Goal: Task Accomplishment & Management: Manage account settings

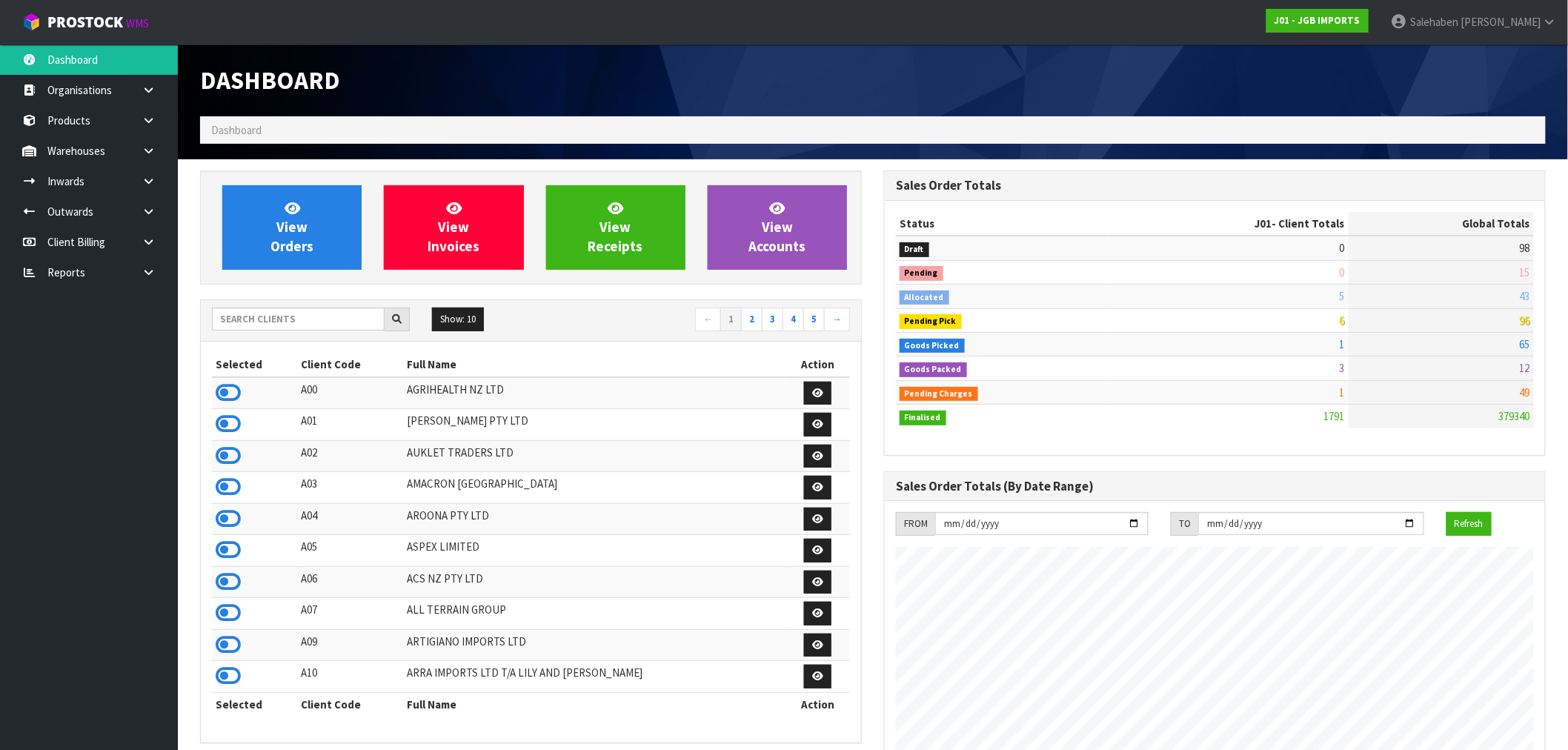
scroll to position [1122, 684]
click at [352, 317] on input "text" at bounding box center [298, 319] width 173 height 23
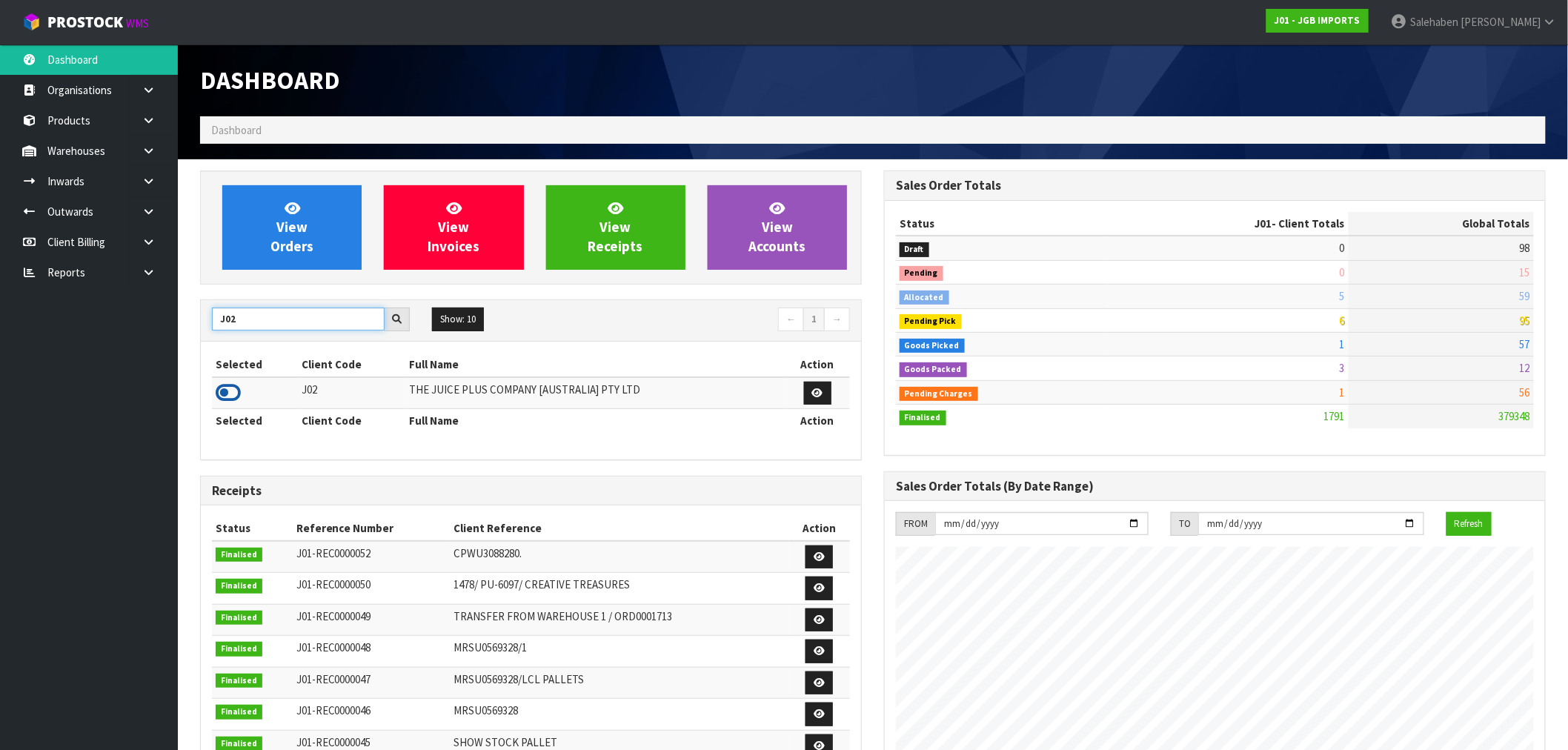
type input "J02"
click at [232, 390] on icon at bounding box center [227, 393] width 25 height 23
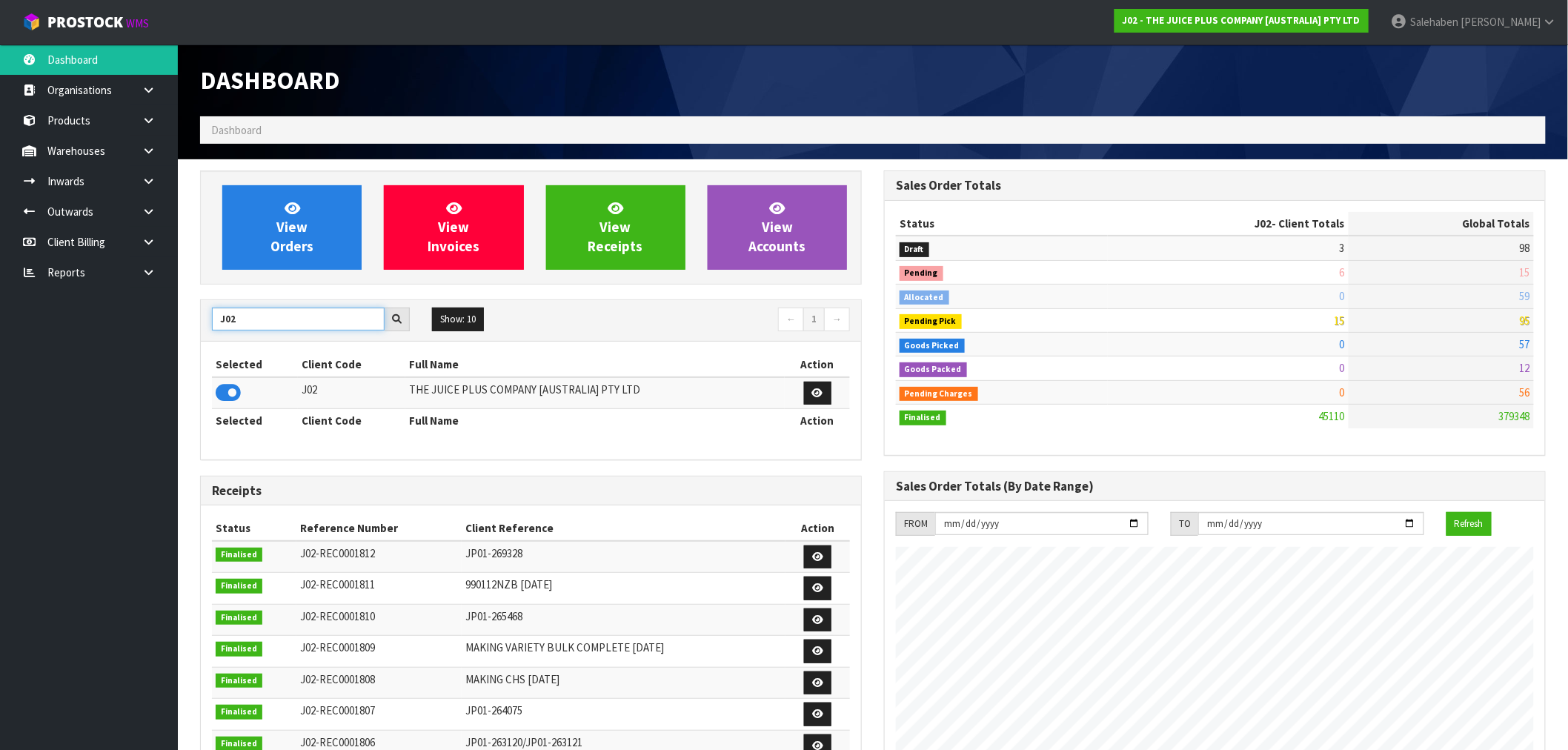
drag, startPoint x: 247, startPoint y: 320, endPoint x: 149, endPoint y: 328, distance: 98.3
click at [153, 329] on body "Toggle navigation ProStock WMS J02 - THE JUICE PLUS COMPANY [AUSTRALIA] PTY LTD…" at bounding box center [784, 375] width 1568 height 750
type input "T01"
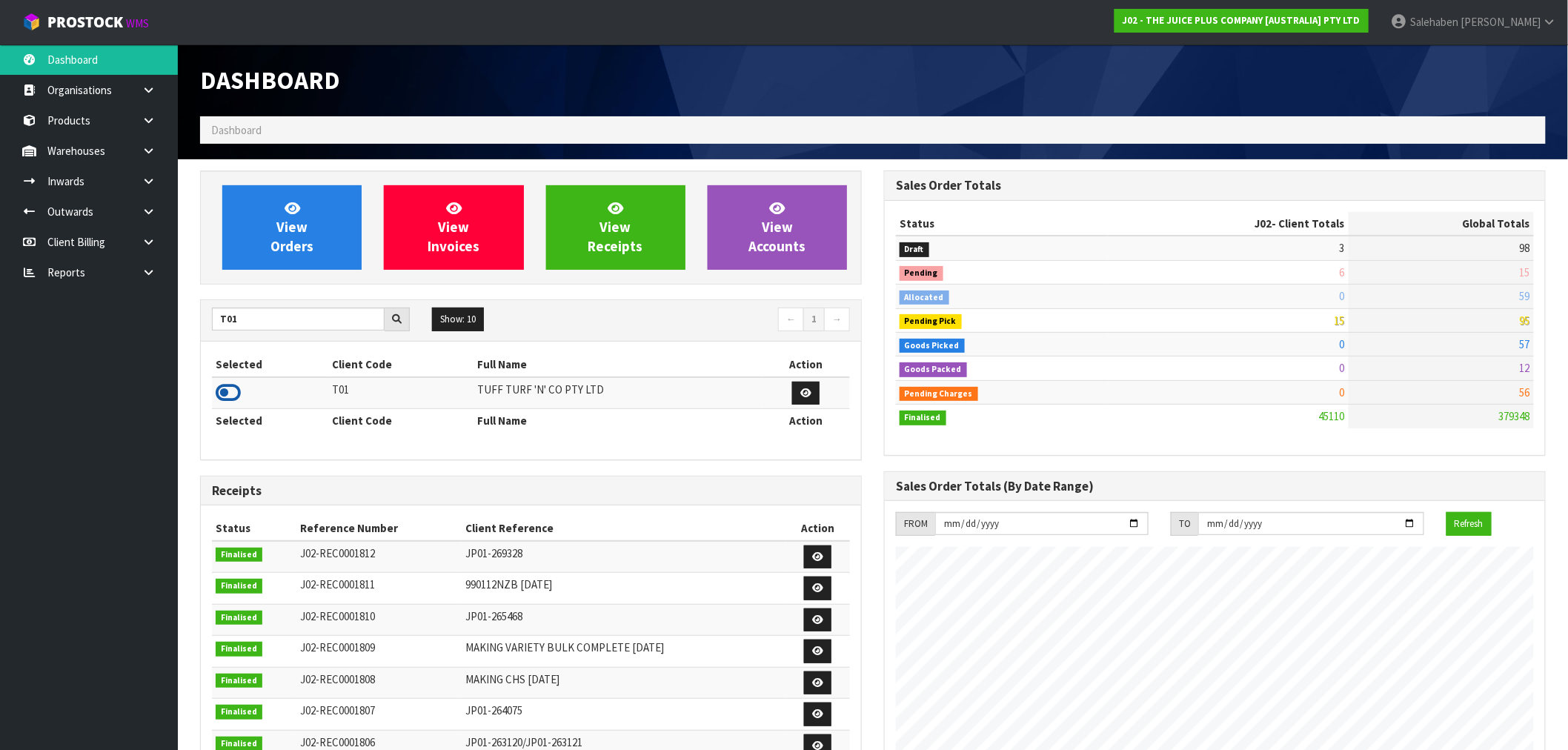
click at [224, 391] on icon at bounding box center [227, 393] width 25 height 23
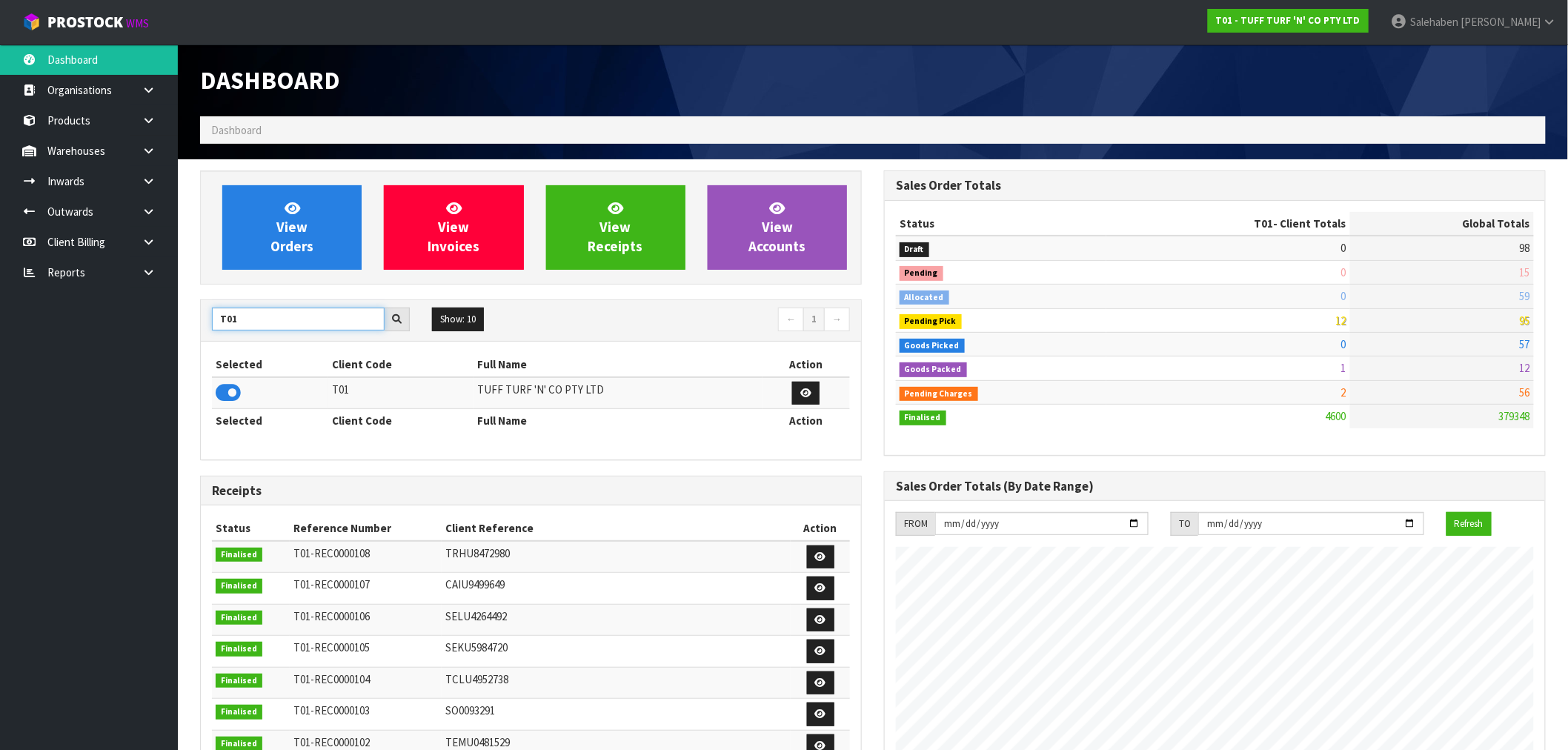
drag, startPoint x: 250, startPoint y: 317, endPoint x: 261, endPoint y: 319, distance: 11.2
click at [240, 320] on input "T01" at bounding box center [298, 319] width 173 height 23
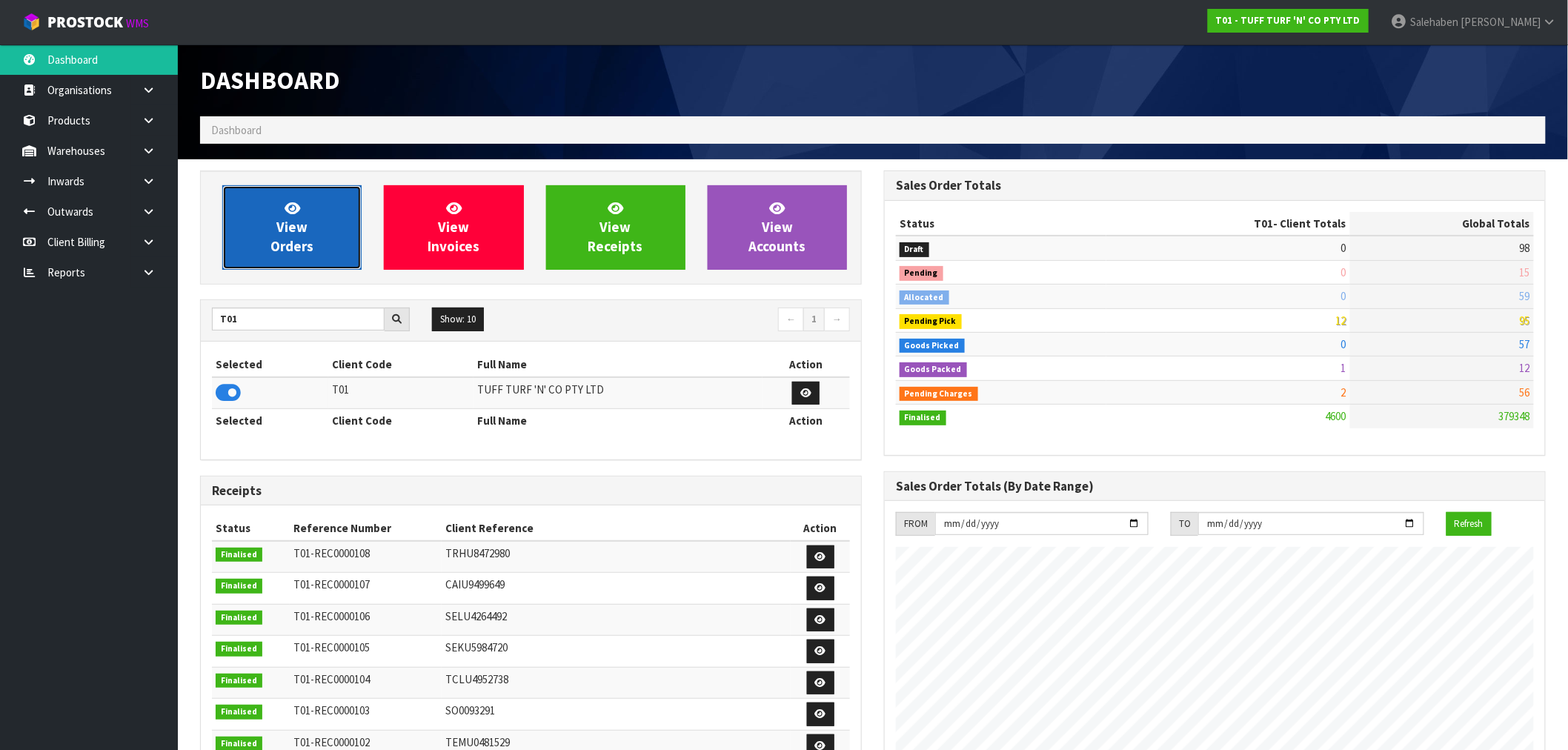
click at [292, 228] on span "View Orders" at bounding box center [293, 227] width 43 height 56
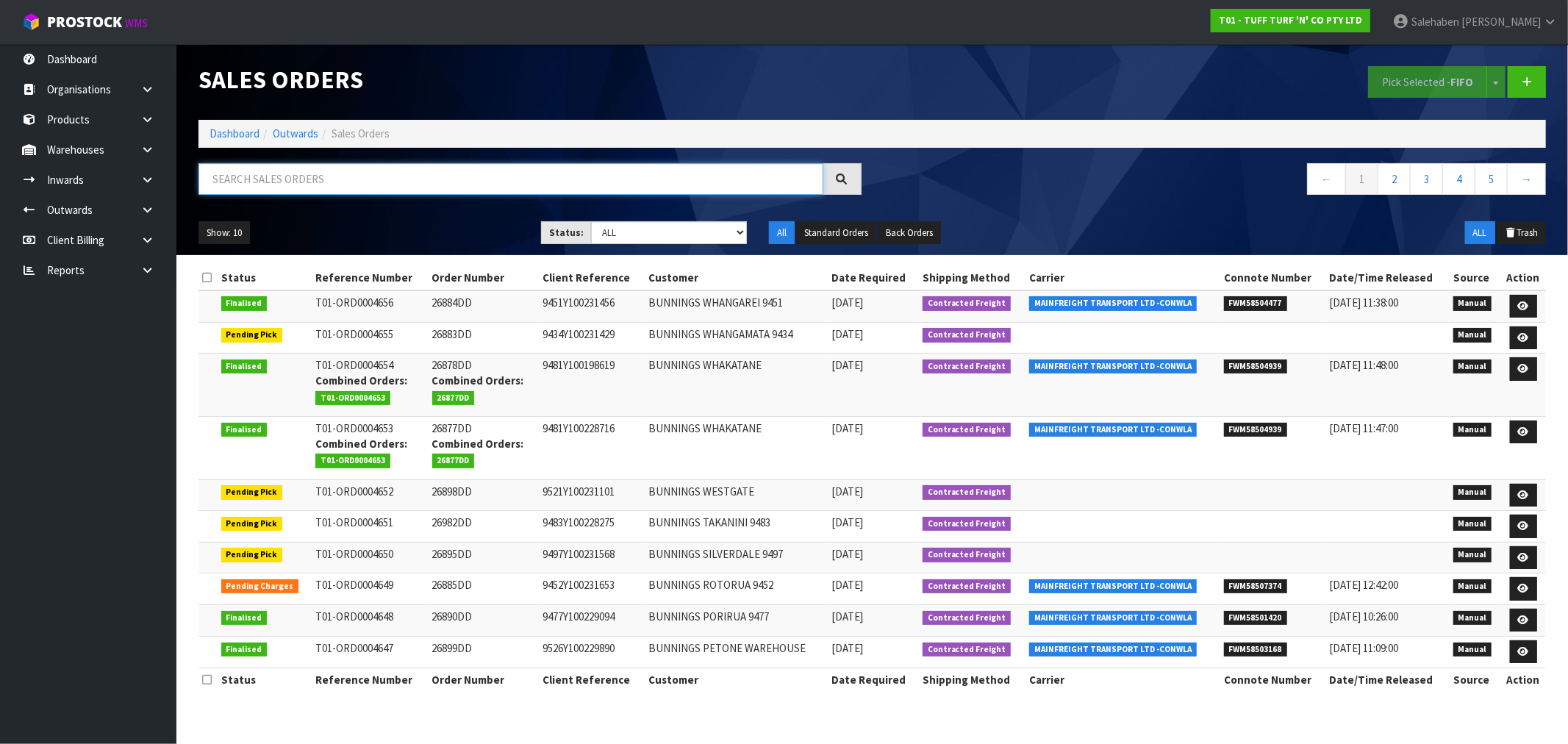
click at [295, 181] on input "text" at bounding box center [511, 179] width 625 height 32
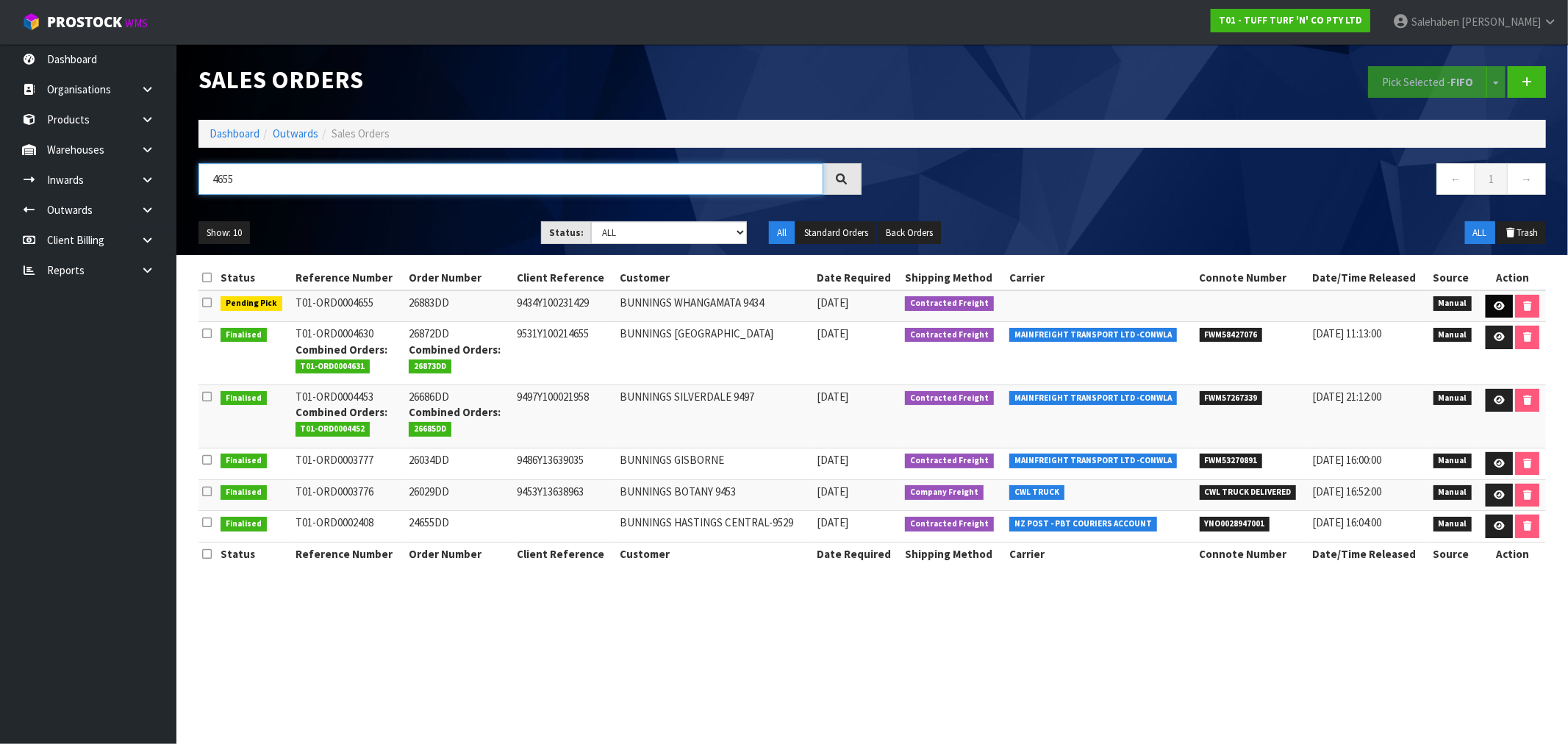
type input "4655"
click at [1494, 307] on icon at bounding box center [1499, 306] width 11 height 9
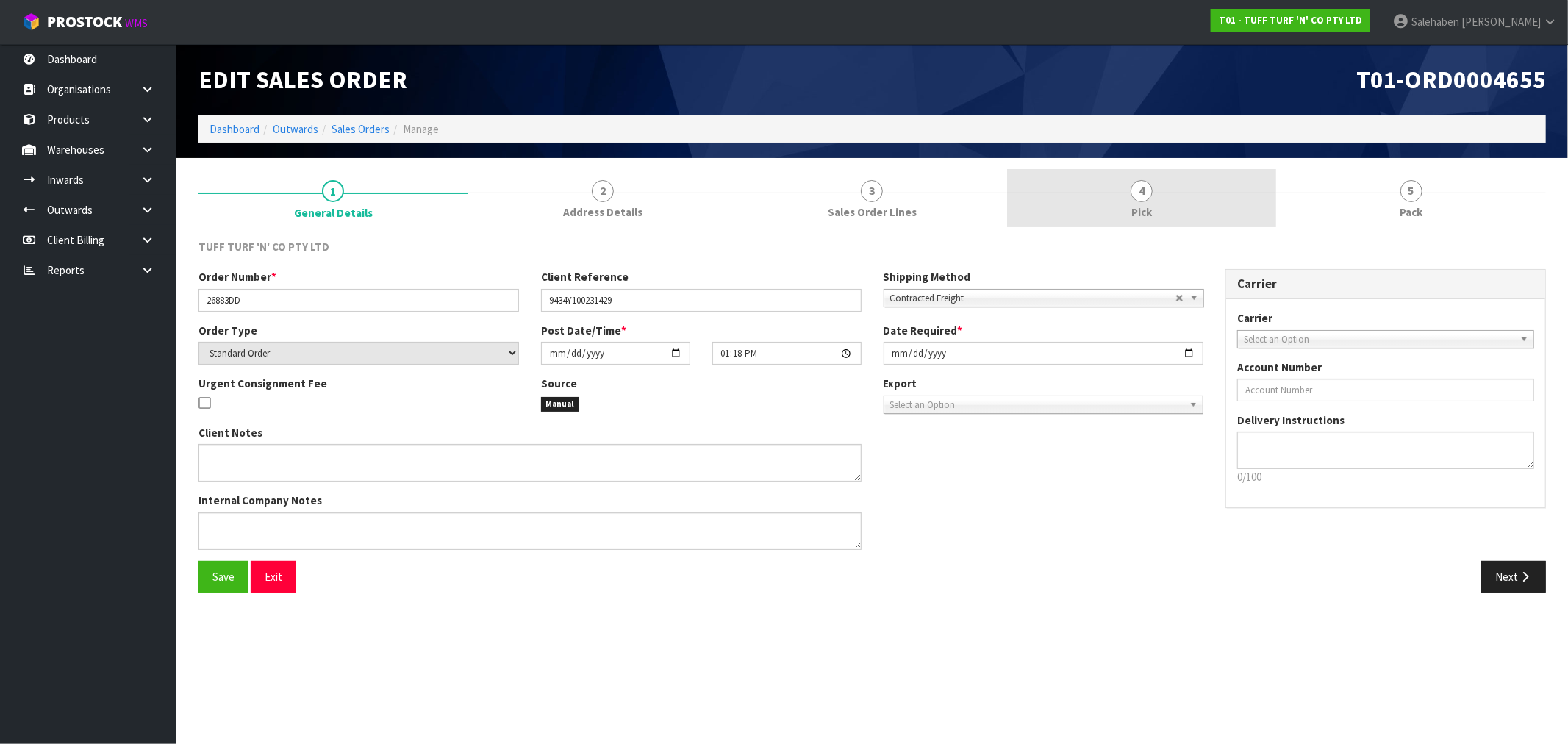
click at [1141, 188] on span "4" at bounding box center [1142, 191] width 22 height 22
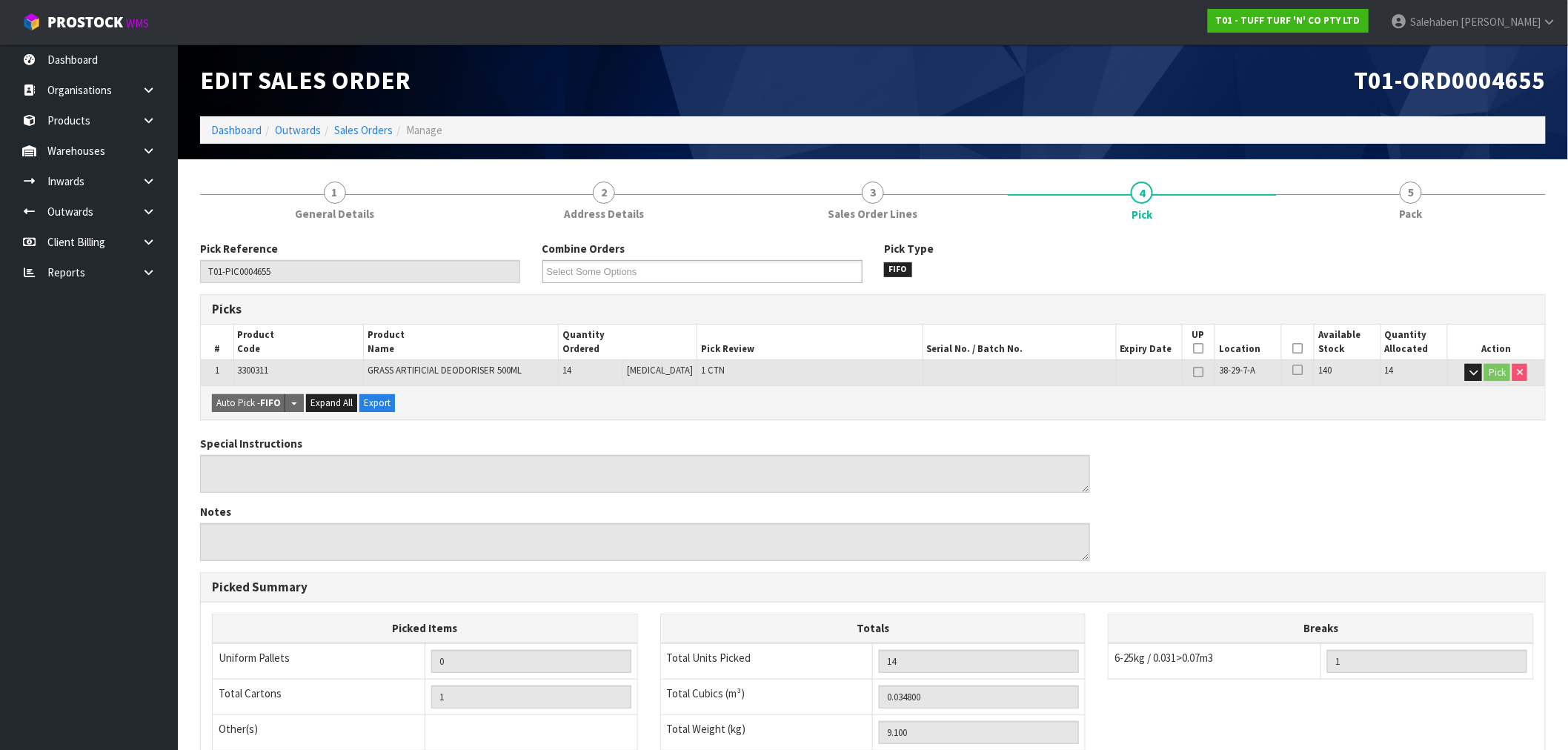
click at [1295, 349] on icon at bounding box center [1299, 348] width 10 height 1
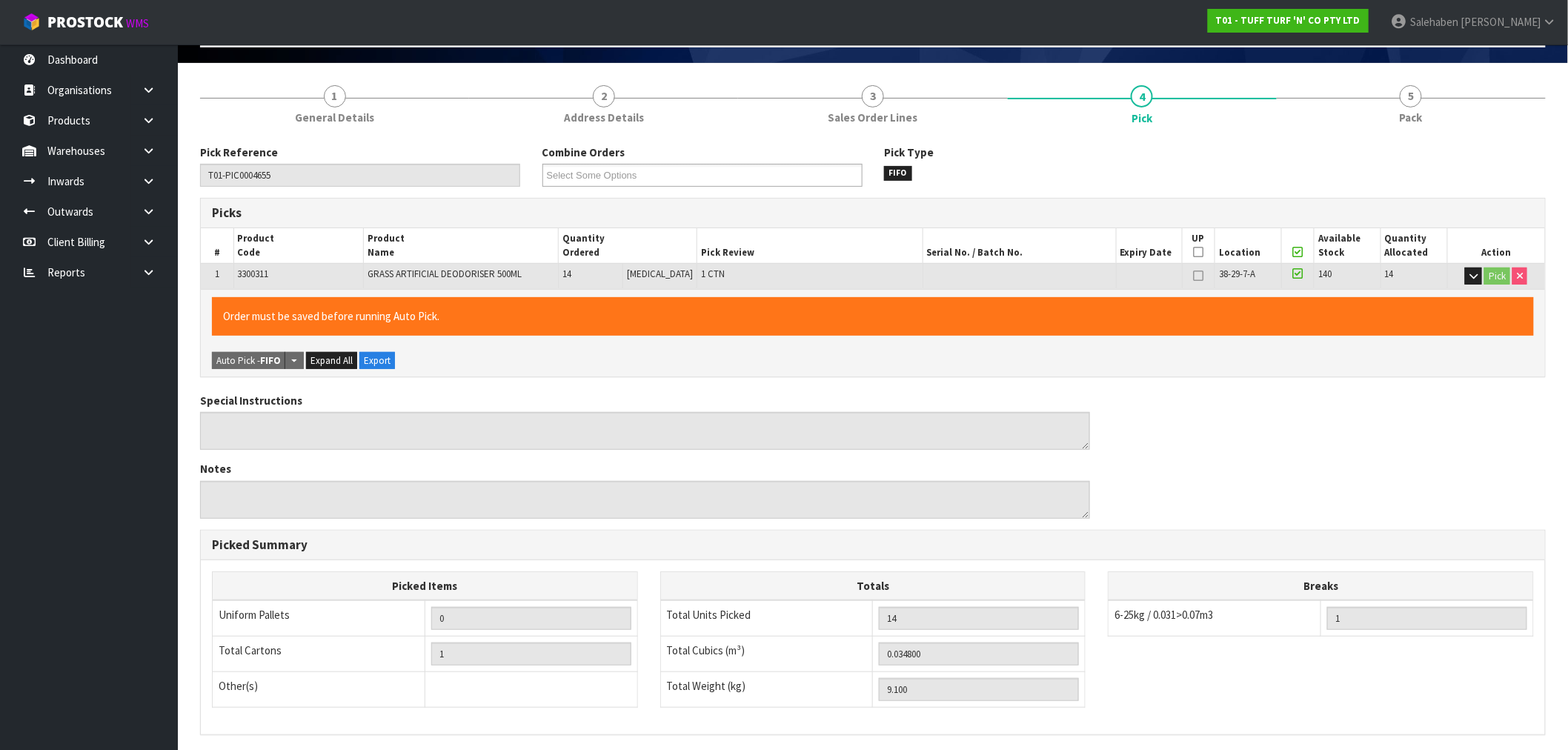
scroll to position [285, 0]
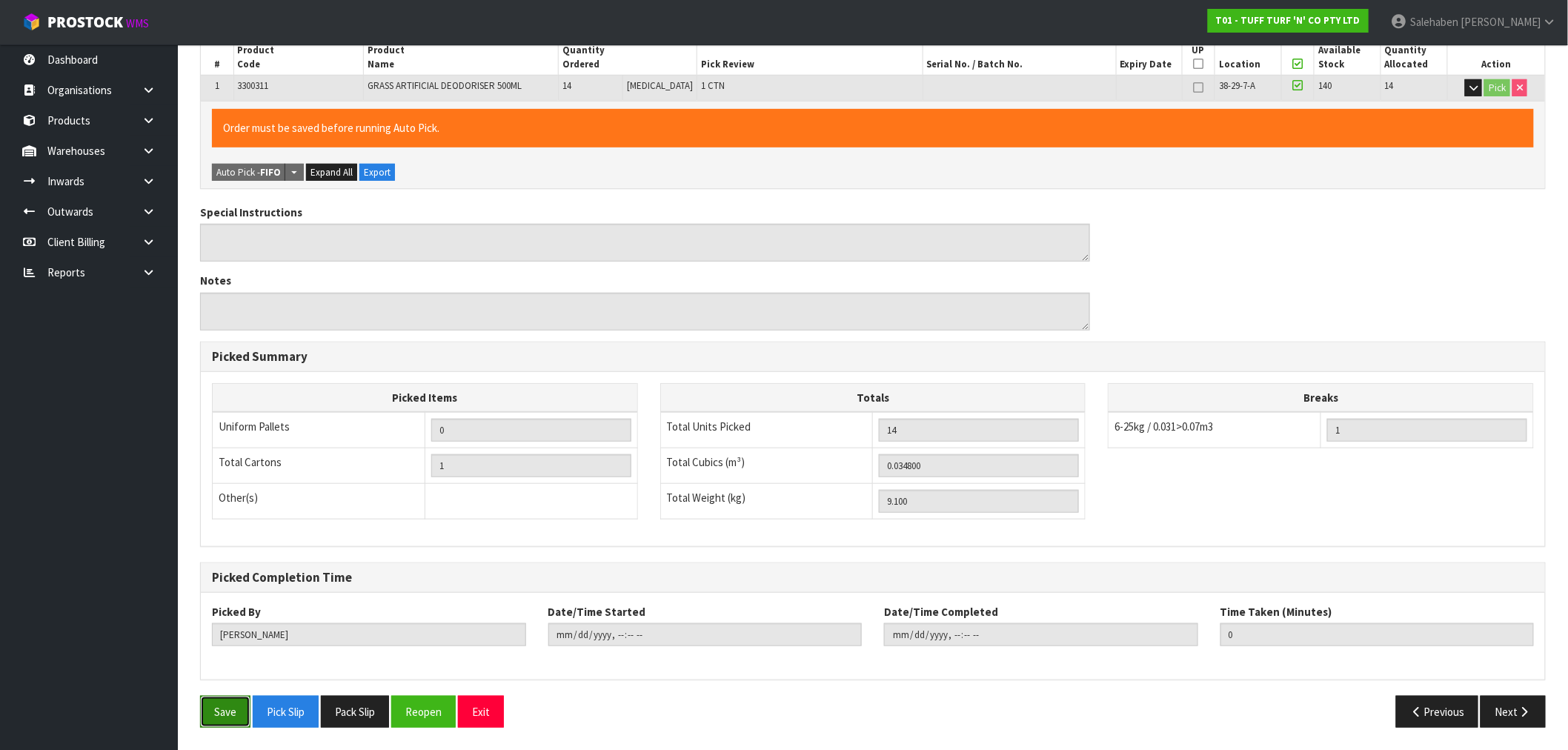
click at [226, 704] on button "Save" at bounding box center [226, 712] width 50 height 32
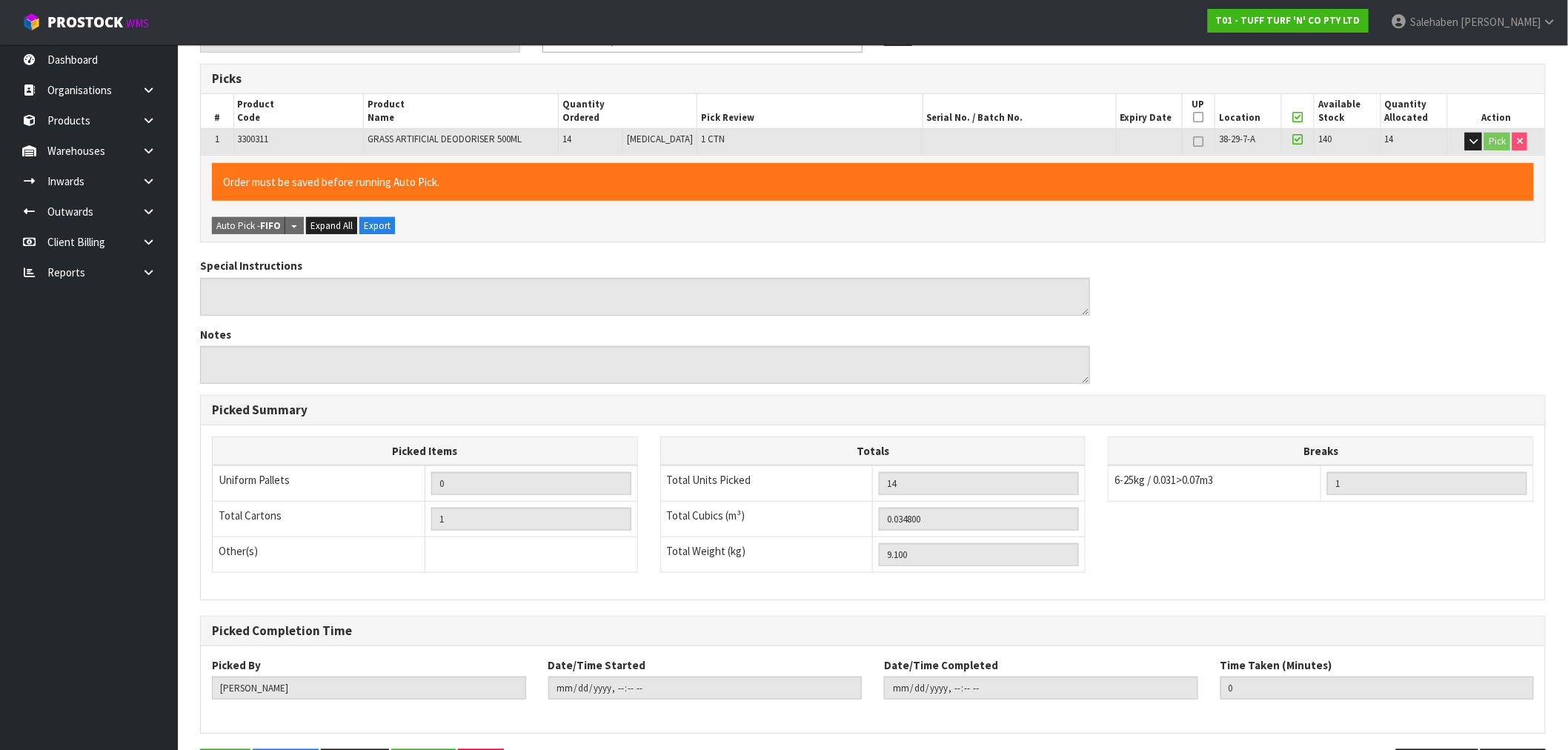
scroll to position [0, 0]
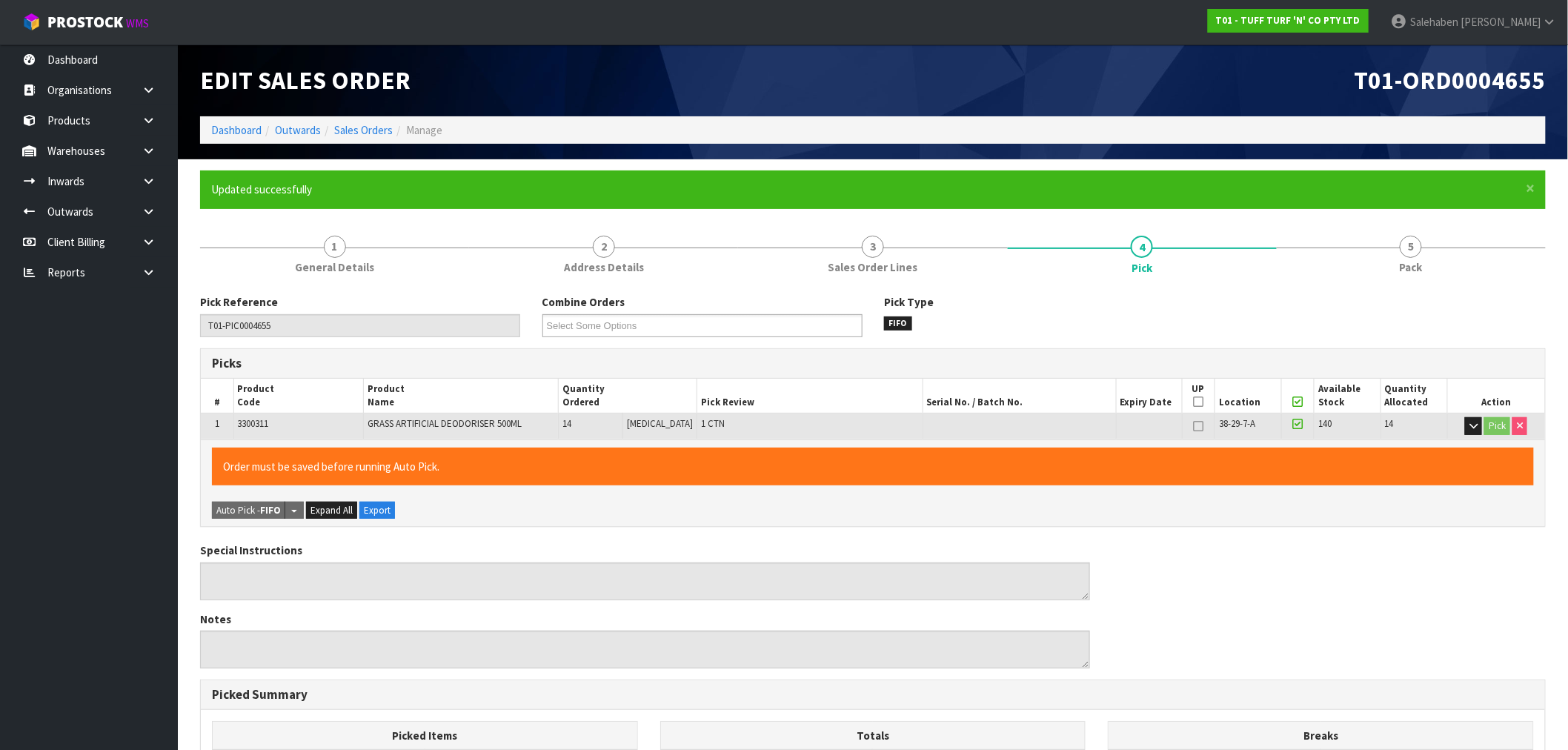
type input "Salehaben Patel"
type input "2025-09-02T13:50:51"
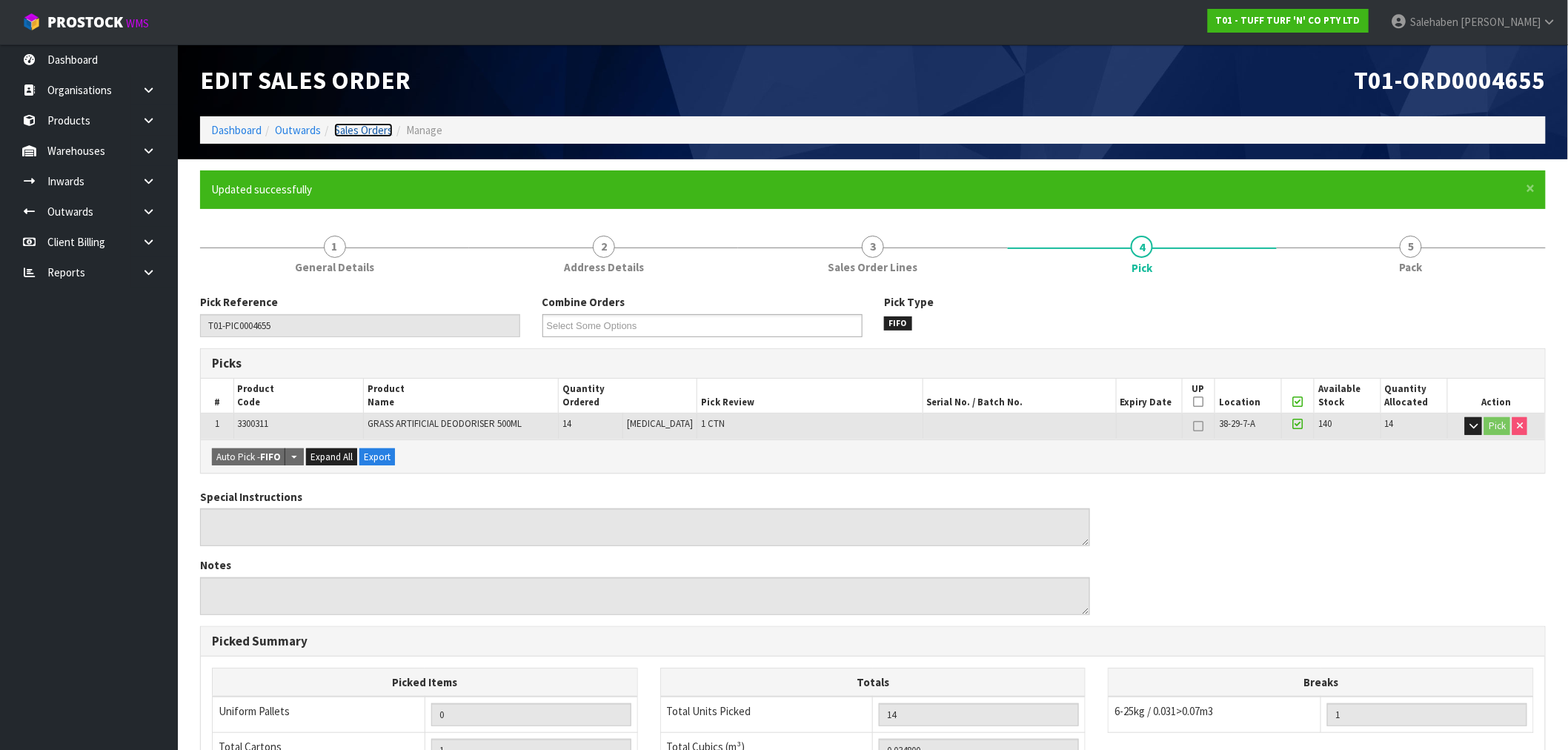
click at [362, 135] on link "Sales Orders" at bounding box center [363, 130] width 58 height 14
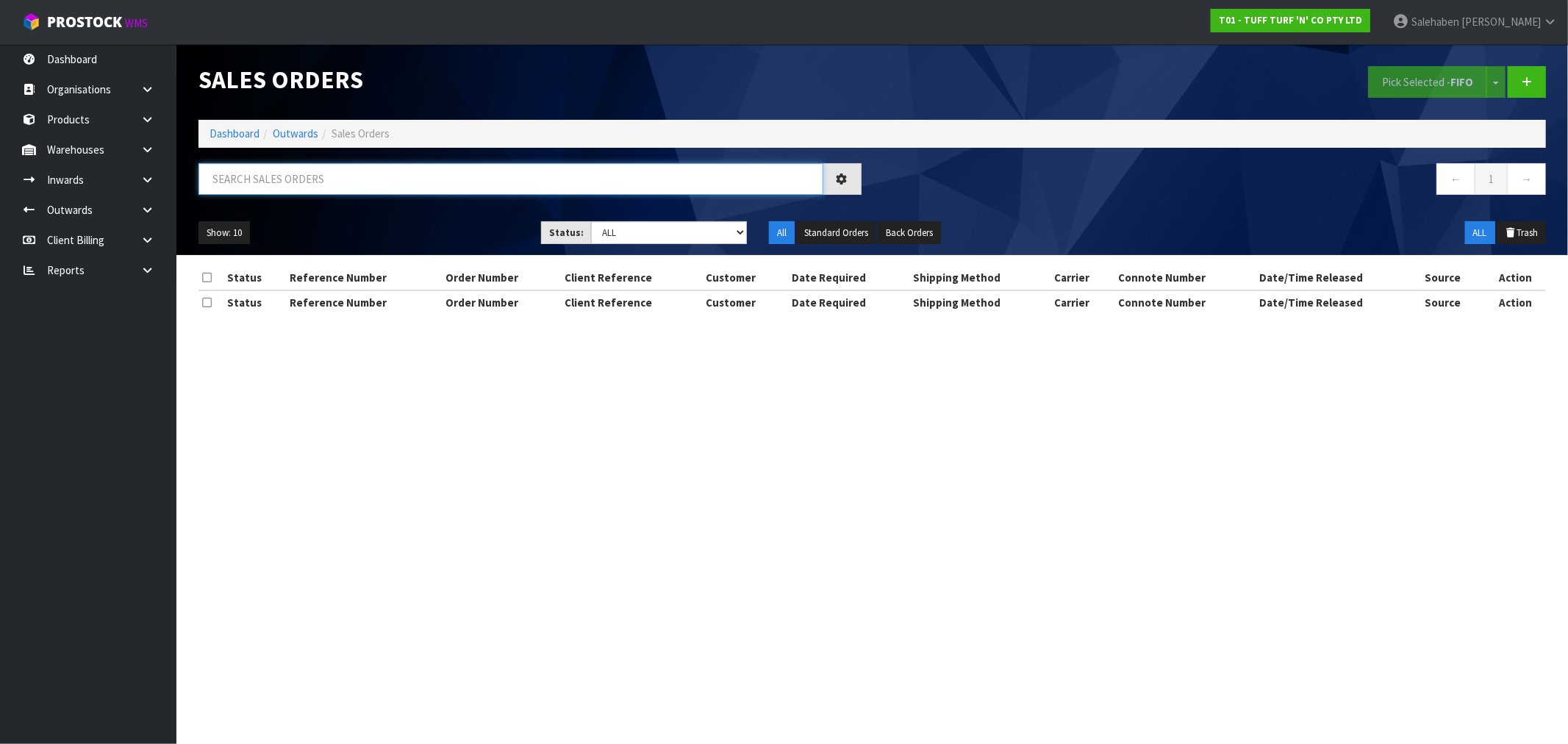
click at [331, 178] on input "text" at bounding box center [511, 179] width 625 height 32
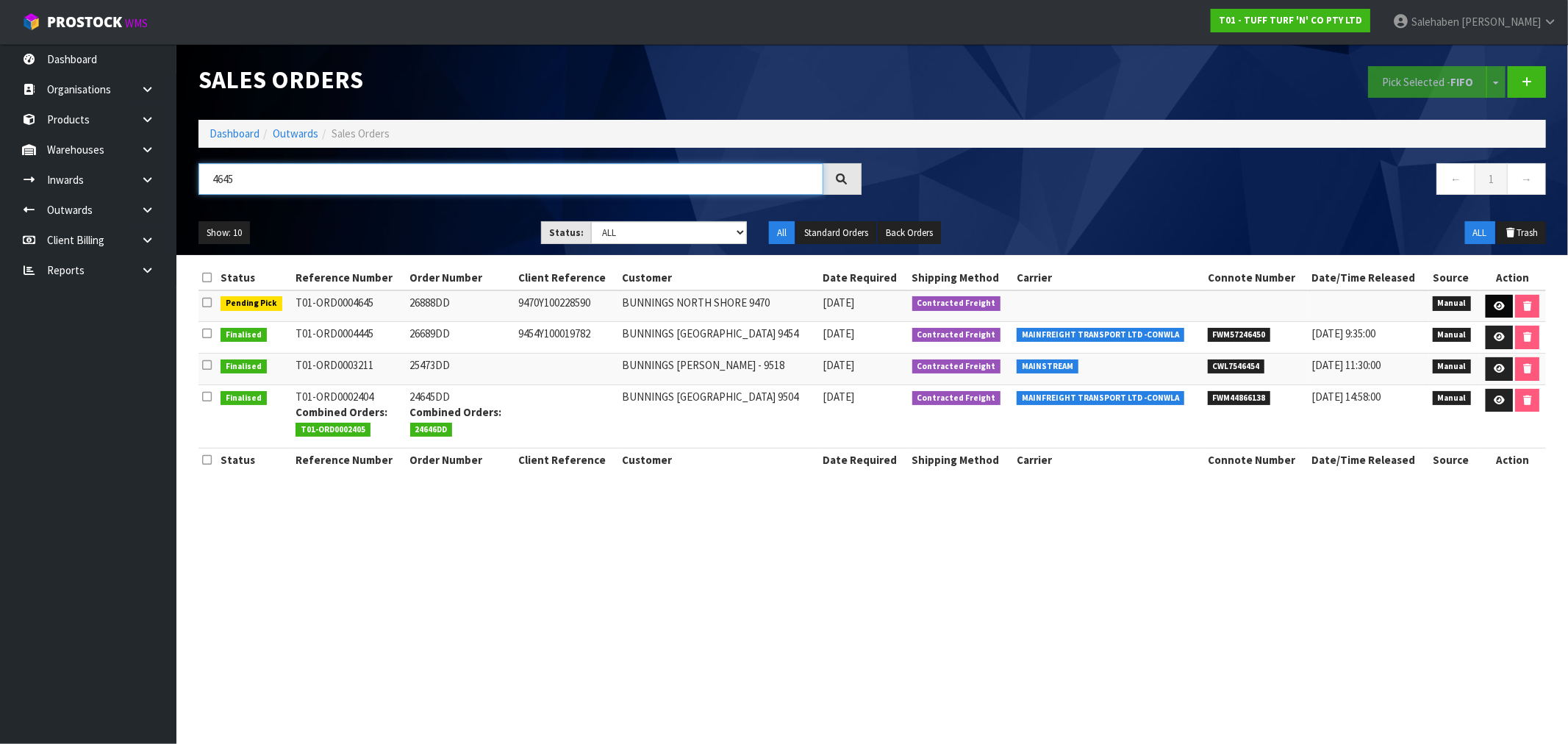
type input "4645"
click at [1498, 307] on icon at bounding box center [1499, 306] width 11 height 9
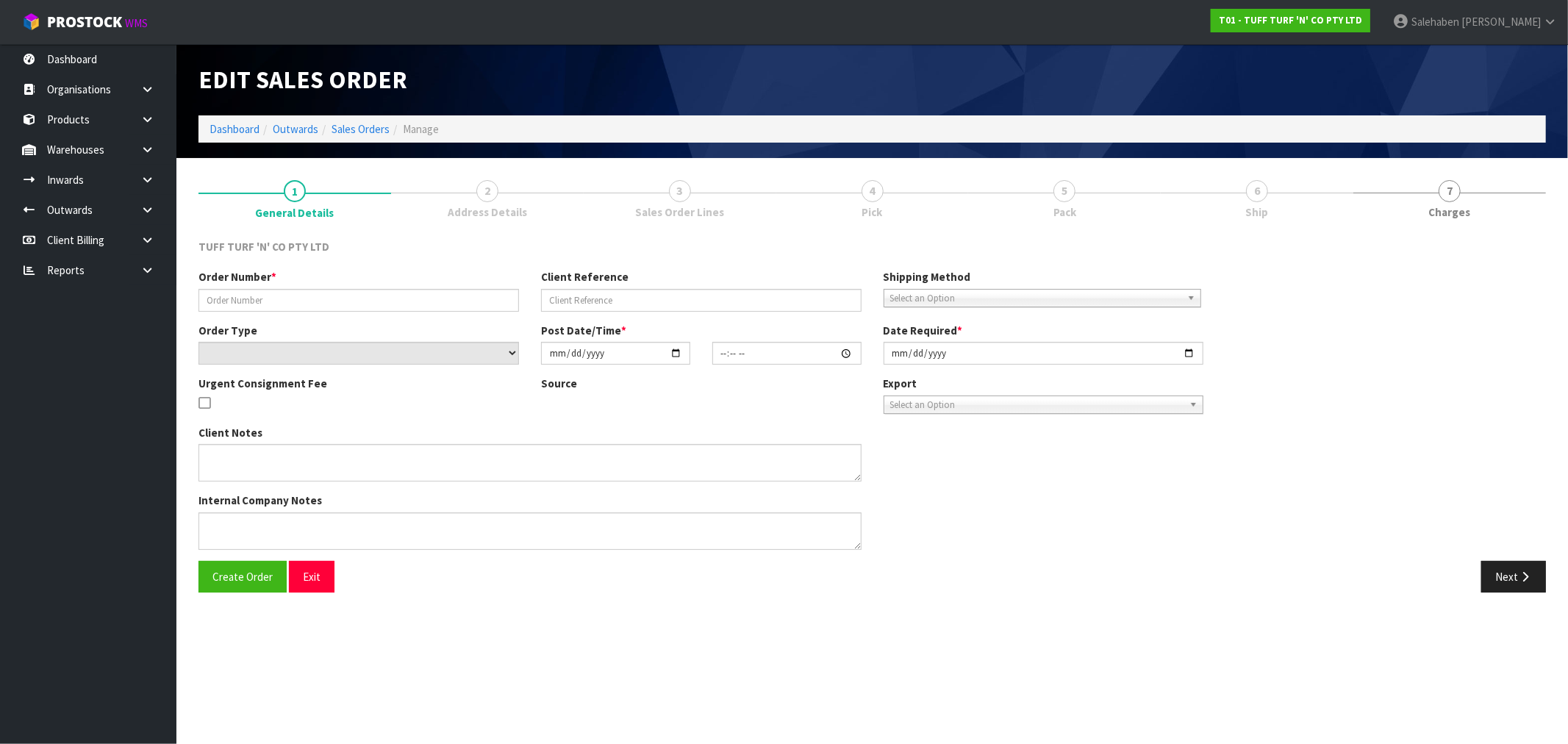
type input "26888DD"
type input "9470Y100228590"
select select "number:0"
type input "[DATE]"
type input "12:44:00.000"
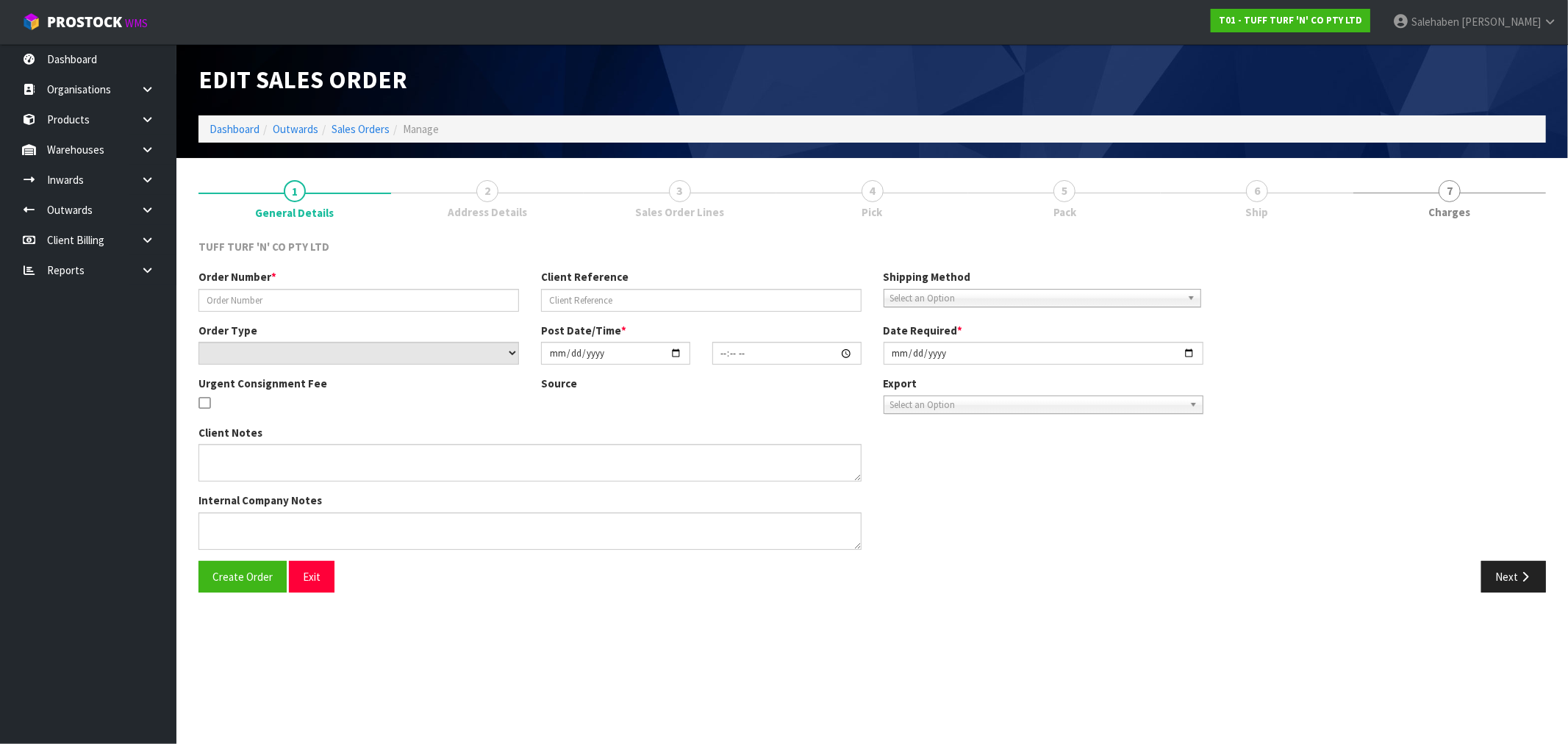
type input "[DATE]"
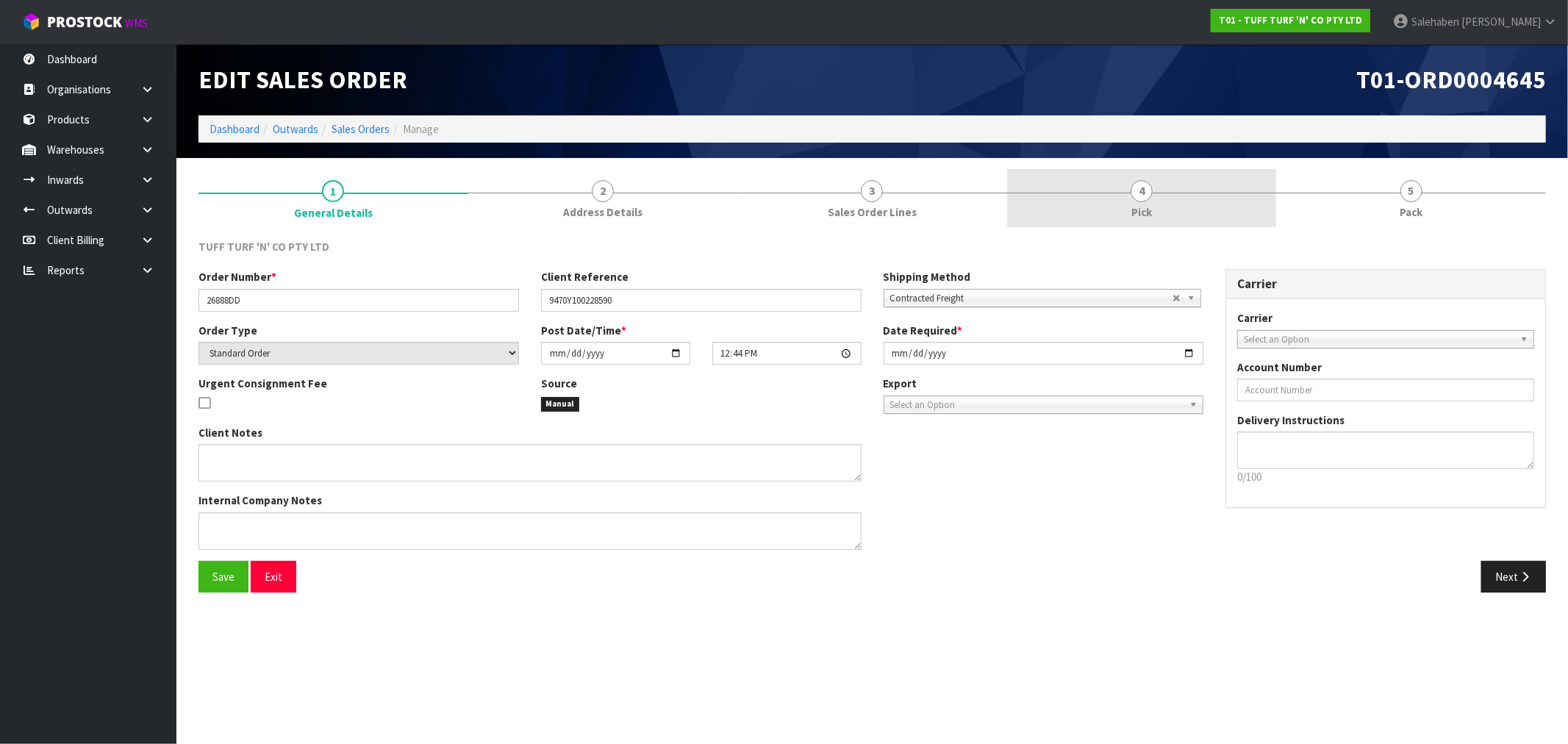
drag, startPoint x: 1150, startPoint y: 196, endPoint x: 1143, endPoint y: 196, distance: 7.0
click at [1150, 196] on link "4 Pick" at bounding box center [1142, 197] width 270 height 58
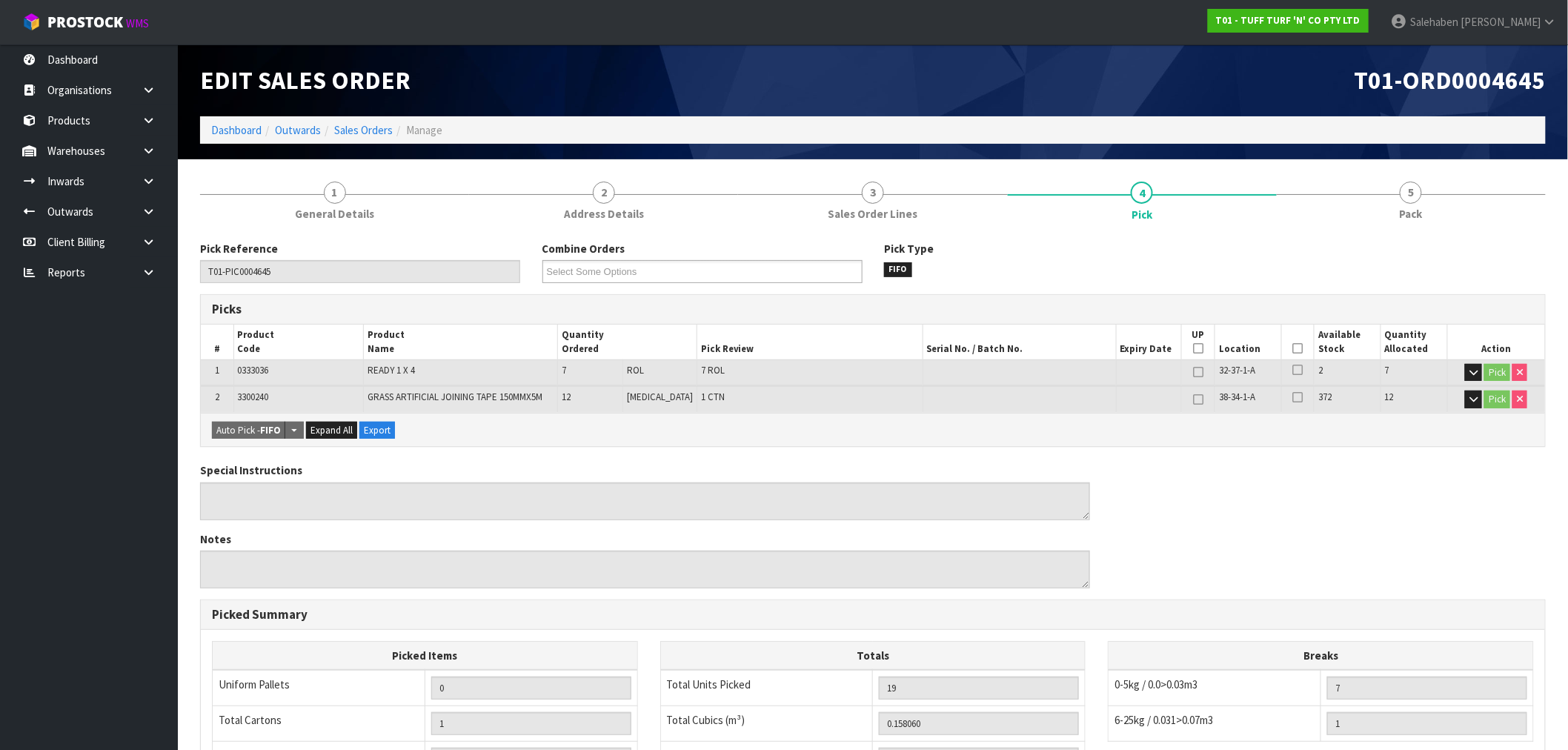
click at [1294, 339] on th "Picked" at bounding box center [1298, 342] width 33 height 35
click at [1294, 348] on icon at bounding box center [1299, 348] width 10 height 1
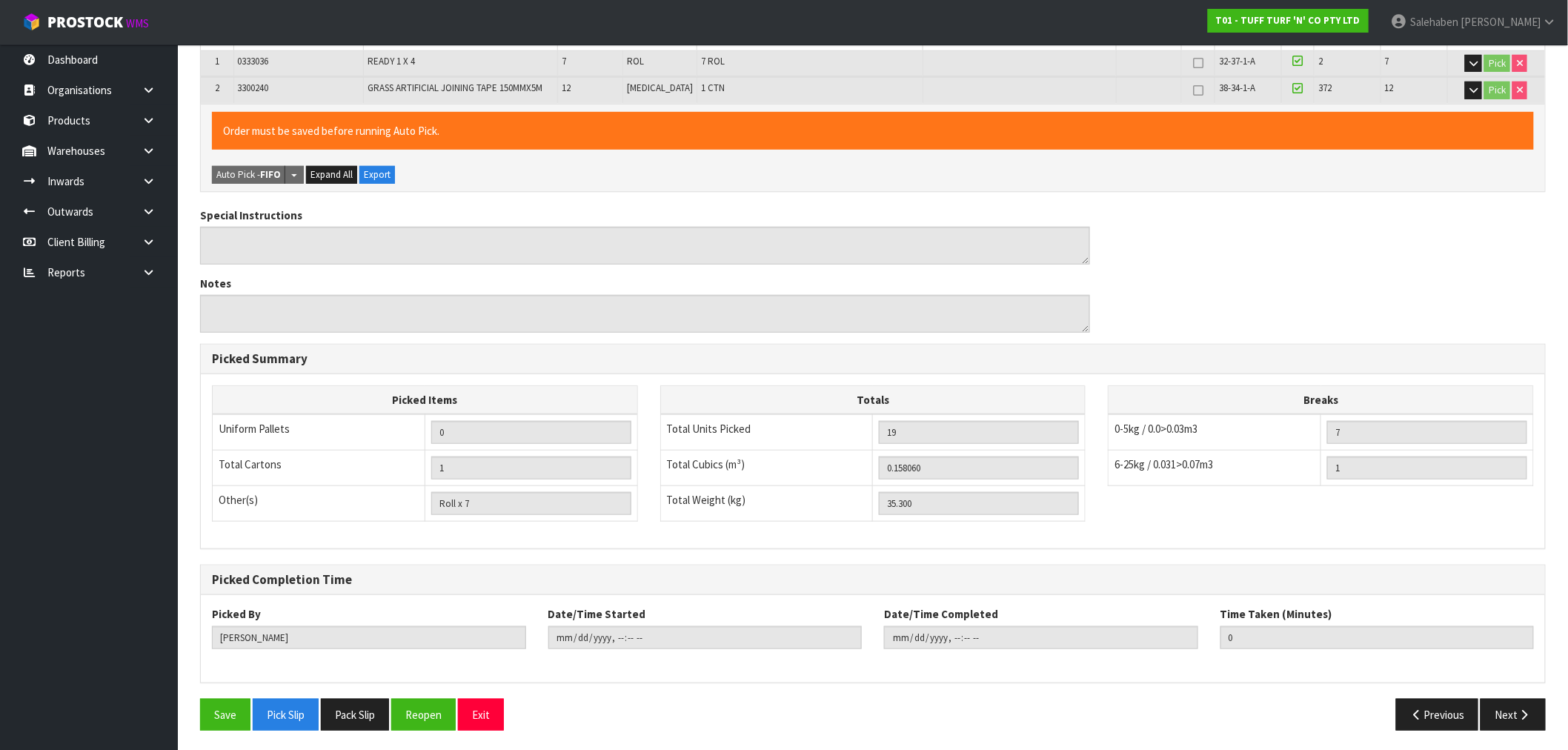
scroll to position [312, 0]
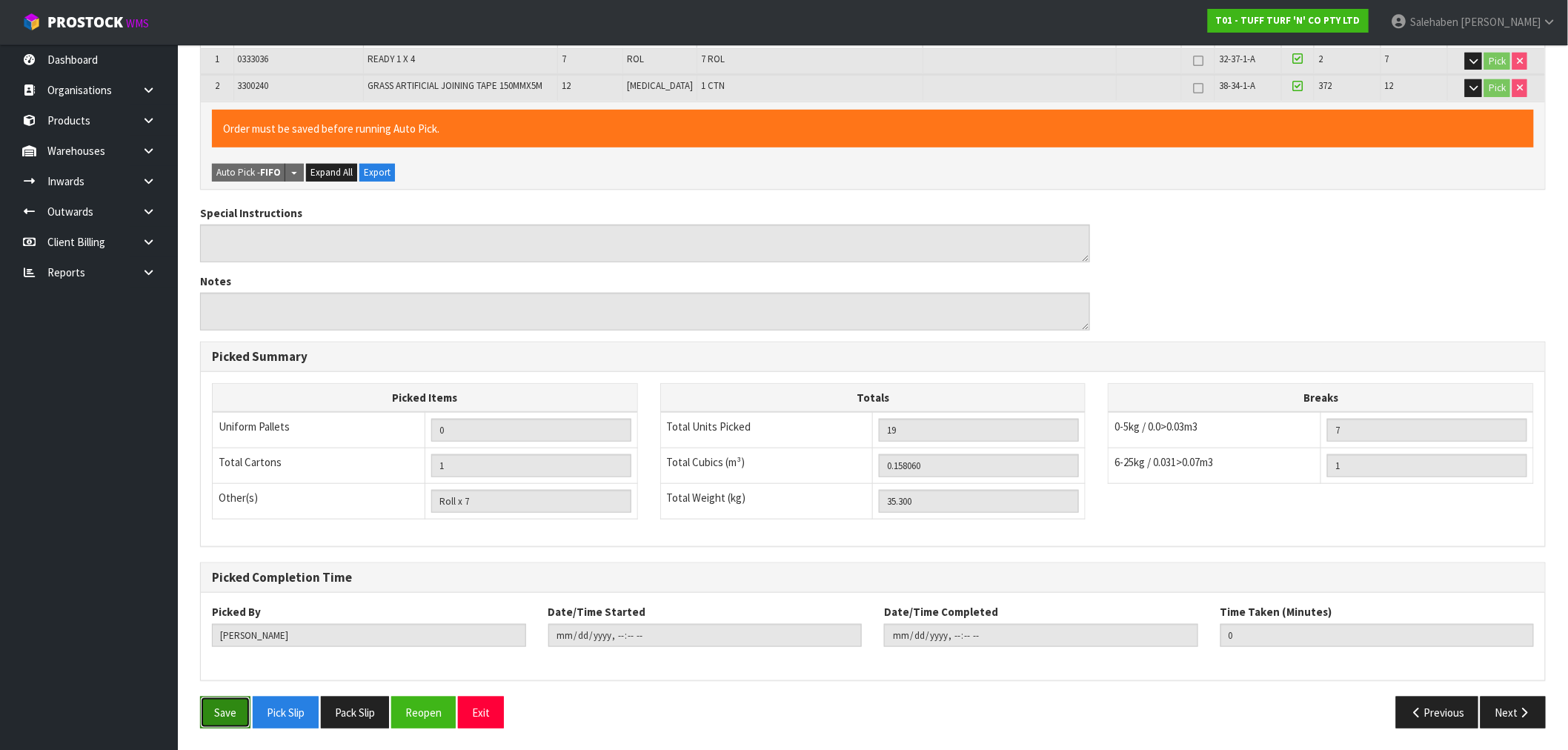
click at [232, 719] on button "Save" at bounding box center [226, 713] width 50 height 32
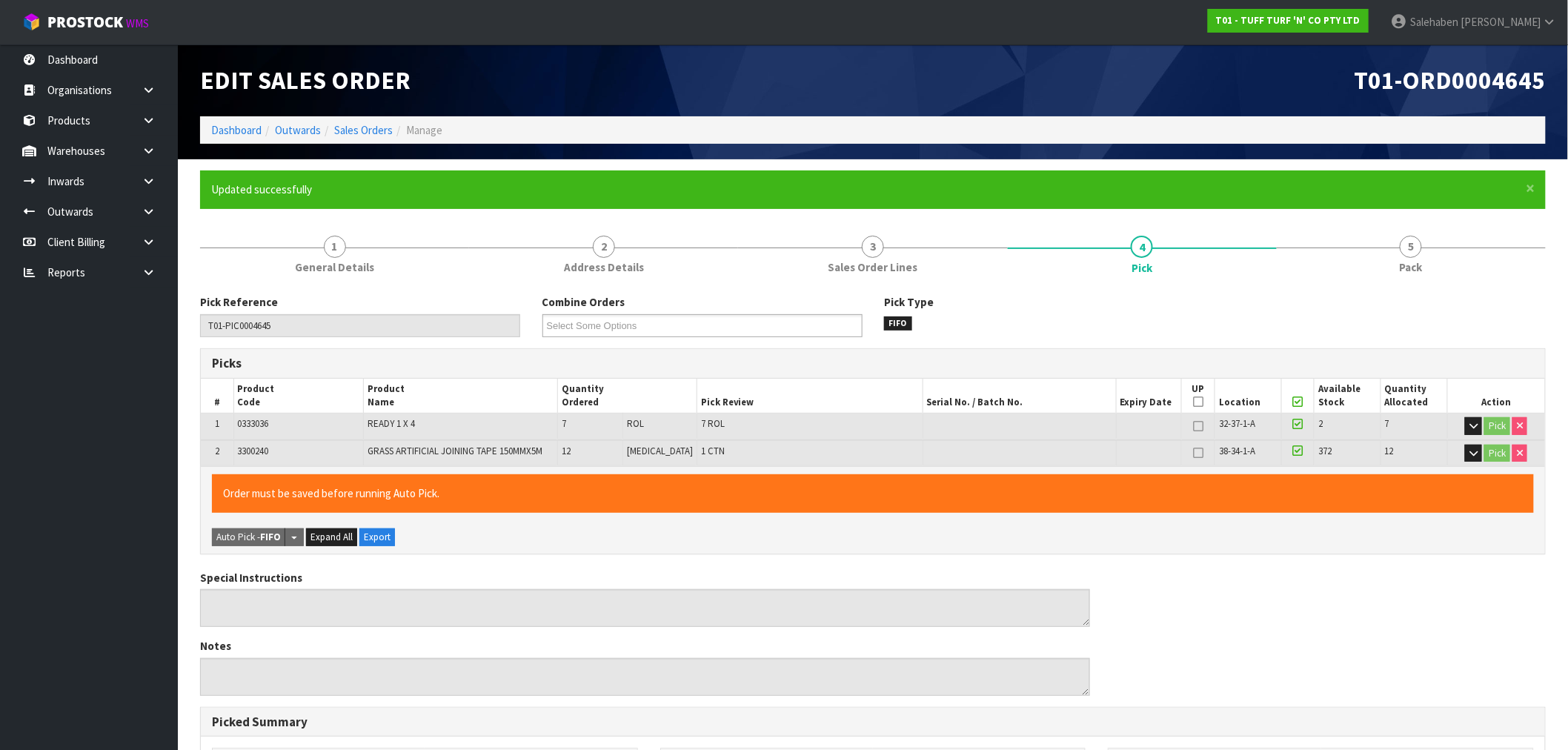
type input "Salehaben Patel"
type input "2025-09-02T13:51:04"
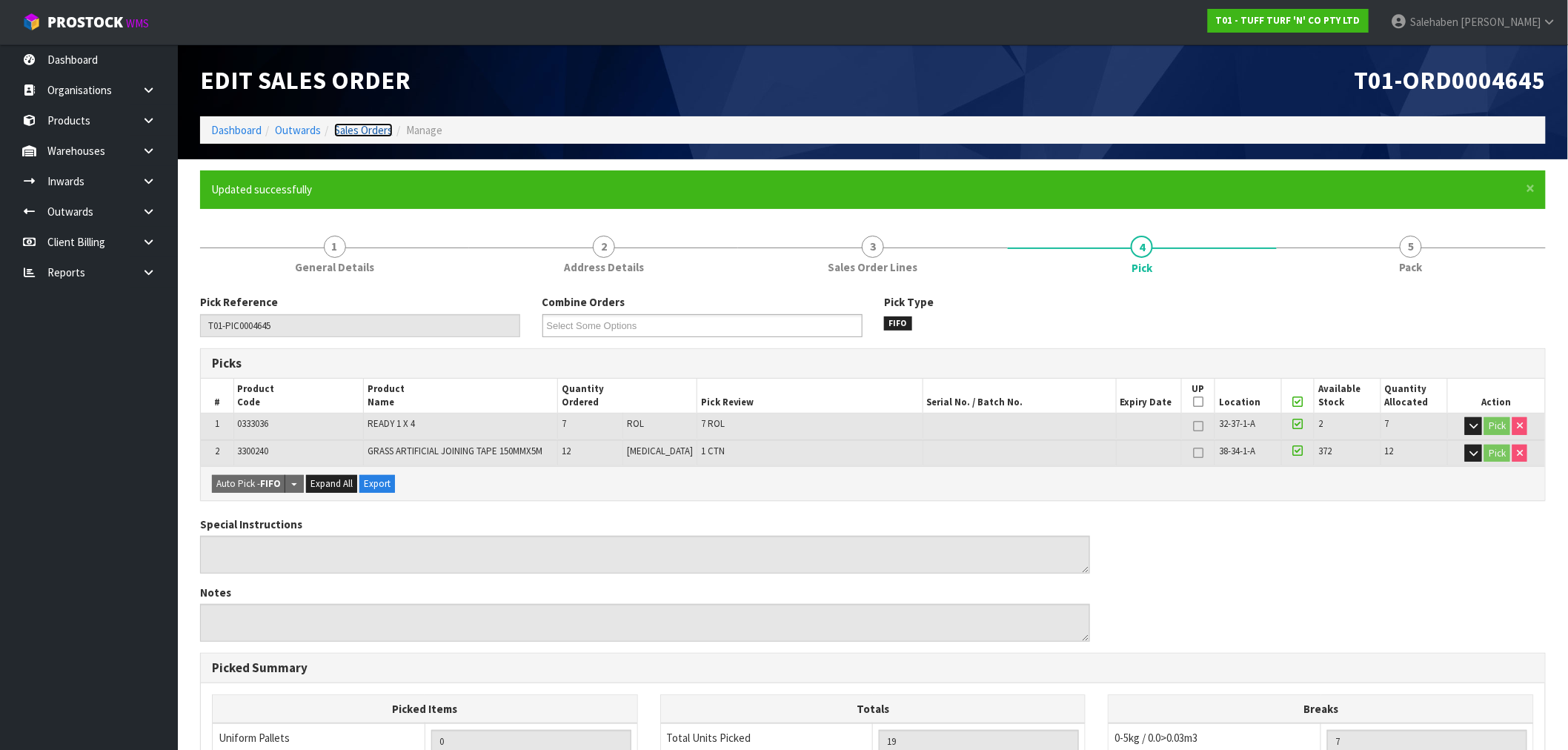
click at [373, 131] on link "Sales Orders" at bounding box center [363, 130] width 58 height 14
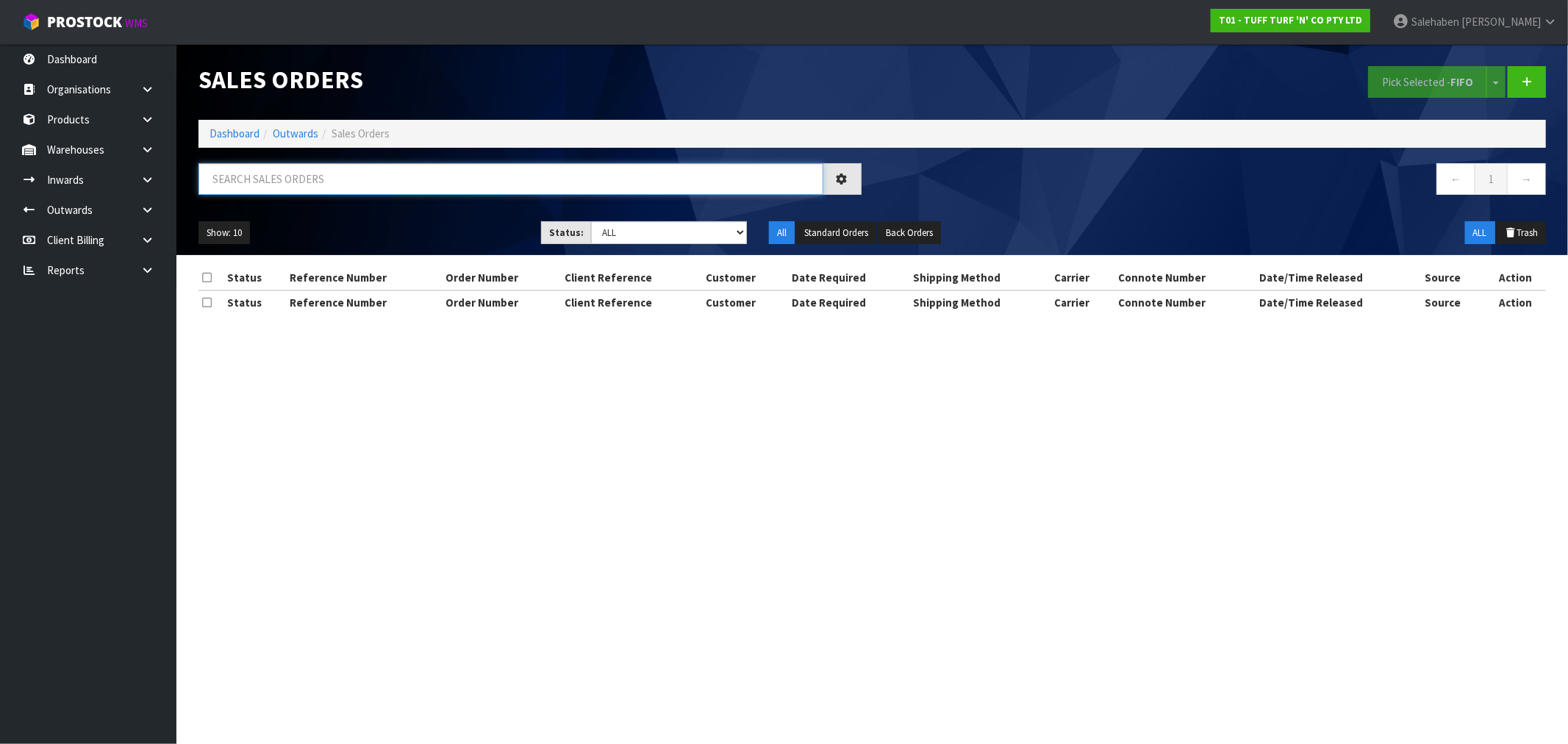
click at [400, 178] on input "text" at bounding box center [511, 179] width 625 height 32
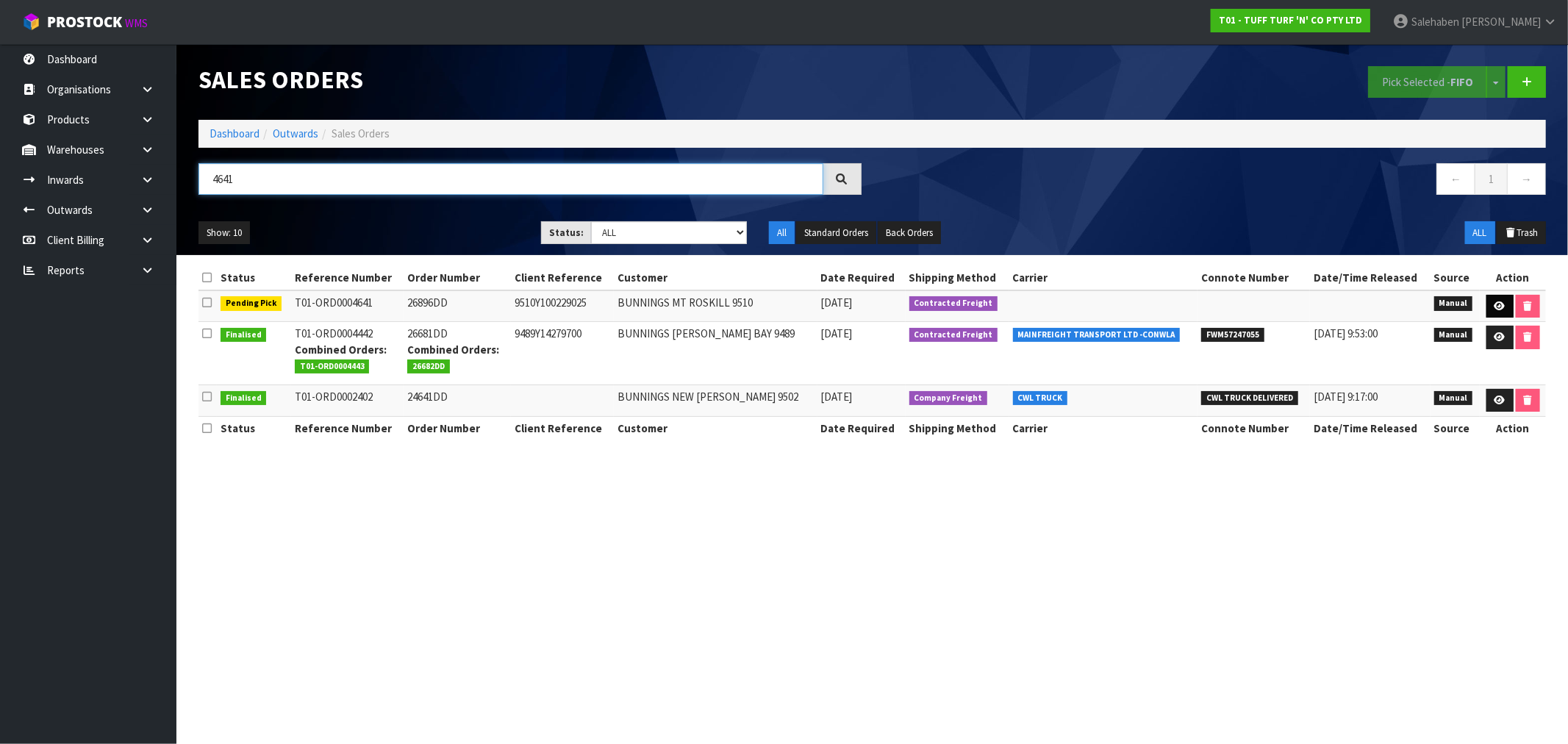
type input "4641"
click at [1495, 307] on icon at bounding box center [1500, 306] width 11 height 9
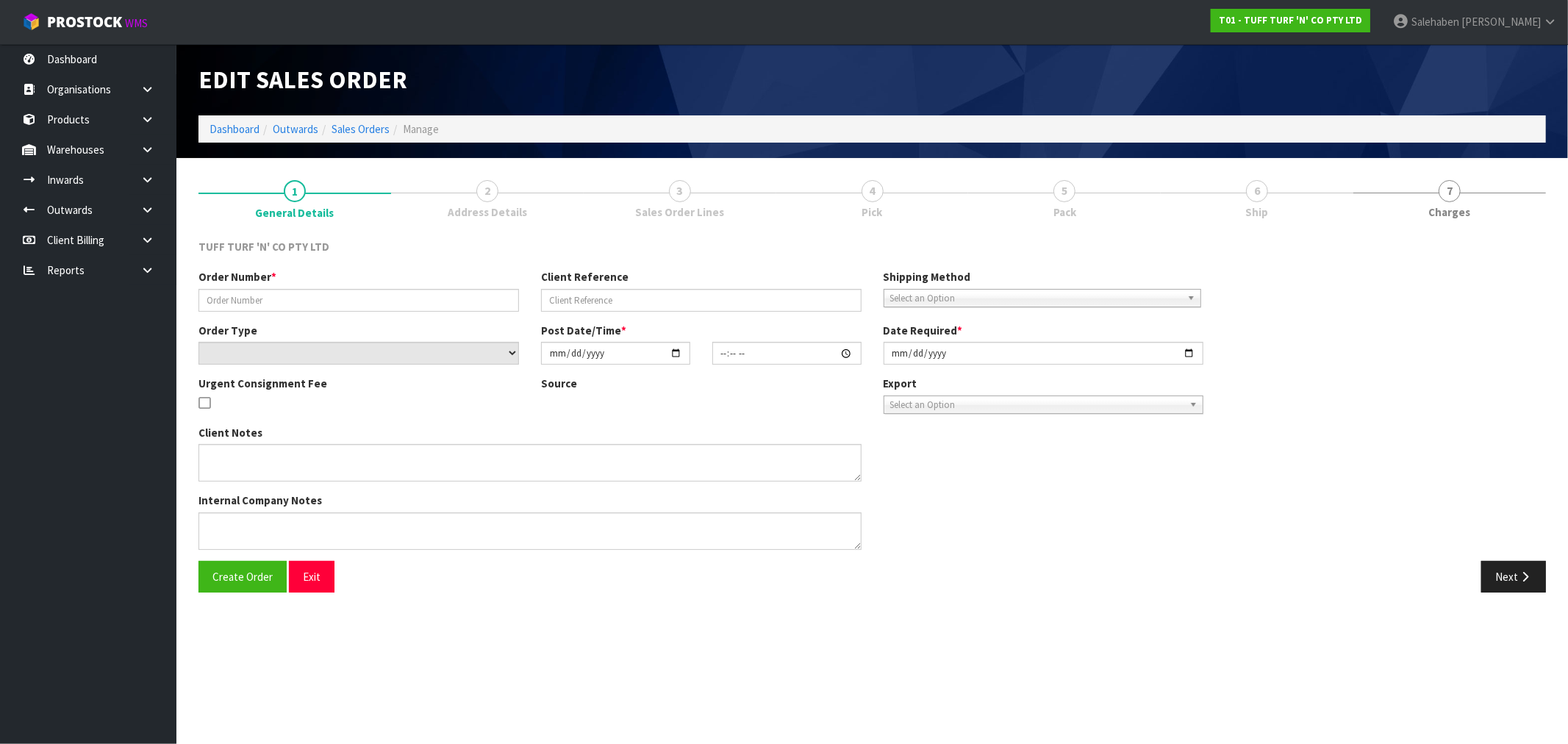
type input "26896DD"
type input "9510Y100229025"
select select "number:0"
type input "[DATE]"
type input "12:25:00.000"
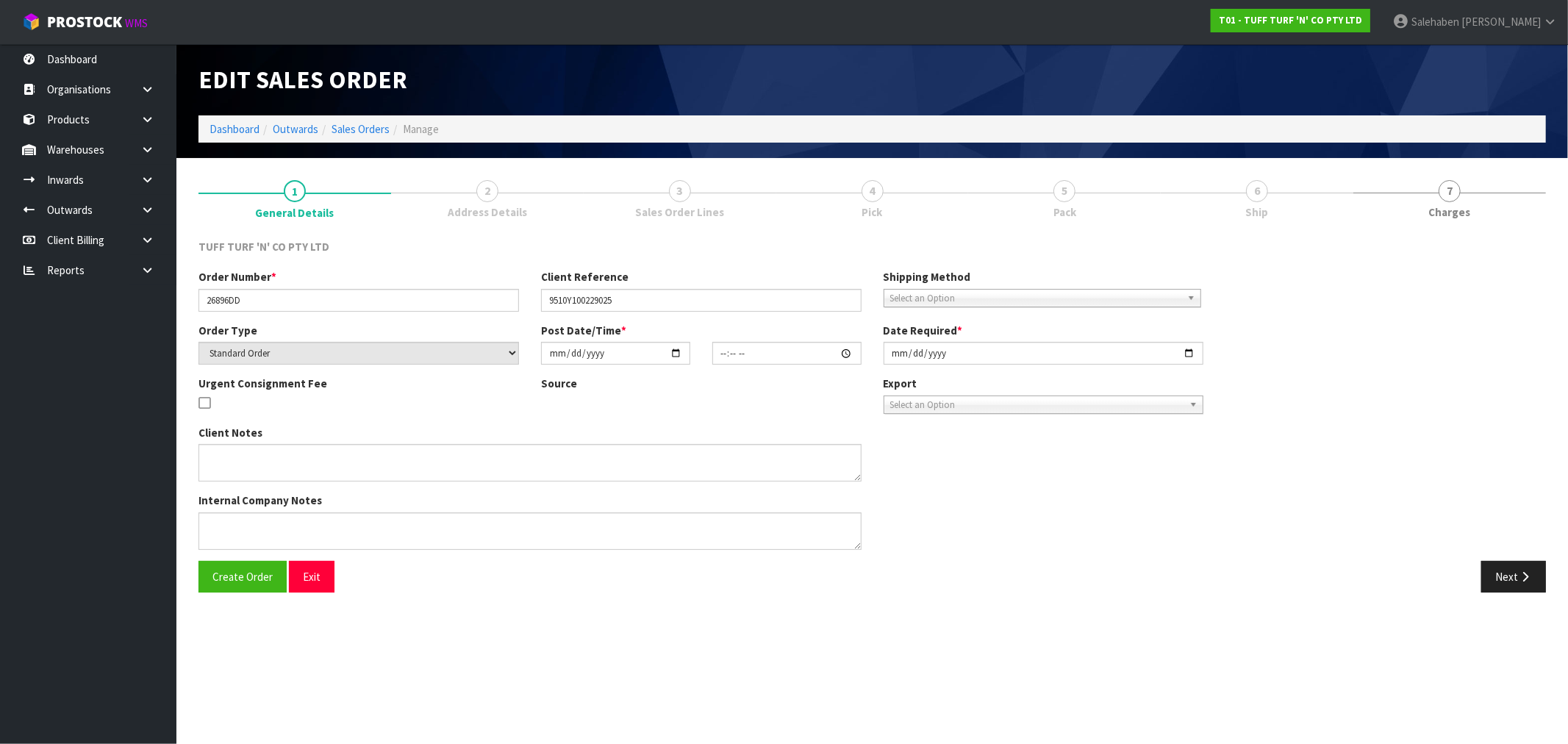
type input "[DATE]"
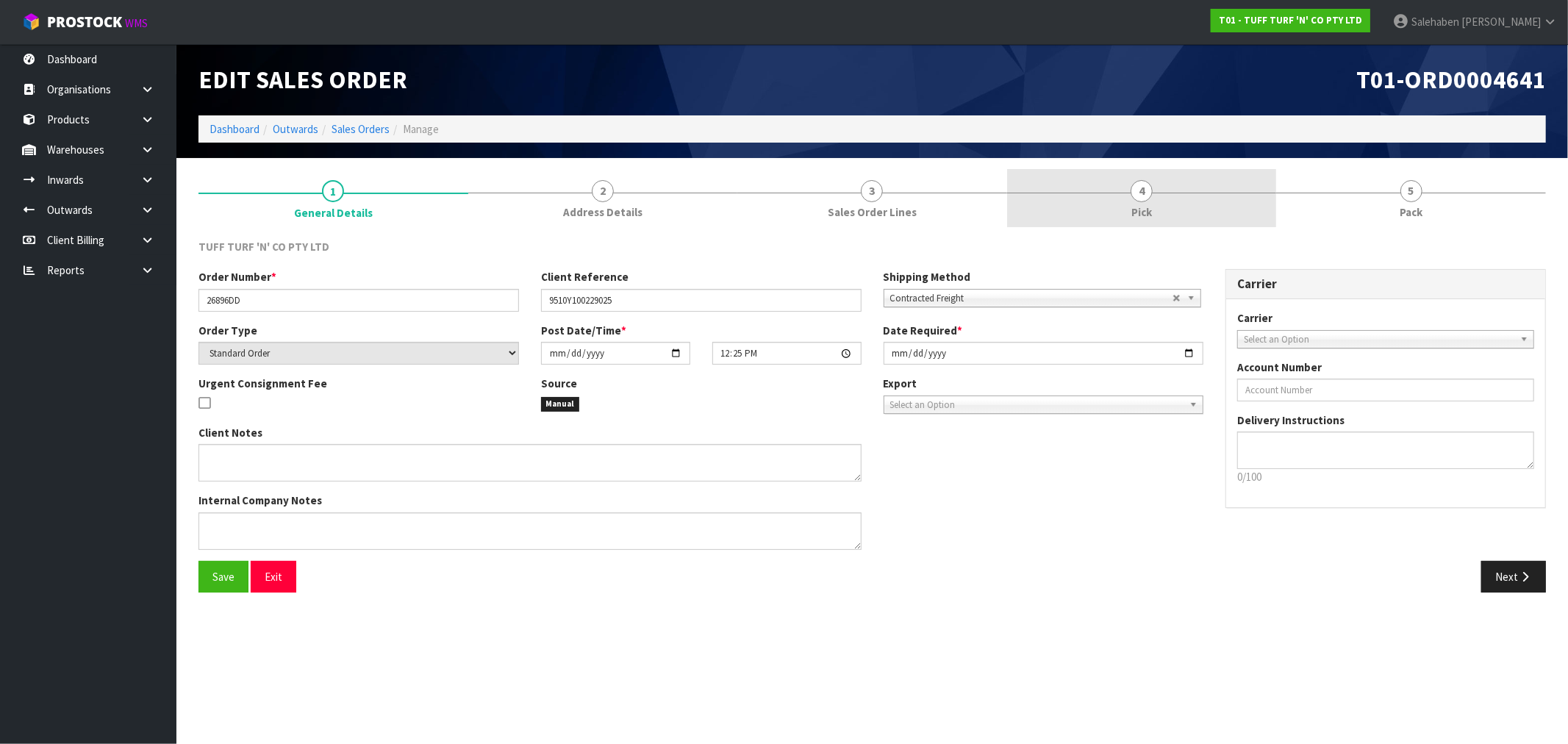
click at [1136, 202] on link "4 Pick" at bounding box center [1142, 197] width 270 height 58
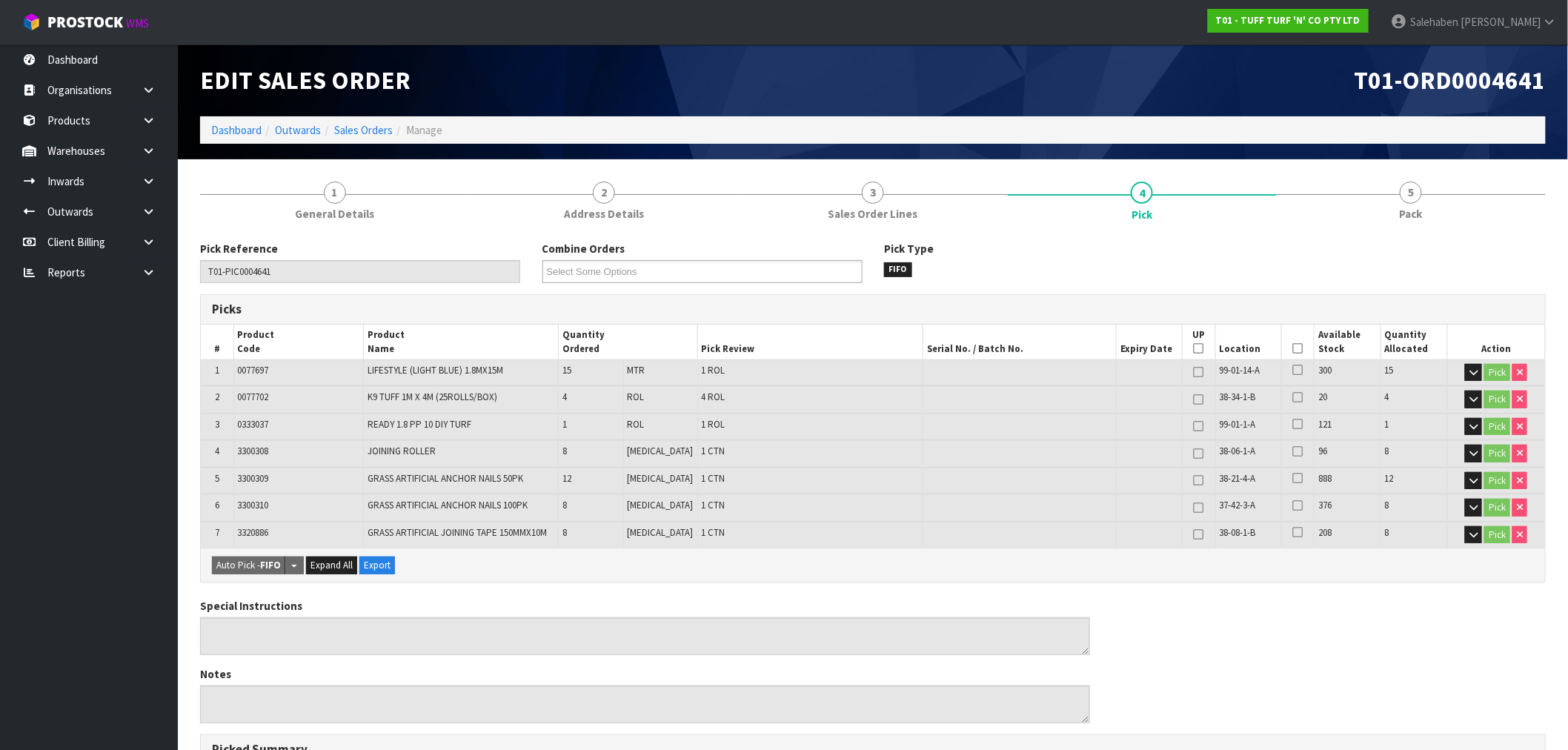
click at [1298, 349] on icon at bounding box center [1299, 348] width 10 height 1
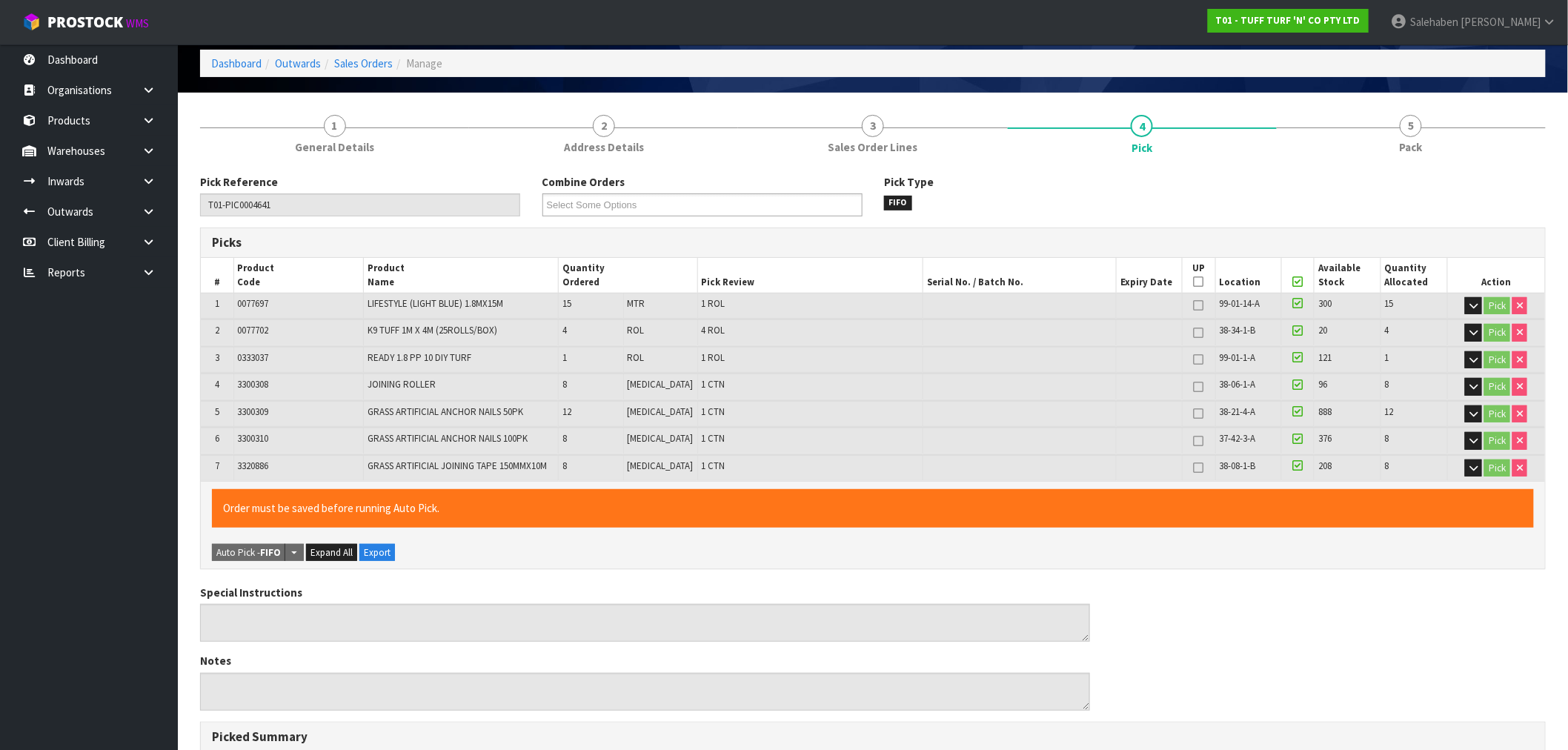
scroll to position [444, 0]
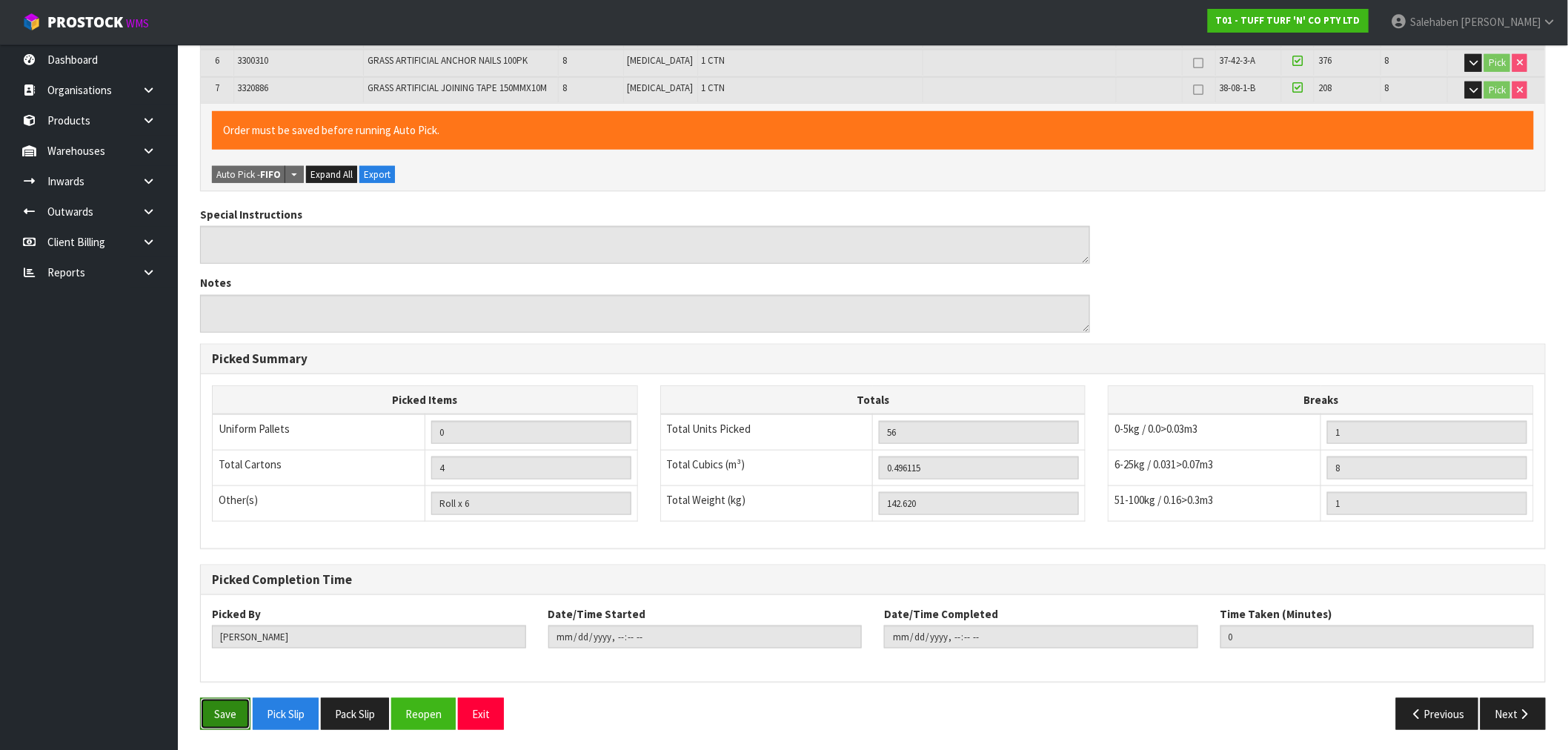
click at [221, 713] on button "Save" at bounding box center [226, 714] width 50 height 32
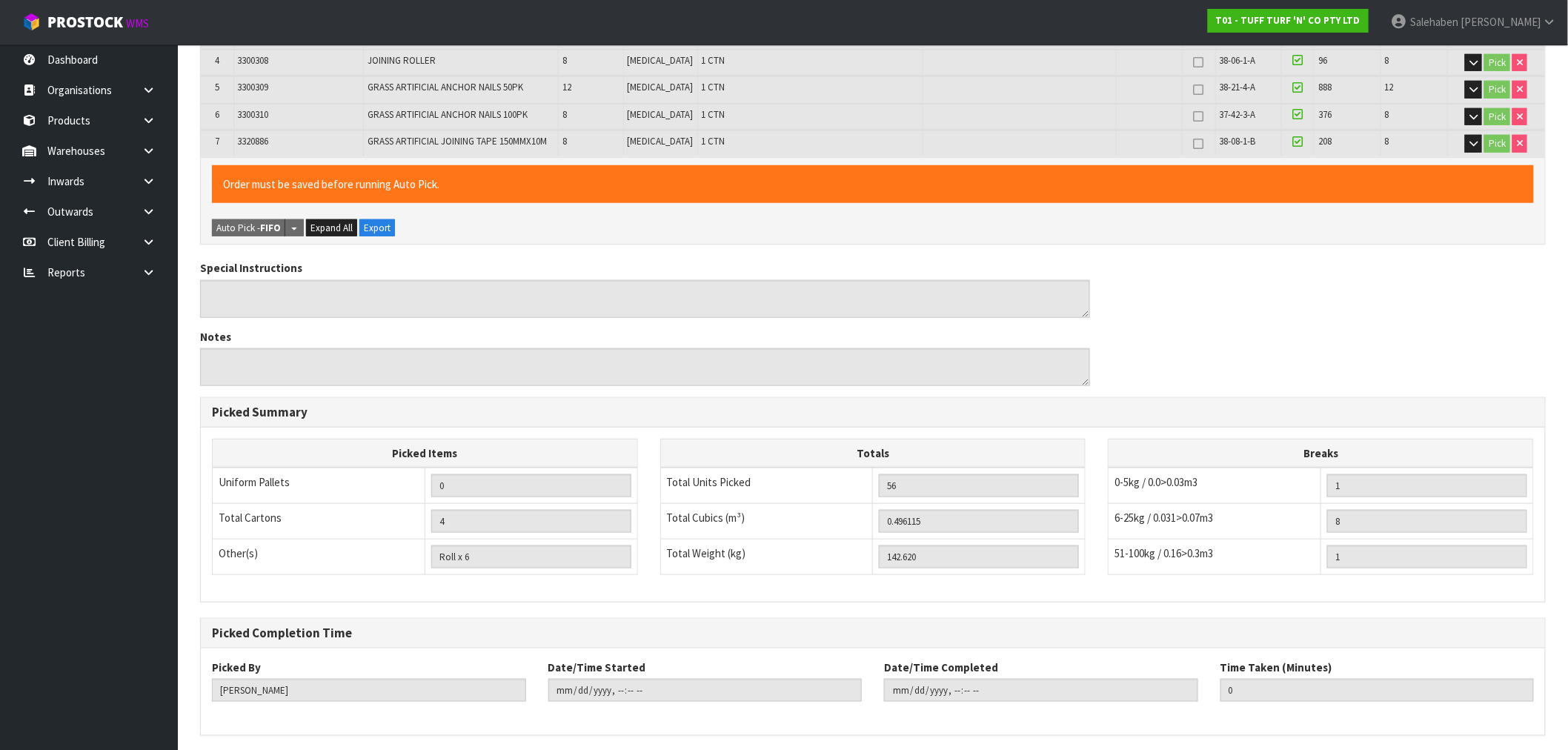
scroll to position [0, 0]
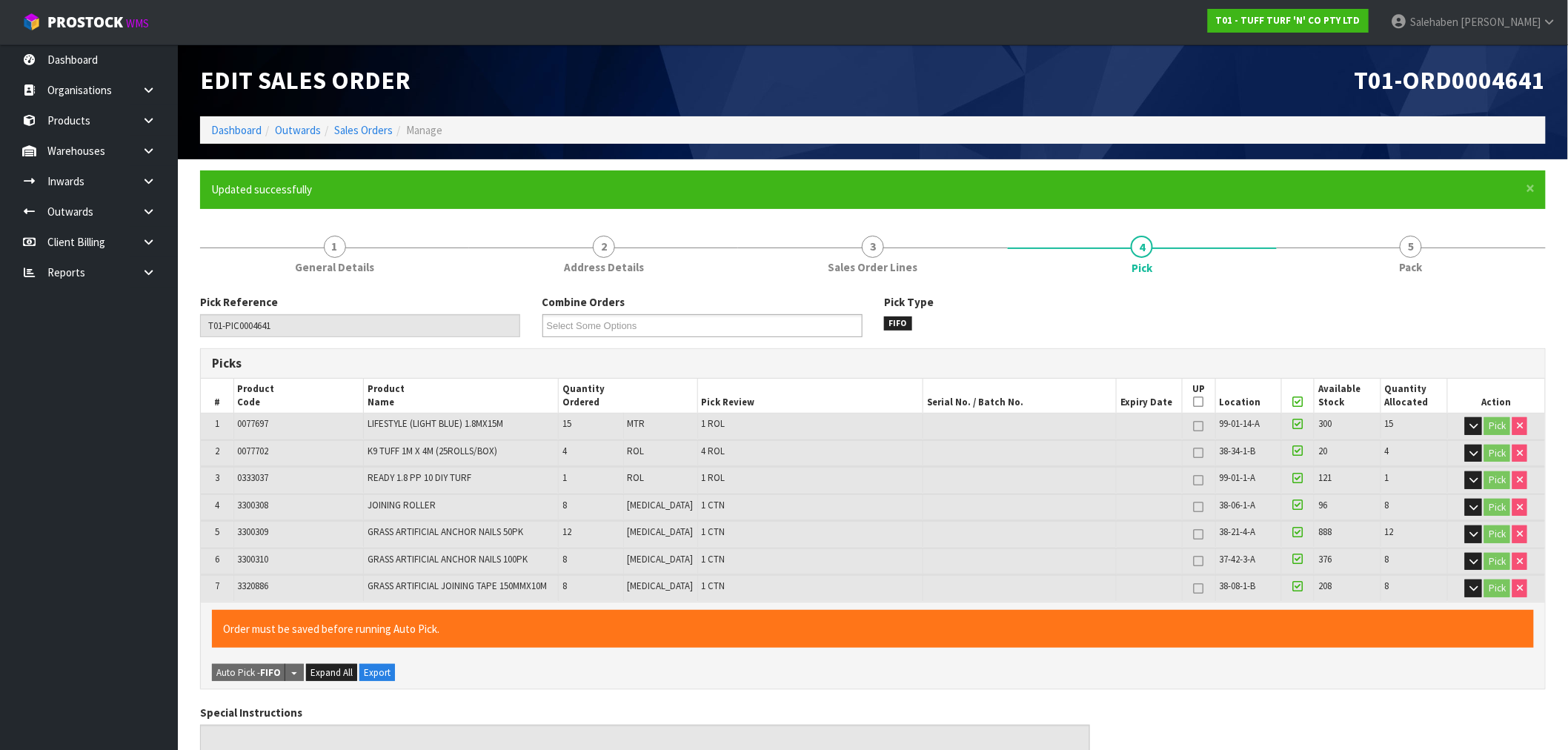
type input "Salehaben Patel"
type input "2025-09-02T13:51:16"
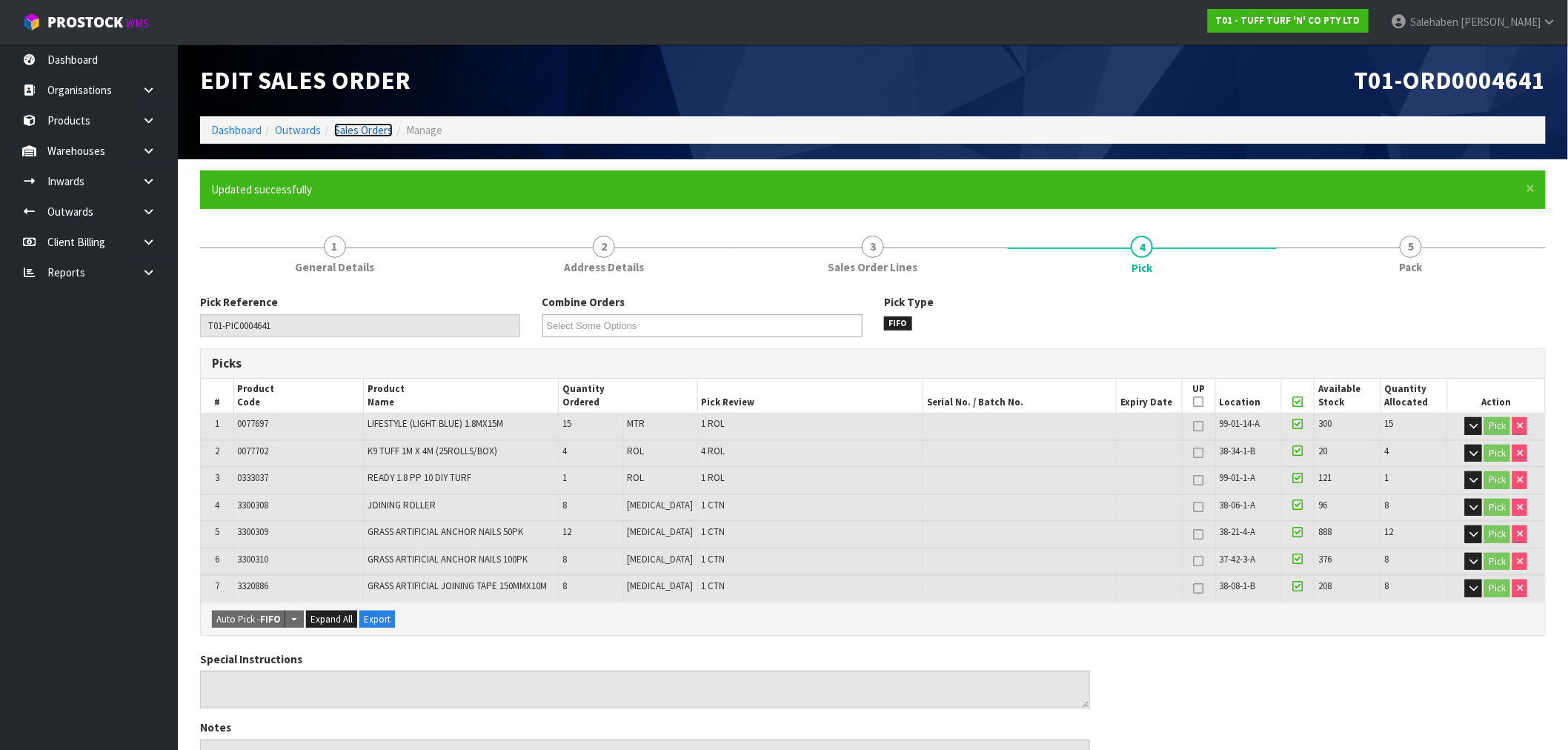
click at [371, 136] on link "Sales Orders" at bounding box center [363, 130] width 58 height 14
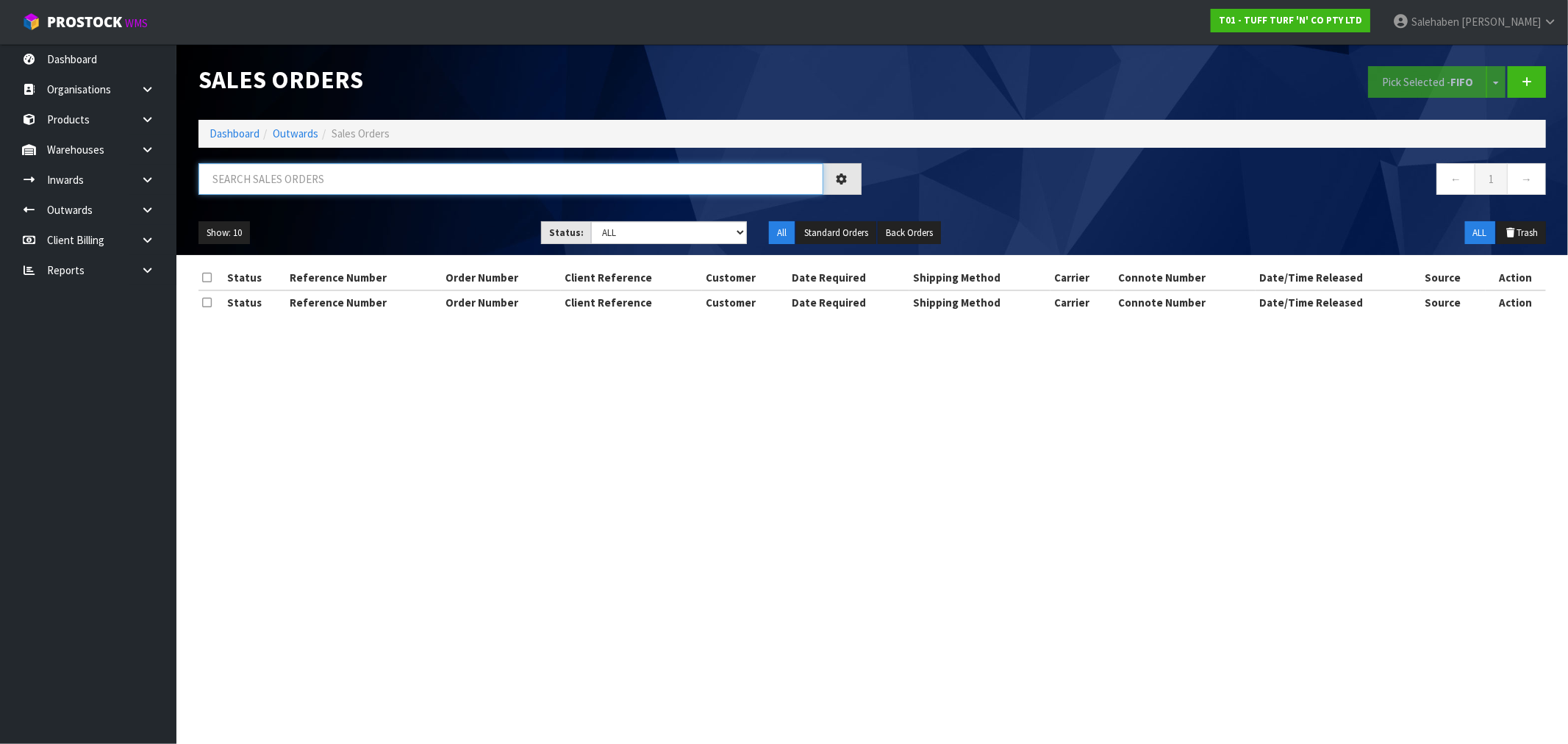
click at [479, 187] on input "text" at bounding box center [511, 179] width 625 height 32
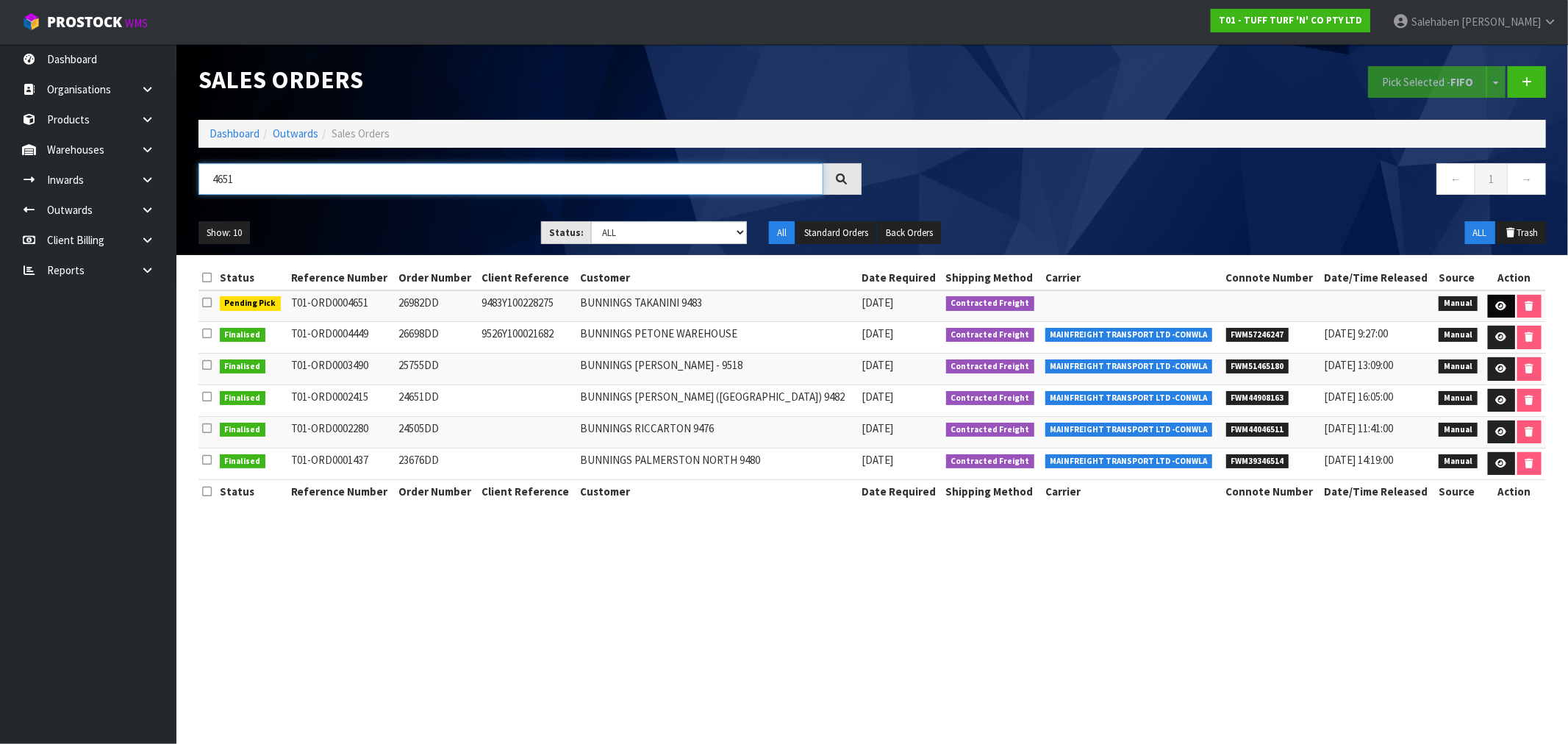
type input "4651"
click at [1494, 300] on link at bounding box center [1502, 306] width 28 height 23
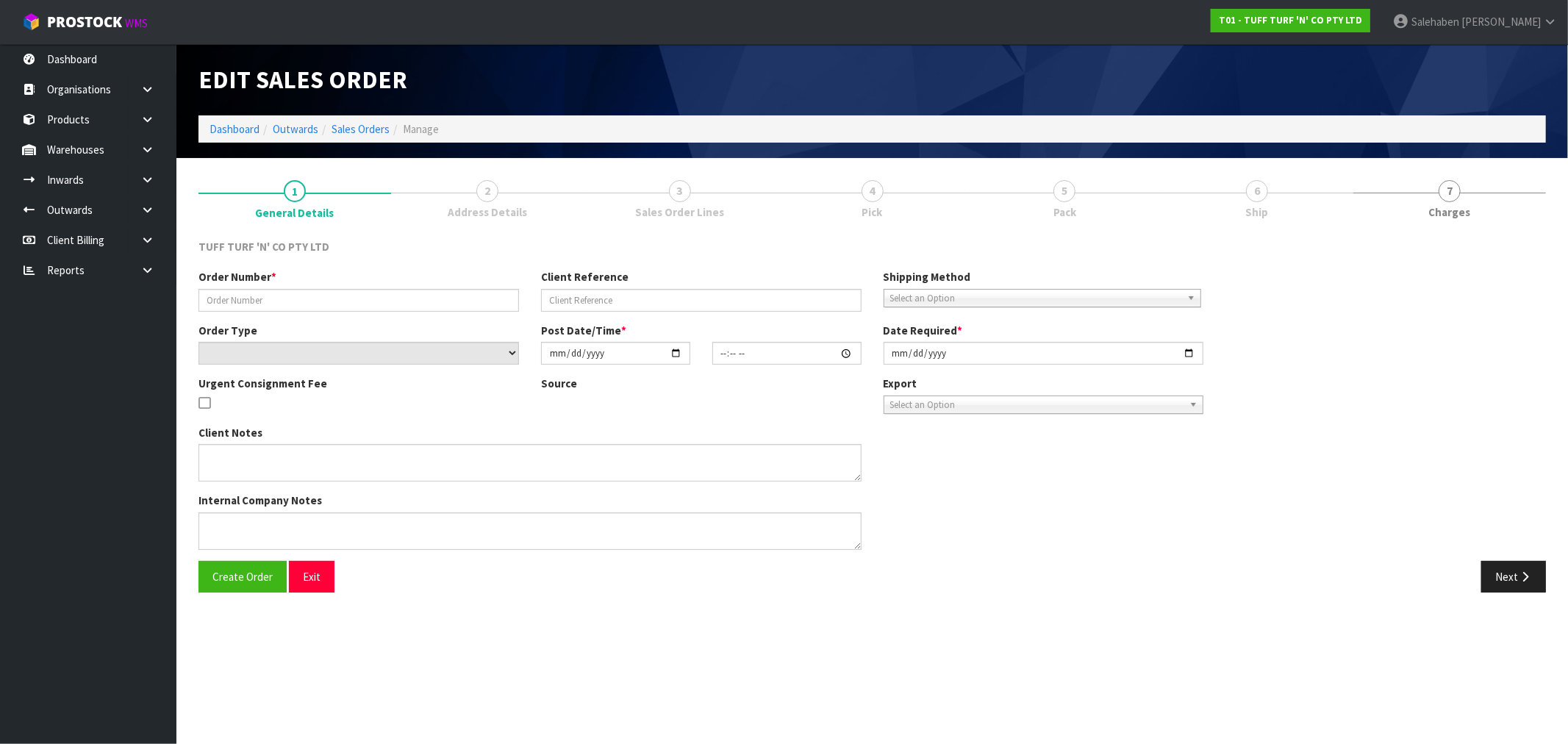
type input "26982DD"
type input "9483Y100228275"
select select "number:0"
type input "[DATE]"
type input "13:09:00.000"
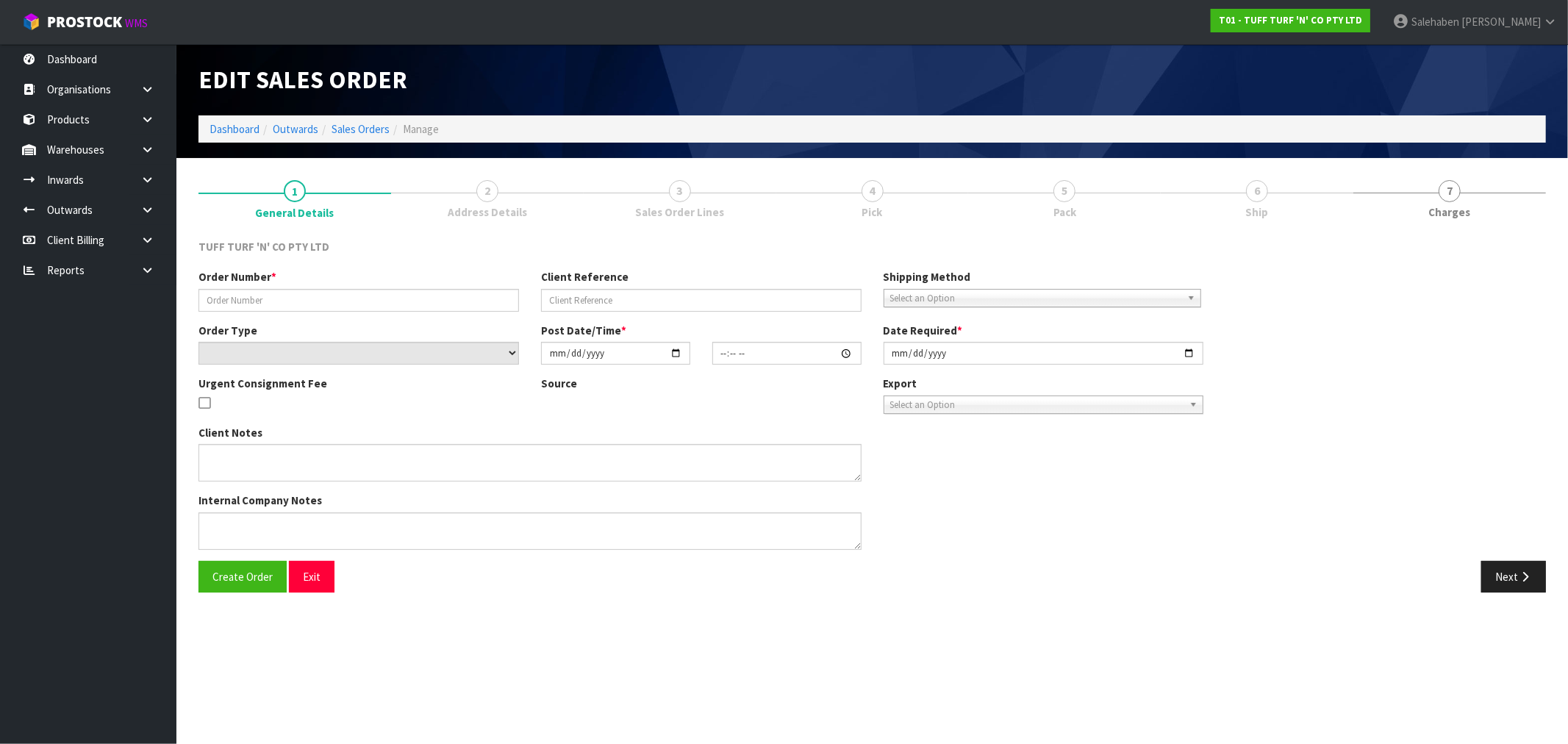
type input "[DATE]"
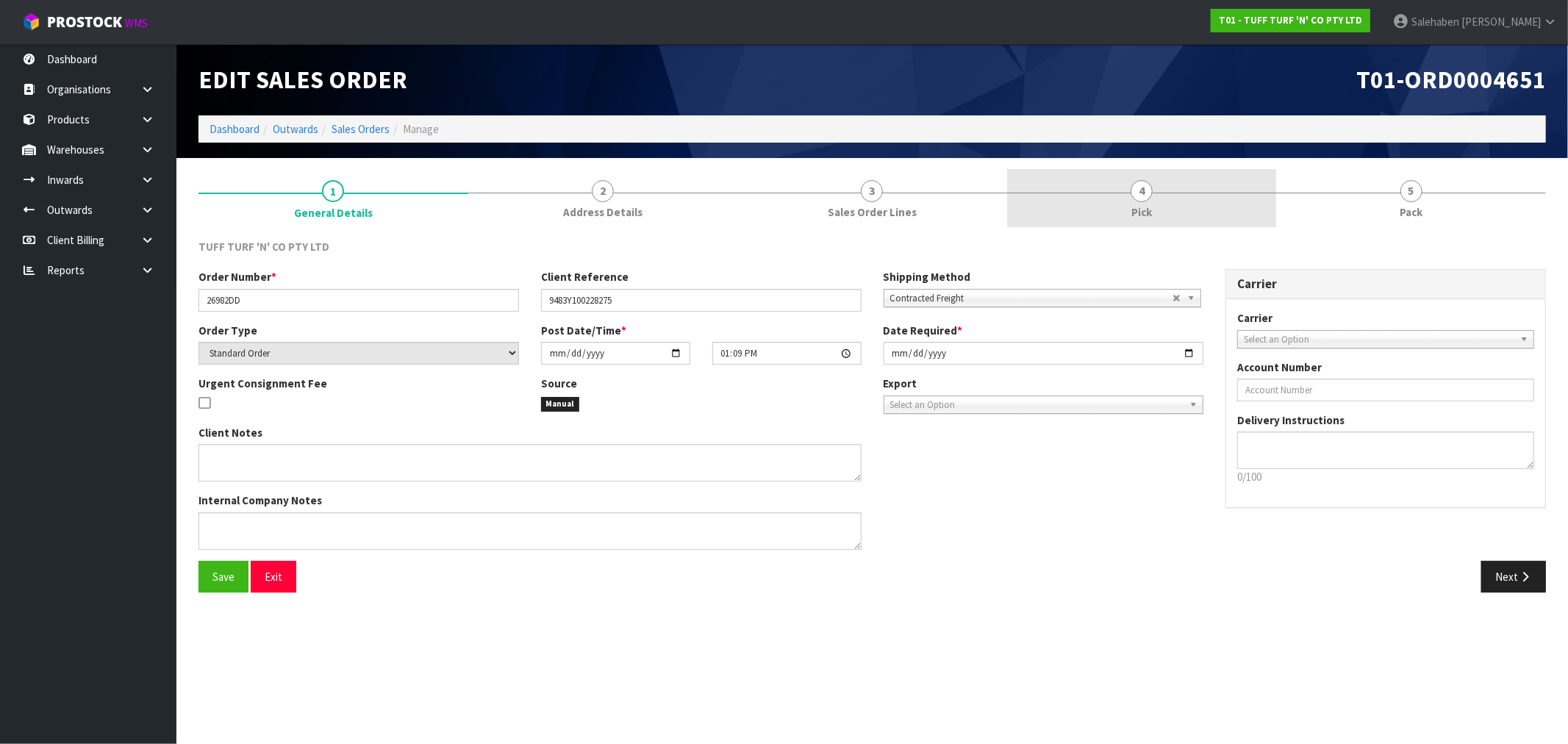
click at [1139, 211] on span "Pick" at bounding box center [1142, 212] width 21 height 16
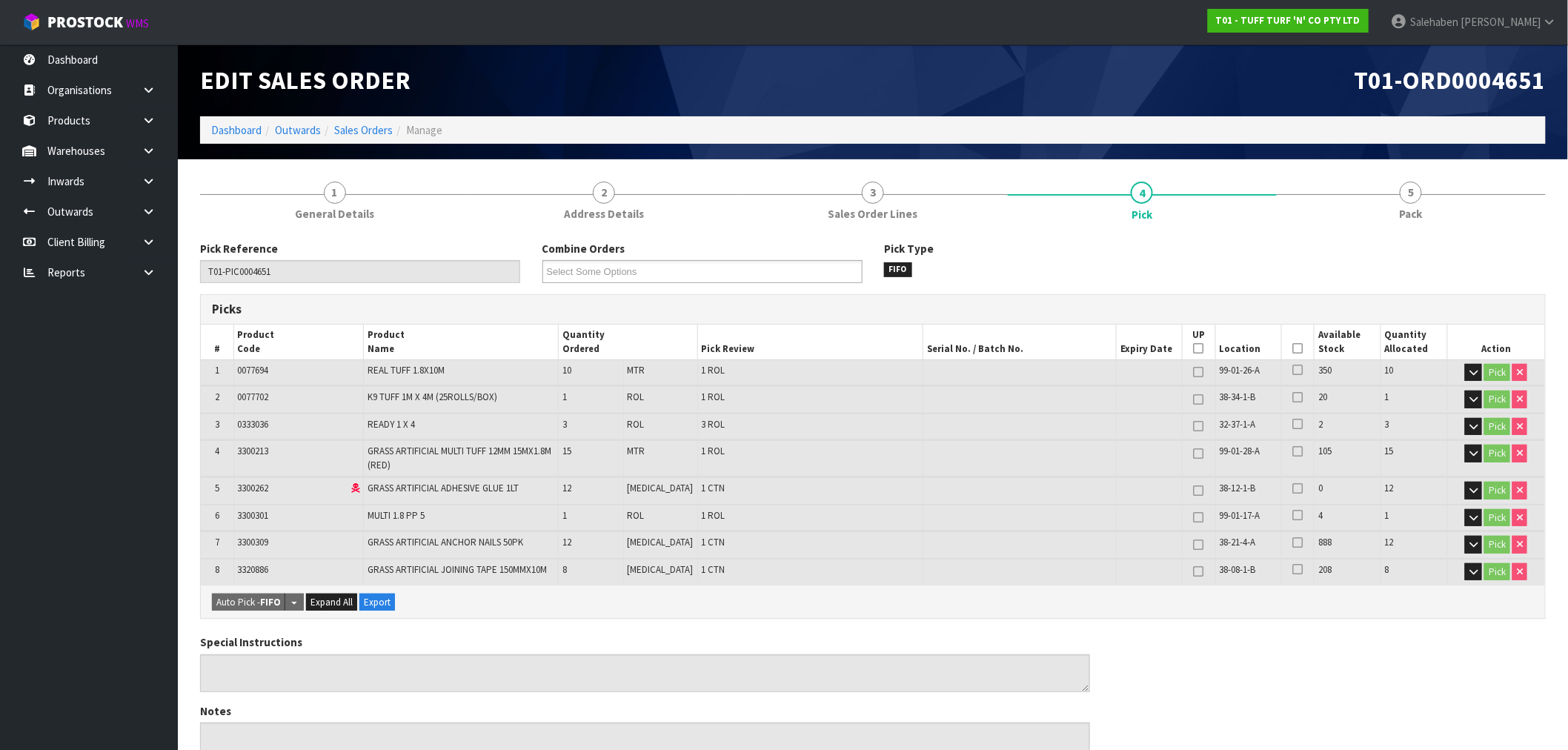
click at [1294, 349] on icon at bounding box center [1299, 348] width 10 height 1
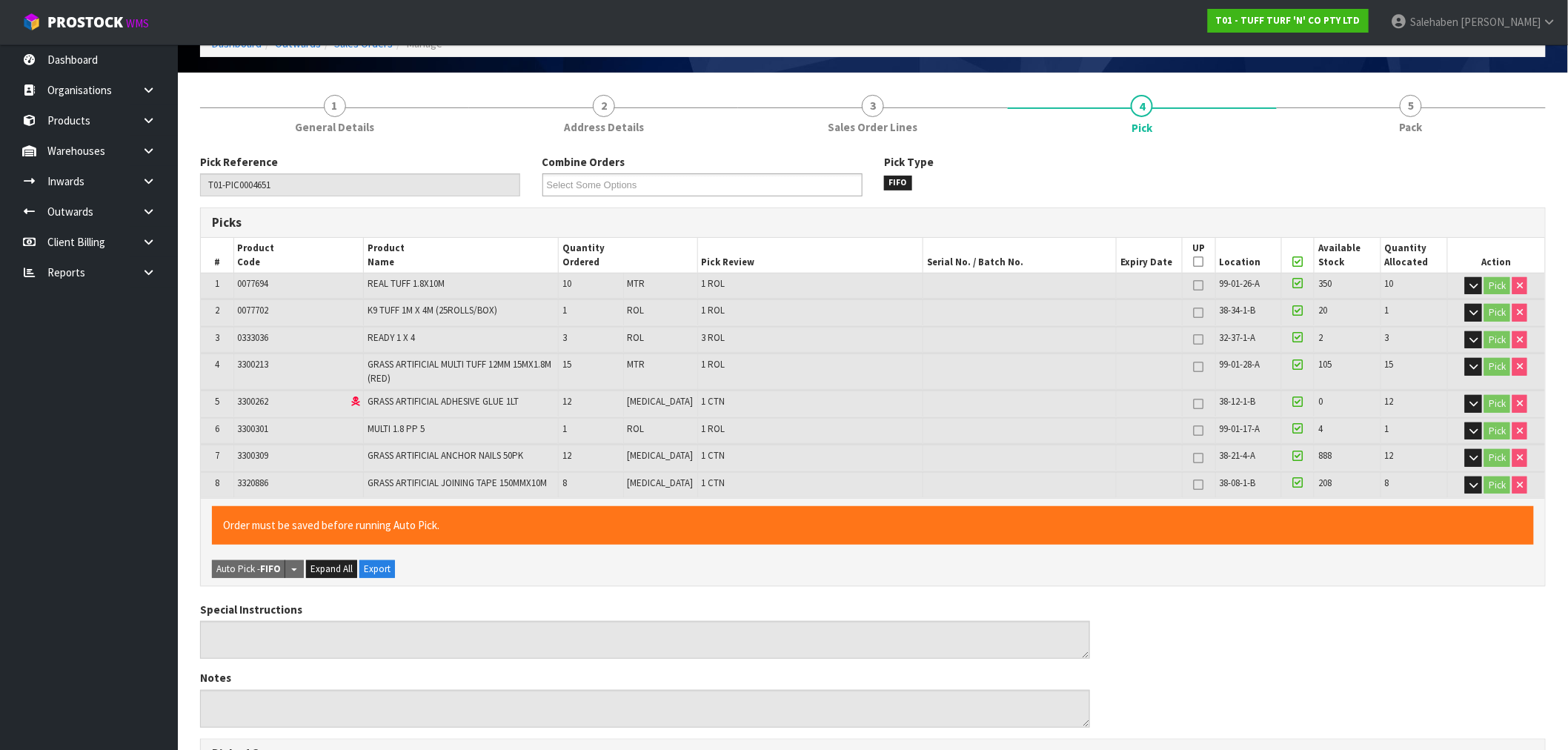
scroll to position [480, 0]
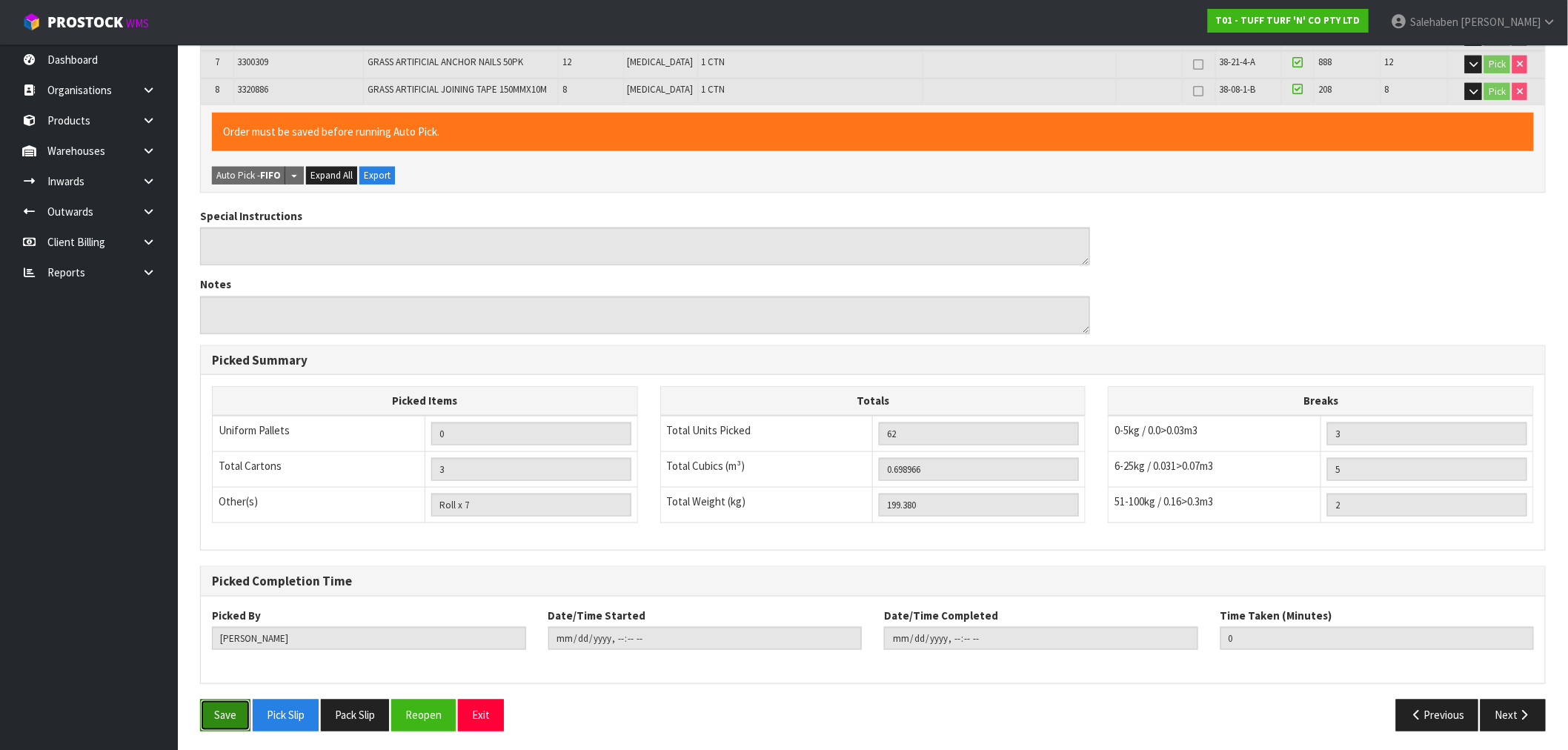
click at [228, 709] on button "Save" at bounding box center [226, 715] width 50 height 32
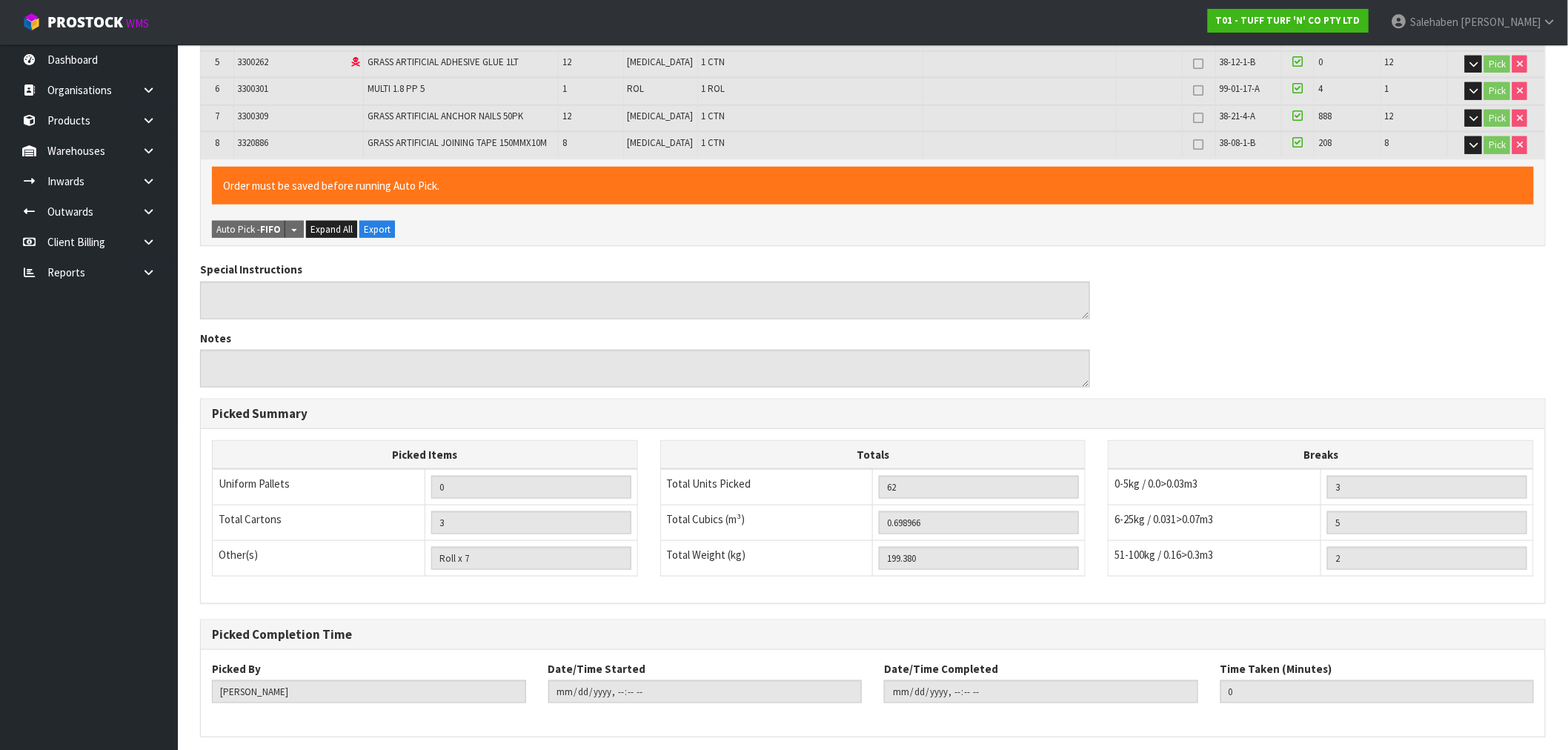
scroll to position [0, 0]
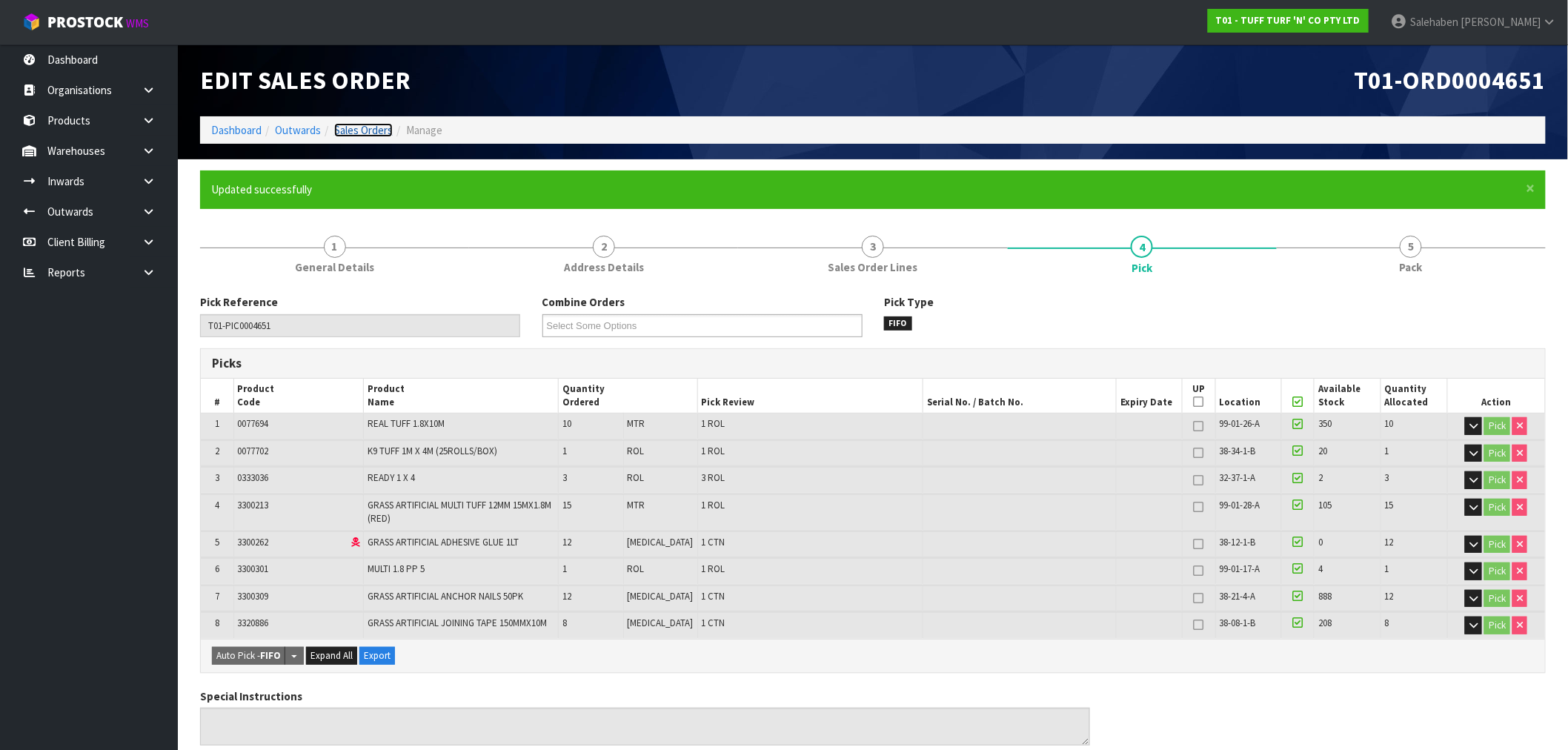
click at [380, 132] on link "Sales Orders" at bounding box center [363, 130] width 58 height 14
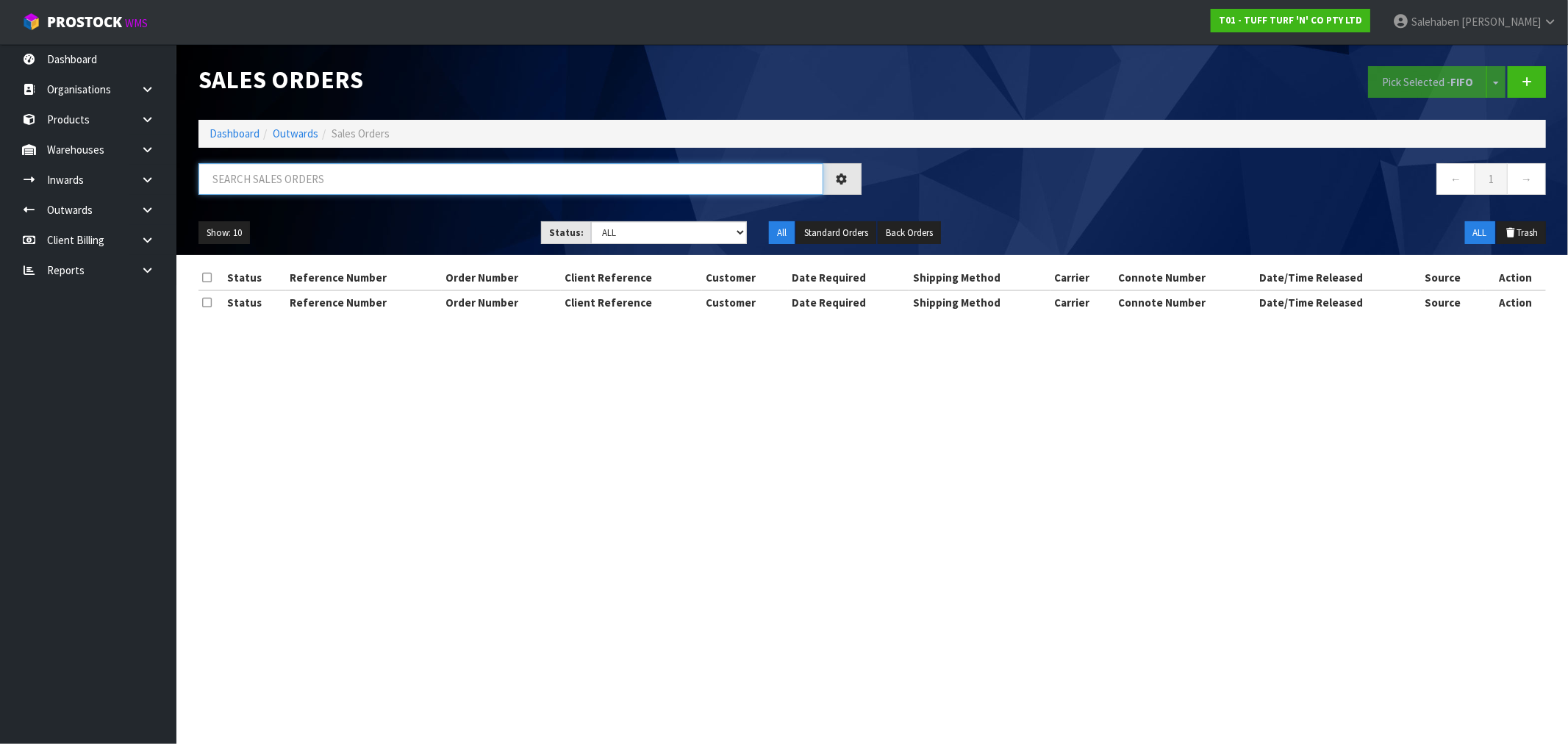
click at [566, 178] on input "text" at bounding box center [511, 179] width 625 height 32
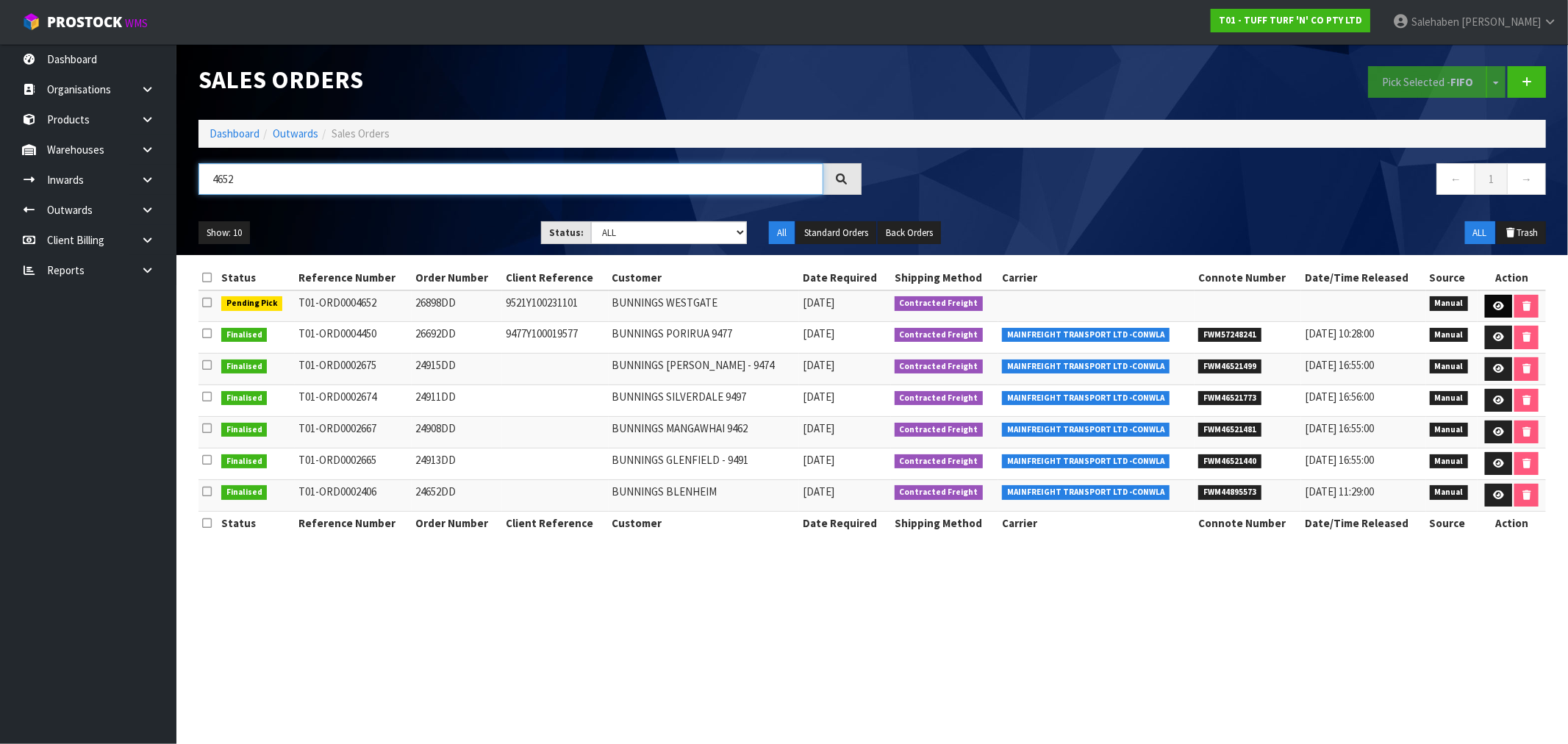
type input "4652"
click at [1500, 309] on icon at bounding box center [1498, 306] width 11 height 9
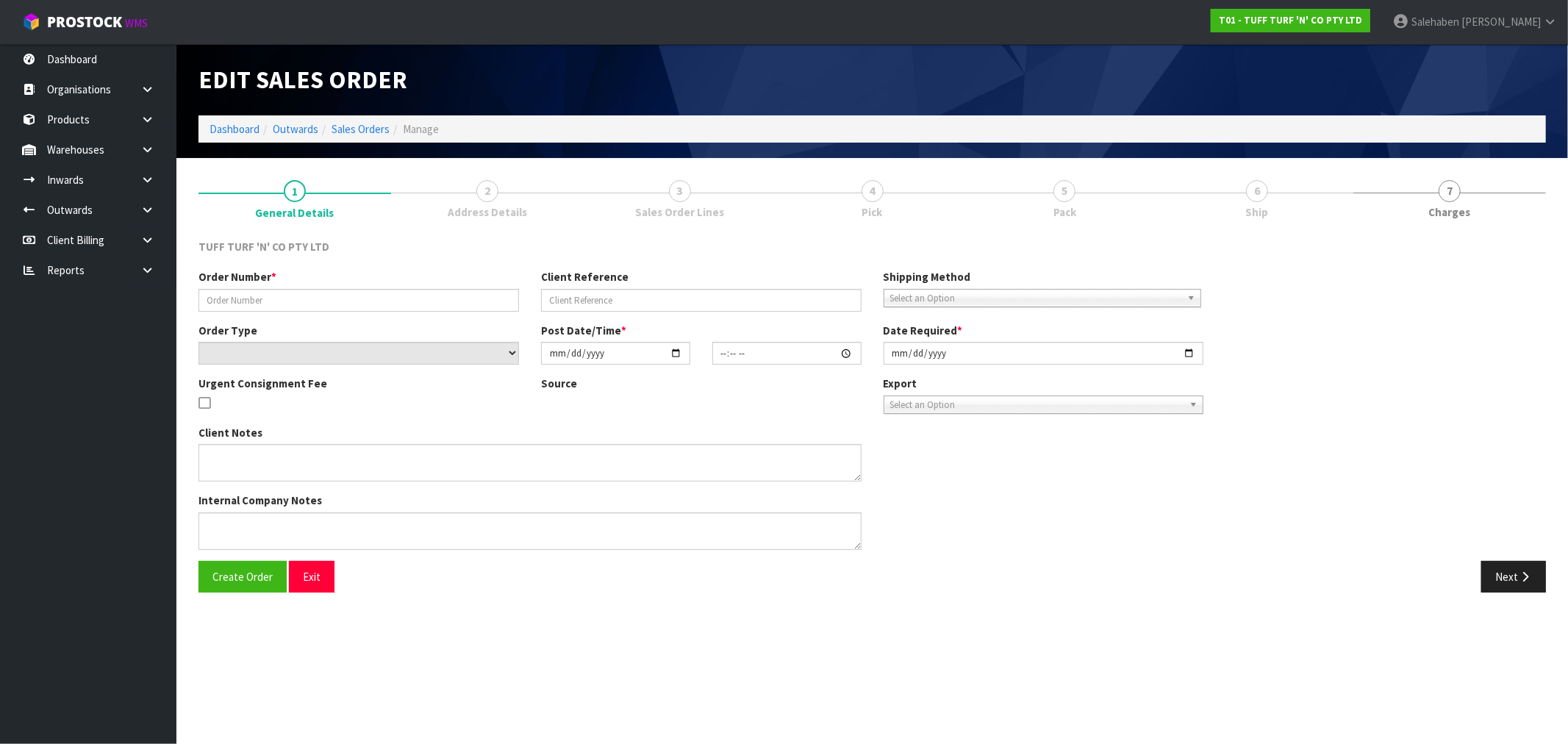
type input "26898DD"
type input "9521Y100231101"
select select "number:0"
type input "[DATE]"
type input "13:12:00.000"
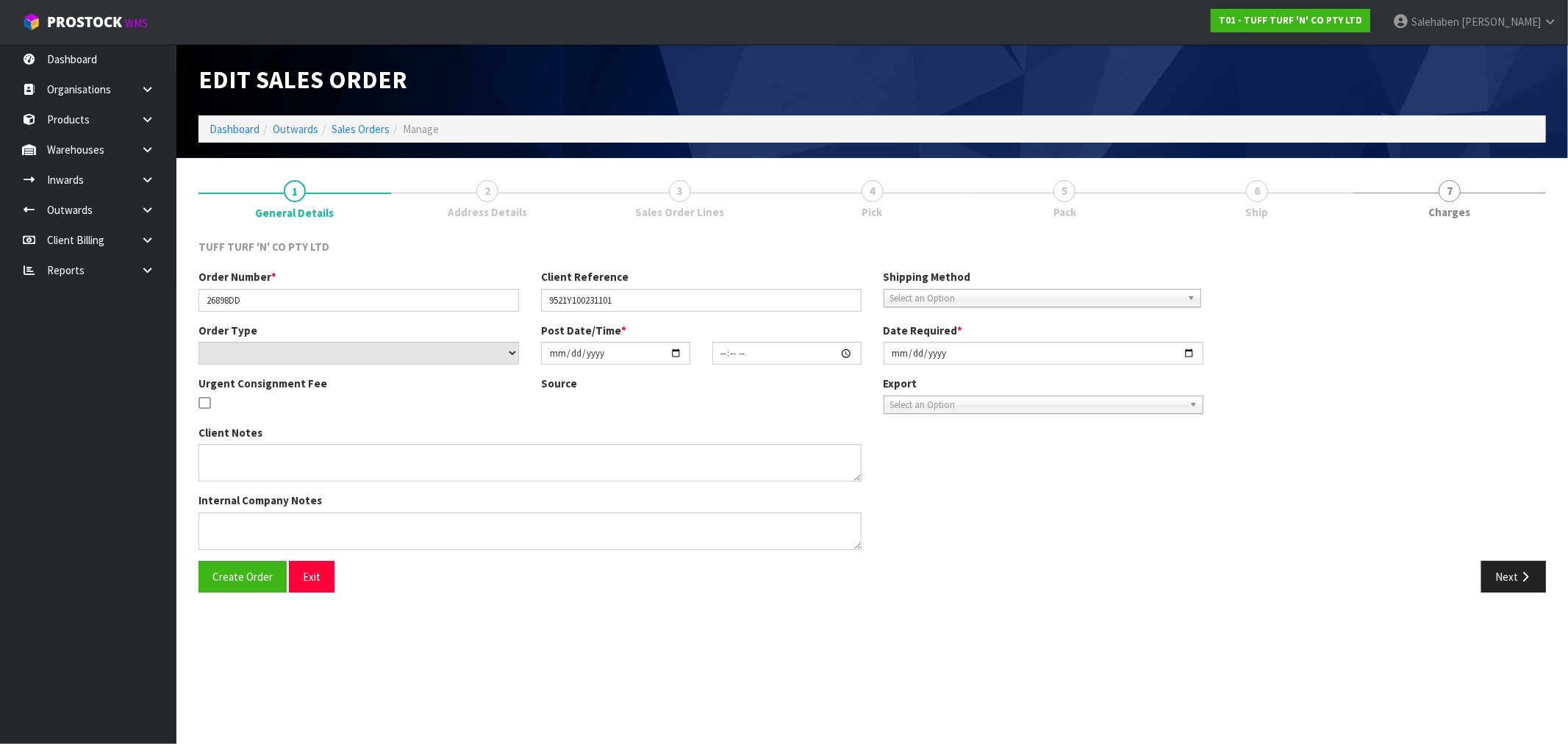
type input "[DATE]"
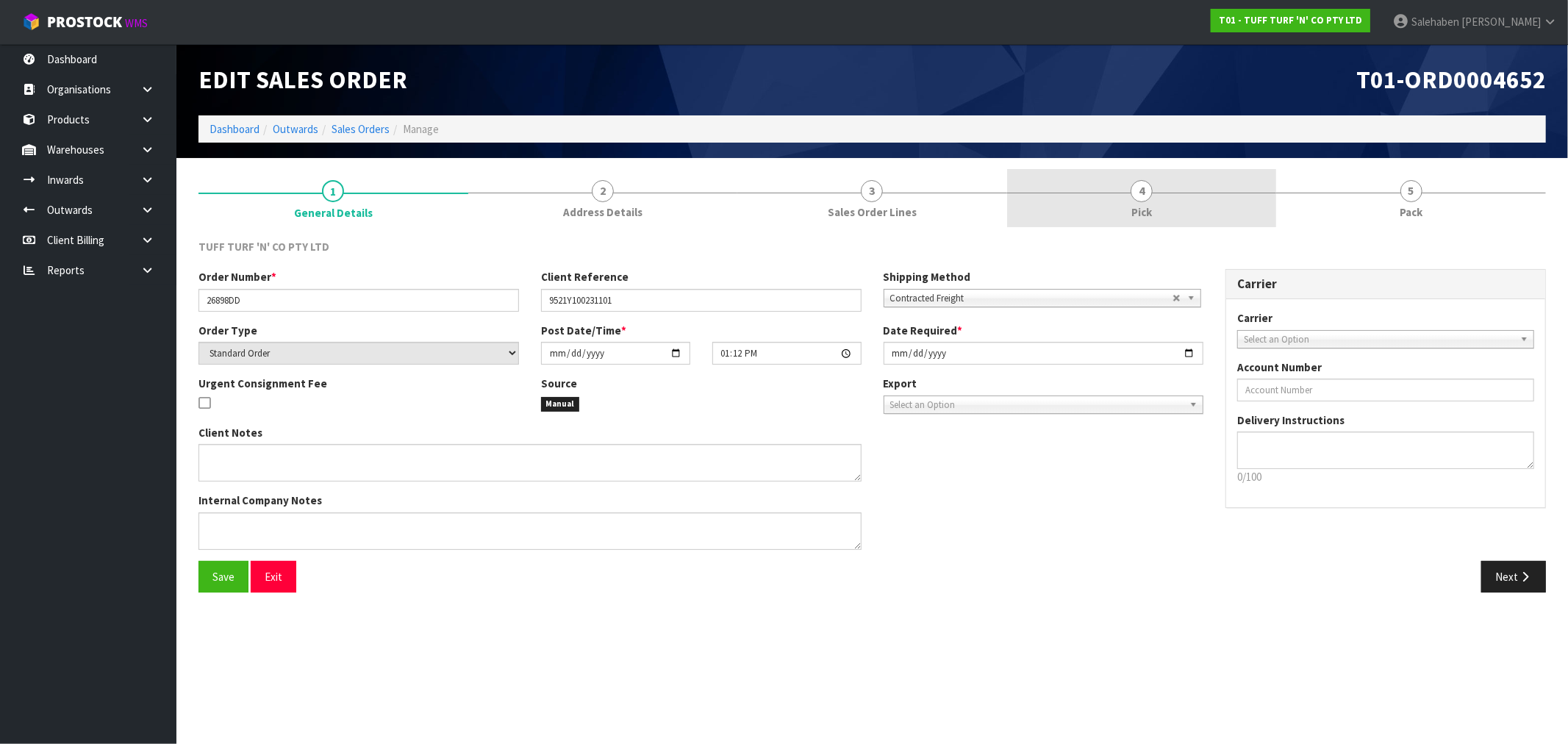
click at [1143, 214] on span "Pick" at bounding box center [1142, 212] width 21 height 16
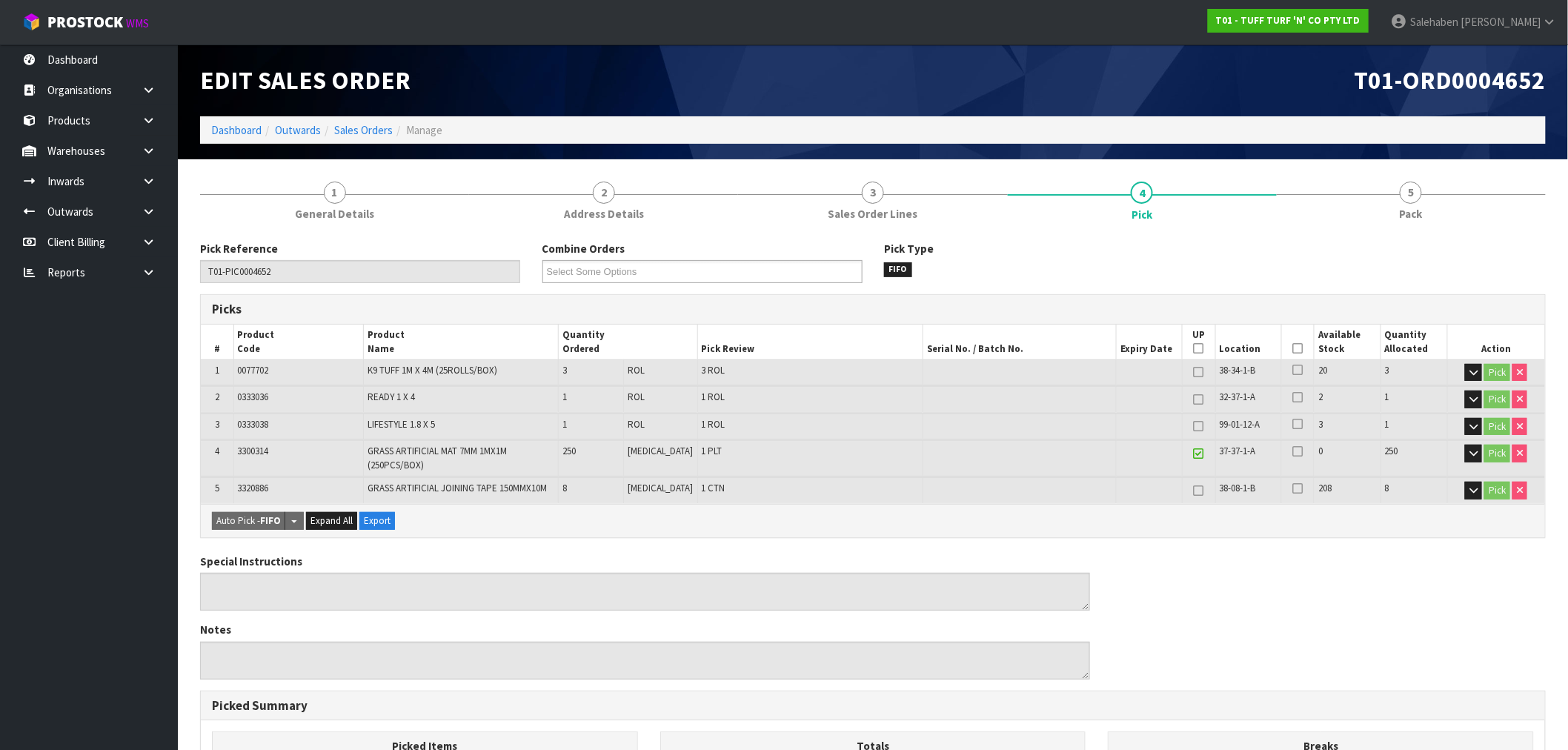
click at [1300, 345] on th "Picked" at bounding box center [1299, 342] width 33 height 35
click at [1295, 348] on icon at bounding box center [1299, 348] width 10 height 1
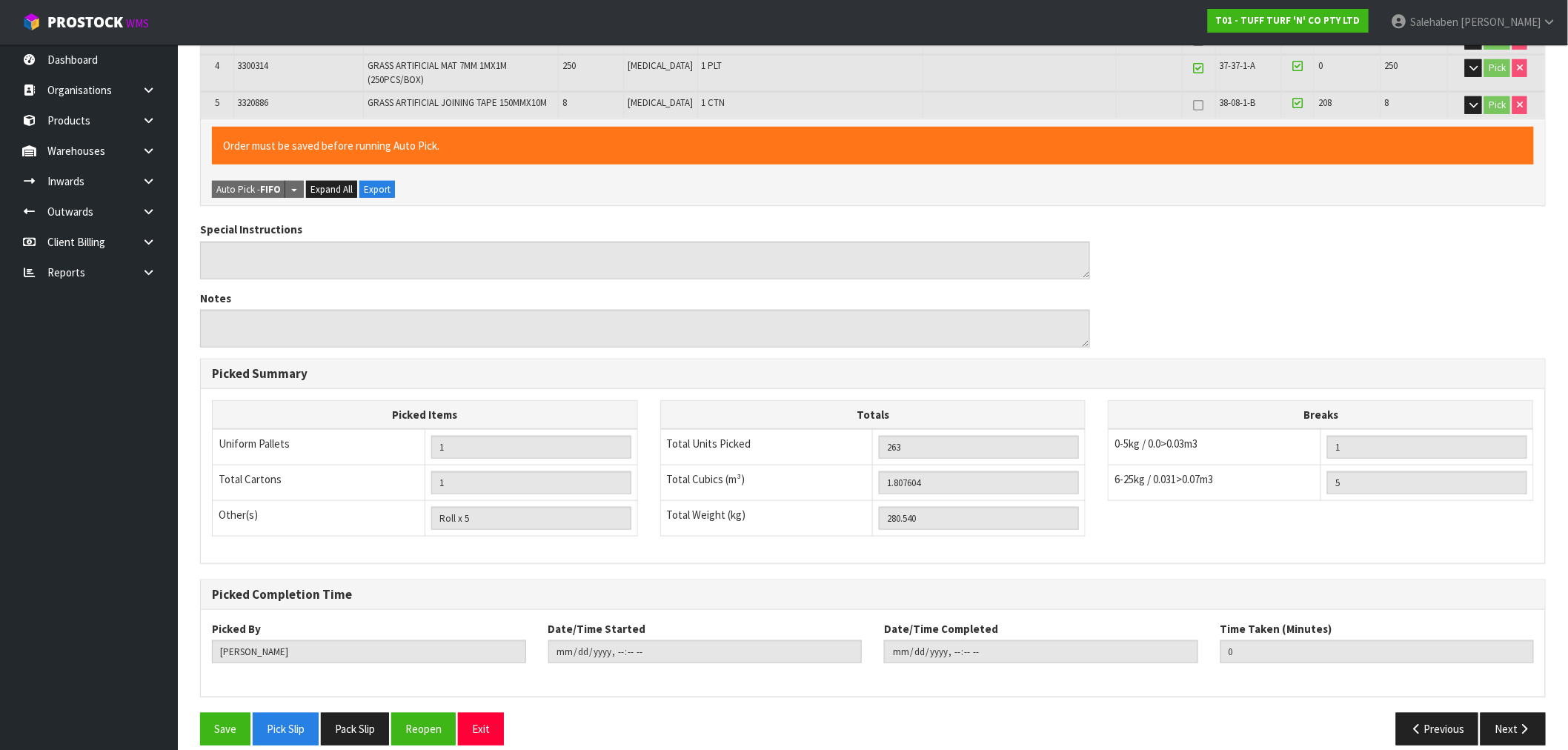
scroll to position [401, 0]
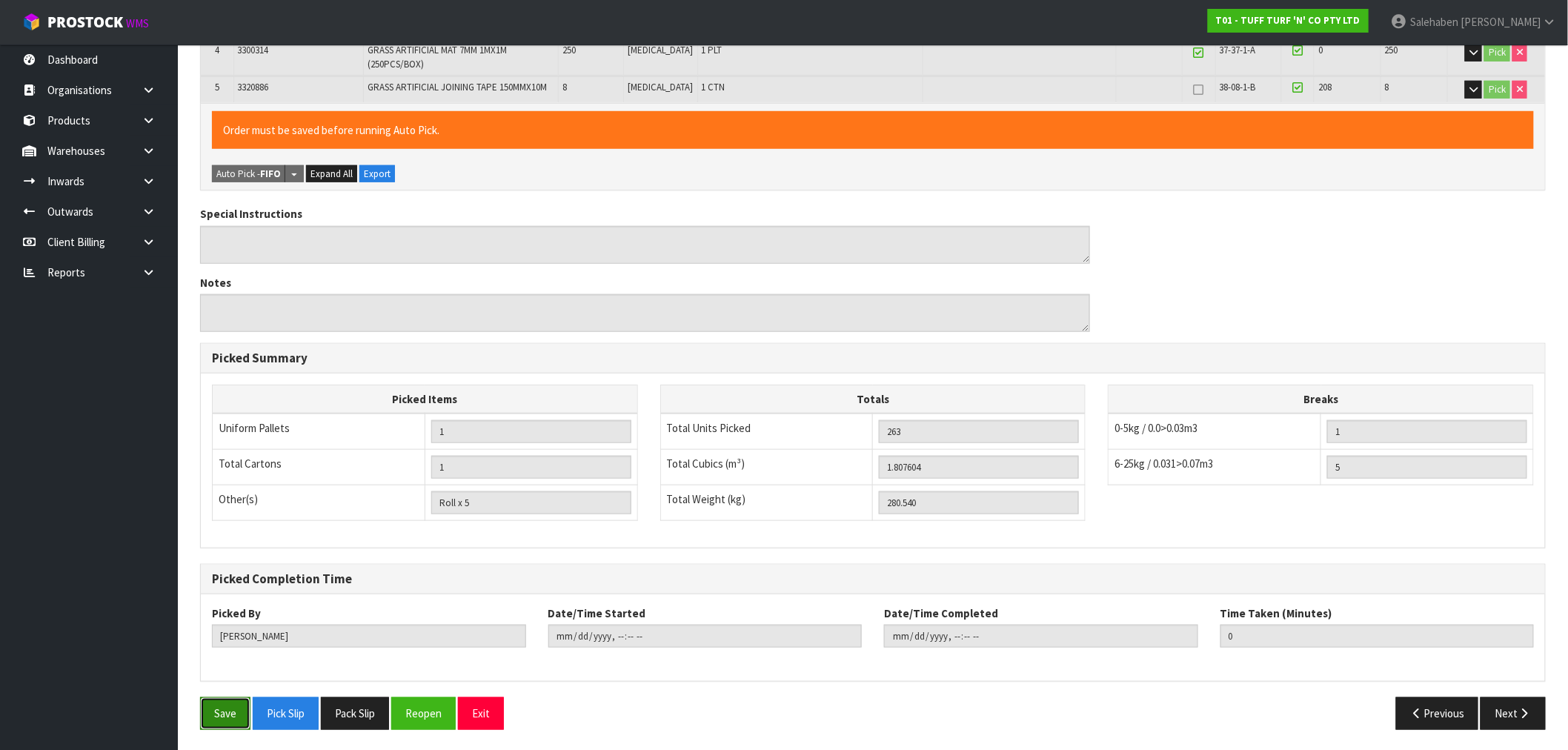
click at [223, 705] on button "Save" at bounding box center [226, 713] width 50 height 32
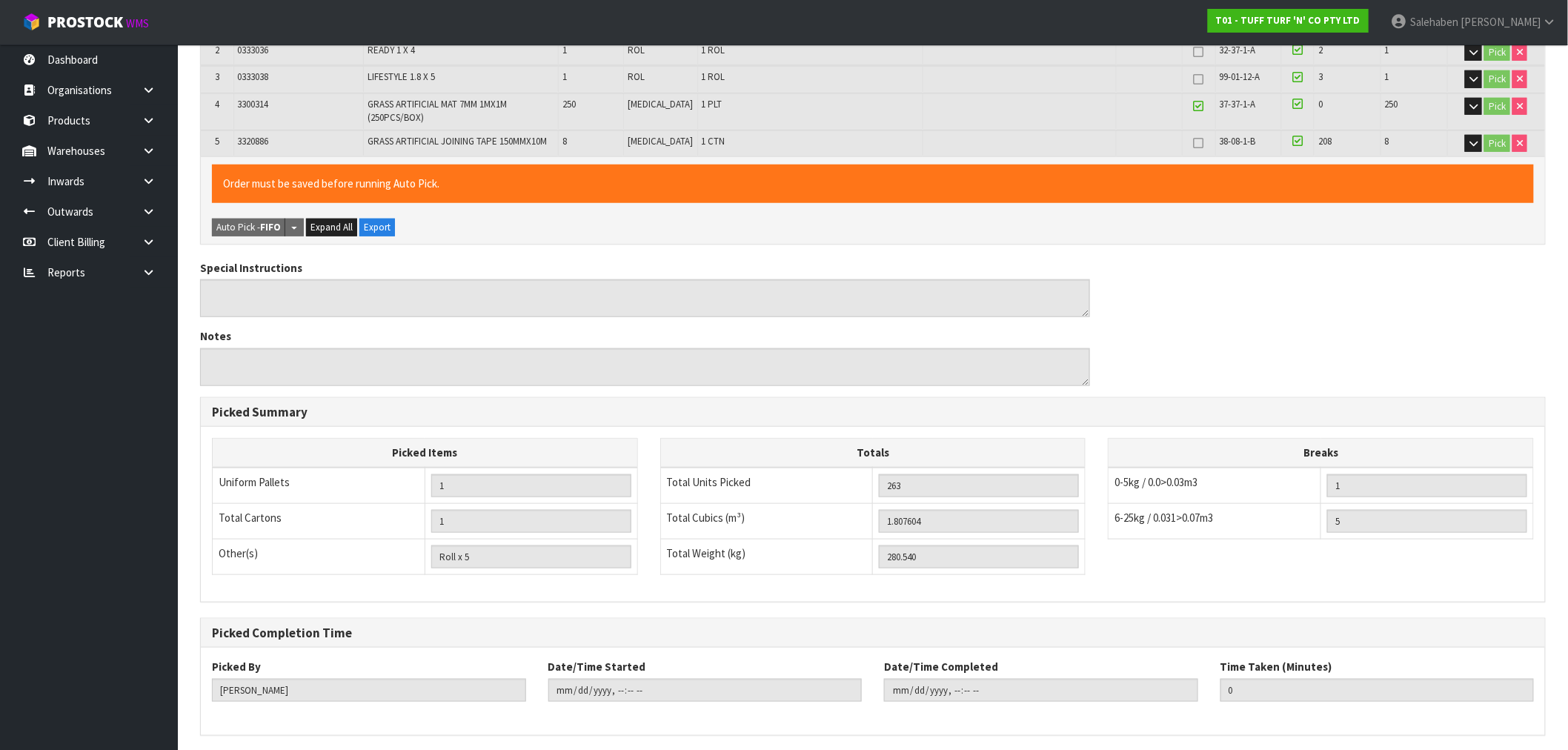
scroll to position [0, 0]
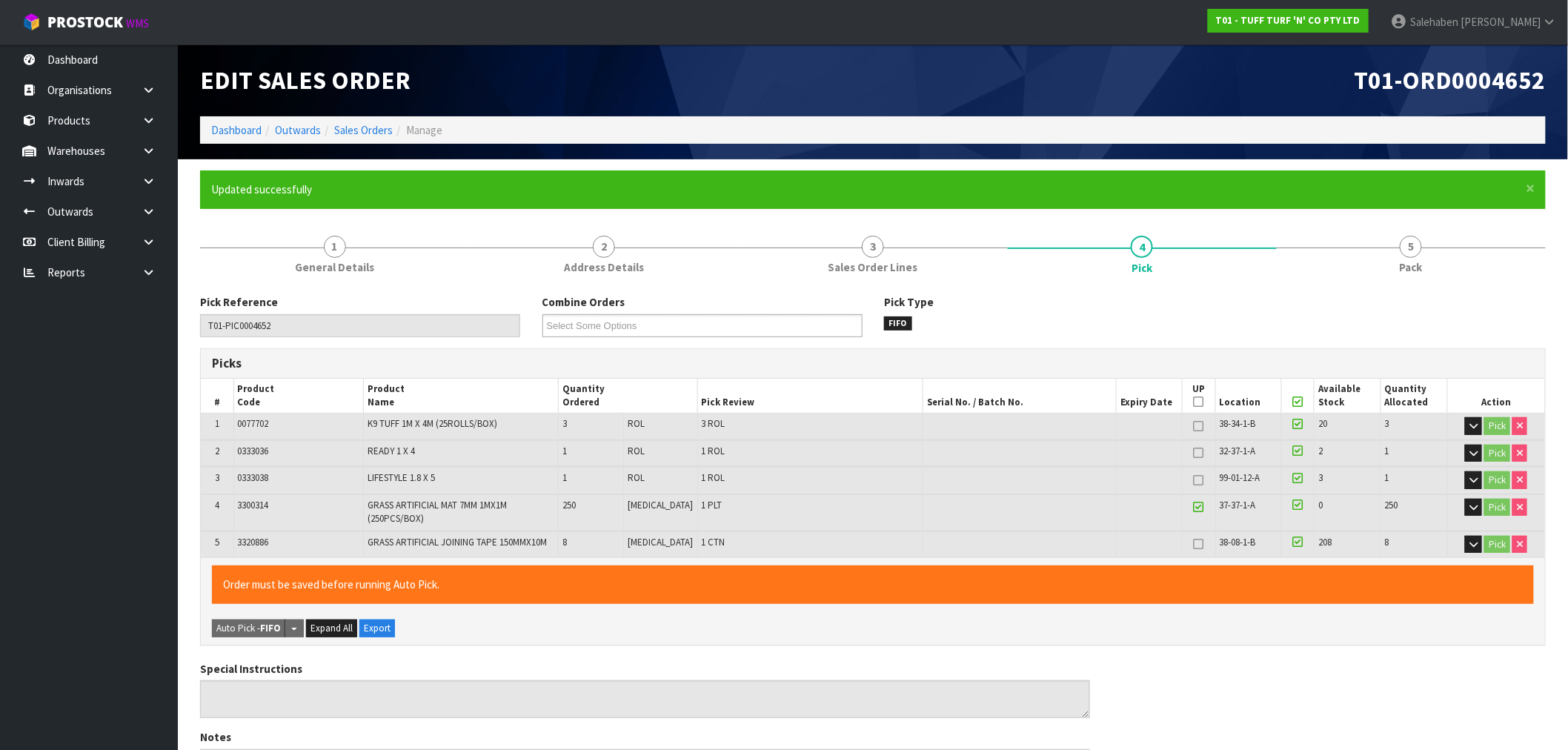
type input "Salehaben Patel"
type input "2025-09-02T13:51:39"
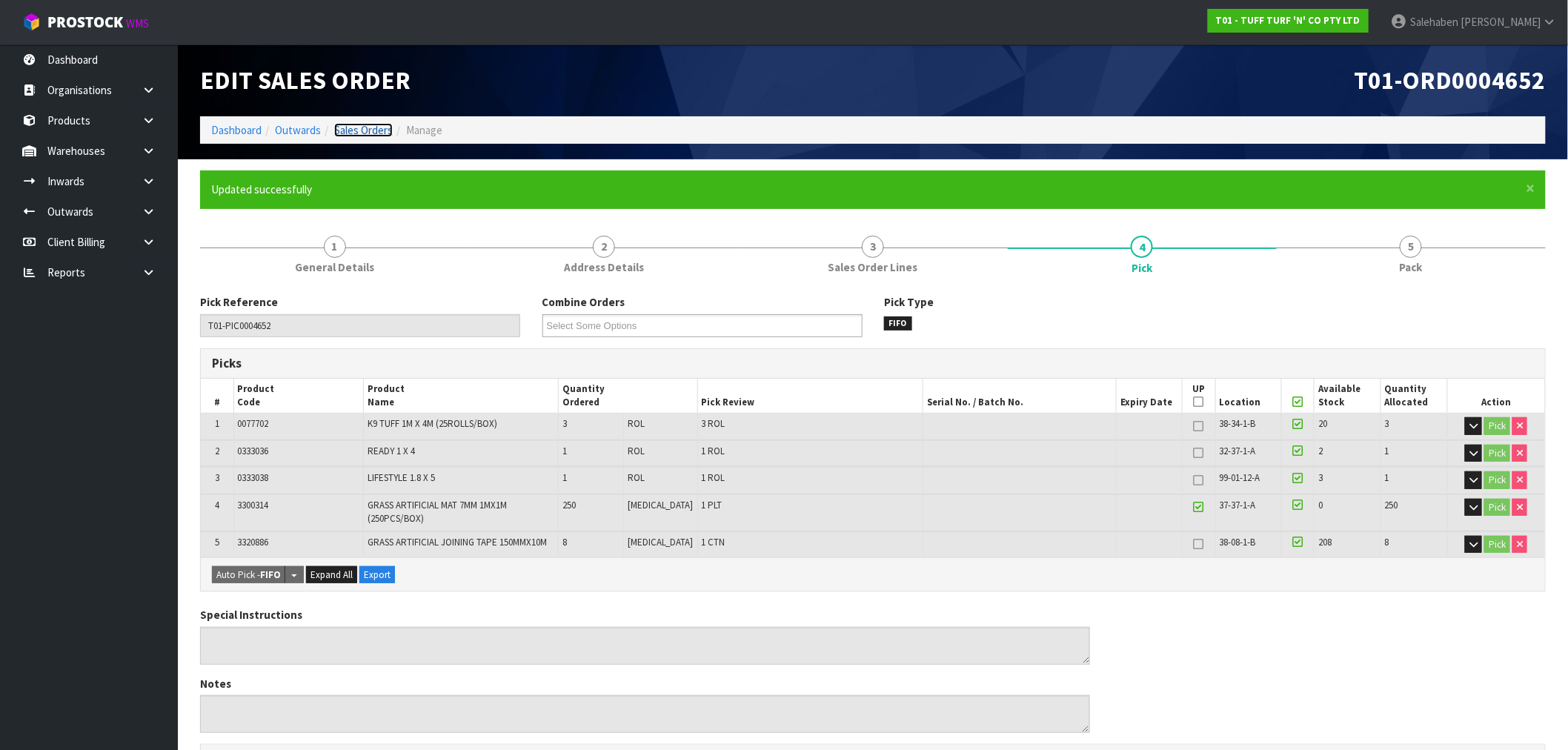
click at [357, 124] on link "Sales Orders" at bounding box center [363, 130] width 58 height 14
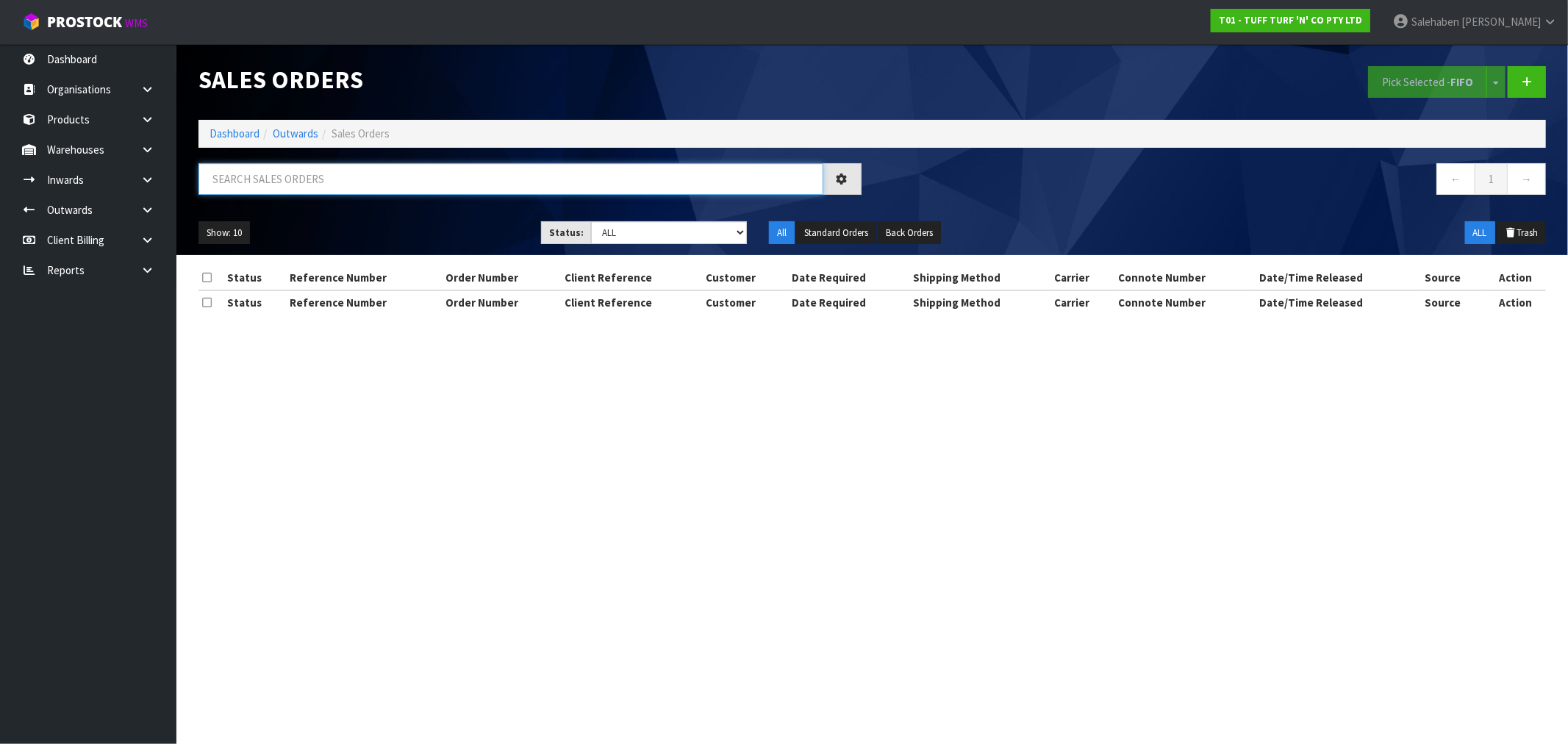
click at [359, 173] on input "text" at bounding box center [511, 179] width 625 height 32
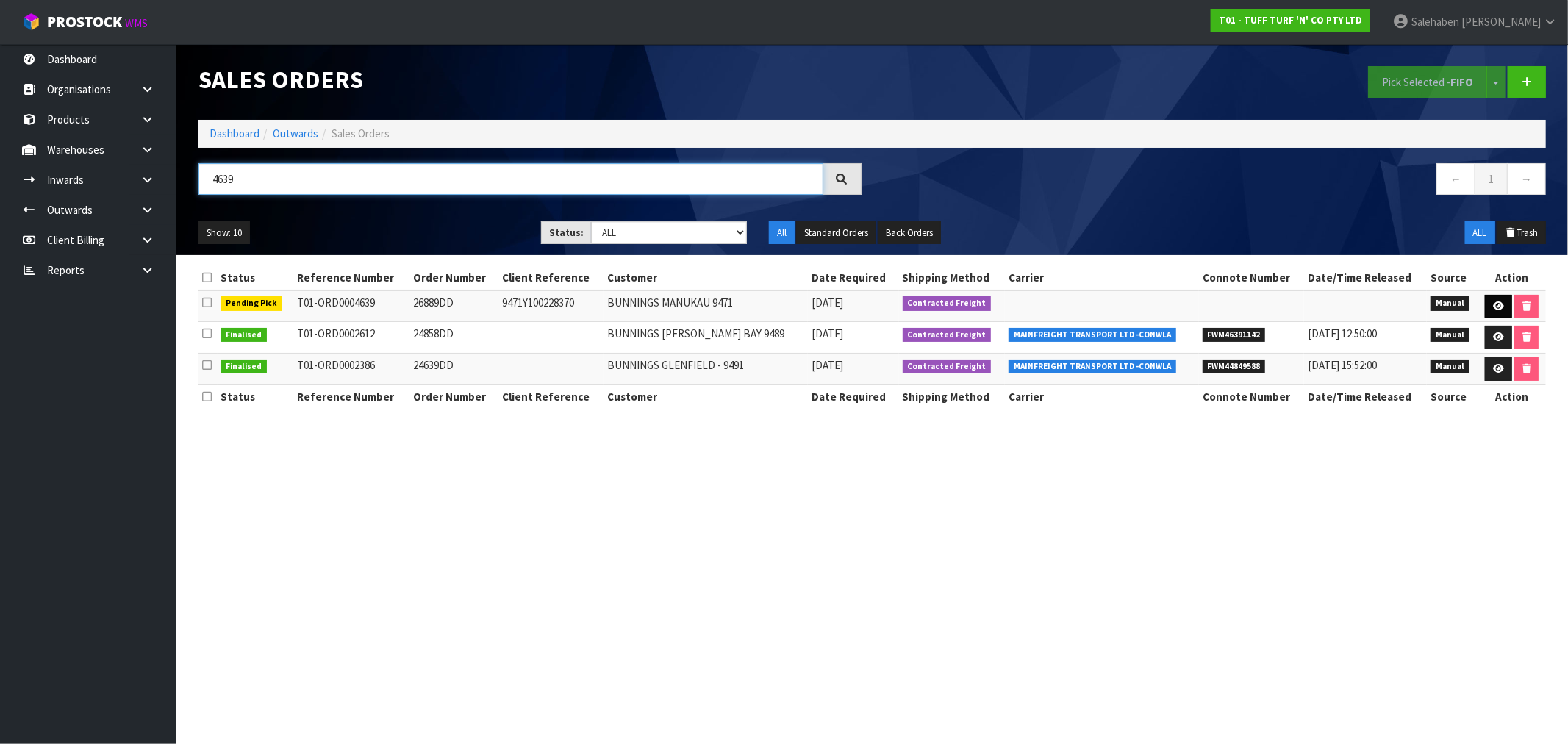
type input "4639"
click at [1495, 300] on link at bounding box center [1499, 306] width 28 height 23
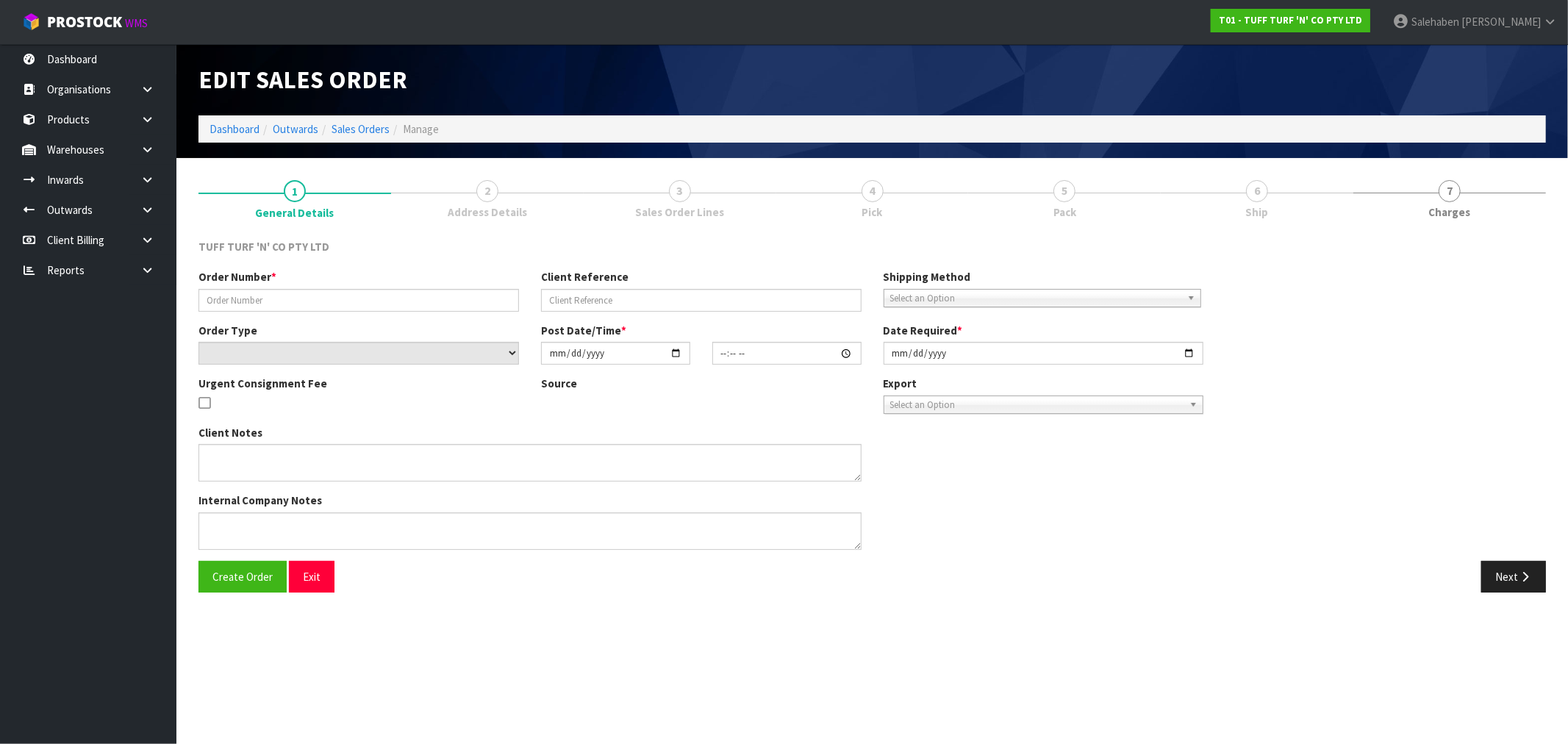
type input "26889DD"
type input "9471Y100228370"
select select "number:0"
type input "[DATE]"
type input "12:21:00.000"
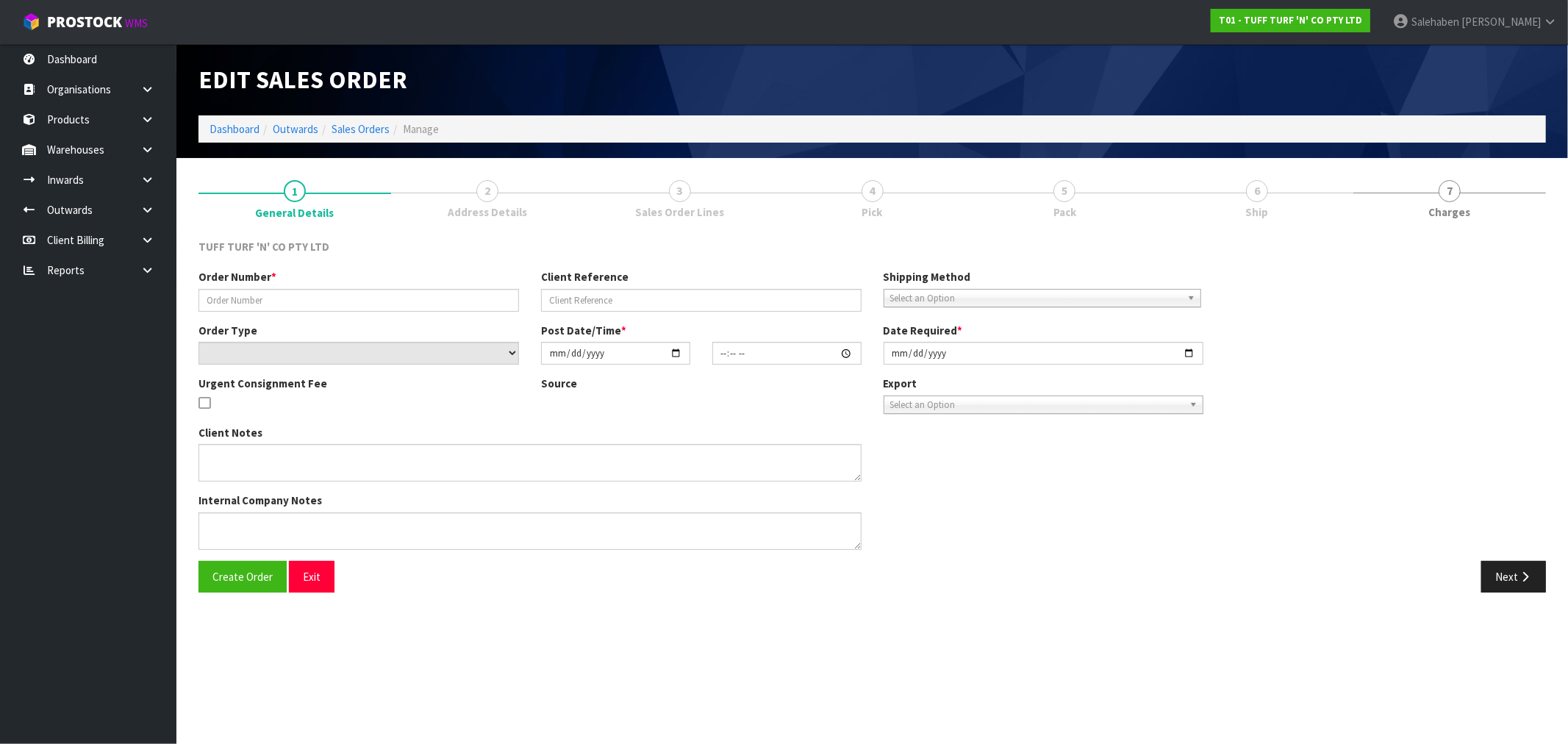
type input "[DATE]"
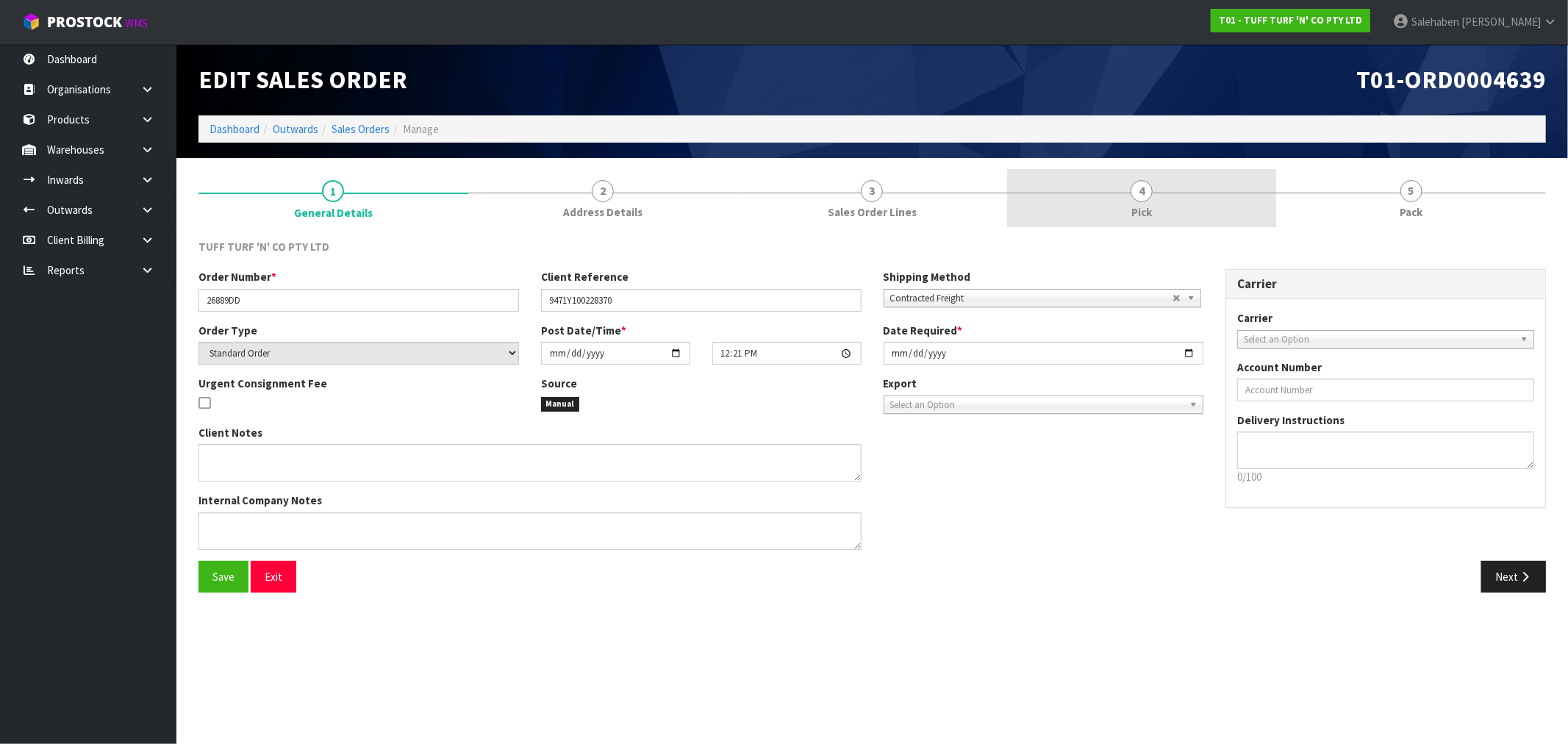
click at [1138, 197] on span "4" at bounding box center [1142, 191] width 22 height 22
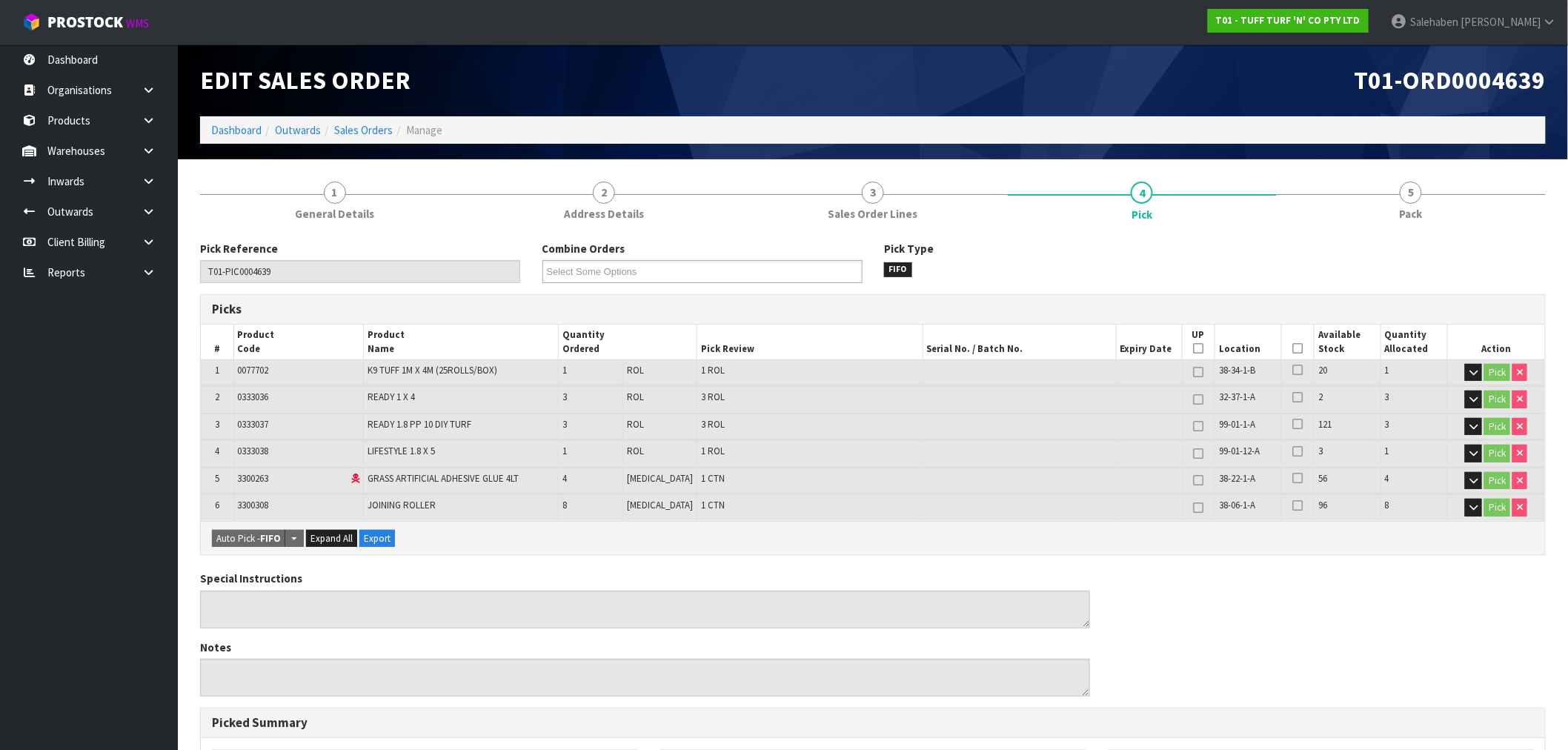
click at [1294, 348] on icon at bounding box center [1299, 348] width 10 height 1
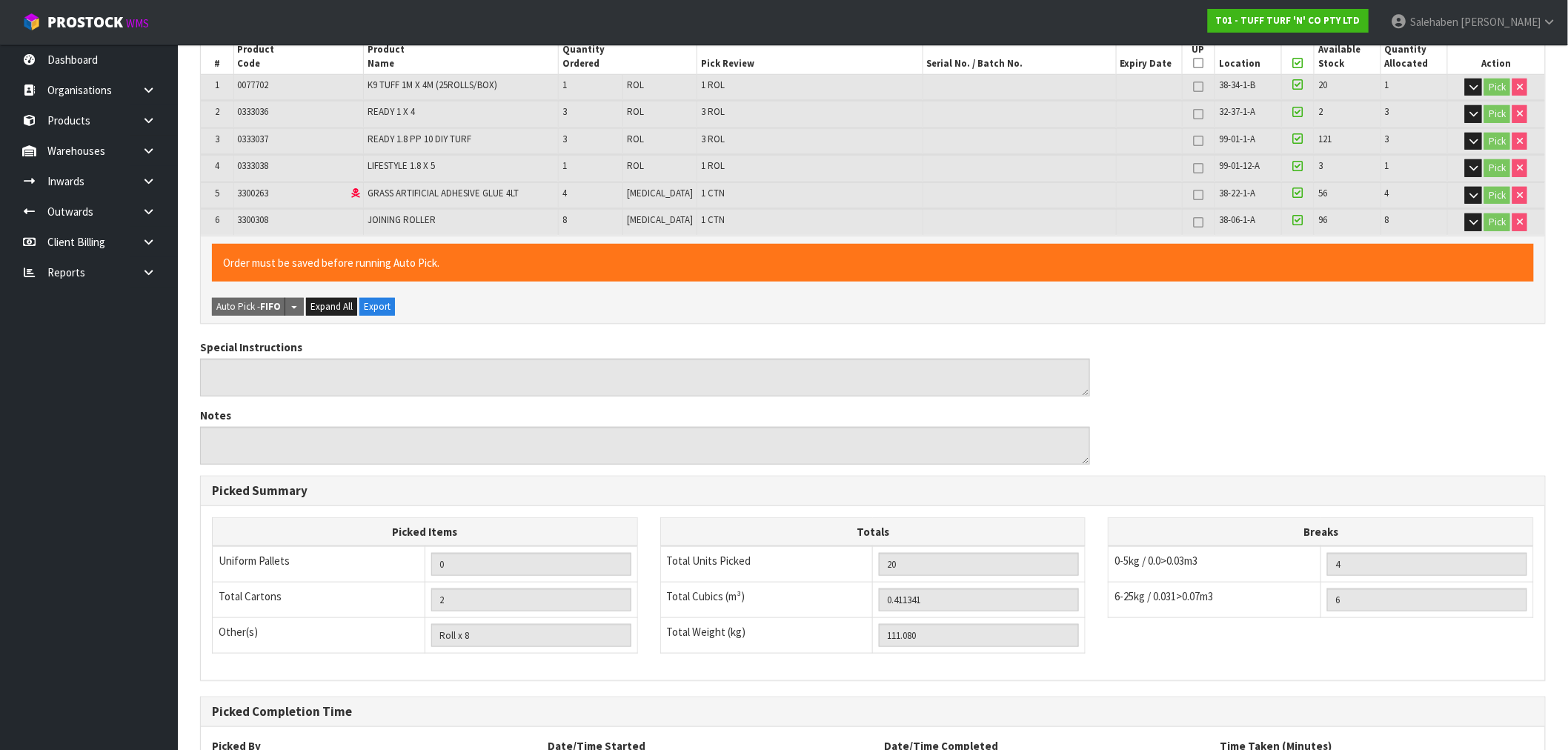
scroll to position [418, 0]
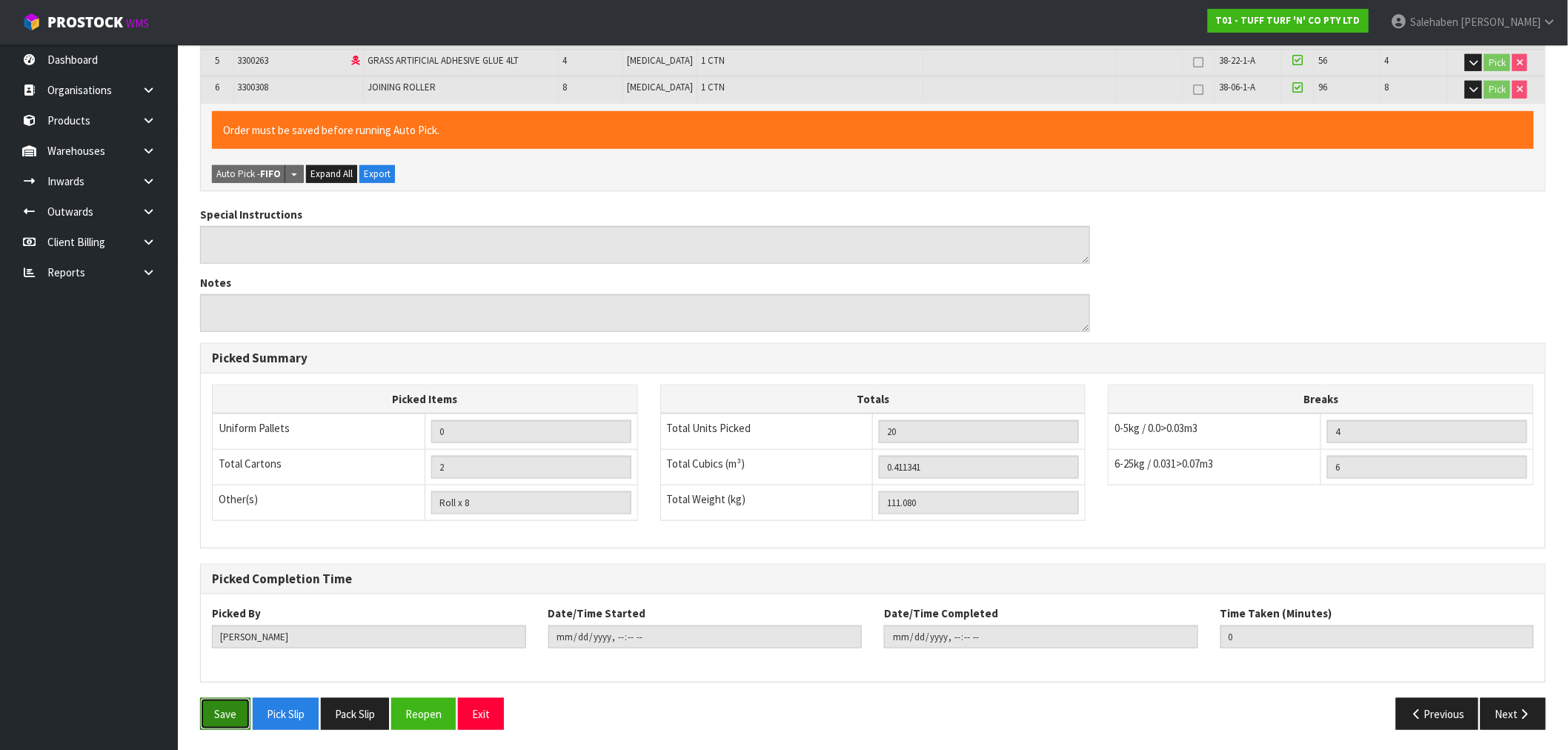
click at [226, 708] on button "Save" at bounding box center [226, 714] width 50 height 32
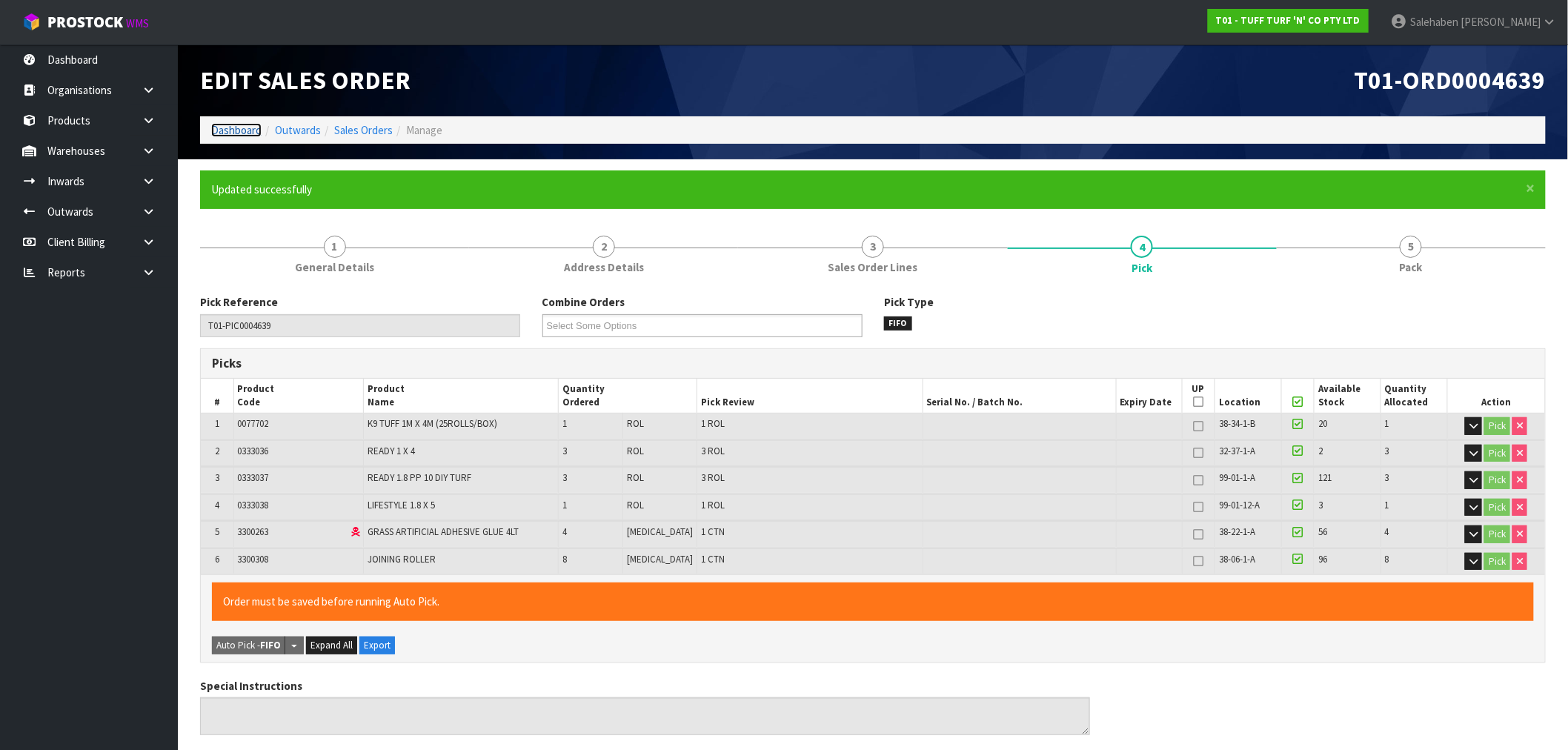
click at [228, 129] on link "Dashboard" at bounding box center [236, 130] width 50 height 14
type input "Salehaben Patel"
type input "2025-09-02T13:51:50"
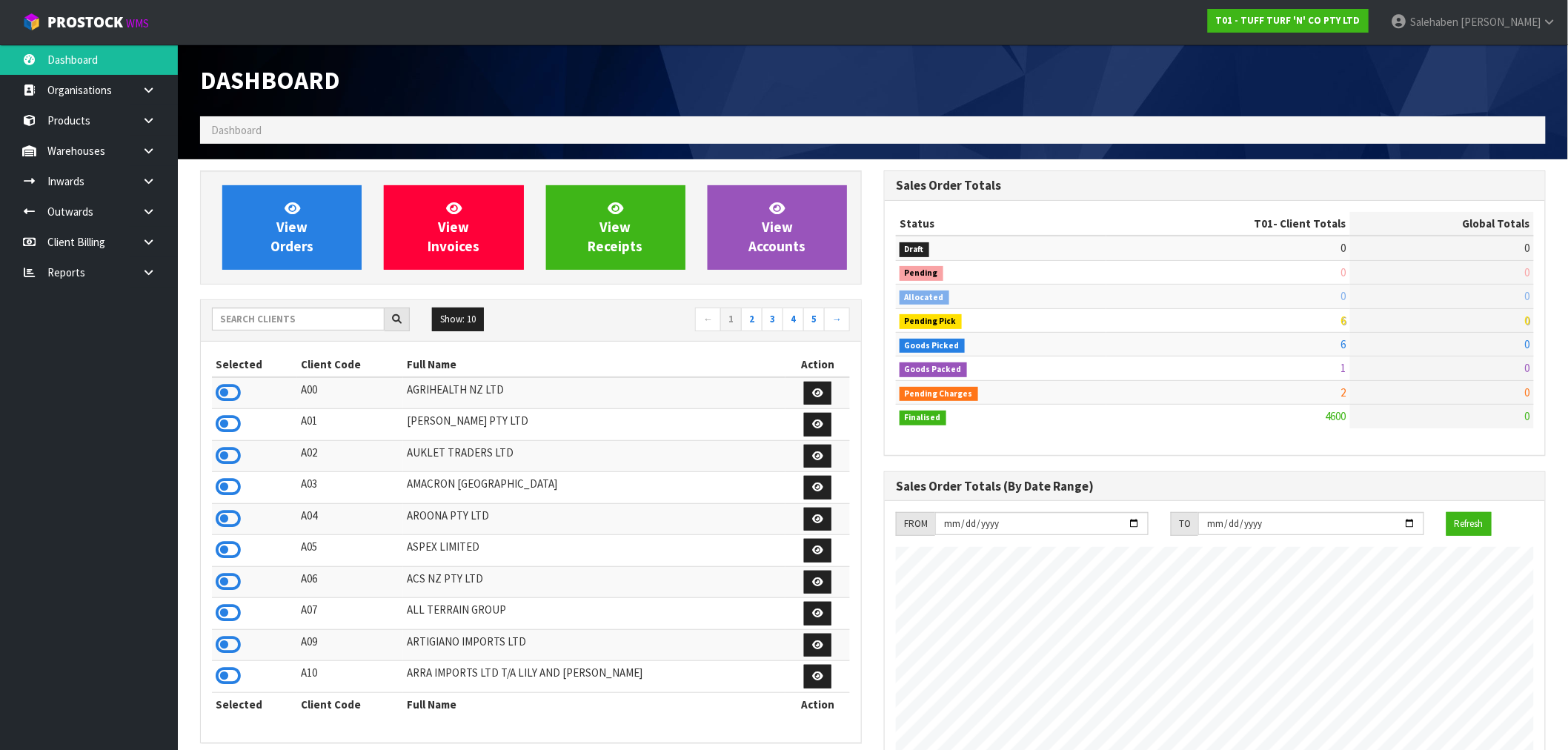
scroll to position [1122, 684]
drag, startPoint x: 662, startPoint y: 50, endPoint x: 653, endPoint y: 59, distance: 12.7
click at [315, 313] on input "text" at bounding box center [298, 319] width 173 height 23
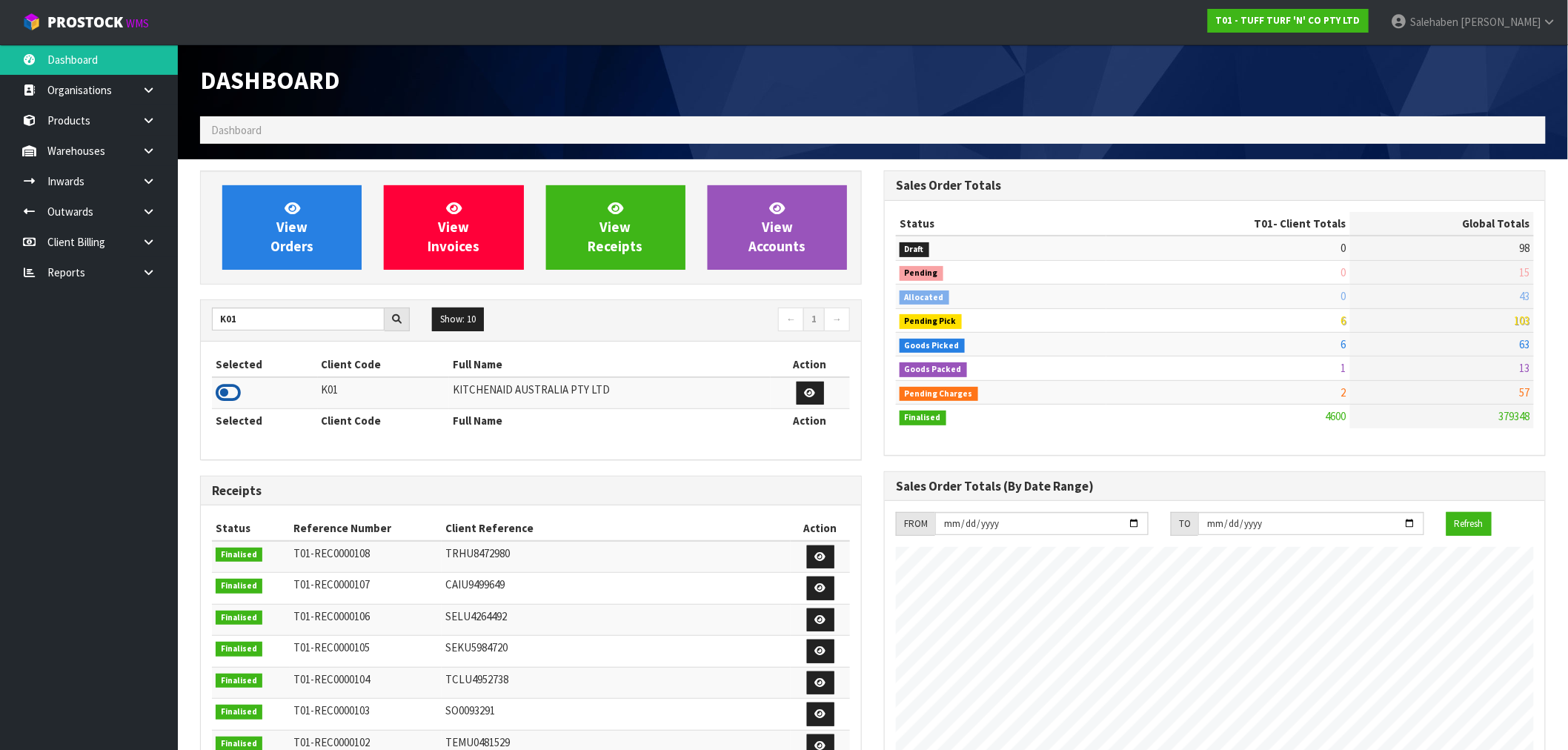
click at [232, 391] on icon at bounding box center [227, 393] width 25 height 23
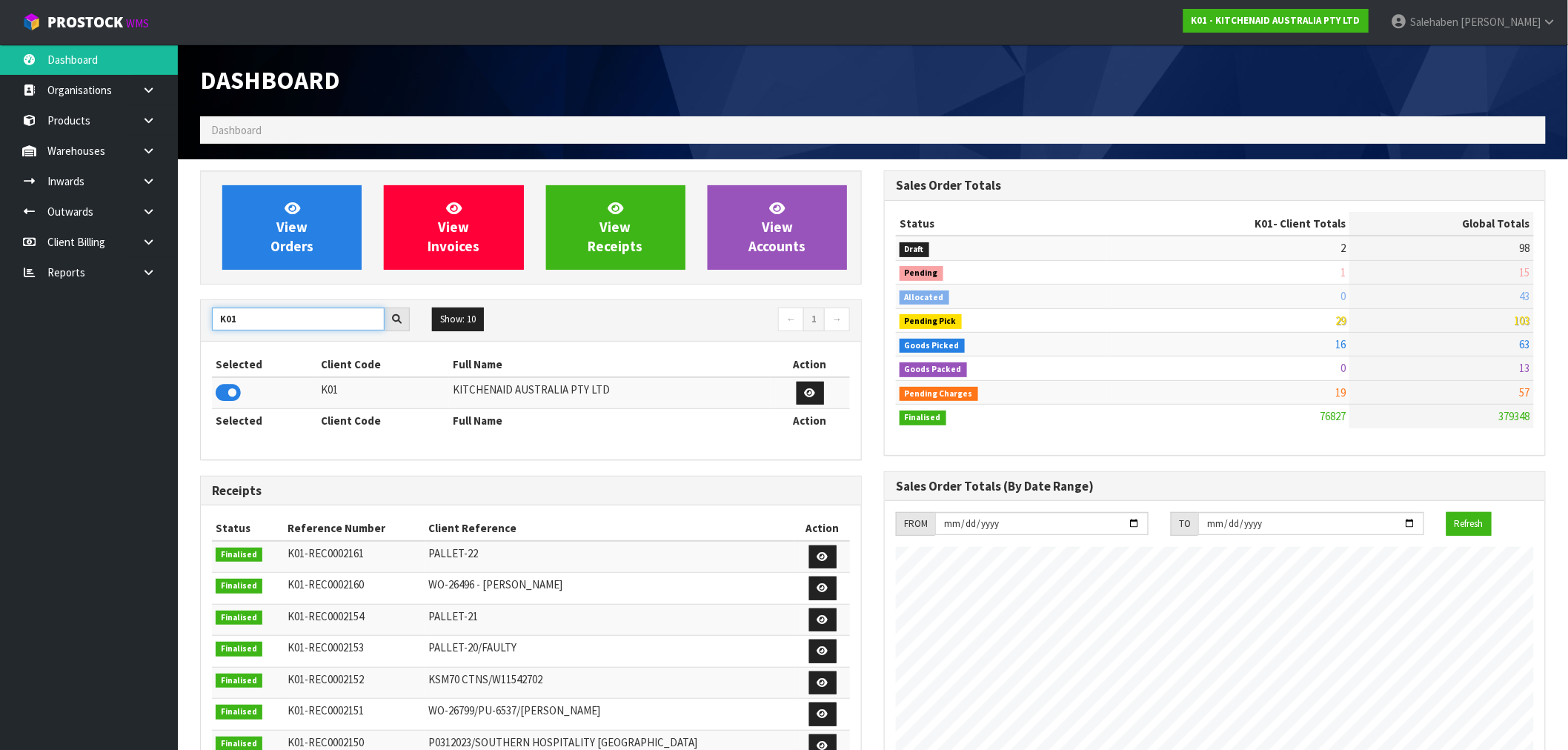
drag, startPoint x: 262, startPoint y: 322, endPoint x: 188, endPoint y: 341, distance: 76.4
click at [189, 341] on div "View Orders View Invoices View Receipts View Accounts K01 Show: 10 5 10 25 50 ←…" at bounding box center [531, 620] width 684 height 899
type input "T01"
click at [233, 397] on icon at bounding box center [227, 393] width 25 height 23
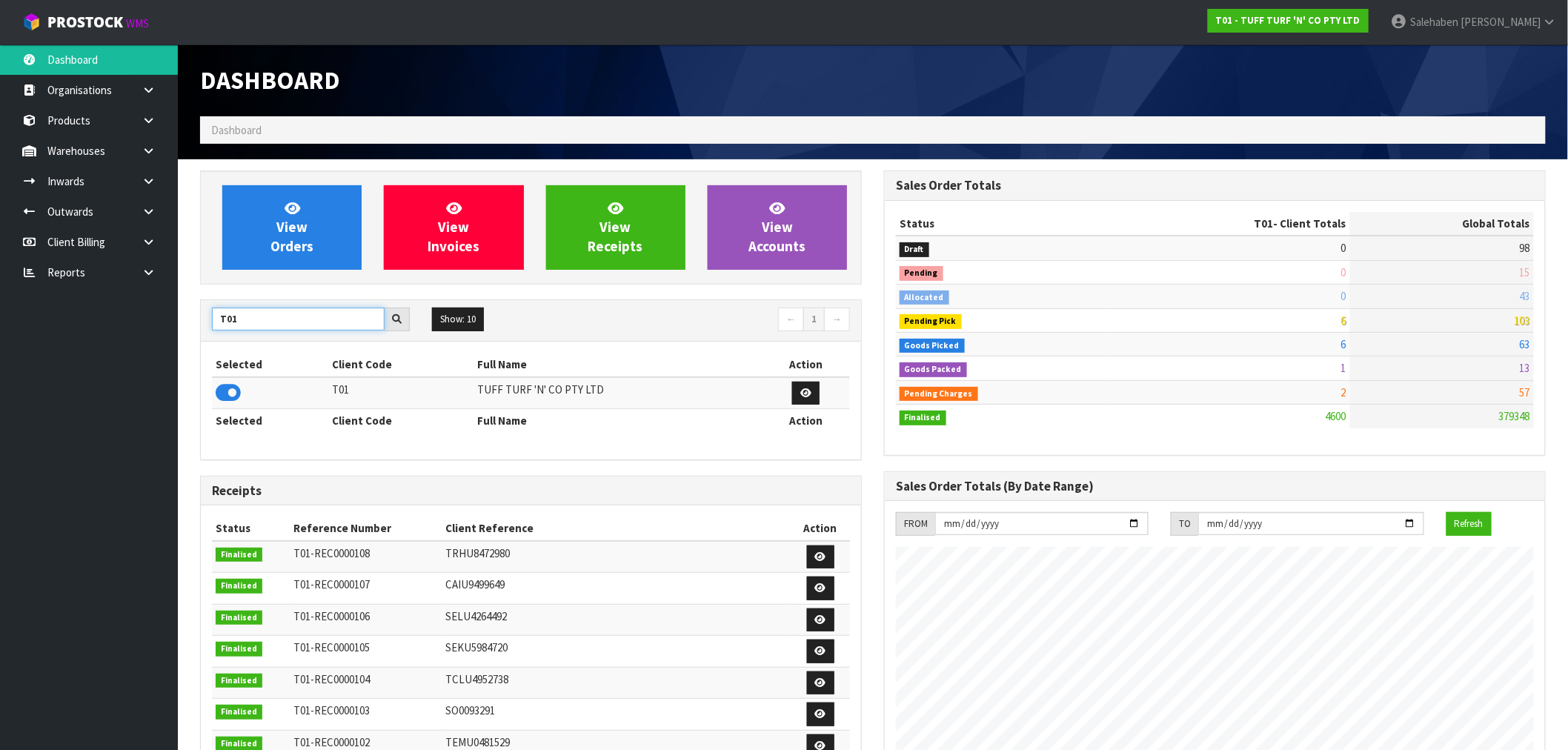
drag, startPoint x: 241, startPoint y: 322, endPoint x: 199, endPoint y: 339, distance: 45.3
click at [199, 339] on div "View Orders View Invoices View Receipts View Accounts T01 Show: 10 5 10 25 50 ←…" at bounding box center [531, 600] width 684 height 860
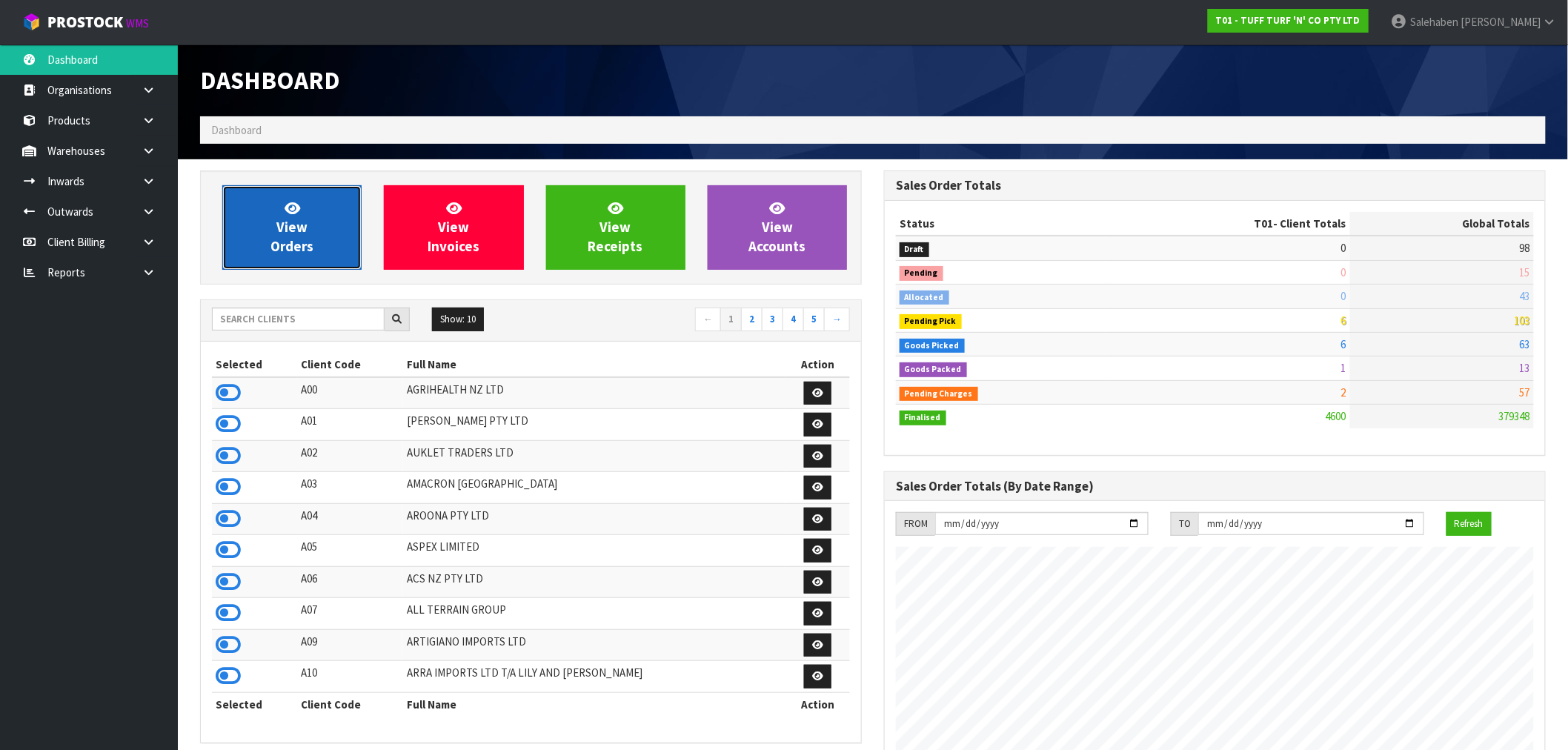
click at [320, 243] on link "View Orders" at bounding box center [292, 227] width 140 height 84
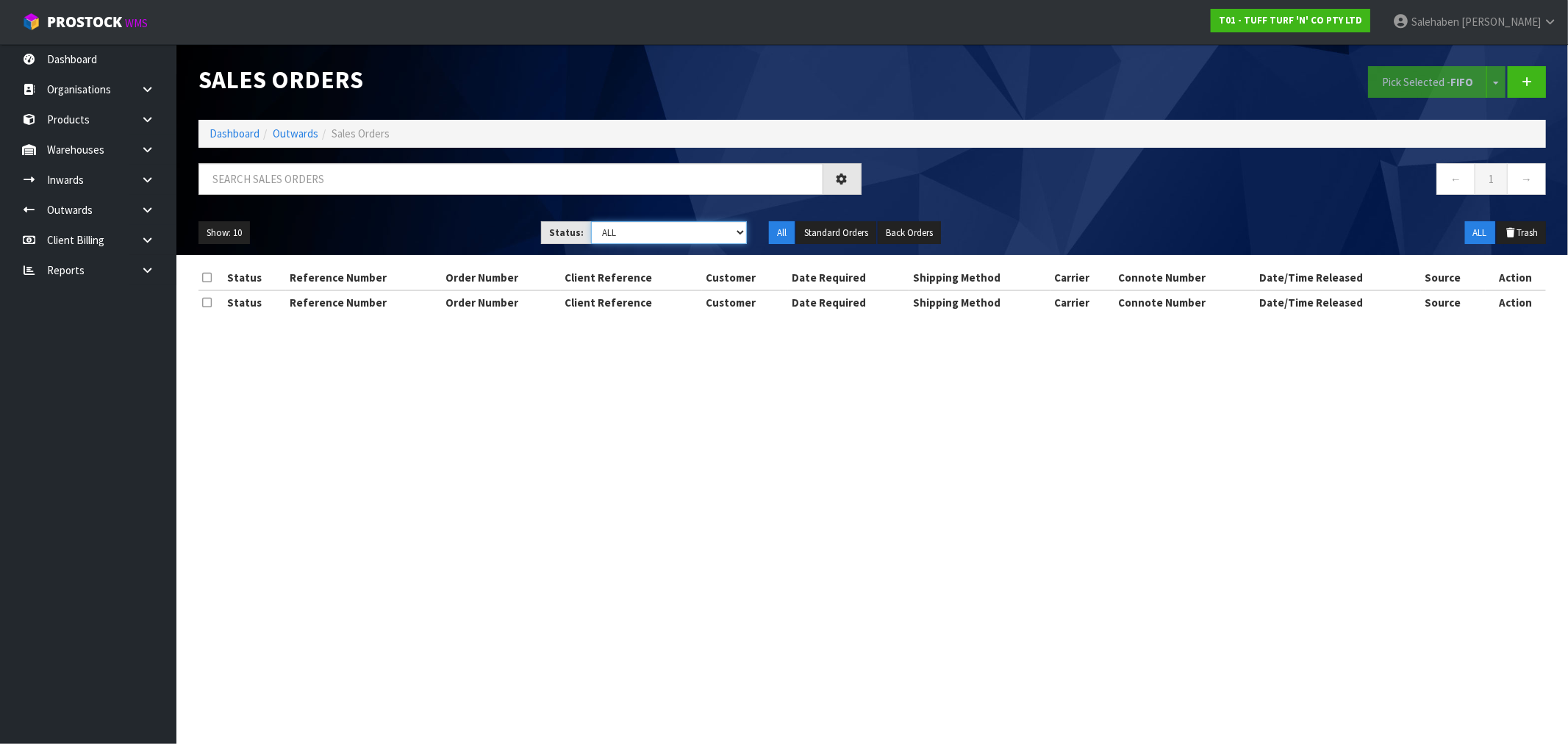
click at [635, 232] on select "Draft Pending Allocated Pending Pick Goods Picked Goods Packed Pending Charges …" at bounding box center [668, 232] width 156 height 22
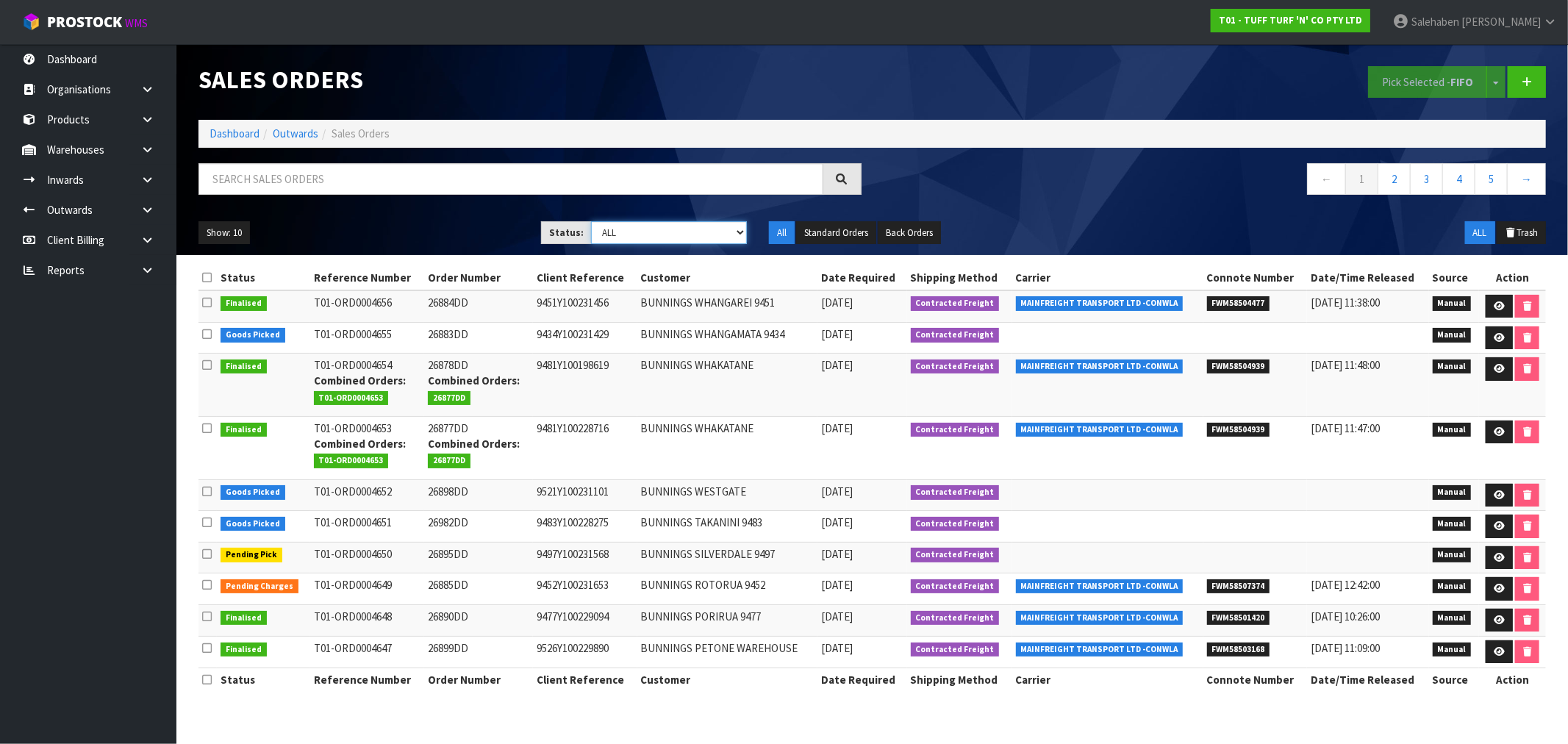
select select "string:3"
click at [591, 221] on select "Draft Pending Allocated Pending Pick Goods Picked Goods Packed Pending Charges …" at bounding box center [668, 232] width 156 height 22
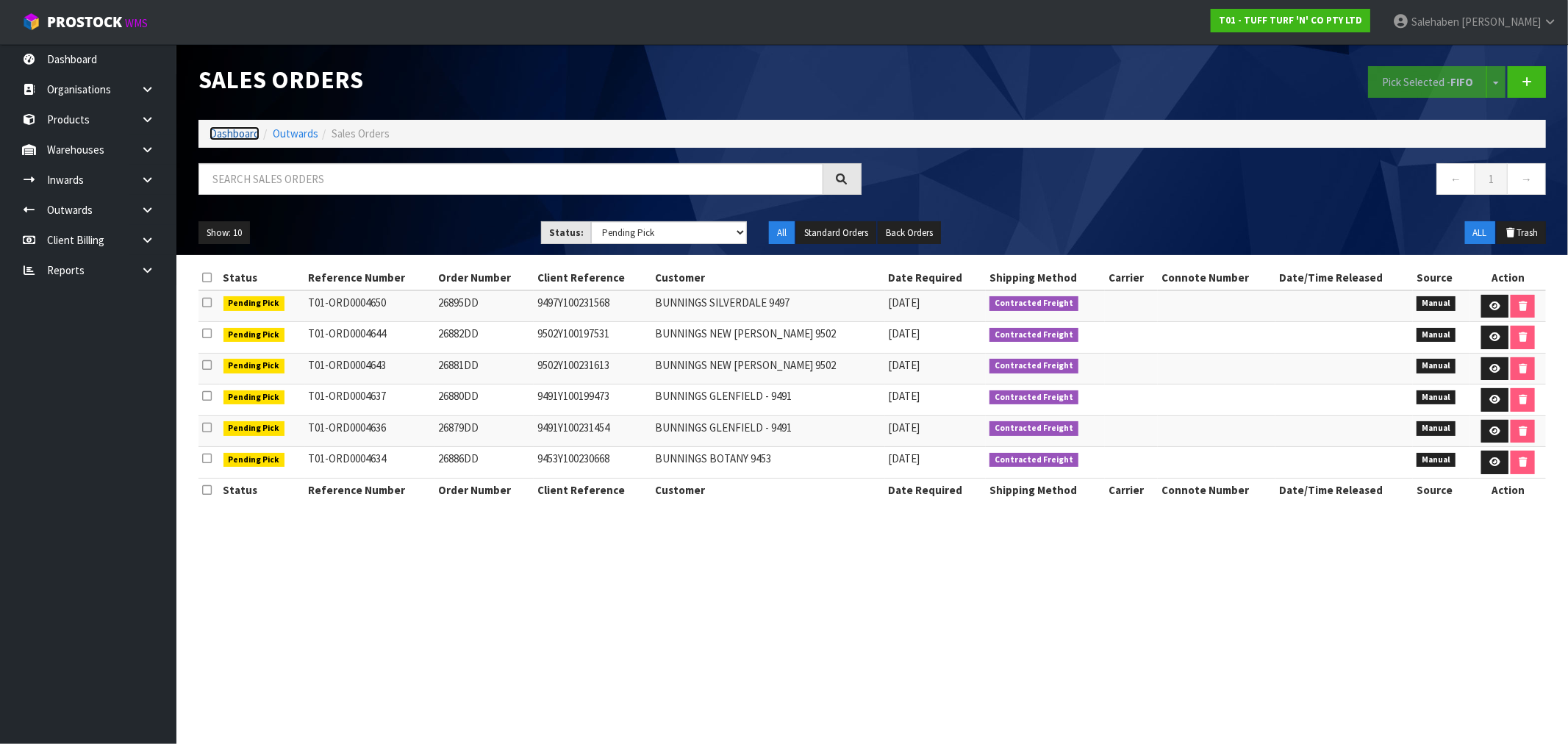
click at [240, 129] on link "Dashboard" at bounding box center [234, 133] width 50 height 14
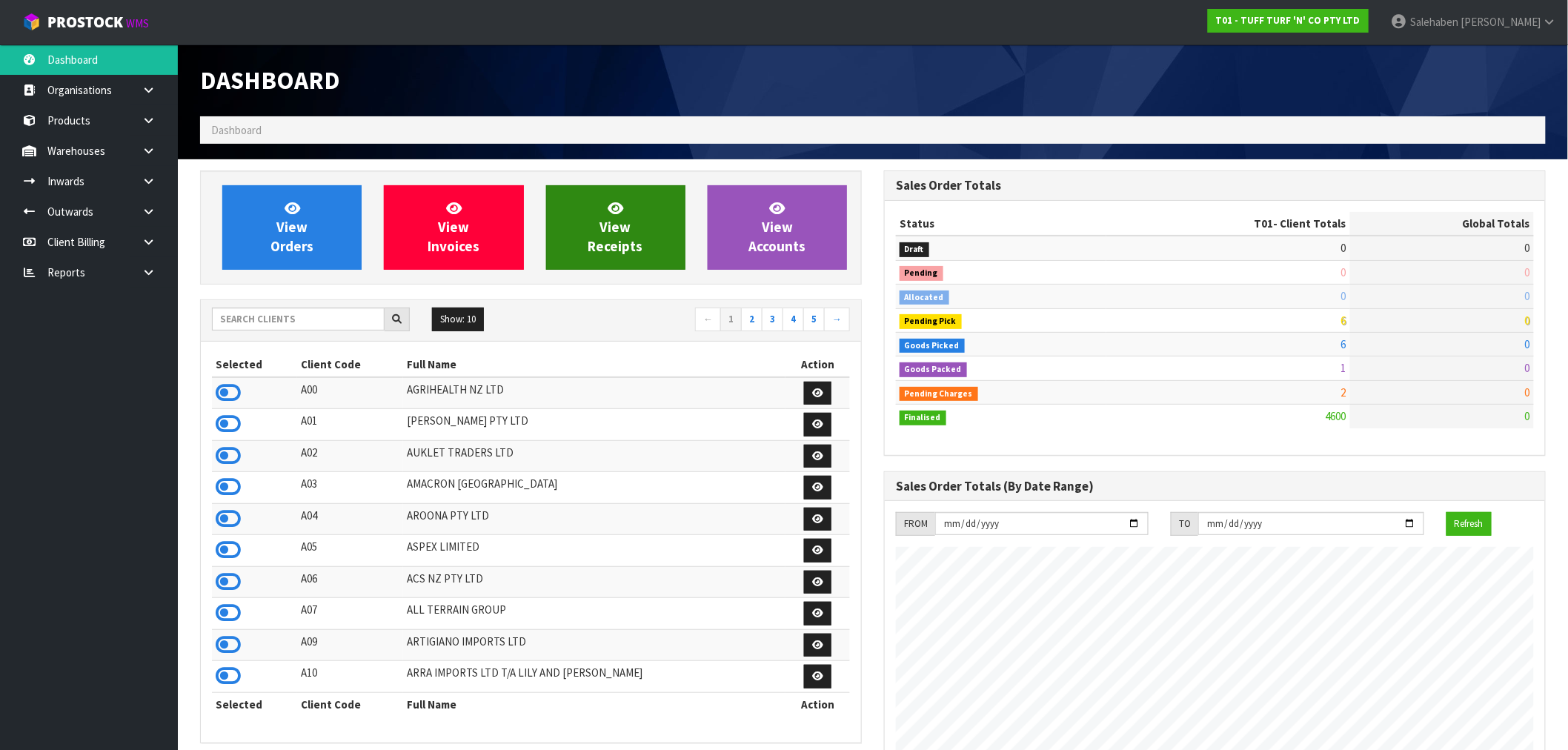
scroll to position [1122, 684]
drag, startPoint x: 237, startPoint y: 393, endPoint x: 275, endPoint y: 309, distance: 92.2
click at [237, 391] on icon at bounding box center [227, 393] width 25 height 23
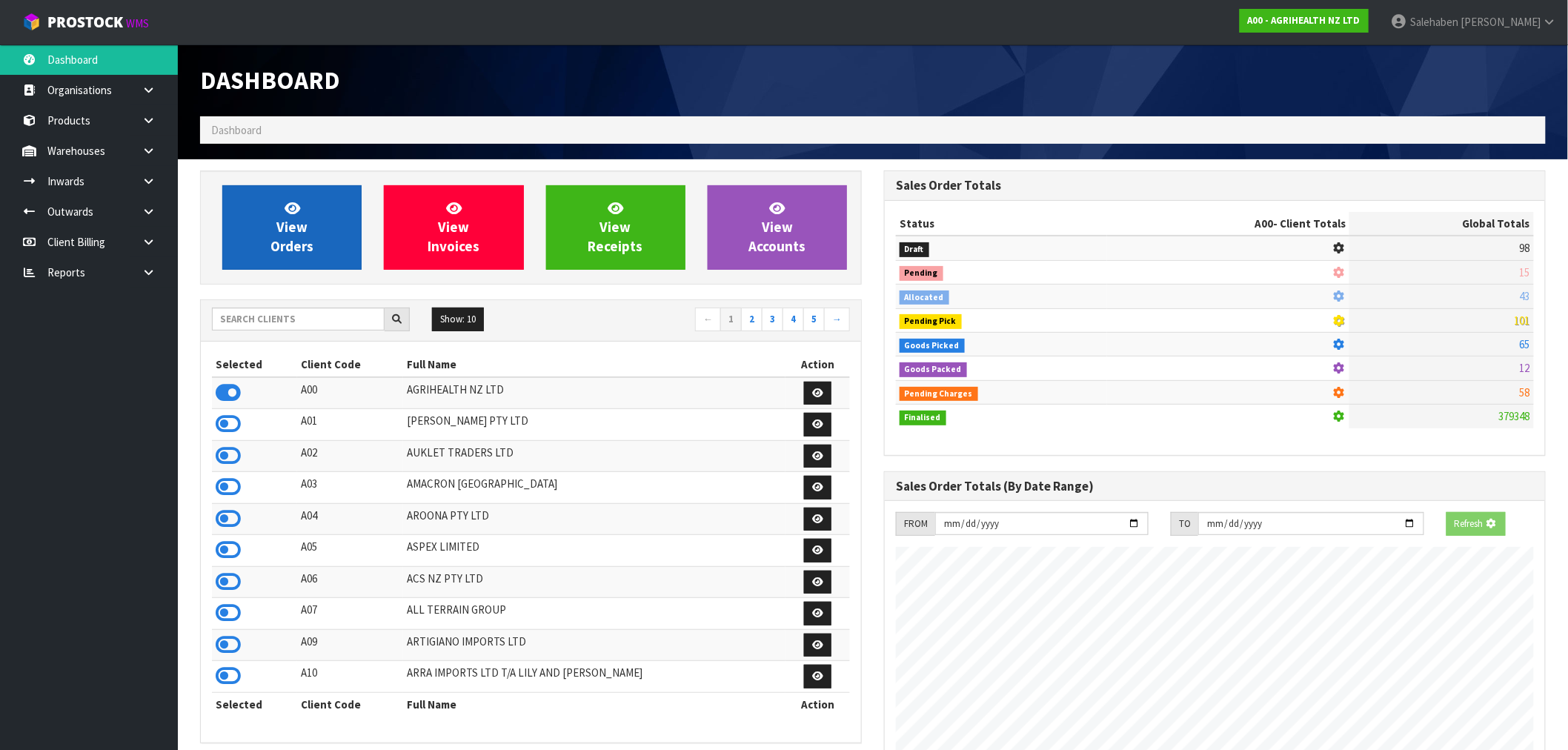
scroll to position [924, 684]
click at [300, 232] on span "View Orders" at bounding box center [293, 227] width 43 height 56
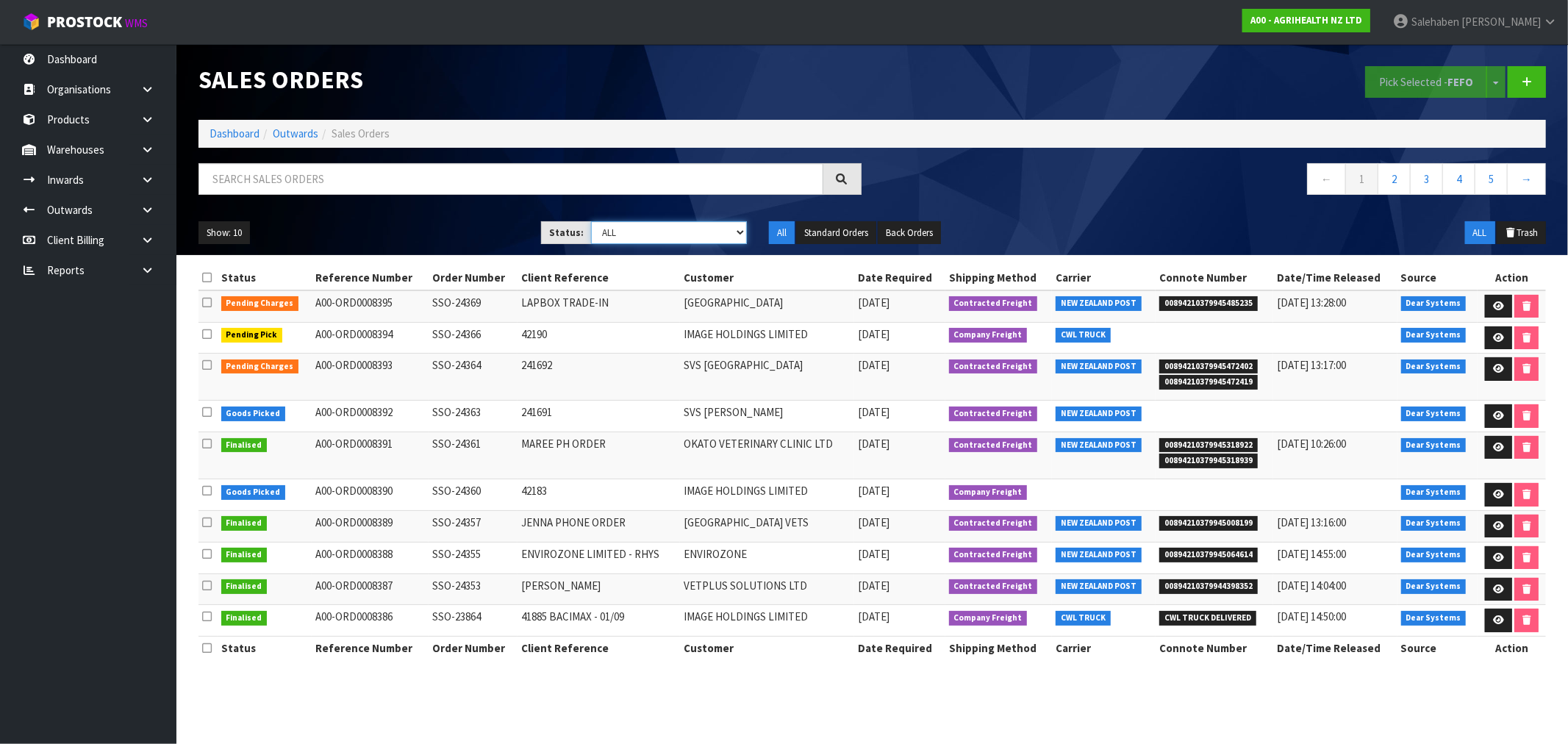
click at [671, 230] on select "Draft Pending Allocated Pending Pick Goods Picked Goods Packed Pending Charges …" at bounding box center [668, 232] width 156 height 22
select select "string:3"
click at [591, 221] on select "Draft Pending Allocated Pending Pick Goods Picked Goods Packed Pending Charges …" at bounding box center [668, 232] width 156 height 22
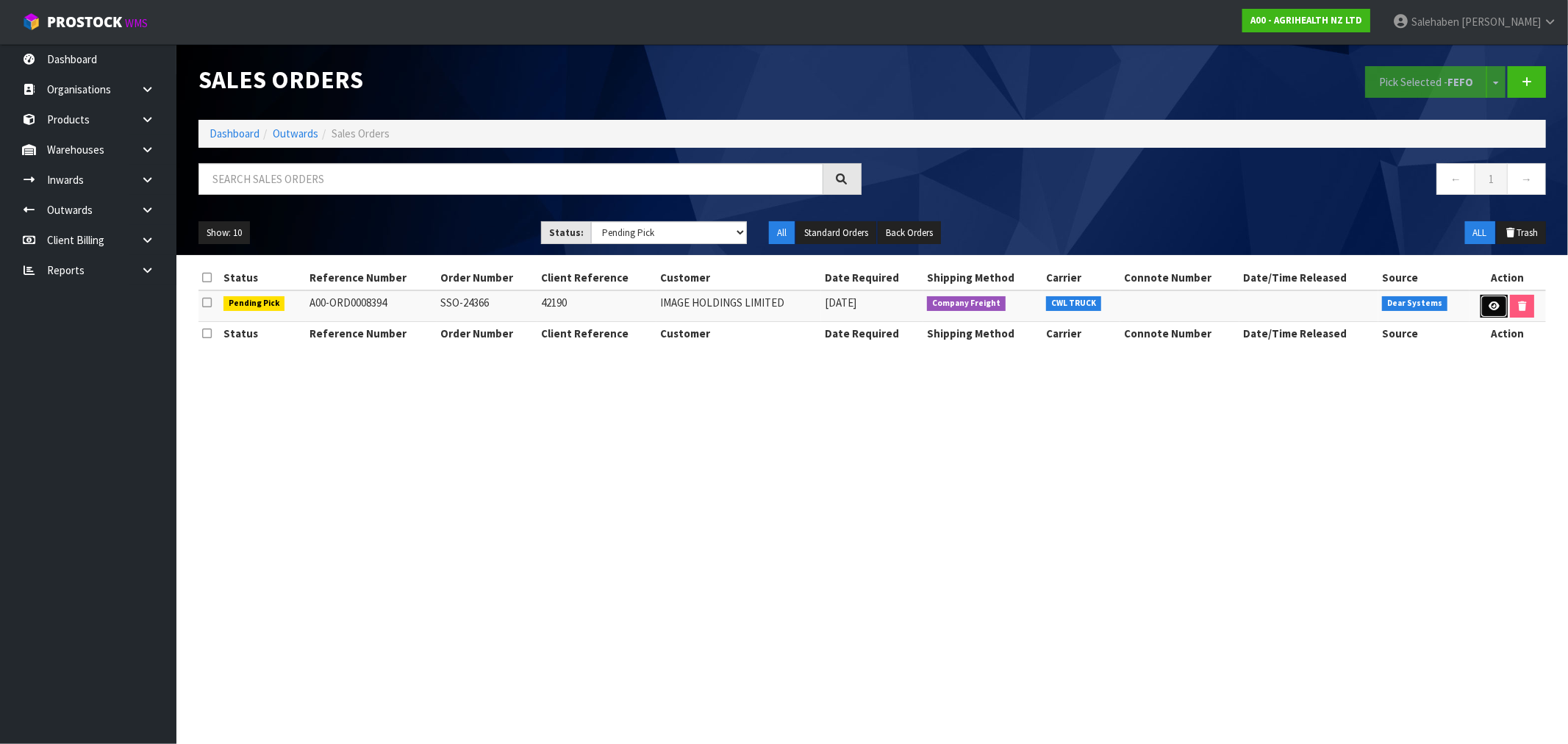
click at [1491, 310] on icon at bounding box center [1494, 306] width 11 height 9
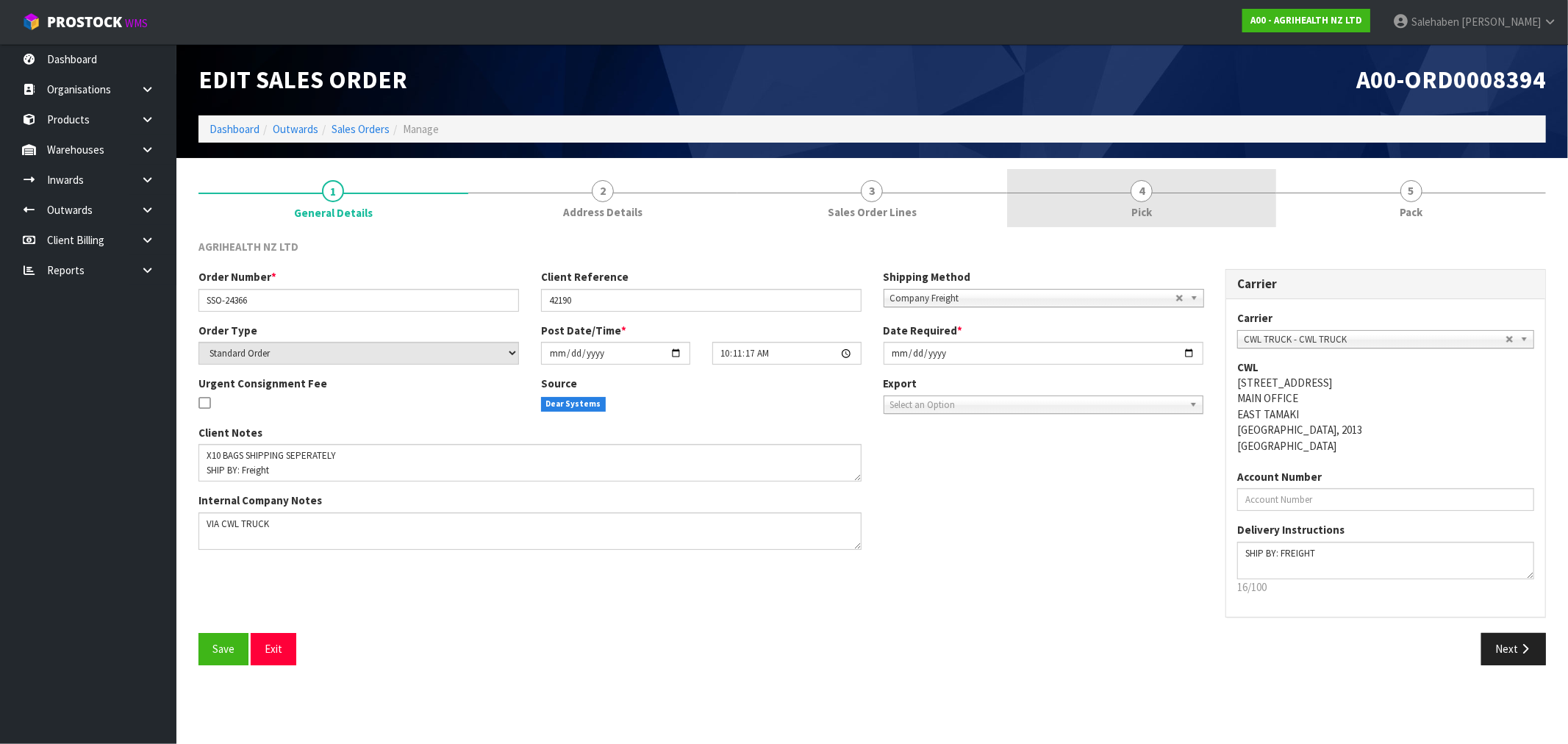
click at [1144, 204] on span "Pick" at bounding box center [1142, 212] width 21 height 16
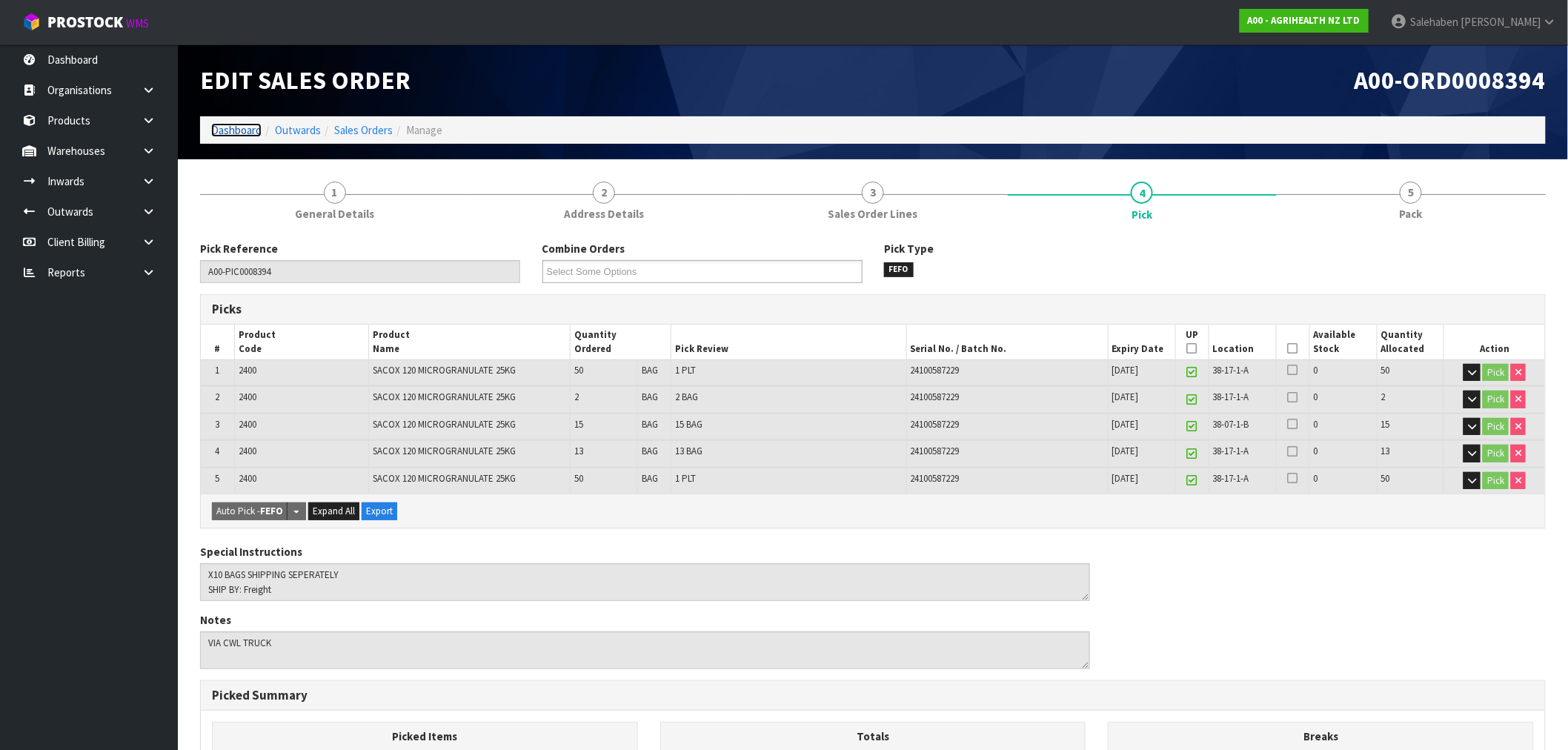
click at [227, 132] on link "Dashboard" at bounding box center [236, 130] width 50 height 14
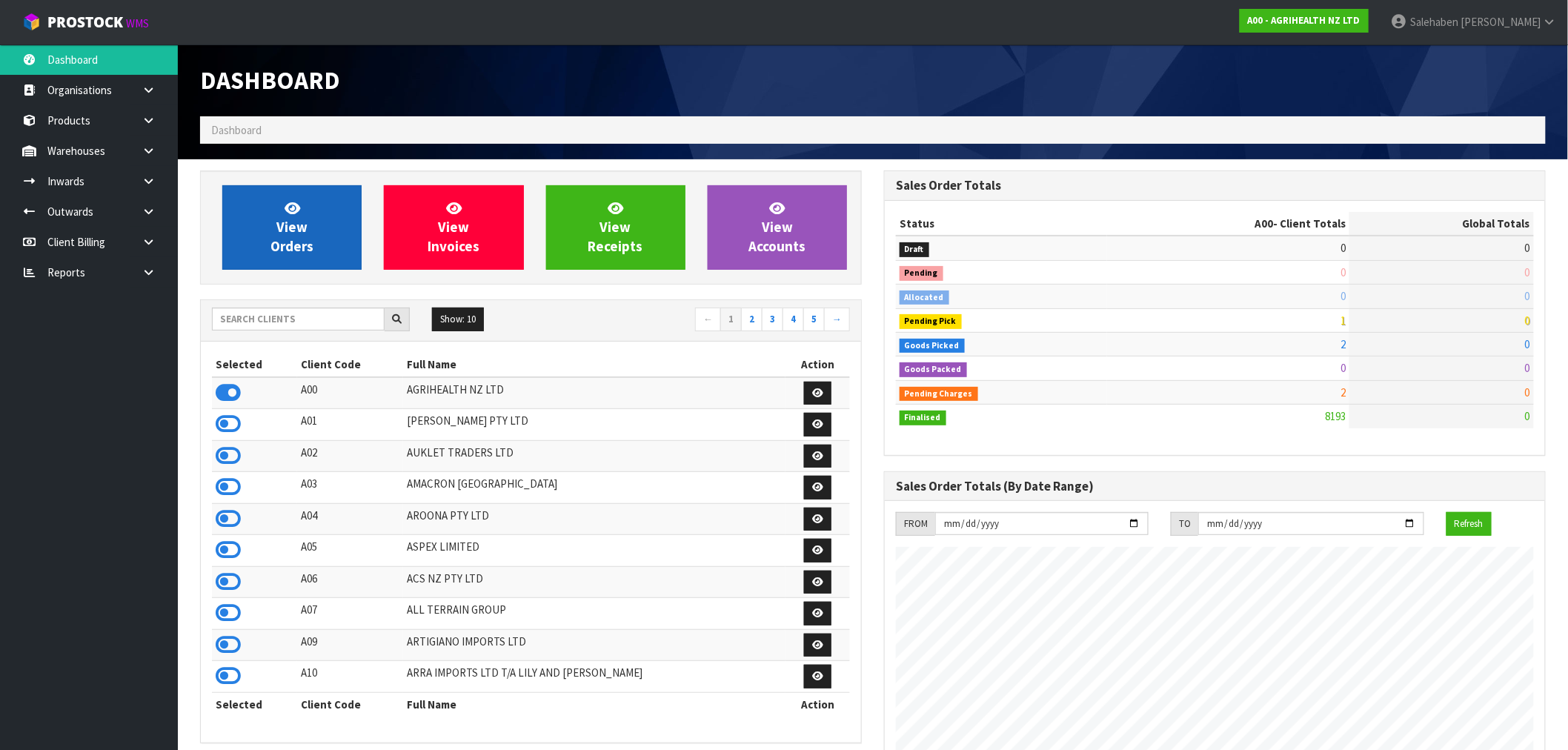
scroll to position [1122, 684]
click at [284, 239] on span "View Orders" at bounding box center [293, 227] width 43 height 56
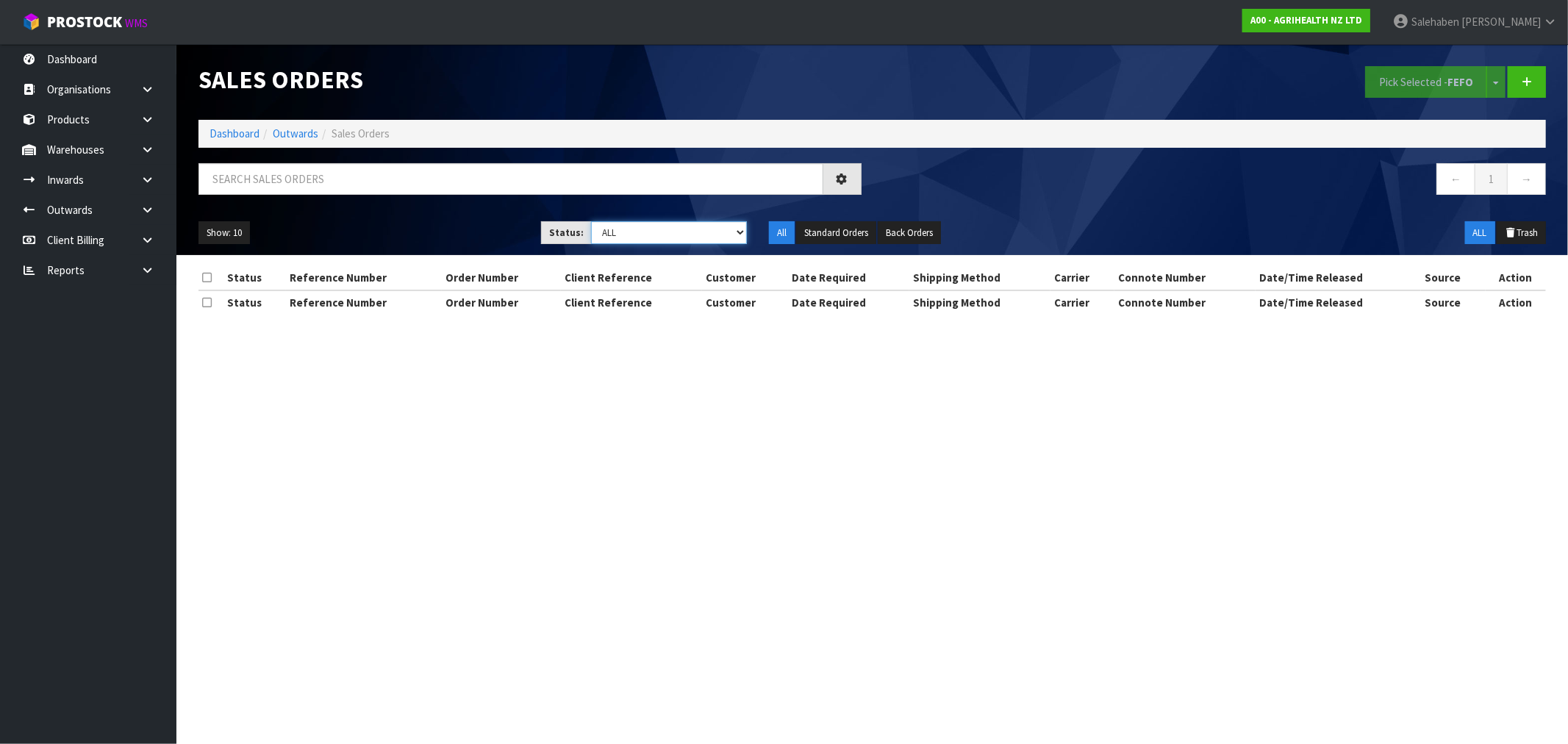
drag, startPoint x: 643, startPoint y: 233, endPoint x: 636, endPoint y: 243, distance: 12.2
click at [643, 233] on select "Draft Pending Allocated Pending Pick Goods Picked Goods Packed Pending Charges …" at bounding box center [668, 232] width 156 height 22
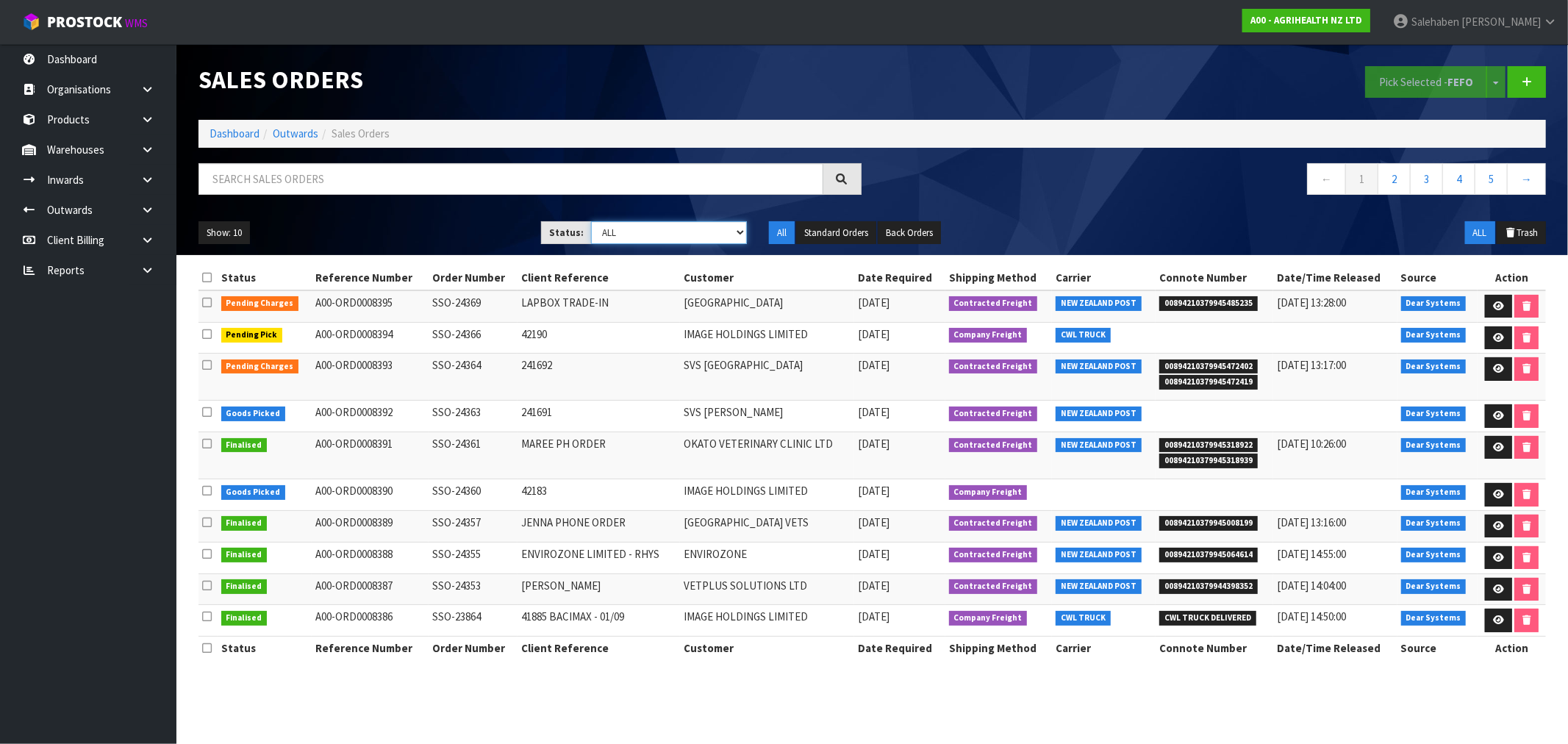
select select "string:4"
click at [591, 221] on select "Draft Pending Allocated Pending Pick Goods Picked Goods Packed Pending Charges …" at bounding box center [668, 232] width 156 height 22
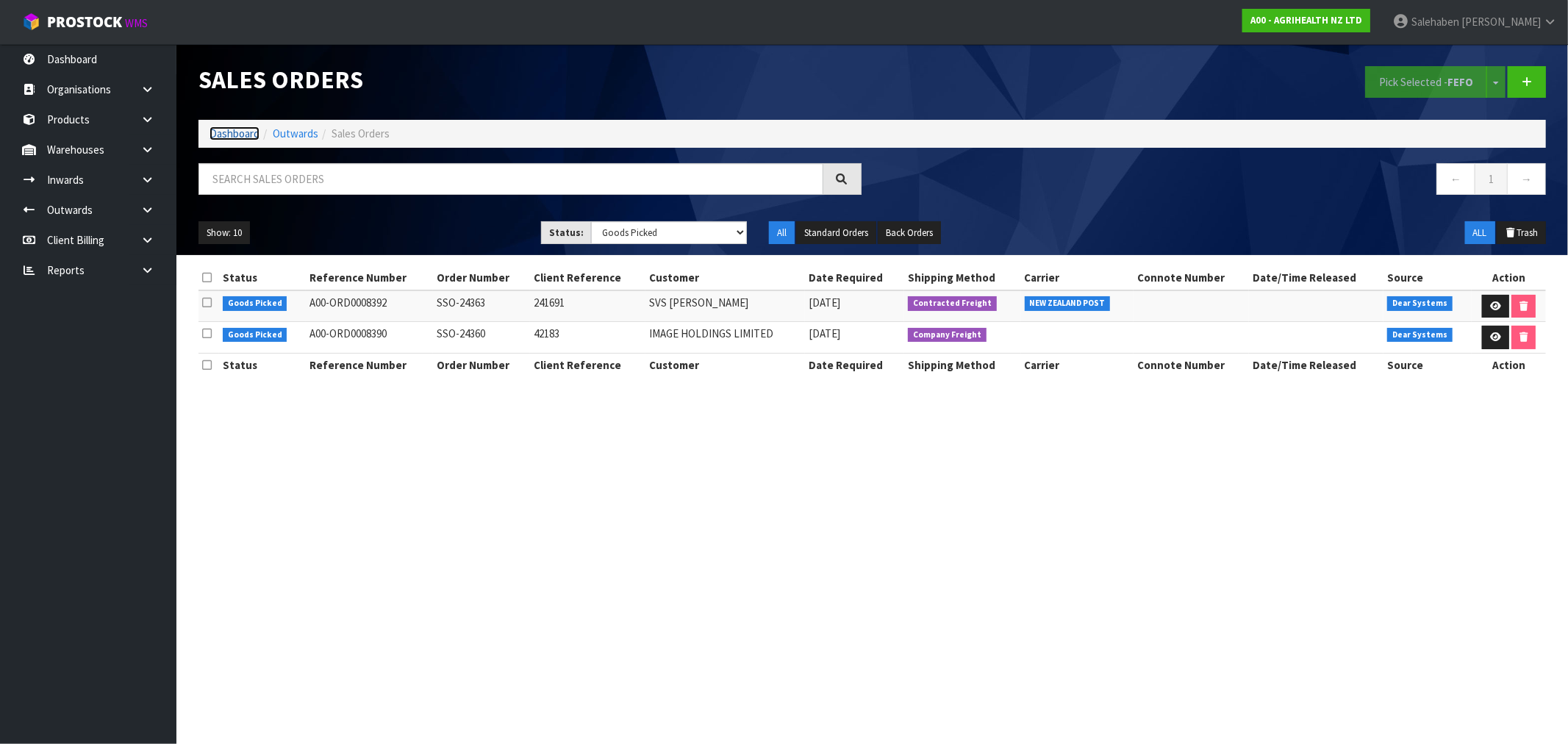
click at [229, 137] on link "Dashboard" at bounding box center [234, 133] width 50 height 14
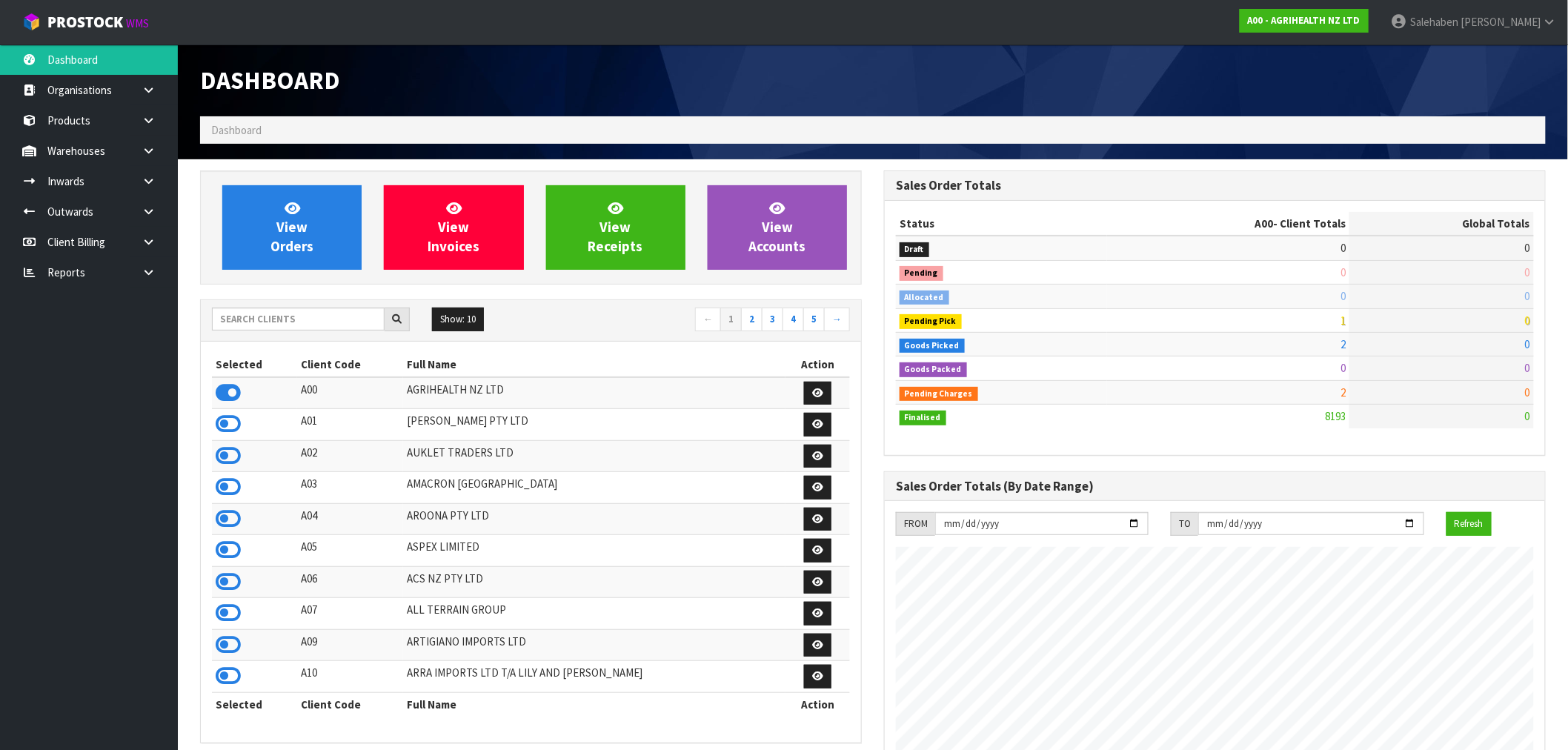
scroll to position [1122, 684]
click at [231, 143] on ol "Dashboard" at bounding box center [873, 130] width 1346 height 28
drag, startPoint x: 469, startPoint y: 87, endPoint x: 306, endPoint y: 314, distance: 279.5
click at [301, 319] on input "text" at bounding box center [298, 319] width 173 height 23
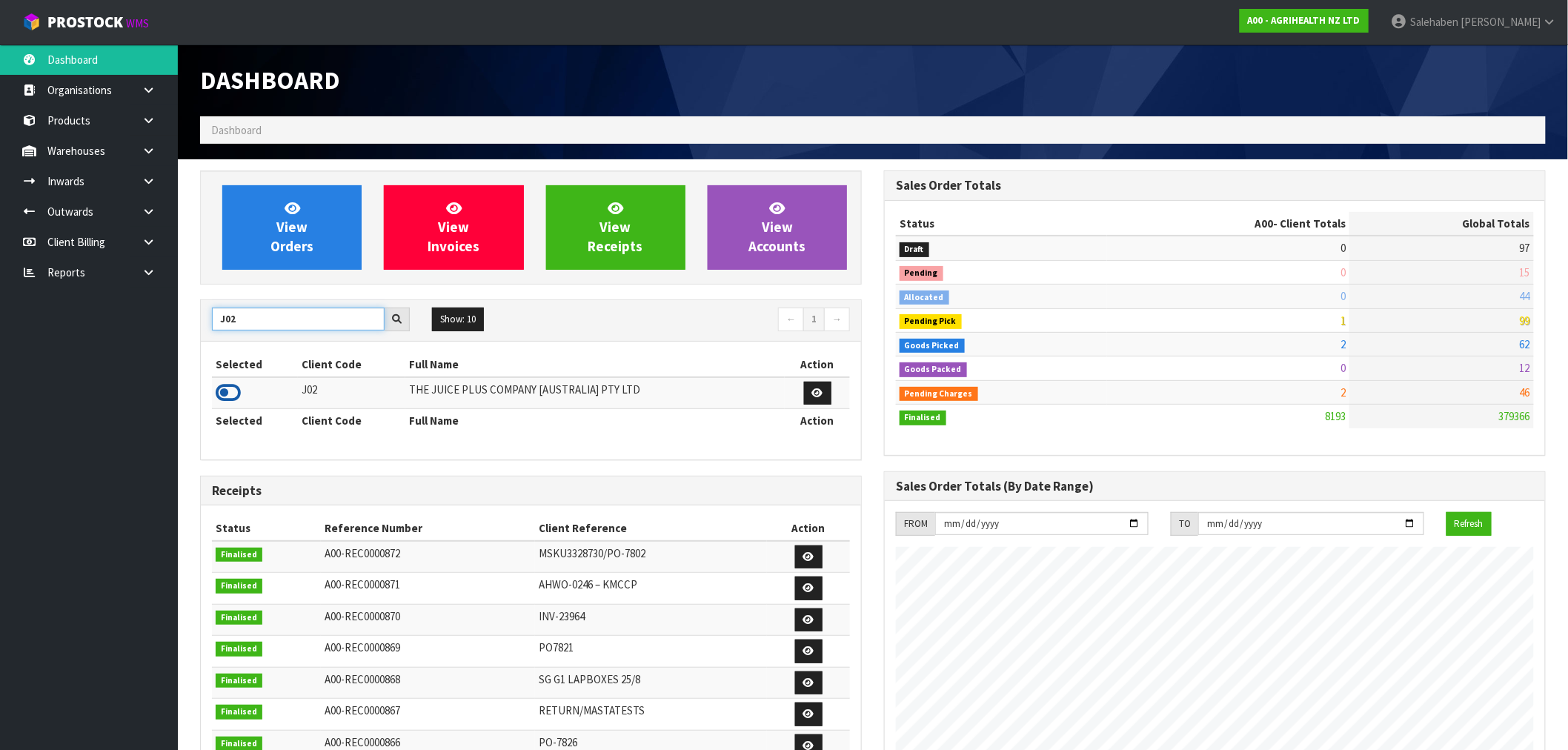
type input "J02"
click at [226, 391] on icon at bounding box center [227, 393] width 25 height 23
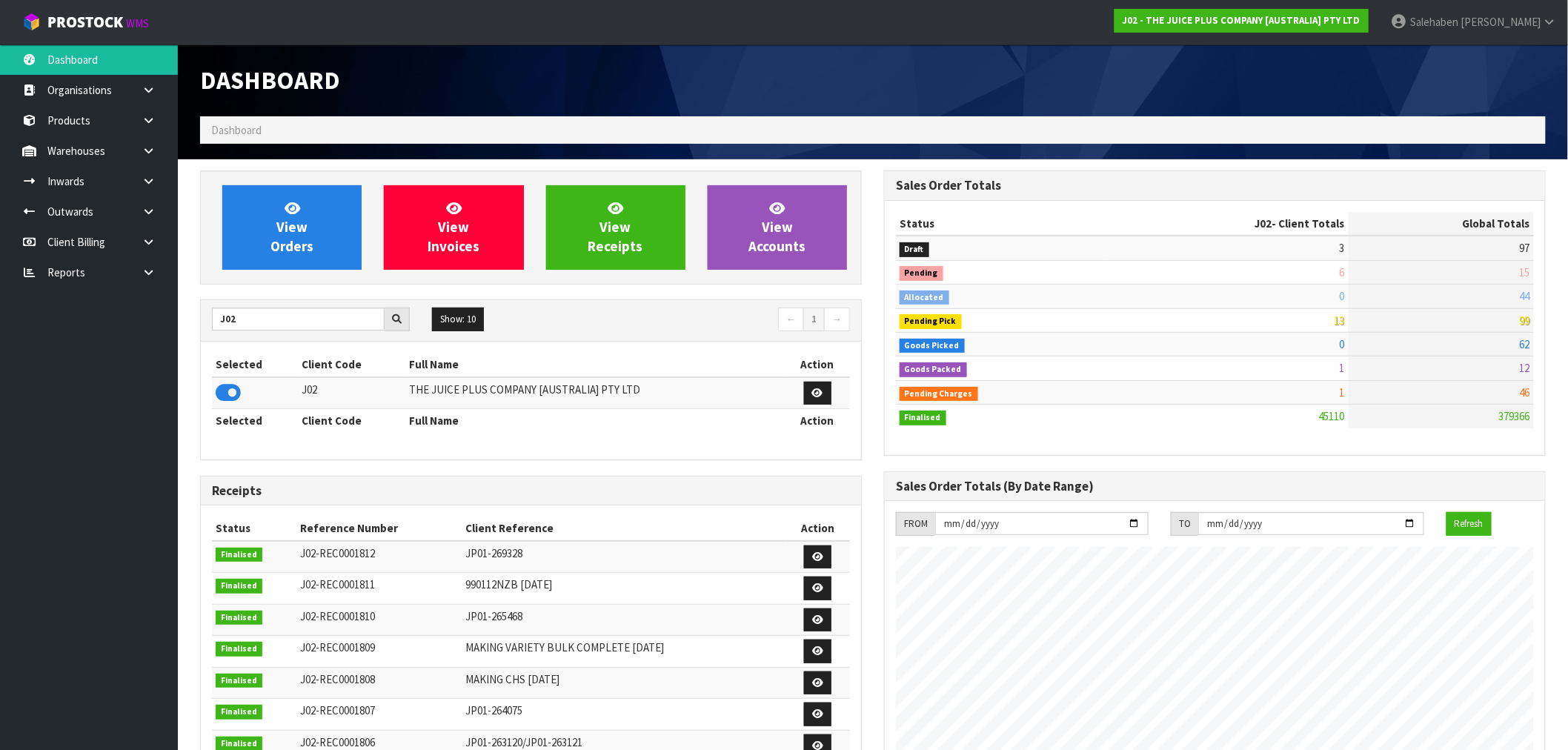
scroll to position [739958, 740535]
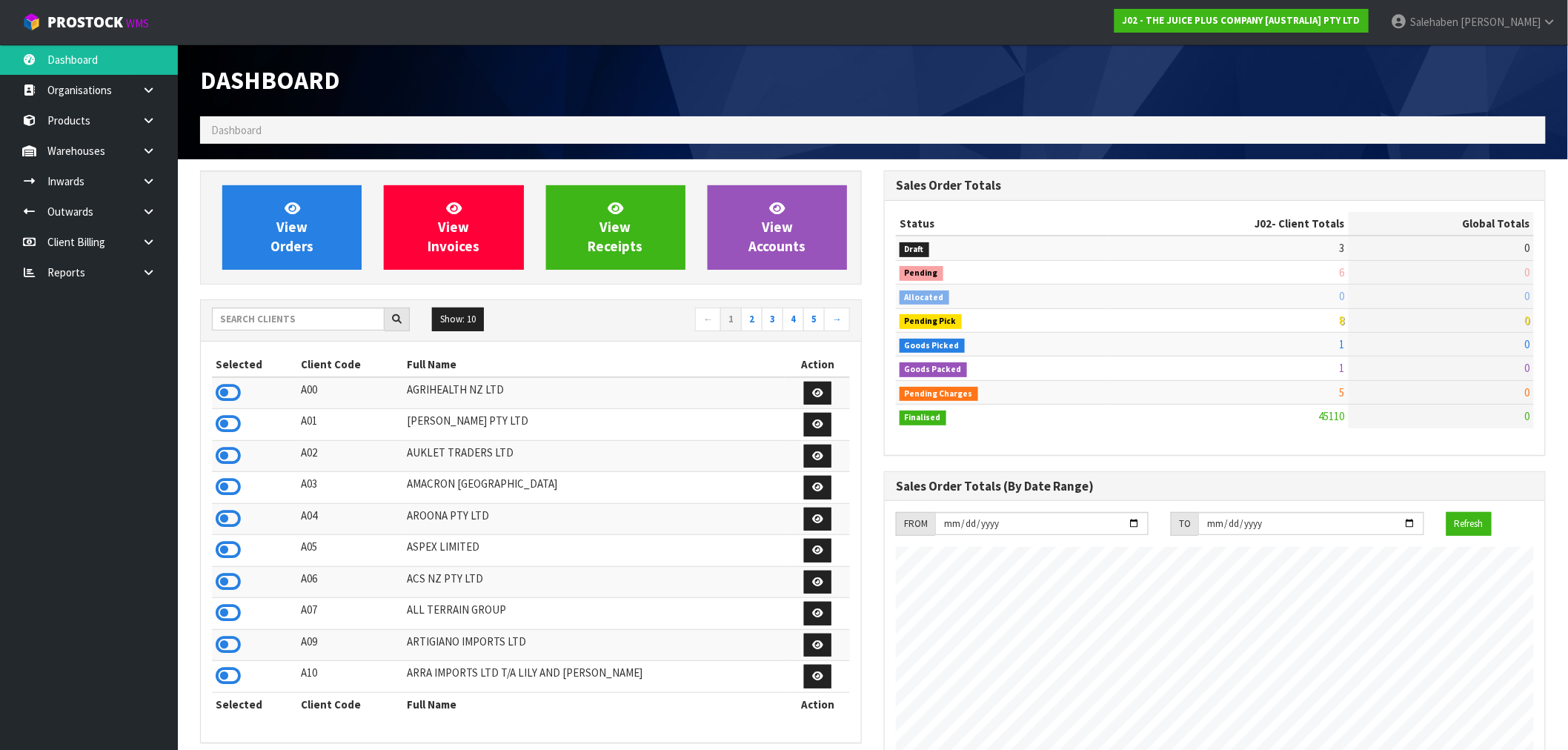
scroll to position [1122, 684]
drag, startPoint x: 224, startPoint y: 398, endPoint x: 232, endPoint y: 396, distance: 8.2
click at [231, 396] on icon at bounding box center [227, 393] width 25 height 23
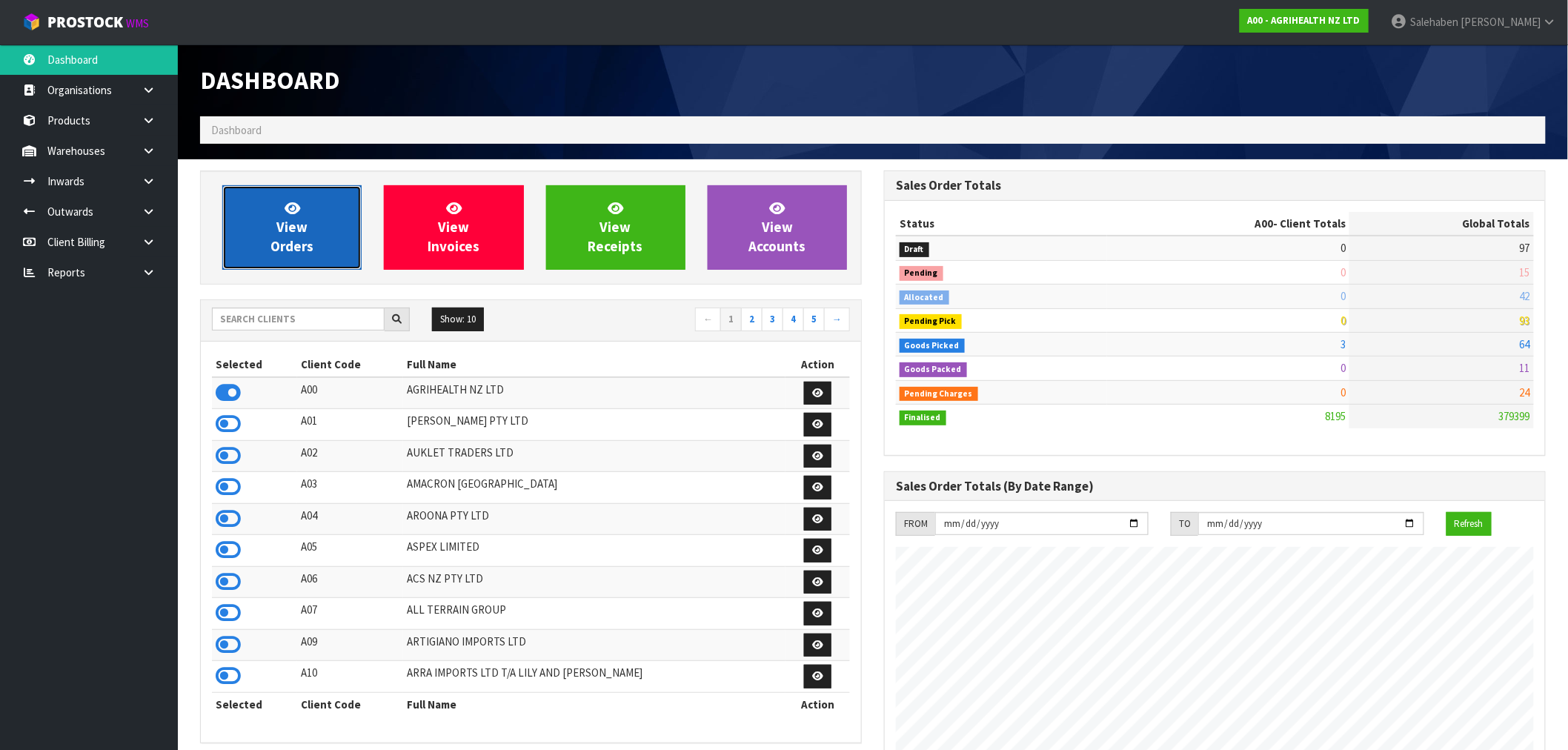
click at [285, 220] on span "View Orders" at bounding box center [293, 227] width 43 height 56
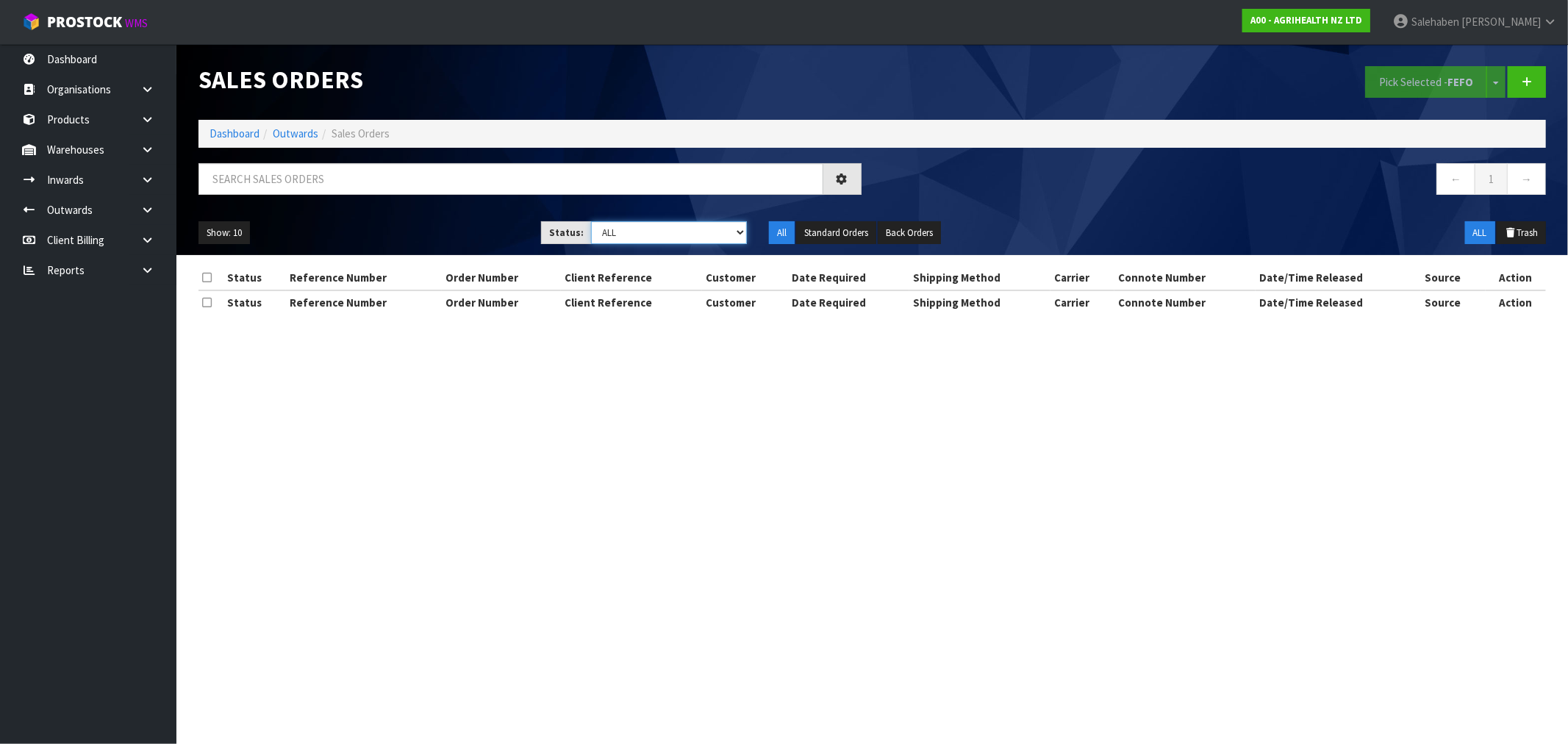
click at [659, 232] on select "Draft Pending Allocated Pending Pick Goods Picked Goods Packed Pending Charges …" at bounding box center [668, 232] width 156 height 22
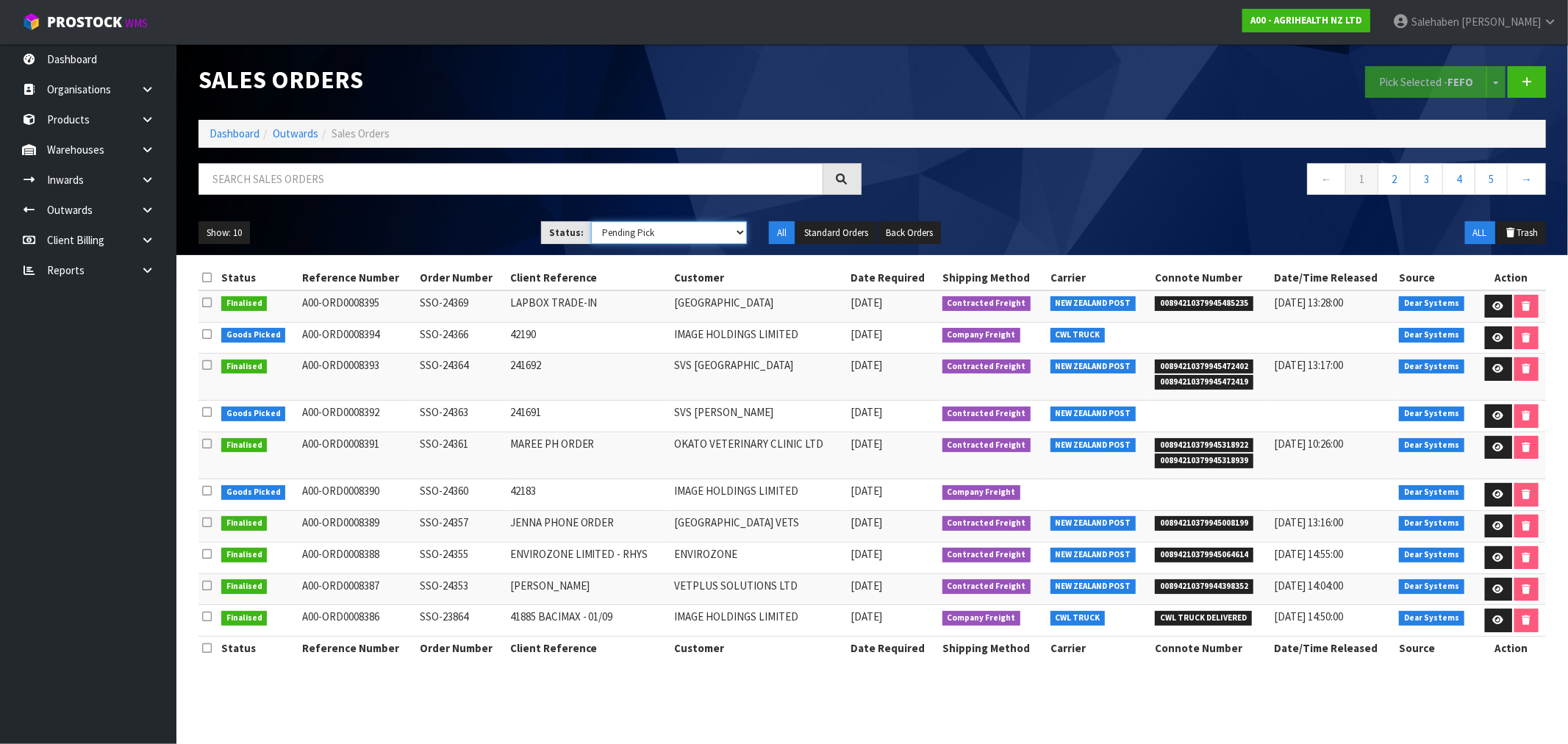
click at [591, 221] on select "Draft Pending Allocated Pending Pick Goods Picked Goods Packed Pending Charges …" at bounding box center [668, 232] width 156 height 22
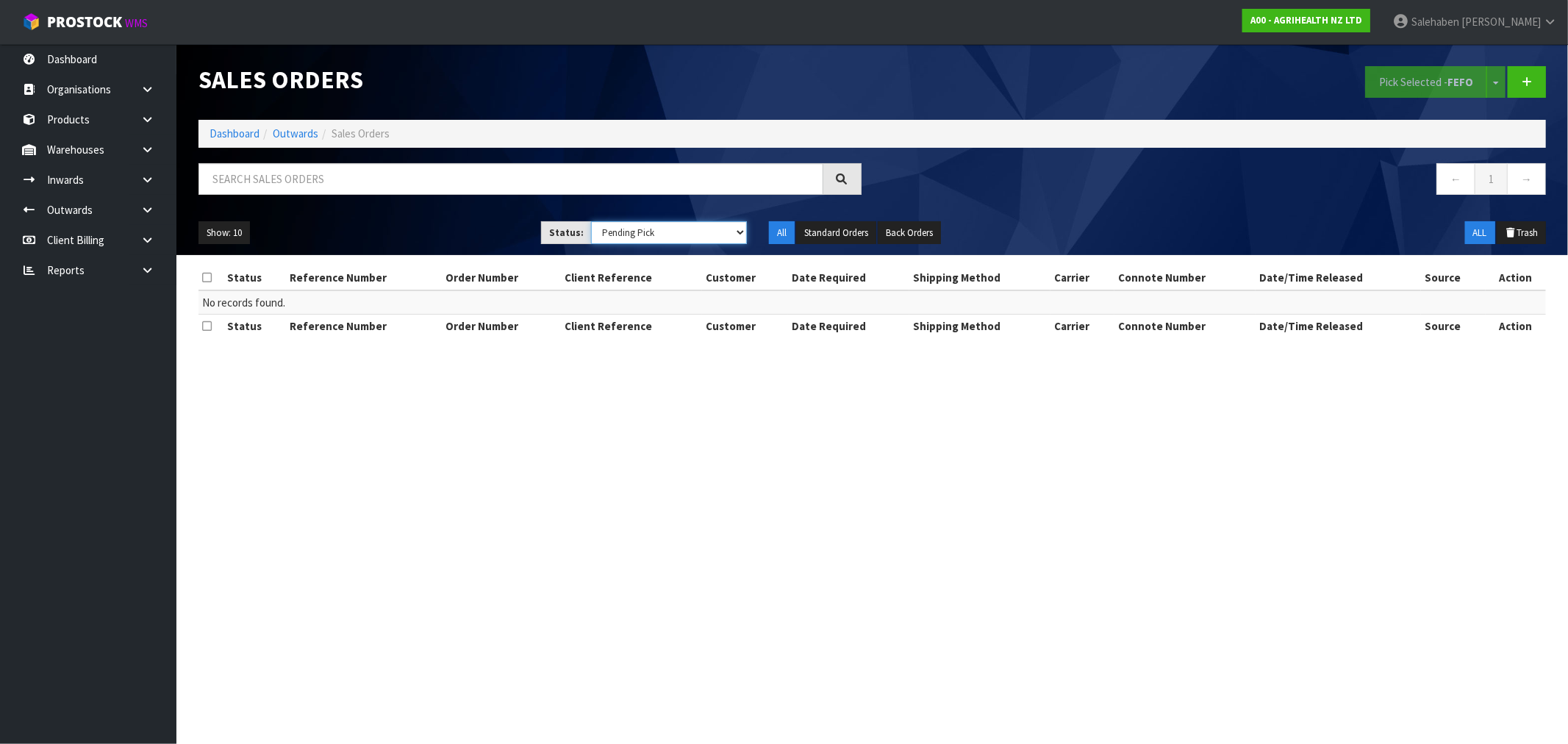
click at [693, 233] on select "Draft Pending Allocated Pending Pick Goods Picked Goods Packed Pending Charges …" at bounding box center [668, 232] width 156 height 22
select select "string:4"
click at [591, 221] on select "Draft Pending Allocated Pending Pick Goods Picked Goods Packed Pending Charges …" at bounding box center [668, 232] width 156 height 22
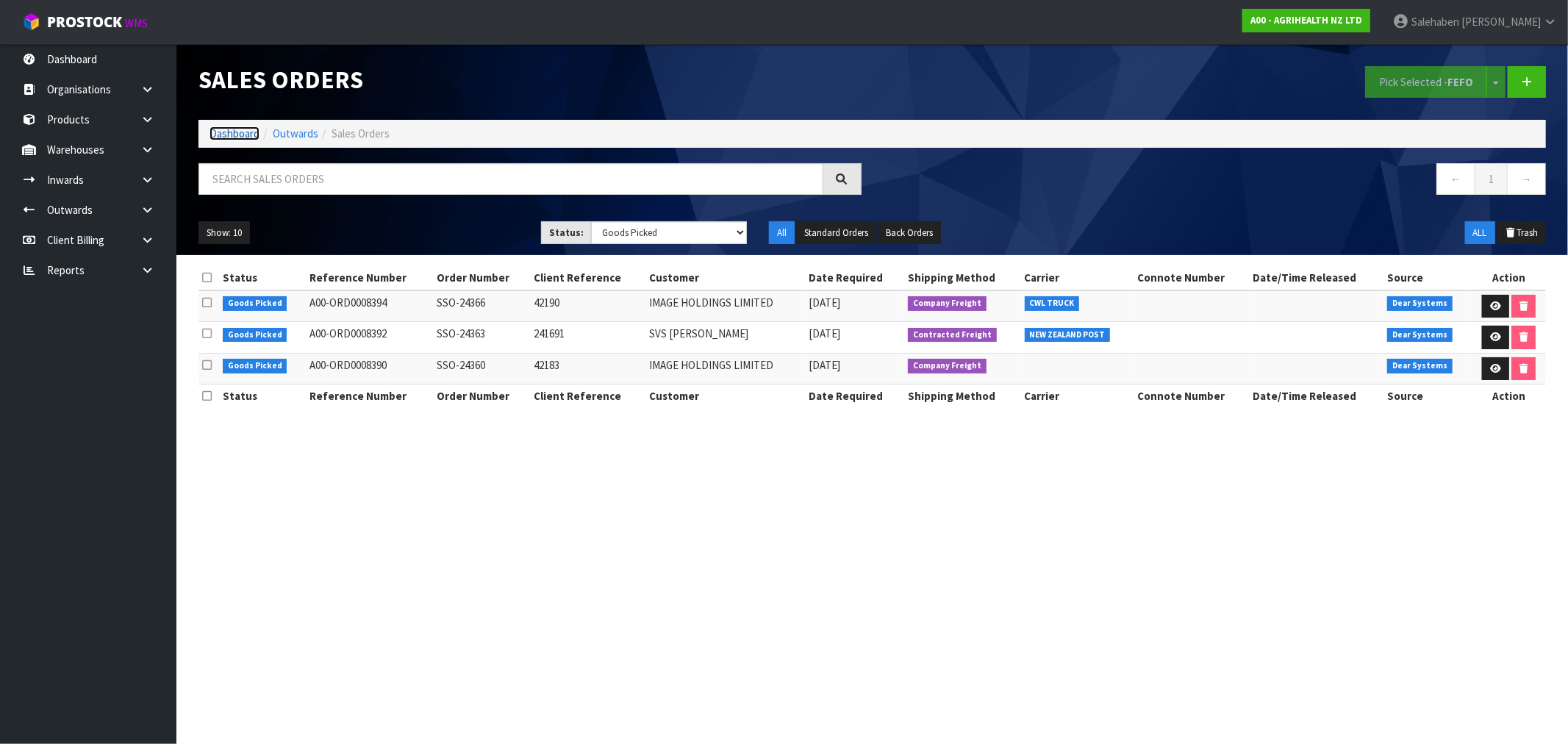
click at [237, 137] on link "Dashboard" at bounding box center [234, 133] width 50 height 14
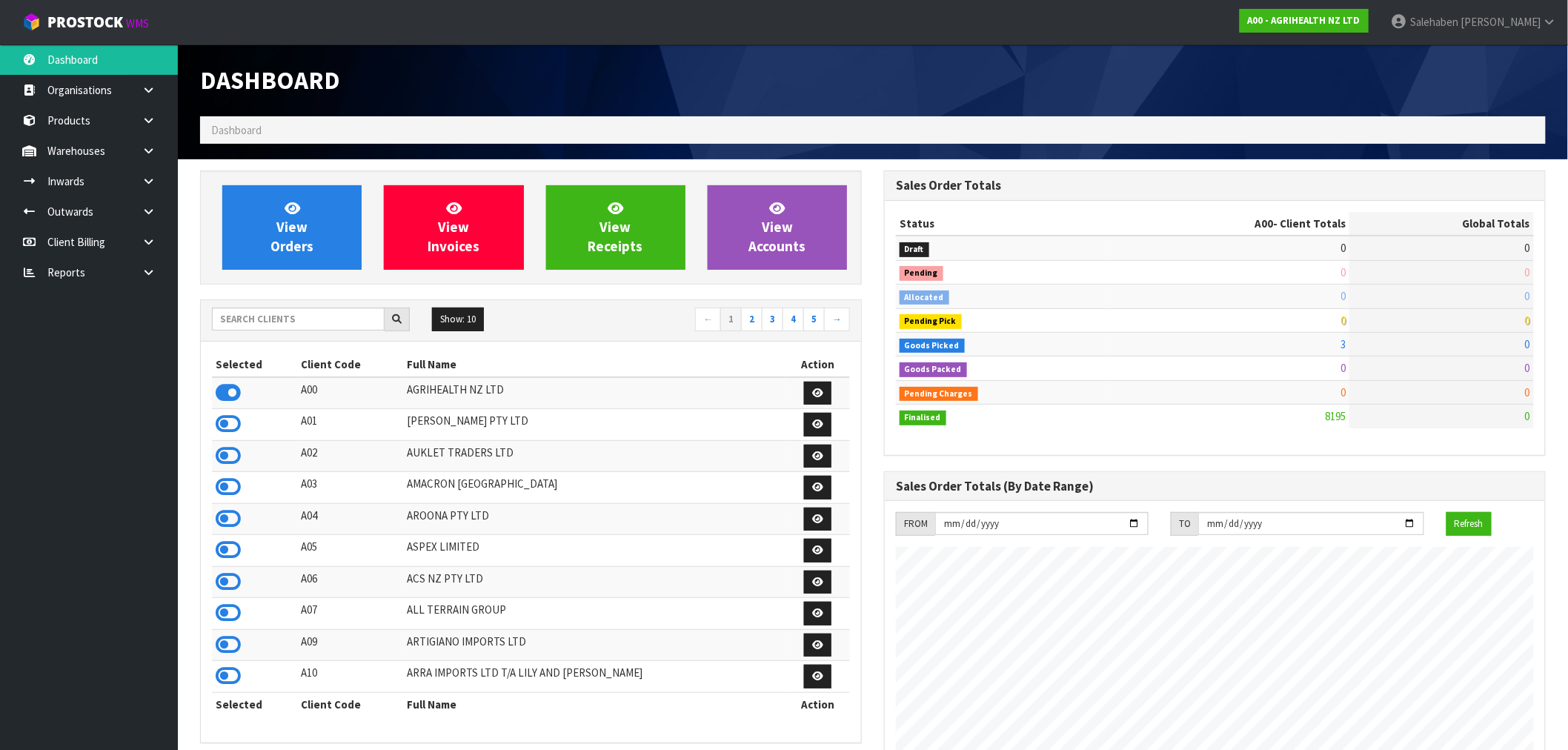
scroll to position [1122, 684]
click at [264, 319] on input "text" at bounding box center [298, 319] width 173 height 23
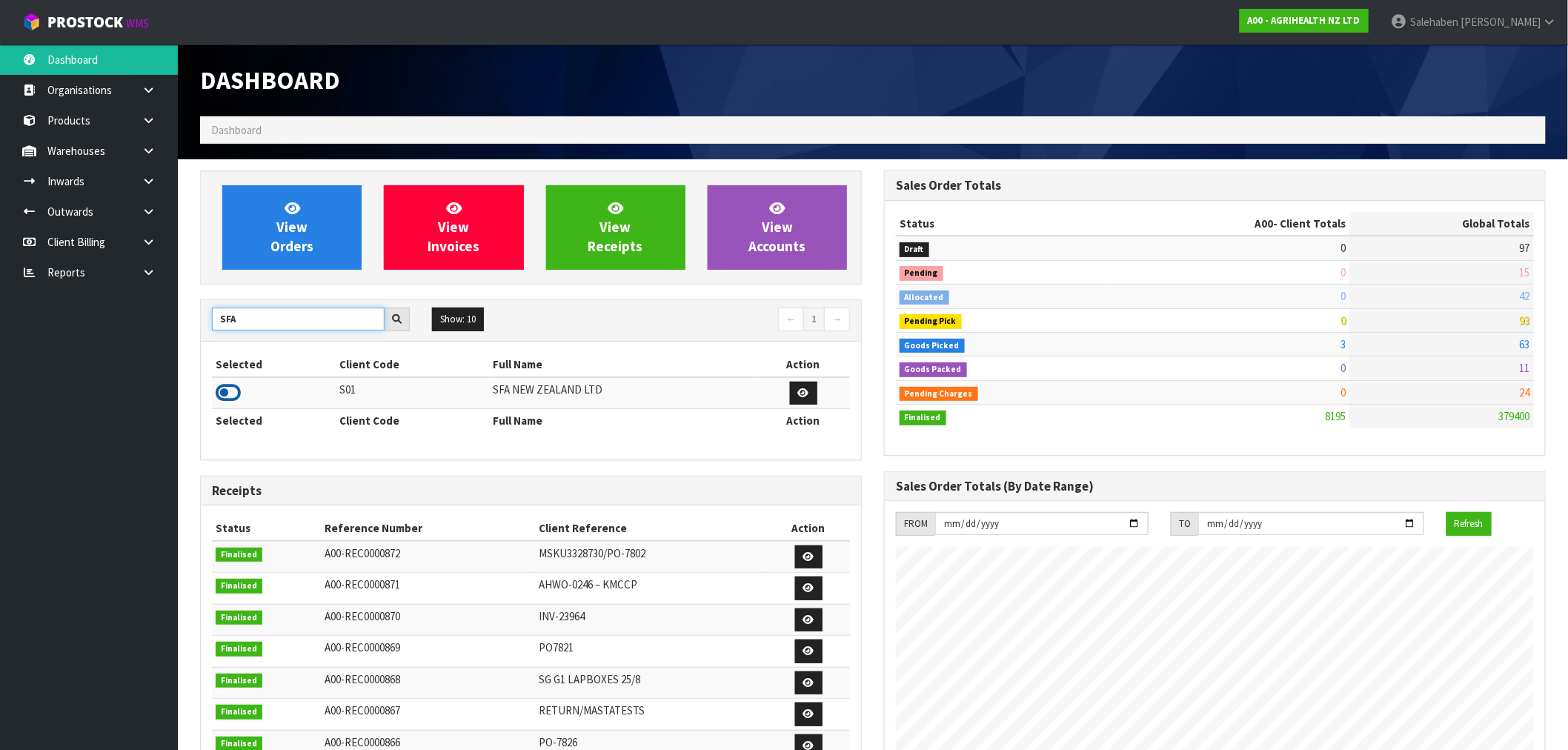
type input "SFA"
click at [226, 401] on icon at bounding box center [227, 393] width 25 height 23
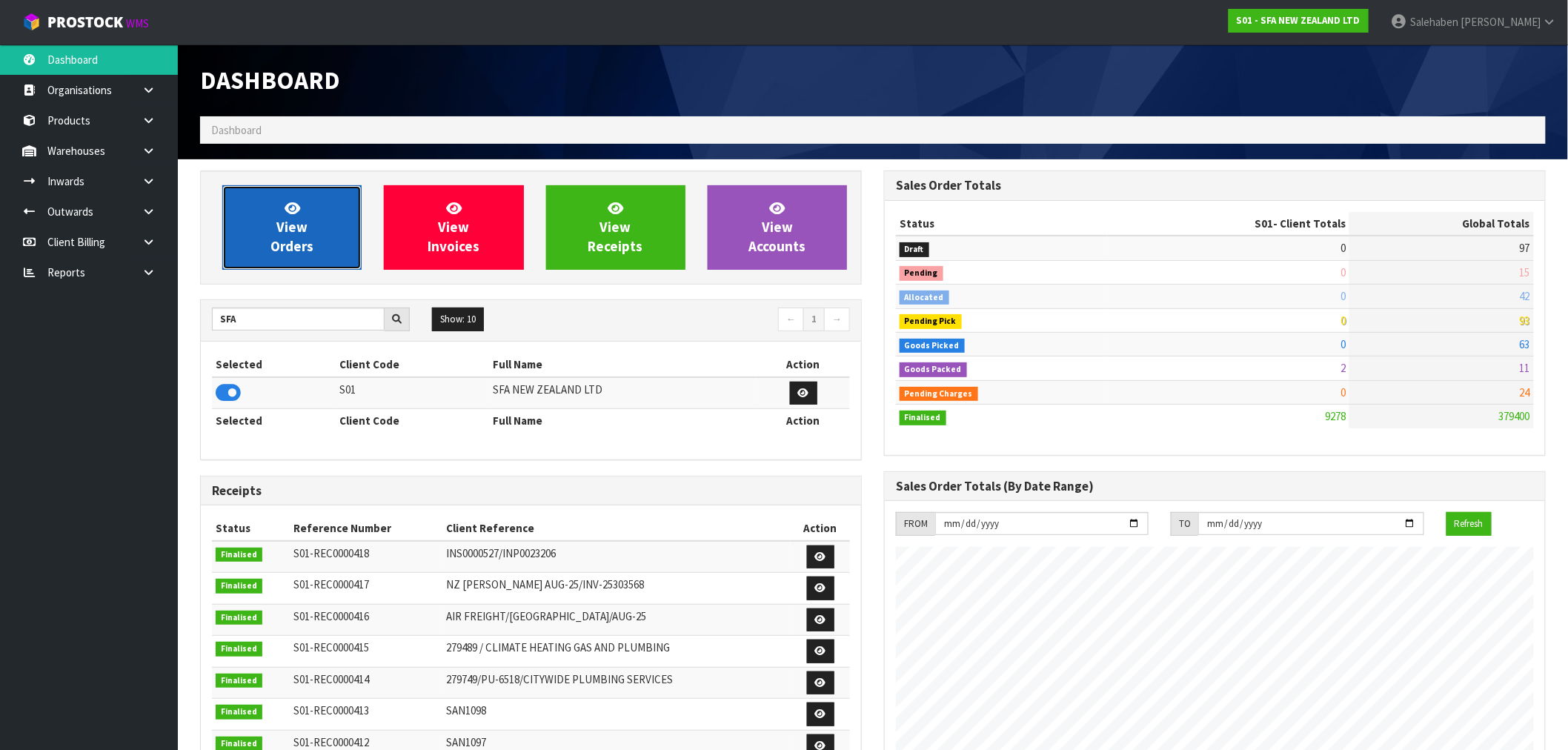
click at [273, 240] on span "View Orders" at bounding box center [293, 227] width 43 height 56
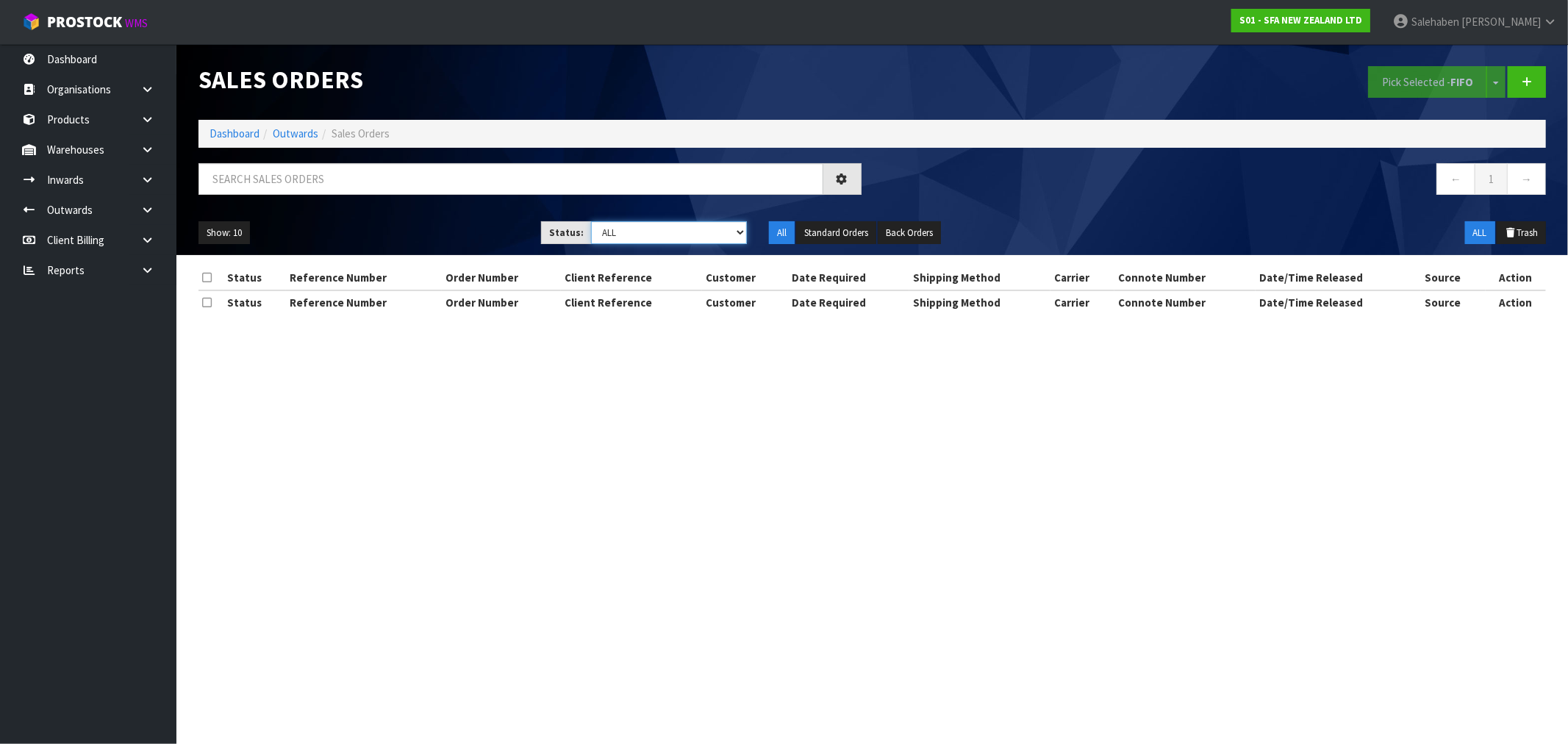
click at [662, 231] on select "Draft Pending Allocated Pending Pick Goods Picked Goods Packed Pending Charges …" at bounding box center [668, 232] width 156 height 22
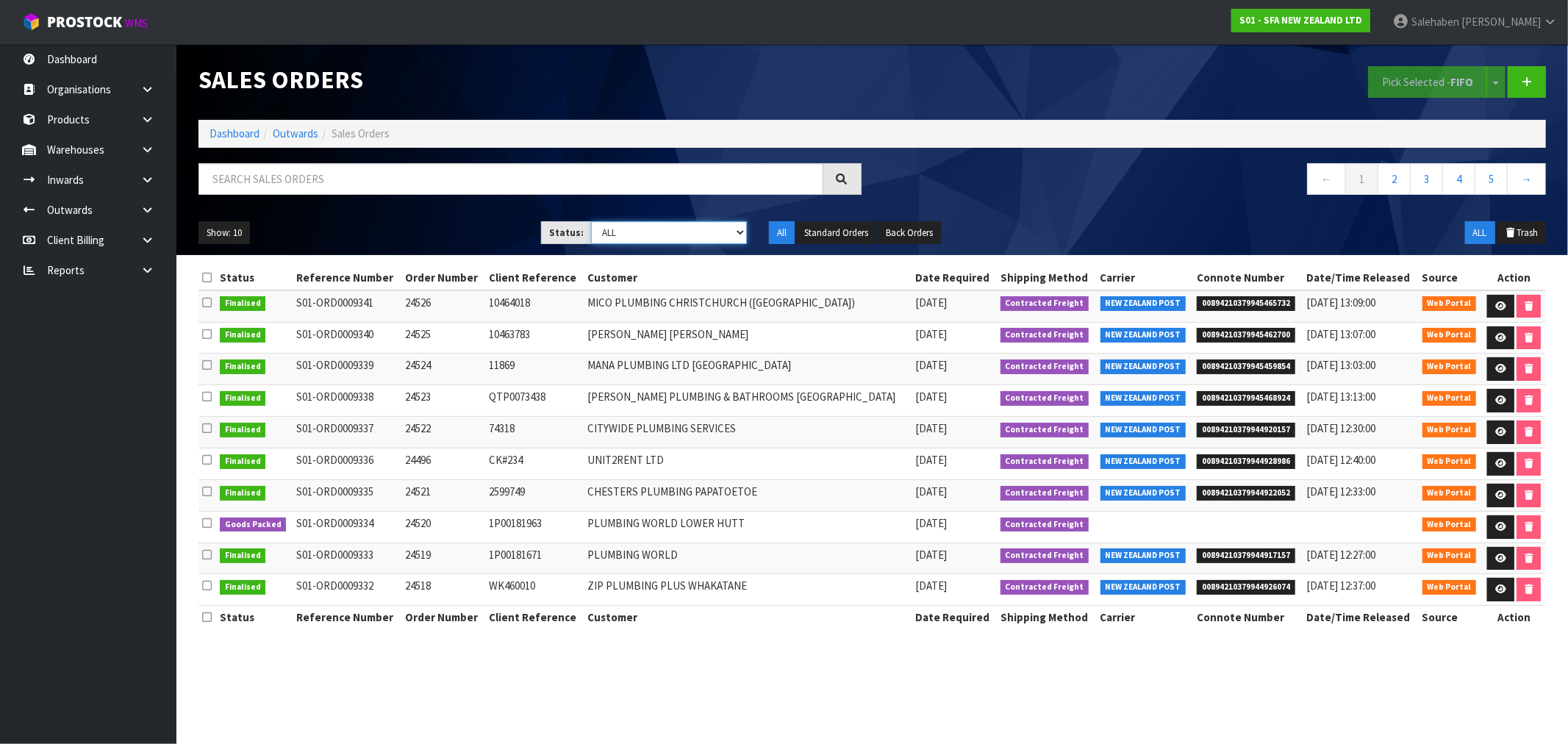
select select "string:5"
click at [591, 221] on select "Draft Pending Allocated Pending Pick Goods Picked Goods Packed Pending Charges …" at bounding box center [668, 232] width 156 height 22
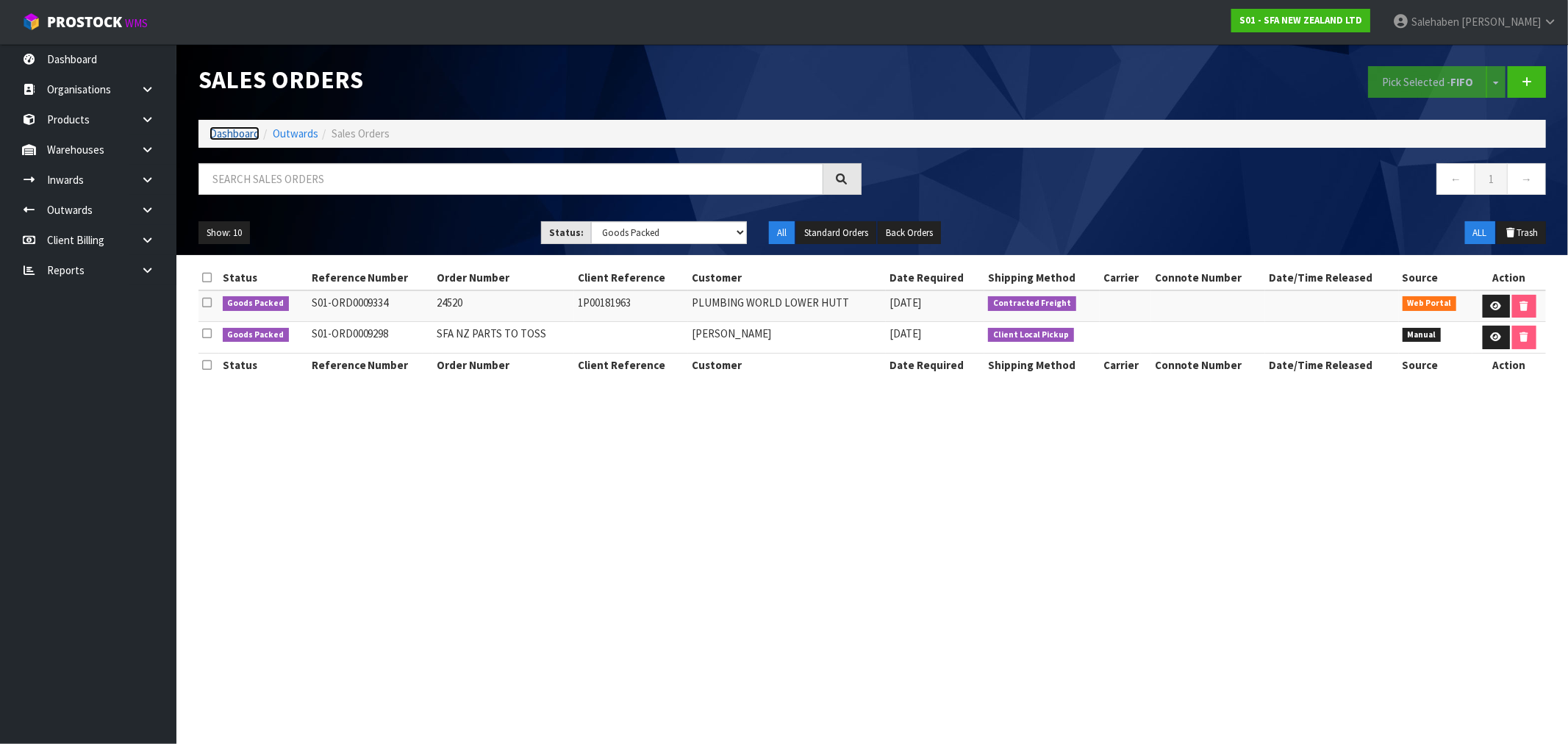
click at [229, 128] on link "Dashboard" at bounding box center [234, 133] width 50 height 14
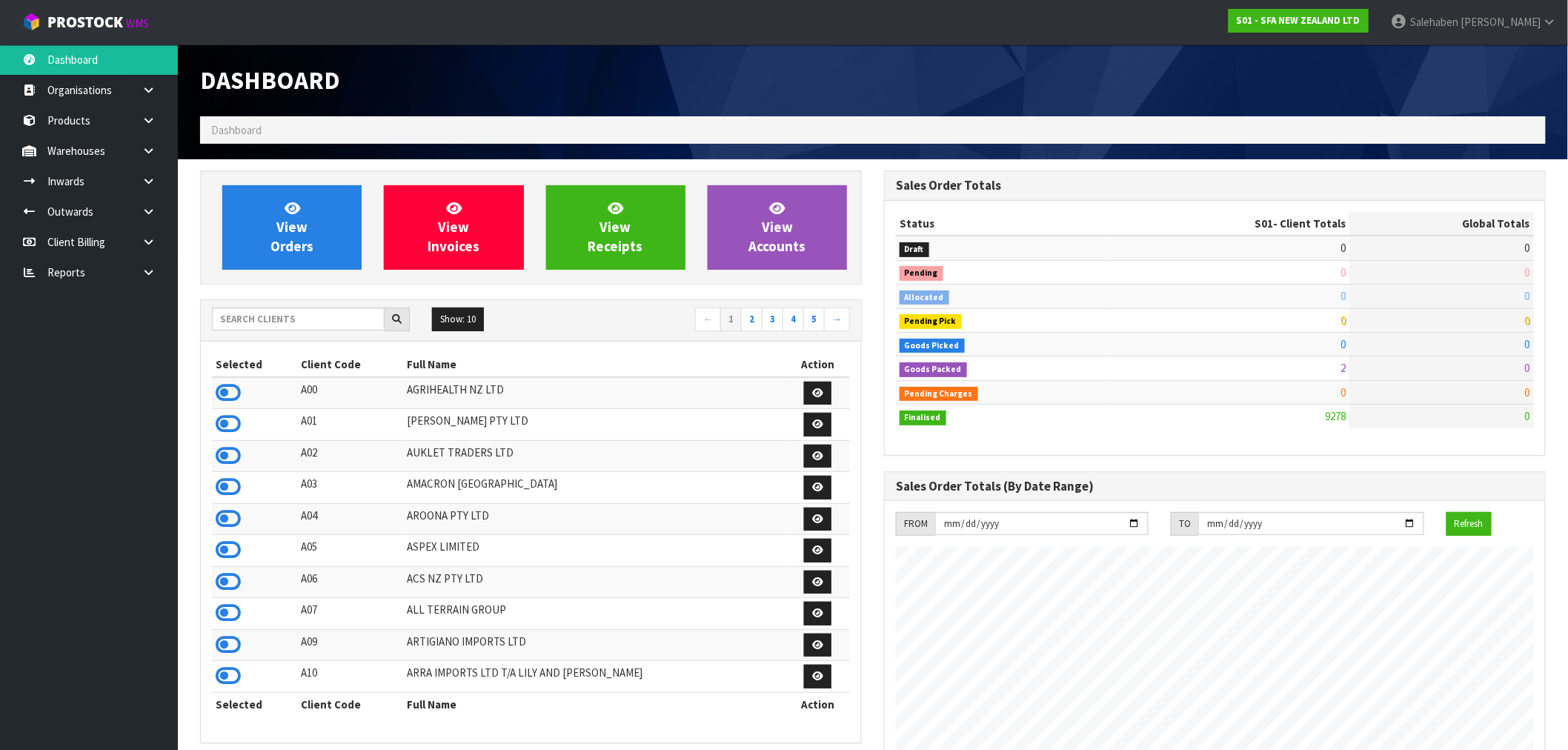
scroll to position [1122, 684]
click at [267, 325] on input "text" at bounding box center [298, 319] width 173 height 23
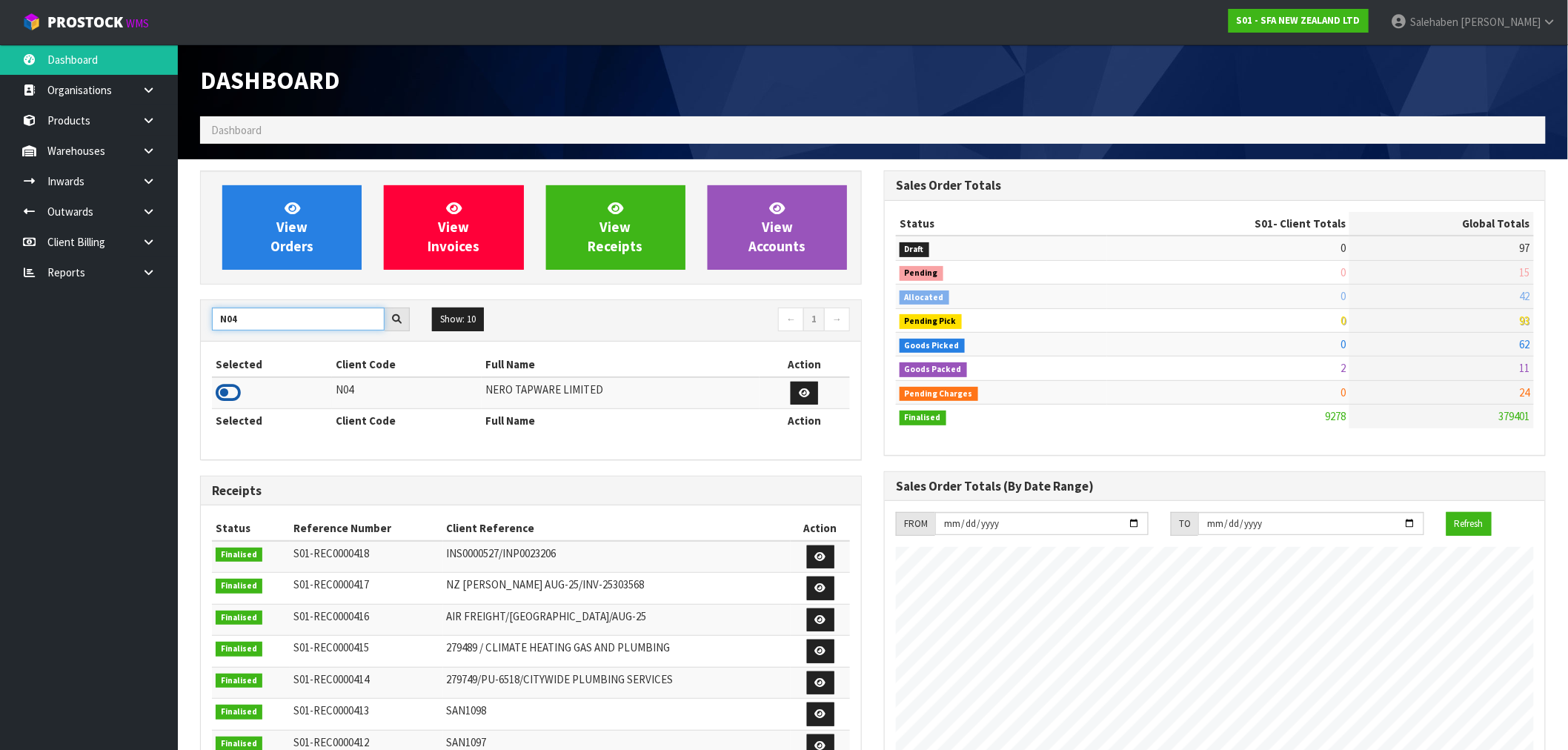
type input "N04"
click at [224, 396] on icon at bounding box center [227, 393] width 25 height 23
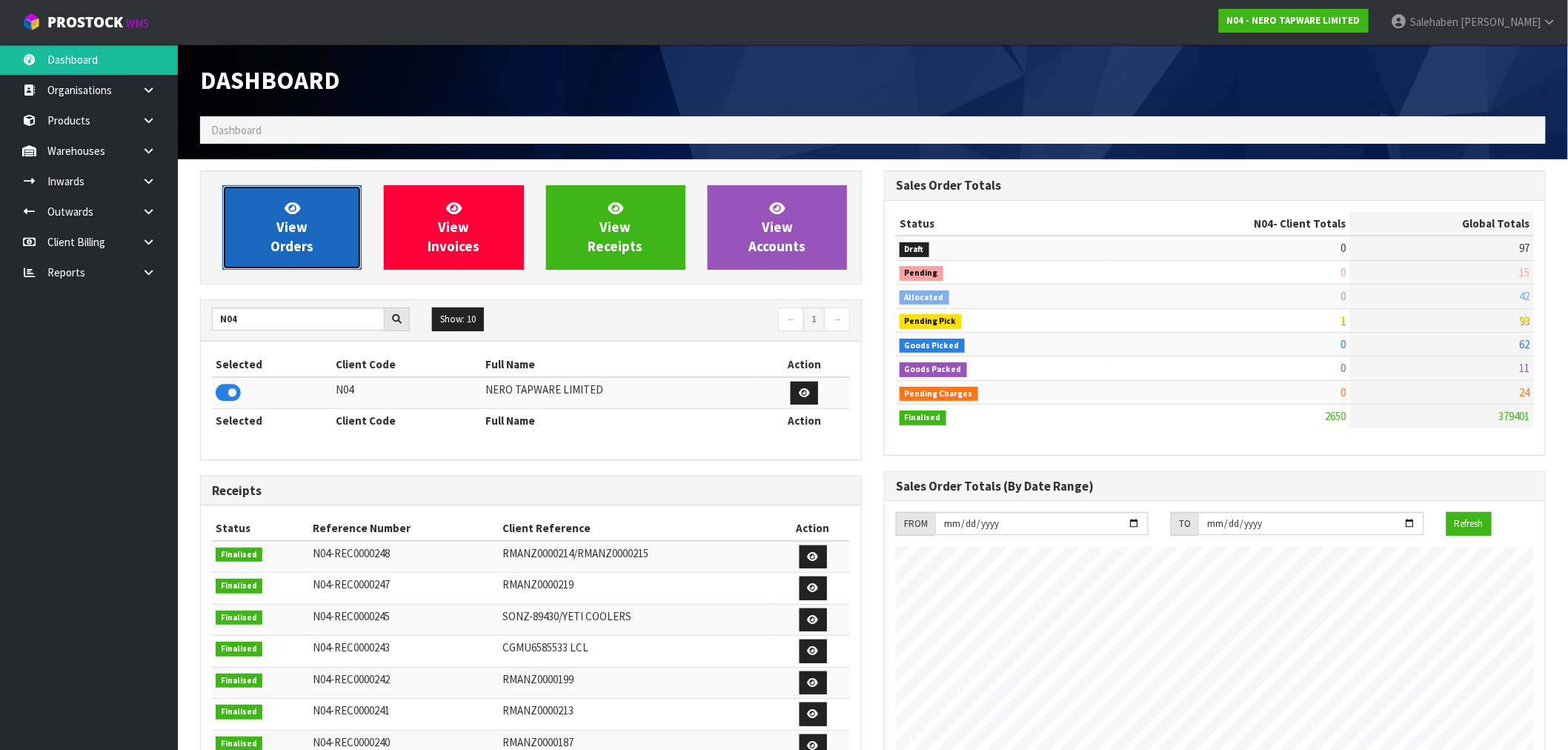
click at [306, 235] on link "View Orders" at bounding box center [292, 227] width 140 height 84
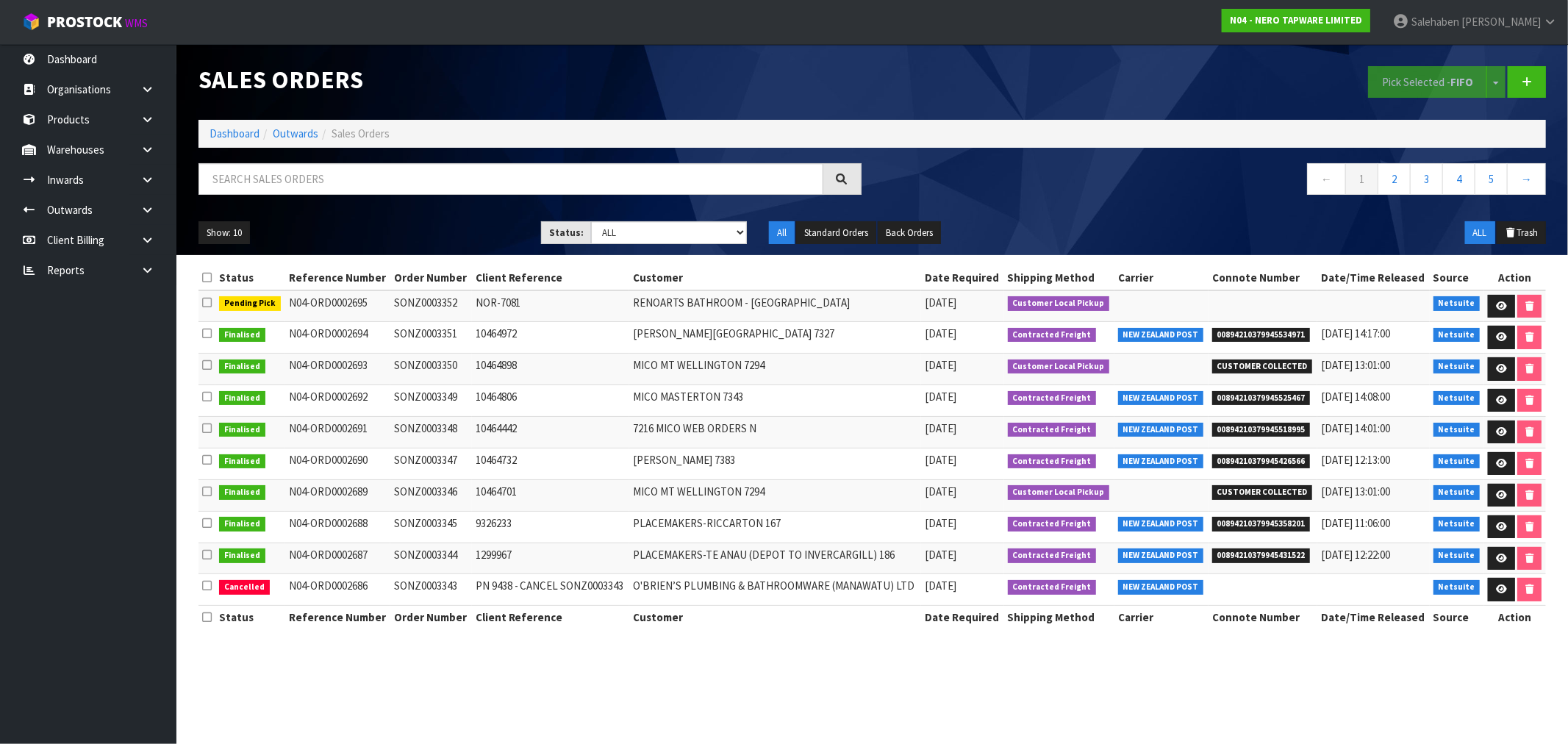
click at [671, 245] on div "Show: 10 5 10 25 50 Status: Draft Pending Allocated Pending Pick Goods Picked G…" at bounding box center [872, 232] width 1369 height 46
click at [239, 130] on link "Dashboard" at bounding box center [234, 133] width 50 height 14
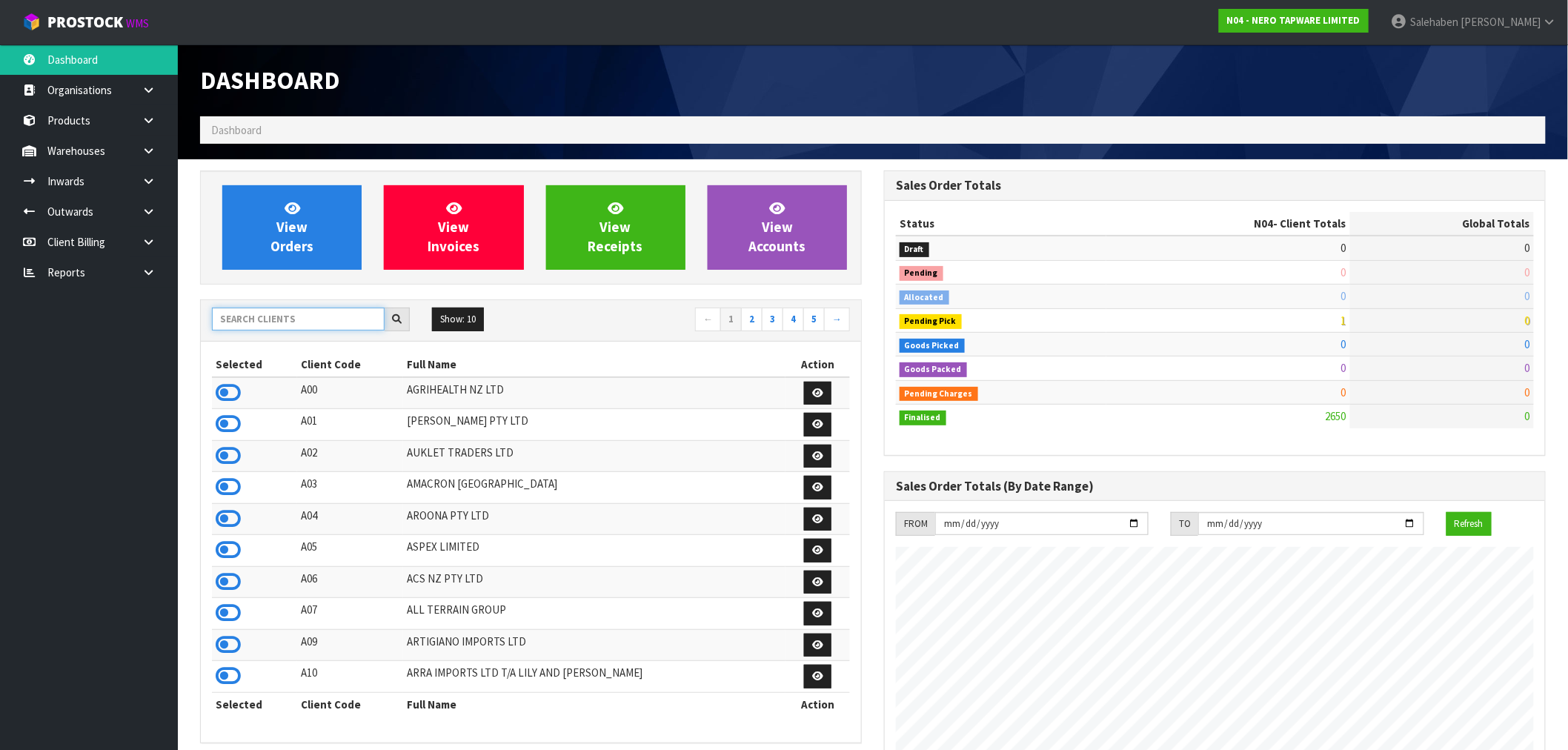
click at [267, 320] on input "text" at bounding box center [298, 319] width 173 height 23
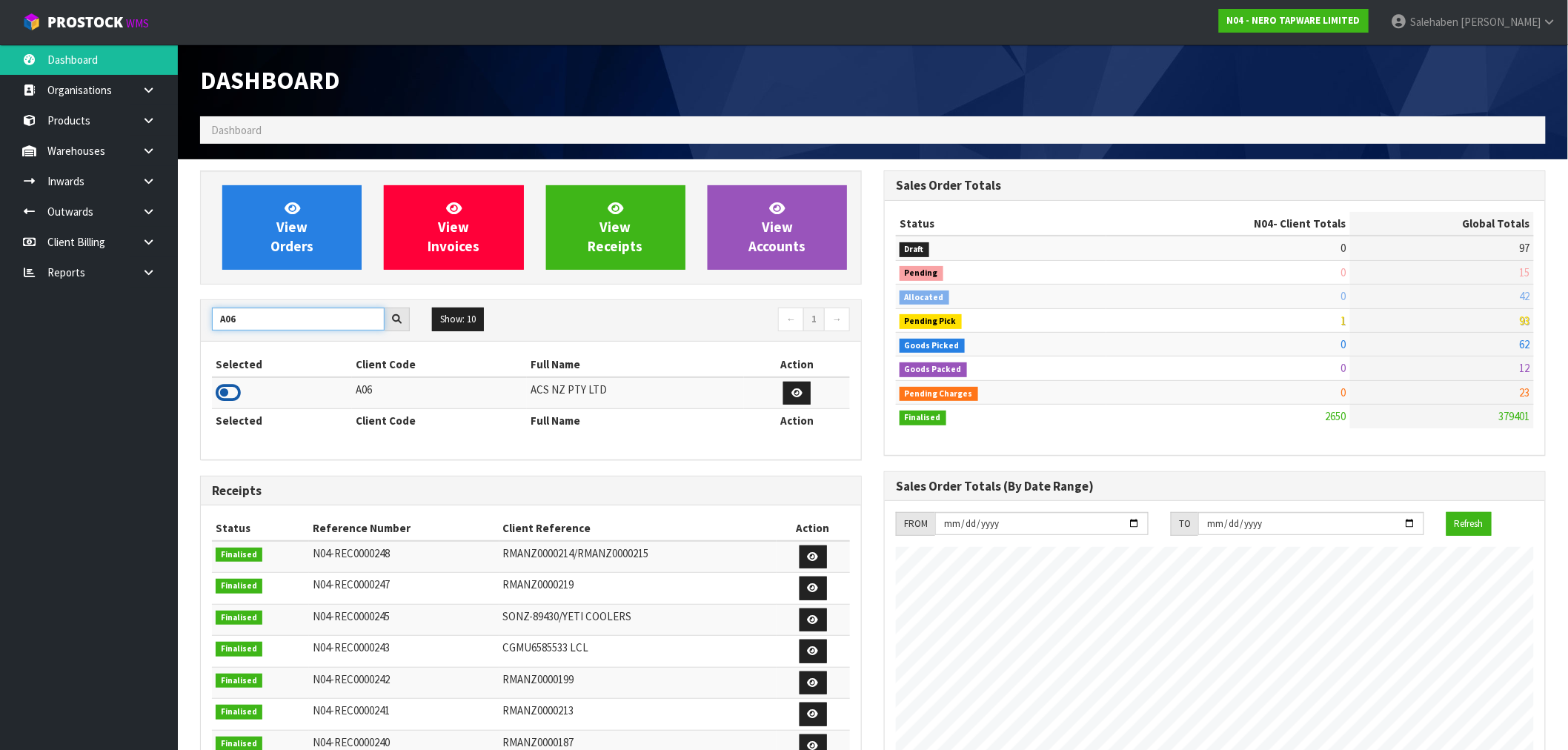
type input "A06"
click at [232, 394] on icon at bounding box center [227, 393] width 25 height 23
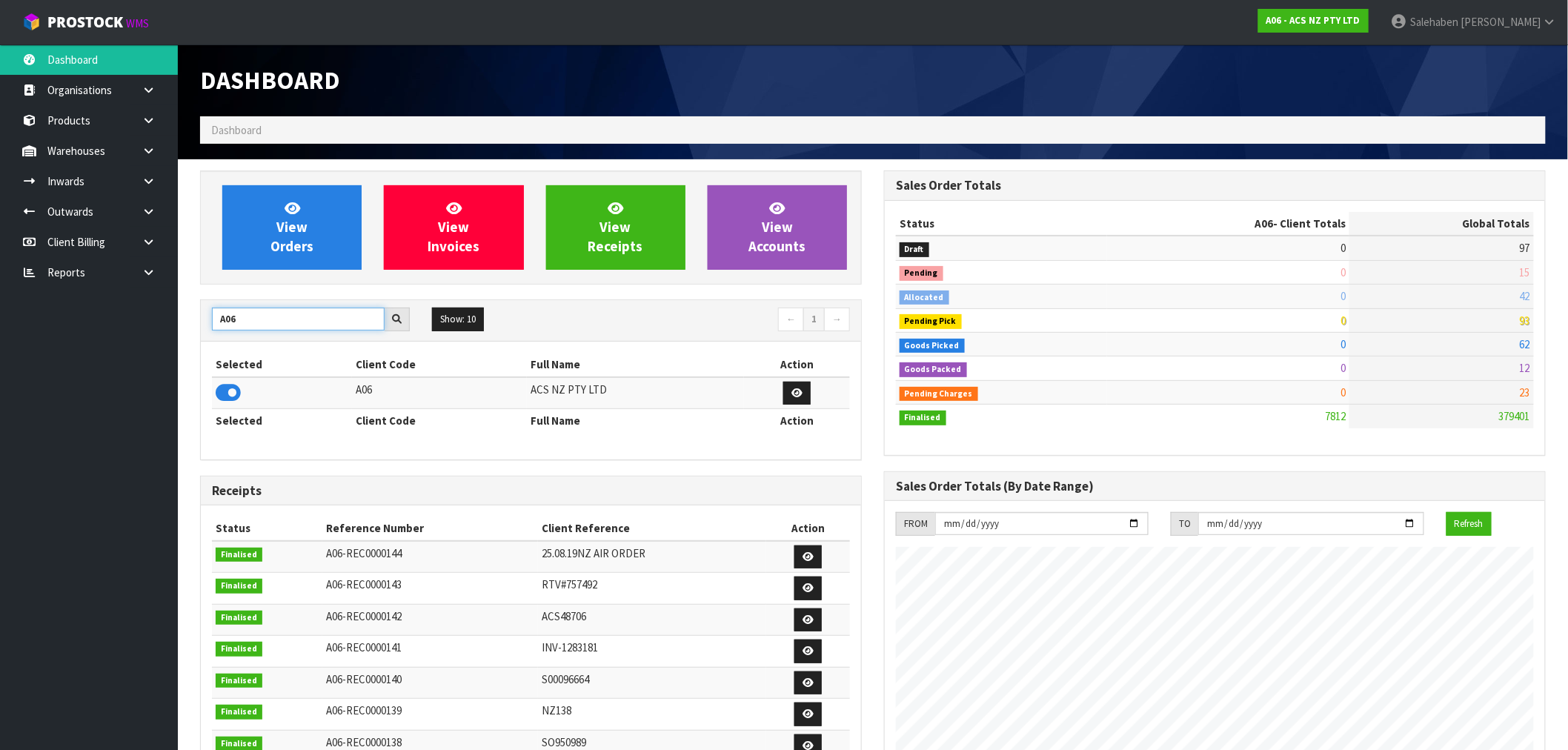
drag, startPoint x: 239, startPoint y: 320, endPoint x: 190, endPoint y: 345, distance: 55.0
click at [194, 342] on div "View Orders View Invoices View Receipts View Accounts A06 Show: 10 5 10 25 50 ←…" at bounding box center [531, 600] width 684 height 860
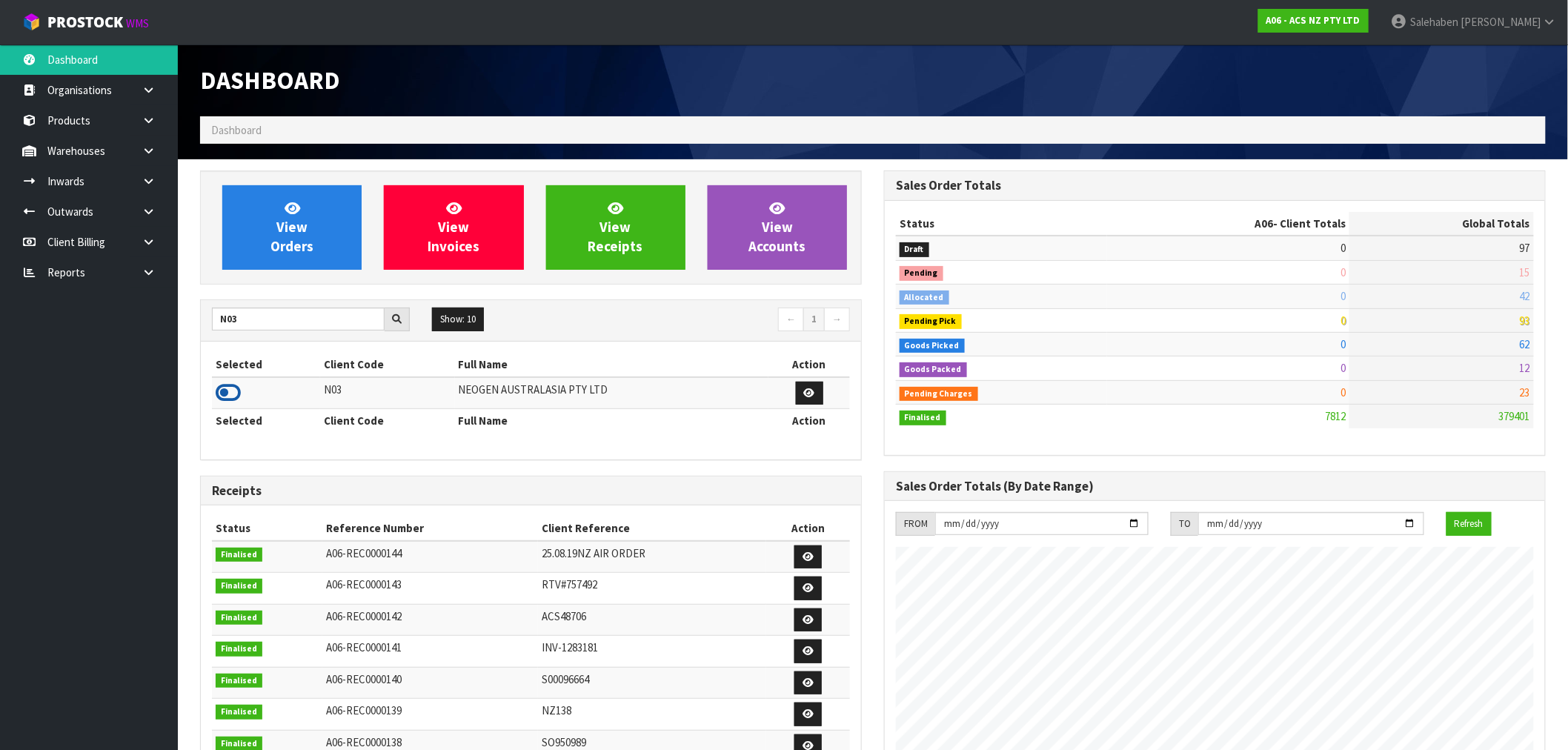
click at [240, 390] on icon at bounding box center [227, 393] width 25 height 23
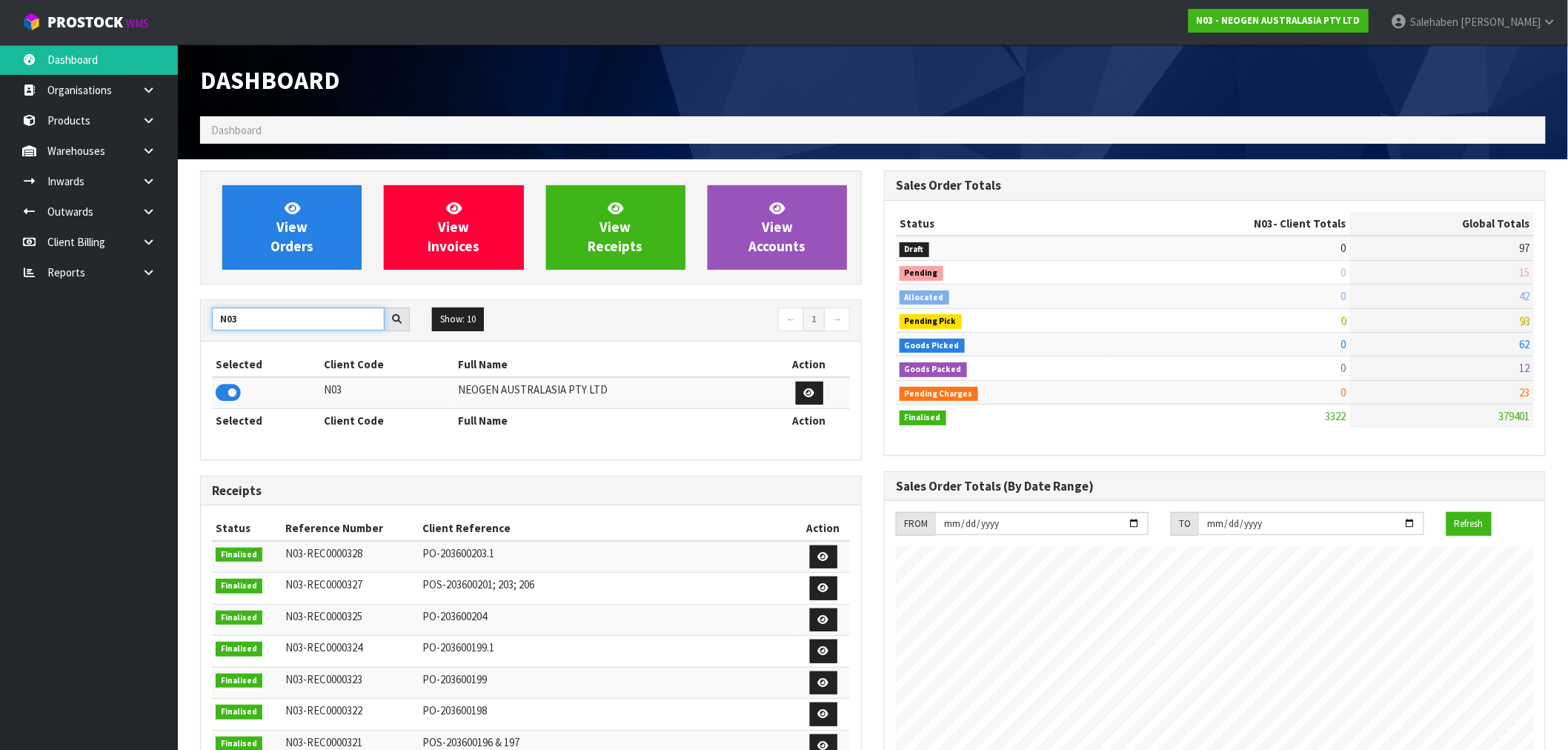
drag, startPoint x: 238, startPoint y: 320, endPoint x: 140, endPoint y: 346, distance: 101.4
click at [143, 348] on body "Toggle navigation ProStock WMS N03 - NEOGEN AUSTRALASIA PTY LTD Salehaben Patel…" at bounding box center [784, 375] width 1568 height 750
type input "J02"
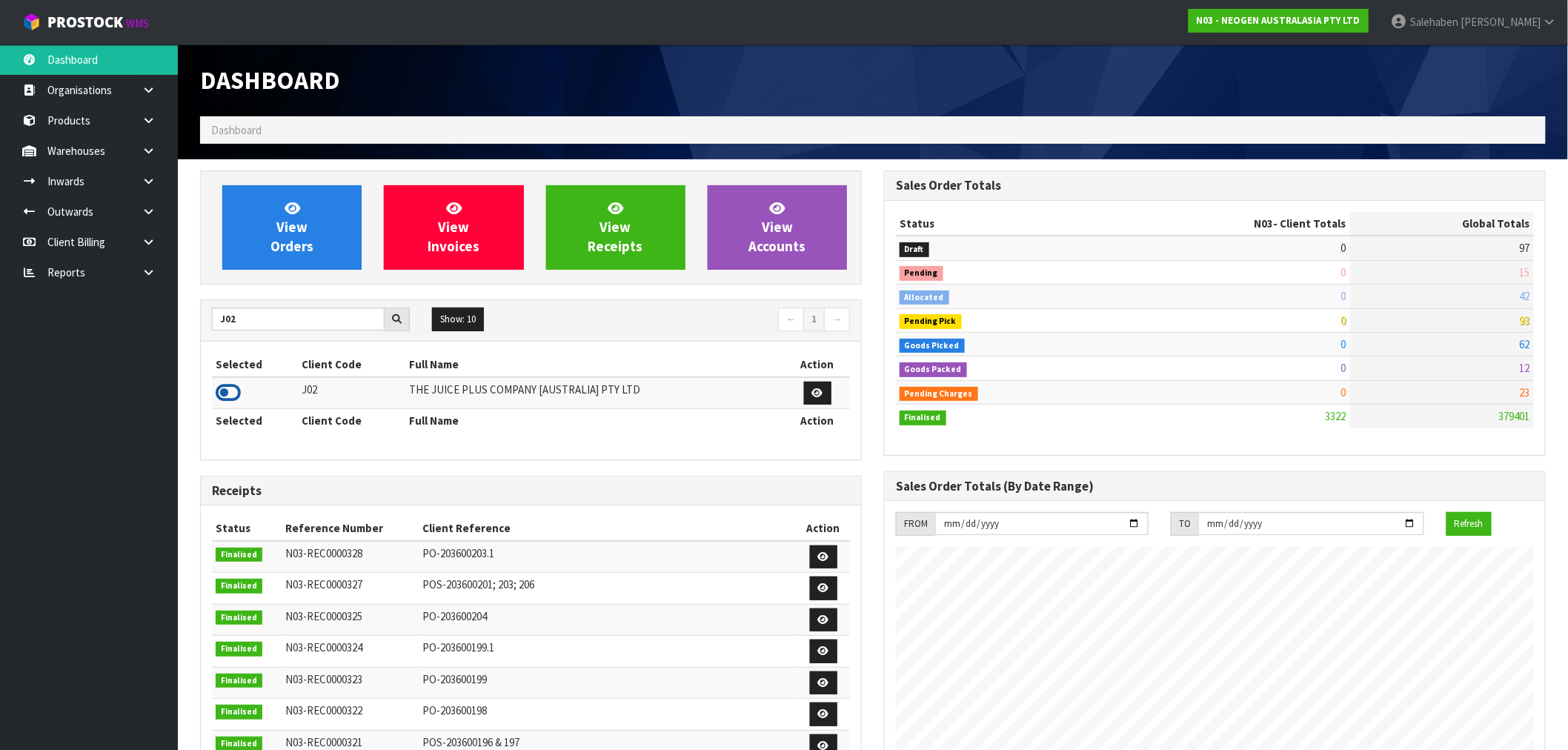
drag, startPoint x: 232, startPoint y: 391, endPoint x: 224, endPoint y: 395, distance: 8.9
click at [233, 391] on icon at bounding box center [227, 393] width 25 height 23
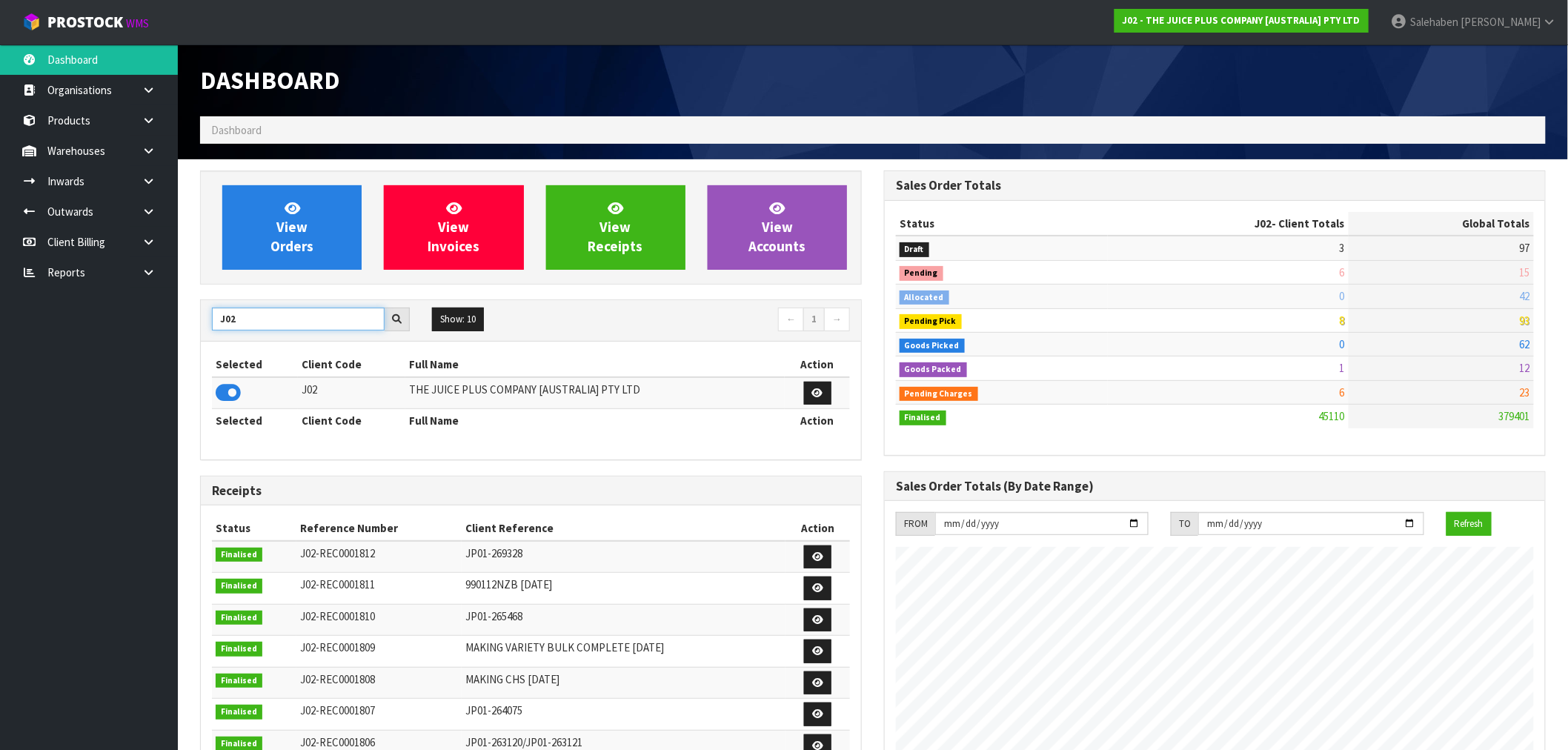
drag, startPoint x: 243, startPoint y: 313, endPoint x: 189, endPoint y: 338, distance: 59.5
click at [189, 339] on div "View Orders View Invoices View Receipts View Accounts J02 Show: 10 5 10 25 50 ←…" at bounding box center [531, 600] width 684 height 860
type input "T01"
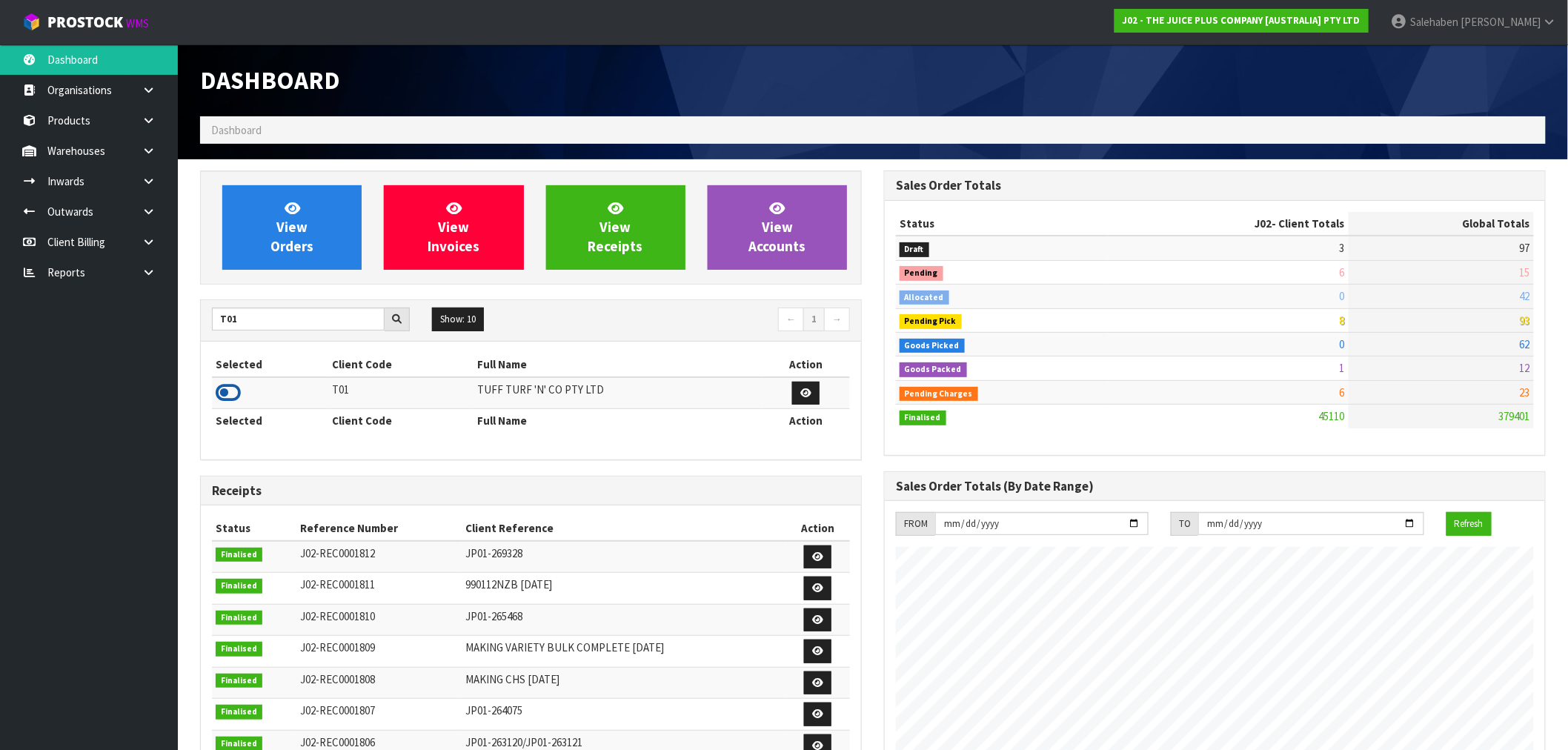
click at [221, 393] on icon at bounding box center [227, 393] width 25 height 23
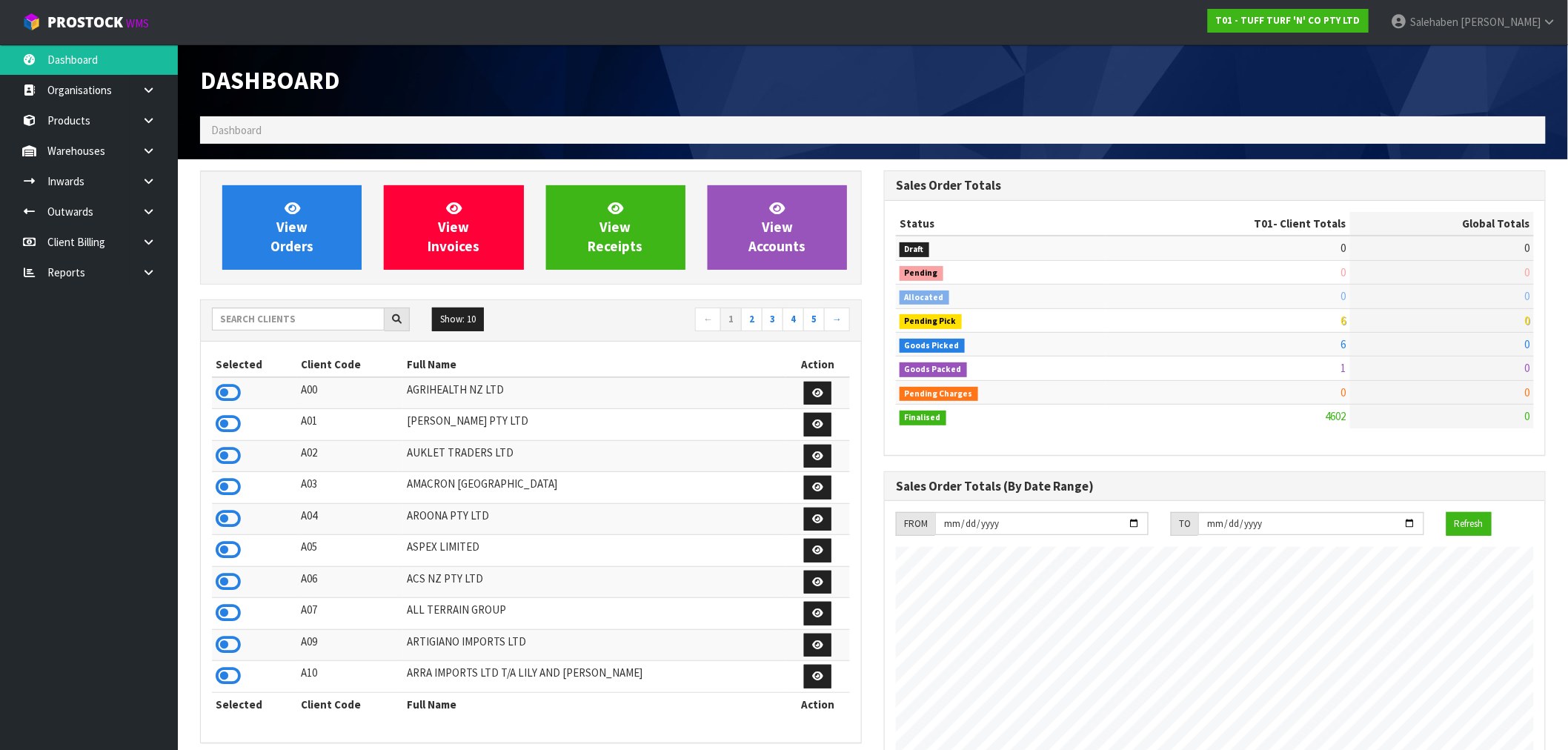
scroll to position [1122, 684]
click at [256, 321] on input "text" at bounding box center [298, 319] width 173 height 23
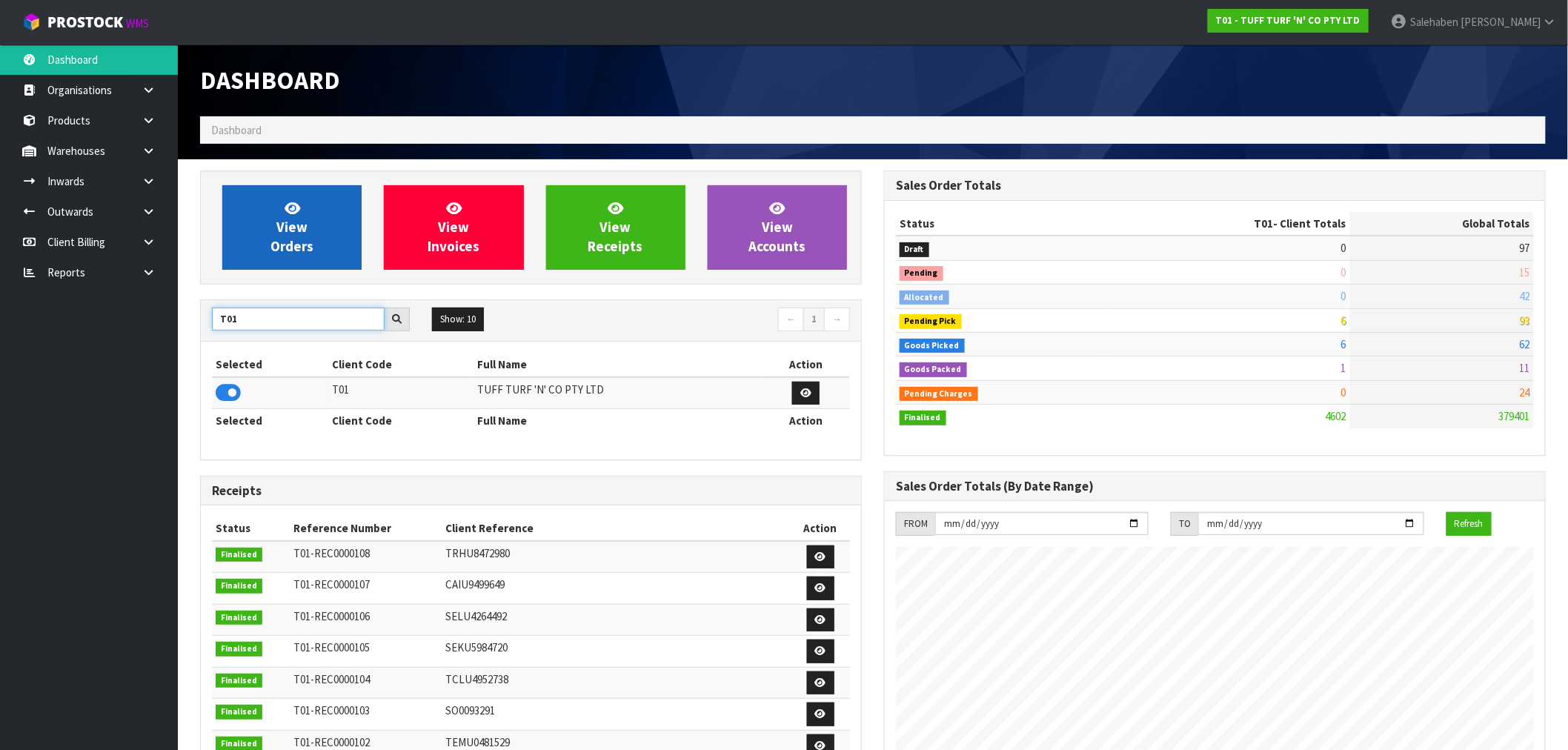
type input "T01"
click at [279, 209] on link "View Orders" at bounding box center [292, 227] width 140 height 84
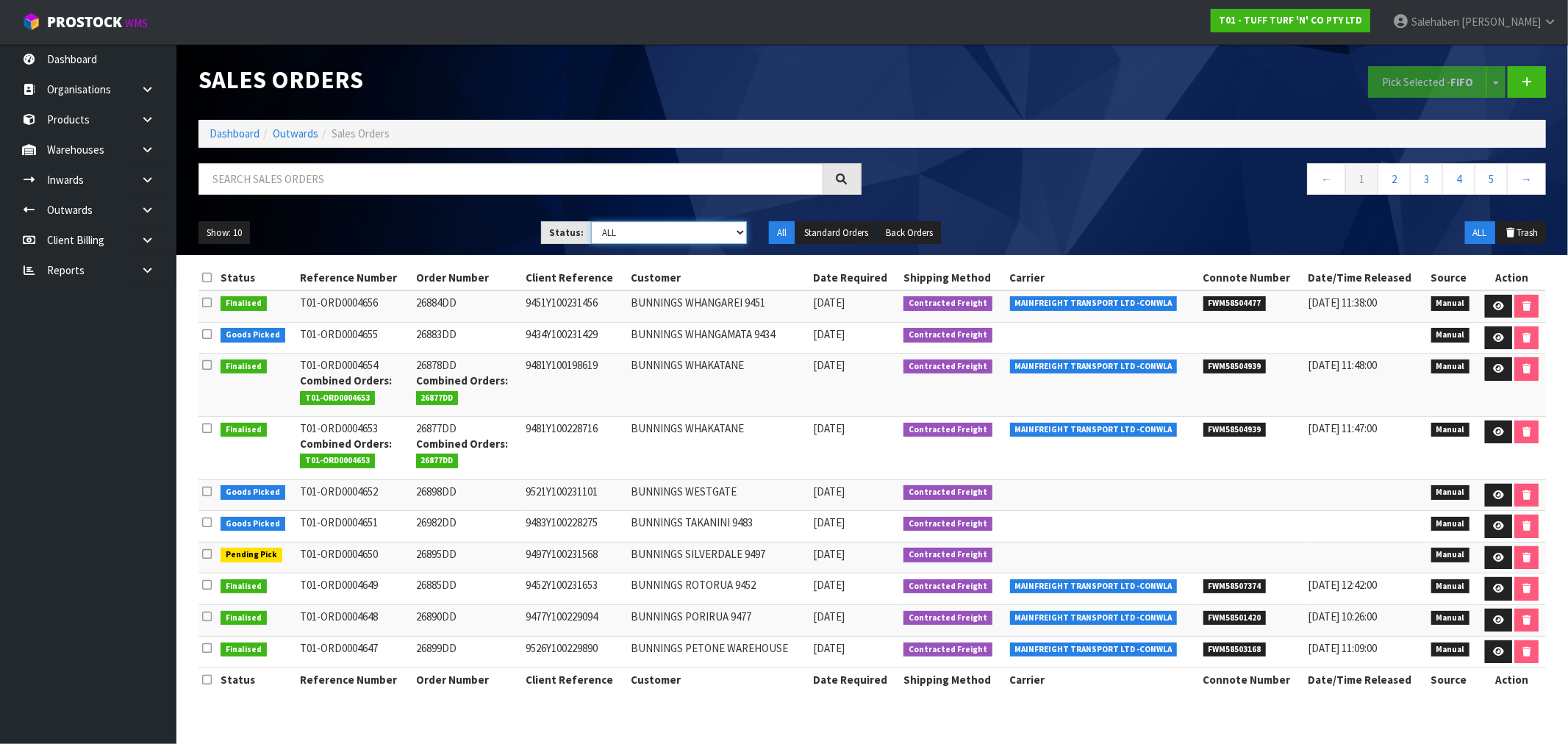
click at [629, 228] on select "Draft Pending Allocated Pending Pick Goods Picked Goods Packed Pending Charges …" at bounding box center [668, 232] width 156 height 22
select select "string:4"
click at [591, 221] on select "Draft Pending Allocated Pending Pick Goods Picked Goods Packed Pending Charges …" at bounding box center [668, 232] width 156 height 22
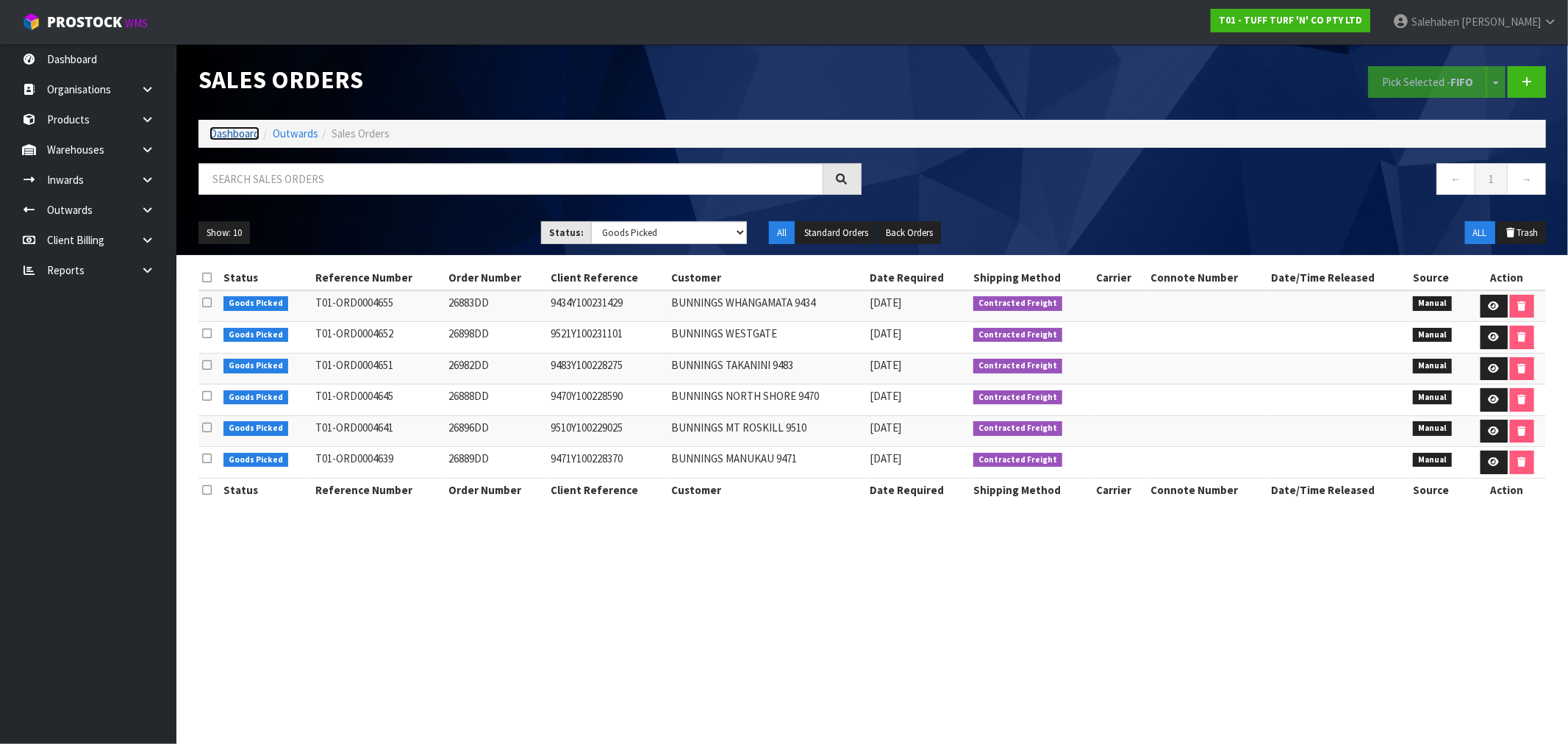
click at [226, 133] on link "Dashboard" at bounding box center [234, 133] width 50 height 14
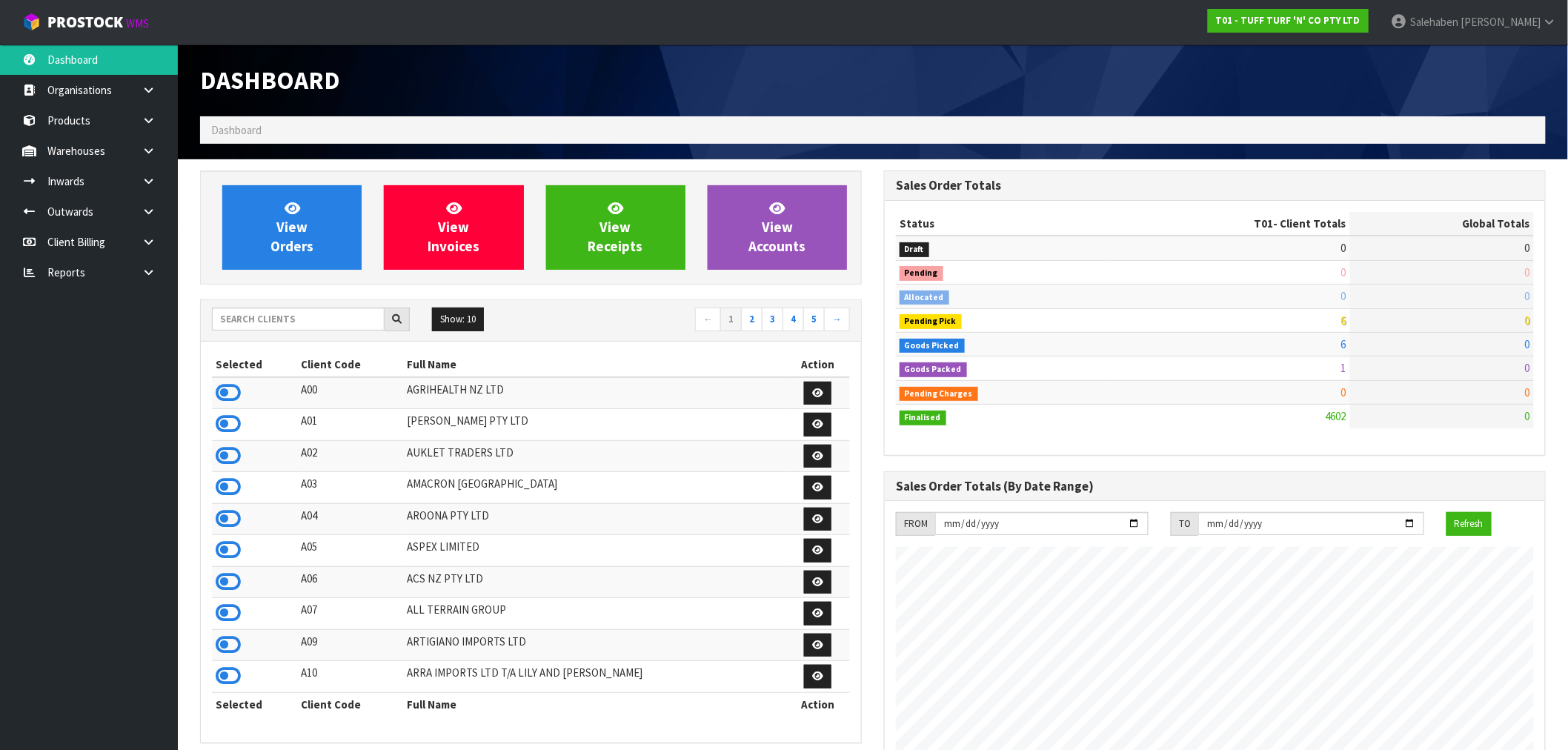
scroll to position [1122, 684]
click at [322, 315] on input "text" at bounding box center [298, 319] width 173 height 23
click at [317, 247] on link "View Orders" at bounding box center [292, 227] width 140 height 84
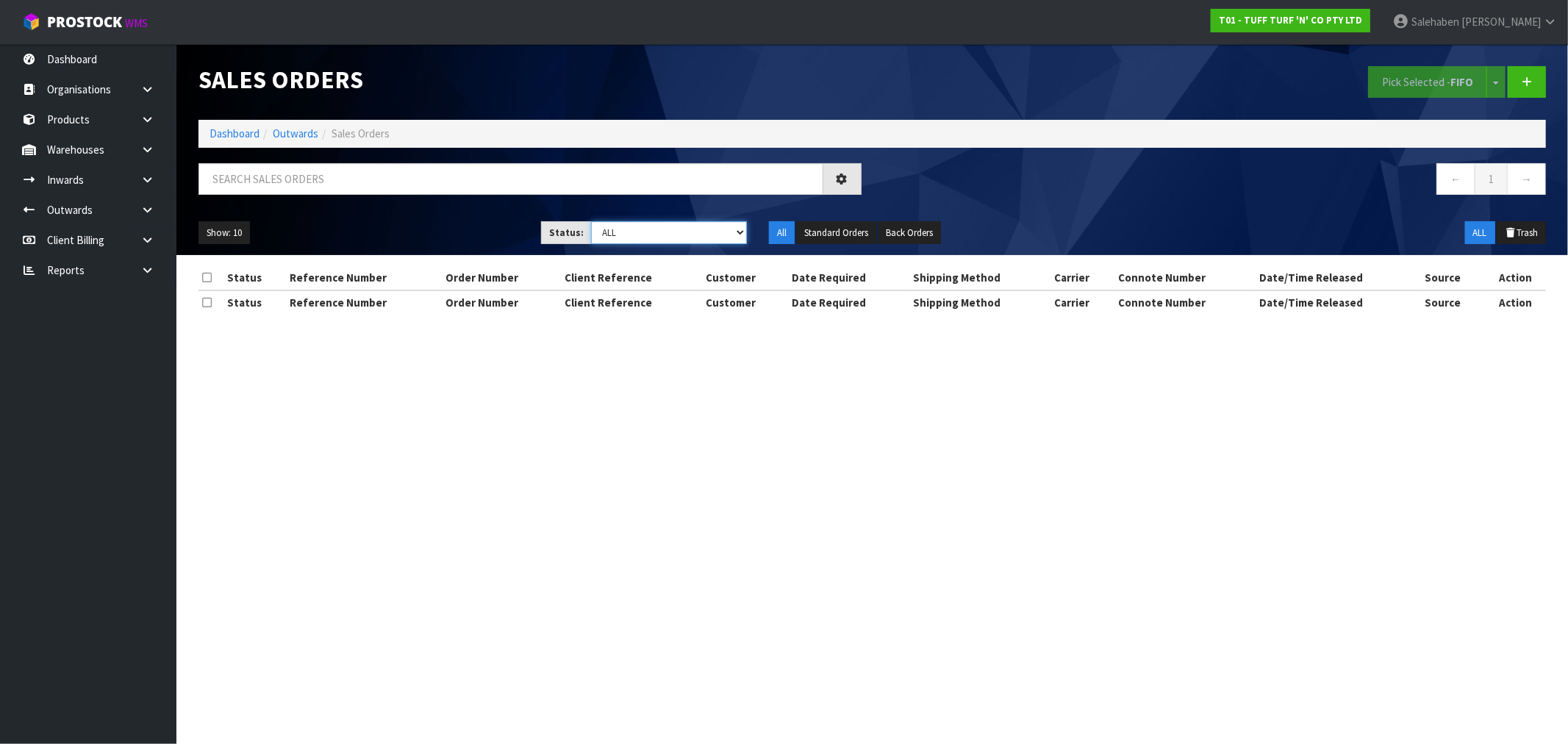
click at [664, 233] on select "Draft Pending Allocated Pending Pick Goods Picked Goods Packed Pending Charges …" at bounding box center [668, 232] width 156 height 22
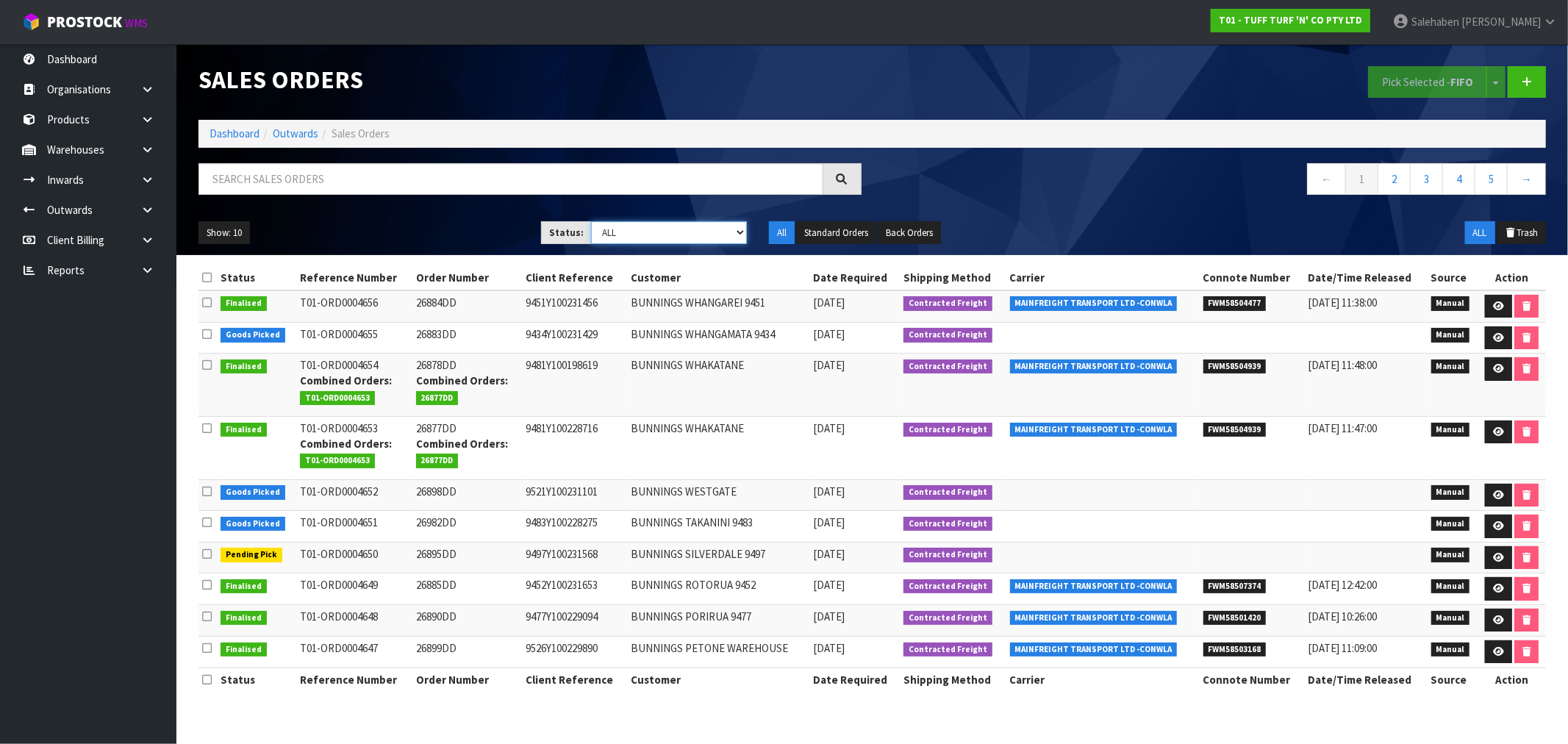
select select "string:5"
click at [591, 221] on select "Draft Pending Allocated Pending Pick Goods Picked Goods Packed Pending Charges …" at bounding box center [668, 232] width 156 height 22
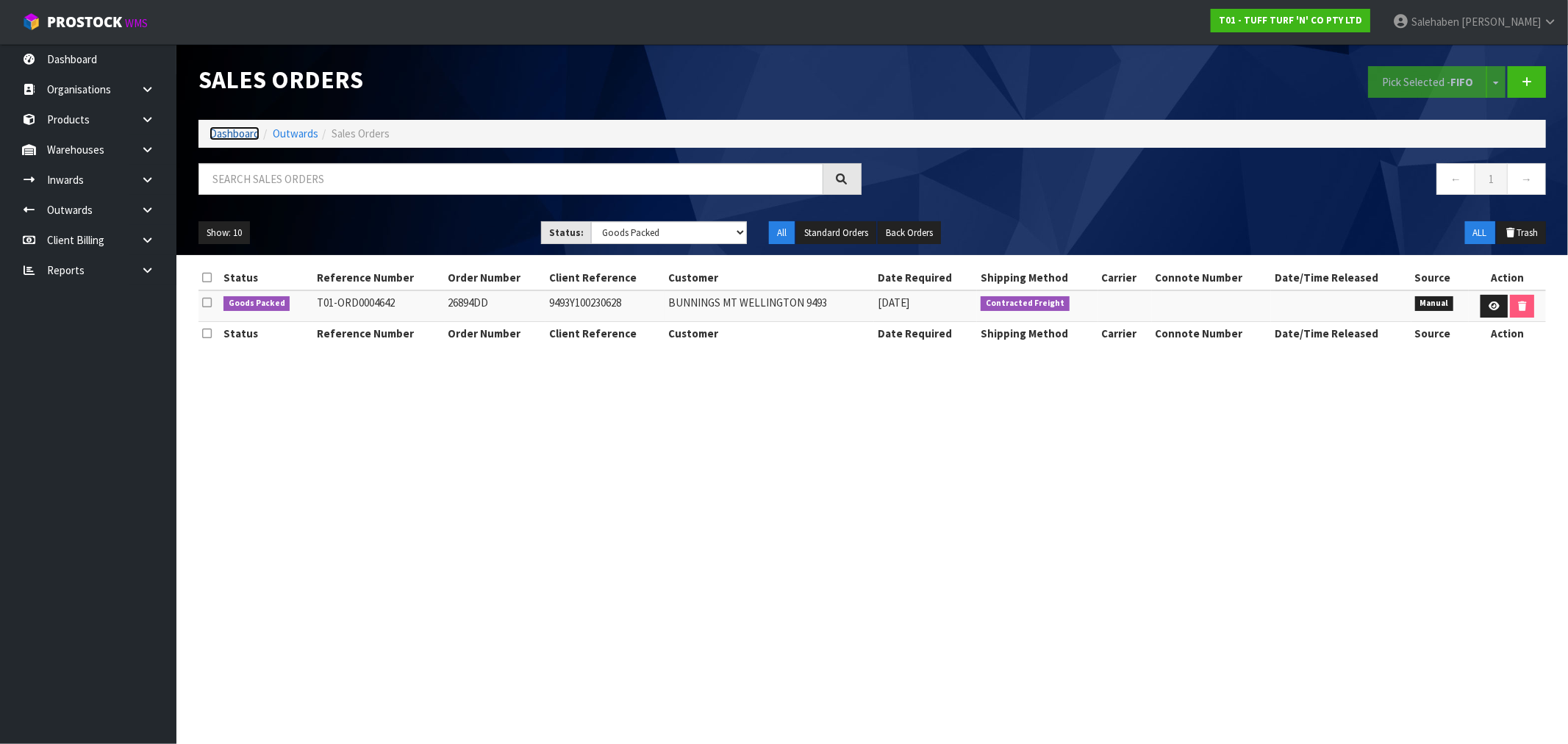
click at [233, 133] on link "Dashboard" at bounding box center [234, 133] width 50 height 14
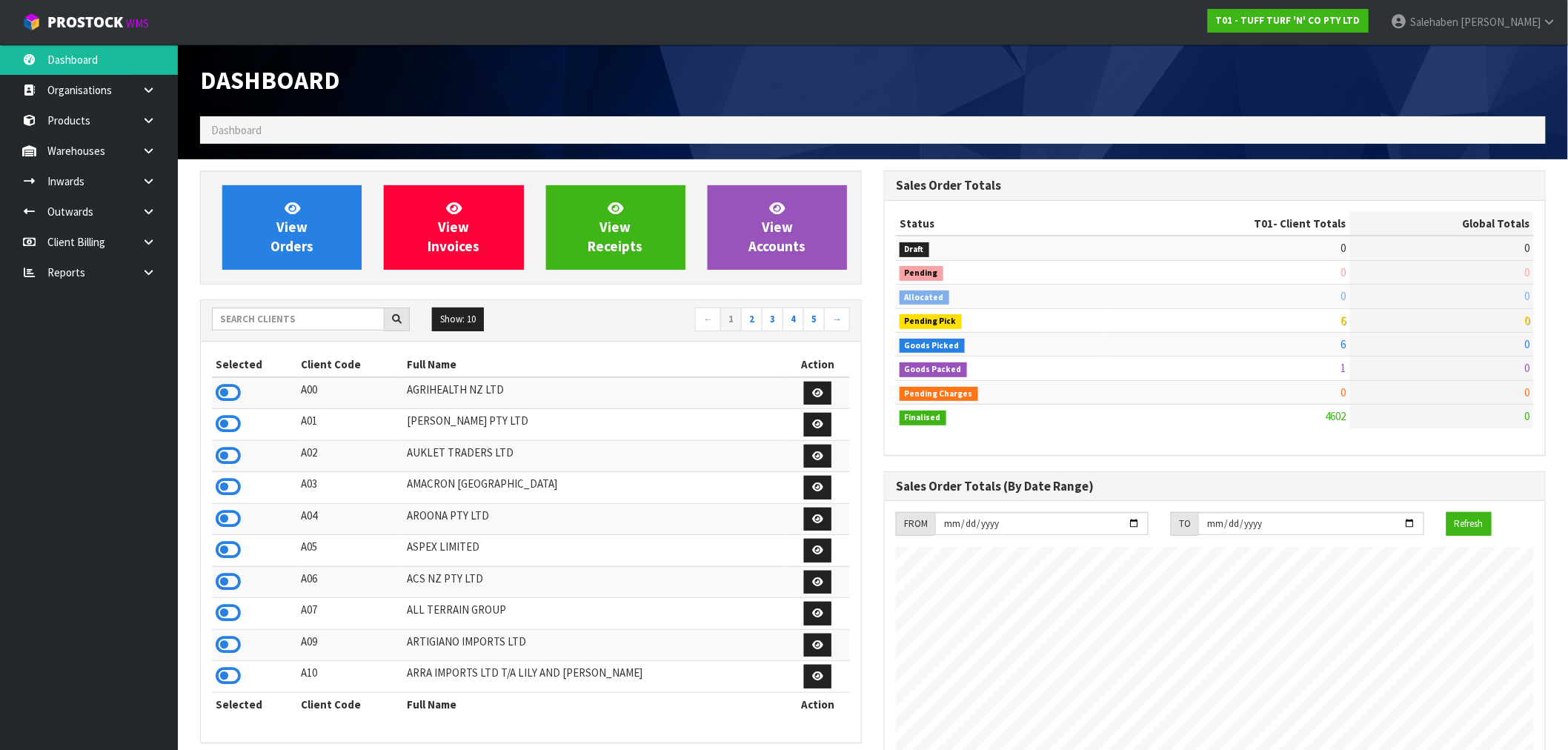
scroll to position [1122, 684]
drag, startPoint x: 260, startPoint y: 312, endPoint x: 260, endPoint y: 301, distance: 11.0
click at [260, 309] on input "text" at bounding box center [298, 319] width 173 height 23
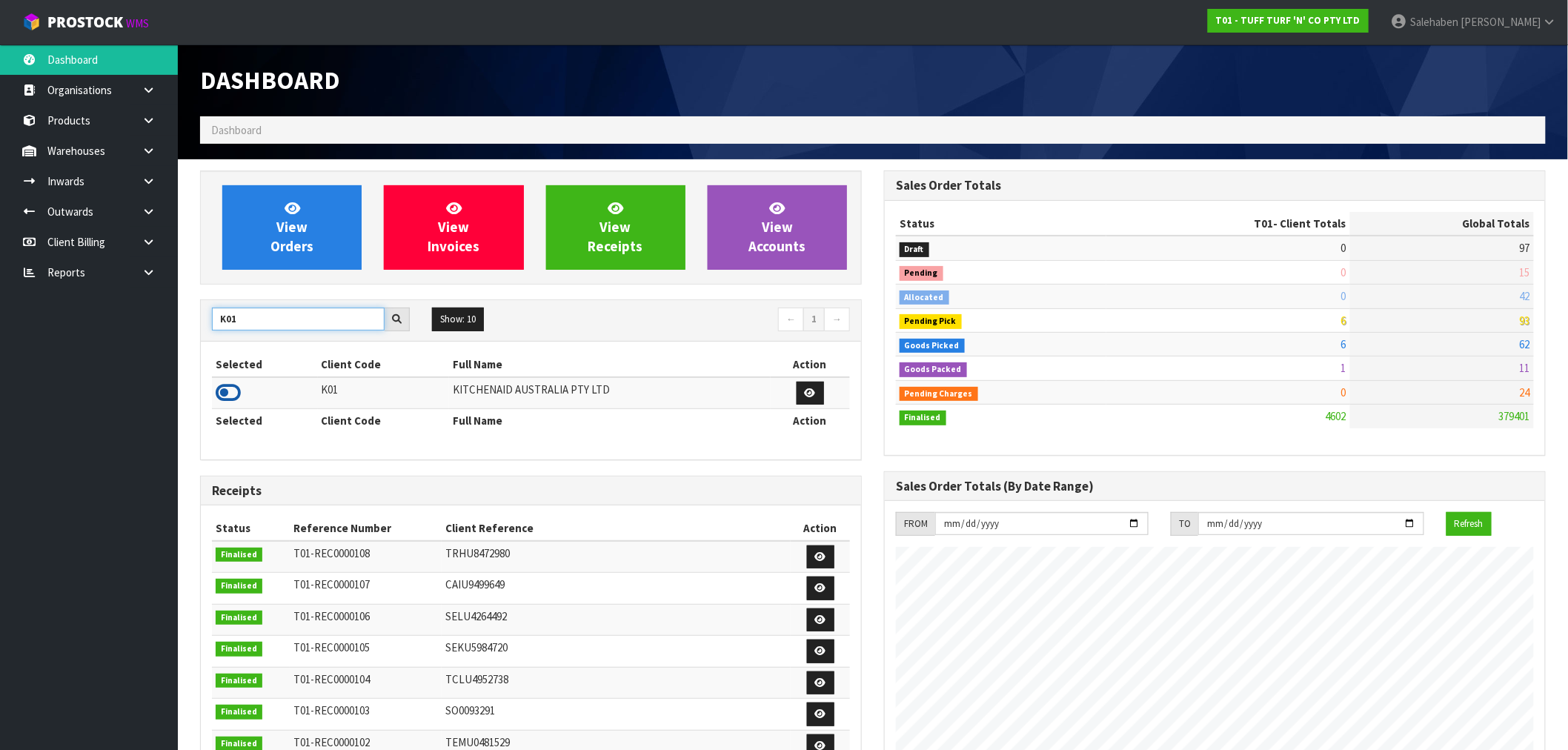
type input "K01"
click at [227, 395] on icon at bounding box center [227, 393] width 25 height 23
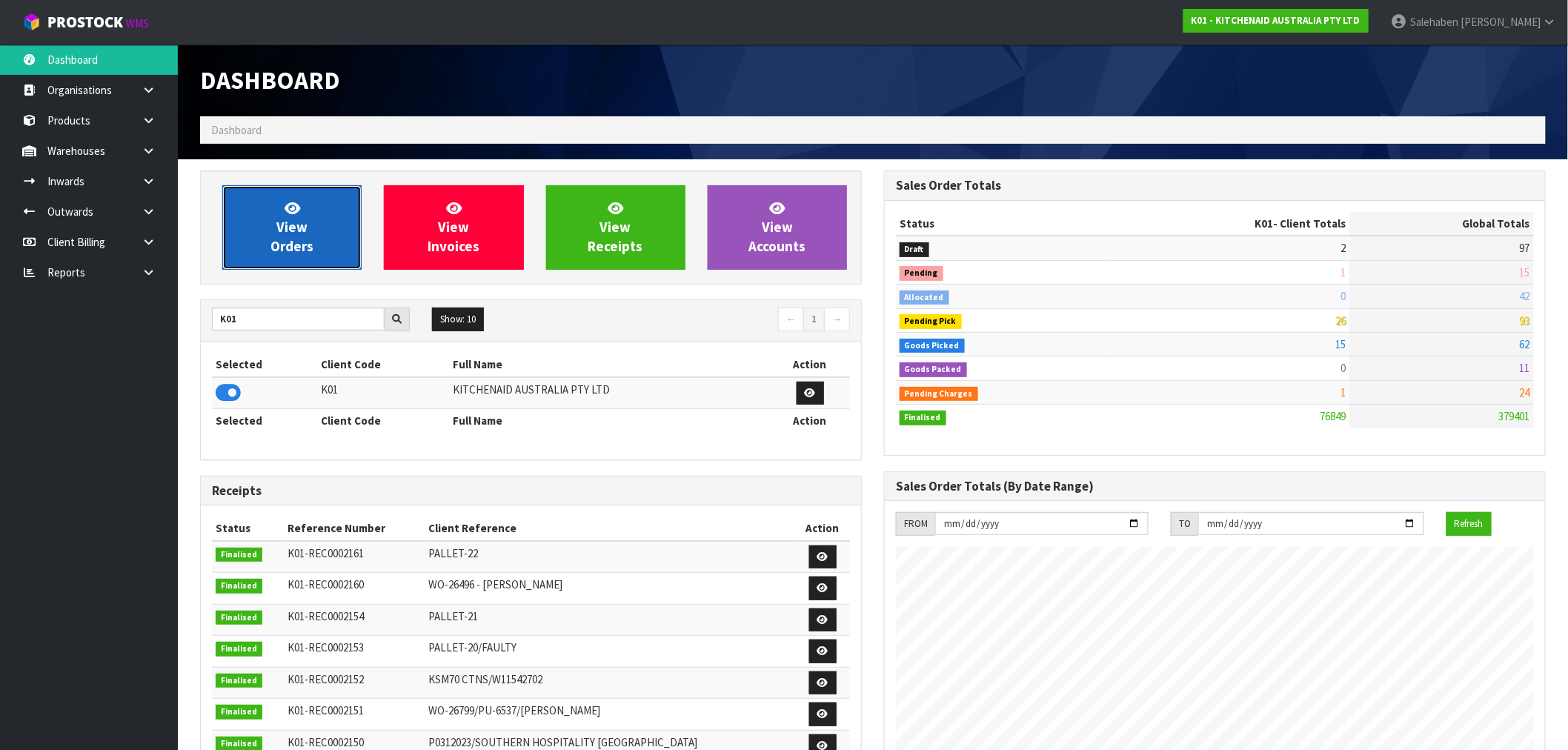
click at [300, 220] on span "View Orders" at bounding box center [293, 227] width 43 height 56
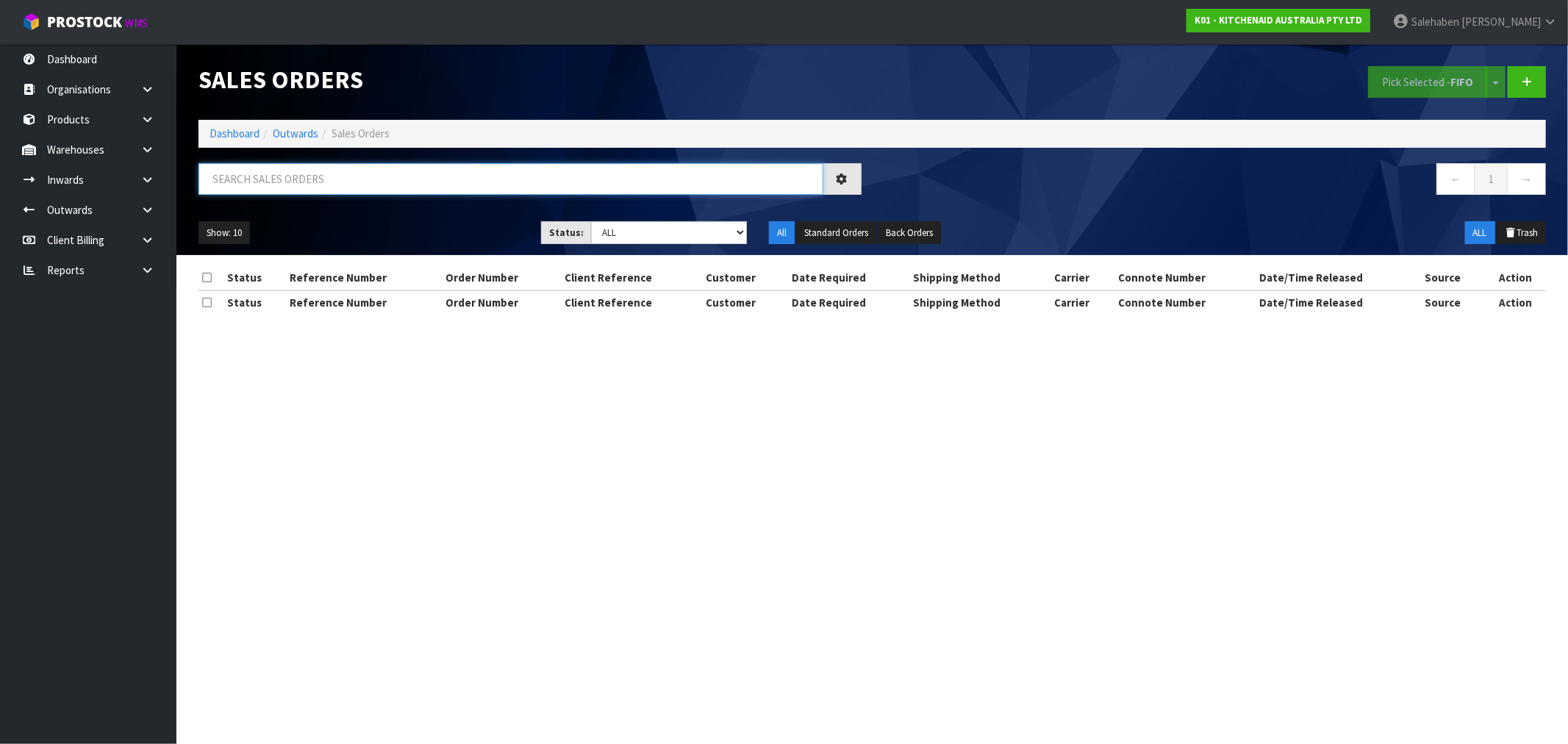
click at [327, 177] on input "text" at bounding box center [511, 179] width 625 height 32
click at [321, 181] on input "text" at bounding box center [511, 179] width 625 height 32
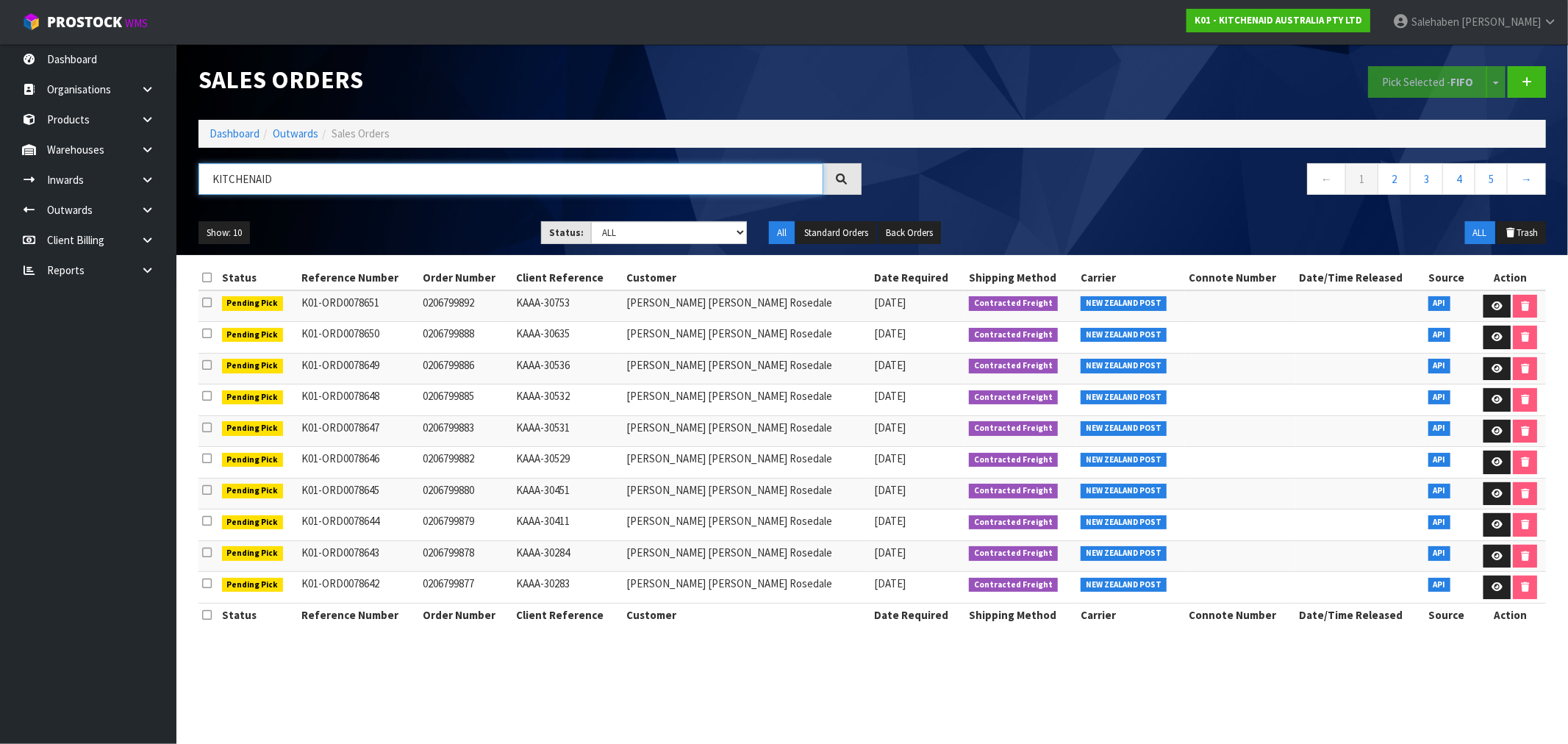
type input "KITCHENAID"
click at [384, 221] on ul "Show: 10 5 10 25 50" at bounding box center [359, 232] width 320 height 23
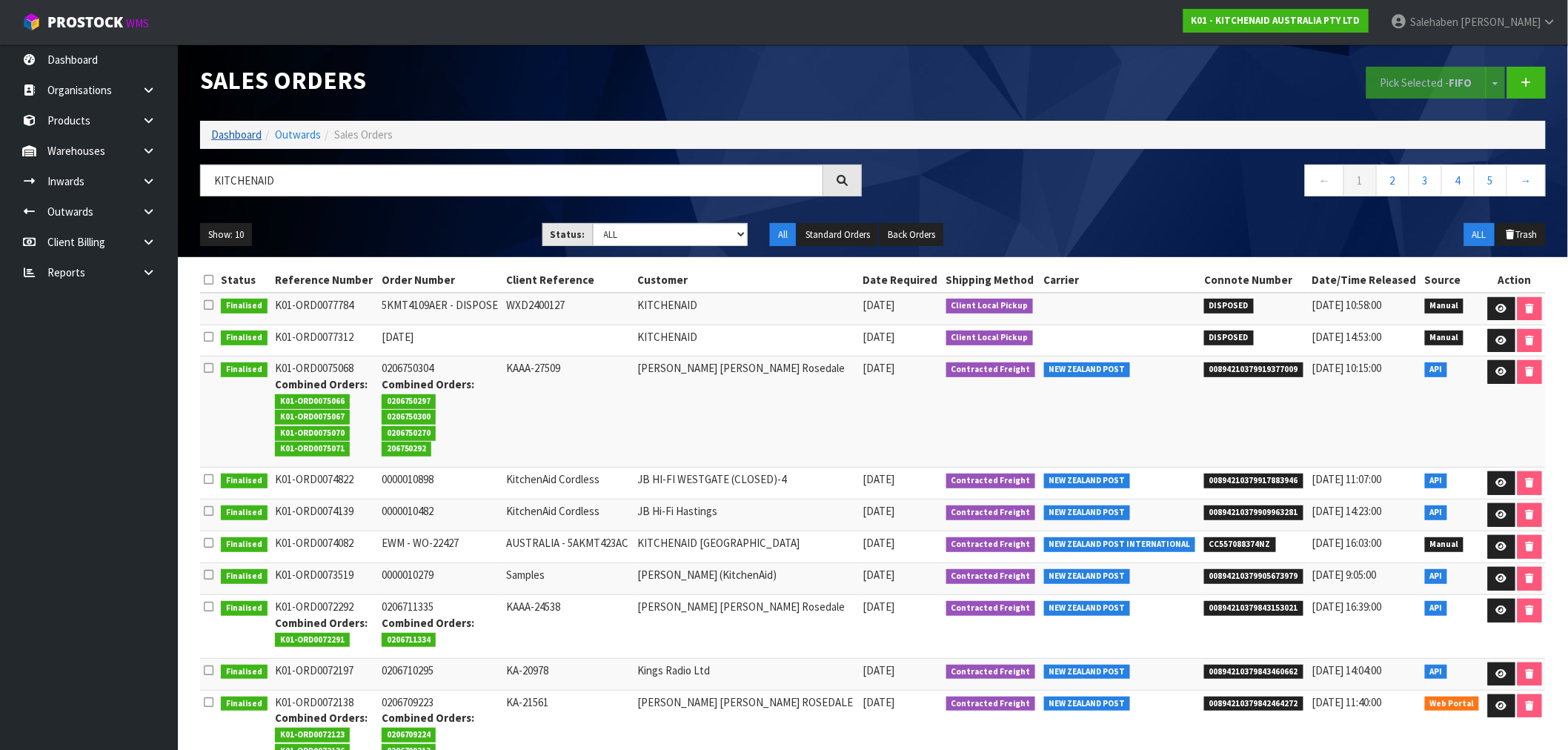
click at [232, 128] on ol "Dashboard Outwards Sales Orders" at bounding box center [873, 135] width 1346 height 28
click at [252, 129] on link "Dashboard" at bounding box center [236, 135] width 50 height 14
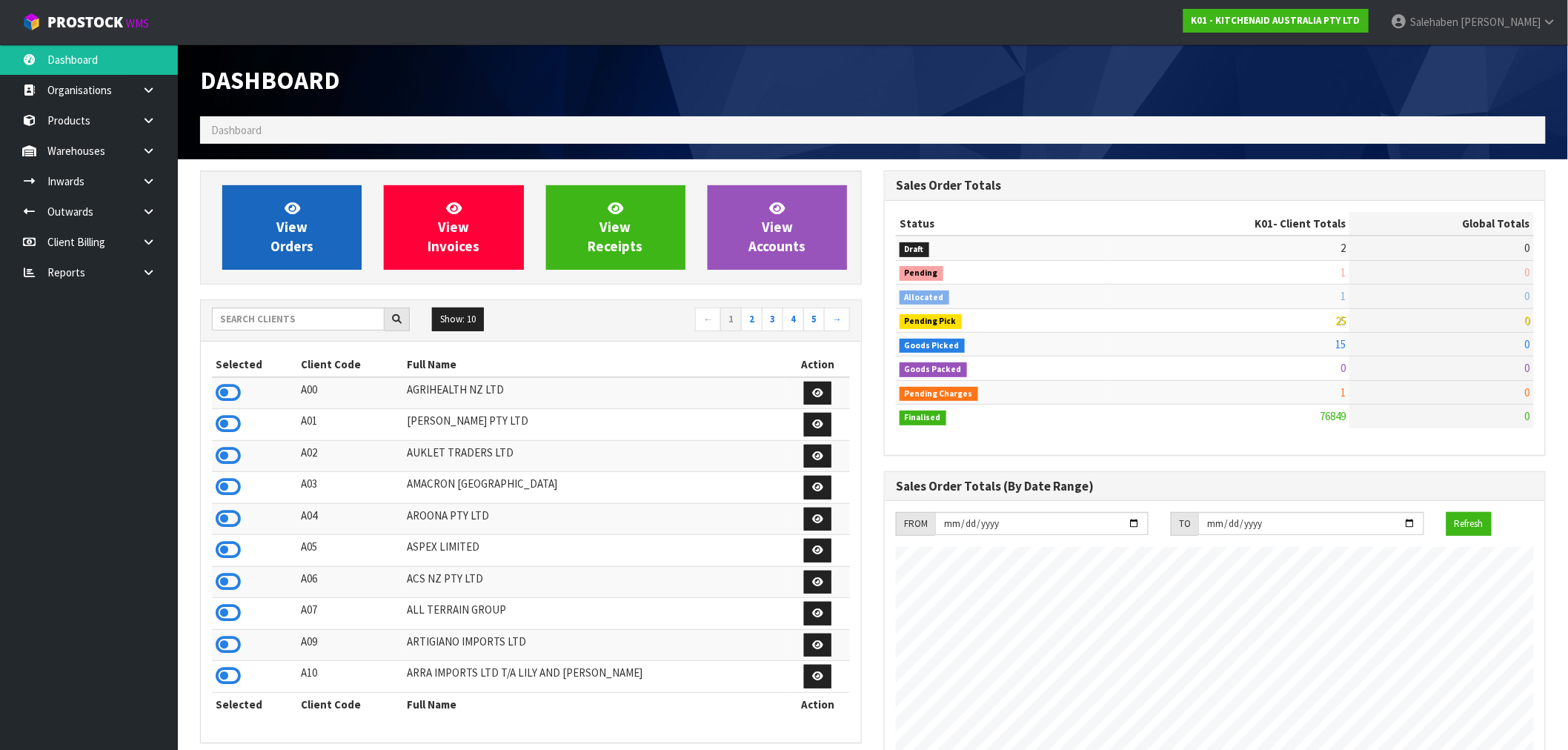
scroll to position [1122, 684]
click at [315, 227] on link "View Orders" at bounding box center [292, 227] width 140 height 84
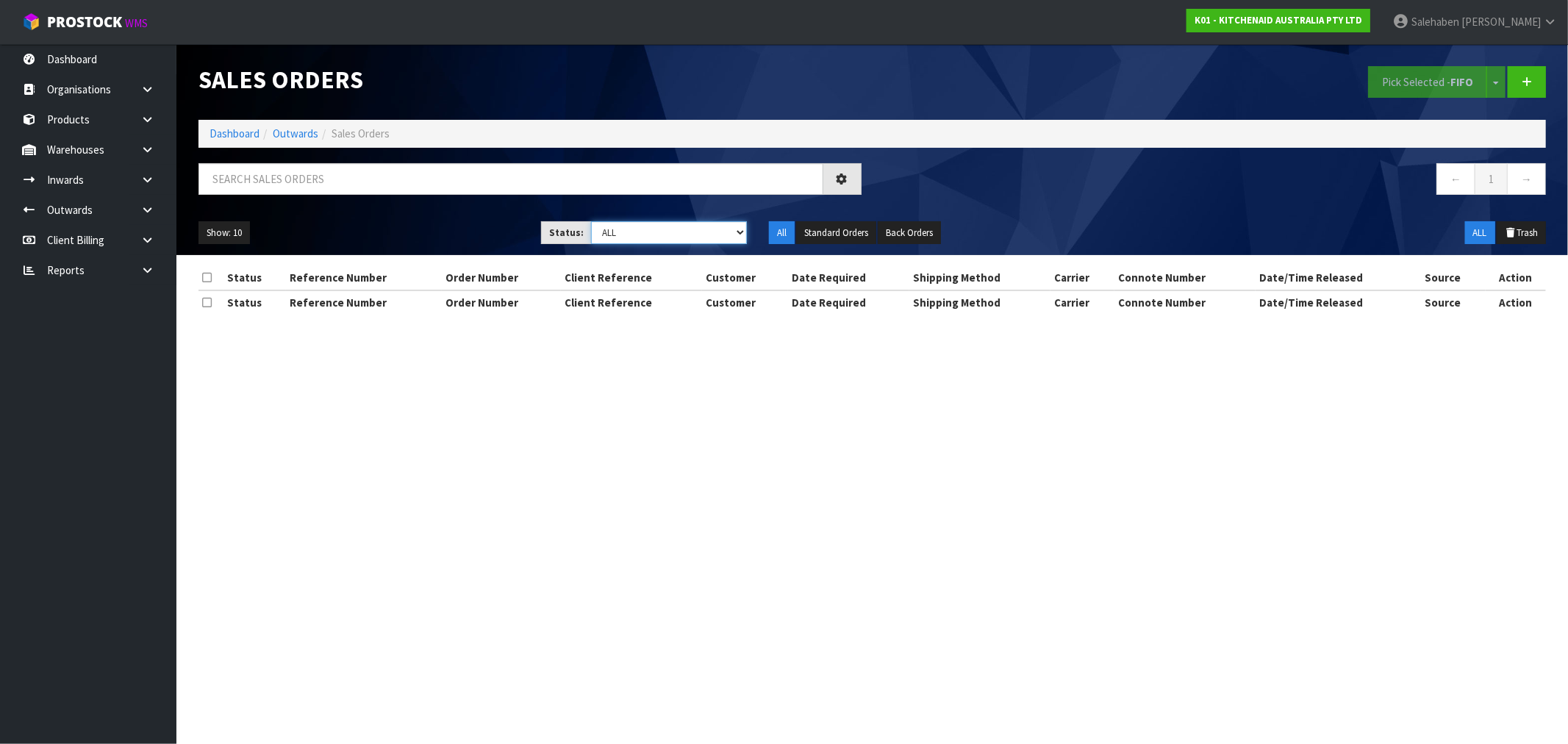
click at [666, 229] on select "Draft Pending Allocated Pending Pick Goods Picked Goods Packed Pending Charges …" at bounding box center [668, 232] width 156 height 22
select select "string:3"
click at [591, 221] on select "Draft Pending Allocated Pending Pick Goods Picked Goods Packed Pending Charges …" at bounding box center [668, 232] width 156 height 22
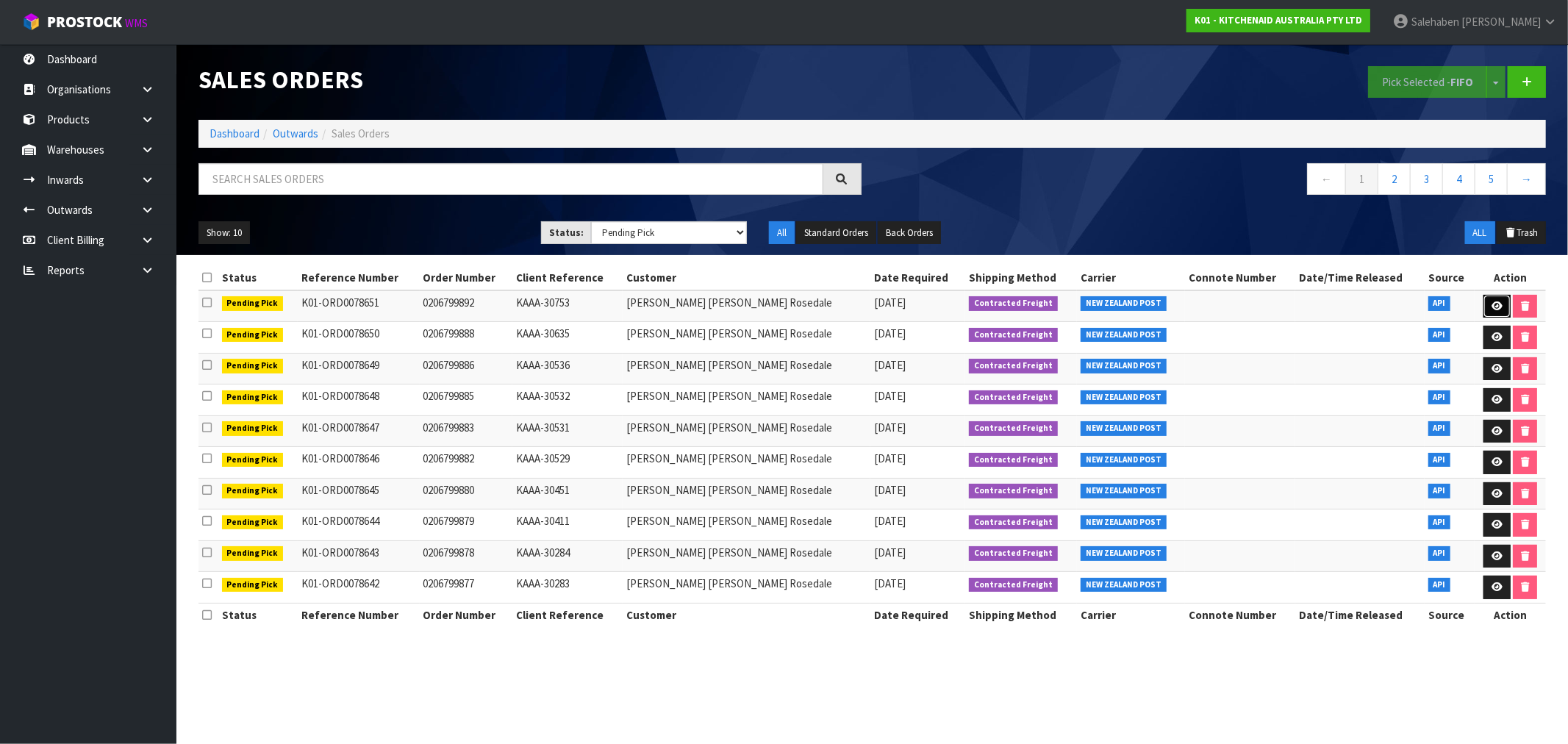
click at [1493, 304] on icon at bounding box center [1497, 306] width 11 height 9
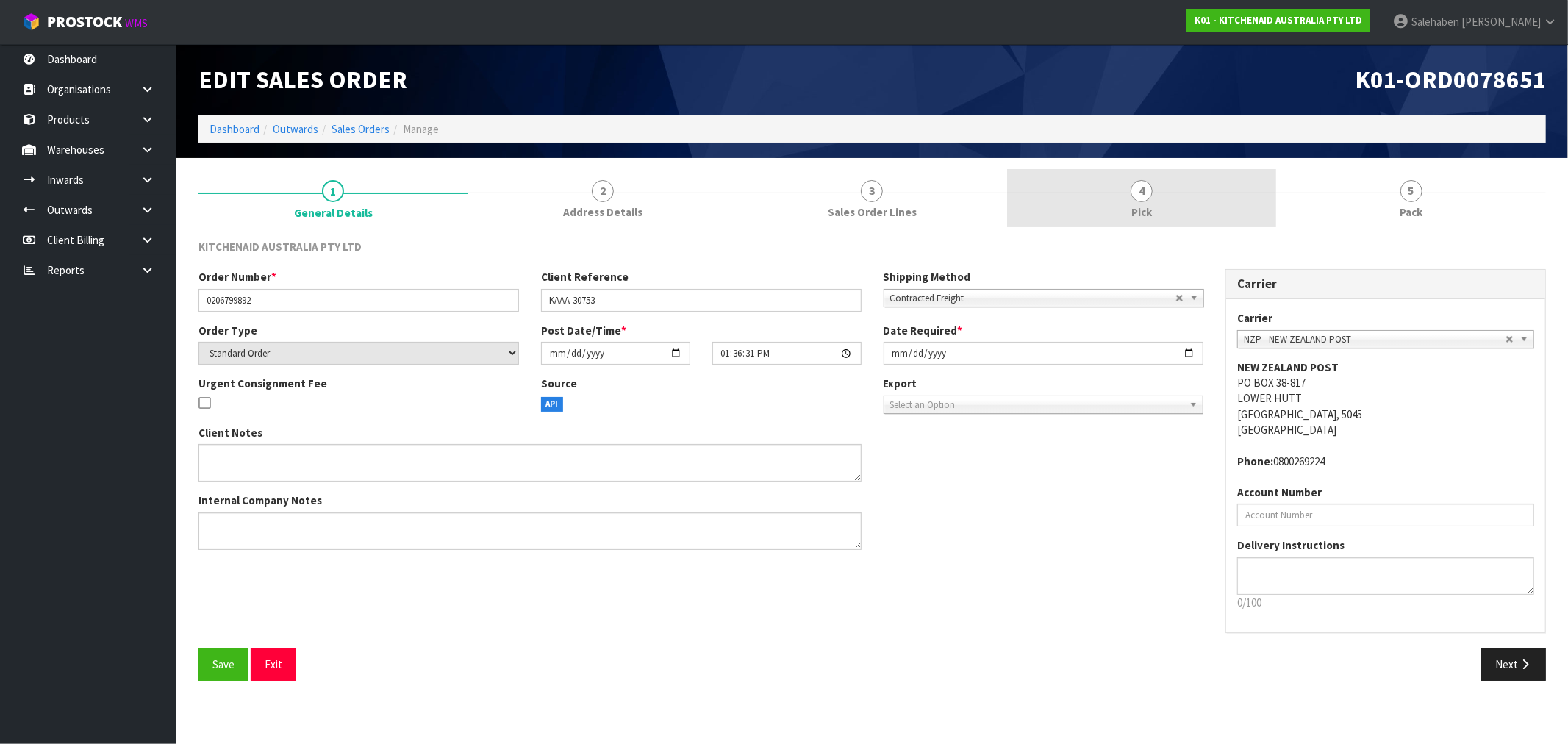
click at [1142, 197] on span "4" at bounding box center [1142, 191] width 22 height 22
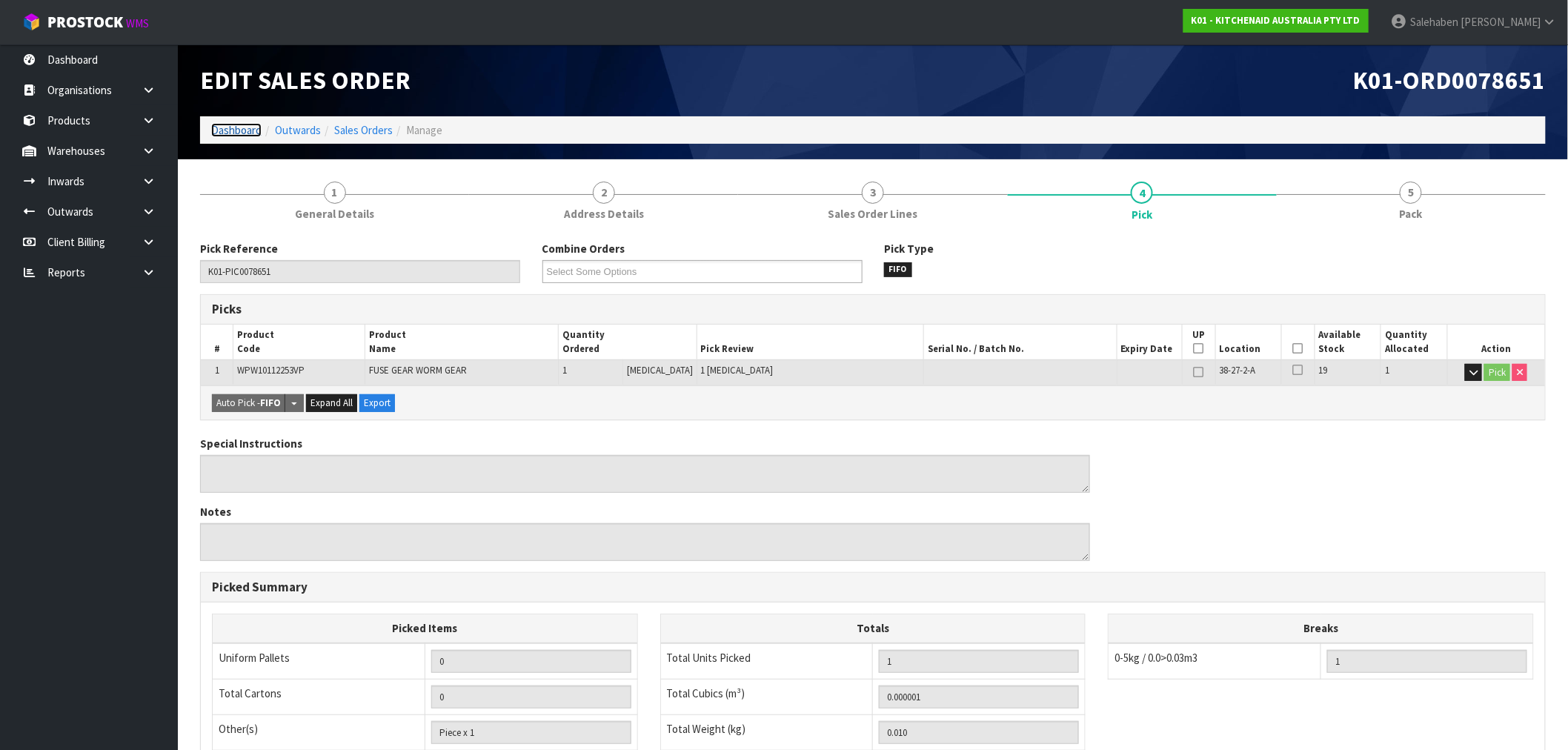
click at [228, 123] on link "Dashboard" at bounding box center [236, 130] width 50 height 14
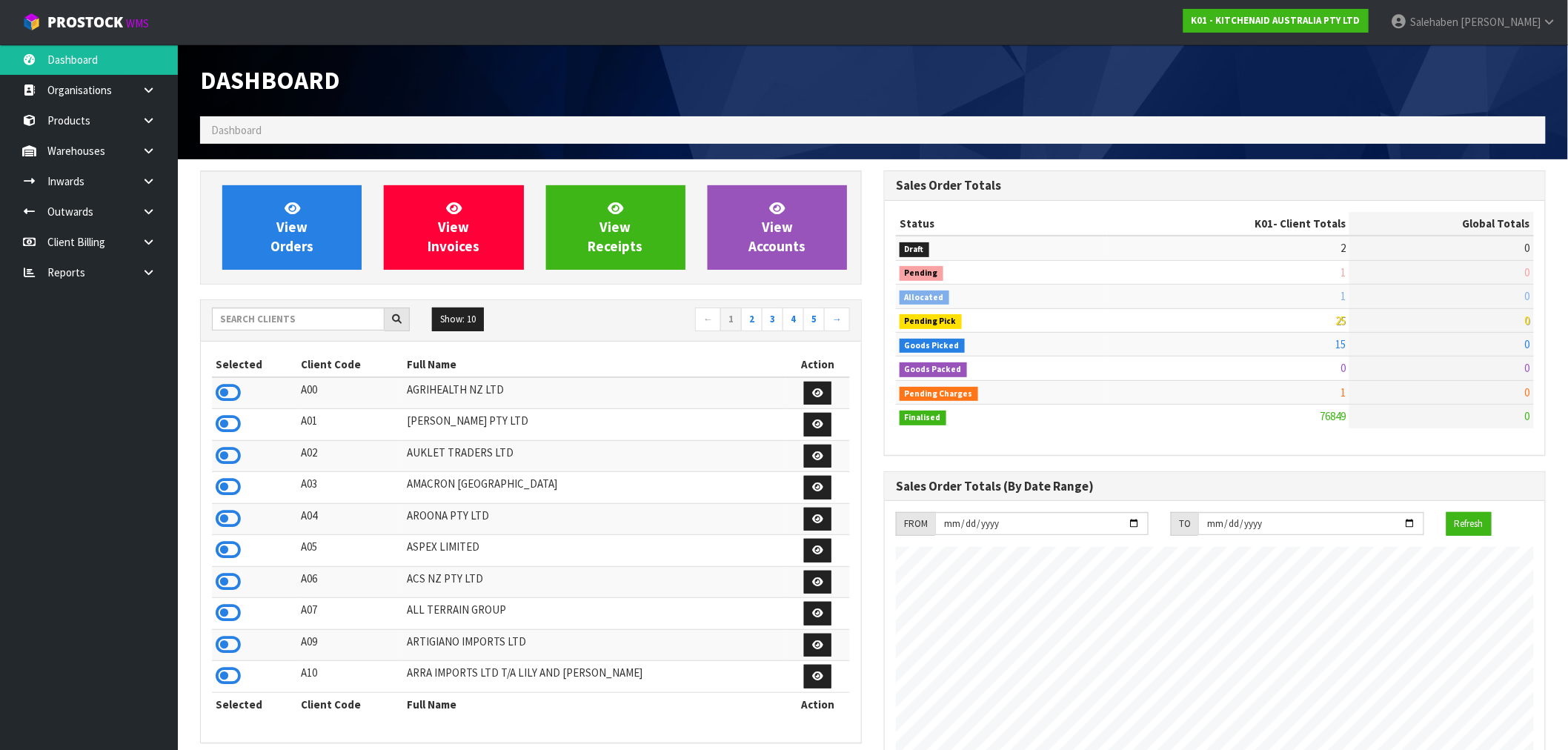
scroll to position [1122, 684]
click at [292, 296] on div "View Orders View Invoices View Receipts View Accounts Show: 10 5 10 25" at bounding box center [531, 761] width 684 height 1183
click at [300, 237] on span "View Orders" at bounding box center [293, 227] width 43 height 56
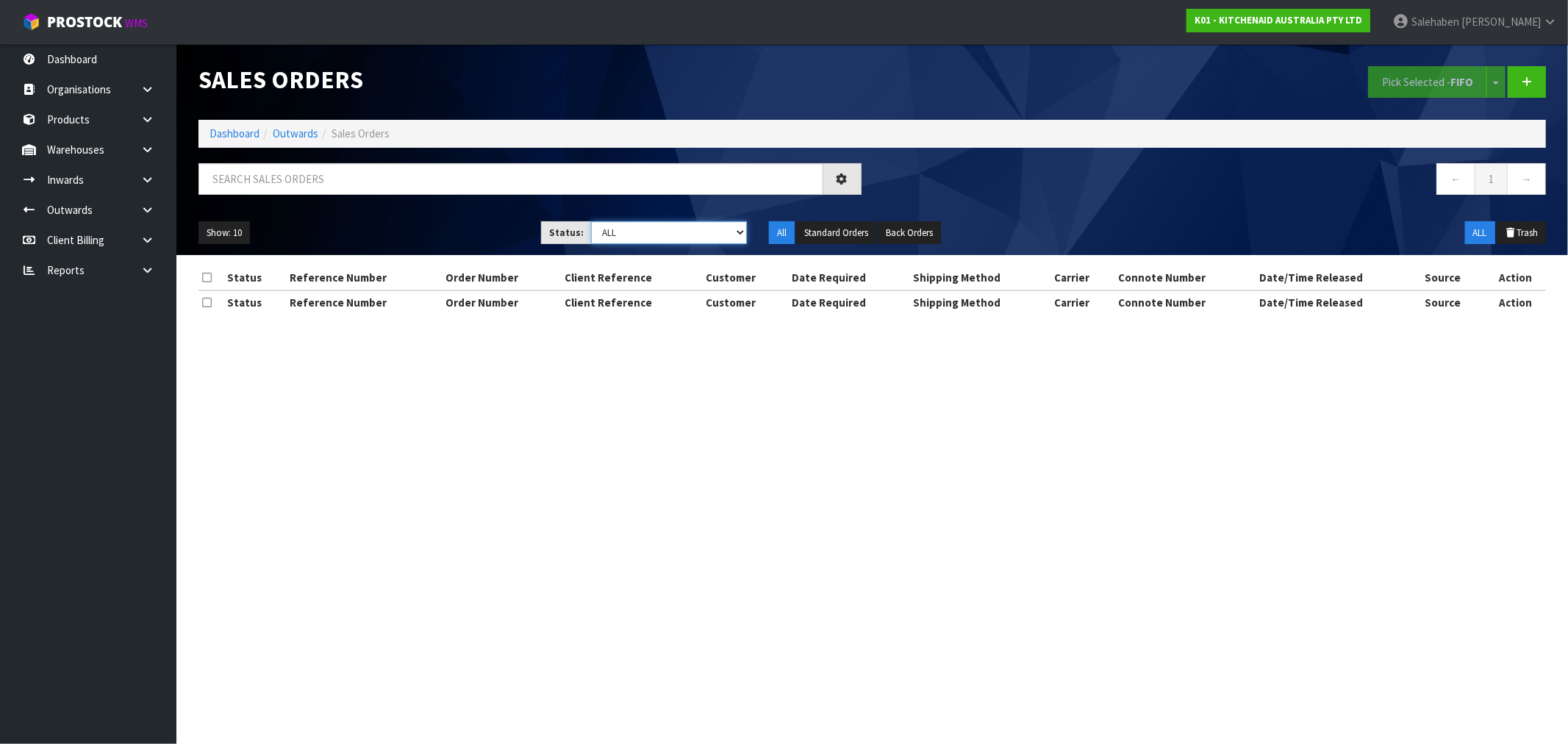
click at [663, 233] on select "Draft Pending Allocated Pending Pick Goods Picked Goods Packed Pending Charges …" at bounding box center [668, 232] width 156 height 22
select select "string:3"
click at [591, 221] on select "Draft Pending Allocated Pending Pick Goods Picked Goods Packed Pending Charges …" at bounding box center [668, 232] width 156 height 22
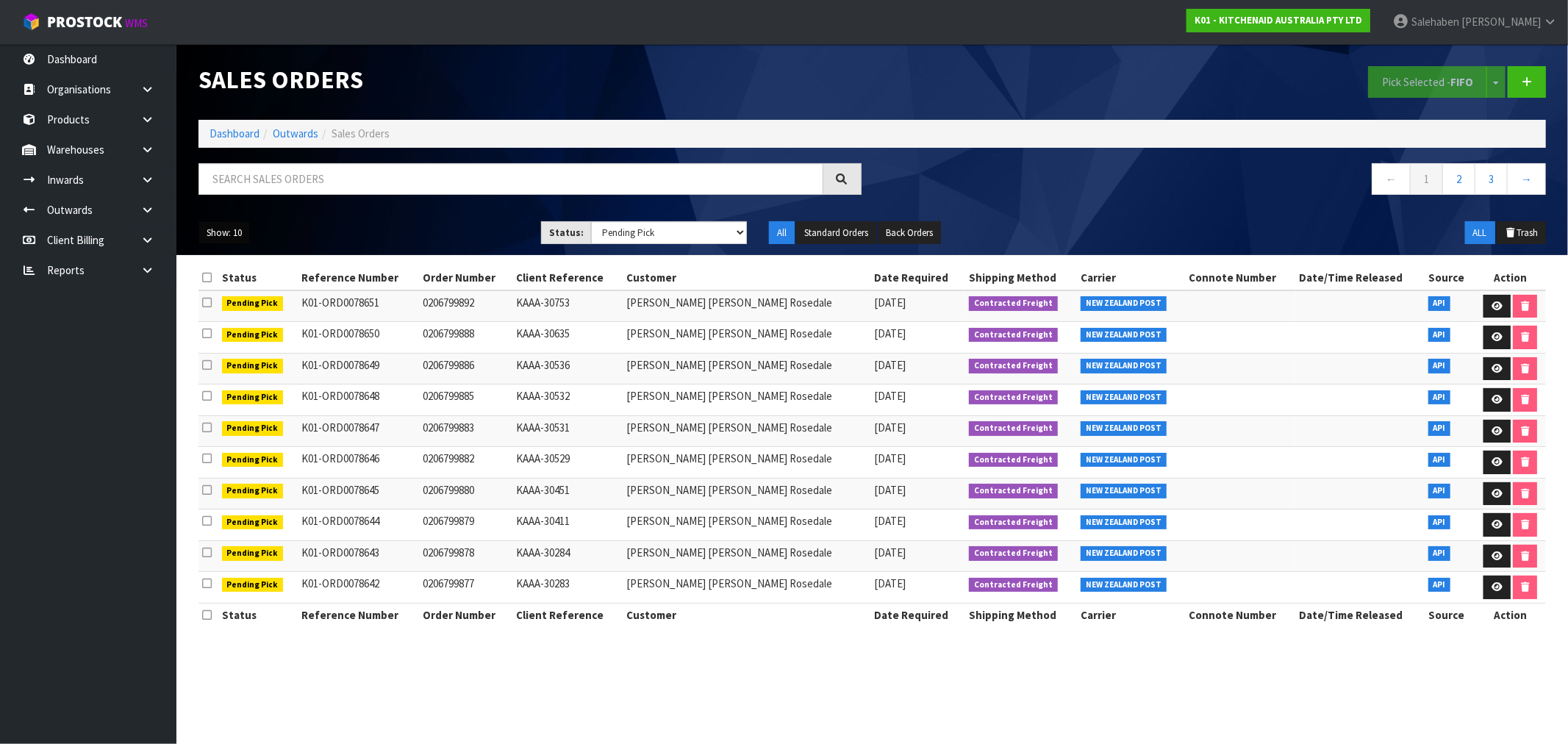
click at [236, 232] on button "Show: 10" at bounding box center [225, 232] width 52 height 23
click at [224, 324] on link "50" at bounding box center [257, 319] width 116 height 20
click at [815, 233] on button "Standard Orders" at bounding box center [836, 232] width 80 height 23
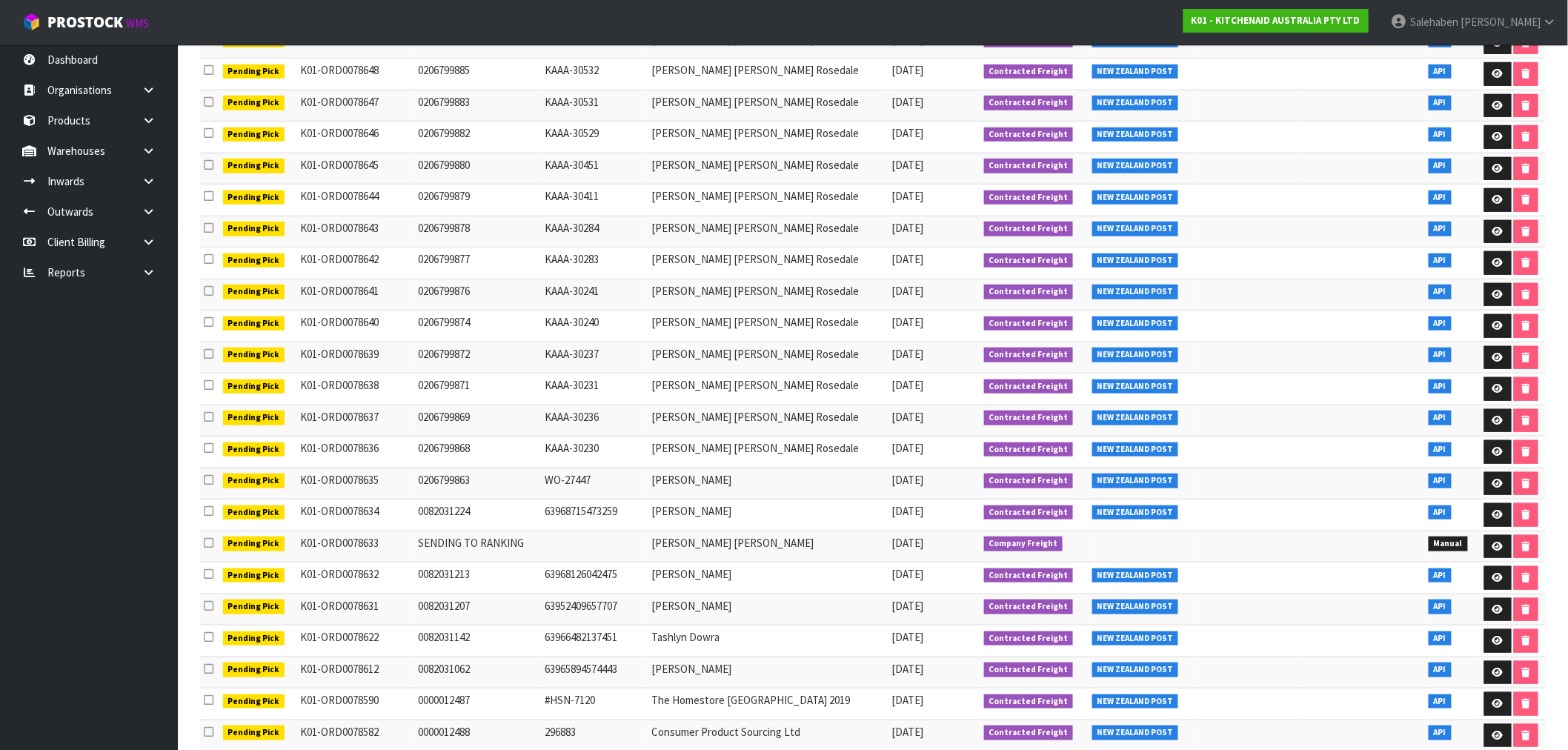
scroll to position [387, 0]
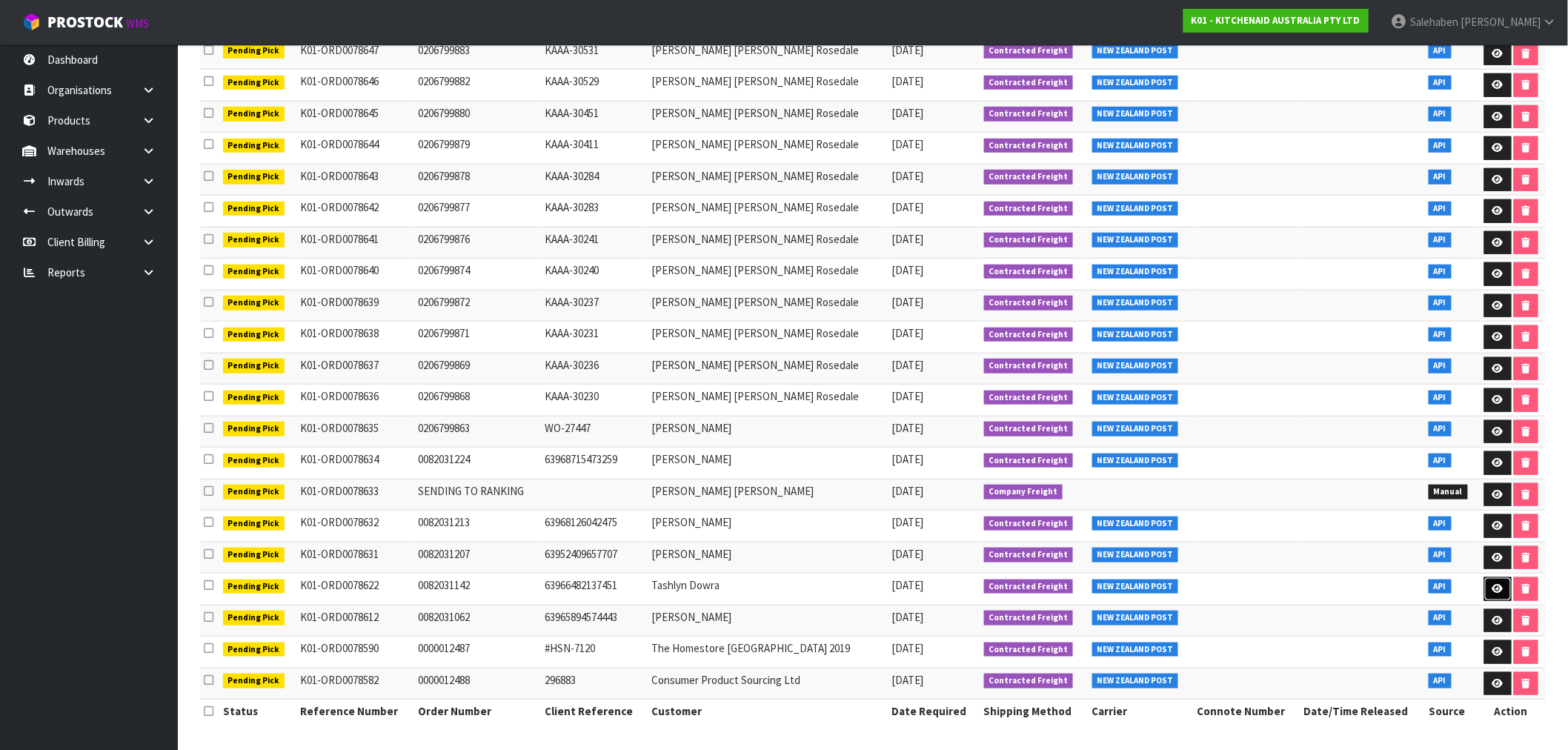
click at [1496, 584] on icon at bounding box center [1498, 589] width 11 height 10
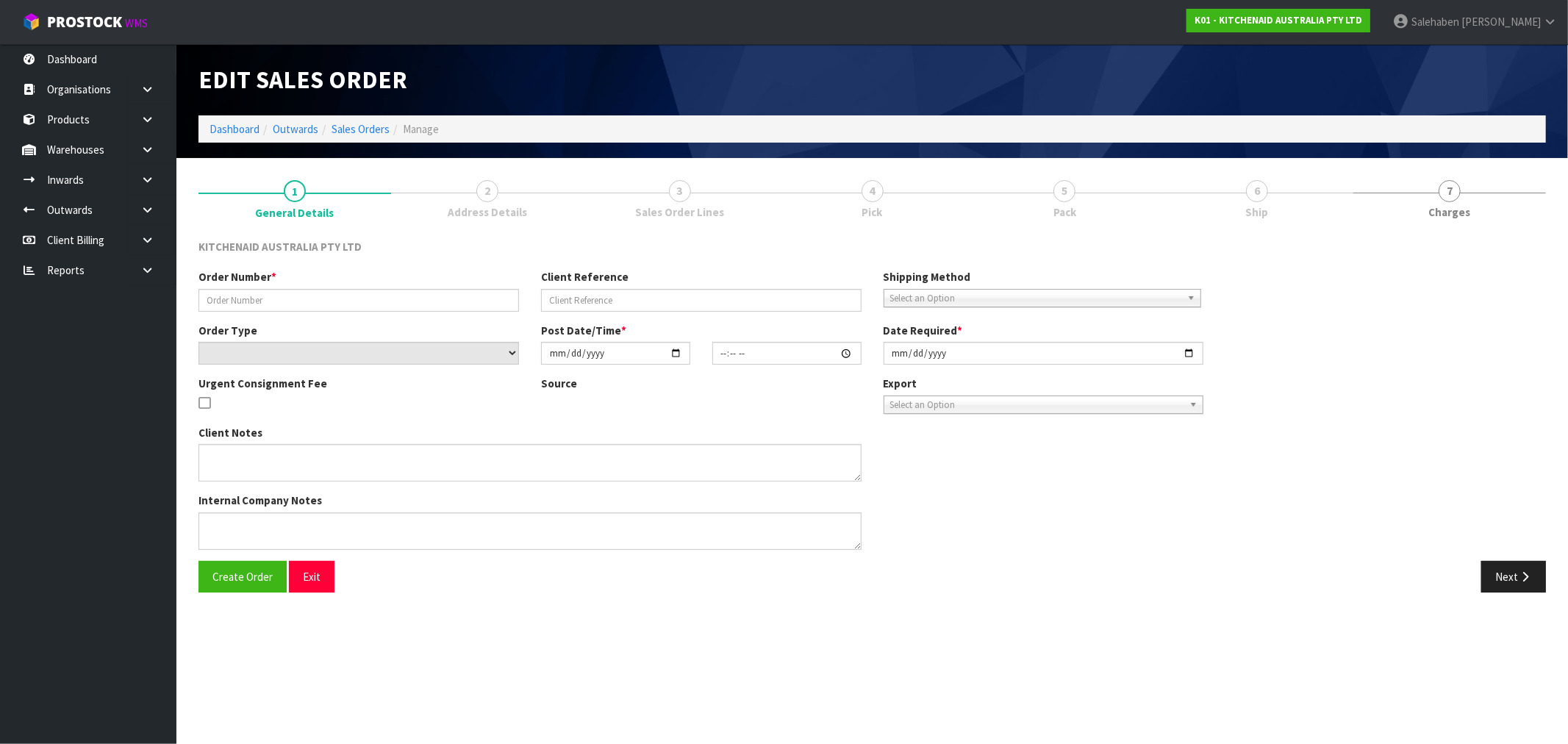
type input "0082031142"
type input "63966482137451"
select select "number:0"
type input "[DATE]"
type input "21:34:50.000"
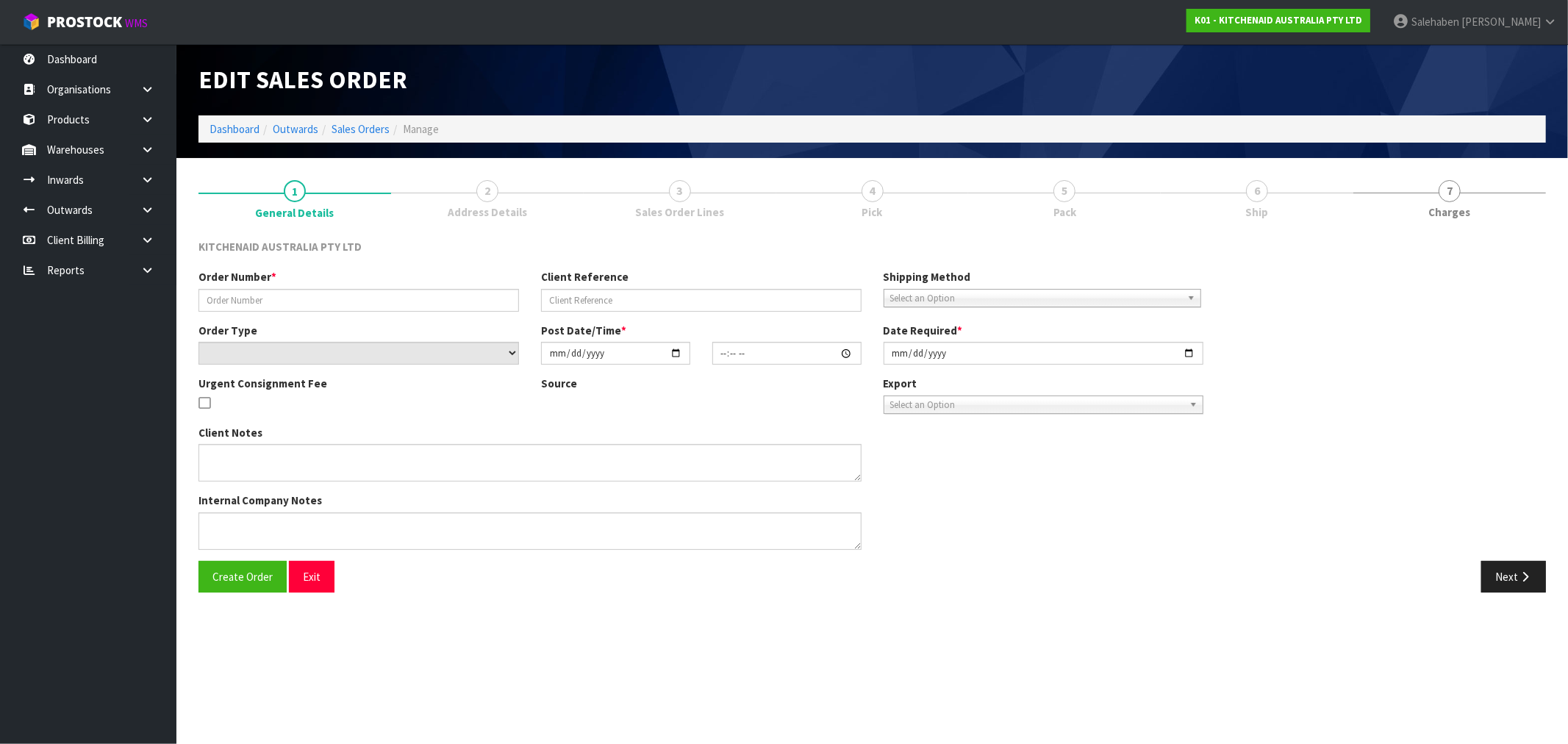
type input "[DATE]"
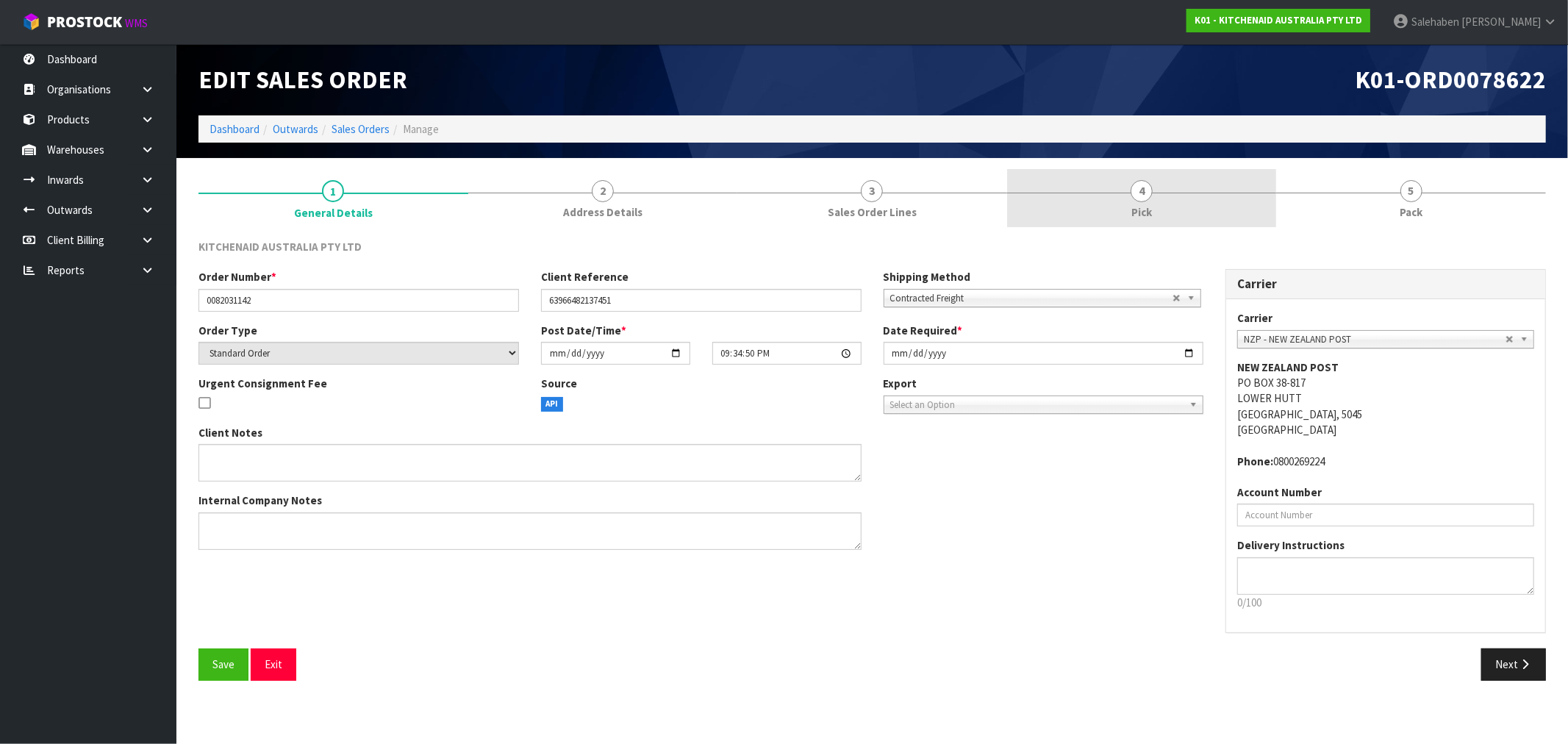
click at [1148, 197] on span "4" at bounding box center [1142, 191] width 22 height 22
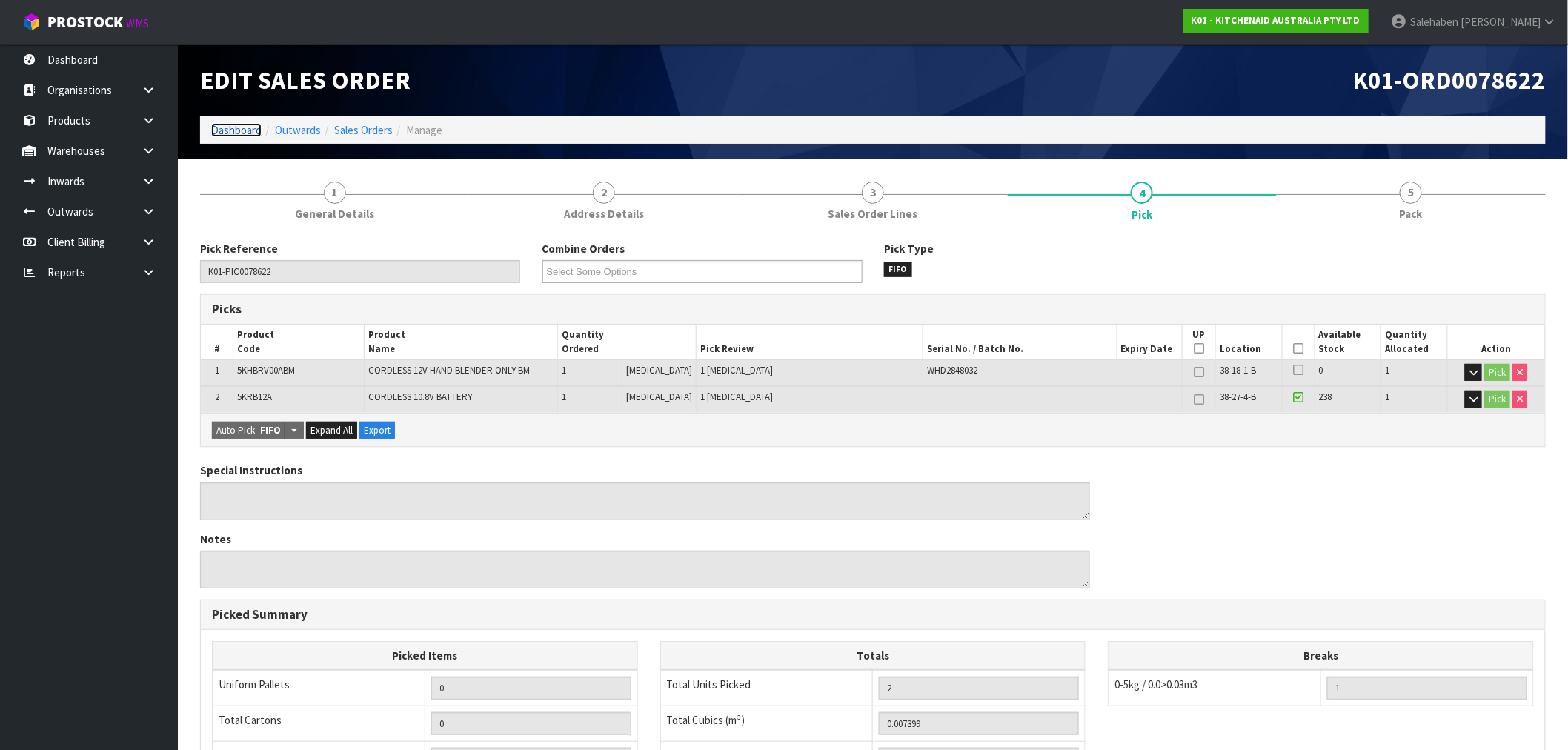
click at [226, 123] on link "Dashboard" at bounding box center [236, 130] width 50 height 14
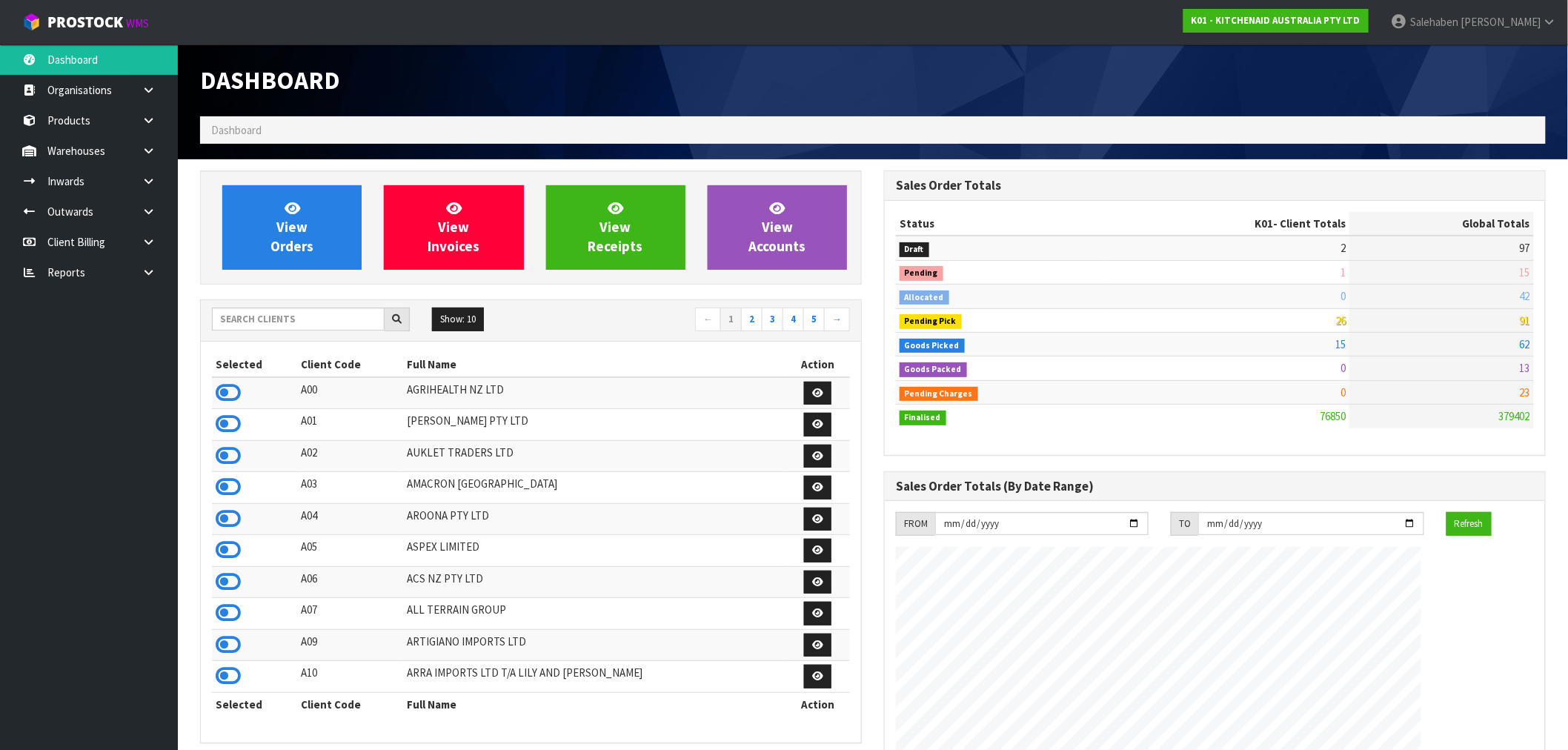
scroll to position [1122, 684]
click at [284, 317] on input "text" at bounding box center [298, 319] width 173 height 23
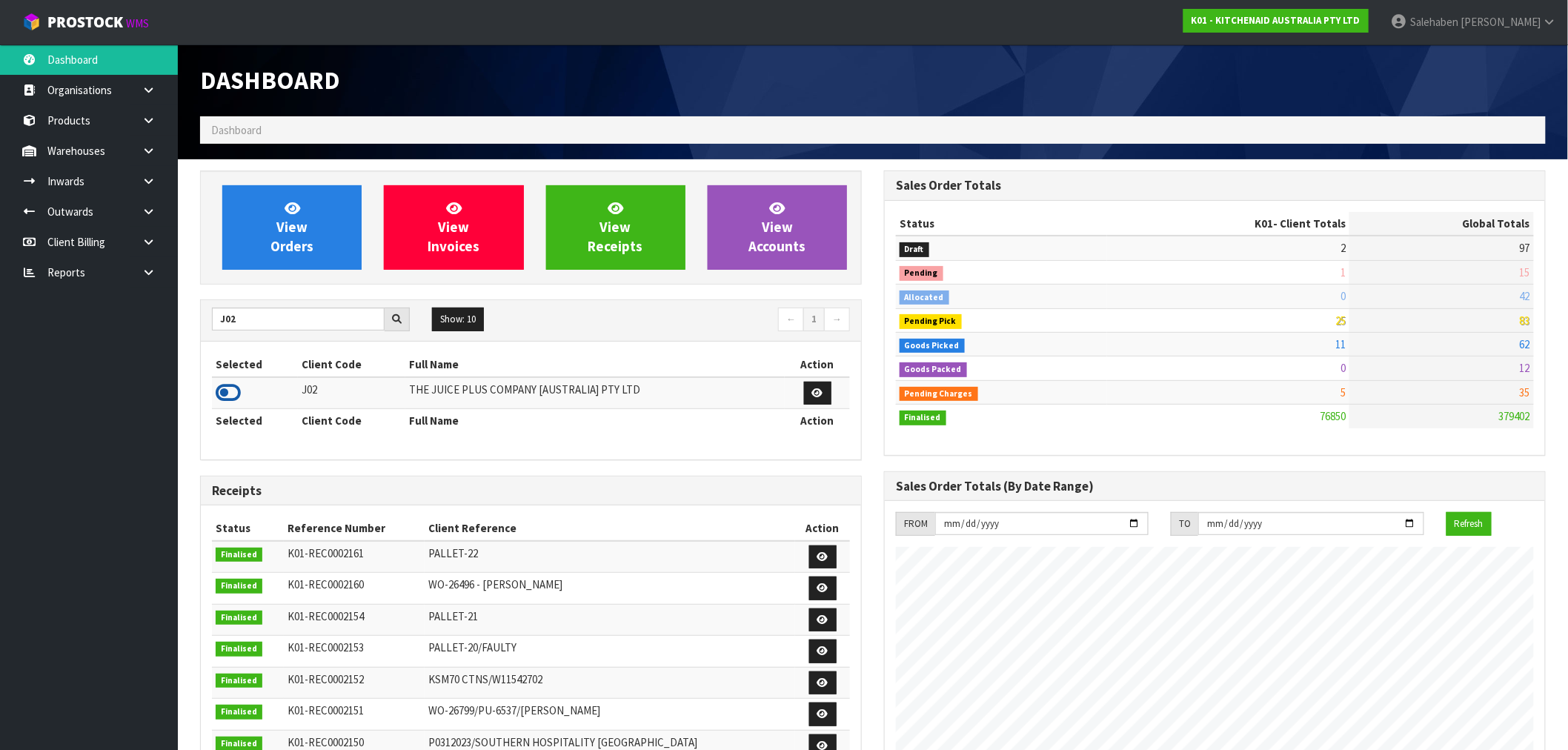
click at [227, 392] on icon at bounding box center [227, 393] width 25 height 23
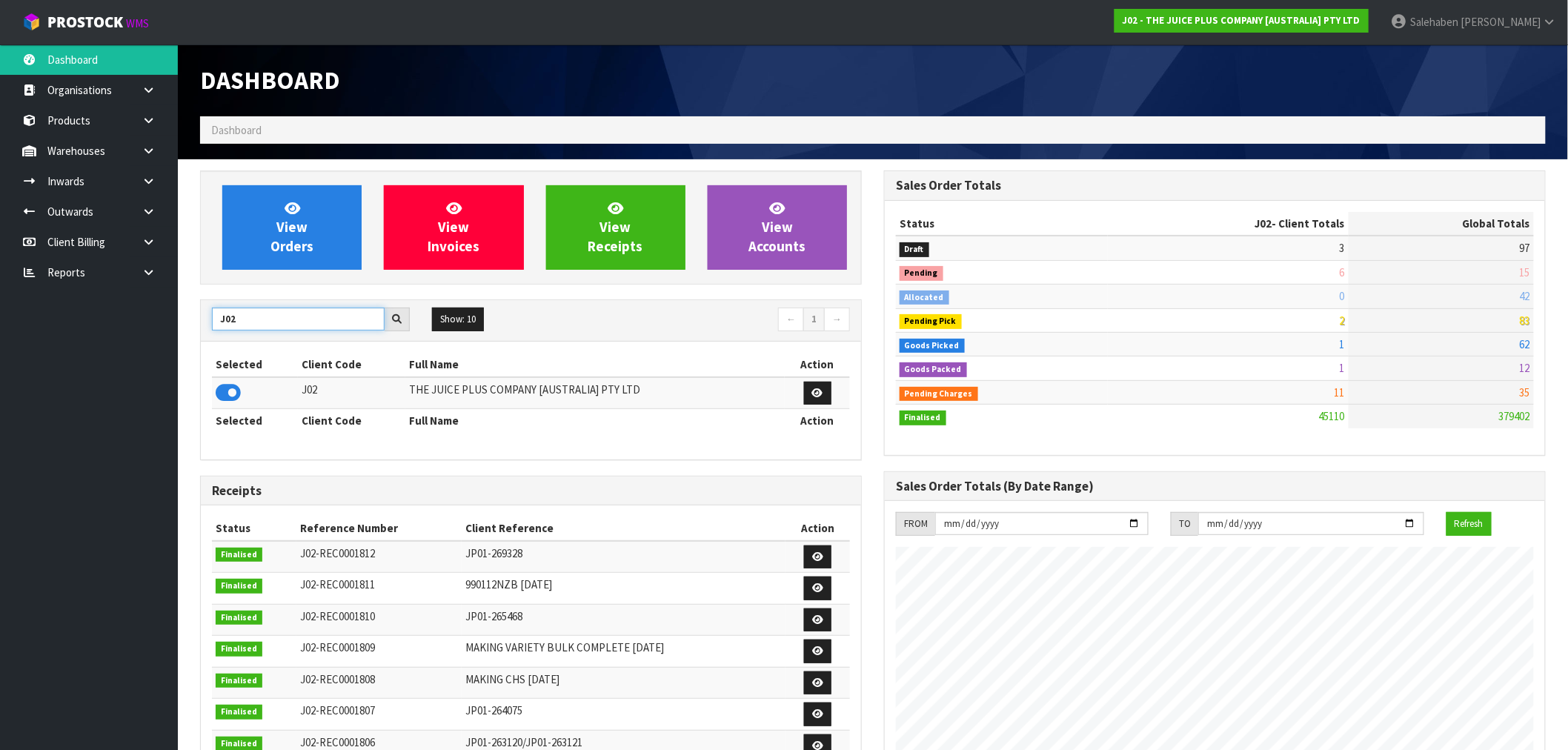
drag, startPoint x: 238, startPoint y: 321, endPoint x: 175, endPoint y: 320, distance: 63.0
click at [175, 320] on body "Toggle navigation ProStock WMS J02 - THE JUICE PLUS COMPANY [AUSTRALIA] PTY LTD…" at bounding box center [784, 375] width 1568 height 750
type input "K01"
click at [230, 398] on icon at bounding box center [227, 393] width 25 height 23
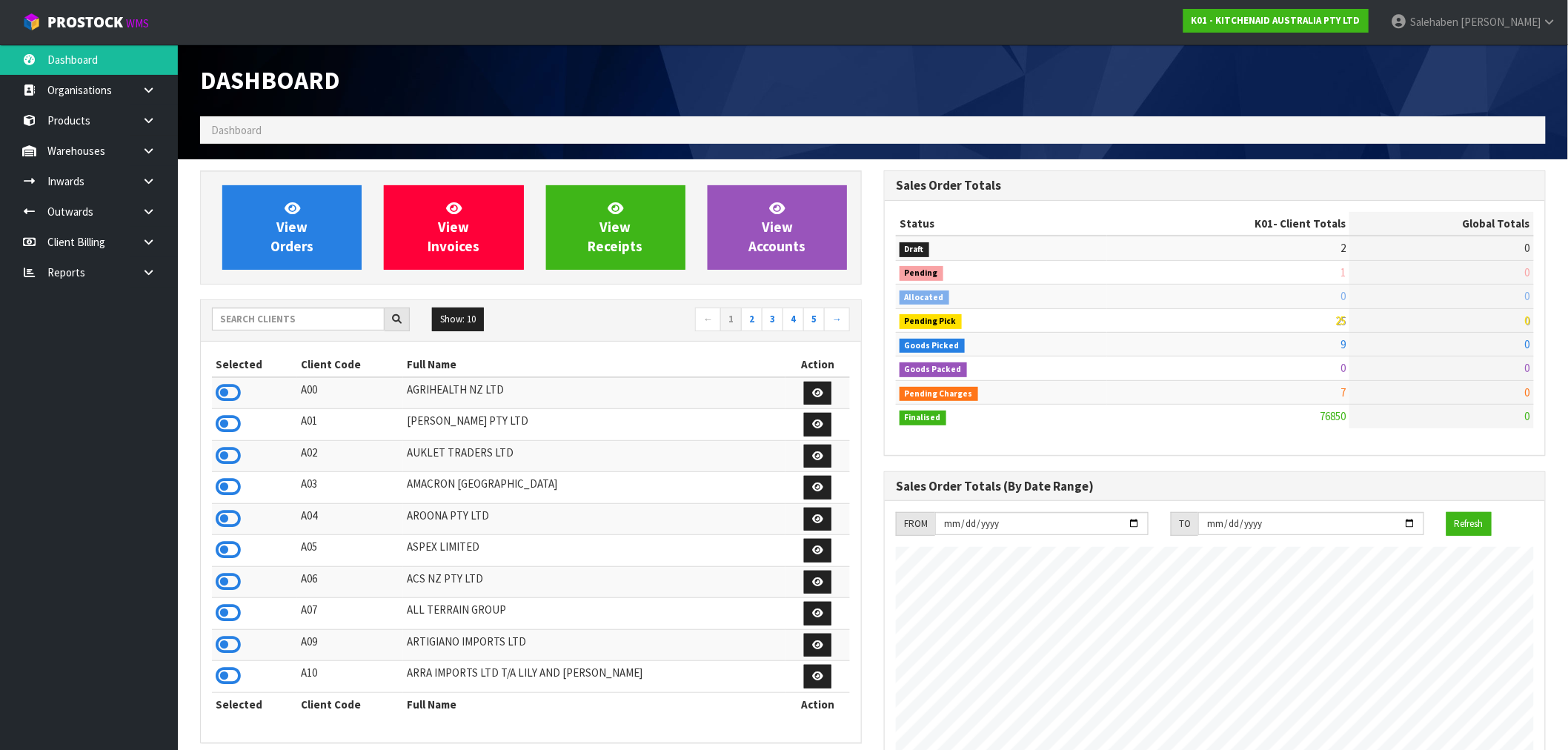
scroll to position [1122, 684]
click at [338, 317] on input "text" at bounding box center [298, 319] width 173 height 23
type input "0396"
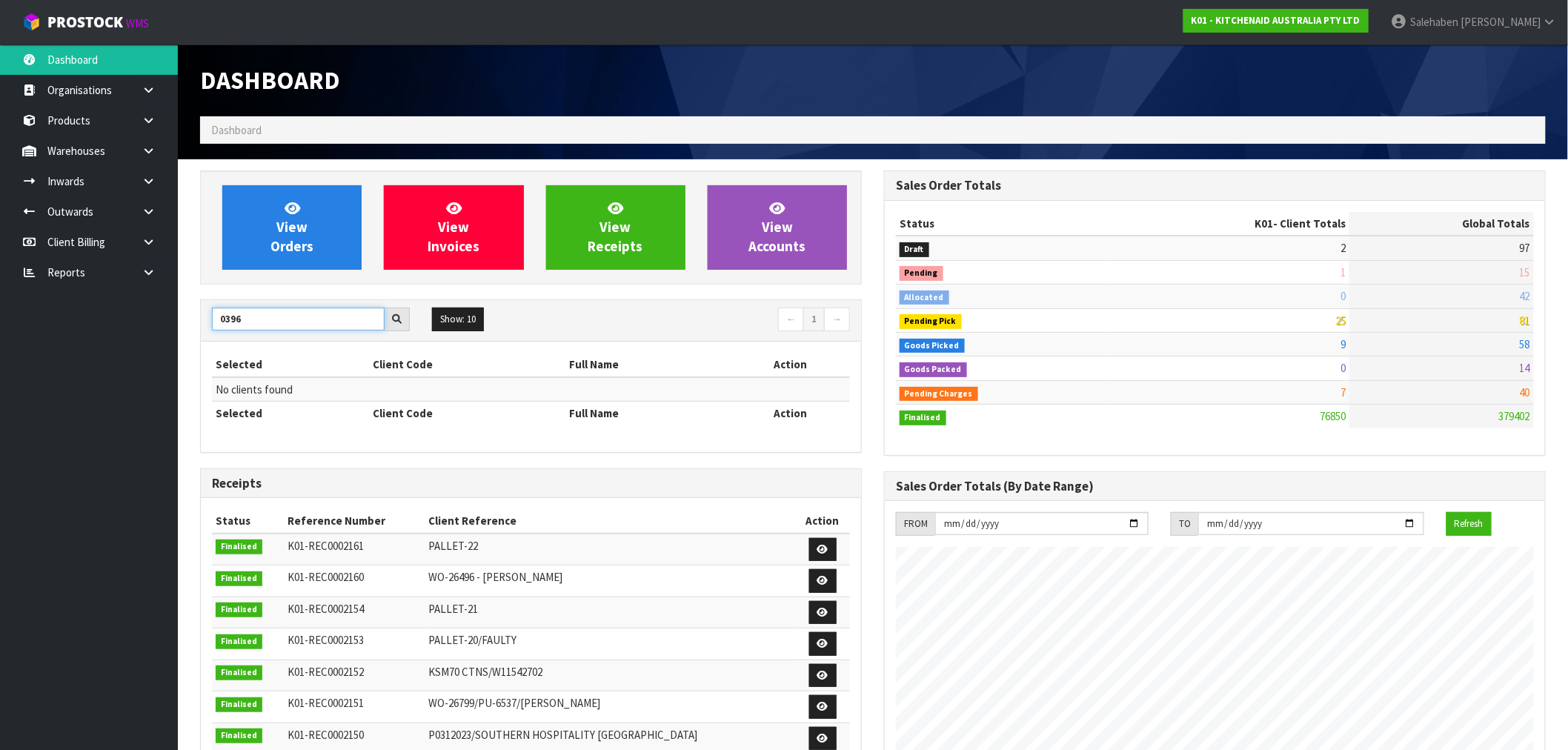
drag, startPoint x: 182, startPoint y: 335, endPoint x: 116, endPoint y: 342, distance: 66.4
click at [121, 338] on body "Toggle navigation ProStock WMS K01 - KITCHENAID AUSTRALIA PTY LTD [PERSON_NAME]…" at bounding box center [784, 375] width 1568 height 750
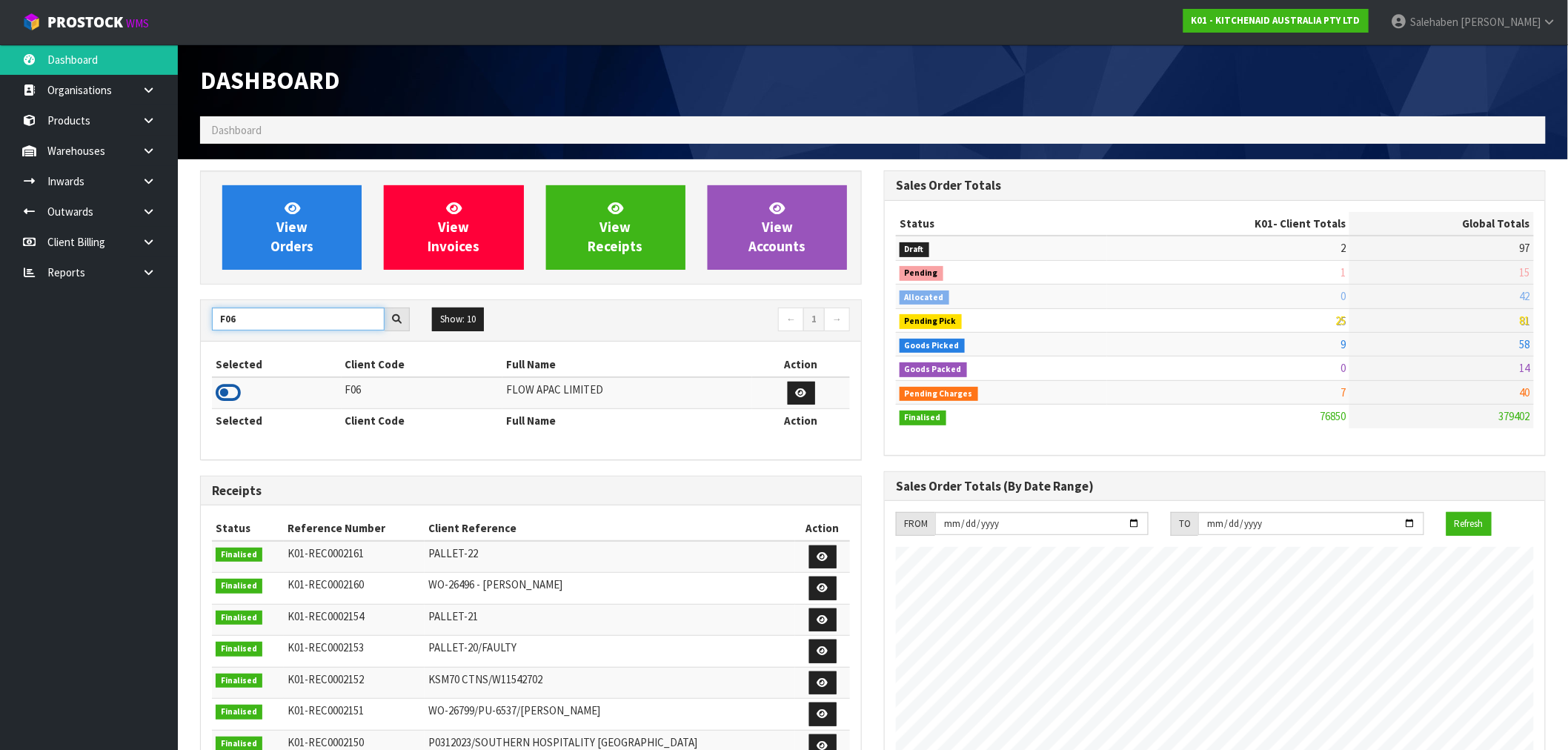
type input "F06"
click at [220, 394] on icon at bounding box center [227, 393] width 25 height 23
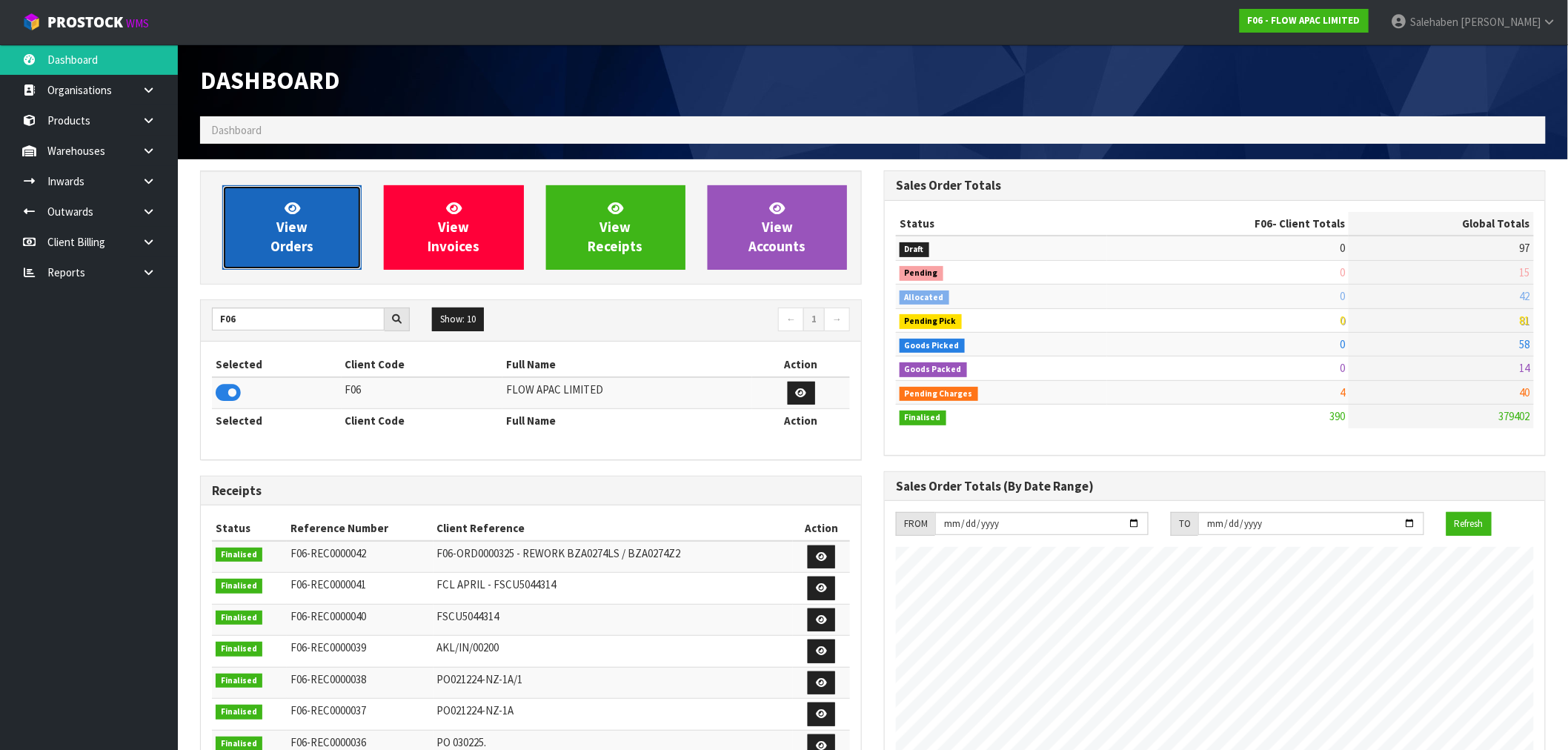
click at [314, 194] on link "View Orders" at bounding box center [292, 227] width 140 height 84
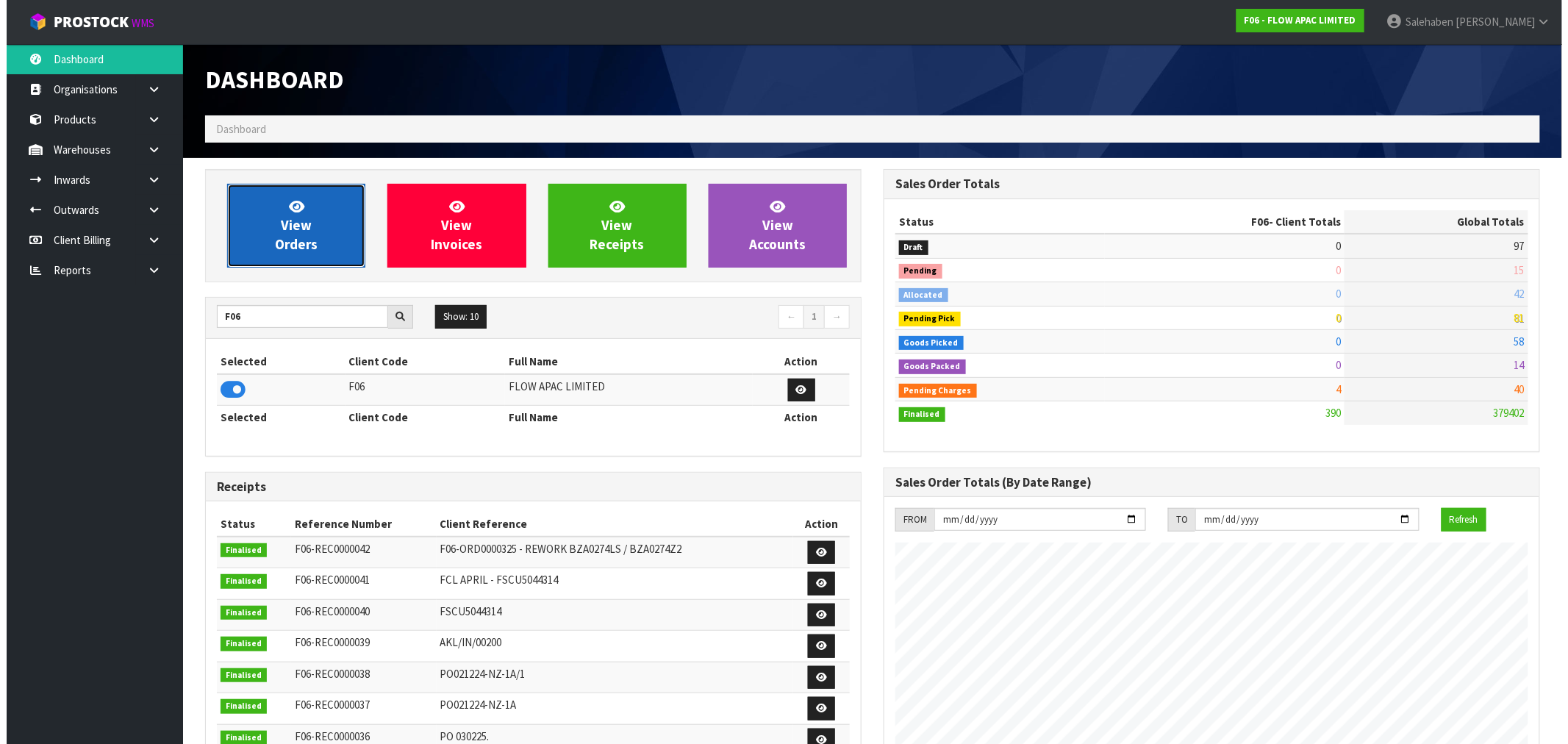
scroll to position [1113, 679]
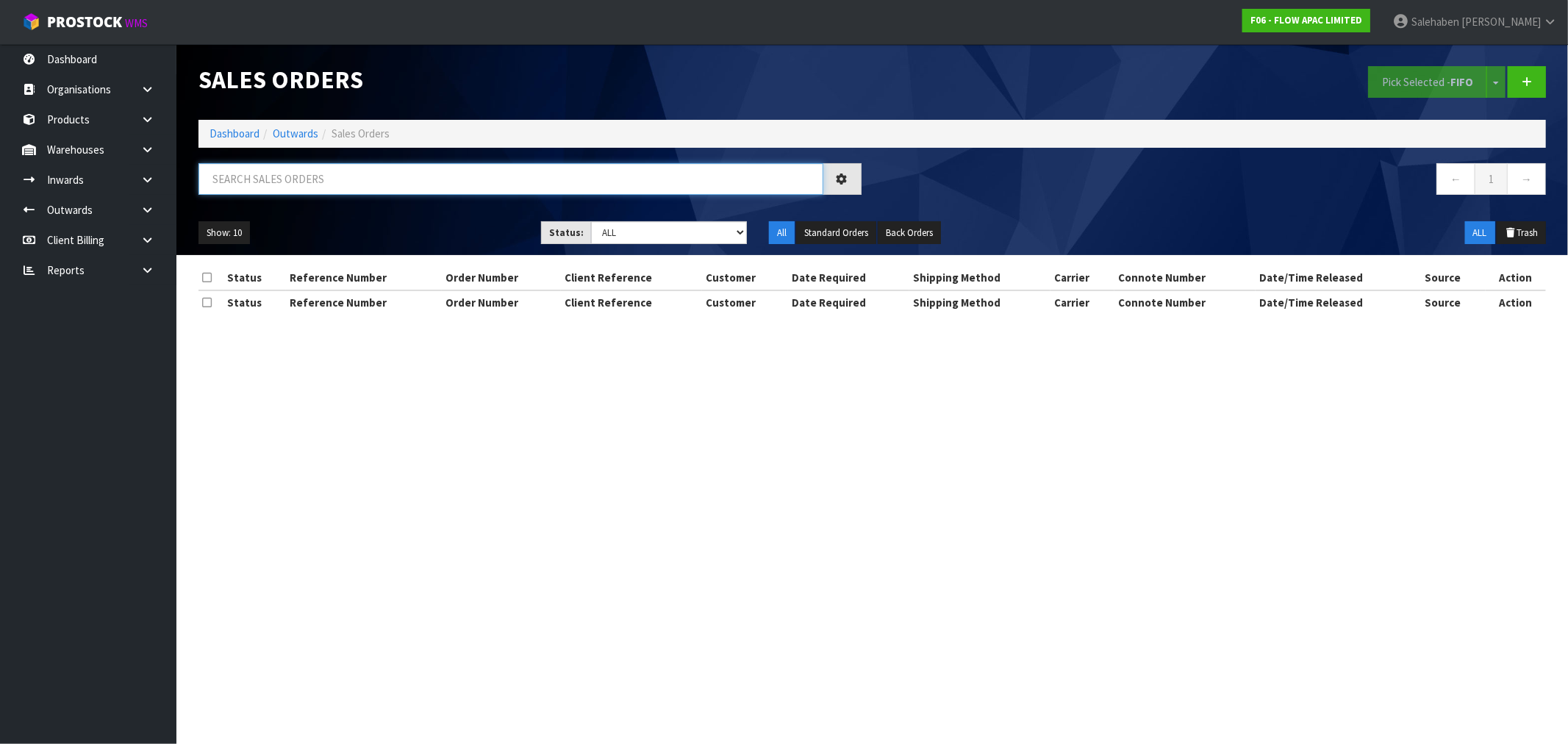
click at [253, 183] on input "text" at bounding box center [511, 179] width 625 height 32
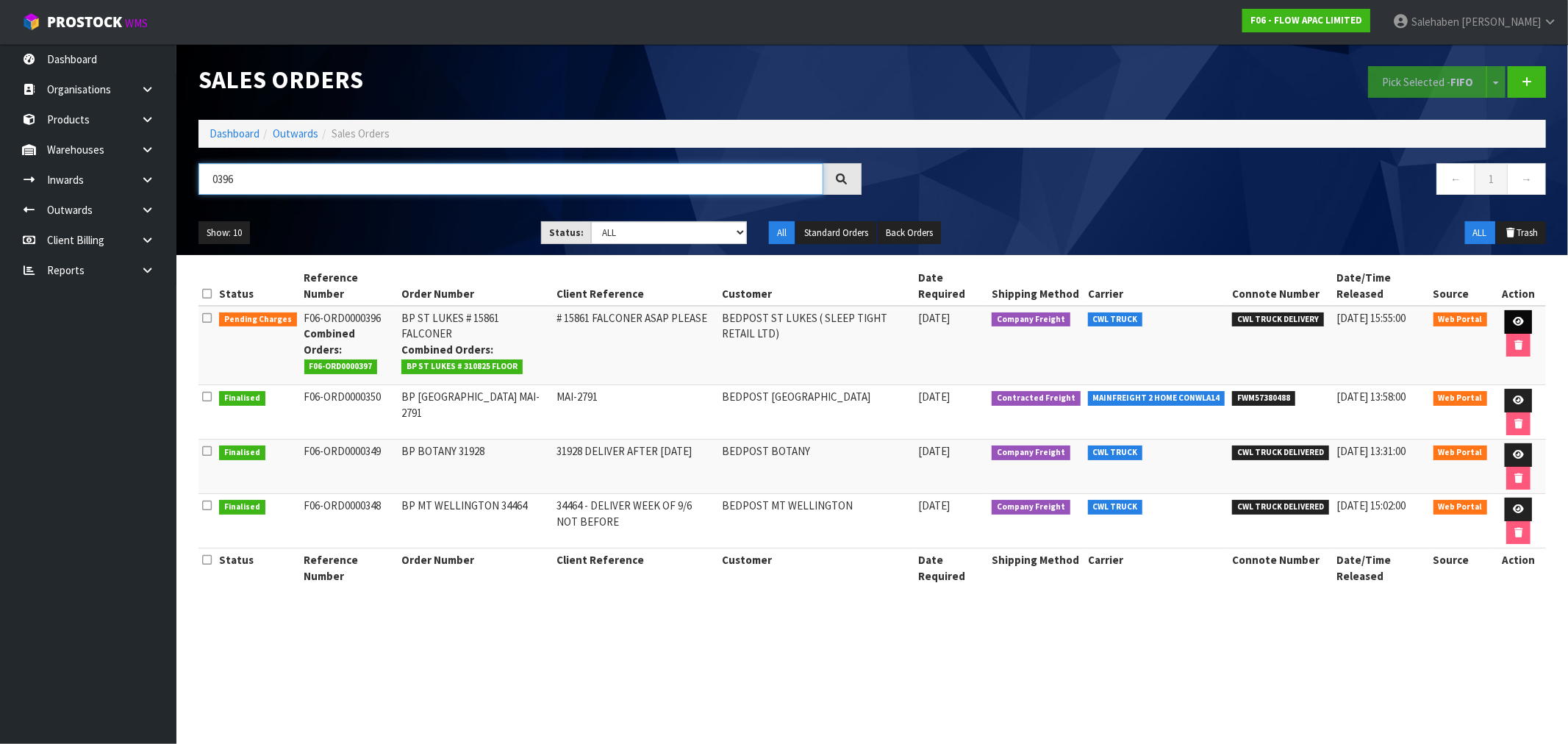
type input "0396"
click at [1517, 321] on icon at bounding box center [1518, 321] width 11 height 9
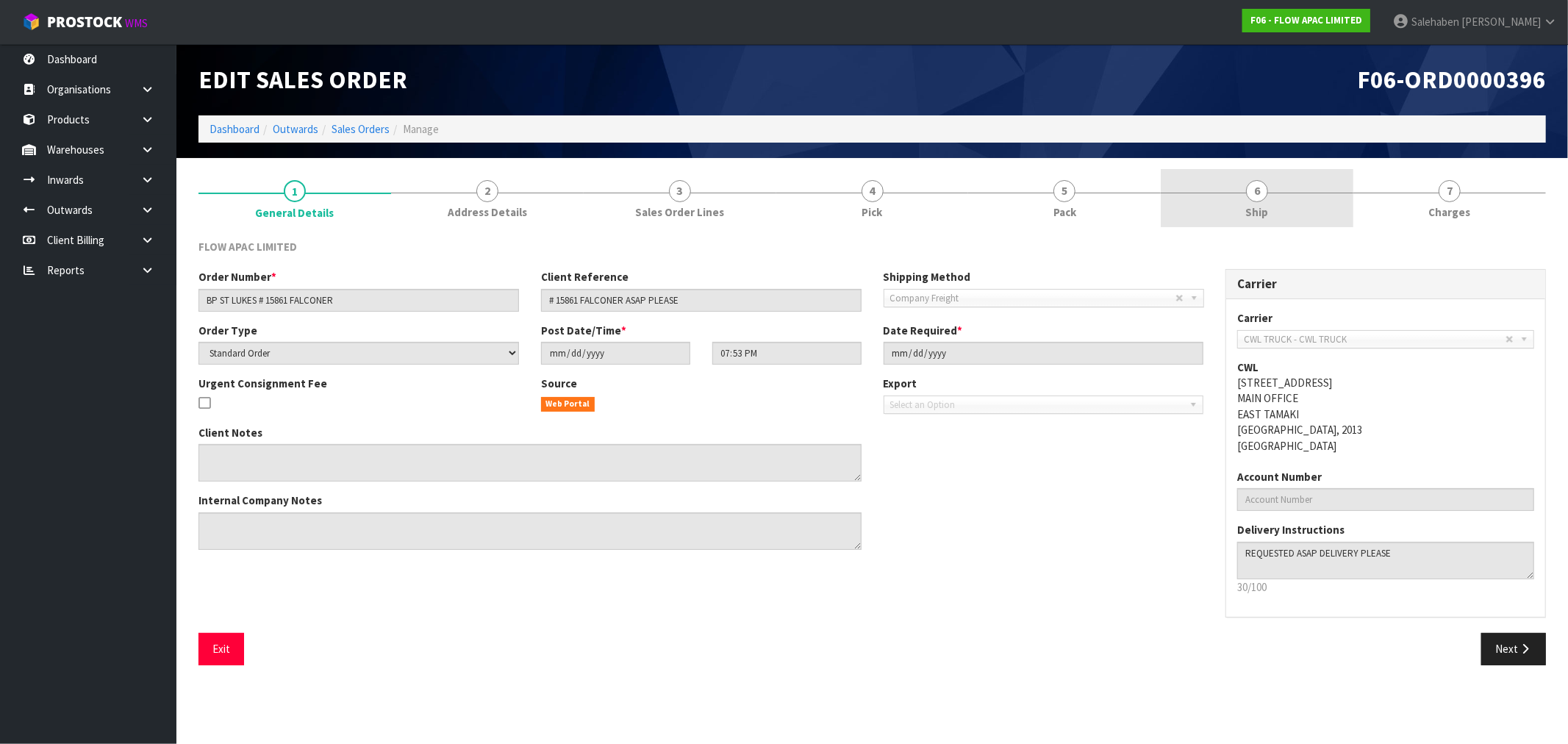
click at [1260, 208] on span "Ship" at bounding box center [1257, 212] width 22 height 16
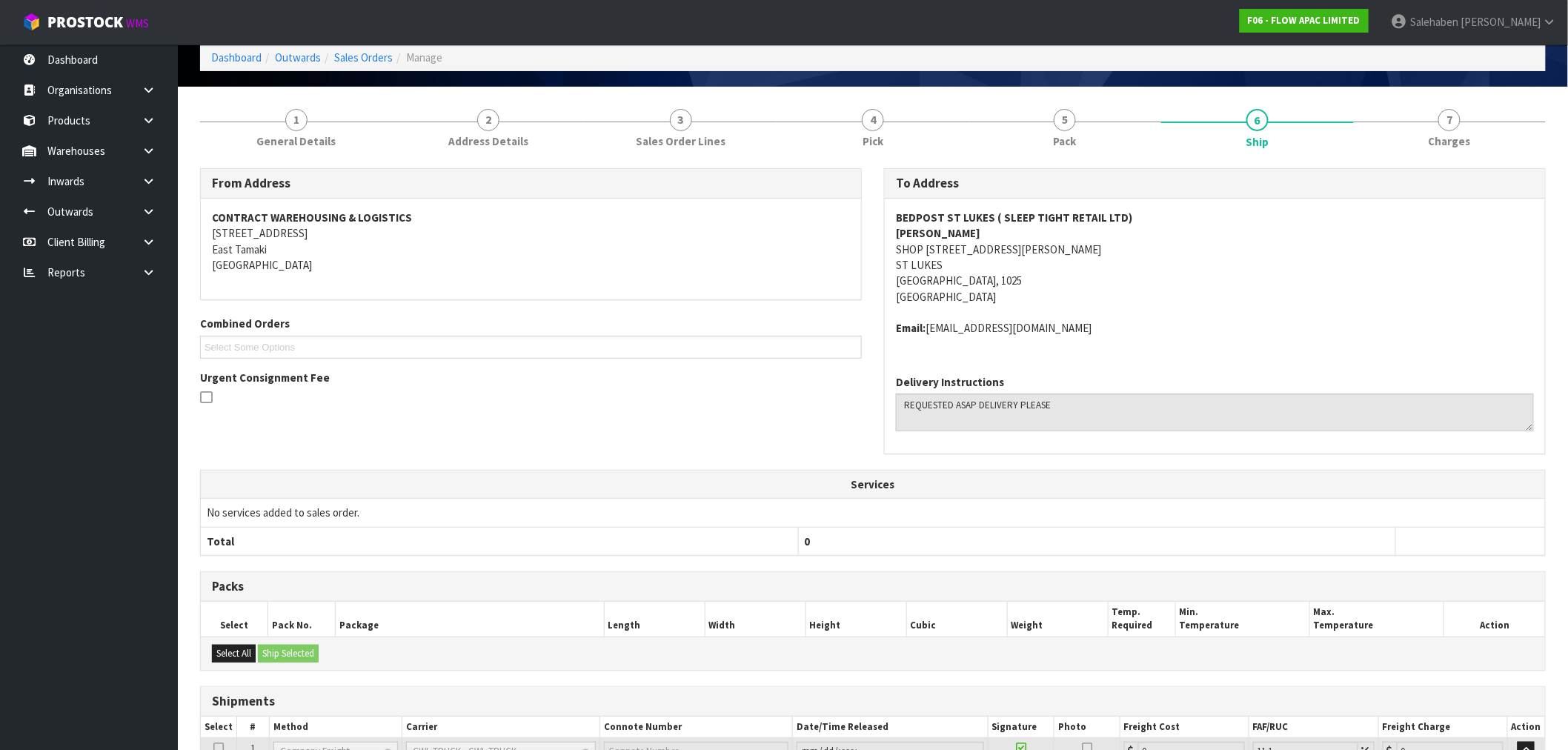
scroll to position [201, 0]
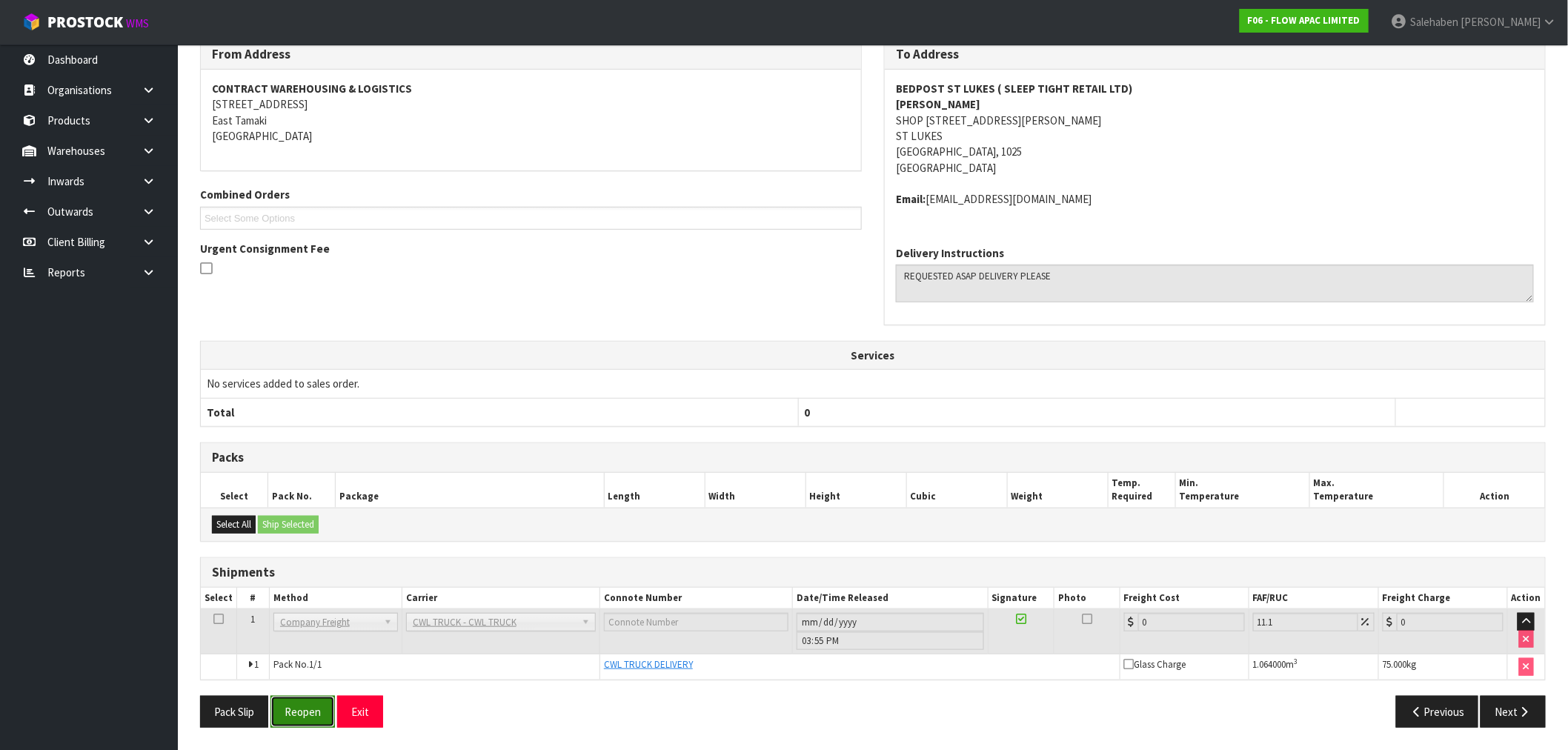
click at [306, 707] on button "Reopen" at bounding box center [303, 712] width 64 height 32
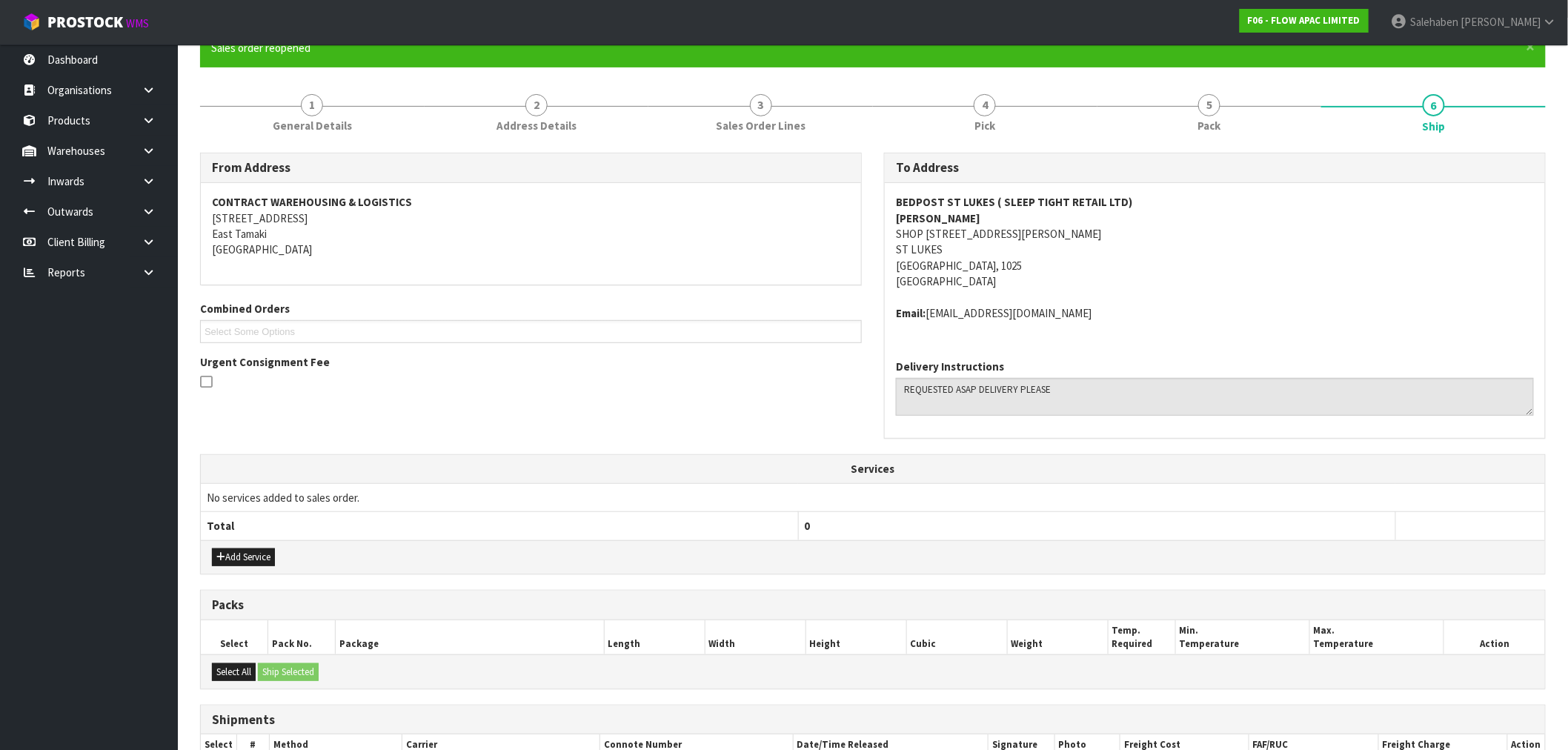
scroll to position [256, 0]
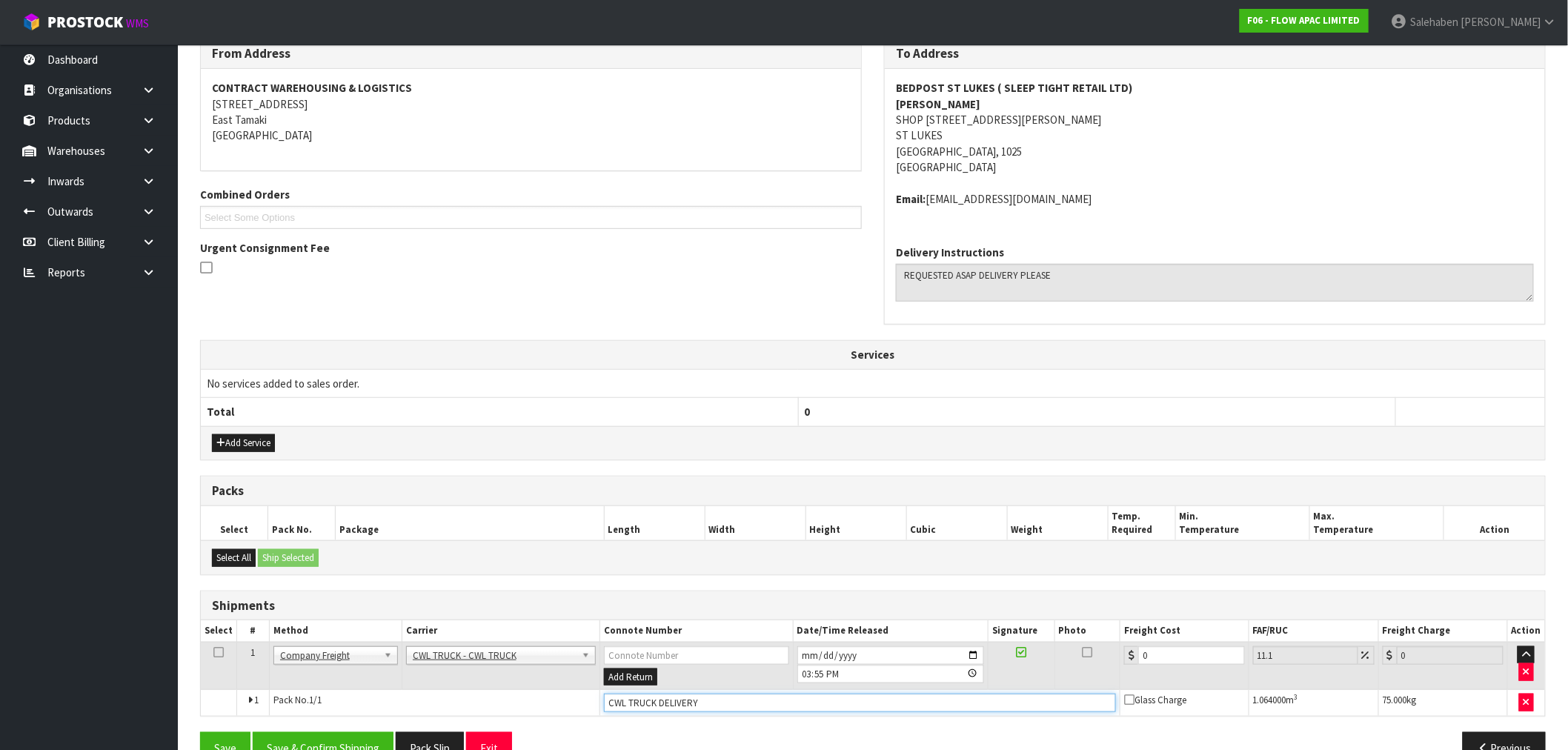
click at [707, 701] on input "CWL TRUCK DELIVERY" at bounding box center [860, 702] width 512 height 18
type input "CWL TRUCK DELIVERED"
drag, startPoint x: 1153, startPoint y: 655, endPoint x: 1018, endPoint y: 687, distance: 138.7
click at [1037, 679] on tr "1 Client Local Pickup Customer Local Pickup Company Freight Contracted Freight …" at bounding box center [873, 665] width 1345 height 48
type input "1"
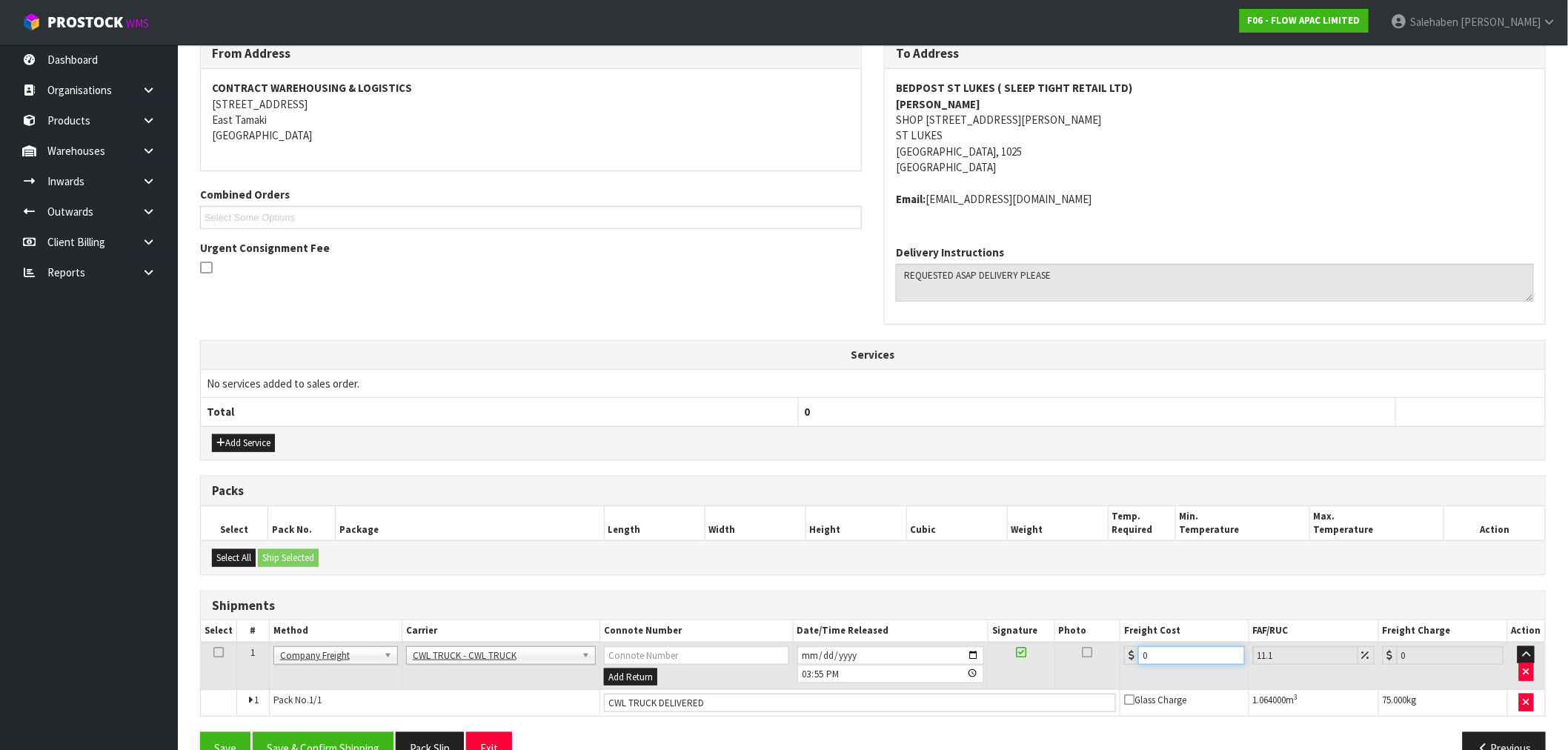
type input "1.11"
type input "14"
type input "15.55"
type input "143"
type input "158.87"
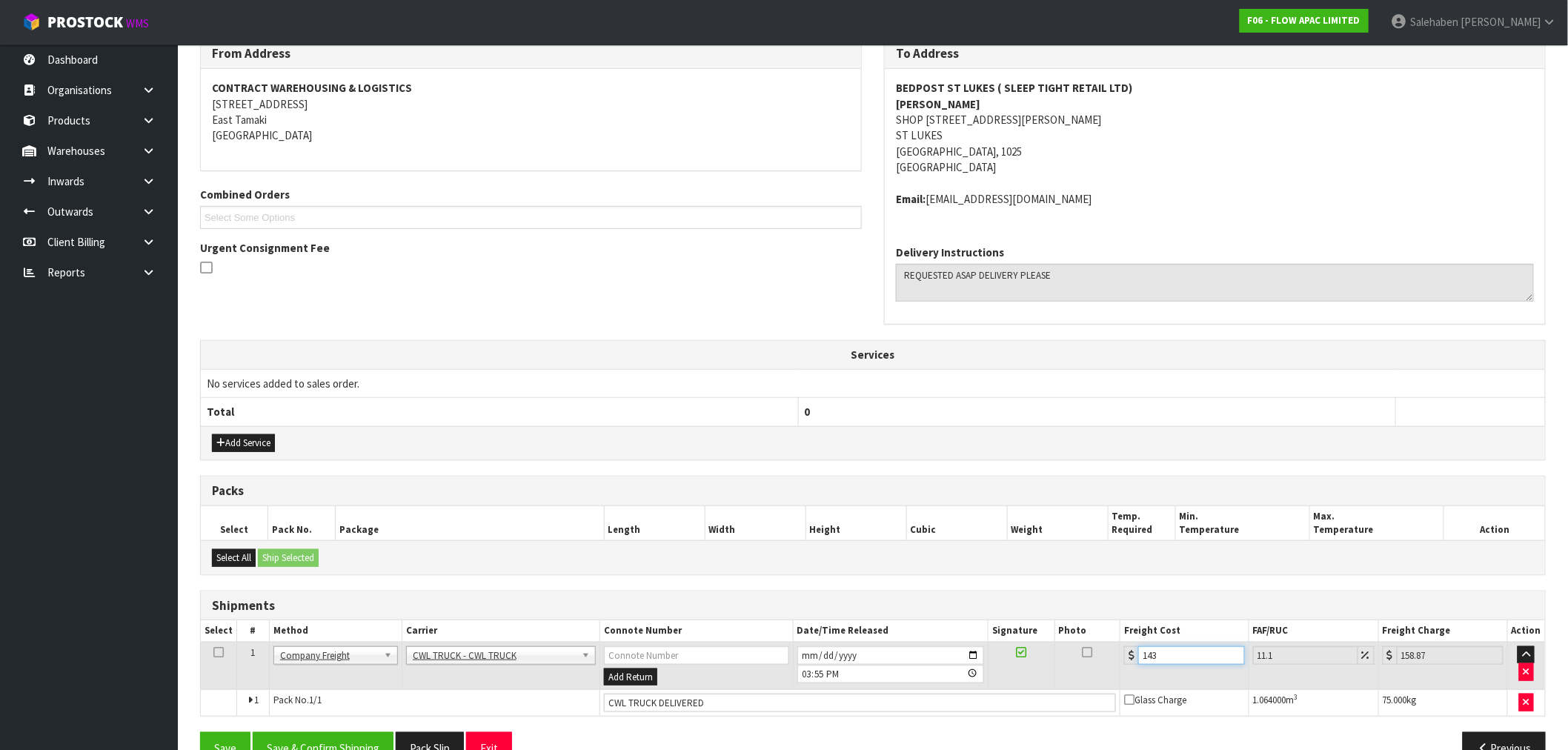
type input "143.4"
type input "159.32"
type input "143.46"
type input "159.38"
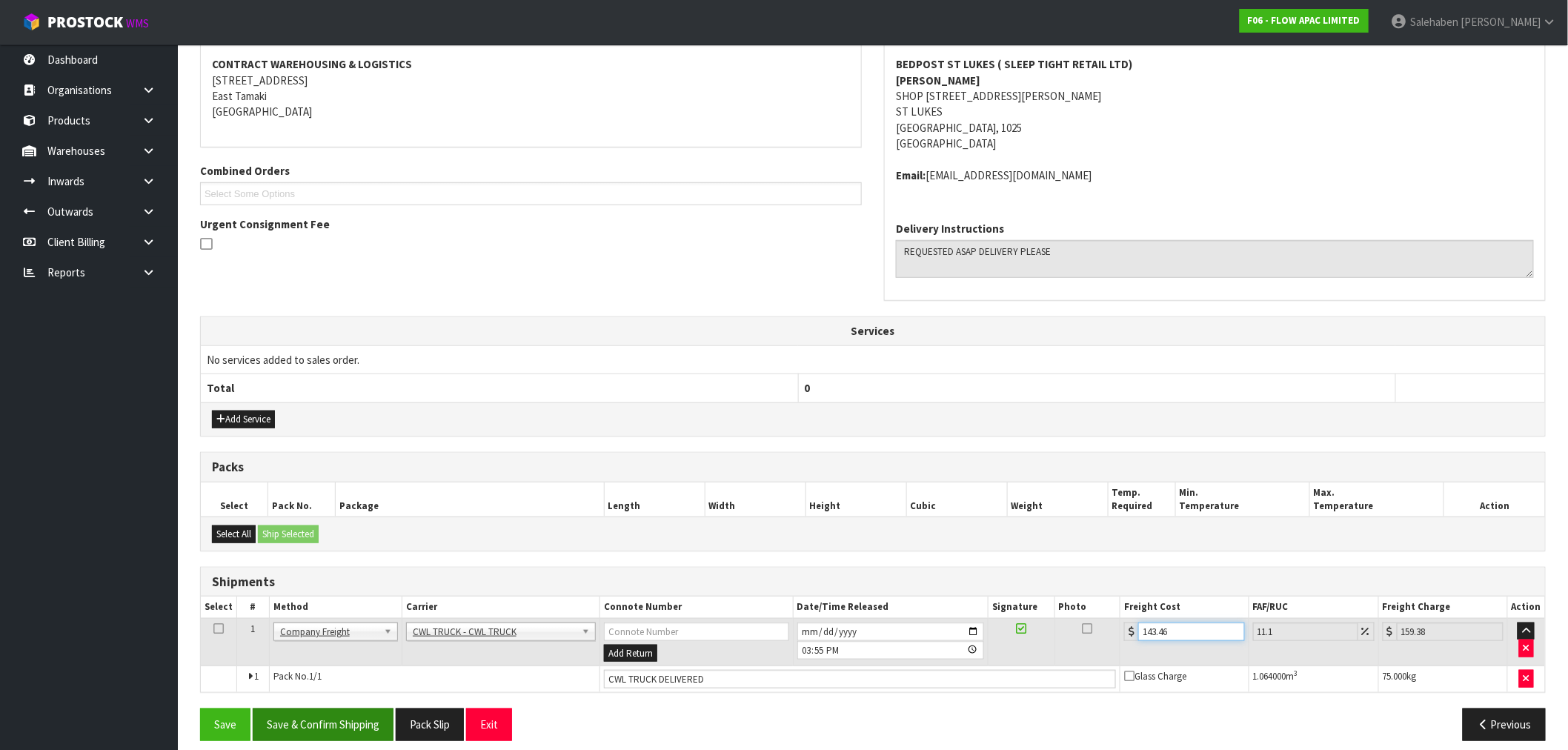
scroll to position [293, 0]
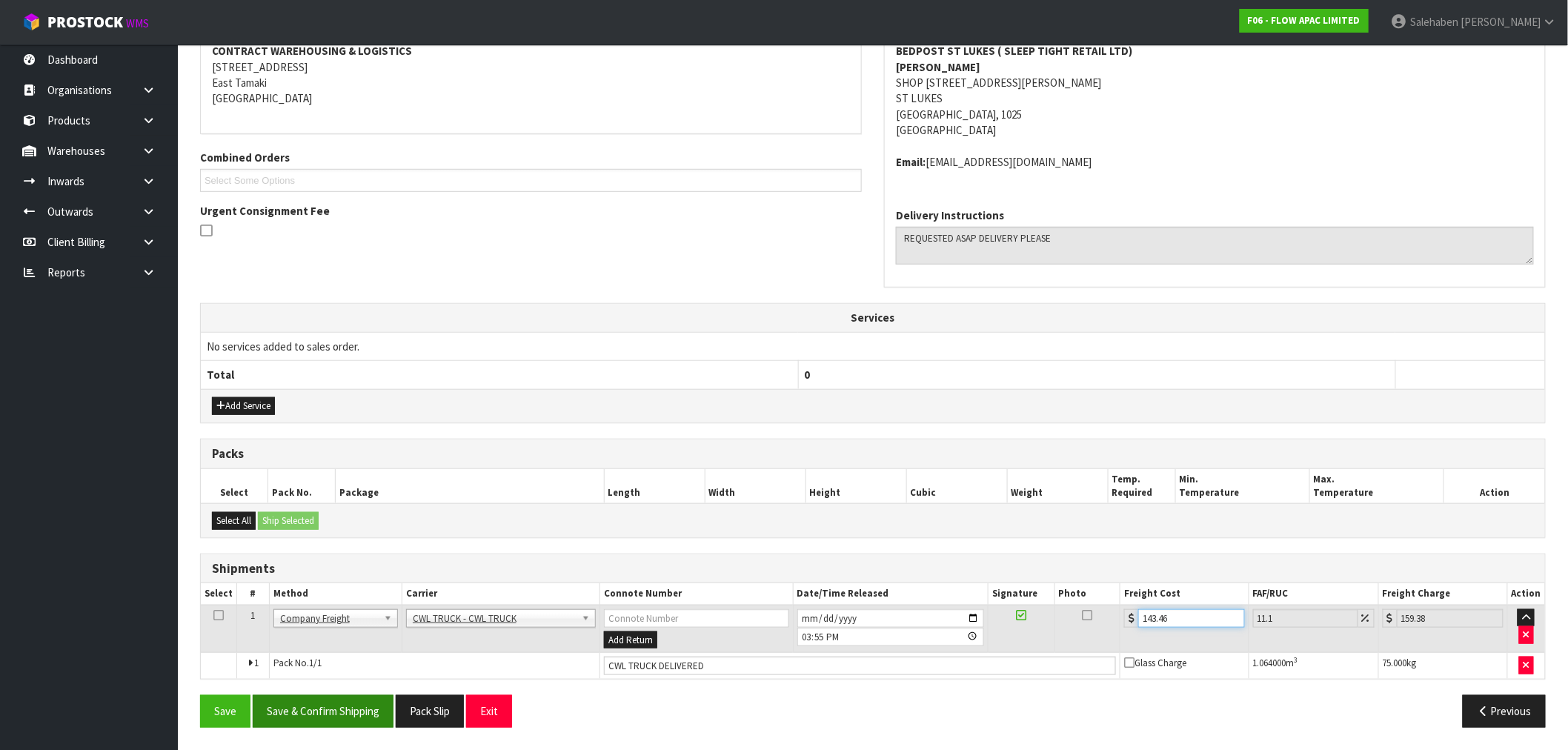
type input "143.46"
click at [365, 707] on button "Save & Confirm Shipping" at bounding box center [323, 711] width 141 height 32
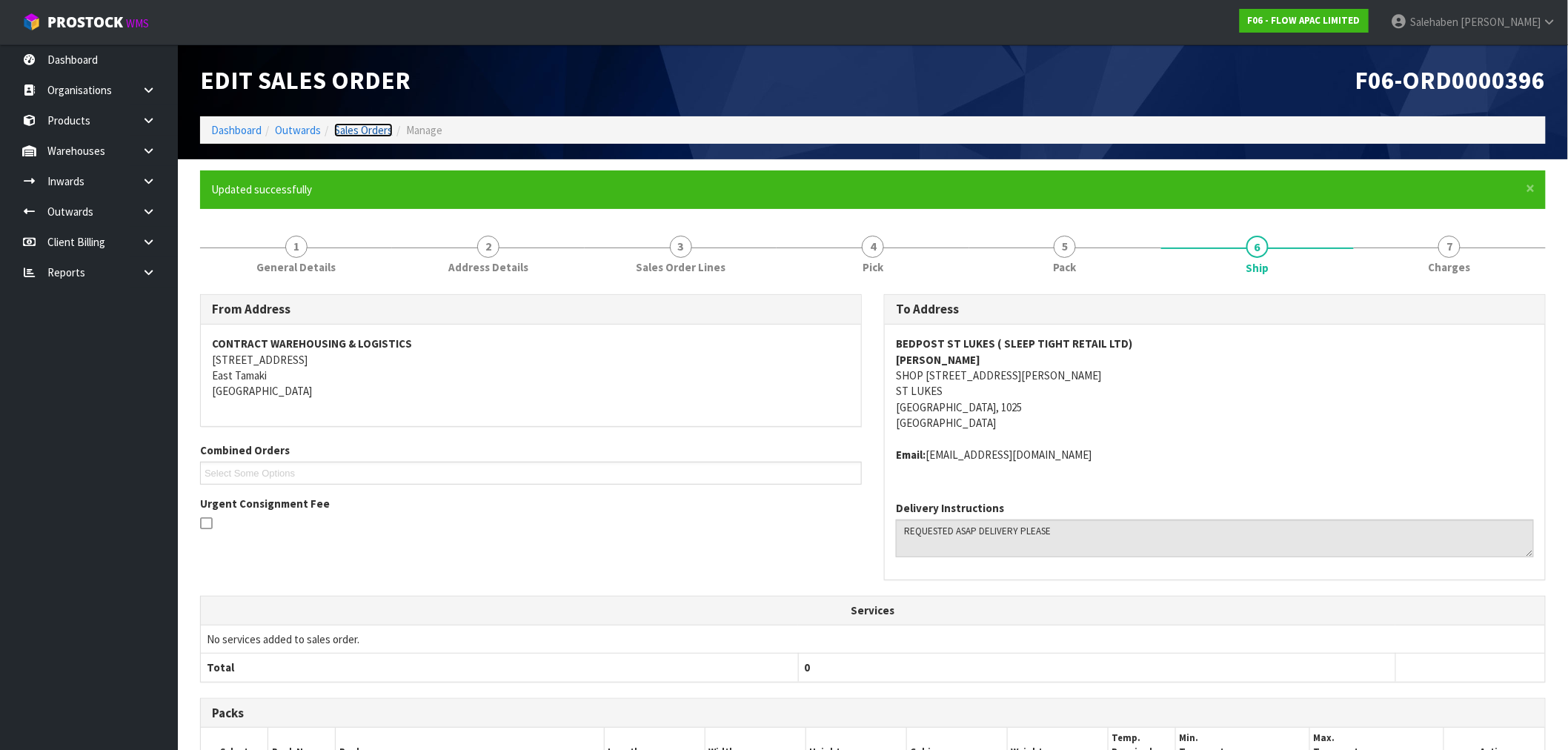
click at [372, 128] on link "Sales Orders" at bounding box center [363, 130] width 58 height 14
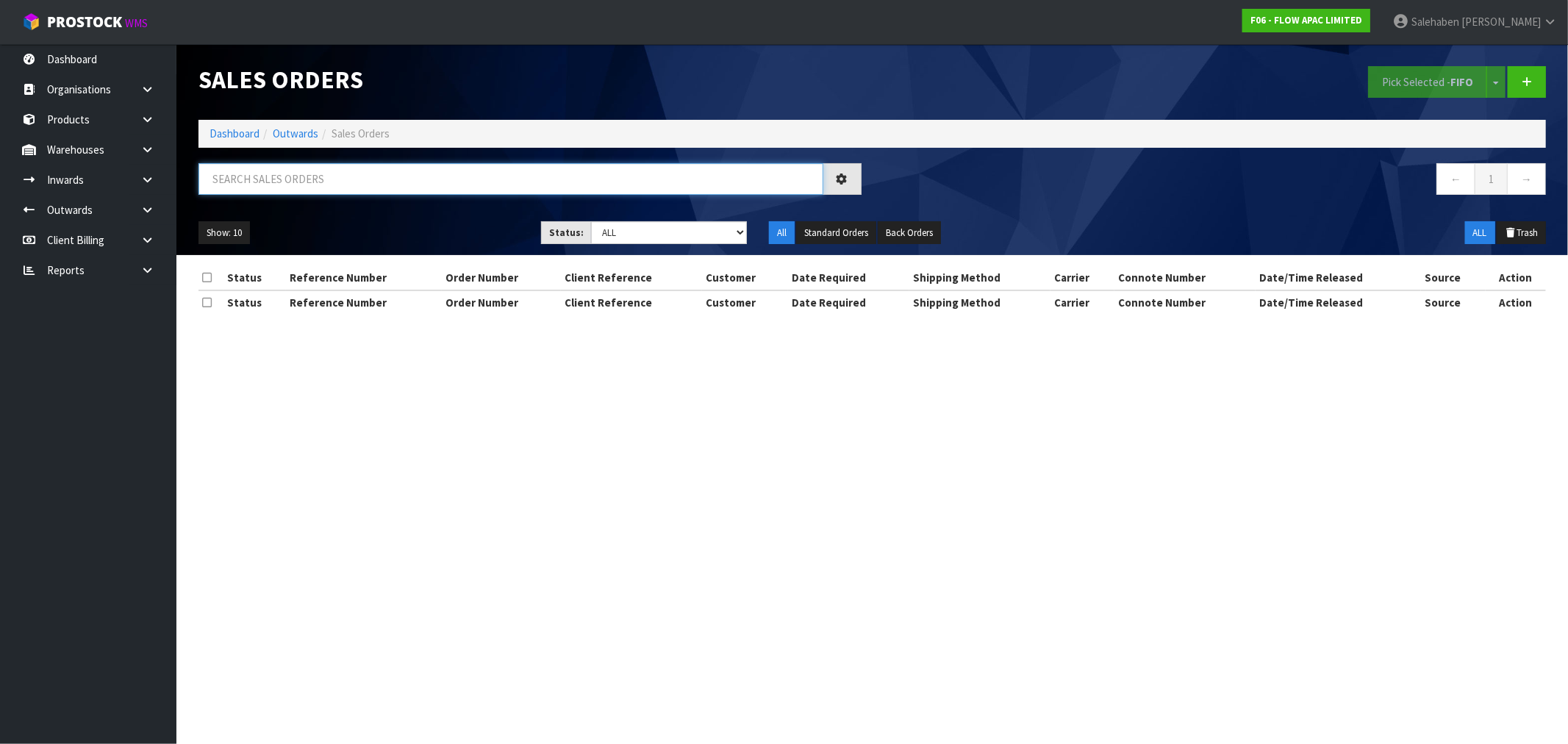
click at [410, 181] on input "text" at bounding box center [511, 179] width 625 height 32
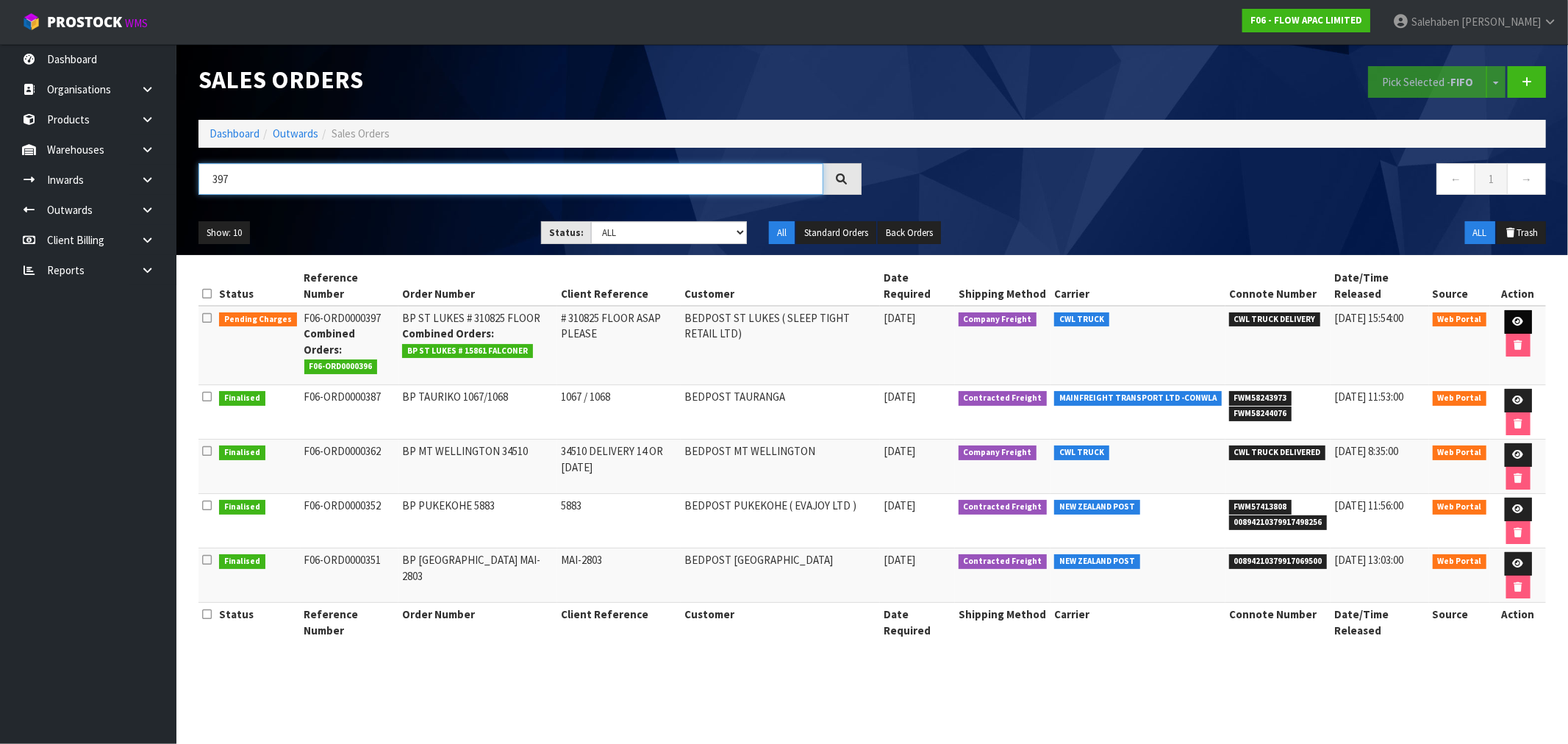
type input "397"
click at [1515, 319] on icon at bounding box center [1518, 321] width 11 height 9
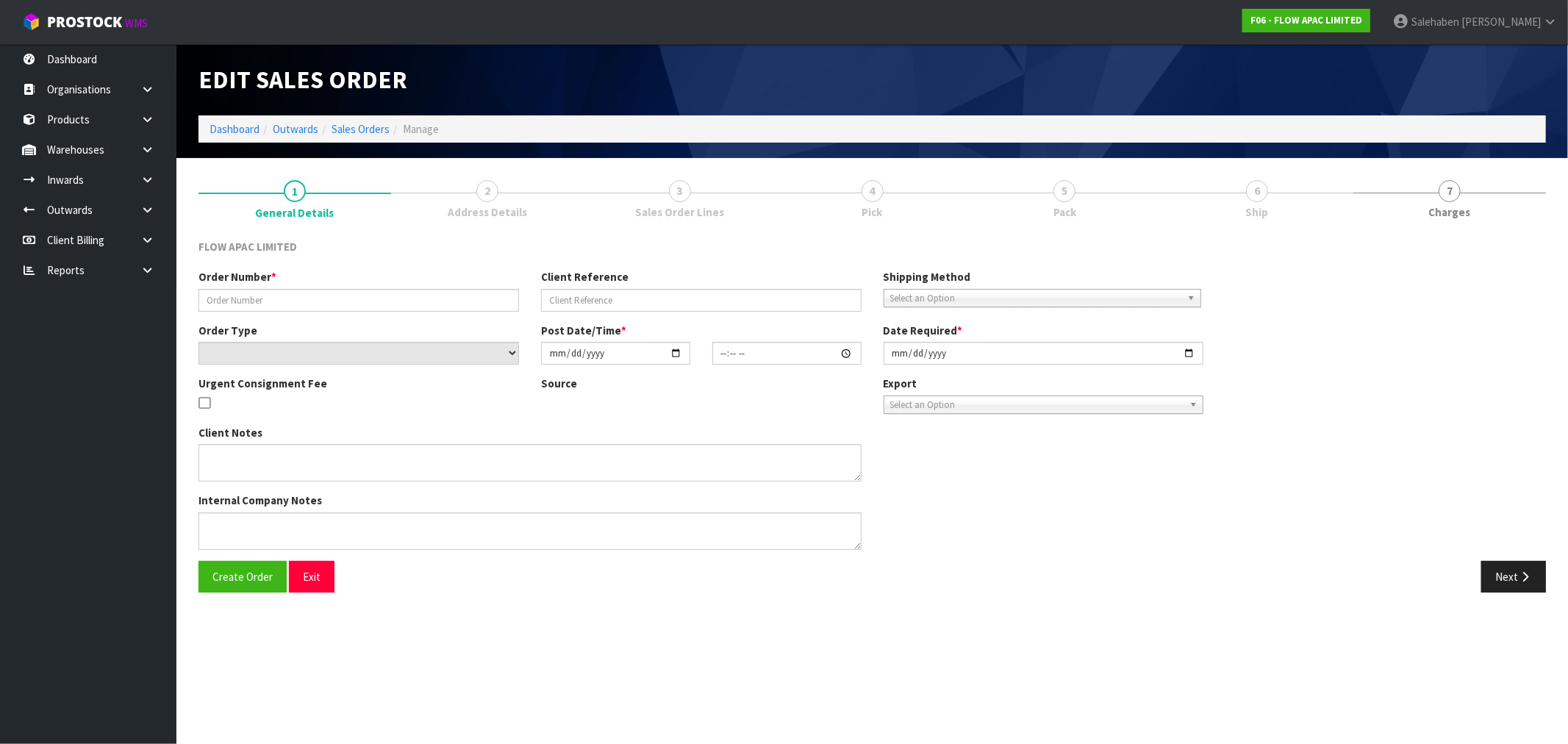
type input "BP ST LUKES # 310825 FLOOR"
type input "# 310825 FLOOR ASAP PLEASE"
select select "number:0"
type input "2025-08-31"
type input "19:13:00.000"
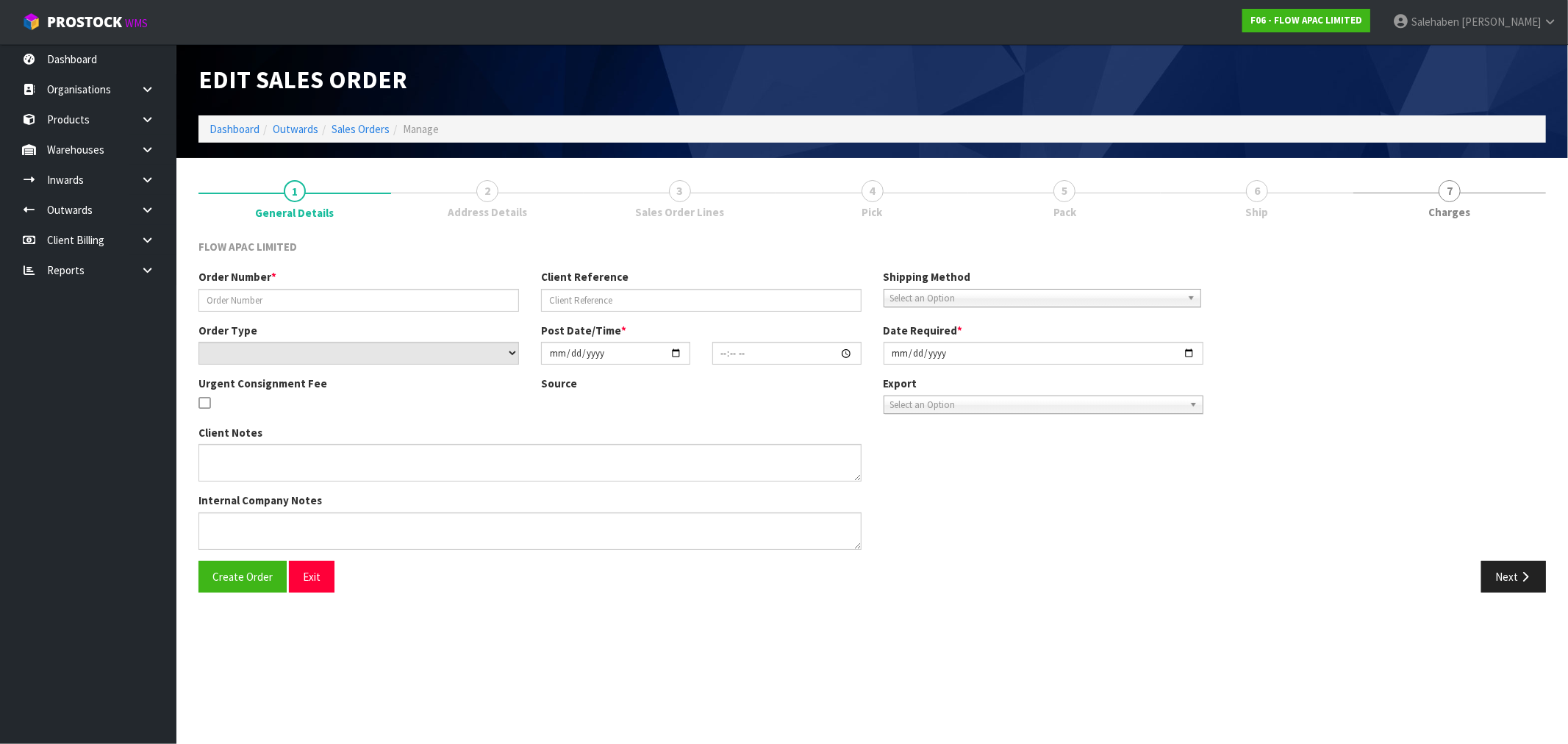
type input "[DATE]"
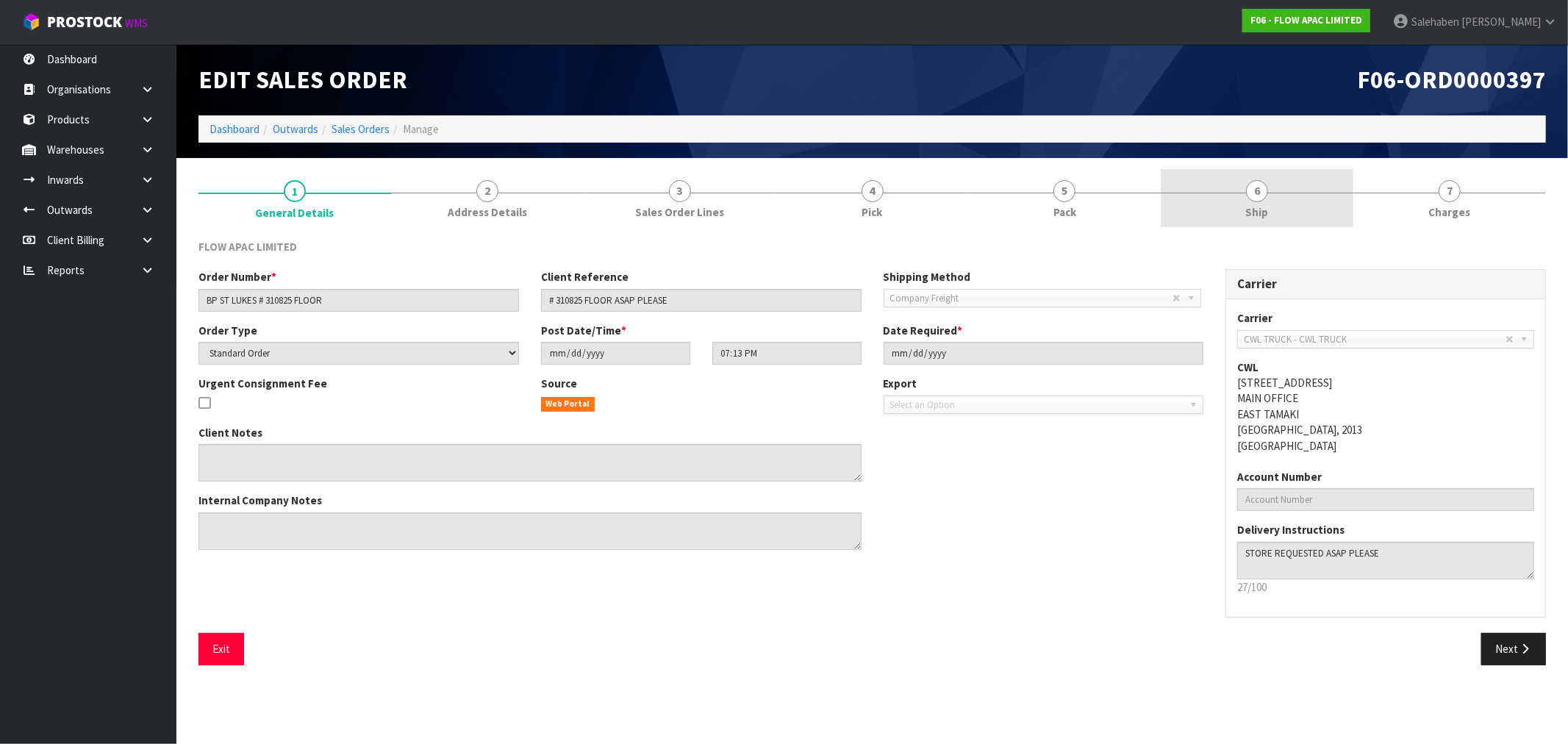
click at [1255, 212] on span "Ship" at bounding box center [1257, 212] width 22 height 16
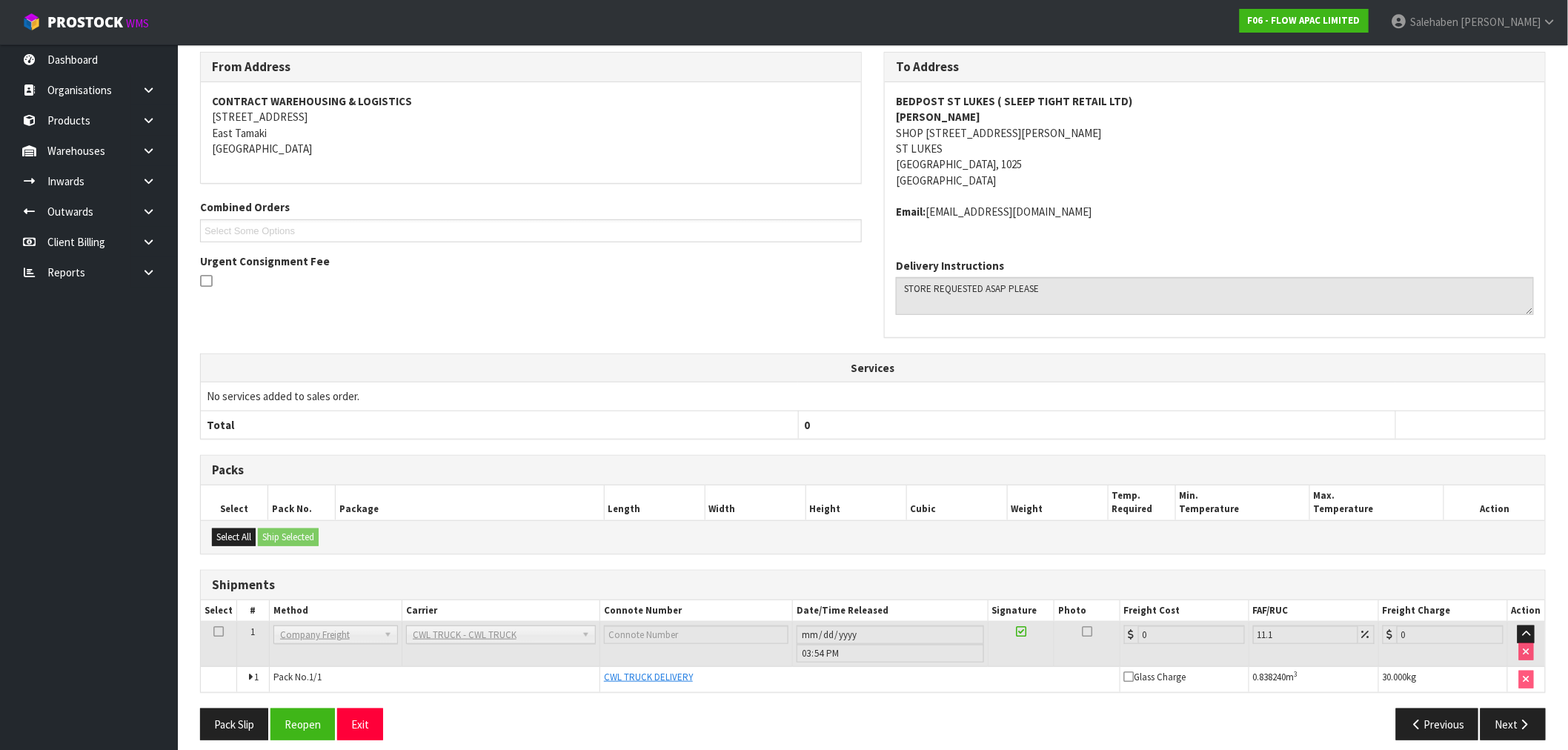
scroll to position [201, 0]
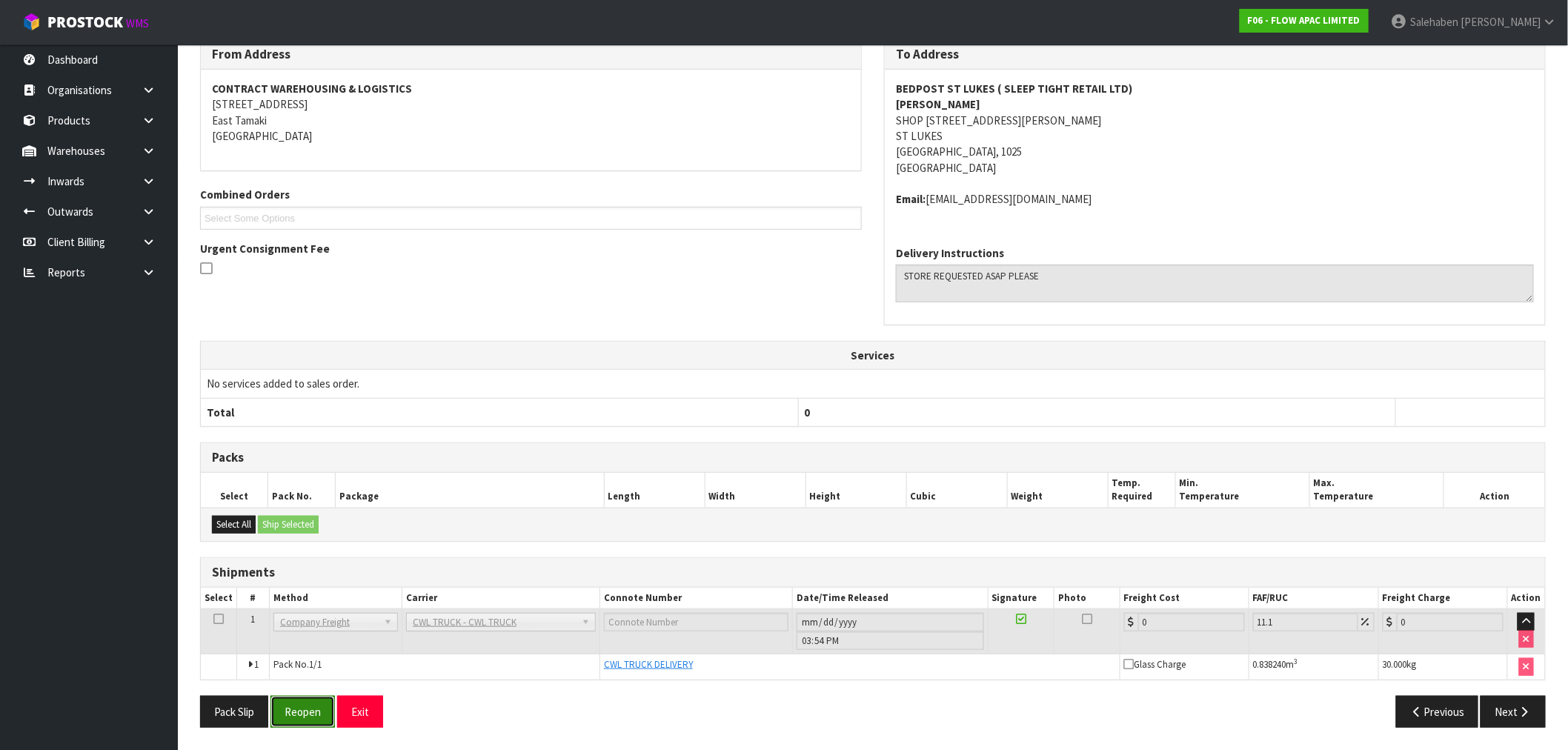
click at [317, 719] on button "Reopen" at bounding box center [303, 712] width 64 height 32
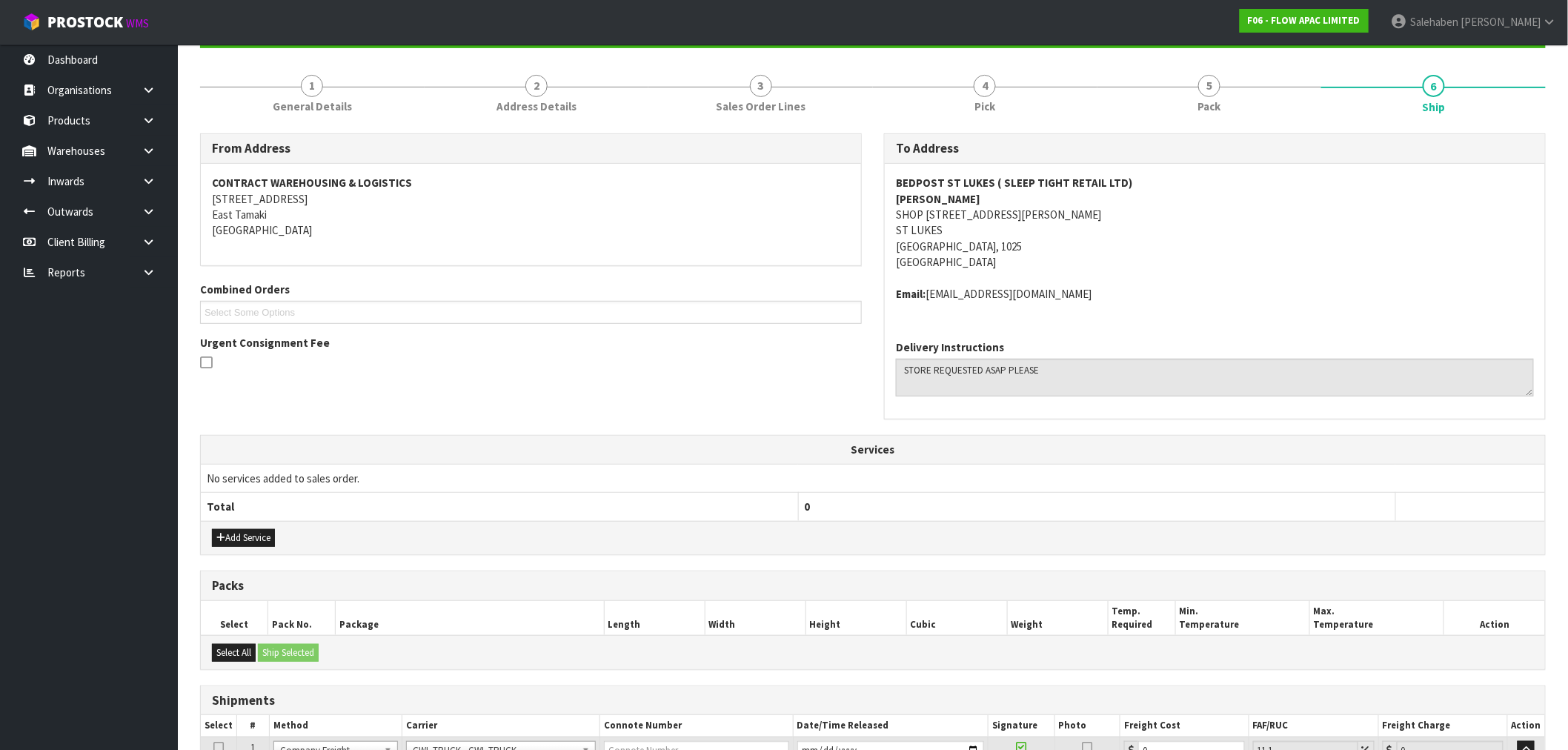
scroll to position [256, 0]
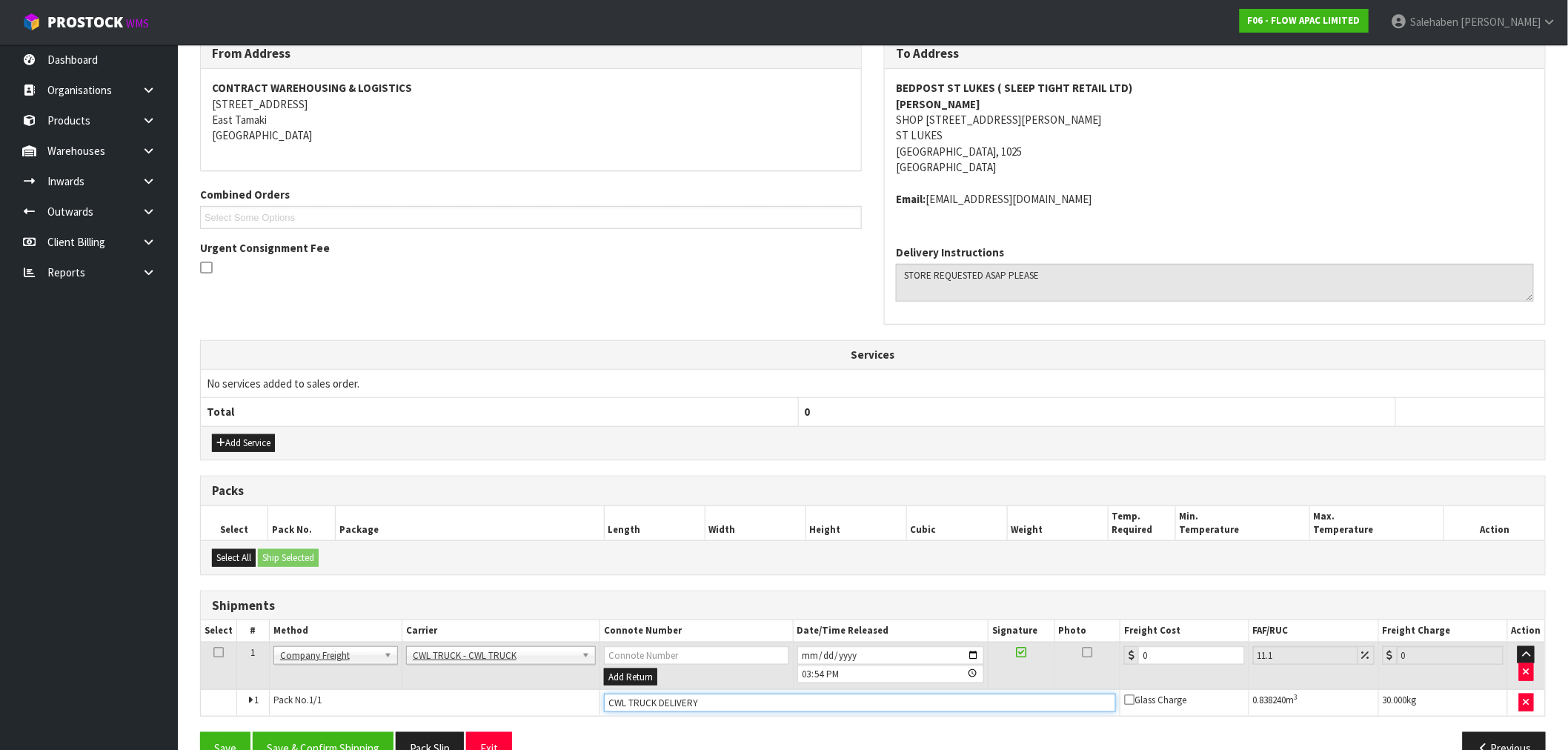
click at [708, 694] on input "CWL TRUCK DELIVERY" at bounding box center [860, 702] width 512 height 18
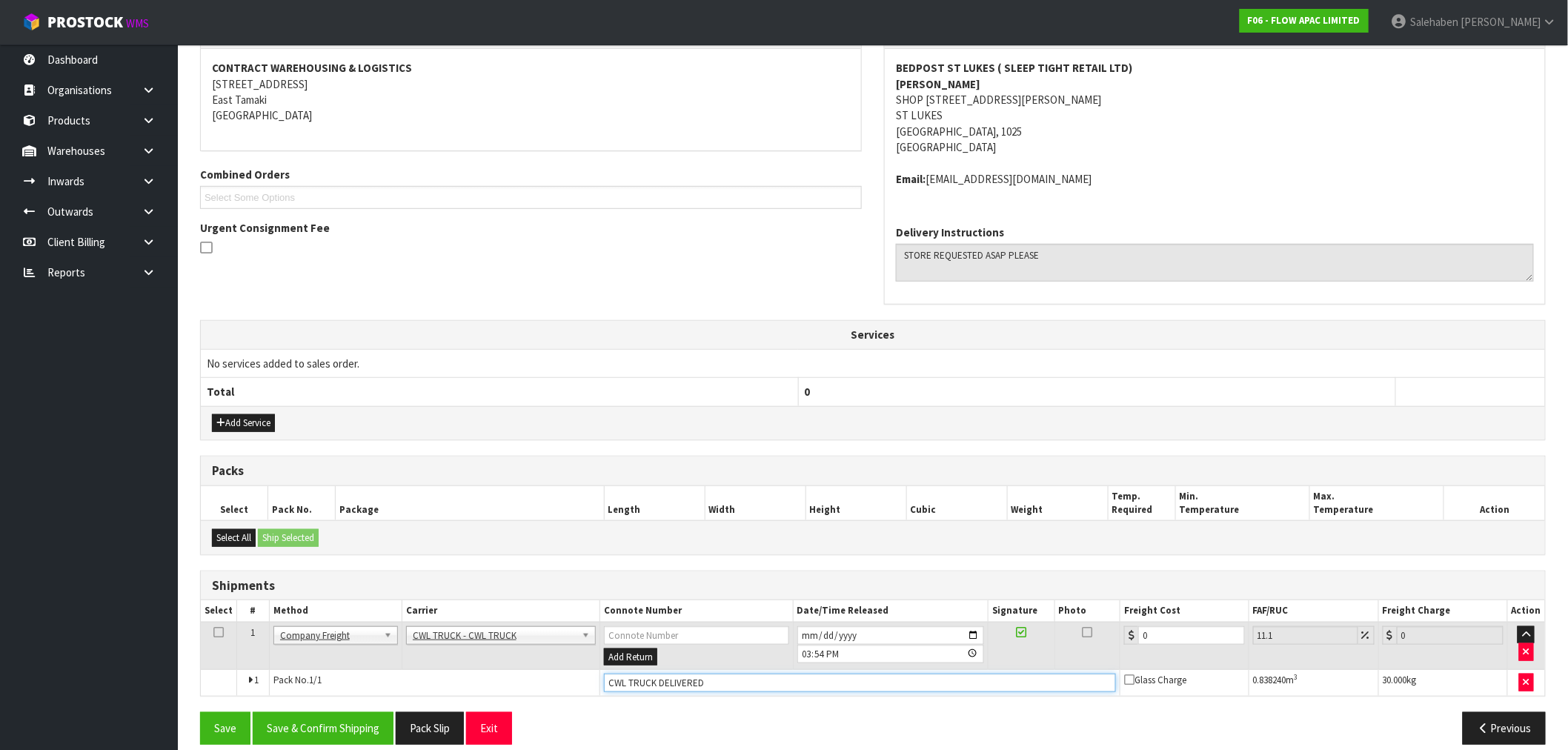
scroll to position [293, 0]
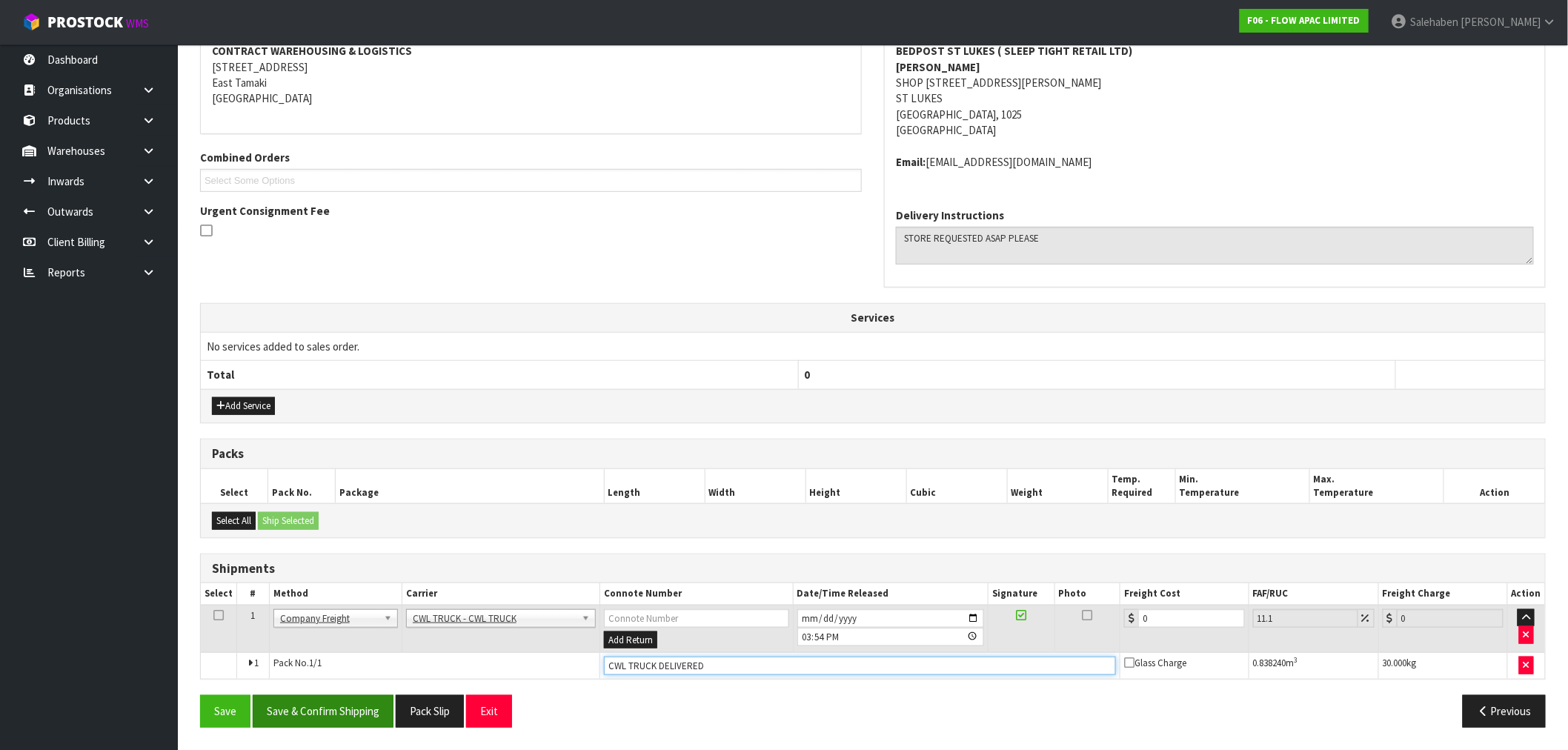
type input "CWL TRUCK DELIVERED"
click at [339, 707] on button "Save & Confirm Shipping" at bounding box center [323, 711] width 141 height 32
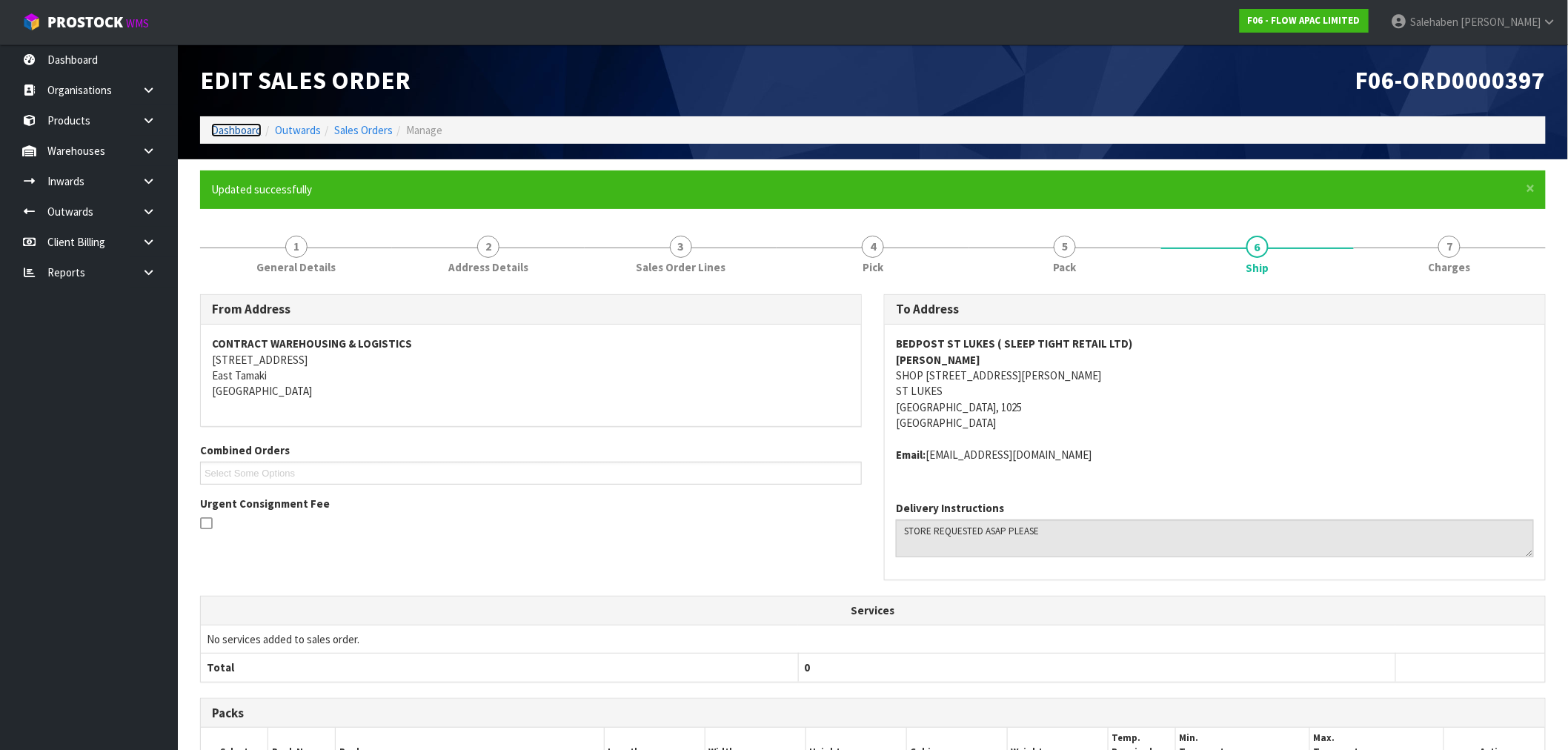
click at [224, 134] on link "Dashboard" at bounding box center [236, 130] width 50 height 14
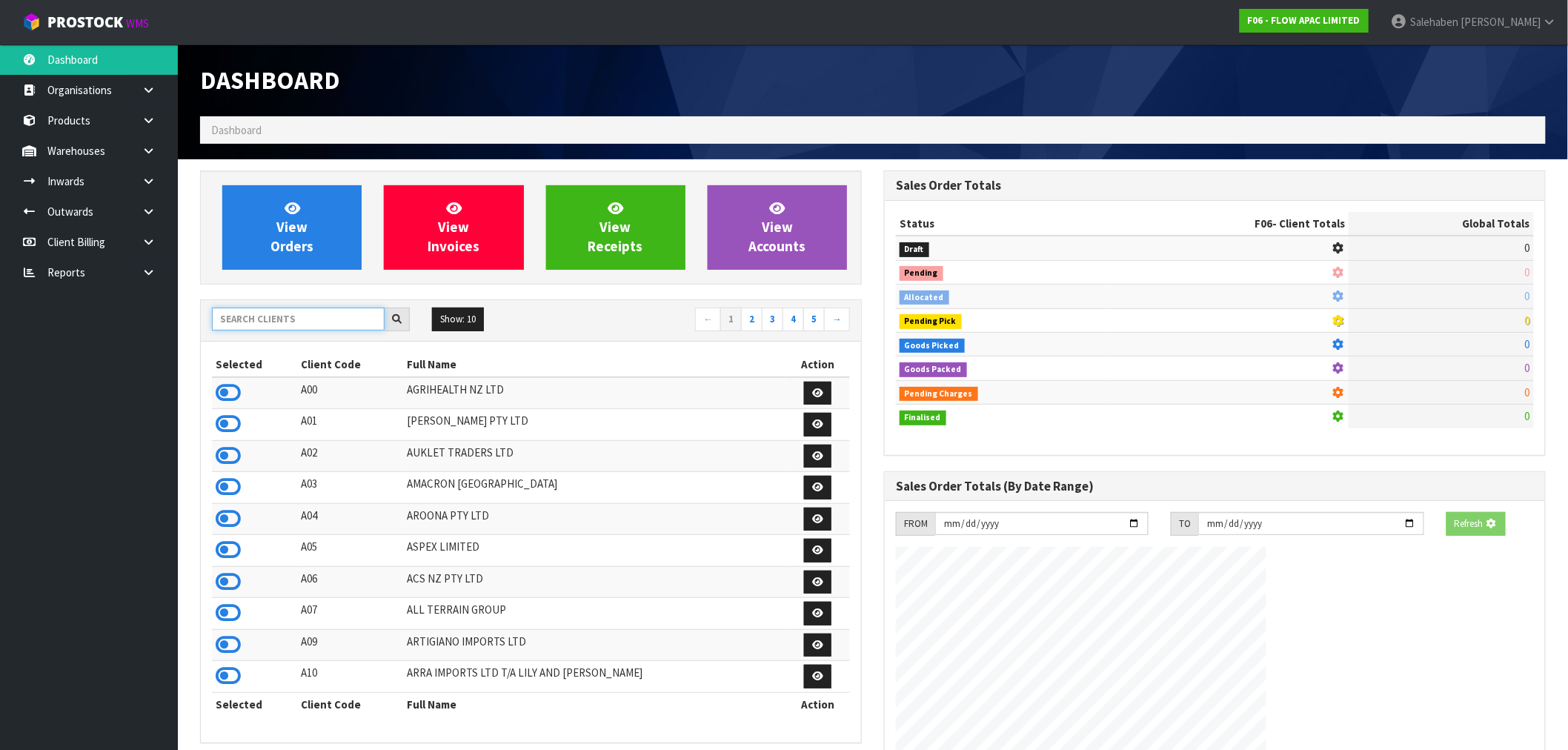
click at [246, 314] on input "text" at bounding box center [298, 319] width 173 height 23
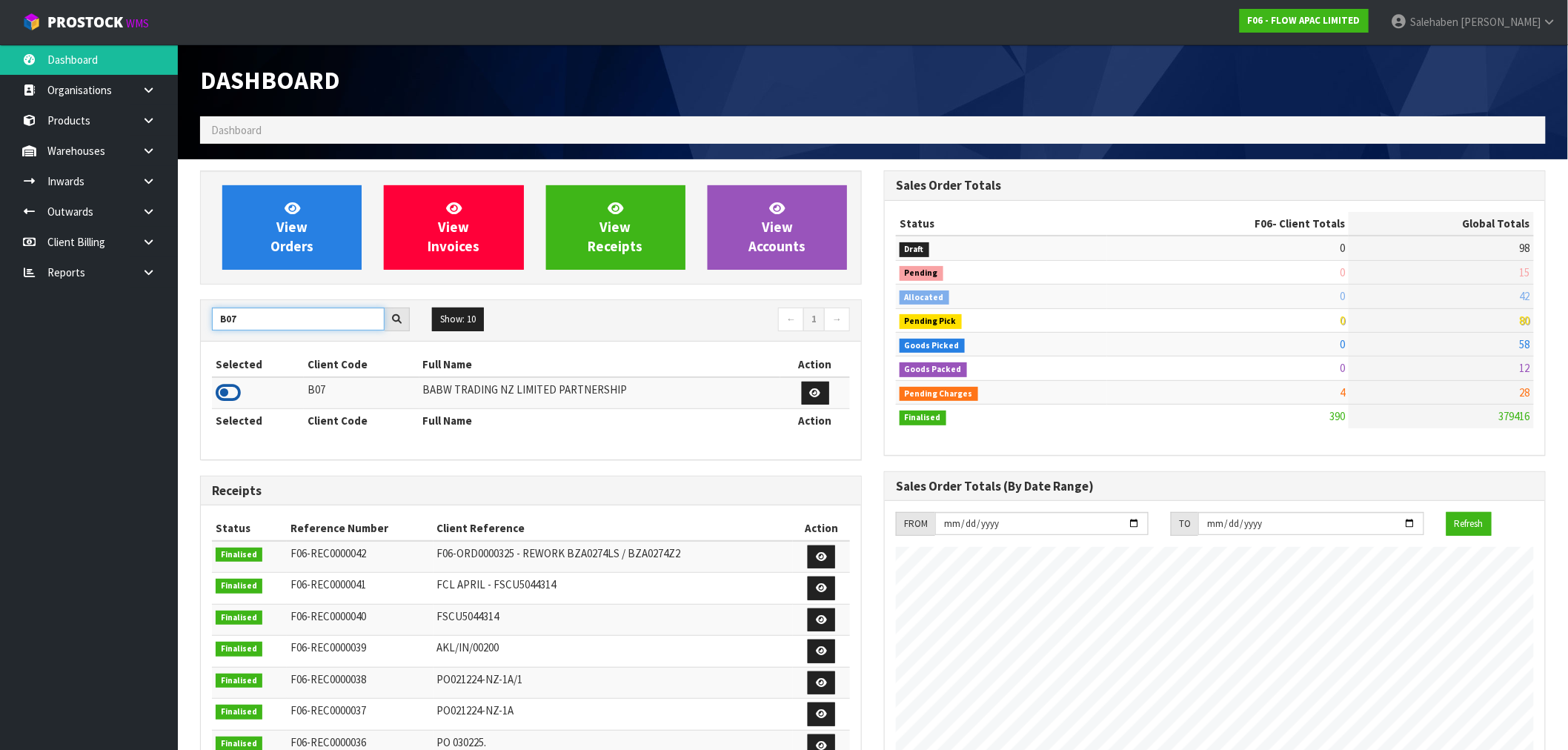
type input "B07"
click at [226, 393] on icon at bounding box center [227, 393] width 25 height 23
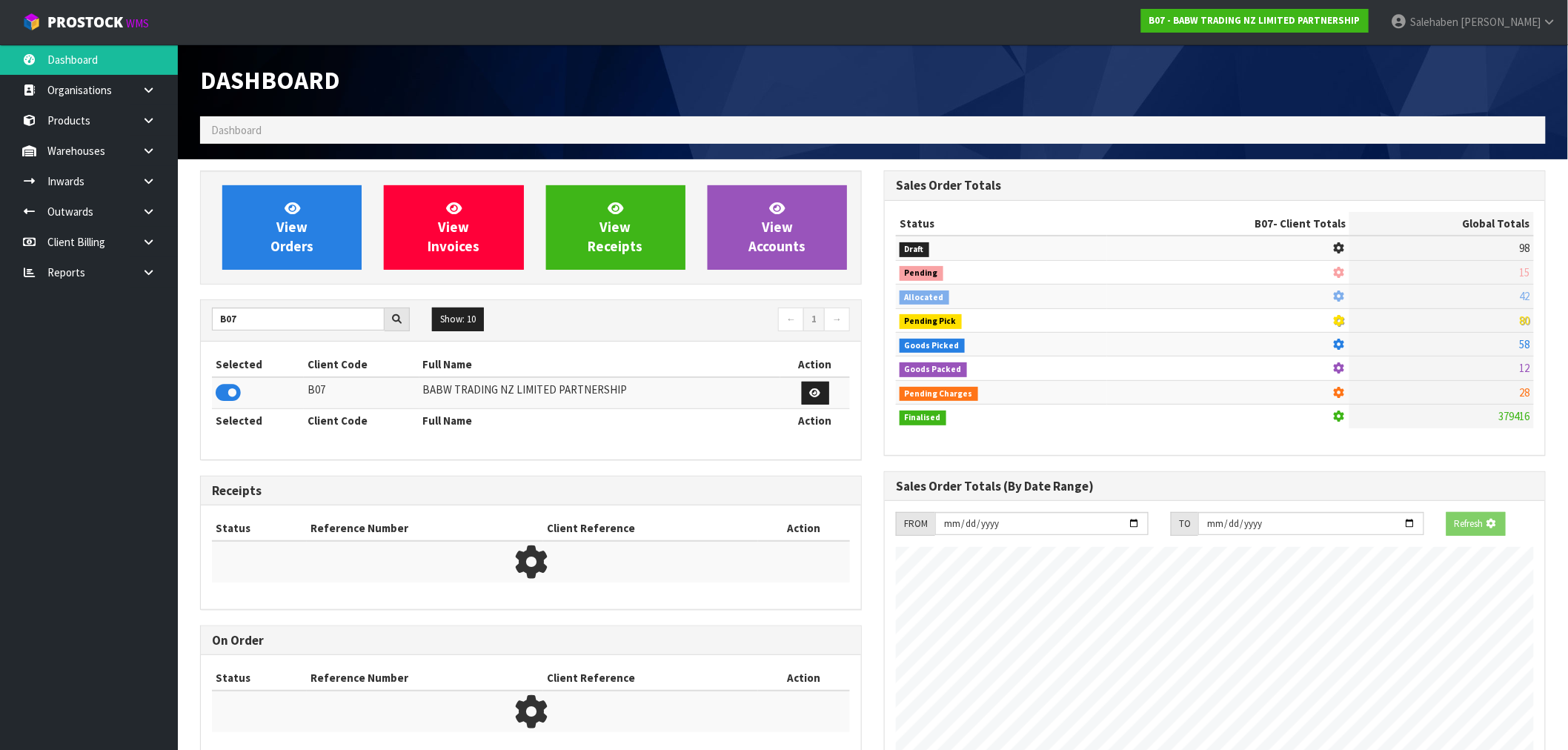
scroll to position [924, 684]
click at [266, 201] on link "View Orders" at bounding box center [292, 227] width 140 height 84
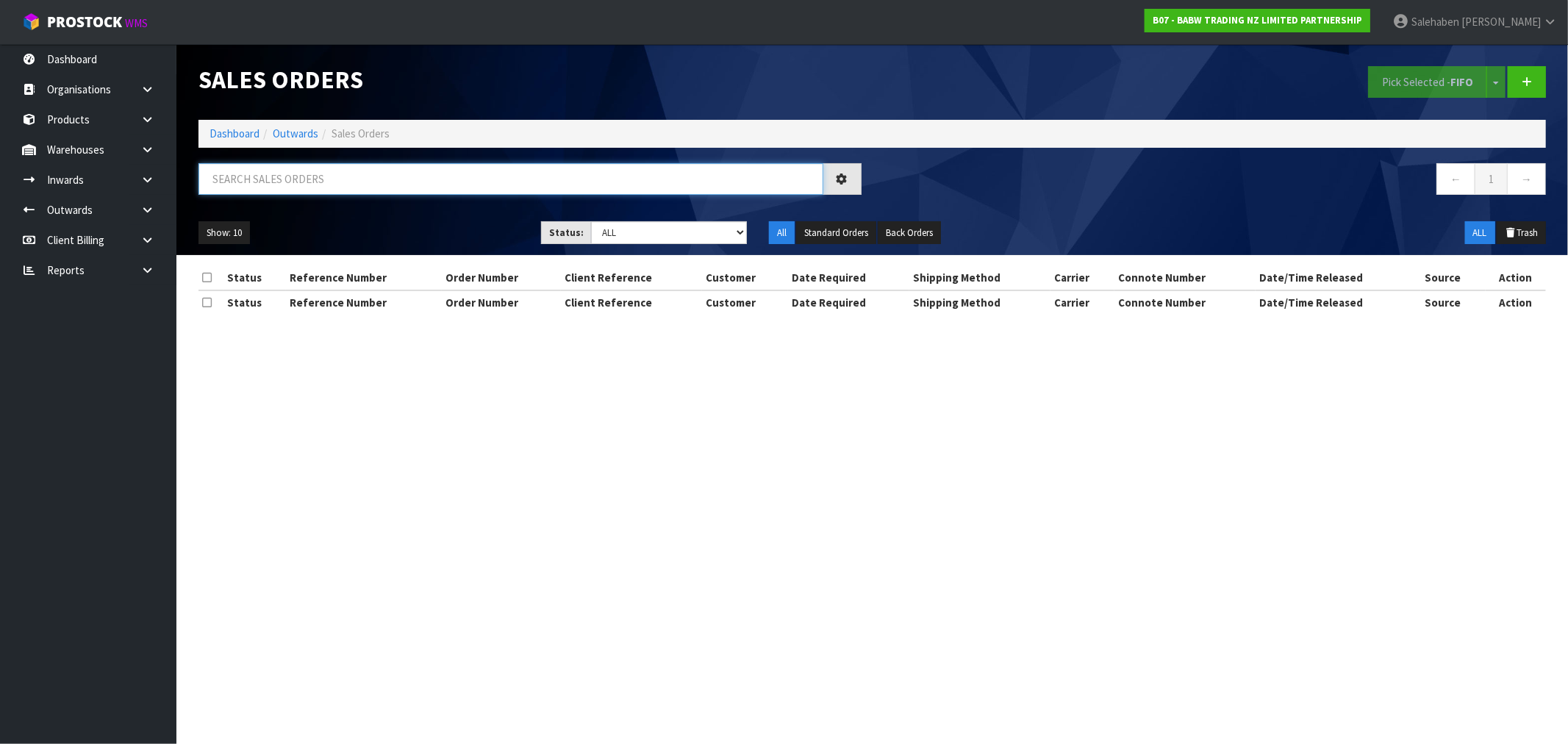
click at [245, 171] on input "text" at bounding box center [511, 179] width 625 height 32
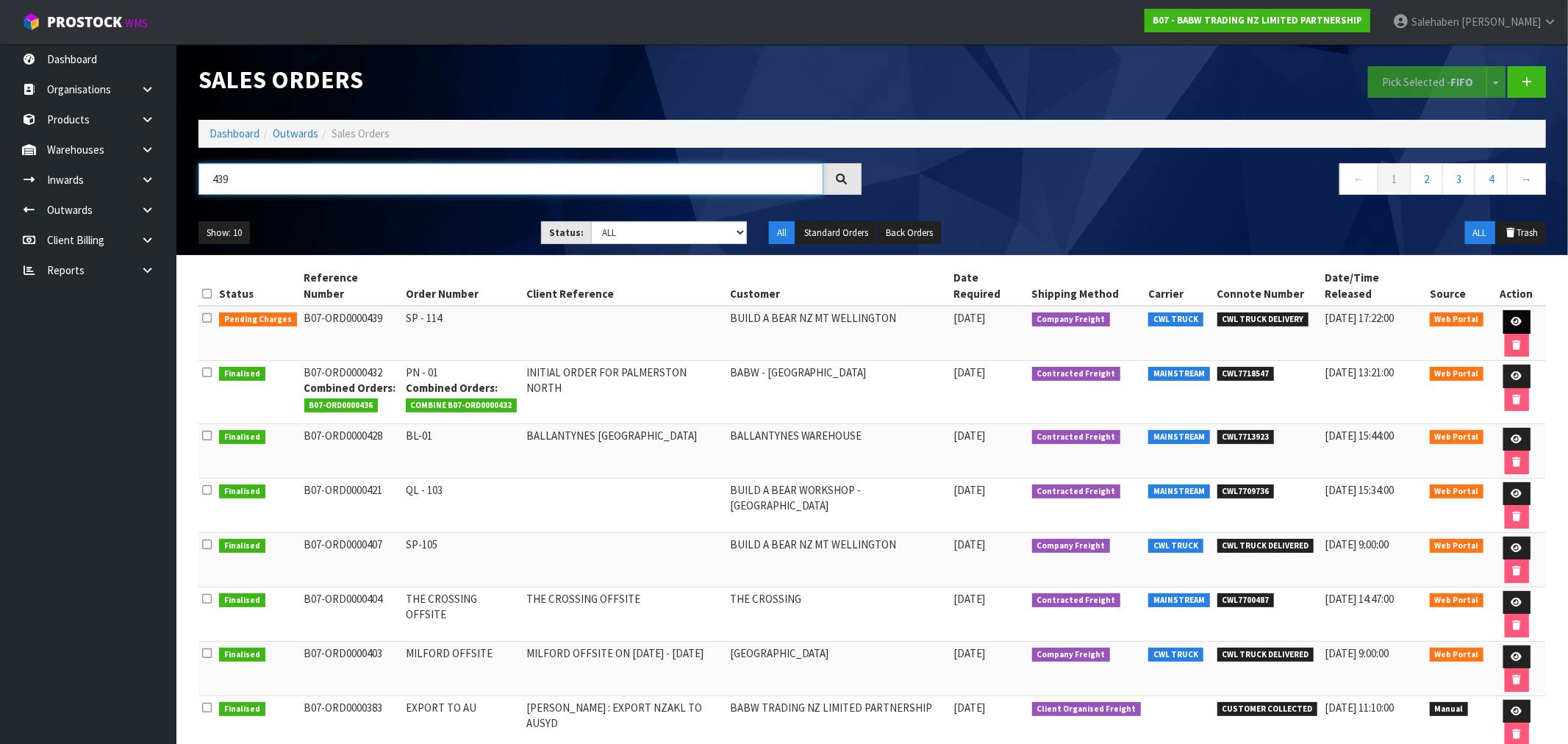
type input "439"
click at [1503, 311] on link at bounding box center [1517, 321] width 28 height 23
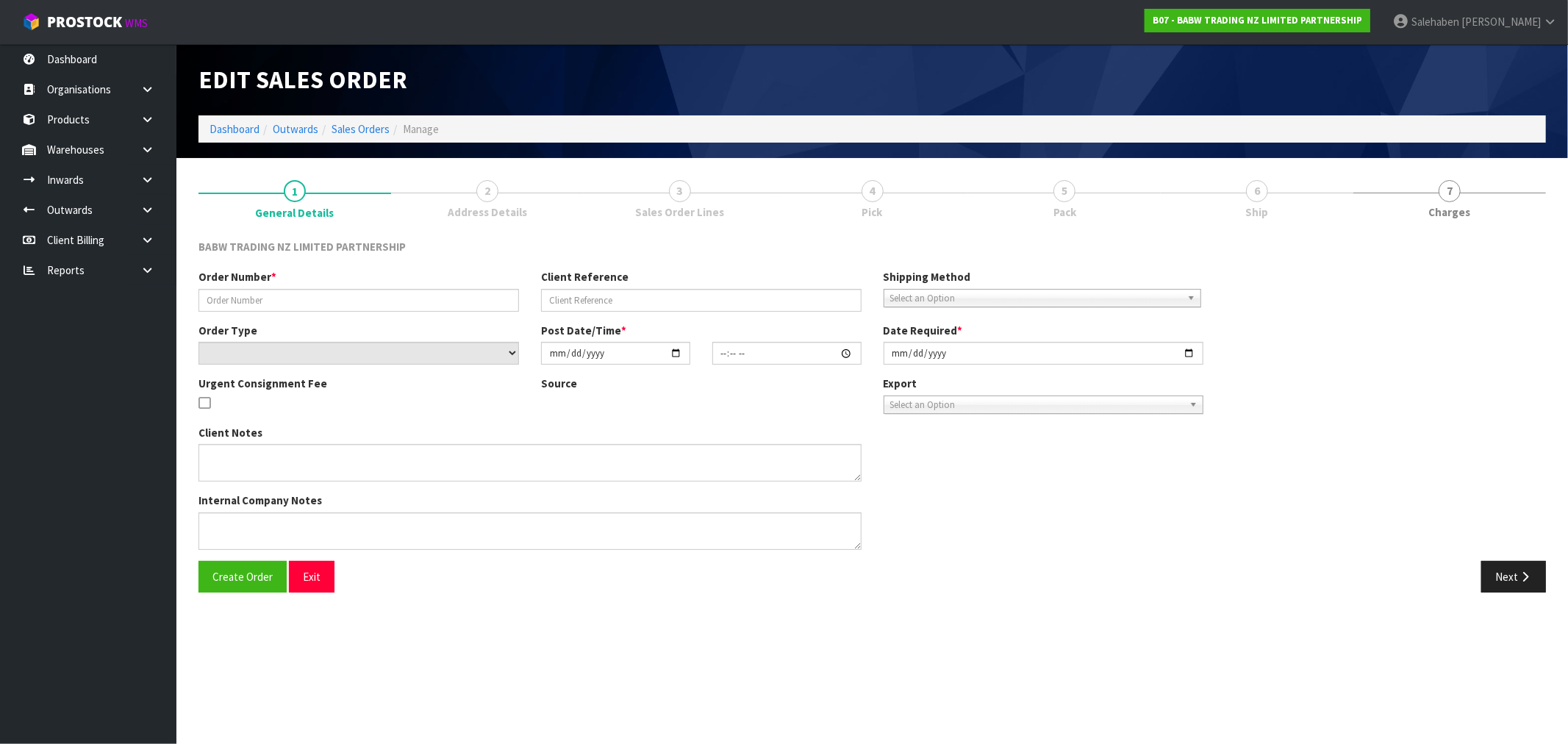
type input "SP - 114"
select select "number:0"
type input "[DATE]"
type input "14:35:00.000"
type input "[DATE]"
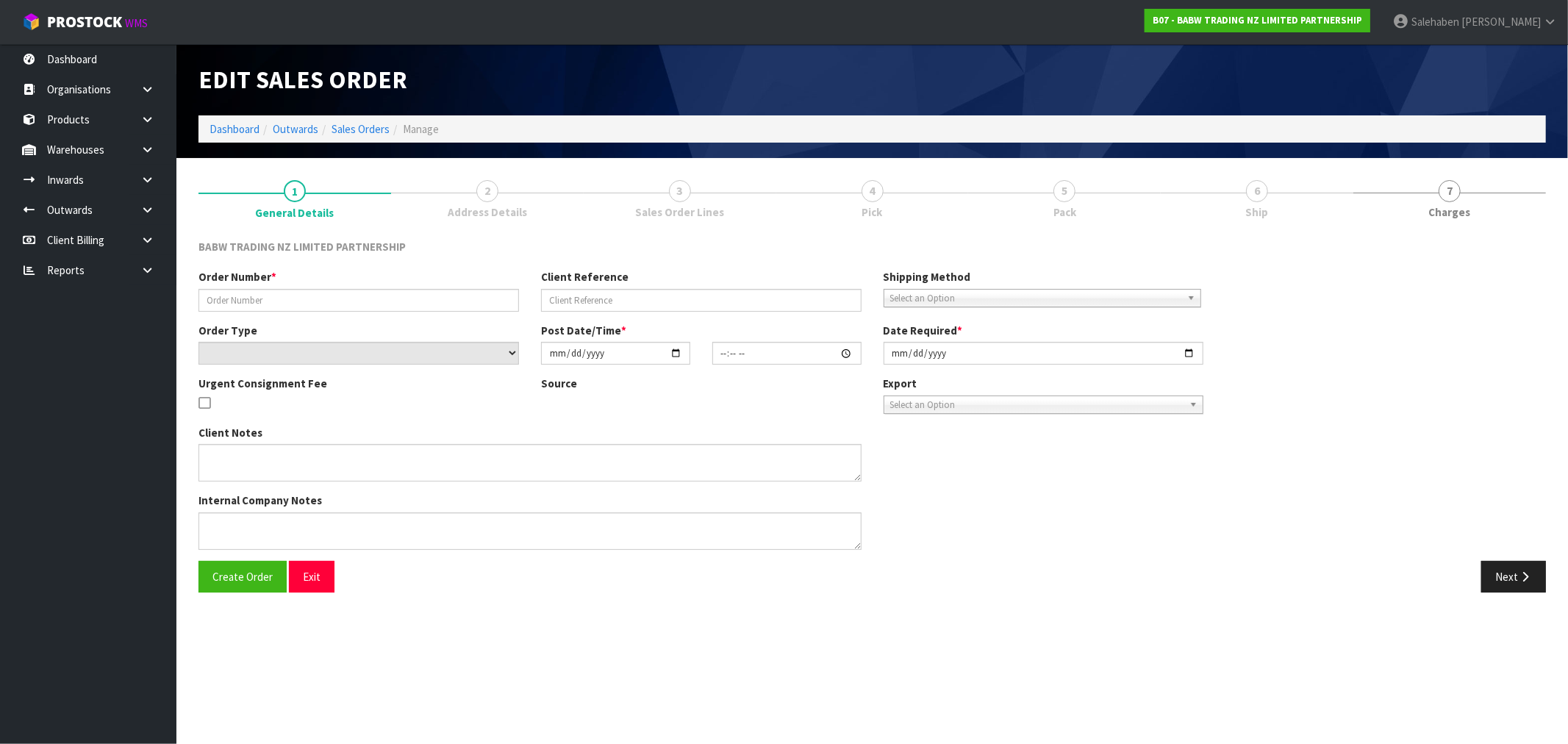
type textarea "CALL/MESSGAE AFTERNOON PRIOR TO MORNING DELIVERY - FRANKI 0273810540, TO MAKE S…"
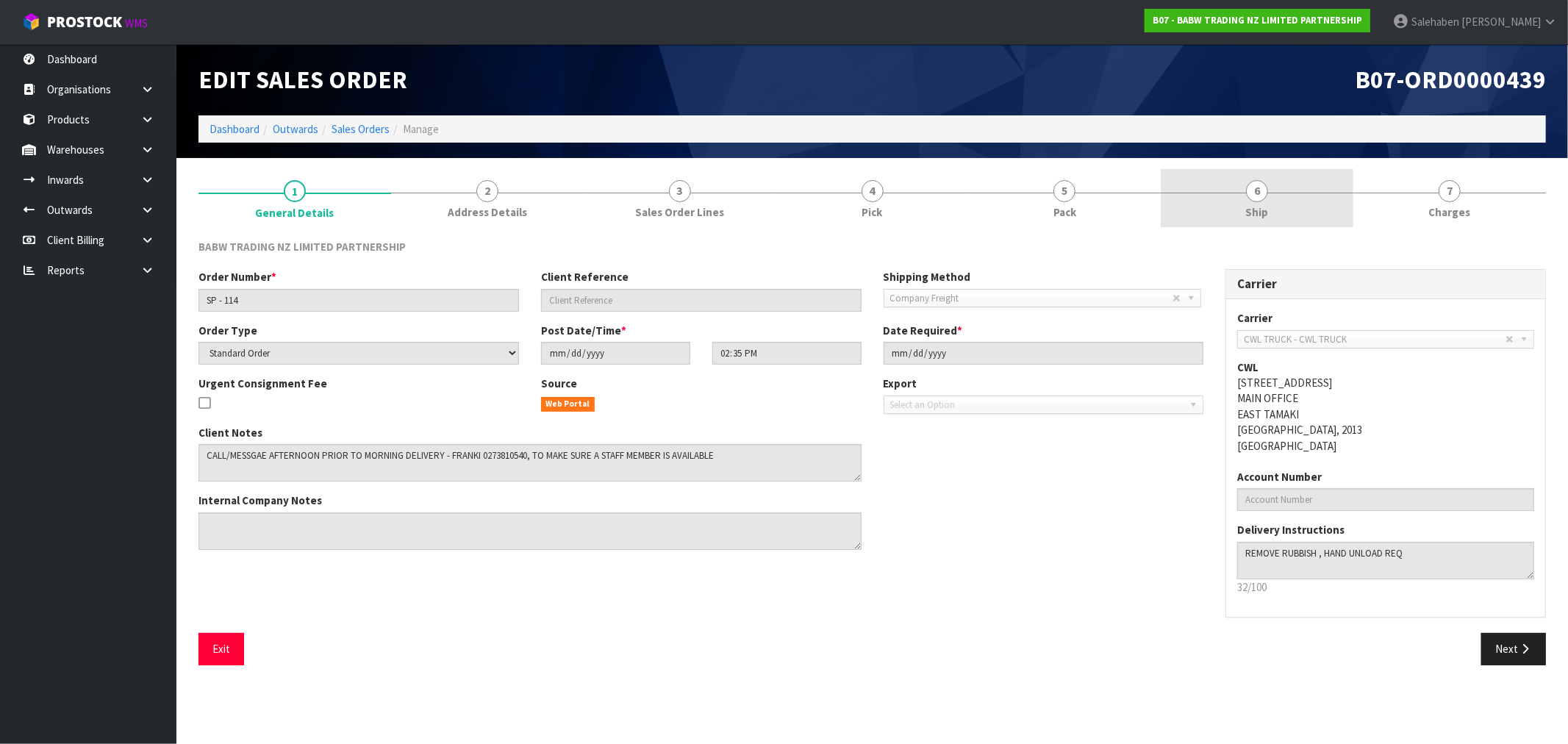
click at [1260, 216] on span "Ship" at bounding box center [1257, 212] width 22 height 16
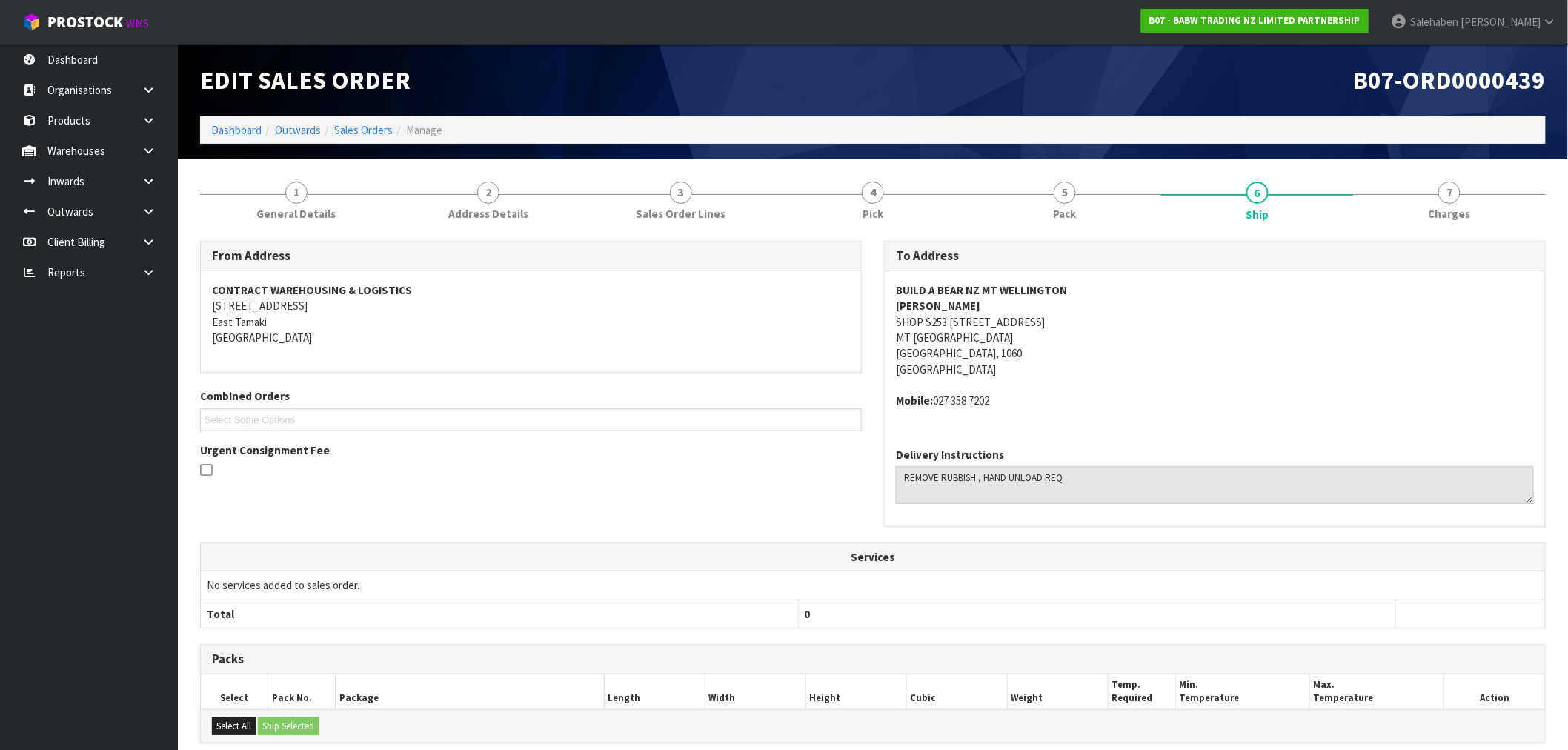
scroll to position [201, 0]
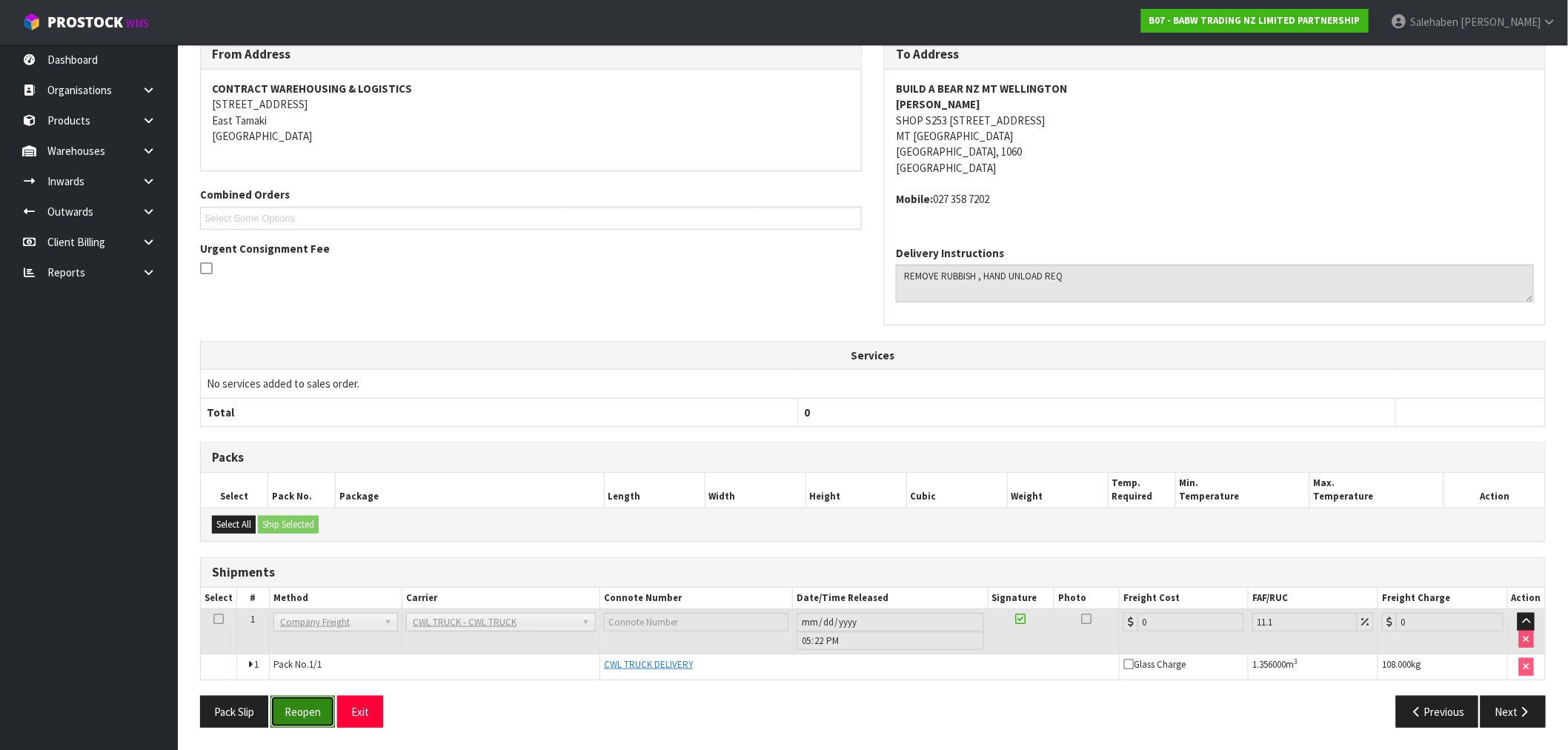
click at [284, 720] on button "Reopen" at bounding box center [303, 712] width 64 height 32
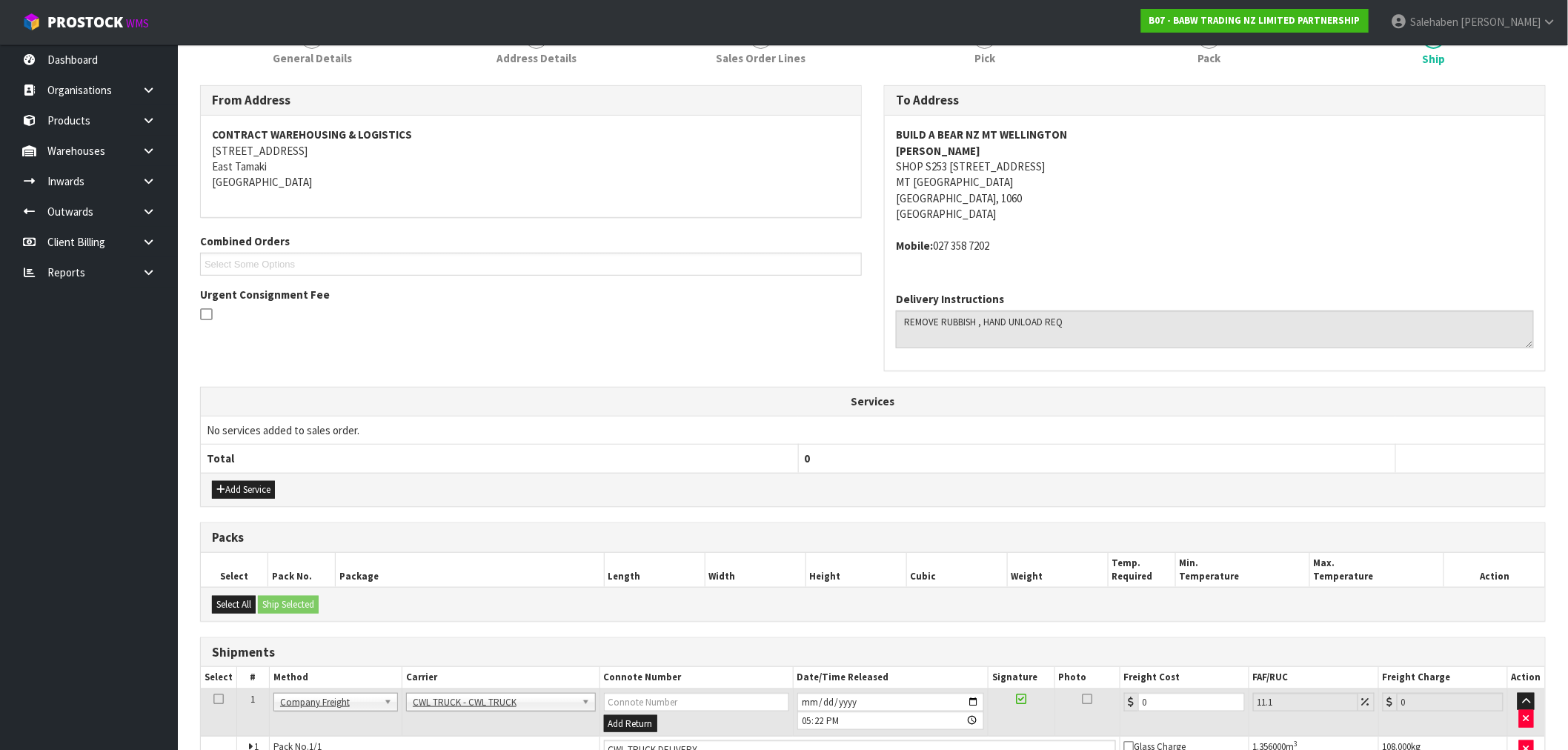
scroll to position [256, 0]
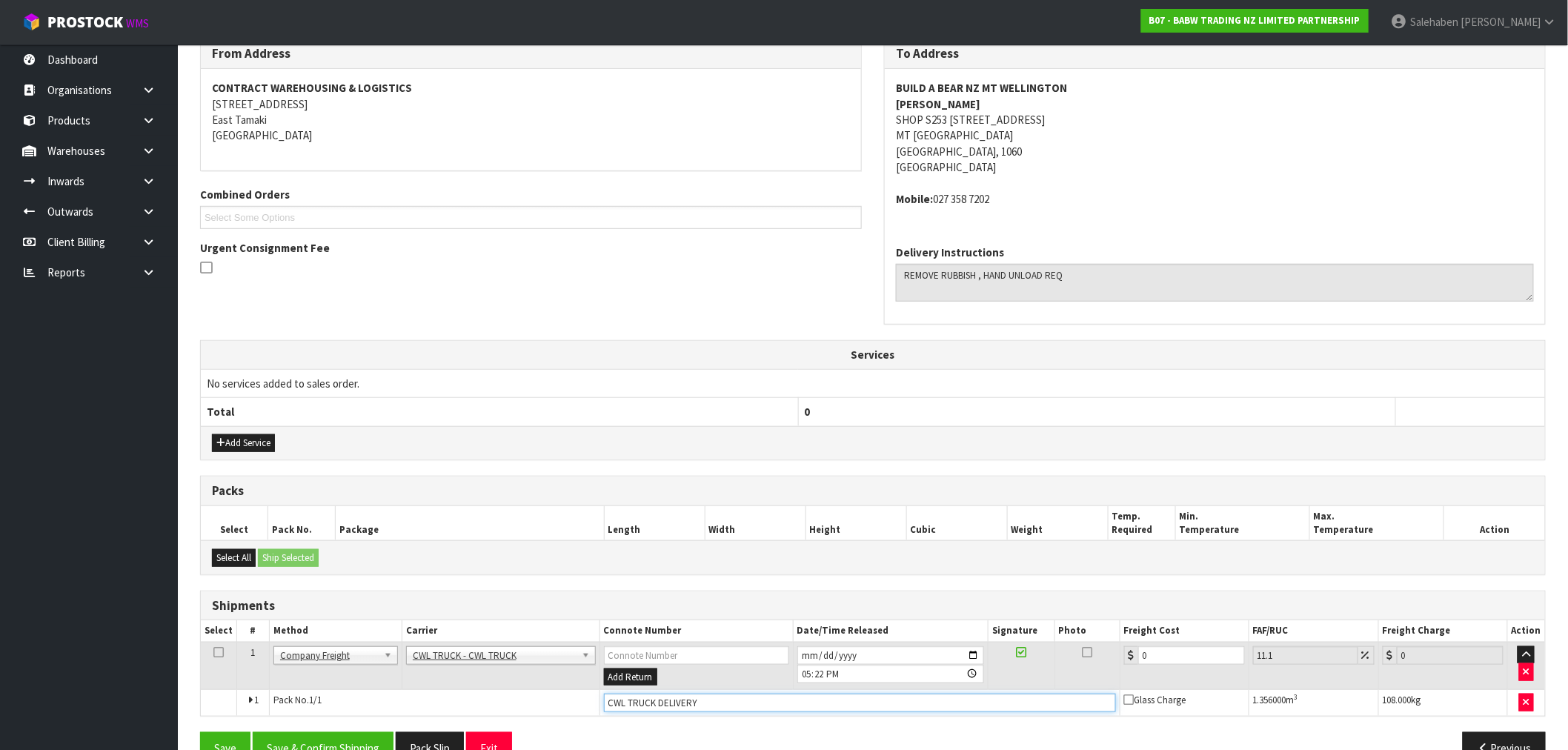
click at [721, 700] on input "CWL TRUCK DELIVERY" at bounding box center [860, 702] width 512 height 18
type input "CWL TRUCK DELIVERED"
drag, startPoint x: 1153, startPoint y: 653, endPoint x: 995, endPoint y: 701, distance: 165.1
click at [1101, 656] on tr "1 Client Local Pickup Customer Local Pickup Company Freight Contracted Freight …" at bounding box center [873, 665] width 1345 height 48
type input "1"
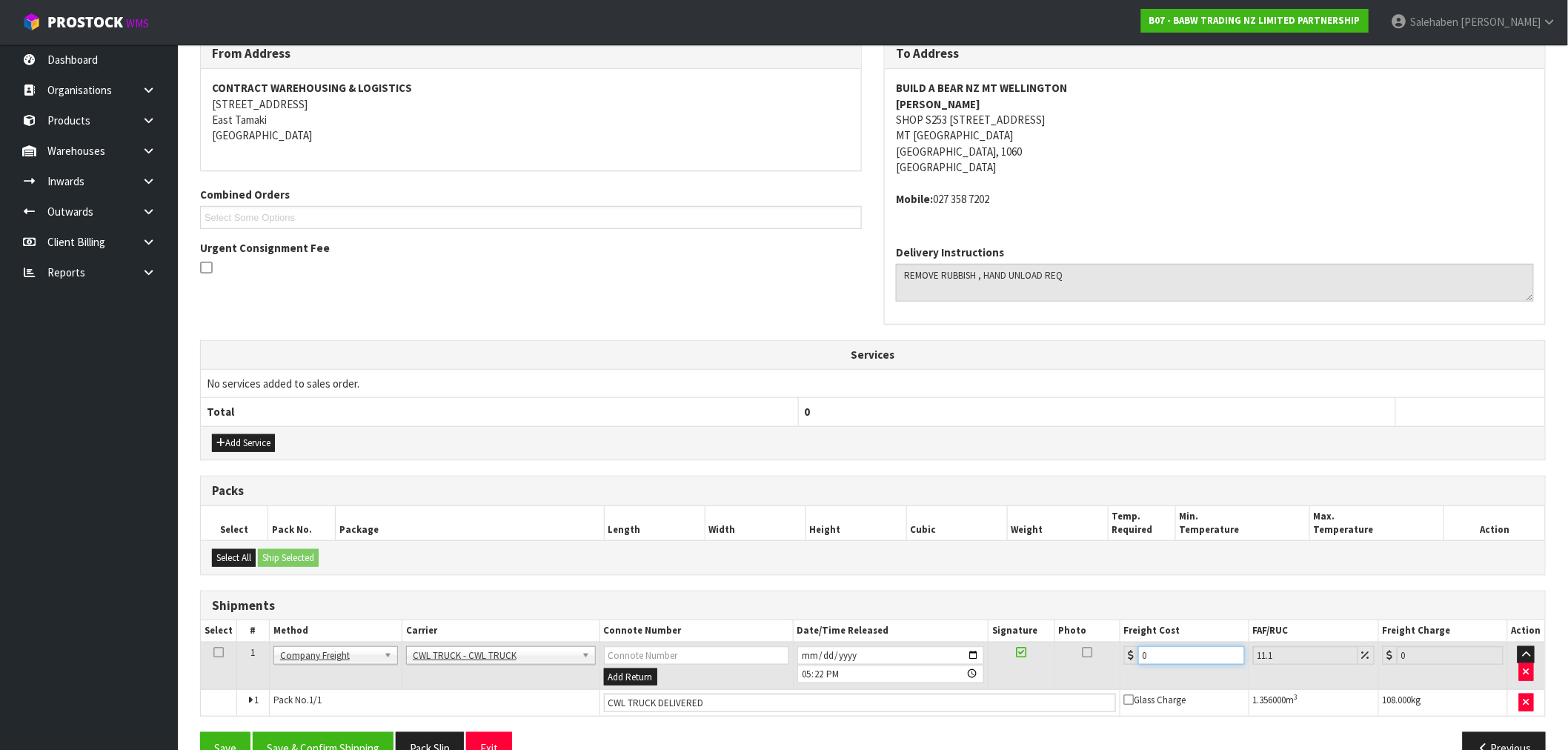
type input "1.11"
type input "12"
type input "13.33"
type input "128"
type input "142.21"
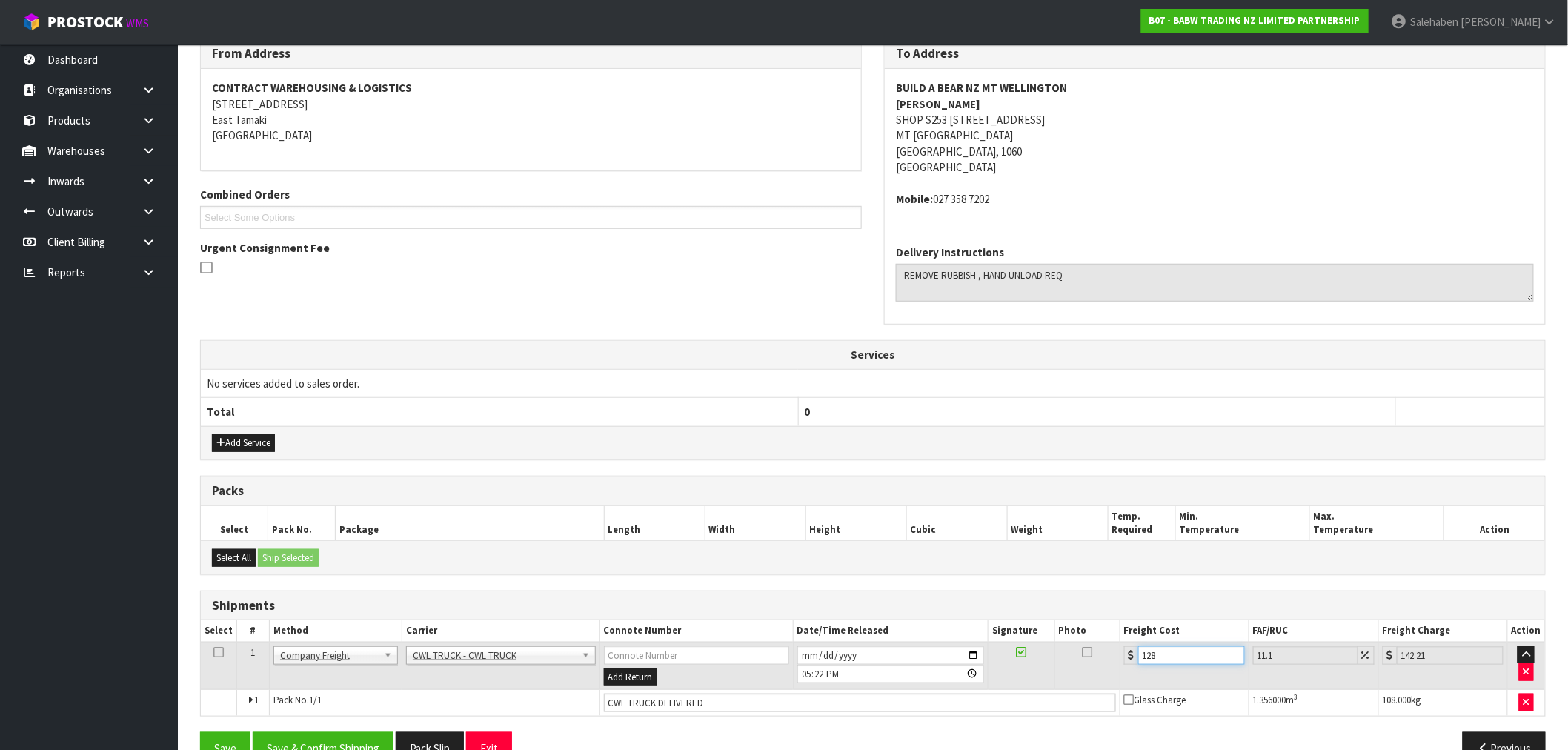
type input "128.9"
type input "143.21"
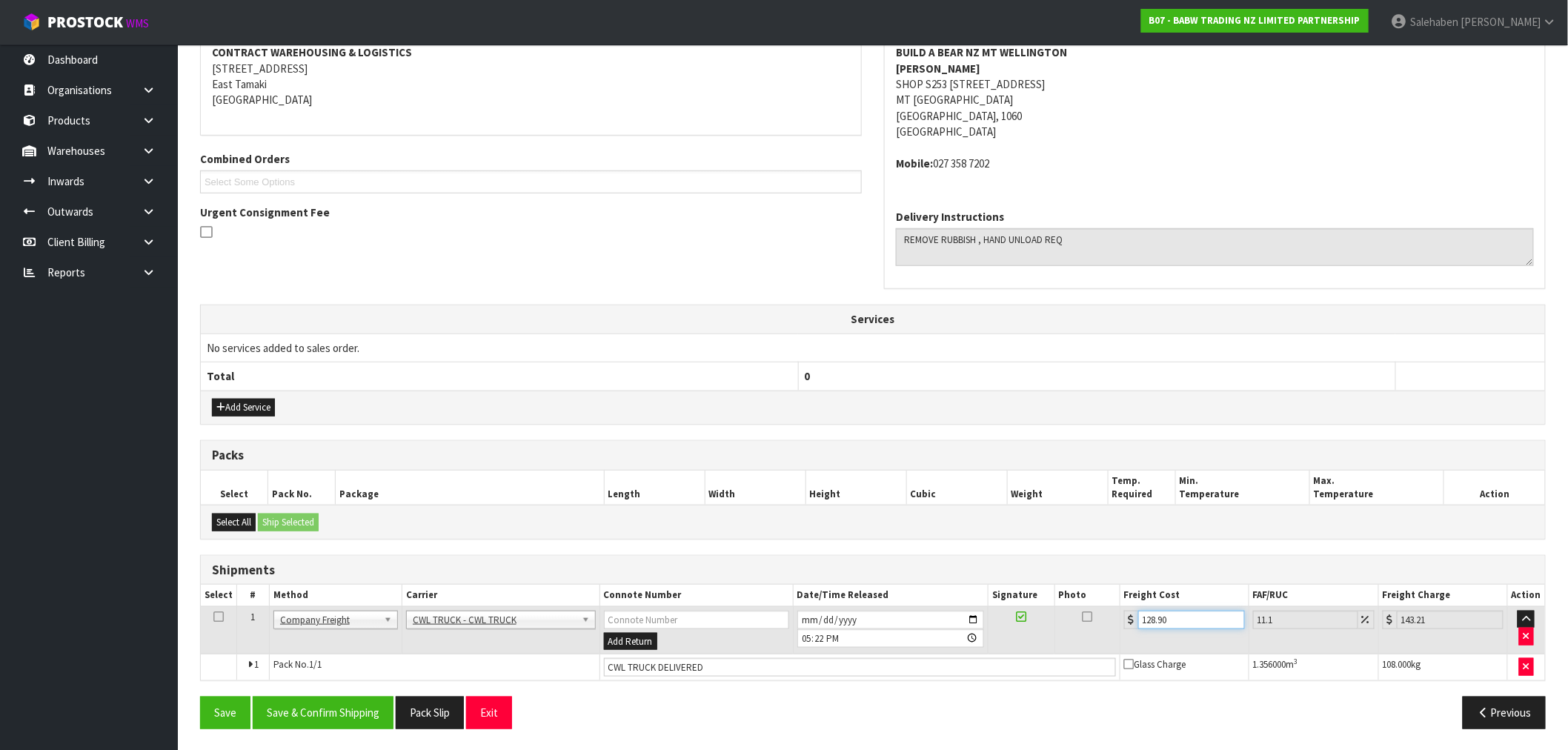
scroll to position [293, 0]
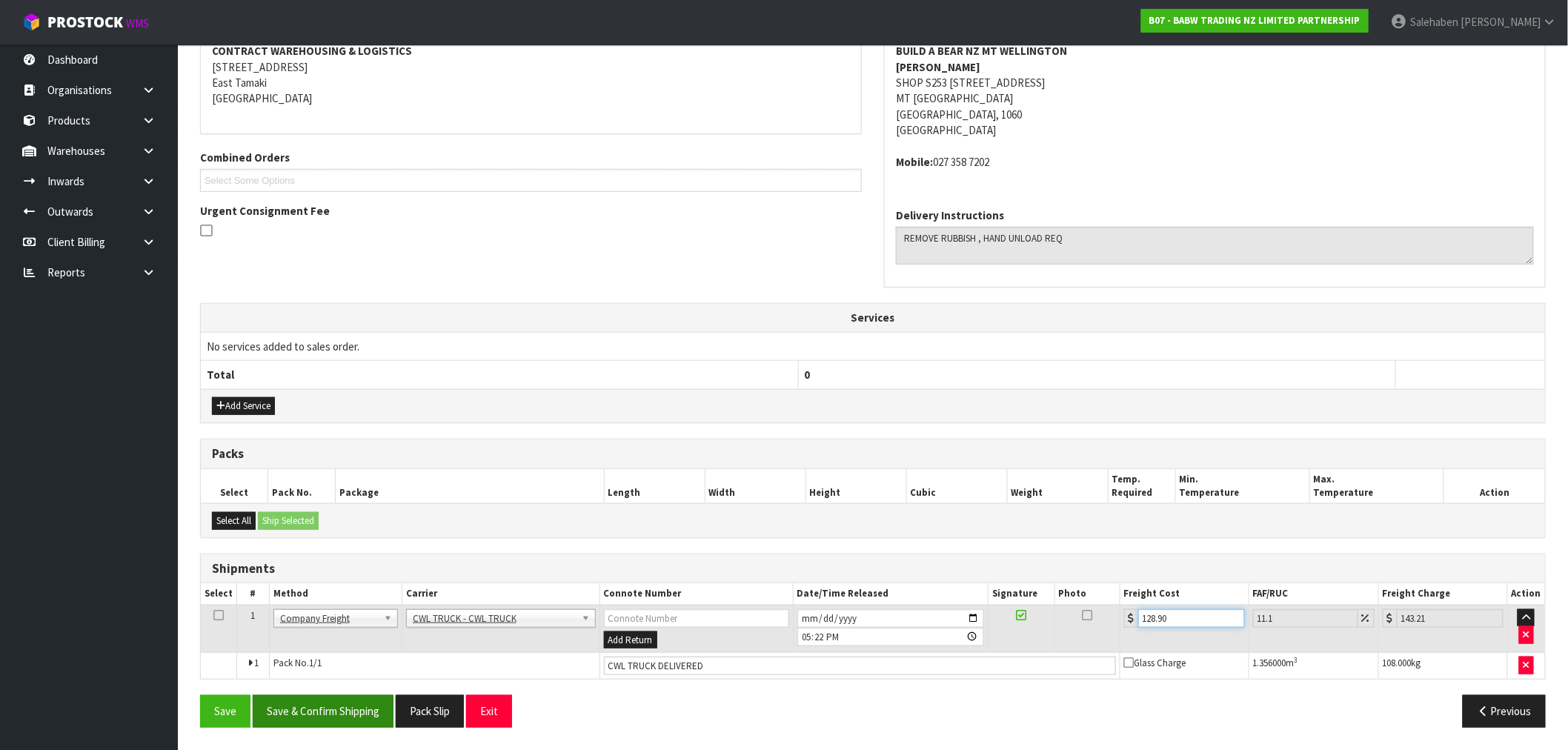
type input "128.90"
click at [346, 708] on button "Save & Confirm Shipping" at bounding box center [323, 711] width 141 height 32
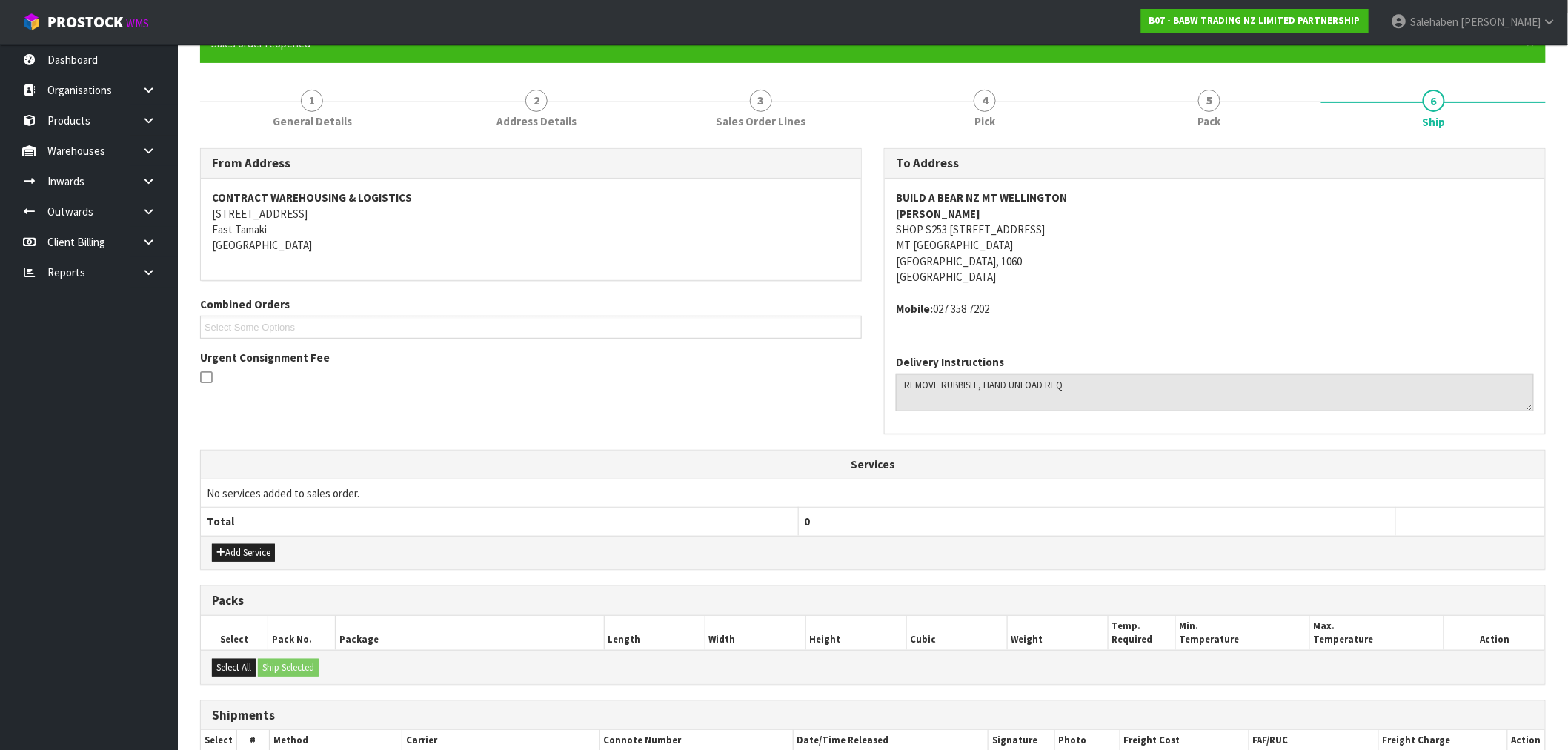
scroll to position [0, 0]
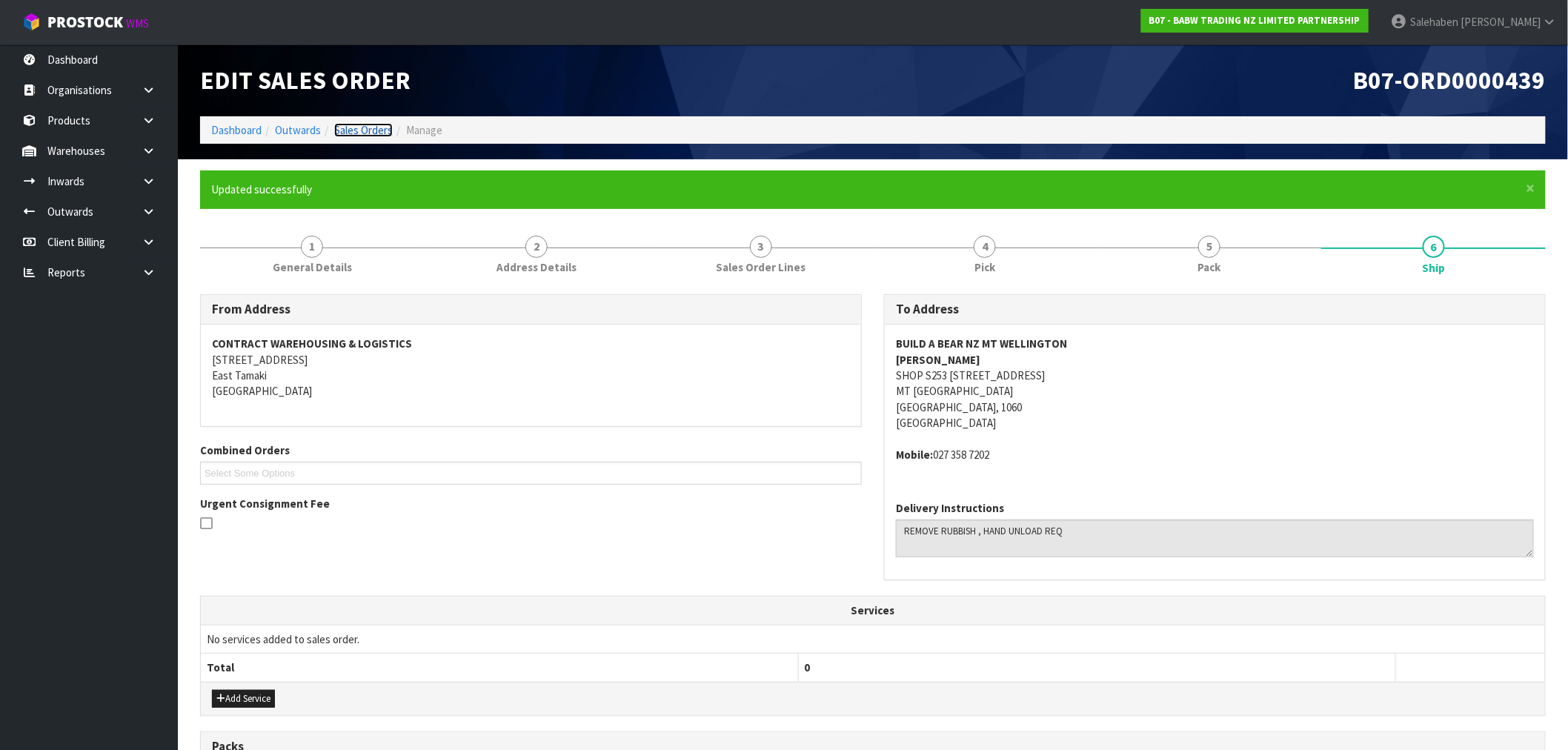
click at [359, 134] on link "Sales Orders" at bounding box center [363, 130] width 58 height 14
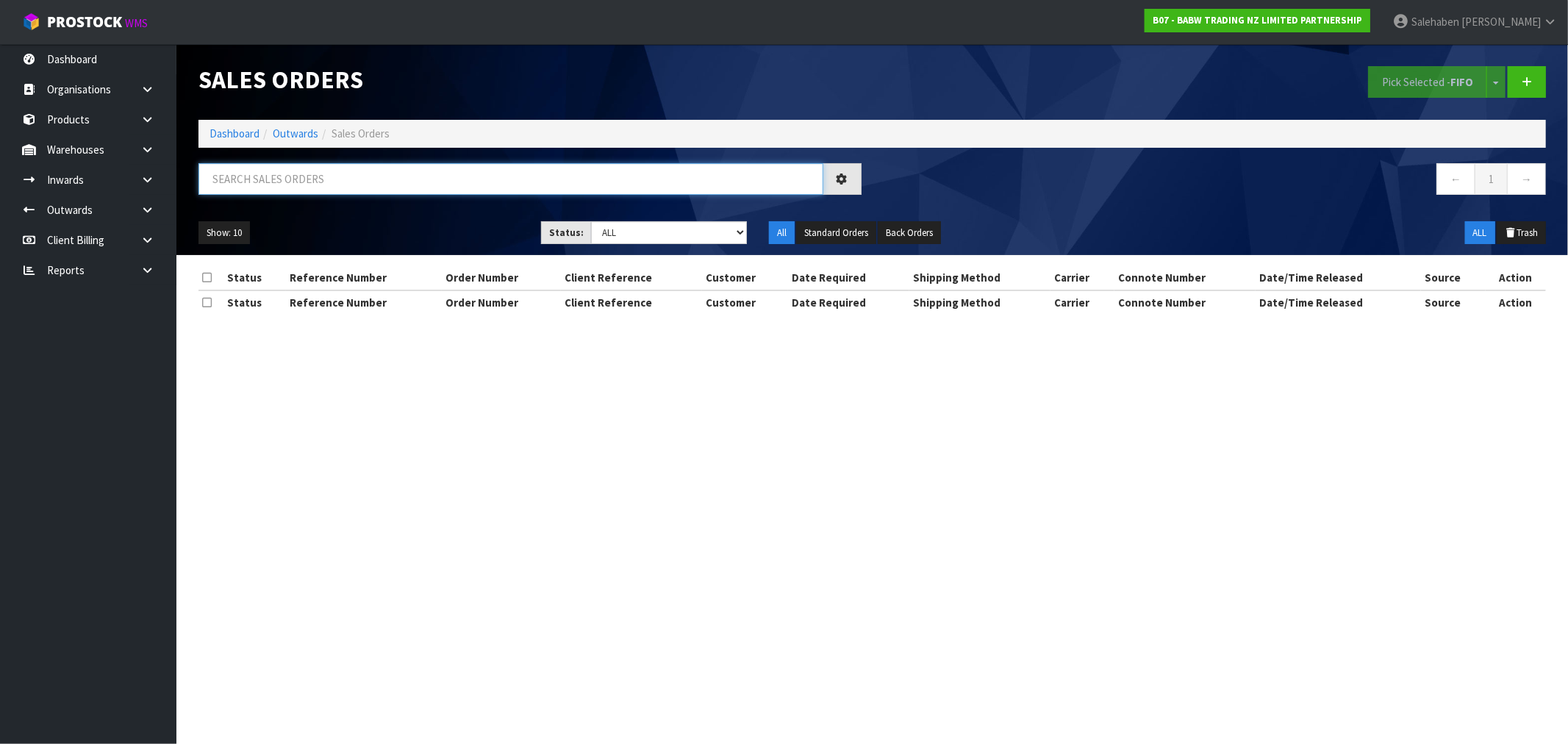
click at [329, 173] on input "text" at bounding box center [511, 179] width 625 height 32
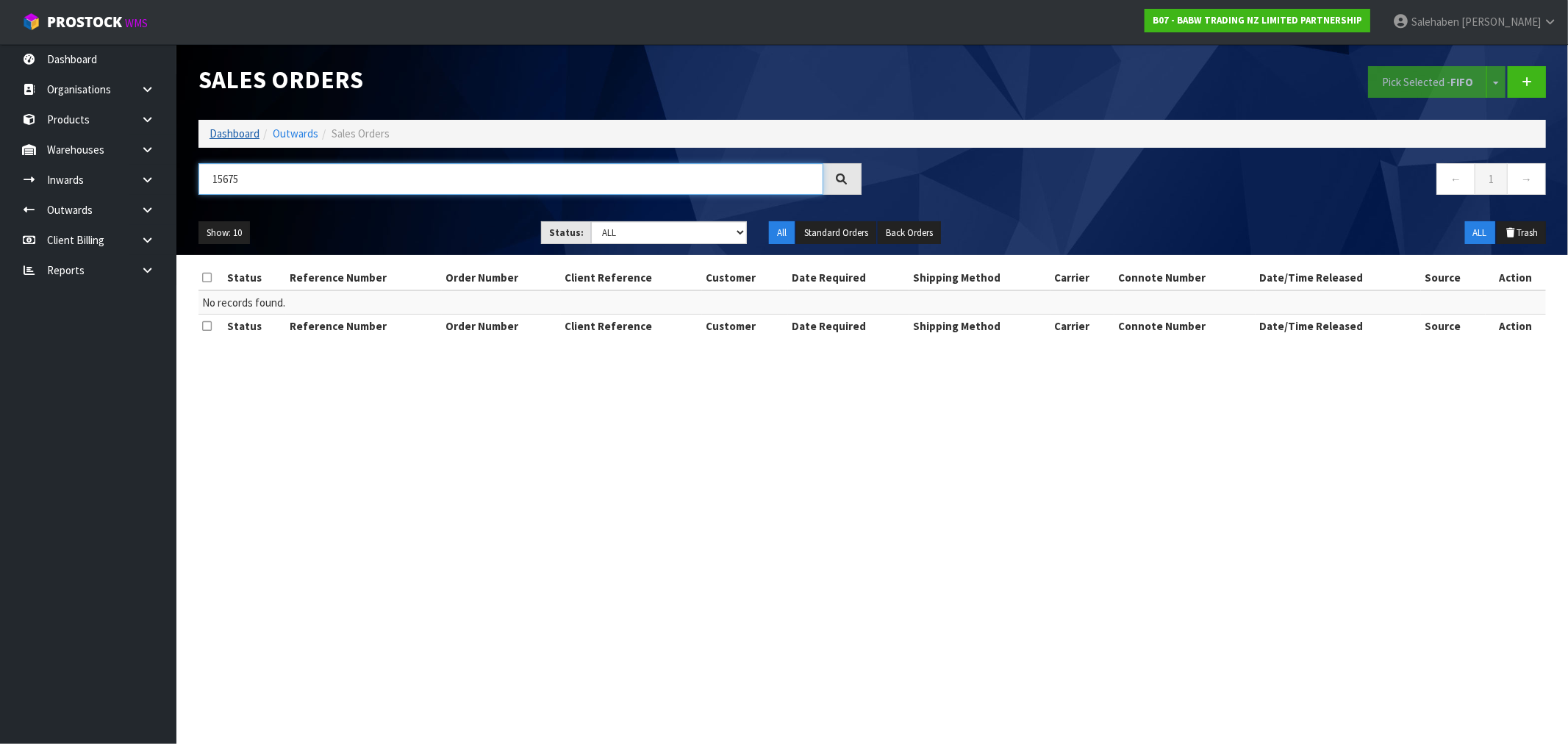
type input "15675"
click at [230, 133] on link "Dashboard" at bounding box center [234, 133] width 50 height 14
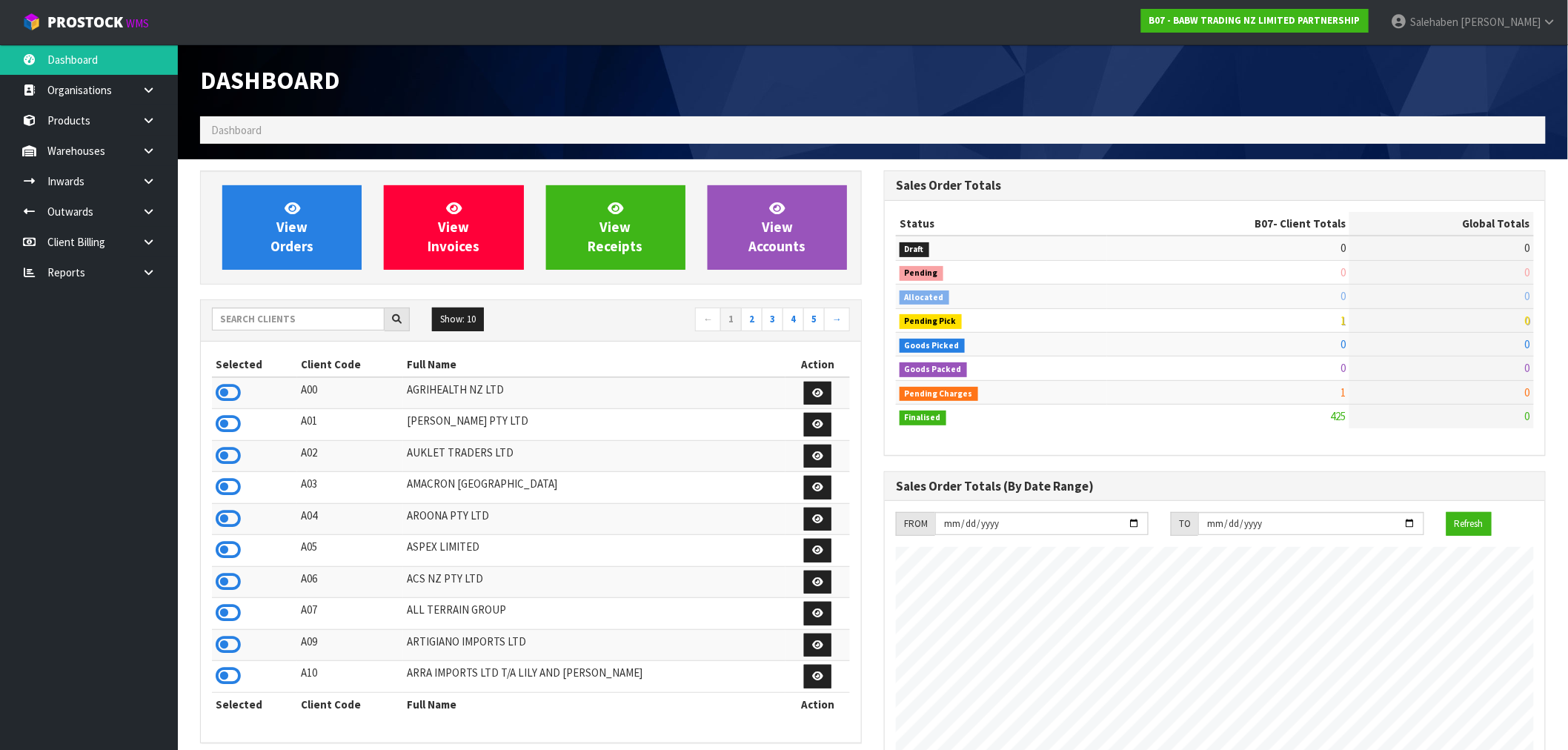
scroll to position [1122, 684]
click at [261, 314] on input "text" at bounding box center [298, 319] width 173 height 23
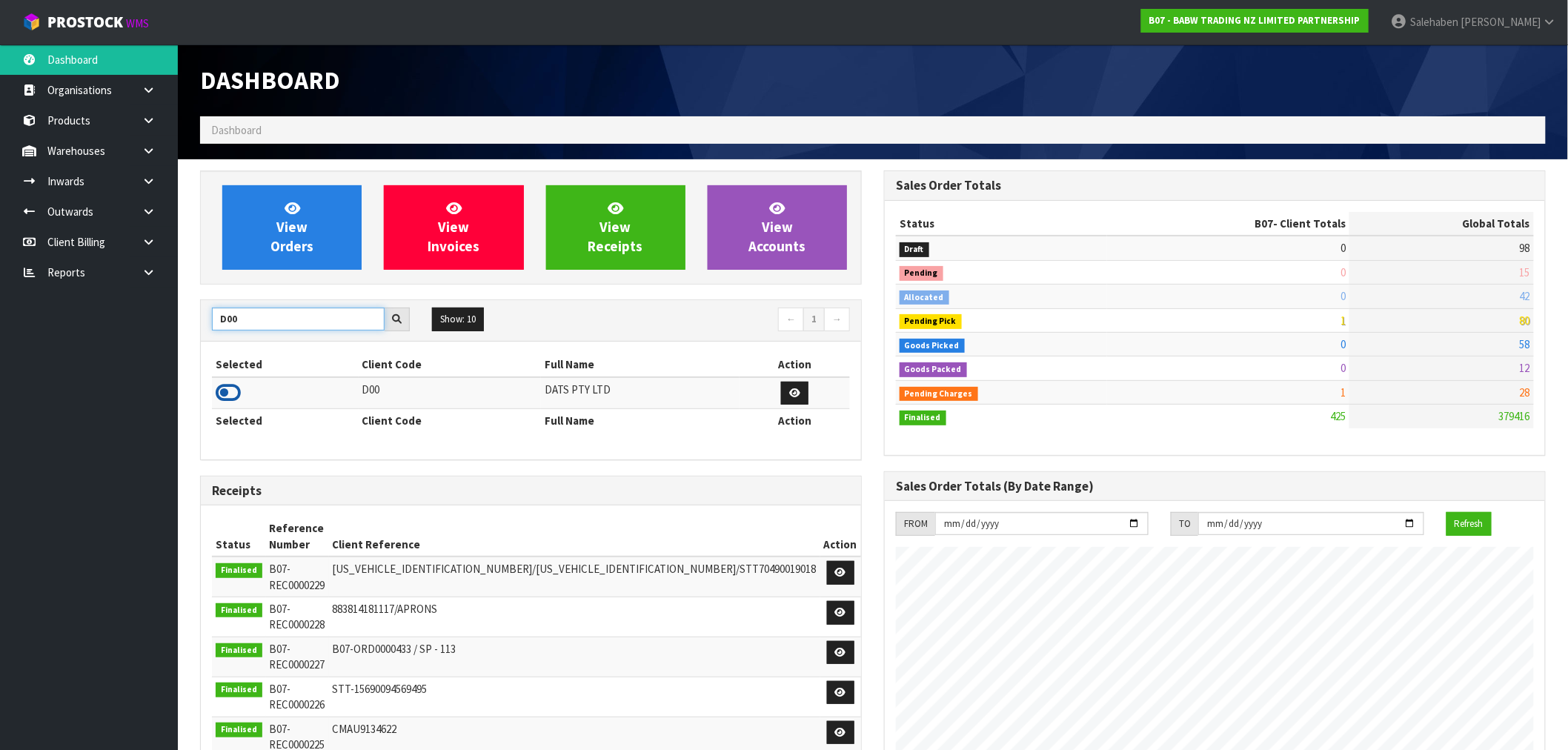
type input "D00"
click at [227, 392] on icon at bounding box center [227, 393] width 25 height 23
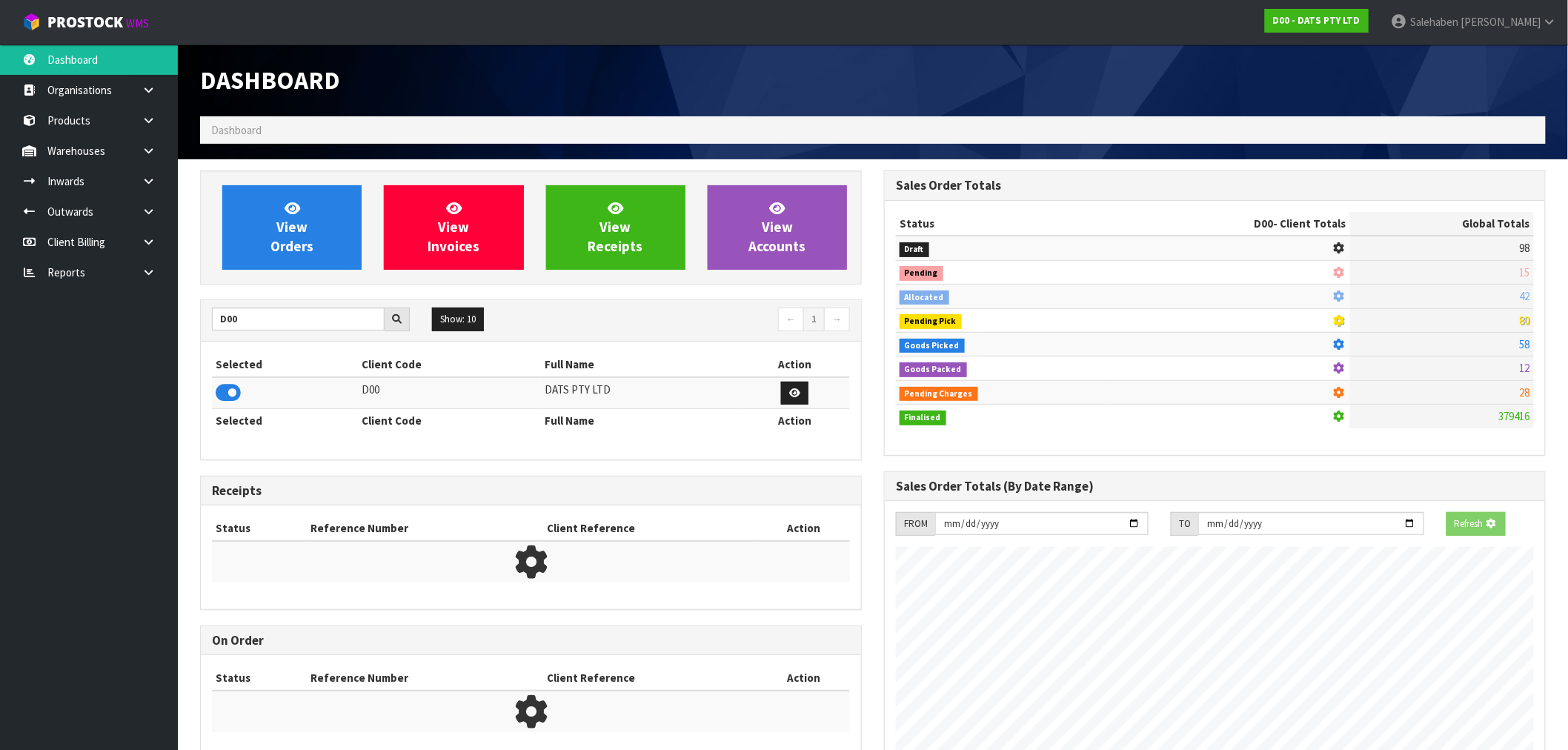
scroll to position [740158, 740535]
click at [312, 233] on link "View Orders" at bounding box center [292, 227] width 140 height 84
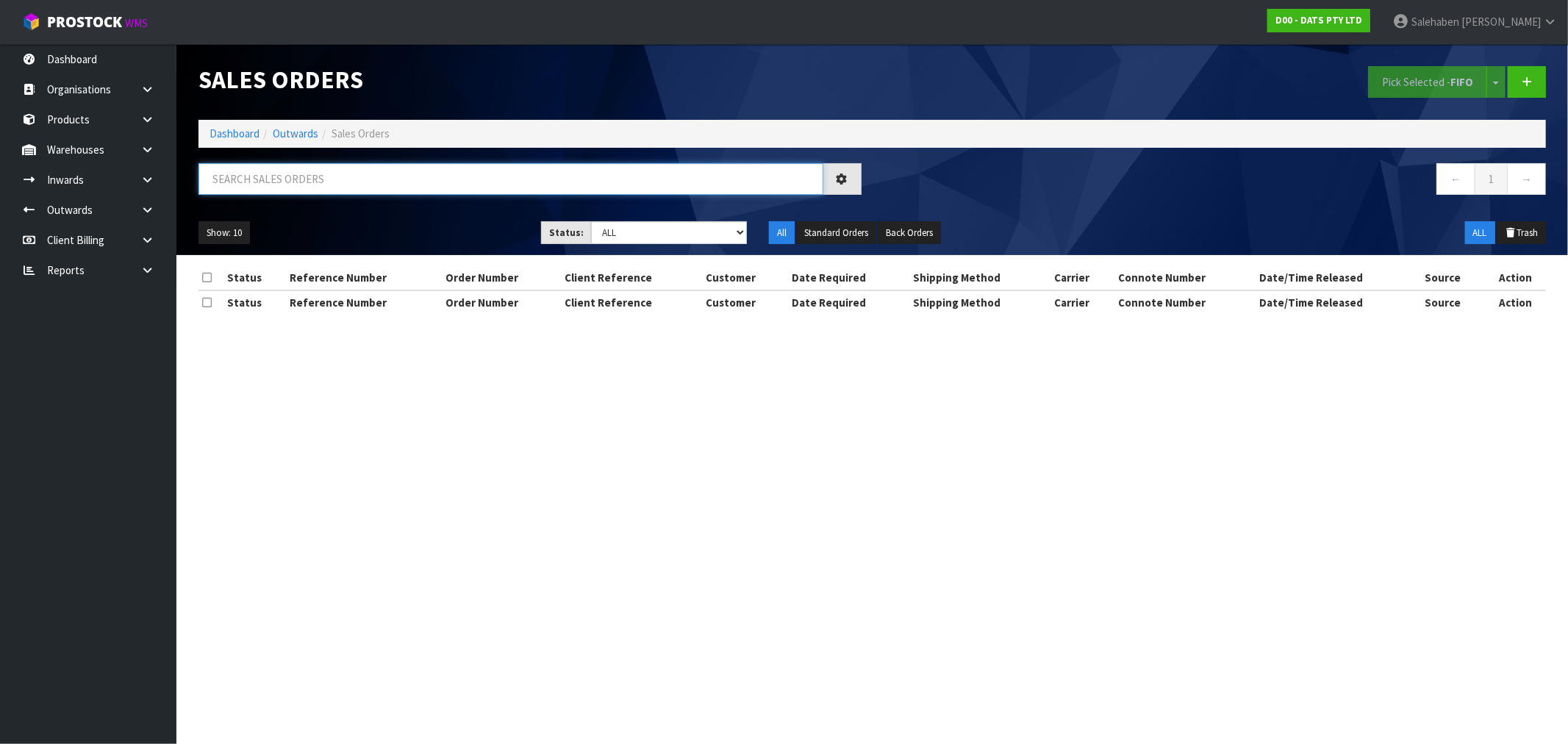
click at [288, 181] on input "text" at bounding box center [511, 179] width 625 height 32
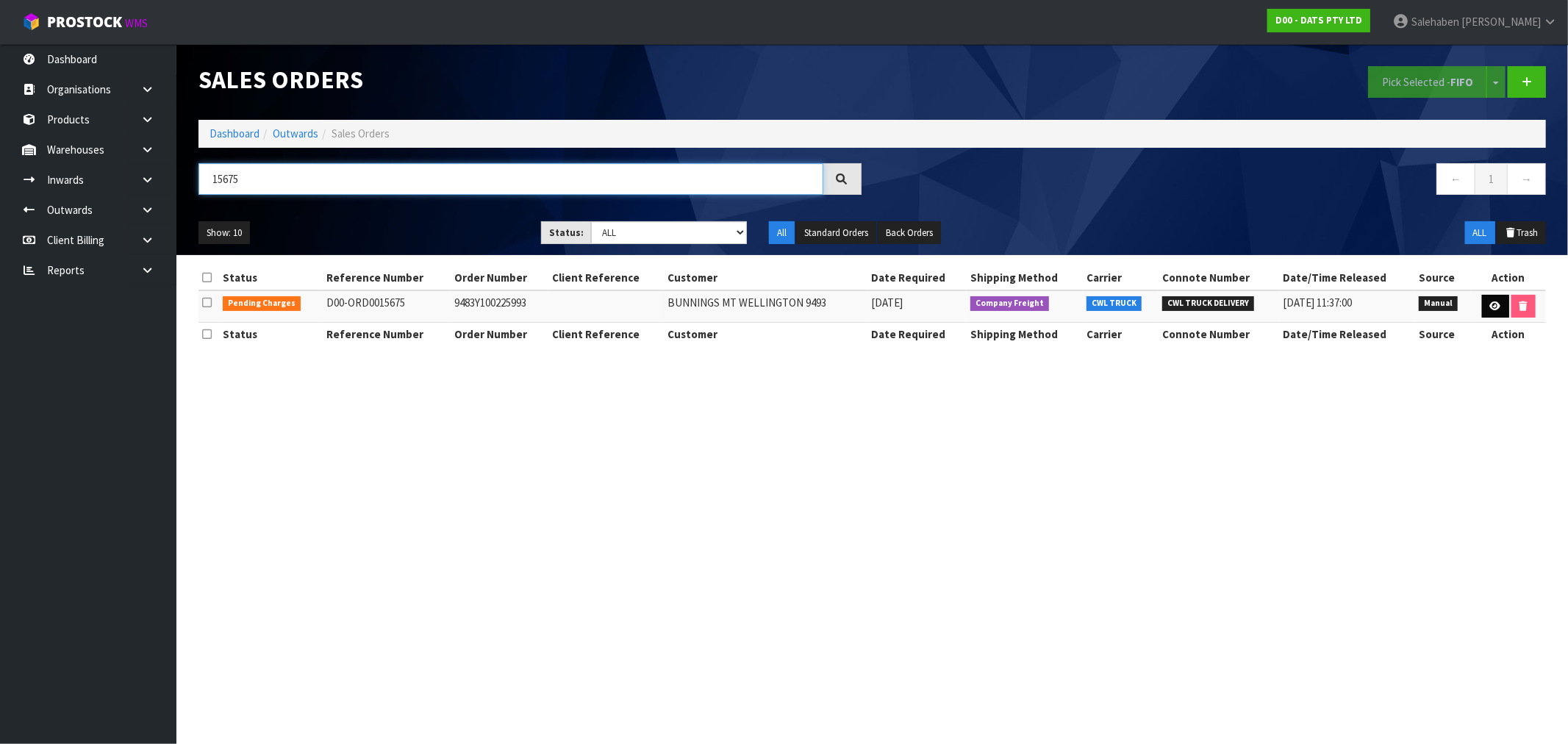
type input "15675"
click at [1485, 309] on link at bounding box center [1496, 306] width 28 height 23
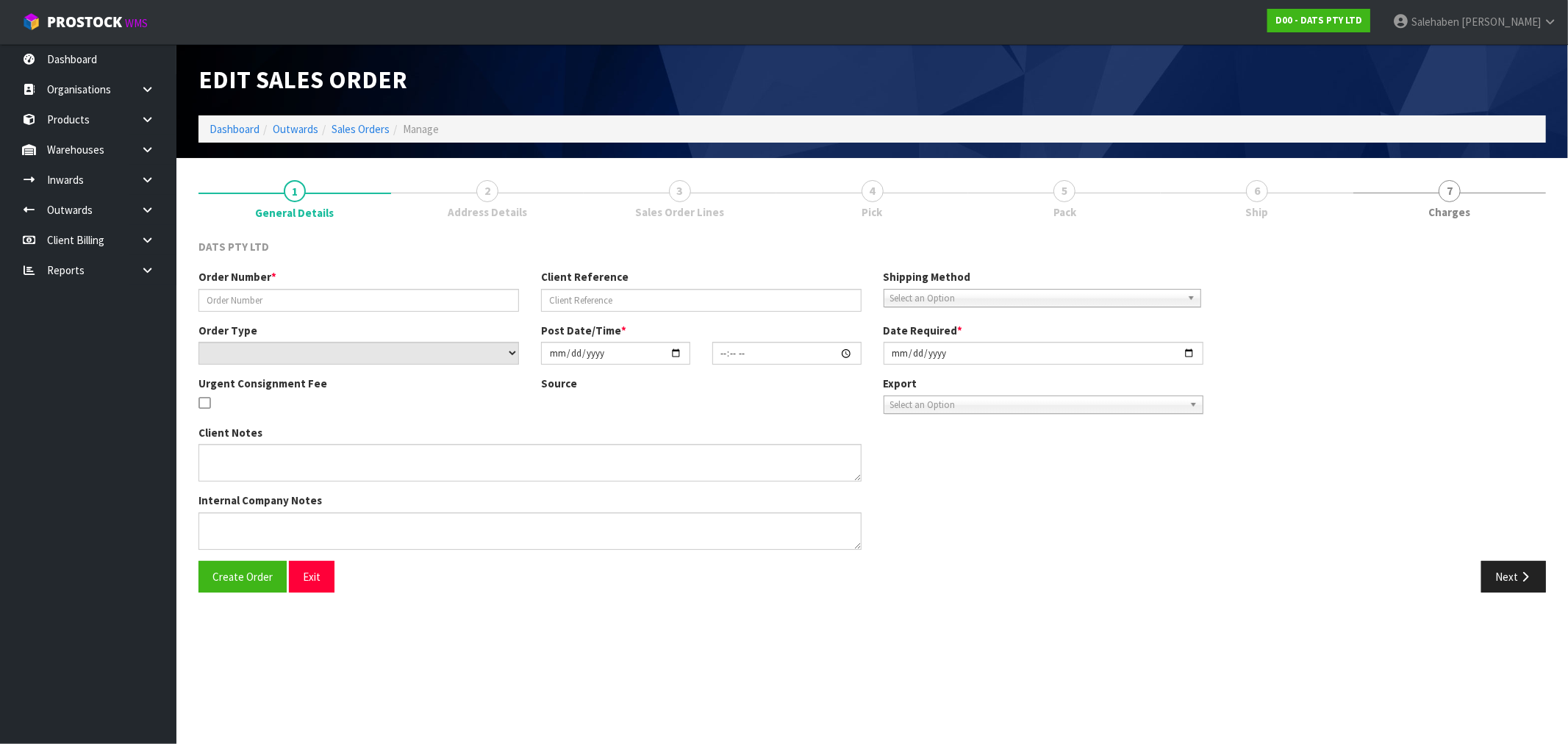
type input "9483Y100225993"
select select "number:0"
type input "[DATE]"
type input "08:58:00.000"
type input "[DATE]"
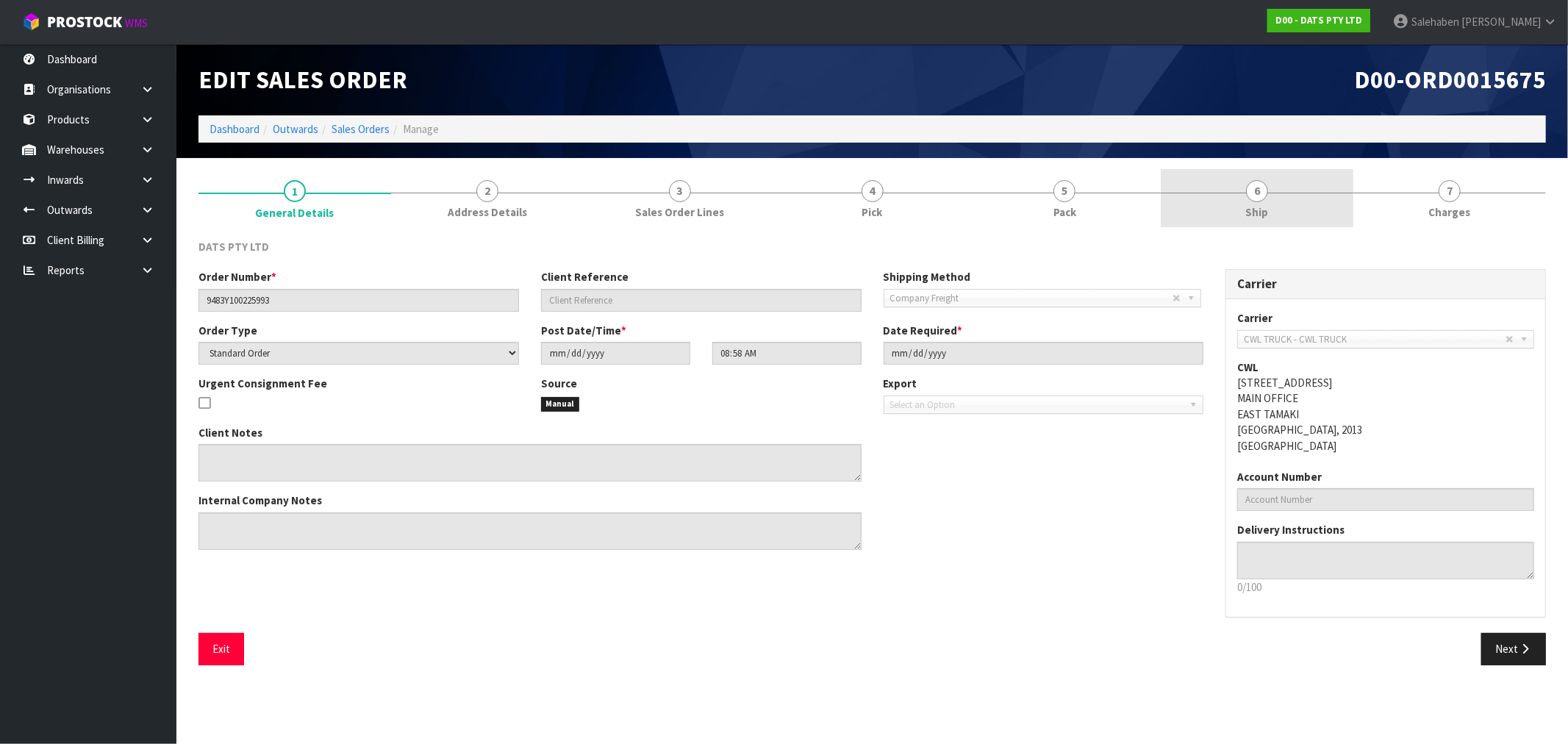
click at [1259, 214] on span "Ship" at bounding box center [1257, 212] width 22 height 16
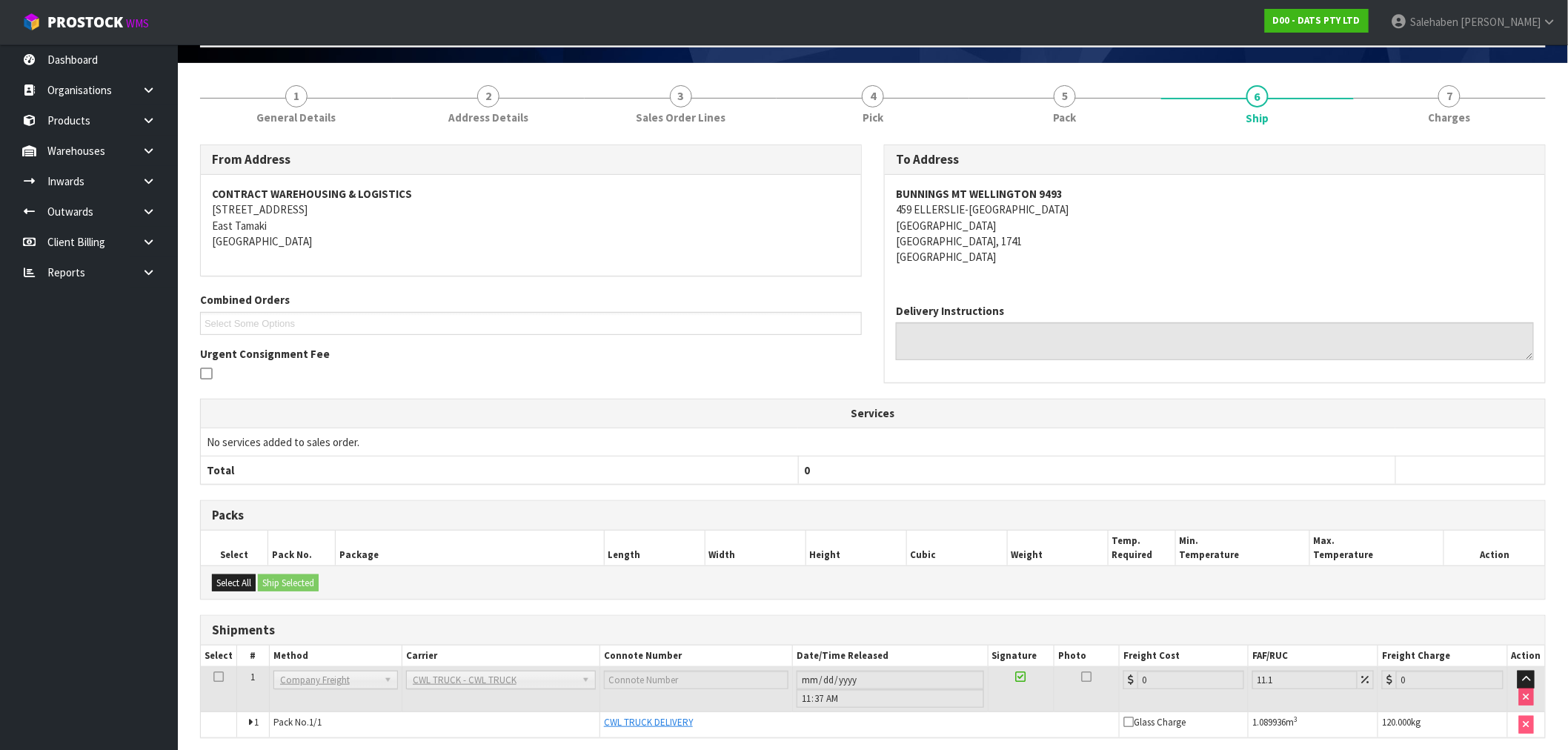
scroll to position [155, 0]
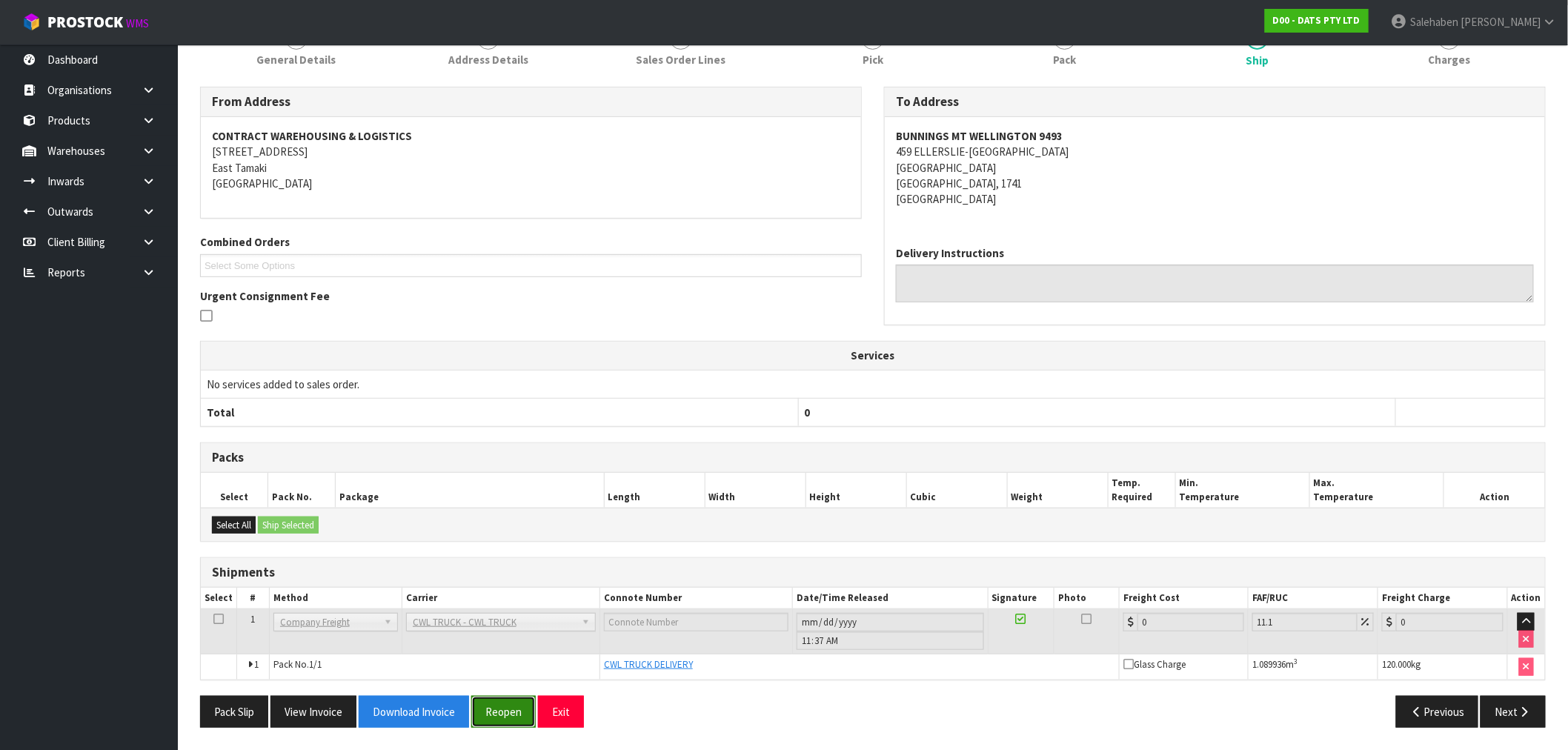
click at [491, 707] on button "Reopen" at bounding box center [504, 712] width 64 height 32
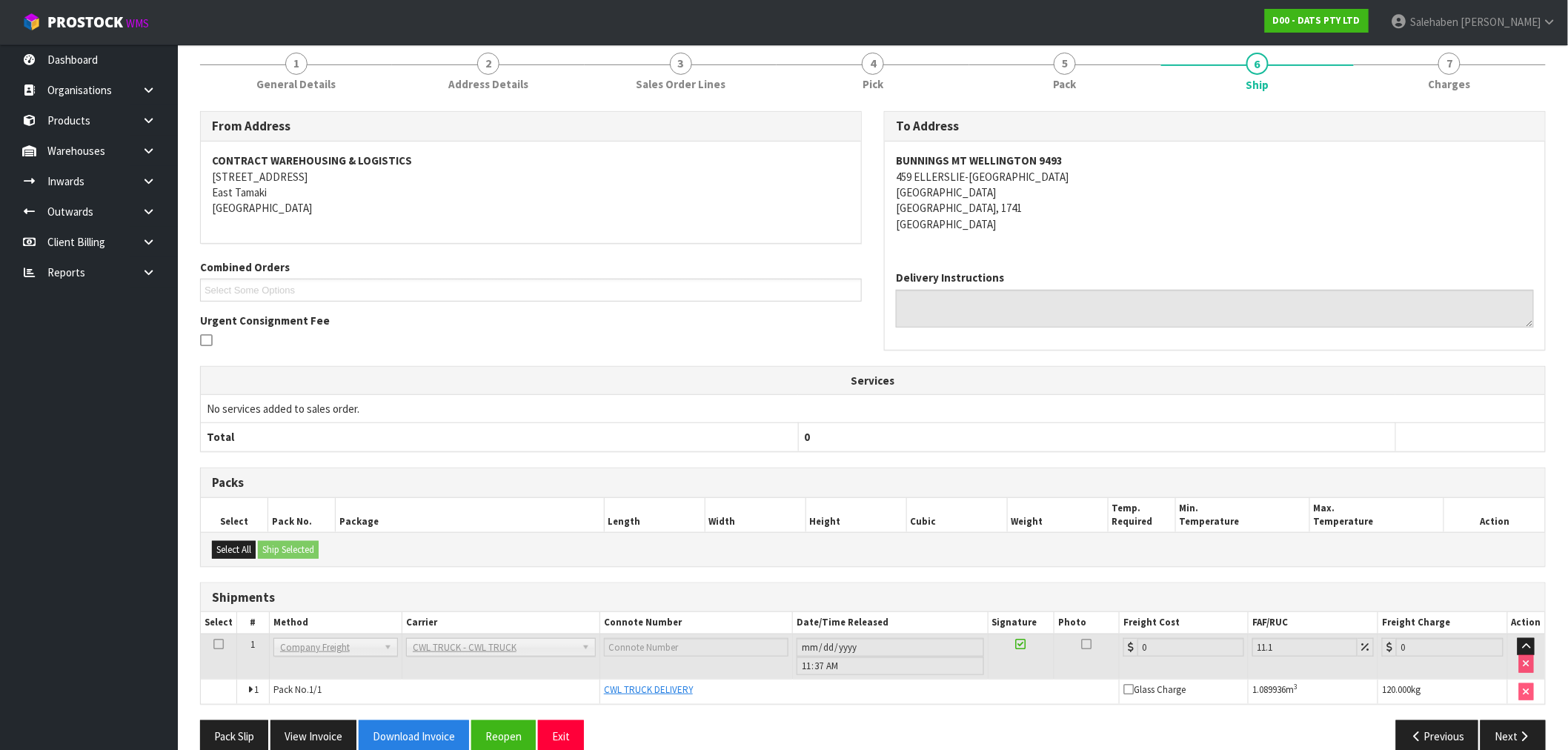
scroll to position [208, 0]
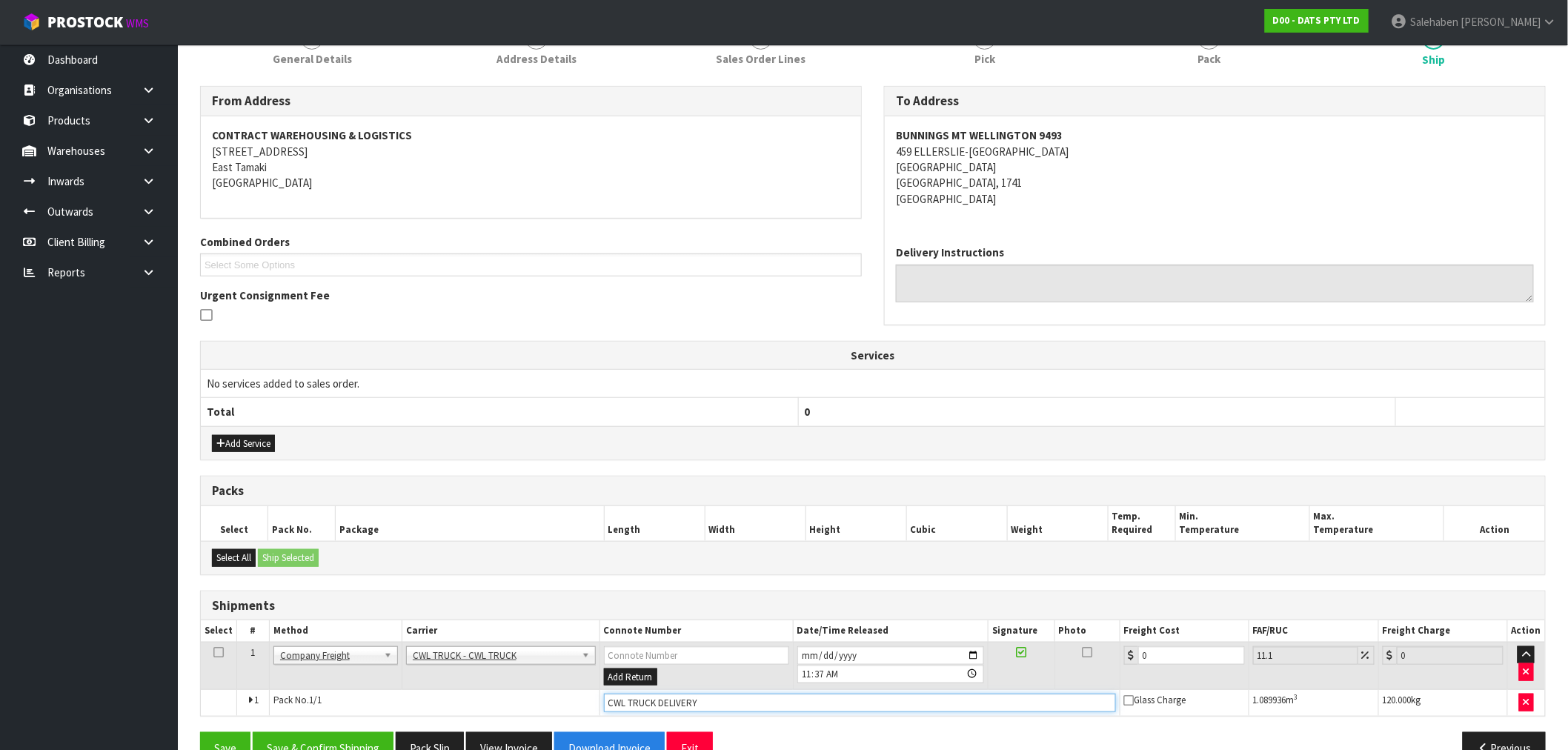
drag, startPoint x: 708, startPoint y: 699, endPoint x: 676, endPoint y: 697, distance: 32.1
click at [701, 694] on input "CWL TRUCK DELIVERY" at bounding box center [860, 702] width 512 height 18
type input "CWL TRUCK DELIVERED"
drag, startPoint x: 1149, startPoint y: 655, endPoint x: 1049, endPoint y: 671, distance: 101.3
click at [1092, 665] on tr "1 Client Local Pickup Customer Local Pickup Company Freight Contracted Freight …" at bounding box center [873, 665] width 1345 height 48
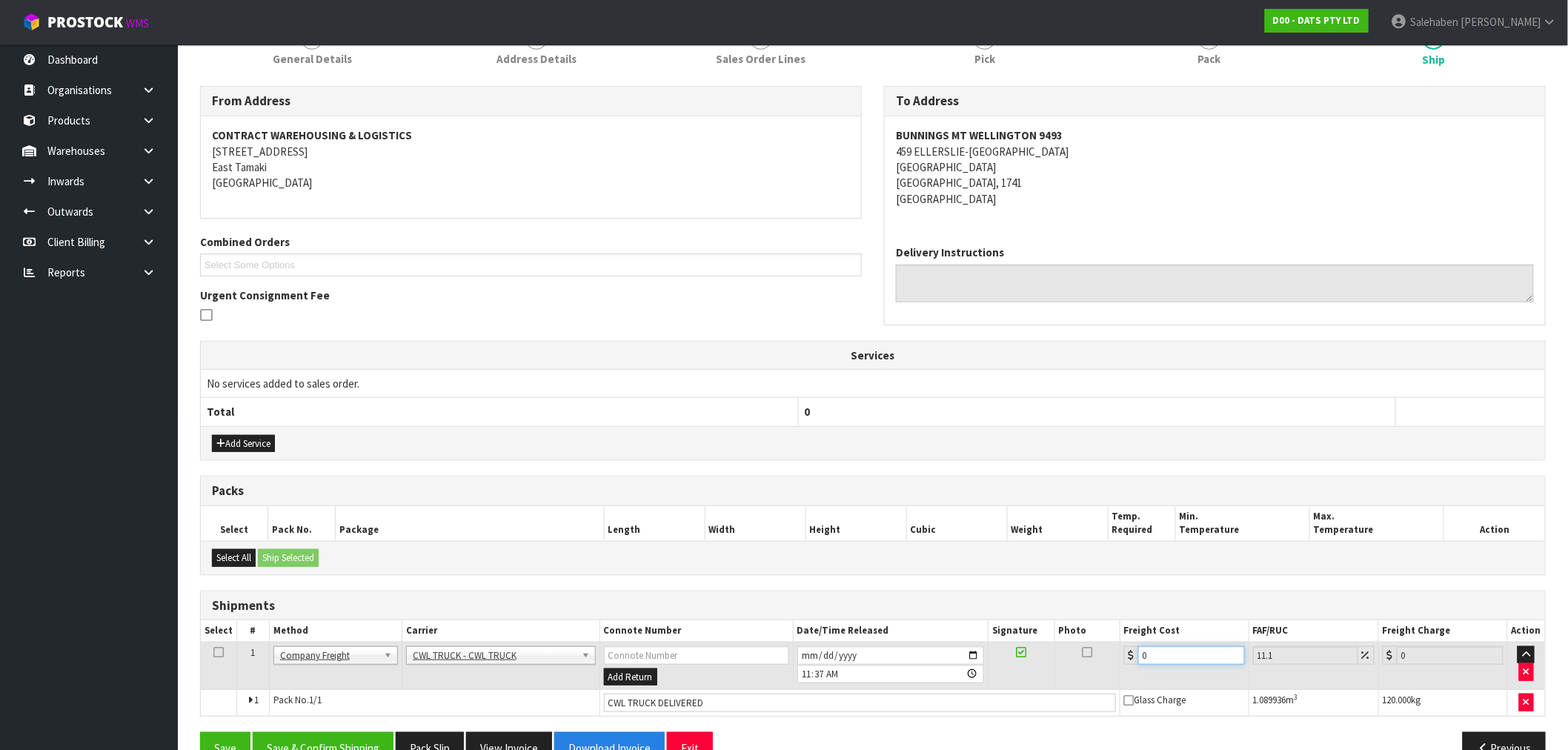
type input "1"
type input "1.11"
type input "13"
type input "14.44"
type input "139"
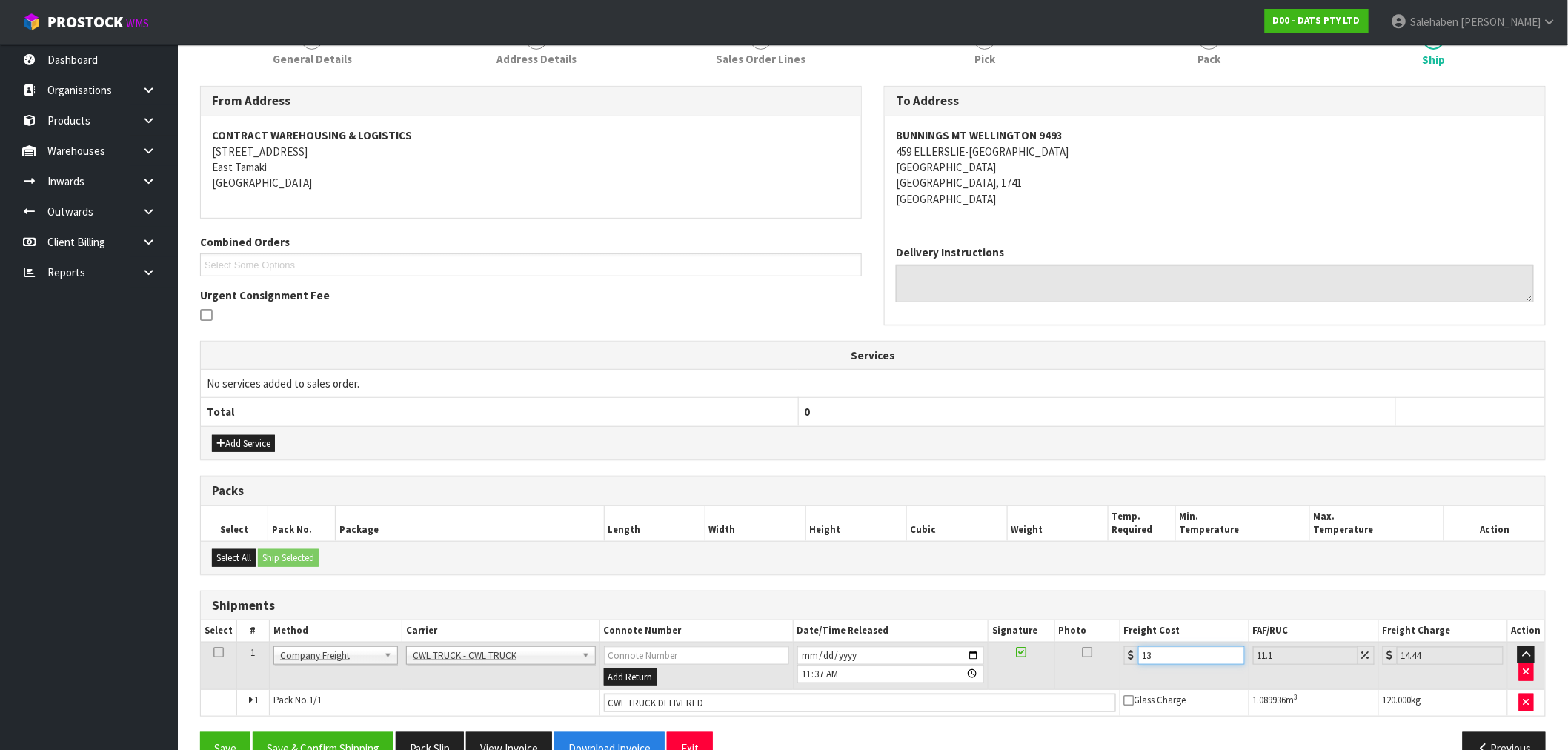
type input "154.43"
type input "139.4"
type input "154.87"
type input "139.43"
type input "154.91"
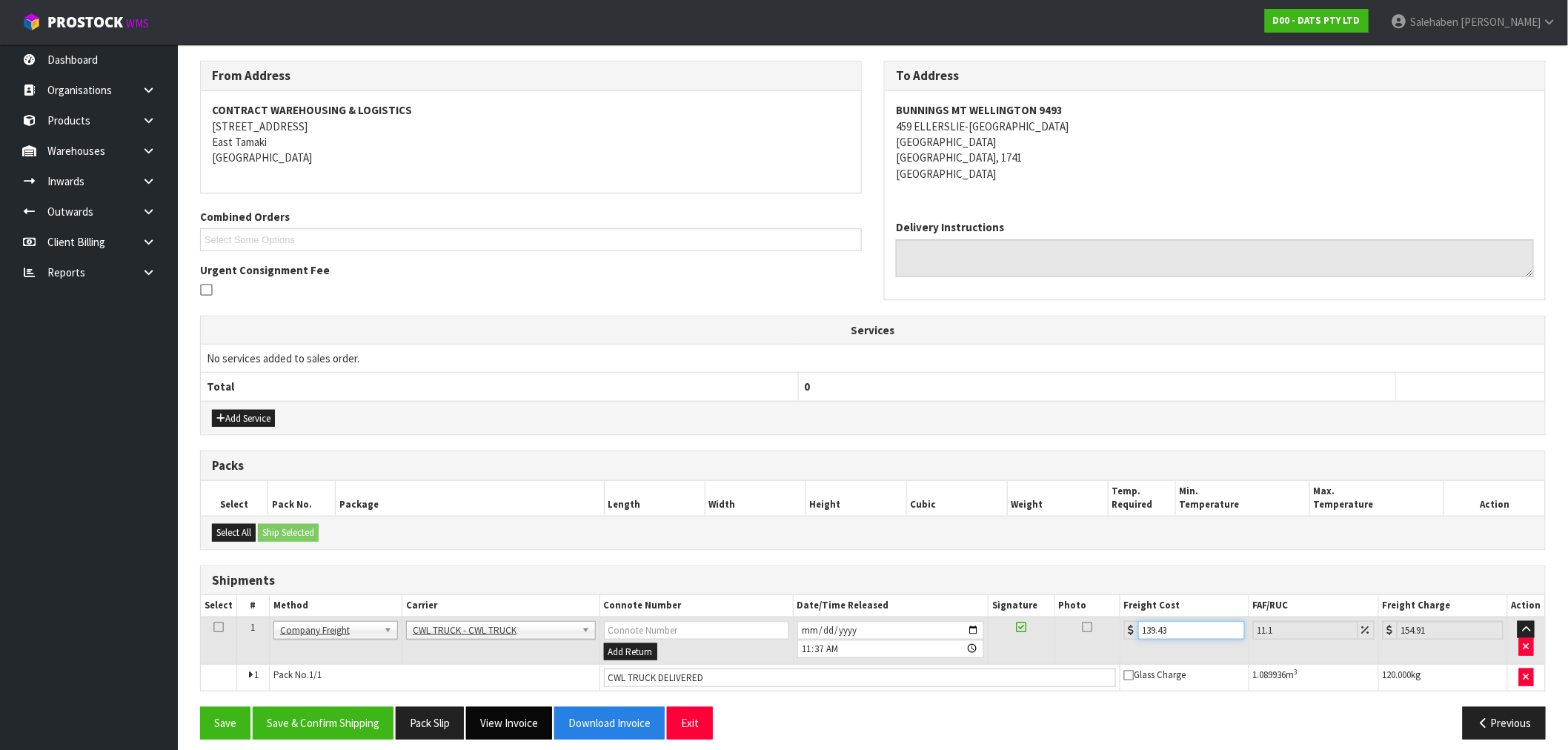
scroll to position [246, 0]
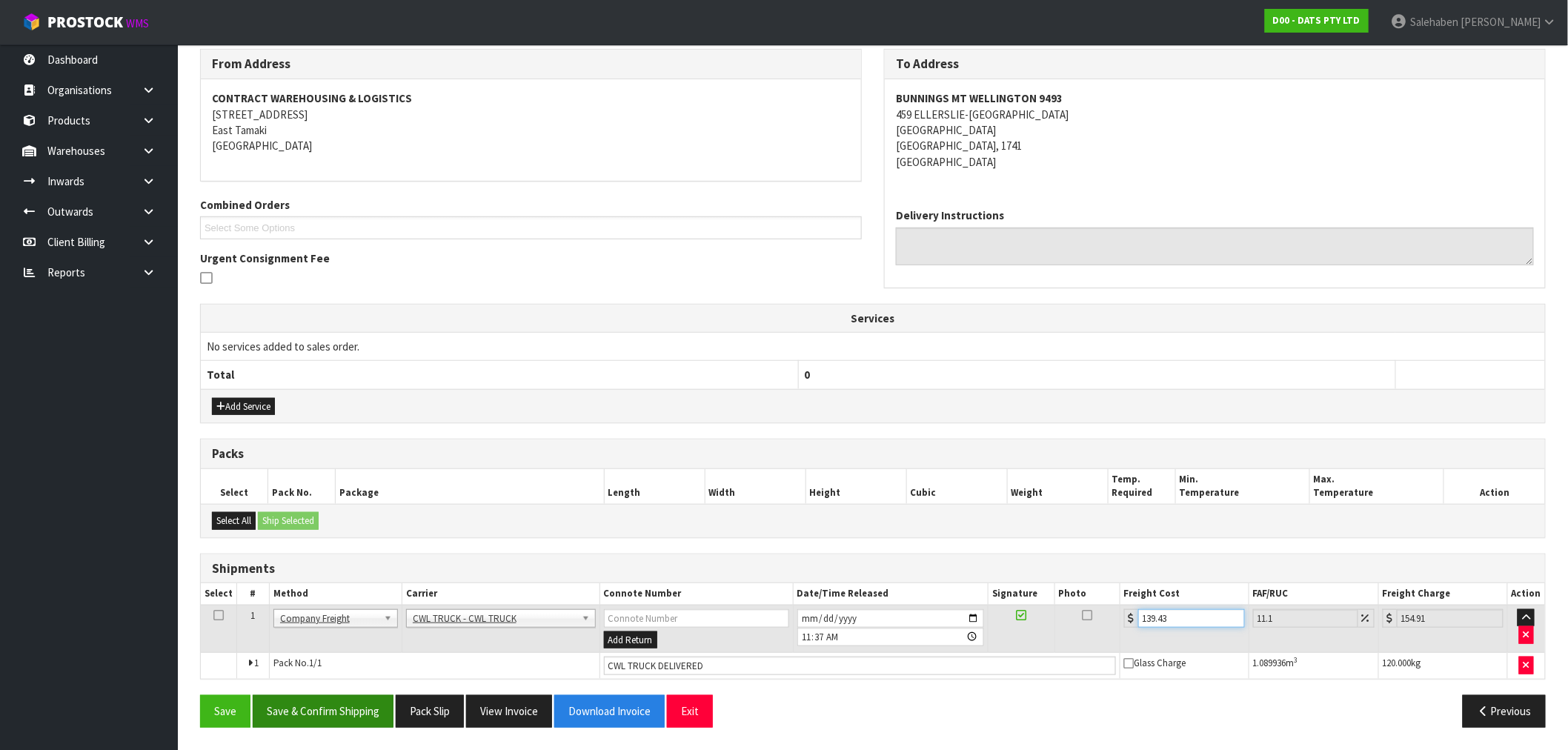
type input "139.43"
click at [366, 712] on button "Save & Confirm Shipping" at bounding box center [323, 711] width 141 height 32
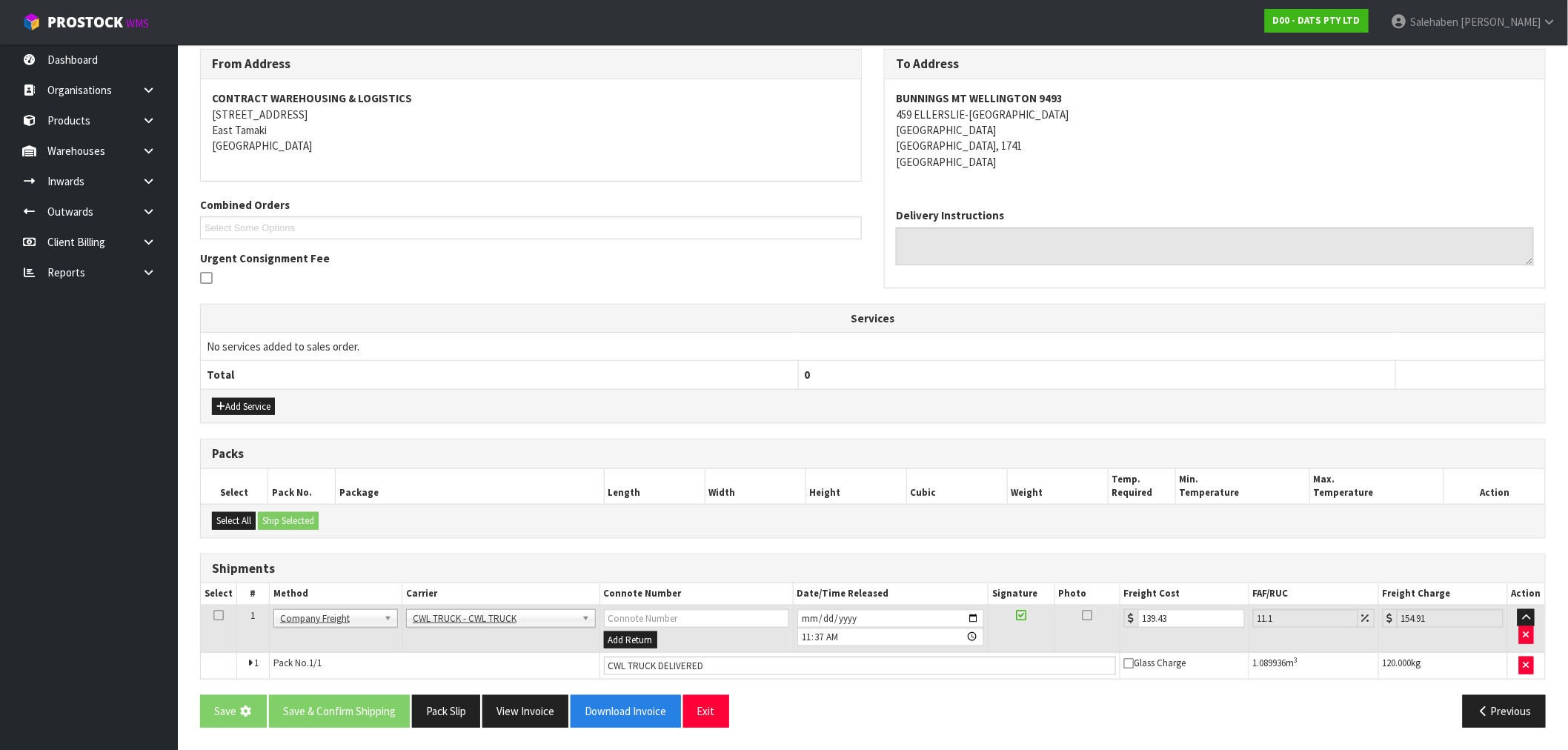
scroll to position [0, 0]
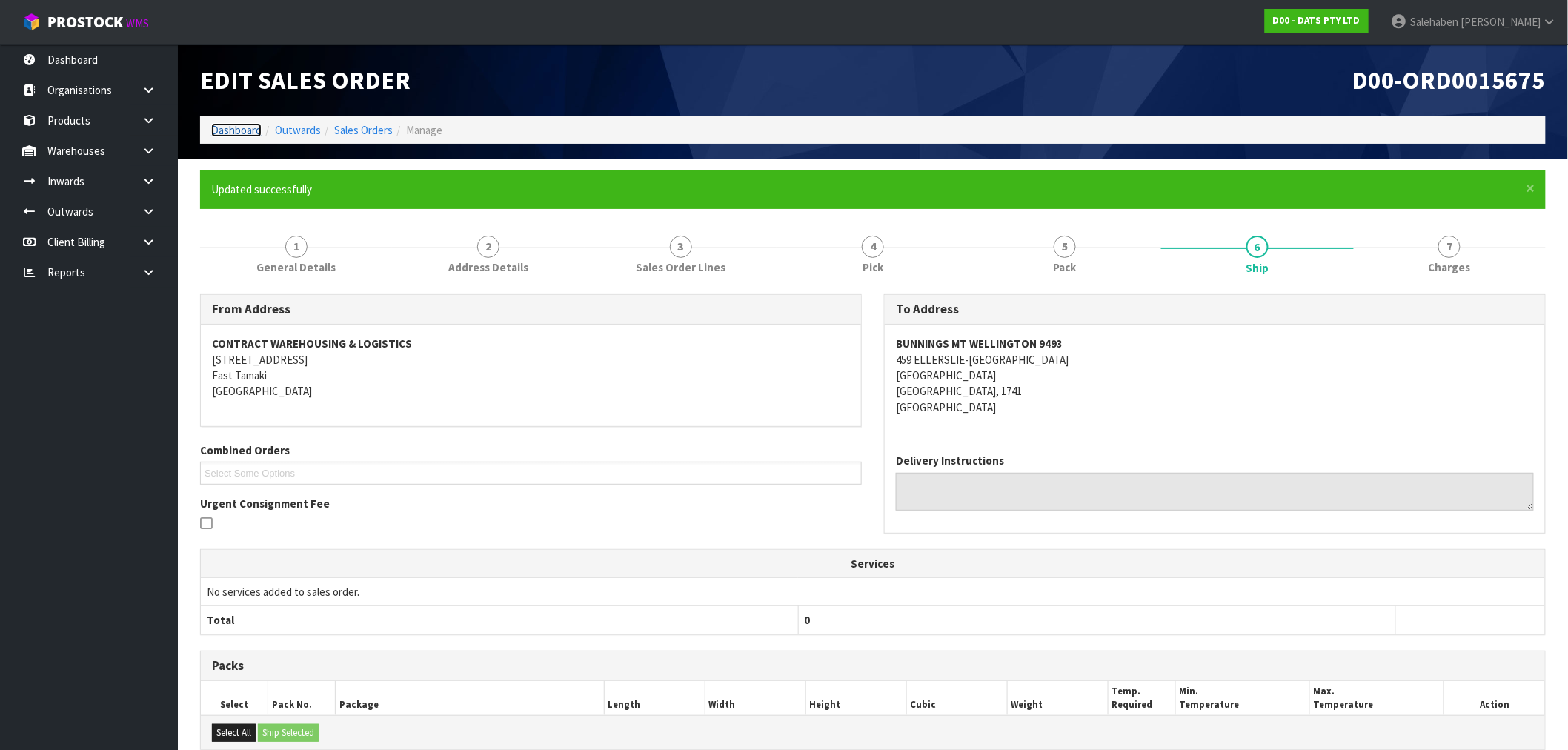
click at [240, 124] on link "Dashboard" at bounding box center [236, 130] width 50 height 14
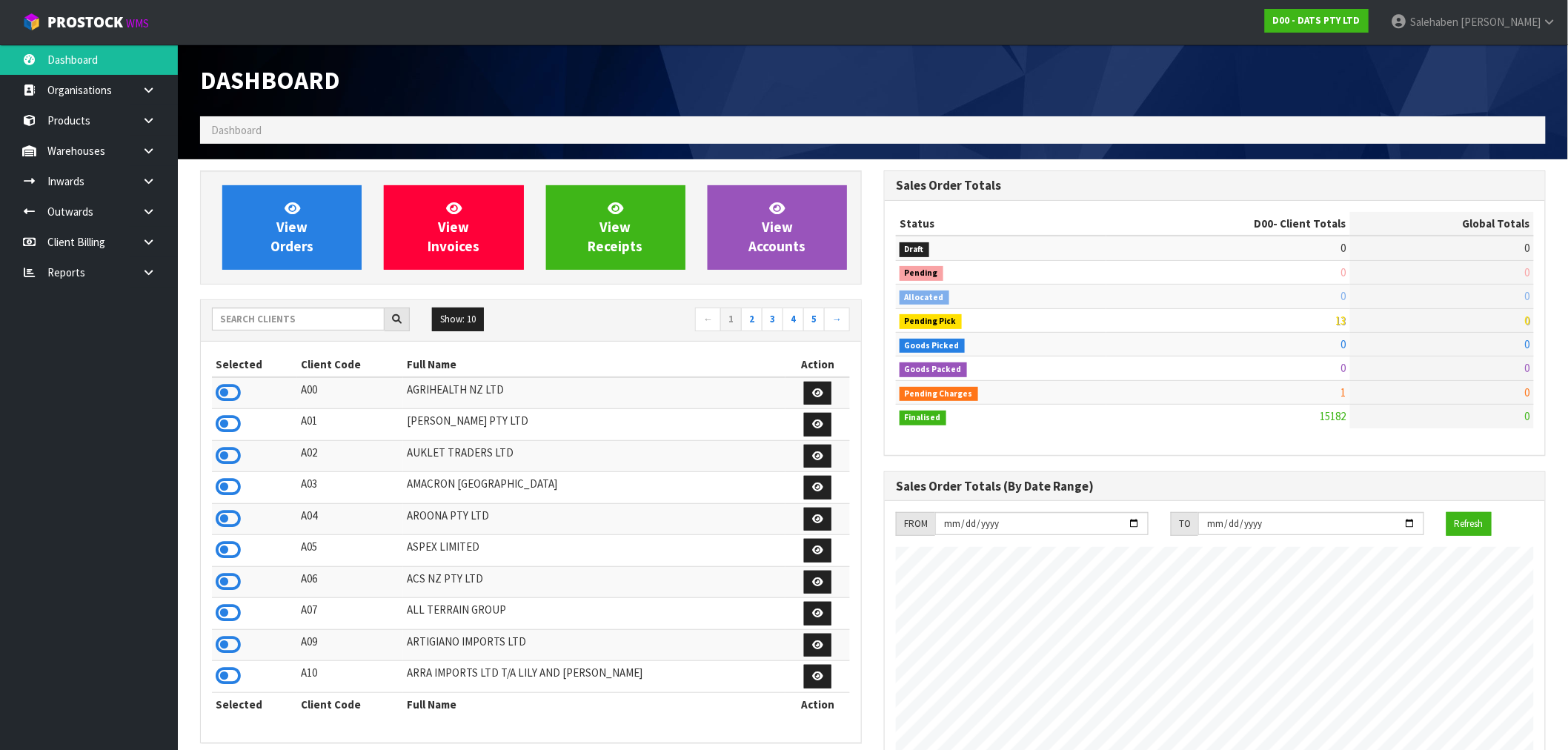
scroll to position [1122, 684]
click at [273, 322] on input "text" at bounding box center [298, 319] width 173 height 23
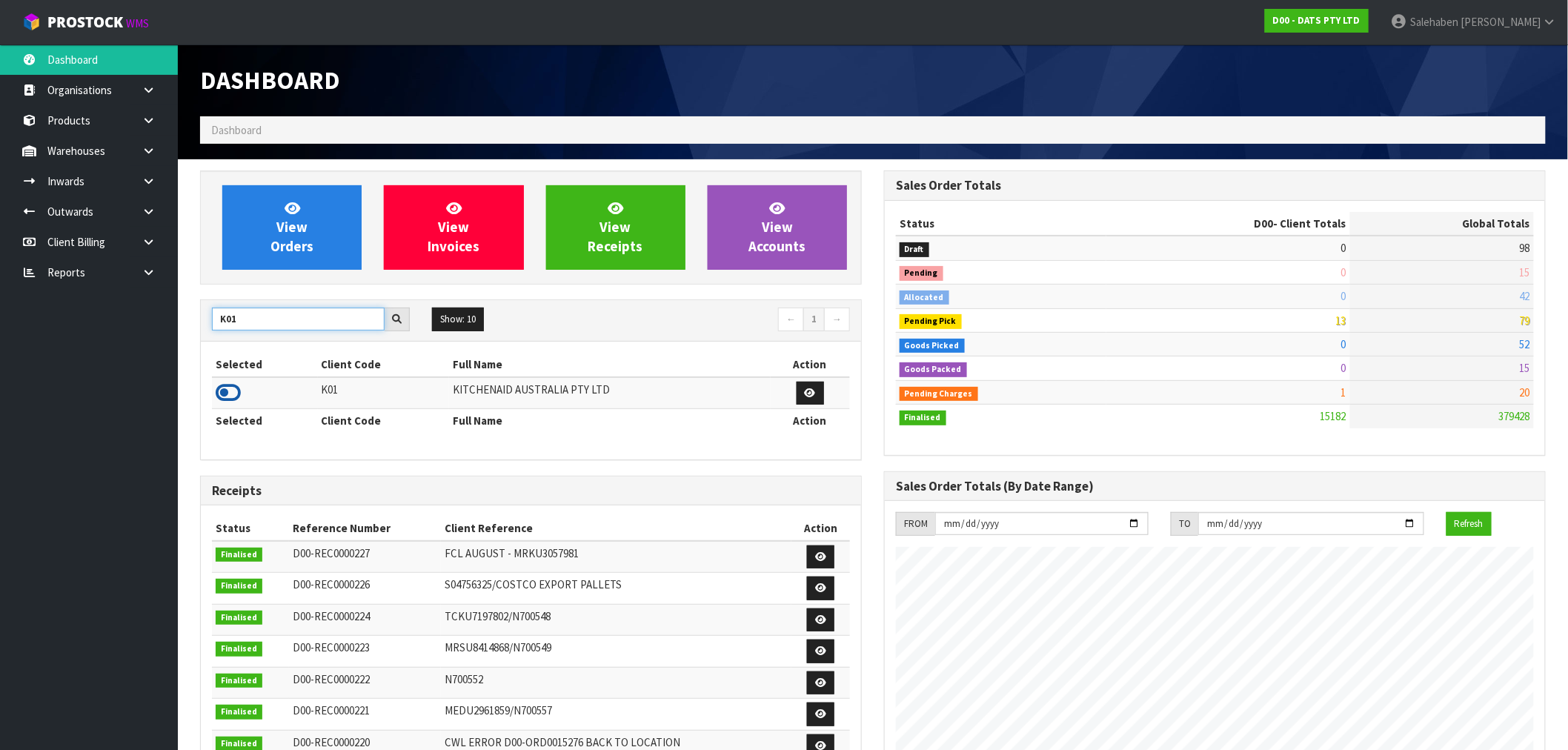
type input "K01"
click at [221, 398] on icon at bounding box center [227, 393] width 25 height 23
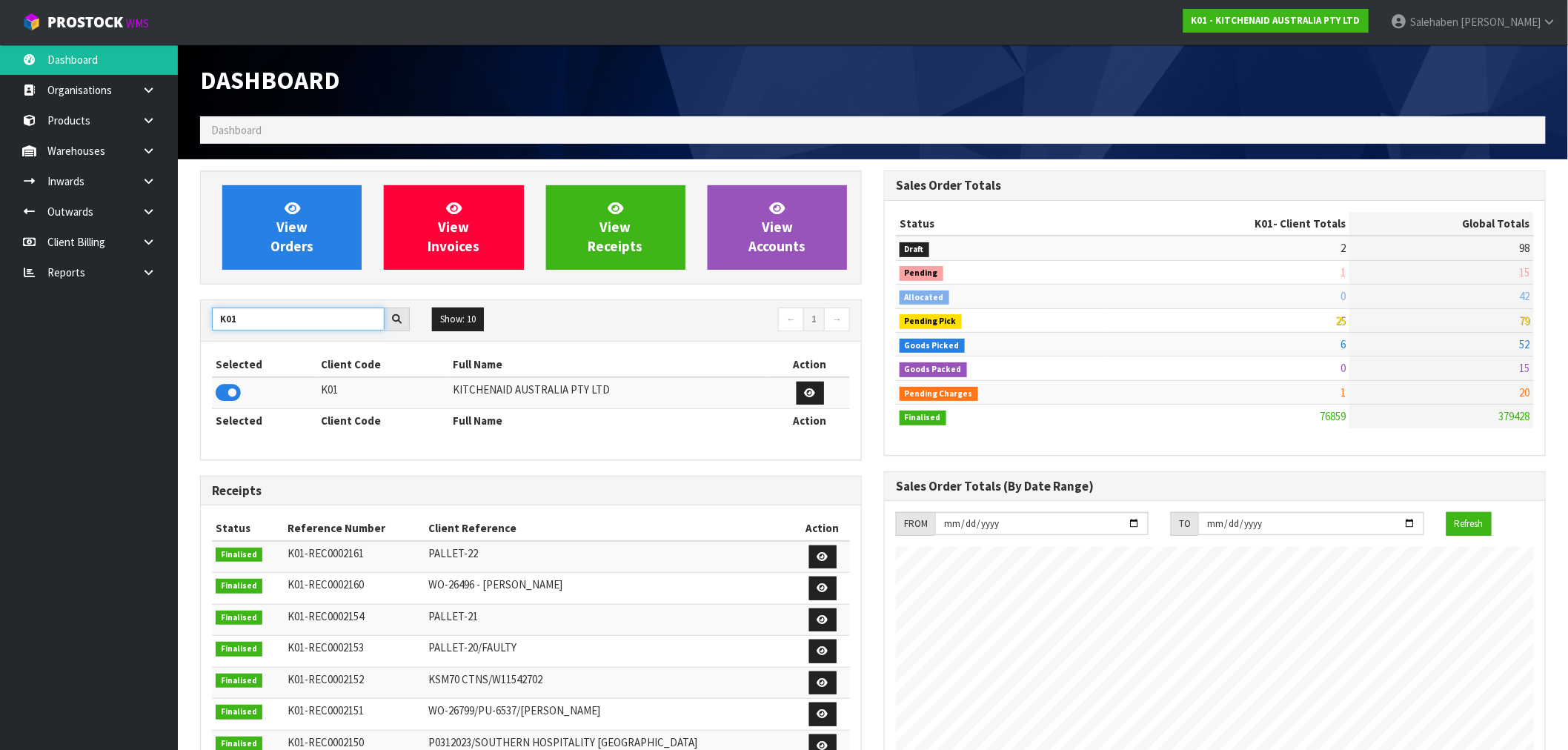
drag, startPoint x: 144, startPoint y: 337, endPoint x: 135, endPoint y: 337, distance: 9.0
click at [135, 337] on body "Toggle navigation ProStock WMS K01 - KITCHENAID AUSTRALIA PTY LTD [PERSON_NAME]…" at bounding box center [784, 375] width 1568 height 750
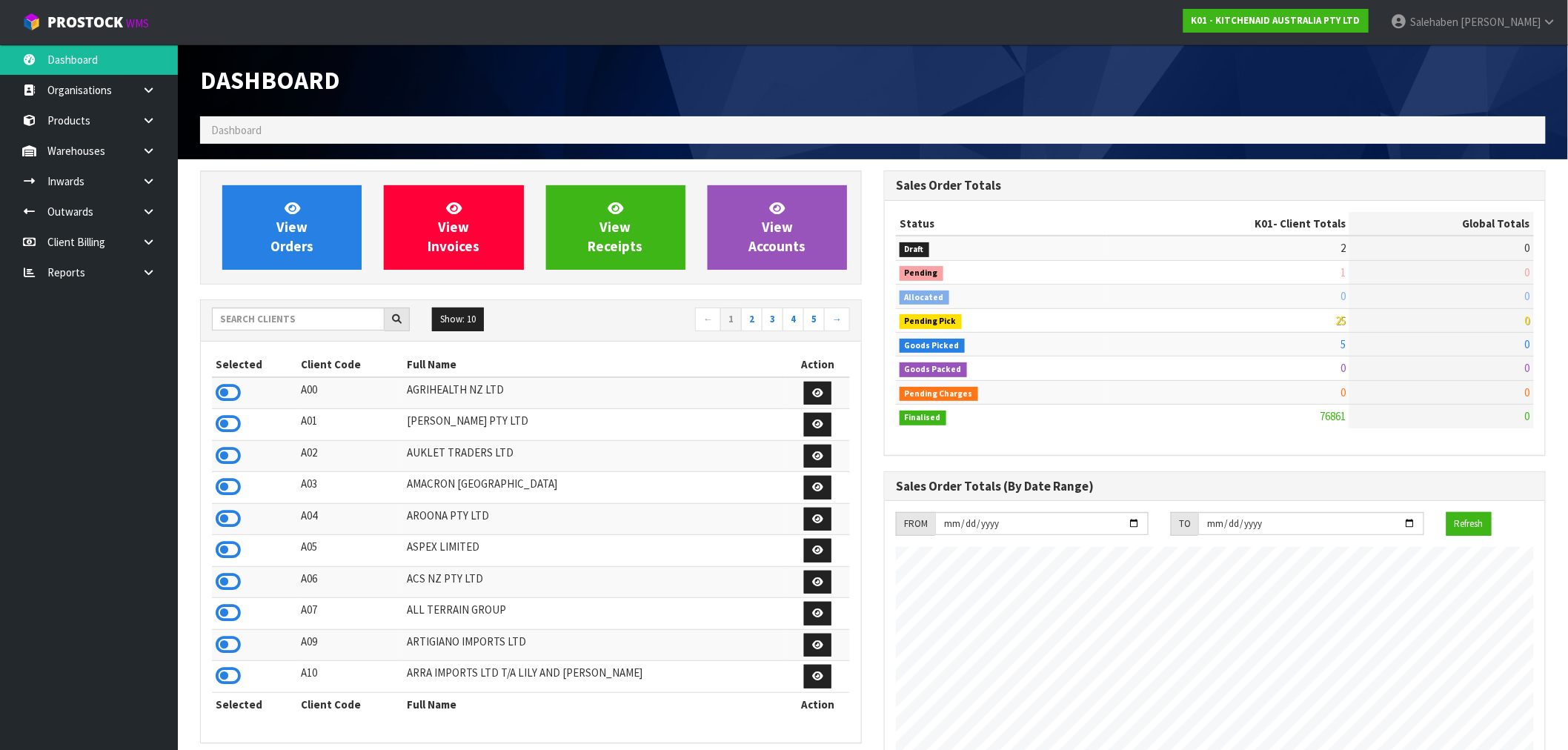
scroll to position [1122, 684]
click at [302, 323] on input "text" at bounding box center [298, 319] width 173 height 23
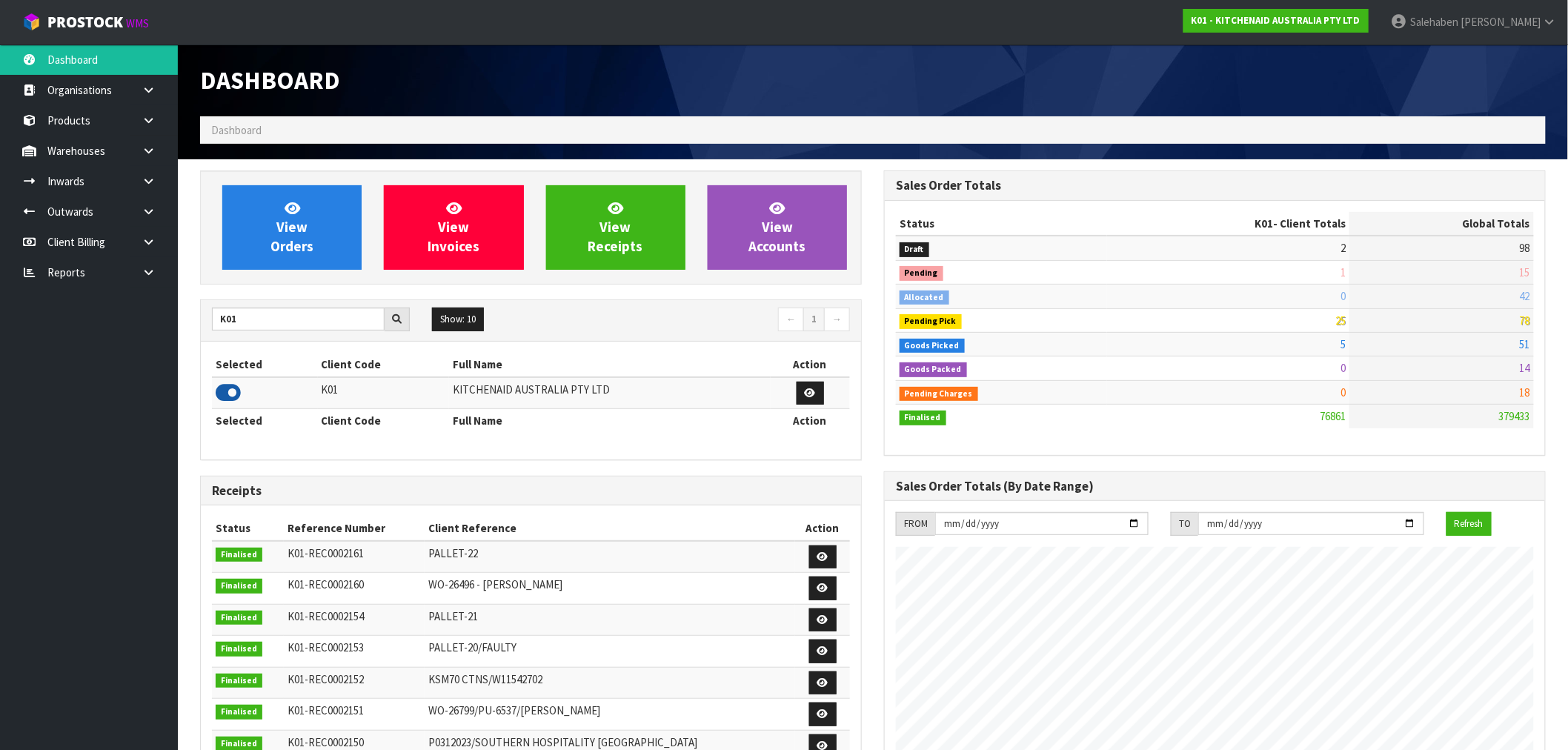
click at [235, 396] on icon at bounding box center [227, 393] width 25 height 23
drag, startPoint x: 261, startPoint y: 321, endPoint x: 175, endPoint y: 327, distance: 86.2
click at [175, 327] on body "Toggle navigation ProStock WMS K01 - KITCHENAID AUSTRALIA PTY LTD [PERSON_NAME]…" at bounding box center [784, 375] width 1568 height 750
click at [228, 388] on icon at bounding box center [227, 393] width 25 height 23
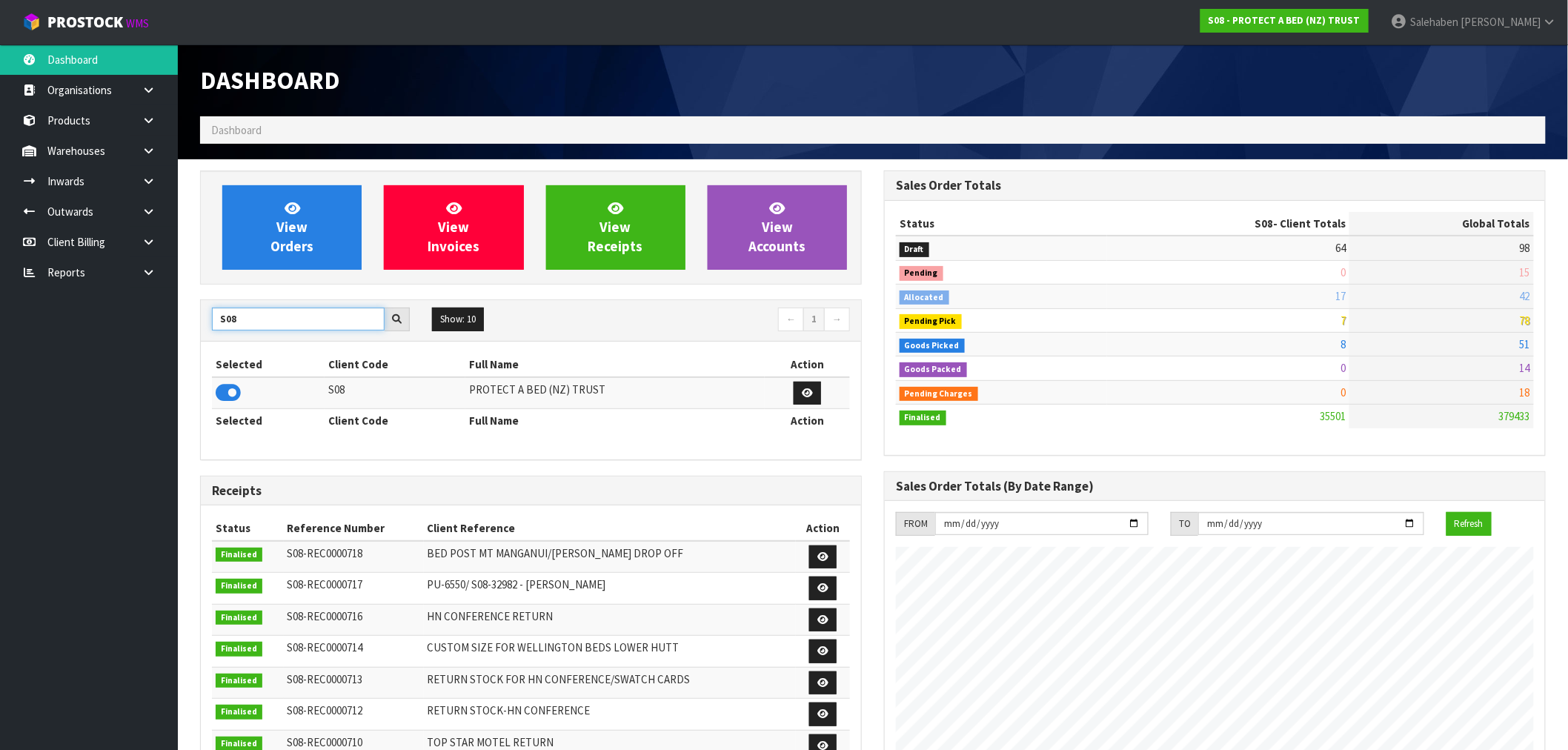
drag, startPoint x: 249, startPoint y: 323, endPoint x: 180, endPoint y: 347, distance: 73.1
click at [180, 346] on section "View Orders View Invoices View Receipts View Accounts S08 Show: 10 5 10 25 50 ←…" at bounding box center [873, 733] width 1391 height 1146
type input "C11"
click at [237, 398] on icon at bounding box center [227, 393] width 25 height 23
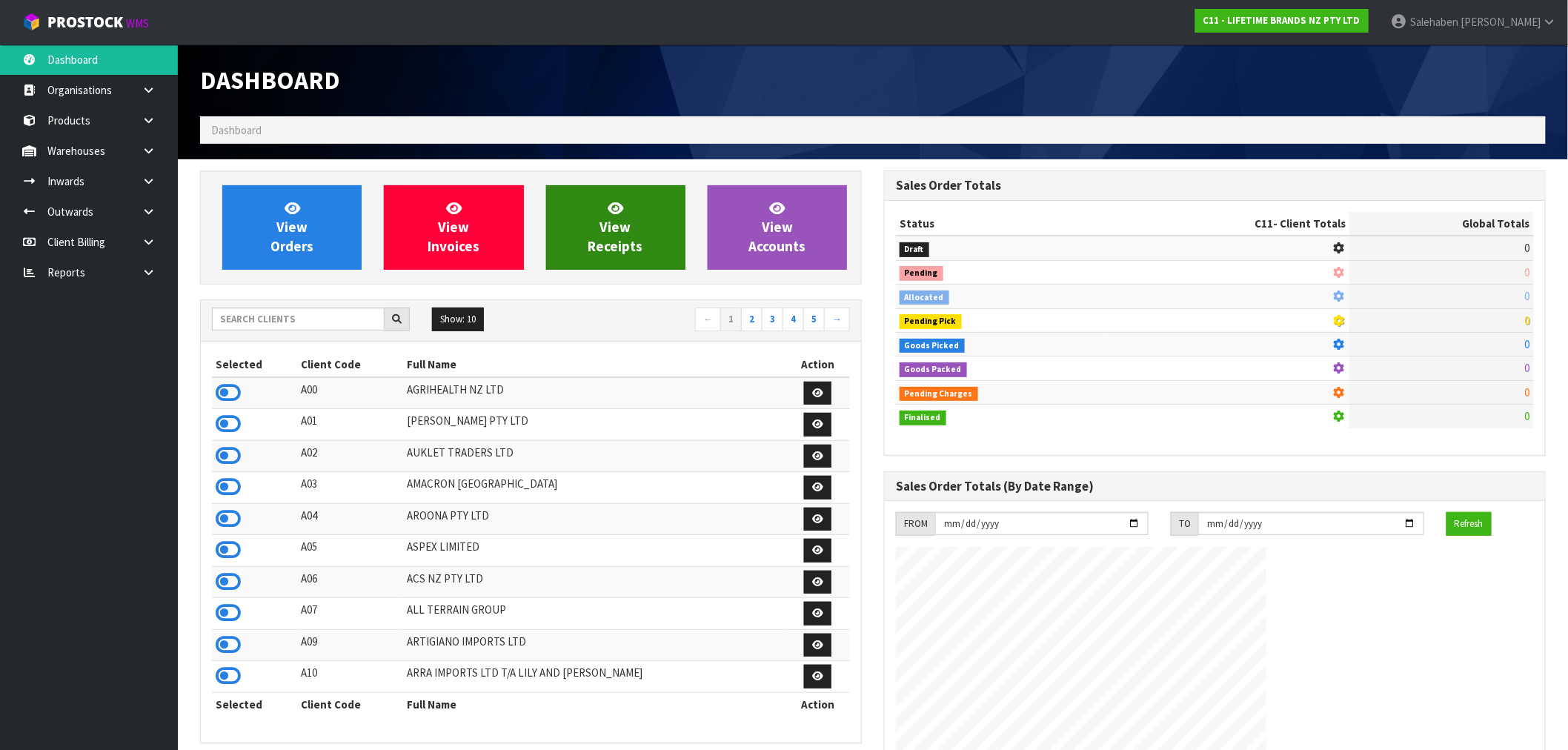
scroll to position [1122, 684]
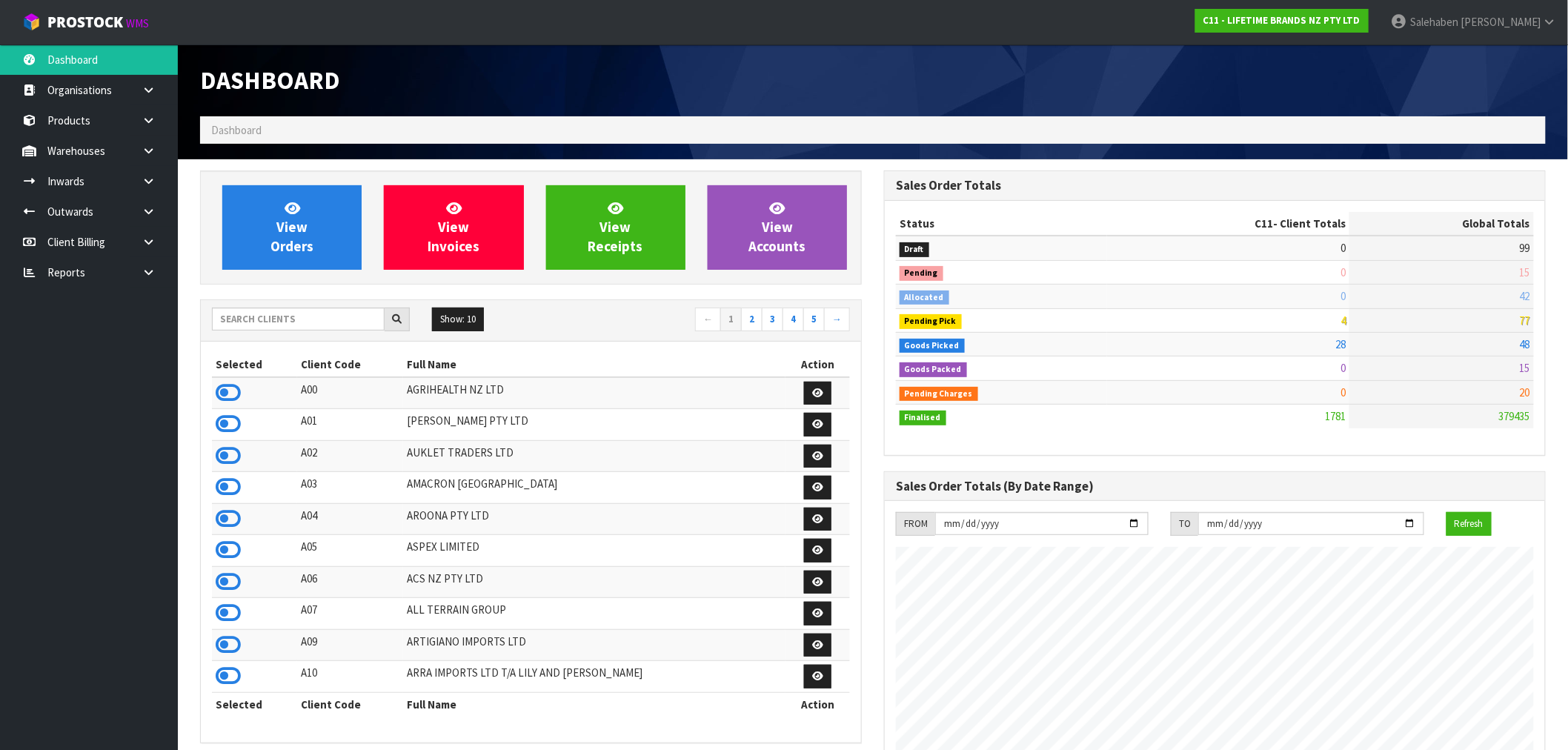
click at [995, 75] on div "Dashboard" at bounding box center [873, 80] width 1368 height 72
click at [970, 82] on div "Dashboard" at bounding box center [873, 80] width 1368 height 72
click at [212, 391] on td at bounding box center [254, 393] width 85 height 32
click at [234, 397] on icon at bounding box center [227, 393] width 25 height 23
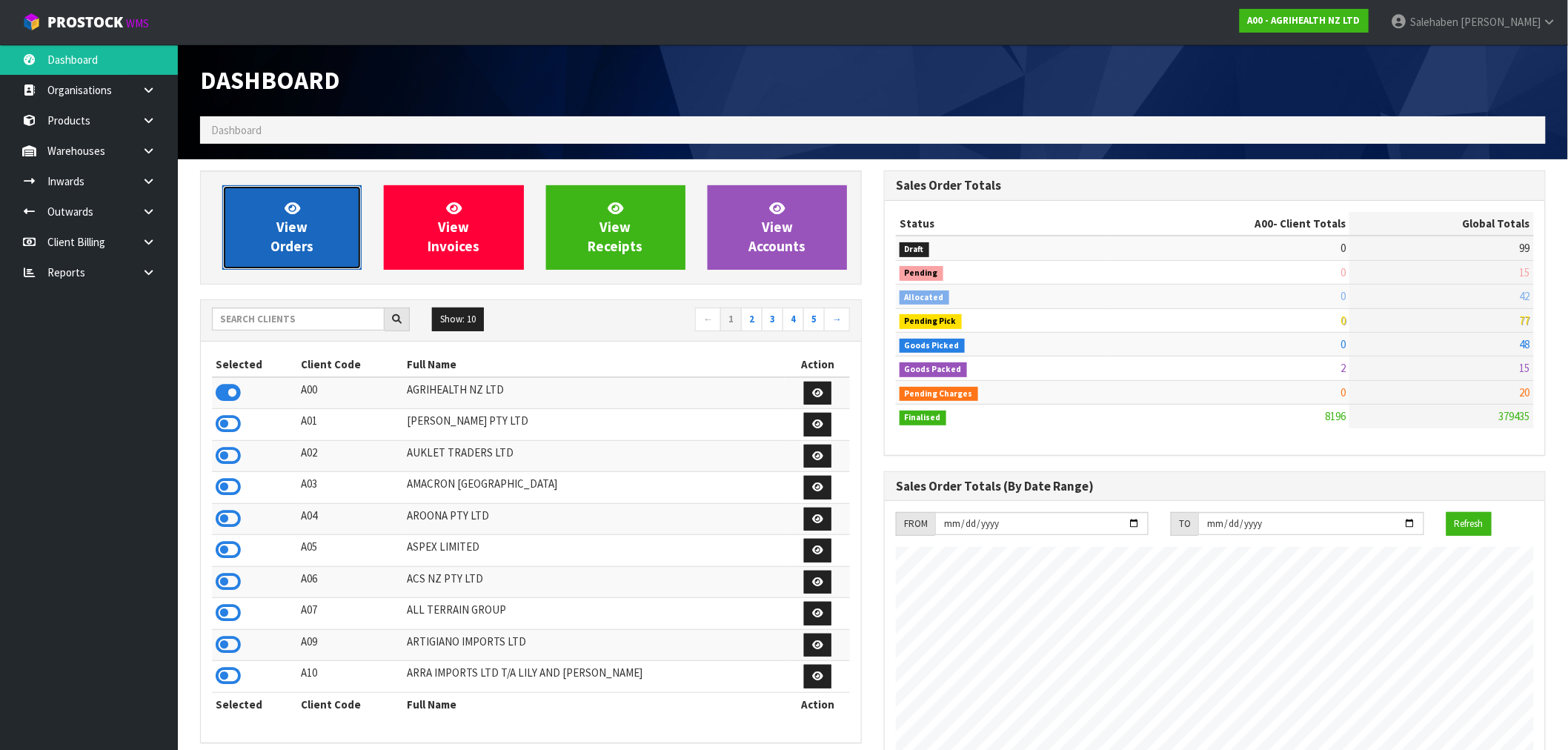
click at [320, 225] on link "View Orders" at bounding box center [292, 227] width 140 height 84
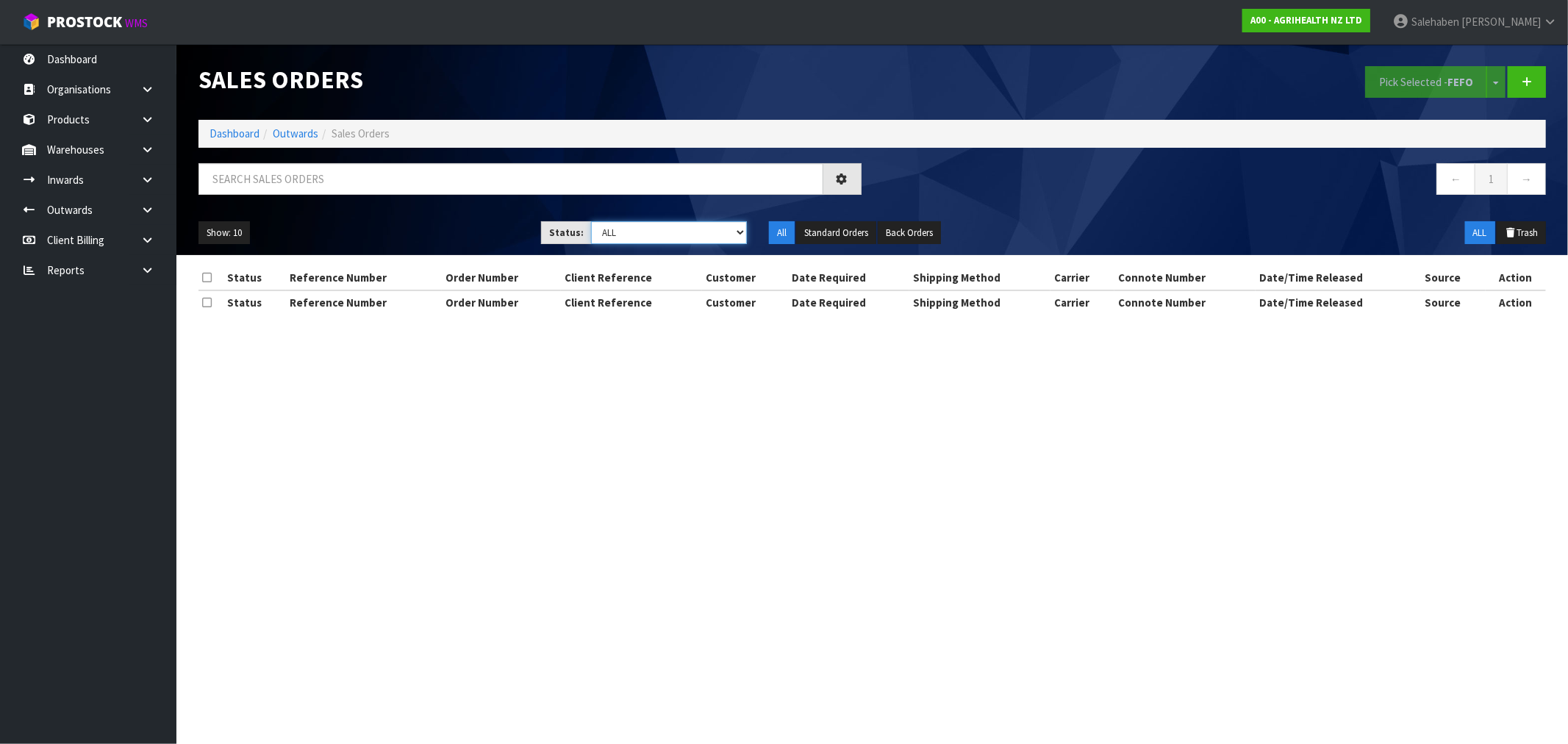
click at [614, 236] on select "Draft Pending Allocated Pending Pick Goods Picked Goods Packed Pending Charges …" at bounding box center [668, 232] width 156 height 22
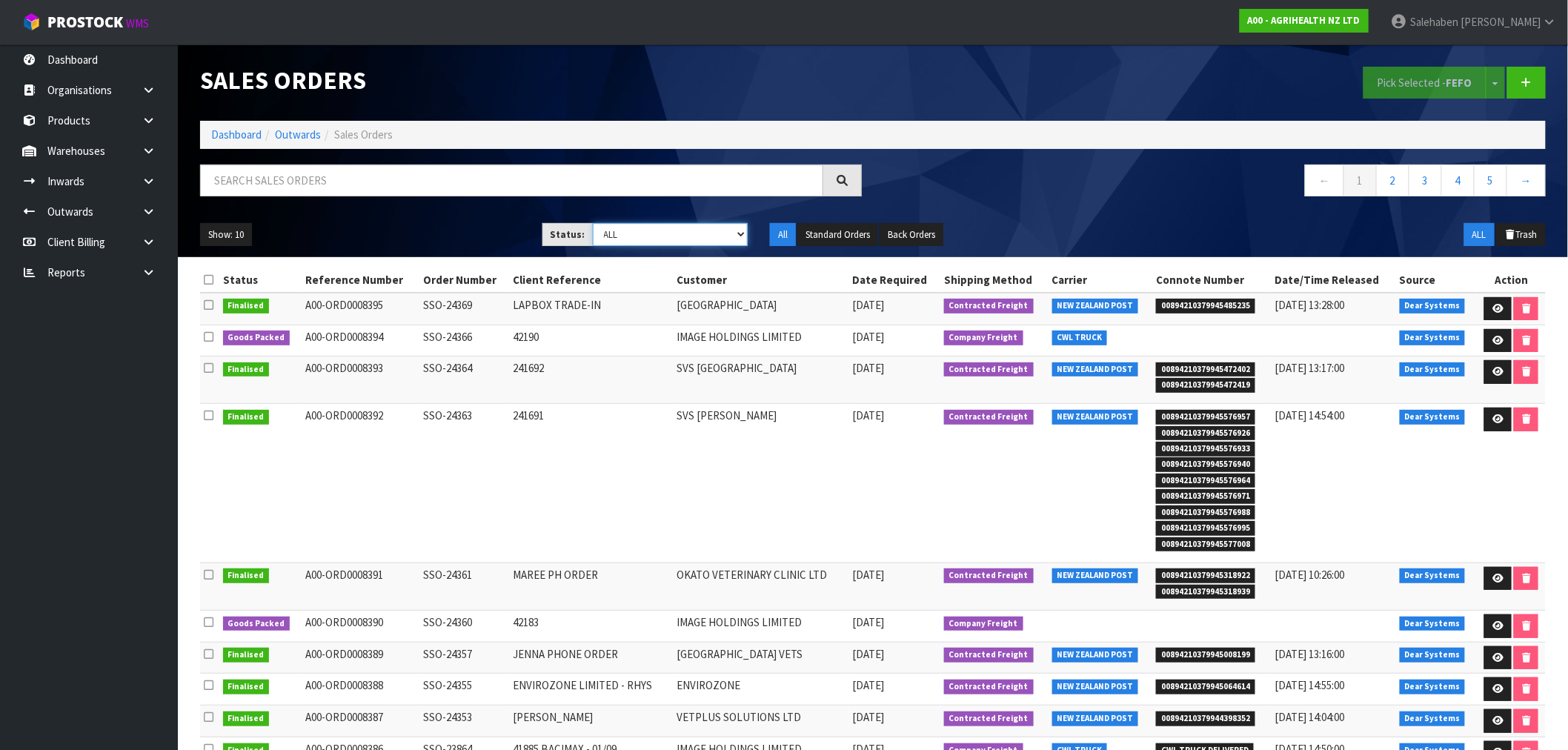
select select "string:5"
click at [593, 223] on select "Draft Pending Allocated Pending Pick Goods Picked Goods Packed Pending Charges …" at bounding box center [670, 234] width 155 height 23
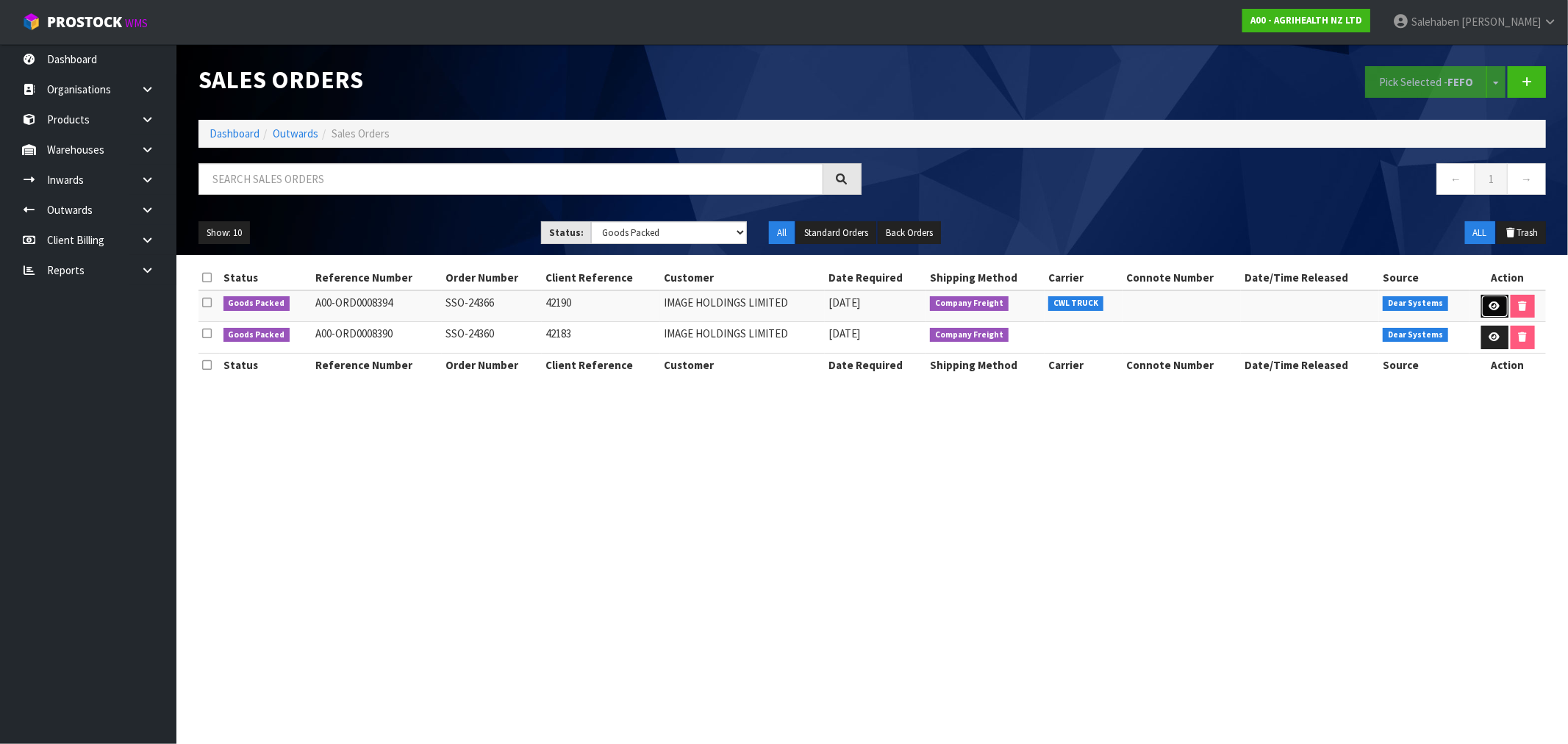
click at [1490, 303] on icon at bounding box center [1495, 306] width 11 height 9
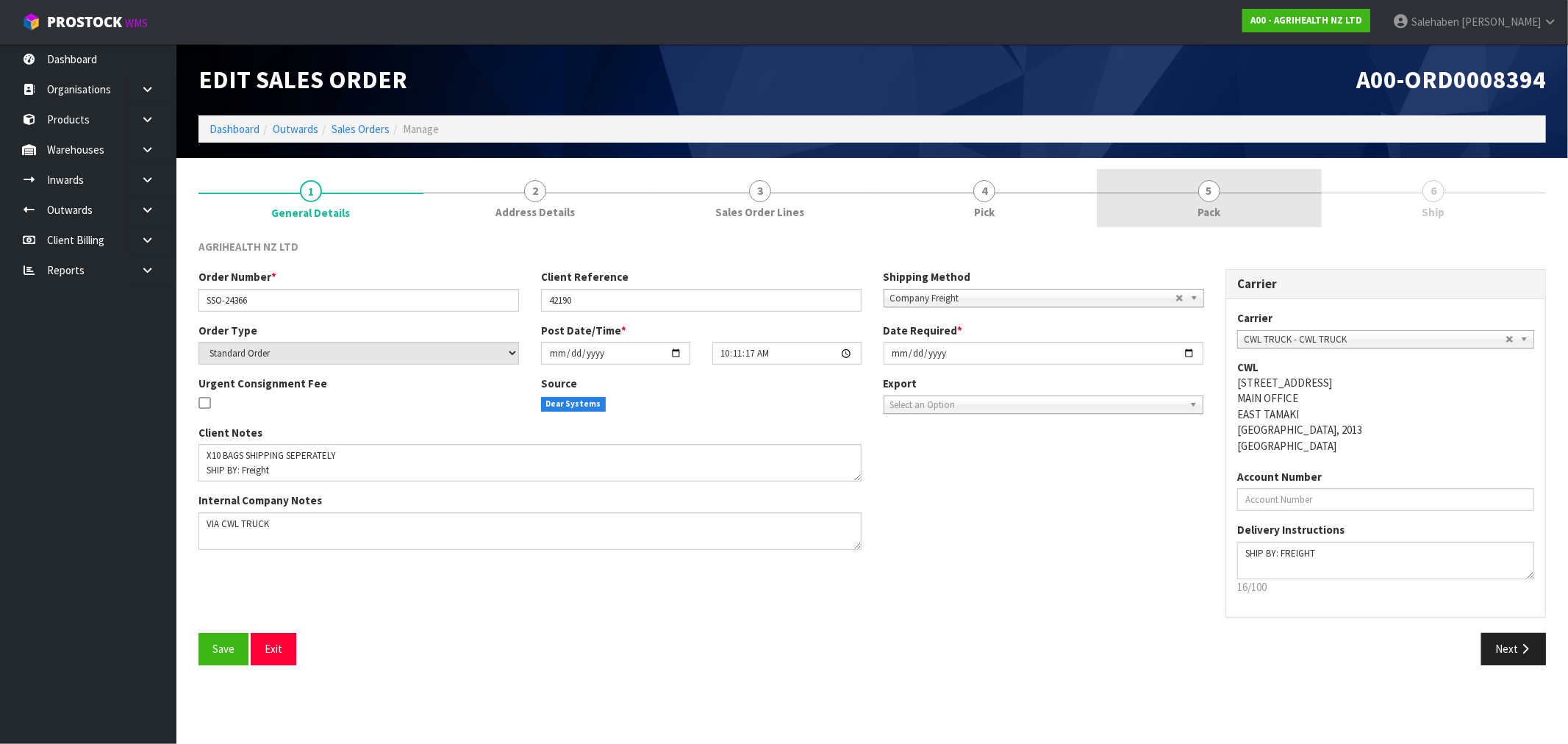
click at [1211, 200] on span "5" at bounding box center [1210, 191] width 22 height 22
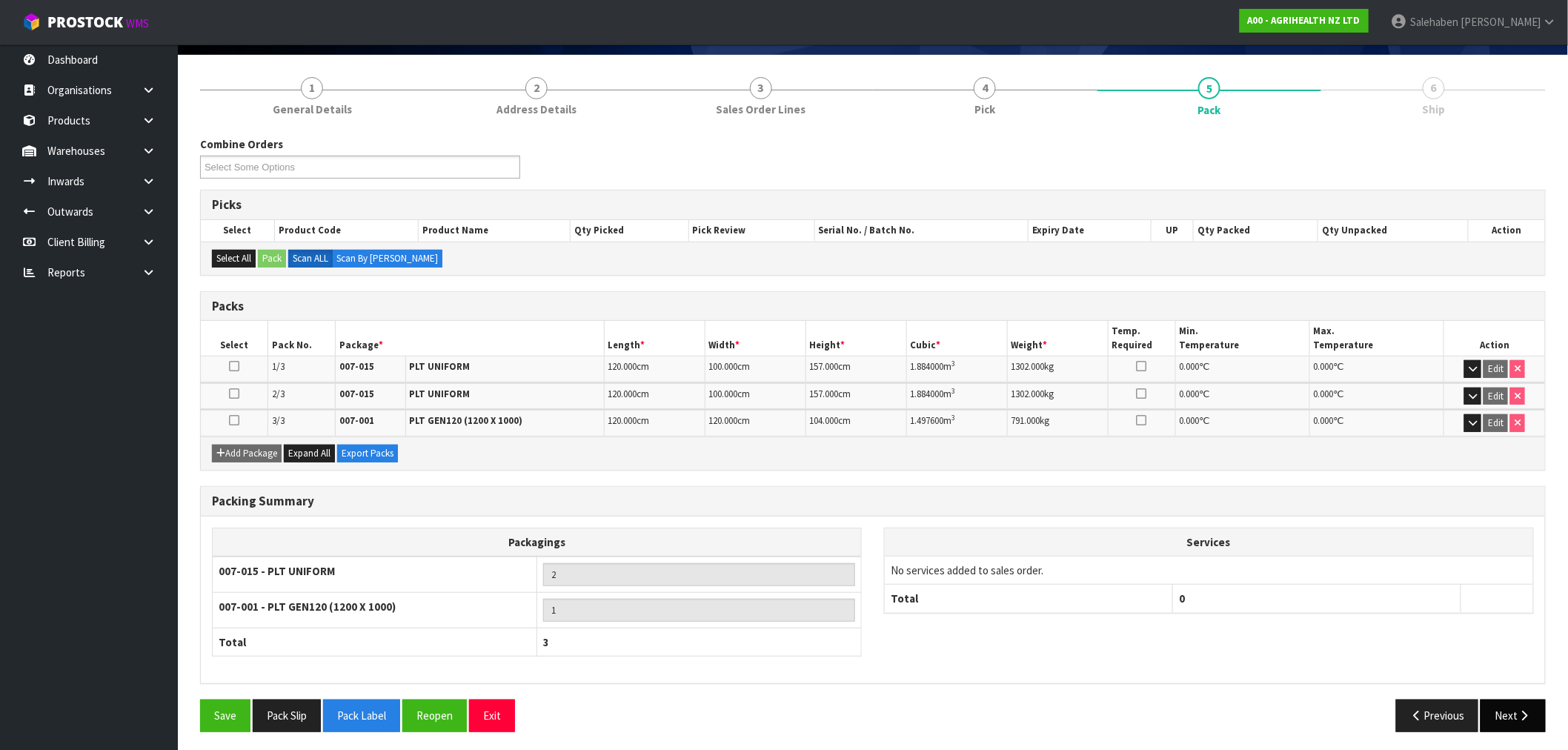
scroll to position [108, 0]
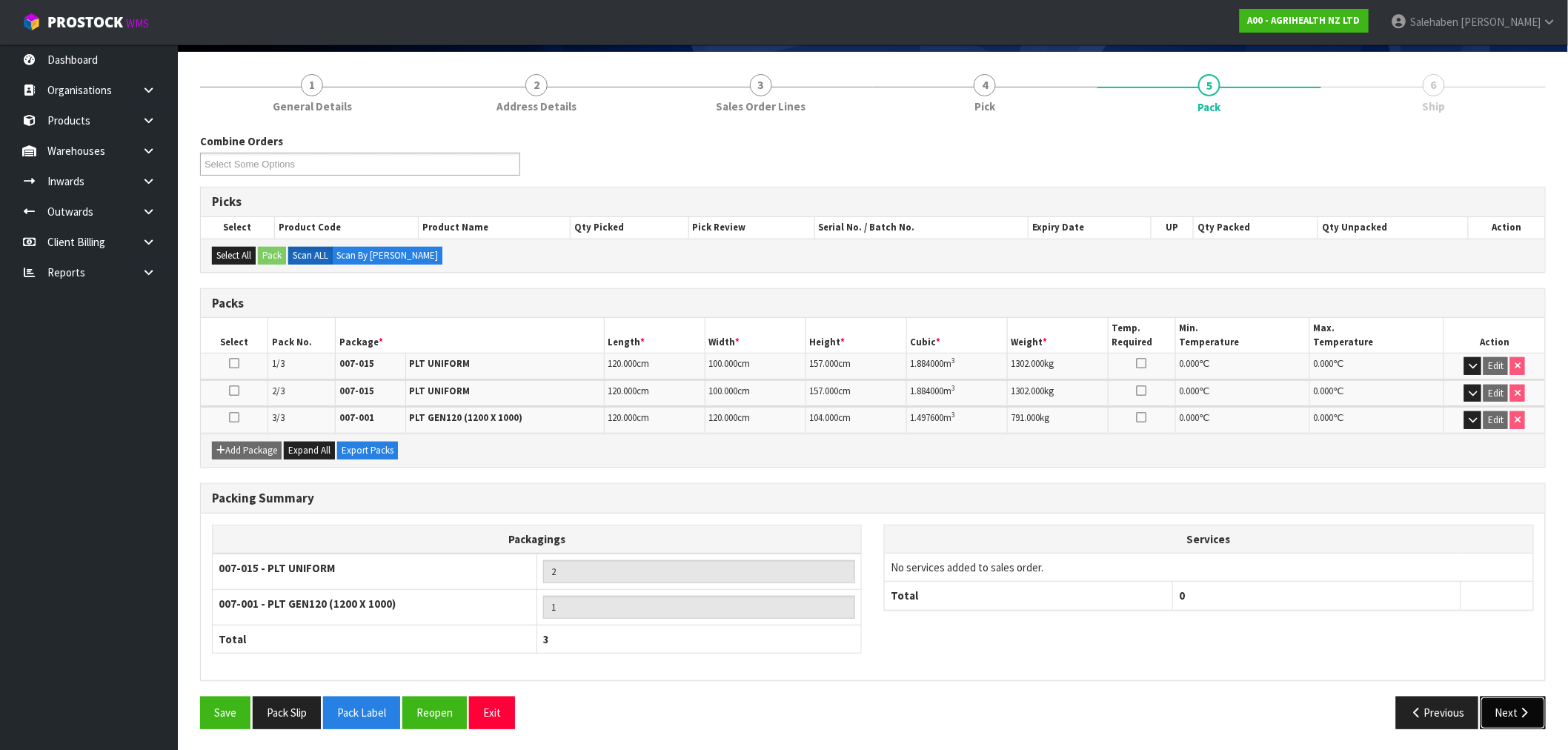
click at [1519, 713] on icon "button" at bounding box center [1525, 712] width 14 height 11
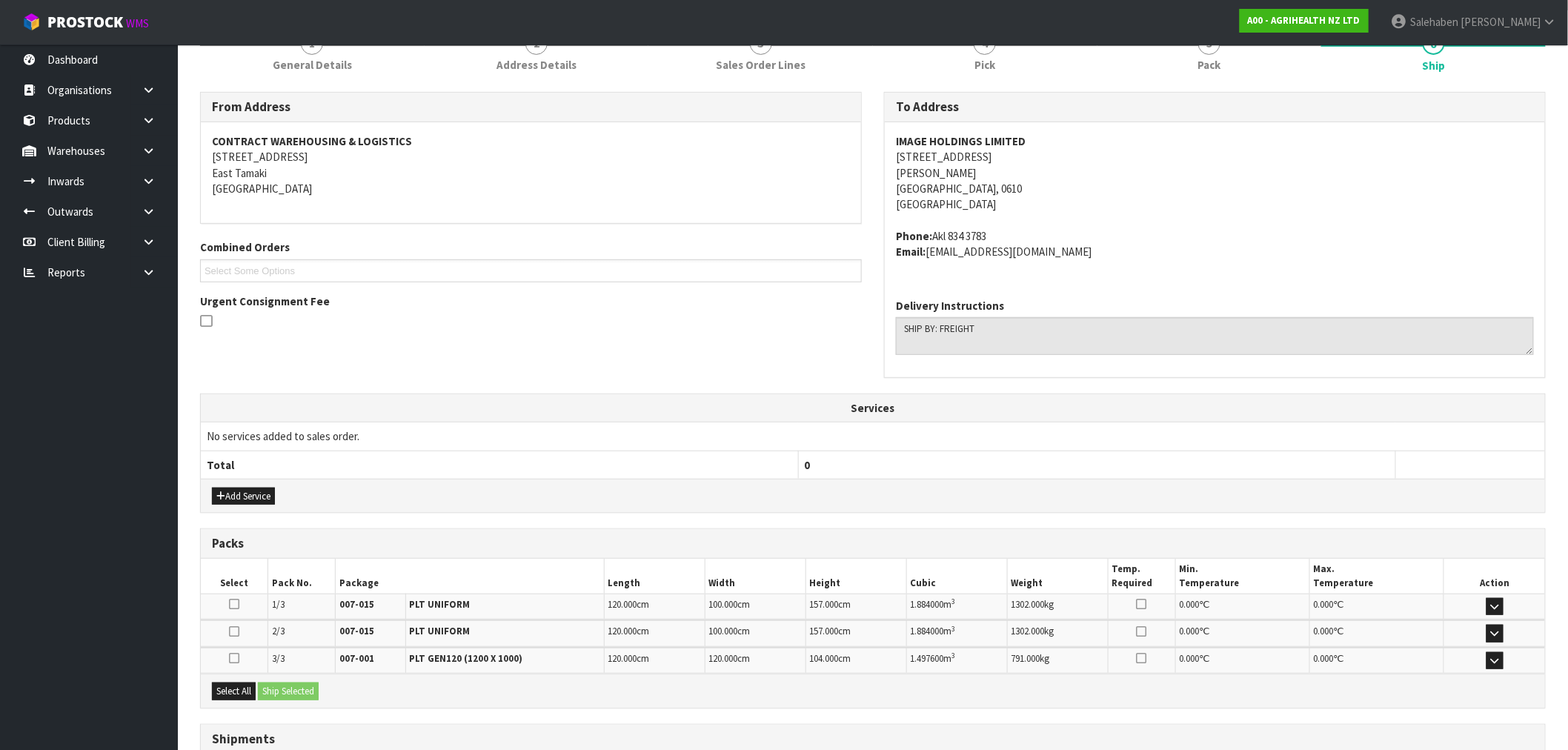
scroll to position [266, 0]
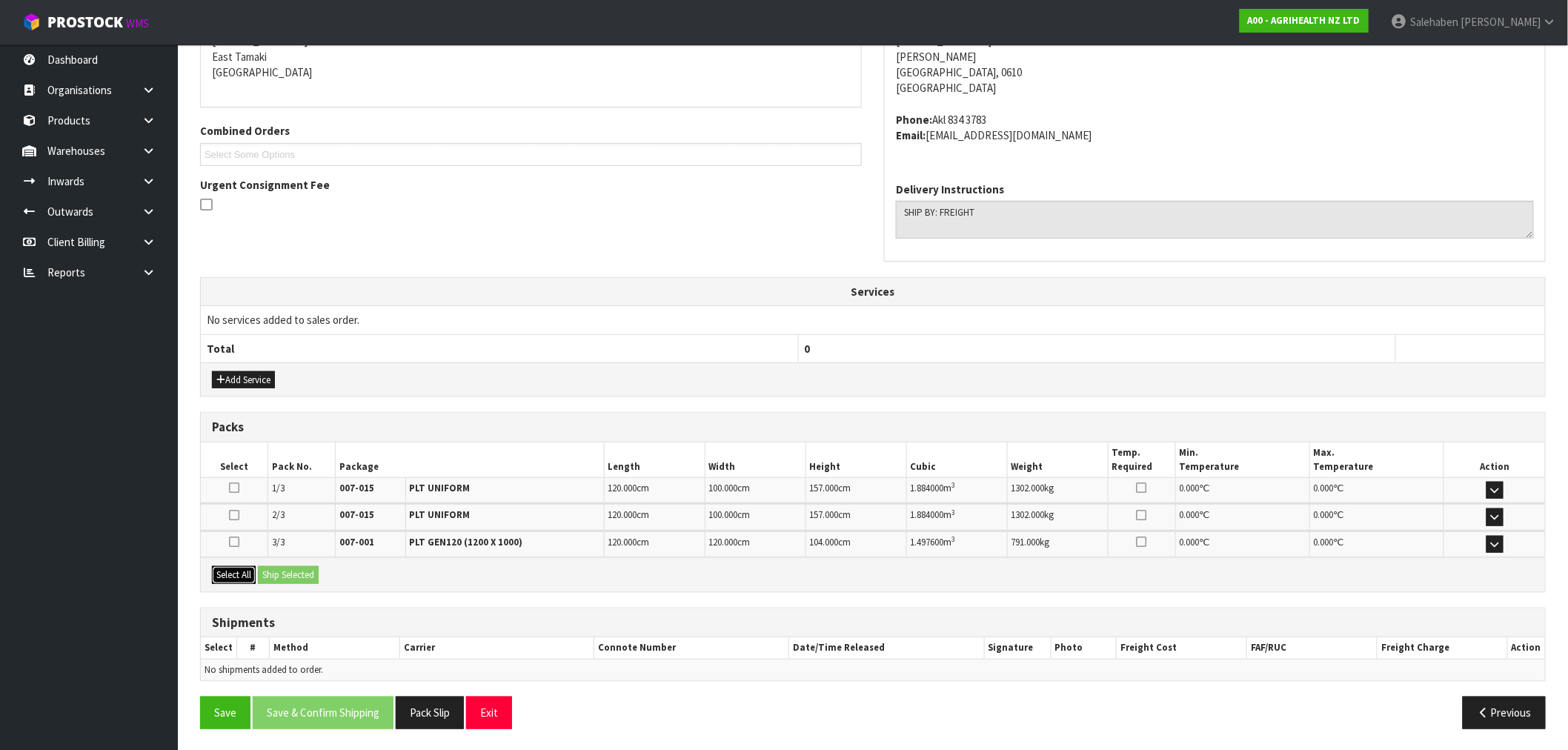
drag, startPoint x: 230, startPoint y: 573, endPoint x: 238, endPoint y: 569, distance: 8.9
click at [234, 570] on button "Select All" at bounding box center [234, 575] width 43 height 17
click at [302, 566] on button "Ship Selected" at bounding box center [288, 575] width 61 height 17
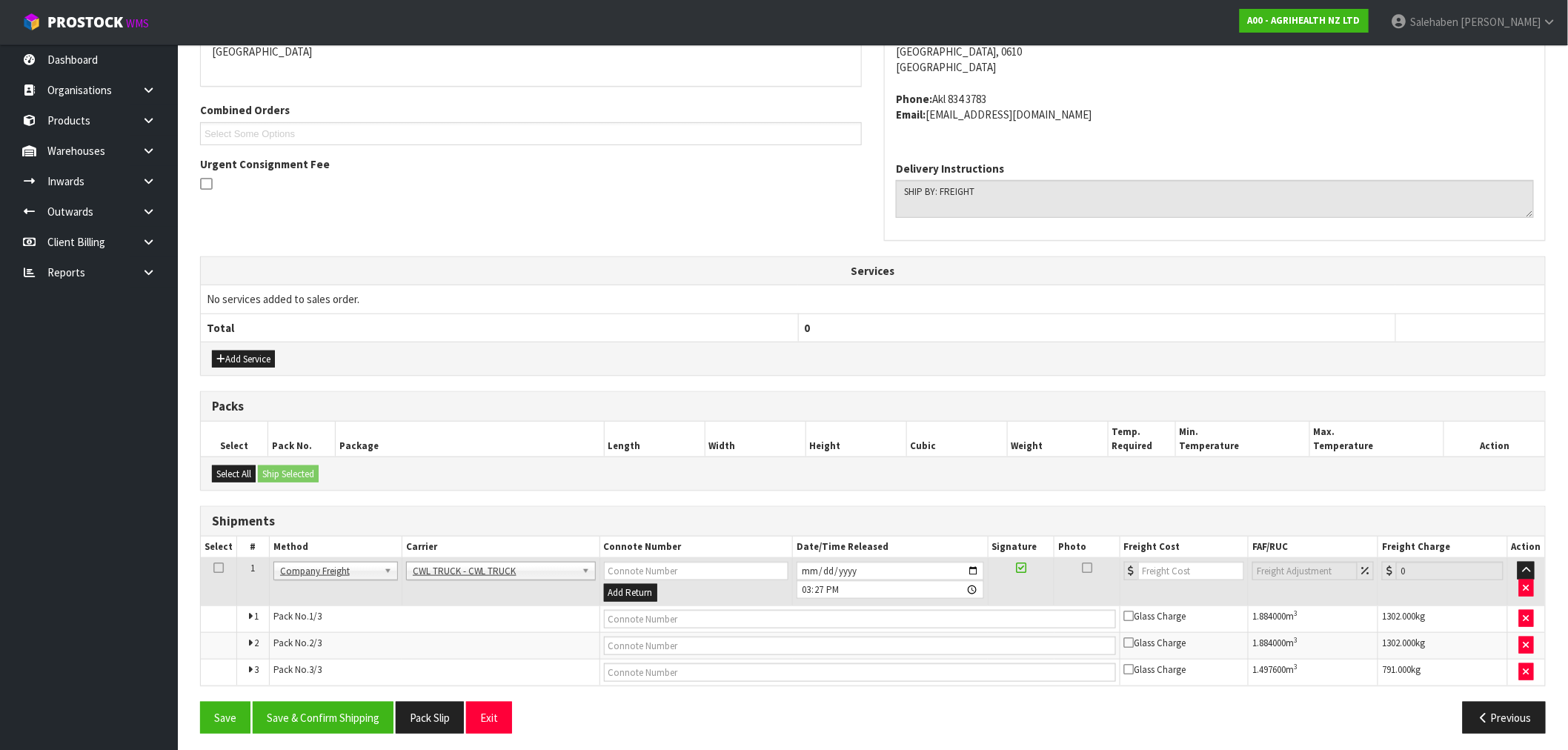
scroll to position [292, 0]
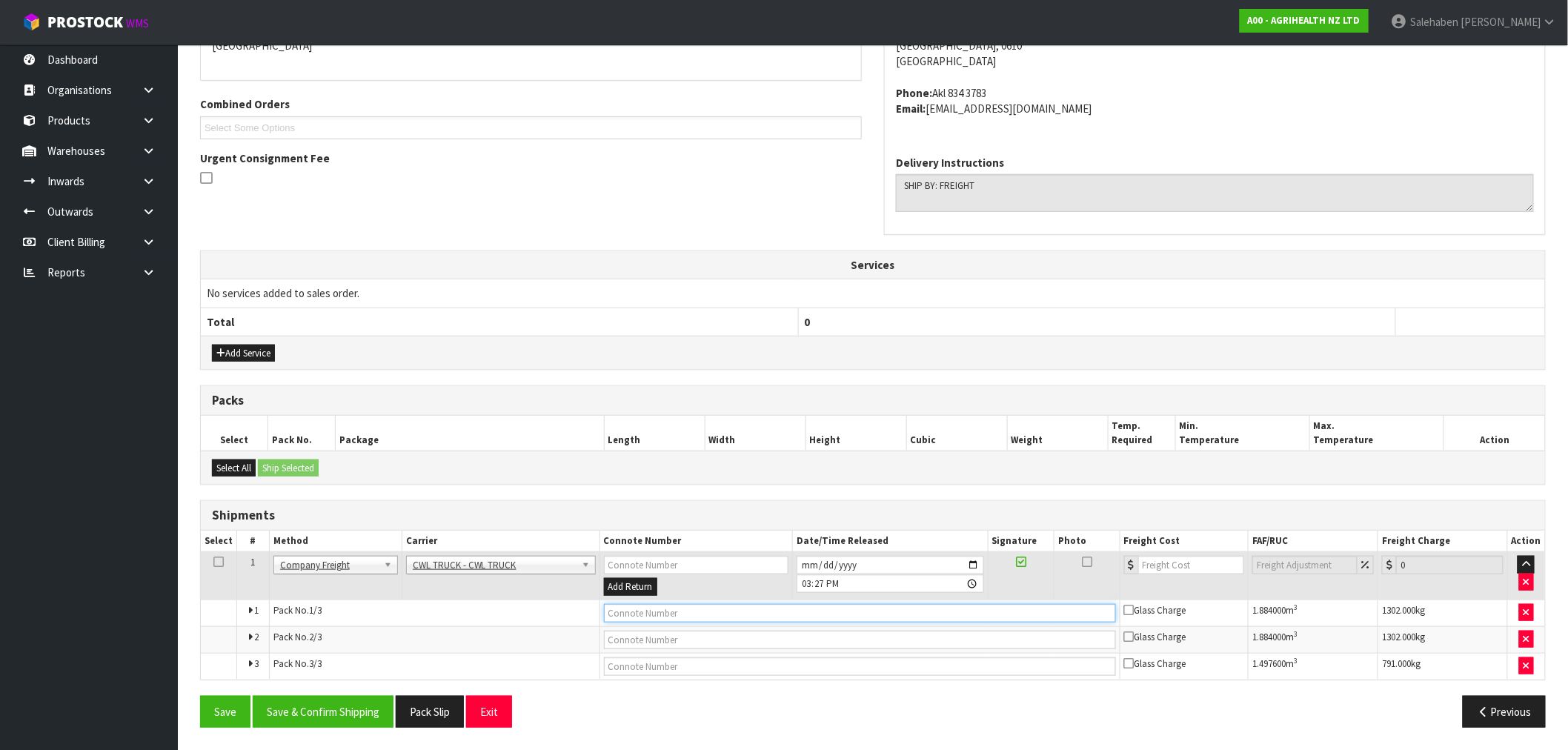
click at [634, 616] on input "text" at bounding box center [860, 613] width 512 height 18
type input "CWL TRUCK DELIVERY"
click at [976, 563] on input "2025-09-02" at bounding box center [890, 564] width 187 height 18
type input "2025-09-03"
click at [1155, 565] on input "number" at bounding box center [1191, 564] width 107 height 18
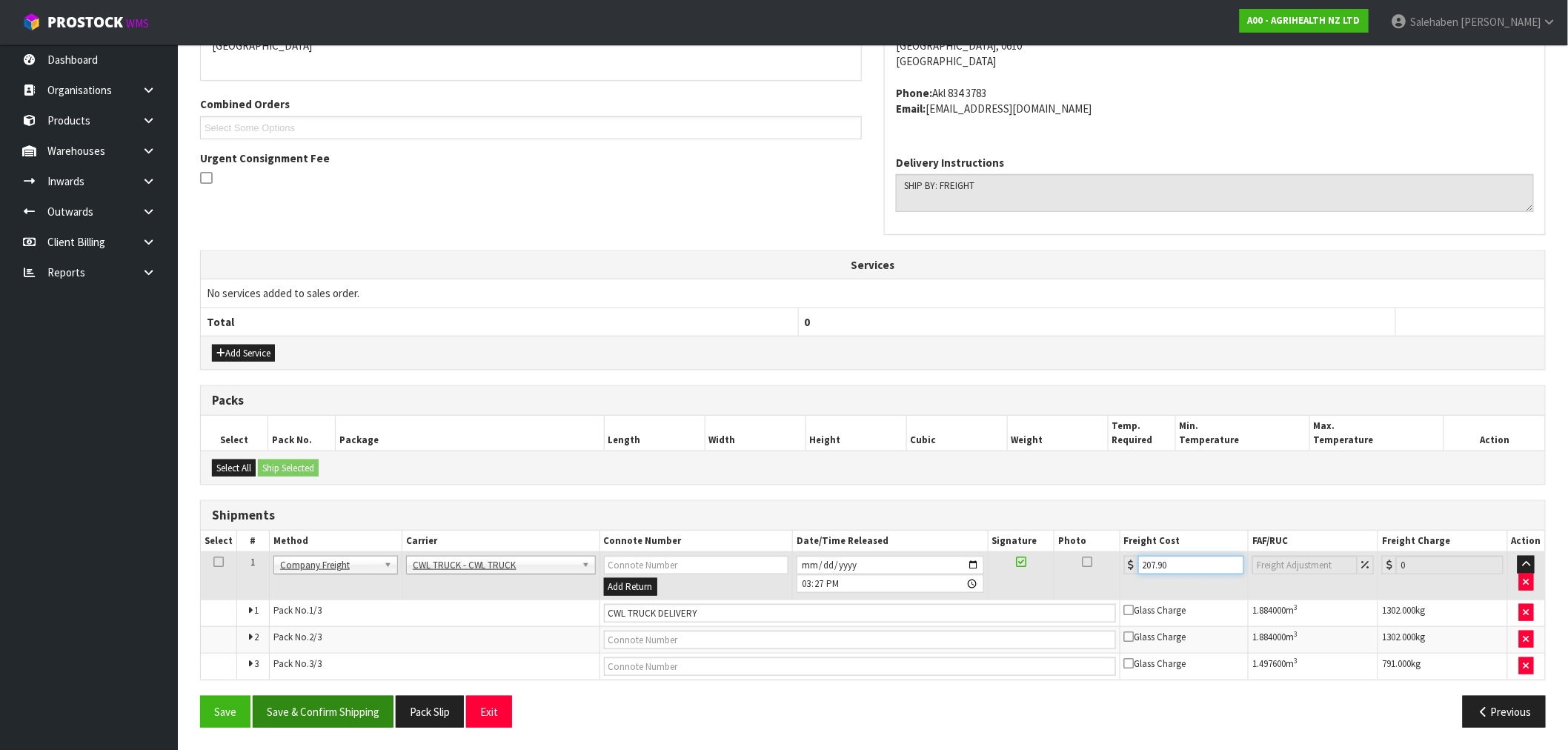
type input "207.90"
click at [346, 714] on button "Save & Confirm Shipping" at bounding box center [323, 712] width 141 height 32
click at [444, 712] on button "Pack Slip" at bounding box center [446, 712] width 69 height 32
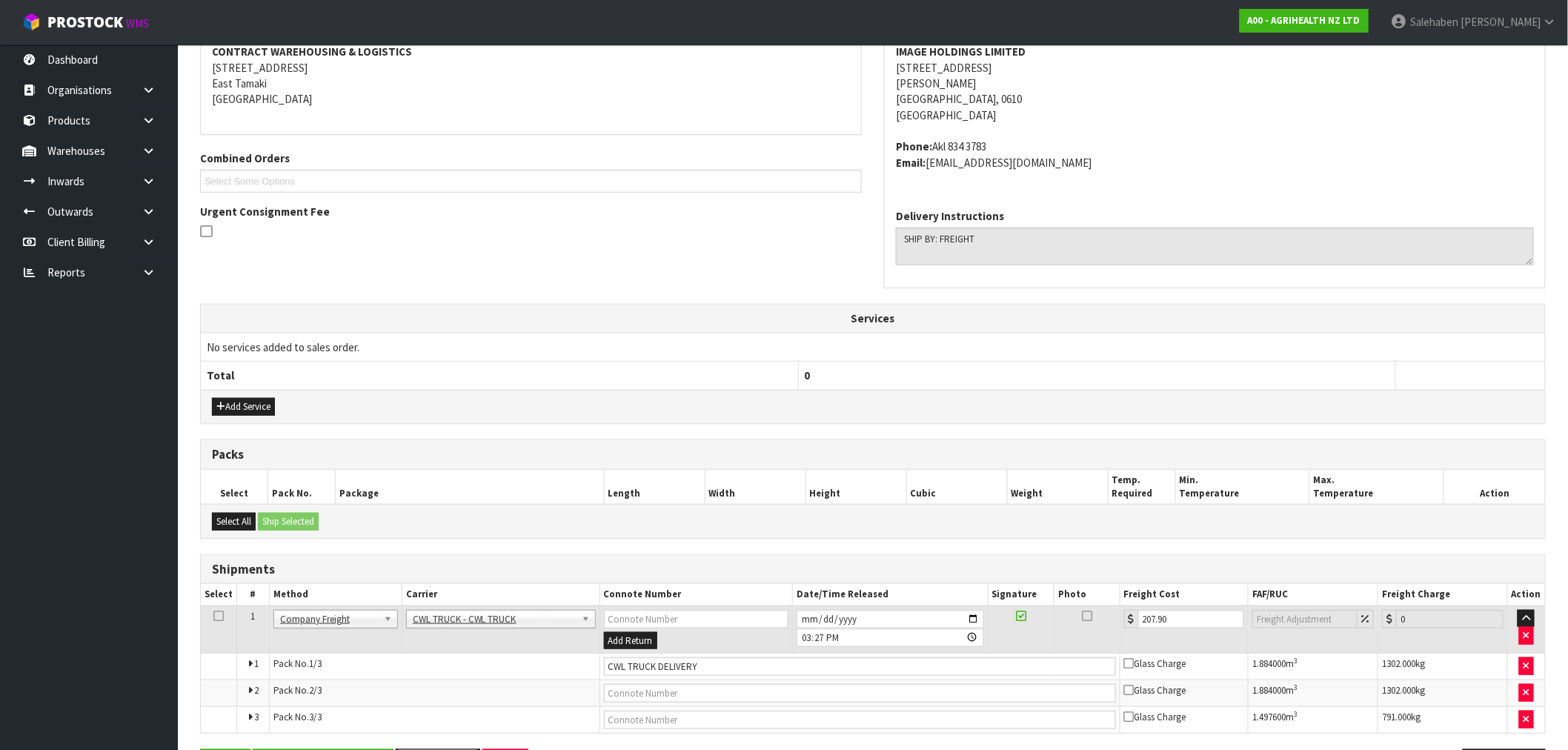
scroll to position [0, 0]
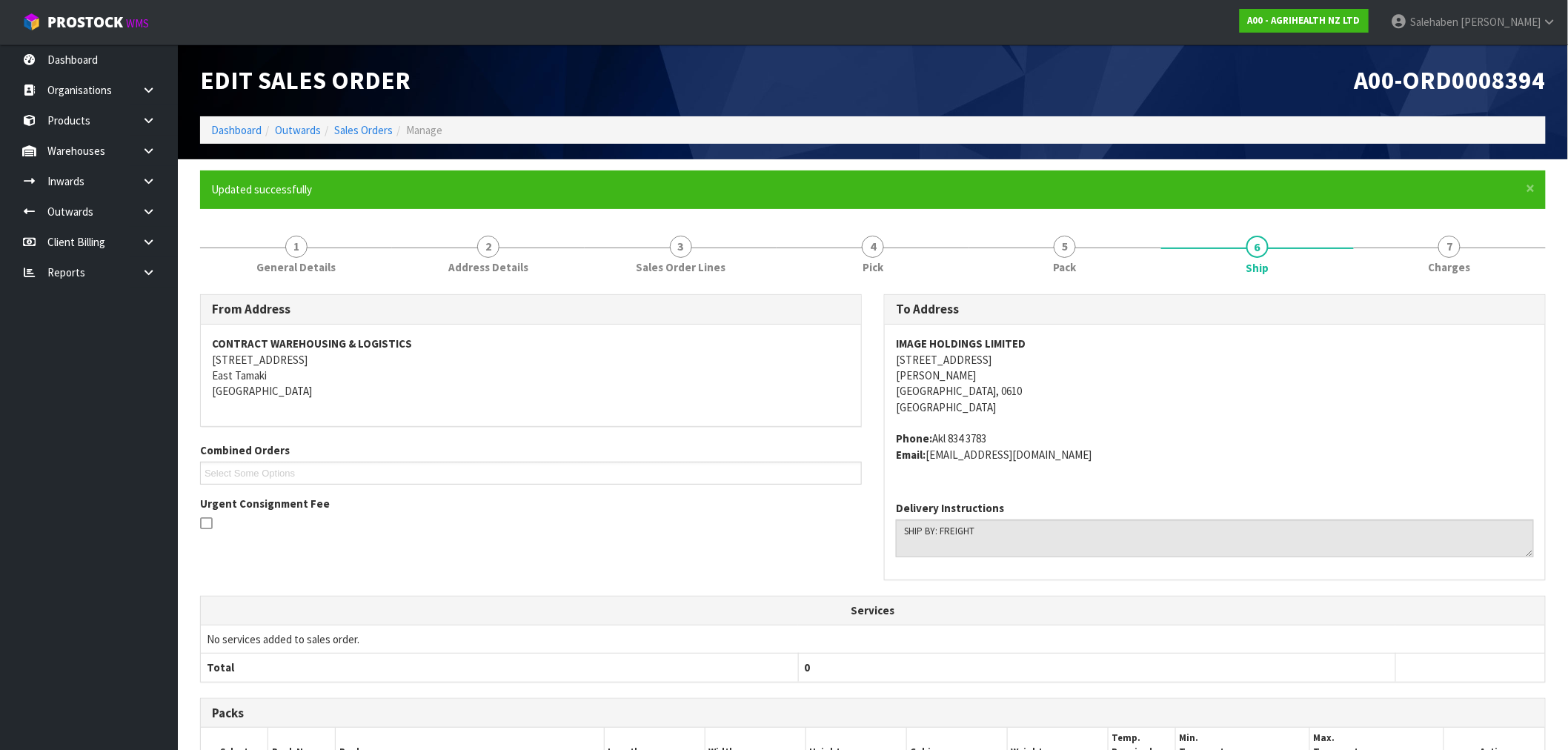
click at [353, 119] on ol "Dashboard Outwards Sales Orders Manage" at bounding box center [873, 130] width 1346 height 28
click at [359, 129] on link "Sales Orders" at bounding box center [363, 130] width 58 height 14
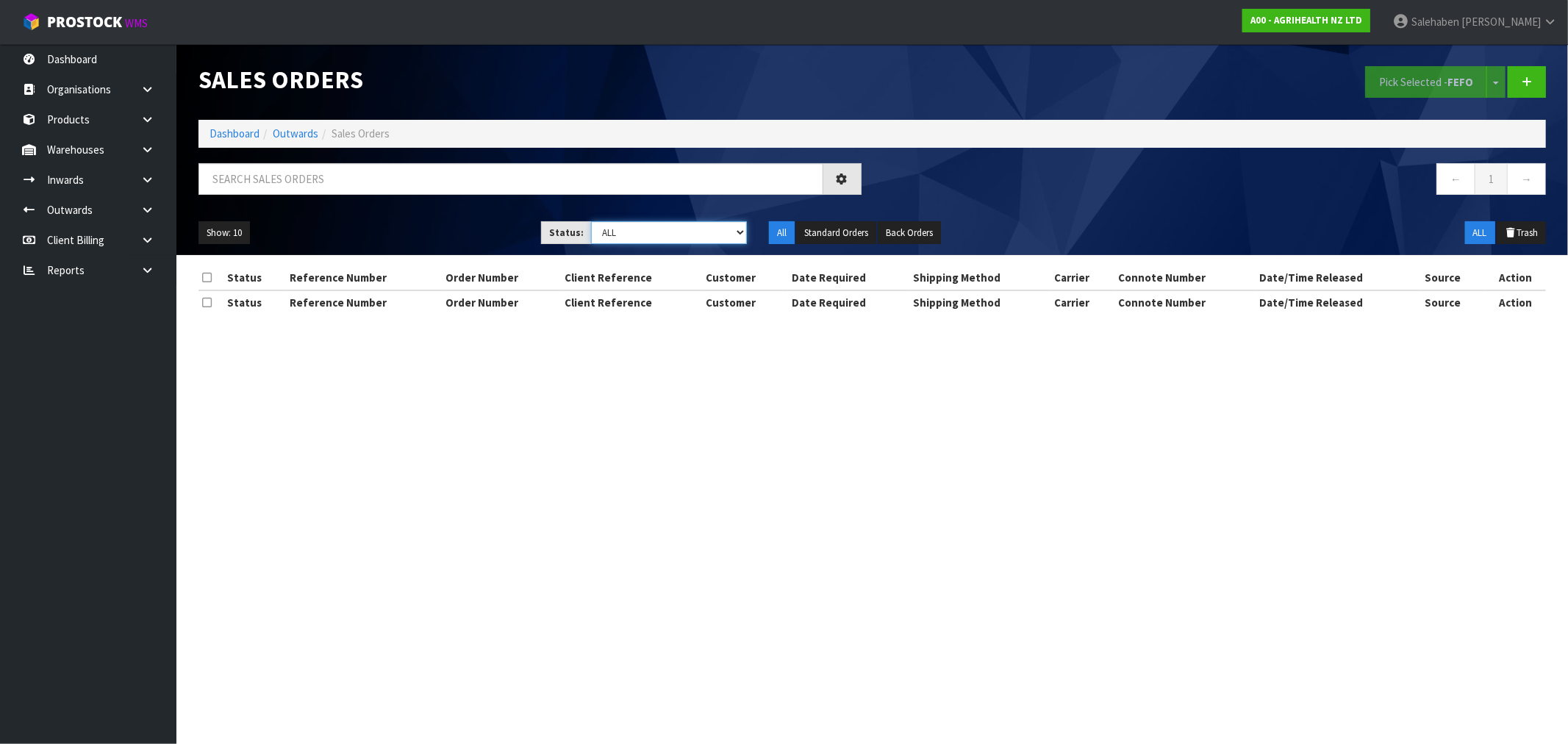
click at [638, 230] on select "Draft Pending Allocated Pending Pick Goods Picked Goods Packed Pending Charges …" at bounding box center [668, 232] width 156 height 22
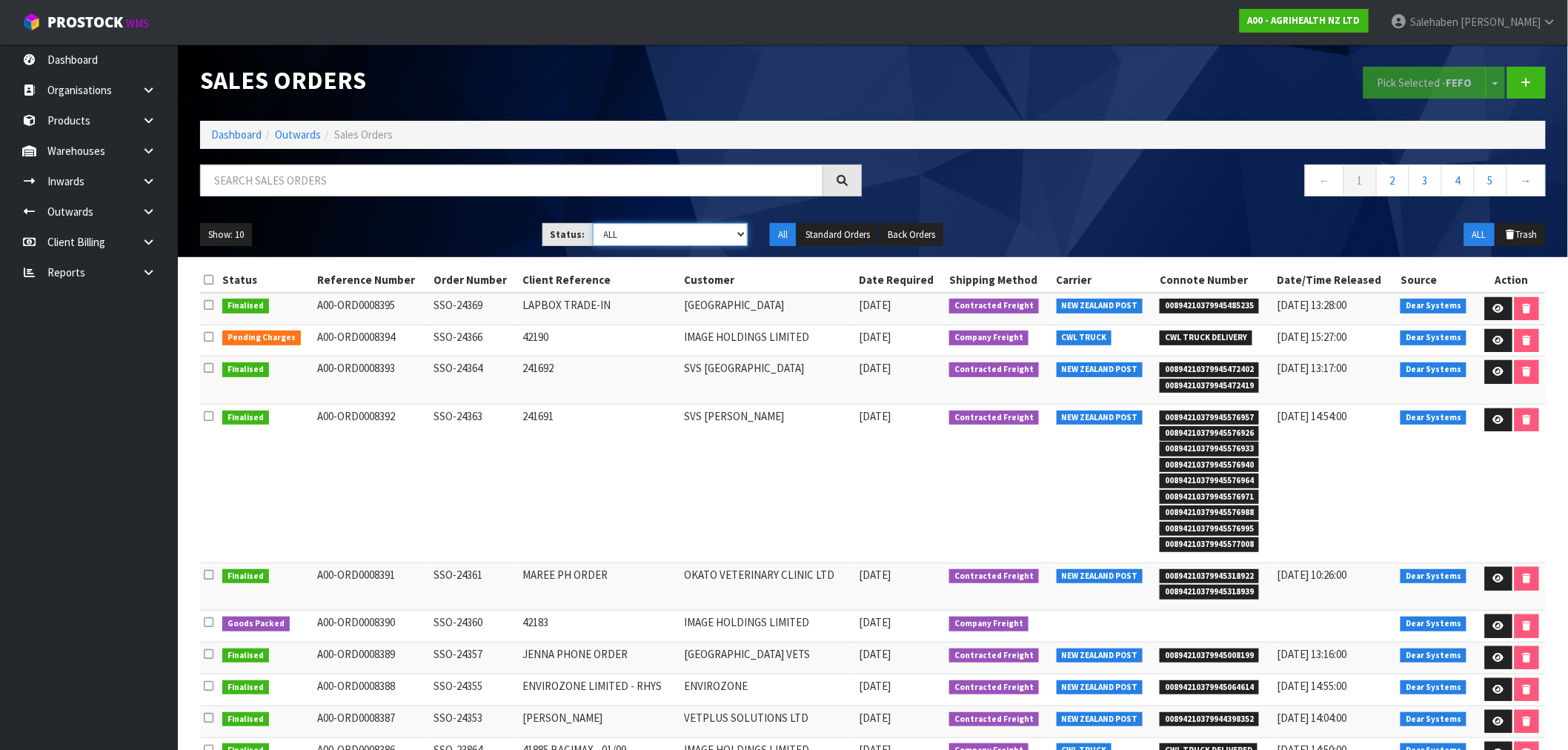
select select "string:5"
click at [593, 223] on select "Draft Pending Allocated Pending Pick Goods Picked Goods Packed Pending Charges …" at bounding box center [670, 234] width 155 height 23
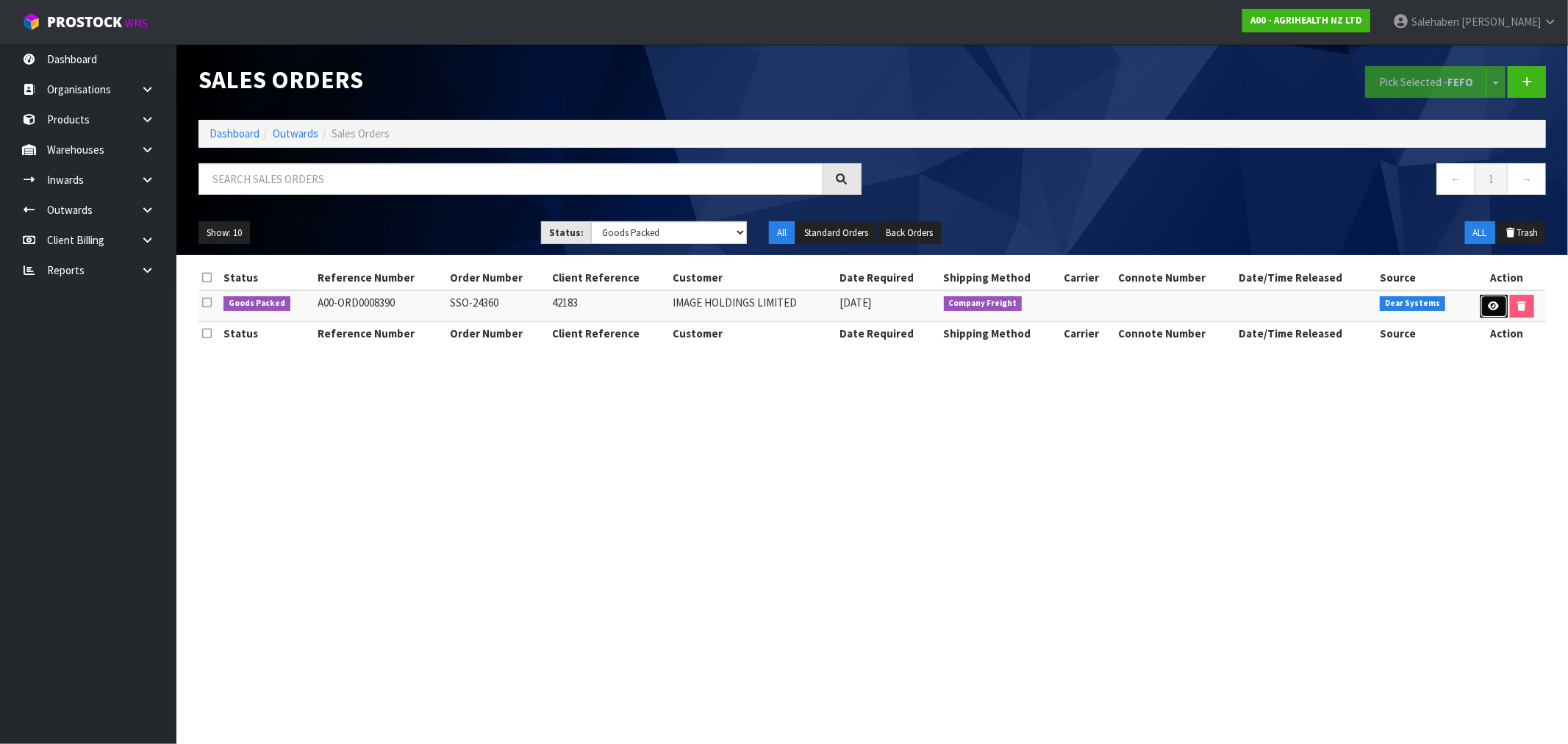
drag, startPoint x: 1491, startPoint y: 305, endPoint x: 1475, endPoint y: 303, distance: 16.1
click at [1490, 305] on icon at bounding box center [1494, 306] width 11 height 9
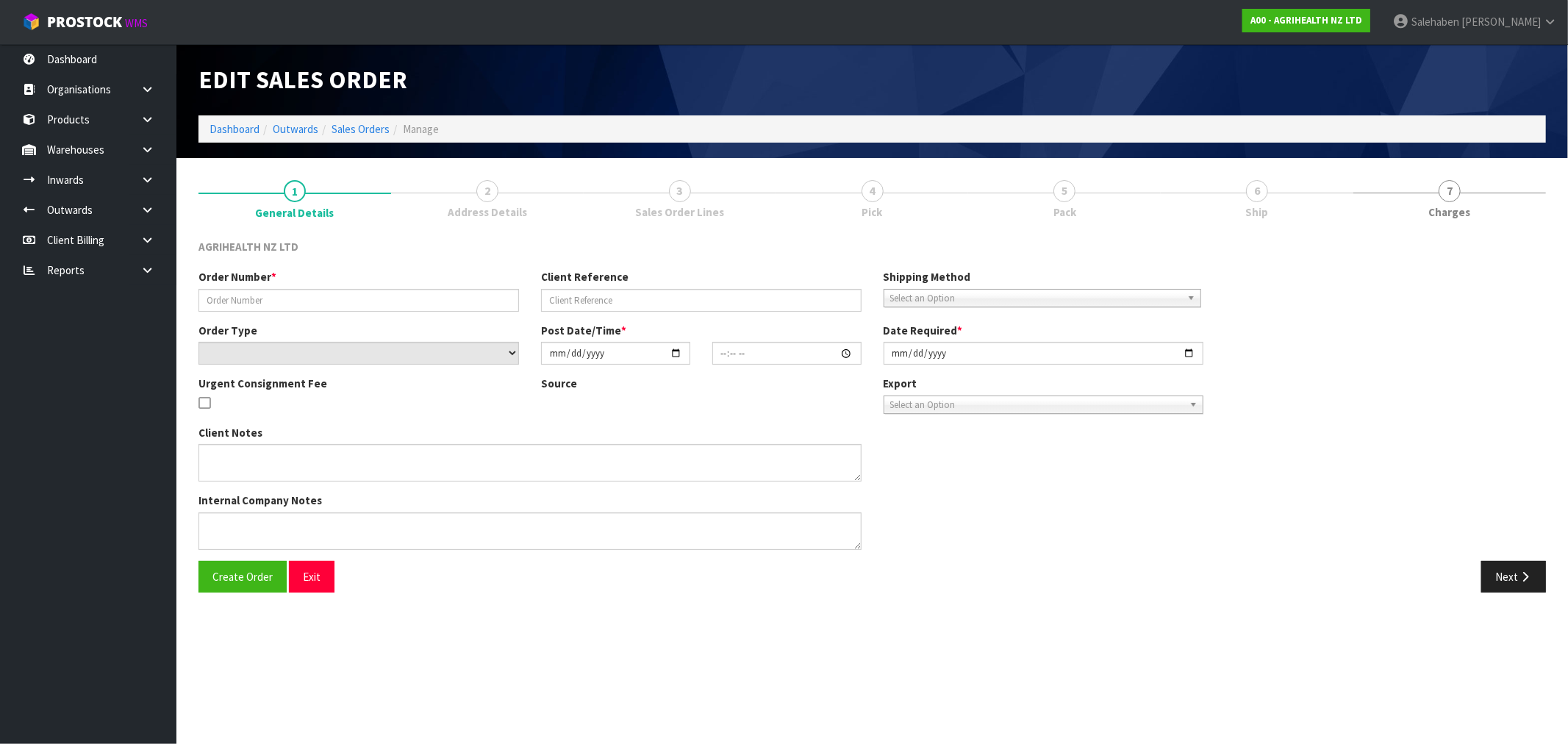
type input "SSO-24360"
type input "42183"
select select "number:0"
type input "[DATE]"
type input "16:04:57.000"
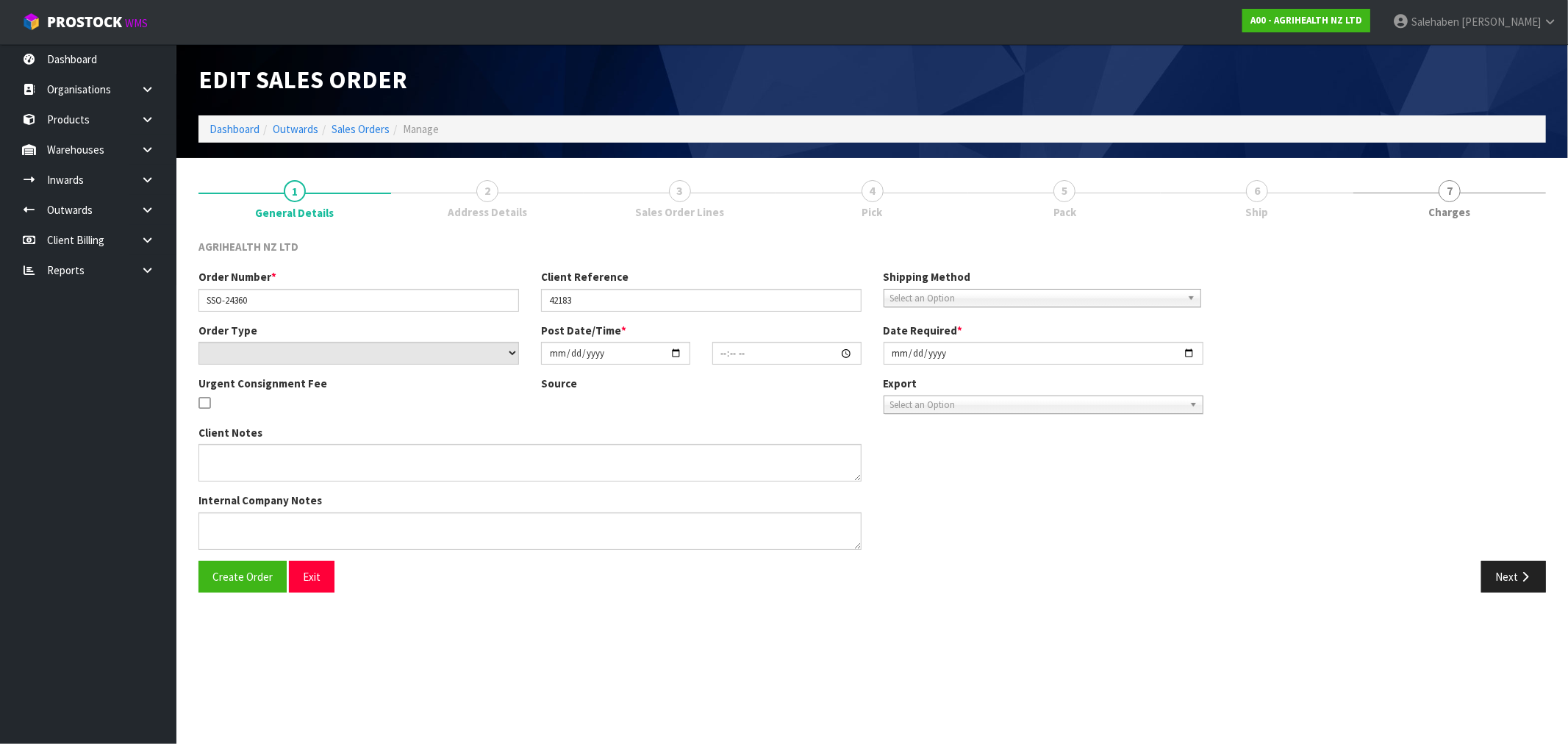
type input "2025-09-02"
type textarea "SHIP BY: CWL Truck"
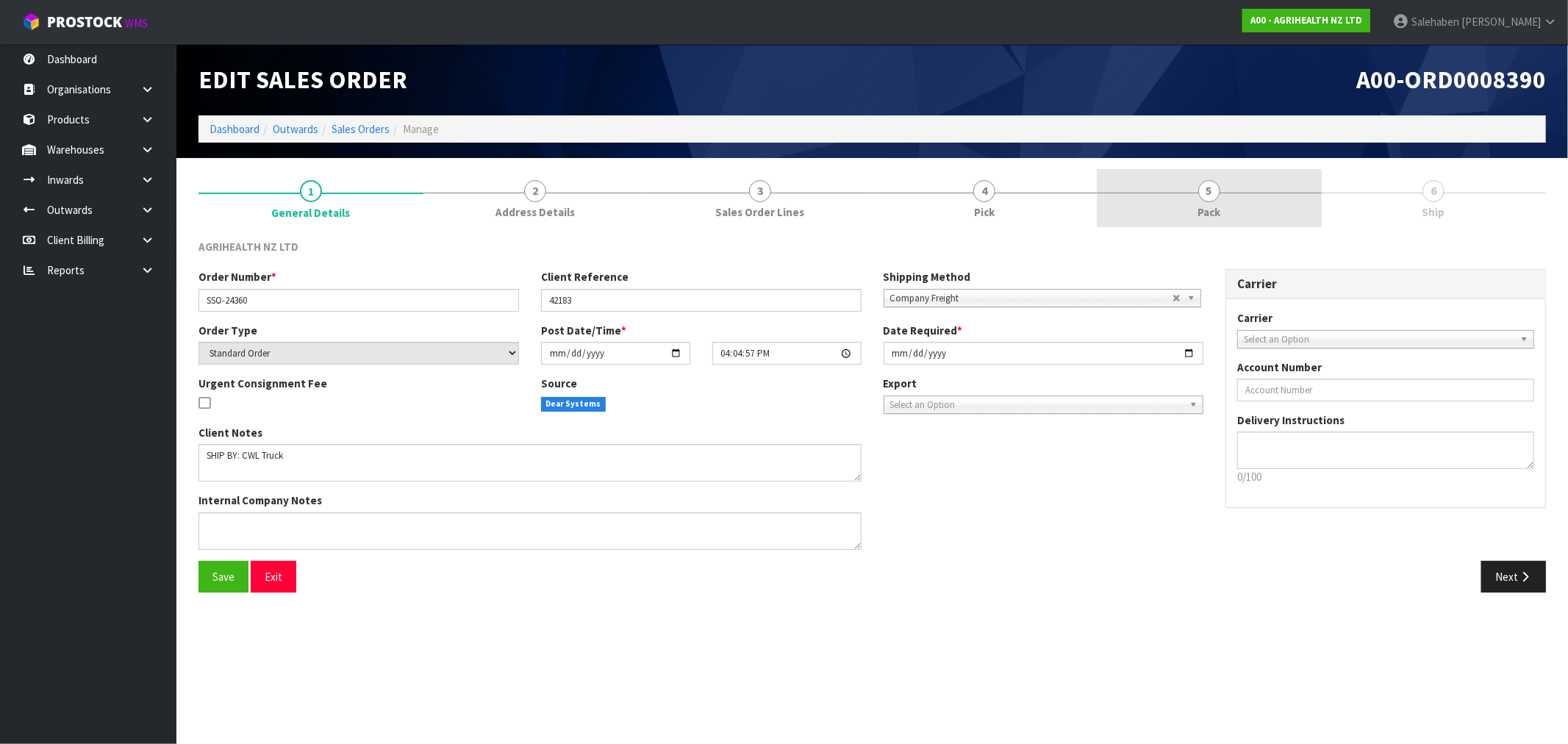
click at [1207, 209] on span "Pack" at bounding box center [1209, 212] width 22 height 16
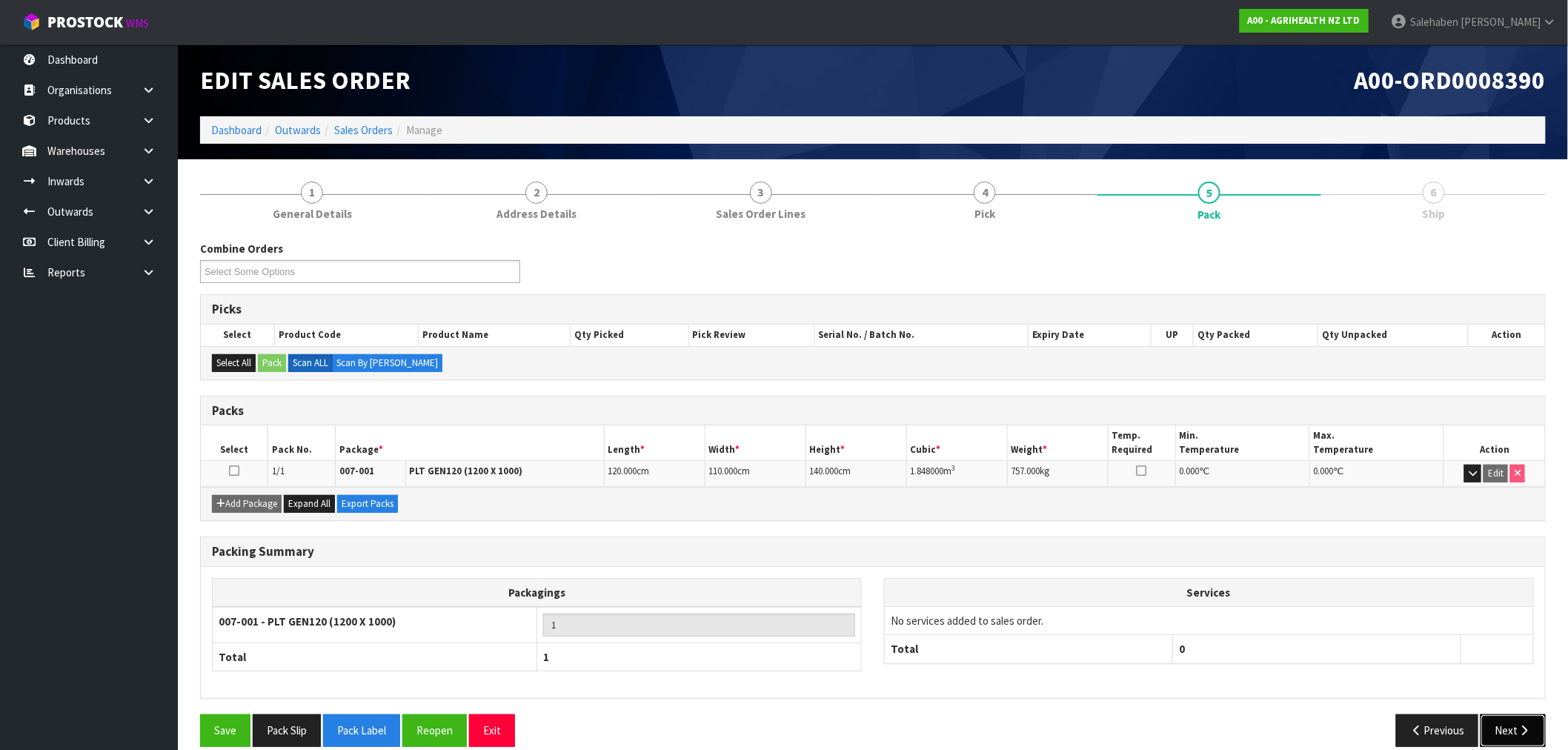
click at [1520, 732] on icon "button" at bounding box center [1525, 730] width 14 height 11
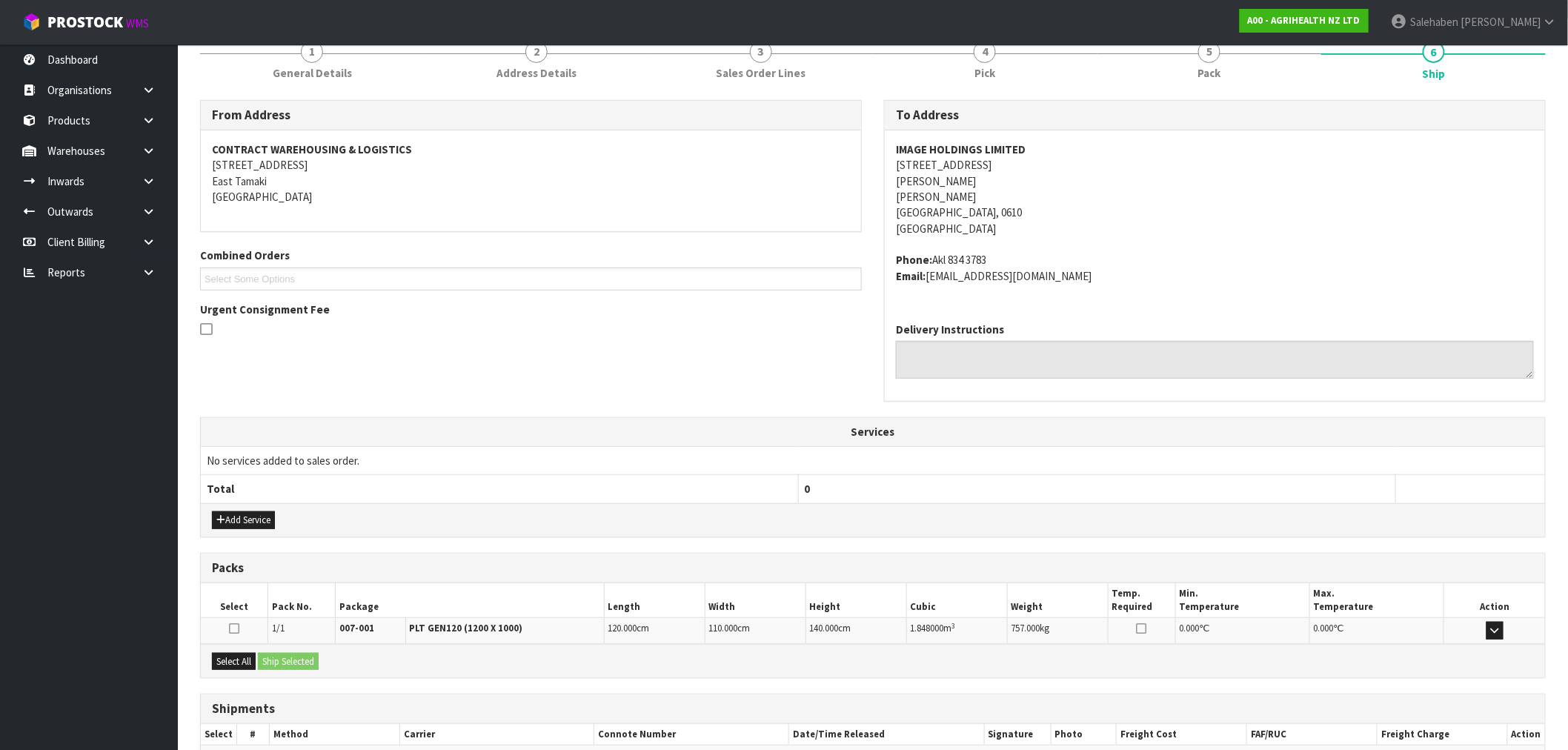
scroll to position [228, 0]
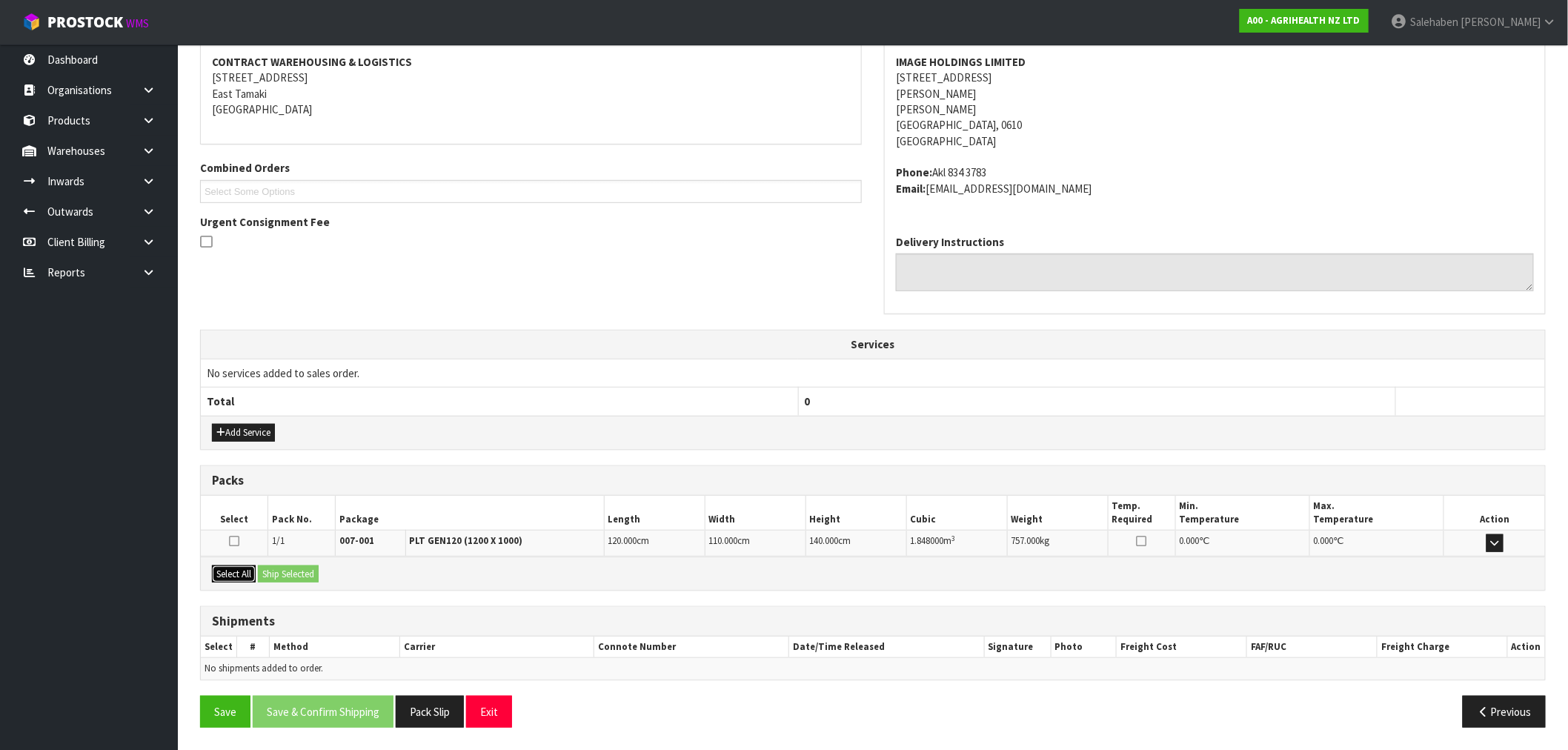
click at [234, 570] on button "Select All" at bounding box center [234, 574] width 43 height 17
click at [290, 572] on button "Ship Selected" at bounding box center [288, 574] width 61 height 17
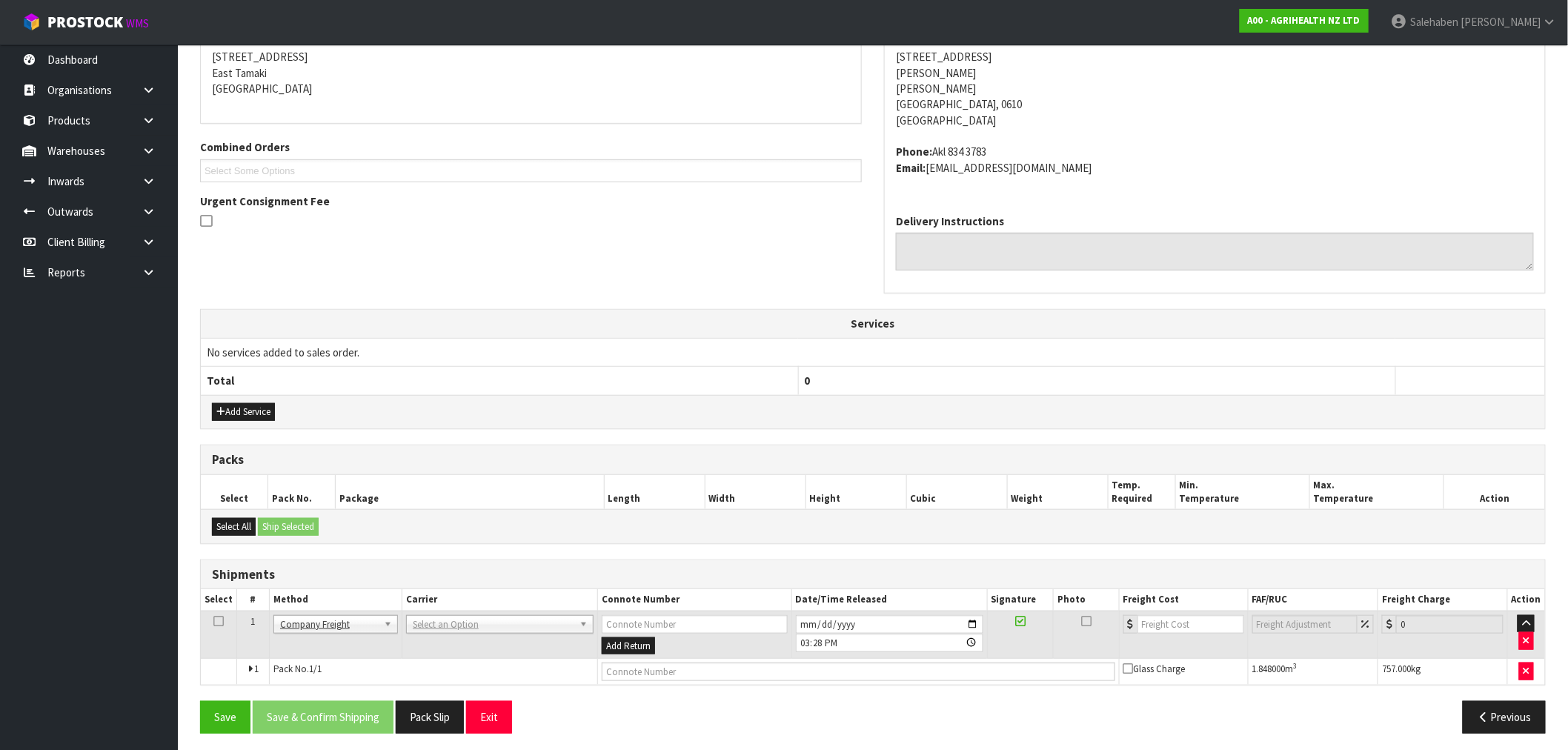
scroll to position [255, 0]
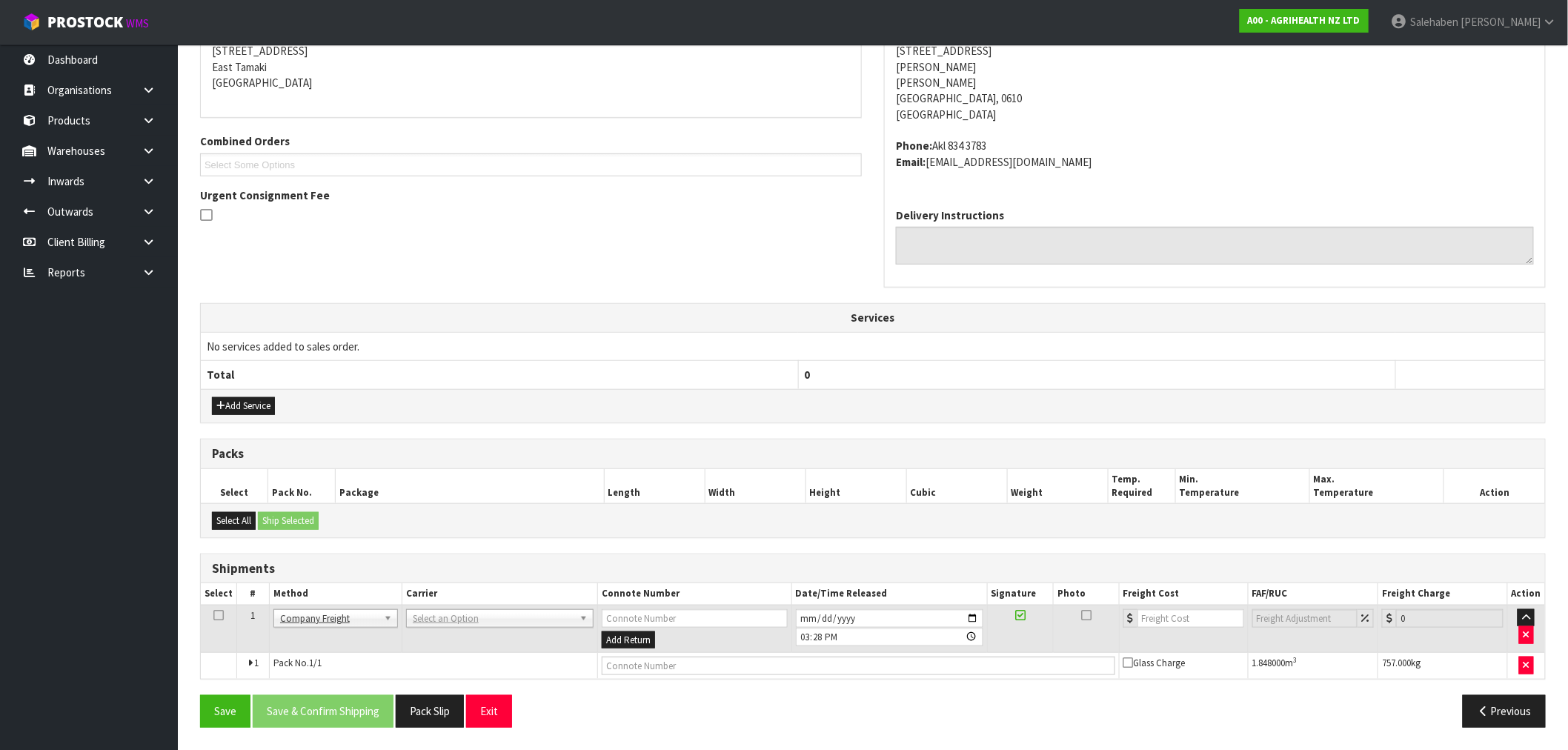
click at [454, 606] on td "AJ TUTILL CARRIERS - AJ TUTILL CARRIERS ALLIANCE PRINTERS - ALLIANCE PRINTERS A…" at bounding box center [499, 628] width 195 height 48
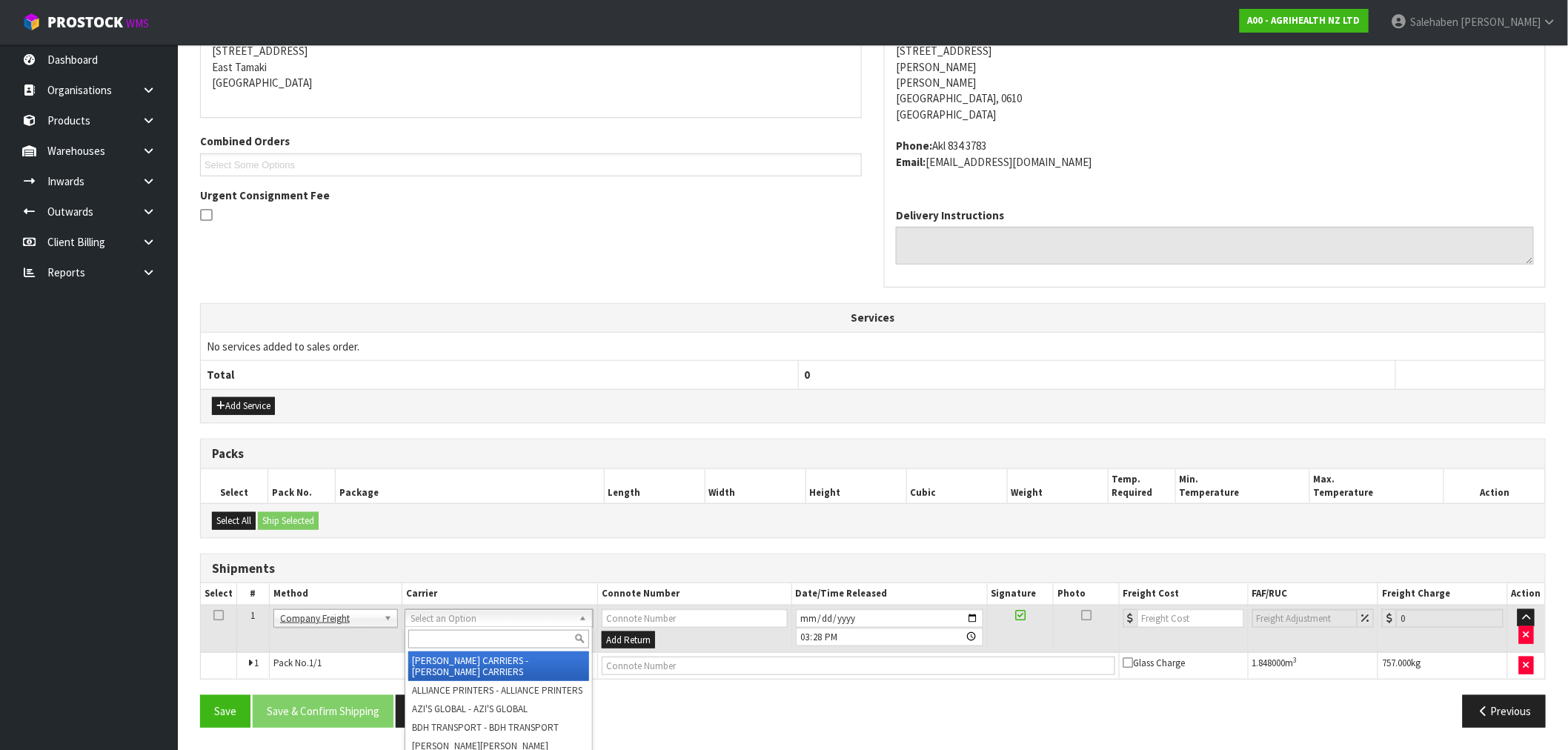
click at [449, 630] on input "text" at bounding box center [498, 639] width 181 height 18
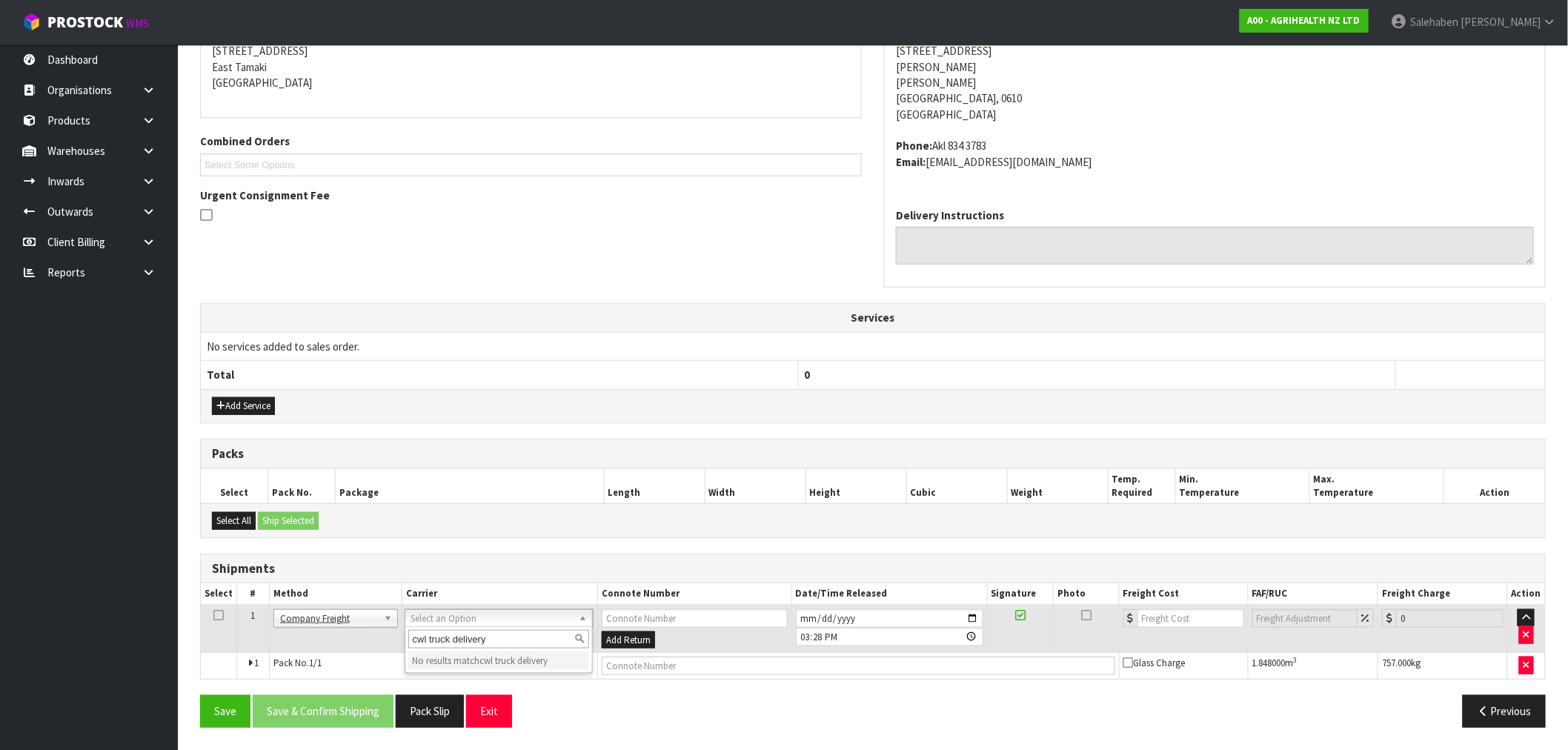
drag, startPoint x: 472, startPoint y: 641, endPoint x: 457, endPoint y: 635, distance: 16.2
click at [454, 637] on input "cwl truck delivery" at bounding box center [498, 639] width 181 height 18
type input "cwl truck"
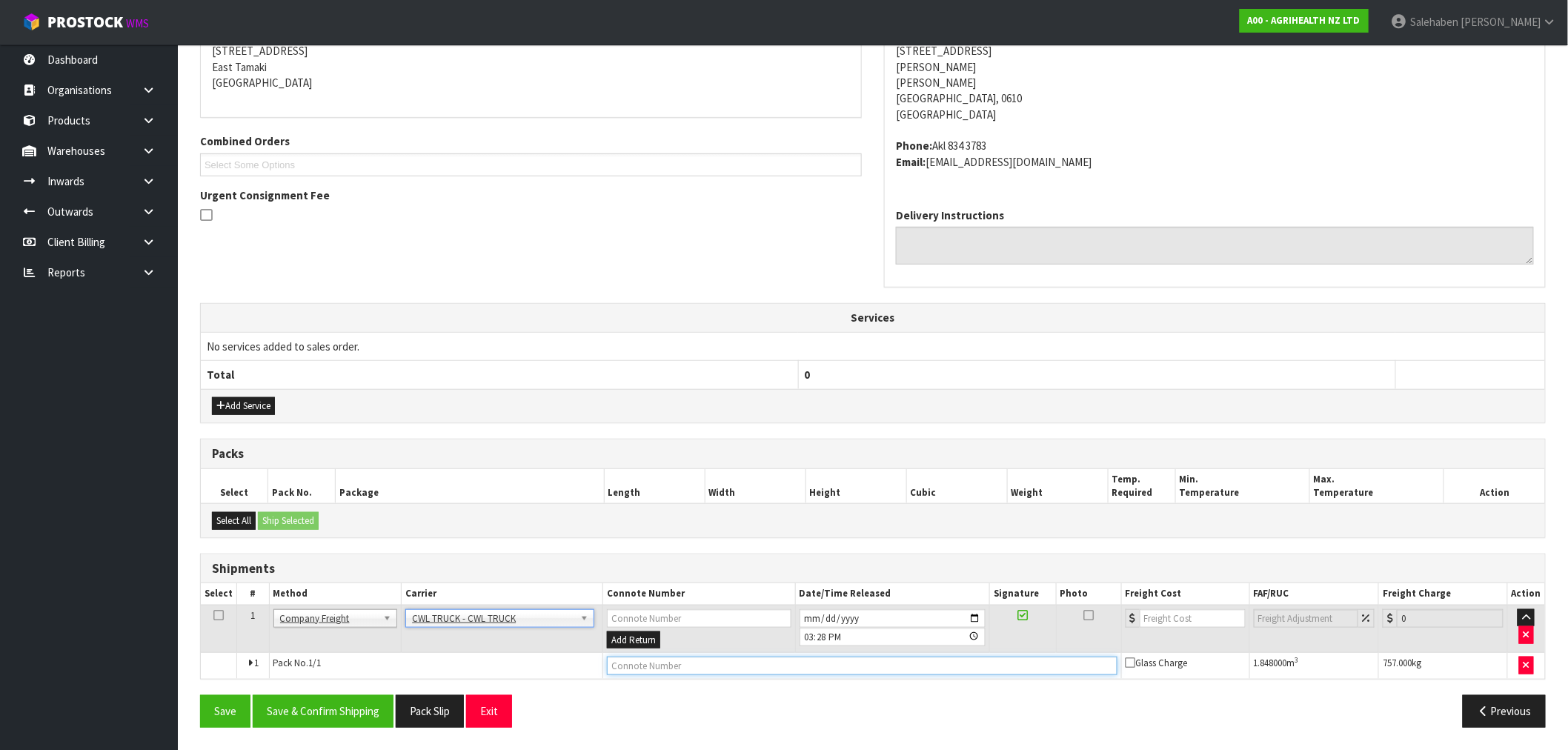
click at [682, 670] on input "text" at bounding box center [862, 665] width 511 height 18
type input "CWL TRUCK DELIVERY"
click at [965, 617] on input "2025-09-02" at bounding box center [893, 618] width 187 height 18
click at [972, 621] on input "2025-09-02" at bounding box center [893, 618] width 187 height 18
type input "2025-09-03"
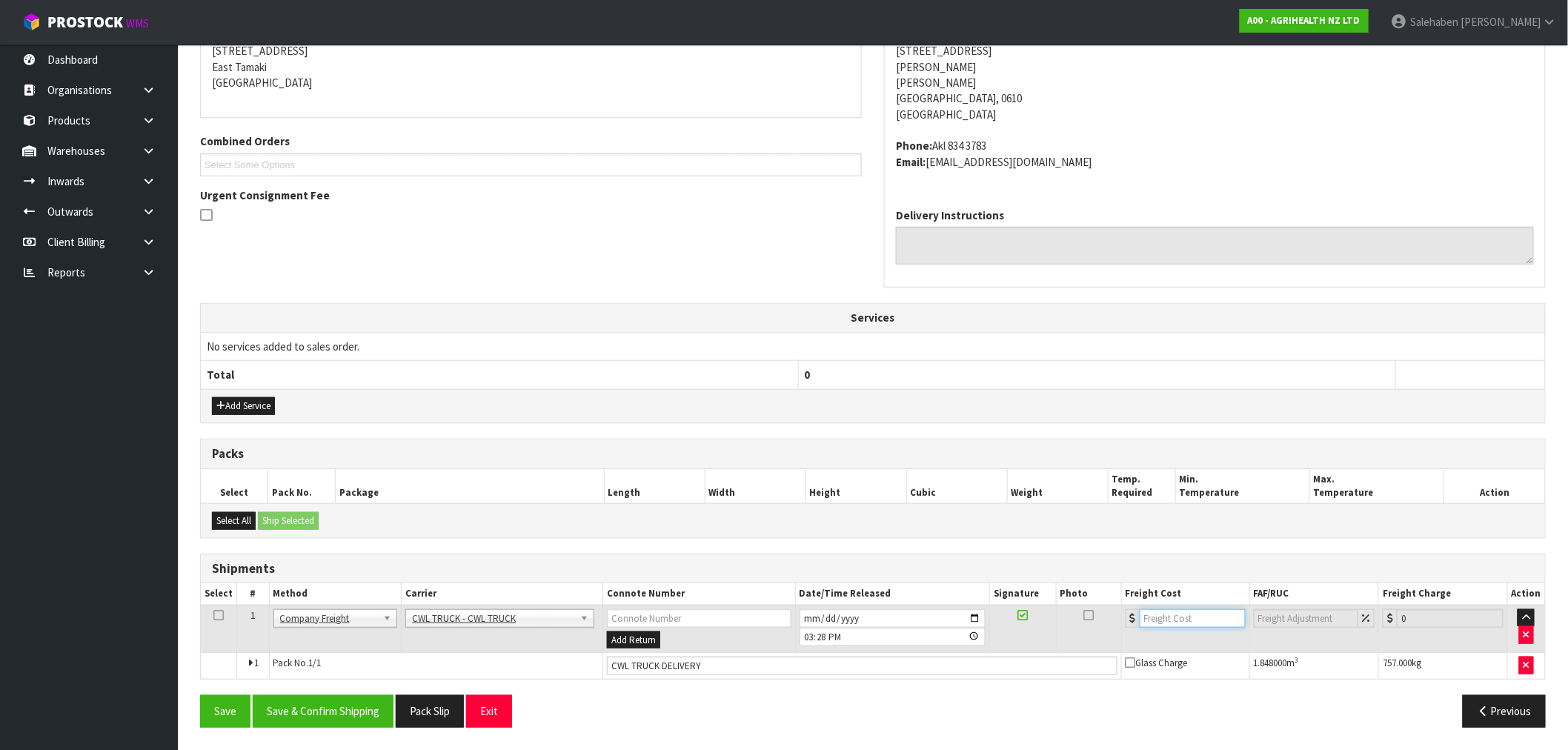
click at [1163, 618] on input "number" at bounding box center [1193, 618] width 106 height 18
type input "81.59"
click at [324, 701] on button "Save & Confirm Shipping" at bounding box center [323, 711] width 141 height 32
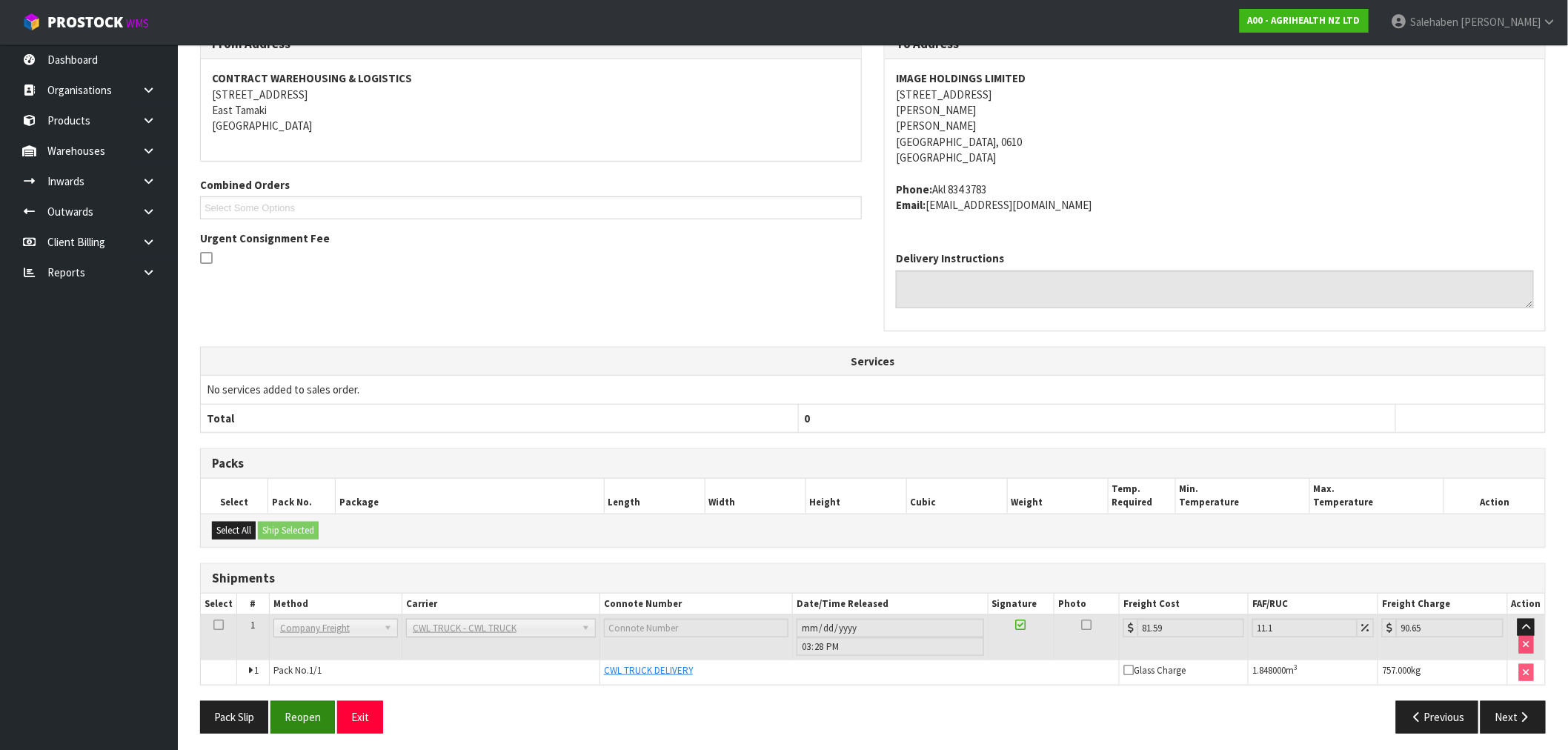
scroll to position [271, 0]
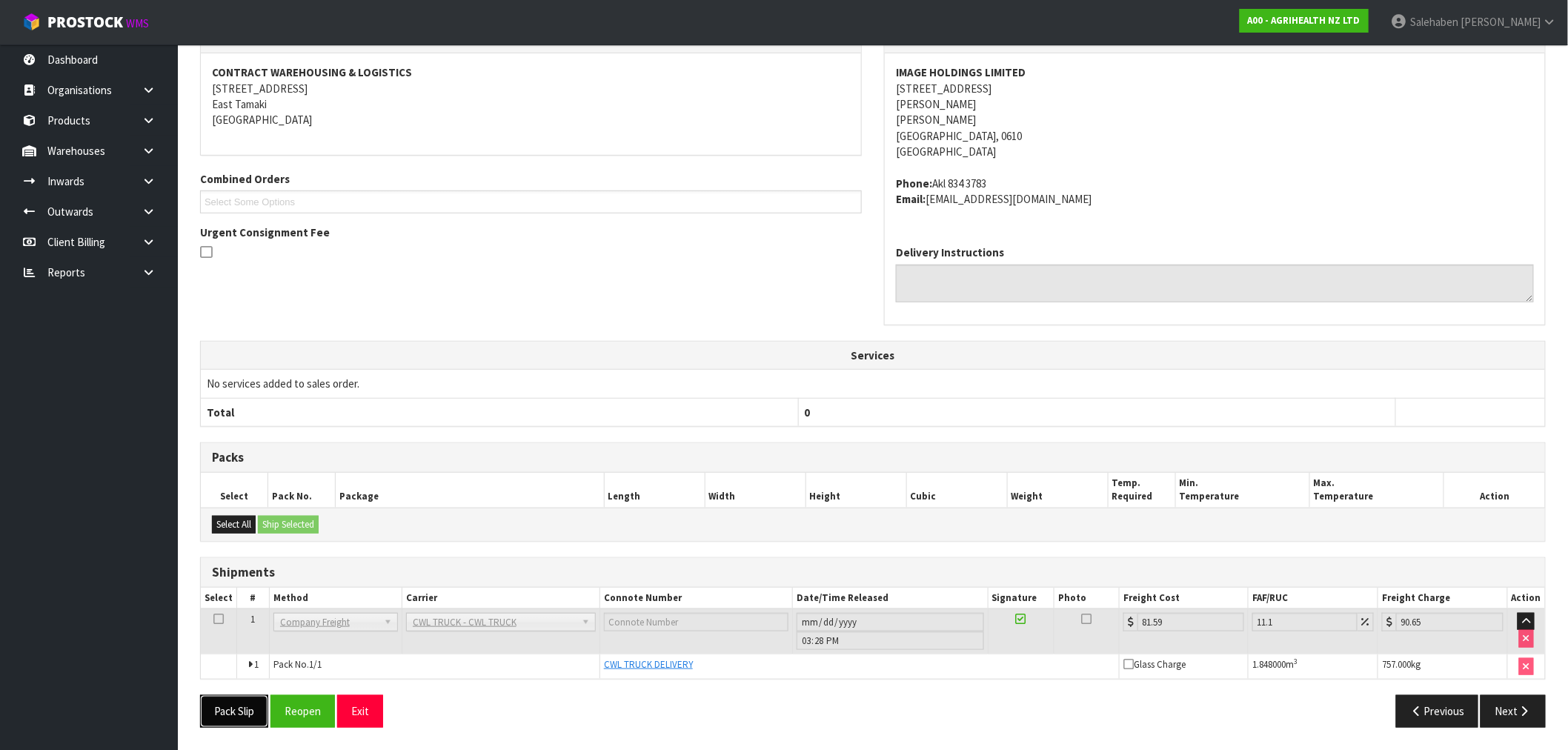
click at [218, 714] on button "Pack Slip" at bounding box center [234, 711] width 69 height 32
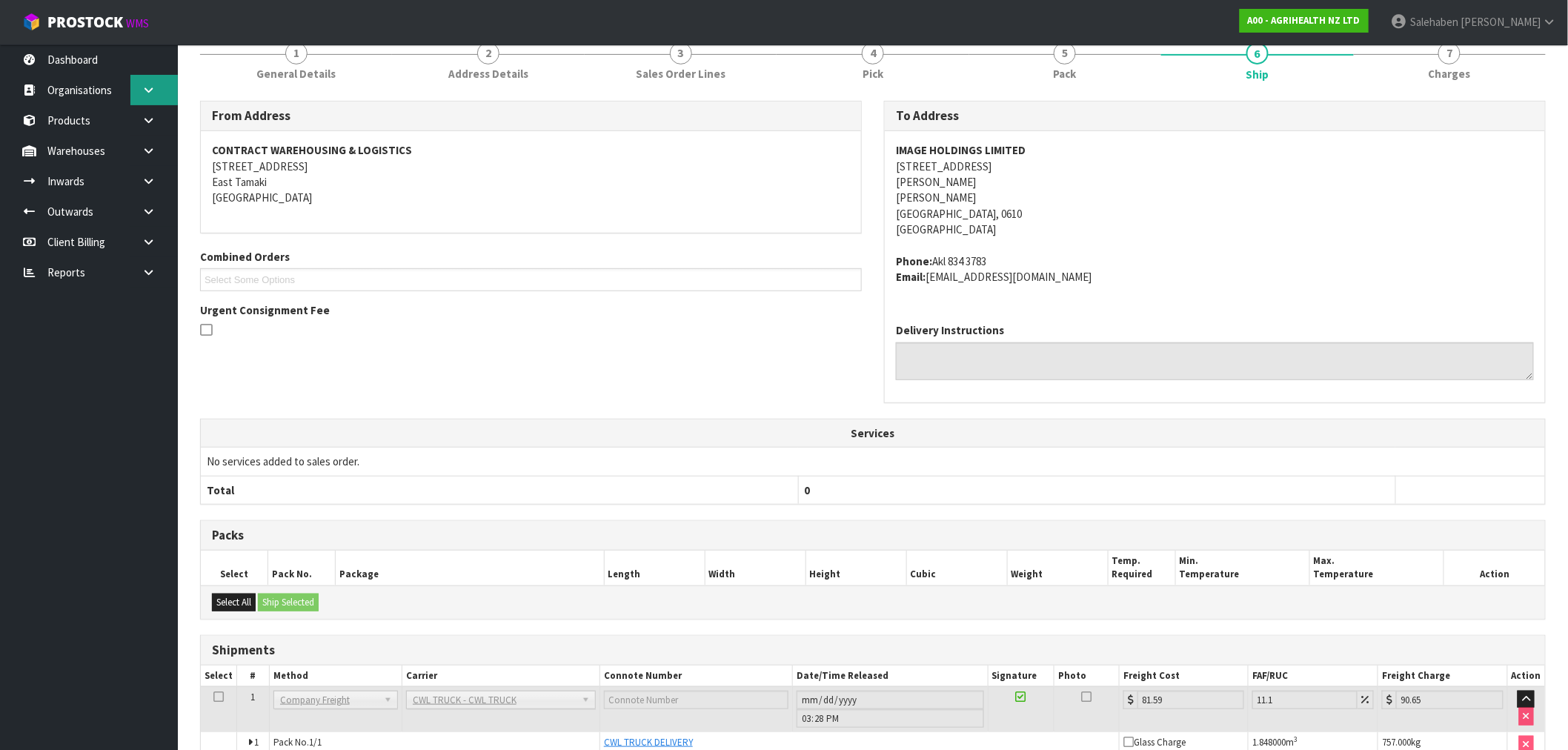
scroll to position [0, 0]
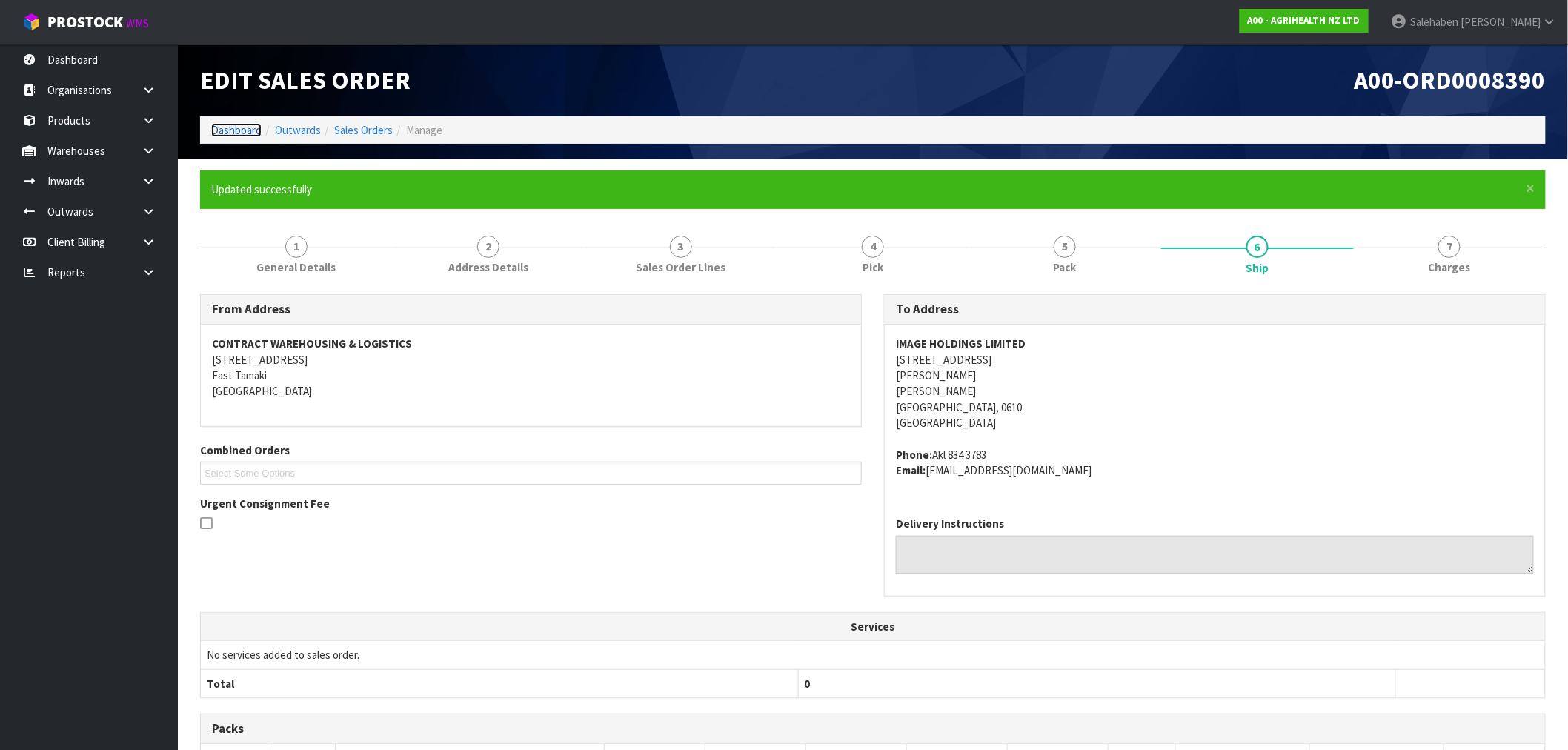
click at [231, 130] on link "Dashboard" at bounding box center [236, 130] width 50 height 14
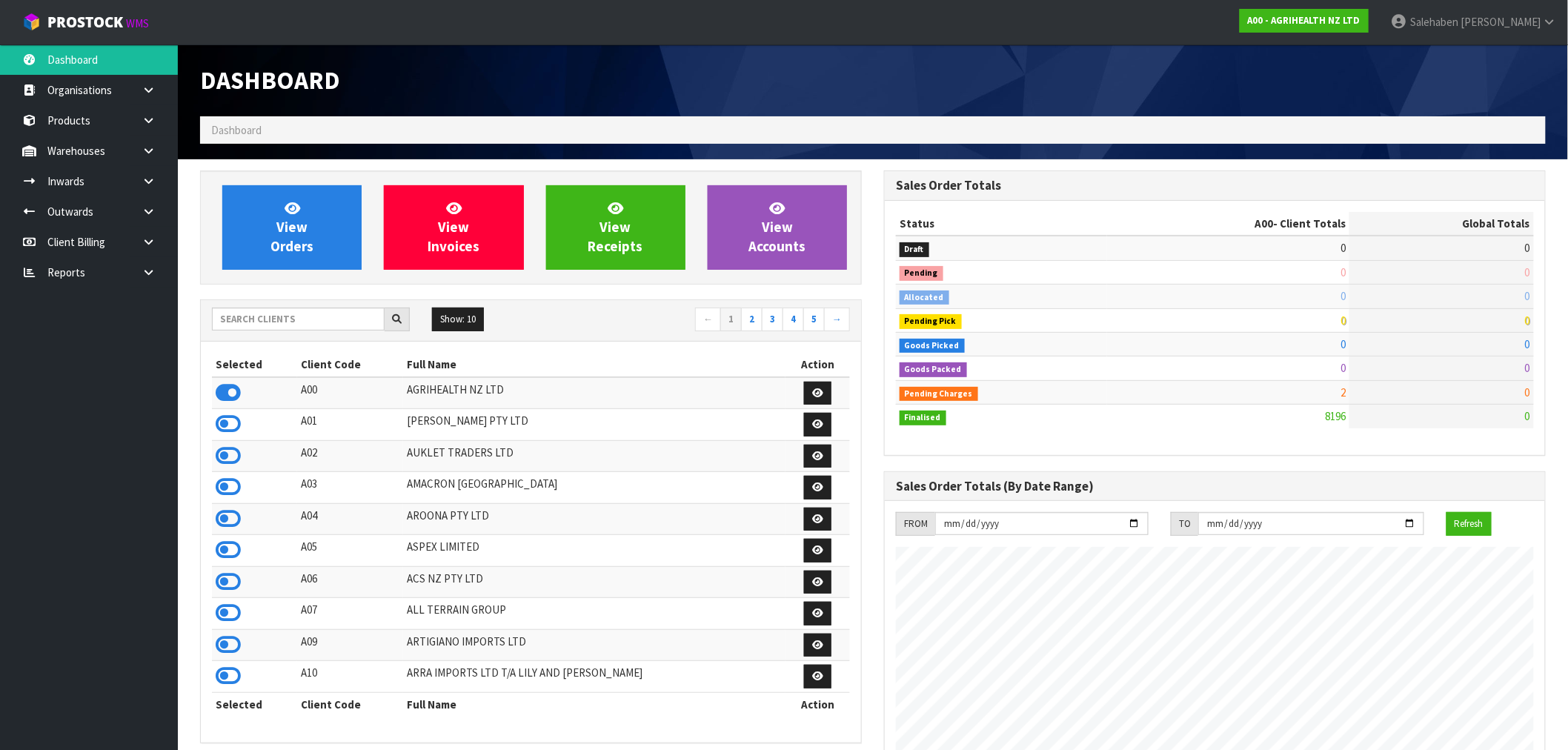
scroll to position [1122, 684]
click at [337, 307] on input "text" at bounding box center [298, 319] width 173 height 23
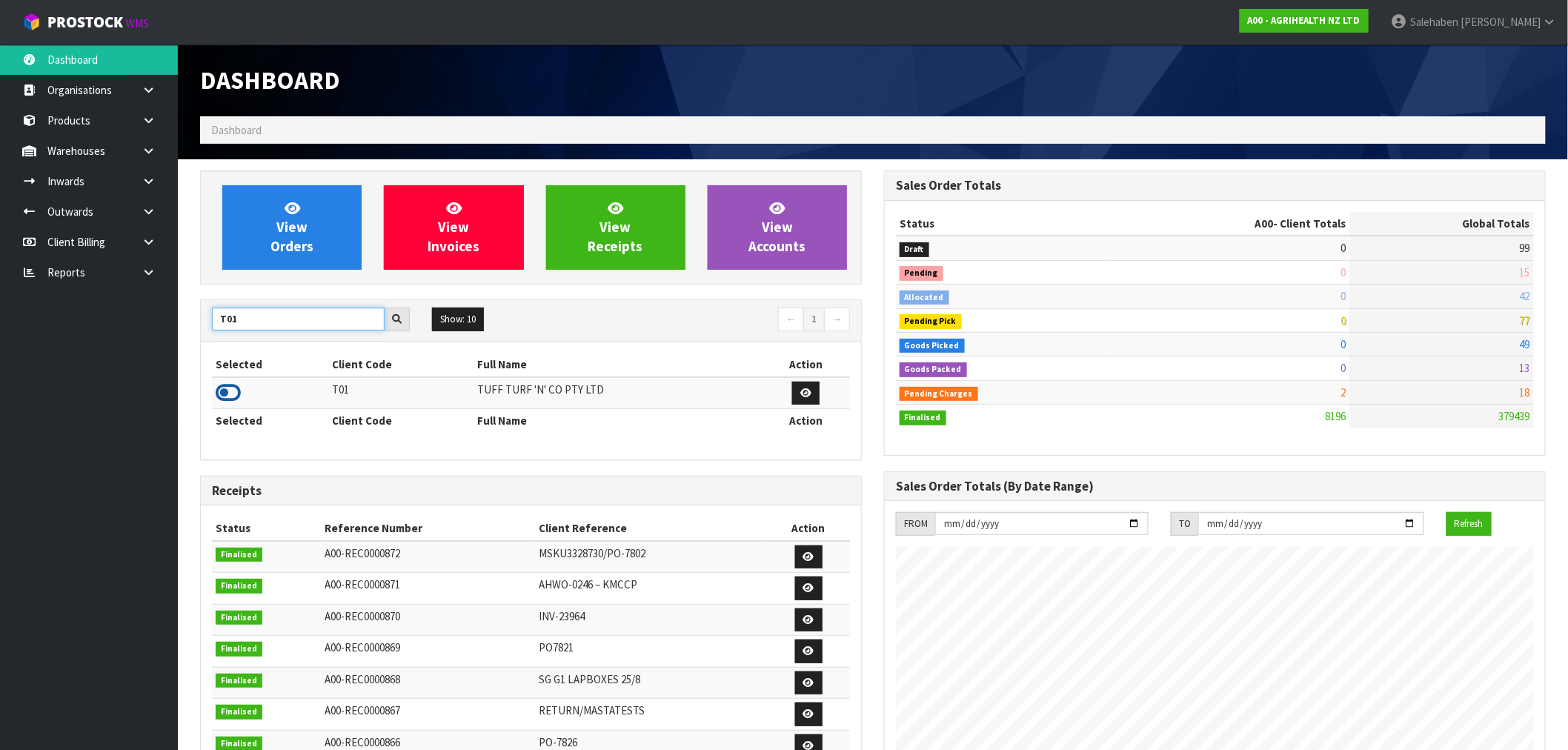
type input "T01"
click at [216, 394] on icon at bounding box center [227, 393] width 25 height 23
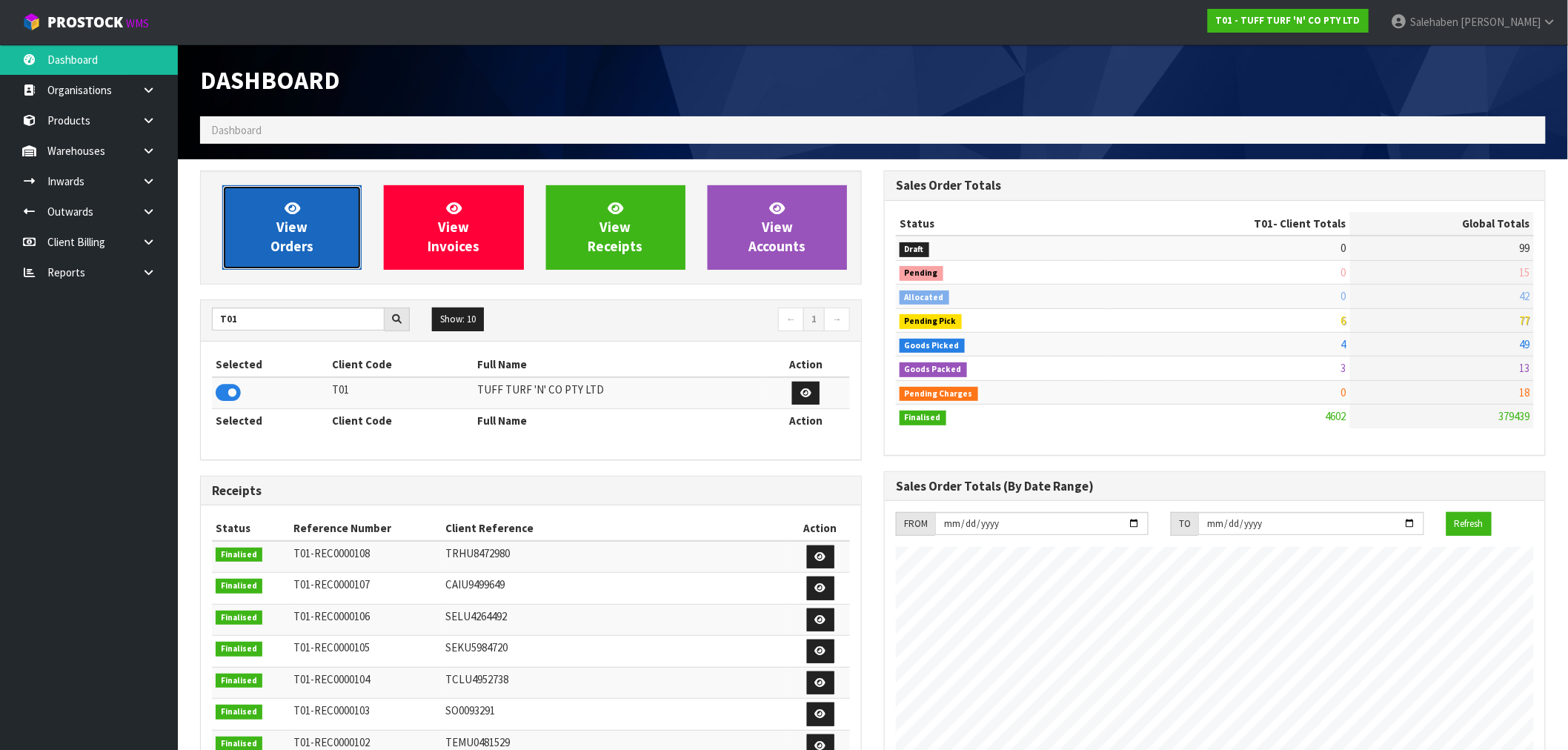
click at [314, 208] on link "View Orders" at bounding box center [292, 227] width 140 height 84
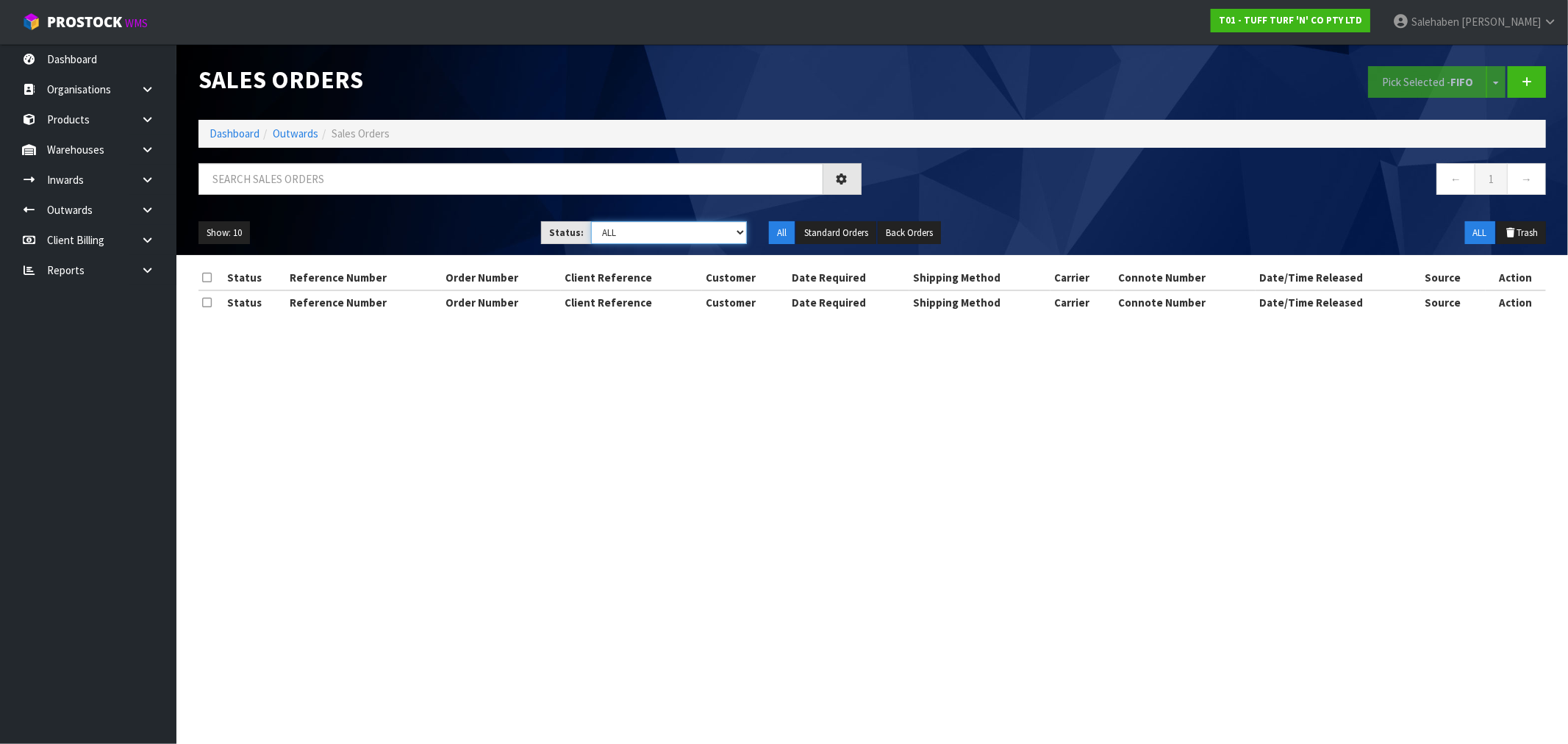
click at [626, 233] on select "Draft Pending Allocated Pending Pick Goods Picked Goods Packed Pending Charges …" at bounding box center [668, 232] width 156 height 22
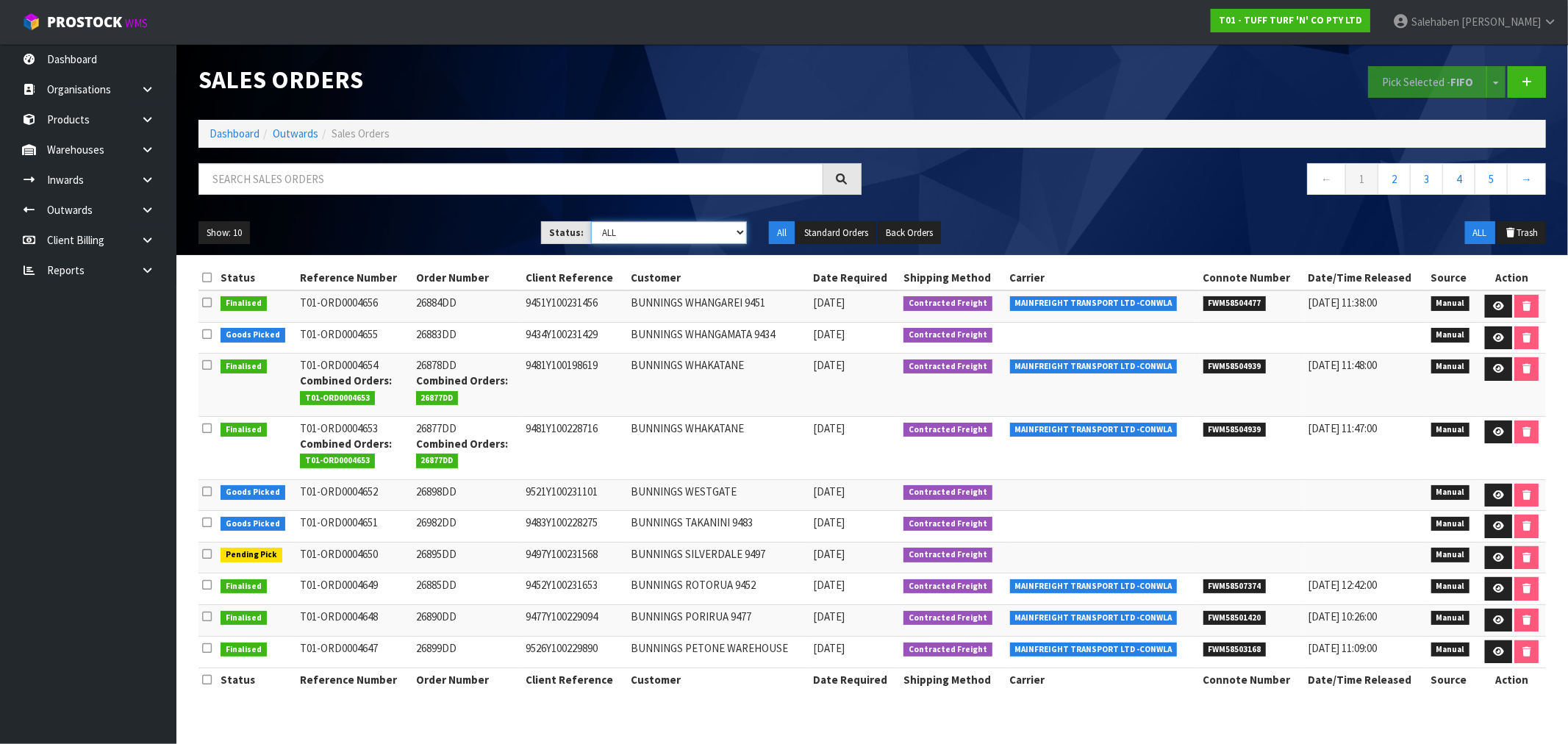
select select "string:5"
click at [591, 221] on select "Draft Pending Allocated Pending Pick Goods Picked Goods Packed Pending Charges …" at bounding box center [668, 232] width 156 height 22
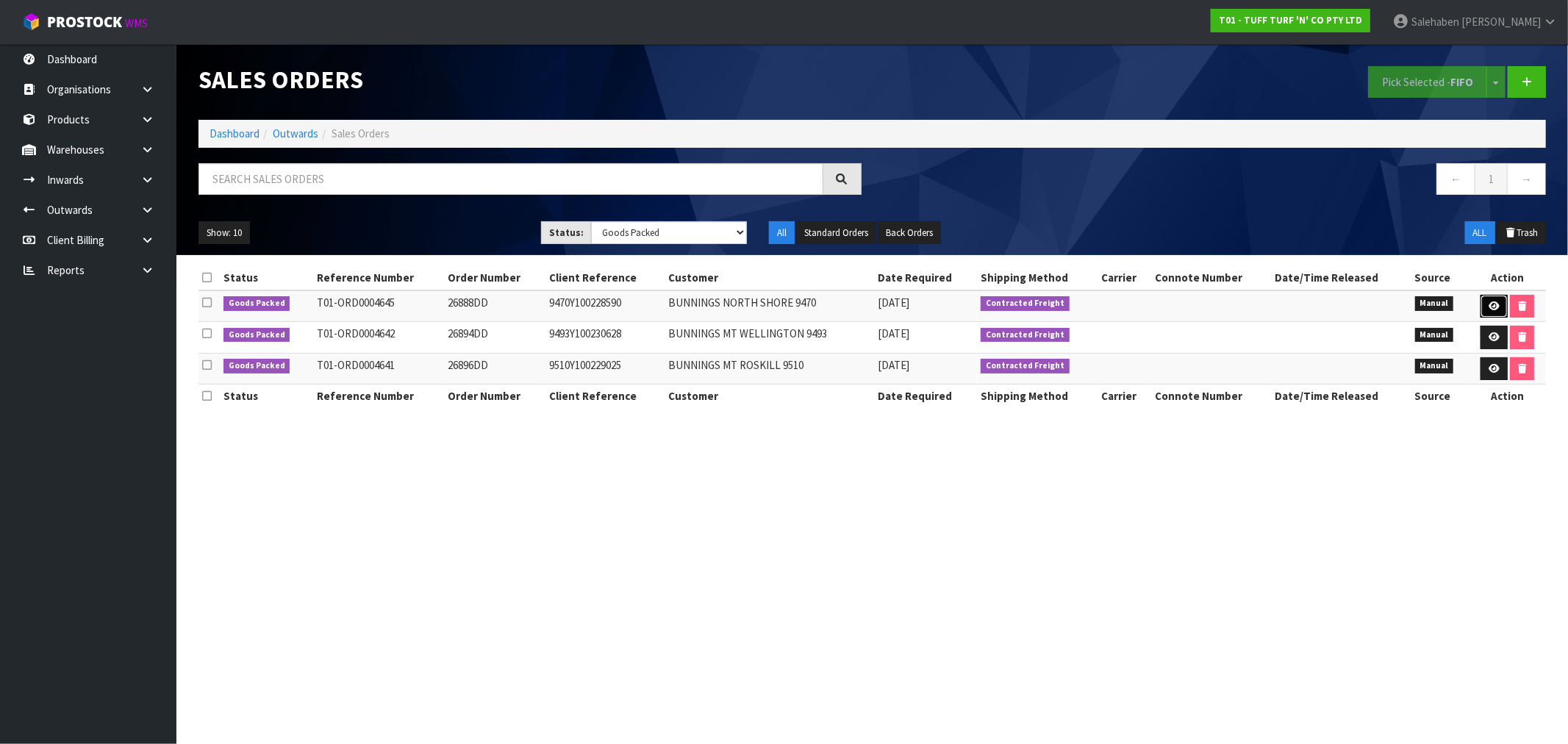
click at [1490, 307] on icon at bounding box center [1494, 306] width 11 height 9
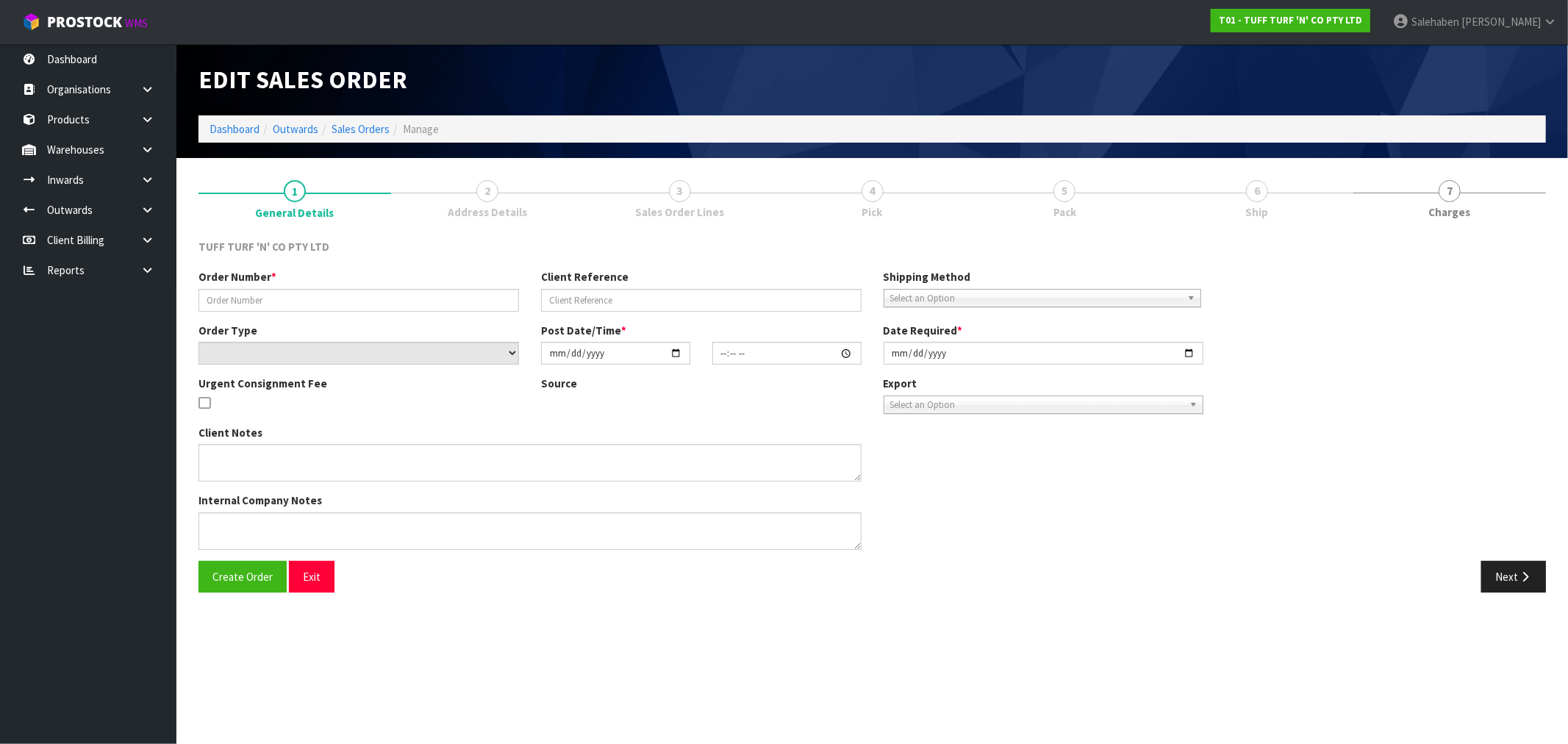
type input "26888DD"
type input "9470Y100228590"
select select "number:0"
type input "[DATE]"
type input "12:44:00.000"
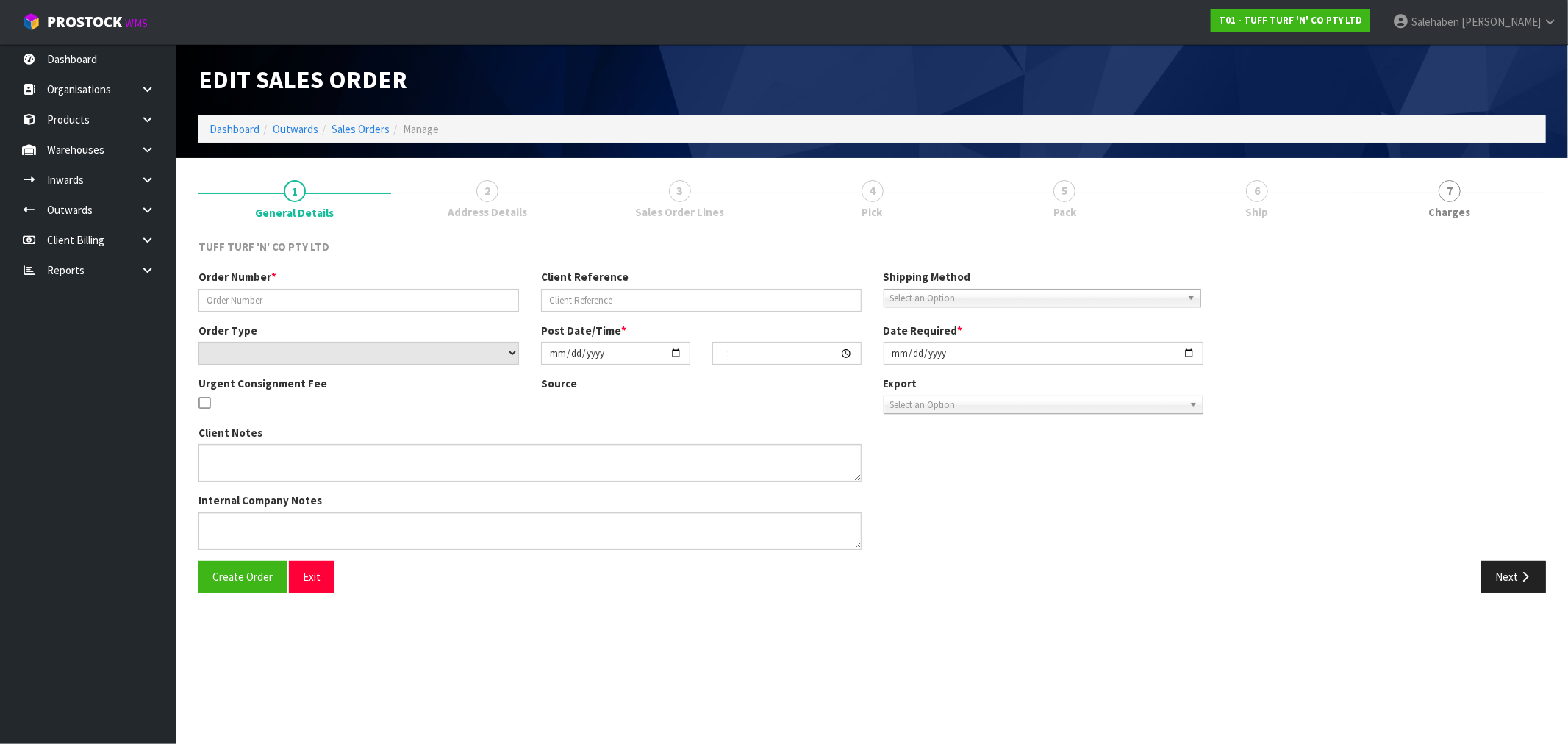
type input "[DATE]"
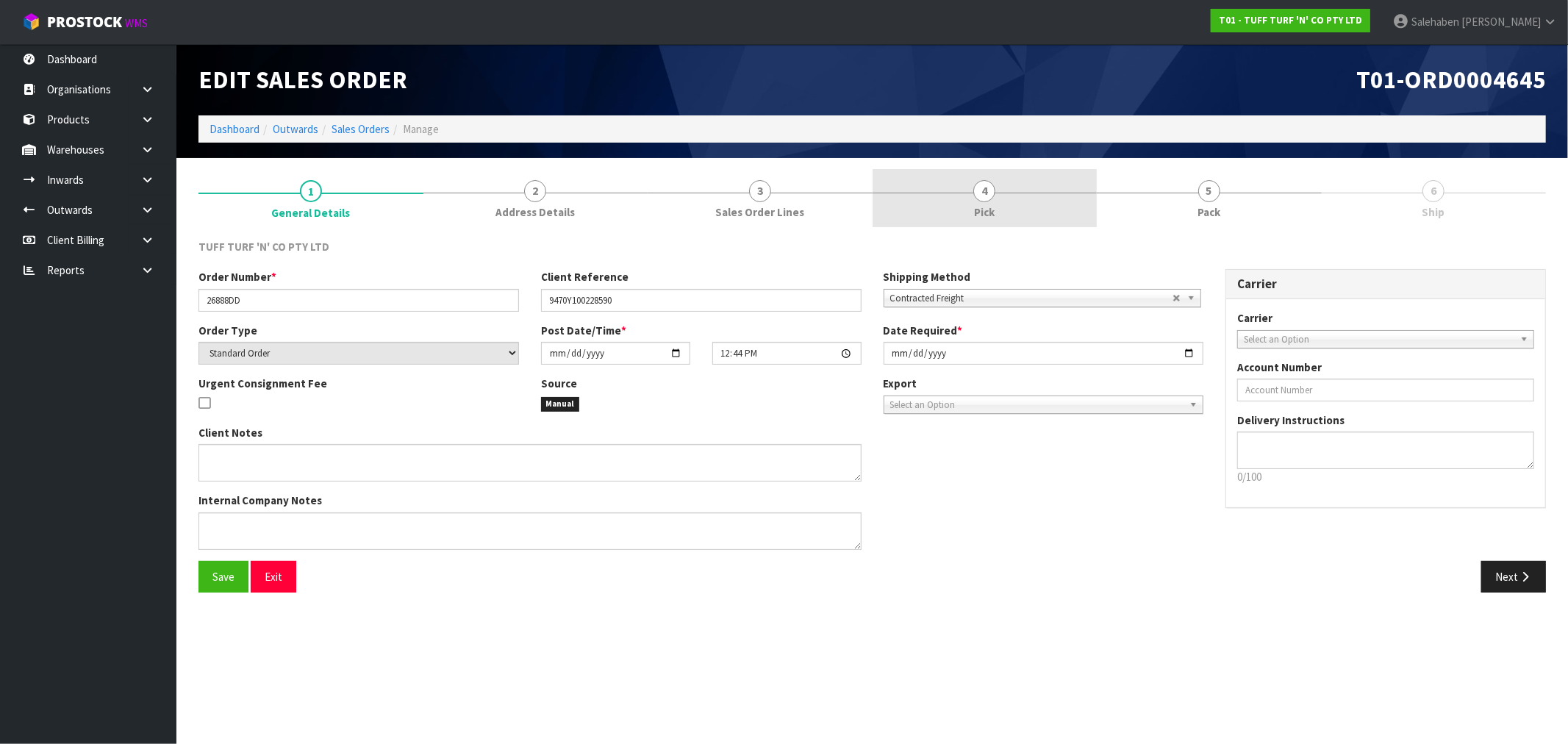
click at [987, 189] on span "4" at bounding box center [984, 191] width 22 height 22
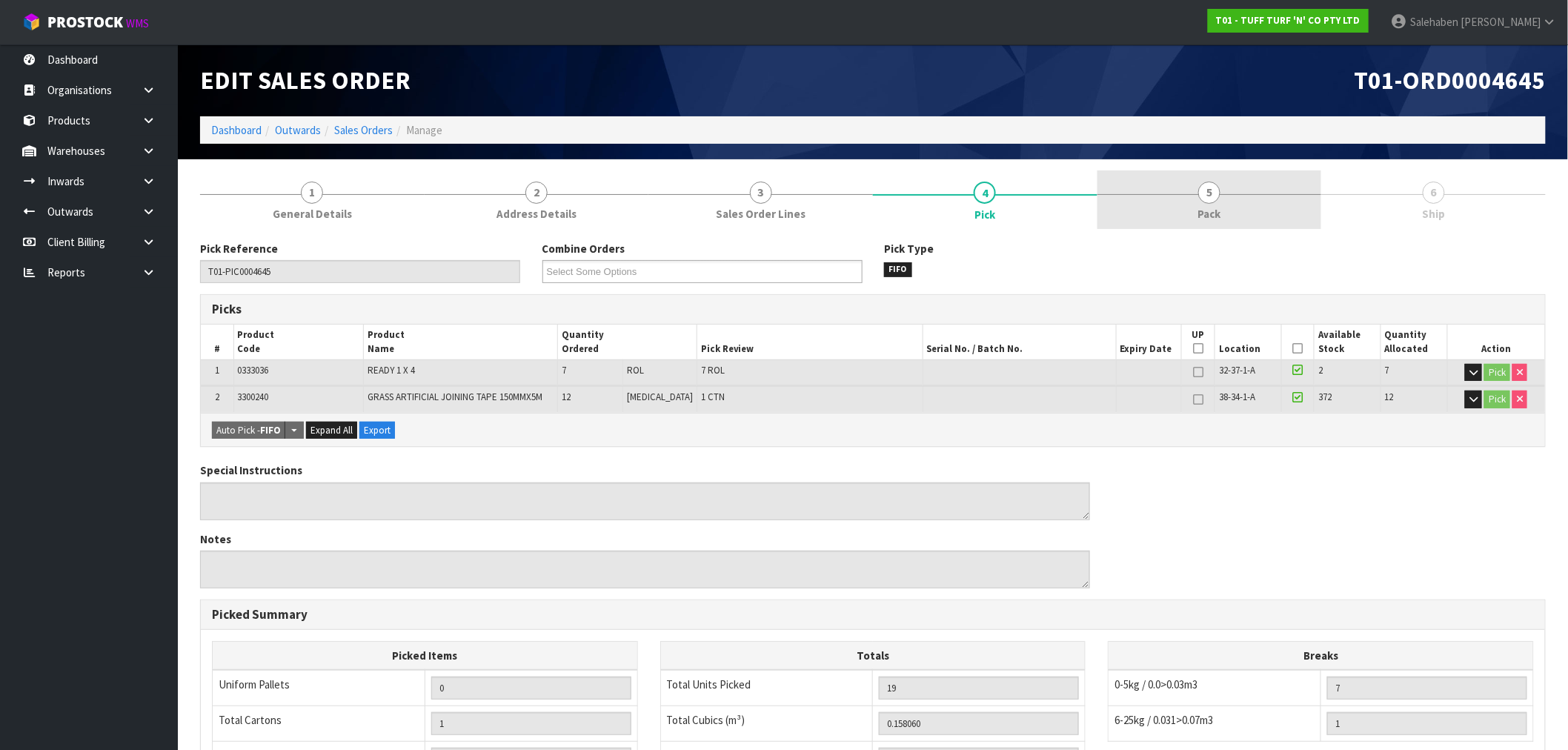
click at [1206, 208] on span "Pack" at bounding box center [1209, 214] width 23 height 16
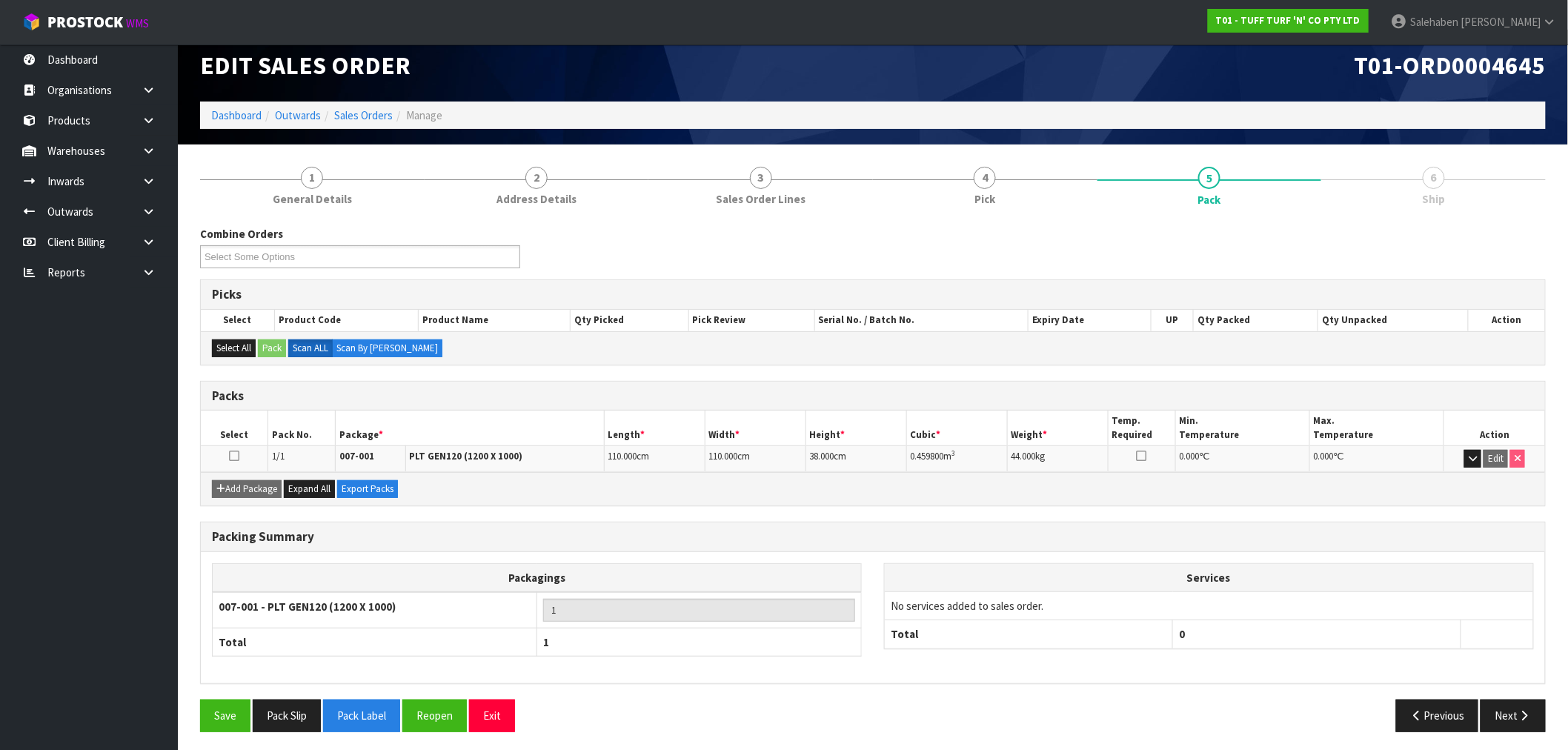
scroll to position [18, 0]
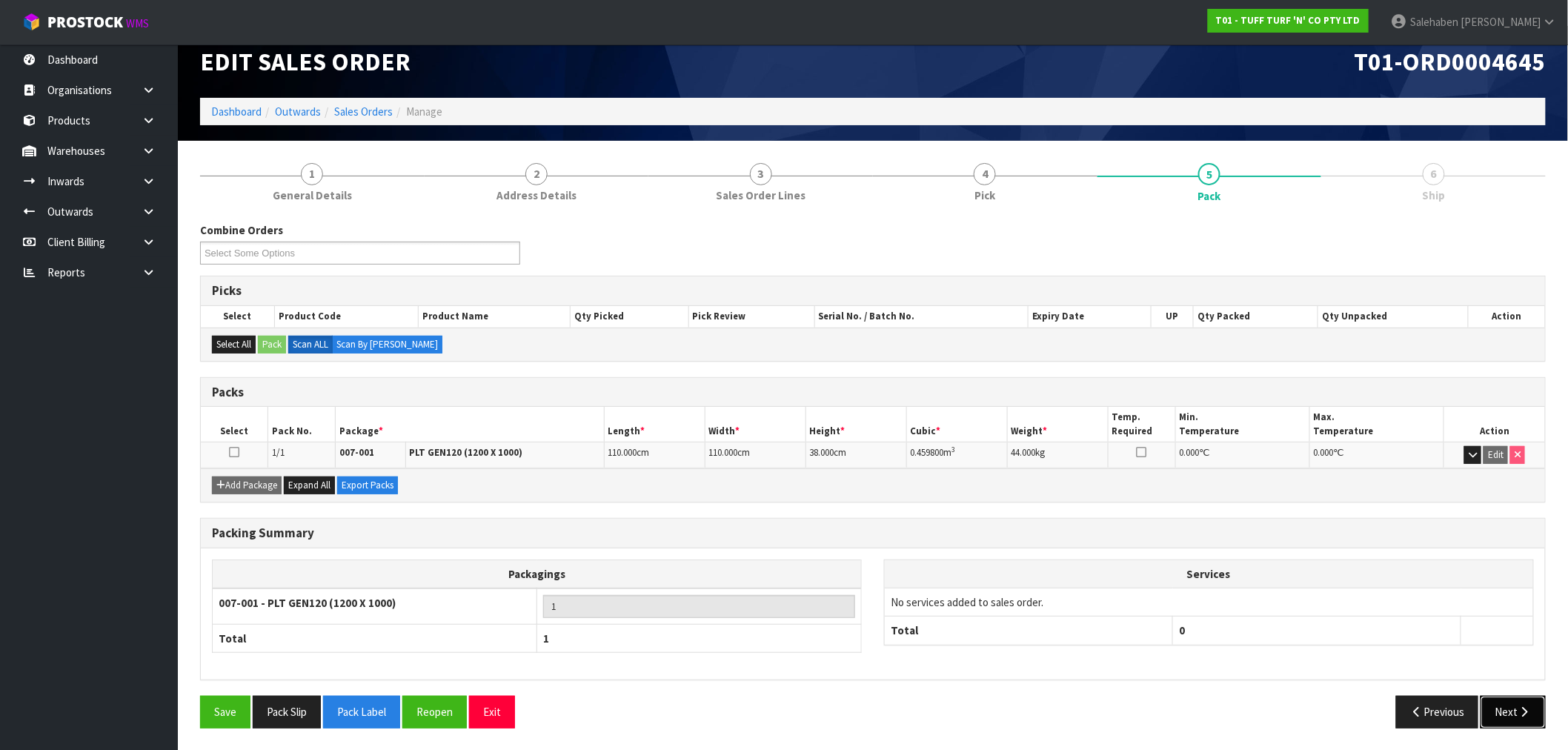
click at [1511, 717] on button "Next" at bounding box center [1513, 712] width 65 height 32
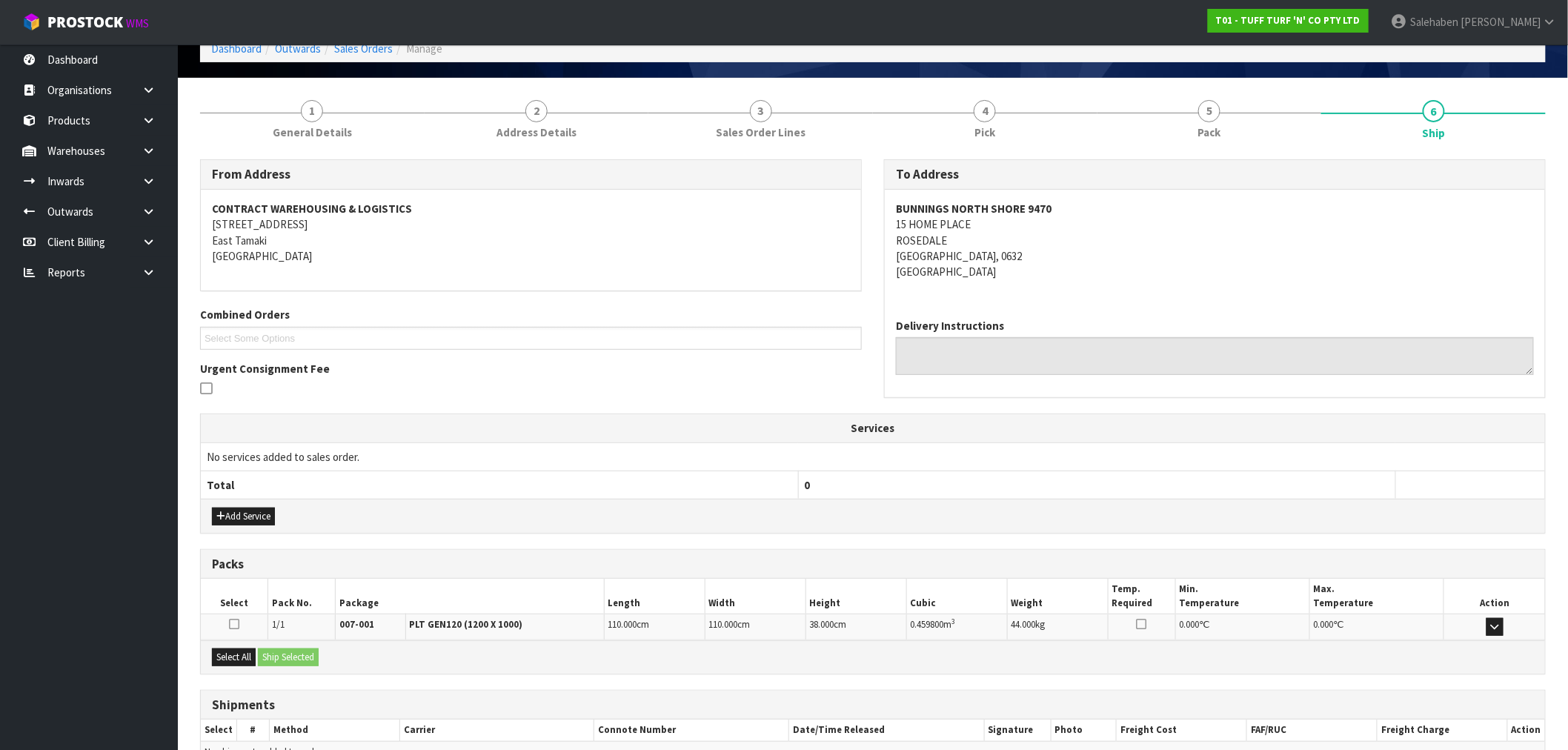
scroll to position [165, 0]
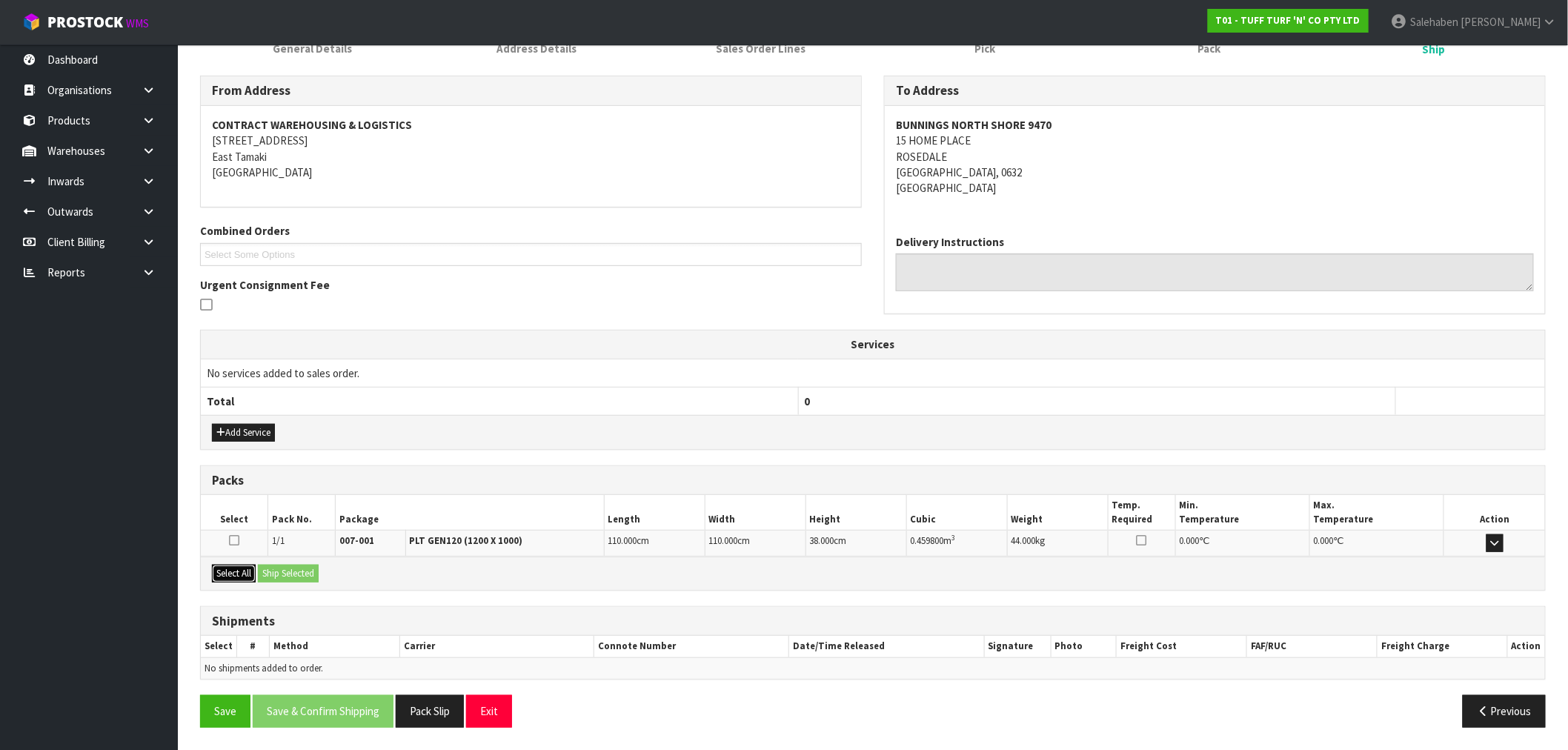
drag, startPoint x: 231, startPoint y: 576, endPoint x: 240, endPoint y: 571, distance: 10.3
click at [231, 576] on button "Select All" at bounding box center [234, 574] width 43 height 17
click at [294, 569] on button "Ship Selected" at bounding box center [288, 574] width 61 height 17
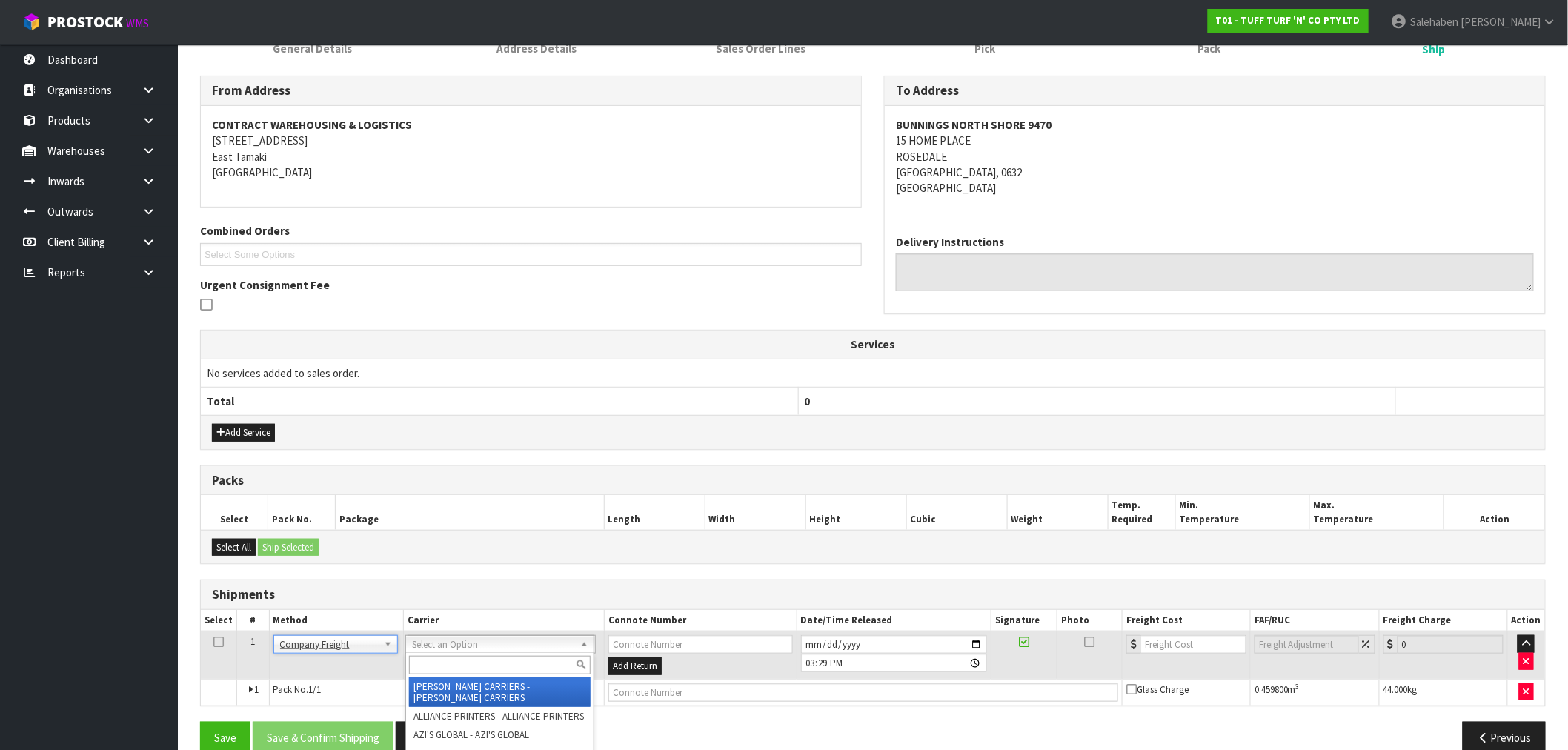
click at [440, 661] on input "text" at bounding box center [499, 665] width 181 height 18
type input "cwl truck"
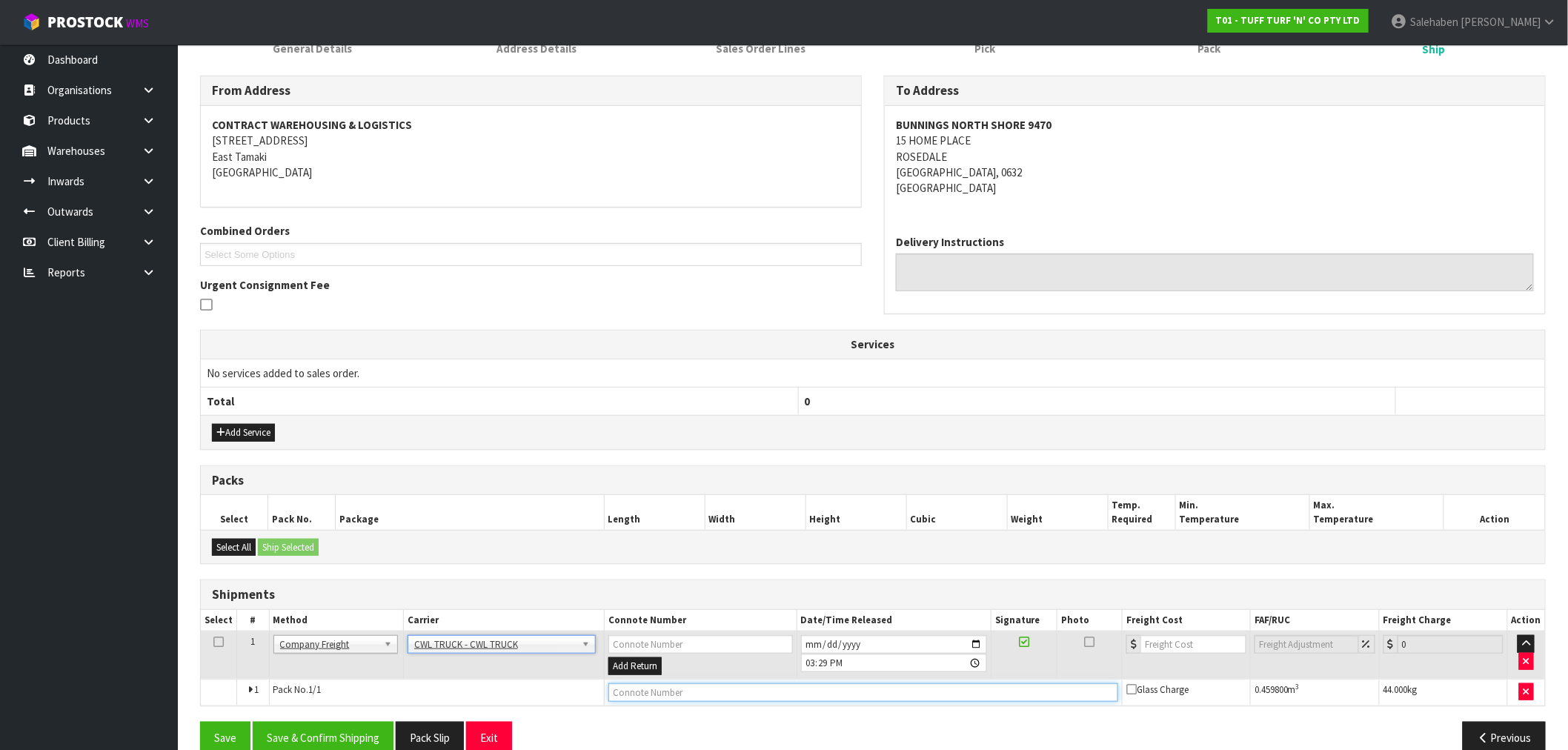
click at [664, 692] on input "text" at bounding box center [863, 692] width 510 height 18
type input "CWL TRUCK DELIVERY"
click at [319, 739] on button "Save & Confirm Shipping" at bounding box center [323, 738] width 141 height 32
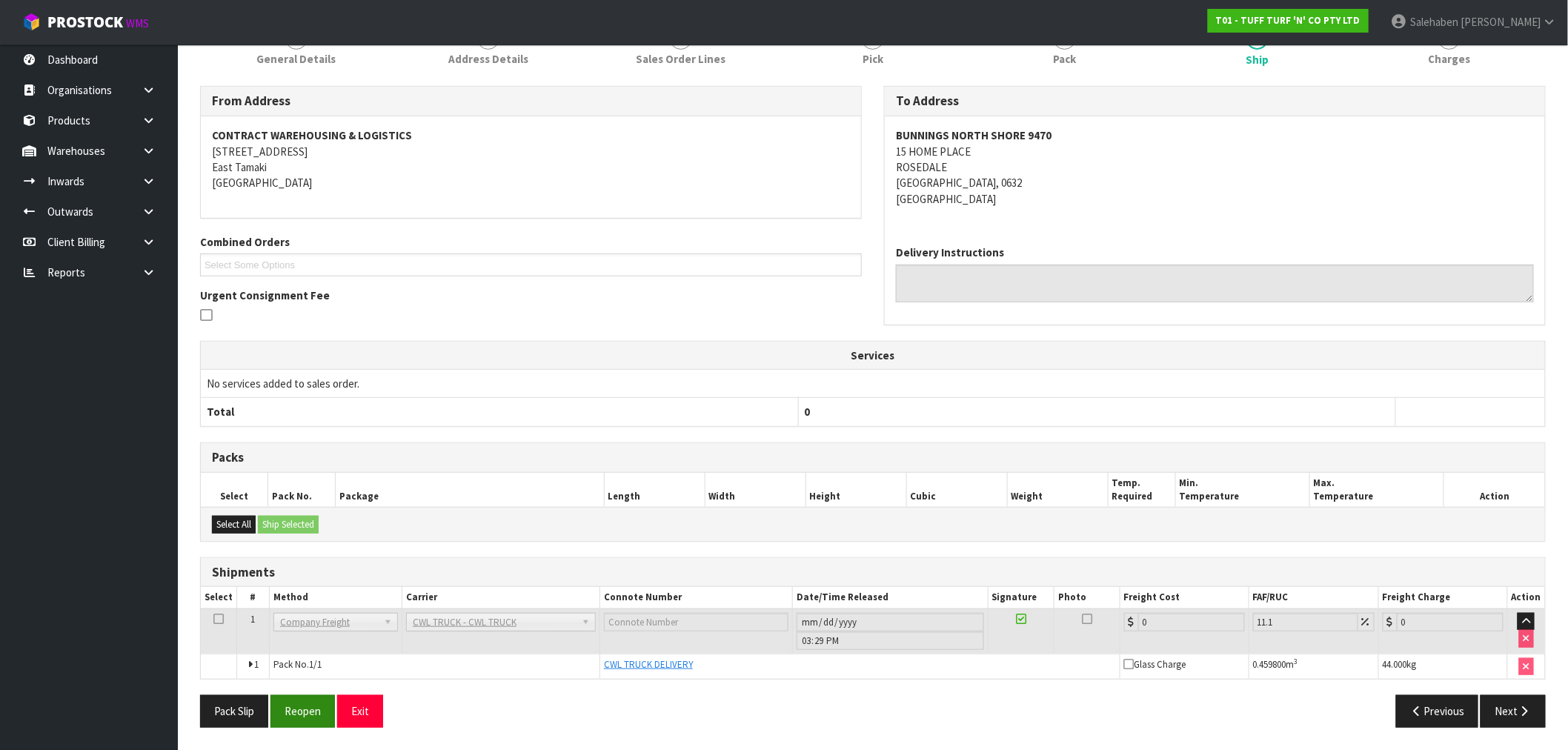
scroll to position [208, 0]
click at [254, 709] on button "Pack Slip" at bounding box center [234, 711] width 69 height 32
click at [293, 710] on button "Reopen" at bounding box center [303, 711] width 64 height 32
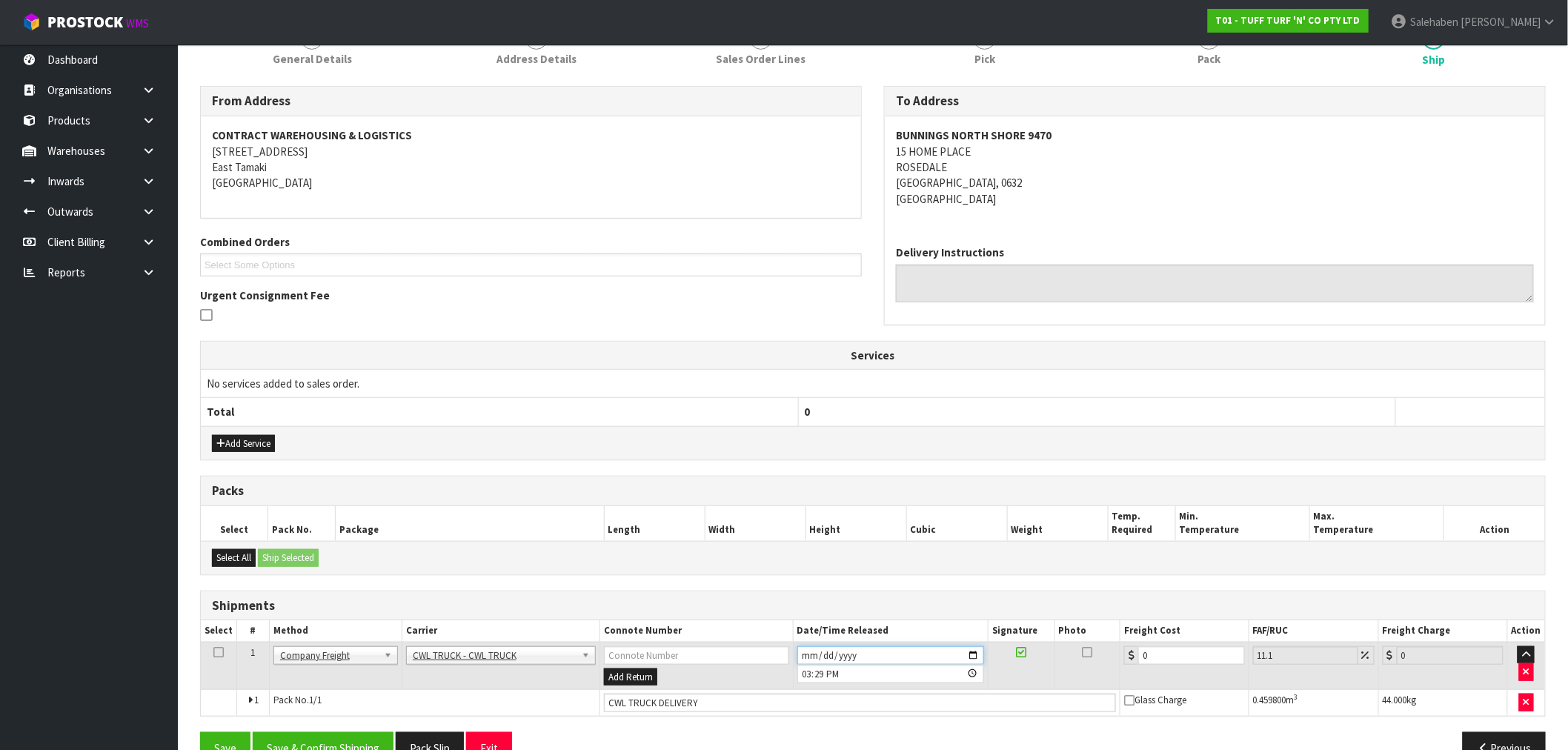
click at [975, 652] on input "2025-09-02" at bounding box center [892, 655] width 188 height 18
type input "2025-09-03"
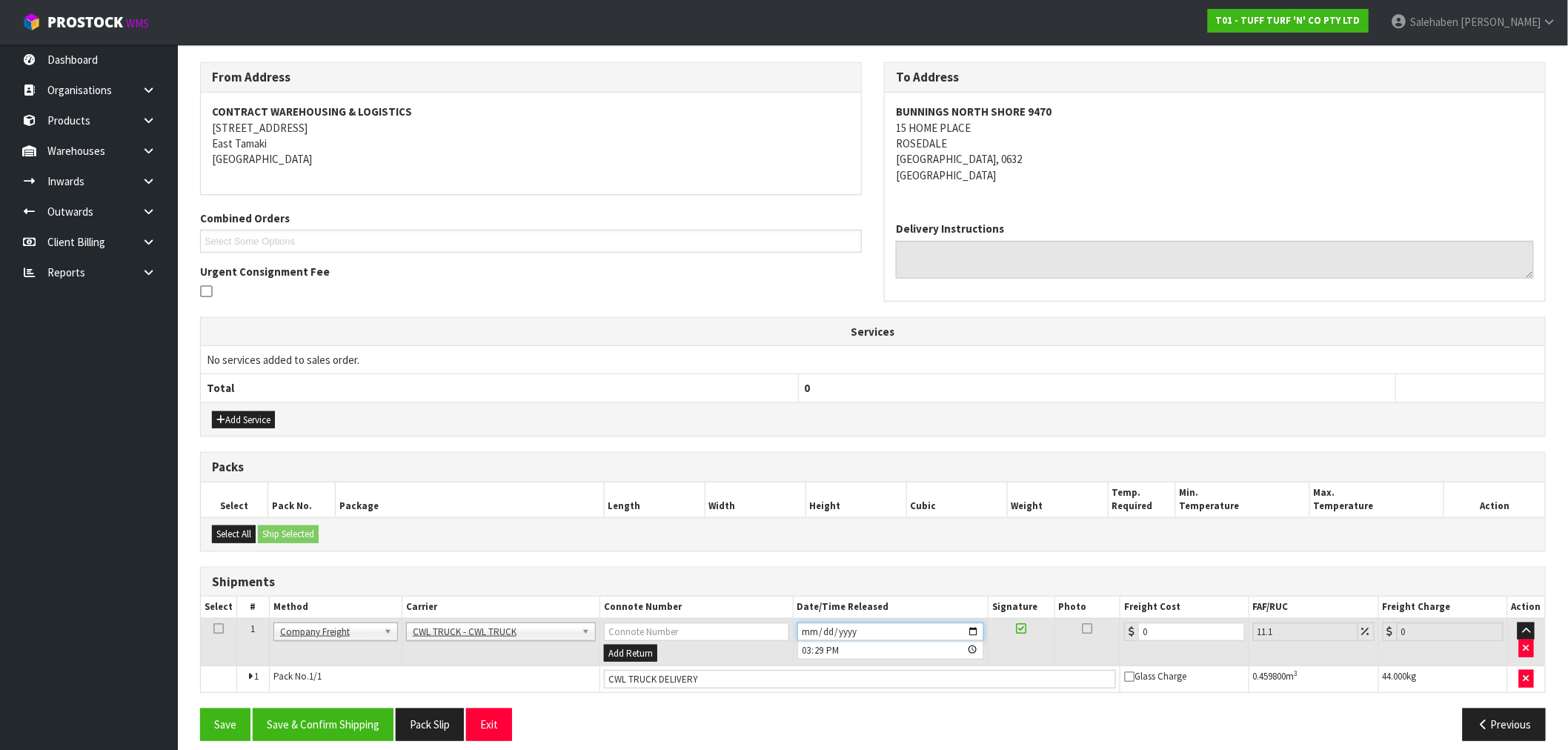
scroll to position [246, 0]
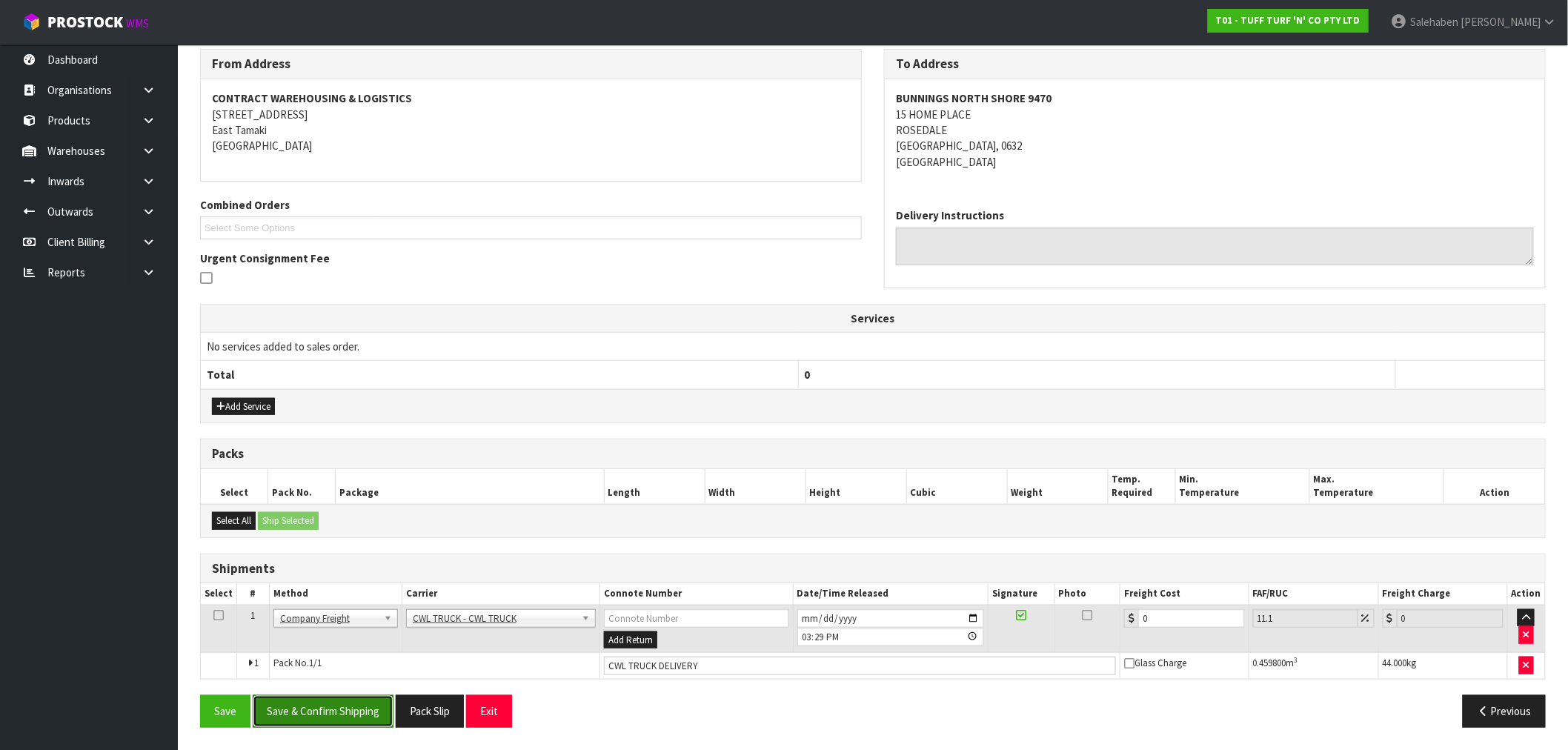
click at [328, 701] on button "Save & Confirm Shipping" at bounding box center [323, 711] width 141 height 32
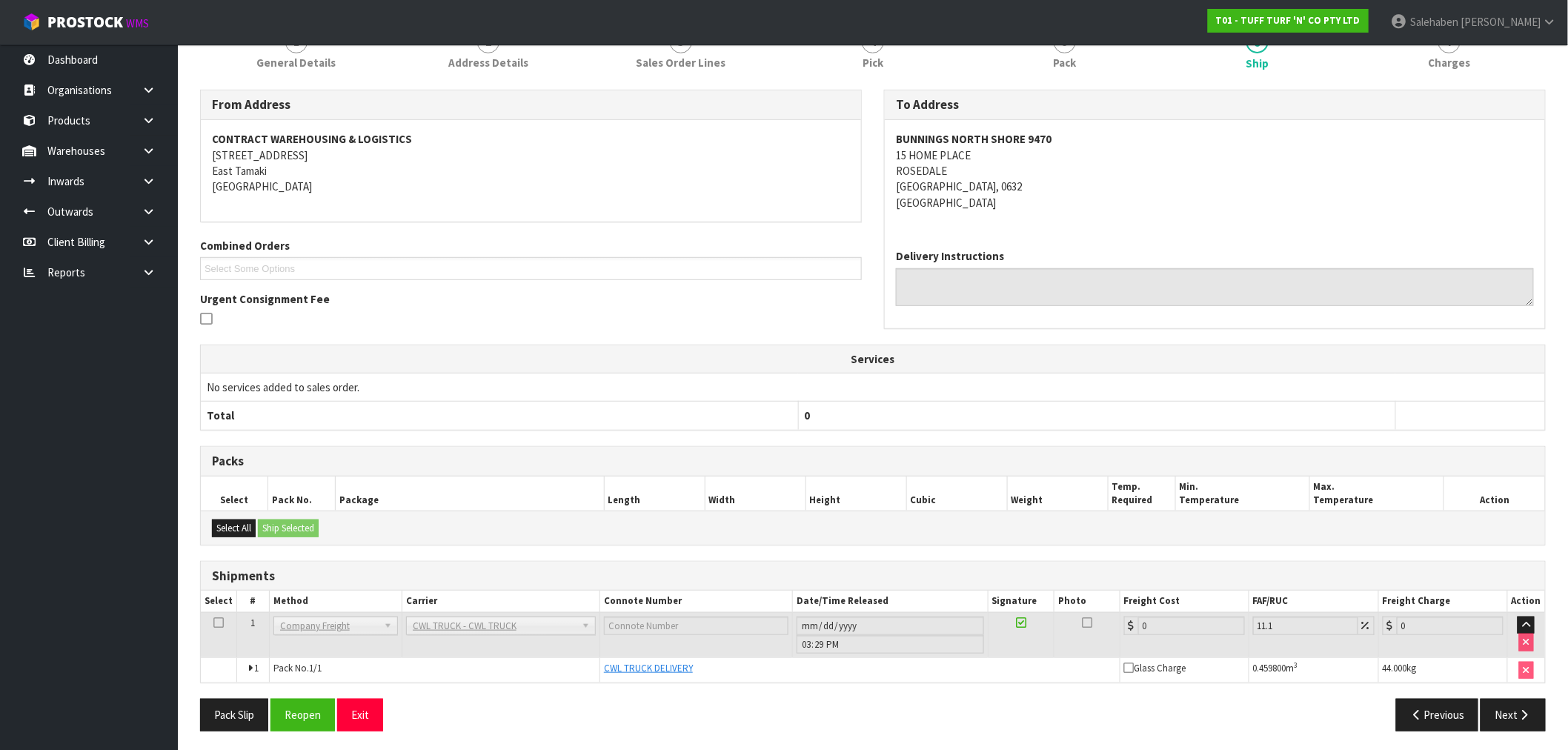
scroll to position [208, 0]
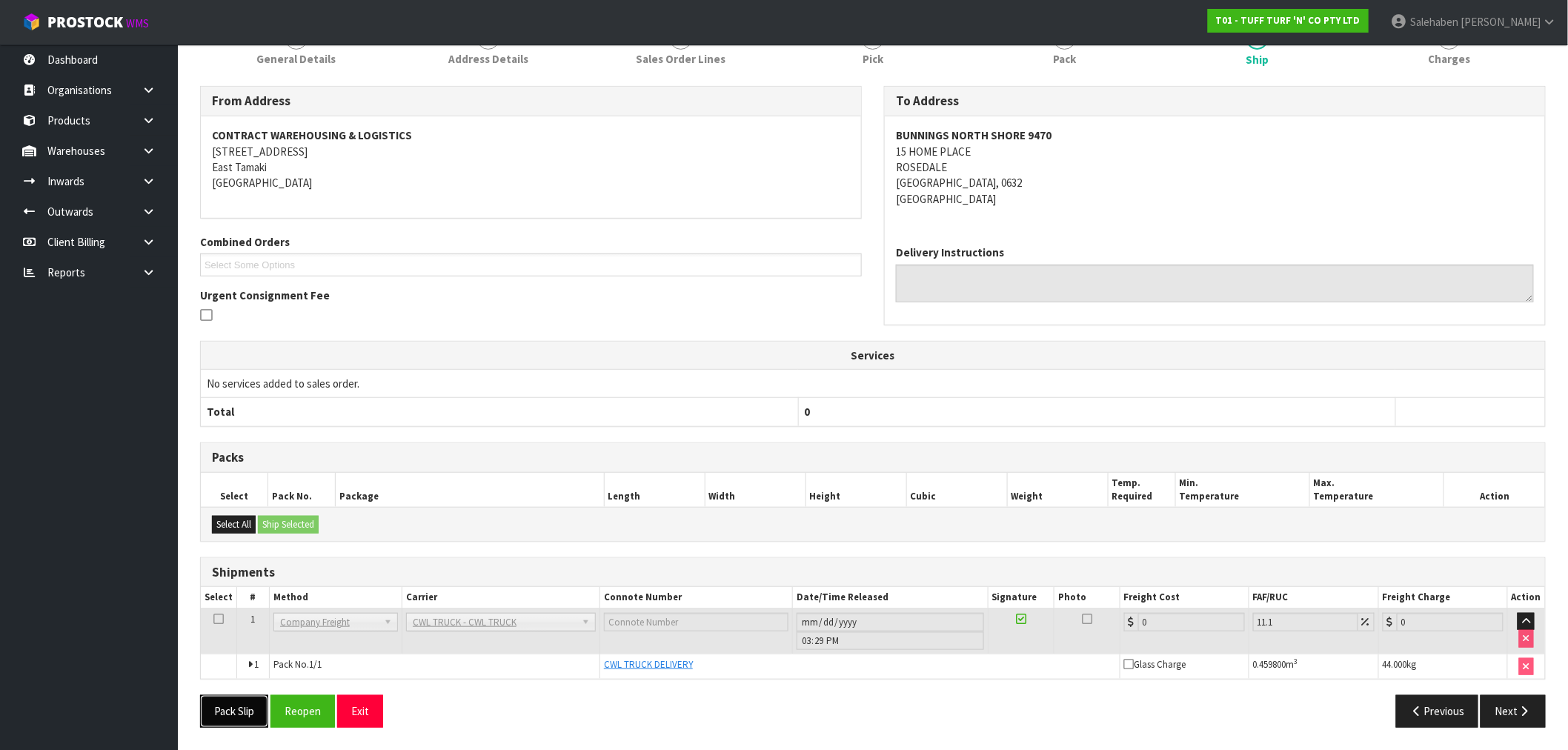
click at [246, 713] on button "Pack Slip" at bounding box center [234, 711] width 69 height 32
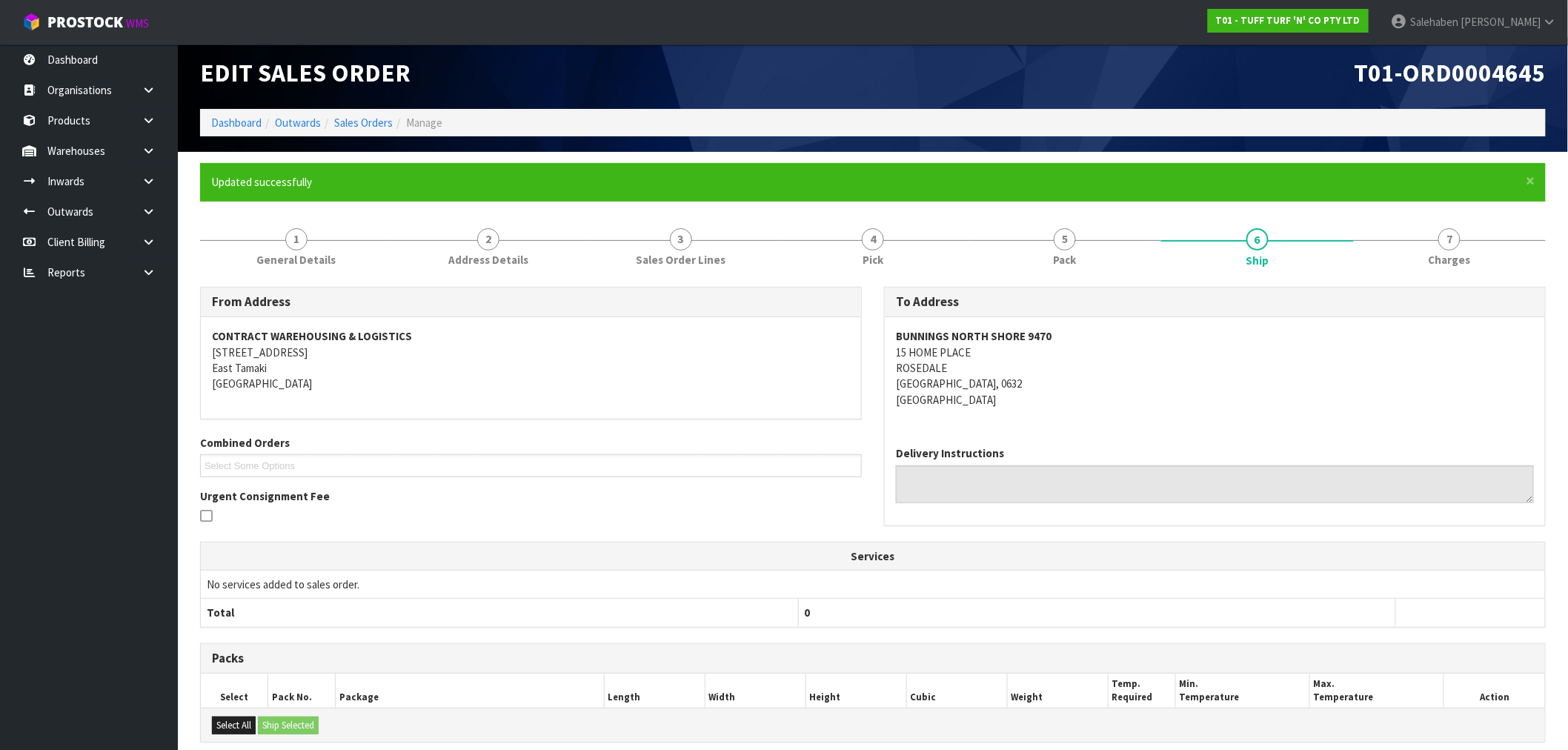
scroll to position [0, 0]
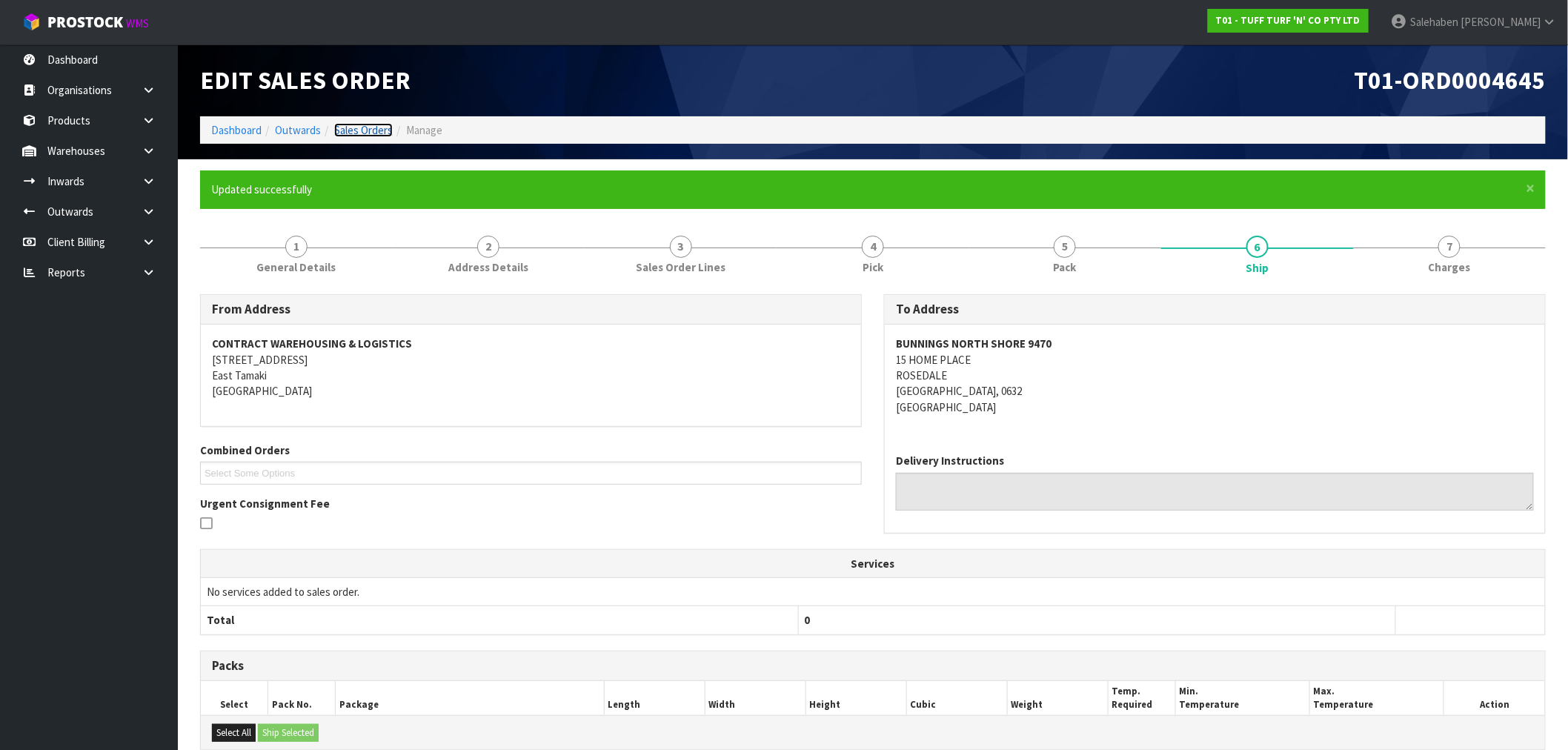
click at [361, 128] on link "Sales Orders" at bounding box center [363, 130] width 58 height 14
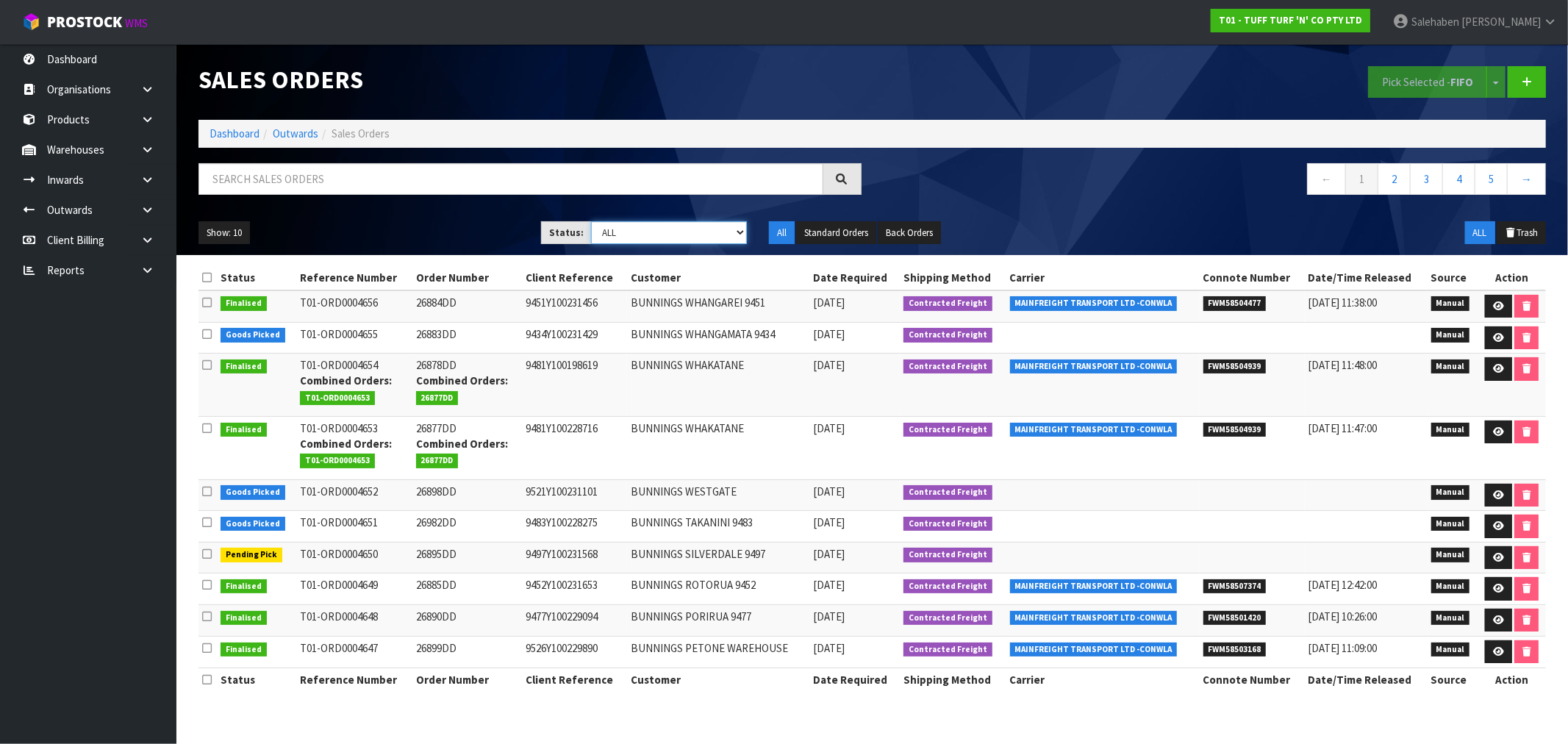
click at [655, 229] on select "Draft Pending Allocated Pending Pick Goods Picked Goods Packed Pending Charges …" at bounding box center [668, 232] width 156 height 22
select select "string:5"
click at [591, 221] on select "Draft Pending Allocated Pending Pick Goods Picked Goods Packed Pending Charges …" at bounding box center [668, 232] width 156 height 22
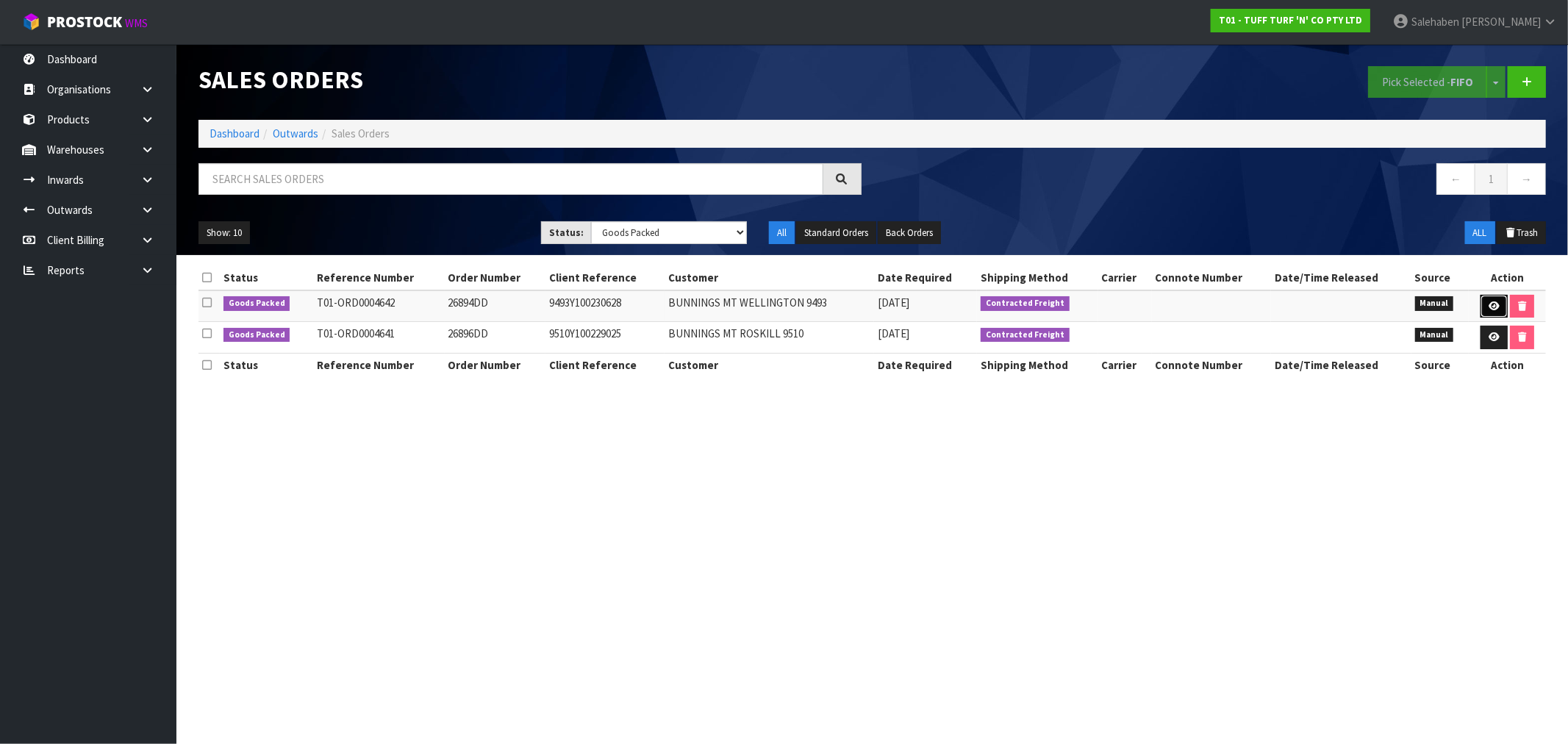
click at [1491, 307] on icon at bounding box center [1494, 306] width 11 height 9
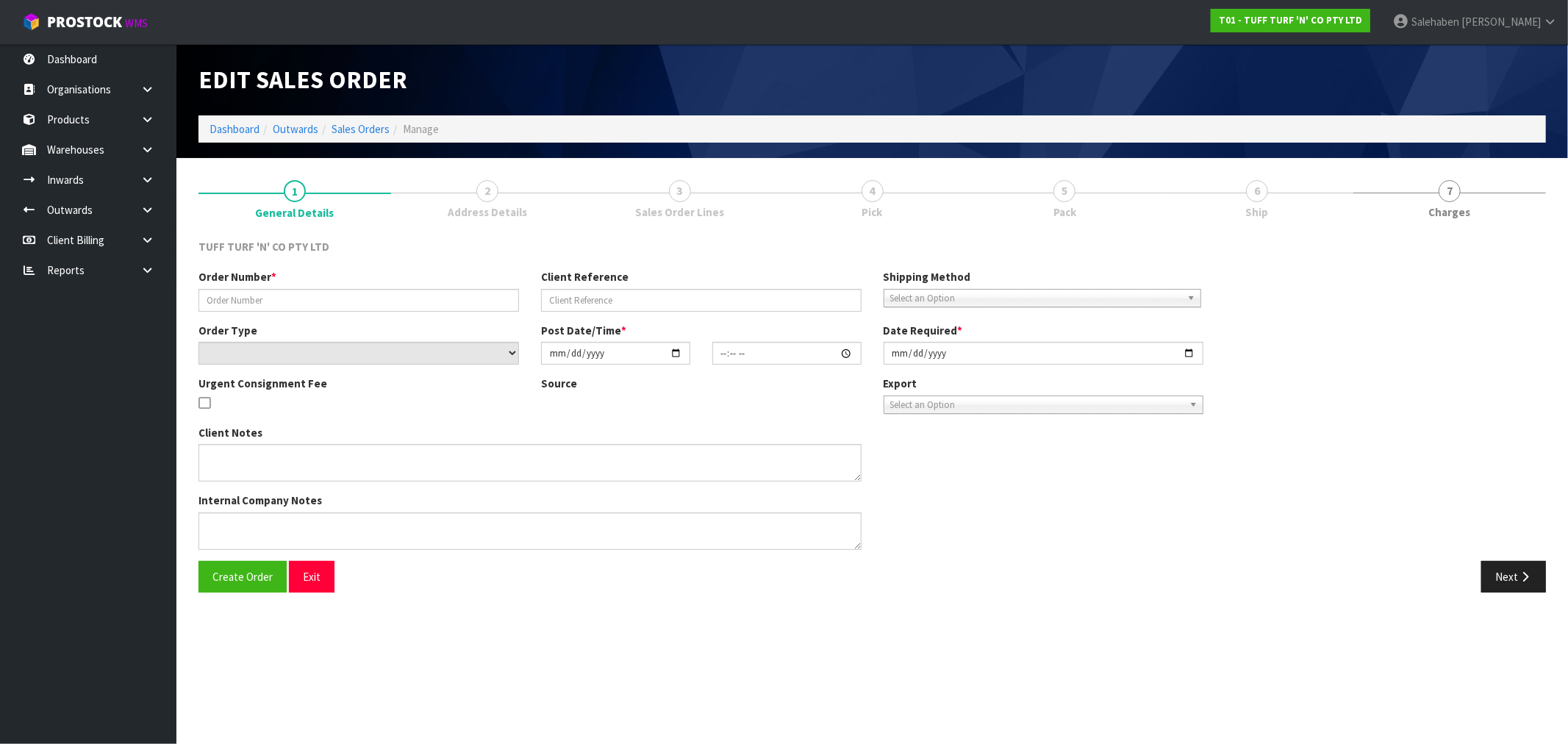
type input "26894DD"
type input "9493Y100230628"
select select "number:0"
type input "[DATE]"
type input "12:35:00.000"
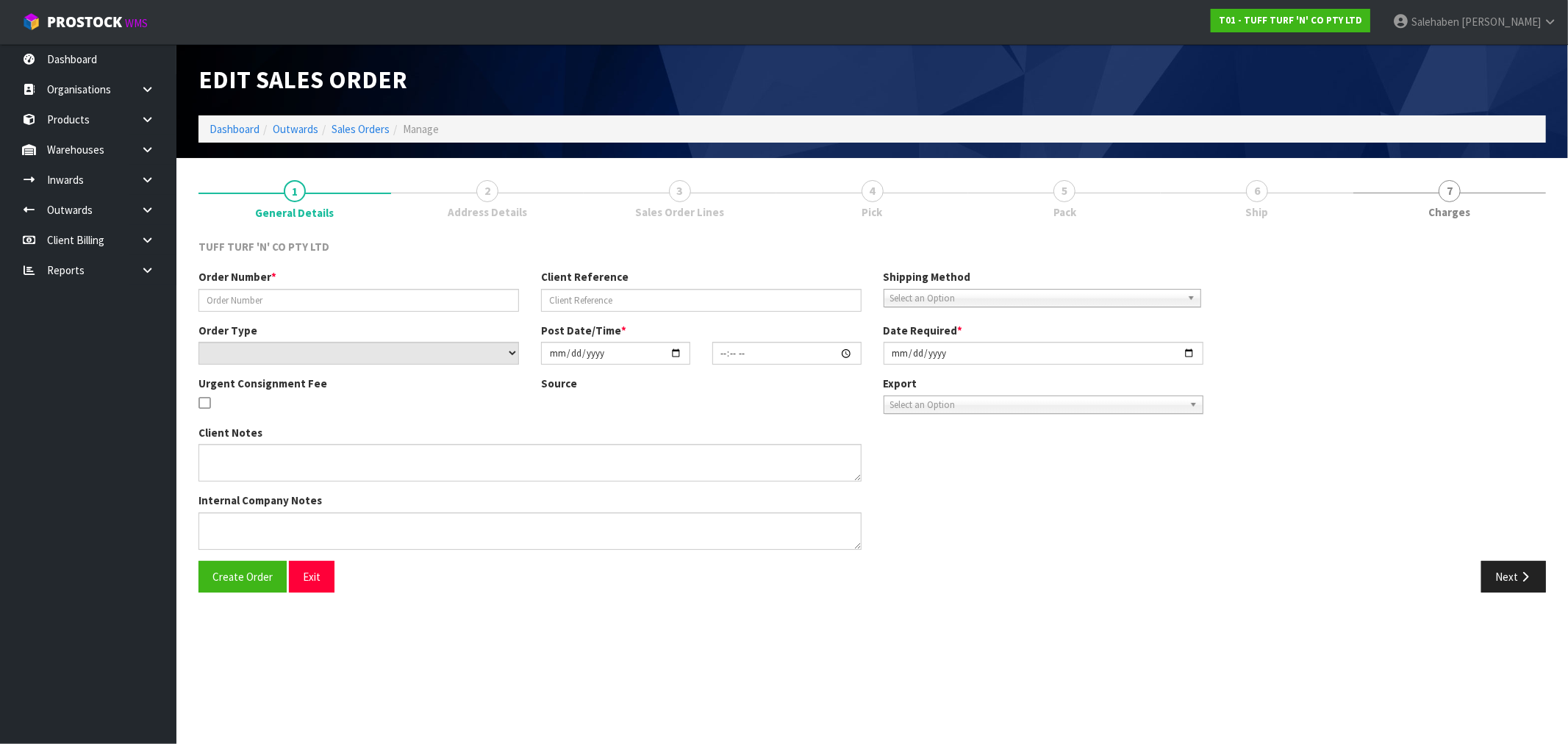
type input "[DATE]"
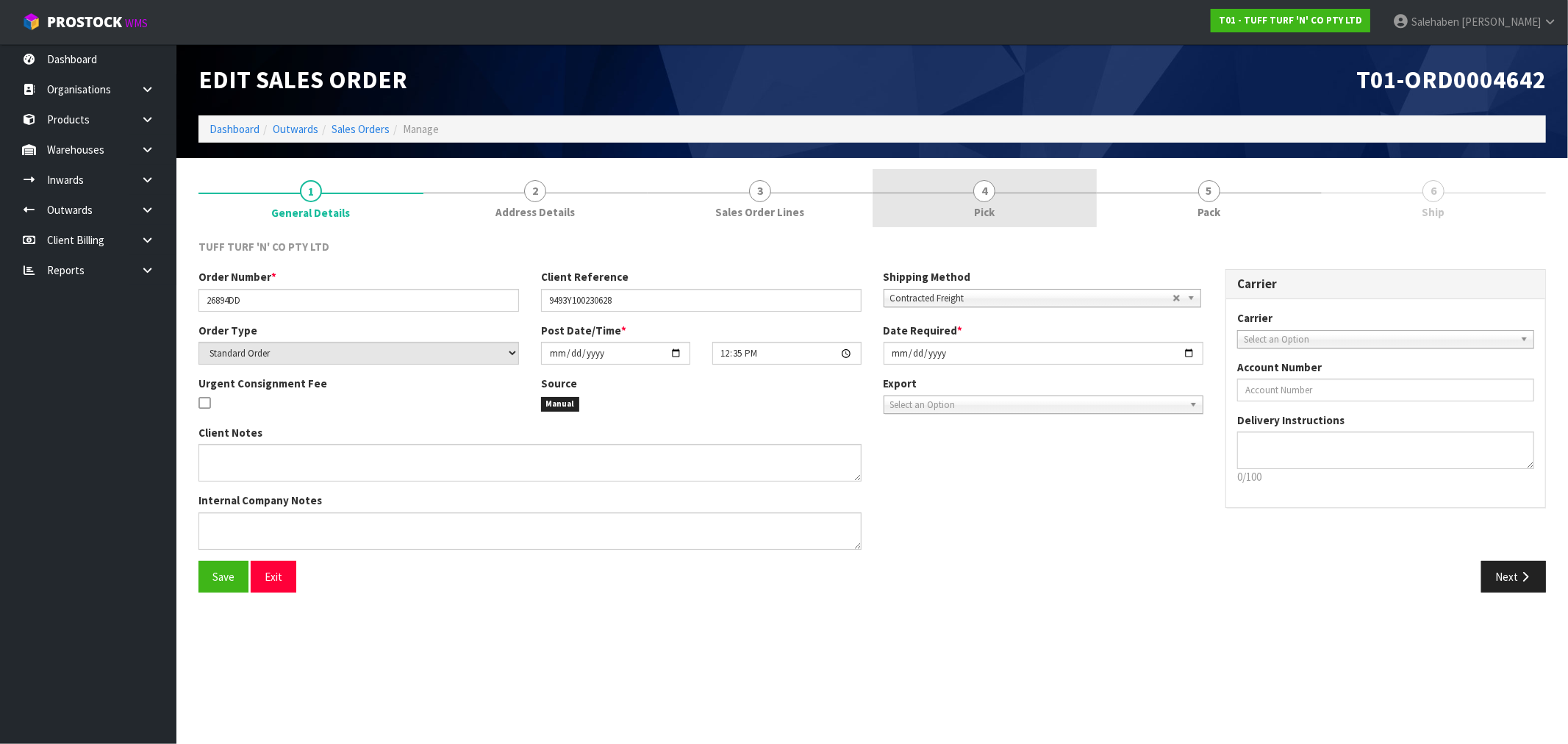
click at [981, 191] on span "4" at bounding box center [984, 191] width 22 height 22
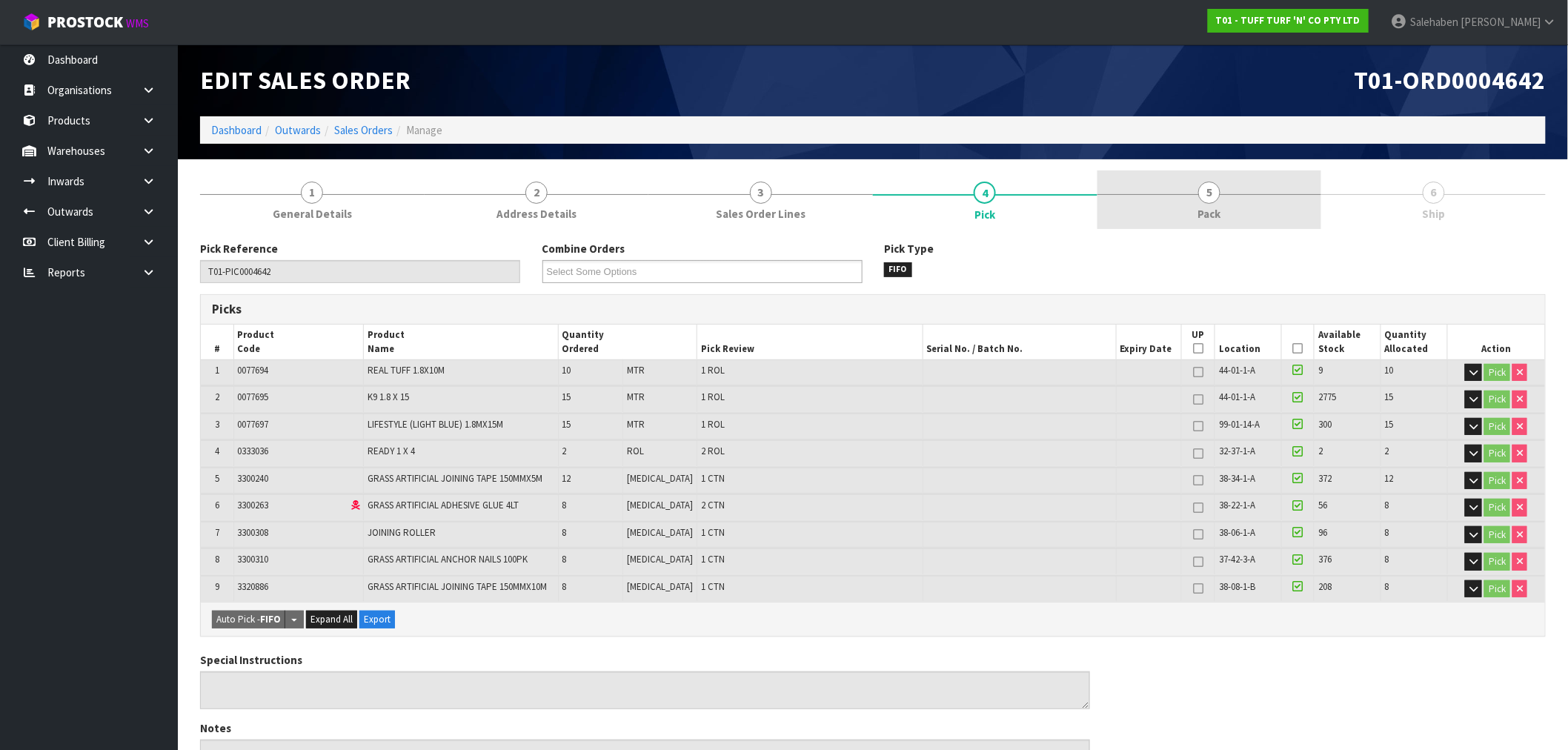
click at [1213, 194] on span "5" at bounding box center [1209, 193] width 23 height 23
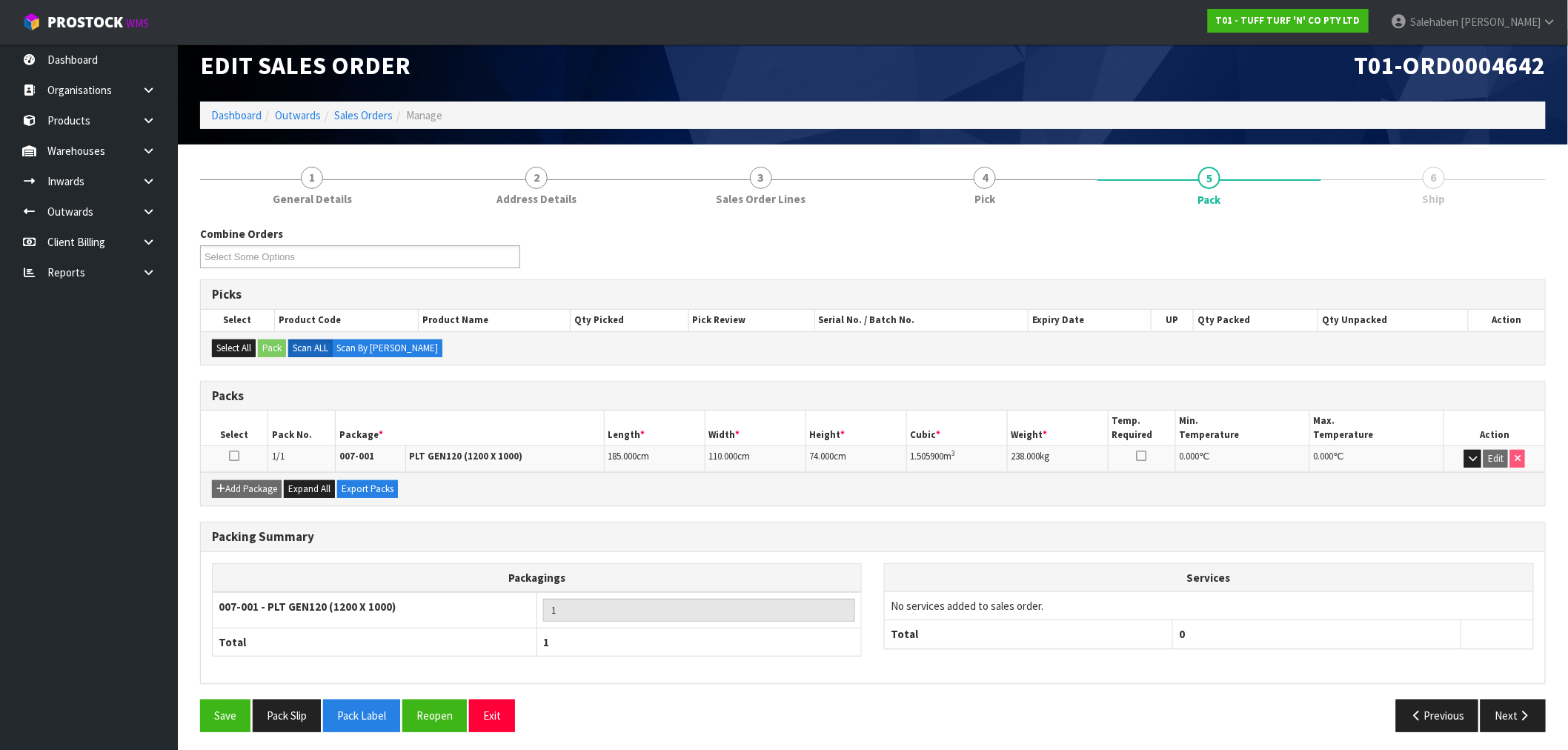
scroll to position [18, 0]
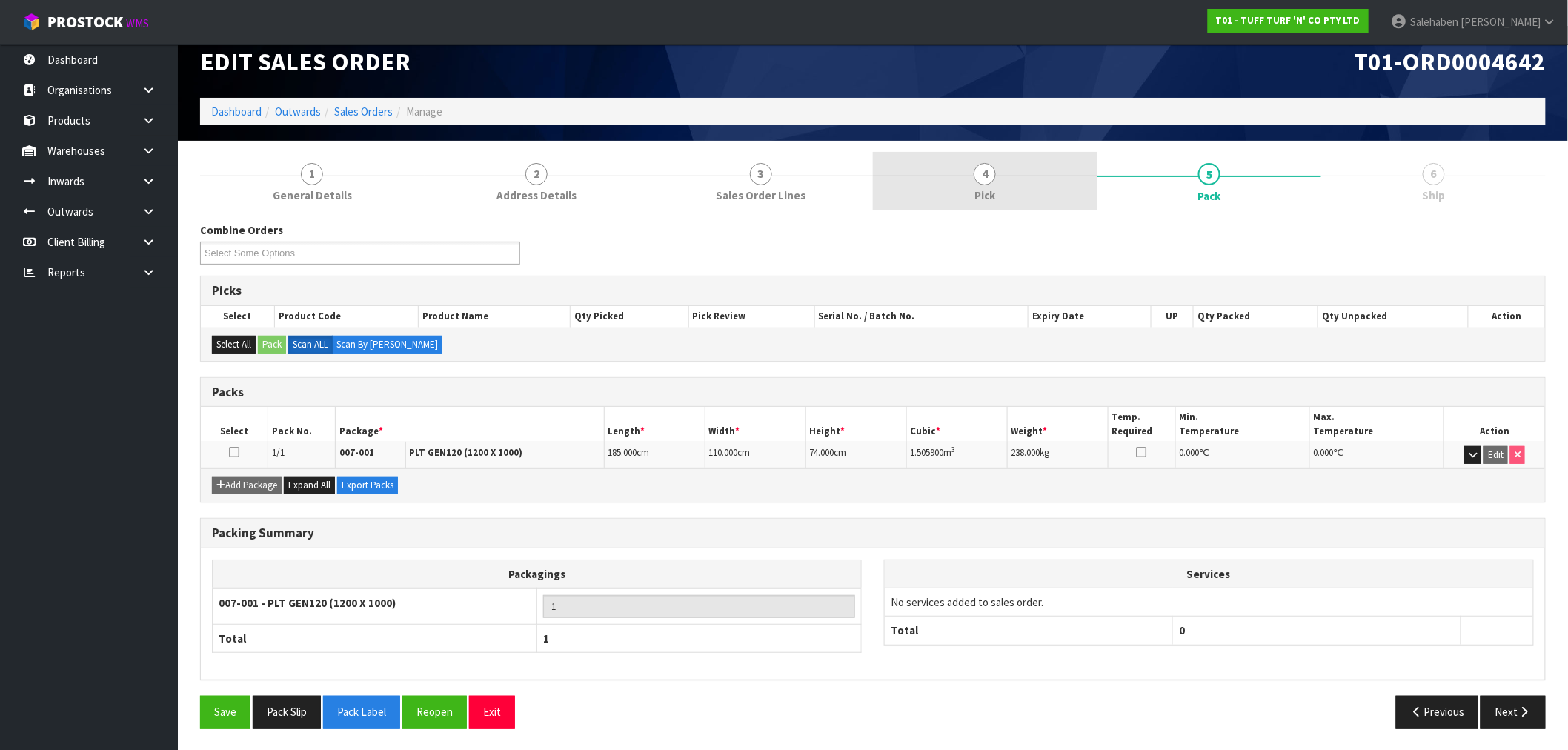
click at [991, 180] on span "4" at bounding box center [985, 174] width 23 height 23
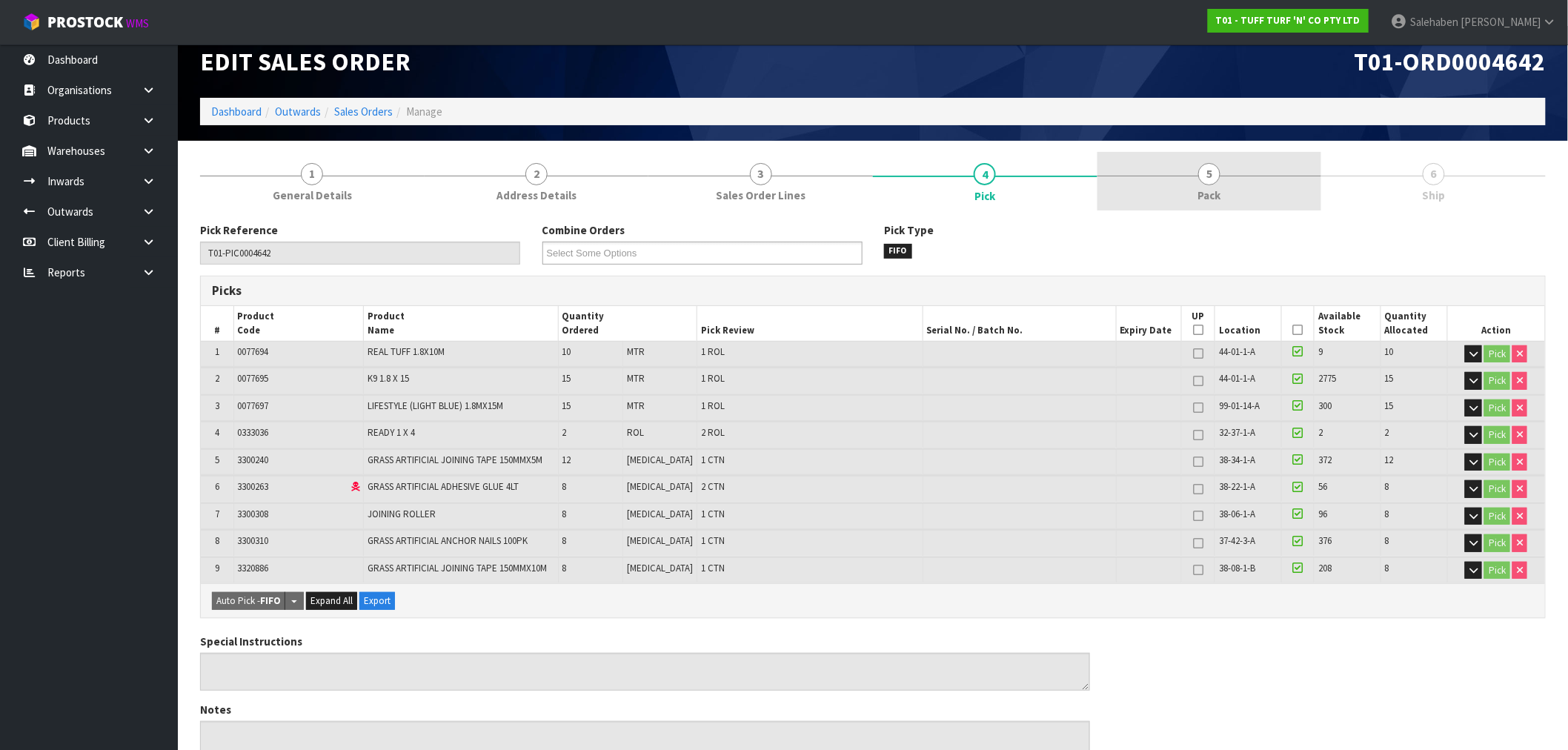
click at [1211, 195] on span "Pack" at bounding box center [1209, 195] width 23 height 16
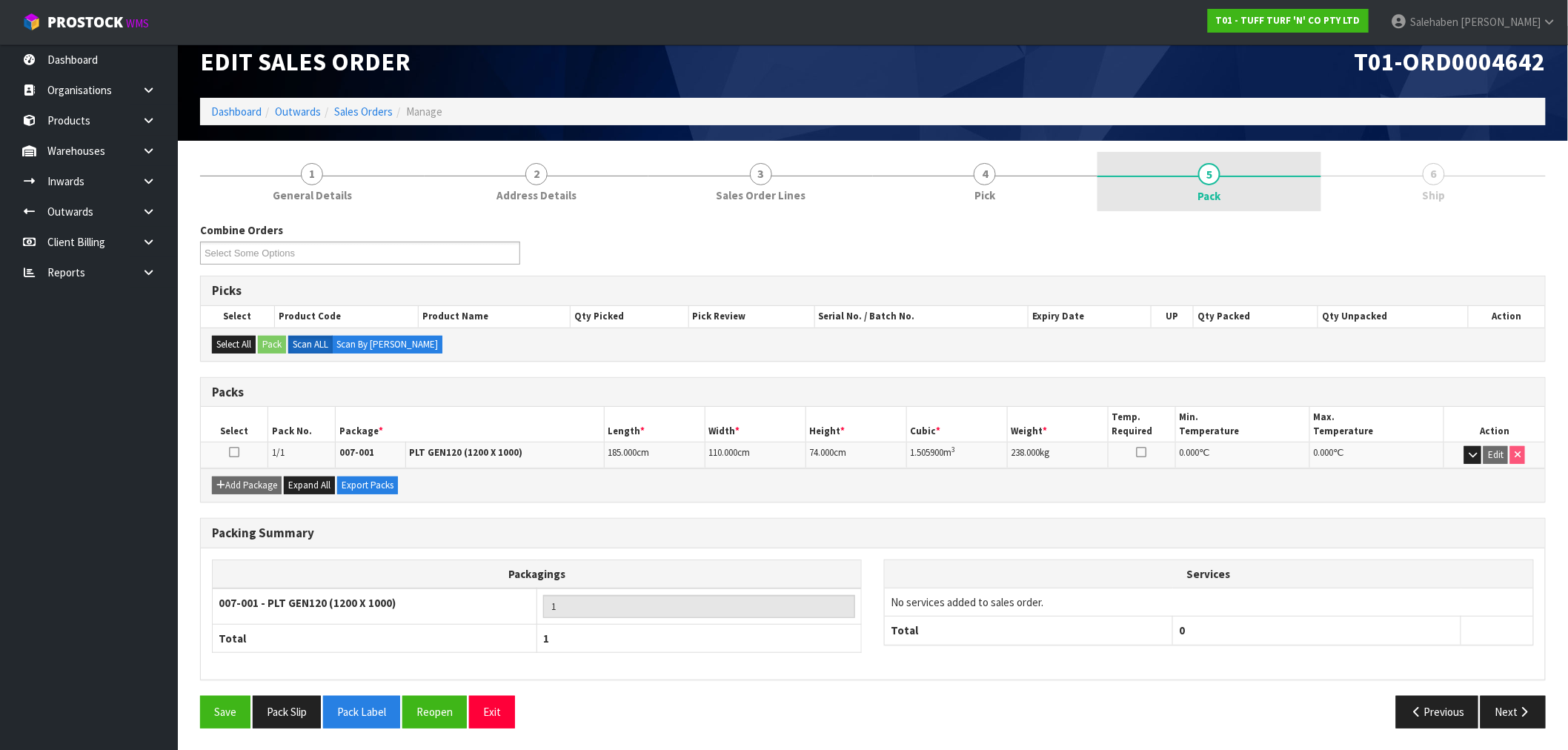
click at [1201, 174] on span "5" at bounding box center [1209, 174] width 23 height 23
click at [1498, 712] on button "Next" at bounding box center [1513, 712] width 65 height 32
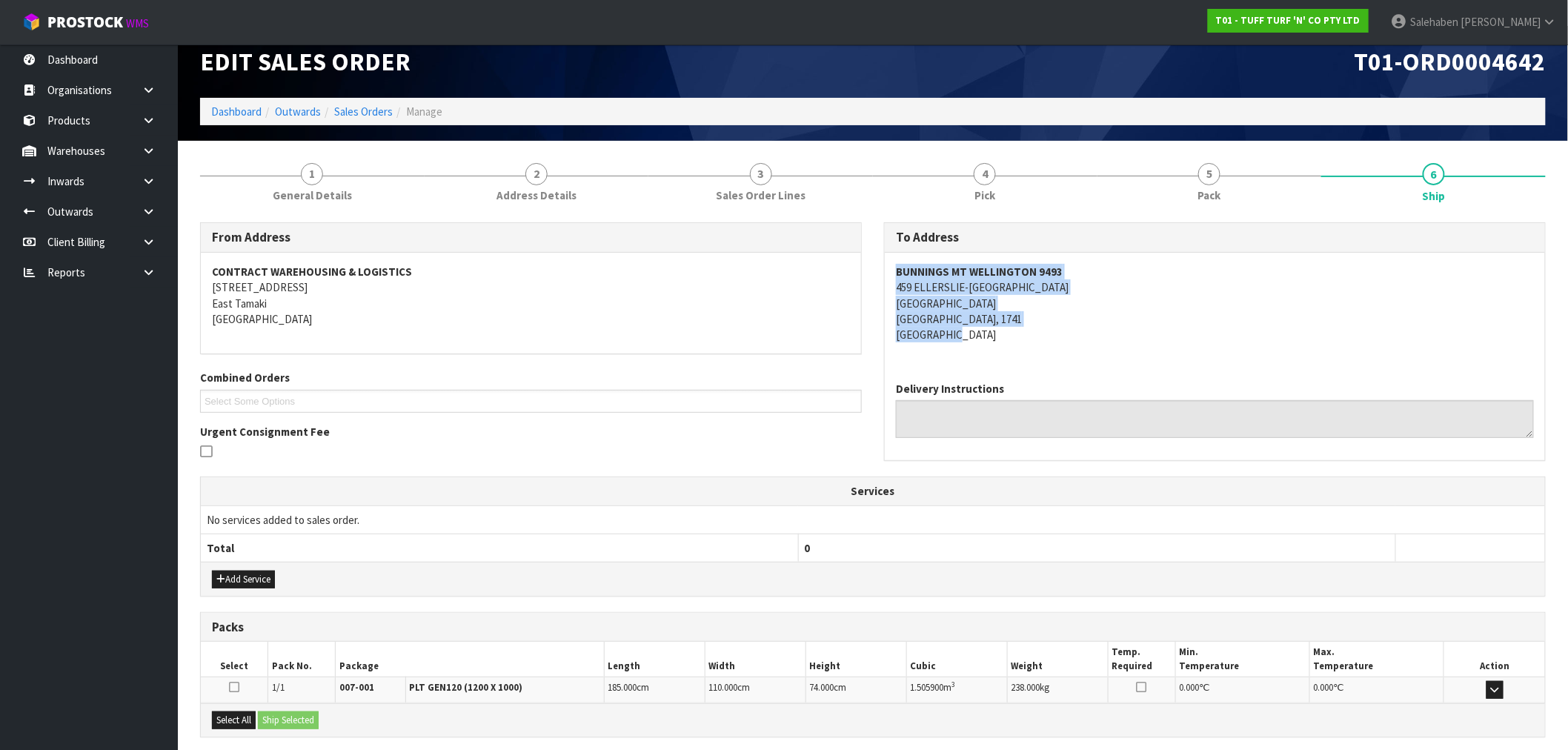
drag, startPoint x: 897, startPoint y: 270, endPoint x: 1079, endPoint y: 342, distance: 195.7
click at [1081, 342] on address "BUNNINGS MT WELLINGTON 9493 459 ELLERSLIE-PANMURE HIGHWAY MOUNT WELLINGTON AUCK…" at bounding box center [1215, 303] width 638 height 79
copy address "BUNNINGS MT WELLINGTON 9493 459 ELLERSLIE-PANMURE HIGHWAY MOUNT WELLINGTON AUCK…"
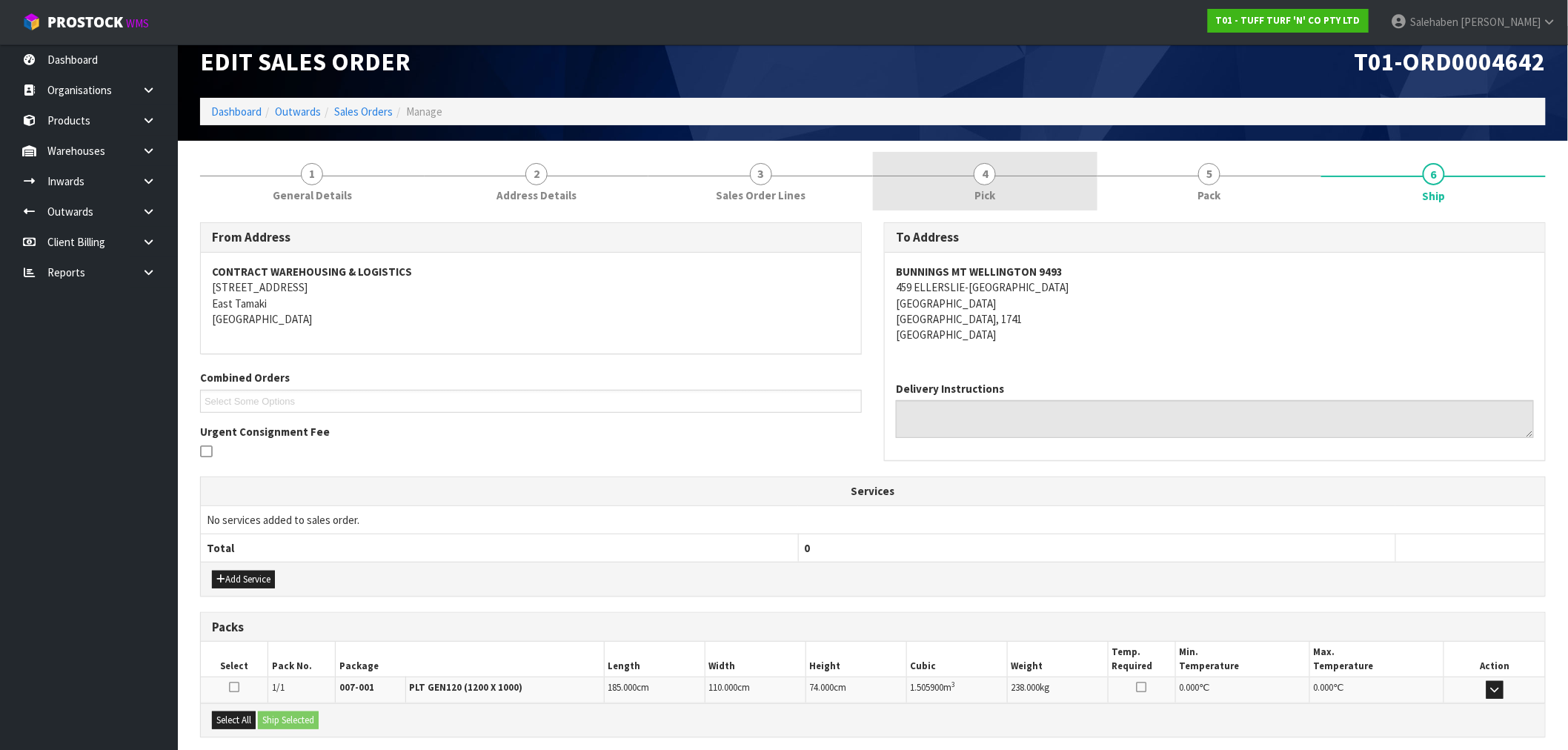
click at [991, 184] on link "4 Pick" at bounding box center [985, 181] width 225 height 58
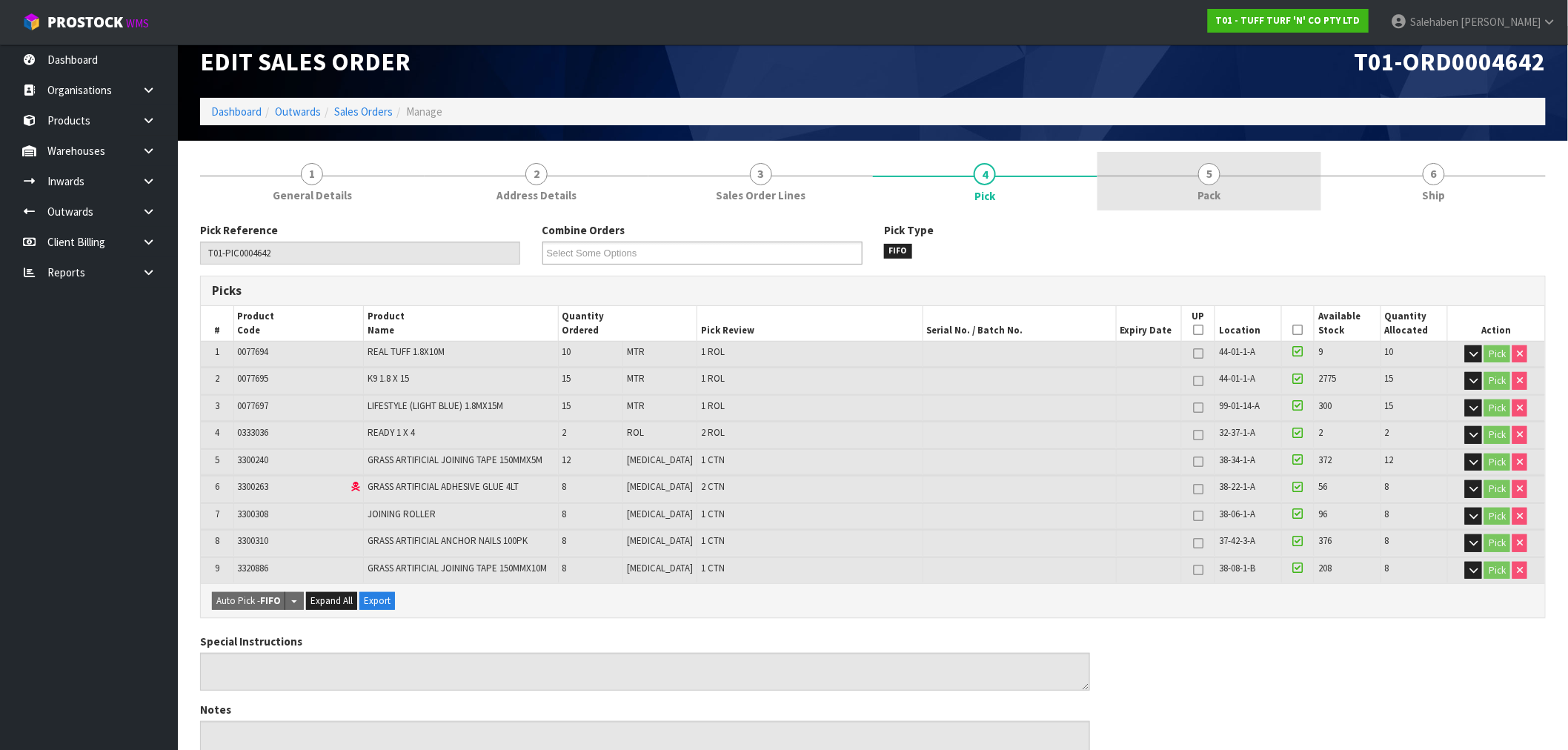
click at [1209, 188] on span "Pack" at bounding box center [1209, 195] width 23 height 16
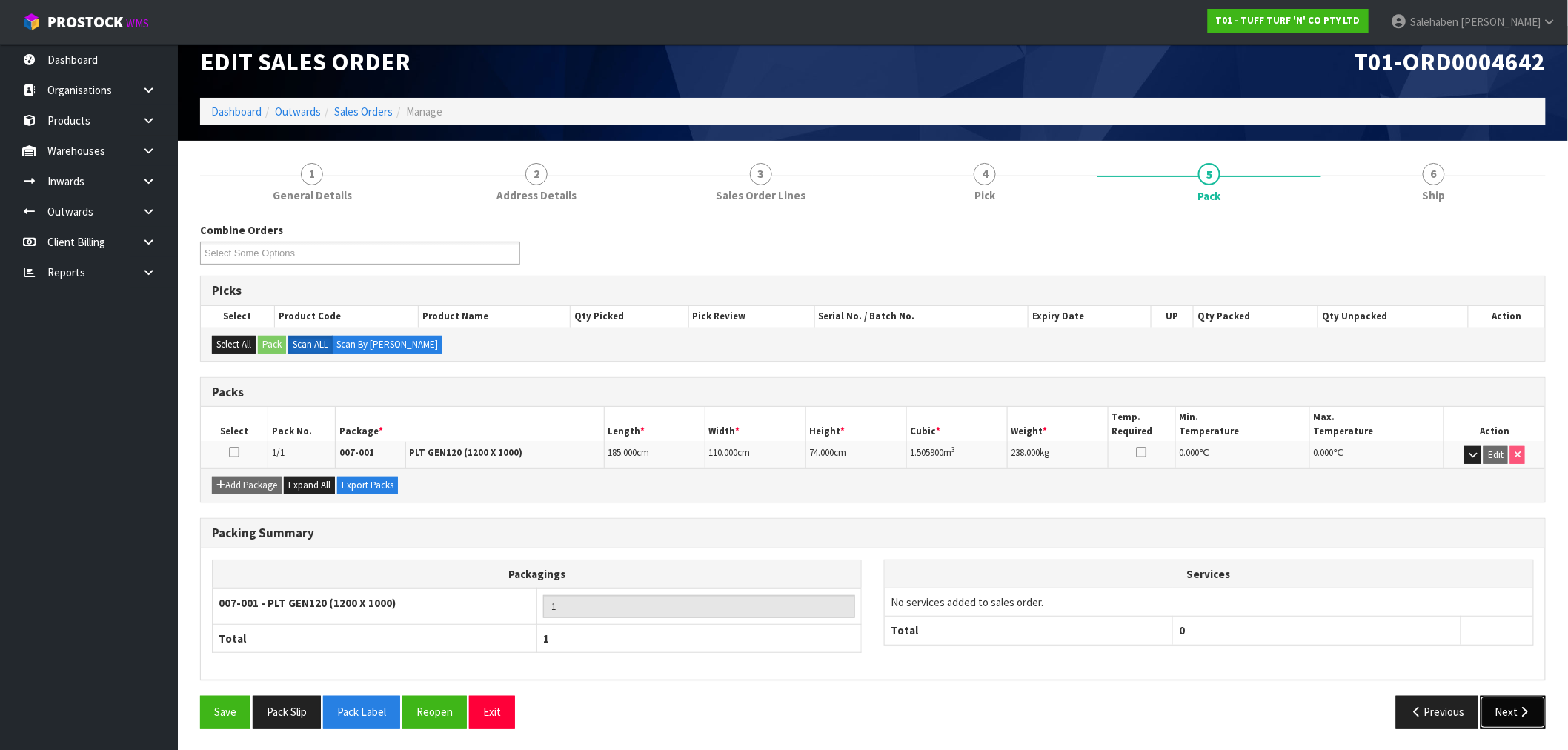
click at [1519, 708] on icon "button" at bounding box center [1525, 712] width 14 height 11
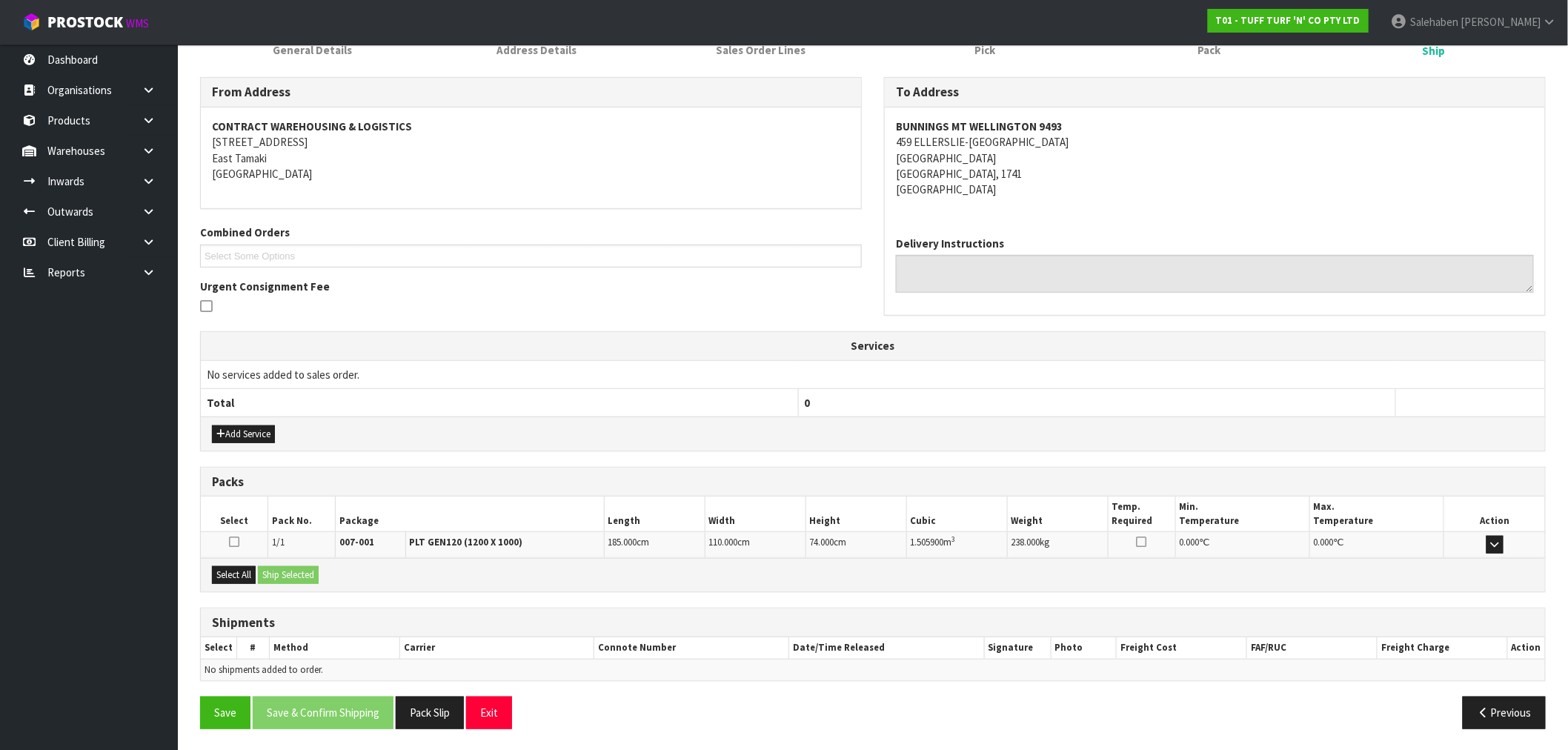
scroll to position [165, 0]
click at [245, 430] on button "Add Service" at bounding box center [243, 432] width 63 height 17
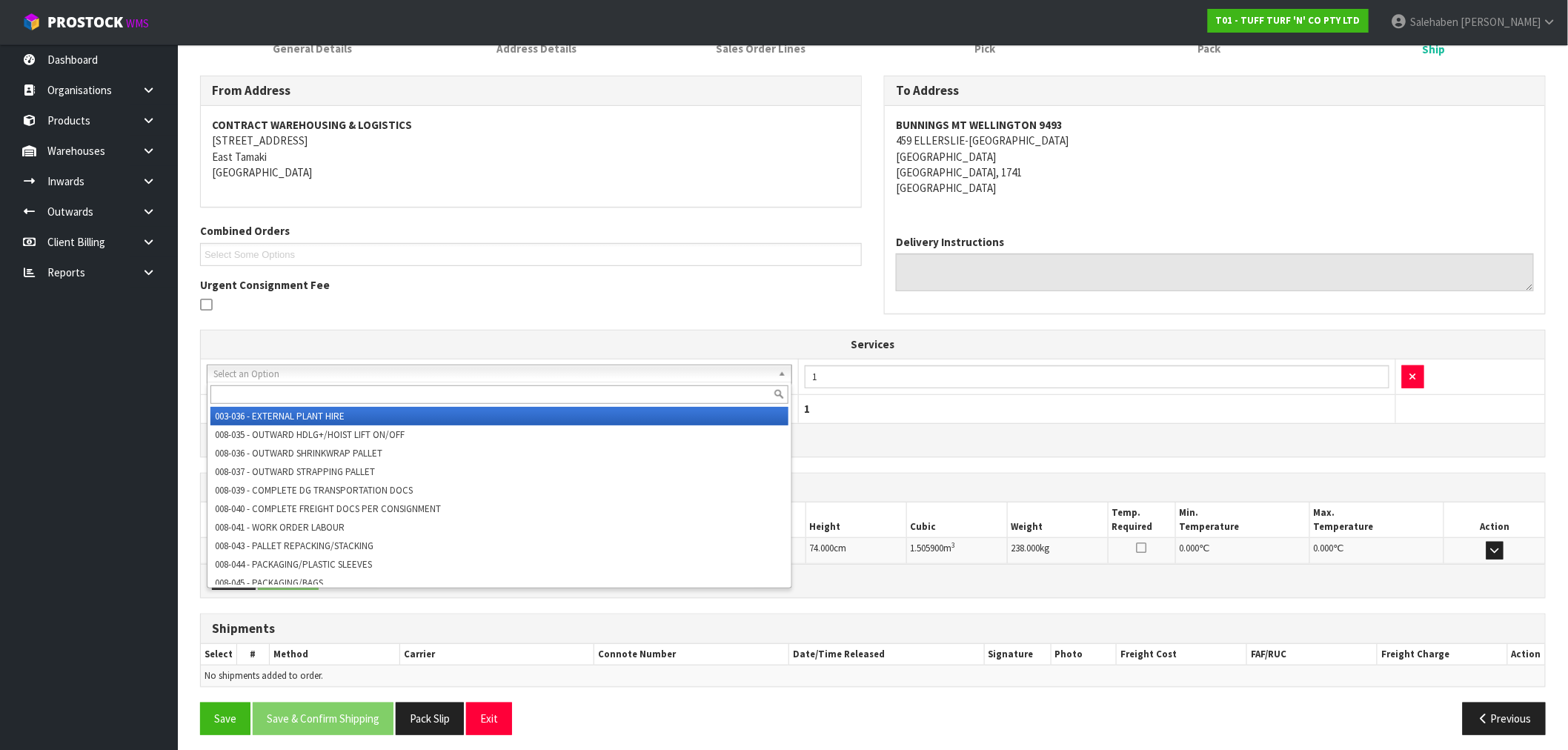
drag, startPoint x: 335, startPoint y: 372, endPoint x: 327, endPoint y: 386, distance: 16.1
click at [323, 391] on input "text" at bounding box center [499, 394] width 578 height 18
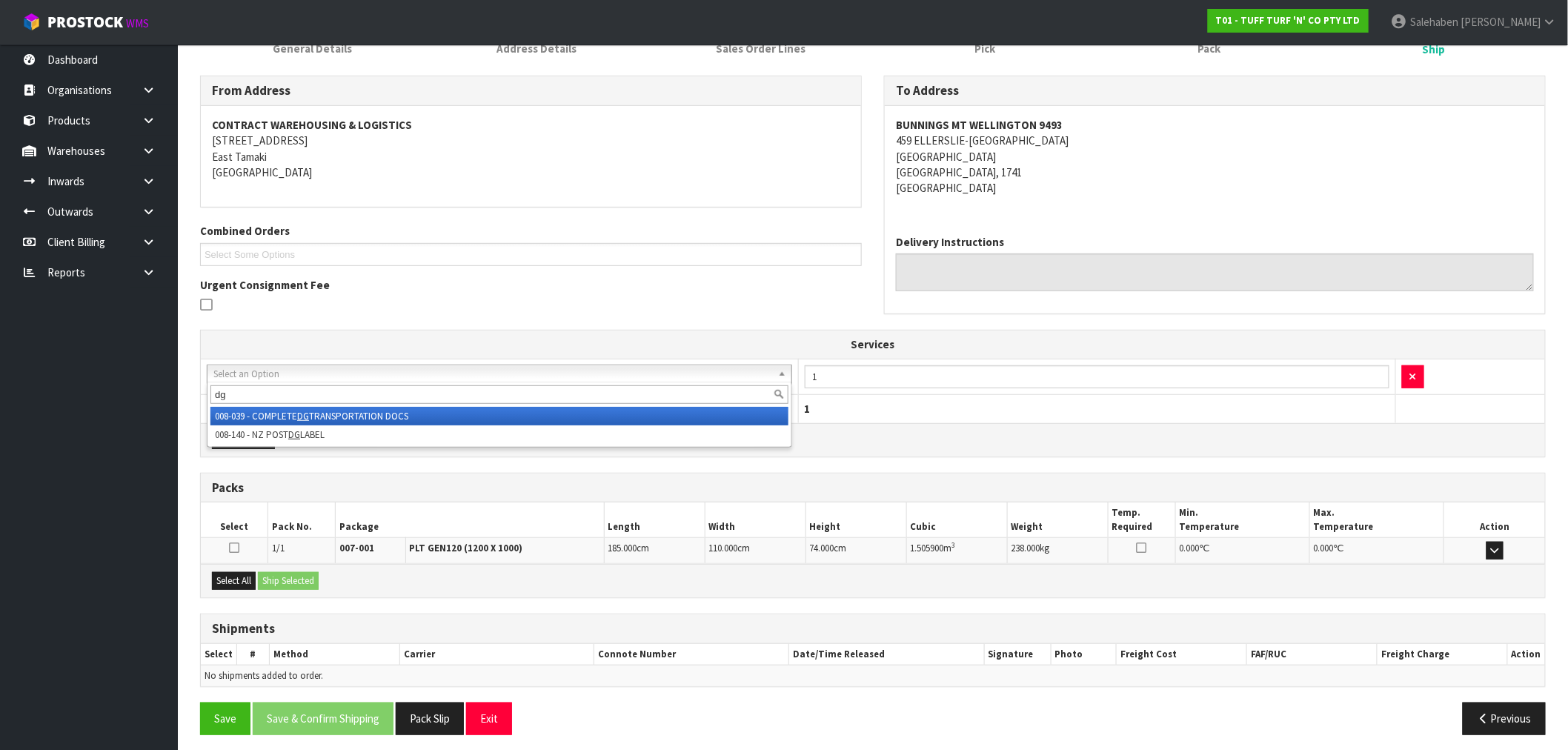
type input "dg"
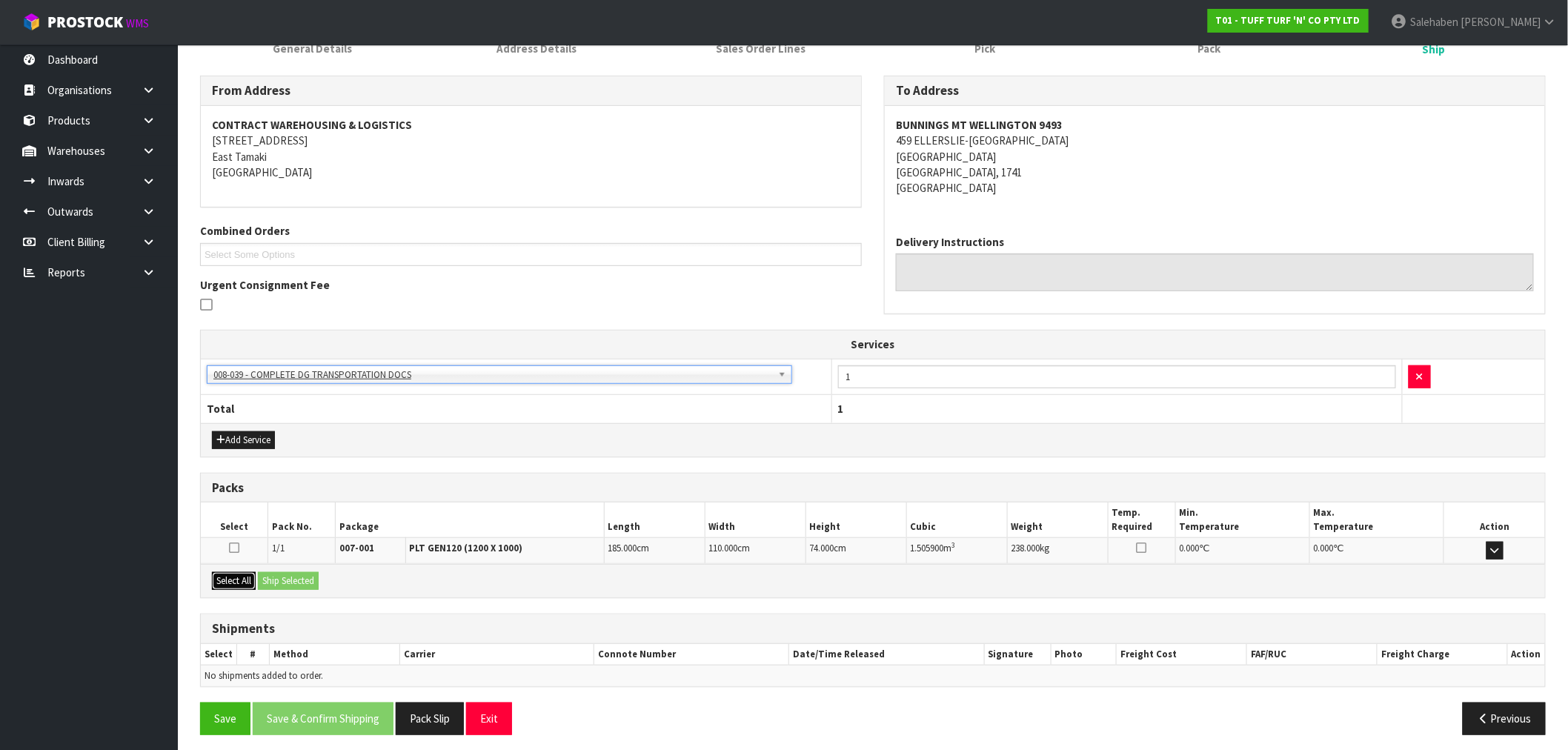
click at [215, 585] on button "Select All" at bounding box center [234, 581] width 43 height 17
click at [287, 583] on button "Ship Selected" at bounding box center [288, 581] width 61 height 17
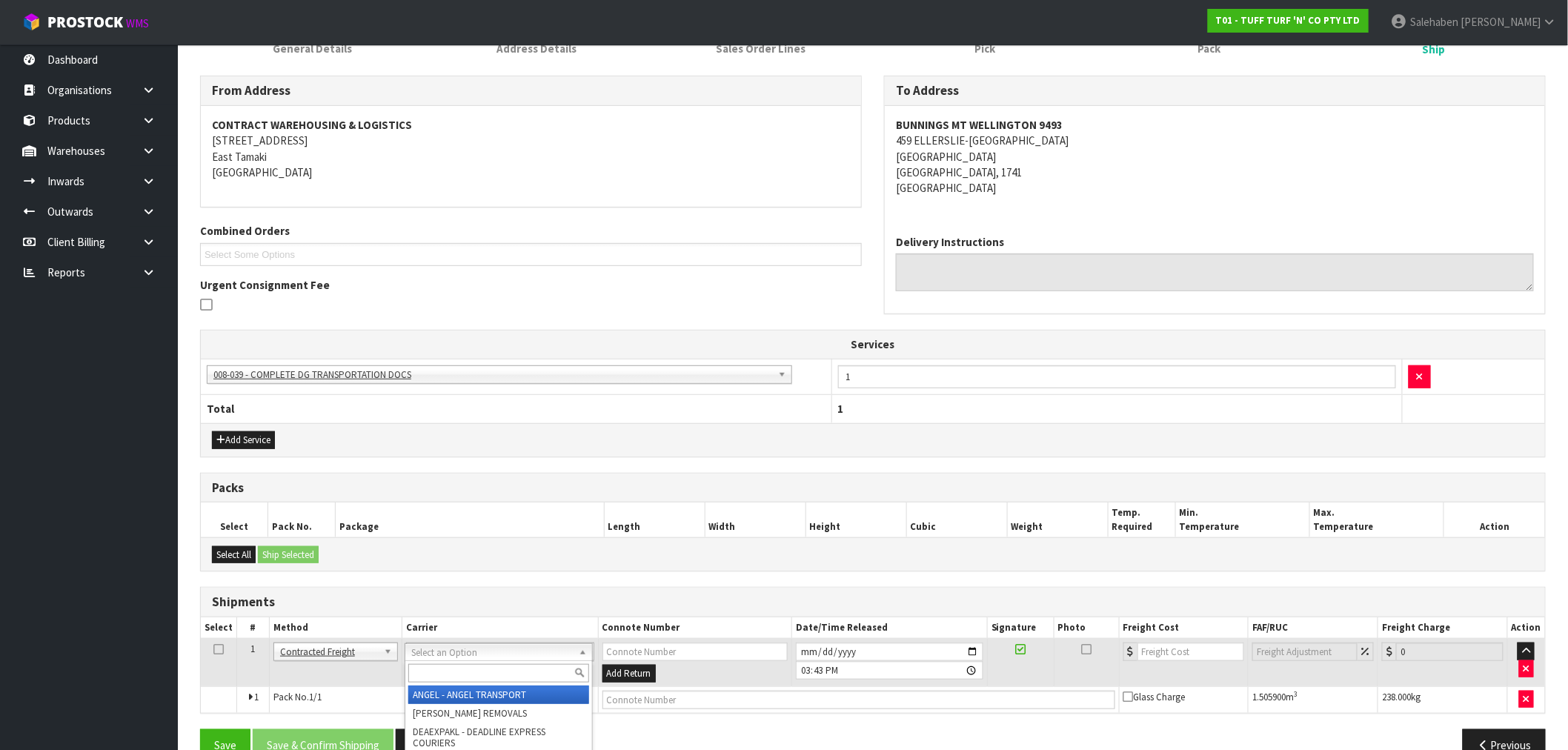
click at [430, 675] on input "text" at bounding box center [498, 673] width 181 height 18
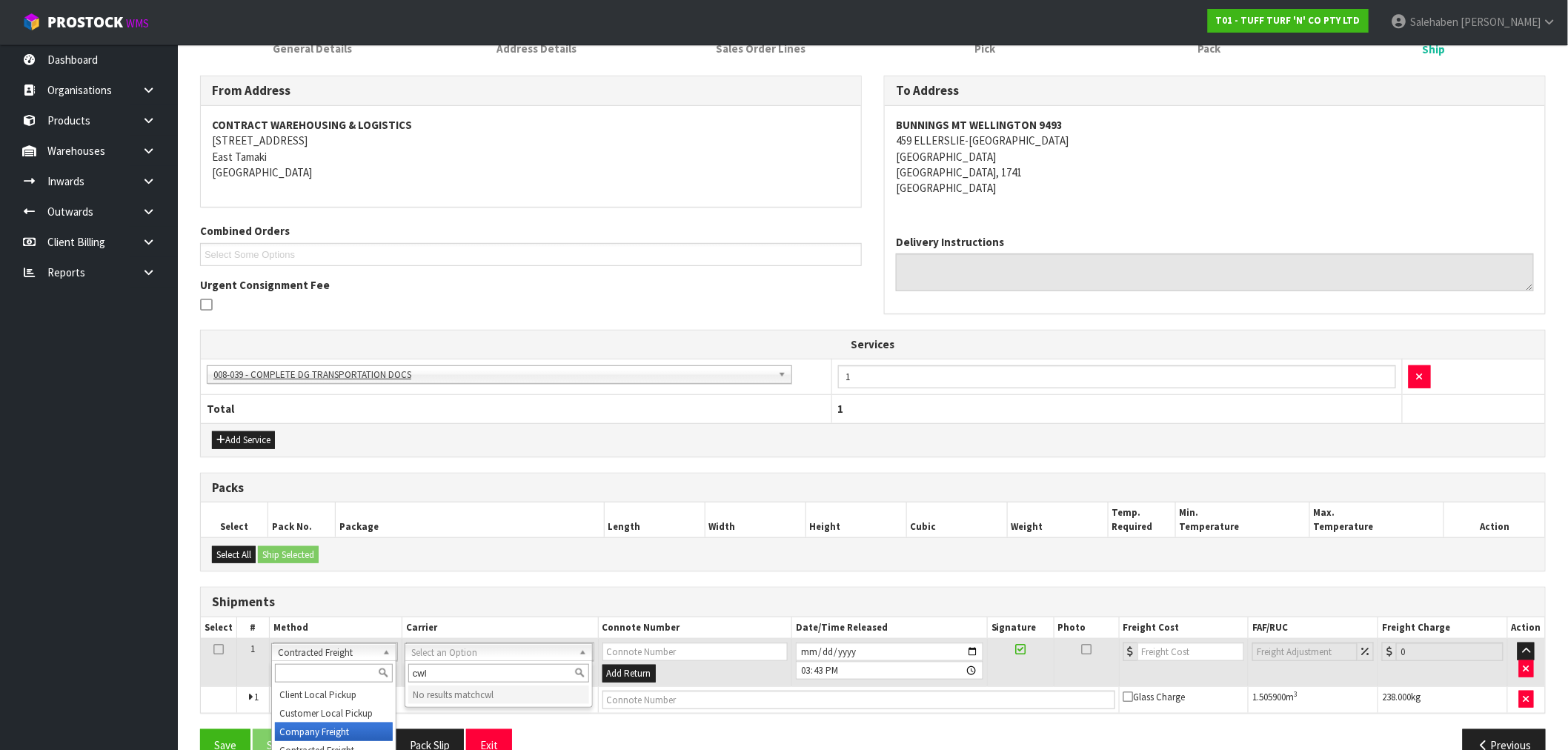
type input "cwl"
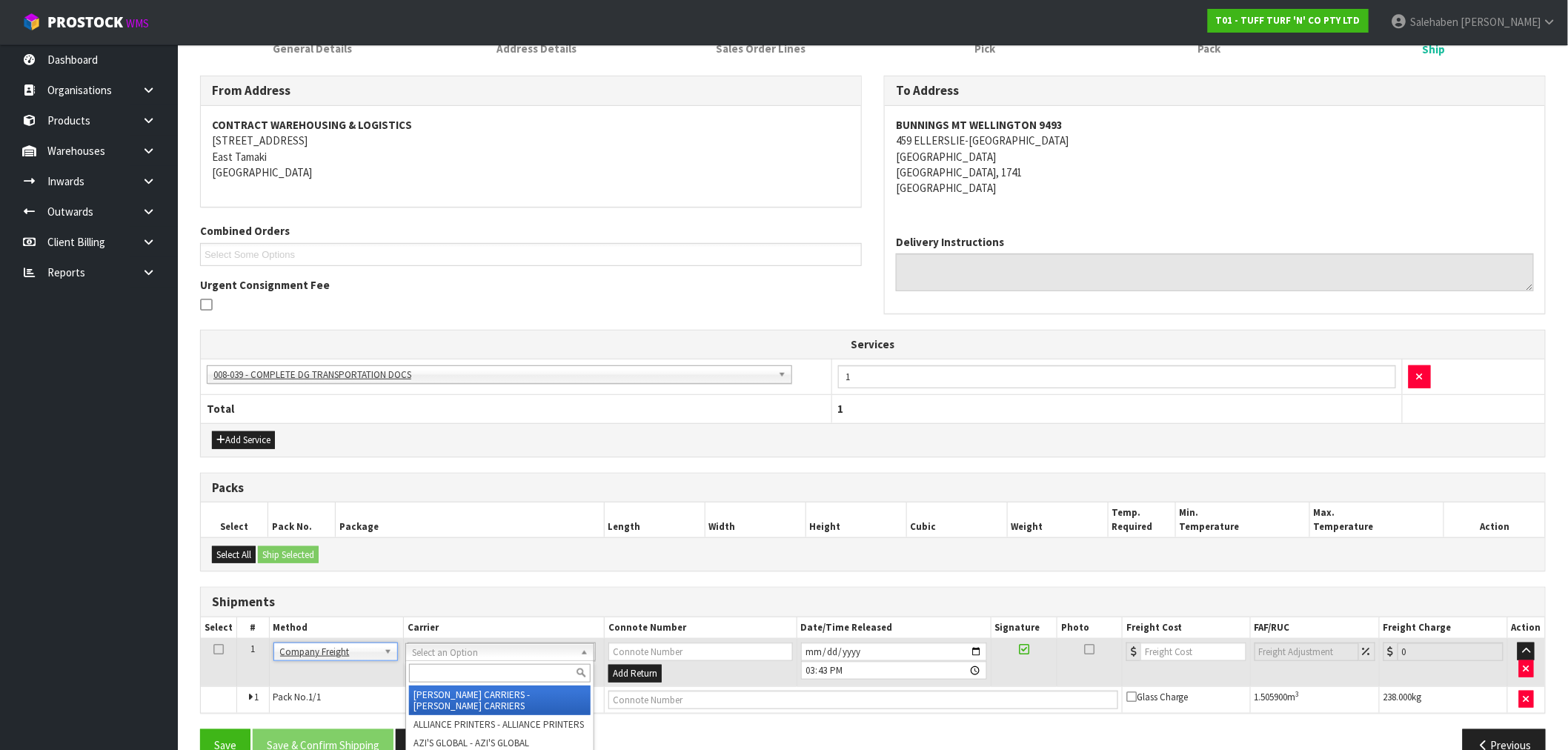
click at [433, 670] on input "text" at bounding box center [499, 673] width 181 height 18
type input "cwl"
drag, startPoint x: 494, startPoint y: 695, endPoint x: 499, endPoint y: 689, distance: 7.8
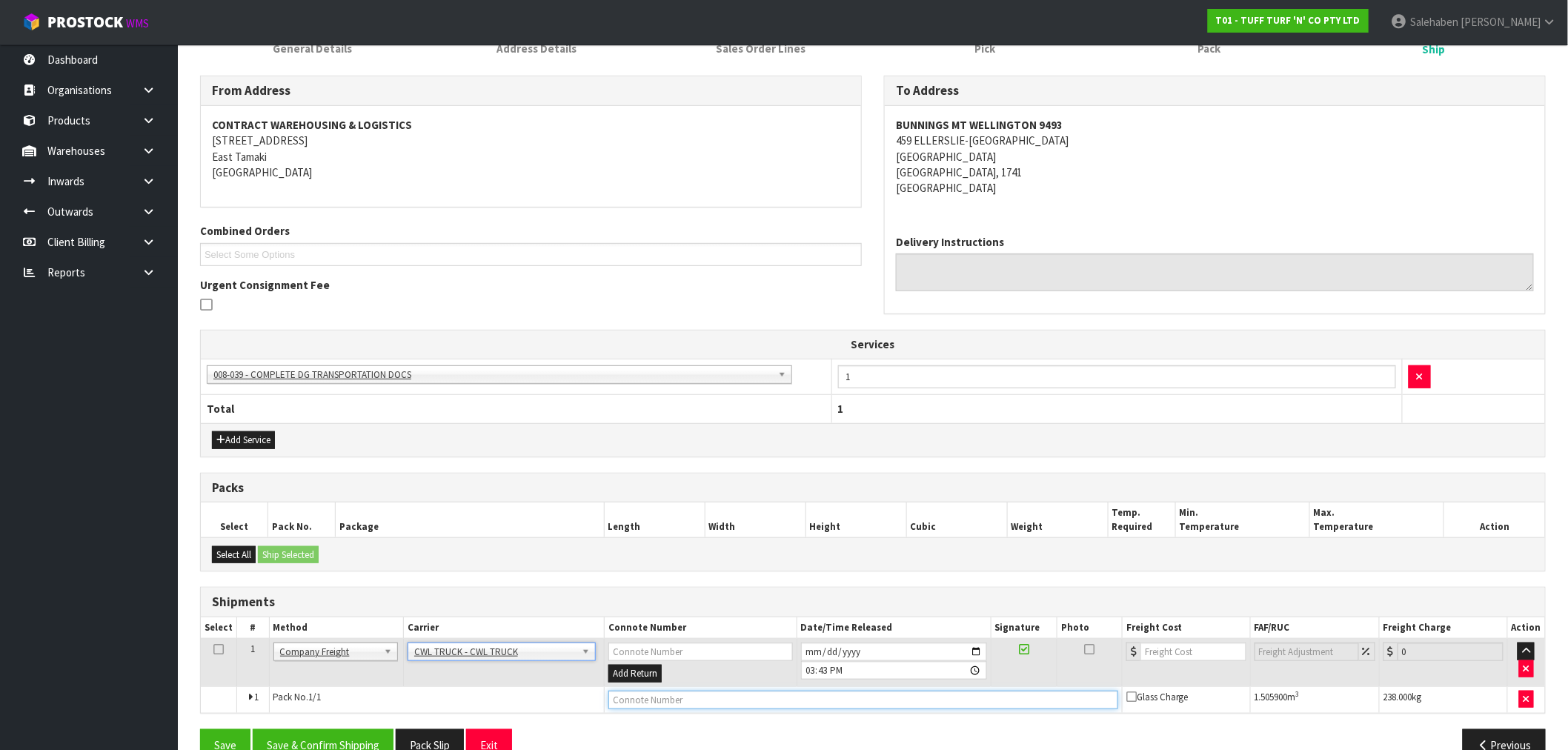
click at [632, 699] on input "text" at bounding box center [863, 700] width 510 height 18
type input "CWL TRUCK DELIVERERY"
click at [976, 652] on input "2025-09-02" at bounding box center [894, 651] width 186 height 18
type input "2025-09-03"
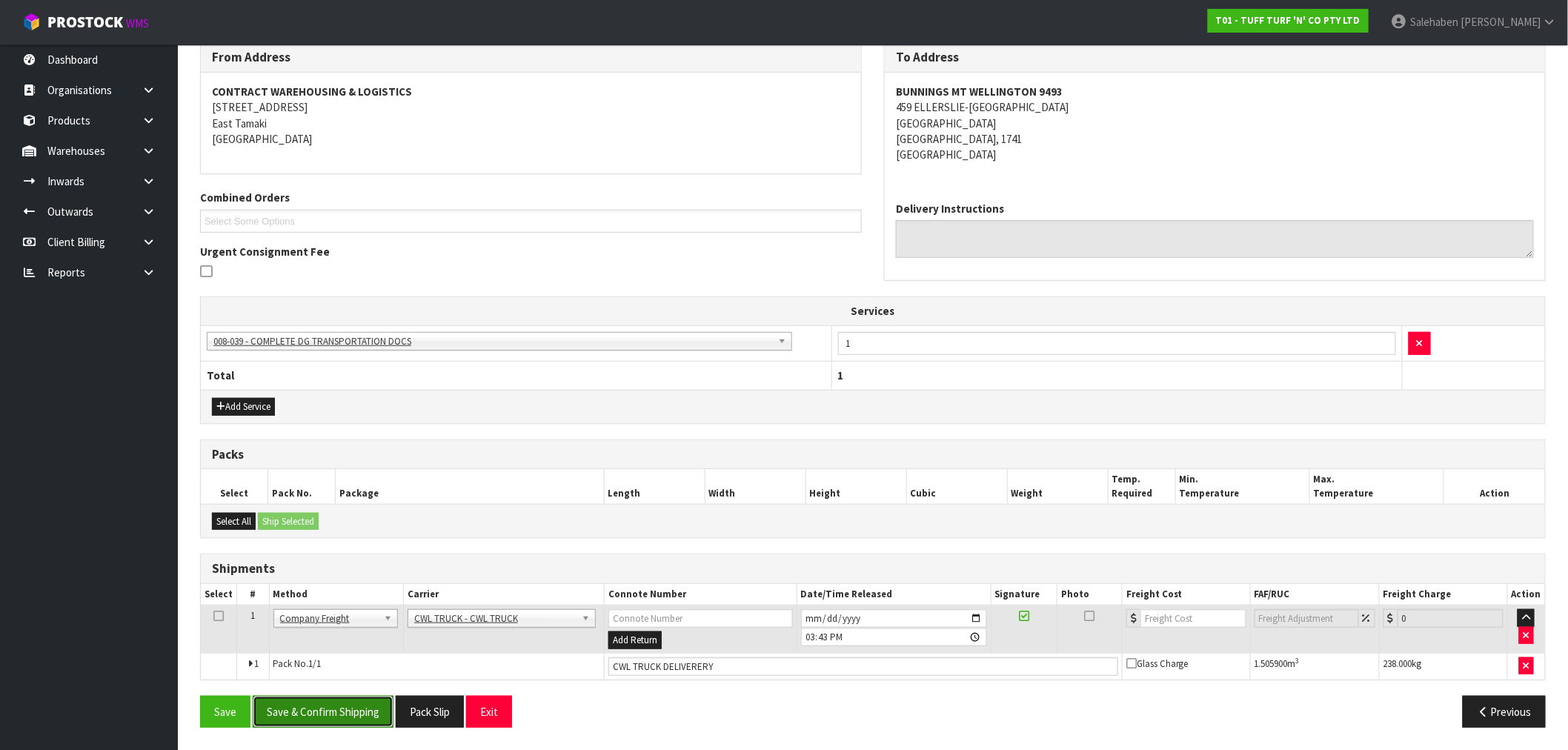
click at [352, 722] on button "Save & Confirm Shipping" at bounding box center [323, 712] width 141 height 32
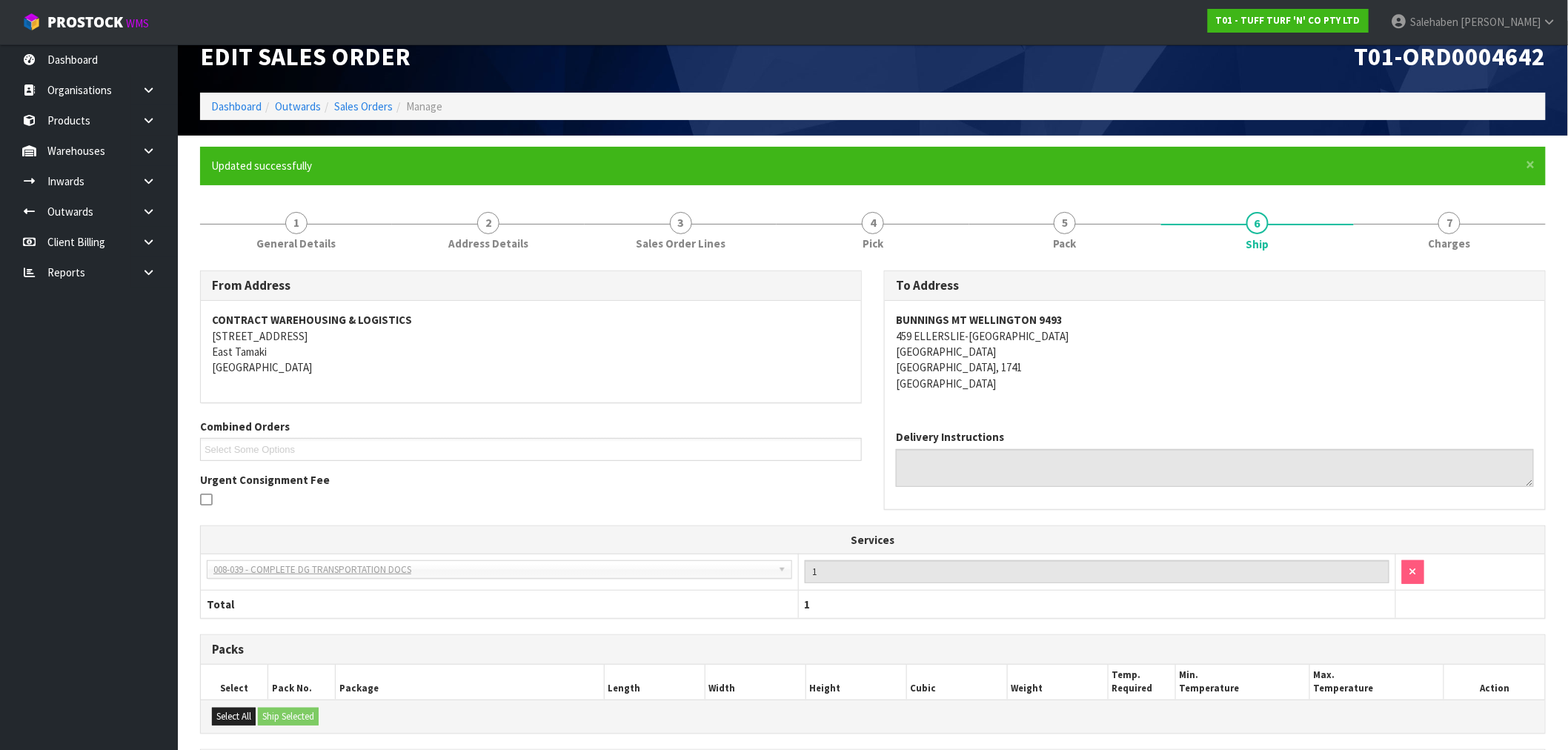
scroll to position [215, 0]
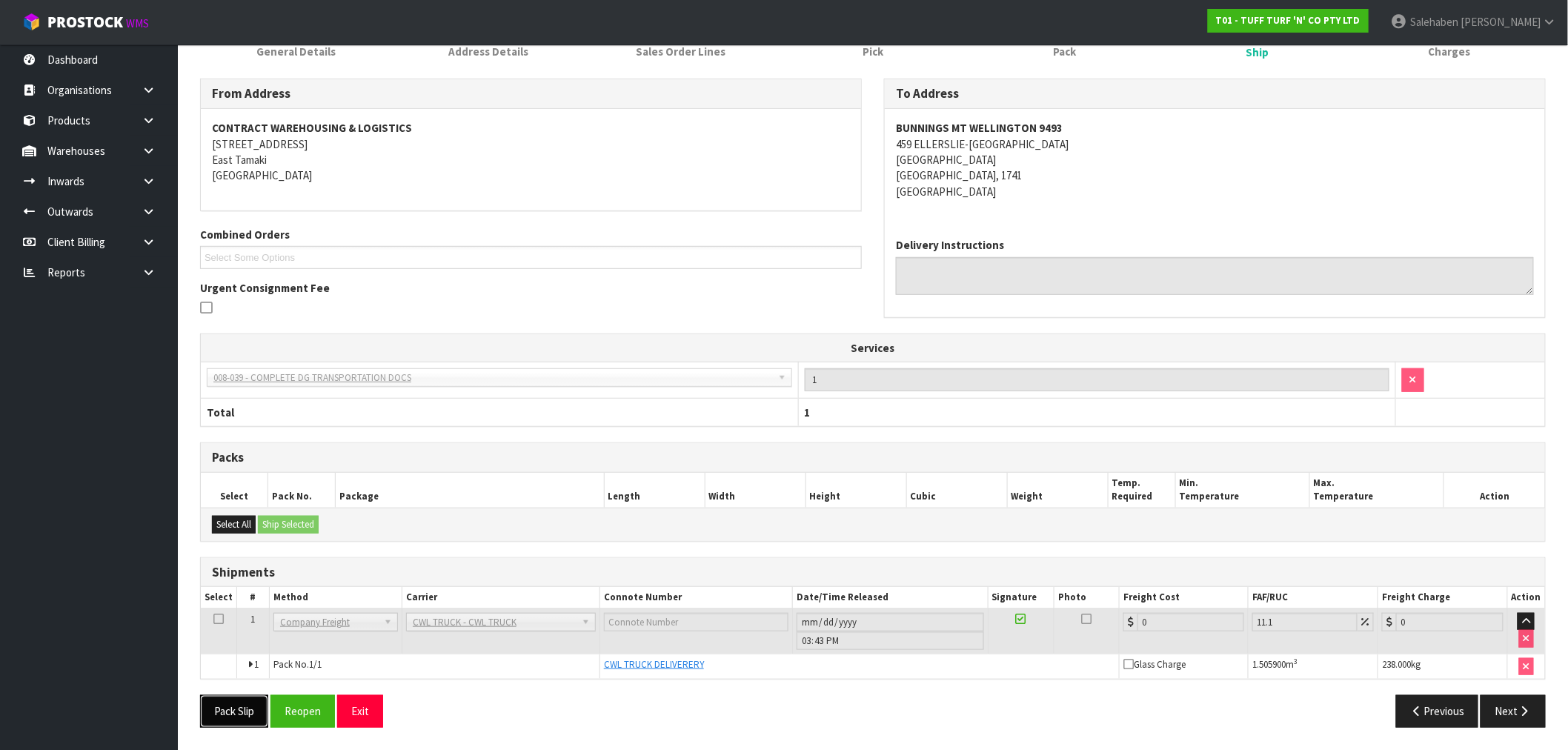
click at [246, 707] on button "Pack Slip" at bounding box center [234, 711] width 69 height 32
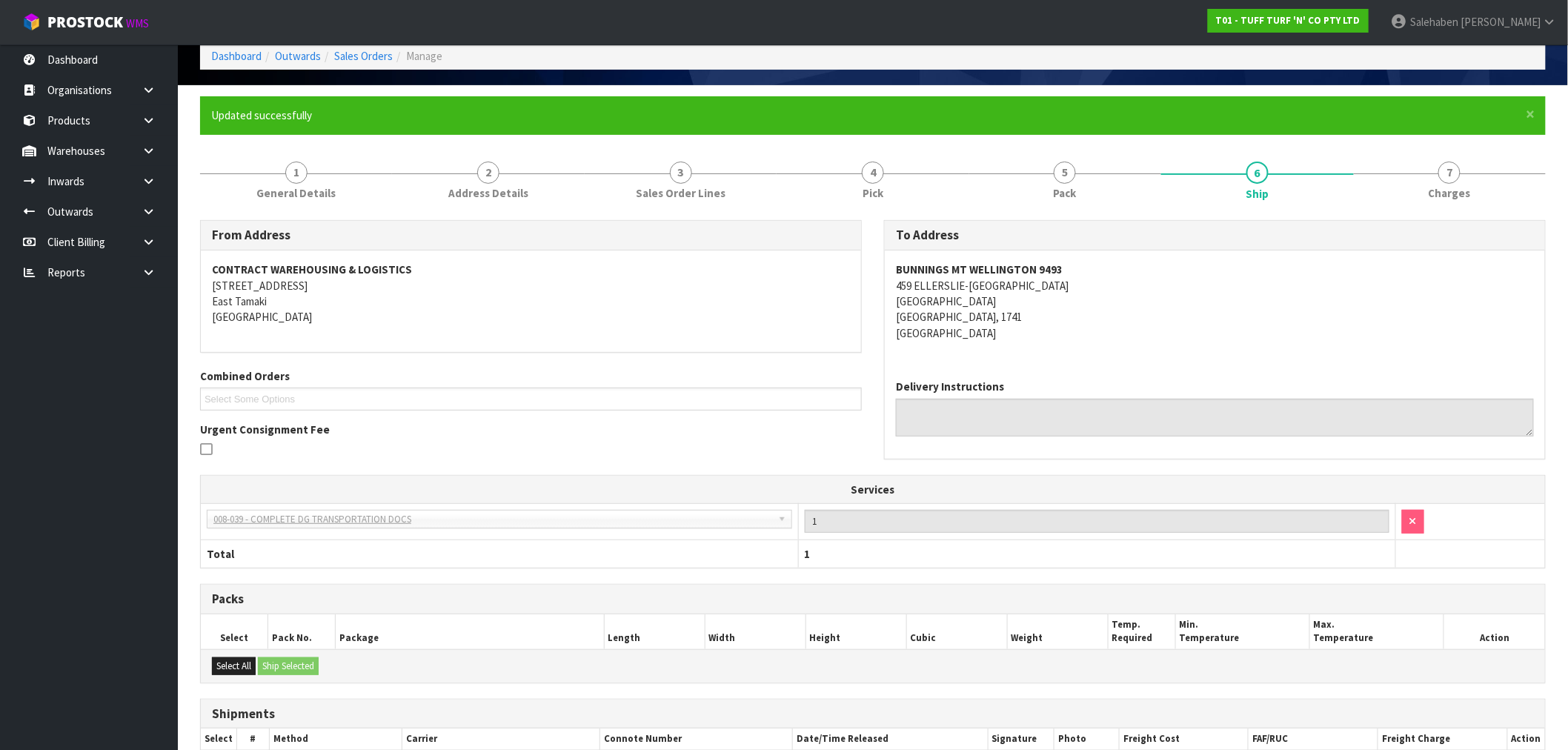
scroll to position [0, 0]
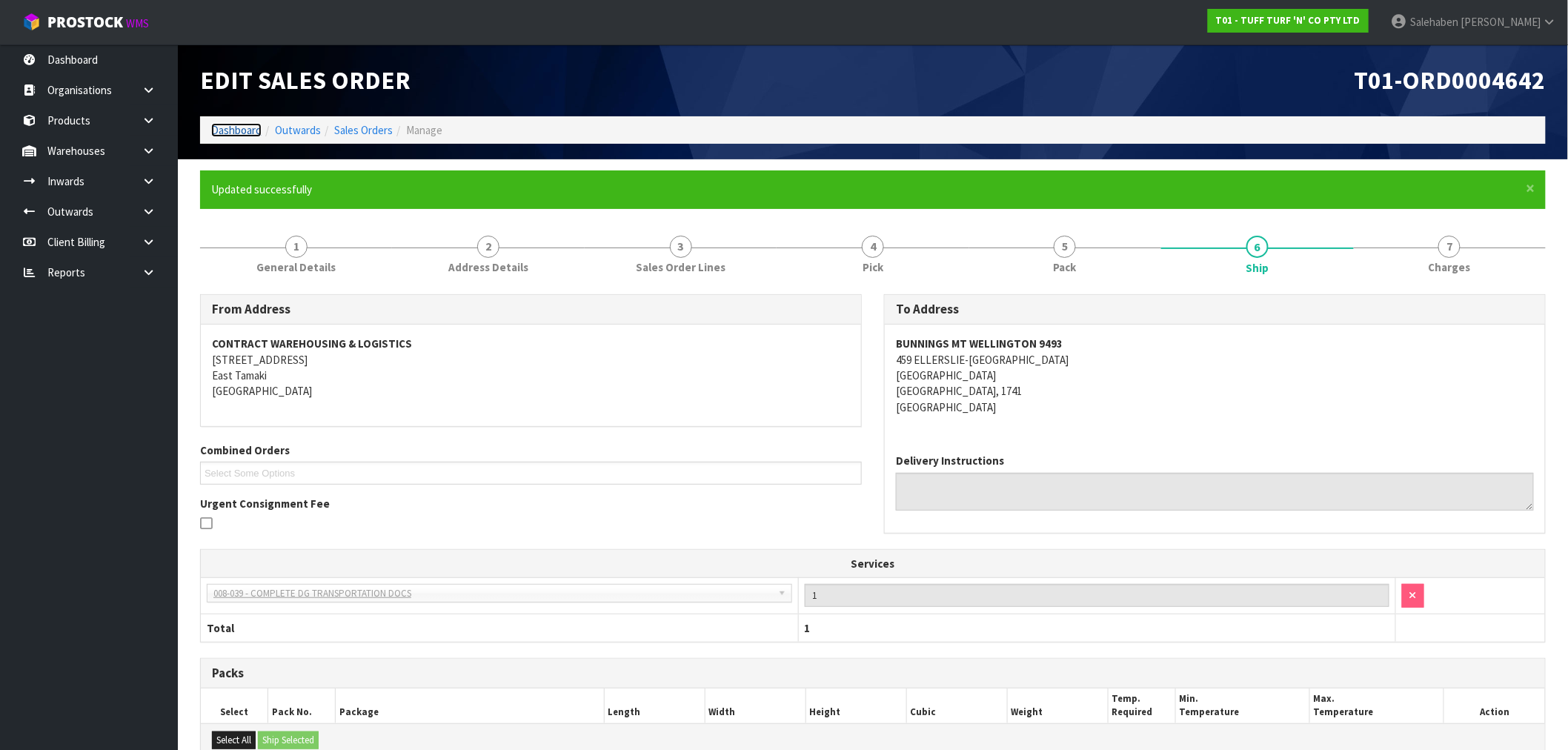
click at [234, 132] on link "Dashboard" at bounding box center [236, 130] width 50 height 14
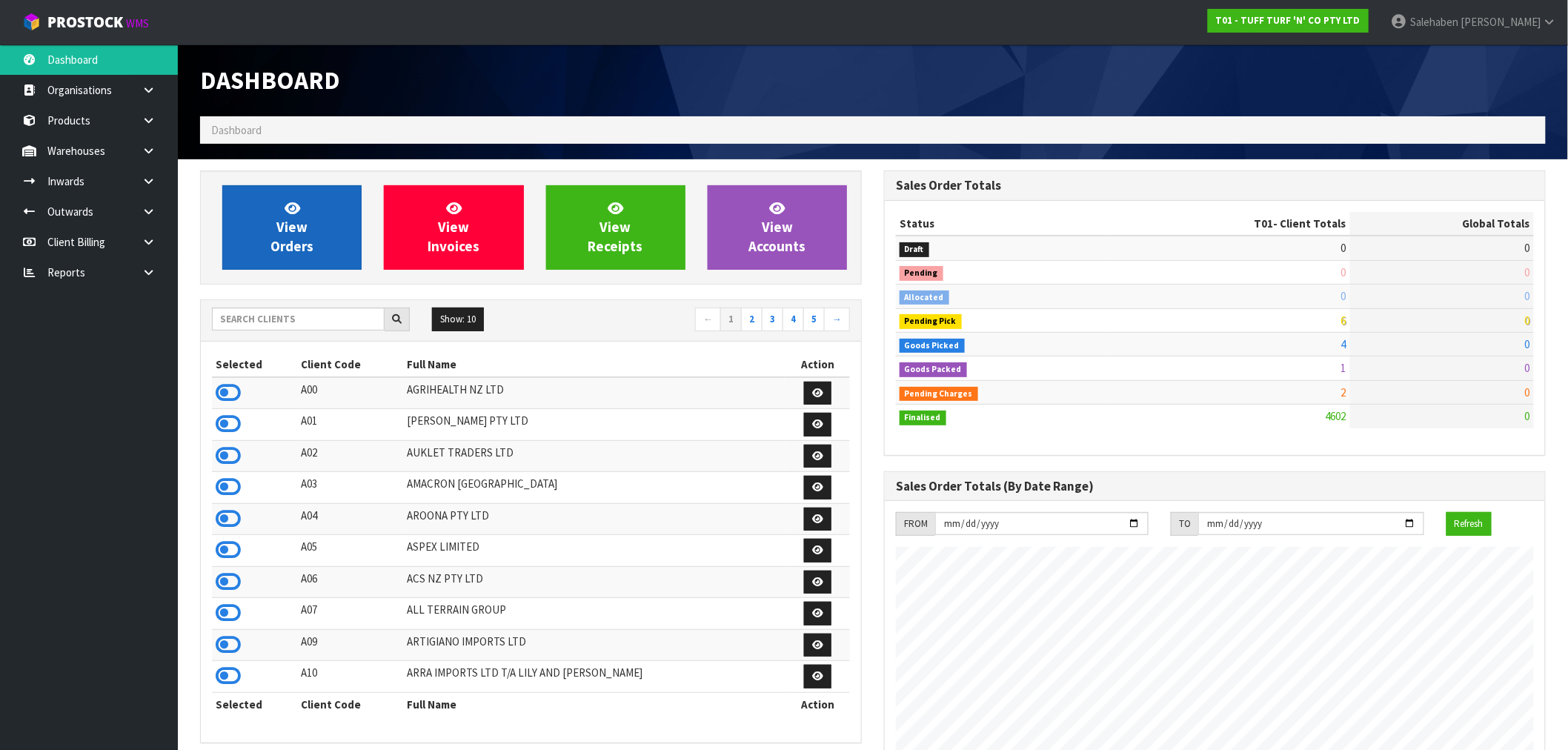
scroll to position [1122, 684]
click at [262, 230] on link "View Orders" at bounding box center [292, 227] width 140 height 84
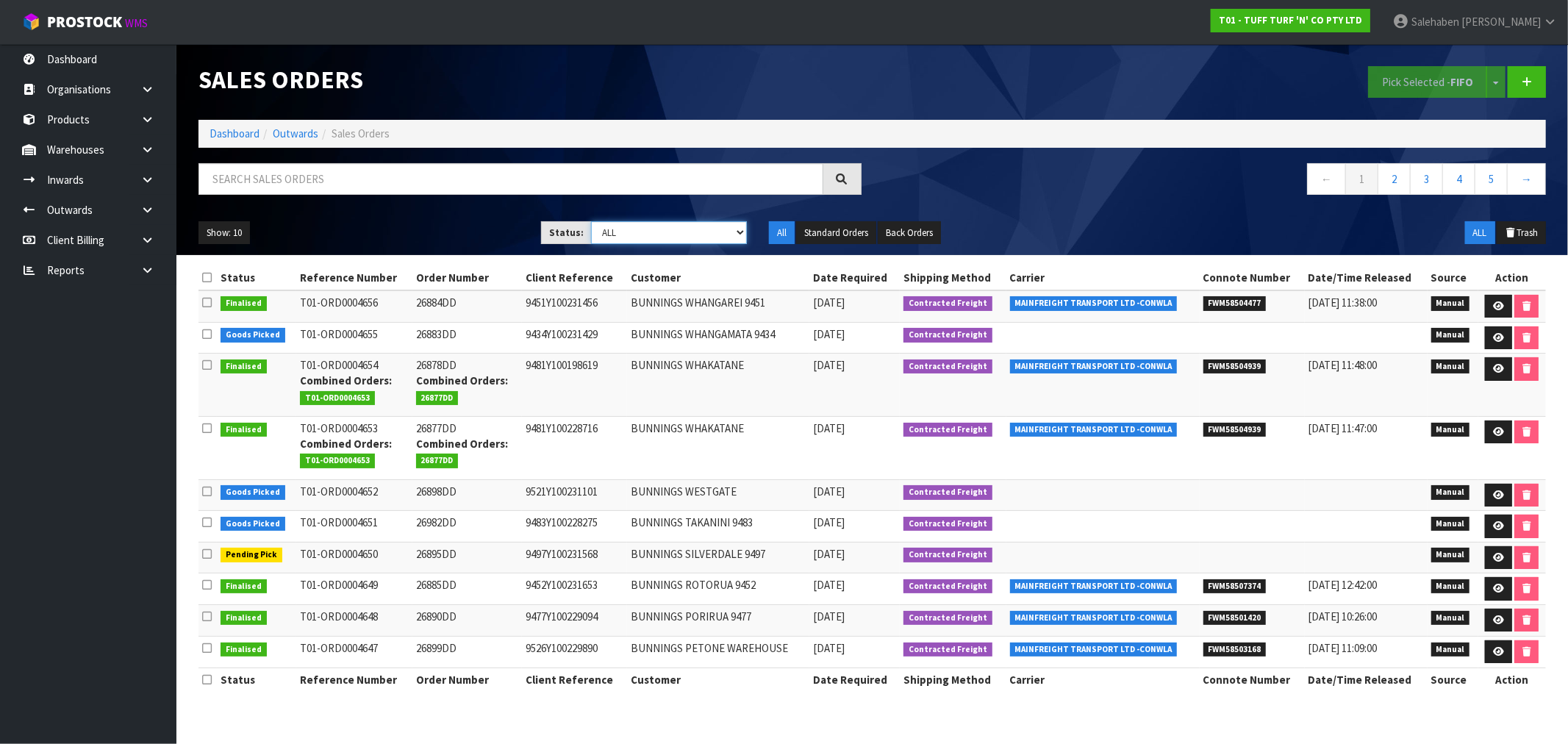
click at [627, 238] on select "Draft Pending Allocated Pending Pick Goods Picked Goods Packed Pending Charges …" at bounding box center [668, 232] width 156 height 22
select select "string:5"
click at [591, 221] on select "Draft Pending Allocated Pending Pick Goods Picked Goods Packed Pending Charges …" at bounding box center [668, 232] width 156 height 22
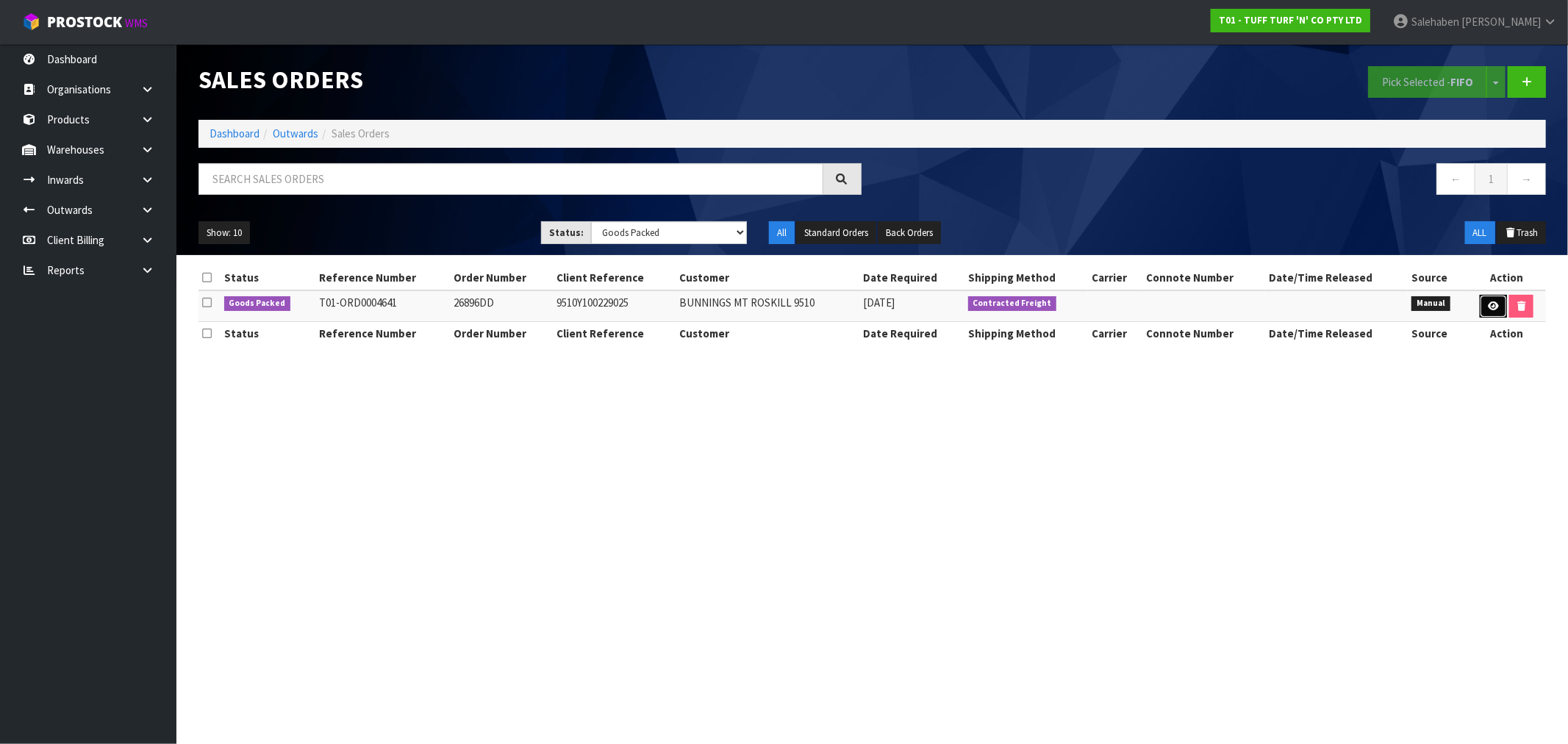
click at [1488, 307] on icon at bounding box center [1493, 306] width 11 height 9
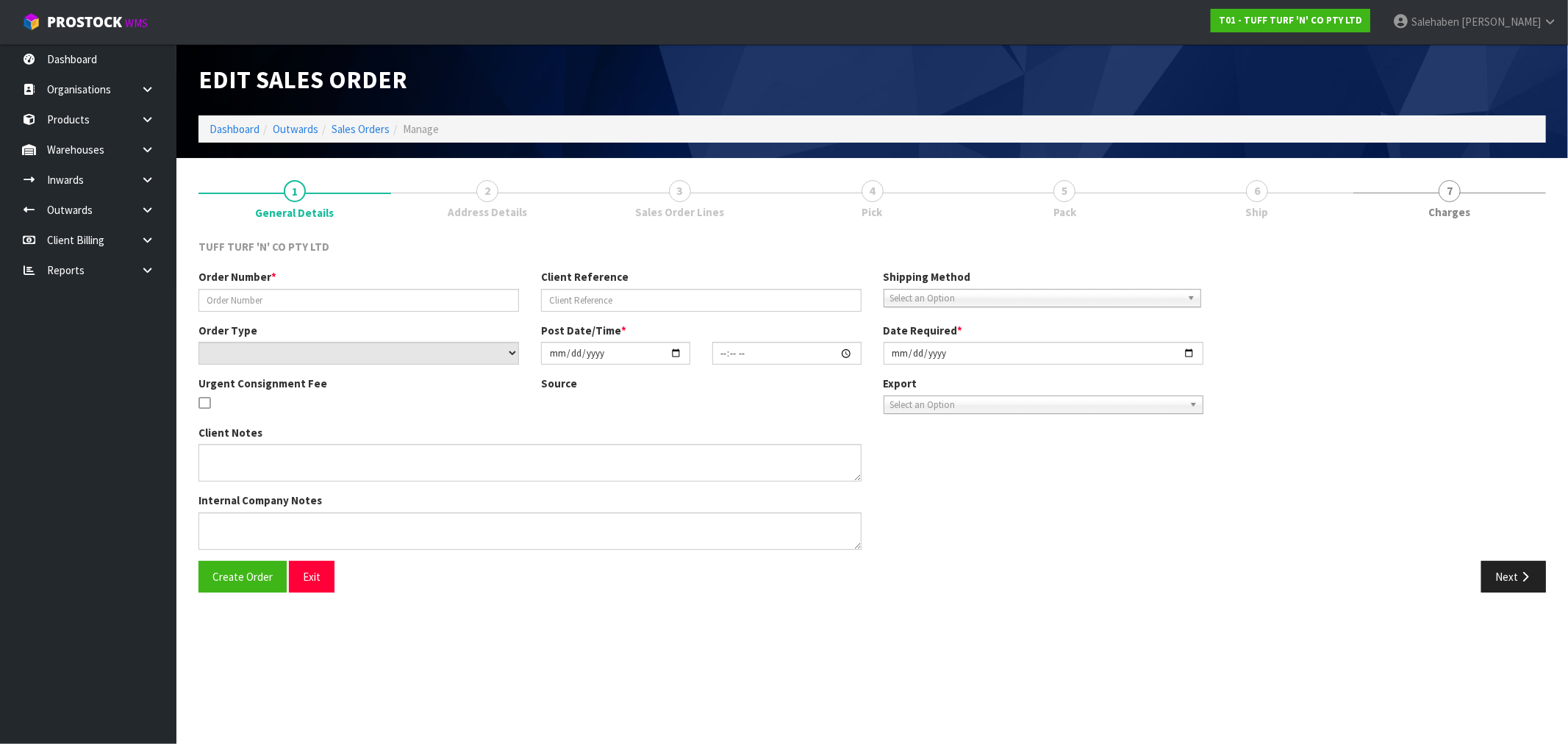
type input "26896DD"
type input "9510Y100229025"
select select "number:0"
type input "[DATE]"
type input "12:25:00.000"
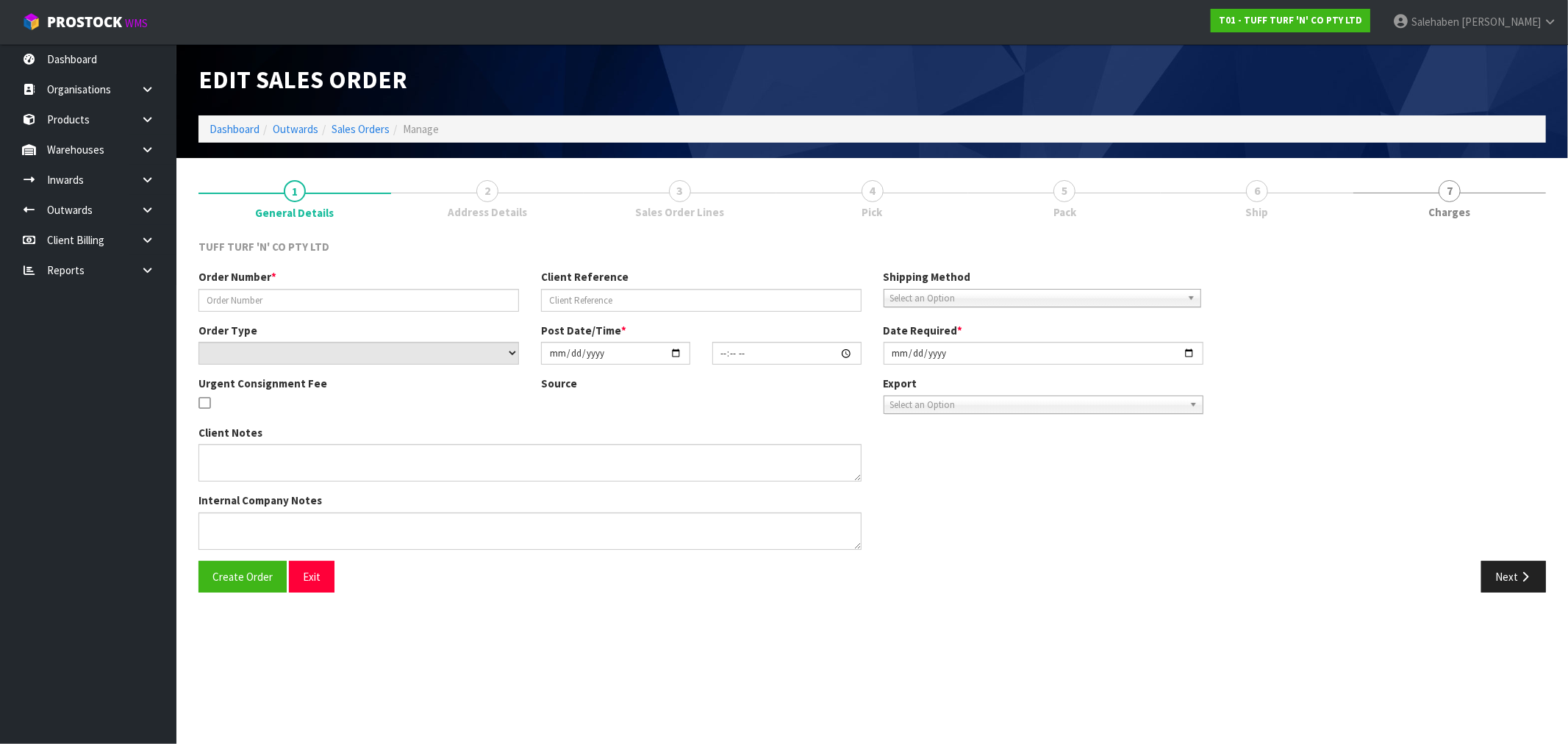
type input "[DATE]"
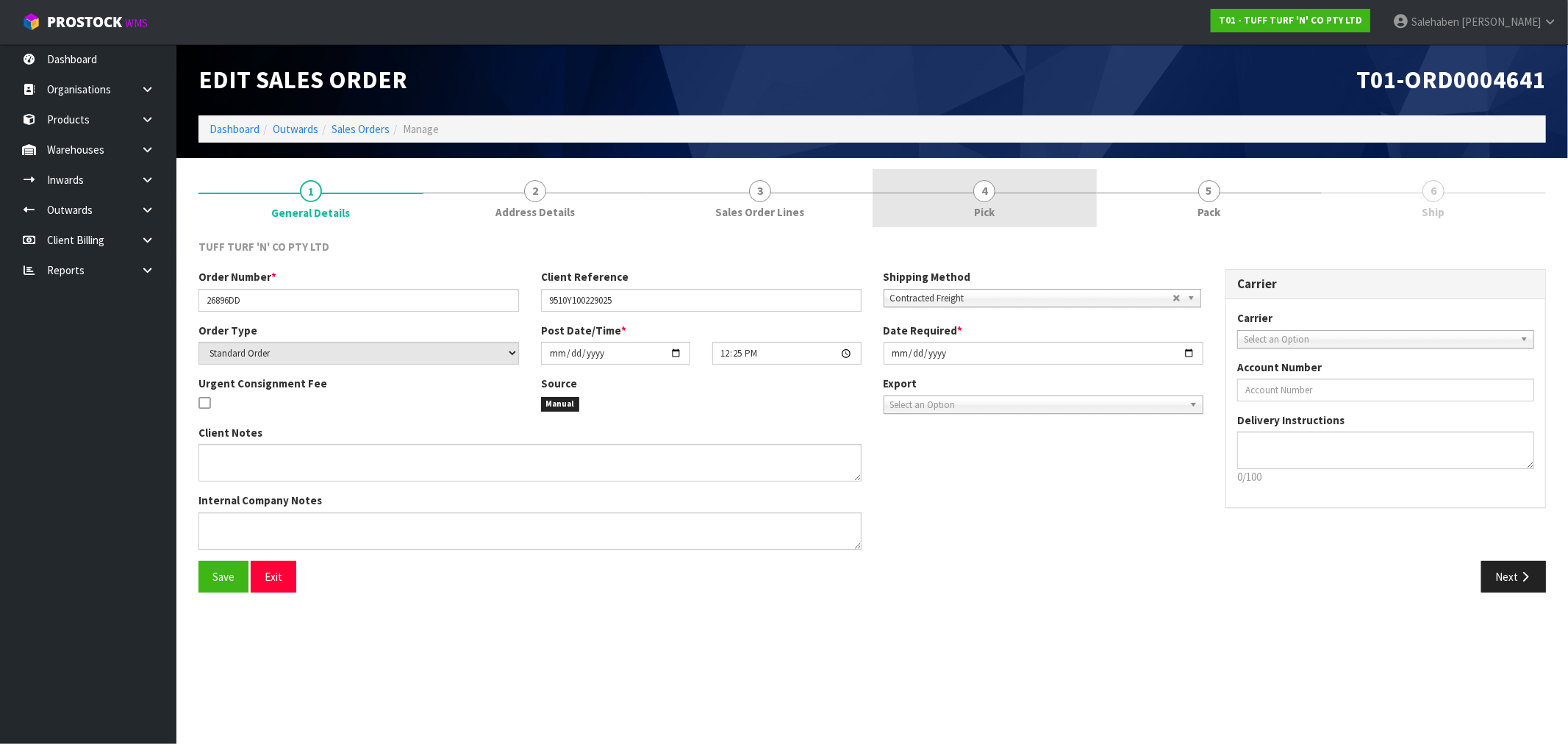
click at [981, 200] on span "4" at bounding box center [984, 191] width 22 height 22
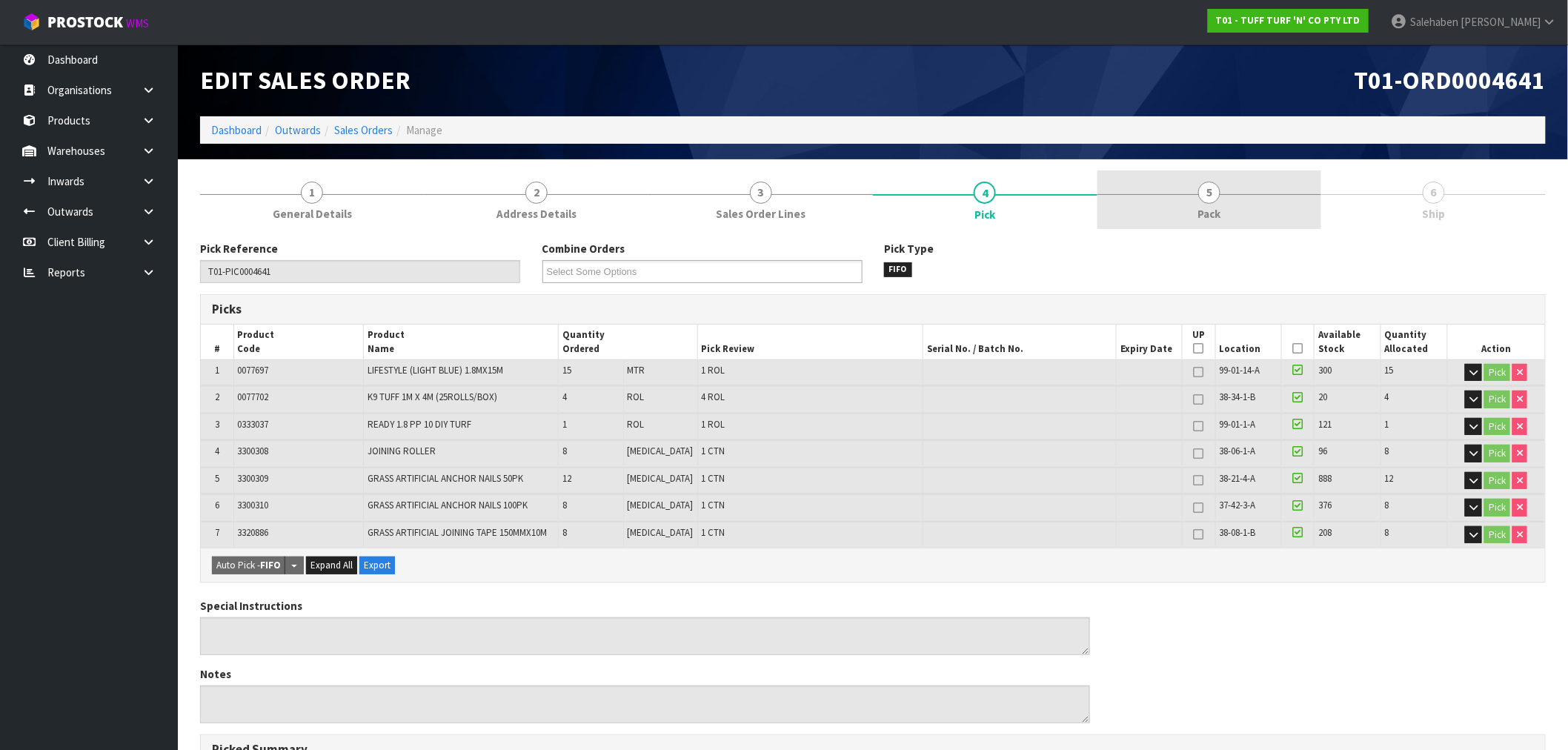
click at [1214, 220] on span "Pack" at bounding box center [1209, 214] width 23 height 16
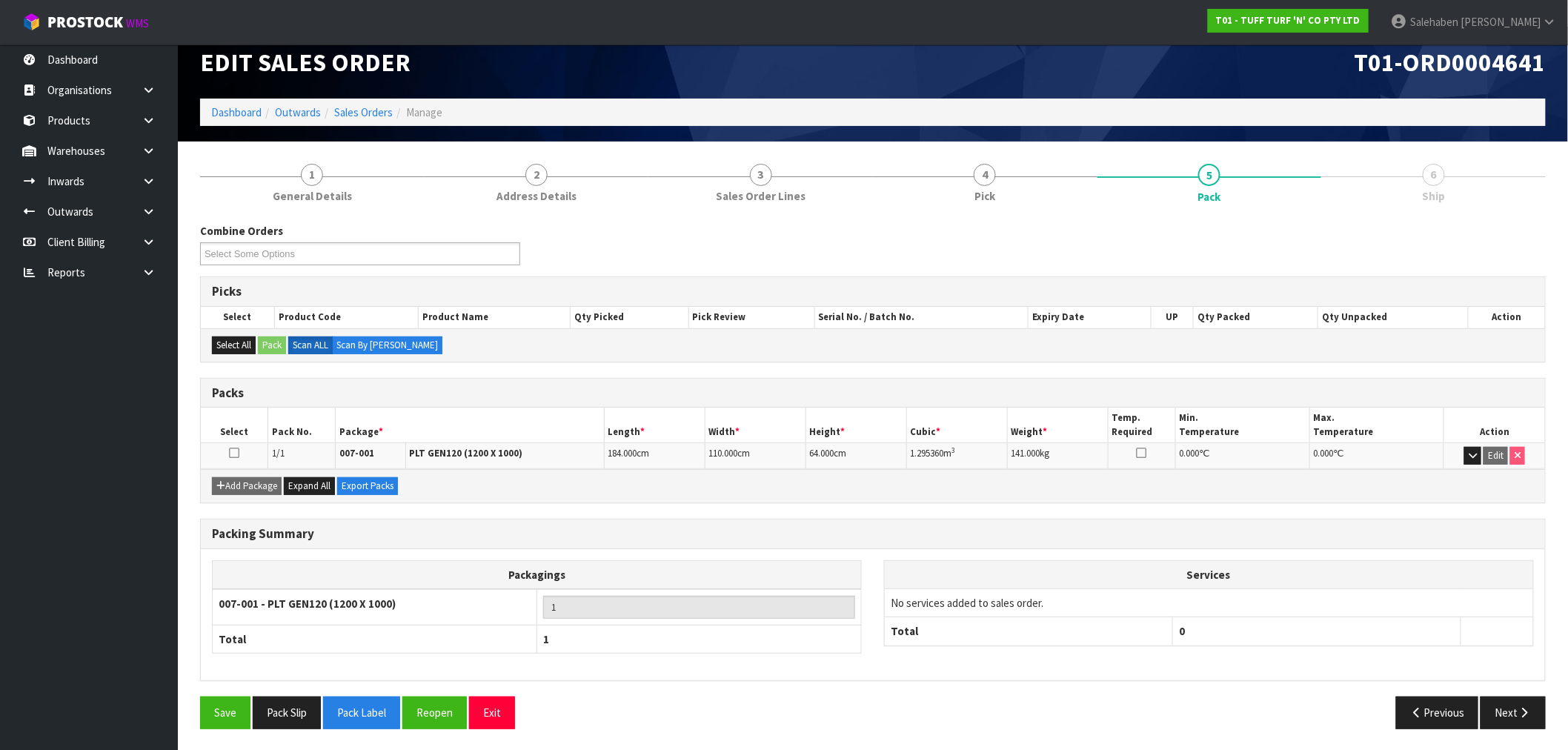
scroll to position [18, 0]
click at [1510, 707] on button "Next" at bounding box center [1513, 712] width 65 height 32
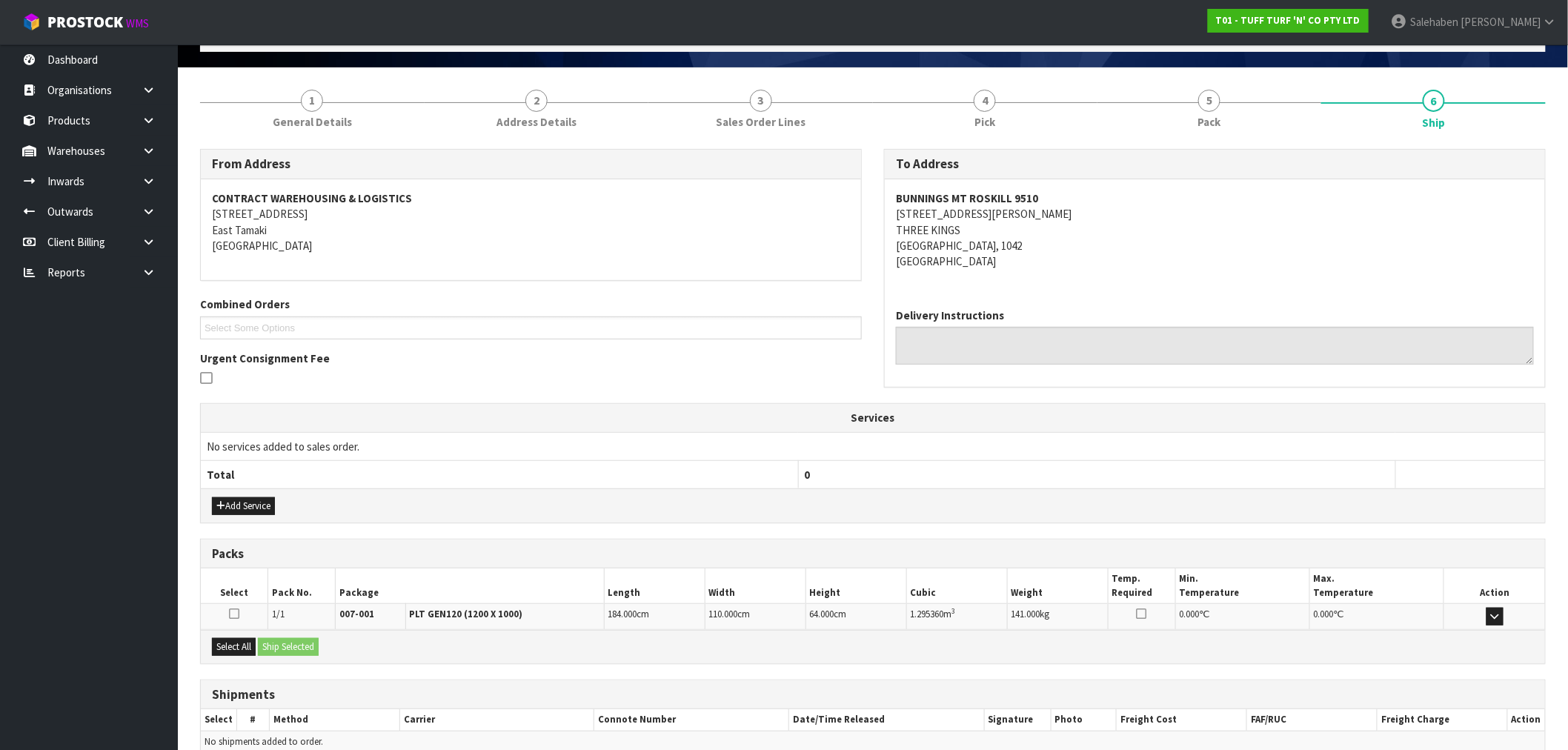
scroll to position [165, 0]
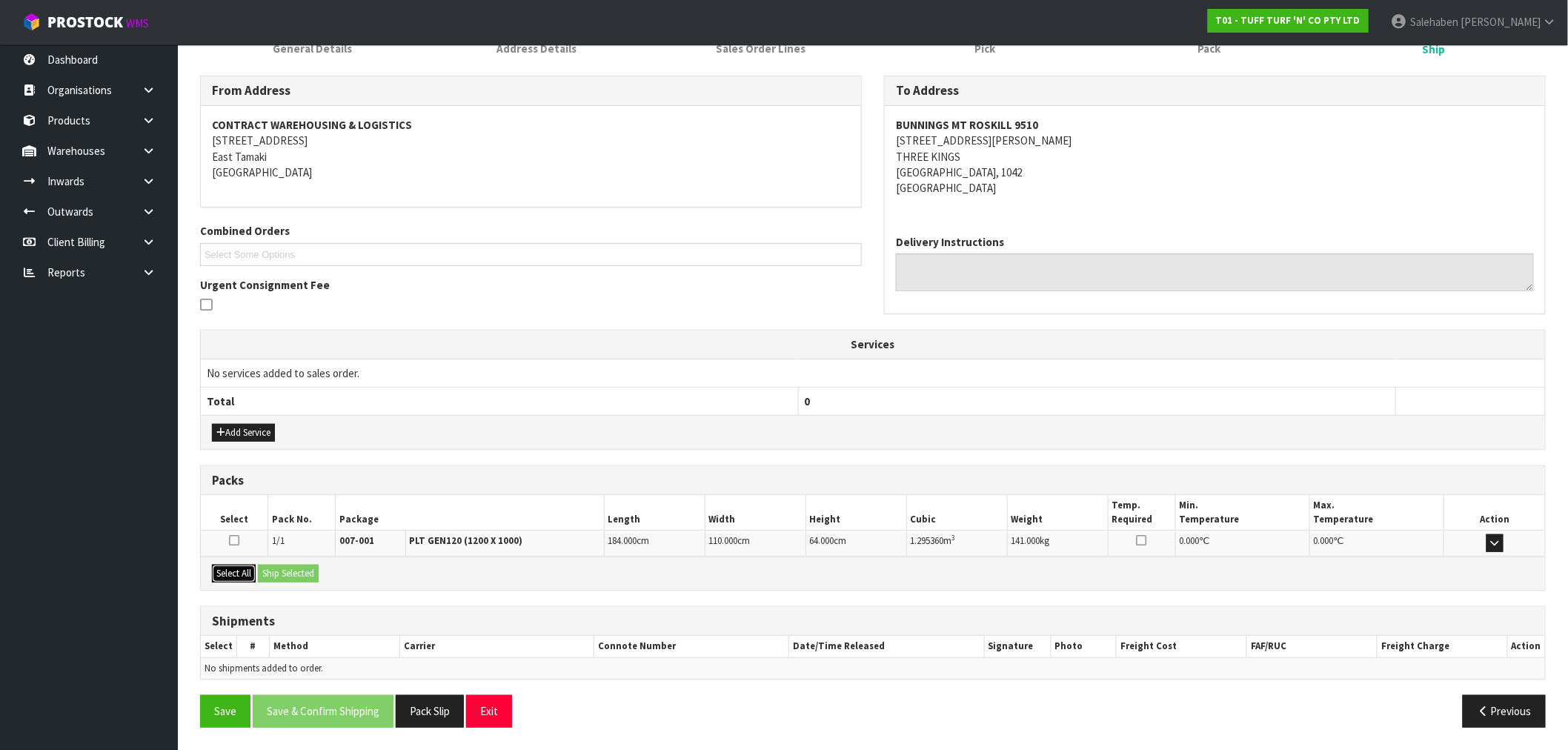
click at [227, 576] on button "Select All" at bounding box center [234, 574] width 43 height 17
click at [304, 573] on button "Ship Selected" at bounding box center [288, 574] width 61 height 17
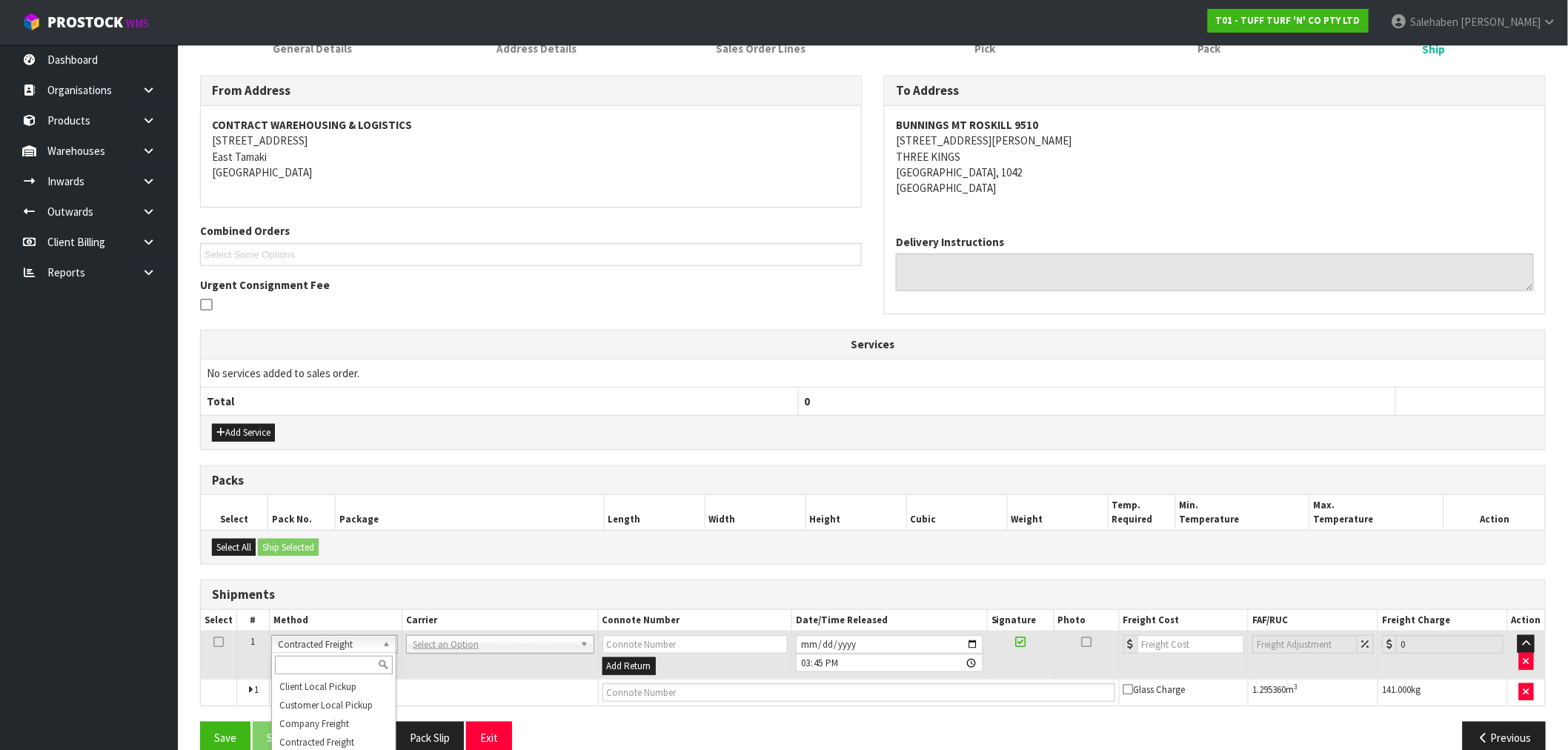
click at [313, 662] on input "text" at bounding box center [334, 665] width 118 height 18
drag, startPoint x: 306, startPoint y: 668, endPoint x: 261, endPoint y: 661, distance: 45.5
click at [264, 585] on body "Toggle navigation ProStock WMS T01 - TUFF TURF 'N' CO PTY LTD Salehaben Patel L…" at bounding box center [784, 210] width 1568 height 750
type input "cwl"
click at [302, 661] on input "text" at bounding box center [334, 665] width 118 height 18
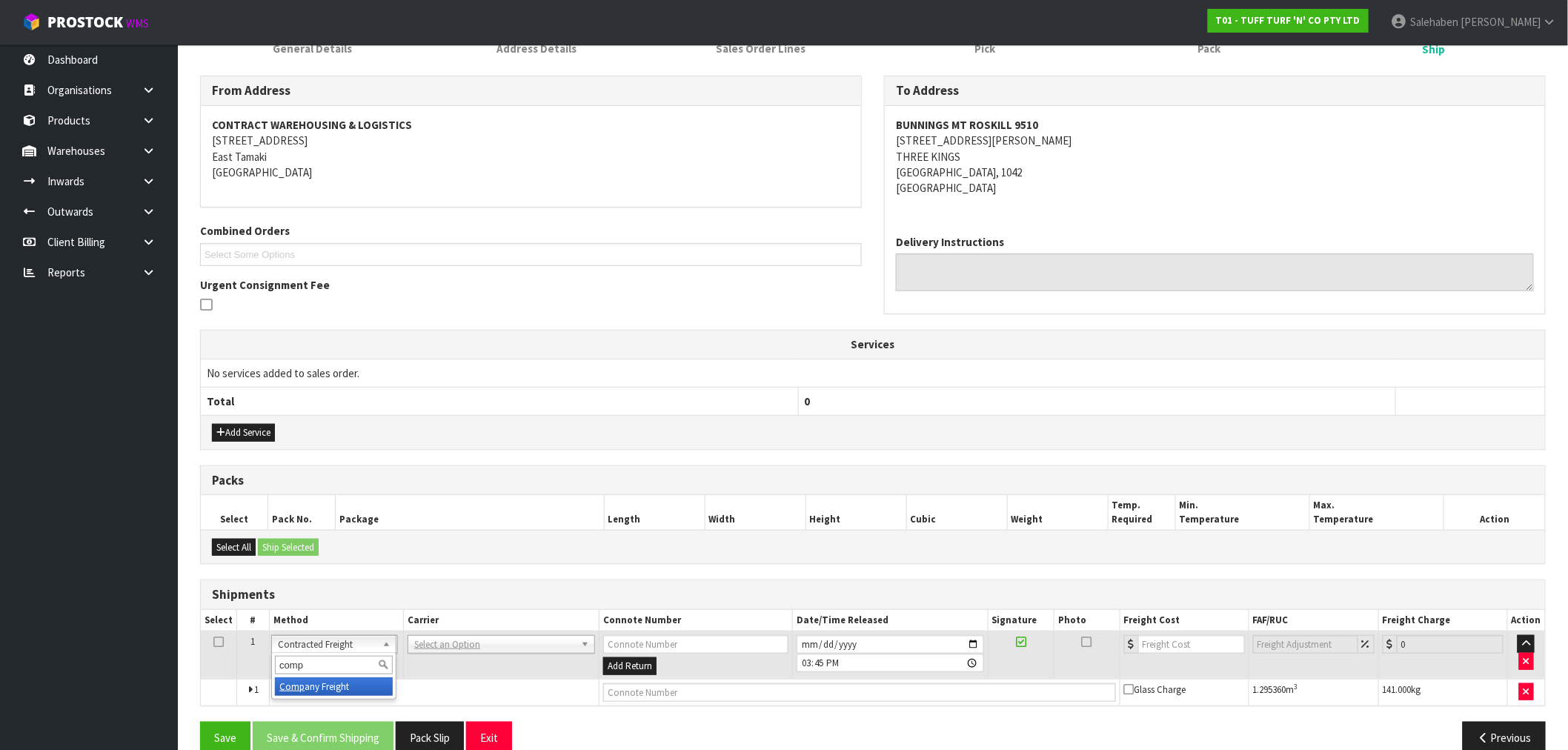
type input "comp"
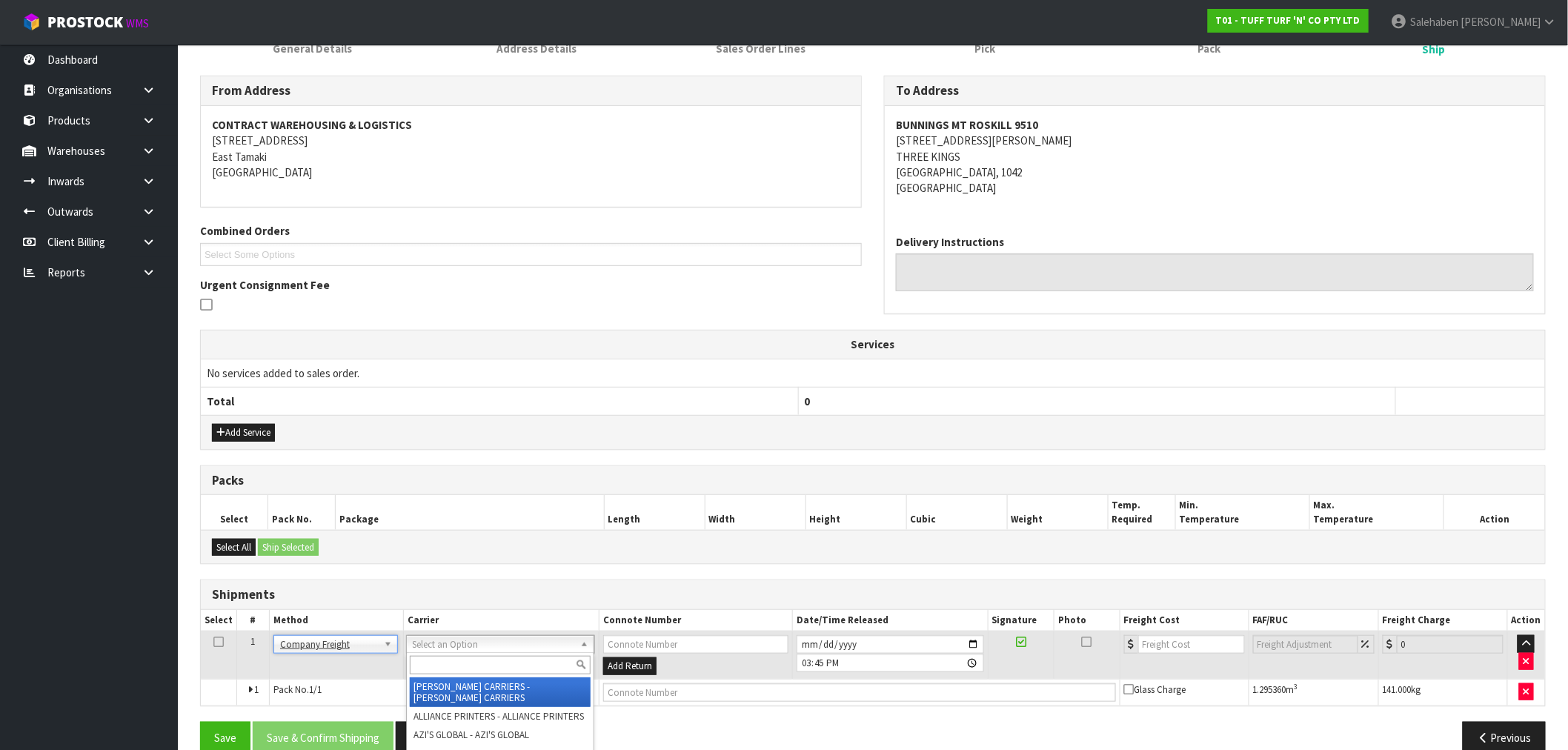
click at [450, 662] on input "text" at bounding box center [500, 665] width 181 height 18
type input "cwl"
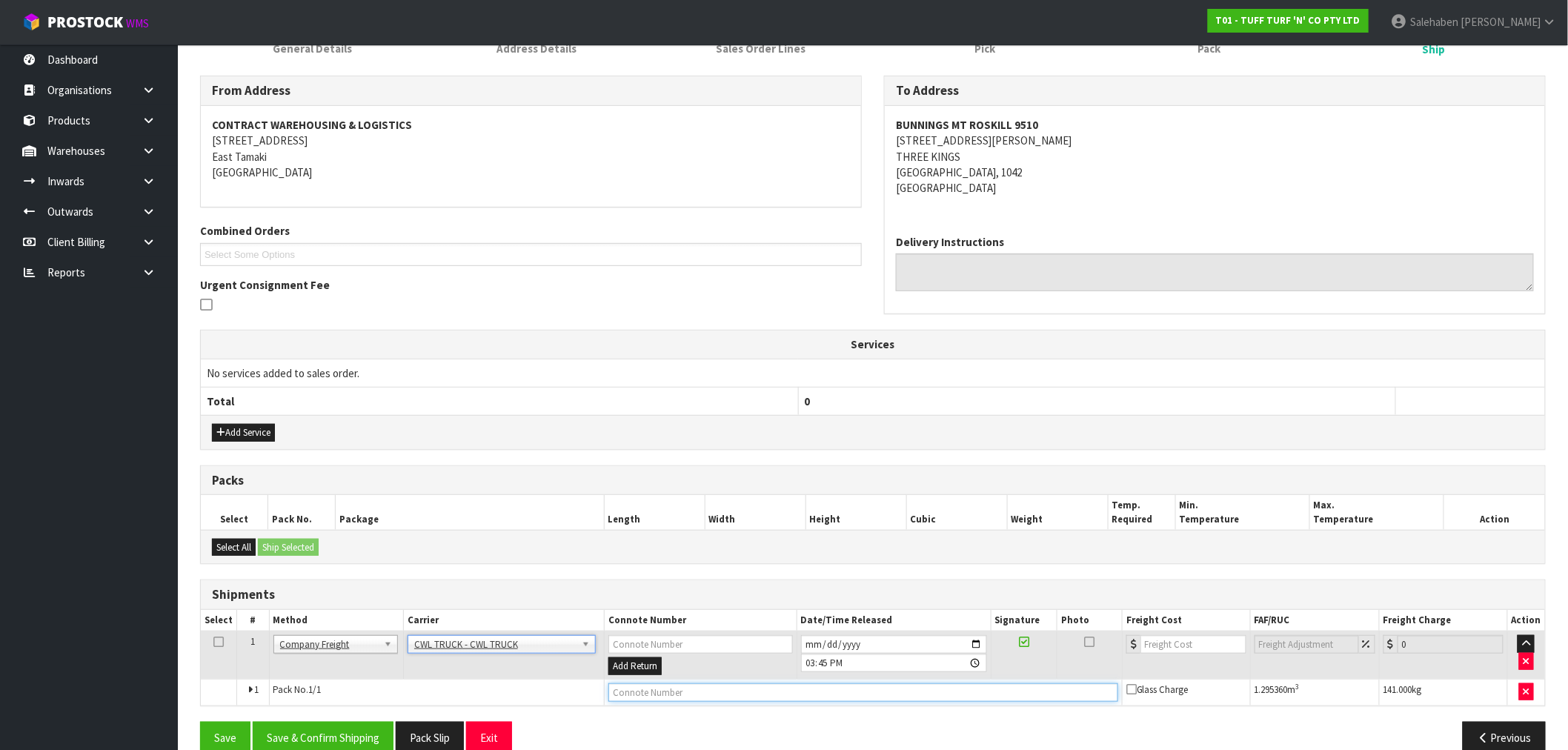
click at [652, 692] on input "text" at bounding box center [863, 692] width 510 height 18
type input "CWL TRUCK DELIVERY"
drag, startPoint x: 978, startPoint y: 637, endPoint x: 986, endPoint y: 628, distance: 12.0
click at [978, 635] on input "2025-09-02" at bounding box center [894, 644] width 186 height 18
click at [976, 641] on input "2025-09-02" at bounding box center [894, 644] width 186 height 18
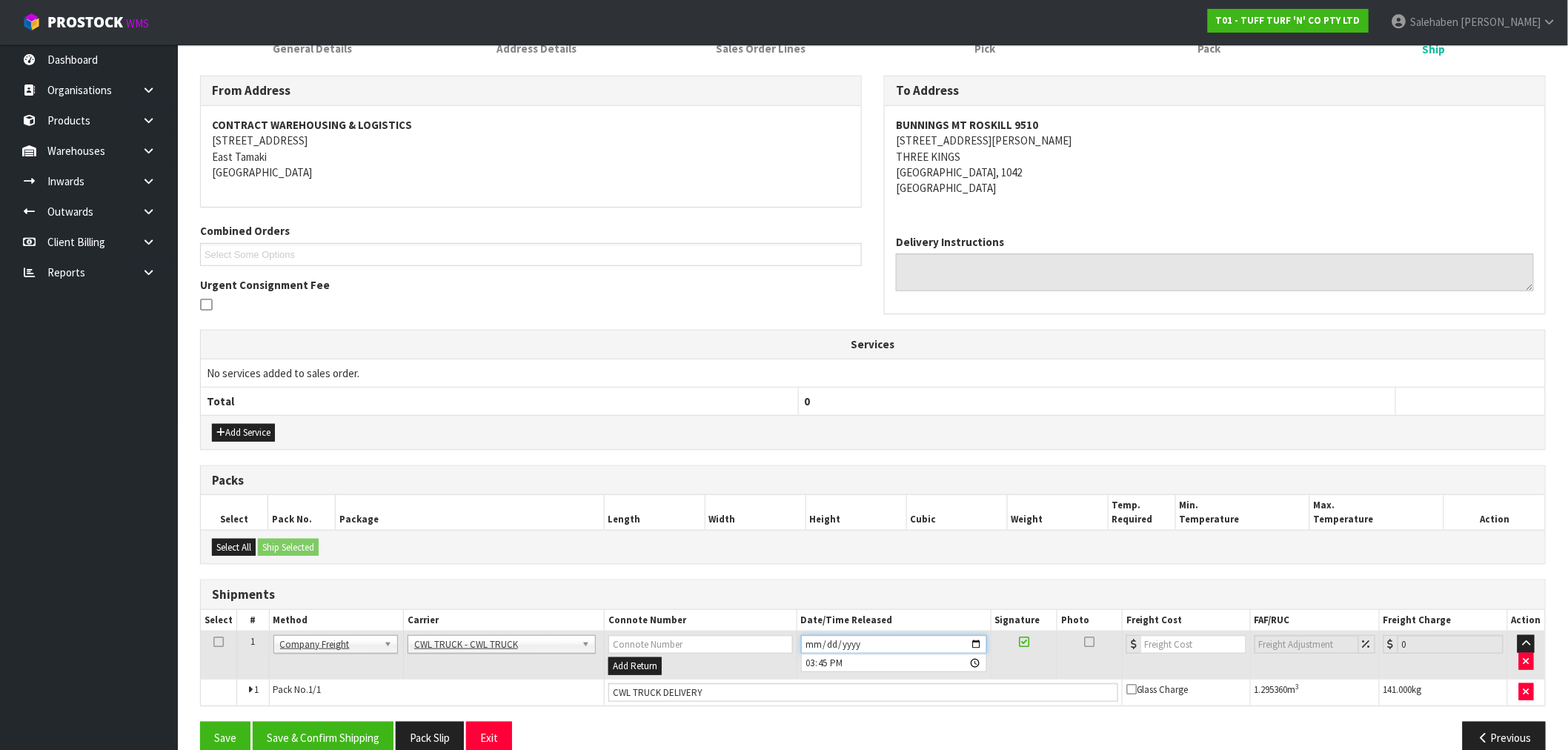
type input "2025-09-03"
click at [367, 744] on button "Save & Confirm Shipping" at bounding box center [323, 738] width 141 height 32
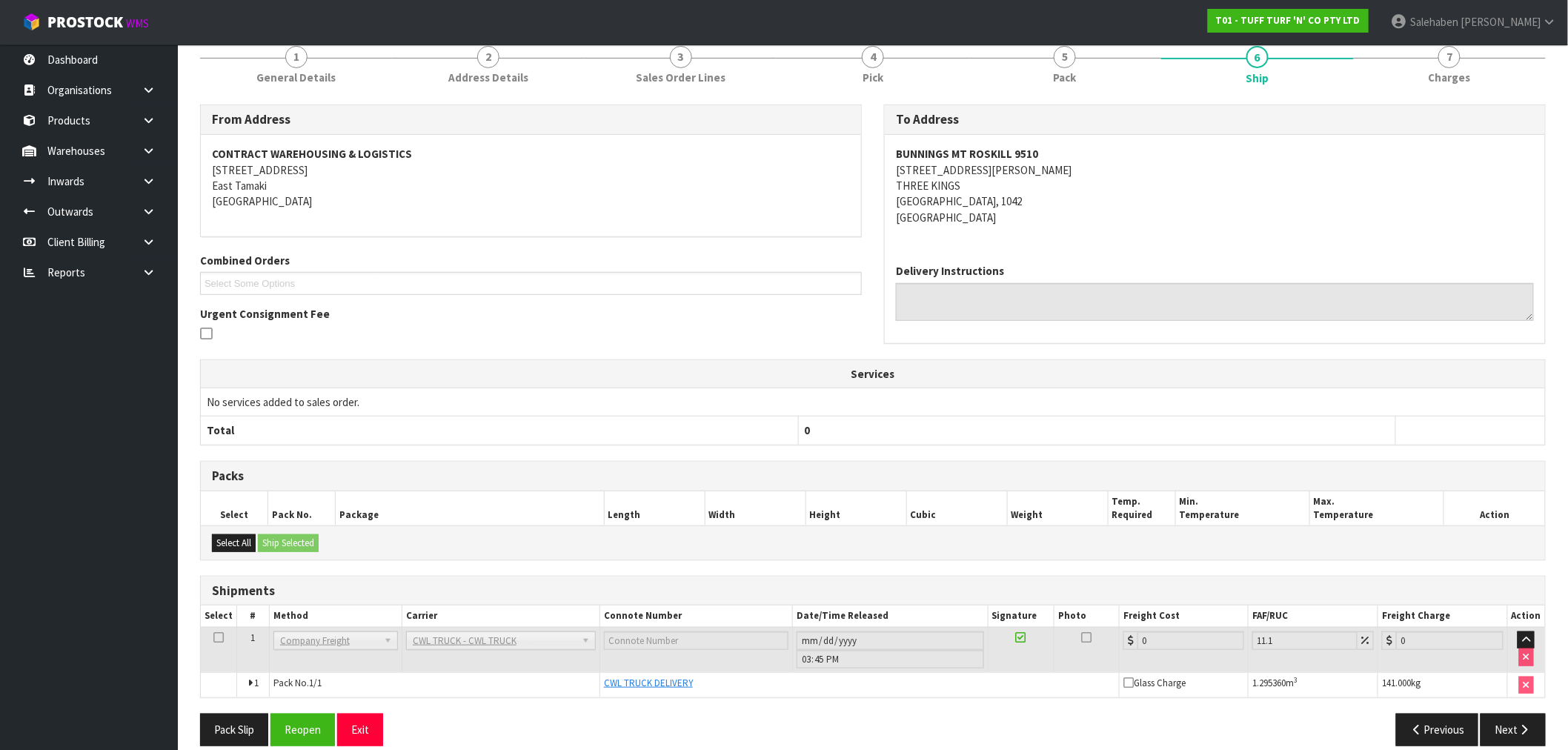
scroll to position [208, 0]
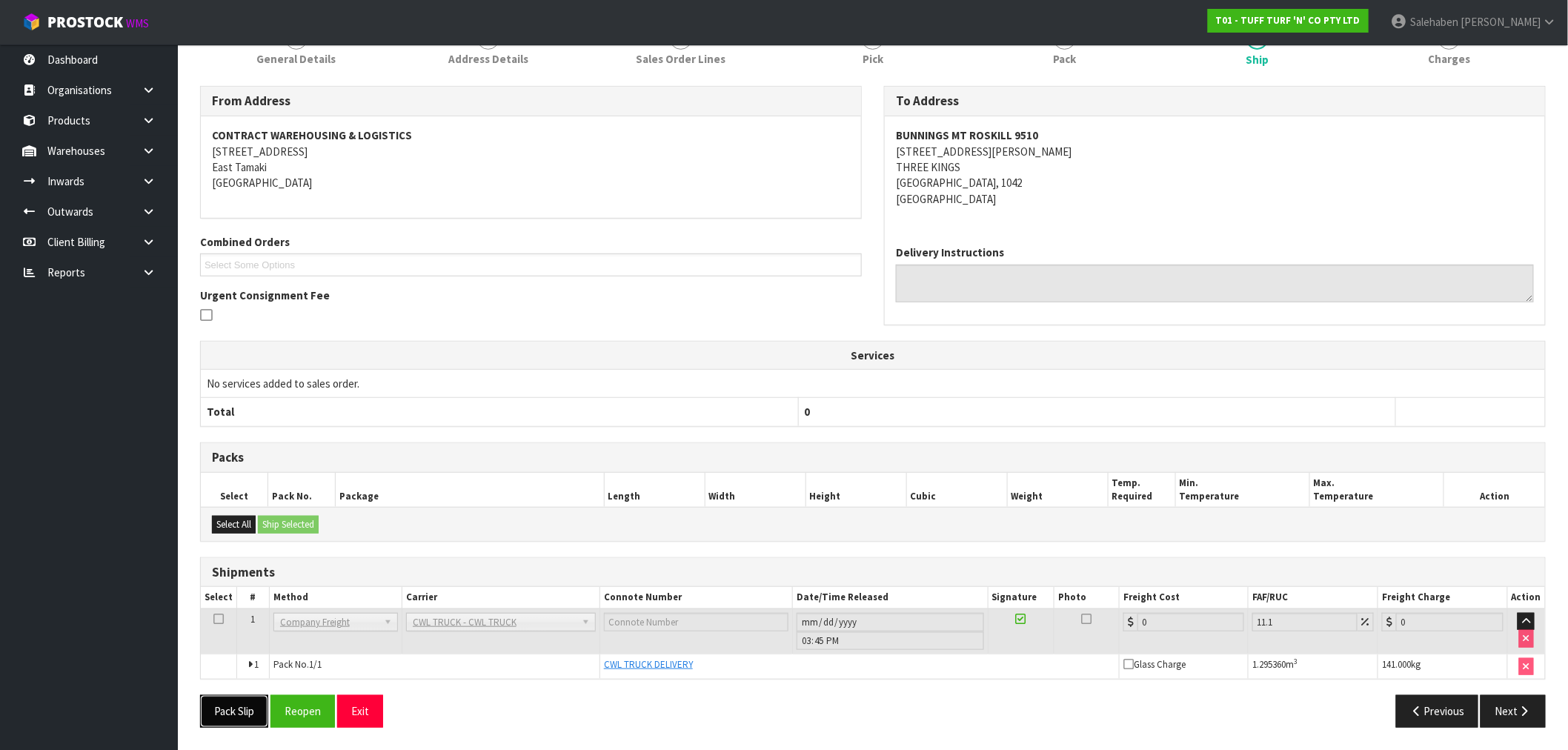
click at [232, 715] on button "Pack Slip" at bounding box center [234, 711] width 69 height 32
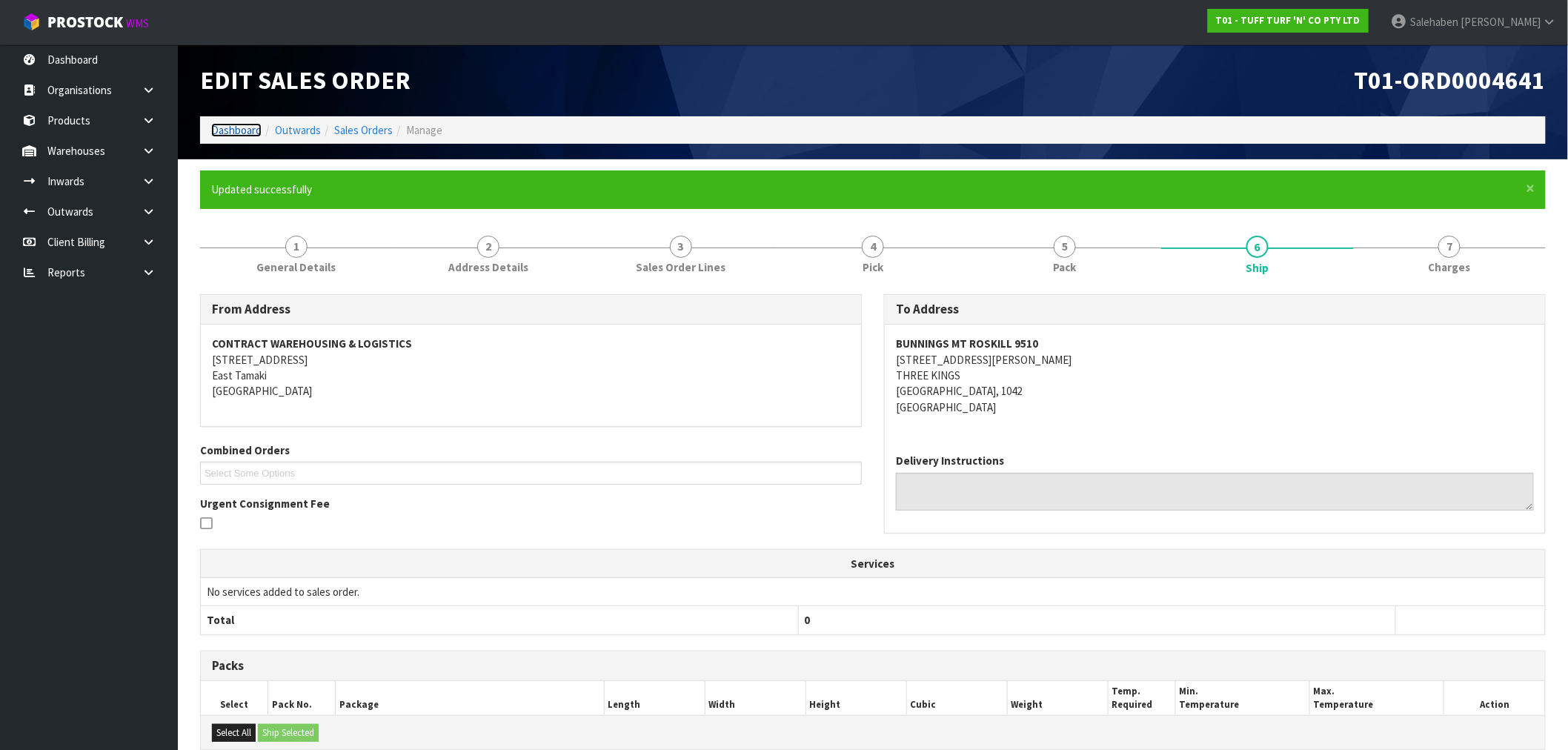
click at [240, 129] on link "Dashboard" at bounding box center [236, 130] width 50 height 14
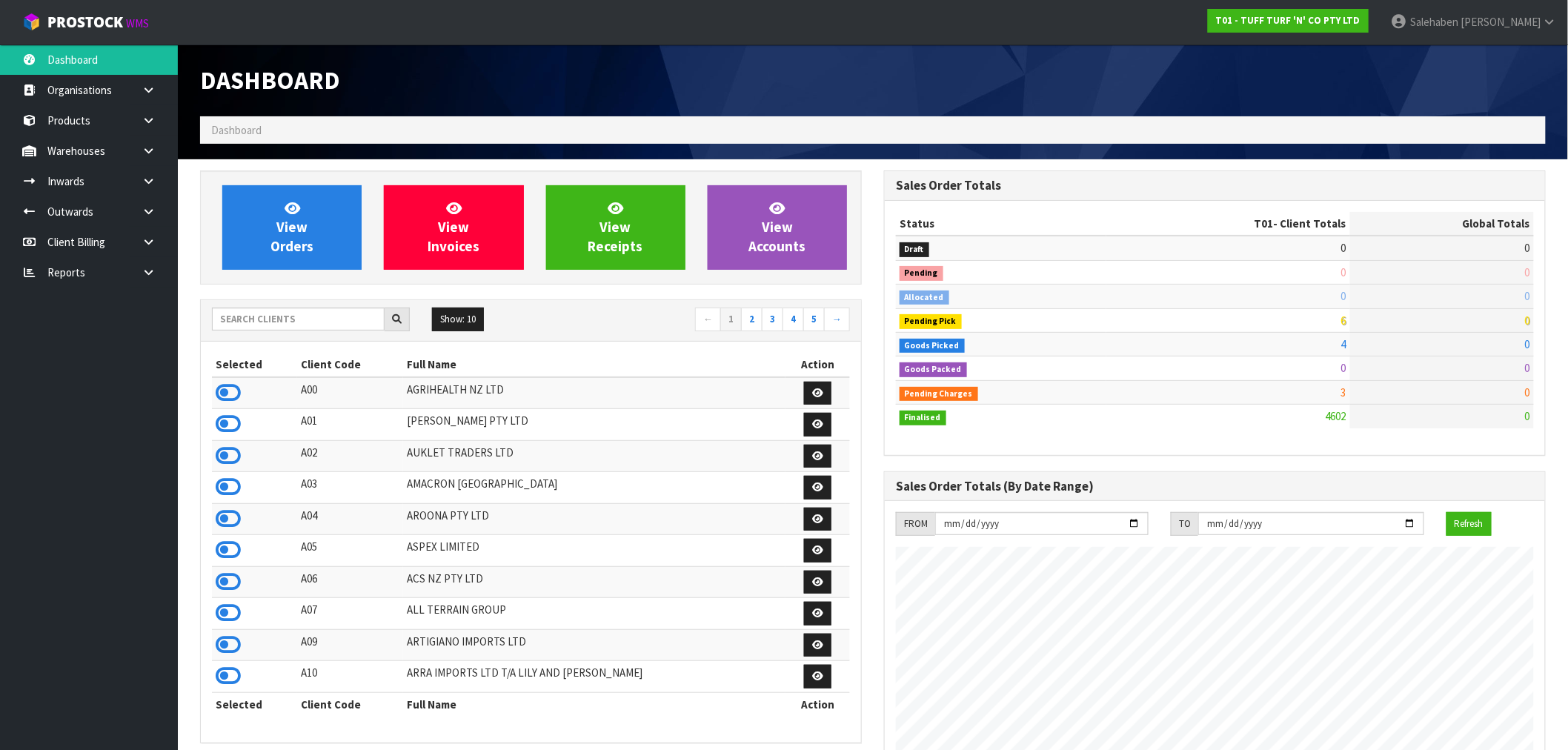
scroll to position [1122, 684]
click at [304, 317] on input "text" at bounding box center [298, 319] width 173 height 23
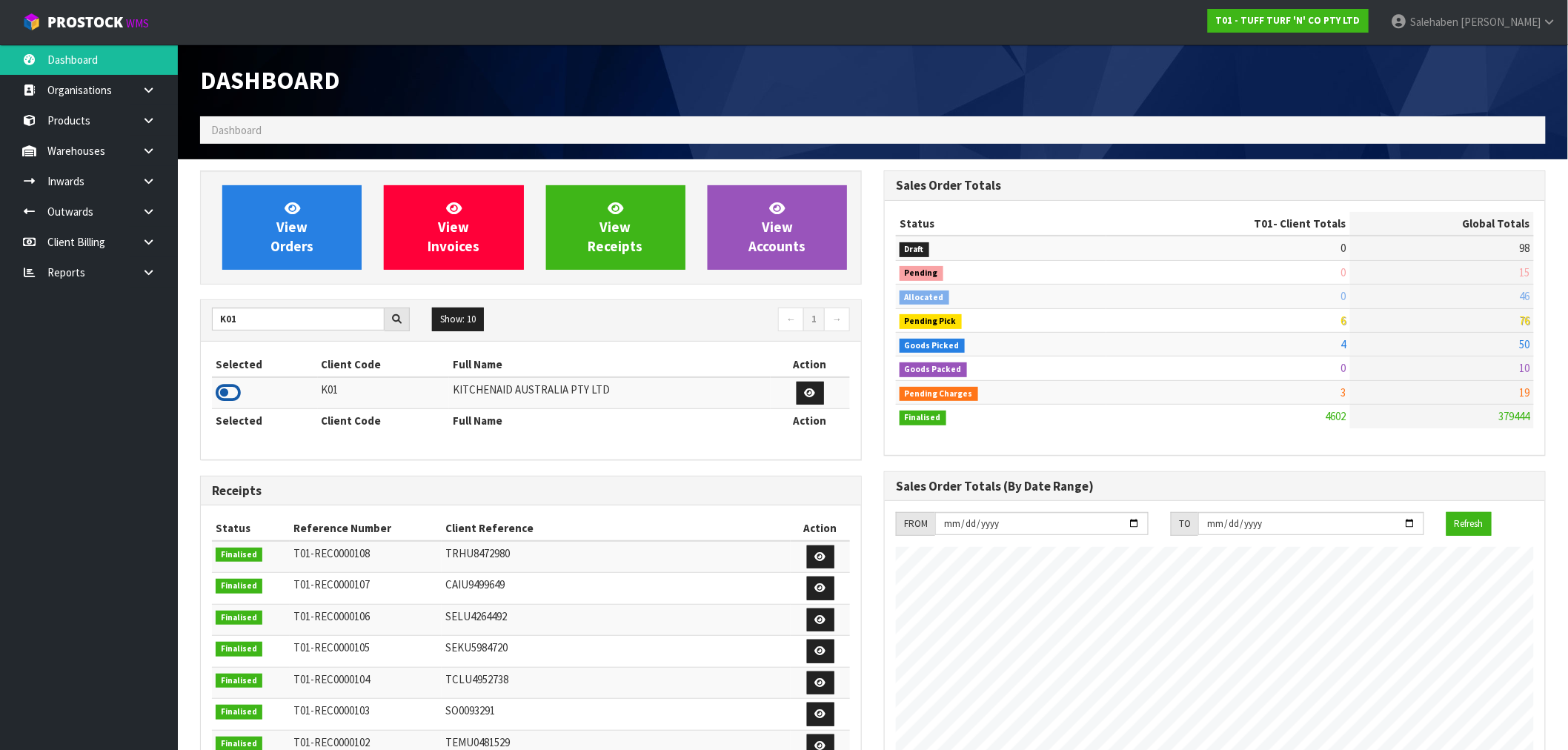
click at [230, 391] on icon at bounding box center [227, 393] width 25 height 23
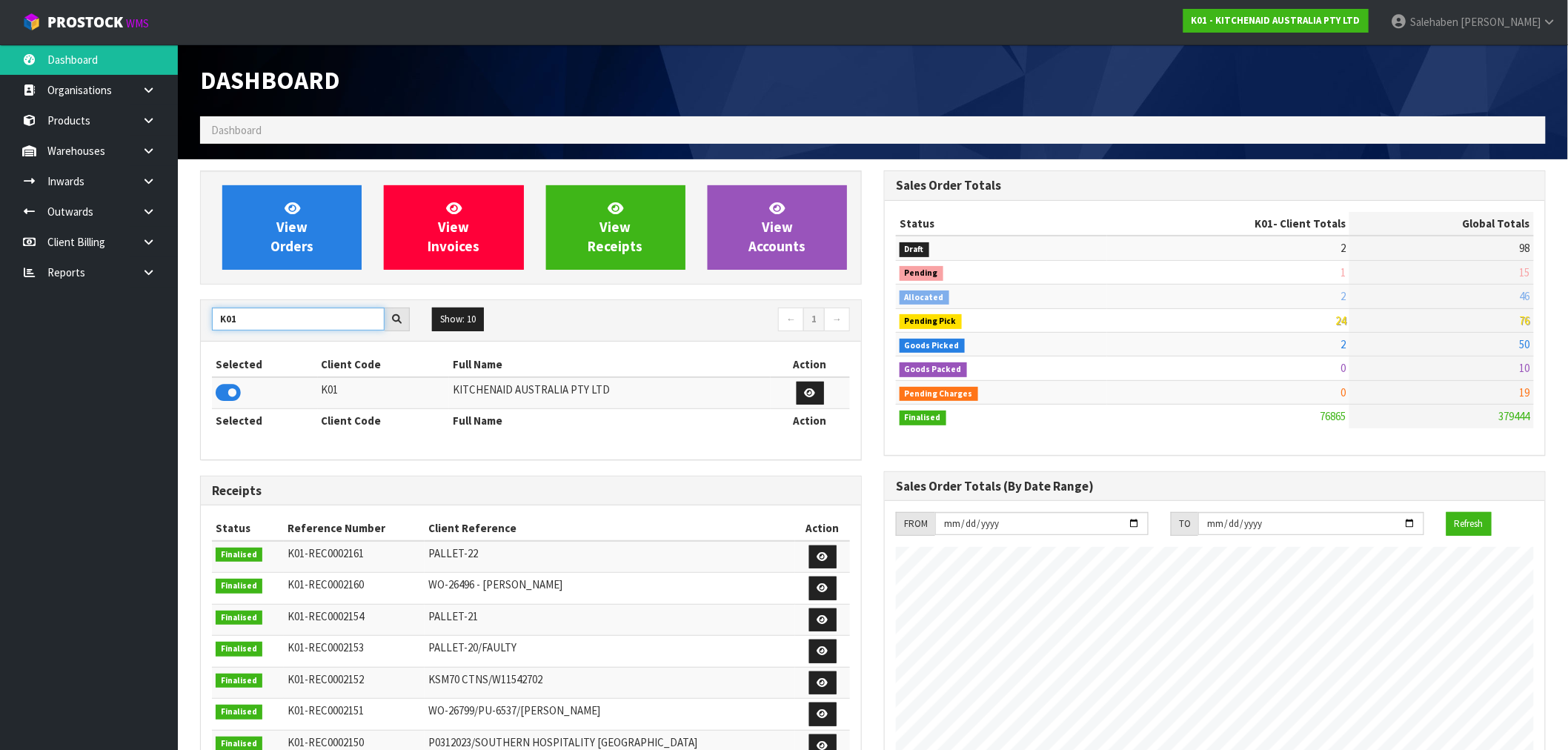
click at [201, 347] on div "K01 Show: 10 5 10 25 50 ← 1 → Selected Client Code Full Name Action K01 KITCHEN…" at bounding box center [531, 379] width 662 height 161
type input "J02"
click at [222, 395] on icon at bounding box center [227, 393] width 25 height 23
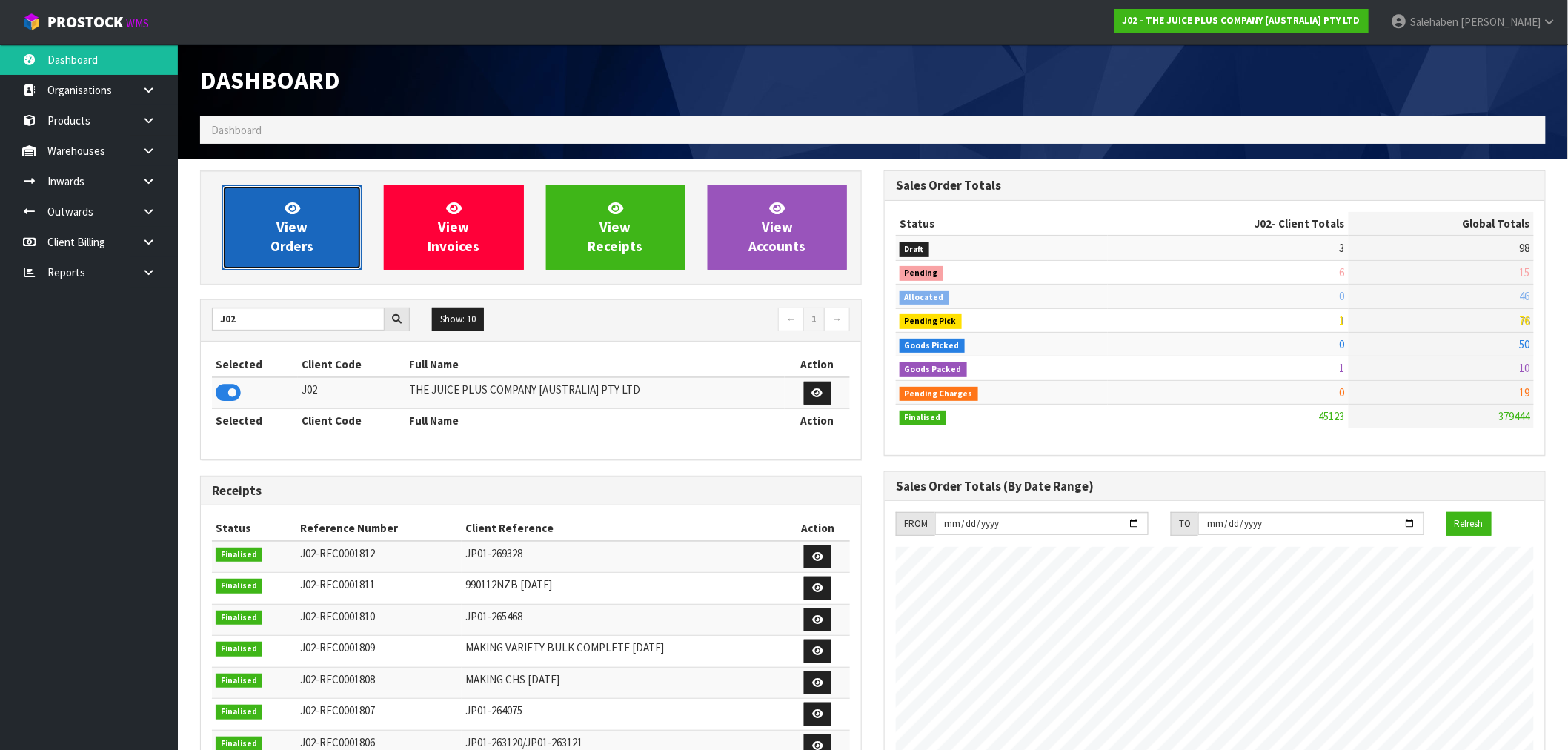
click at [328, 226] on link "View Orders" at bounding box center [292, 227] width 140 height 84
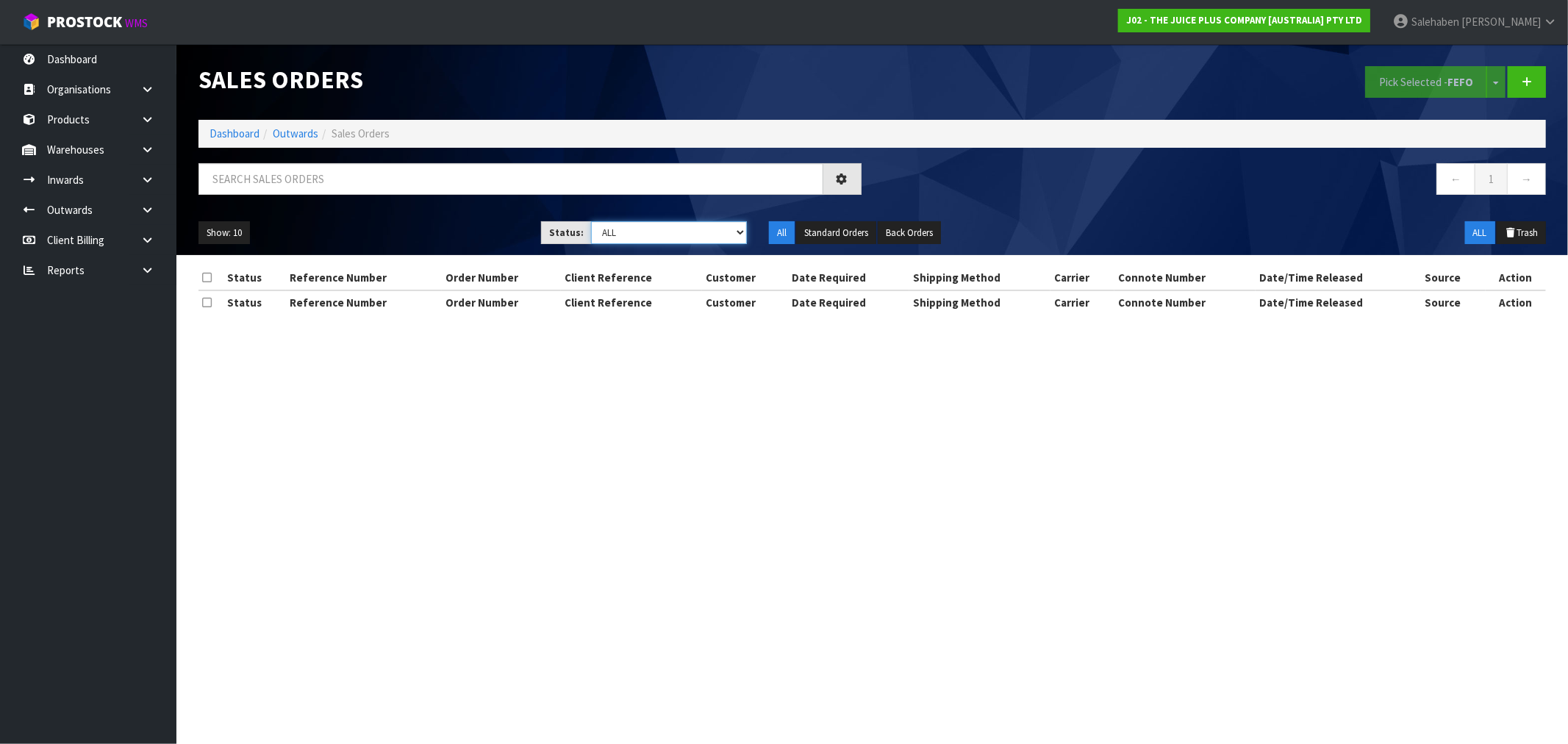
click at [627, 229] on select "Draft Pending Allocated Pending Pick Goods Picked Goods Packed Pending Charges …" at bounding box center [668, 232] width 156 height 22
select select "string:3"
click at [591, 221] on select "Draft Pending Allocated Pending Pick Goods Picked Goods Packed Pending Charges …" at bounding box center [668, 232] width 156 height 22
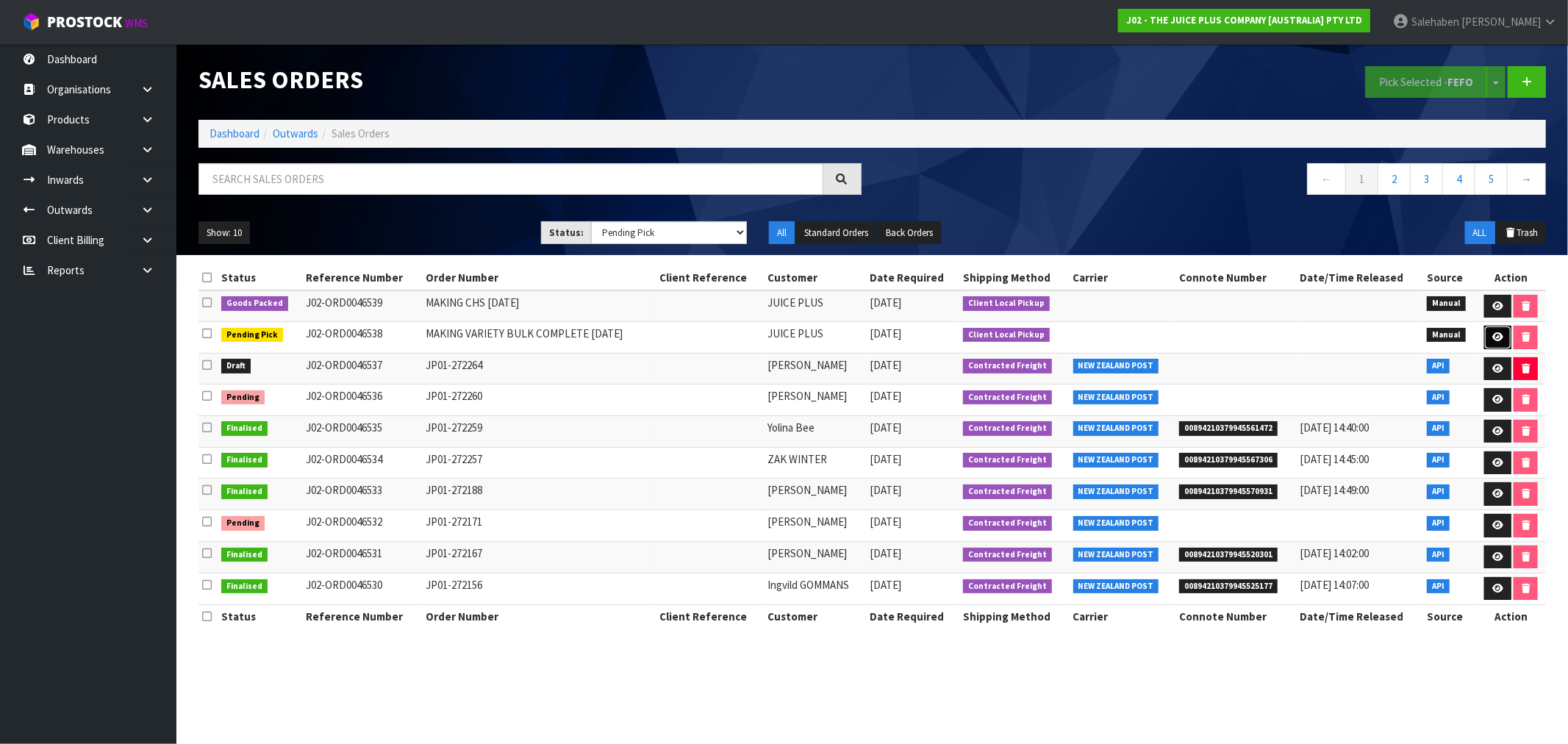
click at [1509, 331] on link at bounding box center [1498, 337] width 28 height 23
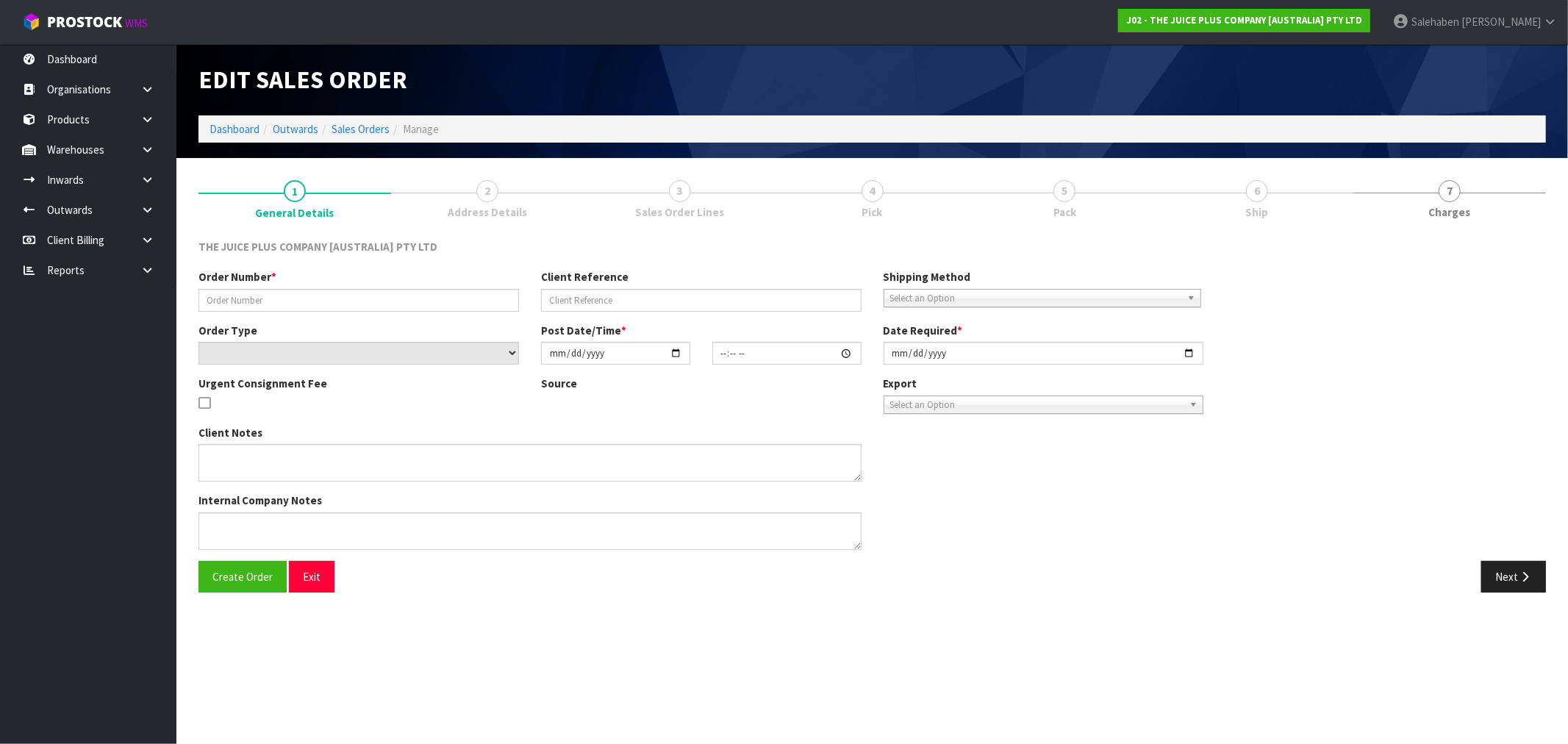
type input "MAKING VARIETY BULK COMPLETE 02.09.25"
select select "number:0"
type input "2025-09-02"
type input "11:14:00.000"
type input "2025-09-02"
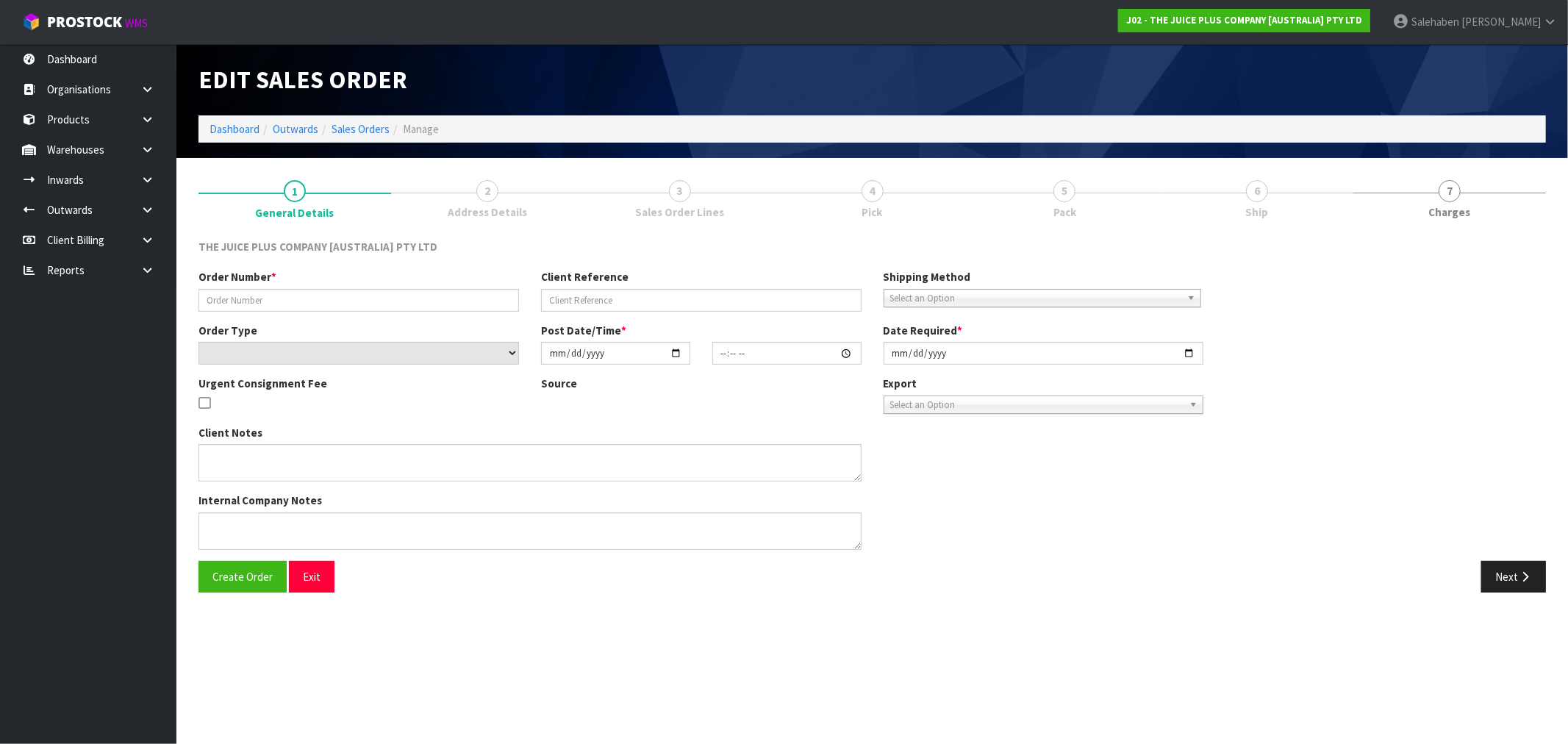
type textarea "2 BAGS OF VANILLA + 2 BAGS OF CHOCOLATE"
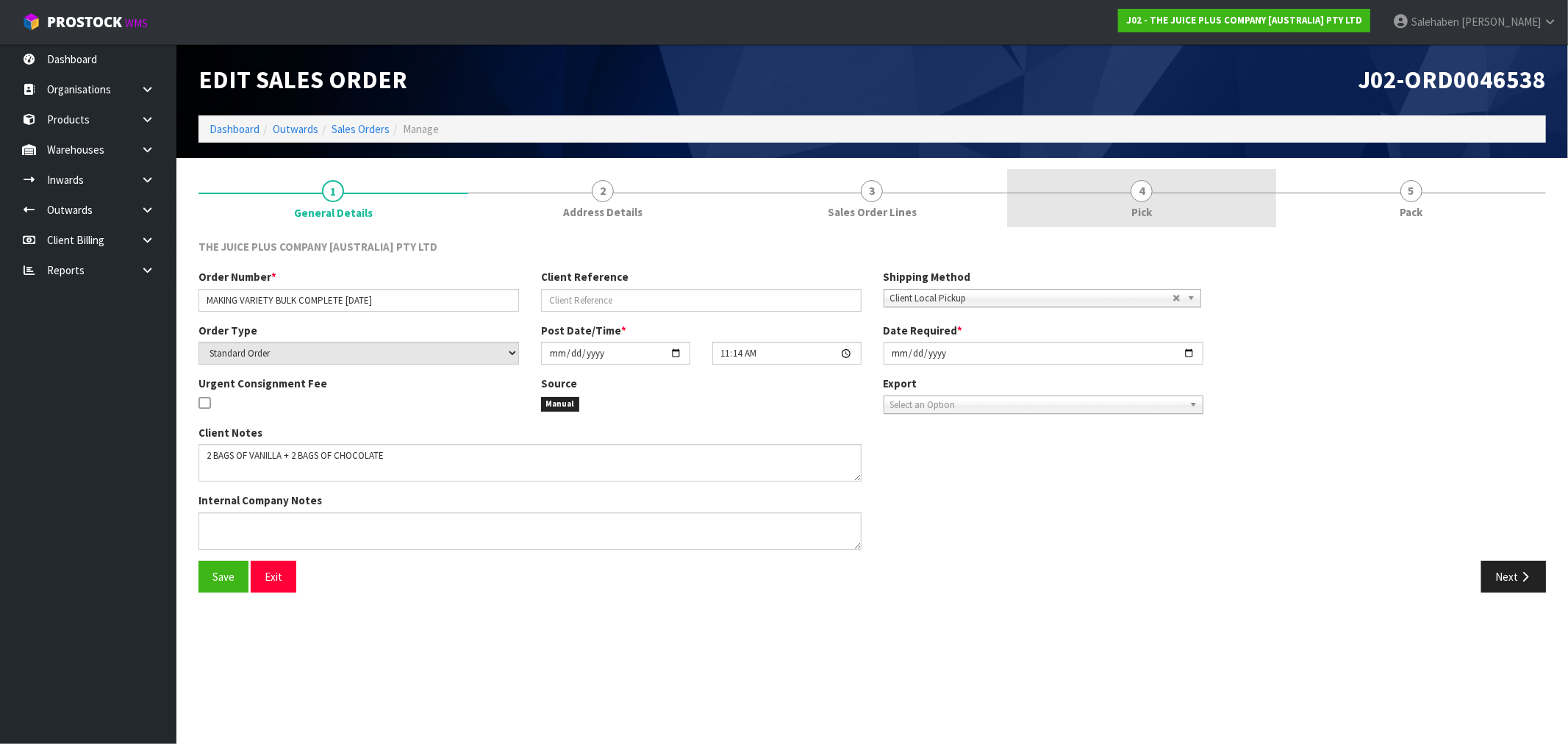
click at [1128, 206] on link "4 Pick" at bounding box center [1142, 197] width 270 height 58
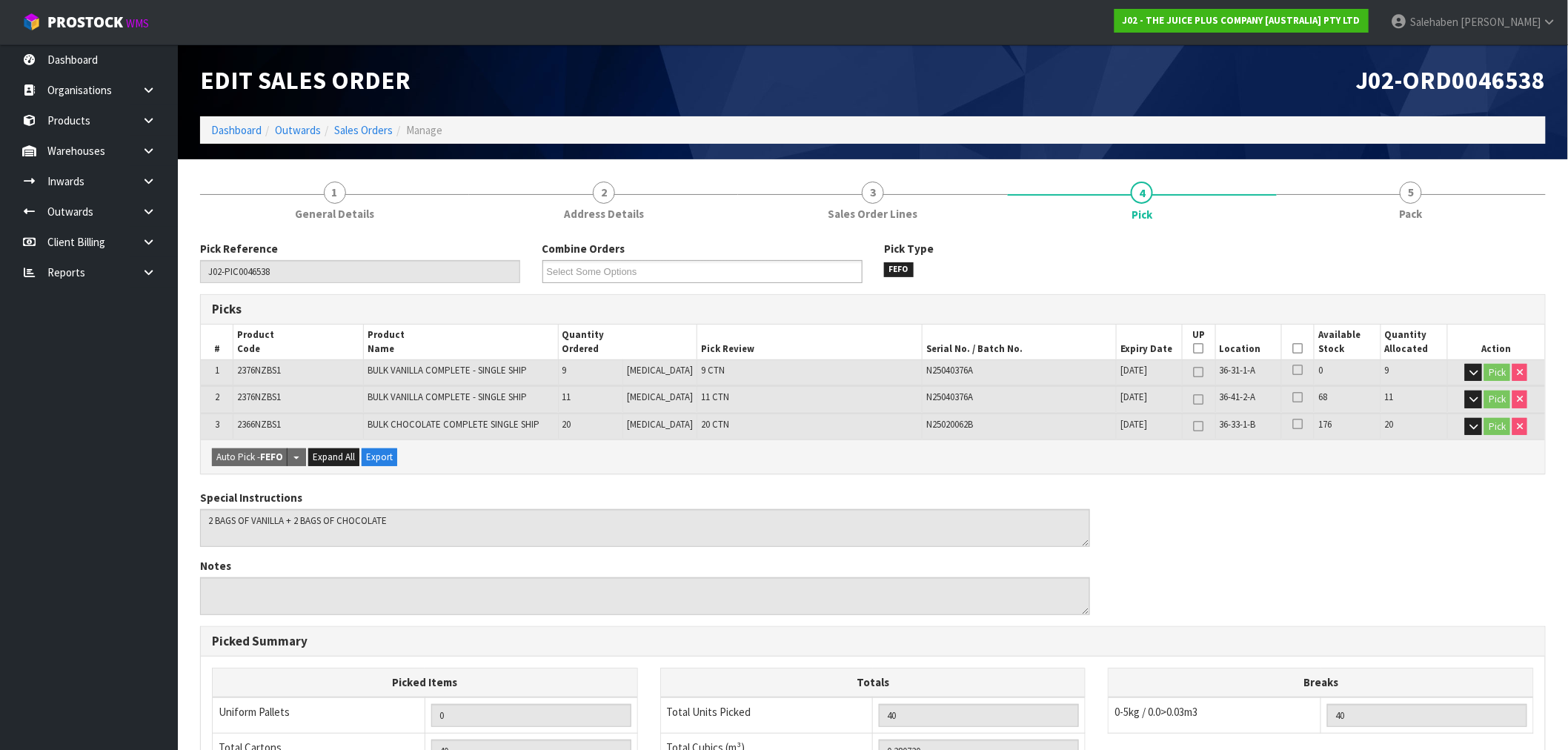
click at [1295, 348] on icon at bounding box center [1299, 348] width 10 height 1
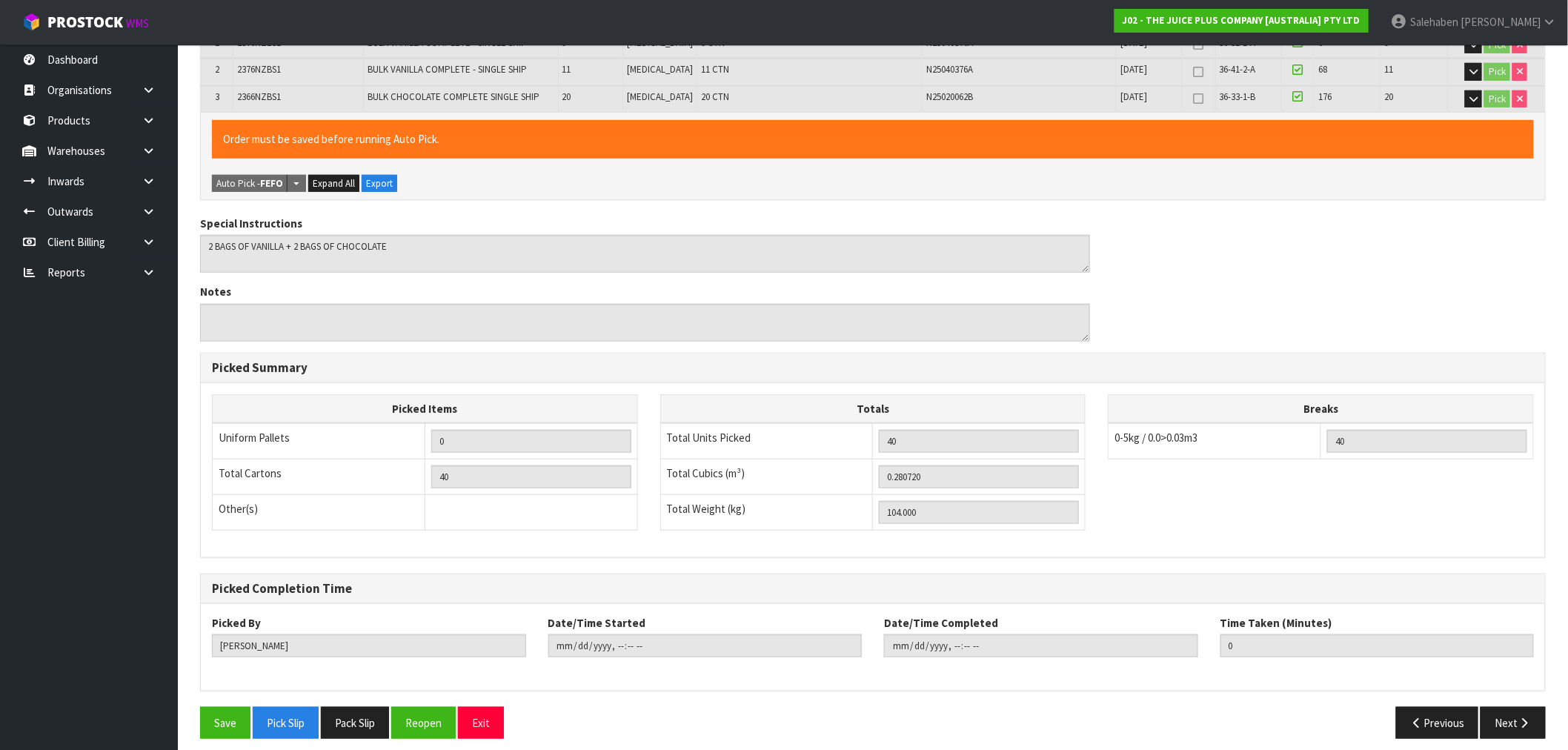
scroll to position [338, 0]
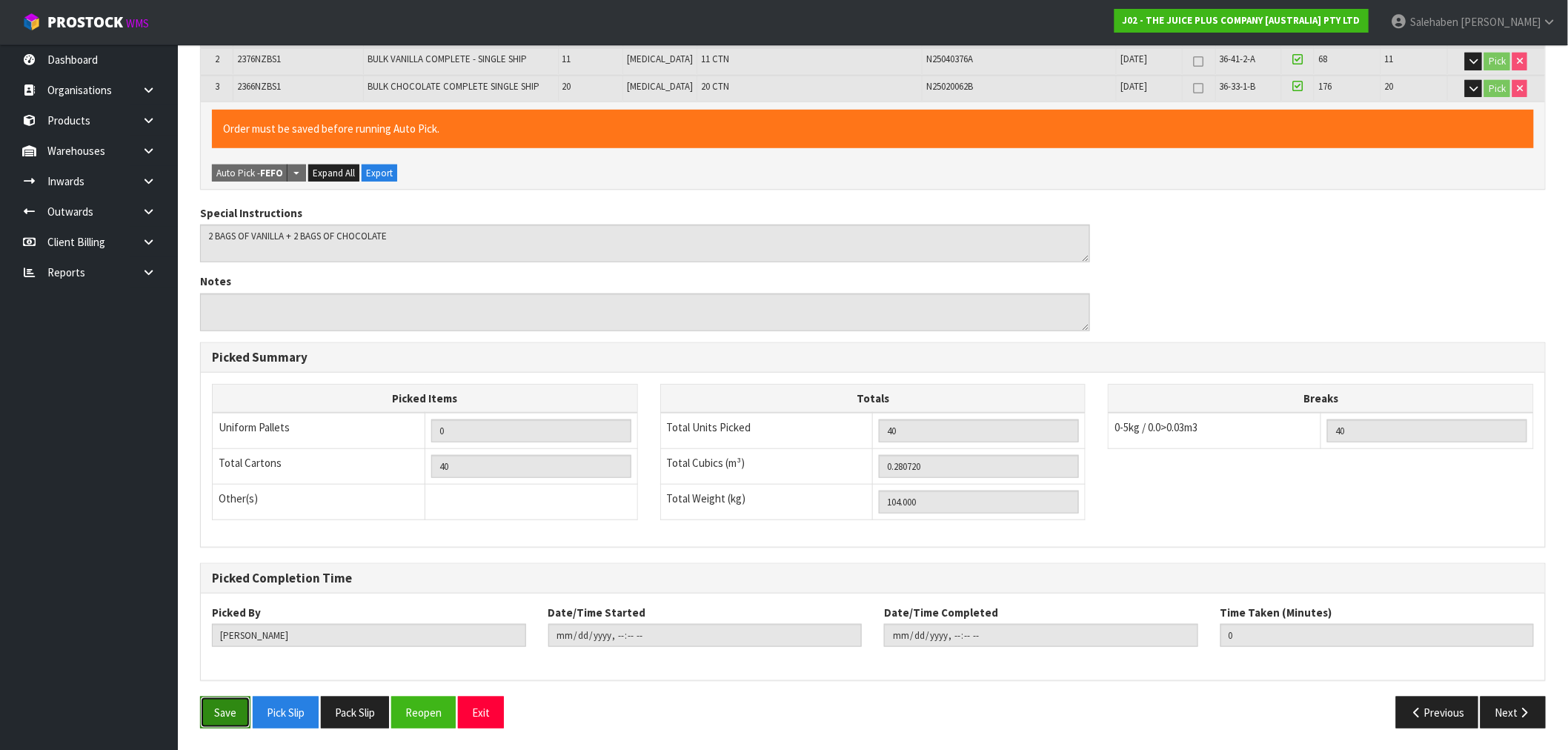
click at [234, 710] on button "Save" at bounding box center [226, 713] width 50 height 32
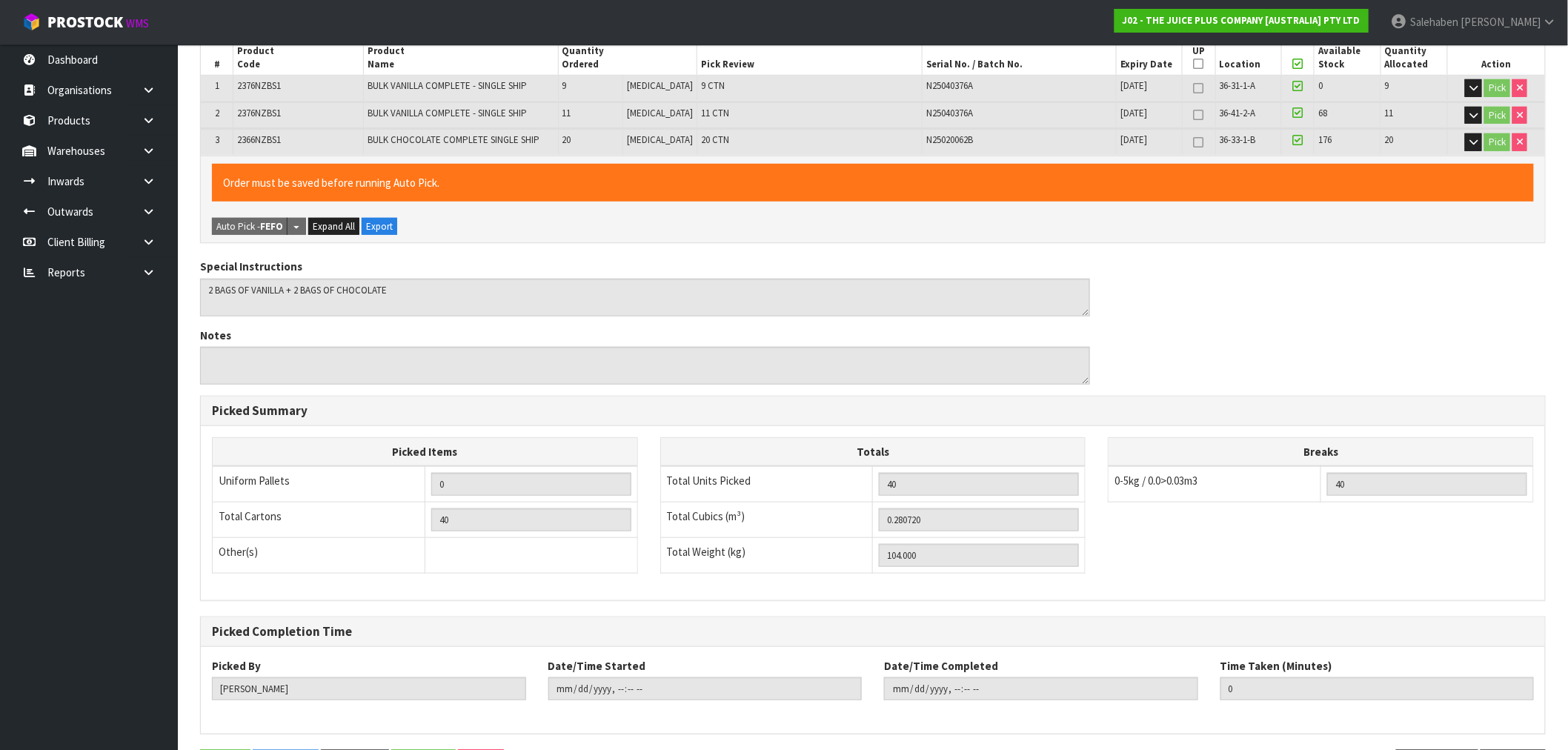
scroll to position [0, 0]
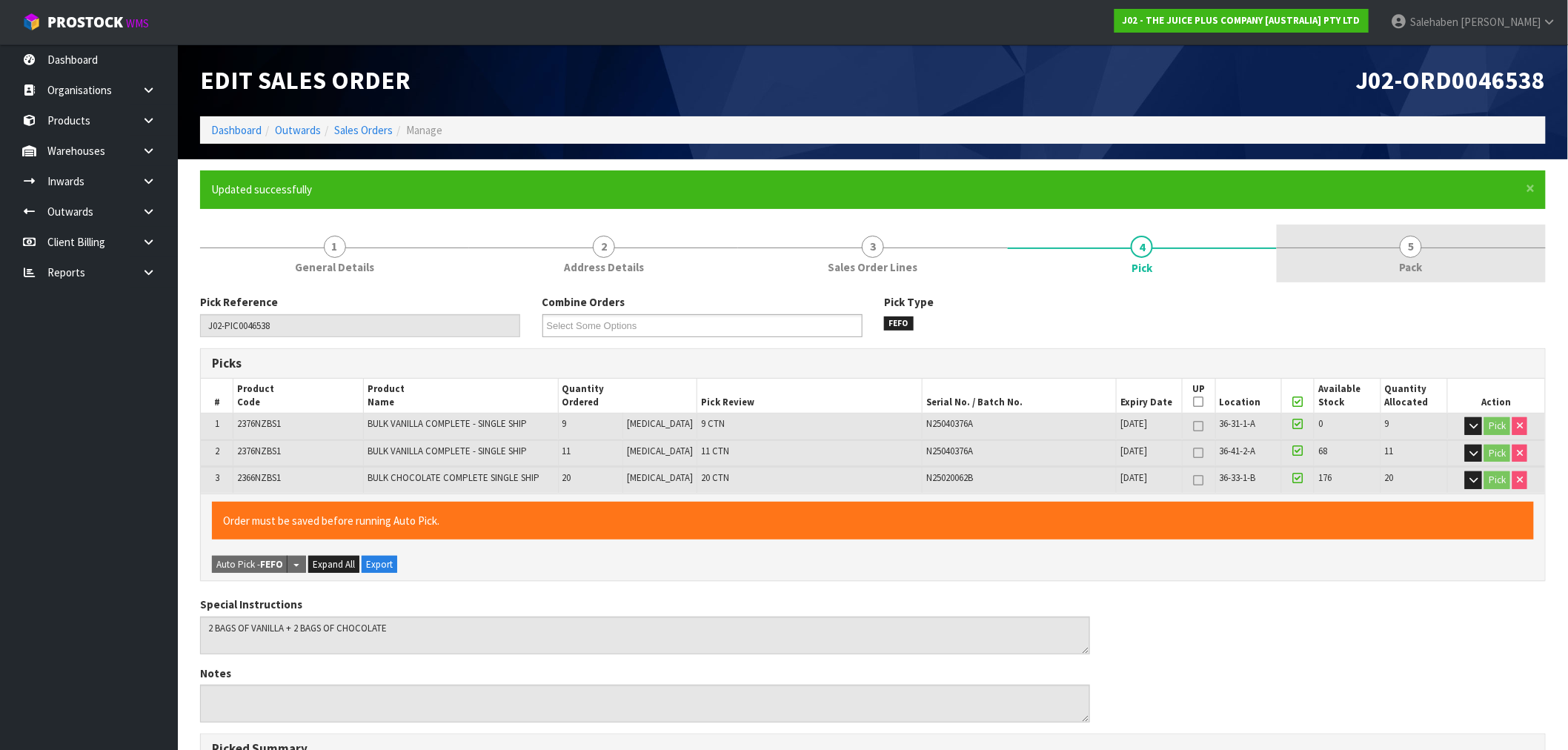
type input "Salehaben Patel"
type input "2025-09-02T15:48:54"
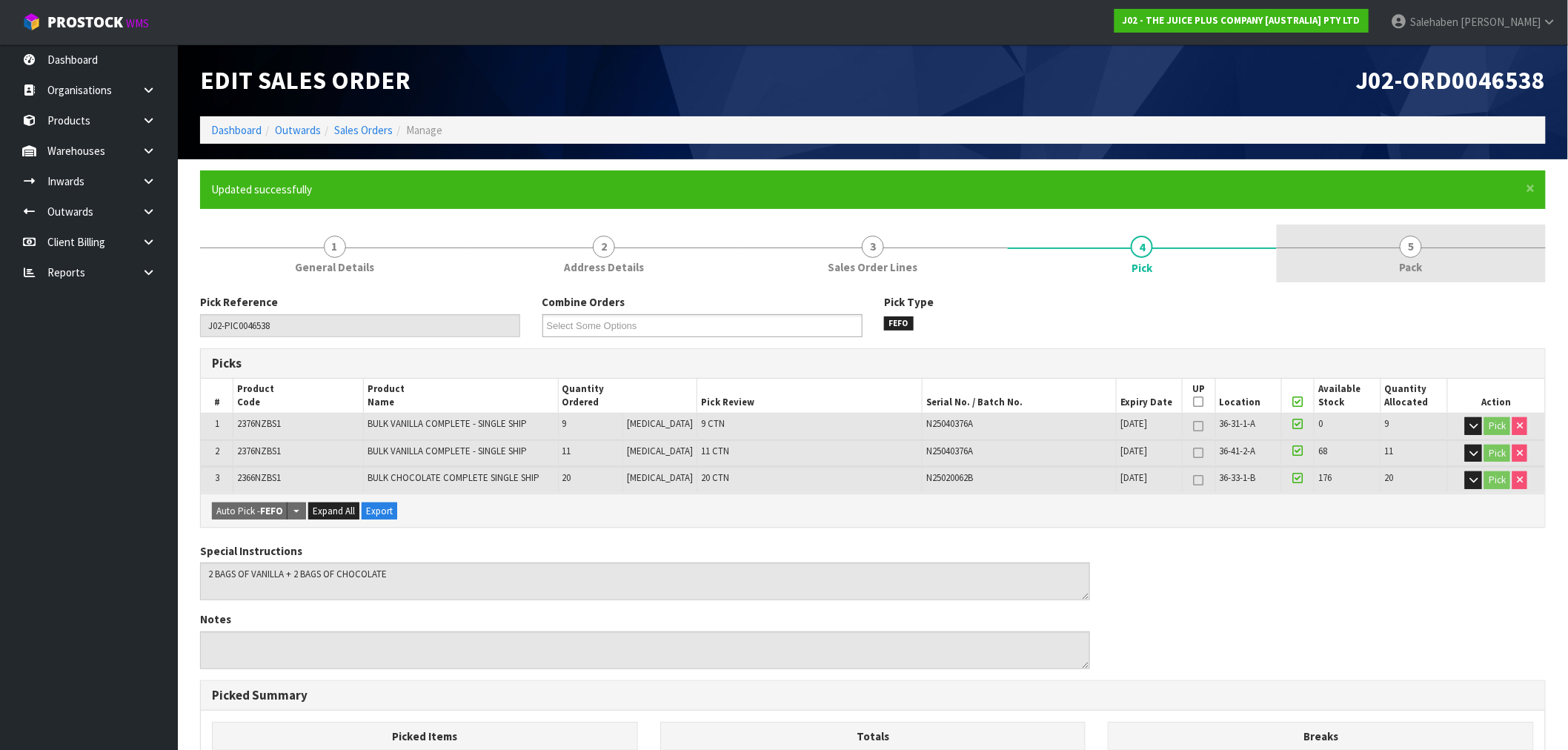
click at [1397, 261] on link "5 Pack" at bounding box center [1412, 253] width 269 height 58
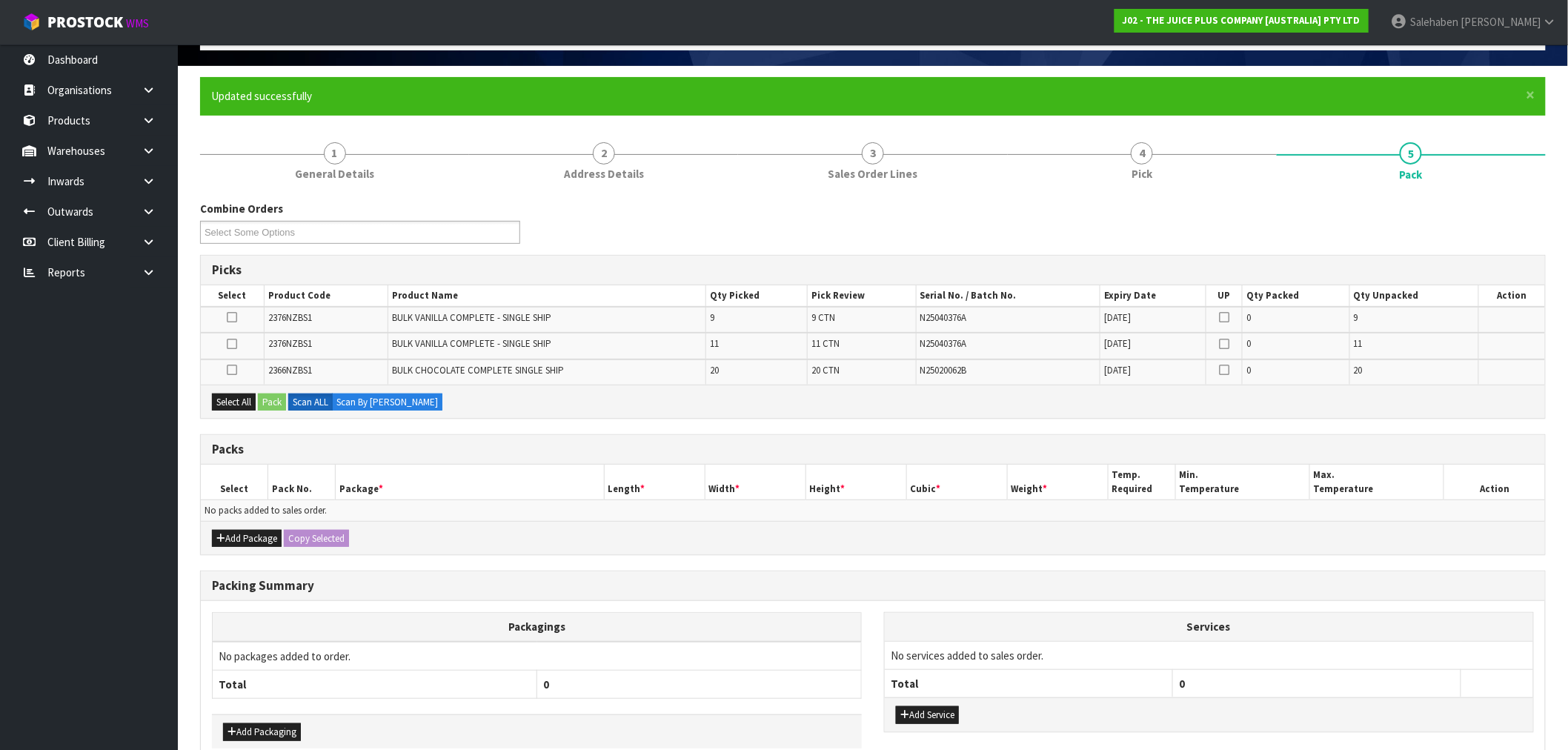
scroll to position [170, 0]
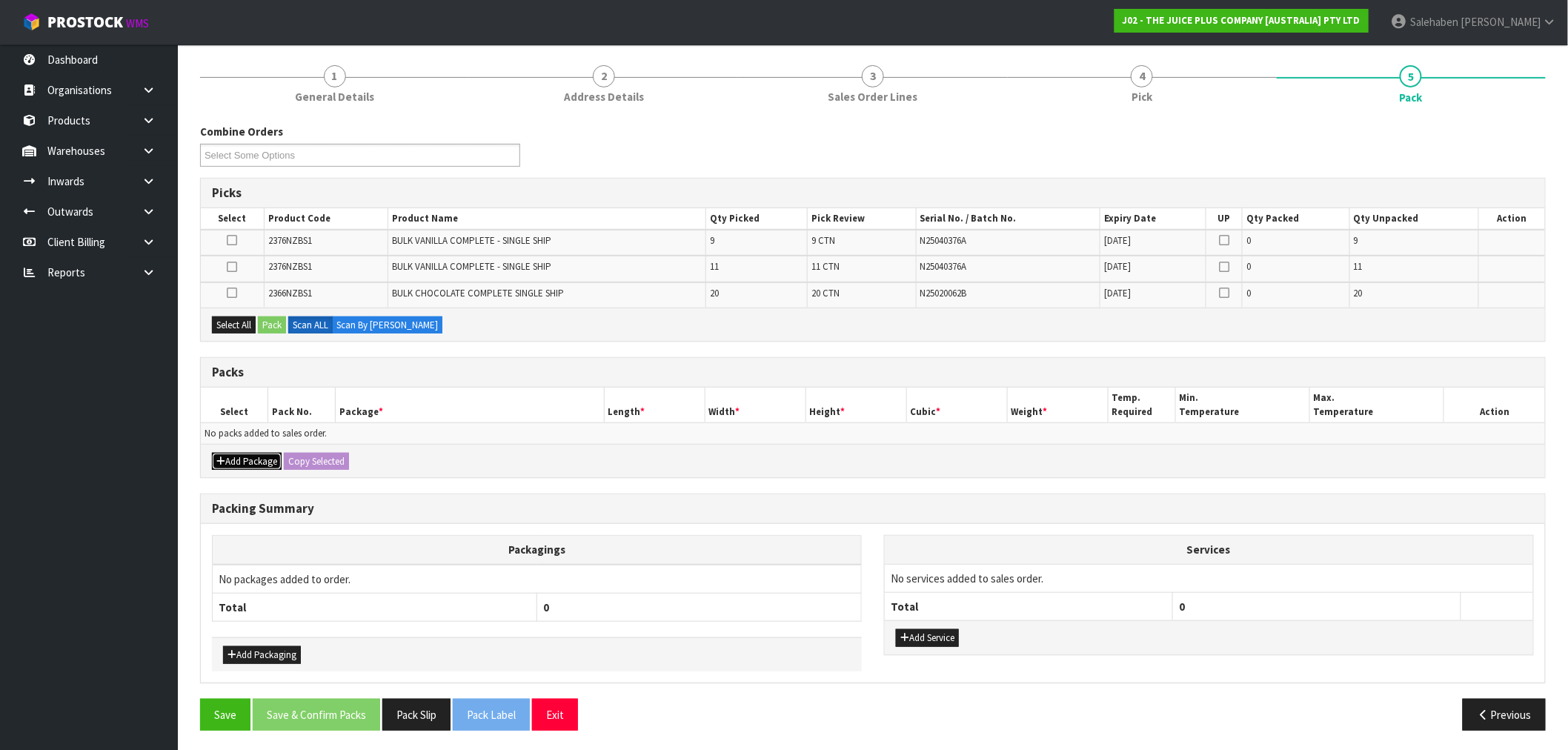
click at [235, 456] on button "Add Package" at bounding box center [247, 462] width 69 height 17
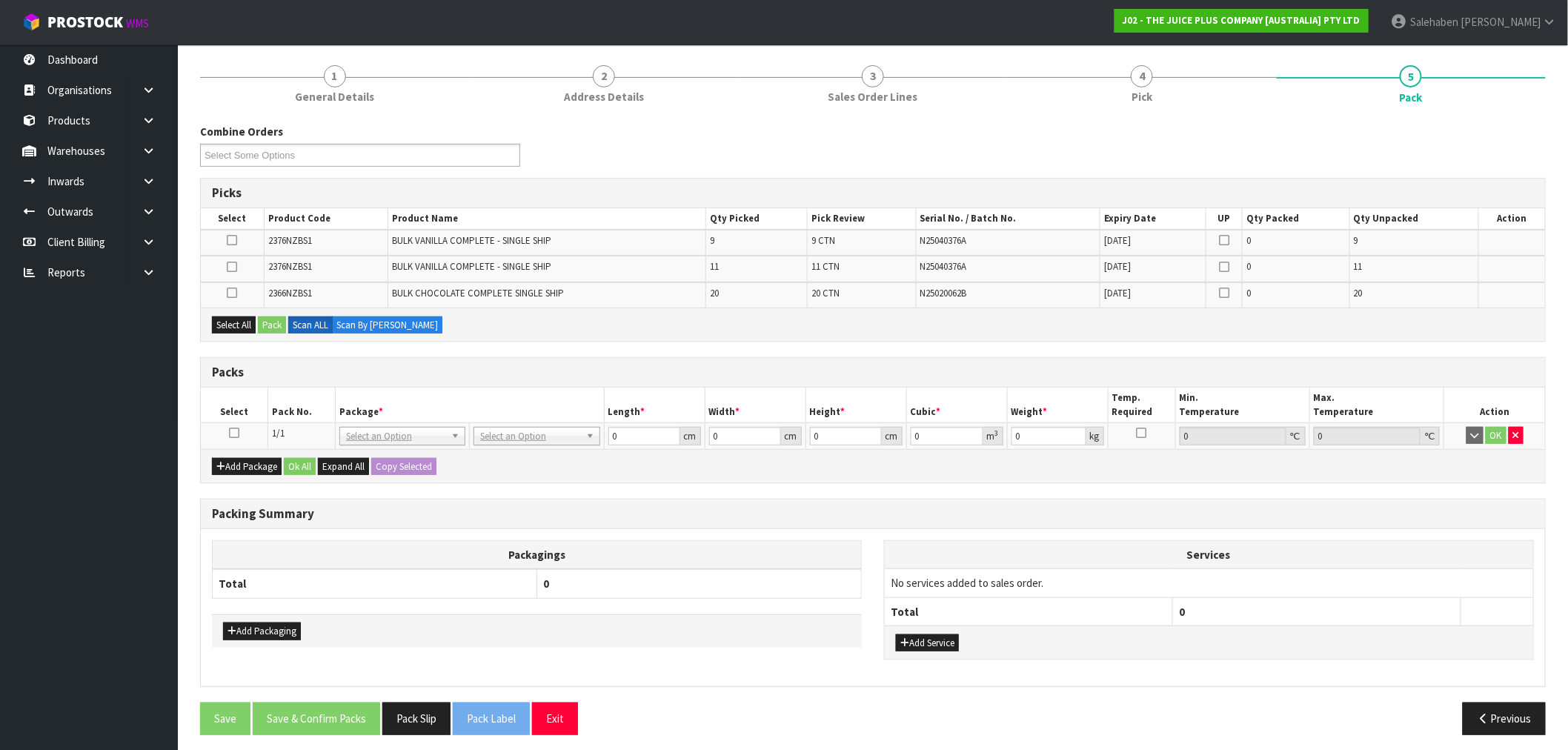
click at [231, 433] on icon at bounding box center [234, 433] width 10 height 1
drag, startPoint x: 237, startPoint y: 322, endPoint x: 254, endPoint y: 319, distance: 17.3
click at [239, 322] on button "Select All" at bounding box center [234, 326] width 43 height 17
click at [271, 319] on button "Pack" at bounding box center [272, 326] width 28 height 17
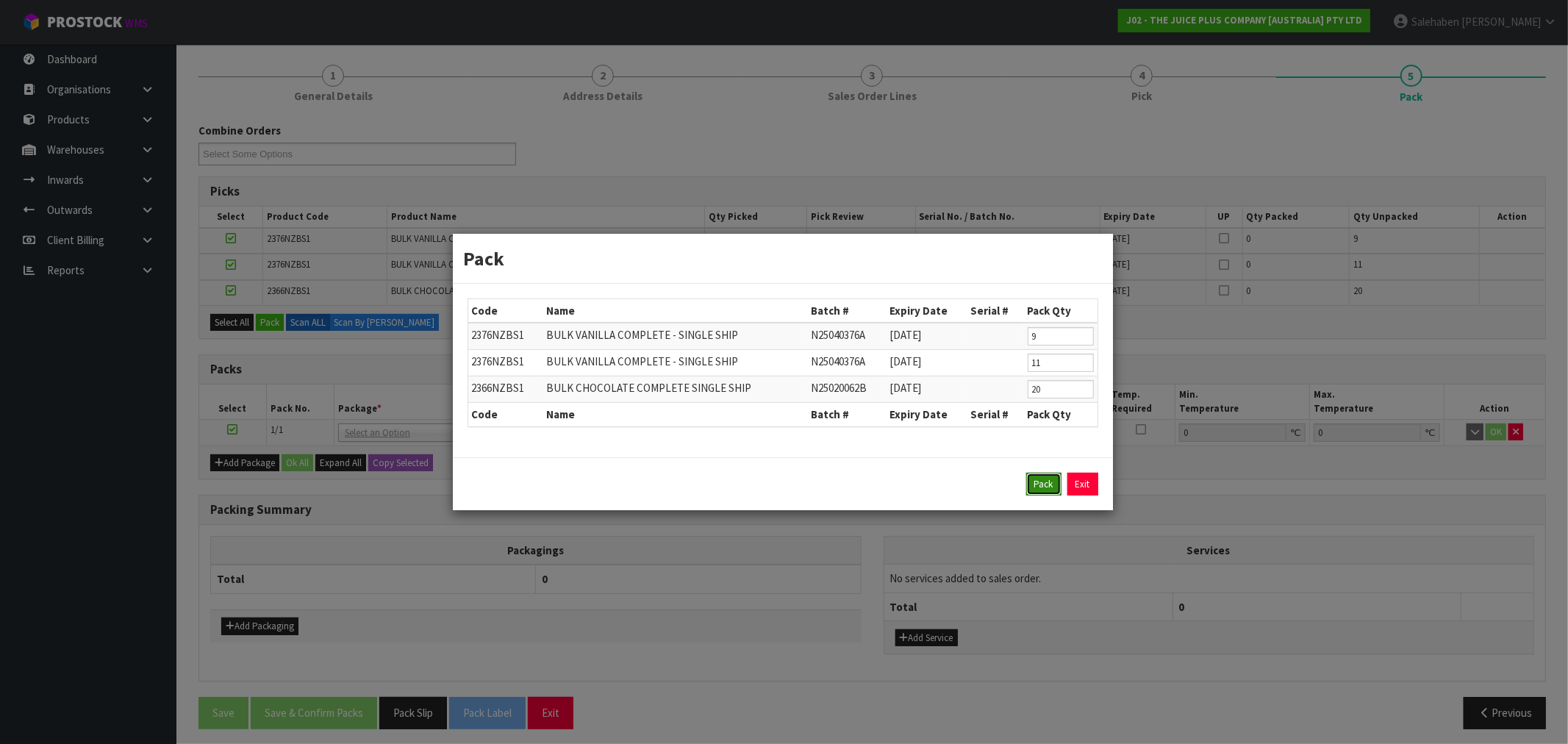
click at [1042, 485] on button "Pack" at bounding box center [1044, 484] width 35 height 23
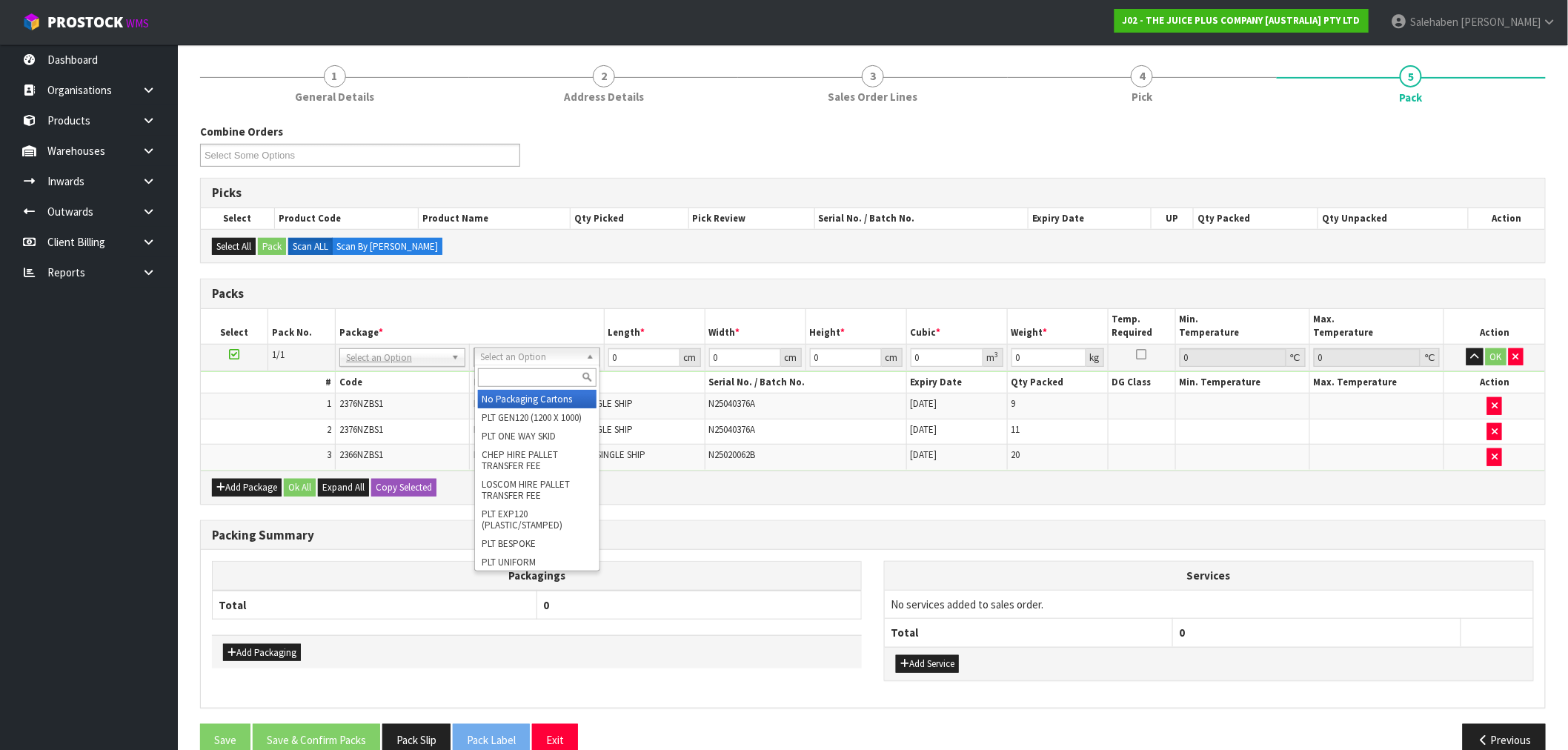
click at [514, 381] on input "text" at bounding box center [537, 377] width 119 height 18
type input "ret"
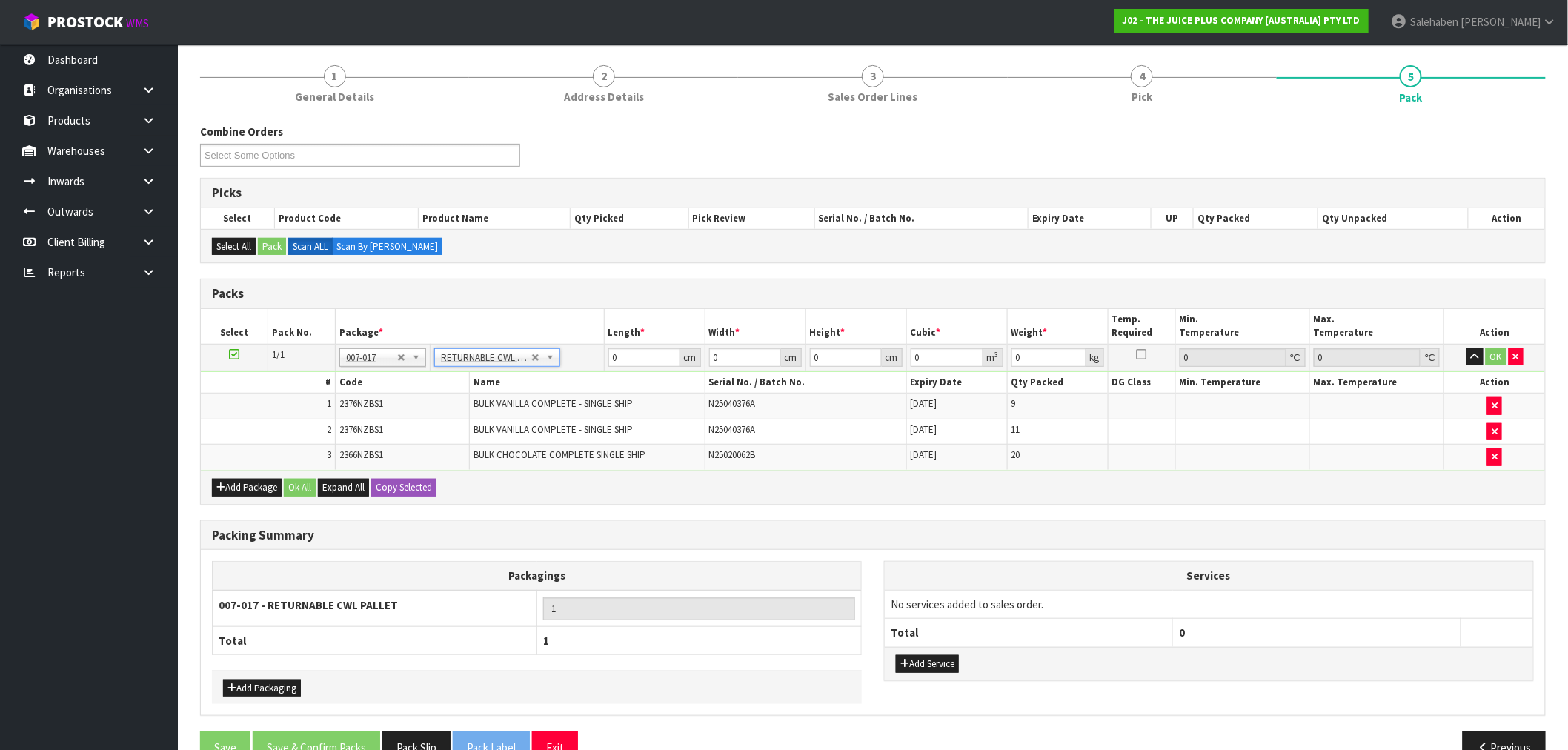
type input "104"
drag, startPoint x: 620, startPoint y: 360, endPoint x: 565, endPoint y: 383, distance: 59.6
click at [601, 372] on tbody "1/1 NONE 007-001 007-002 007-004 007-009 007-013 007-014 007-015 007-017 007-01…" at bounding box center [873, 406] width 1345 height 126
type input "120"
type input "100"
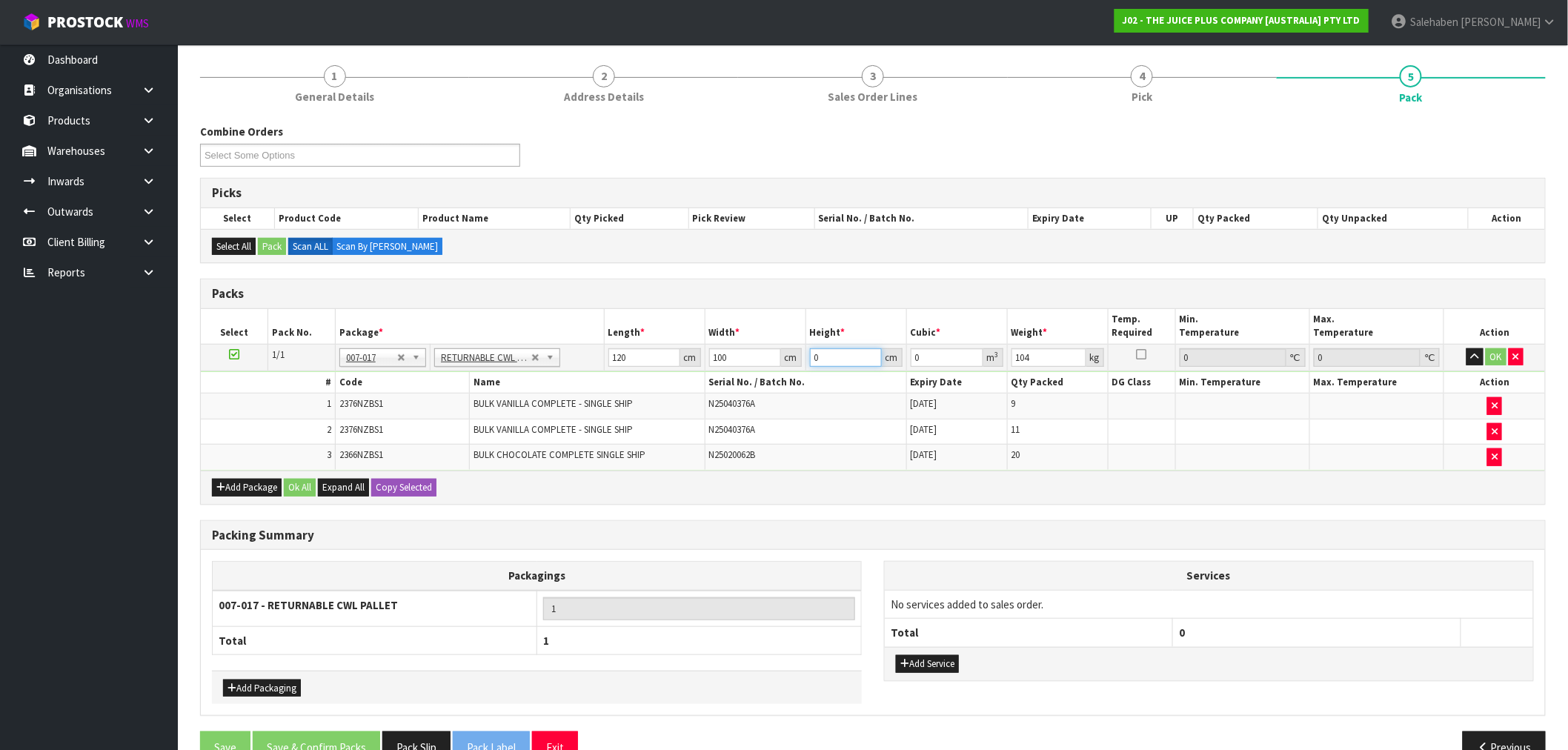
type input "1"
type input "0.012"
type input "10"
type input "0.12"
type input "100"
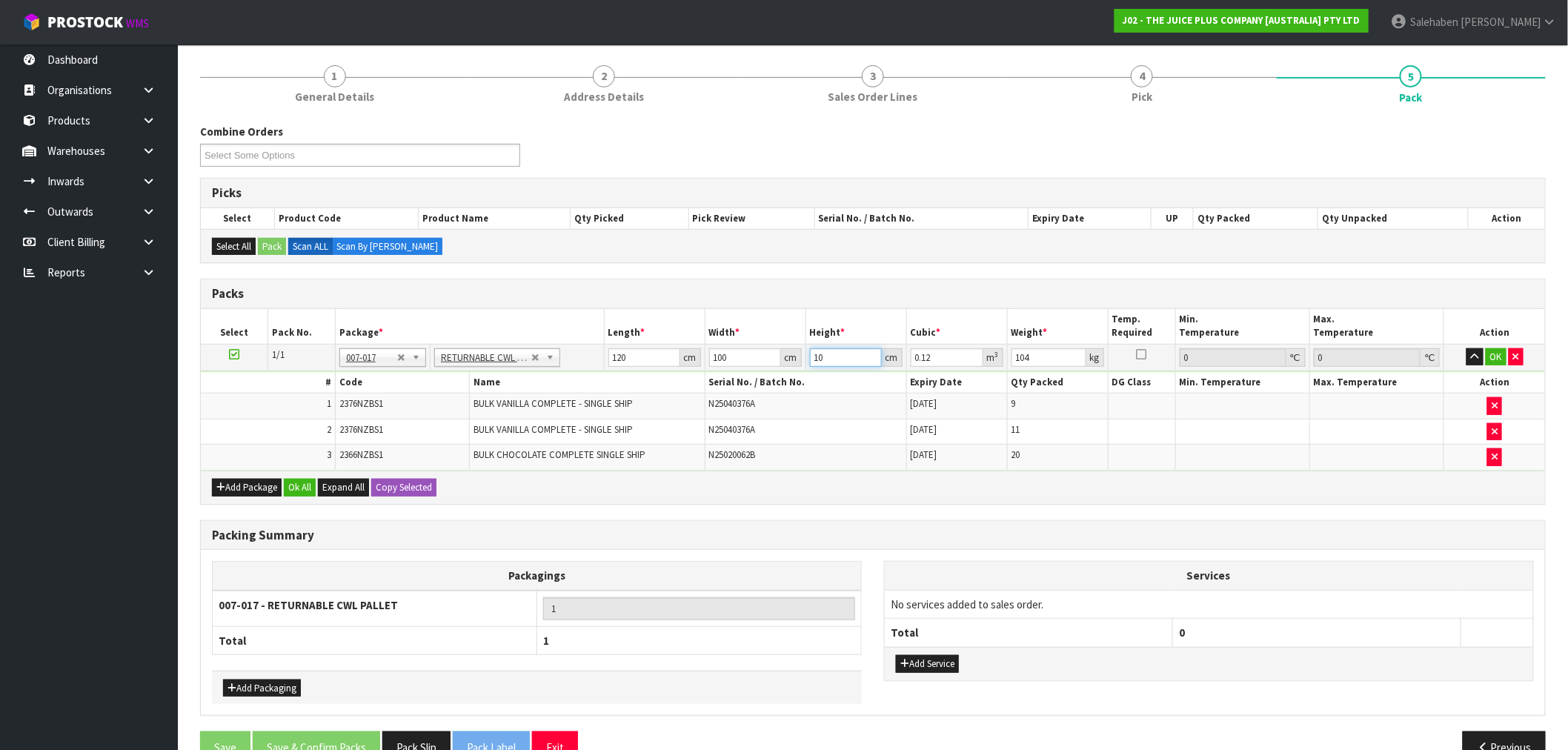
type input "1.2"
type input "100"
type input "115"
click at [296, 484] on button "Ok All" at bounding box center [300, 488] width 32 height 17
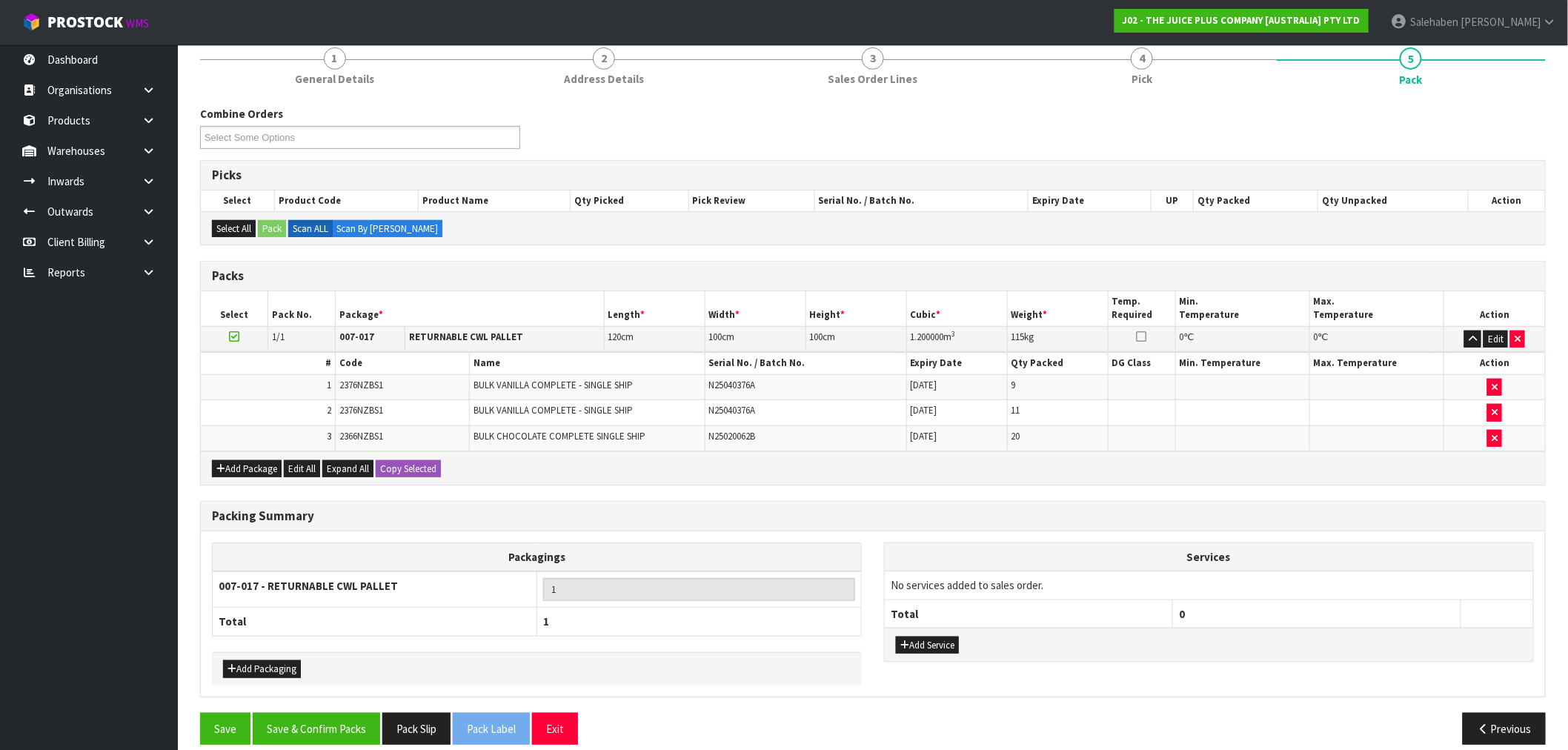
scroll to position [205, 0]
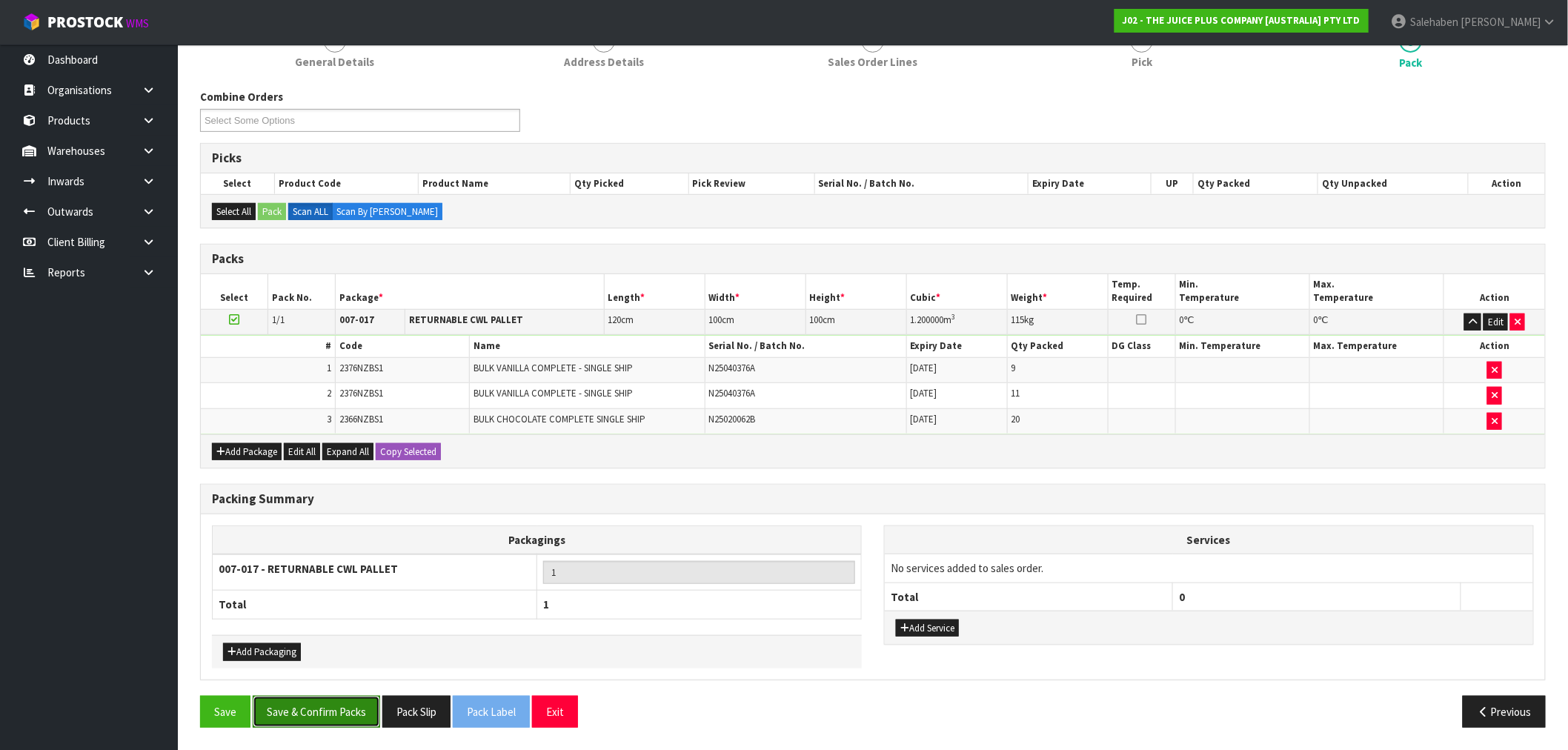
click at [317, 720] on button "Save & Confirm Packs" at bounding box center [316, 712] width 128 height 32
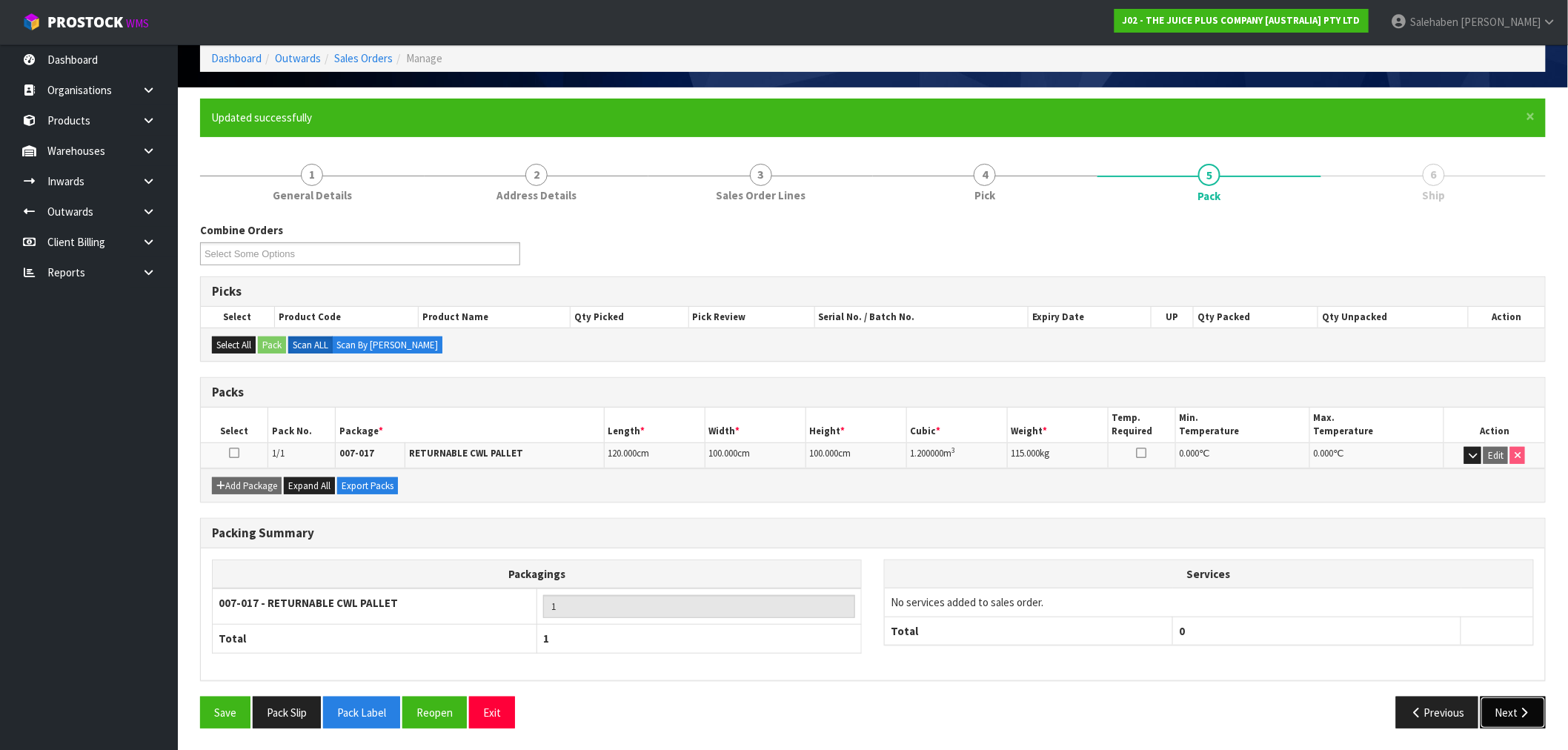
click at [1511, 710] on button "Next" at bounding box center [1513, 713] width 65 height 32
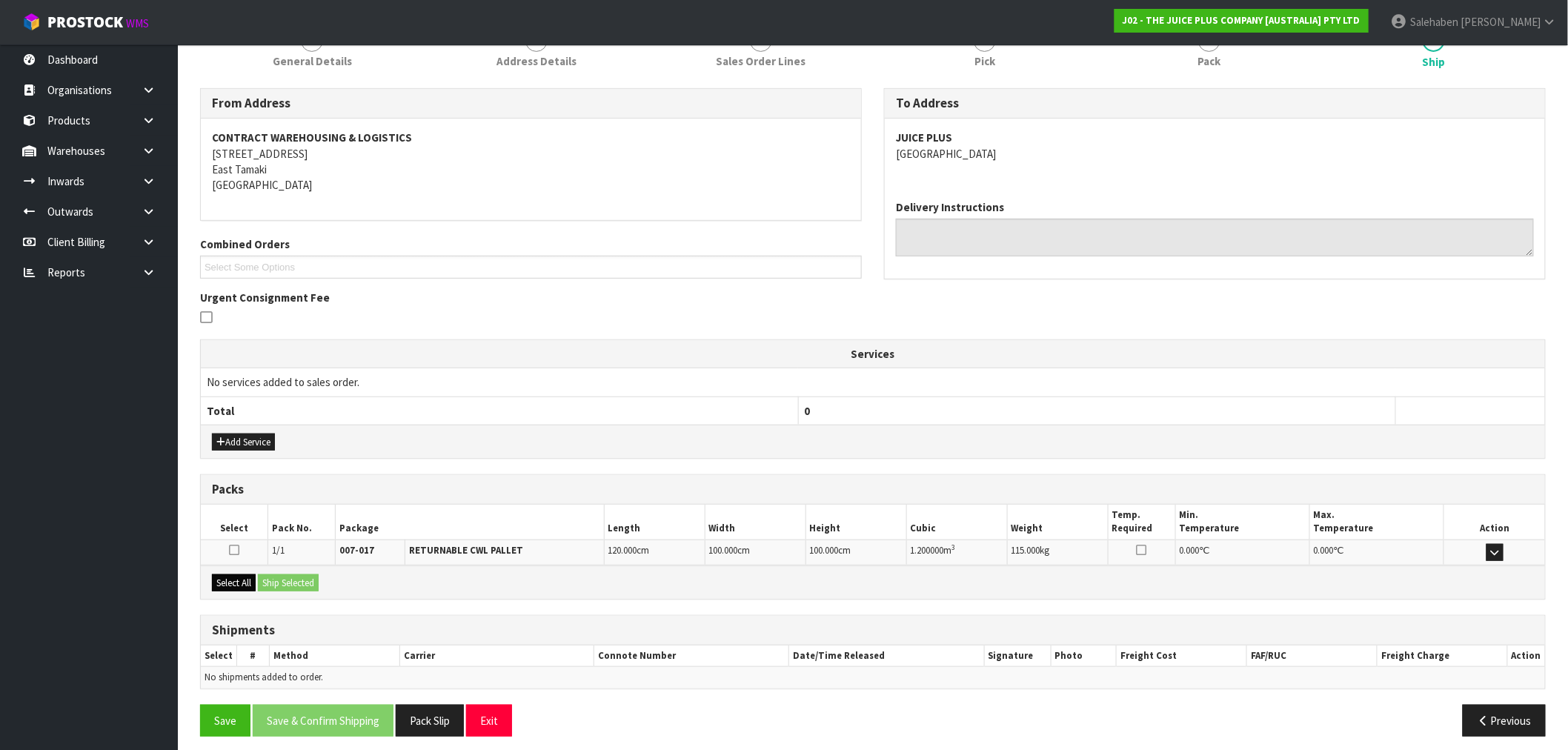
scroll to position [215, 0]
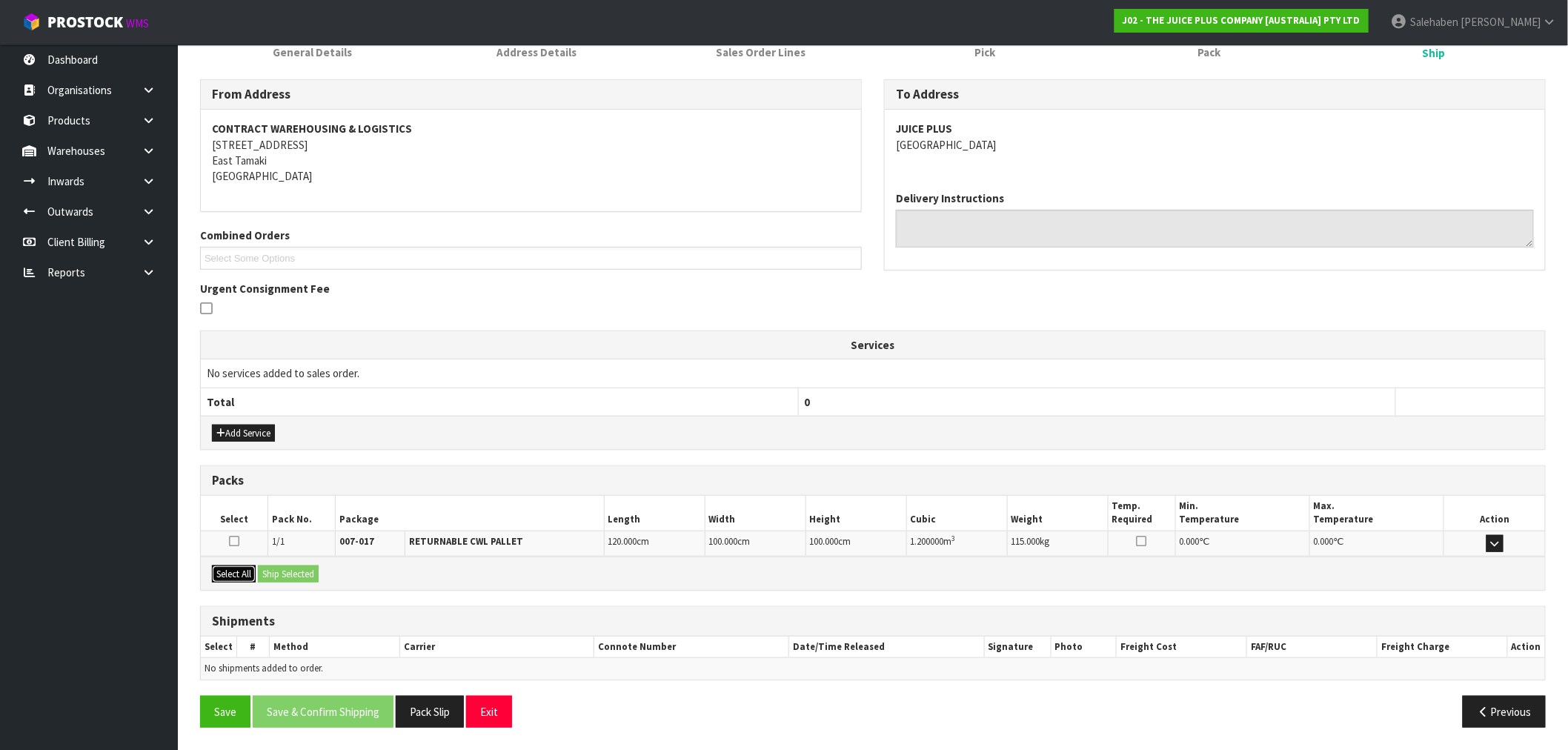
drag, startPoint x: 237, startPoint y: 570, endPoint x: 266, endPoint y: 570, distance: 29.0
click at [238, 570] on button "Select All" at bounding box center [234, 574] width 43 height 17
click at [271, 569] on button "Ship Selected" at bounding box center [288, 574] width 61 height 17
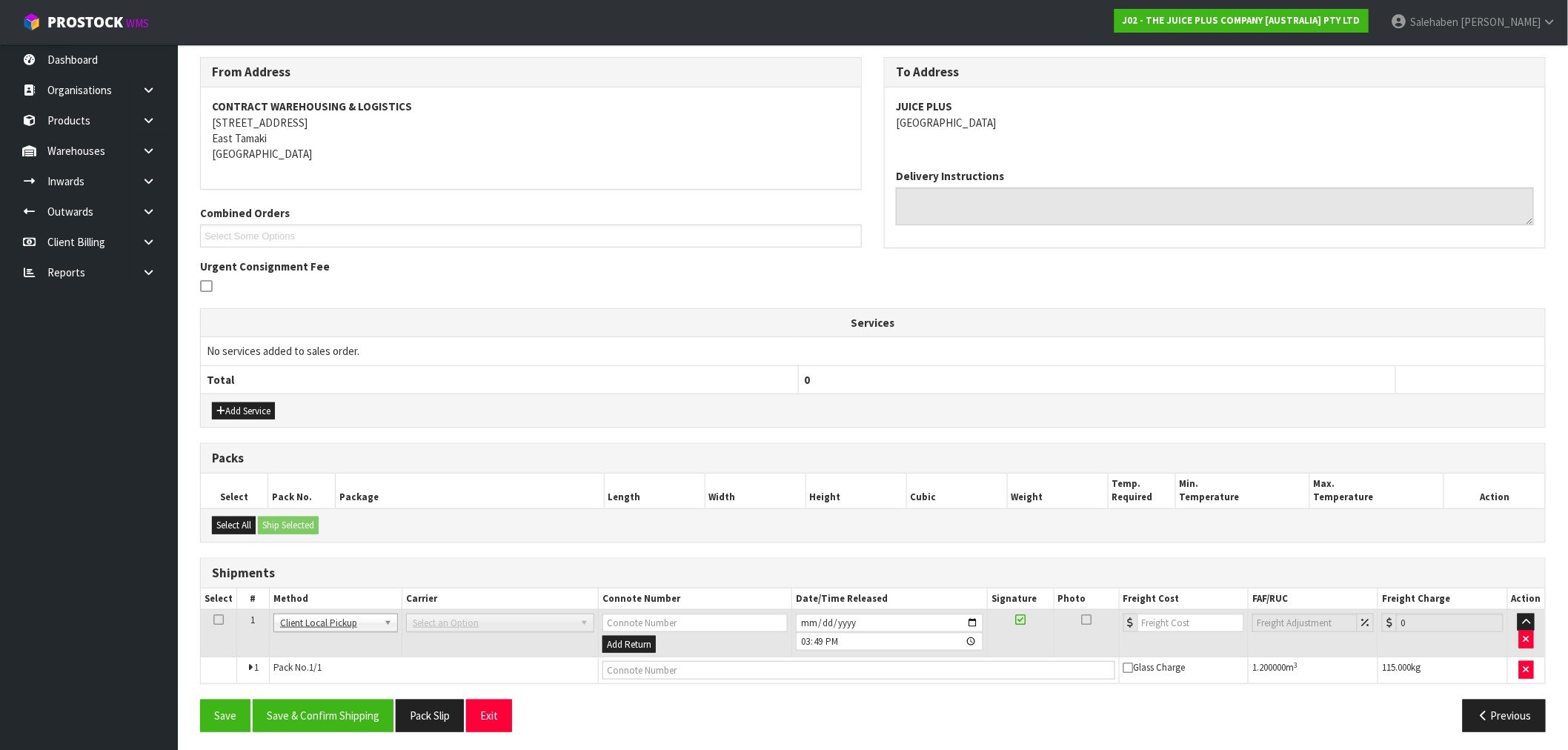
scroll to position [241, 0]
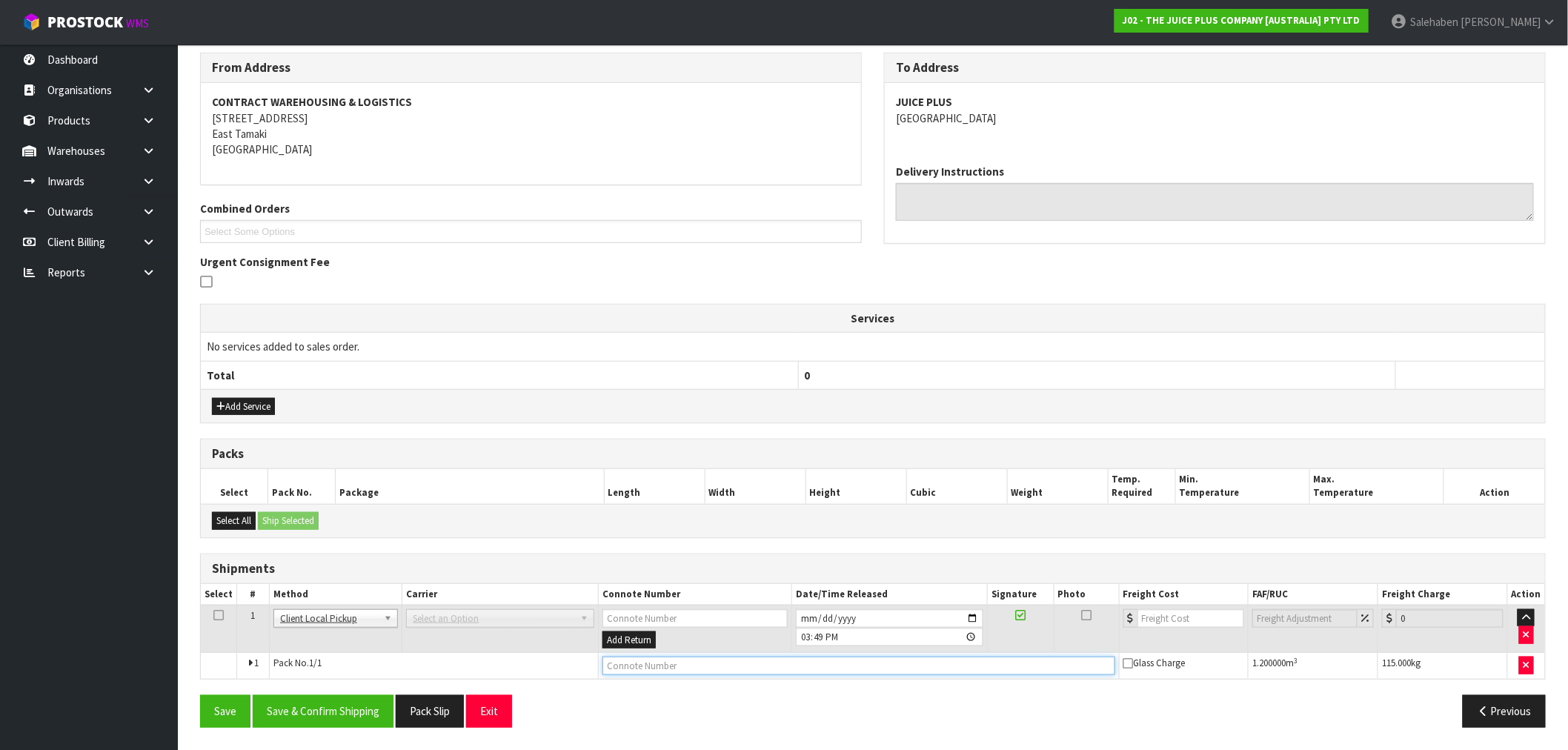
click at [647, 665] on input "text" at bounding box center [859, 665] width 513 height 18
type input "C"
type input "GIVEN TO INWARDS FOR REPACK"
click at [323, 713] on button "Save & Confirm Shipping" at bounding box center [323, 711] width 141 height 32
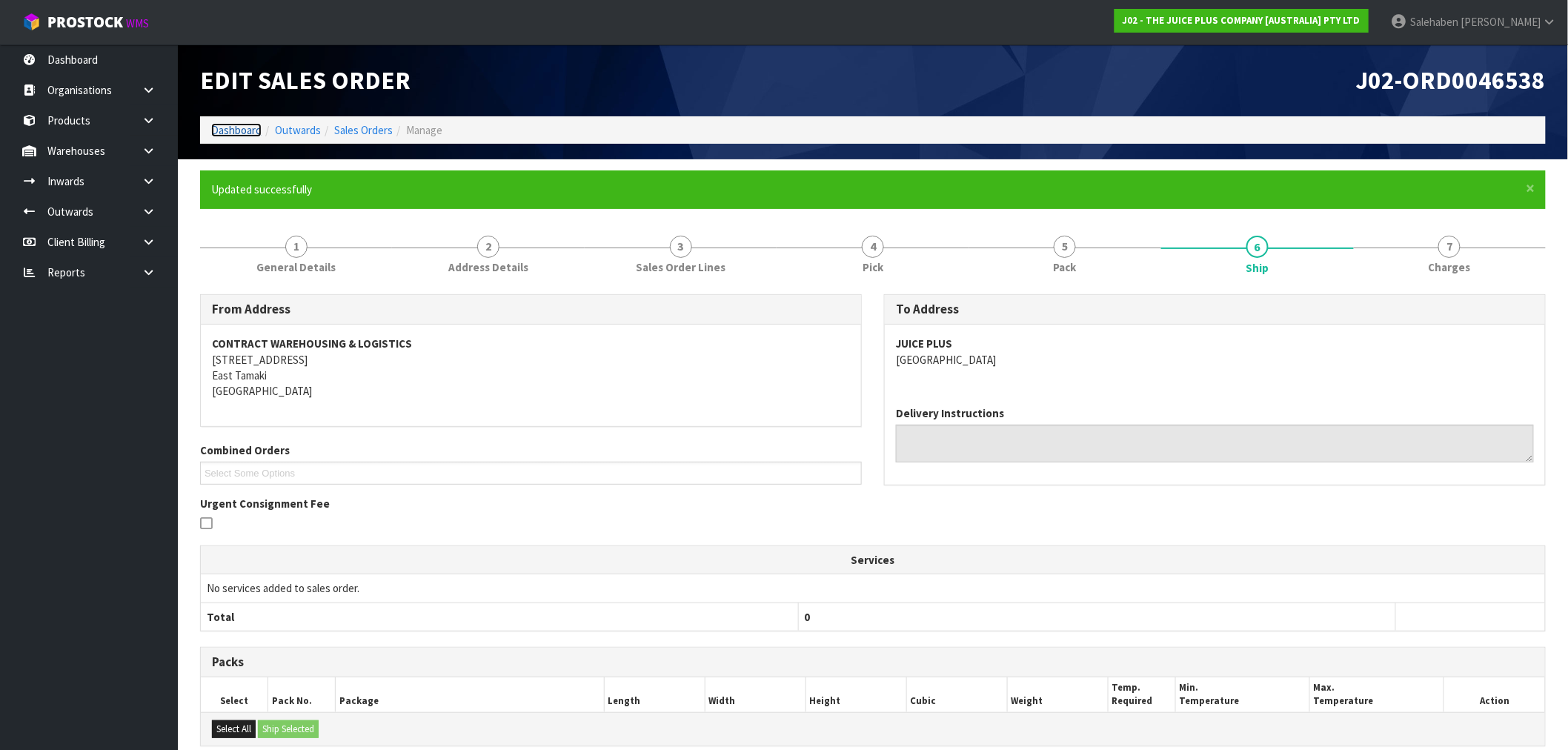
click at [226, 126] on link "Dashboard" at bounding box center [236, 130] width 50 height 14
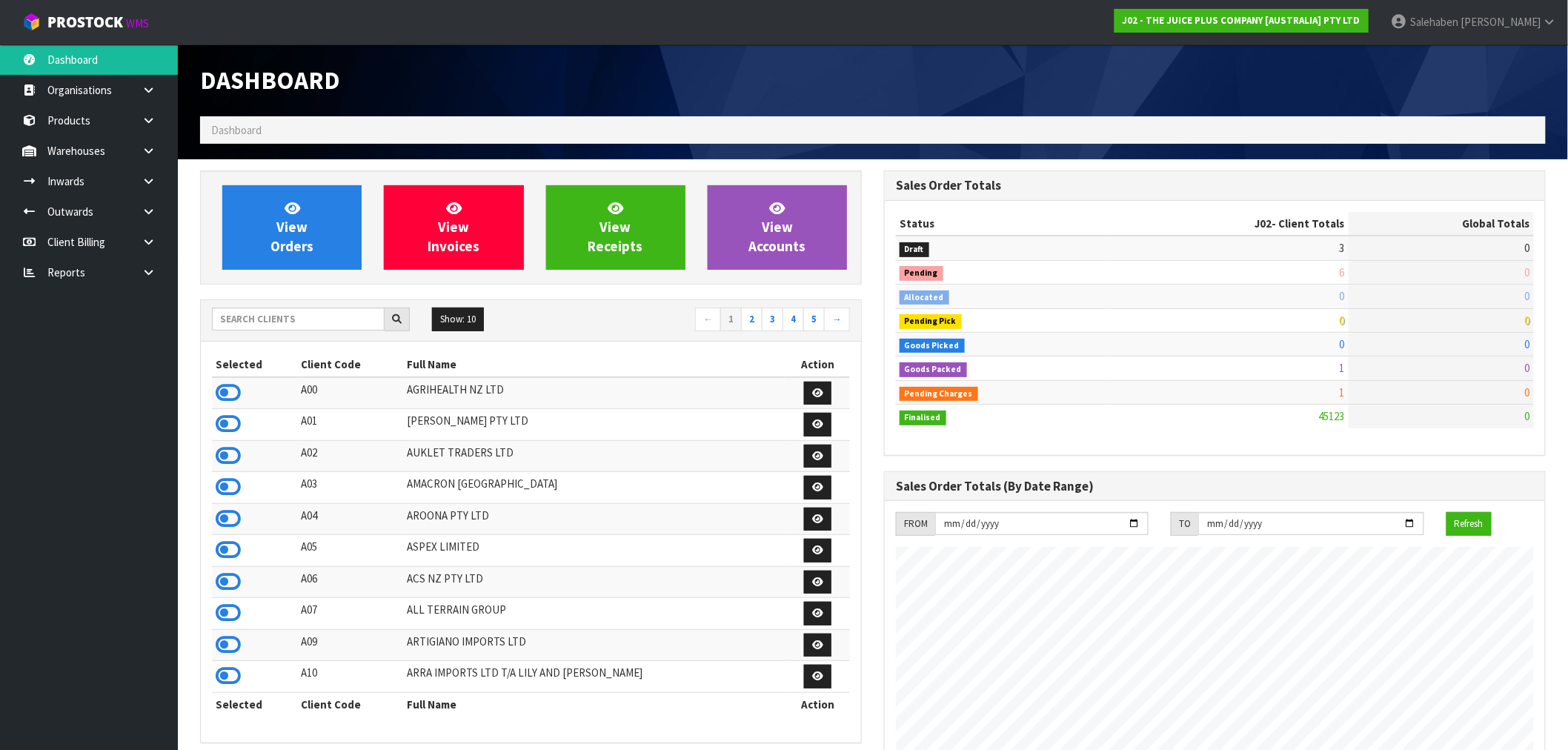
scroll to position [1122, 684]
click at [282, 319] on input "text" at bounding box center [298, 319] width 173 height 23
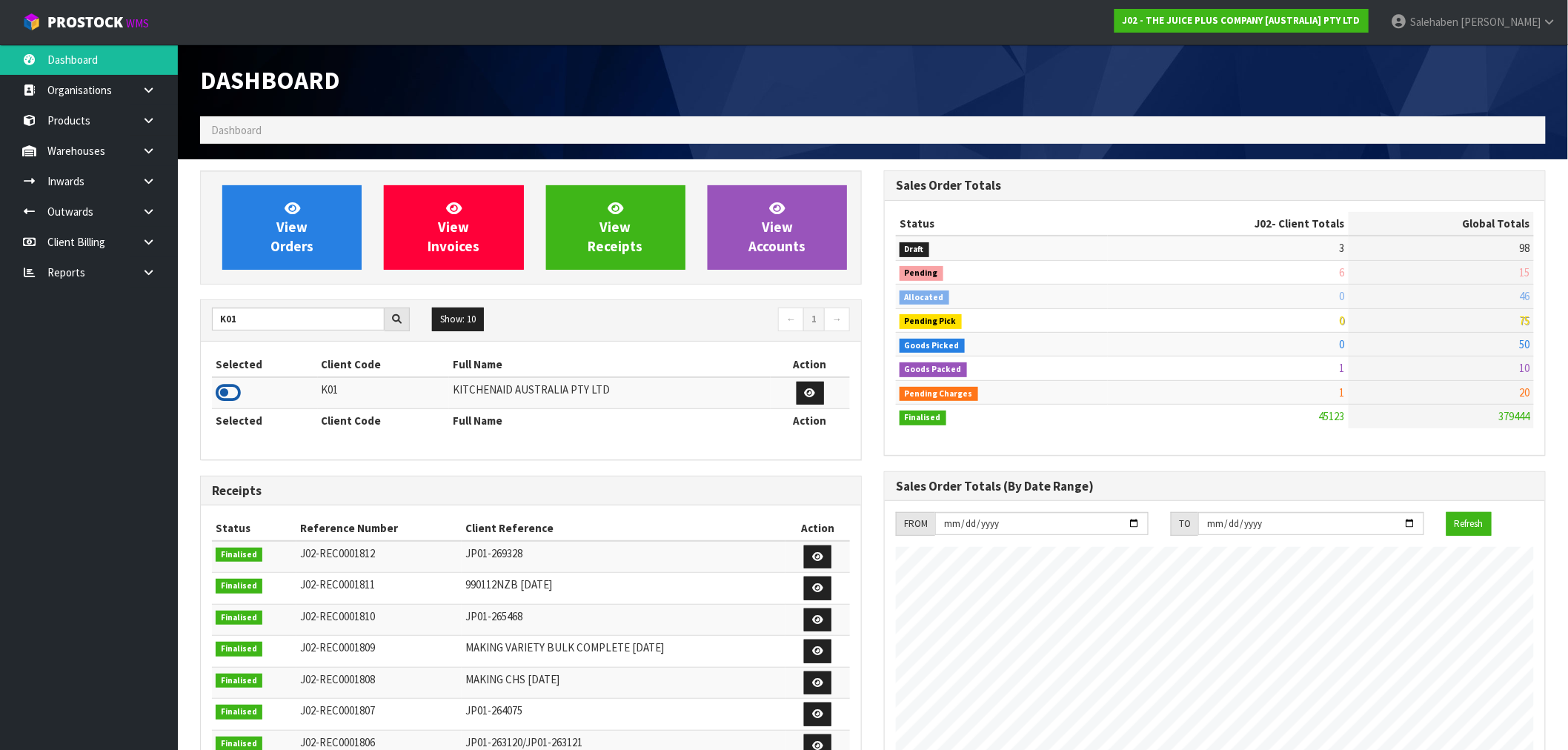
click at [226, 394] on icon at bounding box center [227, 393] width 25 height 23
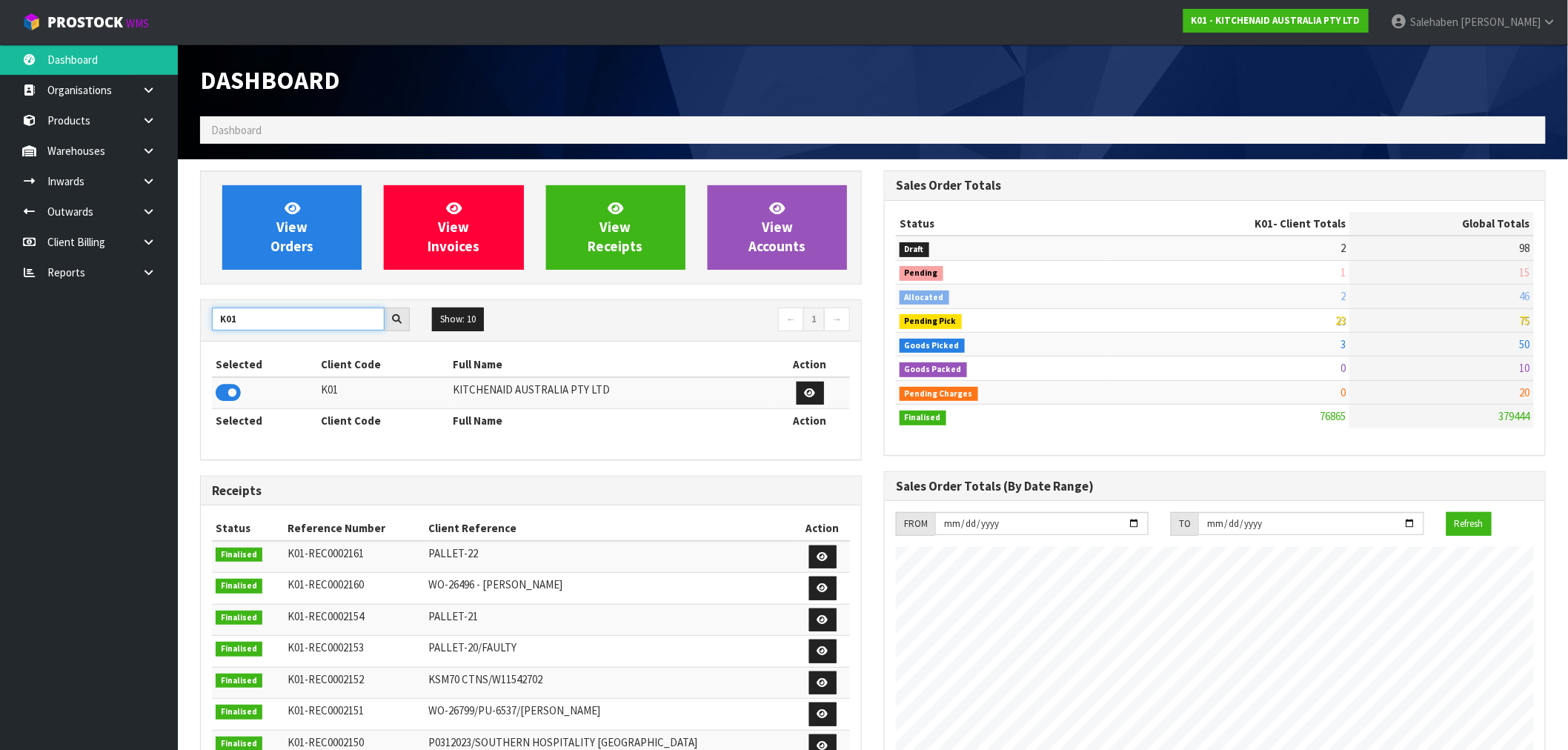
click at [225, 316] on input "K01" at bounding box center [298, 319] width 173 height 23
drag, startPoint x: 241, startPoint y: 326, endPoint x: 213, endPoint y: 337, distance: 30.1
click at [215, 337] on div "K01 Show: 10 5 10 25 50 ← 1 →" at bounding box center [530, 321] width 661 height 42
click at [232, 396] on icon at bounding box center [227, 393] width 25 height 23
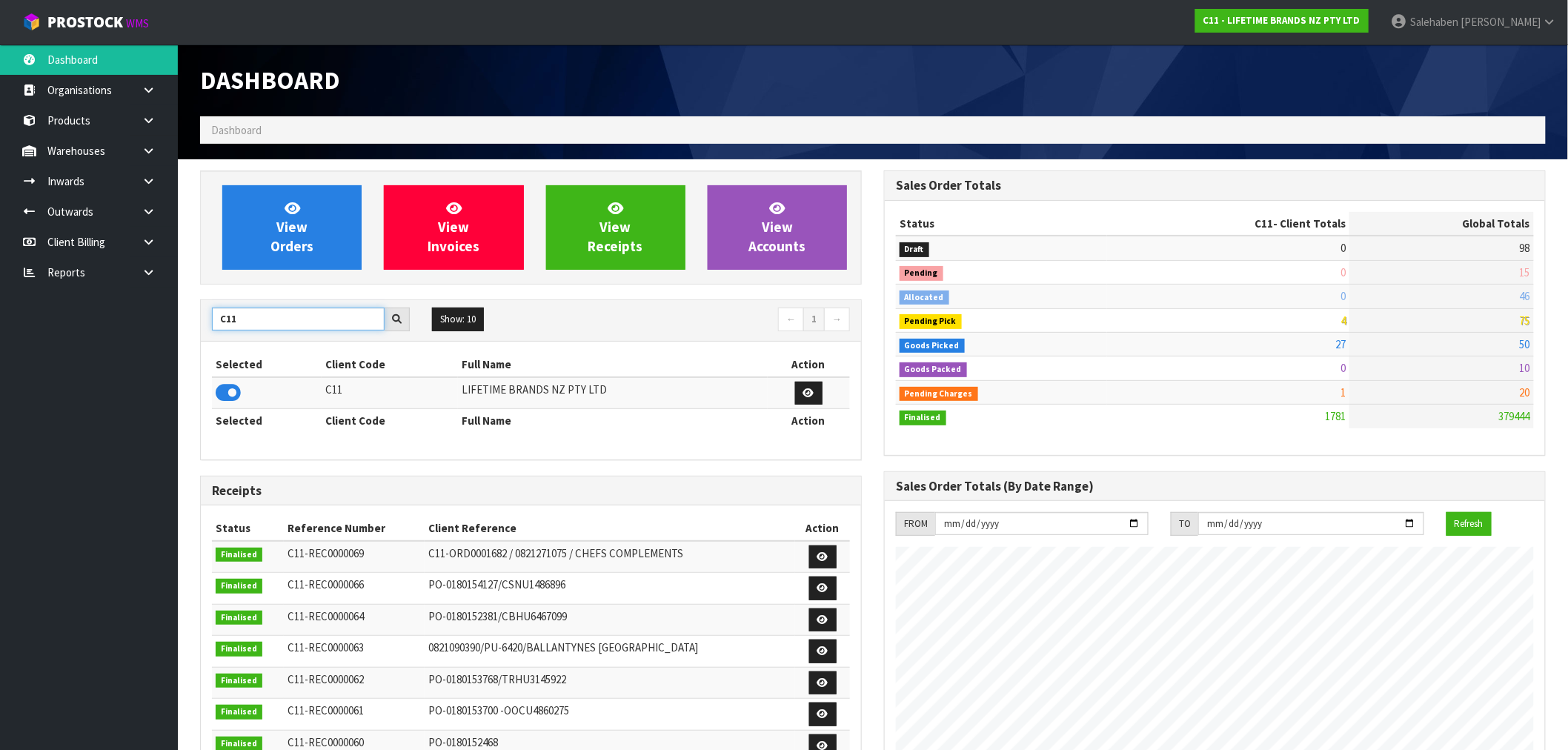
drag, startPoint x: 255, startPoint y: 316, endPoint x: 178, endPoint y: 336, distance: 79.6
click at [178, 336] on section "View Orders View Invoices View Receipts View Accounts C11 Show: 10 5 10 25 50 ←…" at bounding box center [873, 733] width 1391 height 1146
type input "S08"
click at [224, 394] on icon at bounding box center [227, 393] width 25 height 23
click at [224, 393] on icon at bounding box center [227, 393] width 25 height 23
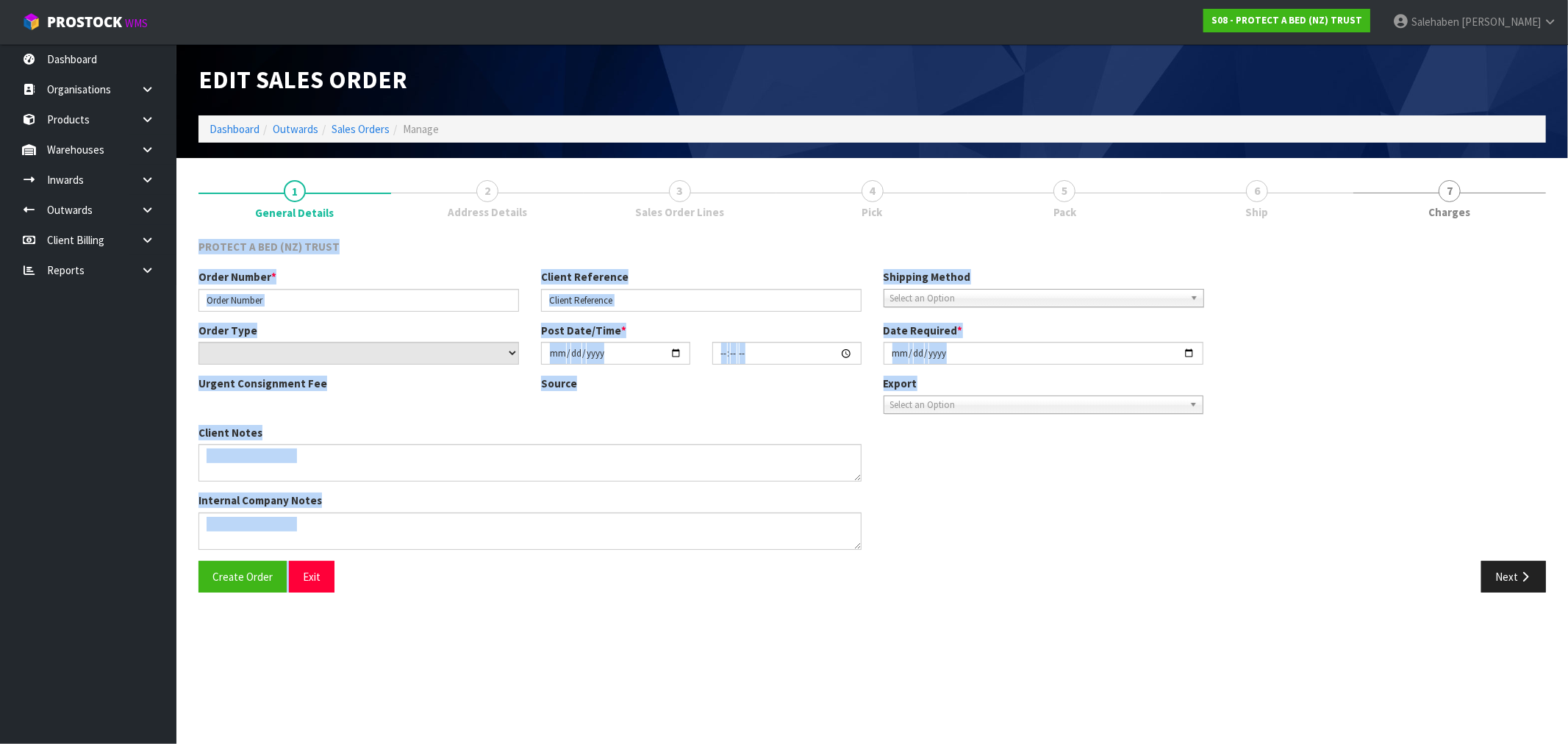
click at [1563, 288] on section "1 General Details 2 Address Details 3 Sales Order Lines 4 Pick 5 Pack 6 Ship 7 …" at bounding box center [872, 387] width 1391 height 456
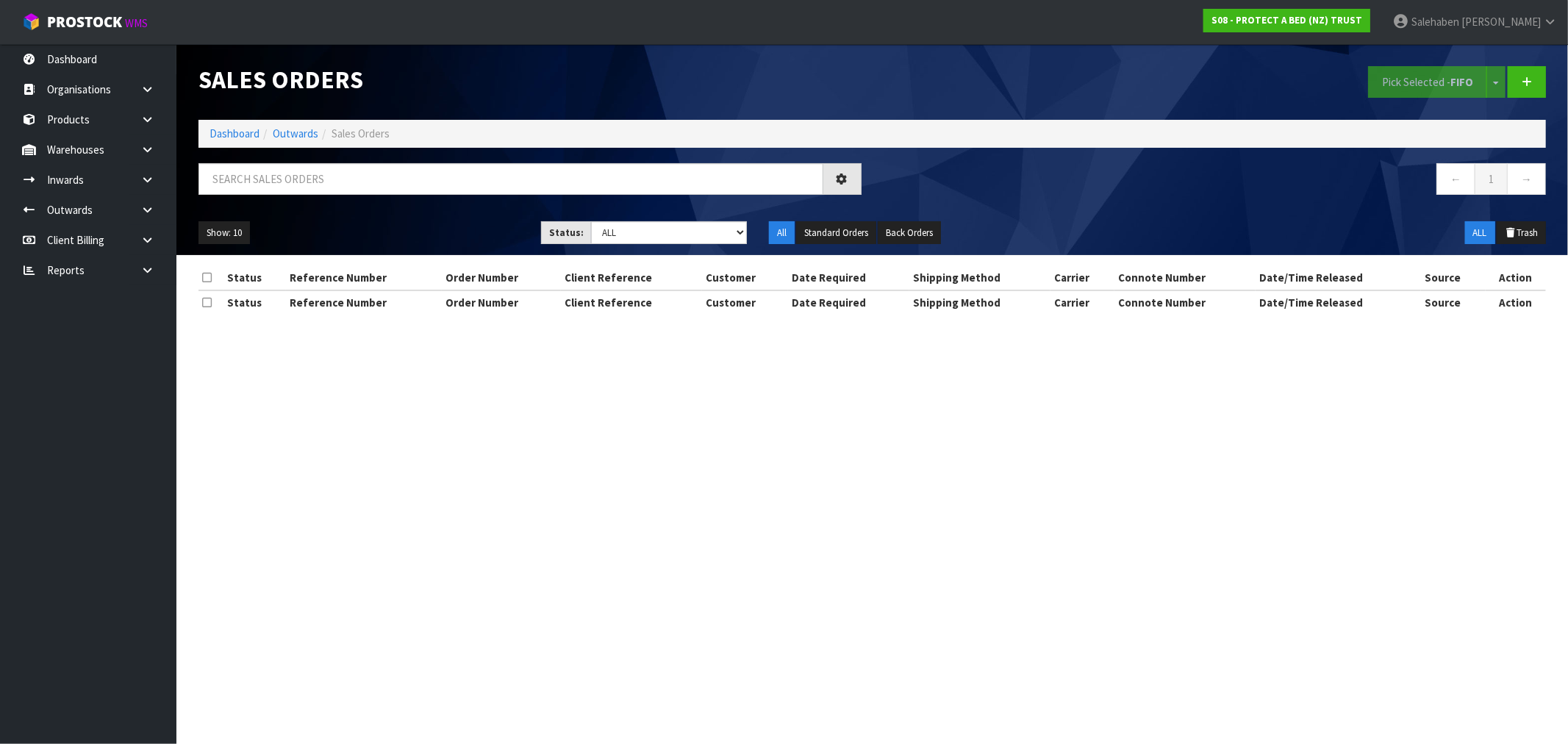
click at [1567, 532] on section "Sales Orders Pick Selected - FIFO Split button! FIFO - First In First Out FEFO …" at bounding box center [784, 372] width 1568 height 744
click at [223, 131] on link "Dashboard" at bounding box center [234, 133] width 50 height 14
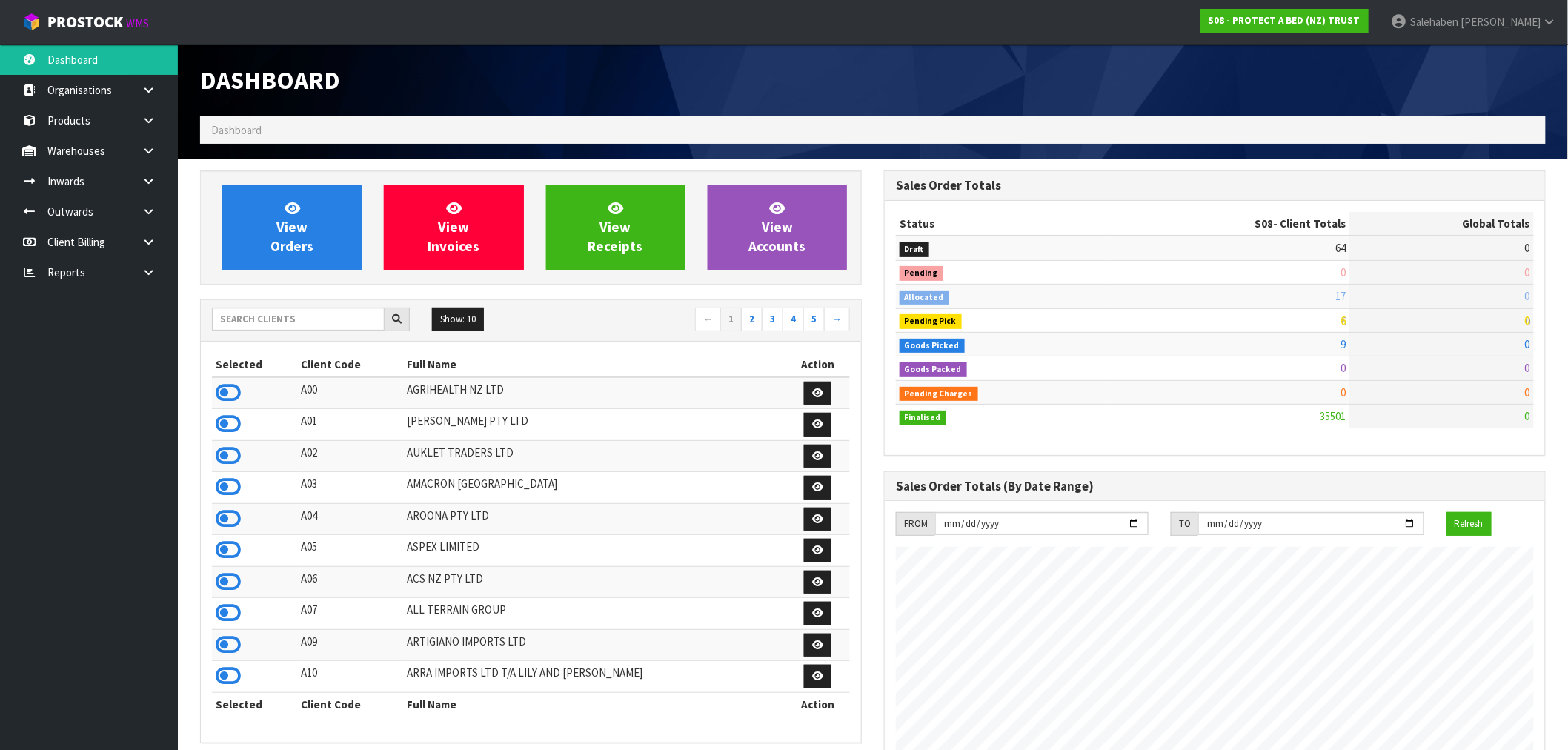
scroll to position [1122, 684]
click at [284, 319] on input "text" at bounding box center [298, 319] width 173 height 23
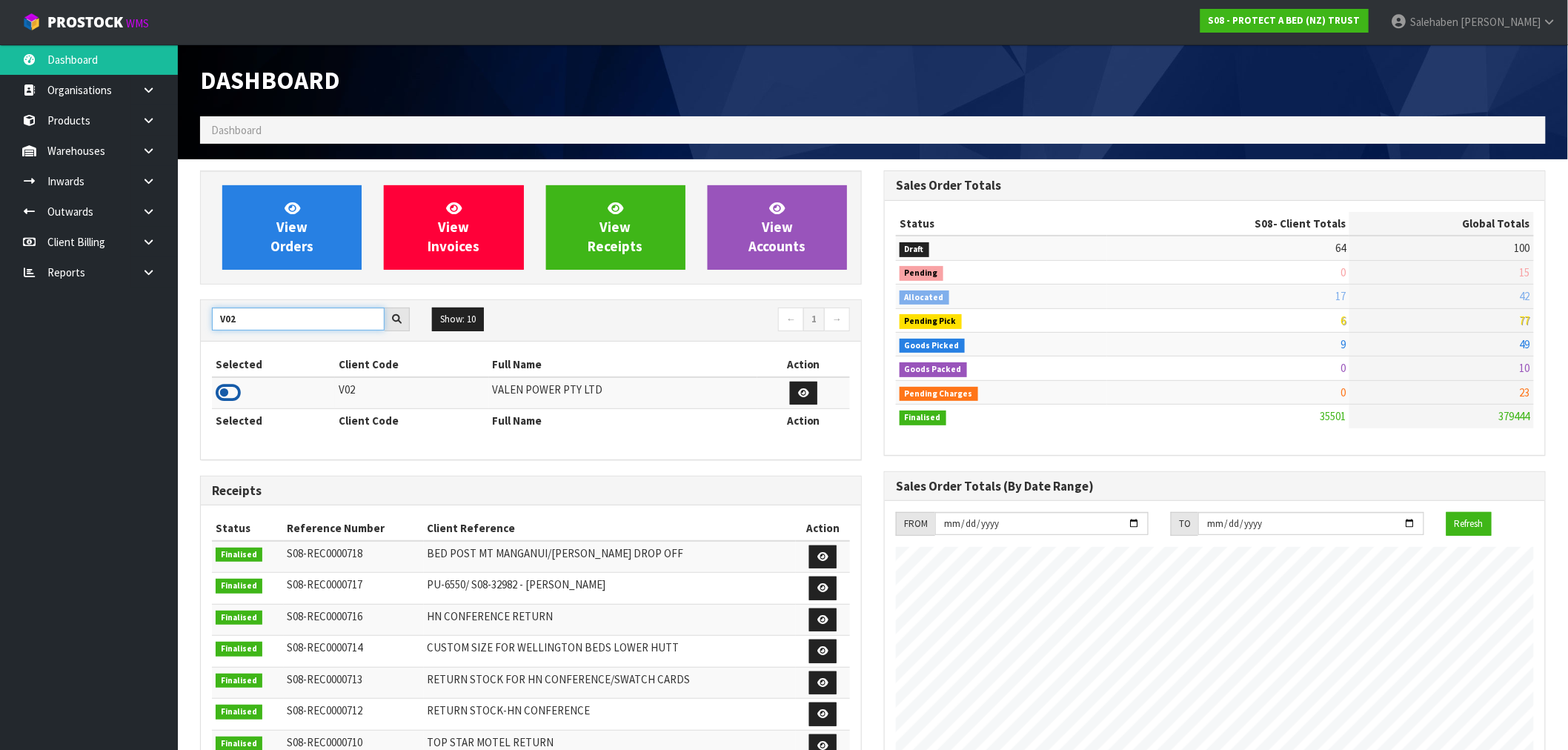
type input "V02"
click at [227, 392] on icon at bounding box center [227, 393] width 25 height 23
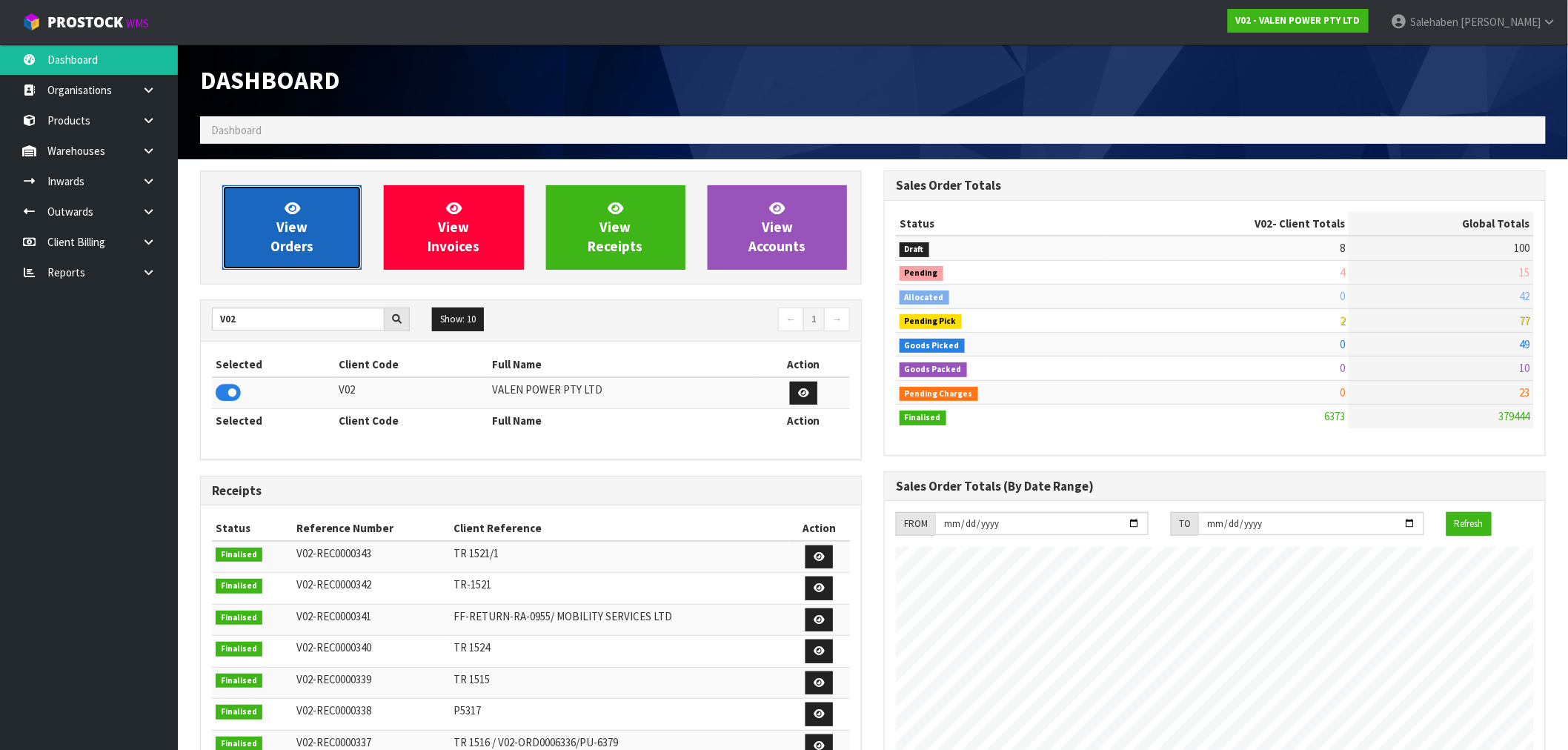
click at [272, 255] on link "View Orders" at bounding box center [292, 227] width 140 height 84
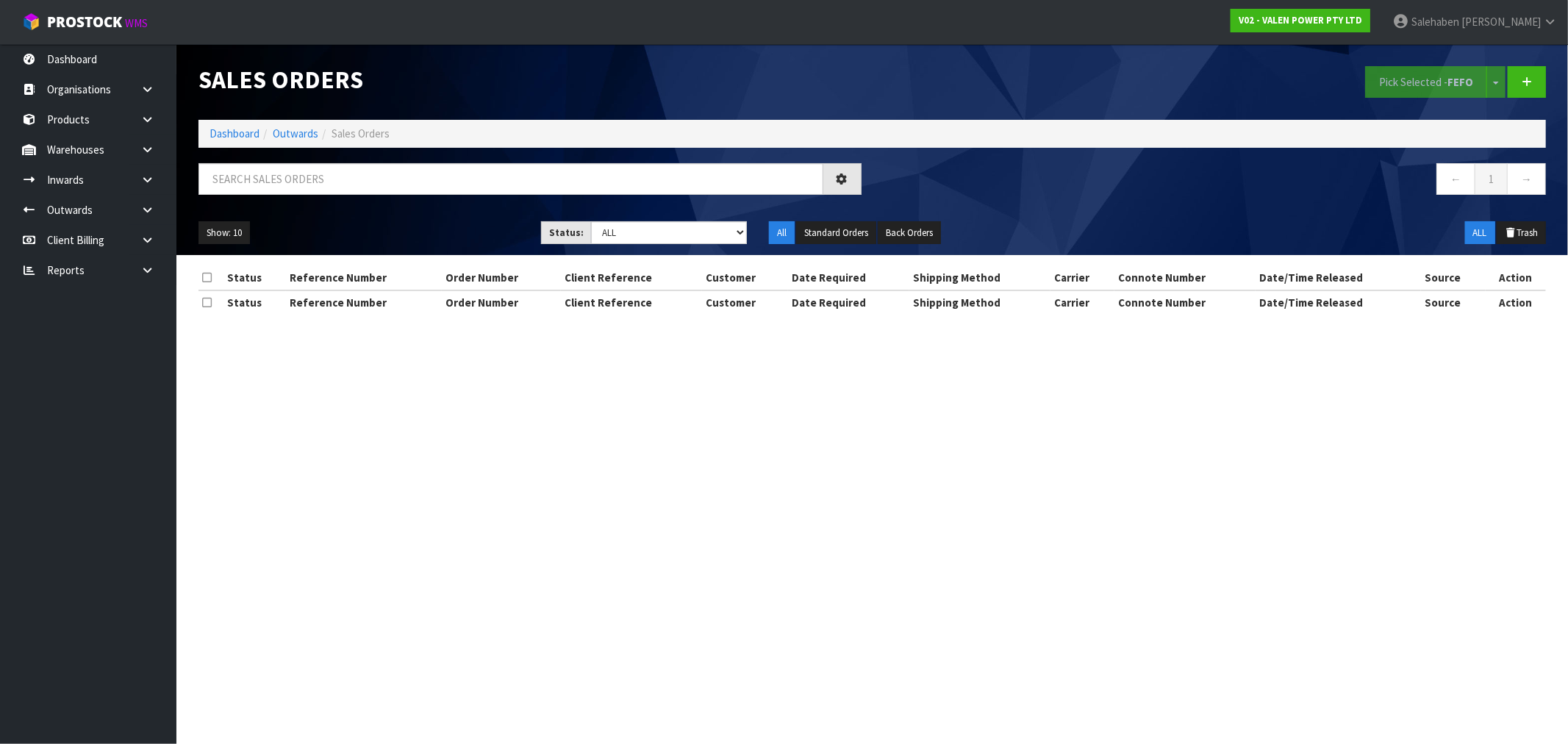
drag, startPoint x: 348, startPoint y: 158, endPoint x: 338, endPoint y: 181, distance: 25.1
click at [346, 171] on div "Sales Orders Pick Selected - FEFO Split button! FIFO - First In First Out FEFO …" at bounding box center [872, 149] width 1369 height 211
click at [337, 182] on input "text" at bounding box center [511, 179] width 625 height 32
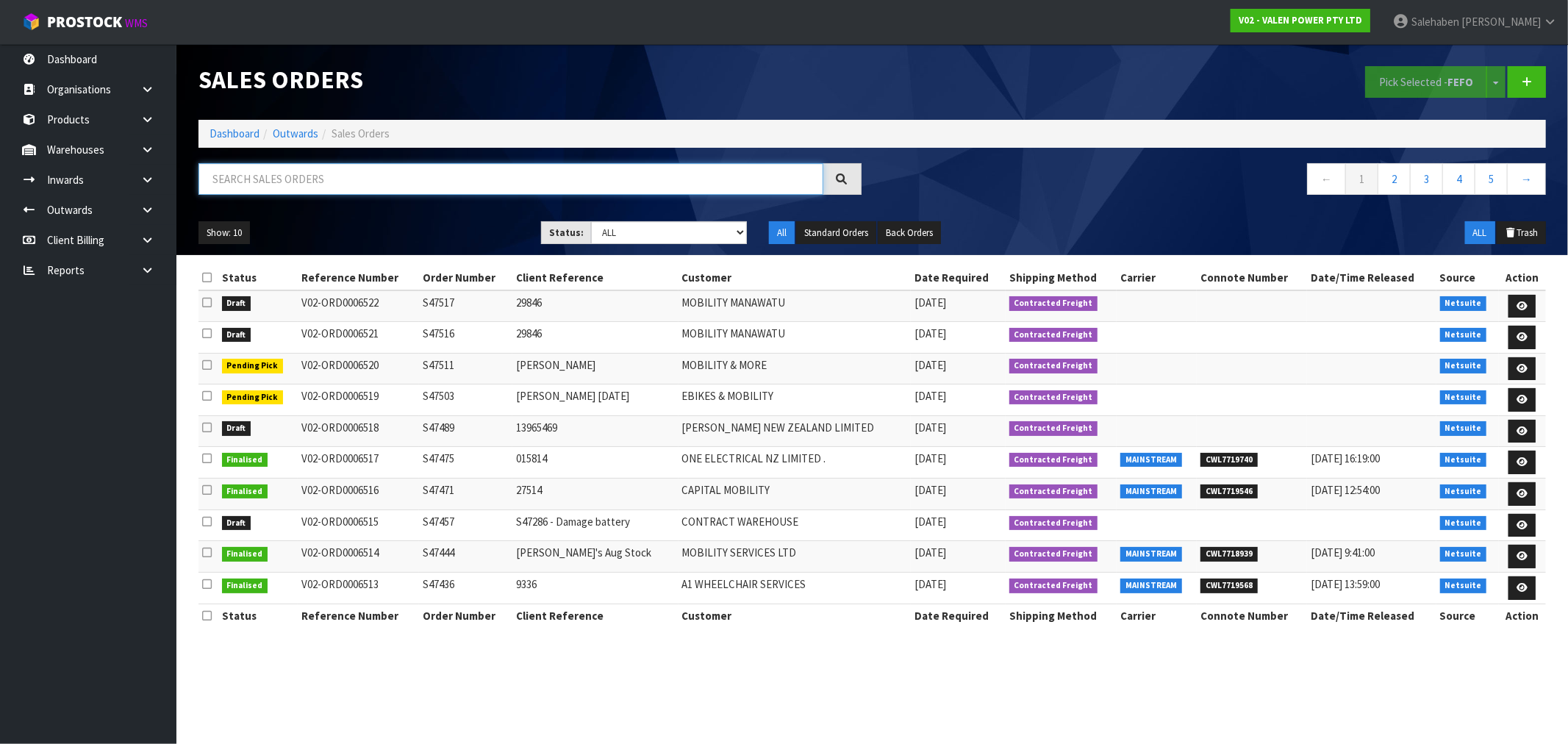
paste input "CWL7717426"
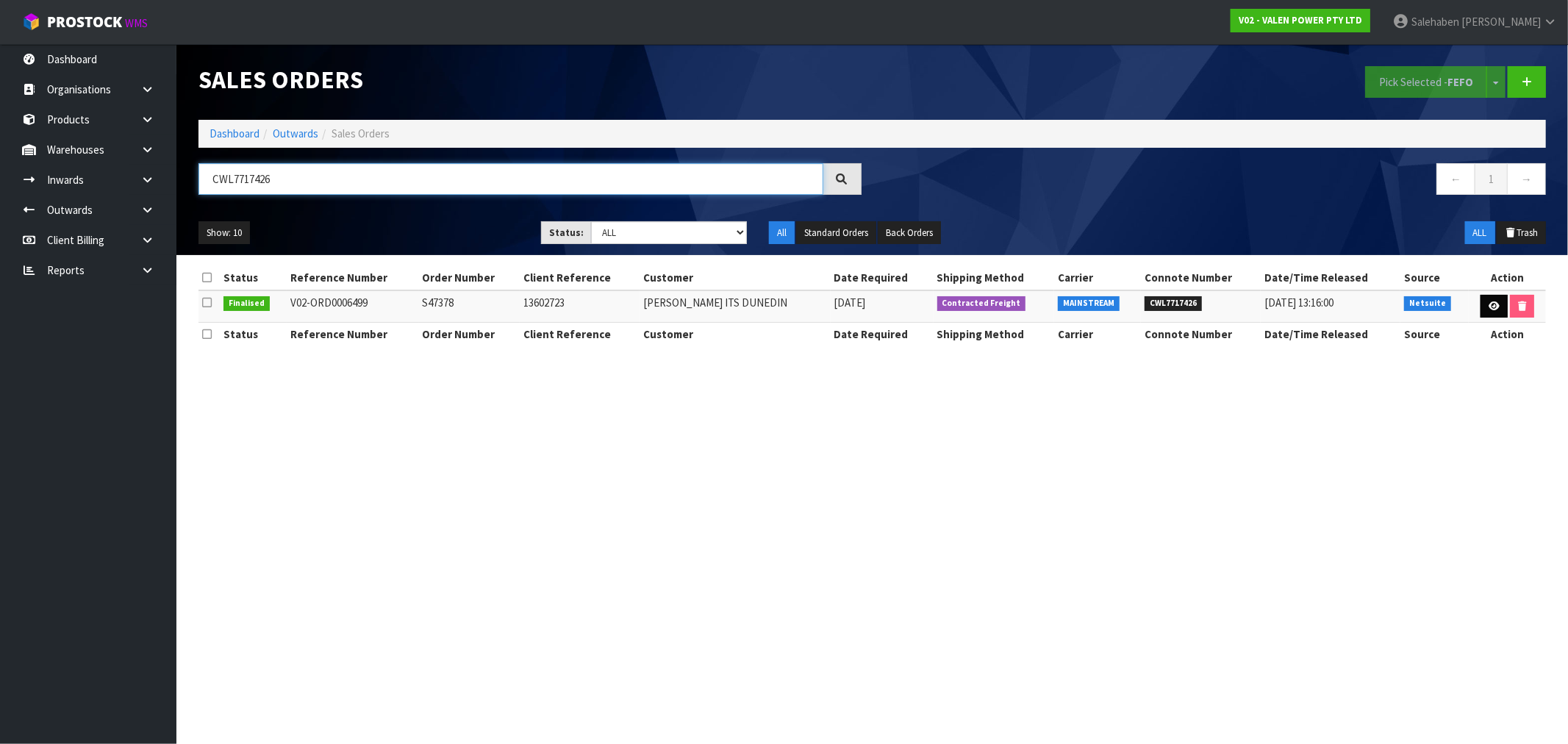
type input "CWL7717426"
click at [1489, 307] on icon at bounding box center [1494, 306] width 11 height 9
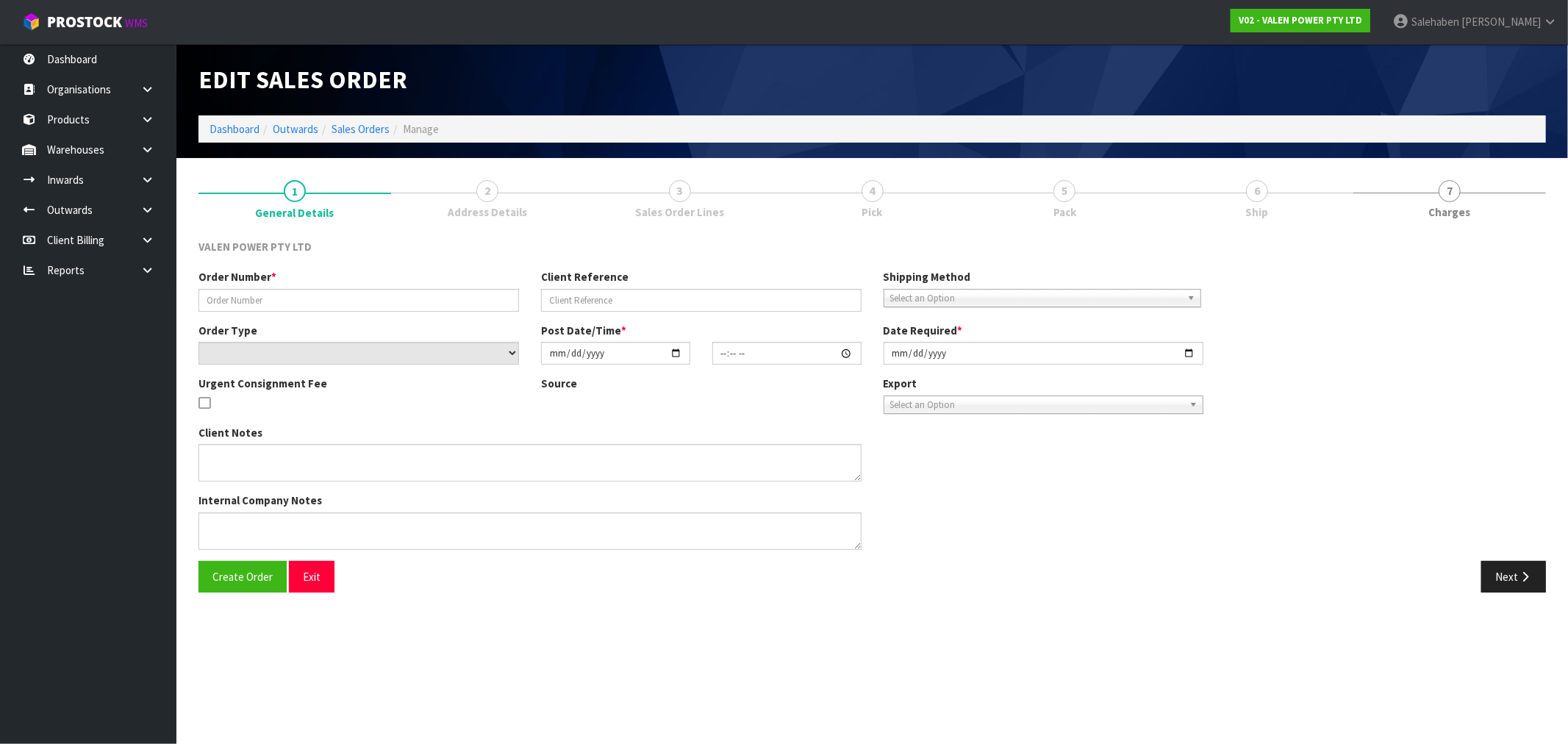
type input "S47378"
type input "13602723"
select select "number:0"
type input "[DATE]"
type input "16:45:09.000"
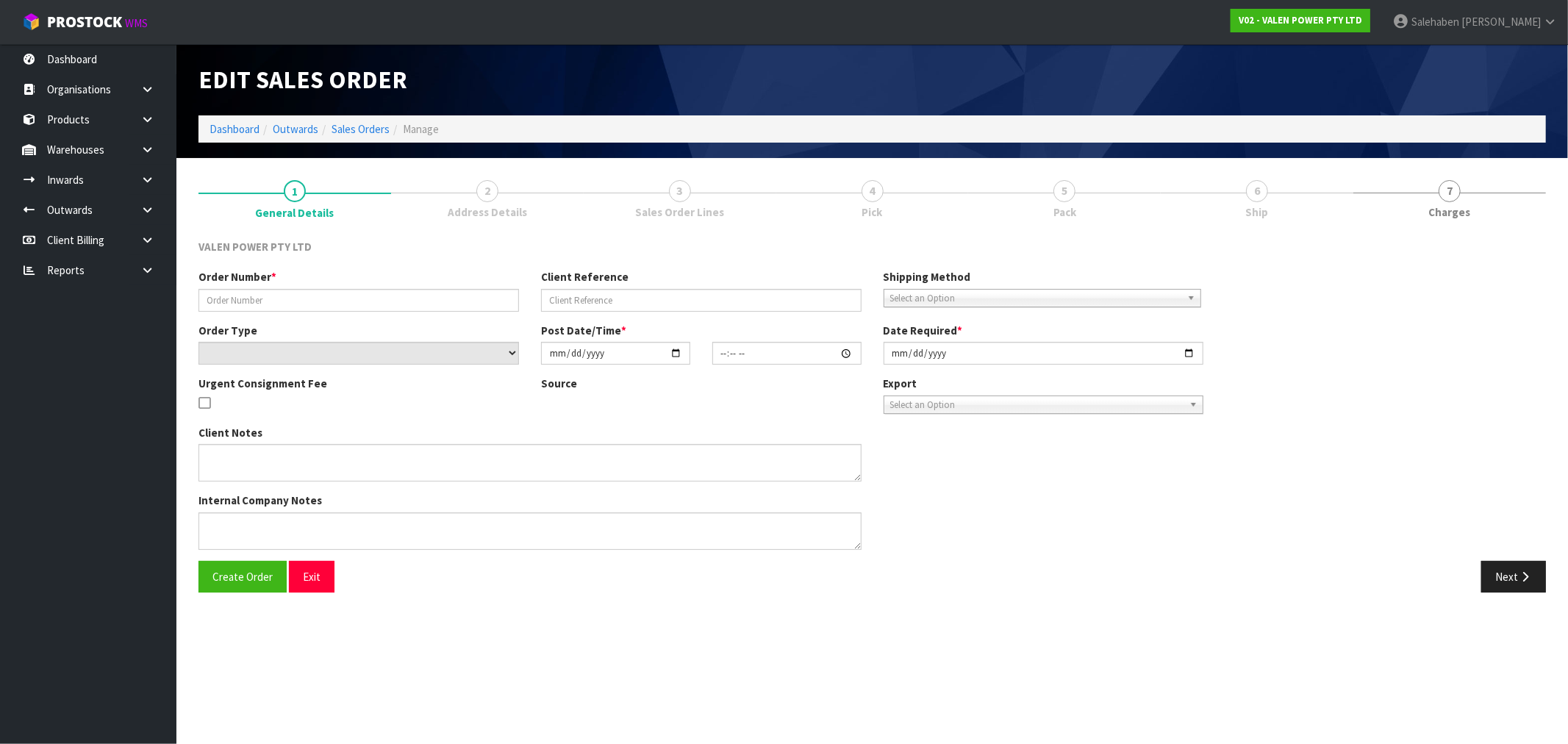
type input "[DATE]"
type textarea "ORDER UPDATE BY [PERSON_NAME]"
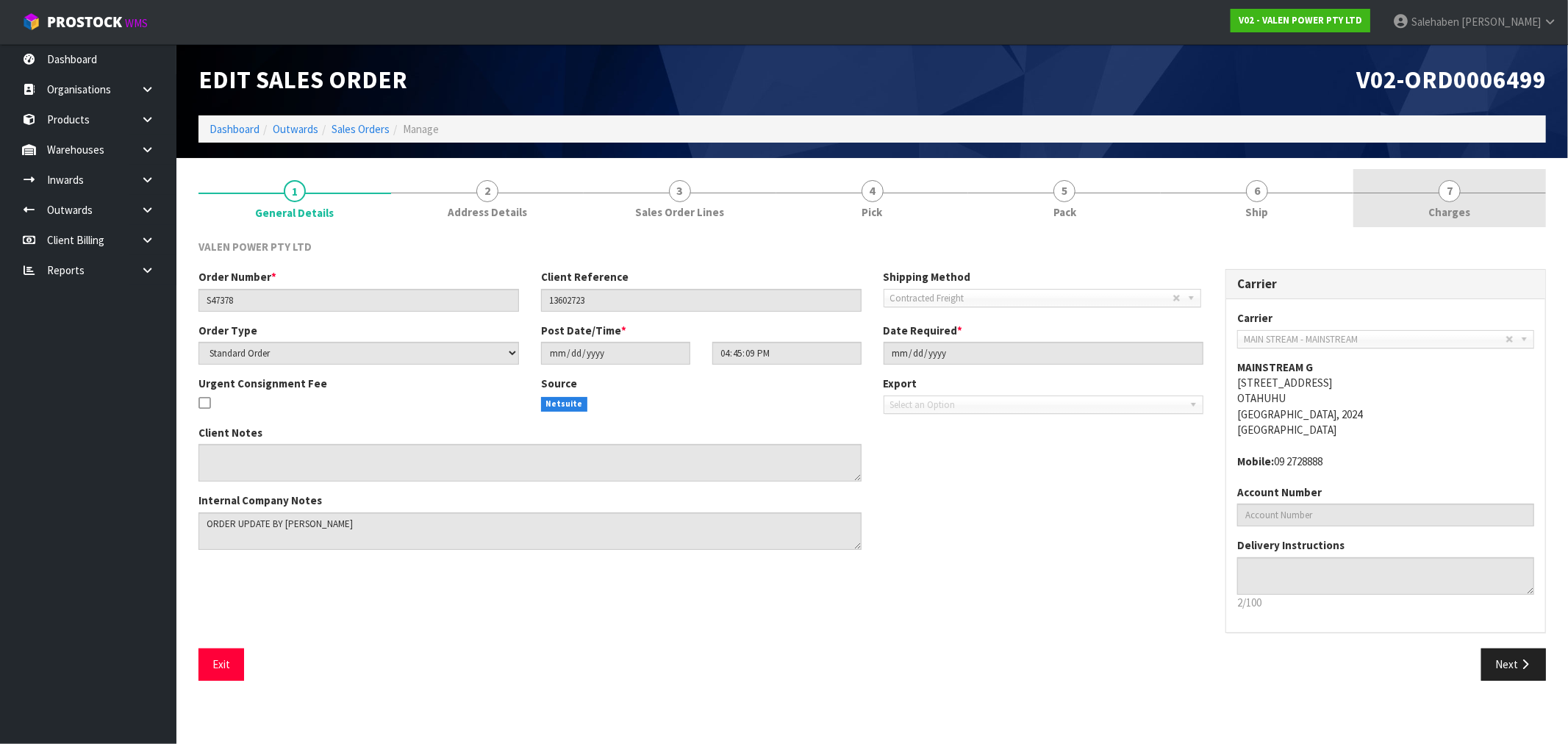
click at [1446, 210] on span "Charges" at bounding box center [1450, 212] width 42 height 16
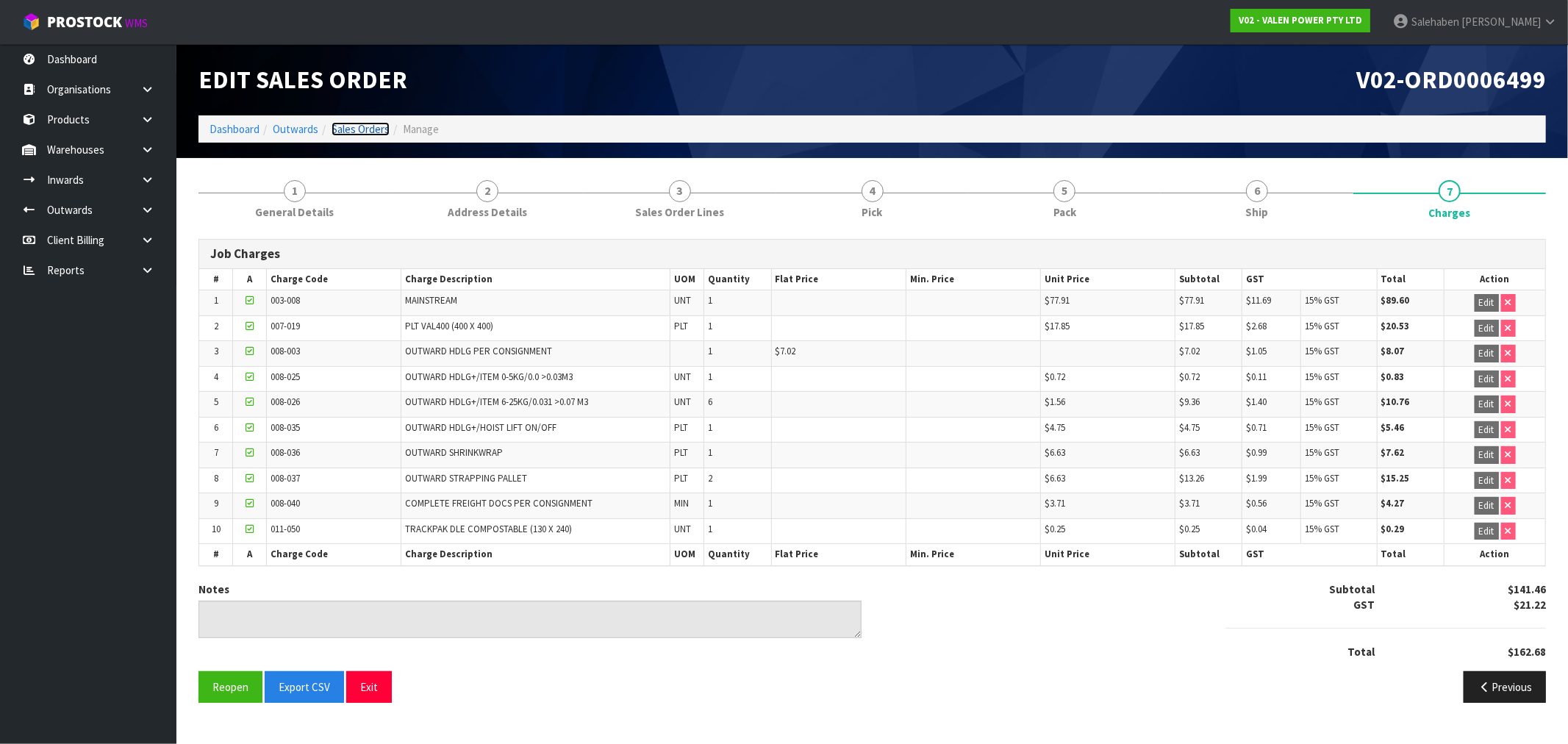
click at [362, 127] on link "Sales Orders" at bounding box center [360, 129] width 58 height 14
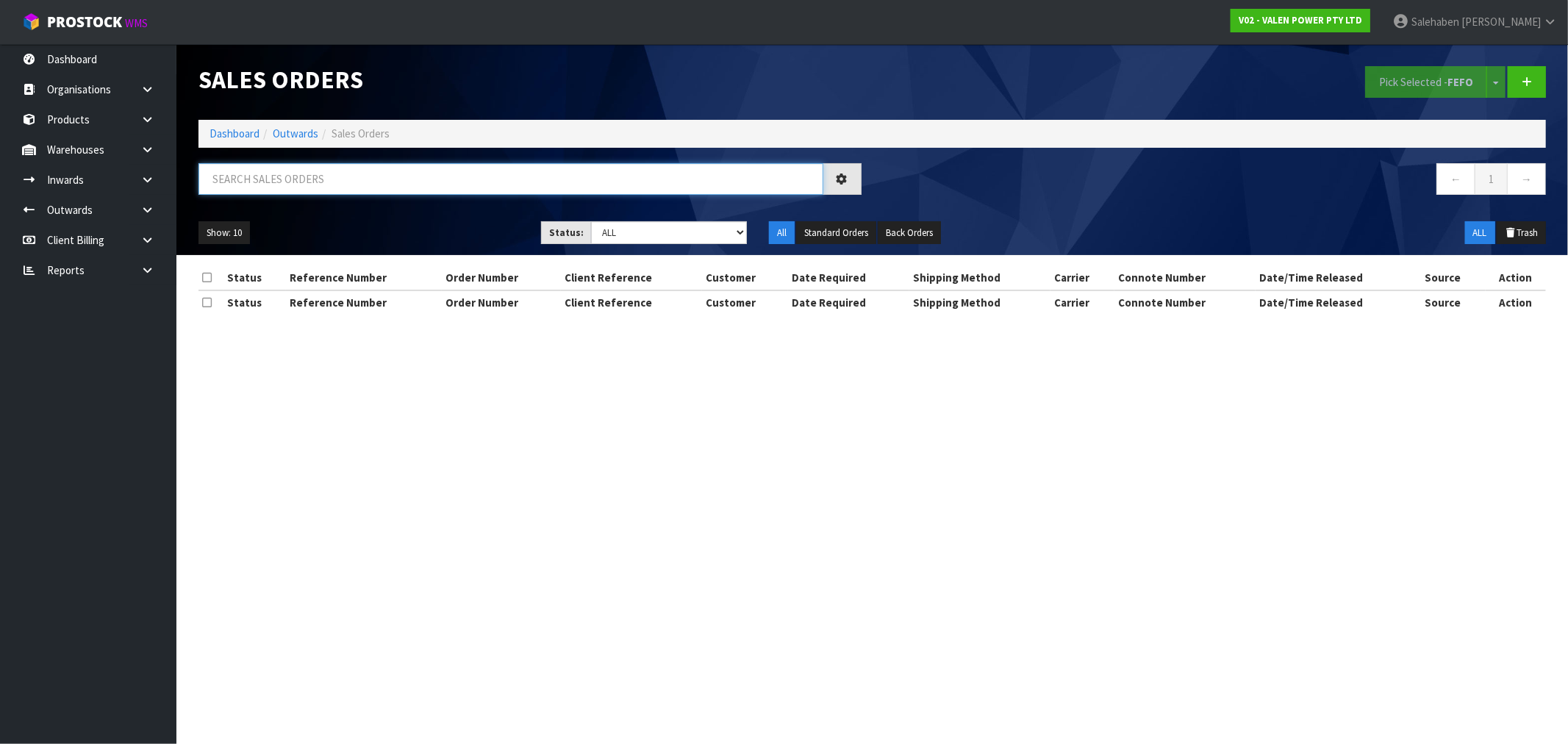
click at [321, 179] on input "text" at bounding box center [511, 179] width 625 height 32
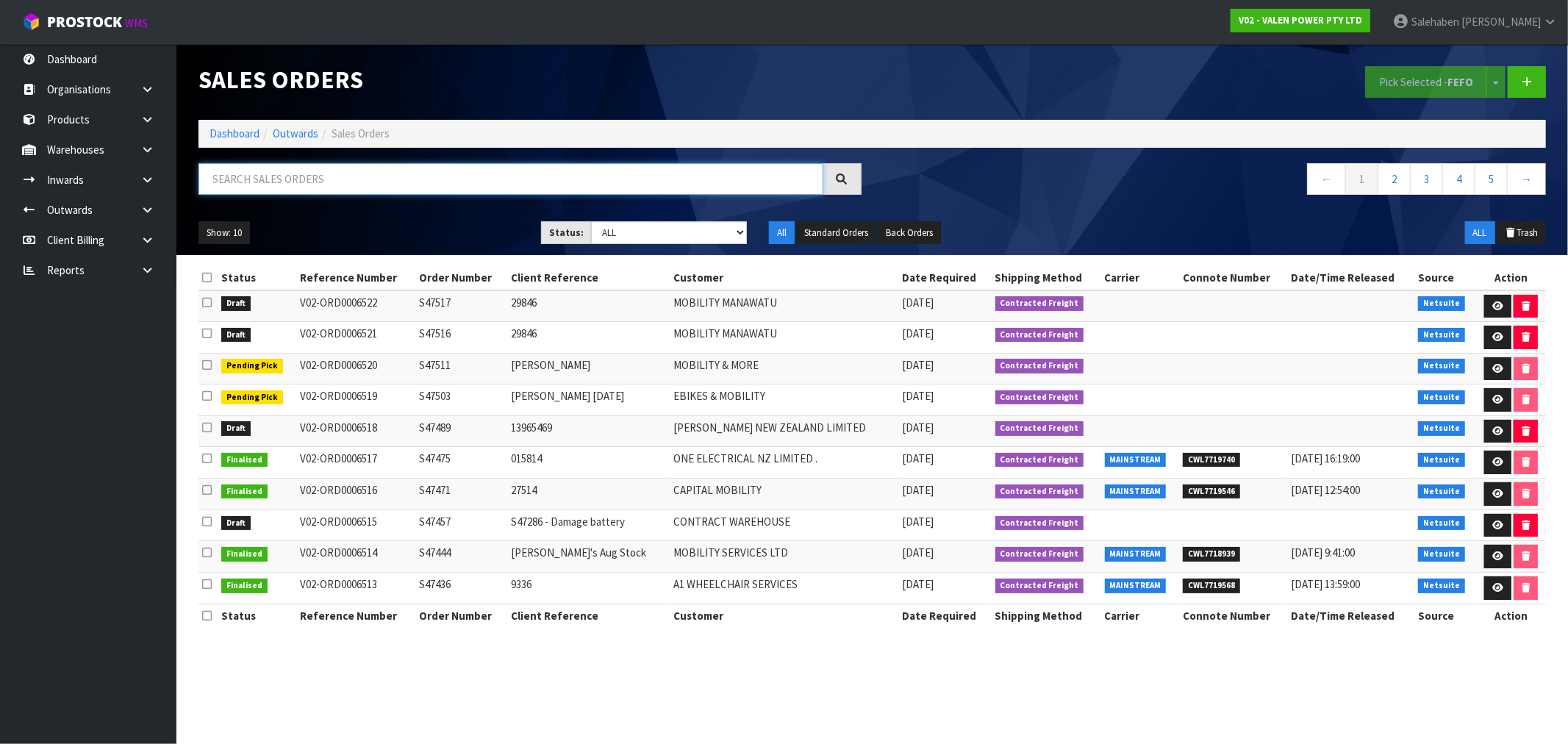
paste input "CWL7717440"
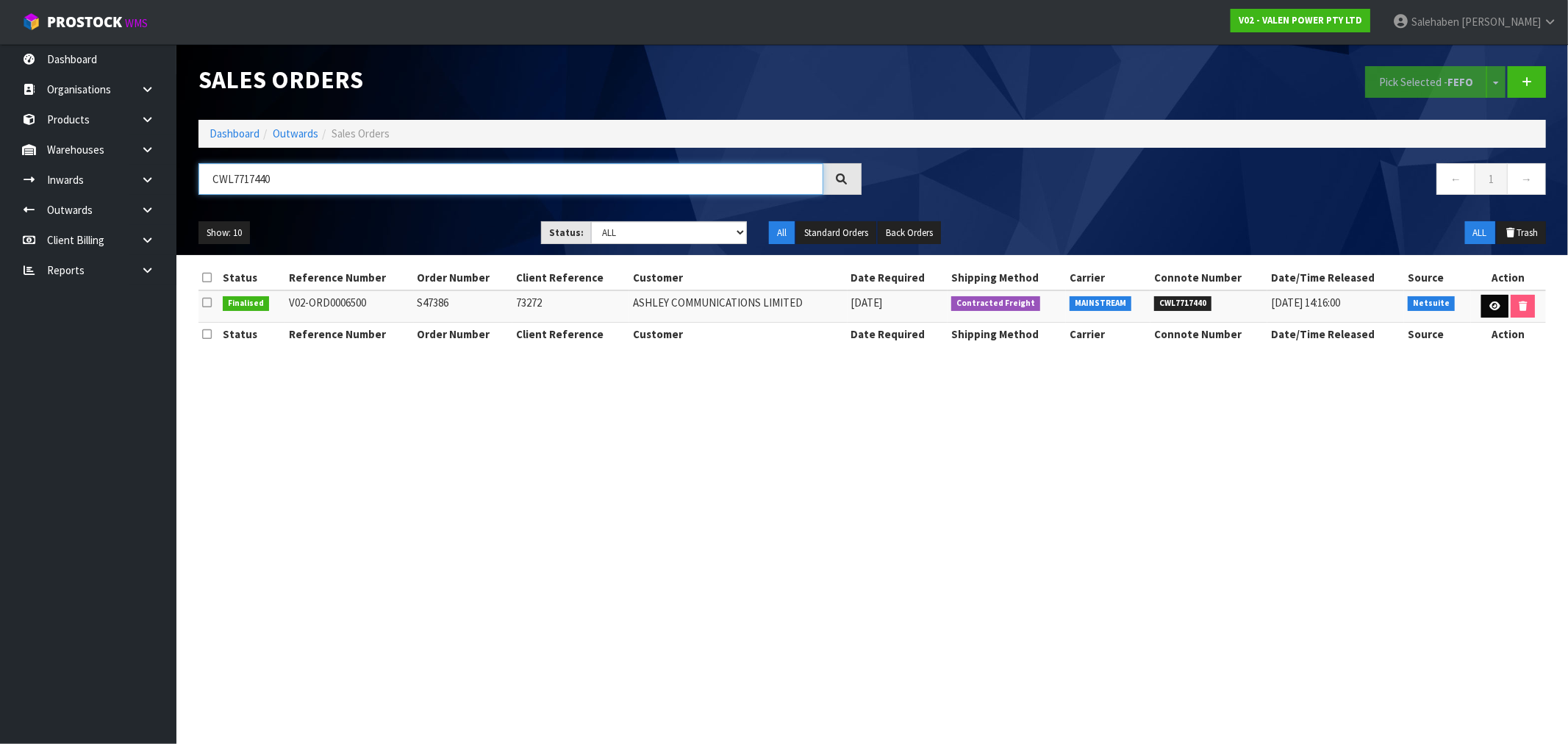
type input "CWL7717440"
click at [1490, 299] on link at bounding box center [1495, 306] width 28 height 23
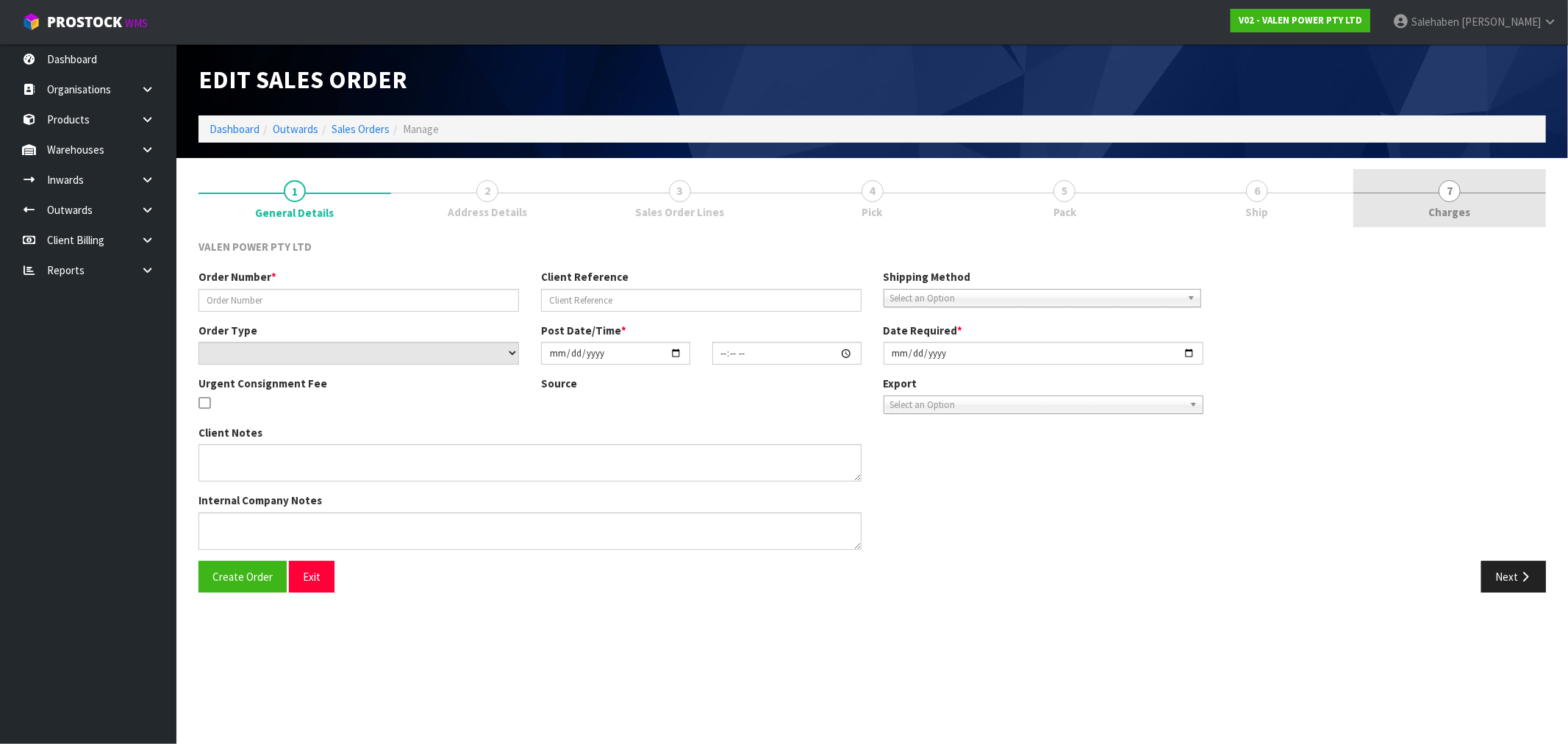
type input "S47386"
type input "73272"
select select "number:0"
type input "[DATE]"
type input "18:30:07.000"
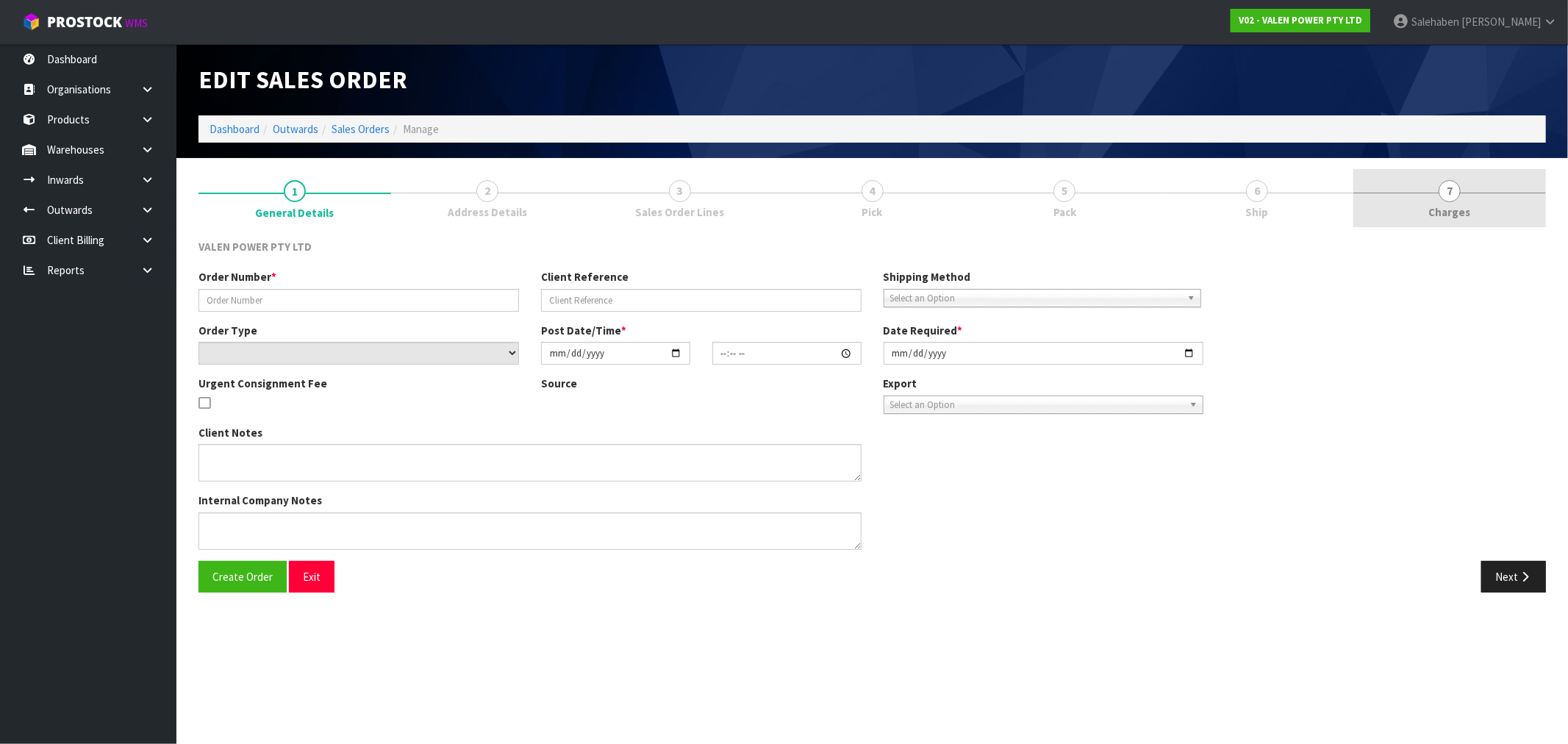
type input "[DATE]"
click at [1449, 202] on link "7 [GEOGRAPHIC_DATA]" at bounding box center [1450, 197] width 193 height 58
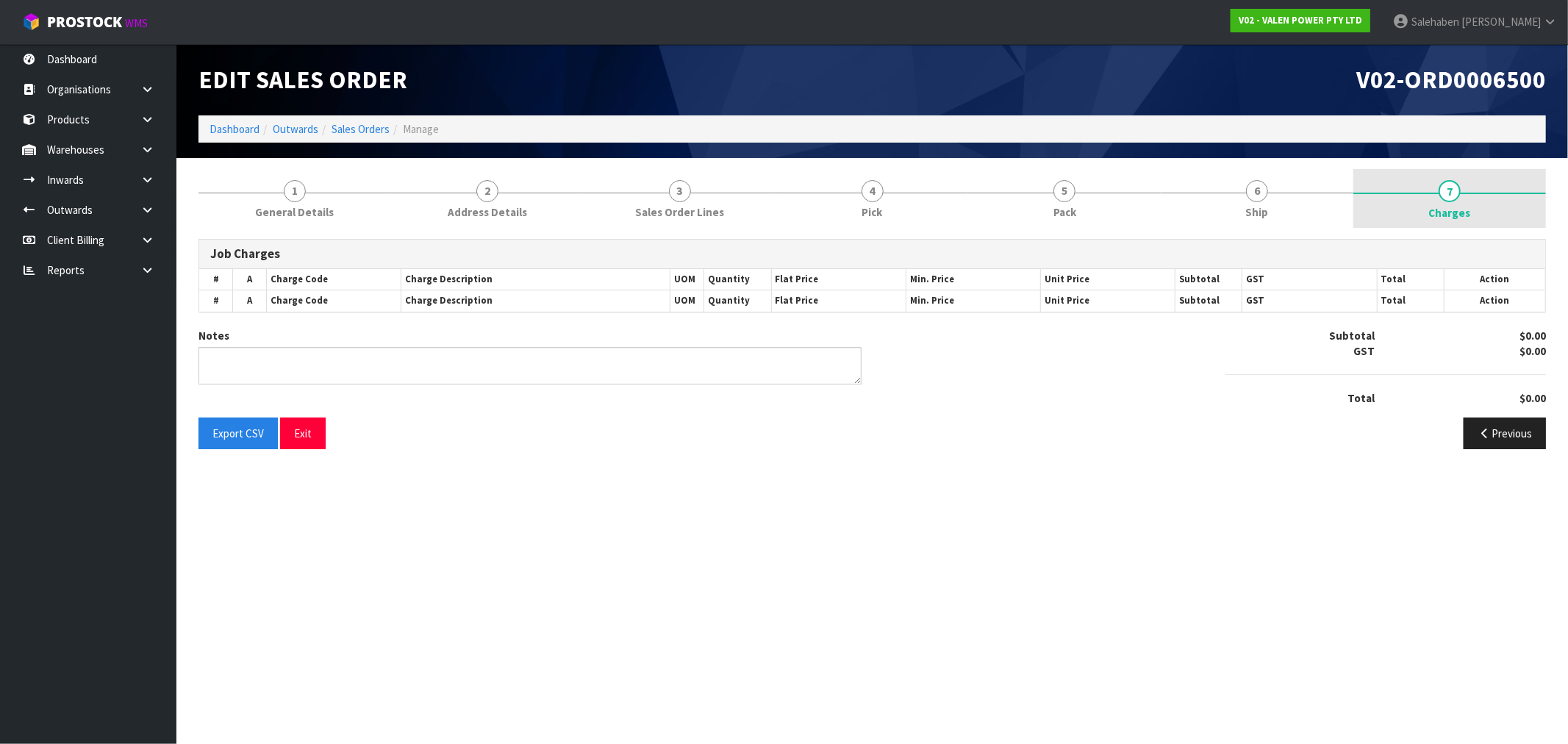
click at [1449, 202] on link "7 [GEOGRAPHIC_DATA]" at bounding box center [1450, 198] width 193 height 59
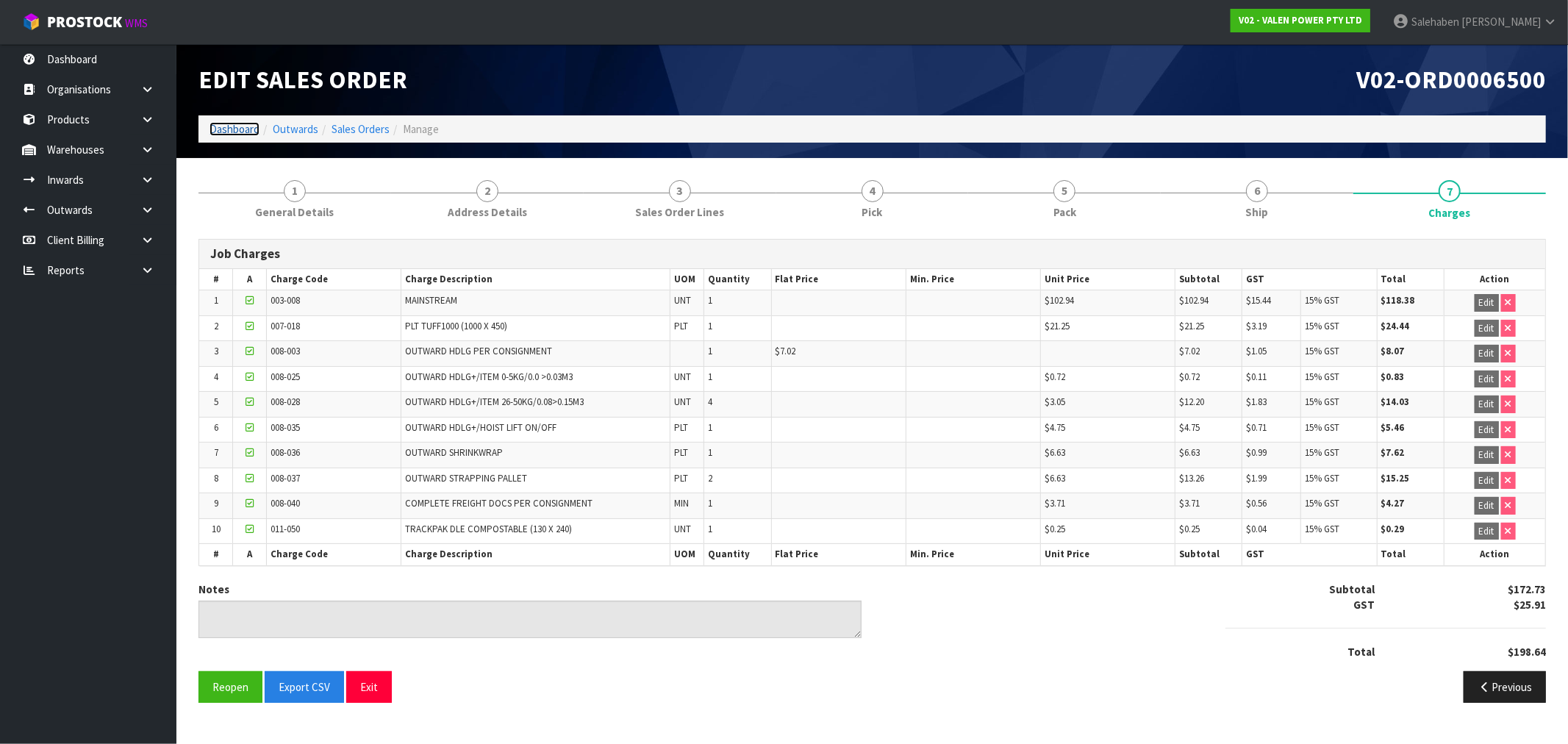
click at [231, 133] on link "Dashboard" at bounding box center [234, 129] width 50 height 14
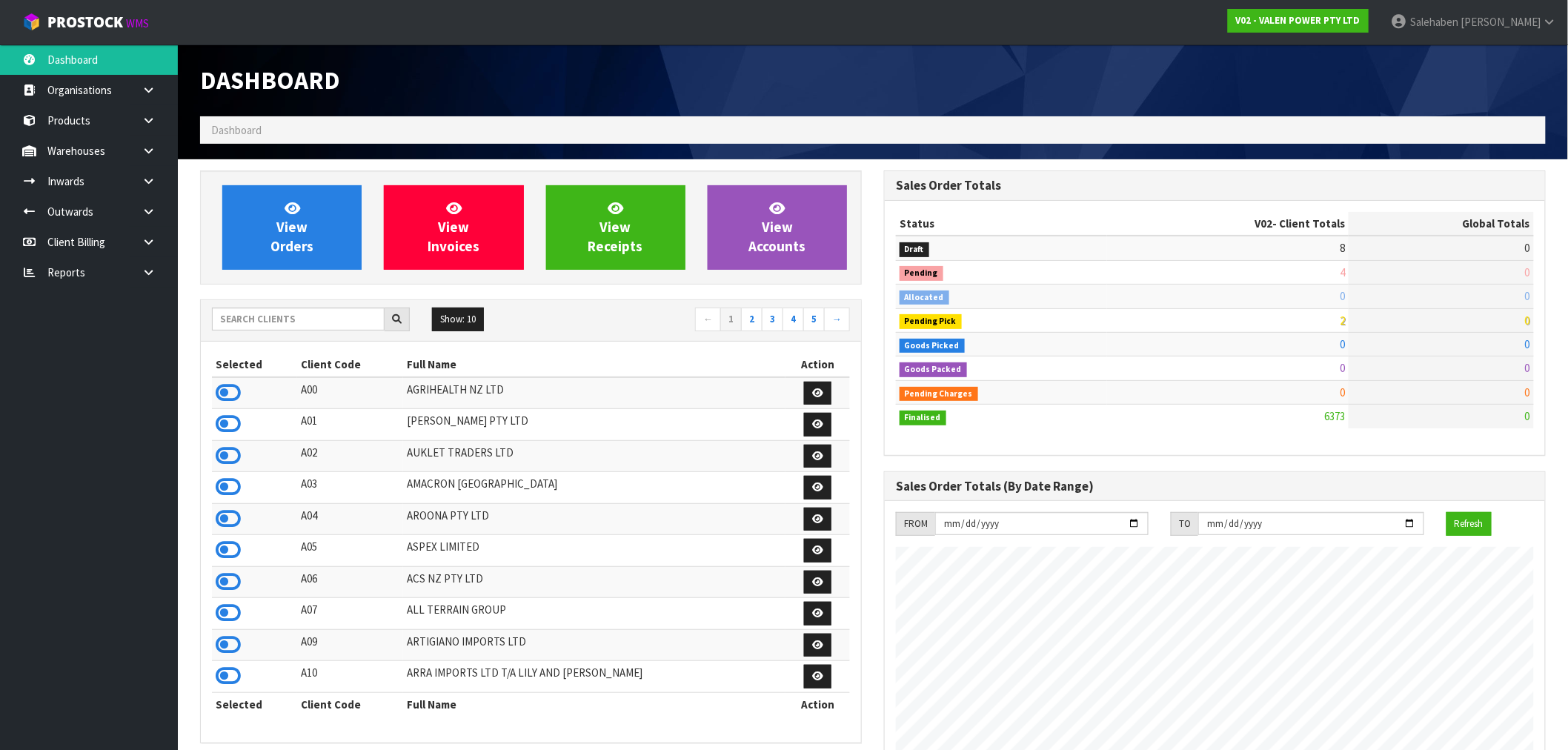
scroll to position [1122, 684]
click at [240, 317] on input "text" at bounding box center [298, 319] width 173 height 23
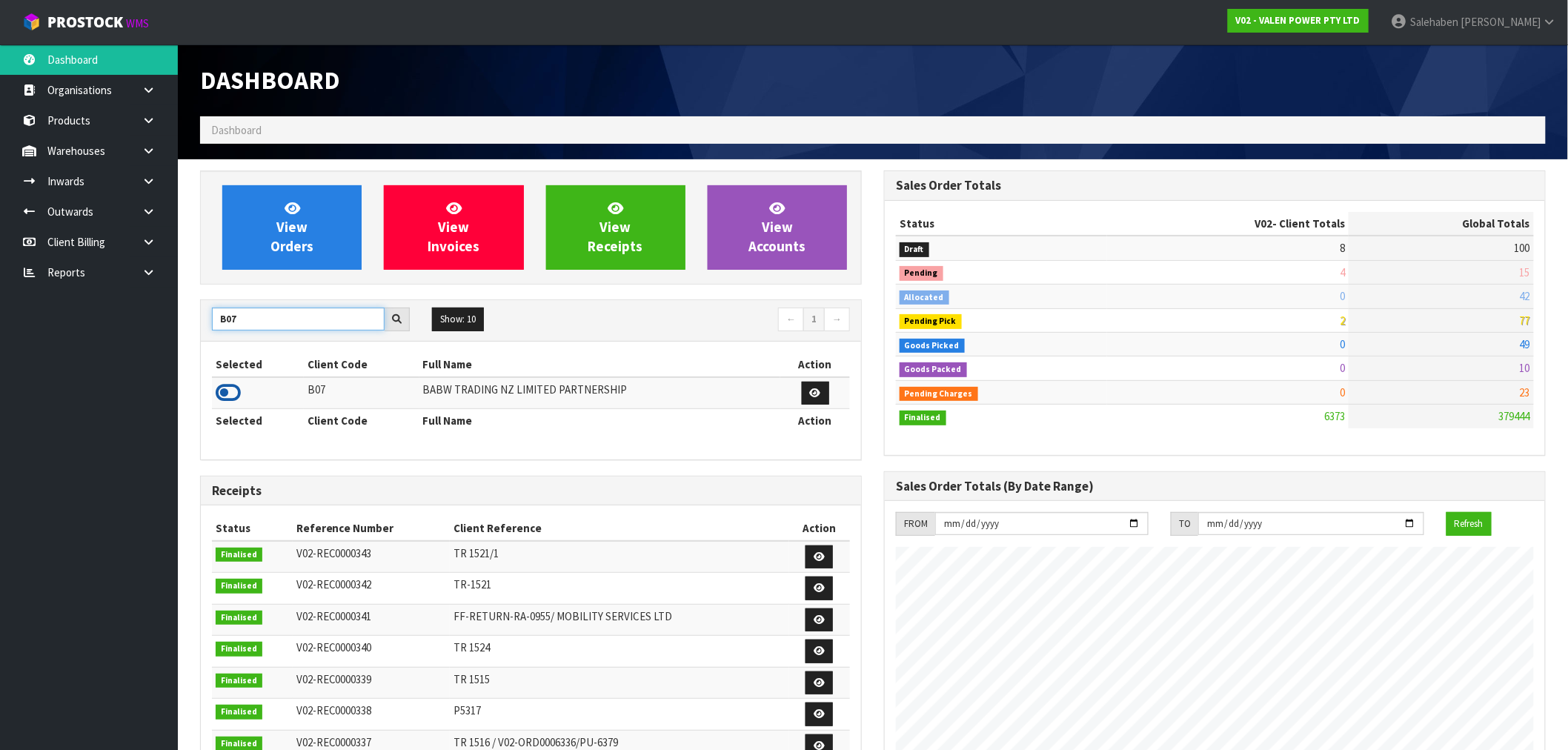
type input "B07"
click at [228, 391] on icon at bounding box center [227, 393] width 25 height 23
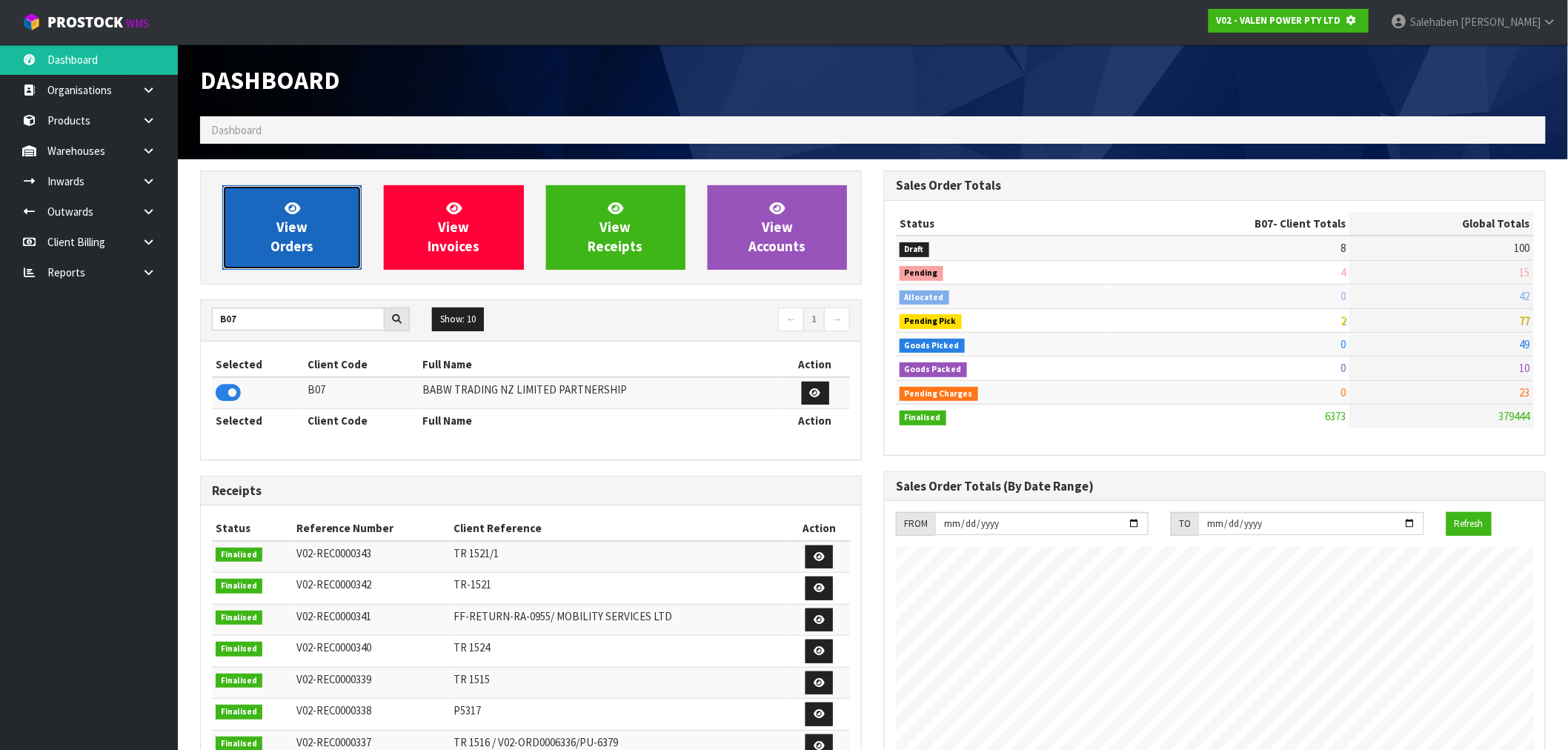
scroll to position [740158, 740535]
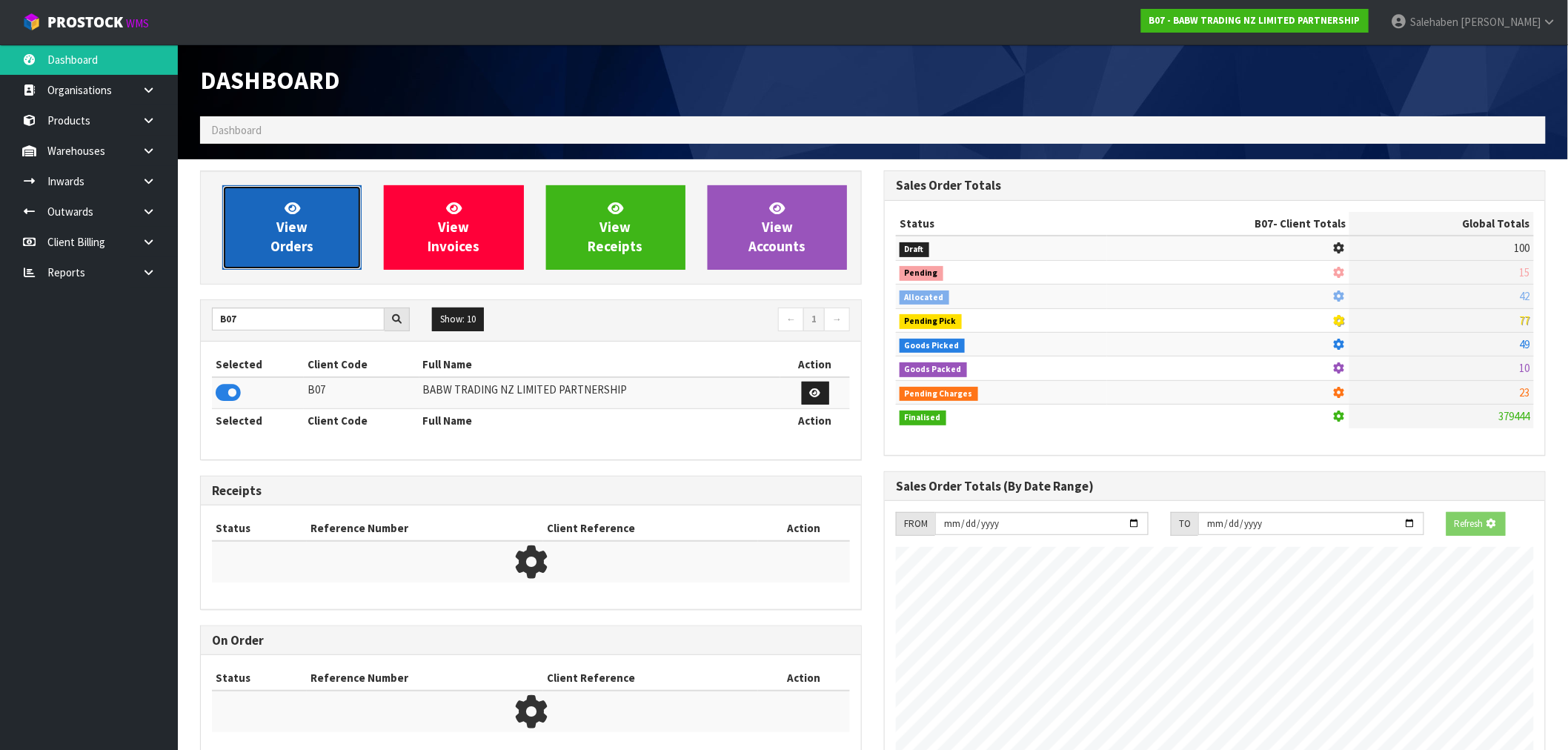
click at [312, 247] on span "View Orders" at bounding box center [293, 227] width 43 height 56
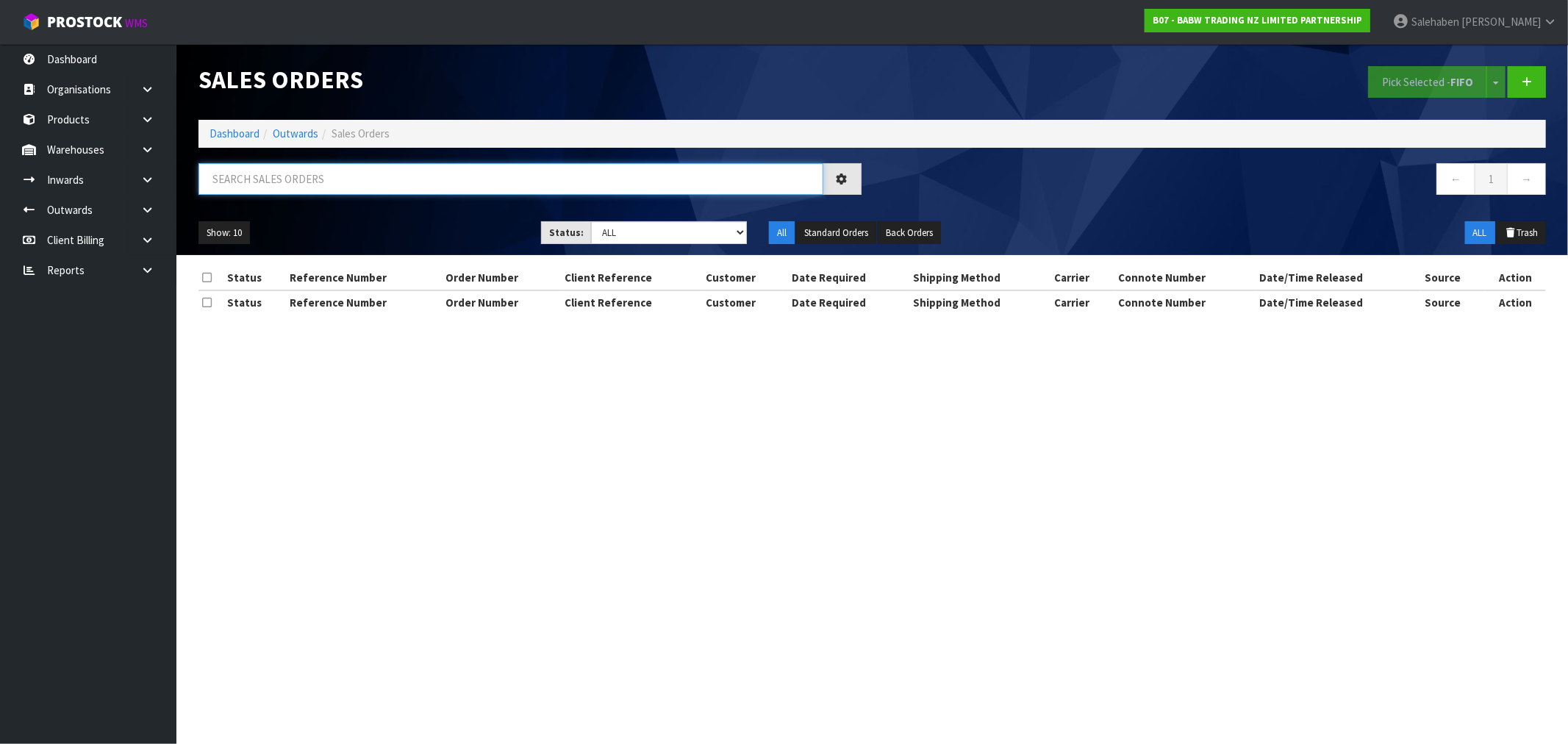
click at [354, 178] on input "text" at bounding box center [511, 179] width 625 height 32
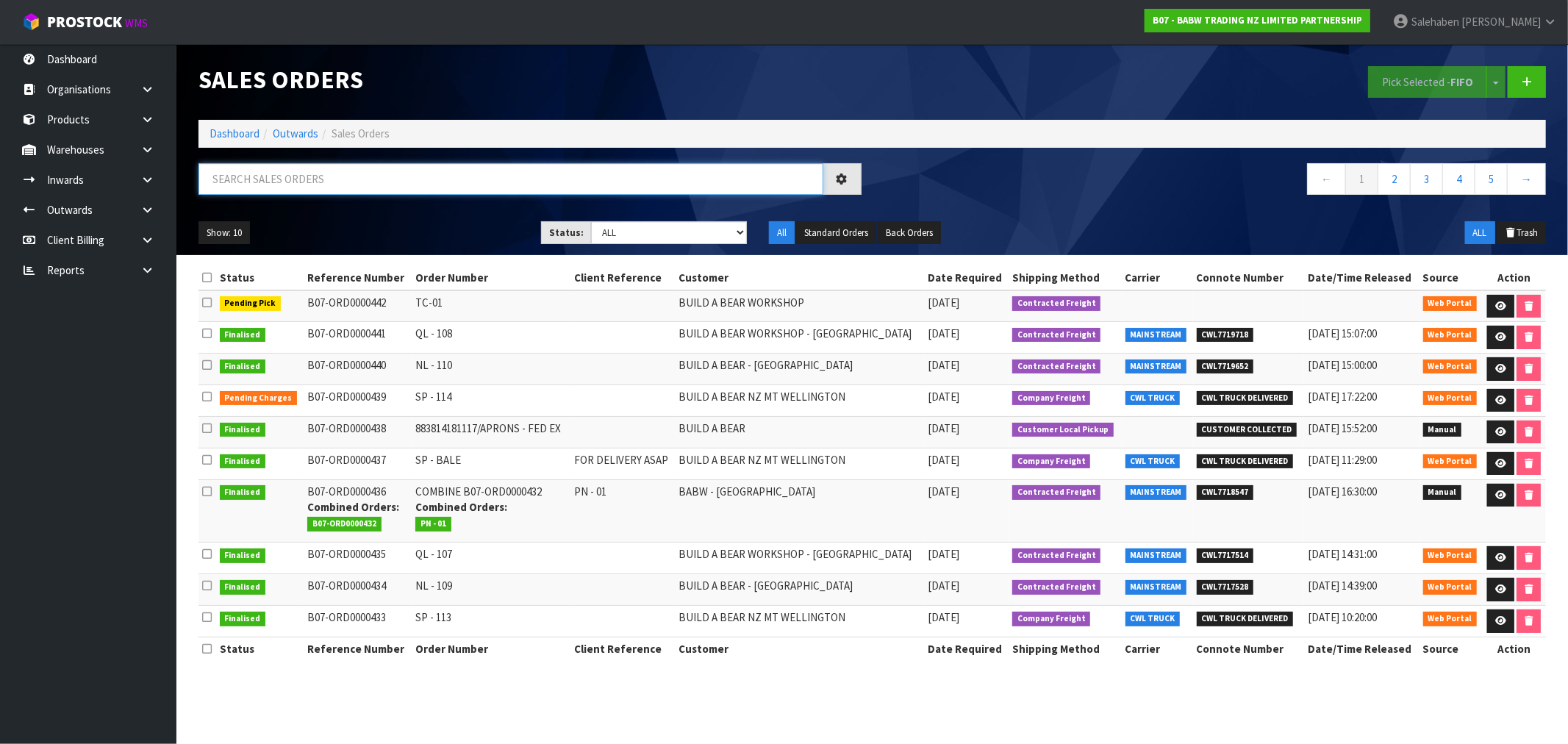
paste input "CWL7717514"
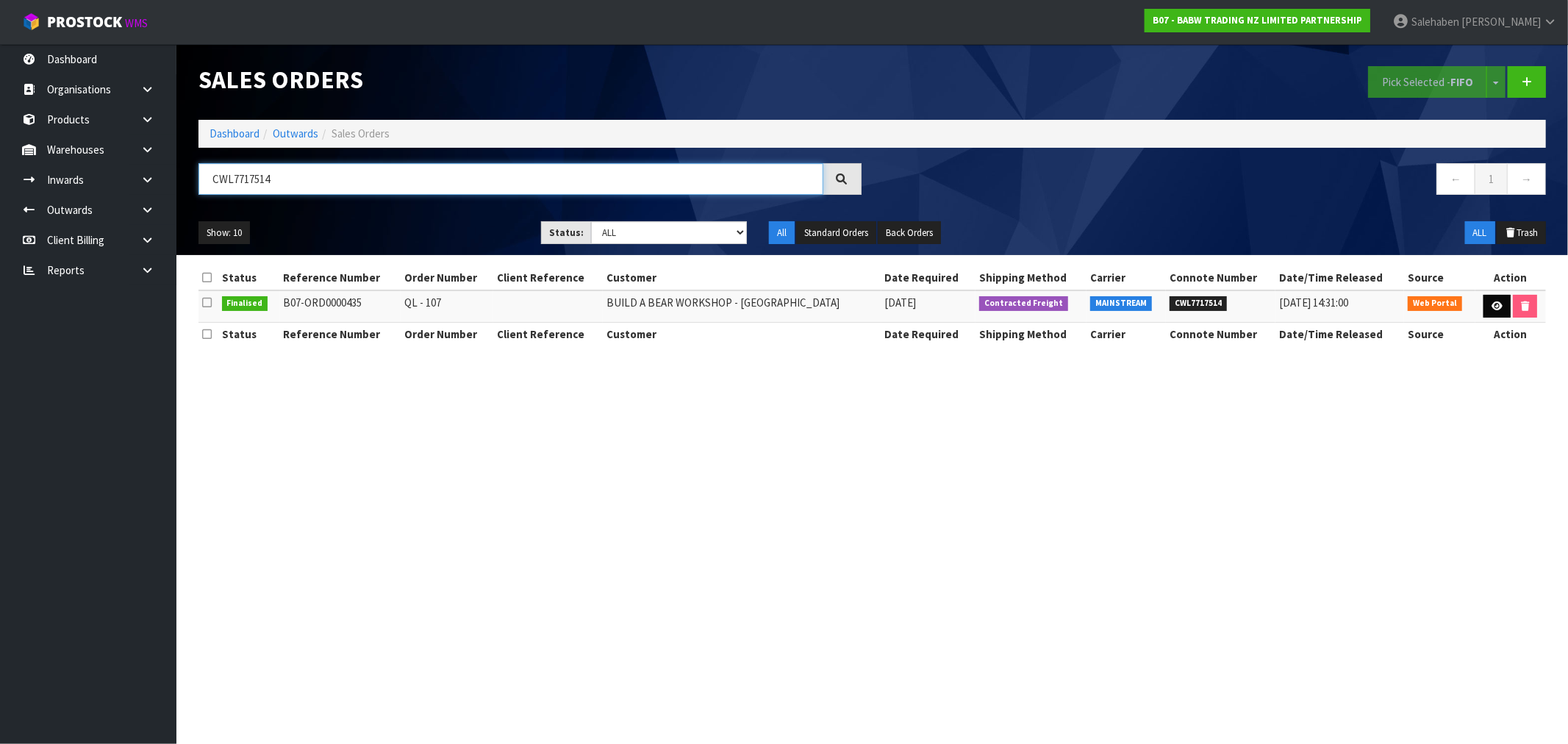
type input "CWL7717514"
click at [1495, 302] on icon at bounding box center [1497, 306] width 11 height 9
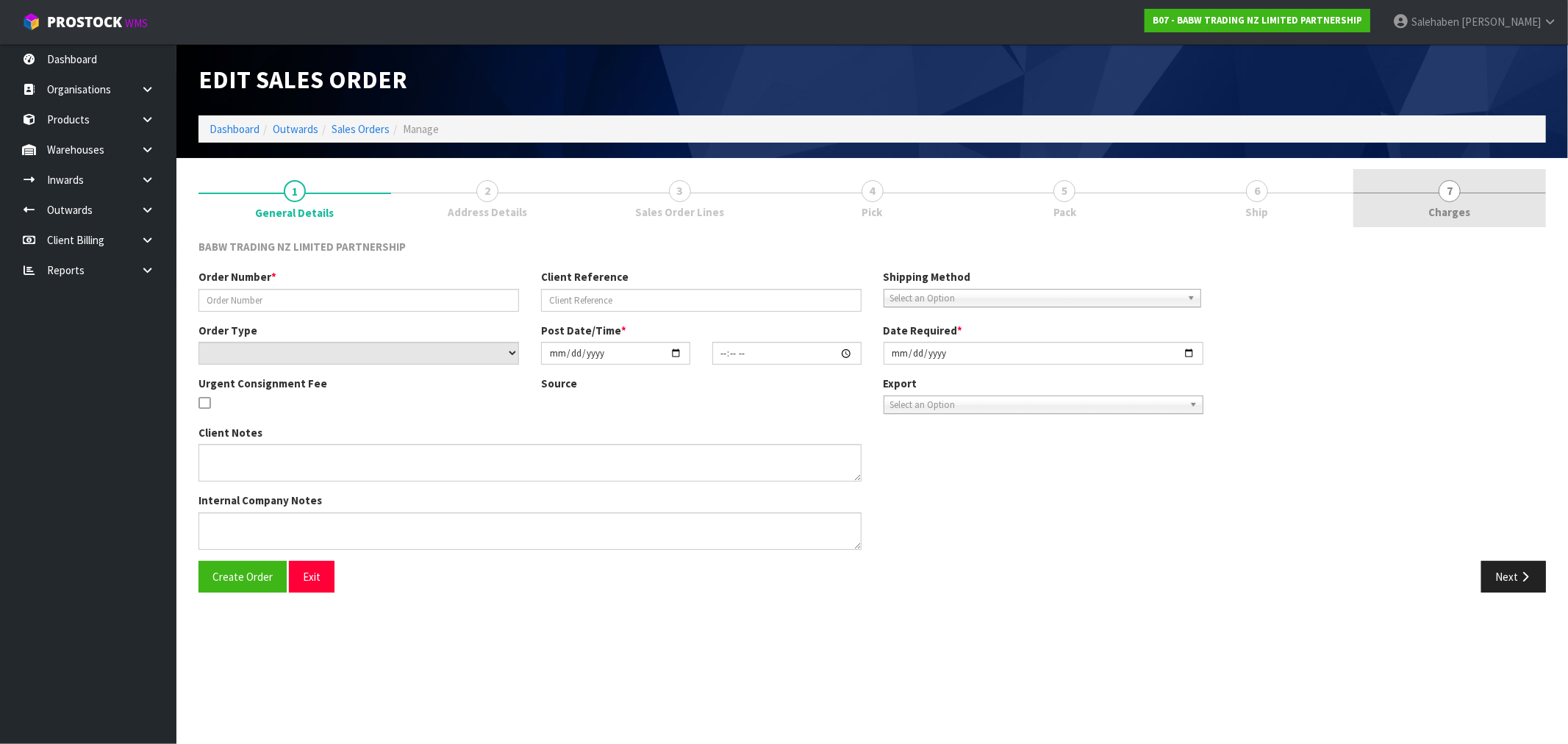
type input "QL - 107"
select select "number:0"
type input "[DATE]"
type input "09:19:00.000"
type input "[DATE]"
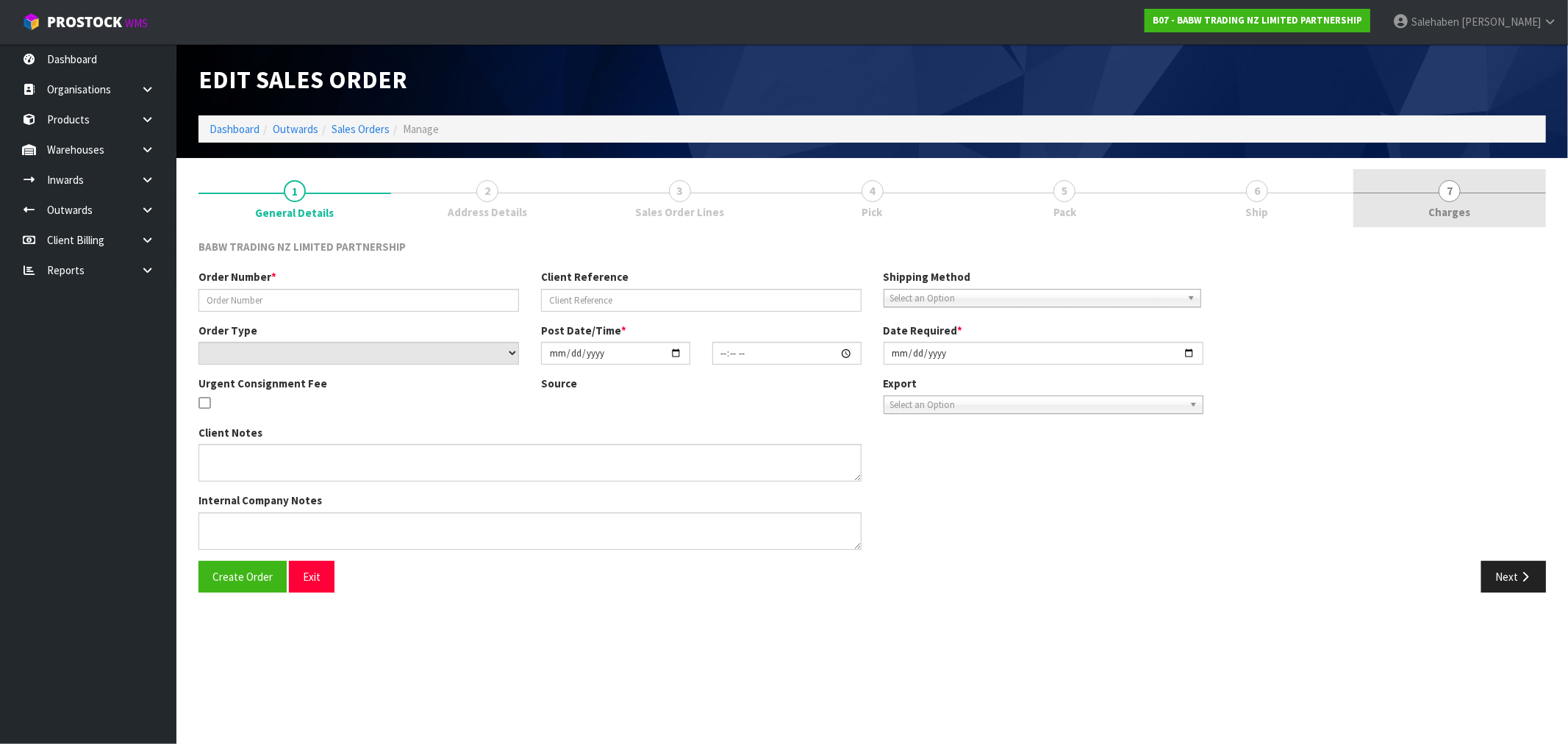
type textarea "DELIVER BETWEEN 8AM AND 8.30AM CALL - [PERSON_NAME] ON [PHONE_NUMBER] AFTERNOON…"
type textarea "REMOVED 30946 X 24 - NO STOCK 33908 X 24 33957 X 24"
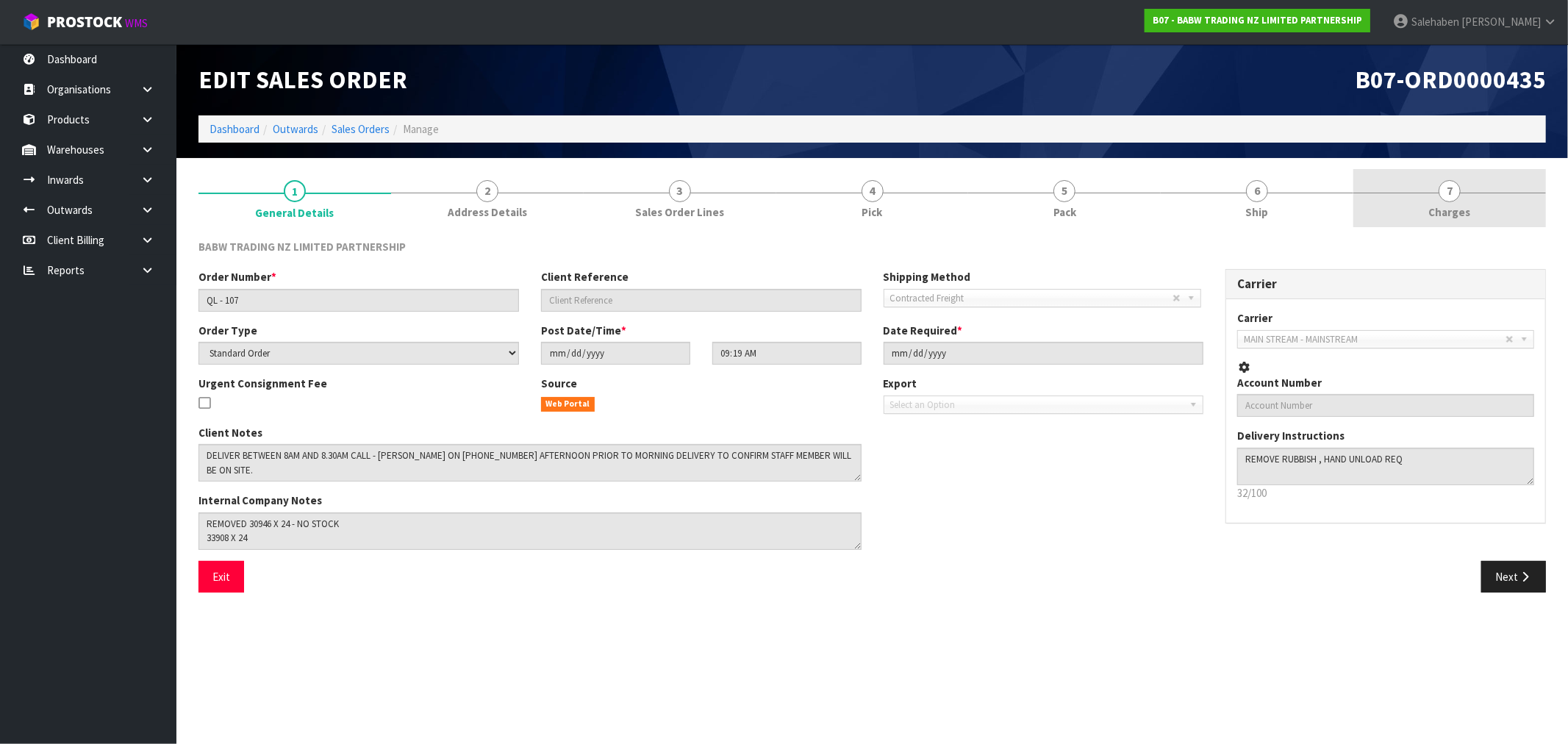
click at [1442, 204] on span "Charges" at bounding box center [1450, 212] width 42 height 16
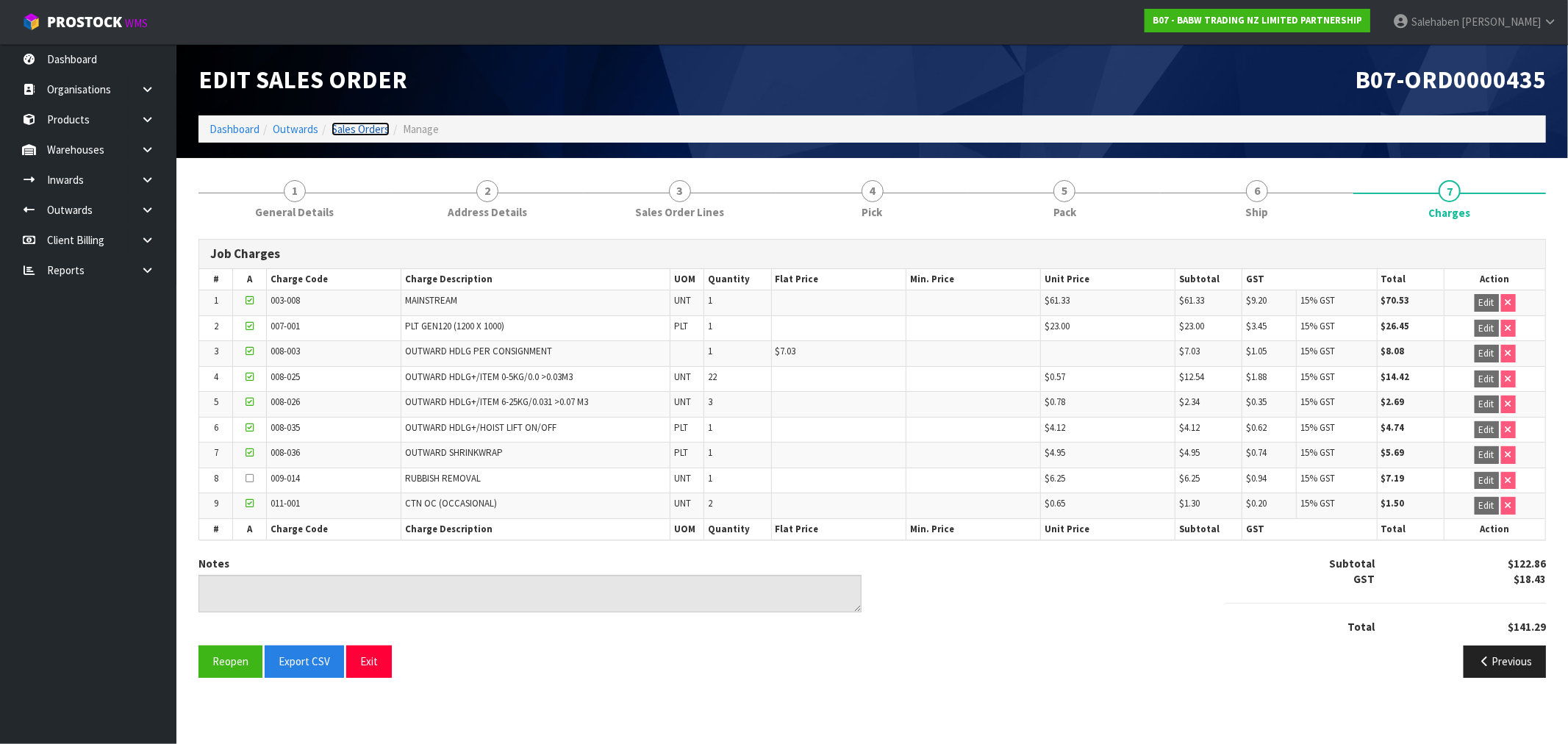
click at [363, 127] on link "Sales Orders" at bounding box center [360, 129] width 58 height 14
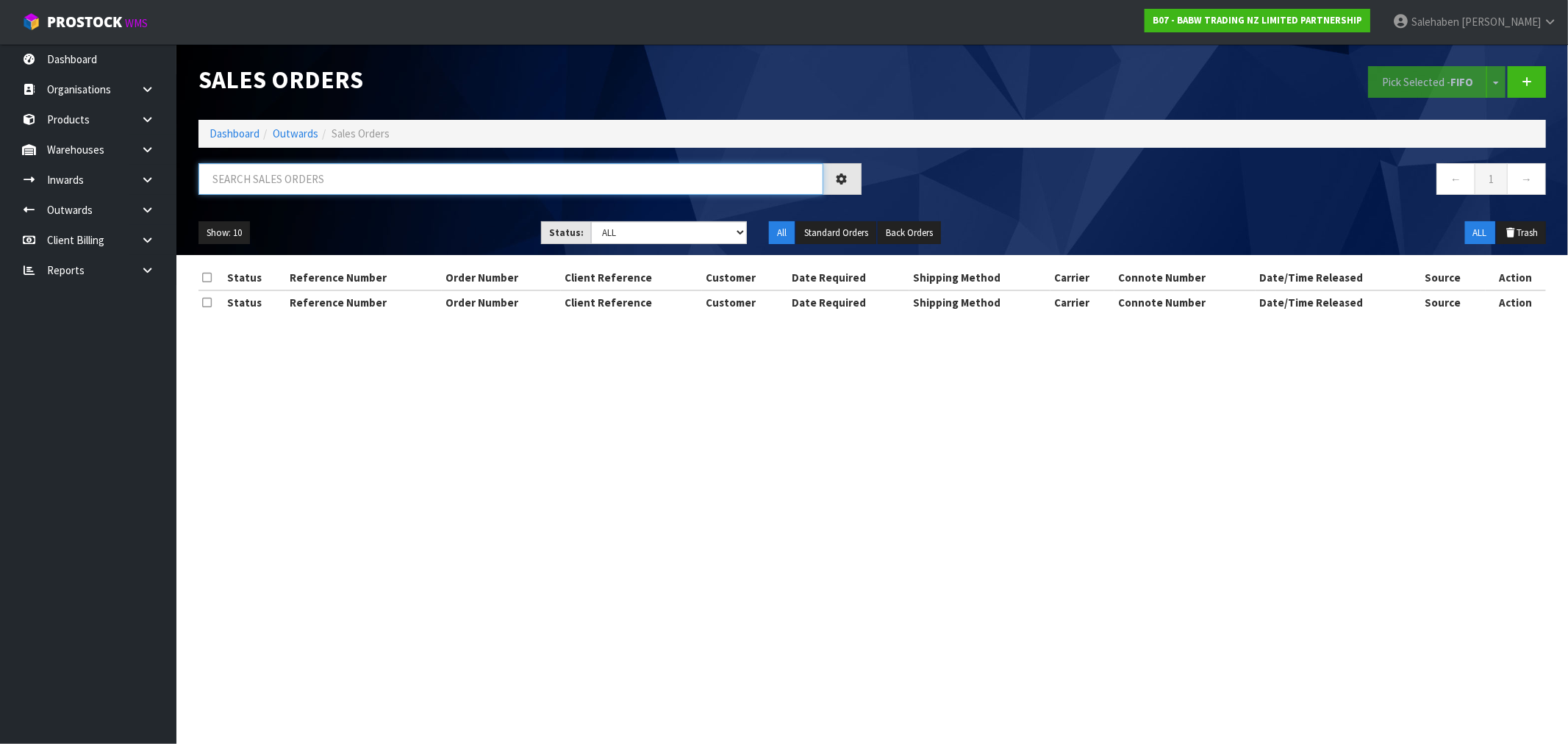
click at [318, 175] on input "text" at bounding box center [511, 179] width 625 height 32
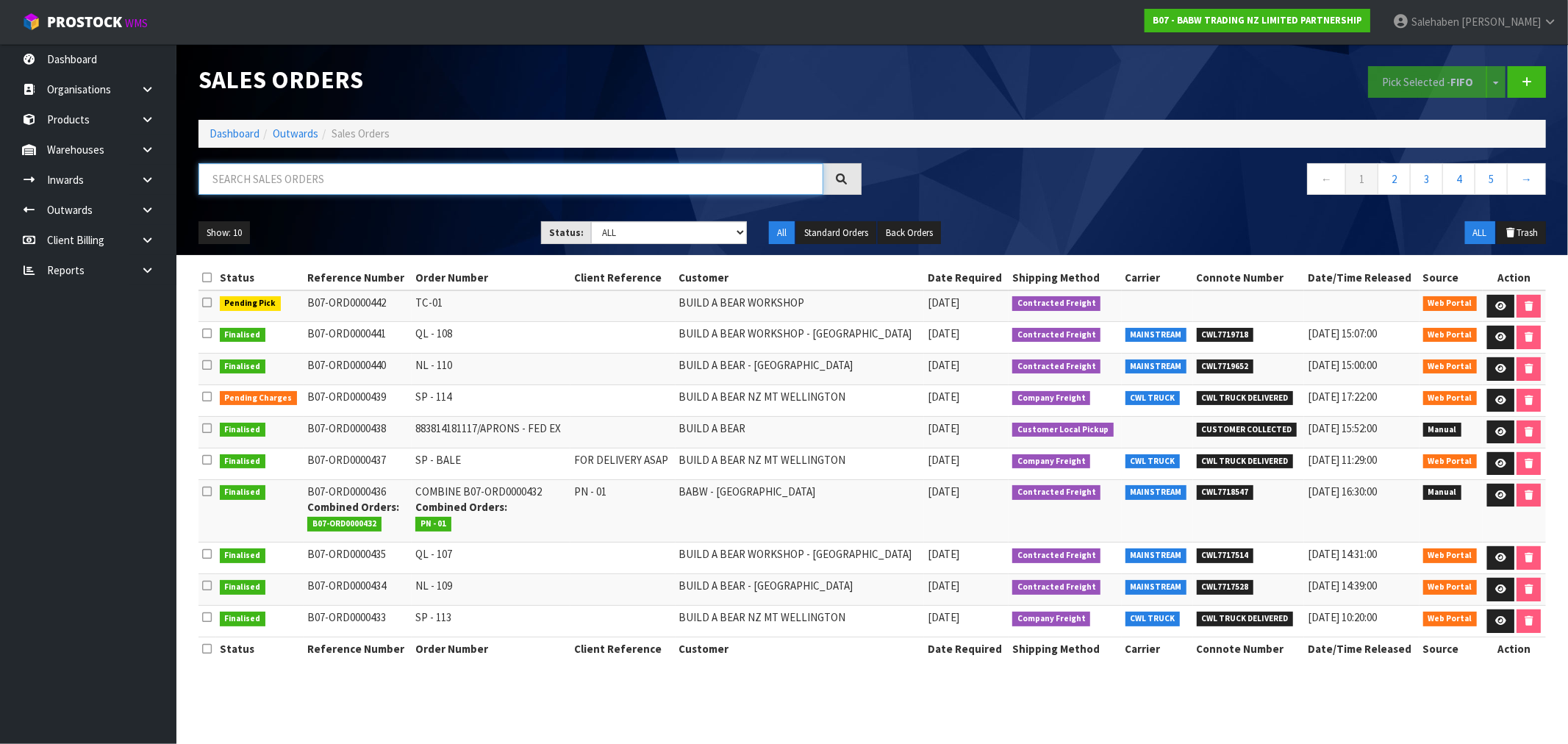
paste input "CWL7717528"
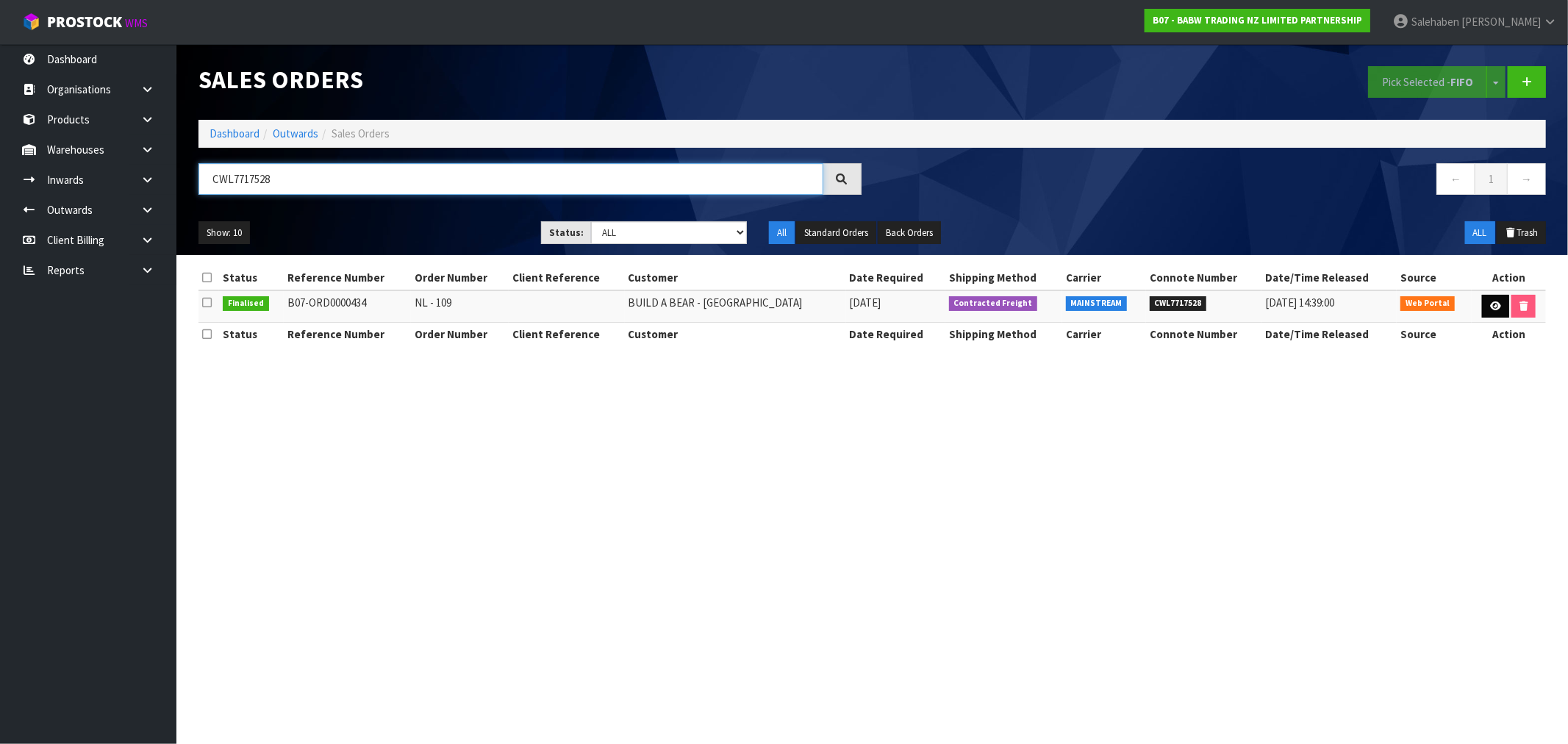
type input "CWL7717528"
click at [1496, 304] on icon at bounding box center [1496, 306] width 11 height 9
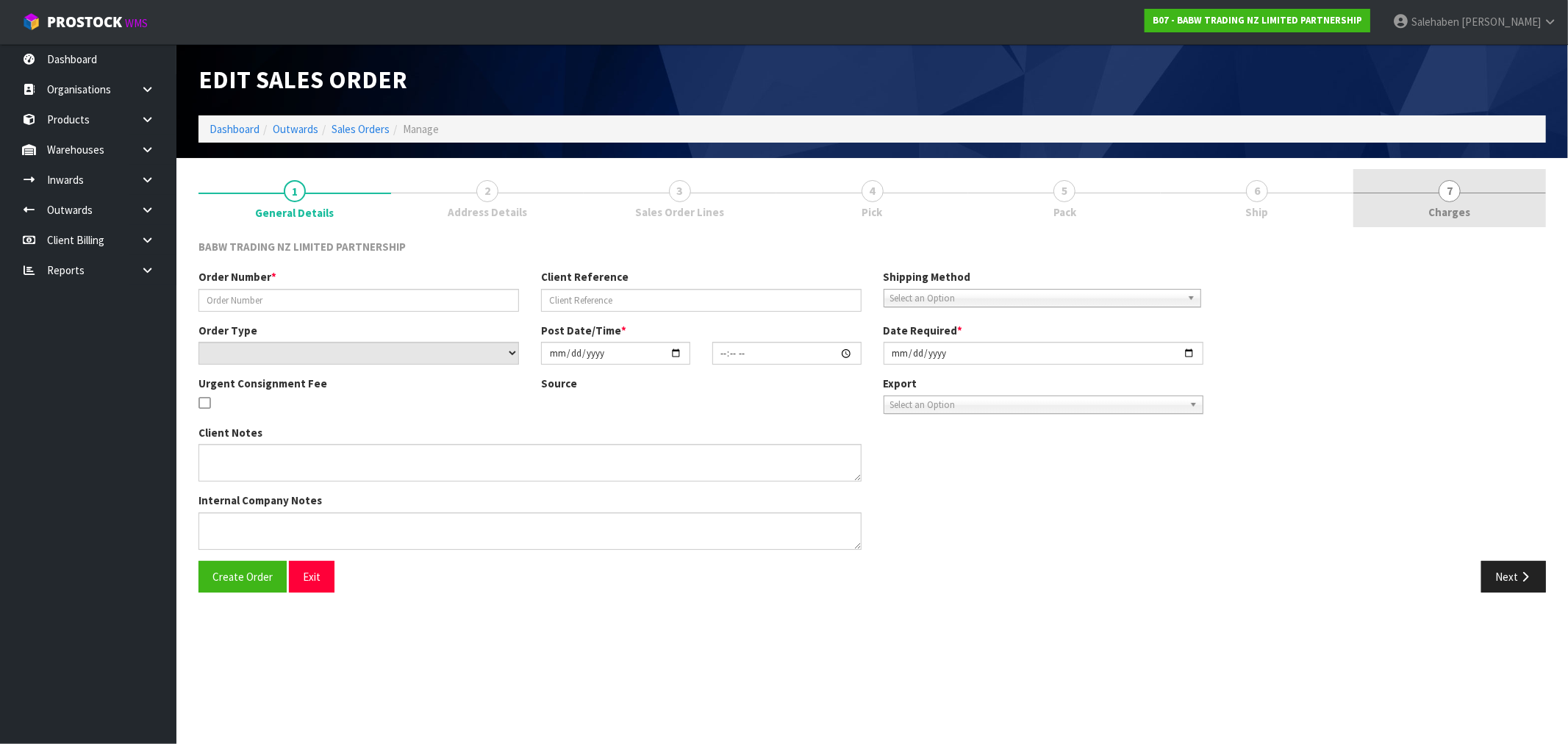
click at [1449, 207] on span "Charges" at bounding box center [1450, 212] width 42 height 16
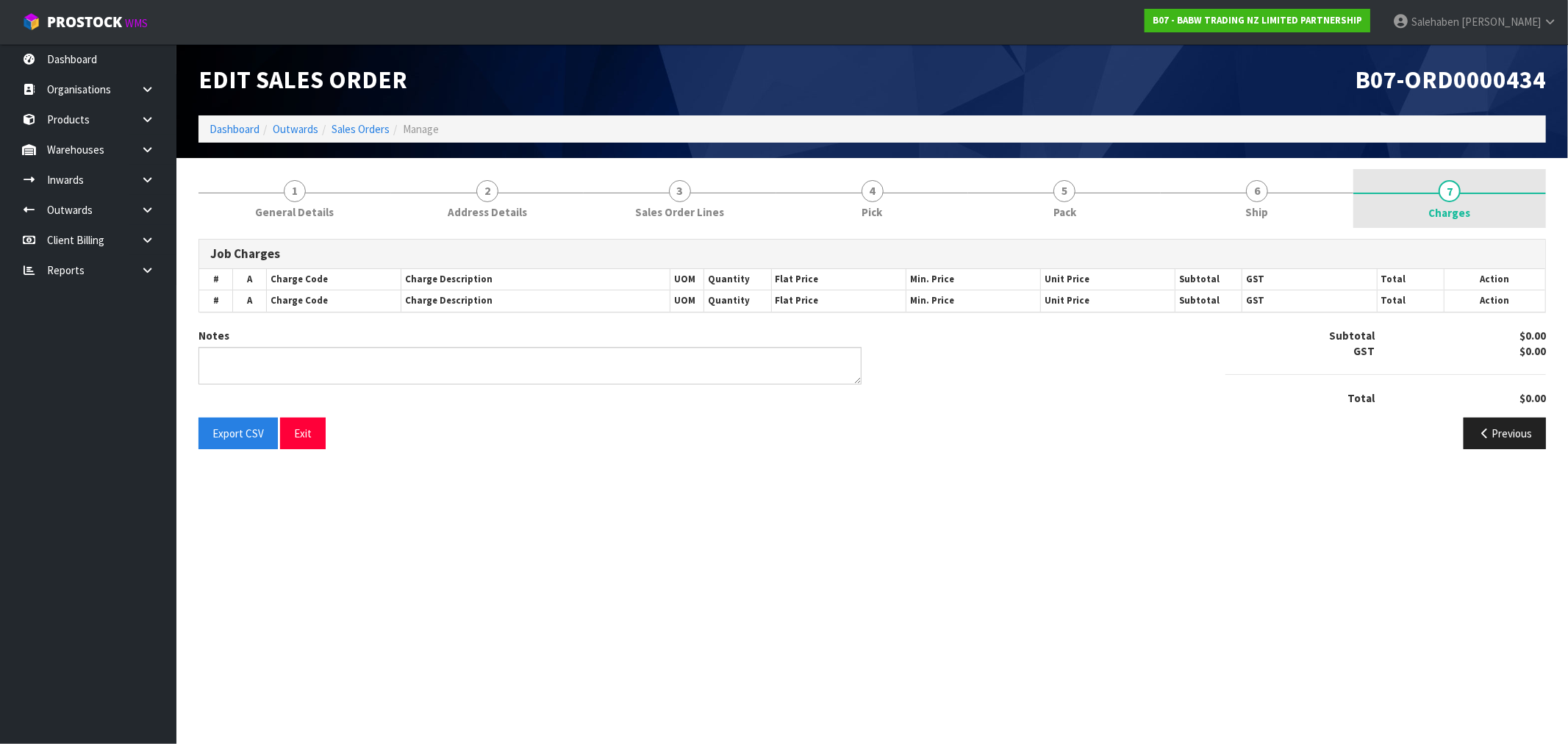
click at [1449, 206] on span "Charges" at bounding box center [1450, 213] width 42 height 16
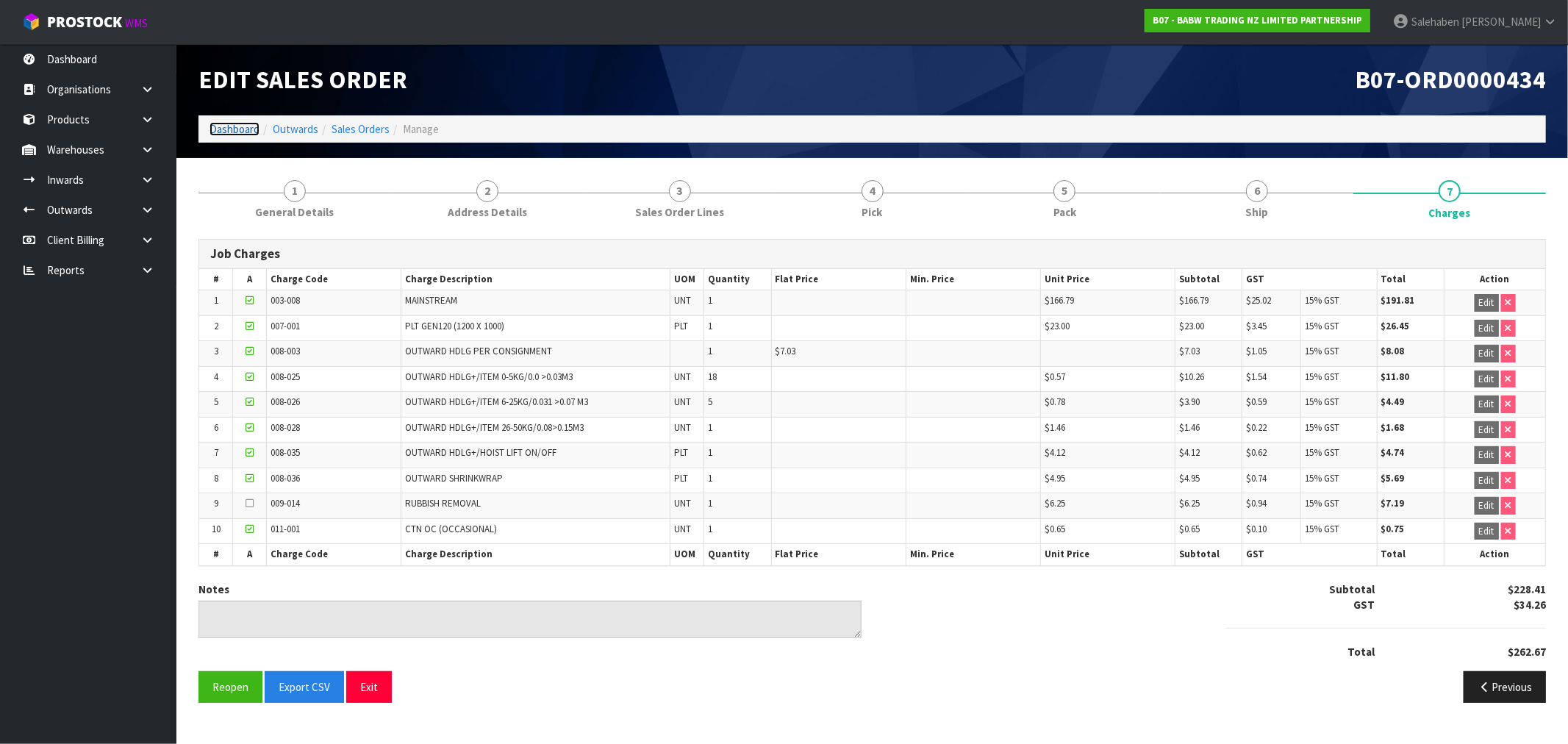
click at [226, 127] on link "Dashboard" at bounding box center [234, 129] width 50 height 14
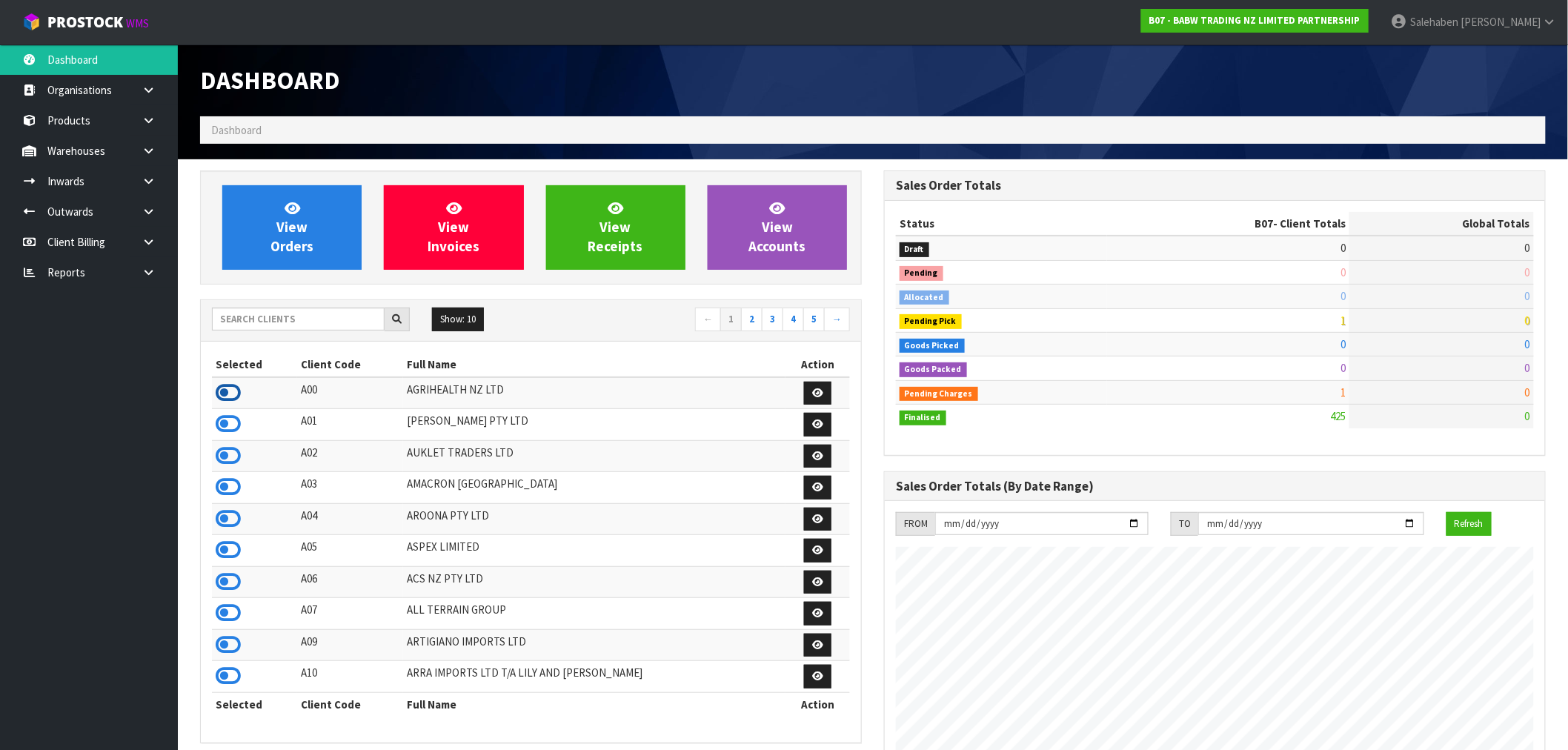
click at [226, 383] on icon at bounding box center [227, 393] width 25 height 23
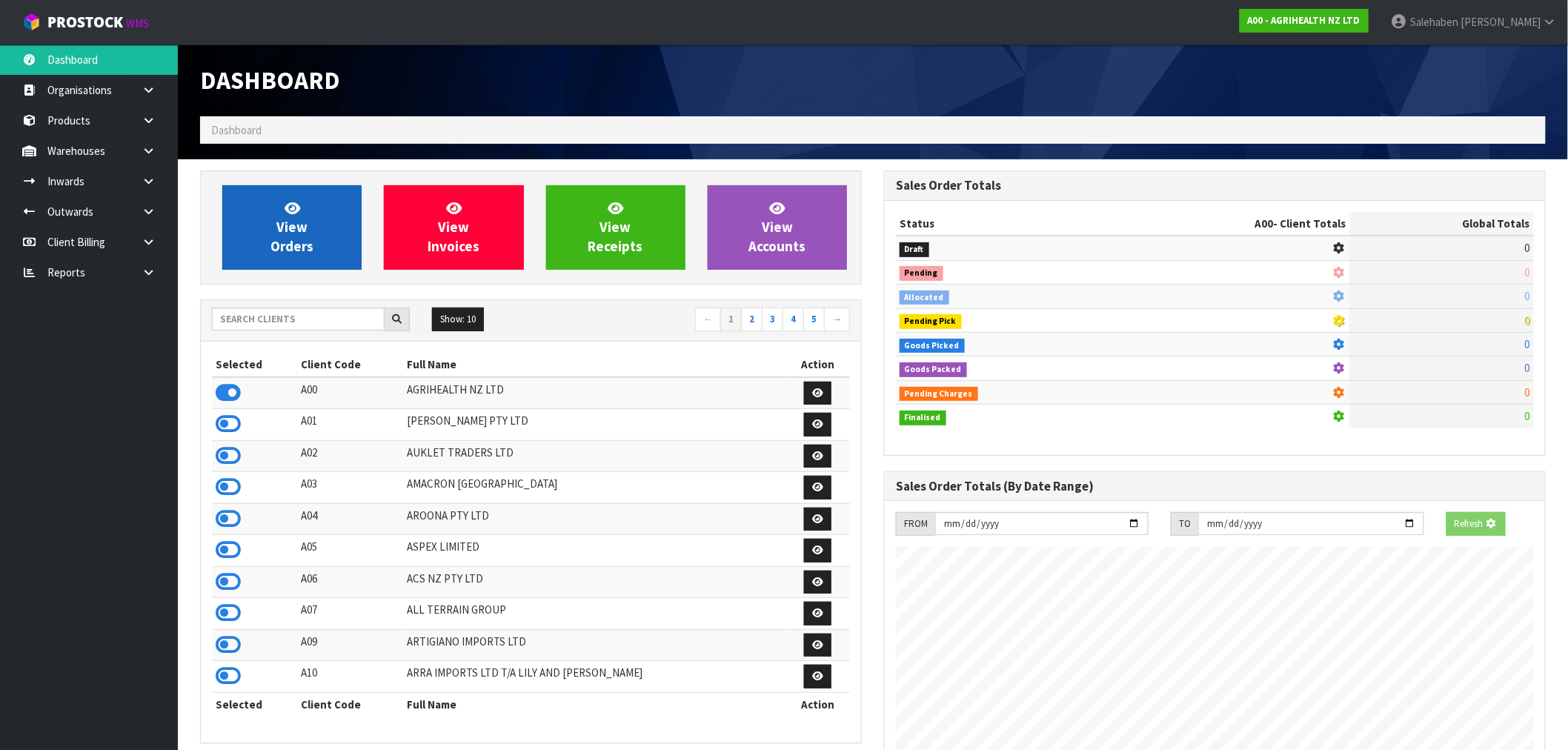
scroll to position [740158, 740535]
click at [271, 235] on link "View Orders" at bounding box center [292, 227] width 140 height 84
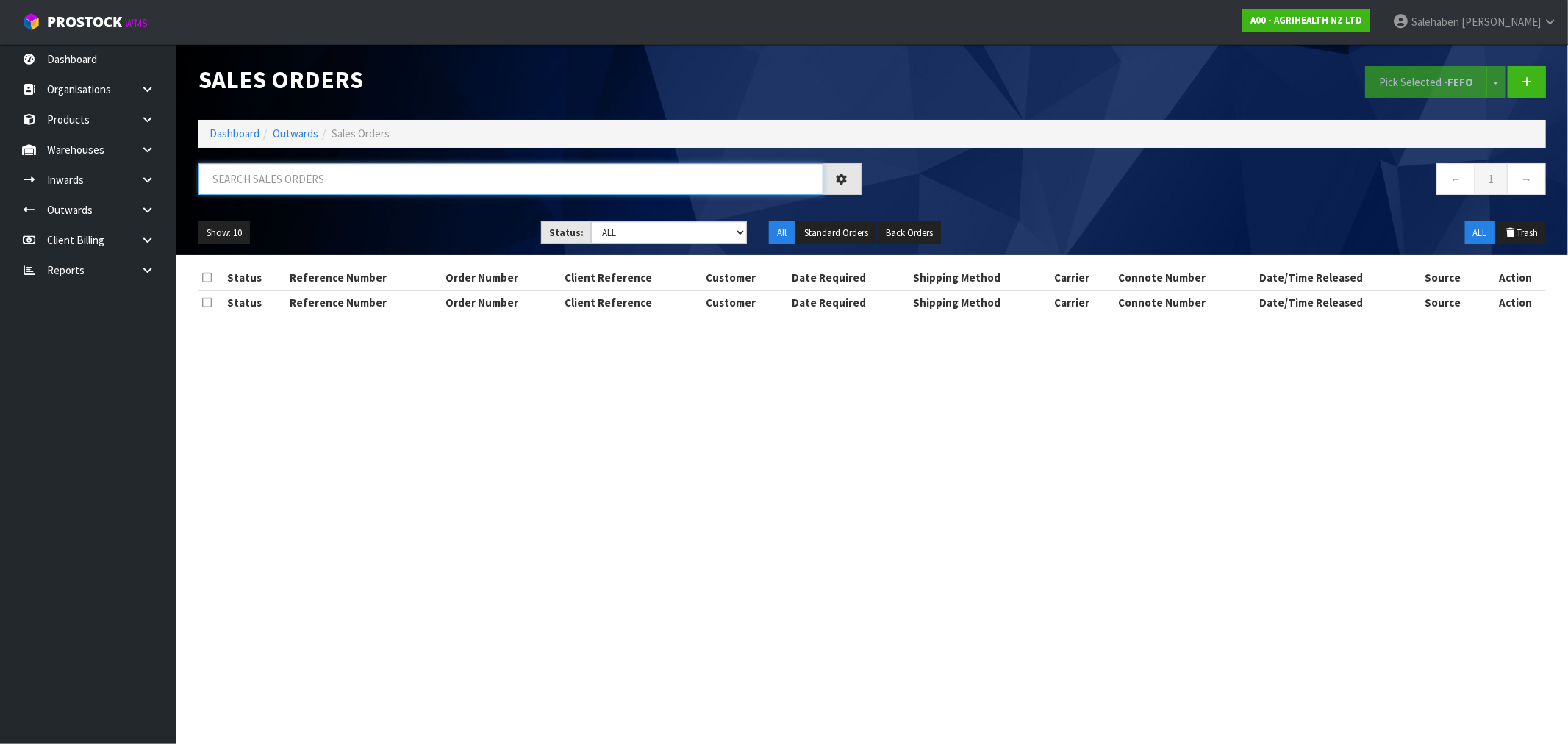
click at [406, 185] on input "text" at bounding box center [511, 179] width 625 height 32
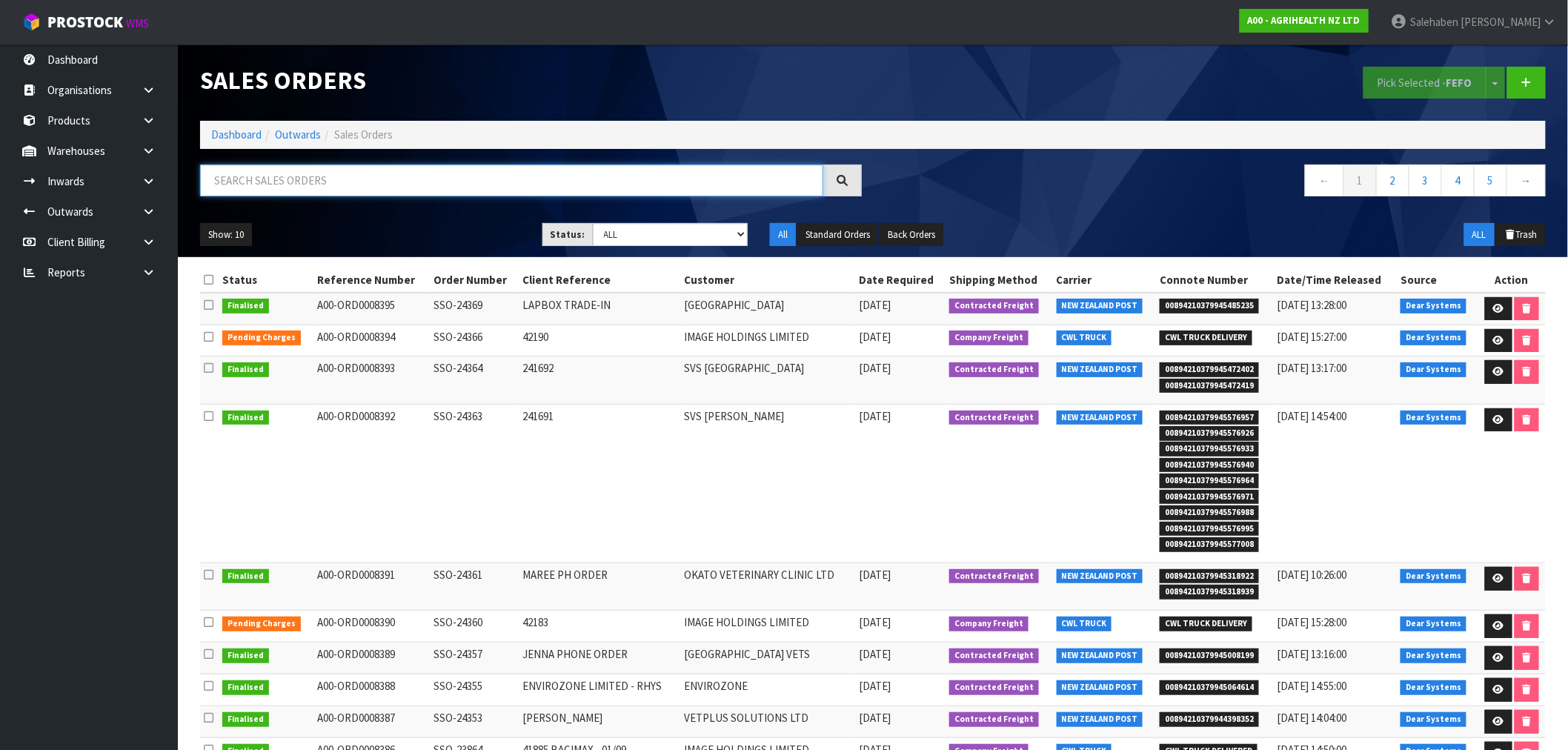
paste input "CWL7717661"
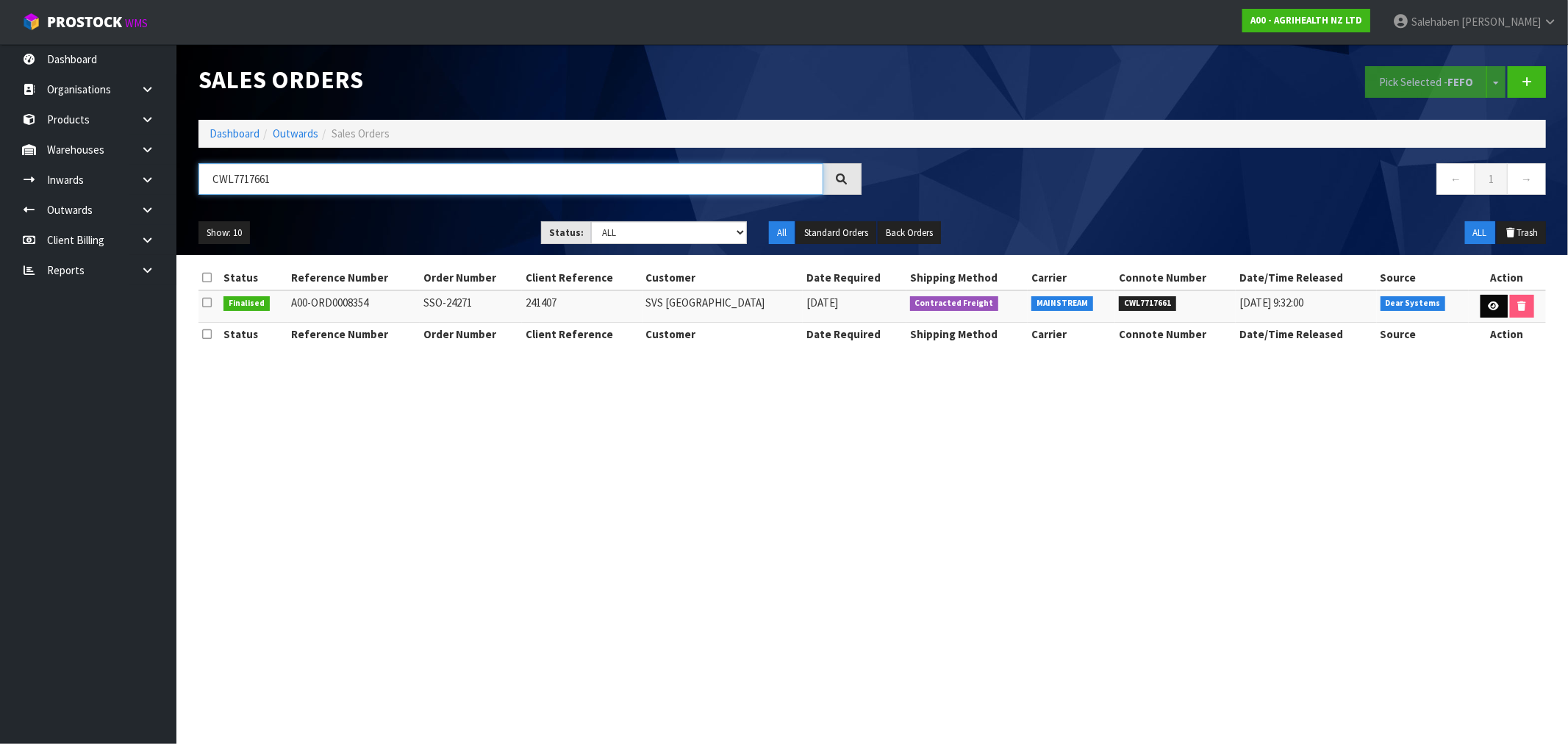
type input "CWL7717661"
click at [1489, 301] on icon at bounding box center [1494, 306] width 11 height 9
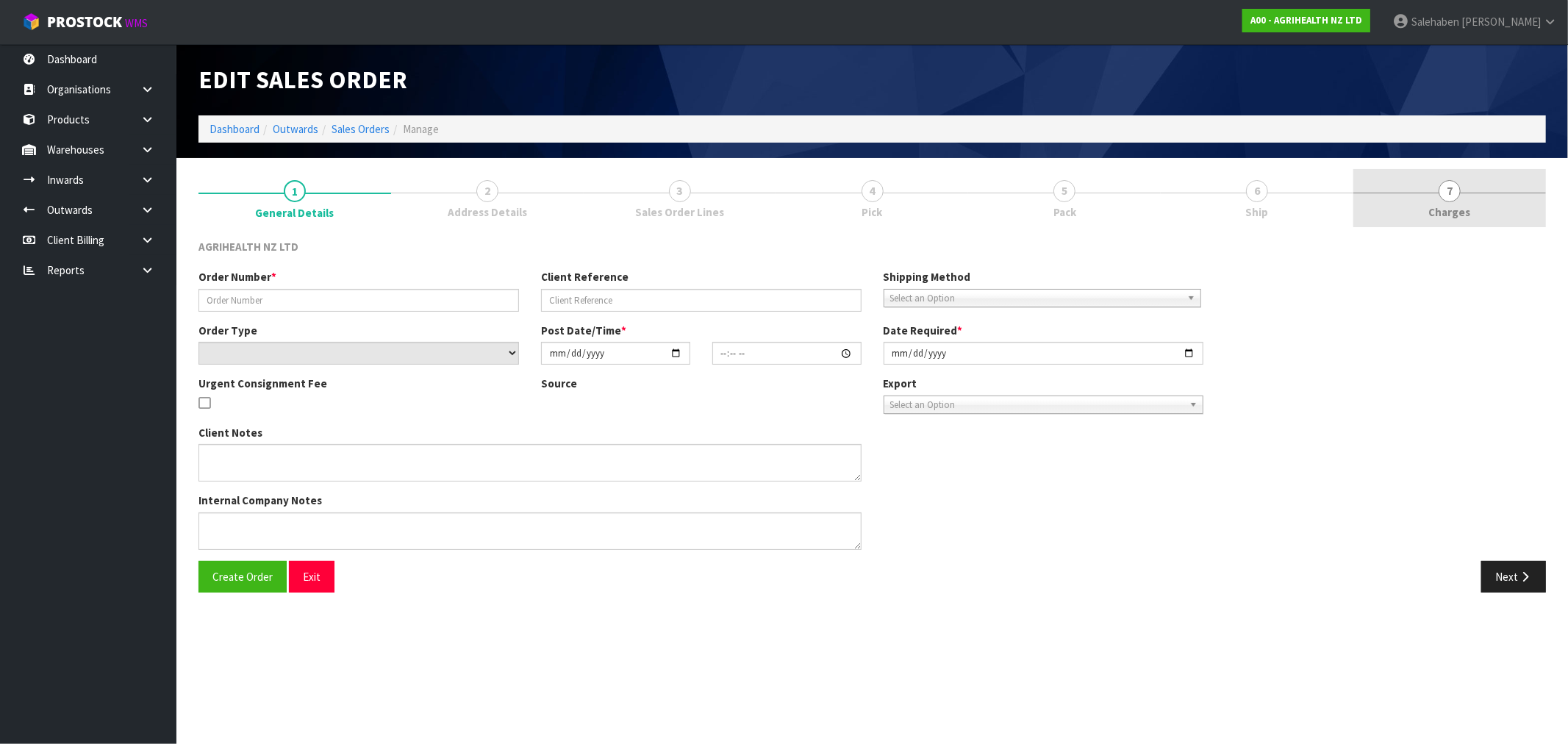
type input "SSO-24271"
type input "241407"
select select "number:0"
type input "[DATE]"
type input "09:58:30.000"
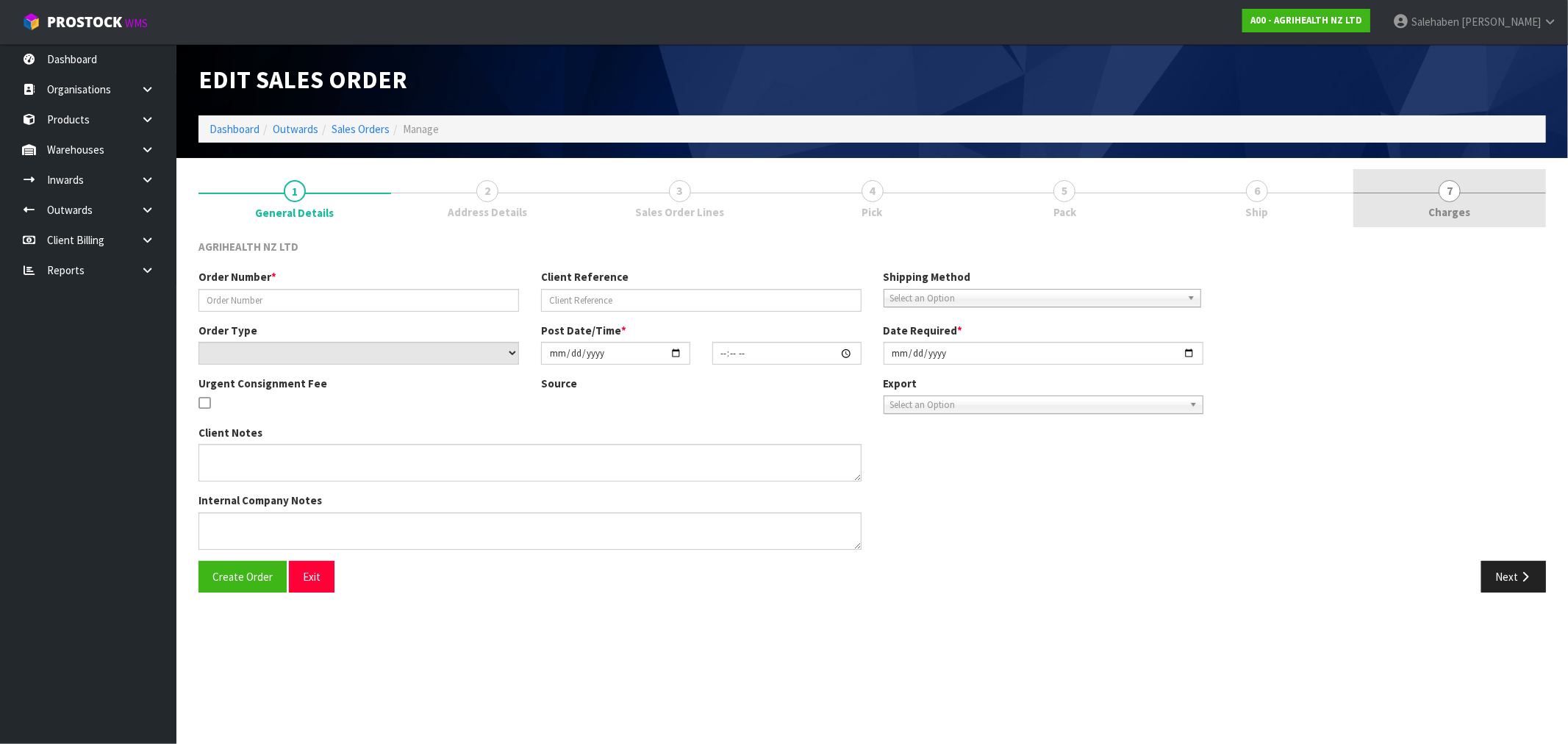
type input "[DATE]"
type textarea "NOVORMON SENT SEPARATELY SHIP BY: Freight"
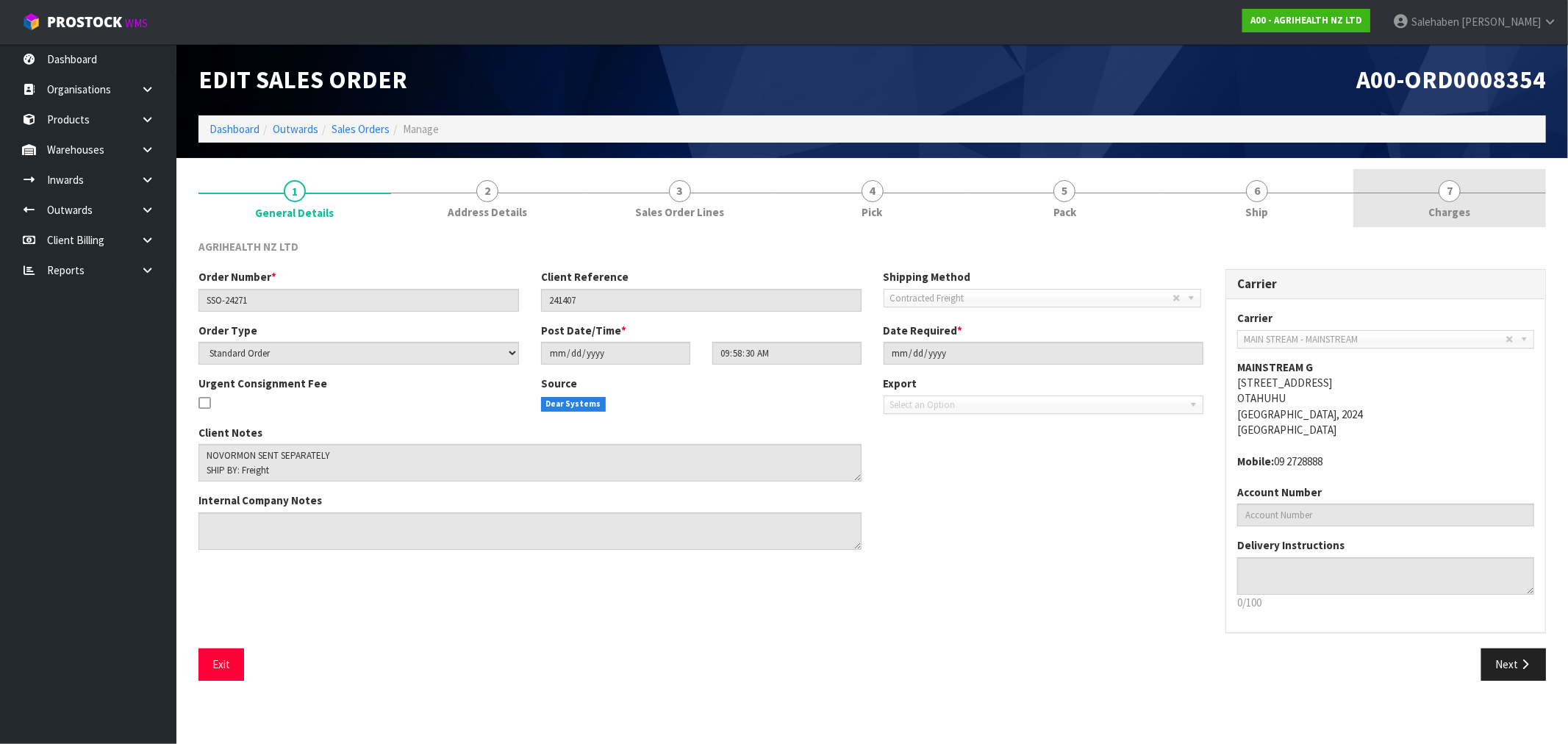
click at [1445, 209] on span "Charges" at bounding box center [1450, 212] width 42 height 16
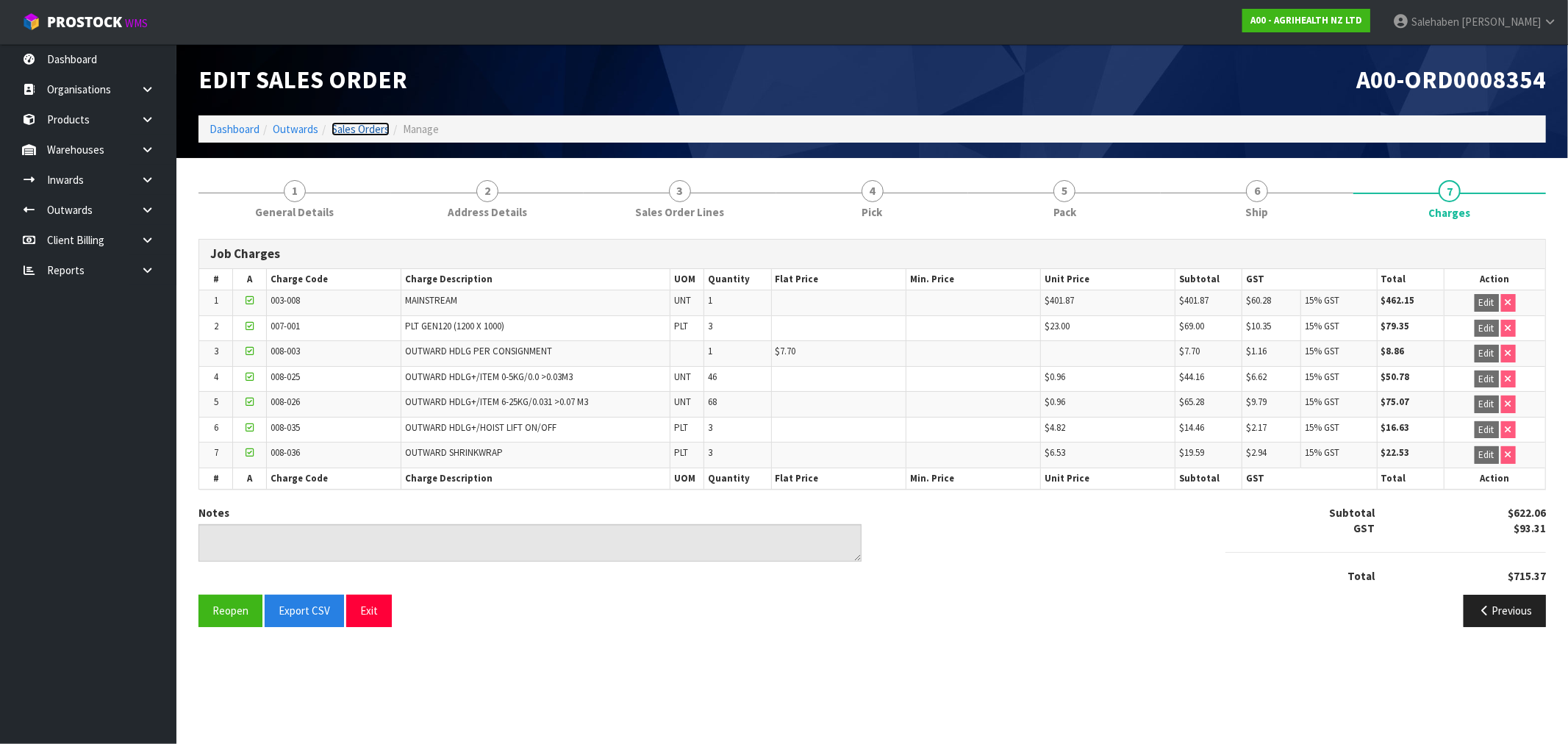
click at [368, 133] on link "Sales Orders" at bounding box center [360, 129] width 58 height 14
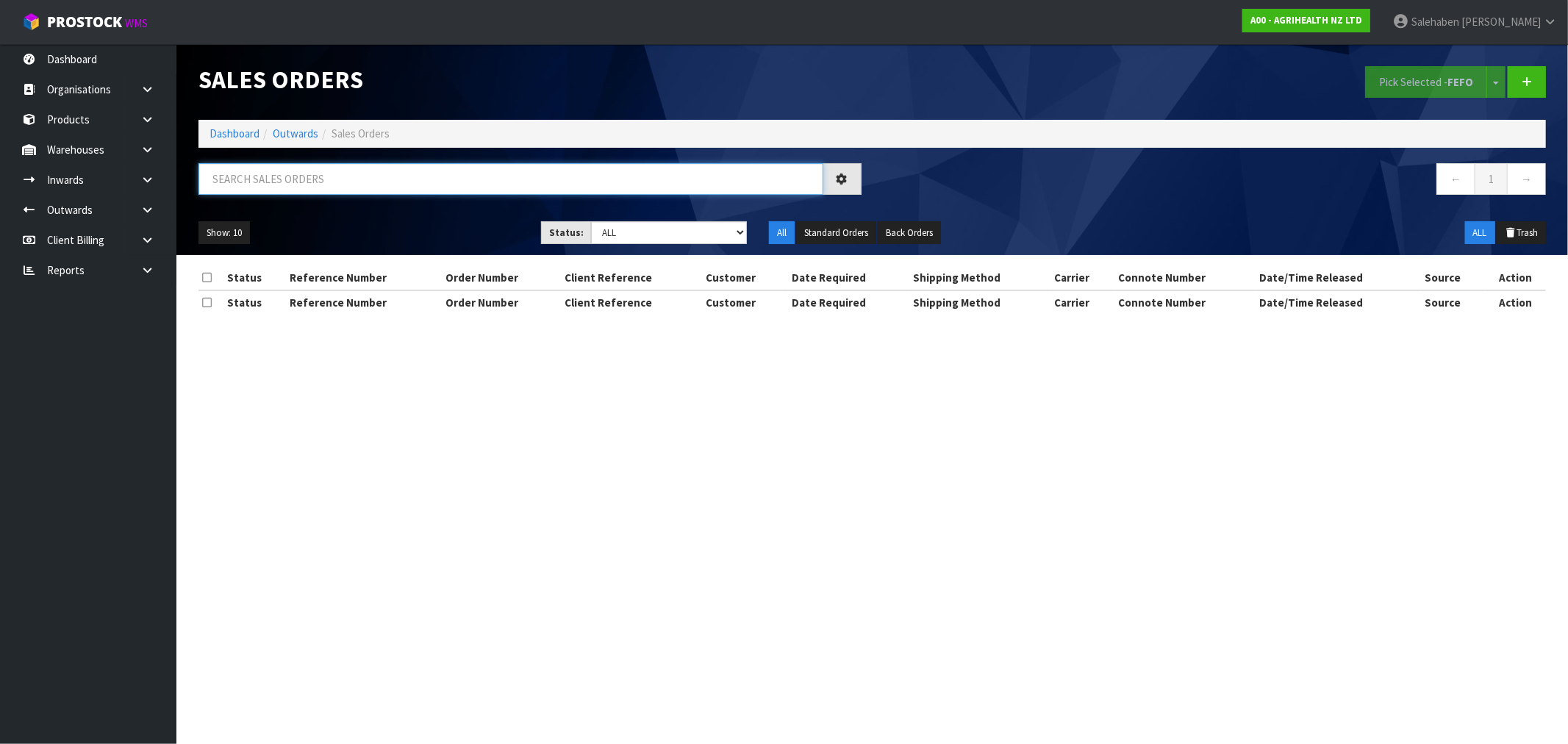
click at [395, 174] on input "text" at bounding box center [511, 179] width 625 height 32
paste input "CWL7717901"
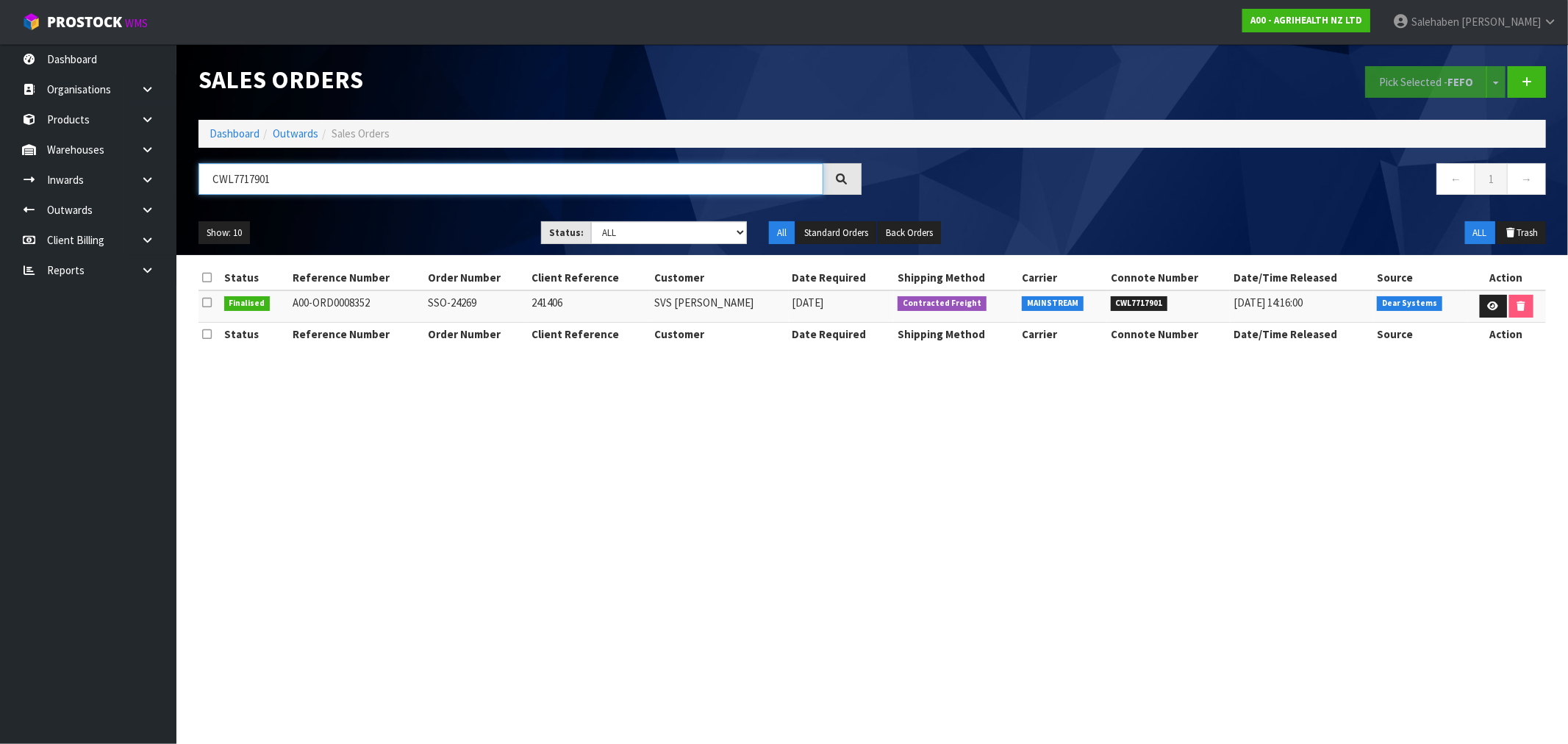
type input "CWL7717901"
click at [1482, 304] on link at bounding box center [1494, 306] width 28 height 23
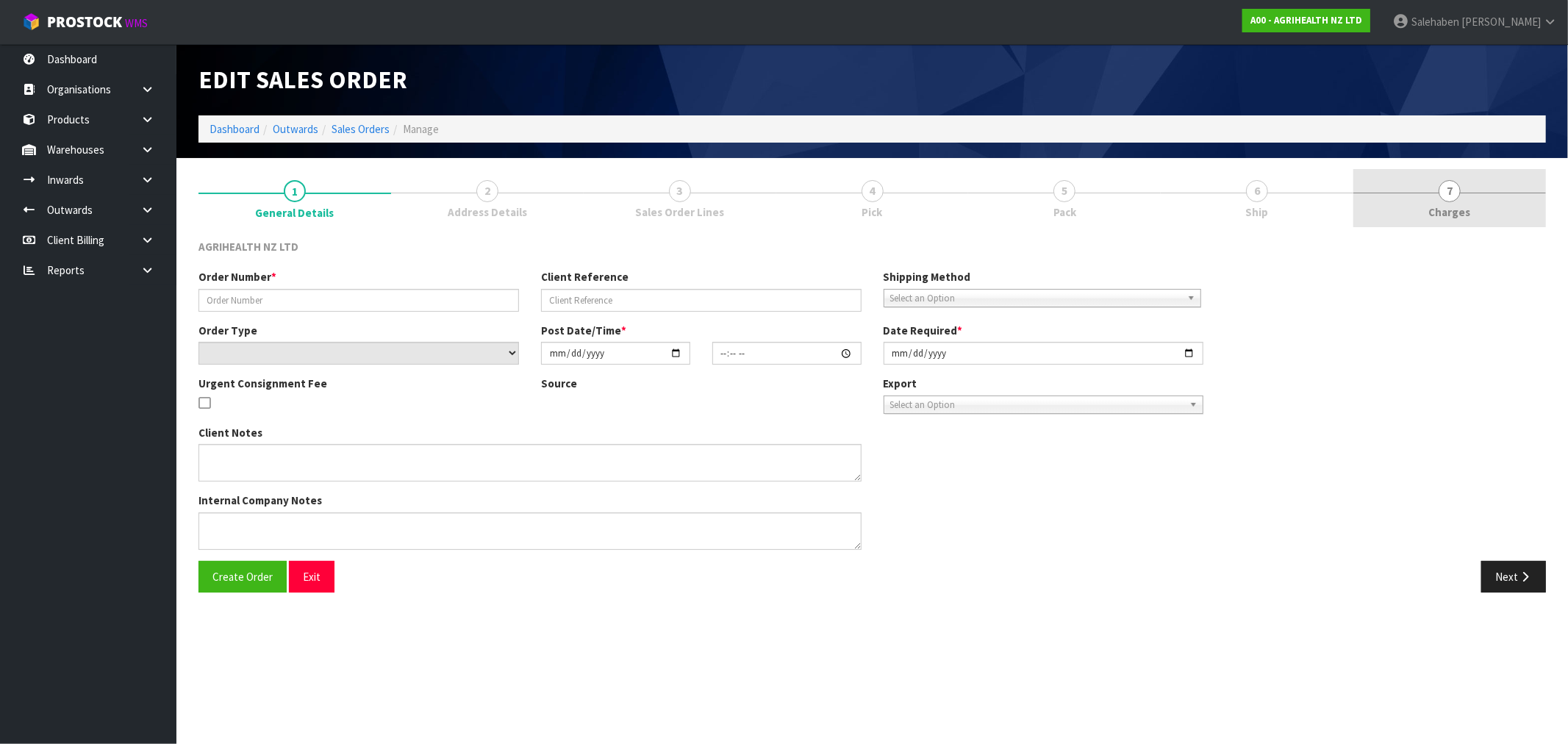
click at [1445, 212] on span "Charges" at bounding box center [1450, 212] width 42 height 16
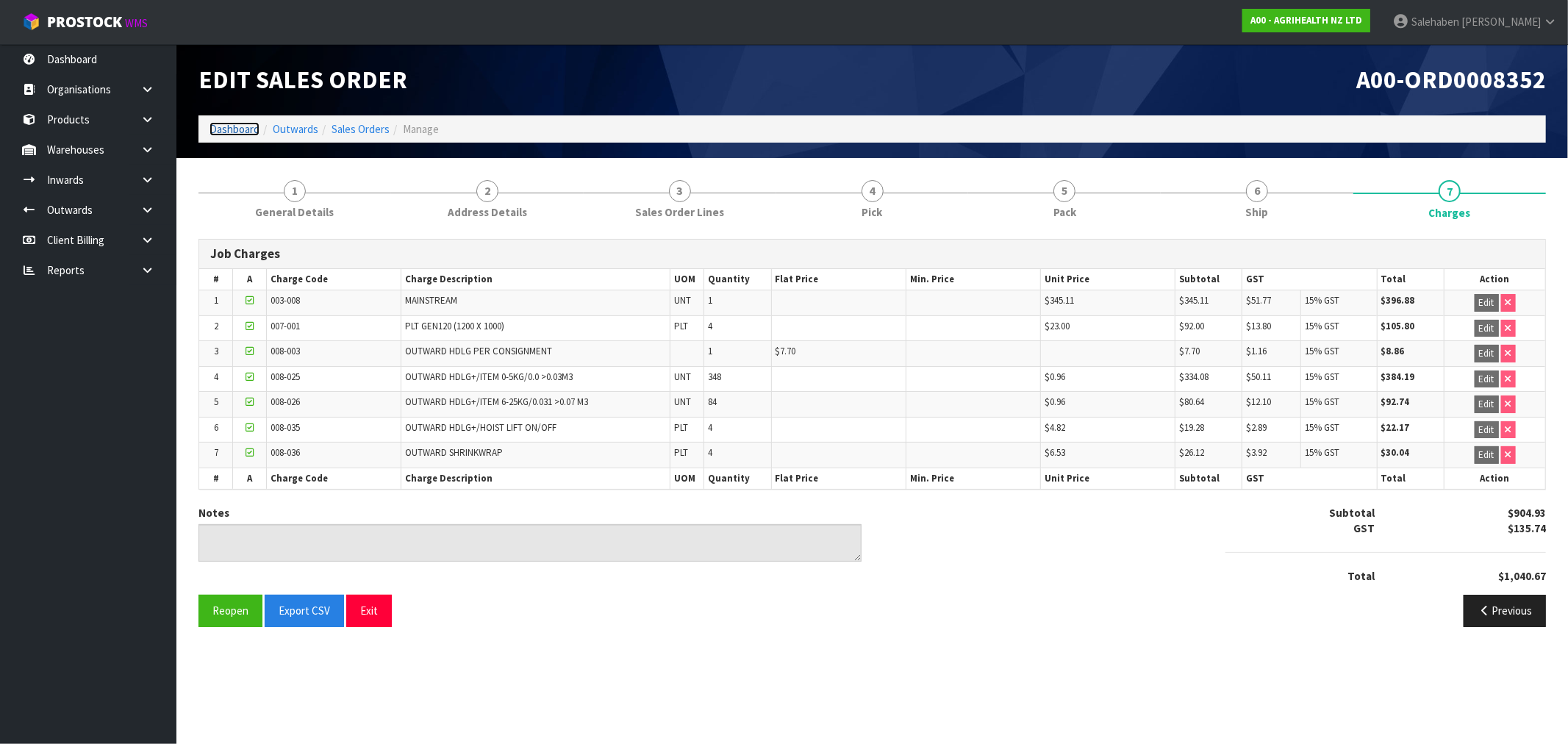
click at [237, 133] on link "Dashboard" at bounding box center [234, 129] width 50 height 14
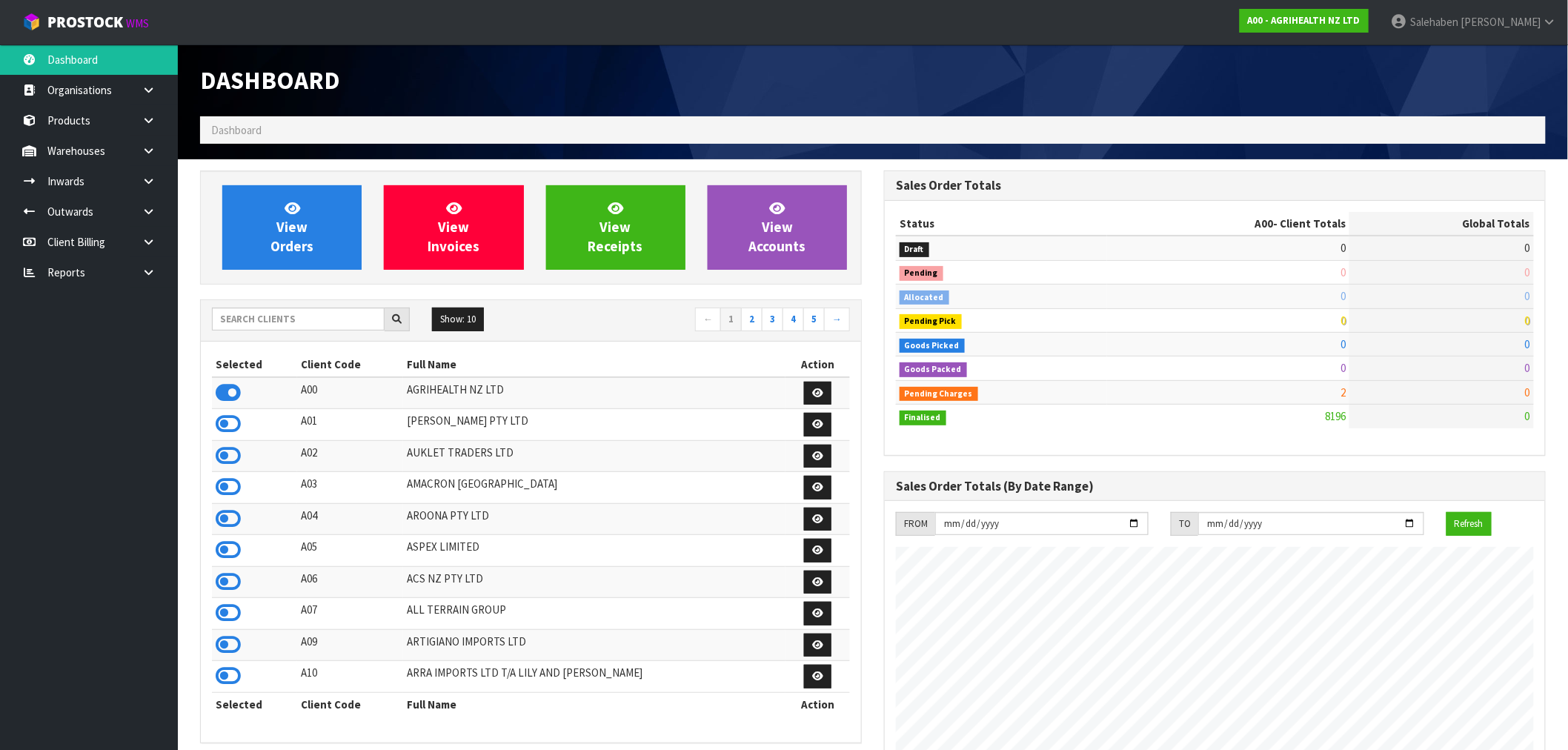
scroll to position [1122, 684]
click at [249, 322] on input "text" at bounding box center [298, 319] width 173 height 23
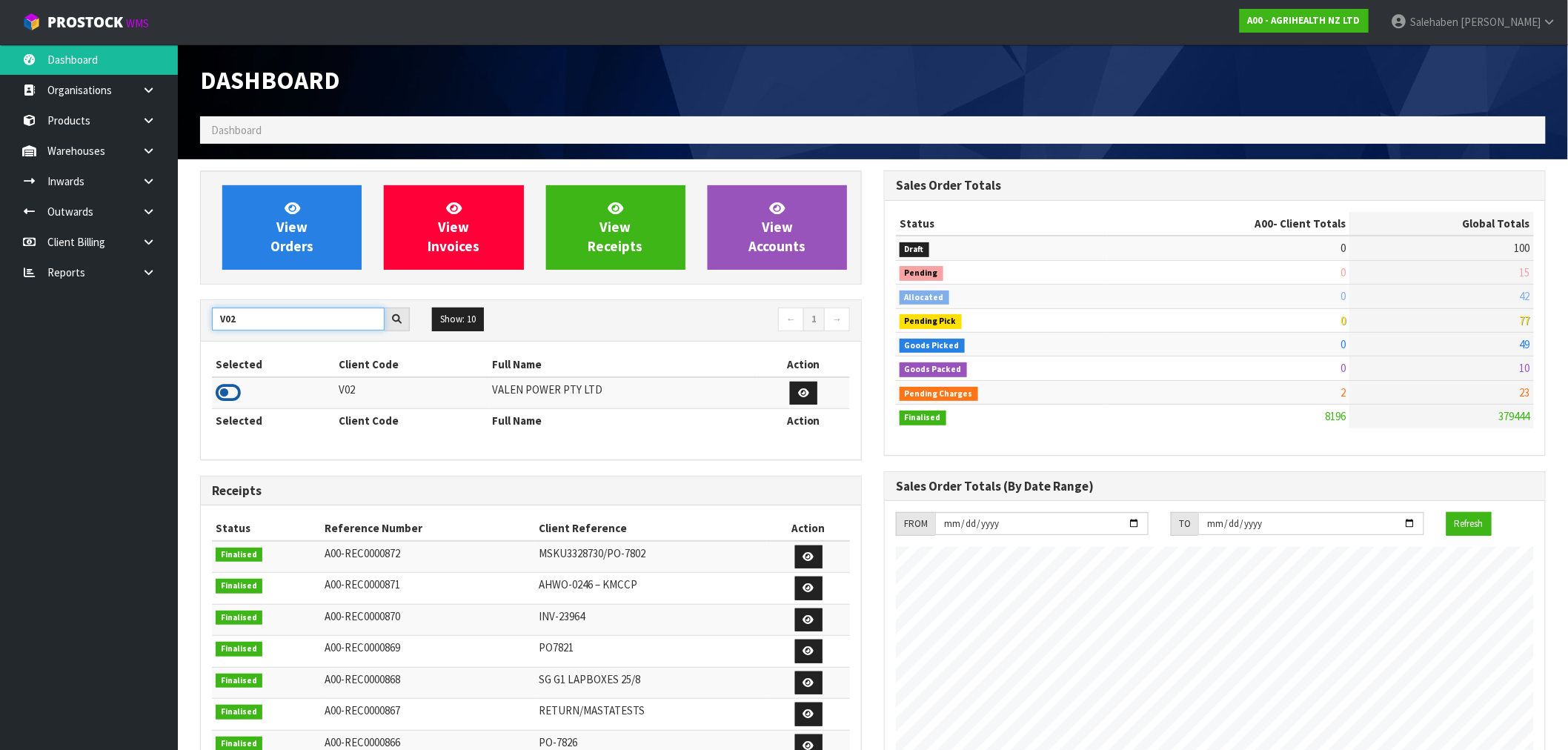
type input "V02"
click at [238, 387] on icon at bounding box center [227, 393] width 25 height 23
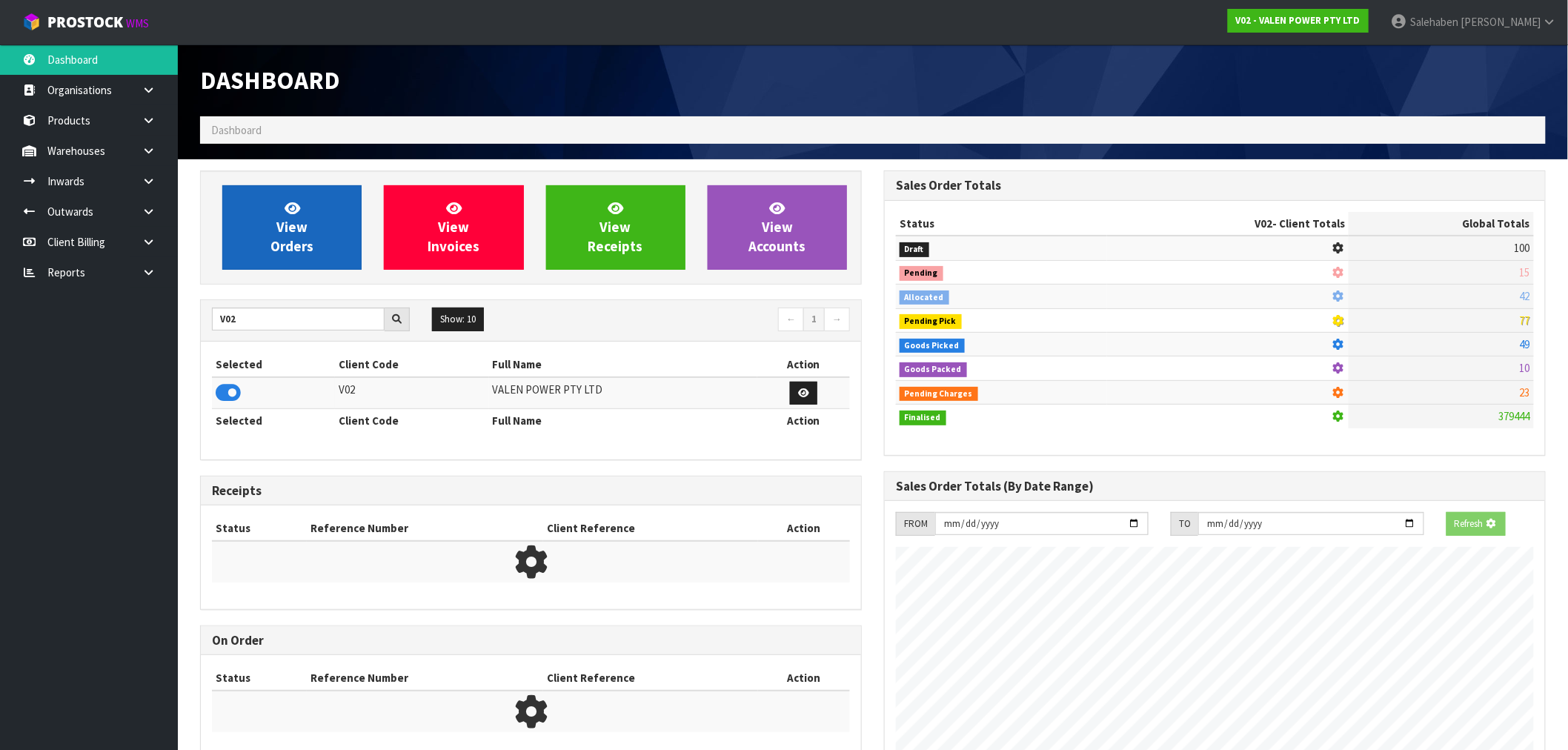
scroll to position [740158, 740535]
click at [295, 240] on span "View Orders" at bounding box center [293, 227] width 43 height 56
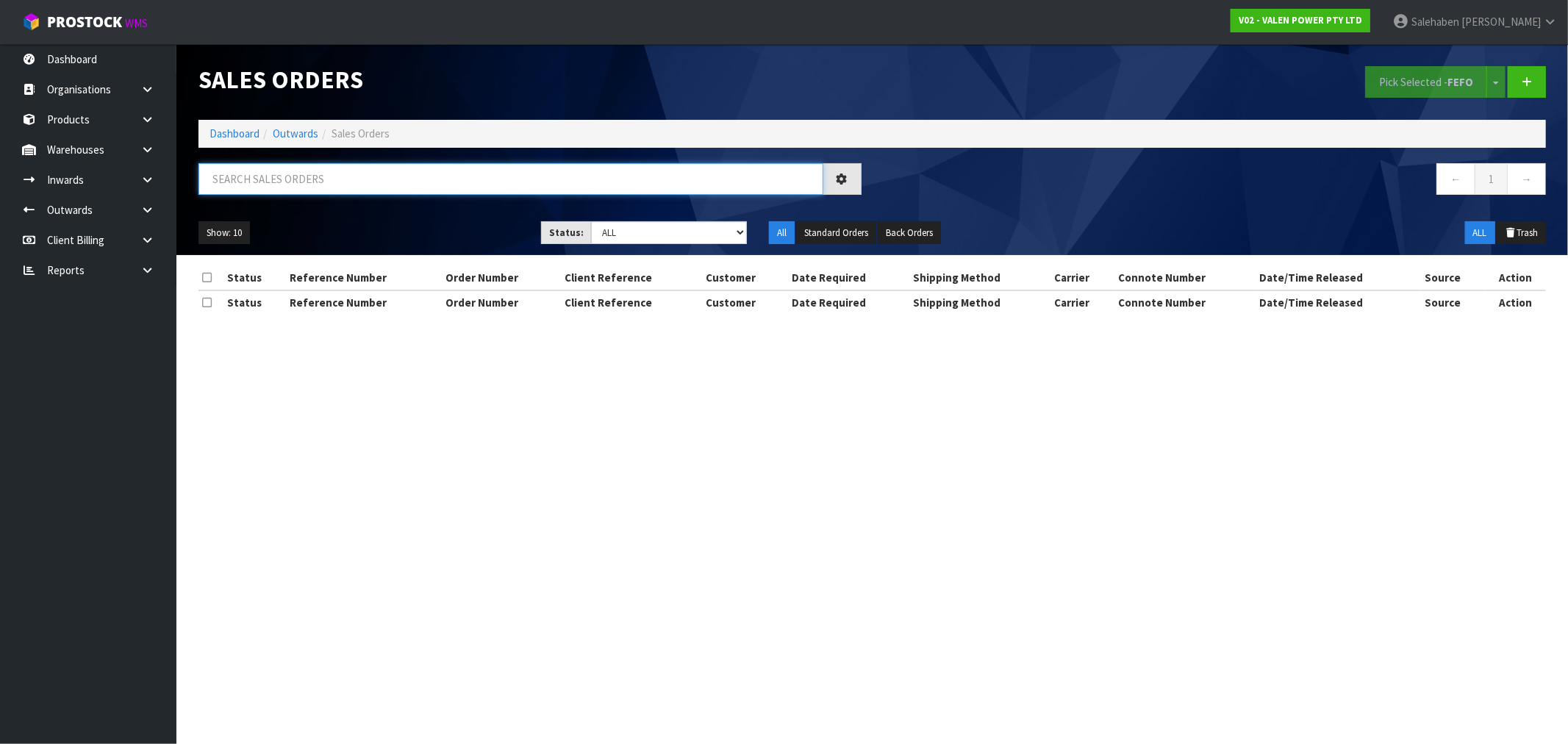
click at [414, 177] on input "text" at bounding box center [511, 179] width 625 height 32
paste input "CWL7717923"
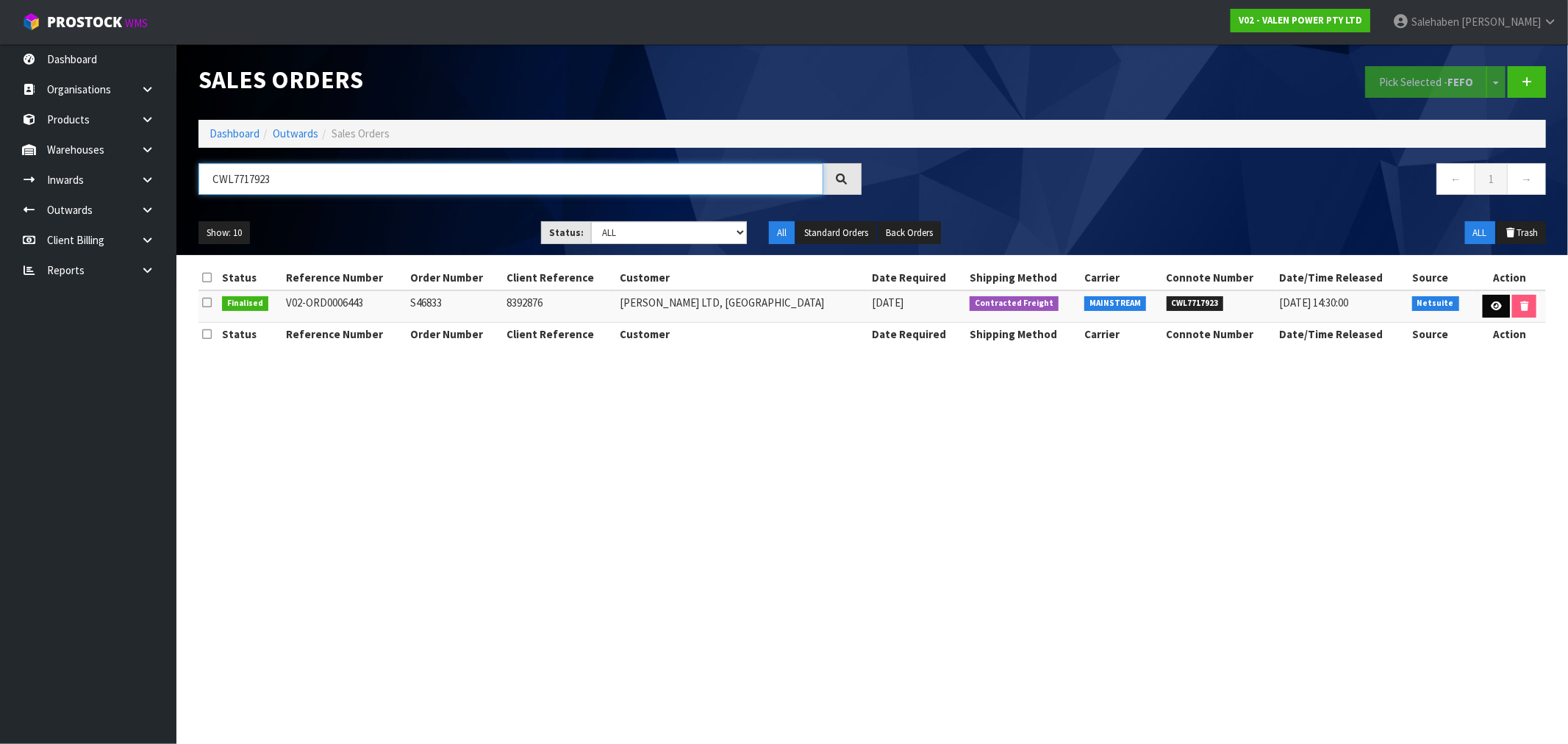
type input "CWL7717923"
click at [1491, 304] on icon at bounding box center [1496, 306] width 11 height 9
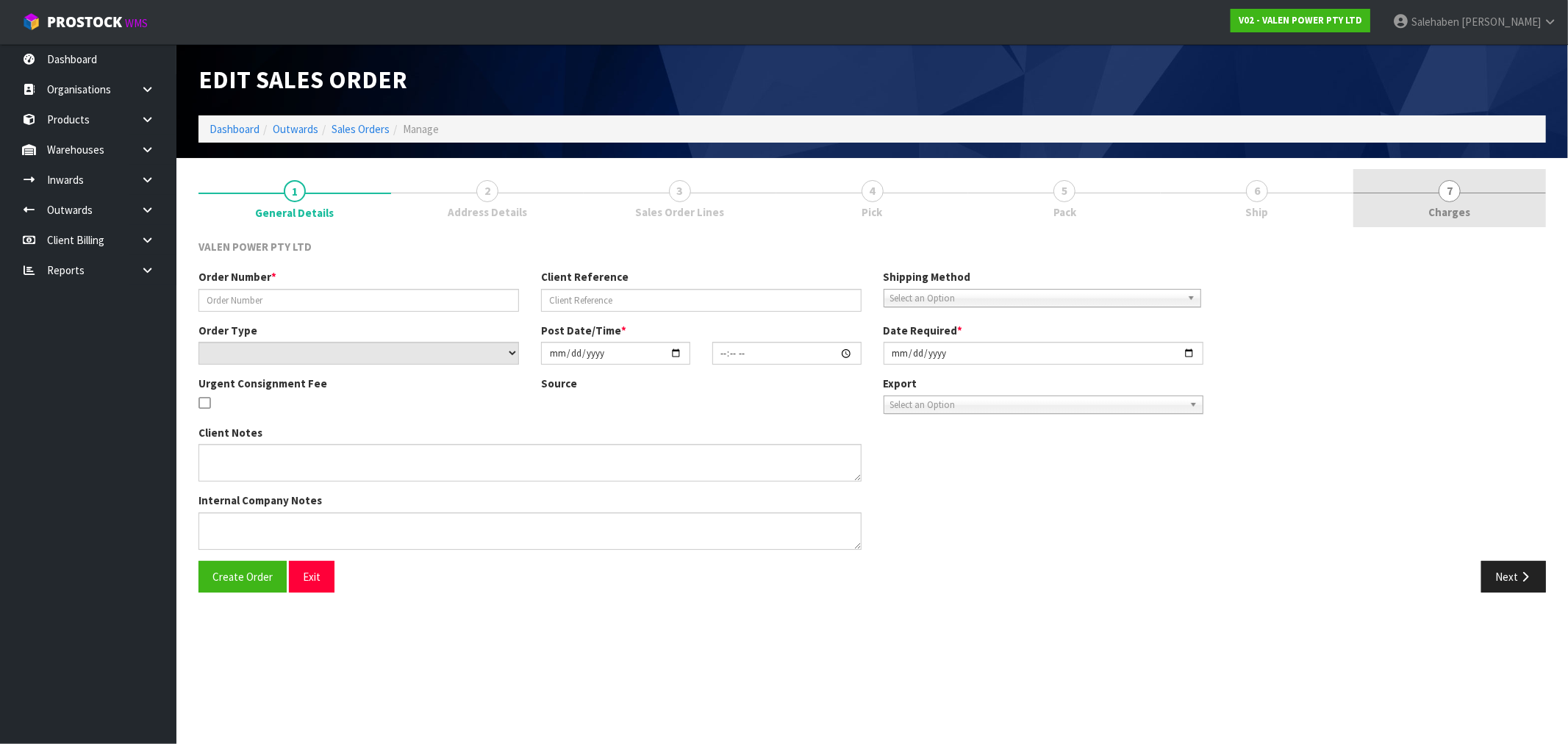
click at [1460, 214] on span "Charges" at bounding box center [1450, 212] width 42 height 16
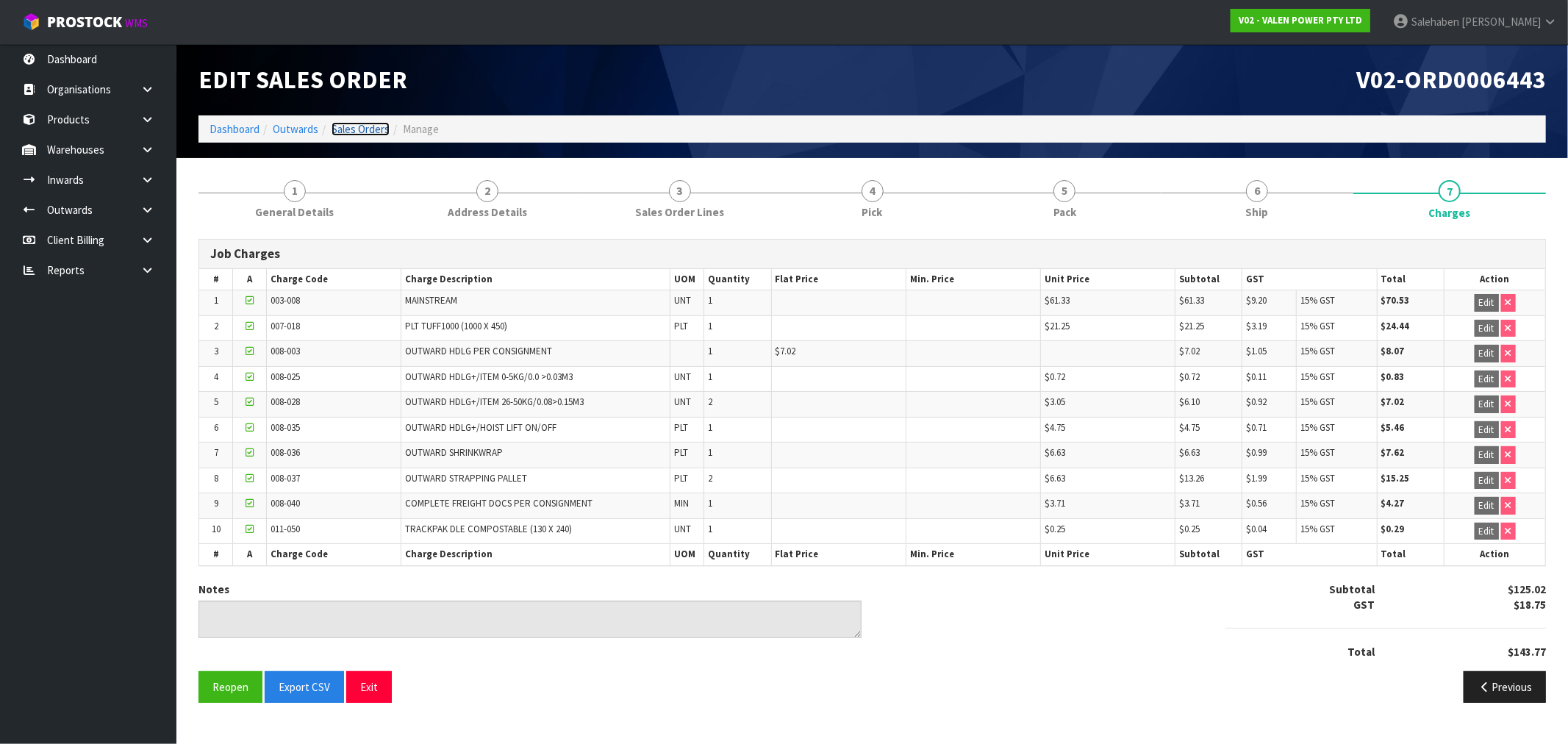
click at [351, 131] on link "Sales Orders" at bounding box center [360, 129] width 58 height 14
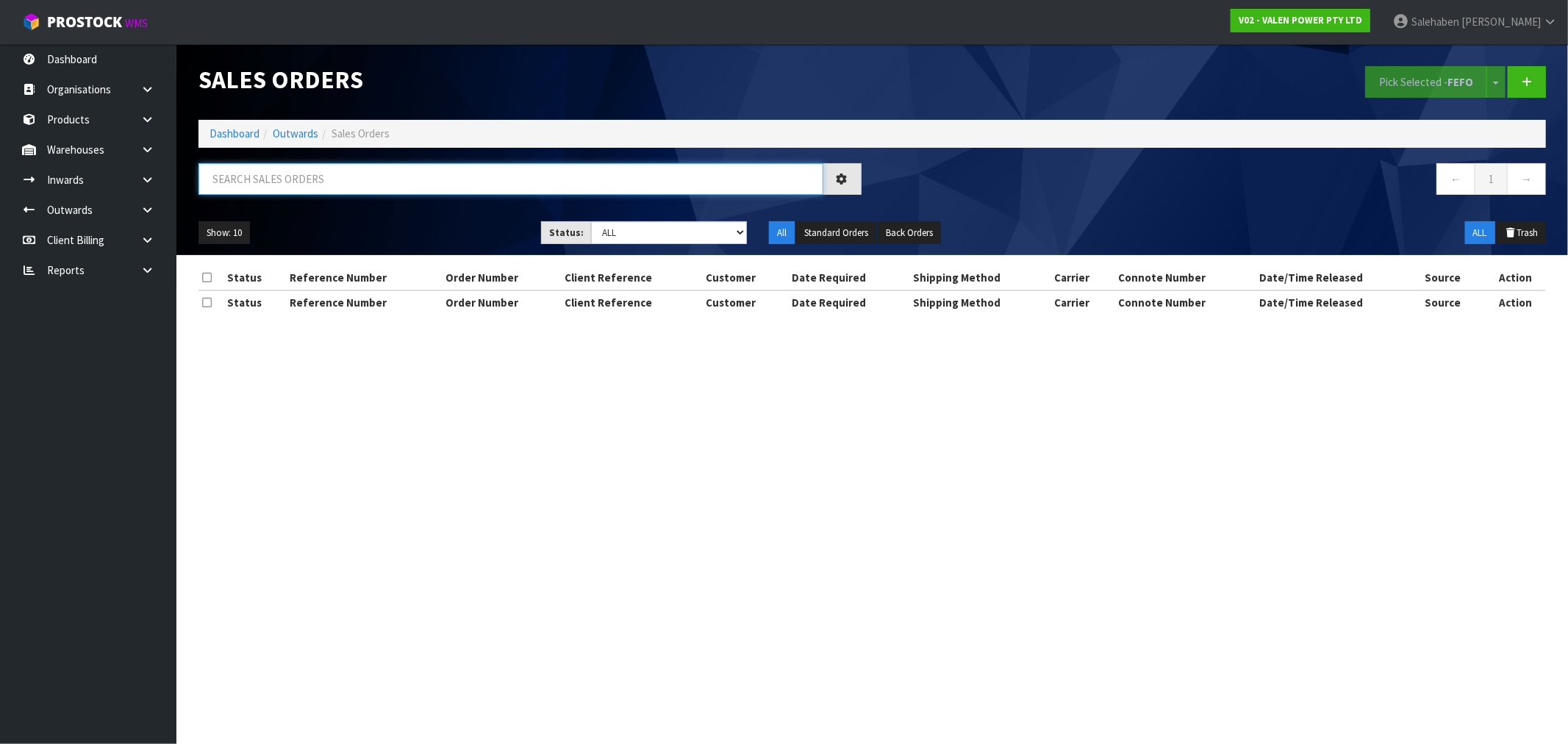
click at [299, 182] on input "text" at bounding box center [511, 179] width 625 height 32
paste input "CWL7717949"
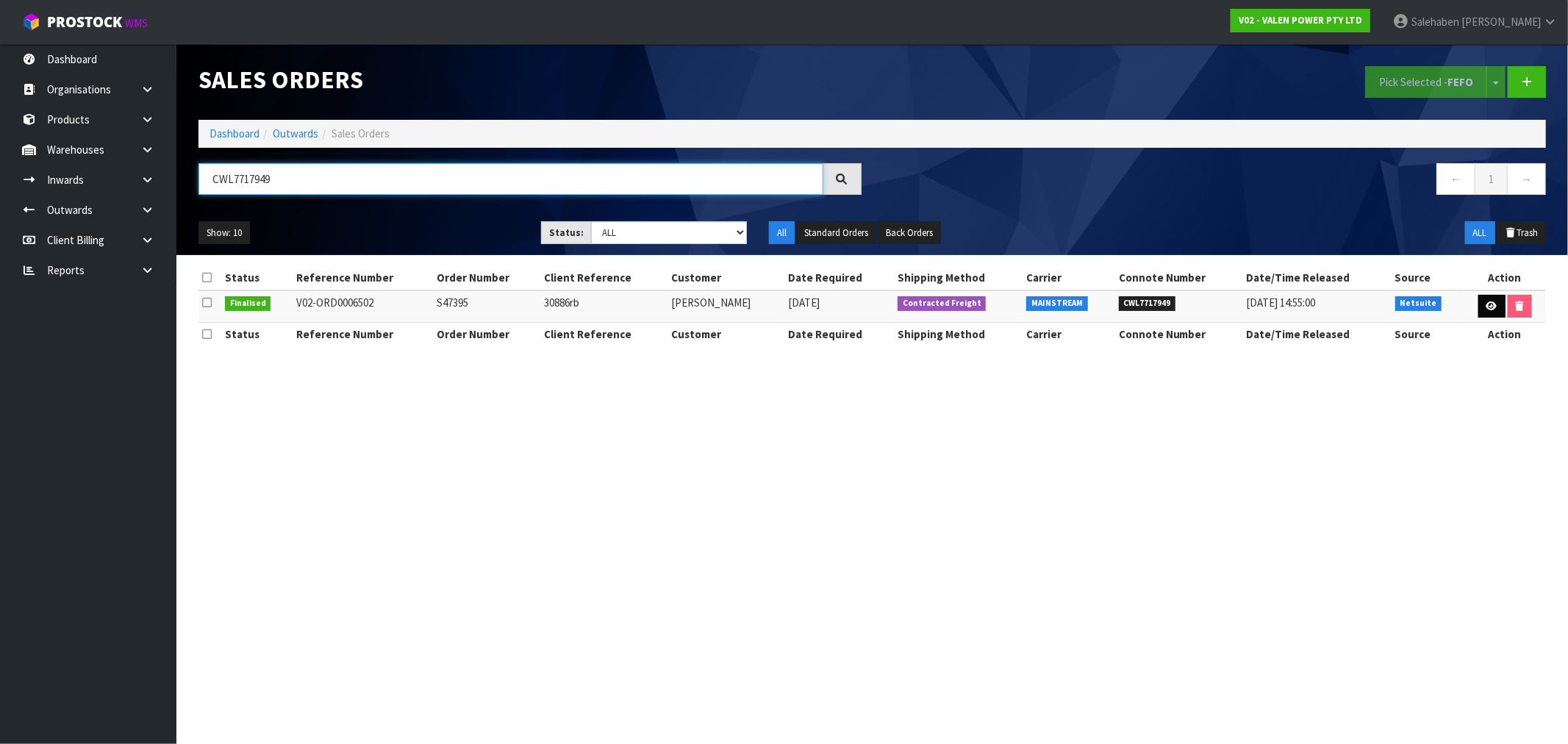
type input "CWL7717949"
click at [1491, 304] on icon at bounding box center [1491, 306] width 11 height 9
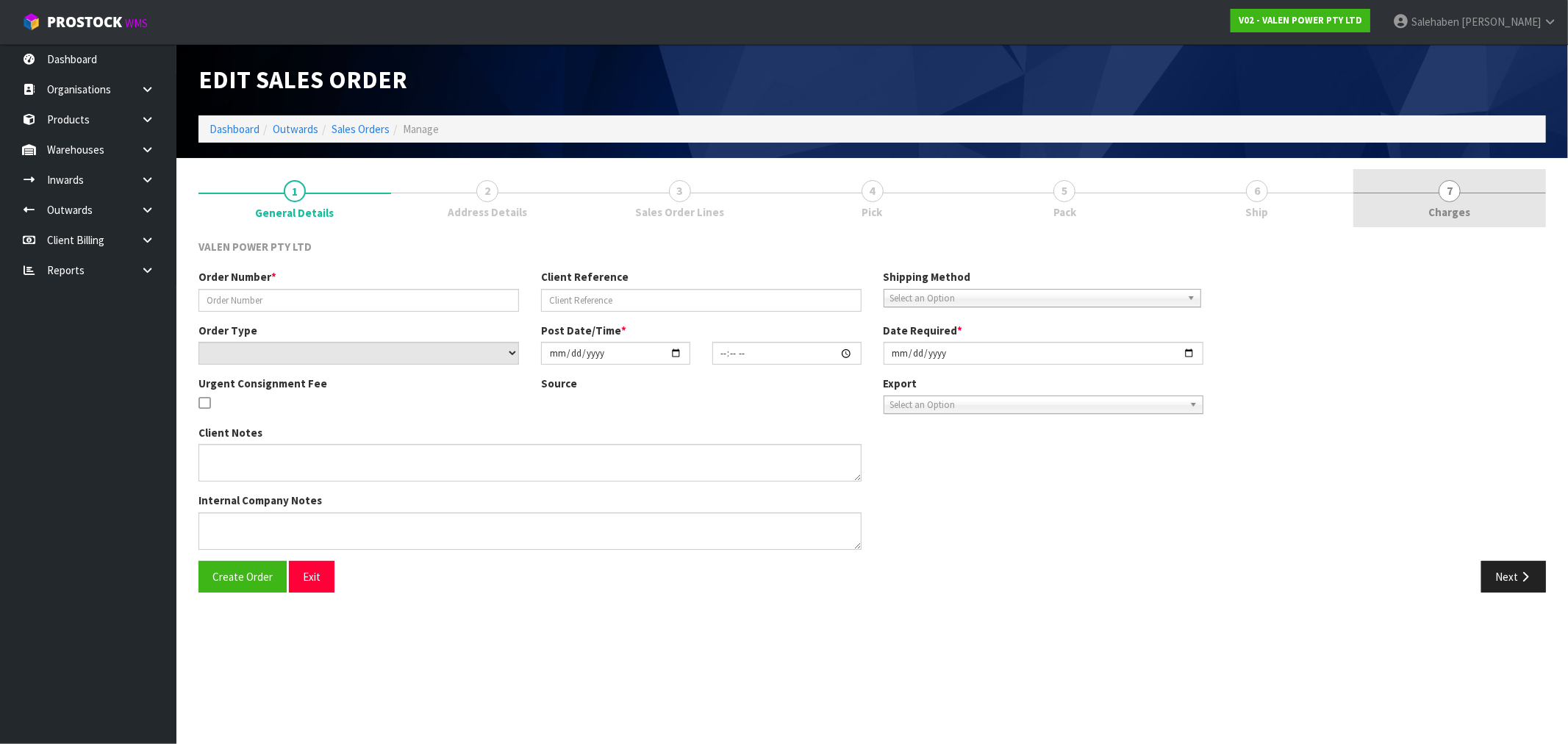
type input "S47395"
type input "30886rb"
select select "number:0"
type input "[DATE]"
type input "16:15:09.000"
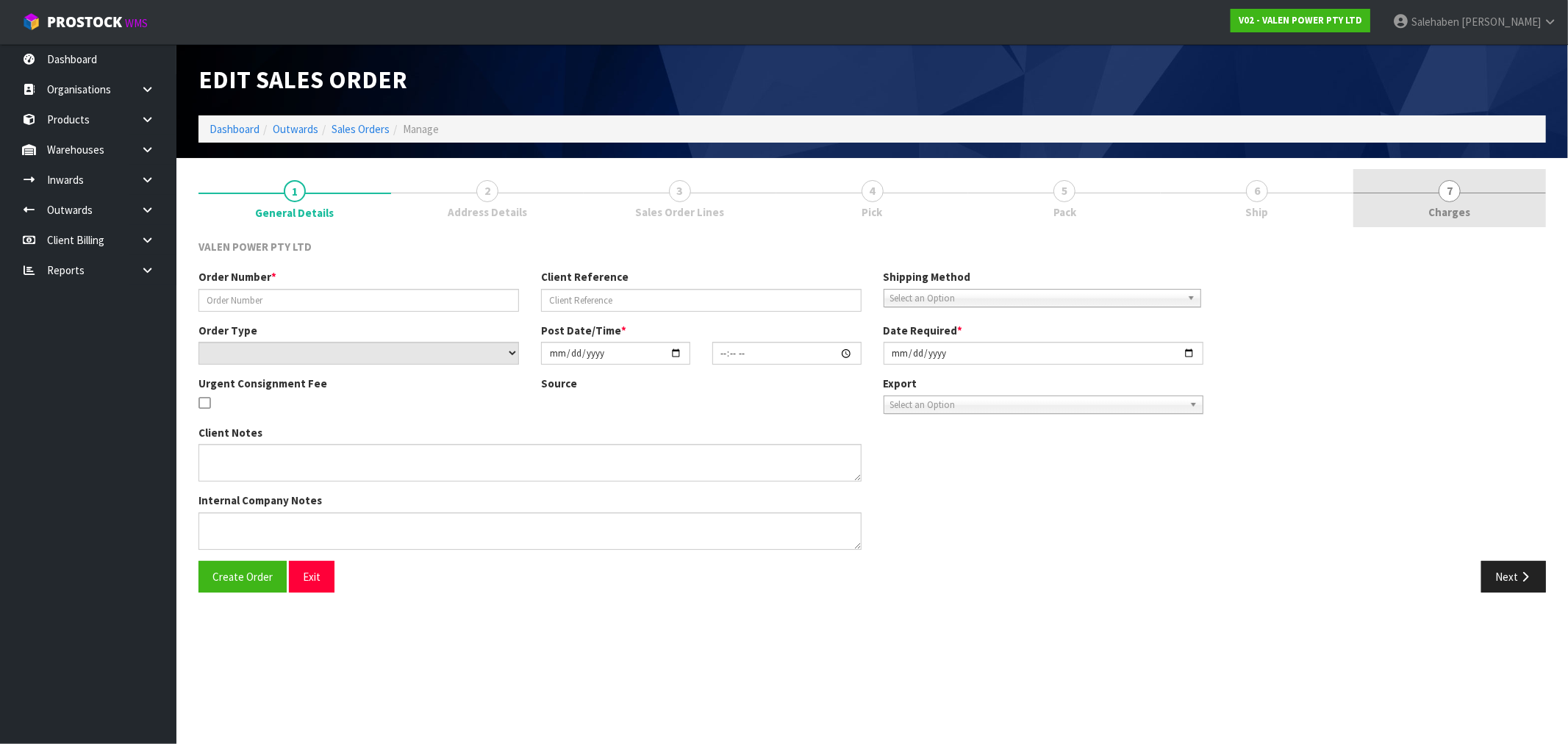
type input "[DATE]"
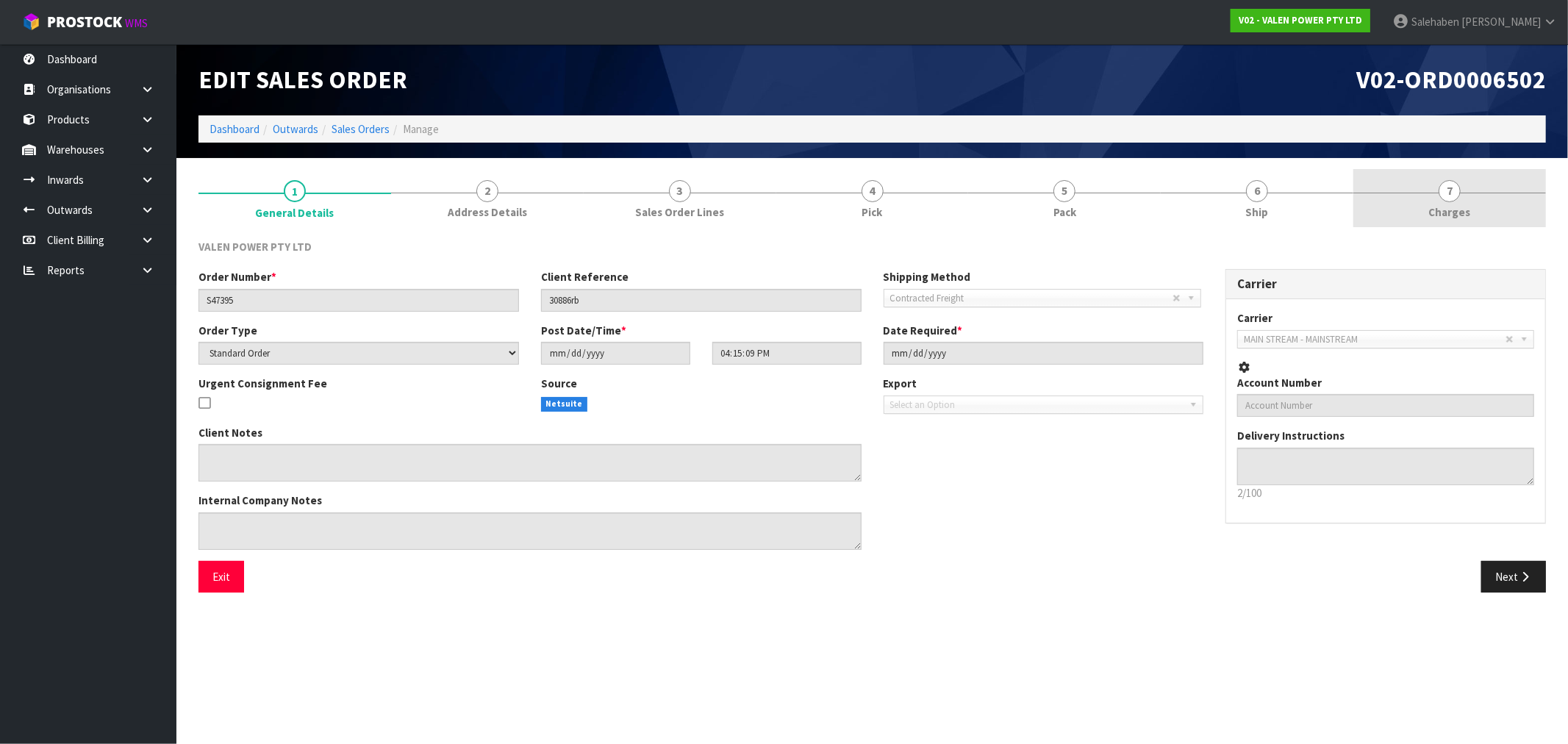
click at [1446, 214] on span "Charges" at bounding box center [1450, 212] width 42 height 16
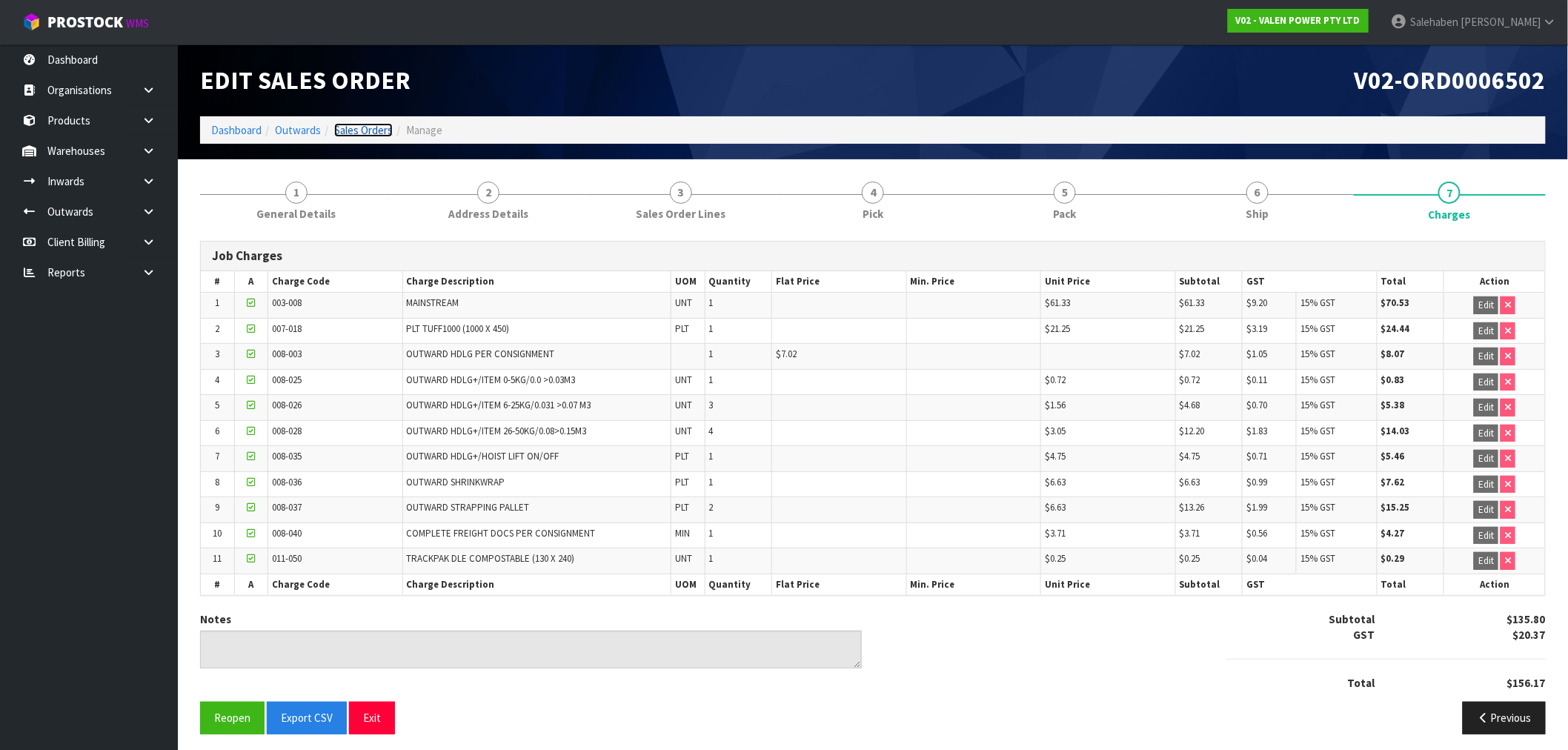
click at [356, 135] on link "Sales Orders" at bounding box center [363, 130] width 58 height 14
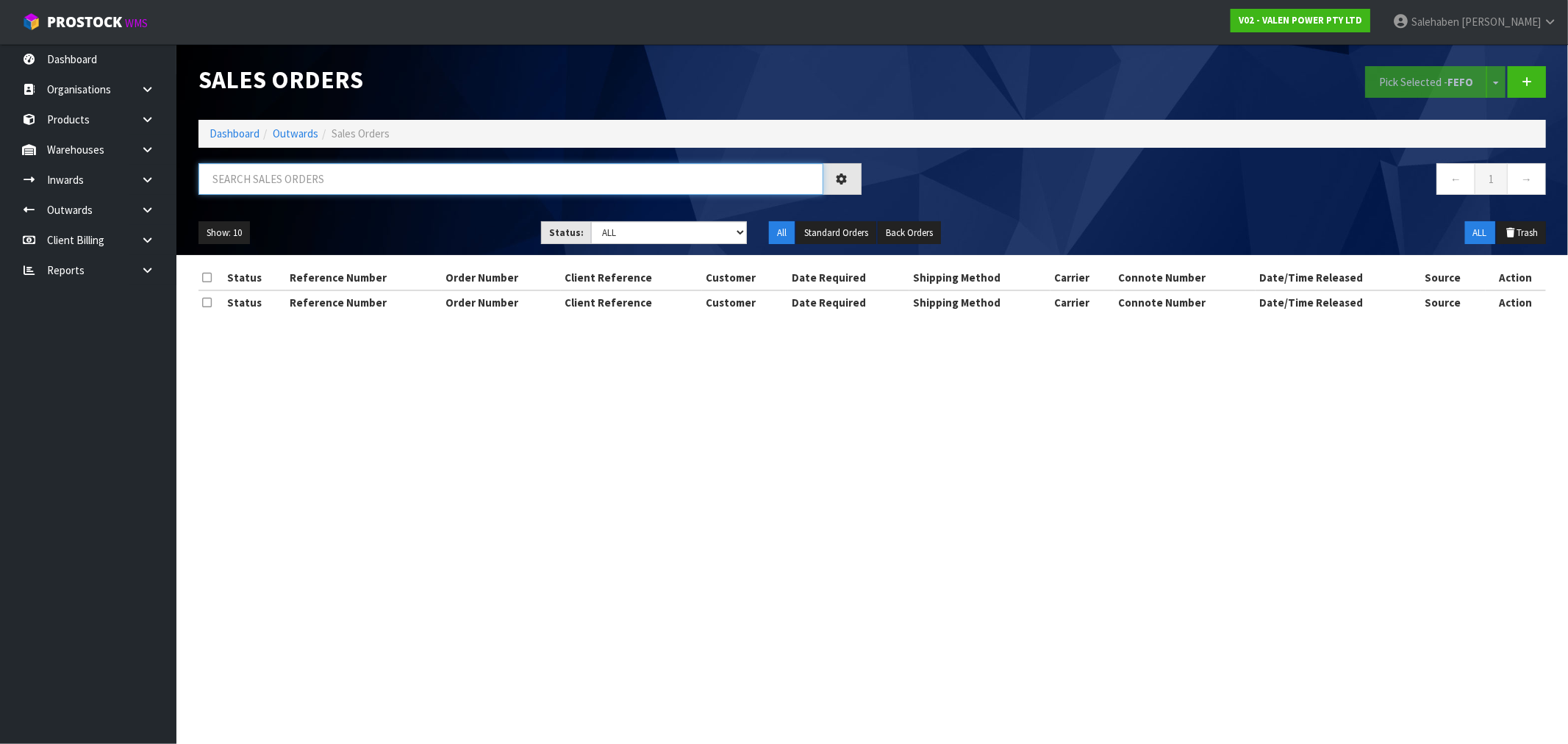
click at [335, 177] on input "text" at bounding box center [511, 179] width 625 height 32
paste input "CWL7717952"
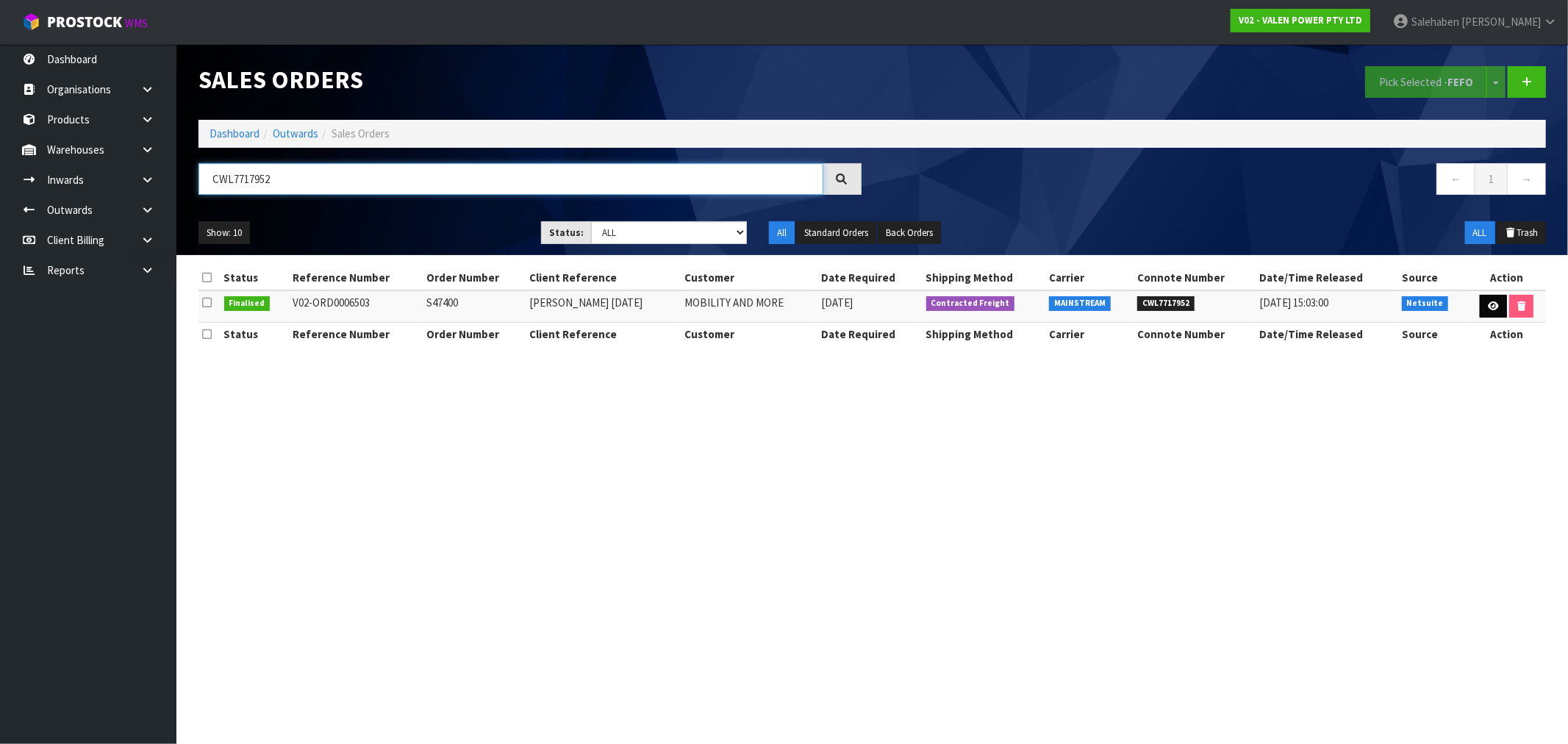
type input "CWL7717952"
click at [1490, 303] on icon at bounding box center [1493, 306] width 11 height 9
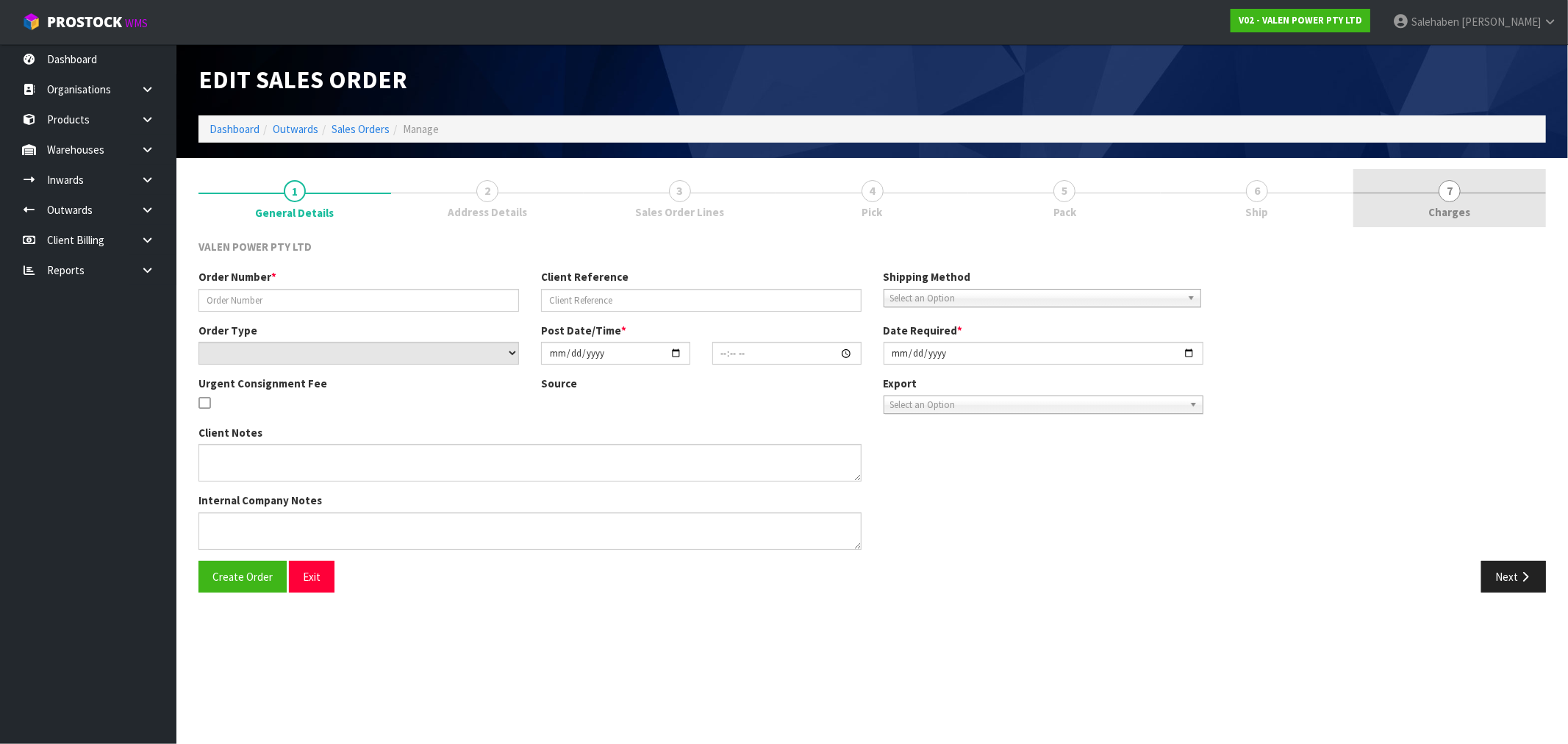
click at [1446, 209] on span "Charges" at bounding box center [1450, 212] width 42 height 16
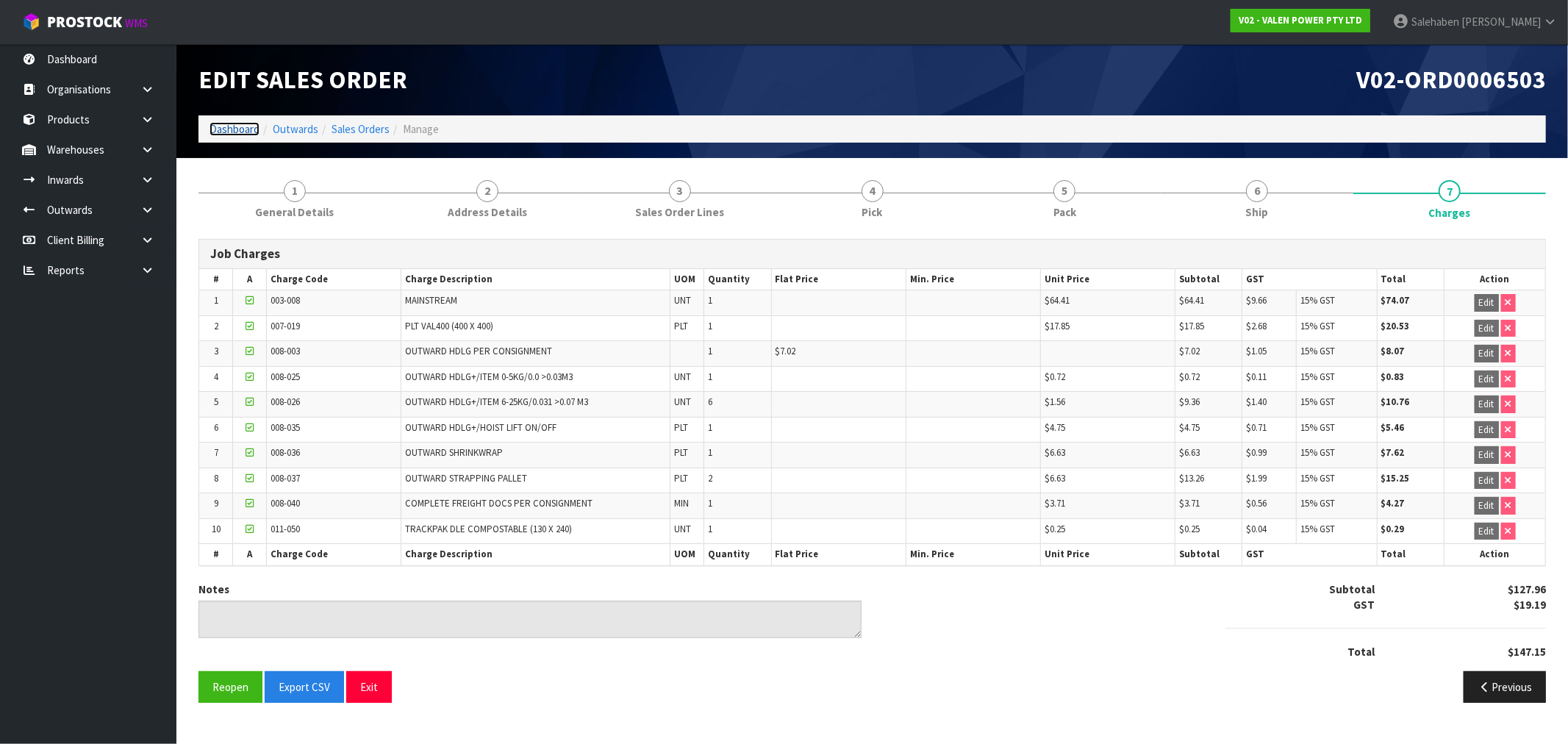
click at [236, 129] on link "Dashboard" at bounding box center [234, 129] width 50 height 14
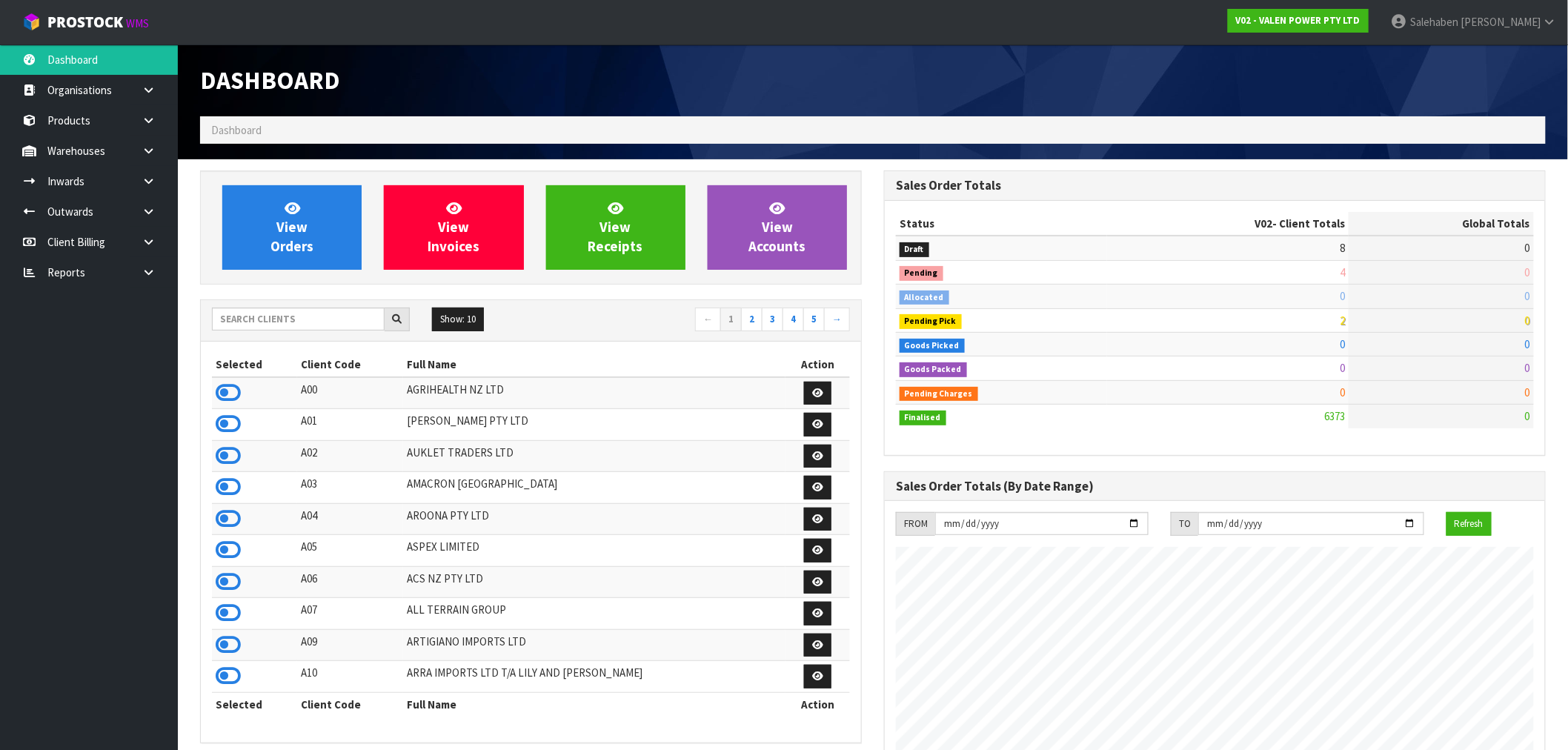
scroll to position [1122, 684]
click at [290, 312] on input "text" at bounding box center [298, 319] width 173 height 23
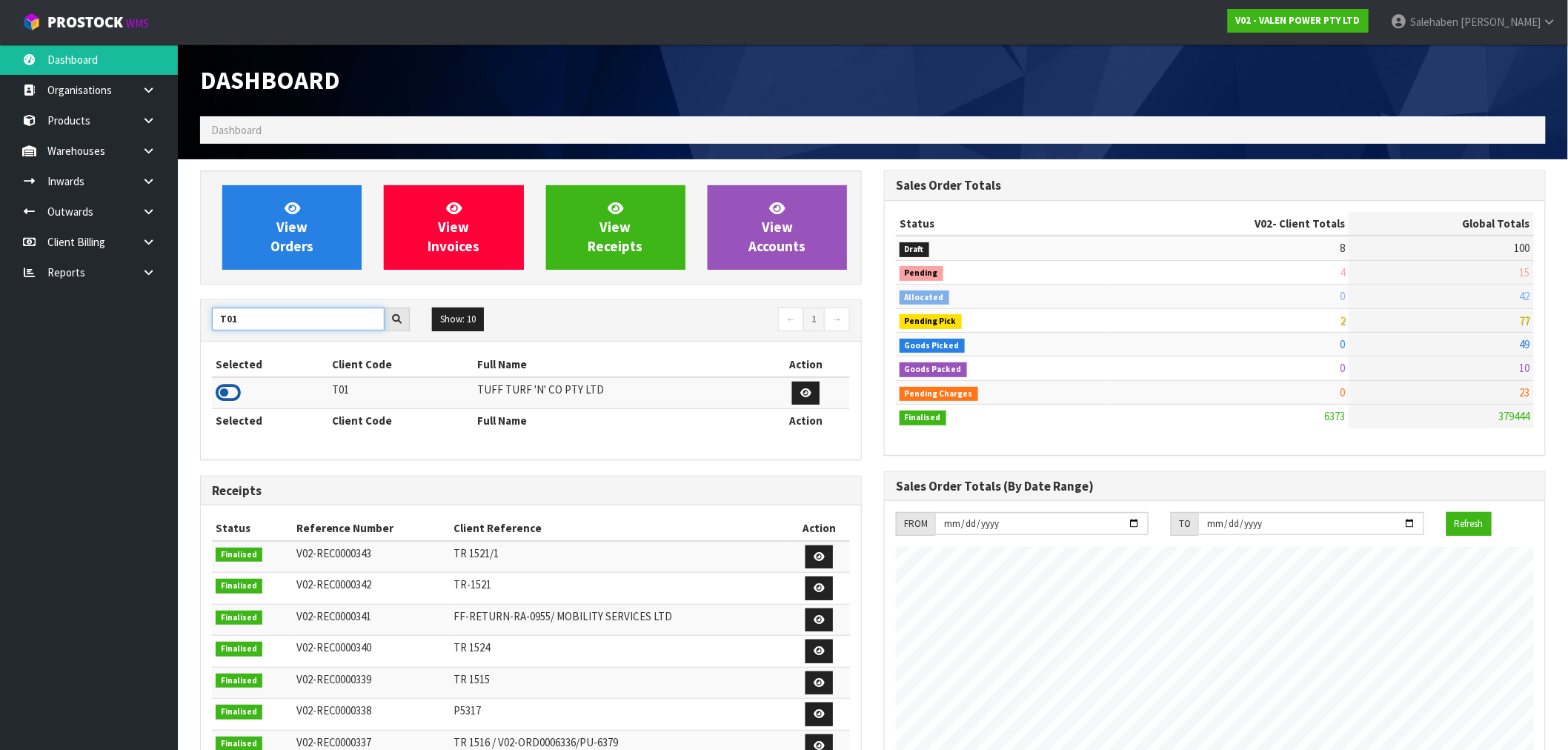
type input "T01"
click at [232, 387] on icon at bounding box center [227, 393] width 25 height 23
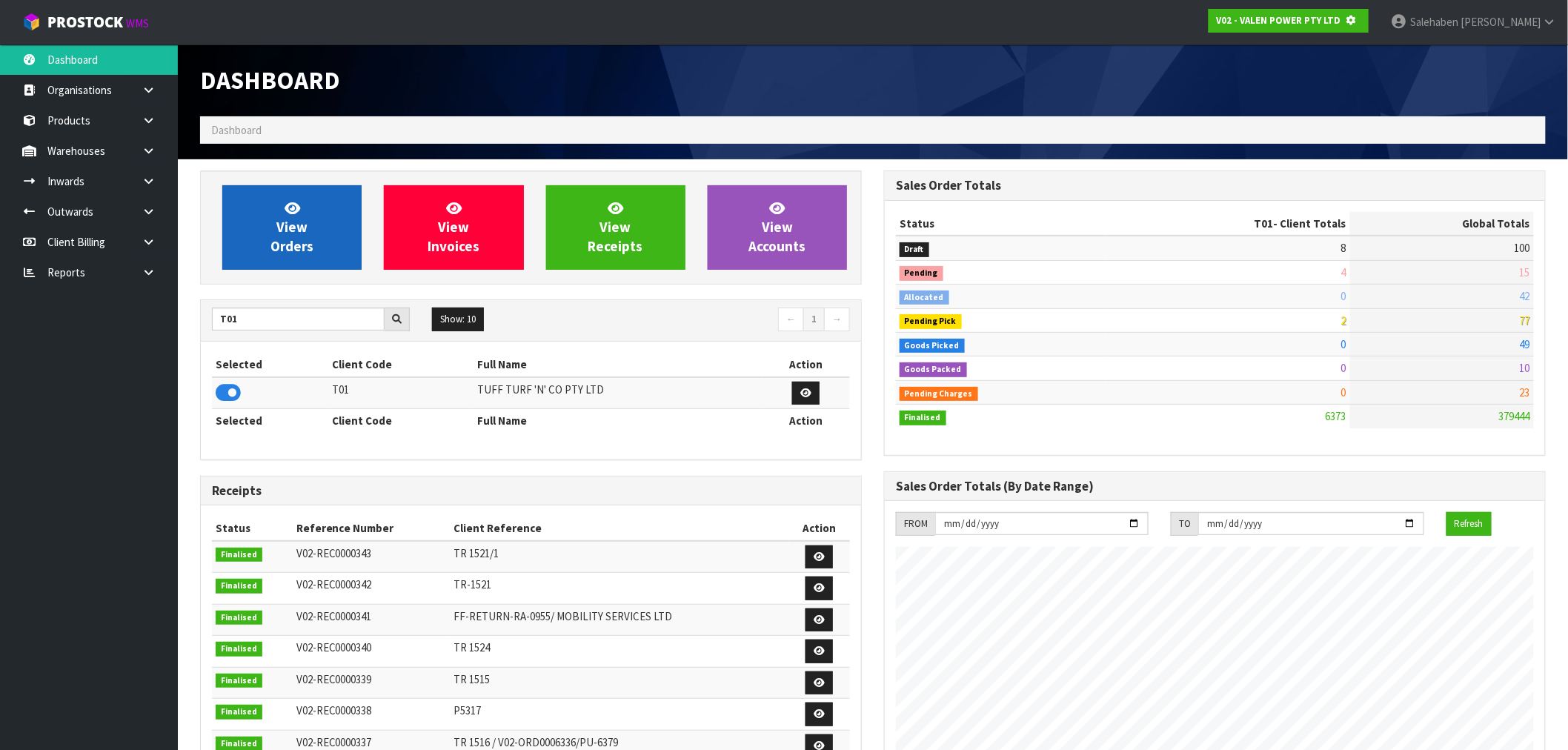
scroll to position [740158, 740535]
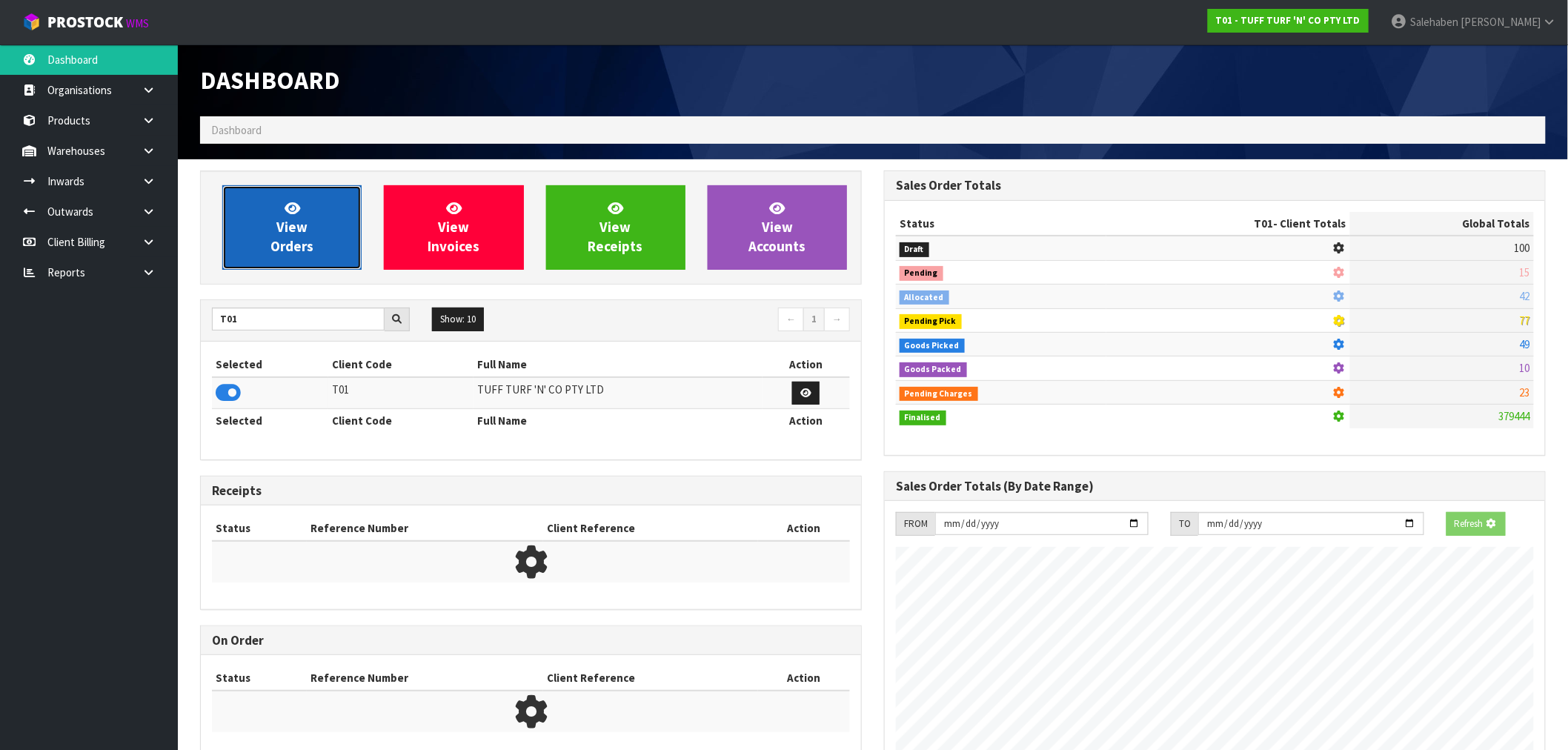
click at [287, 240] on span "View Orders" at bounding box center [293, 227] width 43 height 56
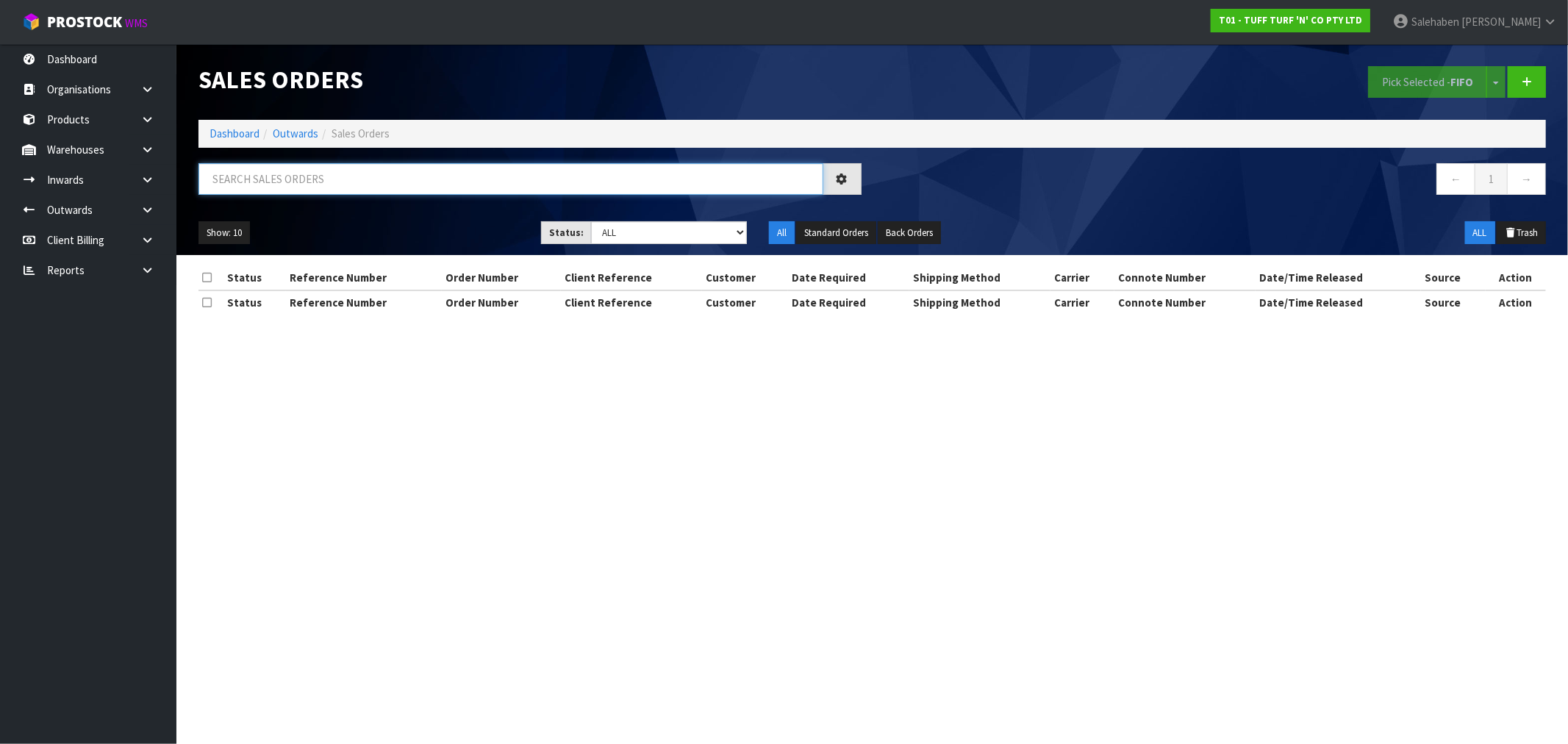
click at [339, 189] on input "text" at bounding box center [511, 179] width 625 height 32
paste input "CWL7718154"
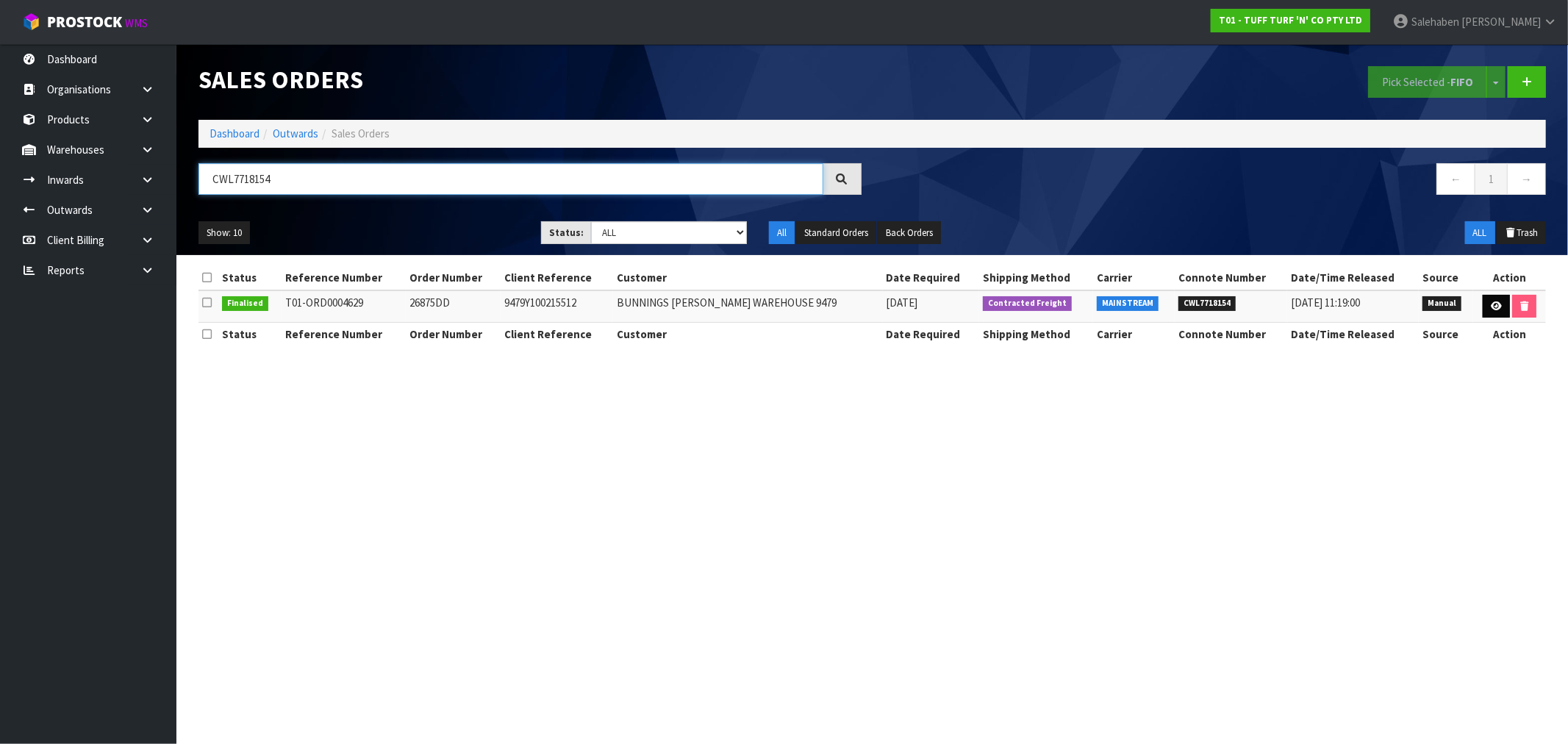
type input "CWL7718154"
click at [1495, 307] on icon at bounding box center [1496, 306] width 11 height 9
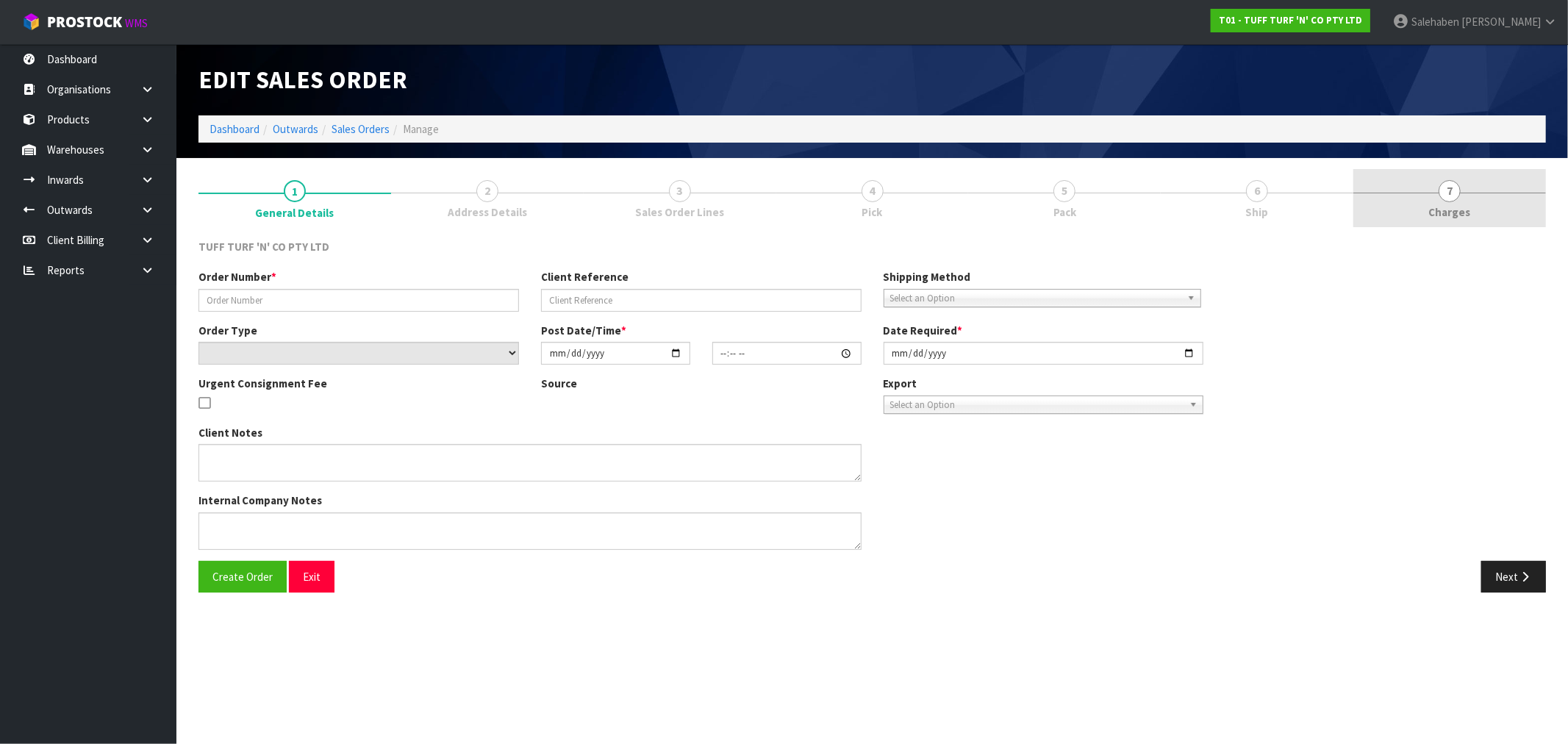
click at [1445, 214] on span "Charges" at bounding box center [1450, 212] width 42 height 16
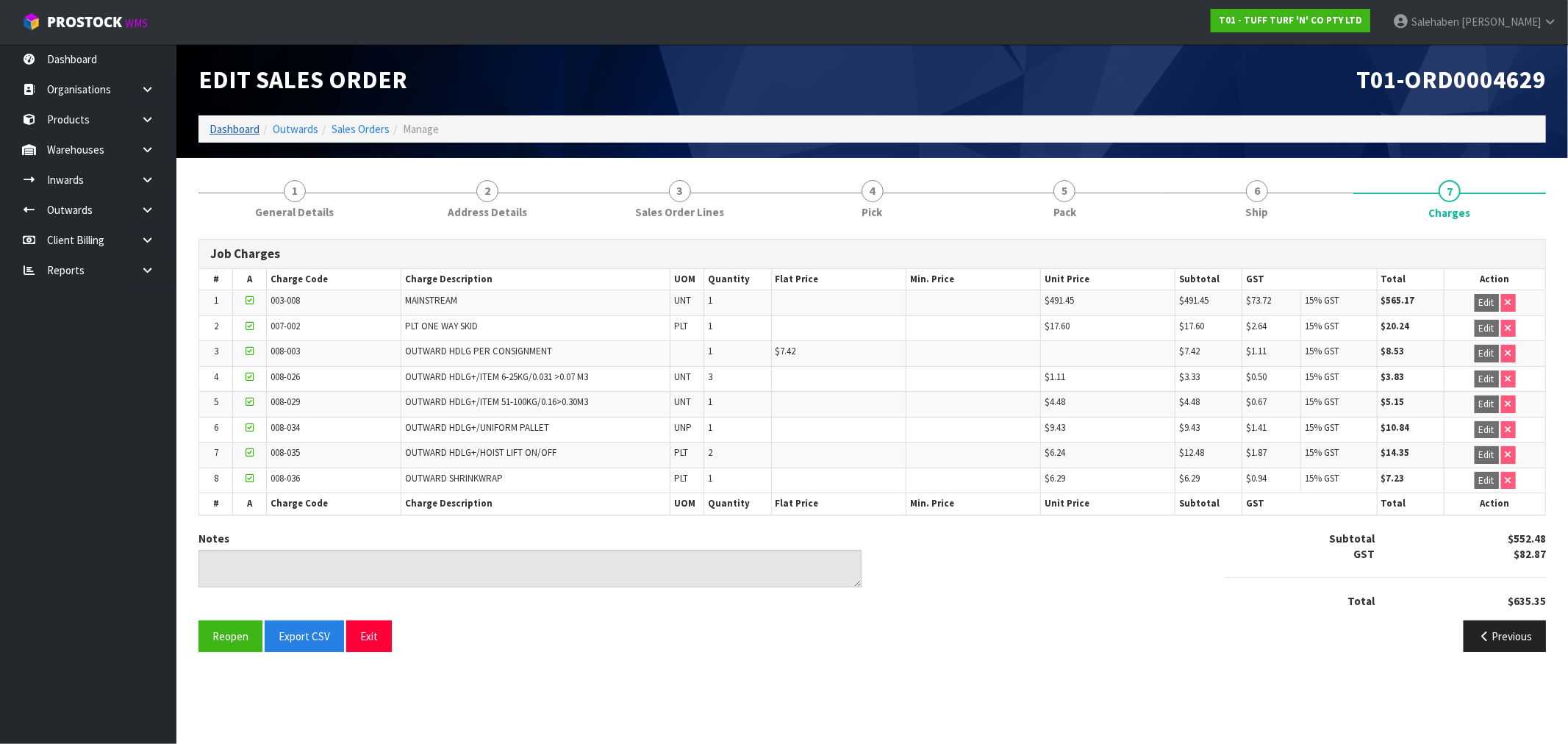
click at [233, 121] on li "Dashboard" at bounding box center [234, 129] width 50 height 16
click at [233, 125] on link "Dashboard" at bounding box center [234, 129] width 50 height 14
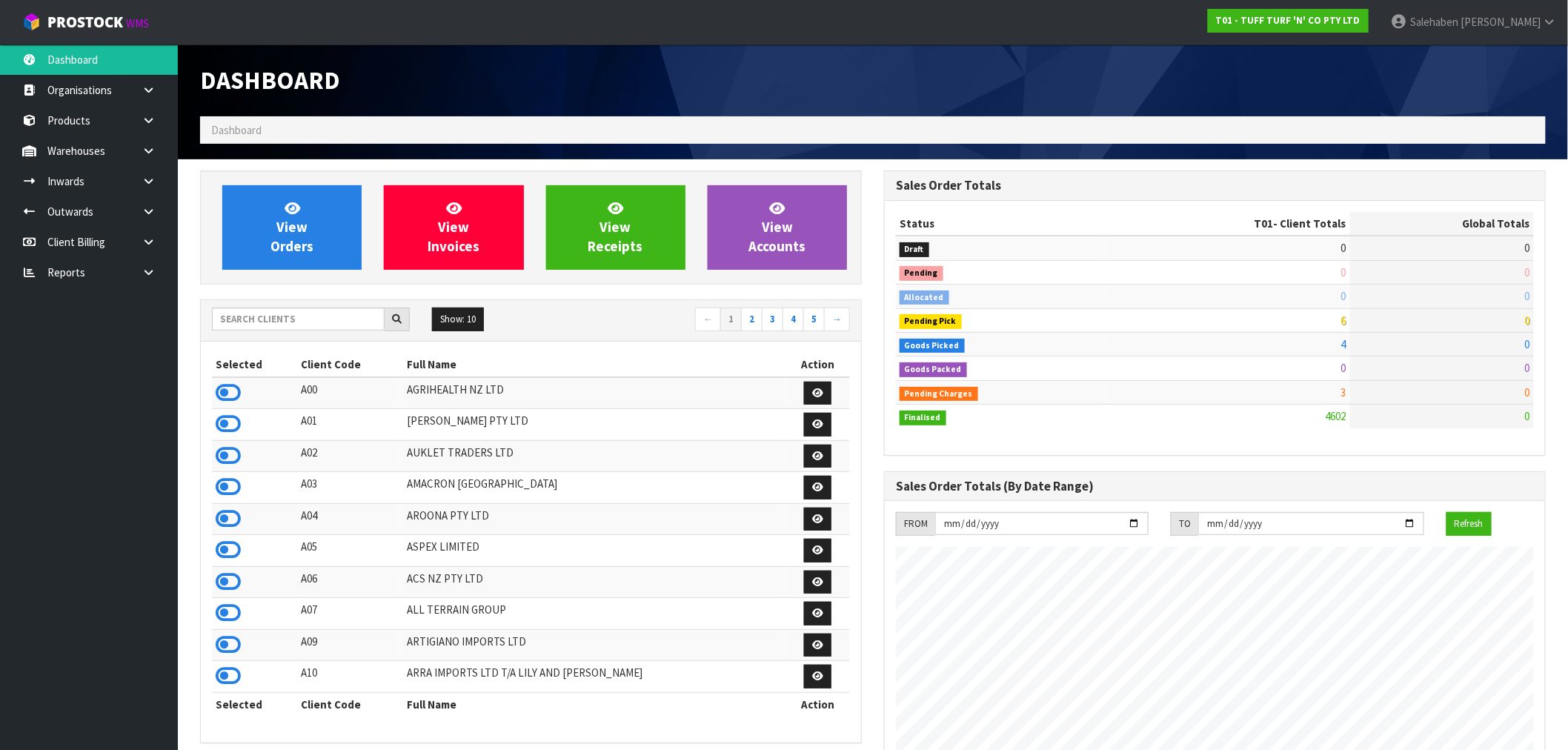
scroll to position [1122, 684]
click at [263, 319] on input "text" at bounding box center [298, 319] width 173 height 23
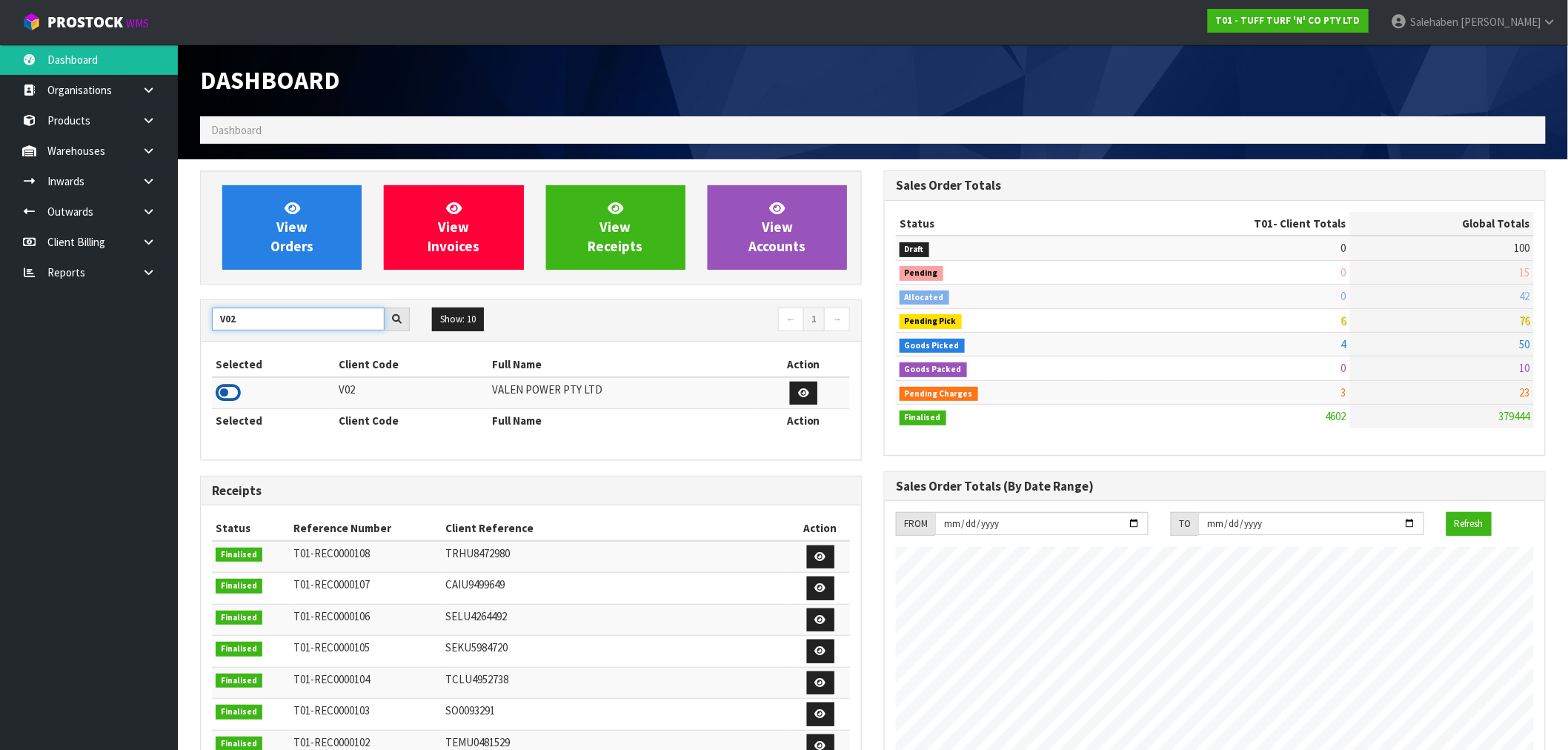
type input "V02"
click at [230, 388] on icon at bounding box center [227, 393] width 25 height 23
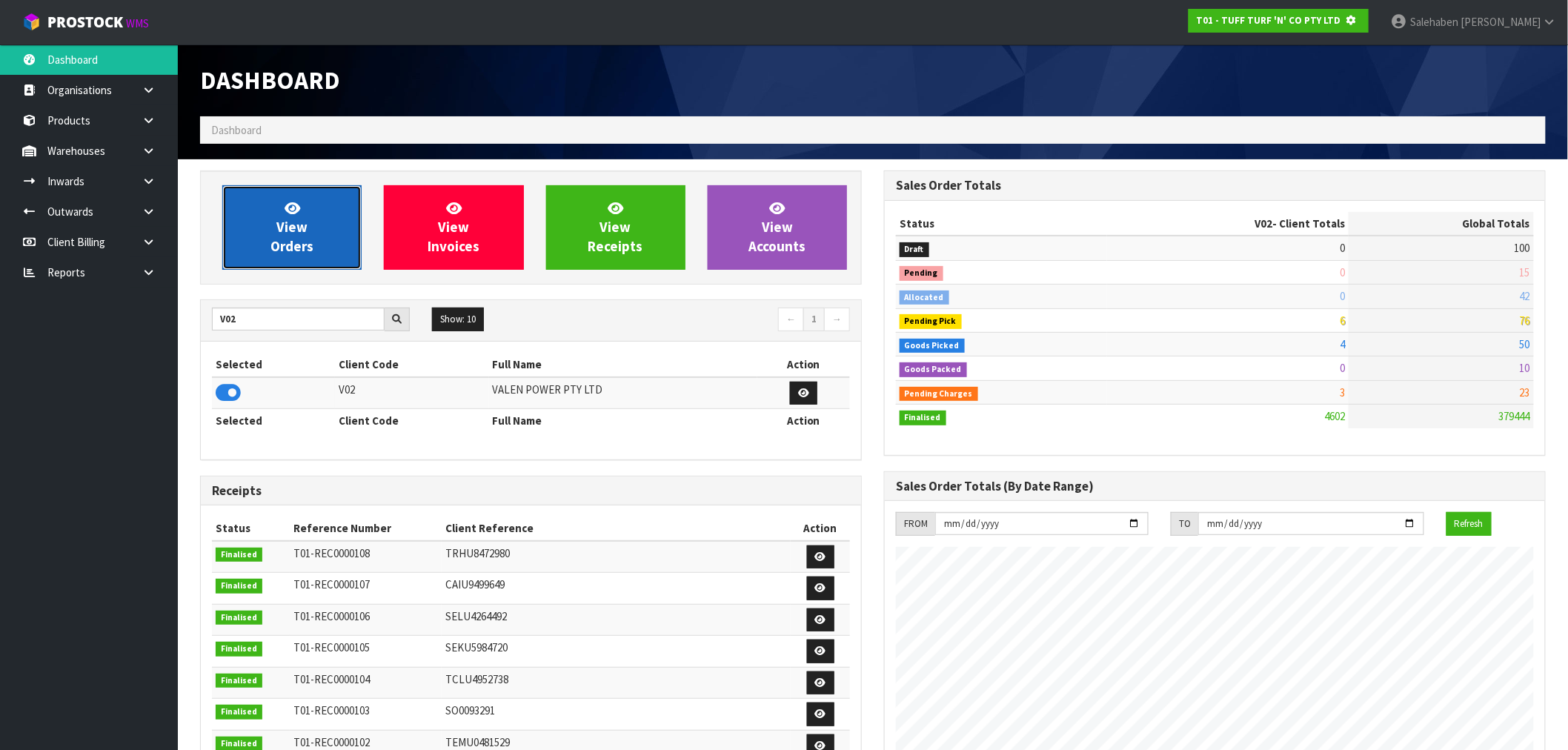
scroll to position [740158, 740535]
click at [287, 241] on span "View Orders" at bounding box center [293, 227] width 43 height 56
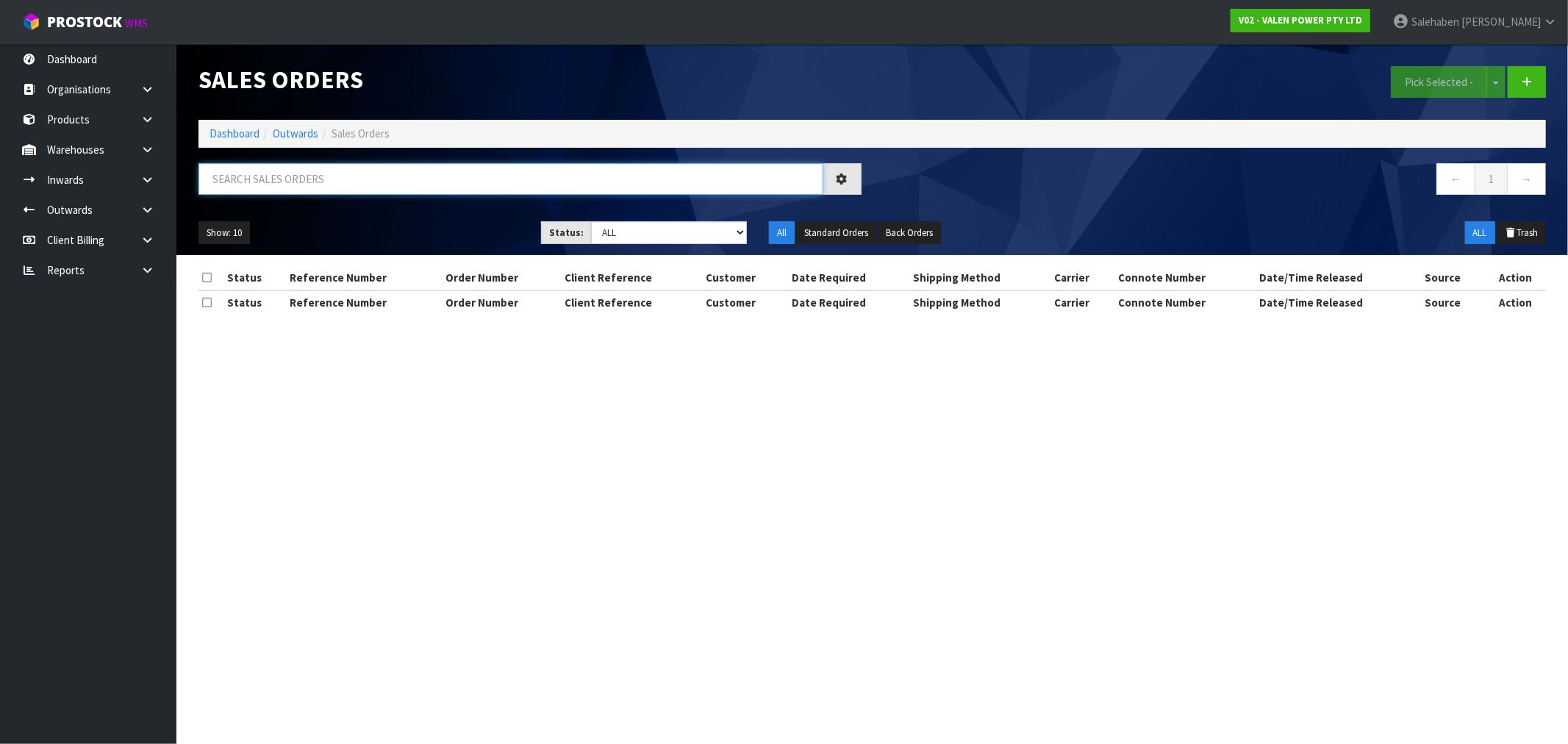
click at [372, 183] on input "text" at bounding box center [511, 179] width 625 height 32
paste input "CWL7718159"
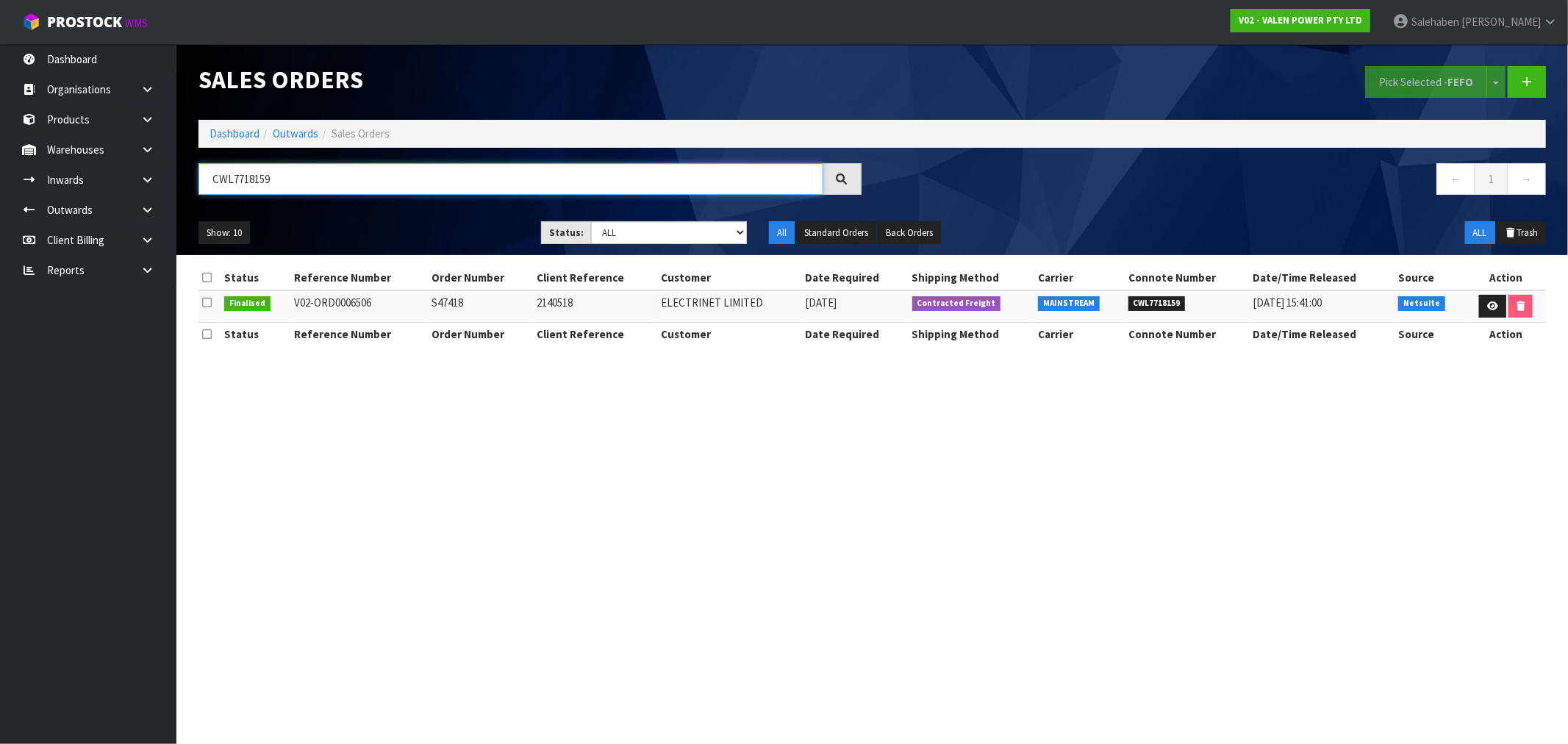
type input "CWL7718159"
click at [1495, 305] on icon at bounding box center [1492, 306] width 11 height 9
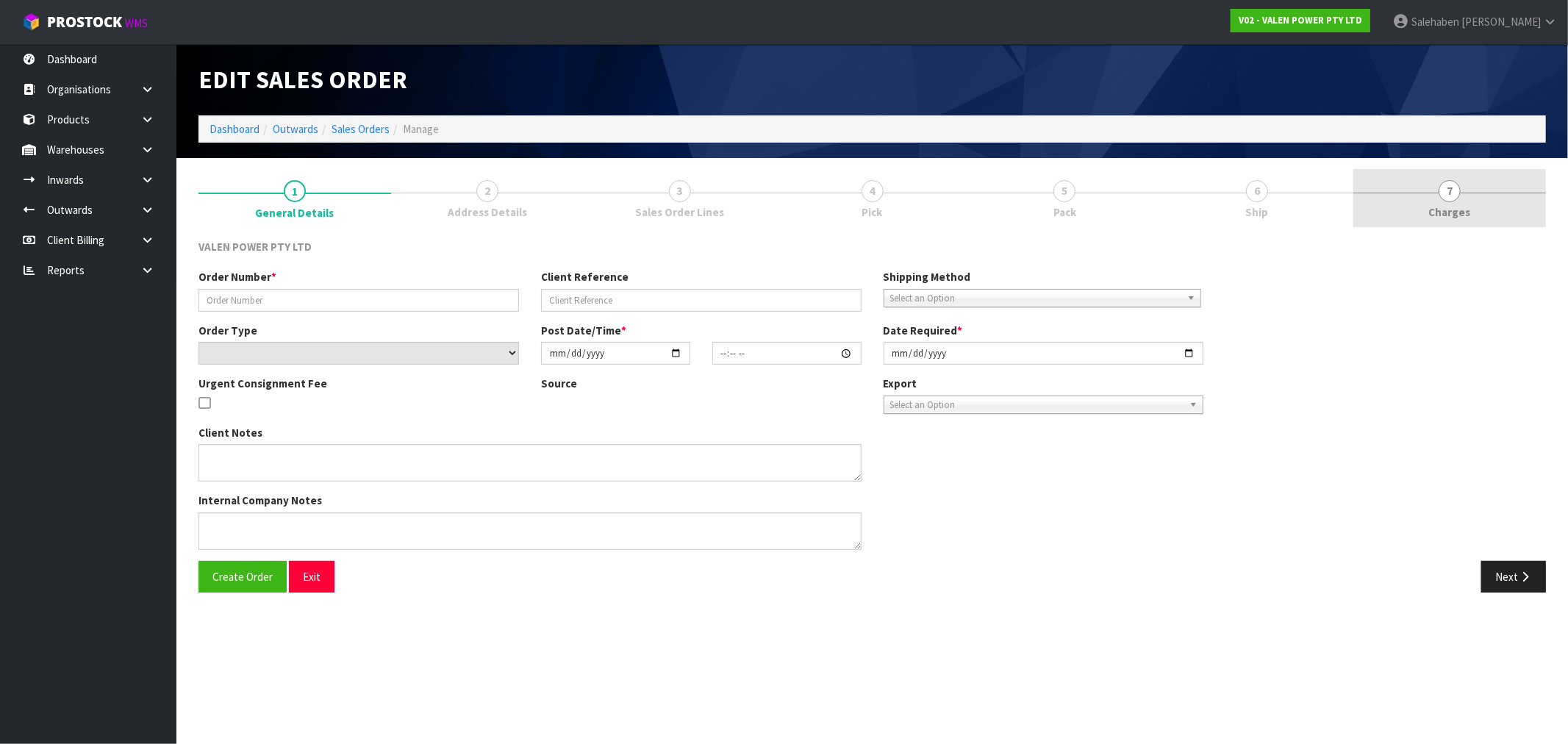
type input "S47418"
type input "2140518"
select select "number:0"
type input "[DATE]"
type input "17:45:07.000"
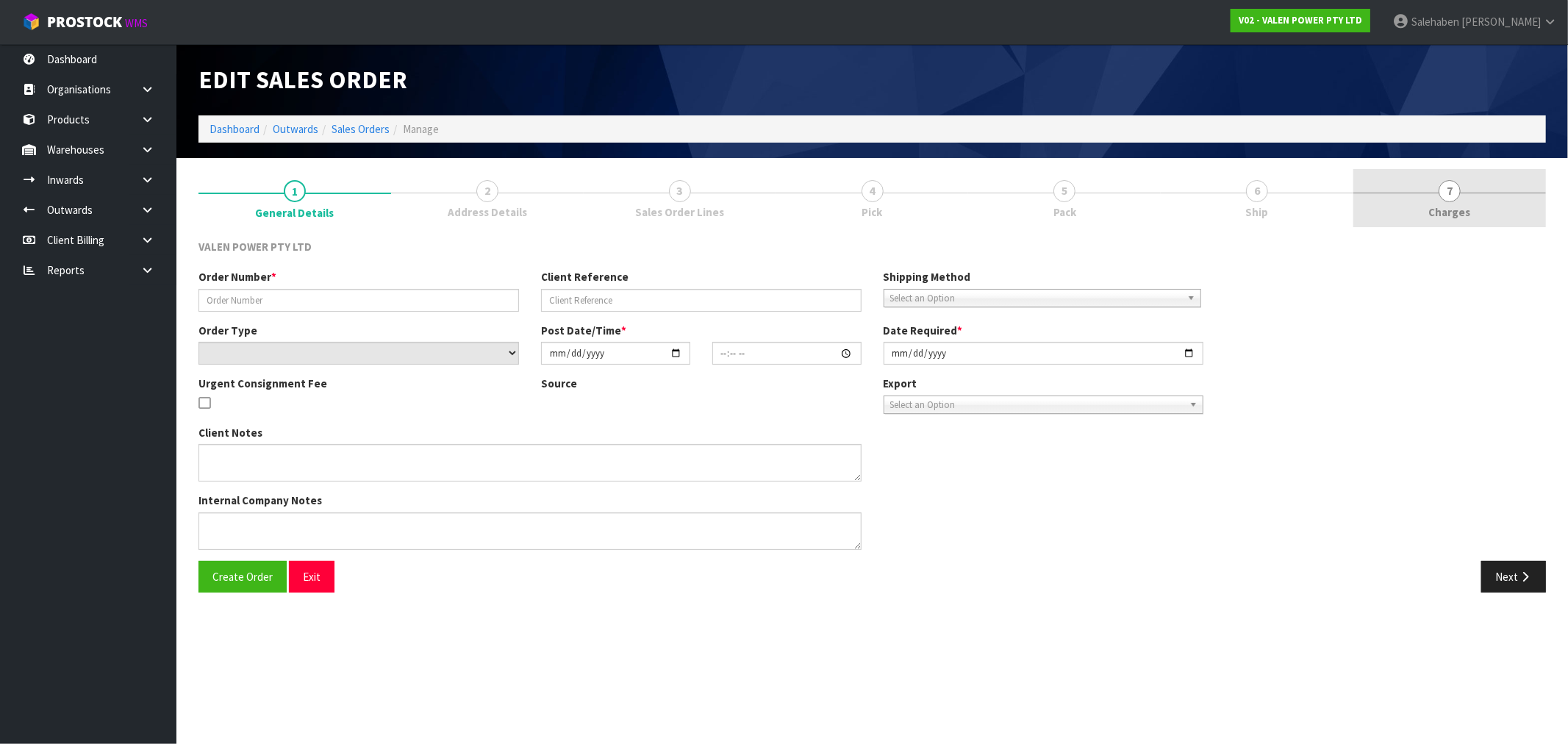
type input "[DATE]"
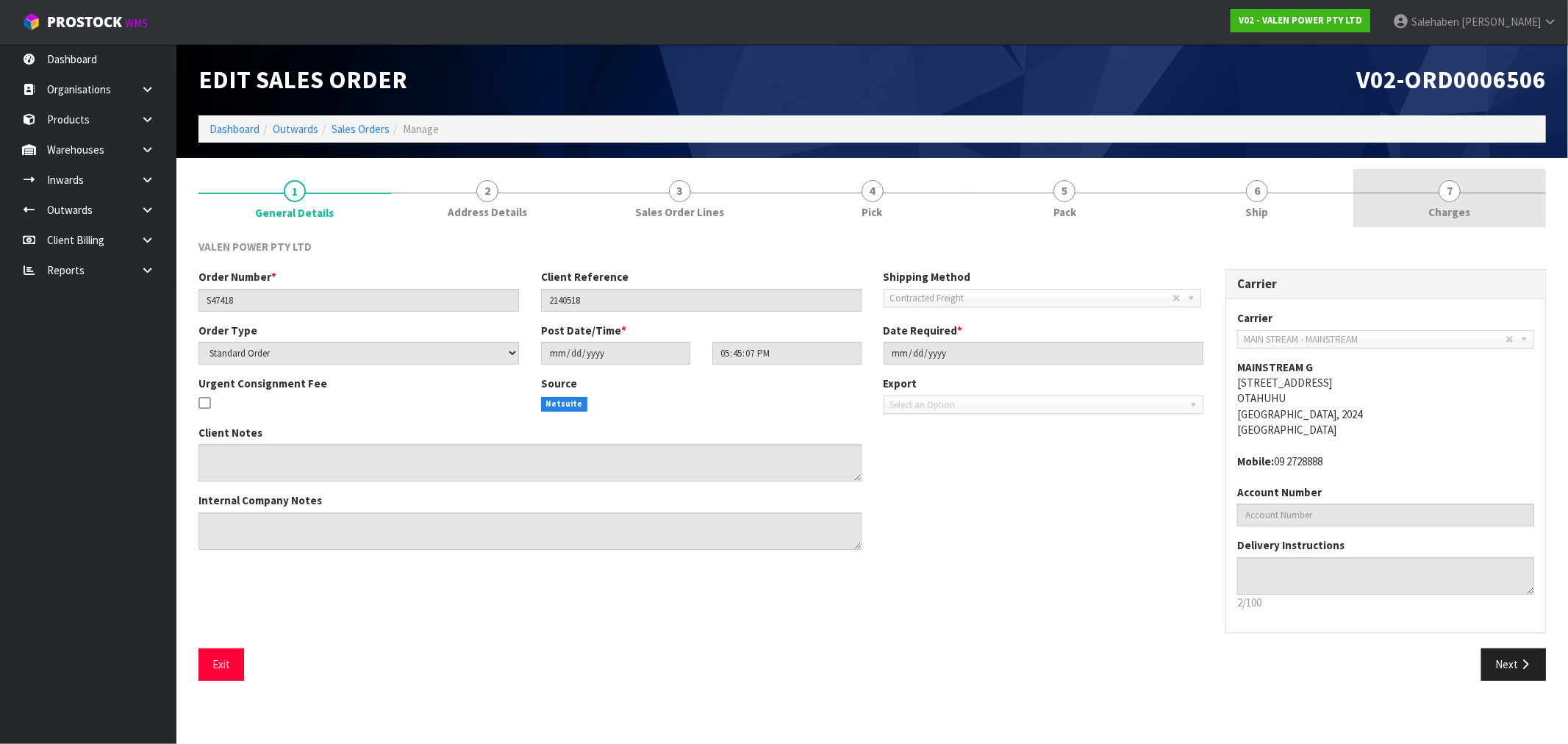
click at [1440, 210] on span "Charges" at bounding box center [1450, 212] width 42 height 16
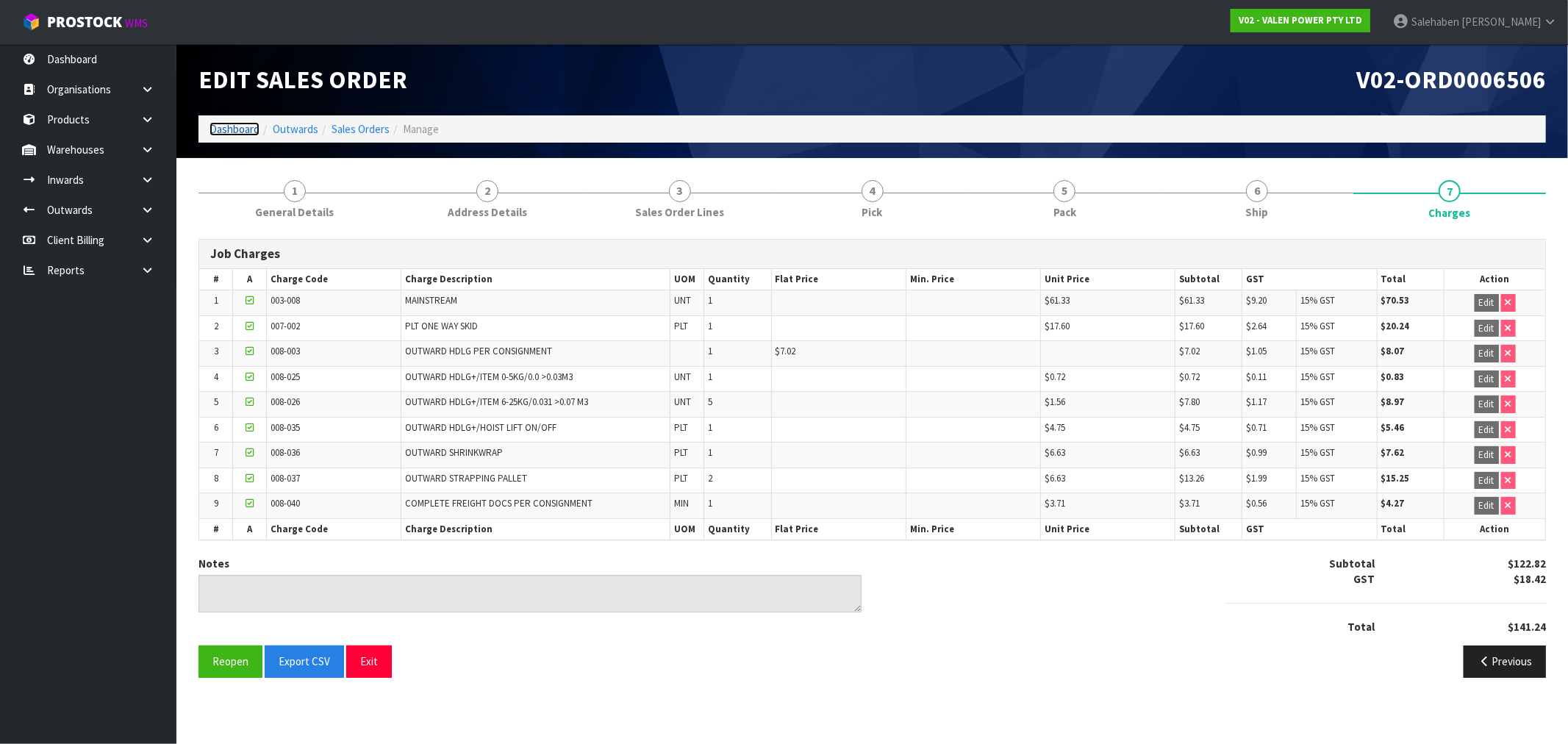
click at [233, 131] on link "Dashboard" at bounding box center [234, 129] width 50 height 14
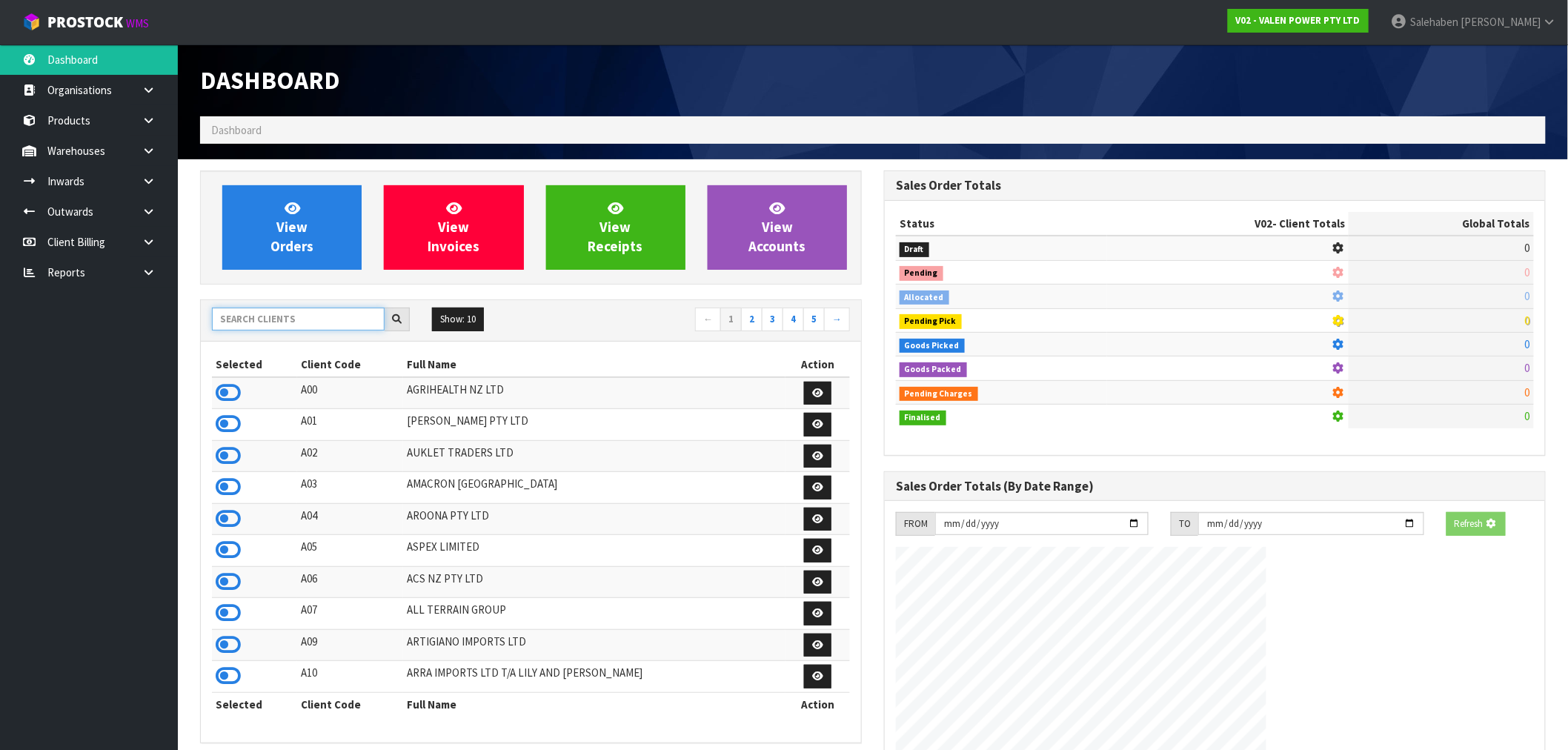
click at [230, 324] on input "text" at bounding box center [298, 319] width 173 height 23
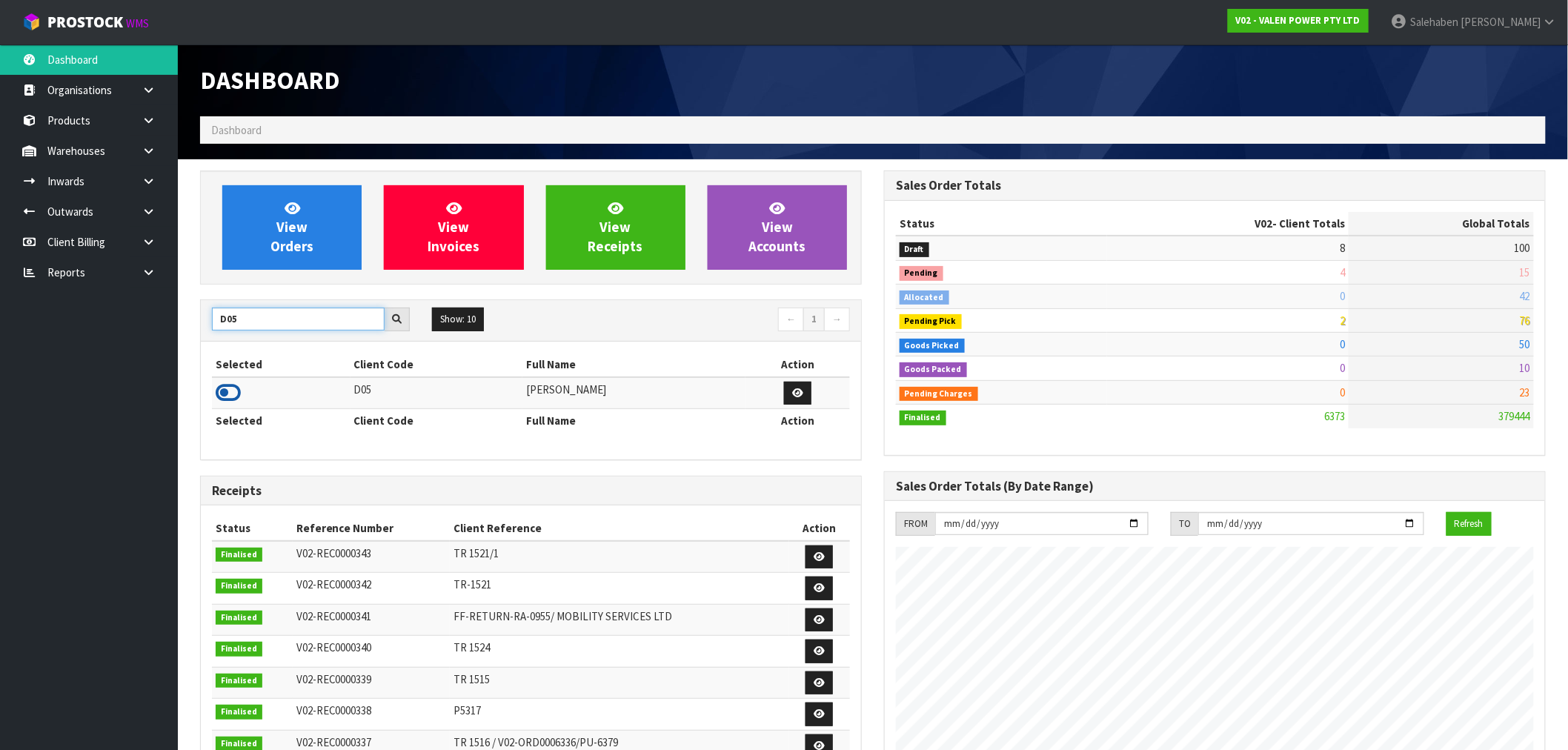
type input "D05"
click at [238, 393] on icon at bounding box center [227, 393] width 25 height 23
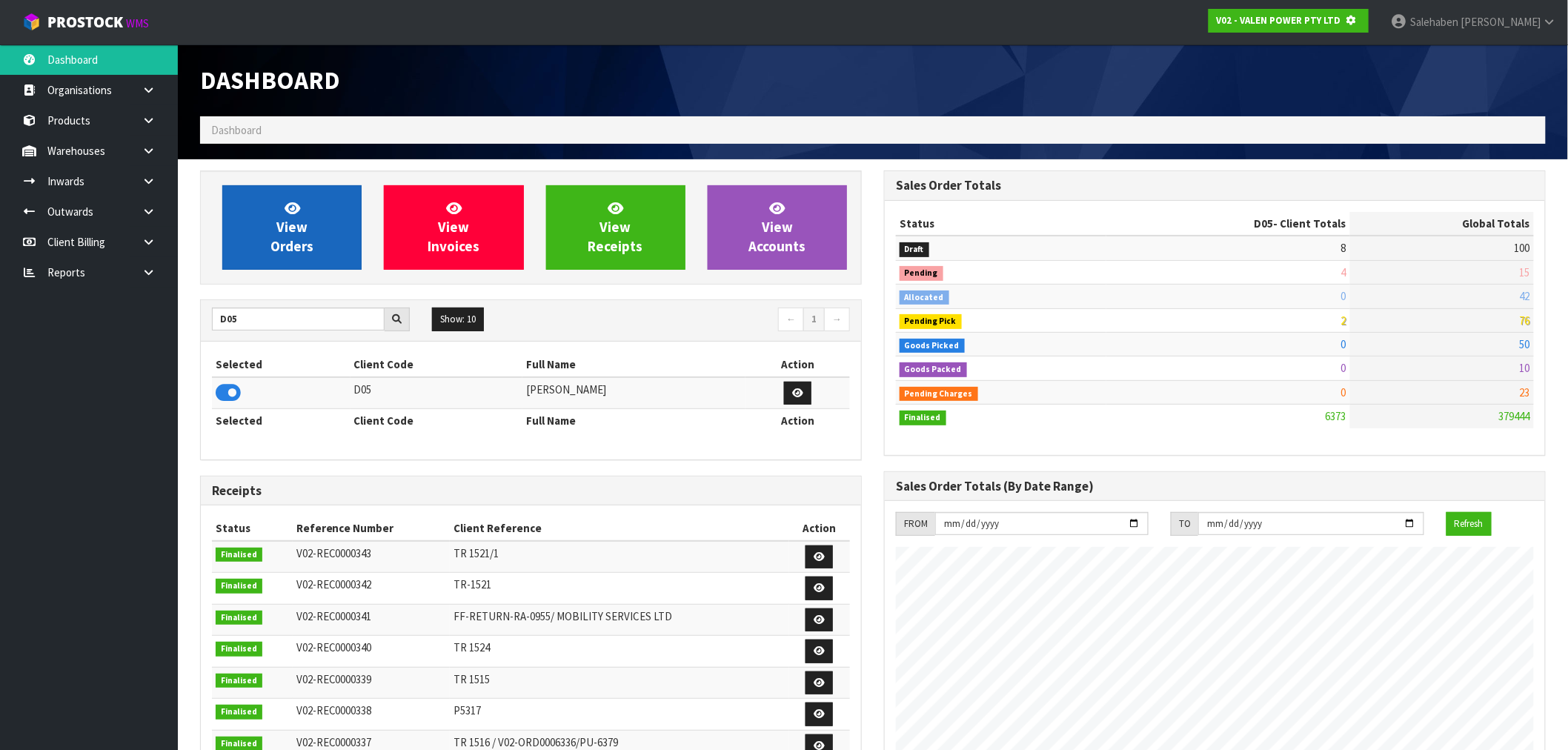
scroll to position [924, 684]
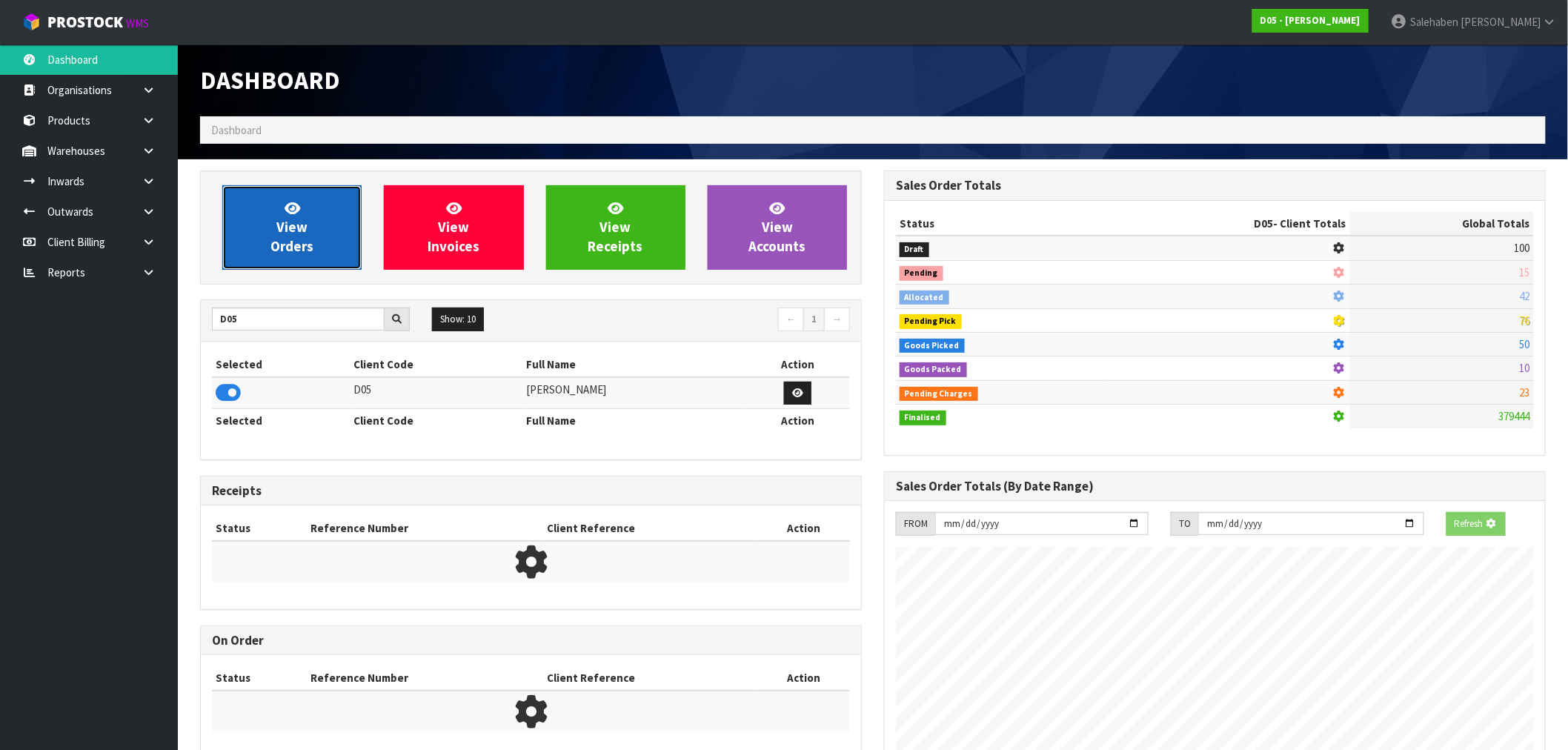
click at [320, 250] on link "View Orders" at bounding box center [292, 227] width 140 height 84
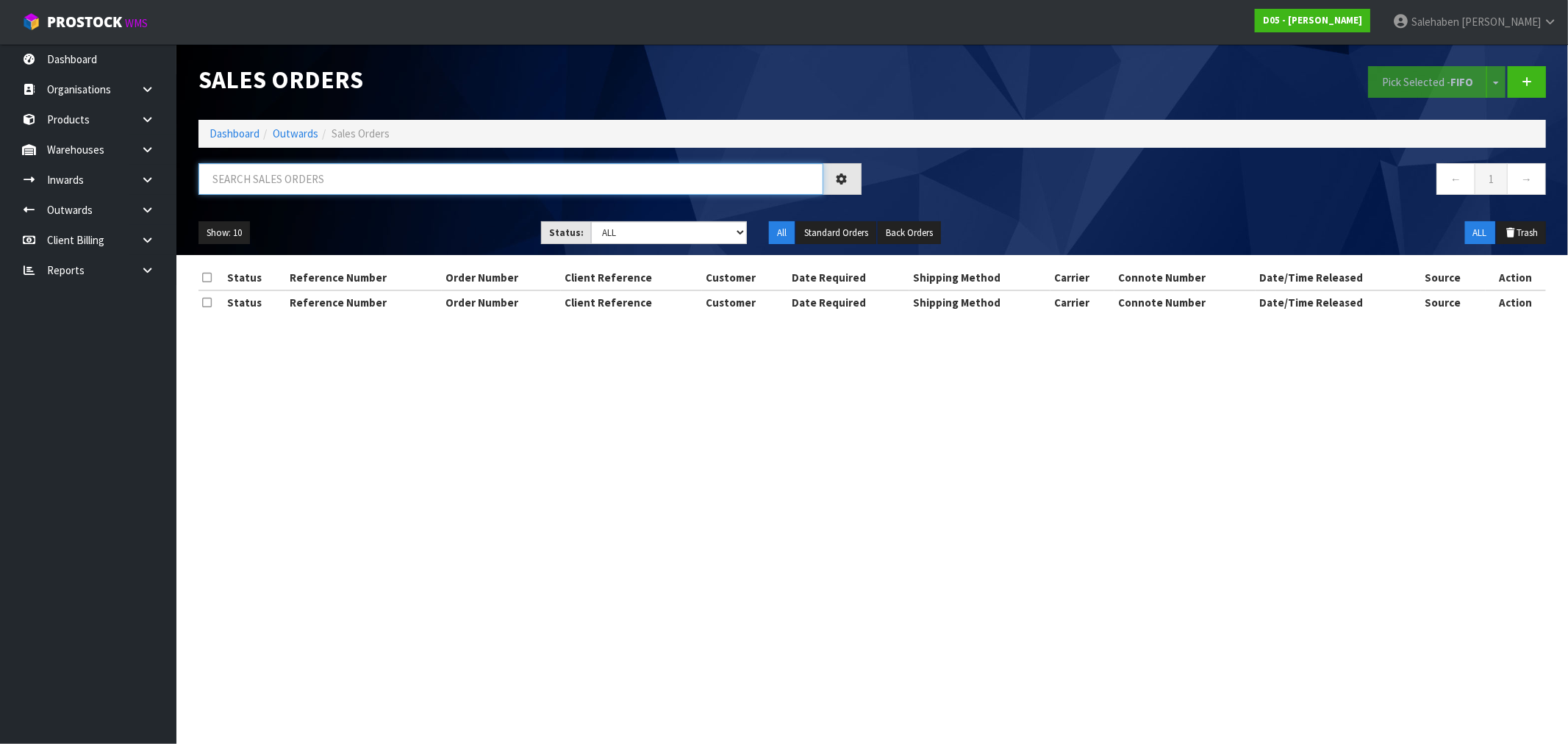
click at [407, 180] on input "text" at bounding box center [511, 179] width 625 height 32
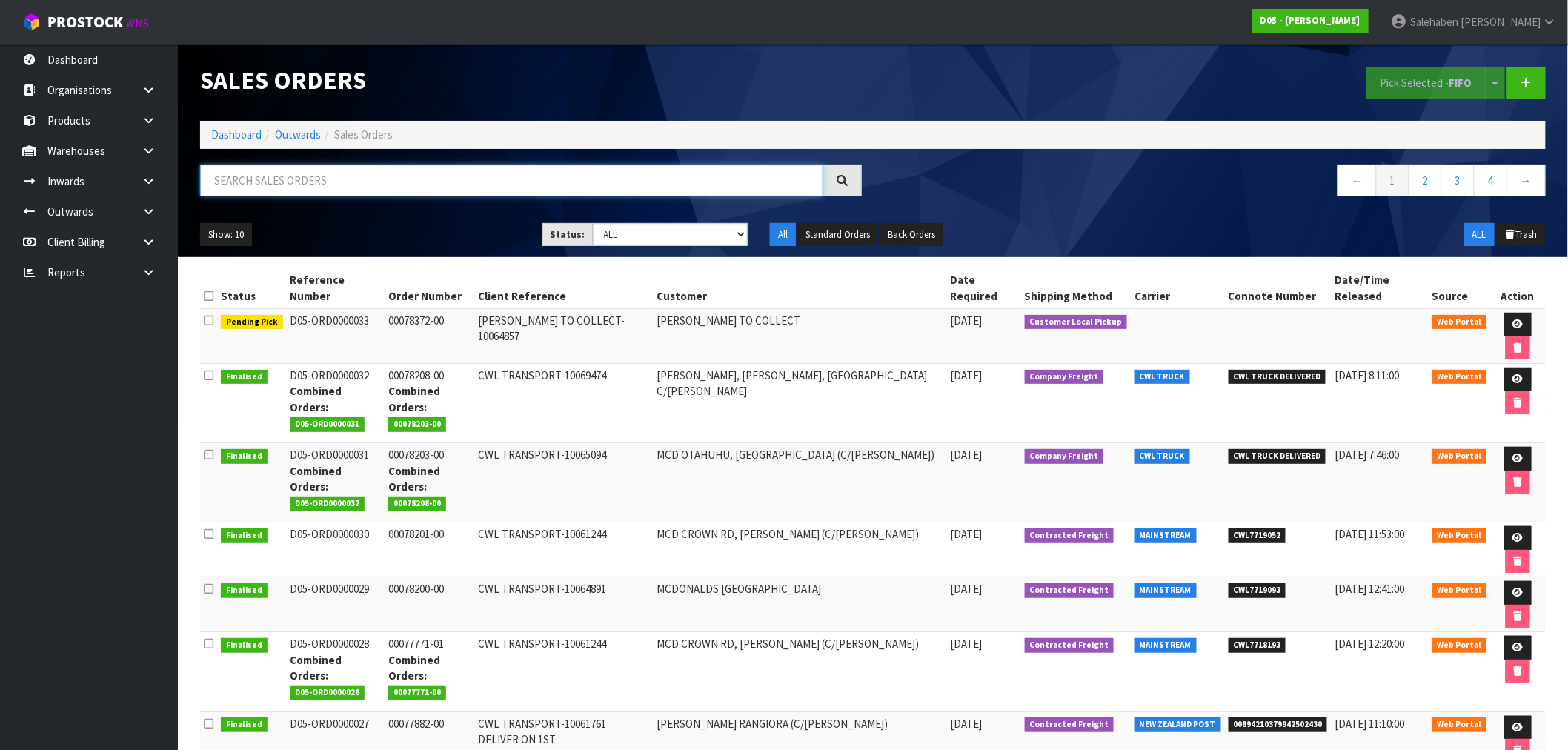
paste input "CWL7718193"
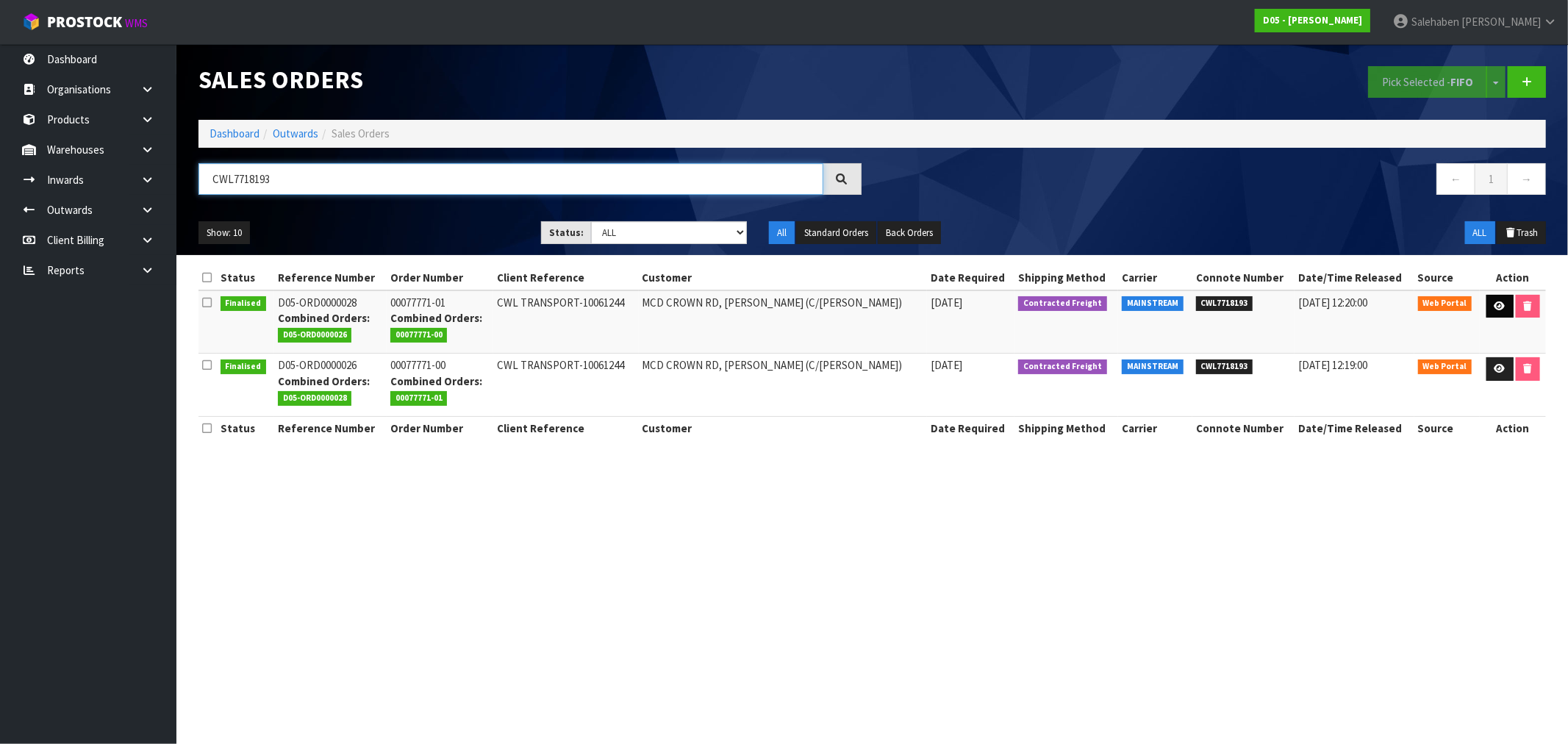
type input "CWL7718193"
click at [1493, 299] on link at bounding box center [1500, 306] width 28 height 23
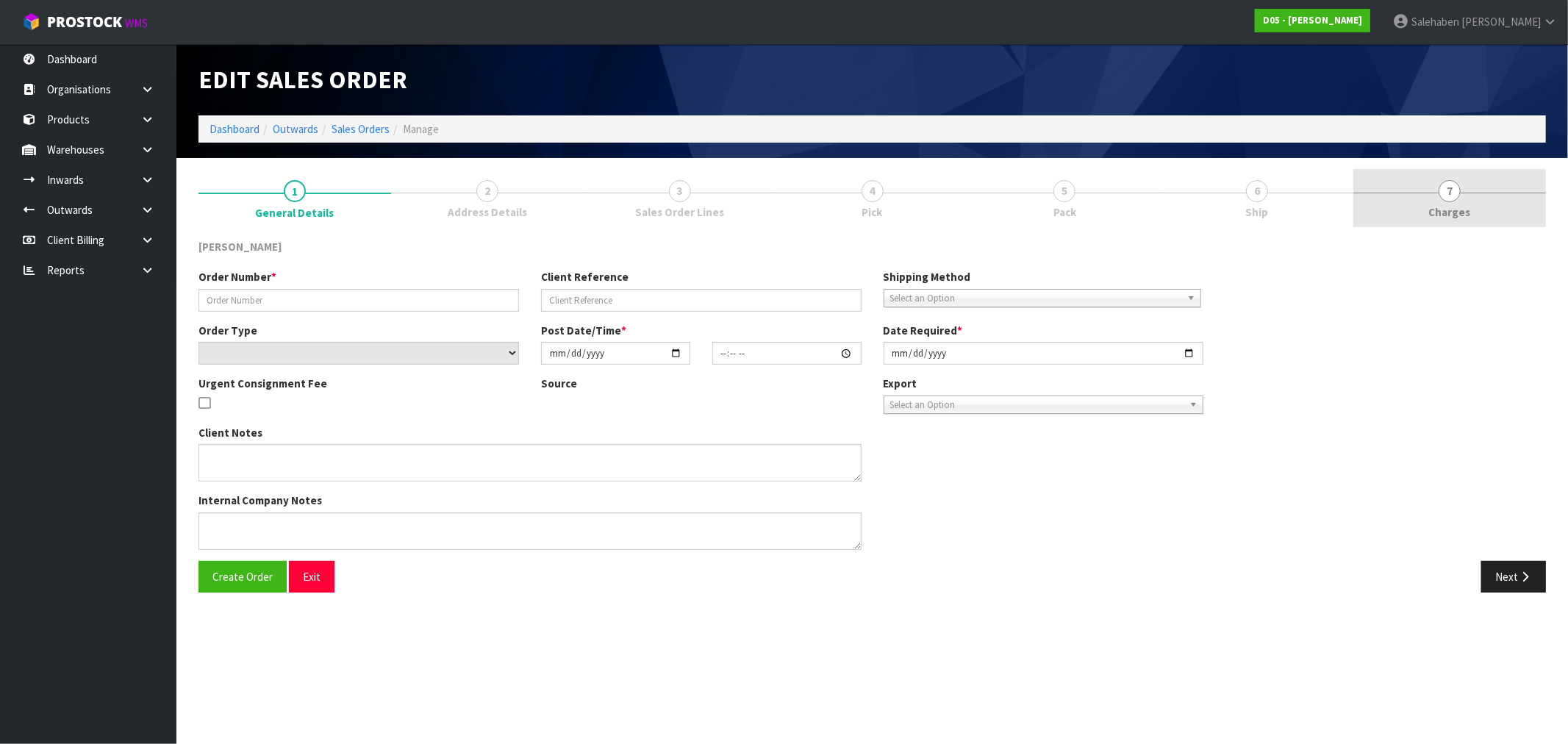
type input "00077771-01"
type input "CWL TRANSPORT-10061244"
select select "number:0"
type input "[DATE]"
type input "18:15:00.000"
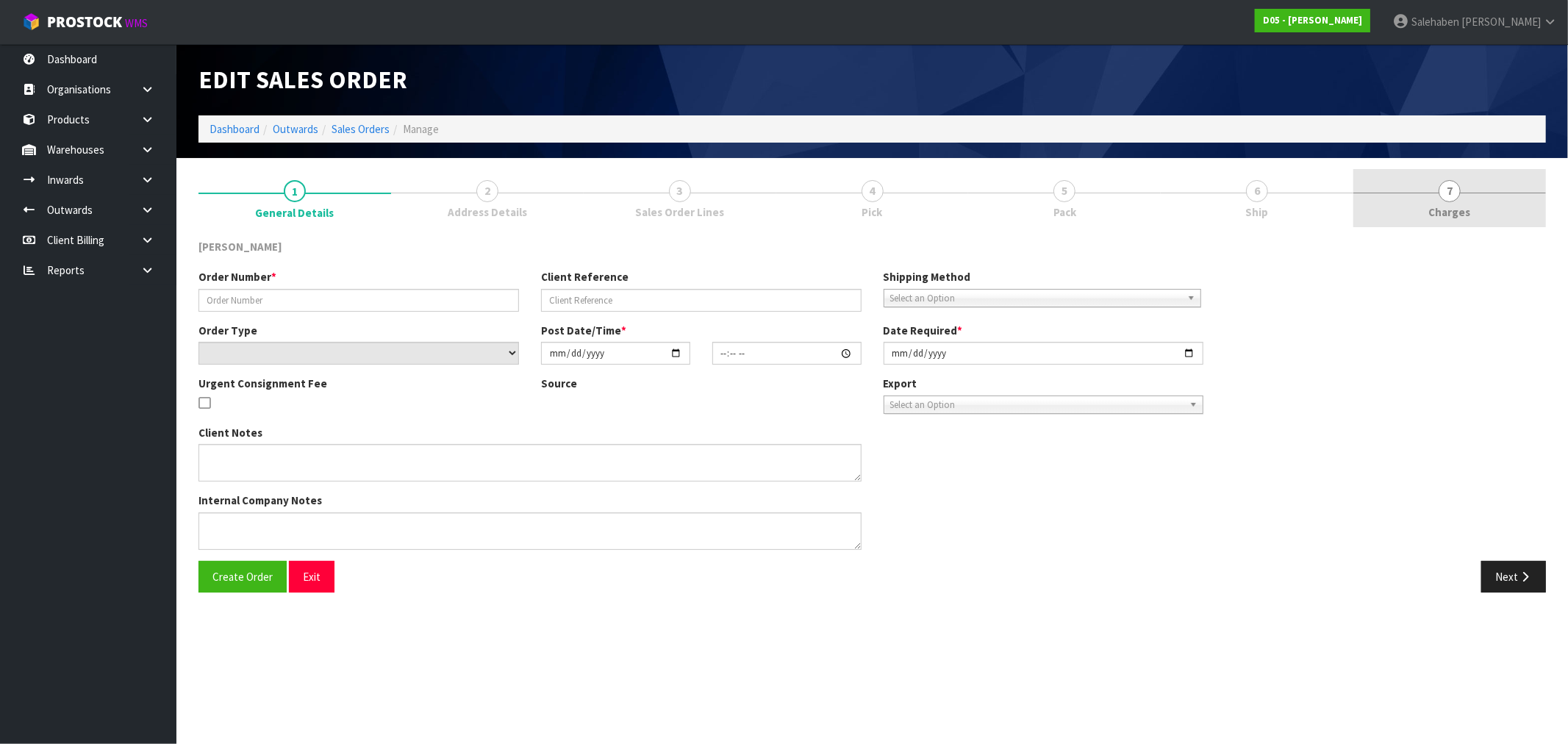
type input "[DATE]"
type textarea "PLEASE DELIVER TO SITE BY THE 29/08 PLEASE DELIVER WITH ORDER NUMBER D05-ORD000…"
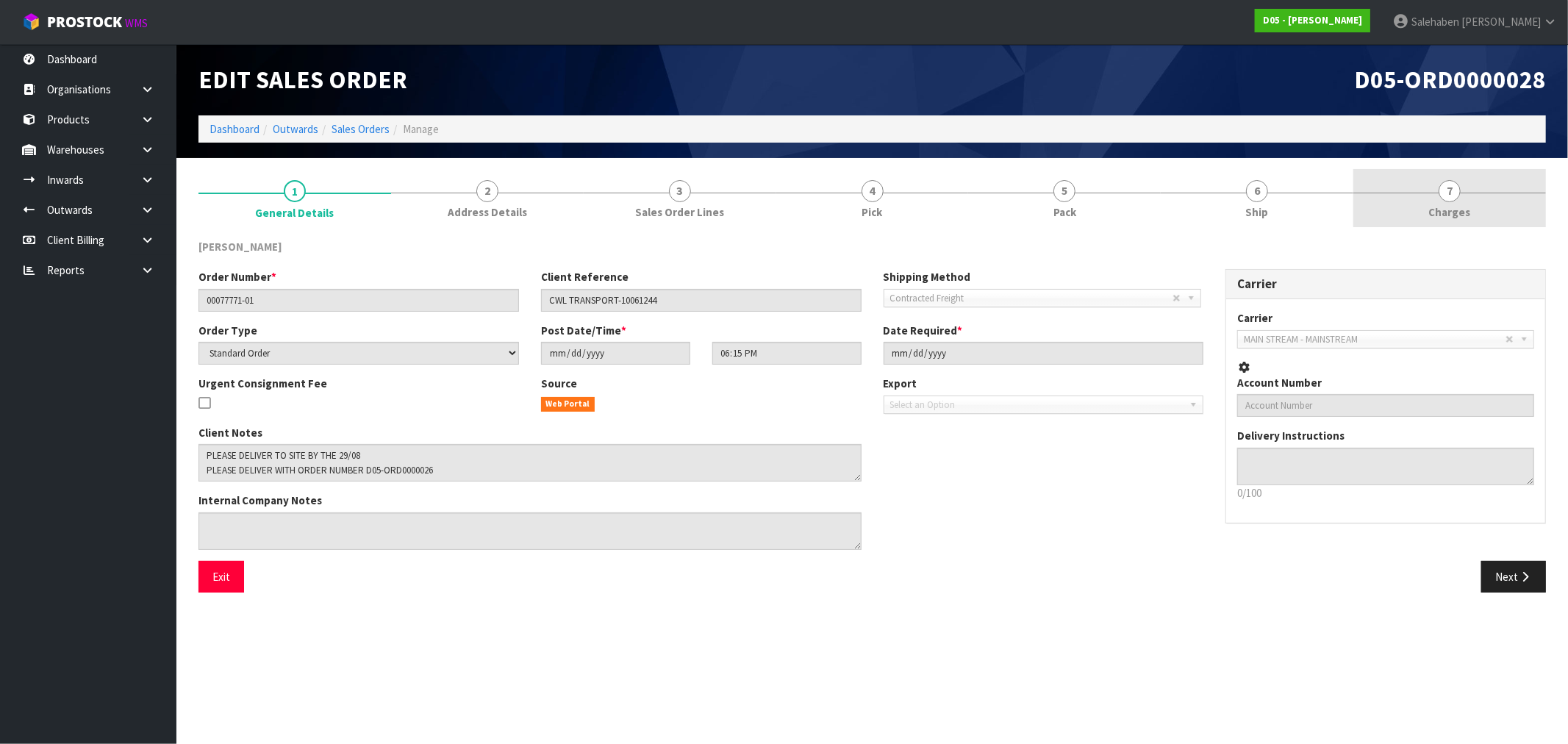
click at [1448, 208] on span "Charges" at bounding box center [1450, 212] width 42 height 16
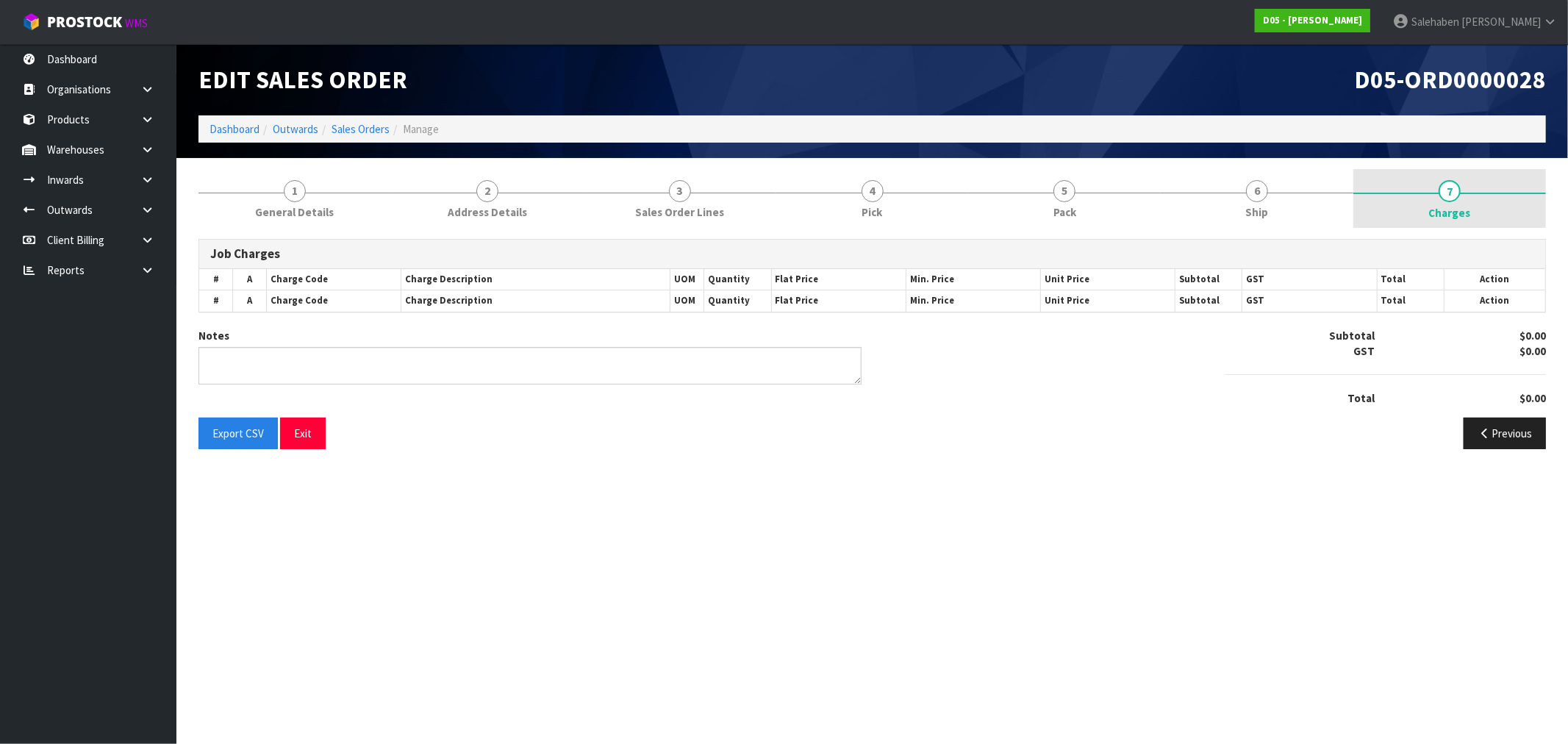
type textarea "COMBINE"
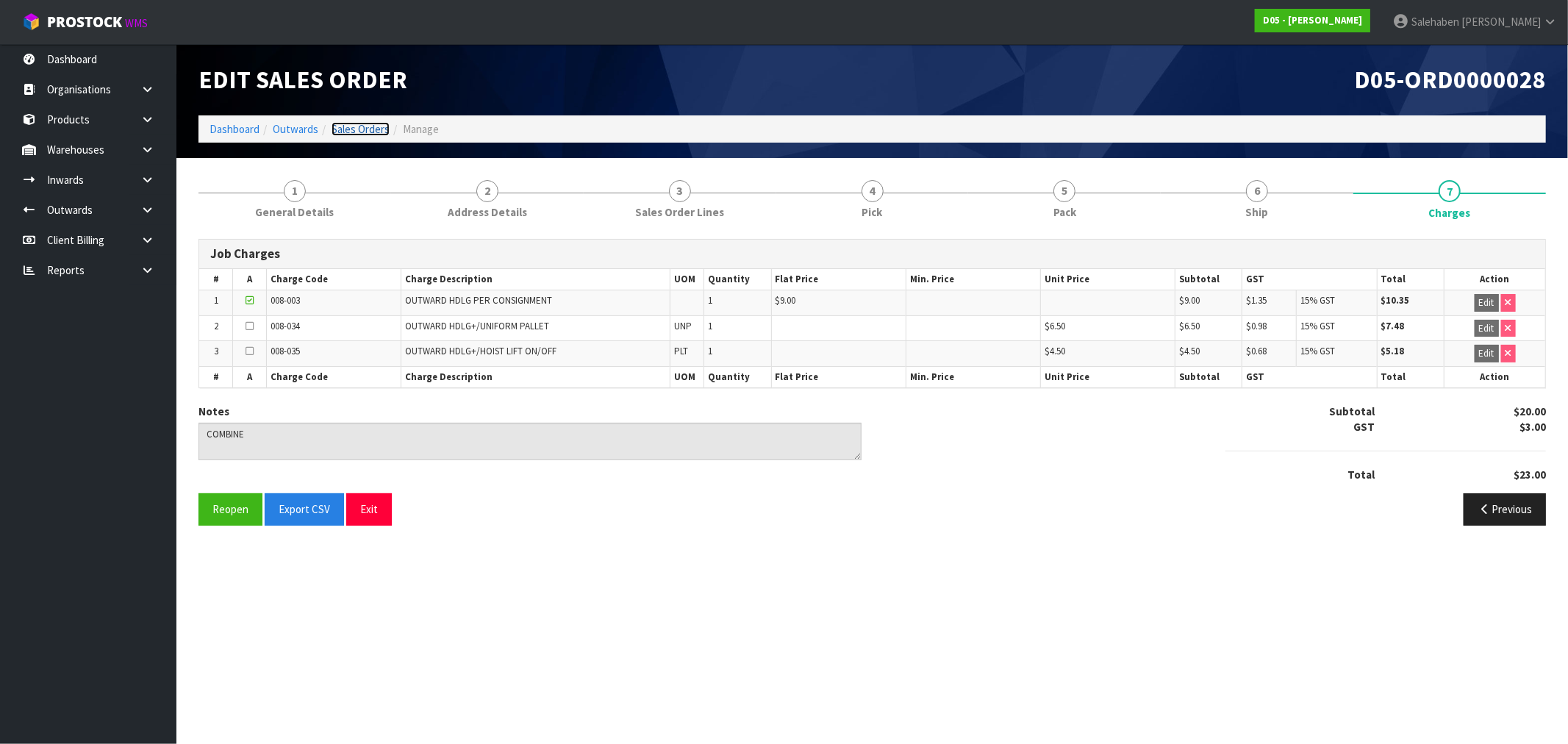
click at [383, 125] on link "Sales Orders" at bounding box center [360, 129] width 58 height 14
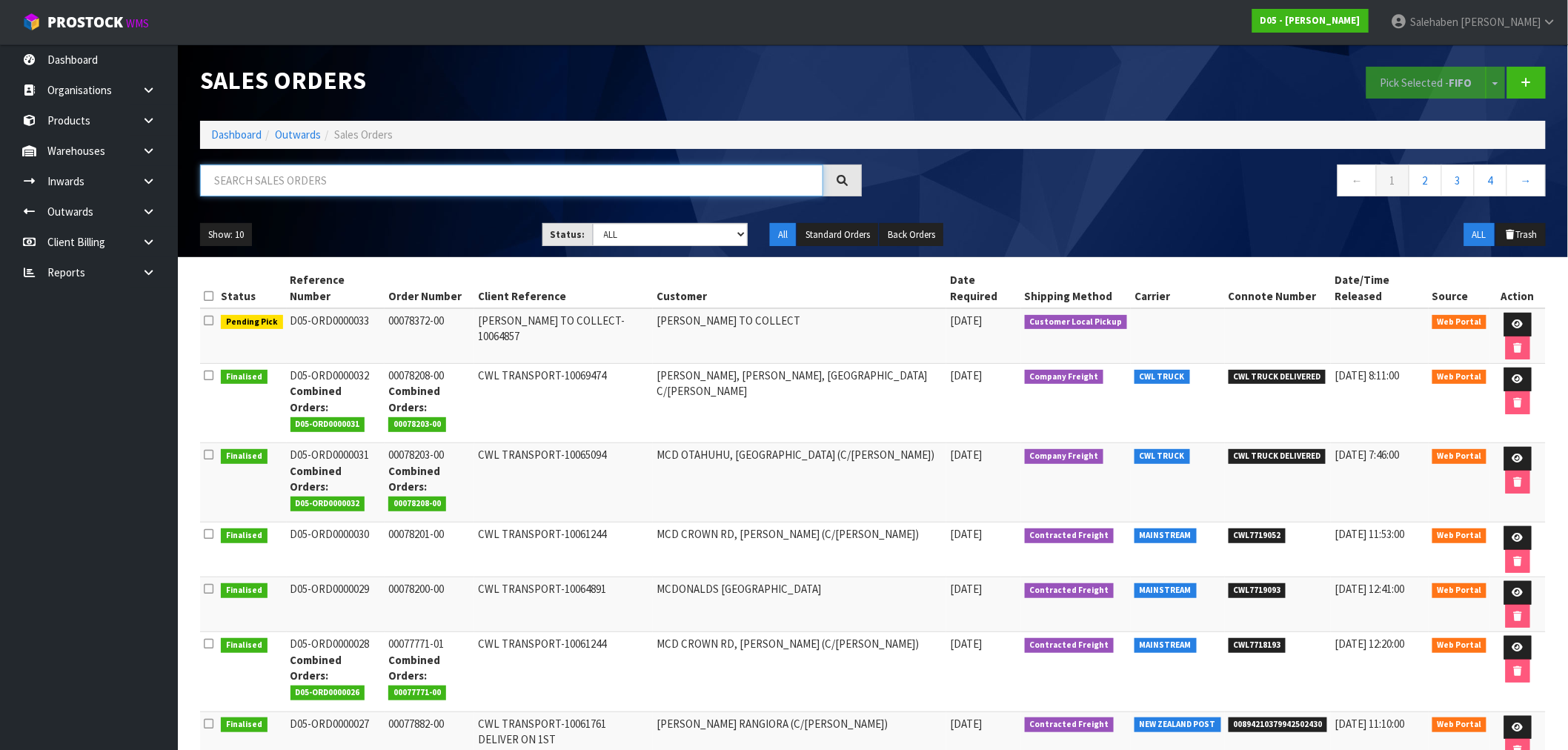
click at [393, 171] on input "text" at bounding box center [512, 181] width 623 height 32
paste input "CWL7718193"
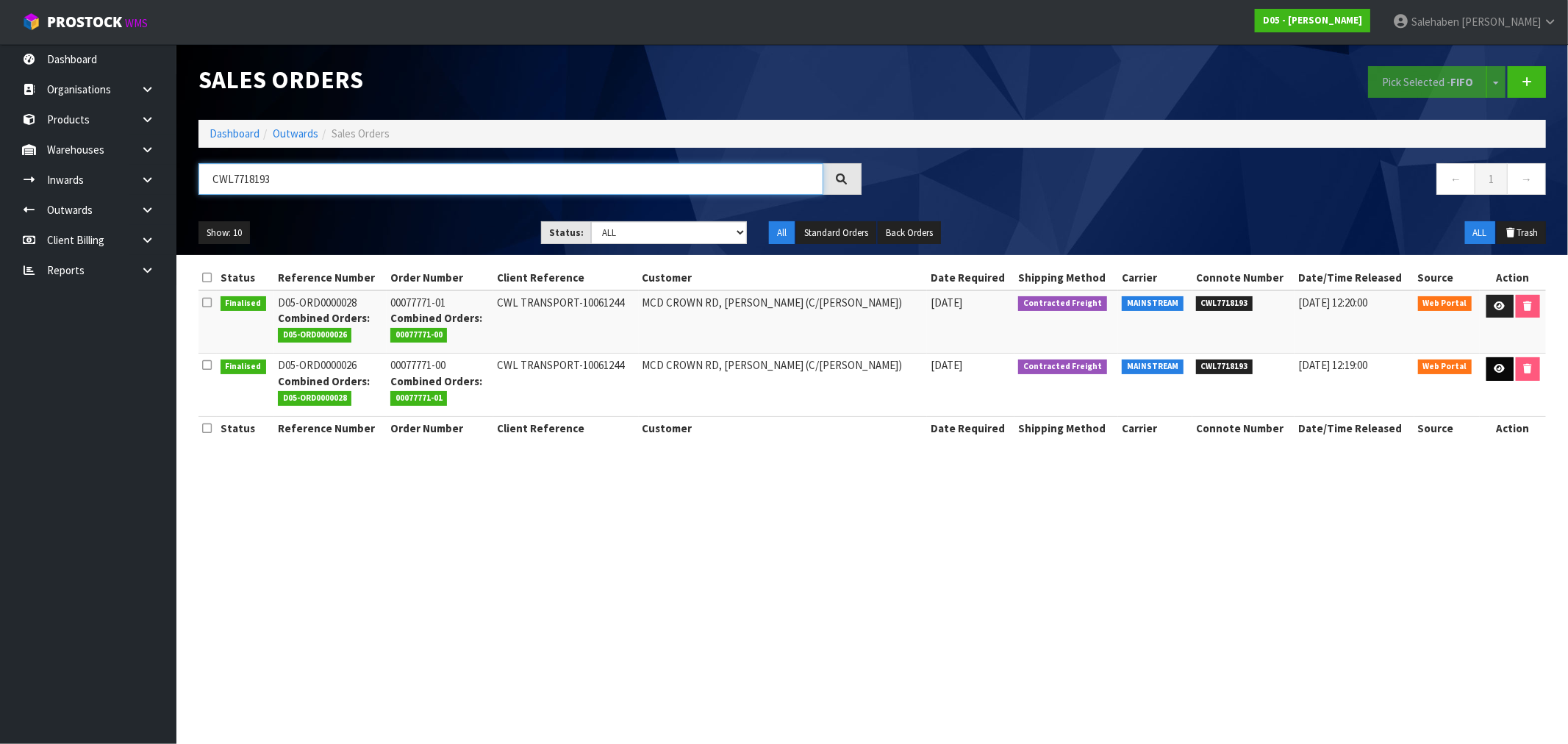
type input "CWL7718193"
click at [1496, 369] on icon at bounding box center [1500, 369] width 11 height 9
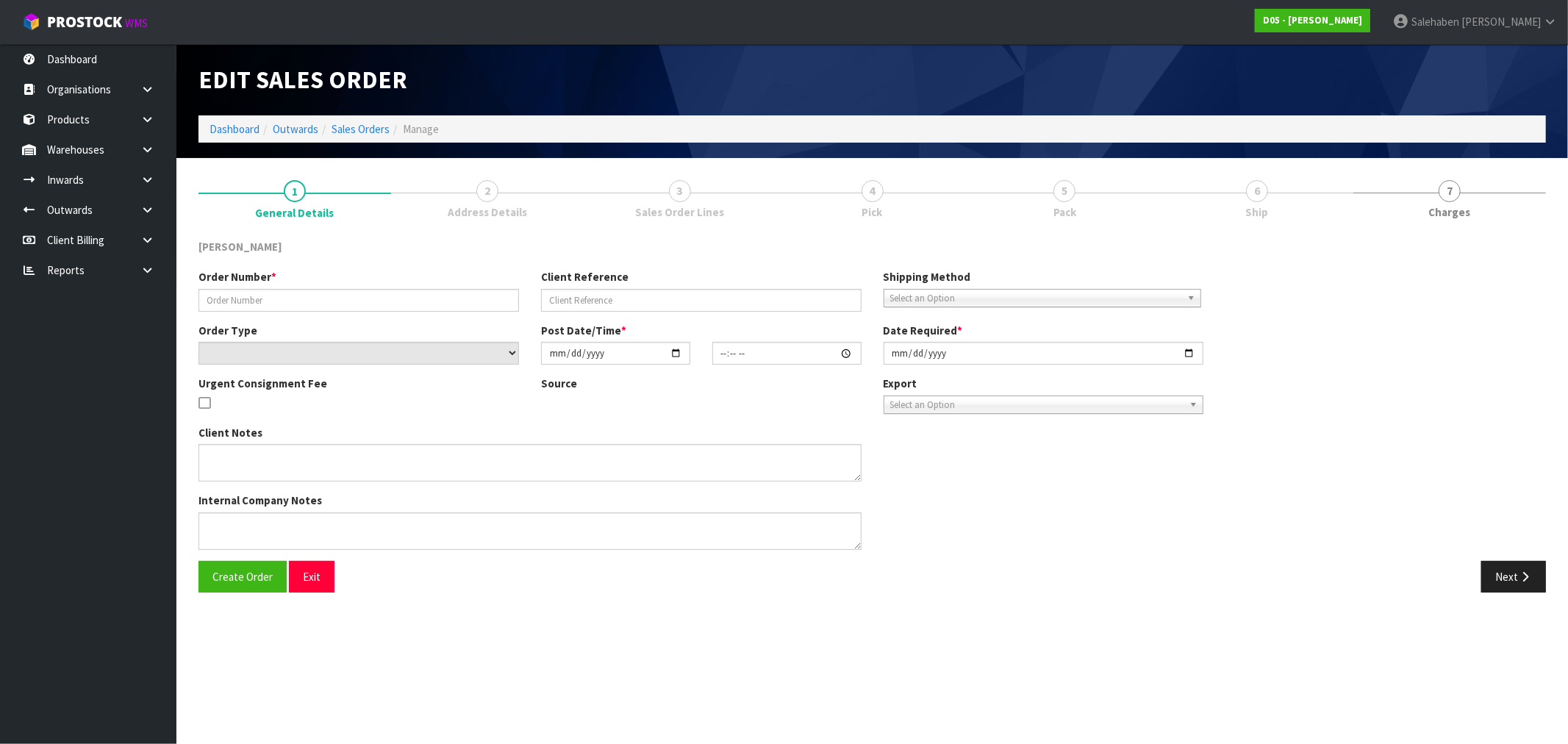
type input "00077771-00"
type input "CWL TRANSPORT-10061244"
select select "number:0"
type input "[DATE]"
type input "08:10:00.000"
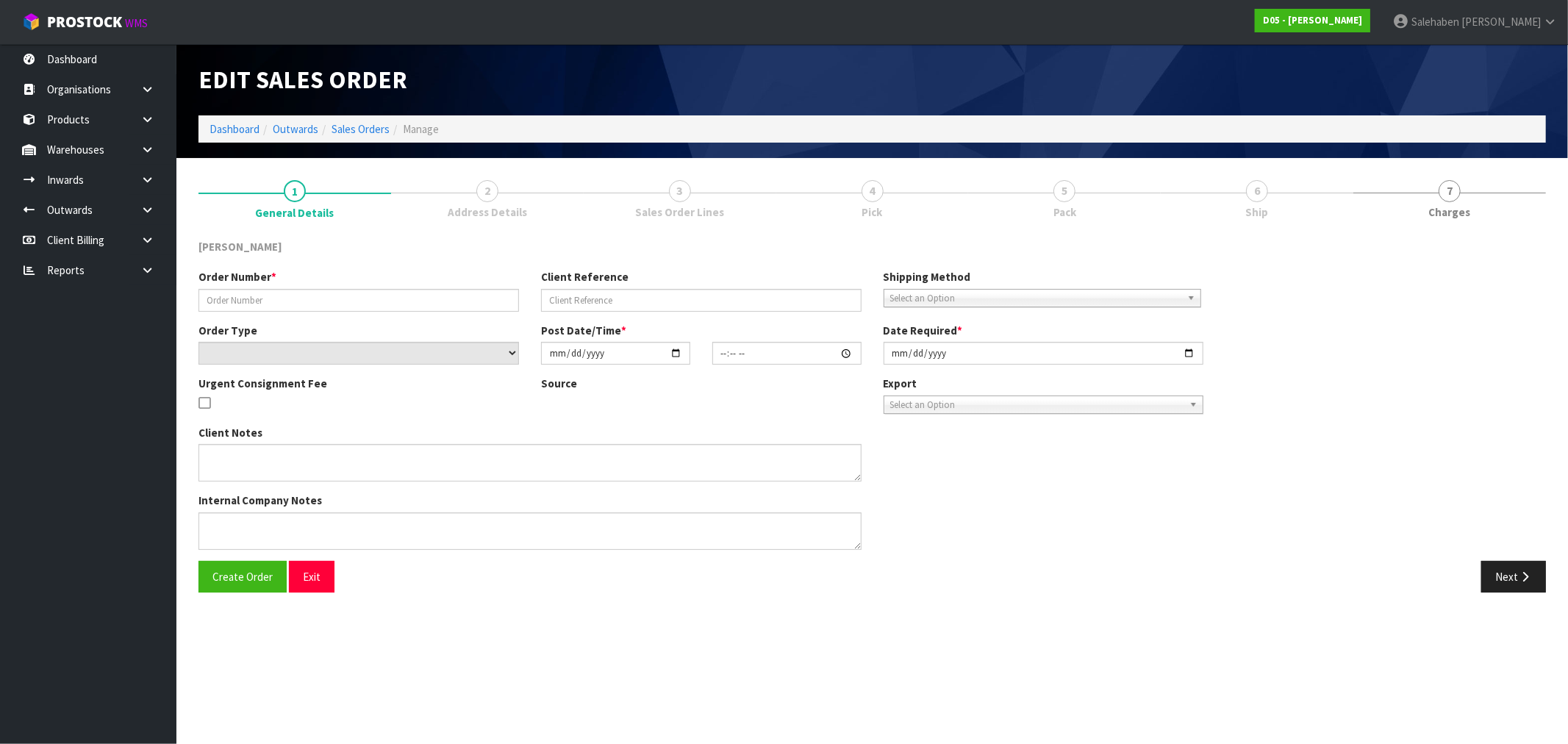
type input "[DATE]"
type textarea "PLEASE DELIVER TO SITE BY THE 29/08"
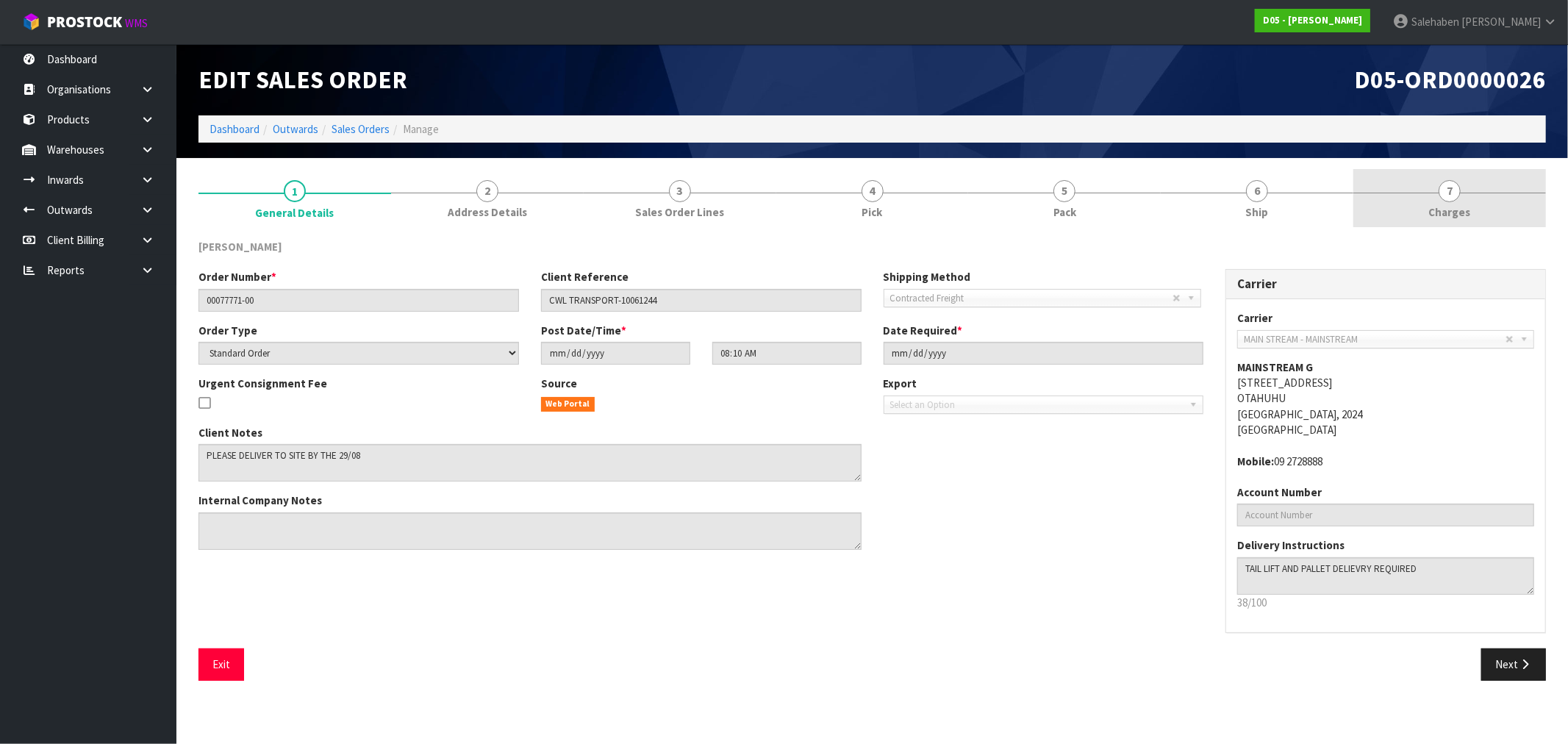
click at [1452, 204] on span "Charges" at bounding box center [1450, 212] width 42 height 16
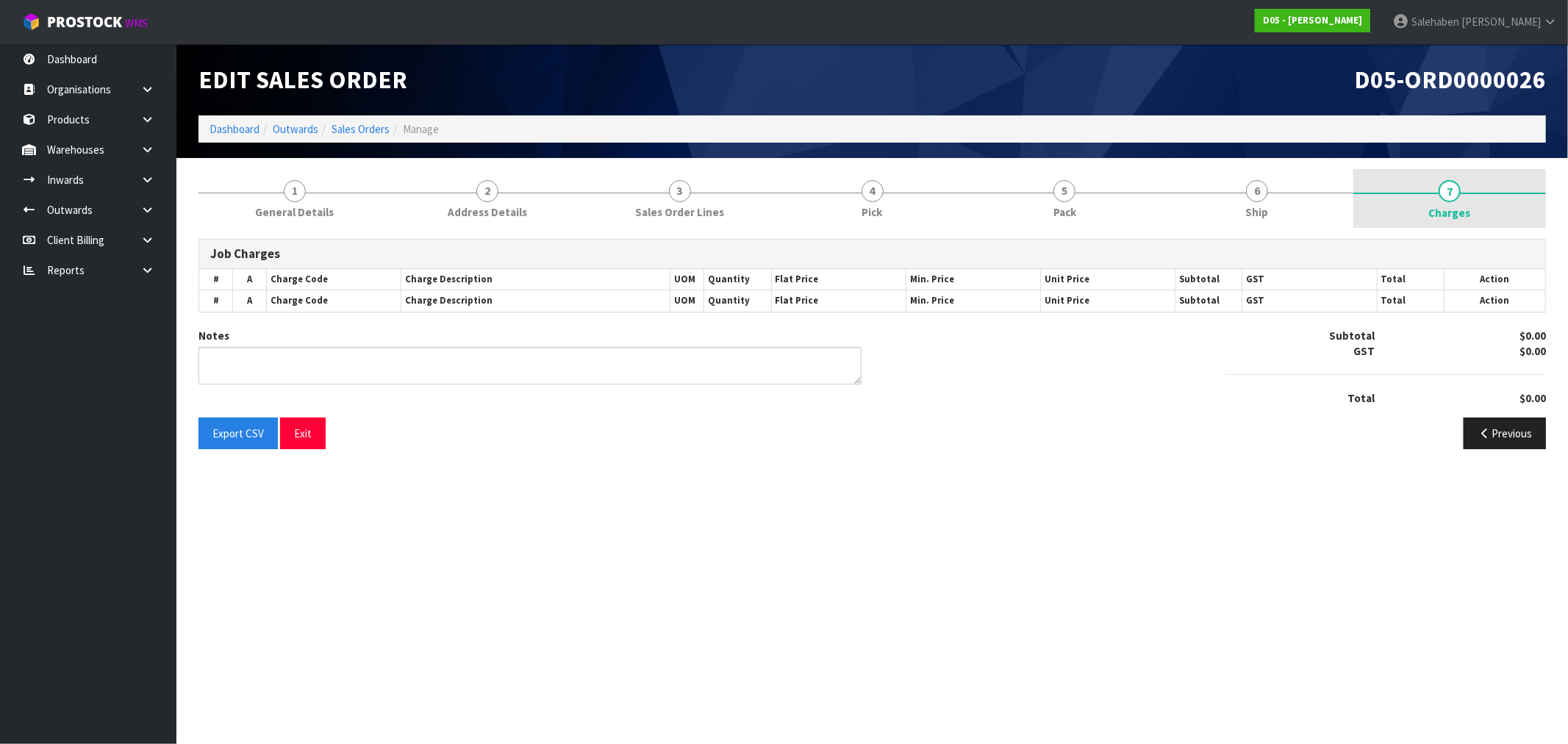
type textarea "ADDED EXTRA $150 ON CHARGE SCREEN. QUOTE - 15.88 HANDUNLOADING AND OPENING CRAT…"
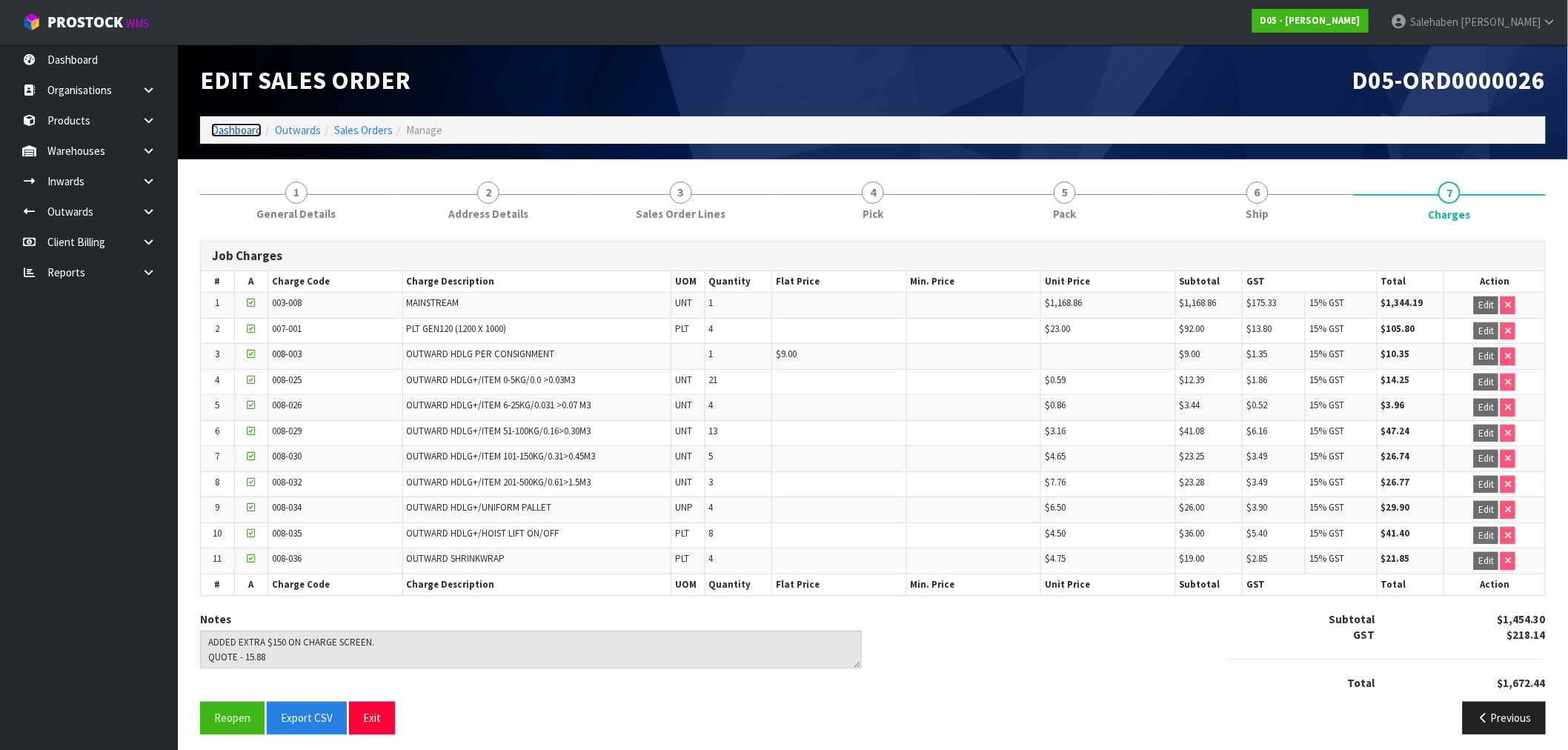
click at [238, 129] on link "Dashboard" at bounding box center [236, 130] width 50 height 14
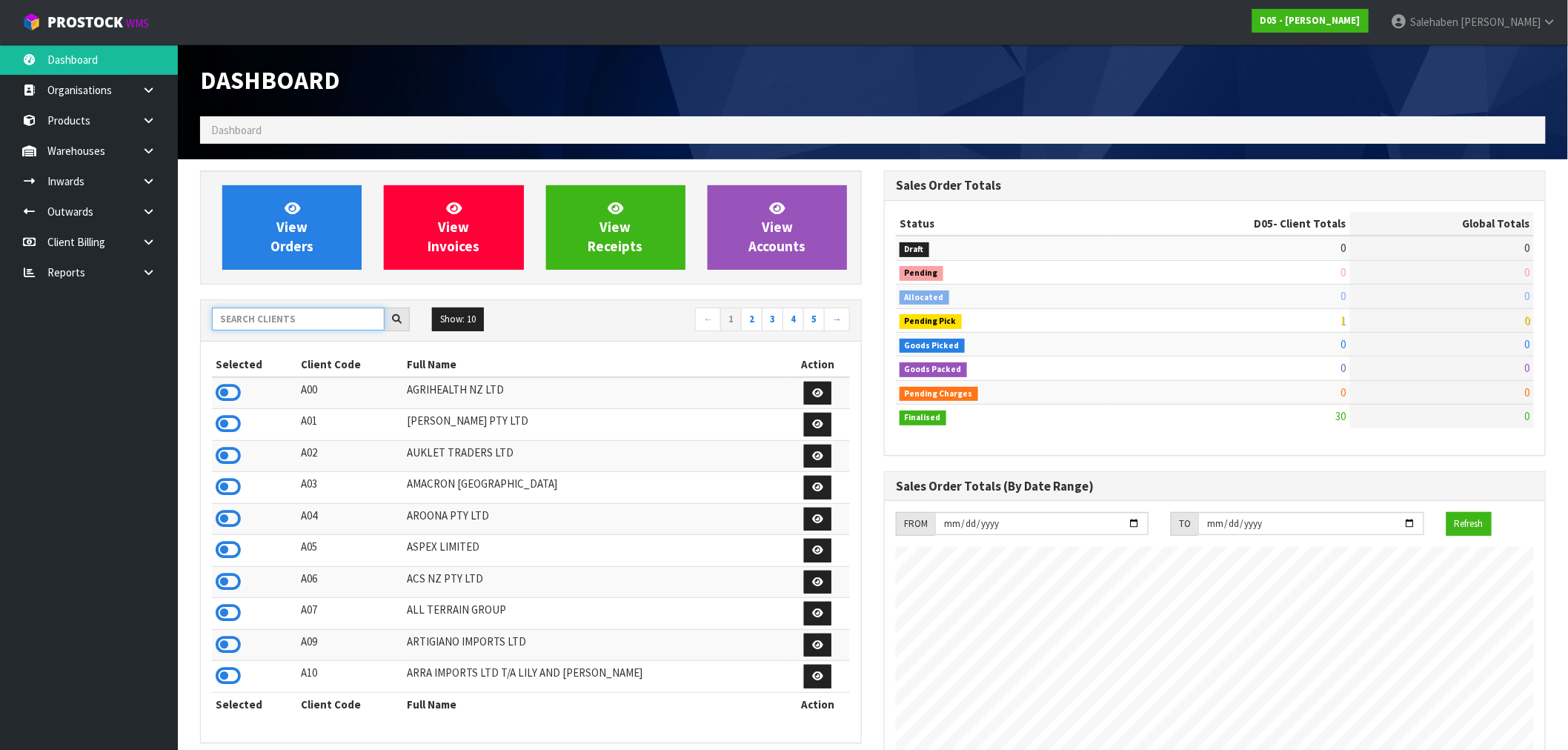
click at [267, 327] on input "text" at bounding box center [298, 319] width 173 height 23
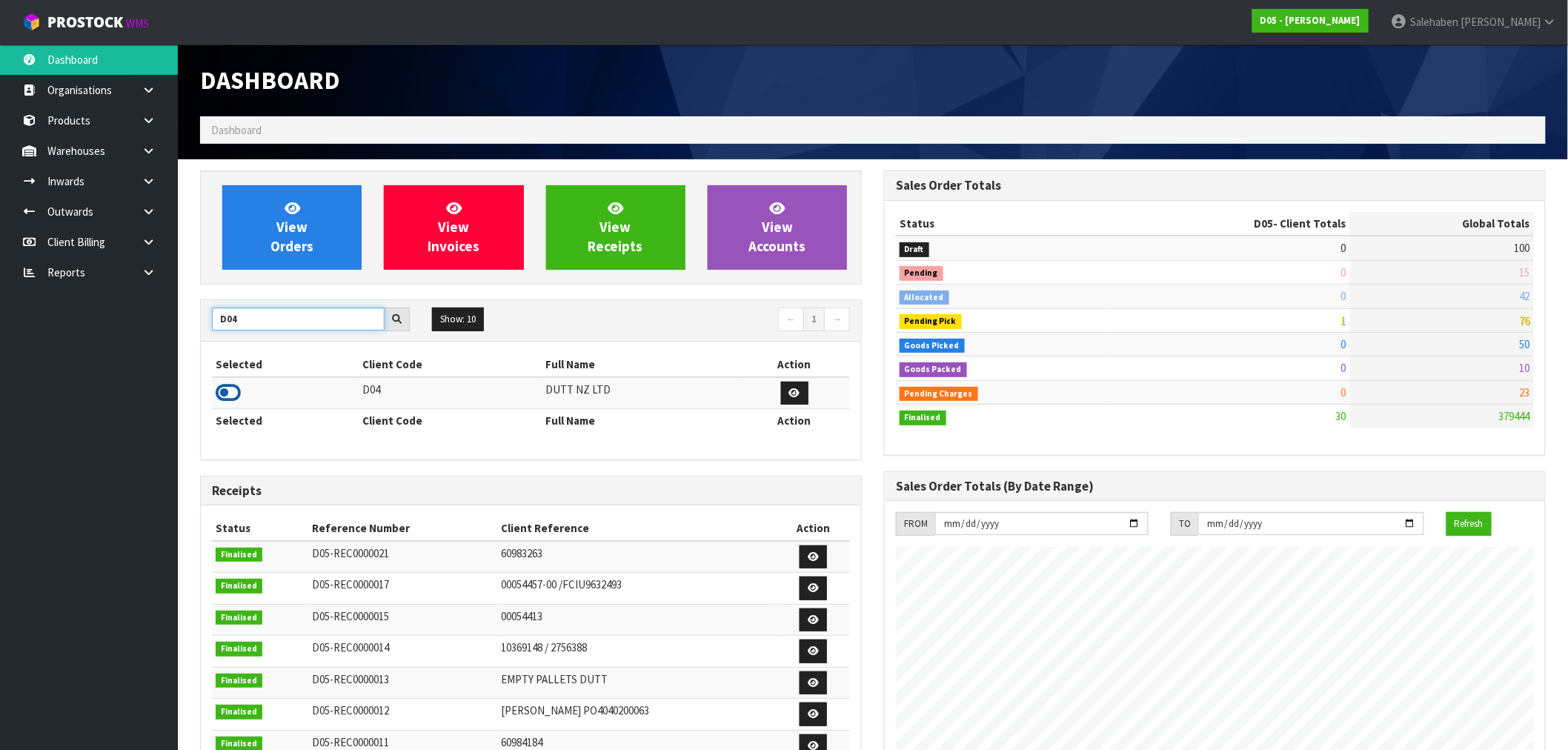
type input "D04"
click at [231, 385] on icon at bounding box center [227, 393] width 25 height 23
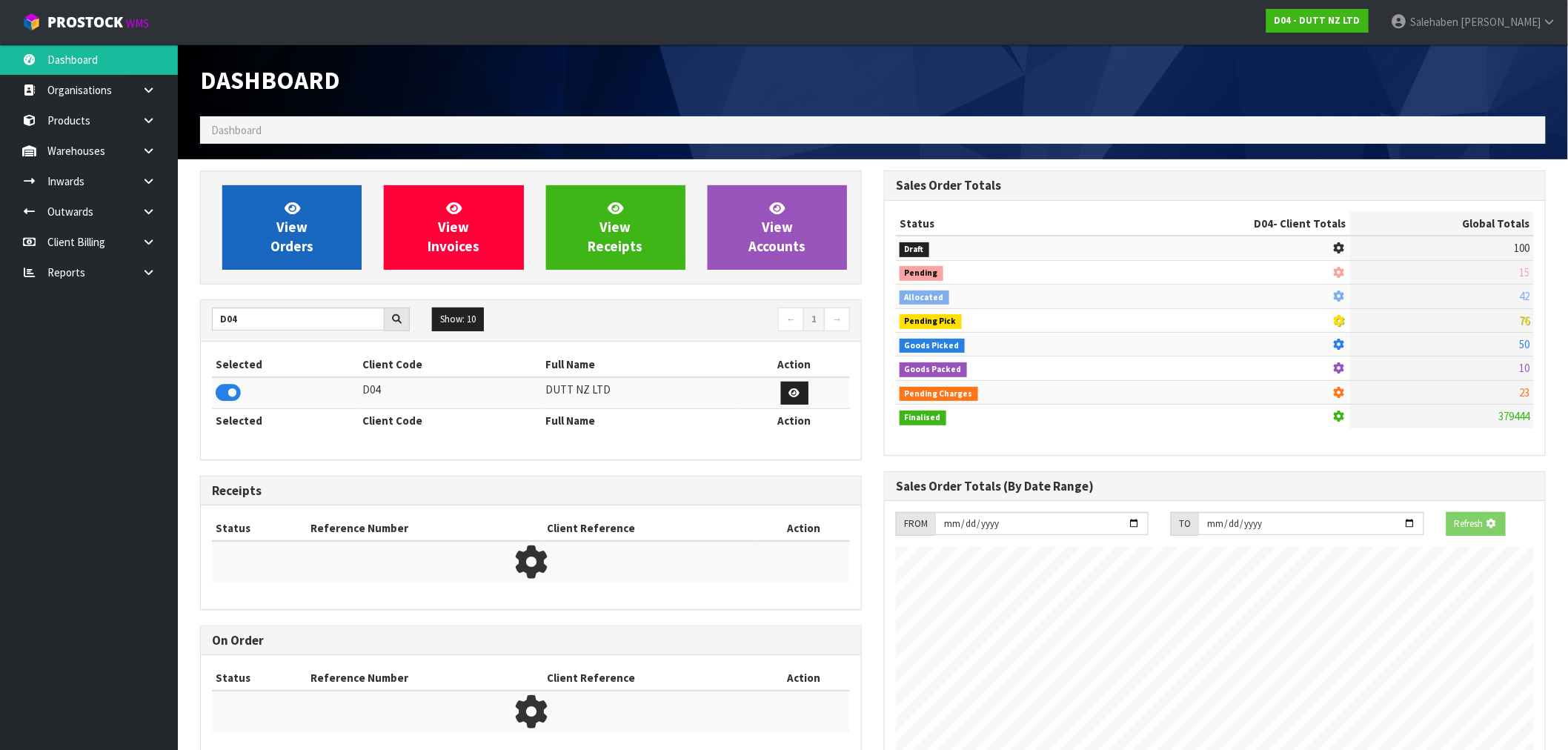
scroll to position [740158, 740535]
click at [302, 230] on span "View Orders" at bounding box center [293, 227] width 43 height 56
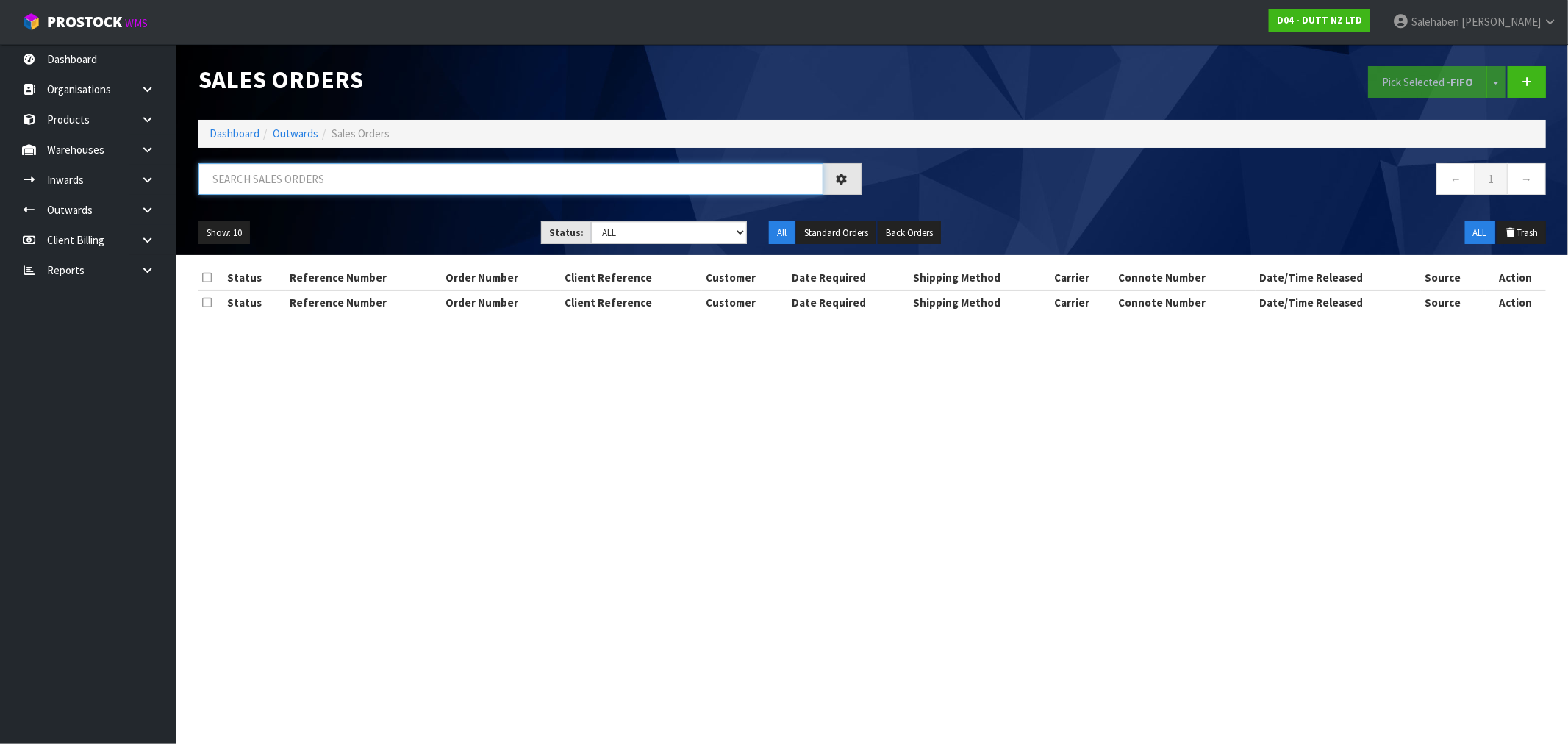
click at [312, 173] on input "text" at bounding box center [511, 179] width 625 height 32
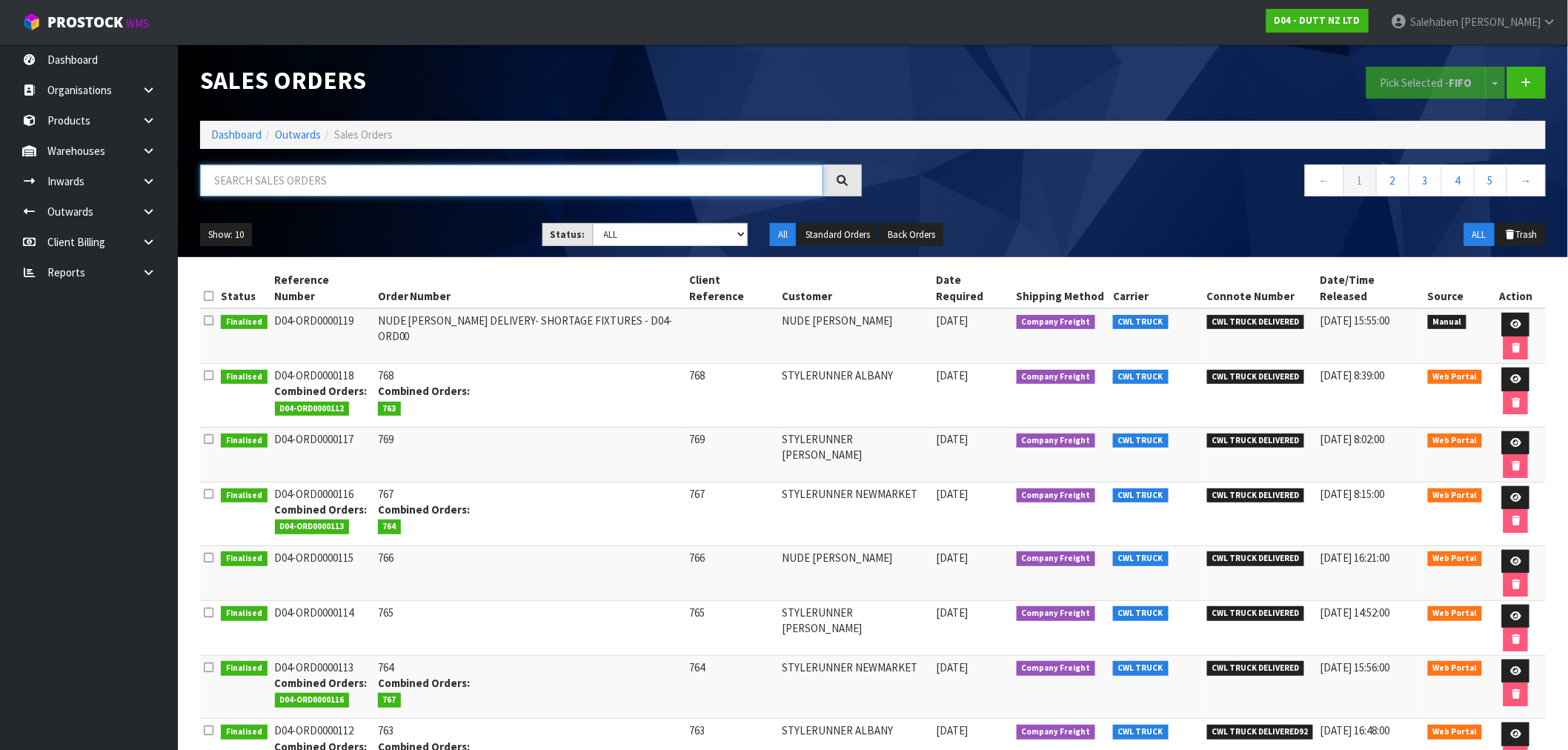
paste input "CWL7718214"
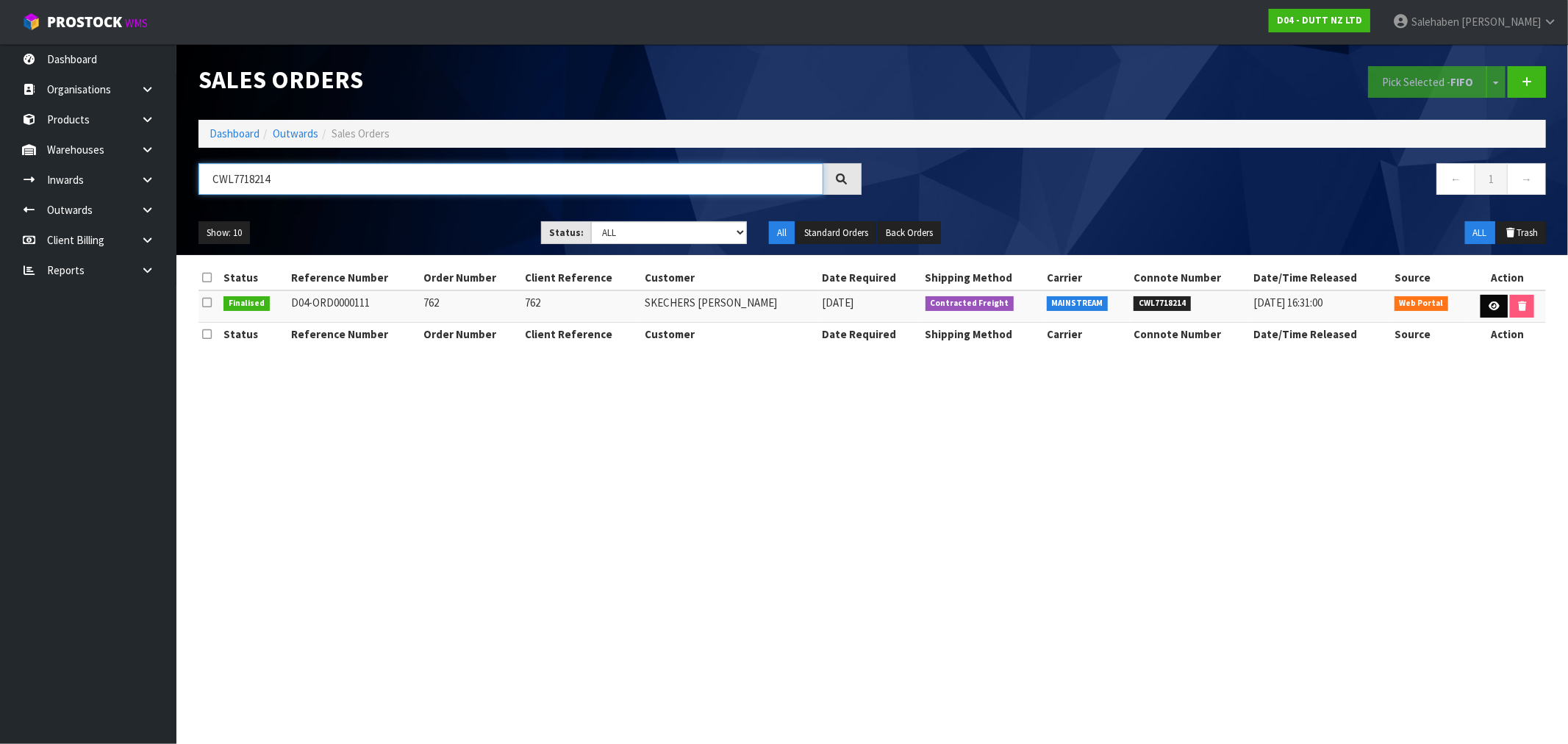
type input "CWL7718214"
click at [1493, 304] on icon at bounding box center [1494, 306] width 11 height 9
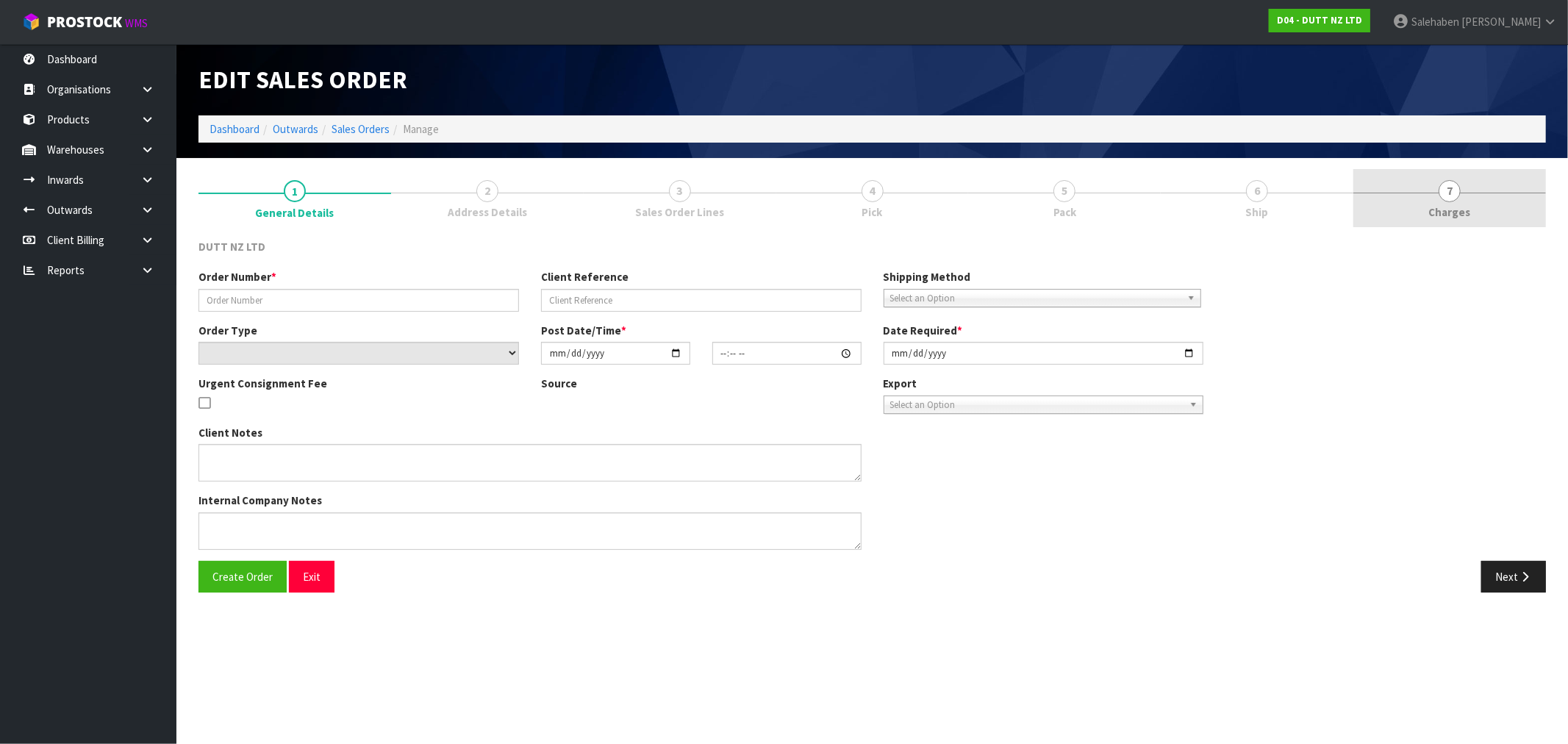
click at [1432, 217] on span "Charges" at bounding box center [1450, 212] width 42 height 16
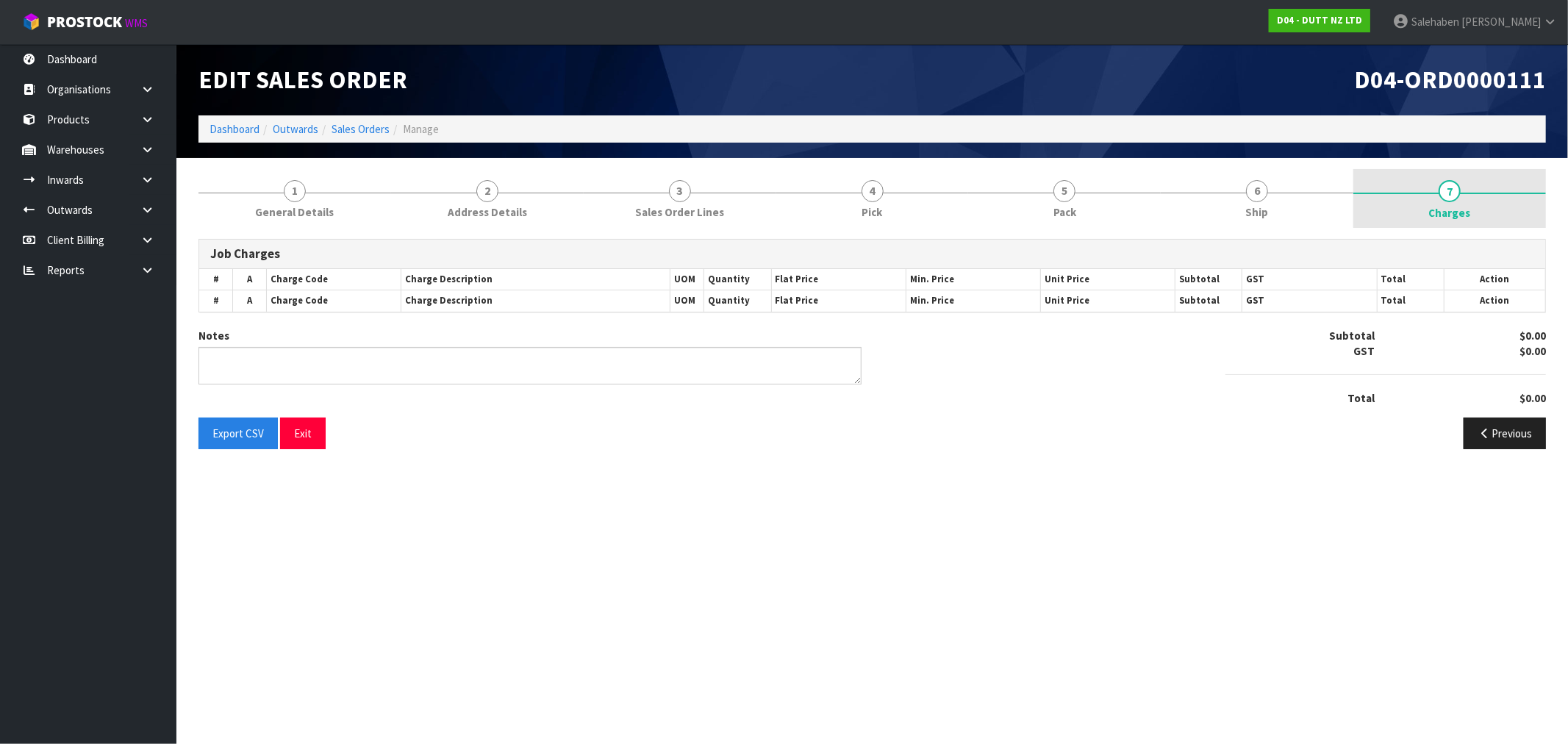
click at [1440, 210] on span "Charges" at bounding box center [1450, 213] width 42 height 16
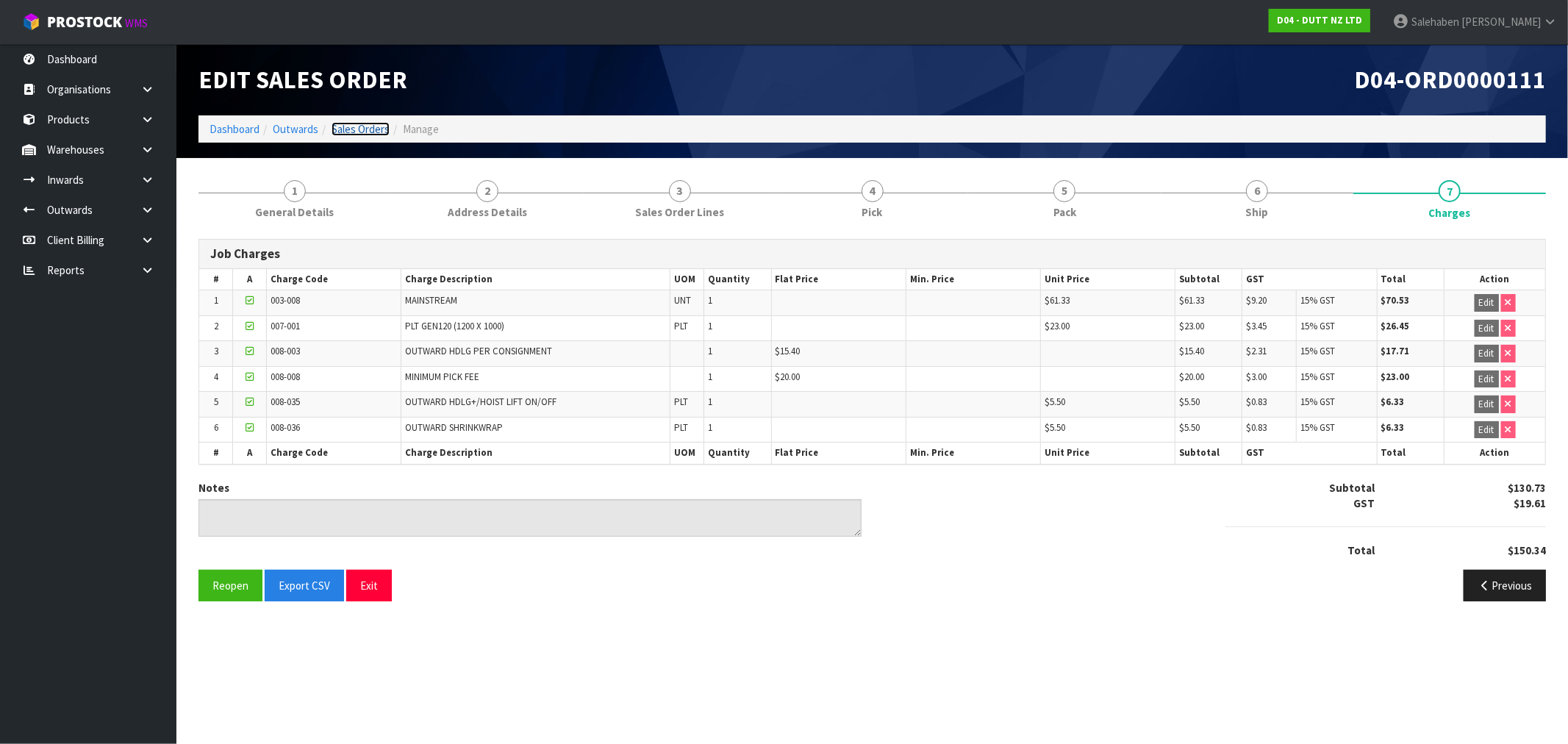
click at [358, 125] on link "Sales Orders" at bounding box center [360, 129] width 58 height 14
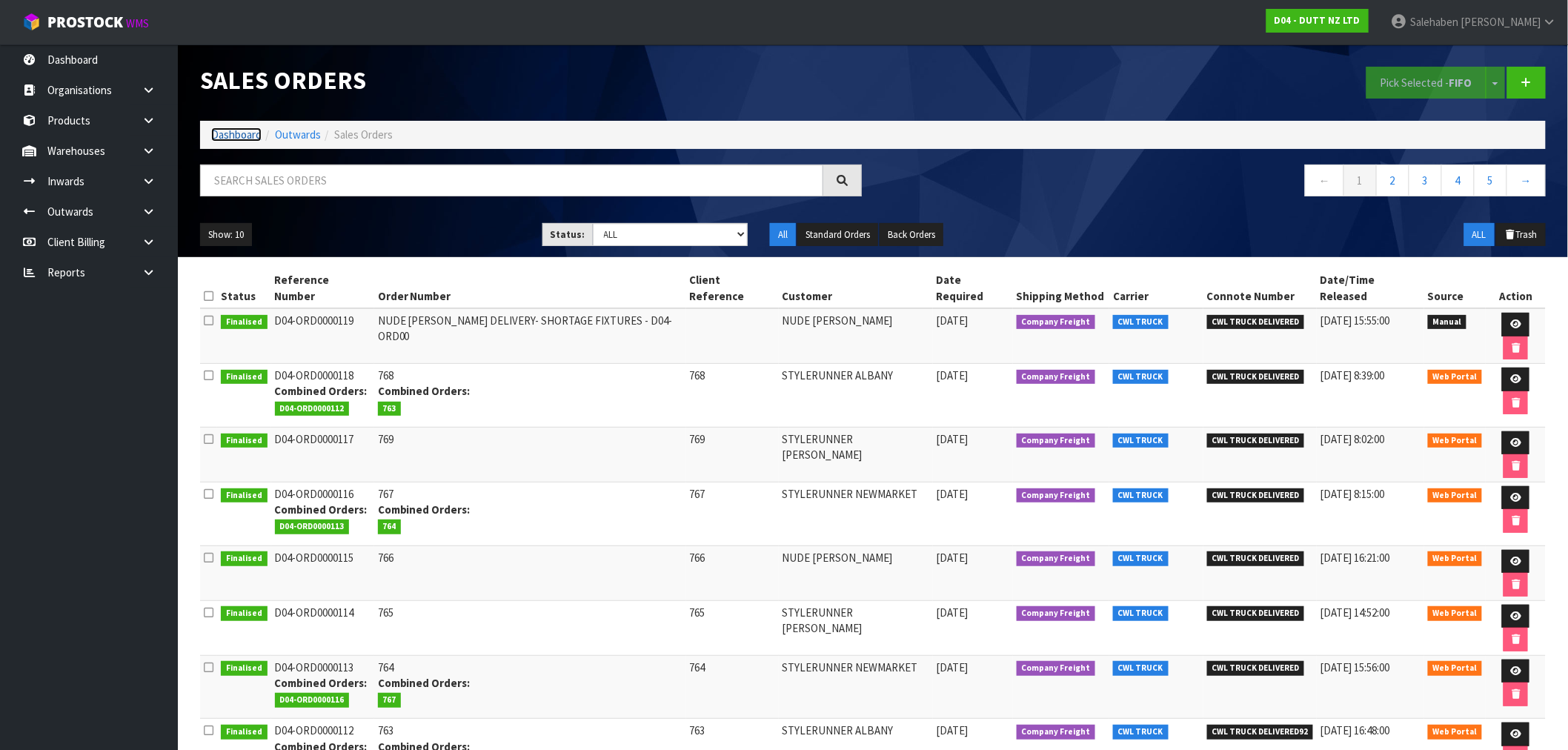
click at [235, 140] on link "Dashboard" at bounding box center [236, 135] width 50 height 14
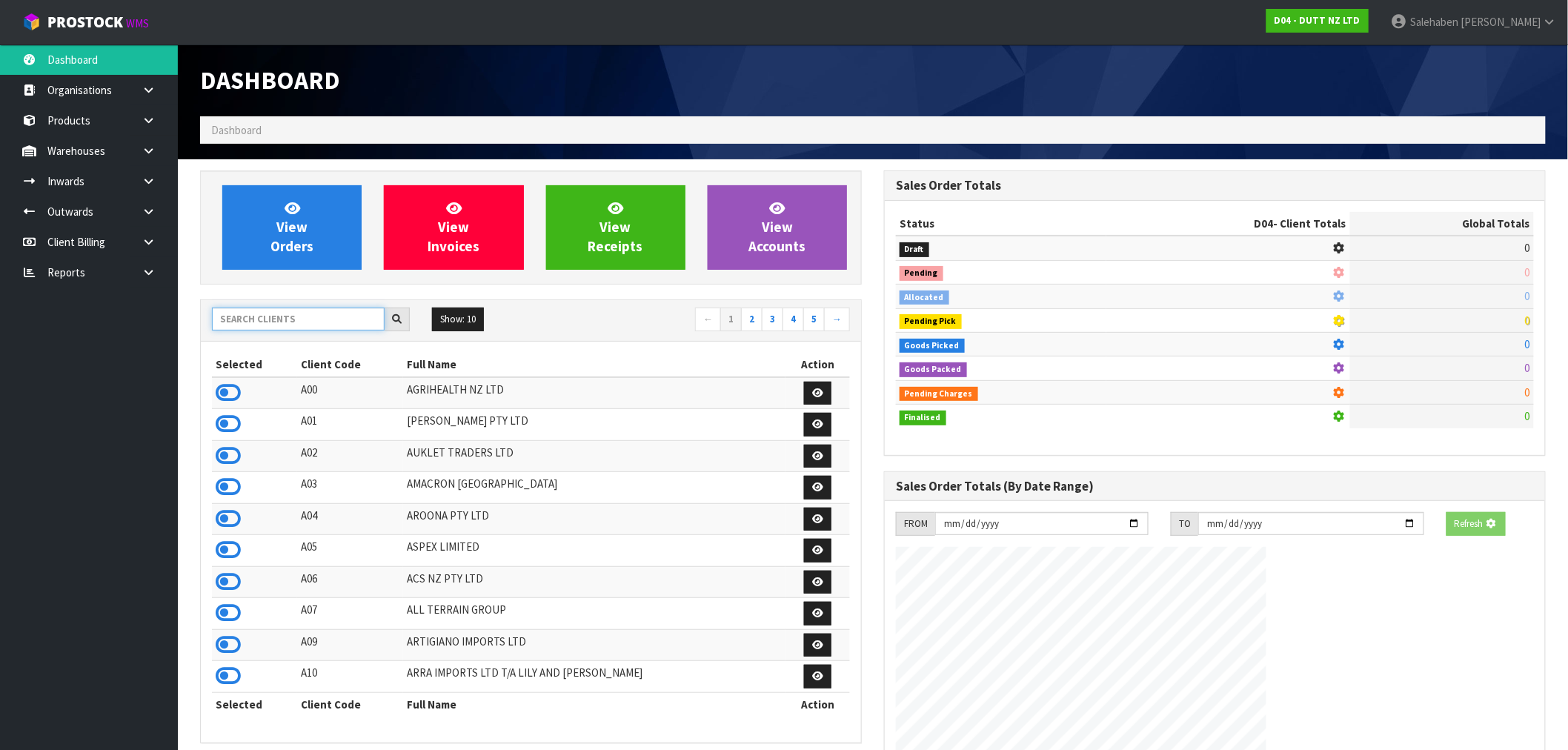
click at [257, 312] on input "text" at bounding box center [298, 319] width 173 height 23
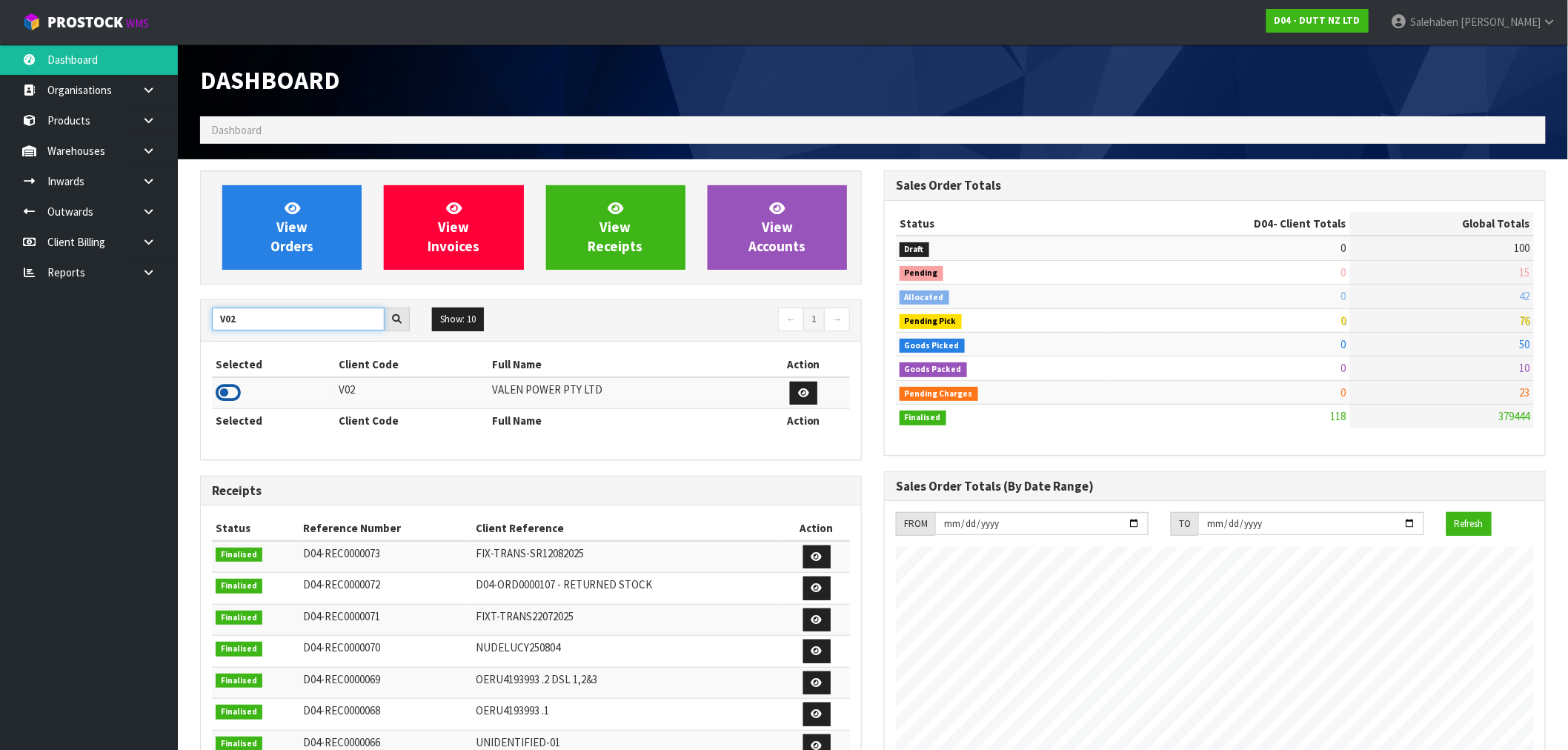
type input "V02"
click at [231, 396] on icon at bounding box center [227, 393] width 25 height 23
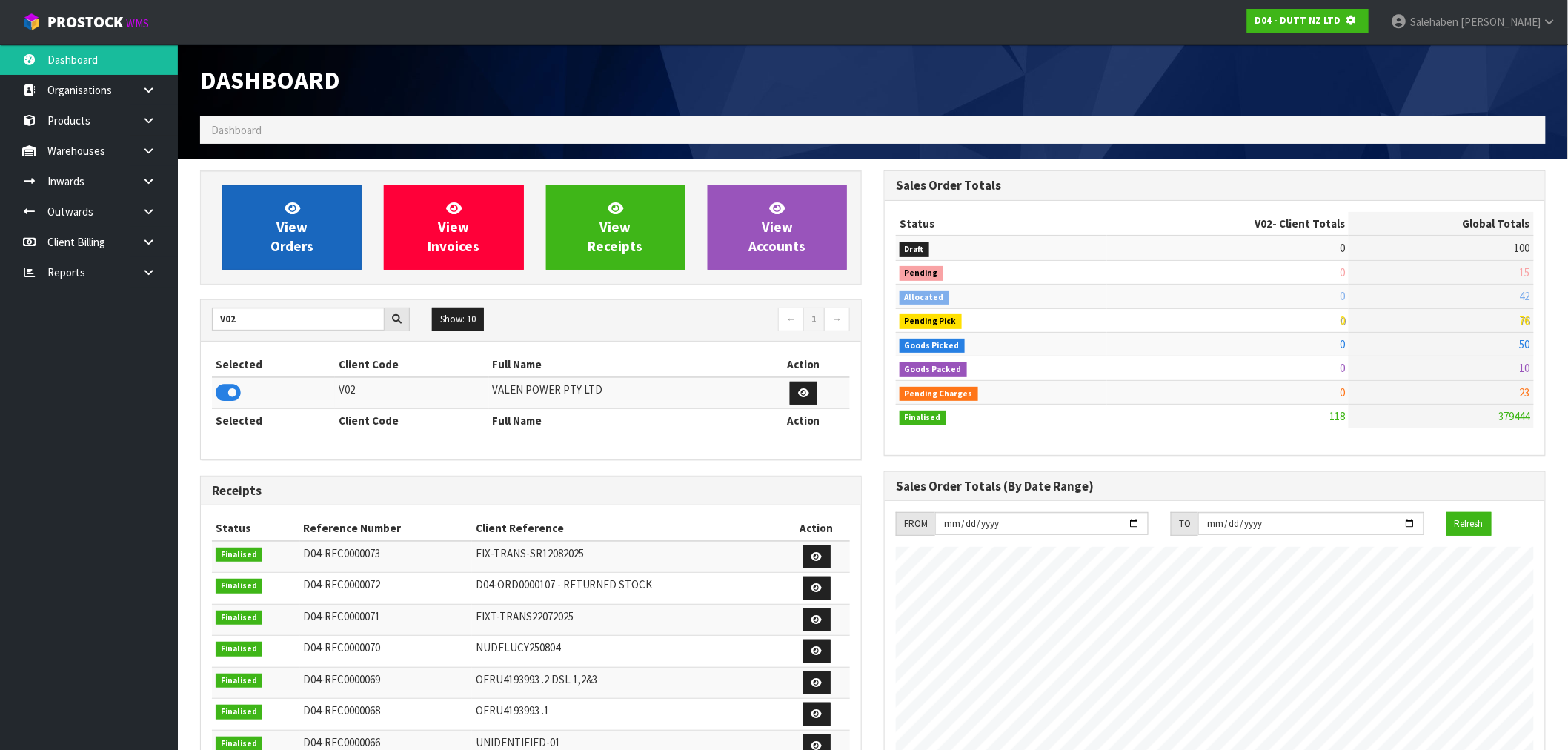
scroll to position [924, 684]
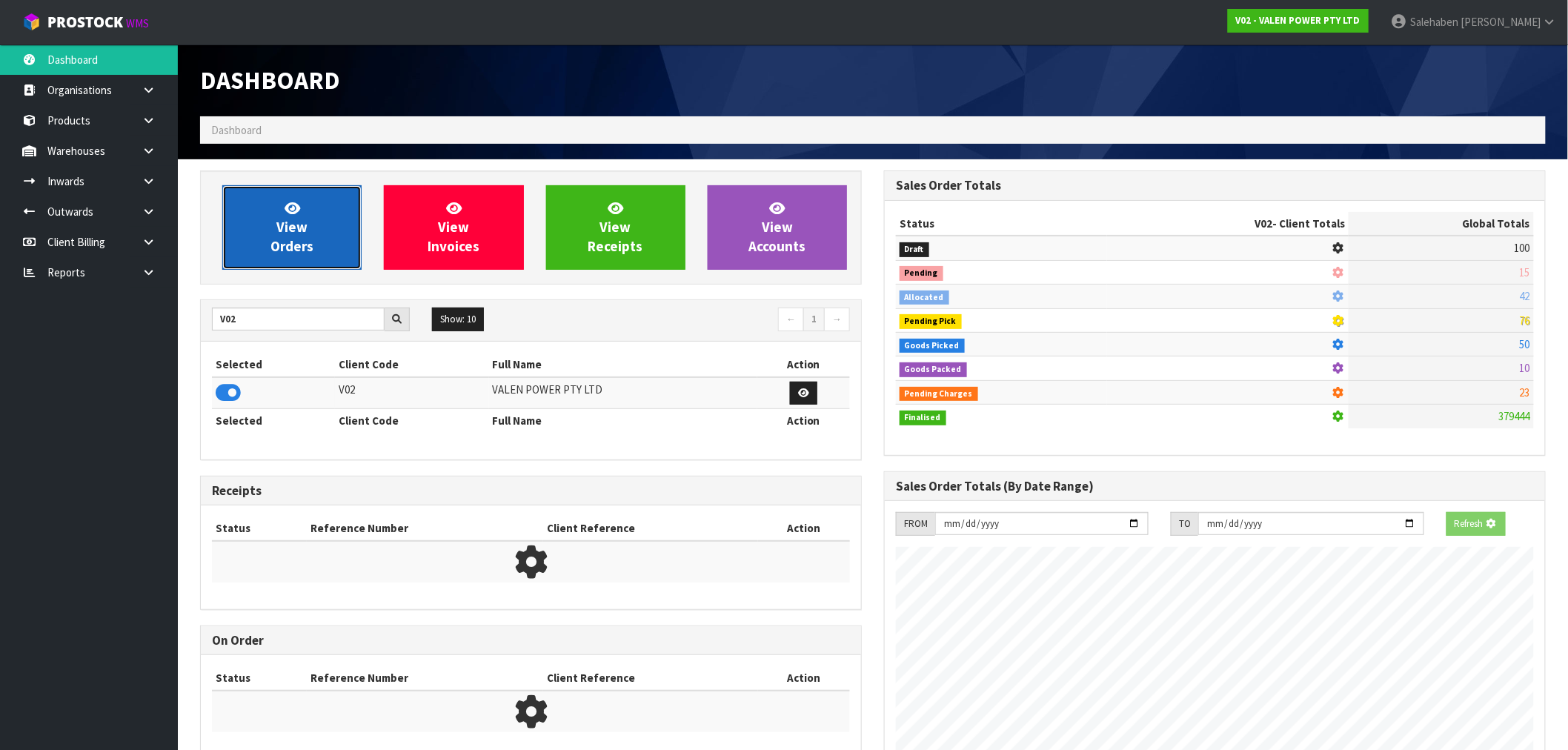
click at [305, 213] on link "View Orders" at bounding box center [292, 227] width 140 height 84
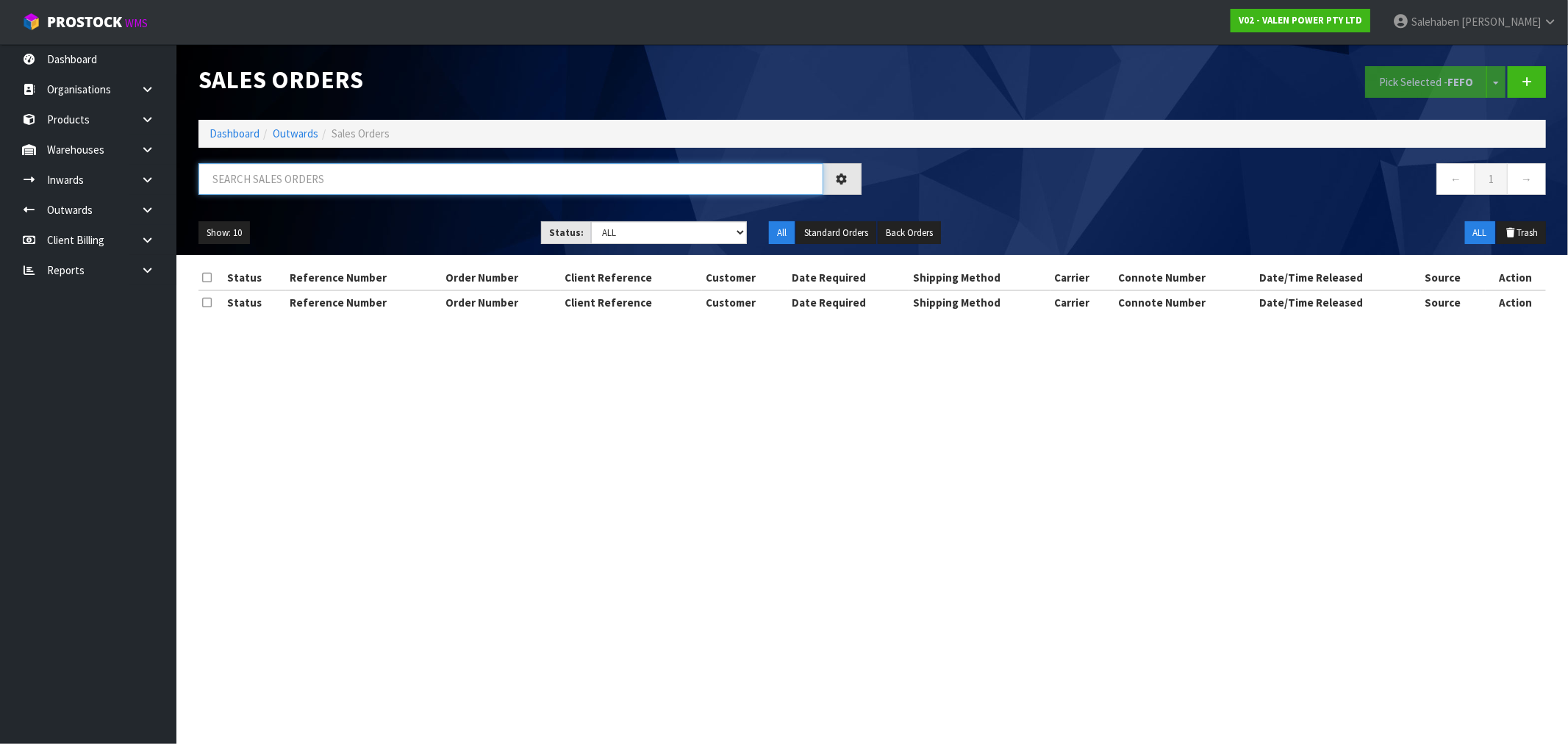
click at [339, 164] on input "text" at bounding box center [511, 179] width 625 height 32
paste input "CWL7718358"
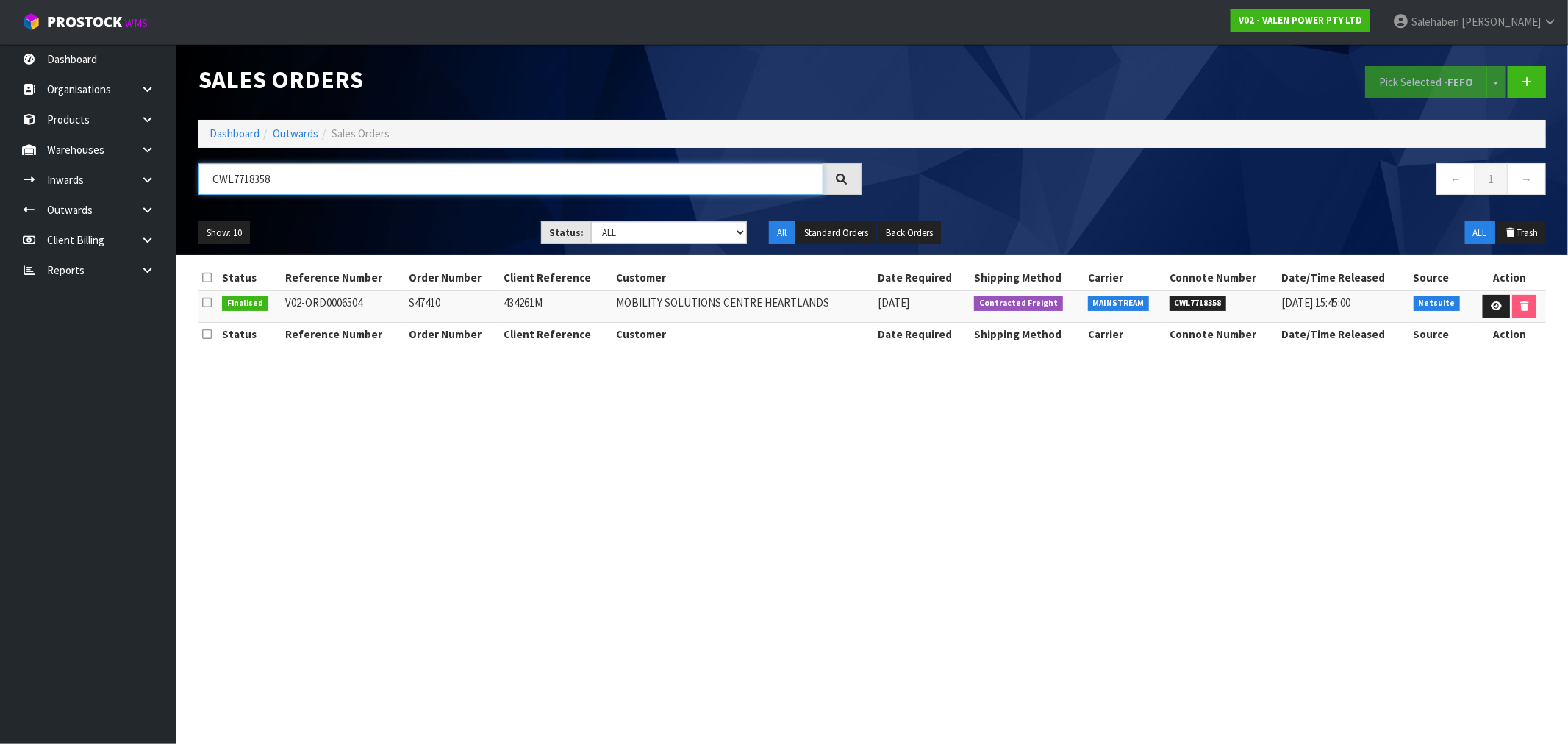
type input "CWL7718358"
click at [1493, 307] on icon at bounding box center [1496, 306] width 11 height 9
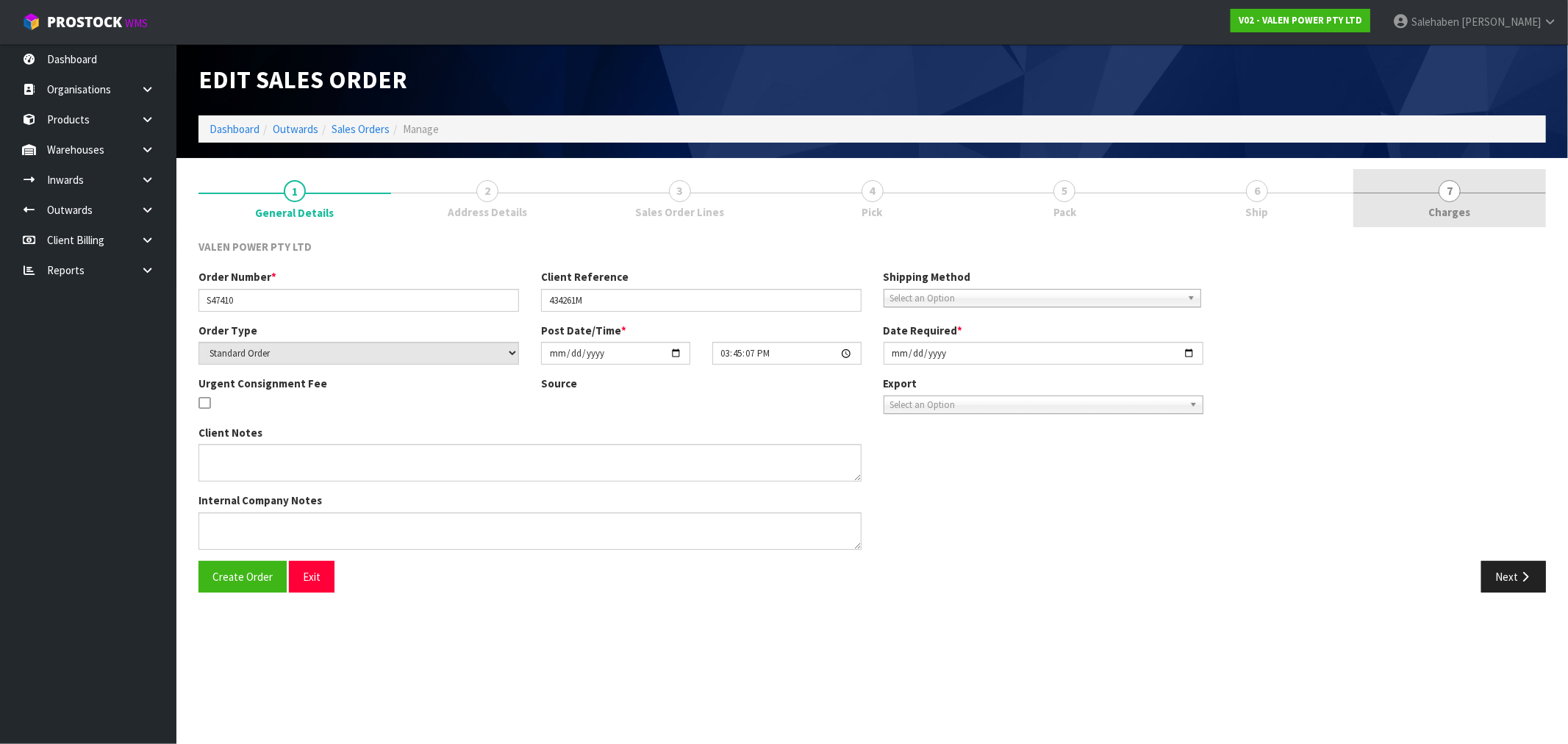
click at [1451, 208] on span "Charges" at bounding box center [1450, 212] width 42 height 16
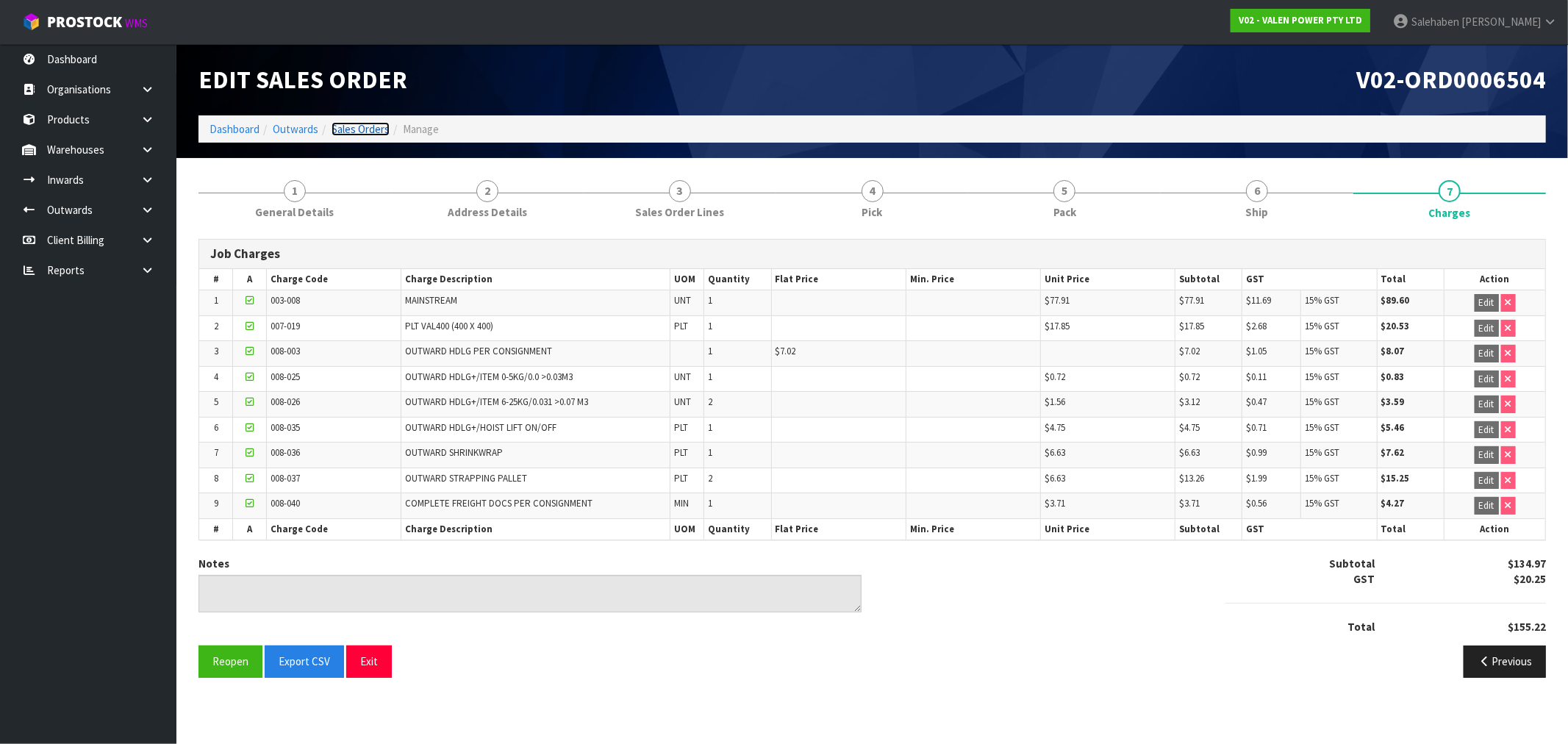
click at [350, 126] on link "Sales Orders" at bounding box center [360, 129] width 58 height 14
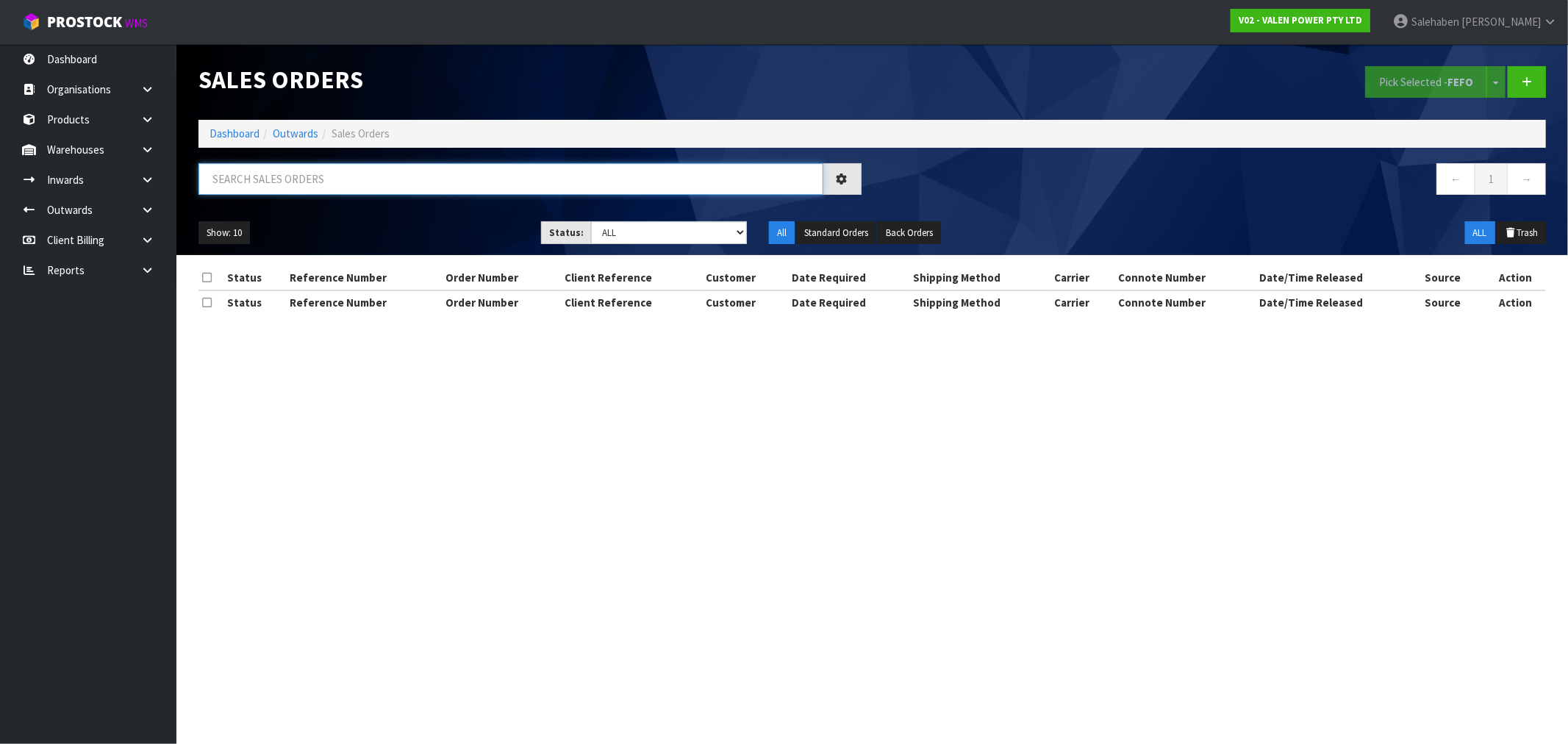
click at [254, 188] on input "text" at bounding box center [511, 179] width 625 height 32
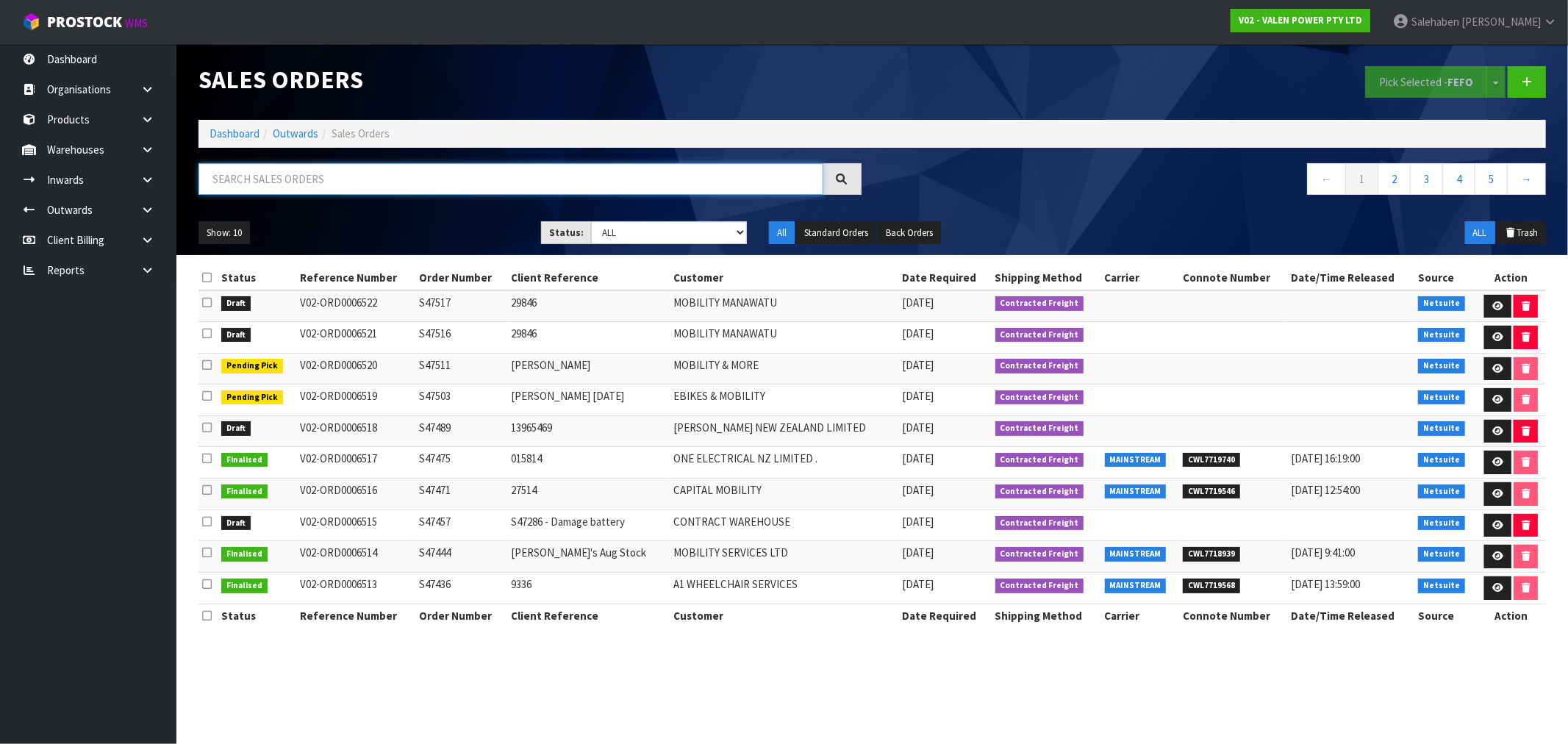
paste input "CWL7718365"
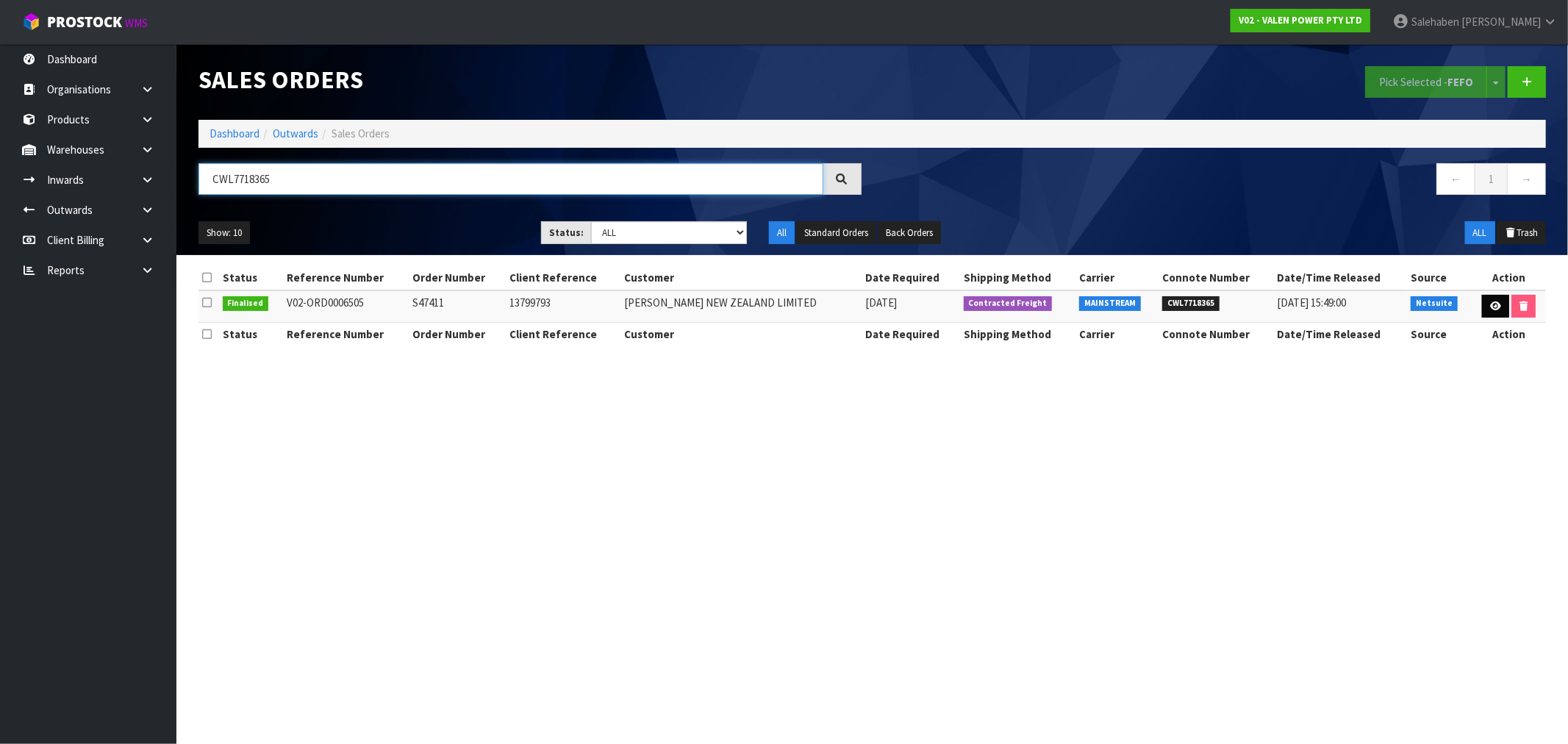
type input "CWL7718365"
click at [1495, 309] on icon at bounding box center [1496, 306] width 11 height 9
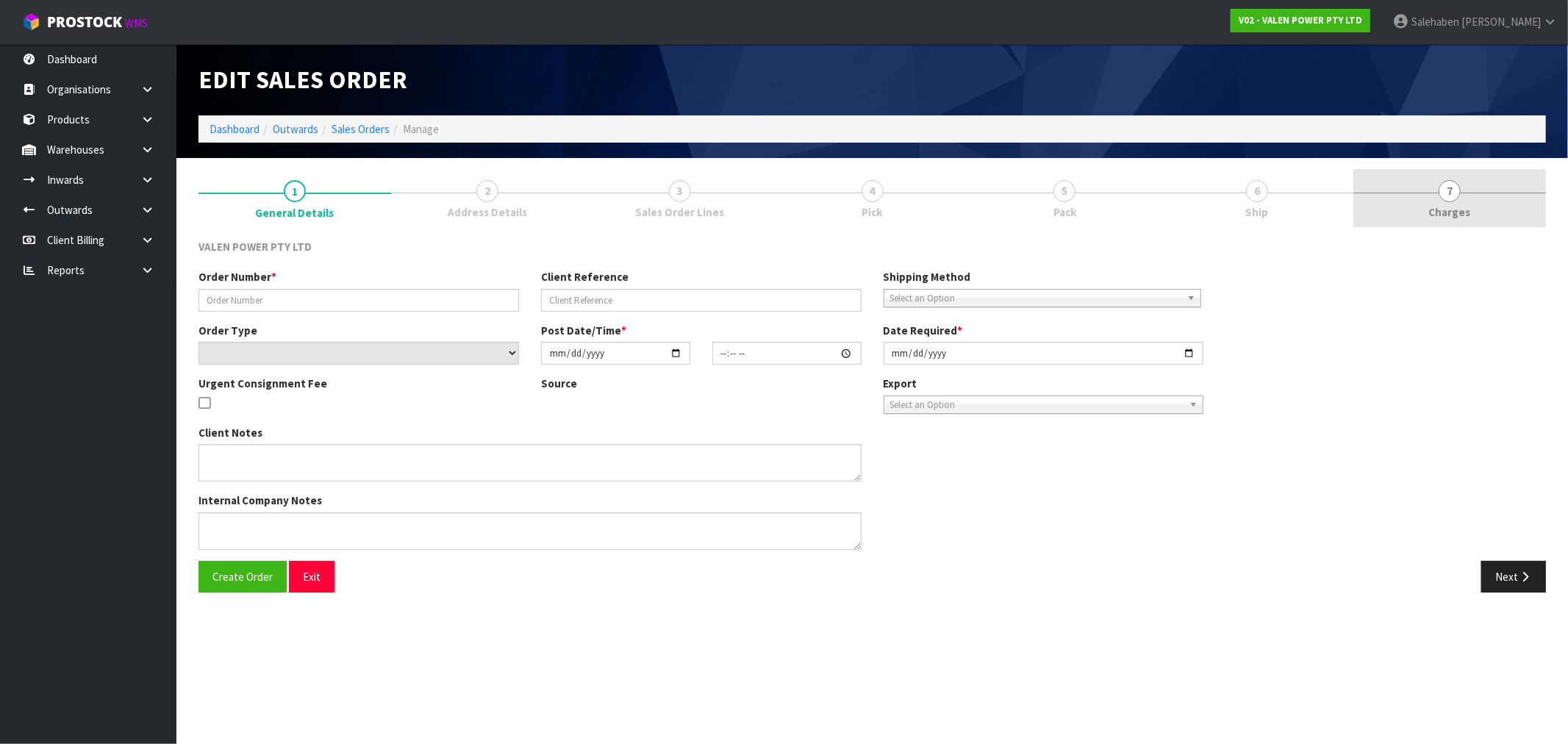
click at [1460, 204] on span "Charges" at bounding box center [1450, 212] width 42 height 16
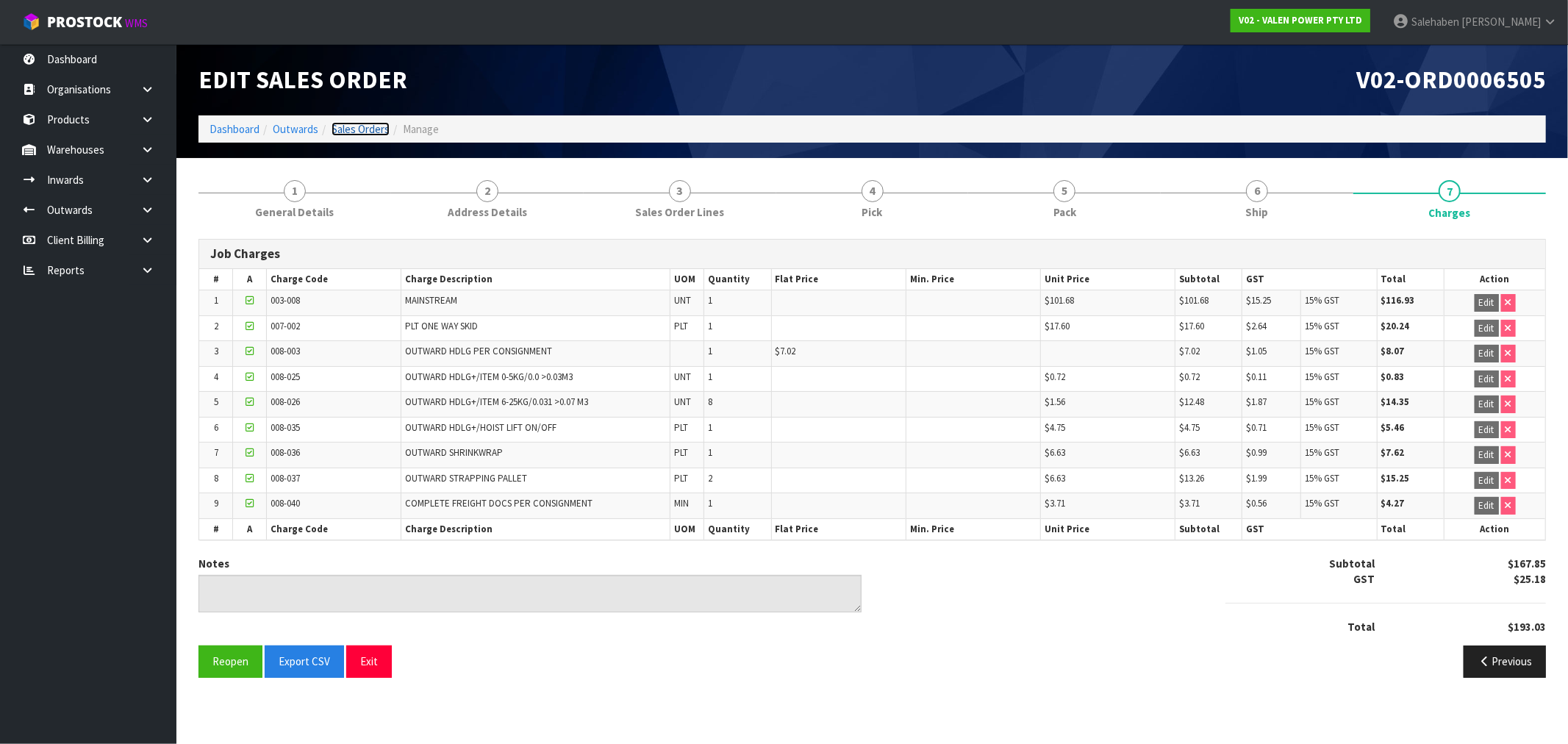
click at [364, 133] on link "Sales Orders" at bounding box center [360, 129] width 58 height 14
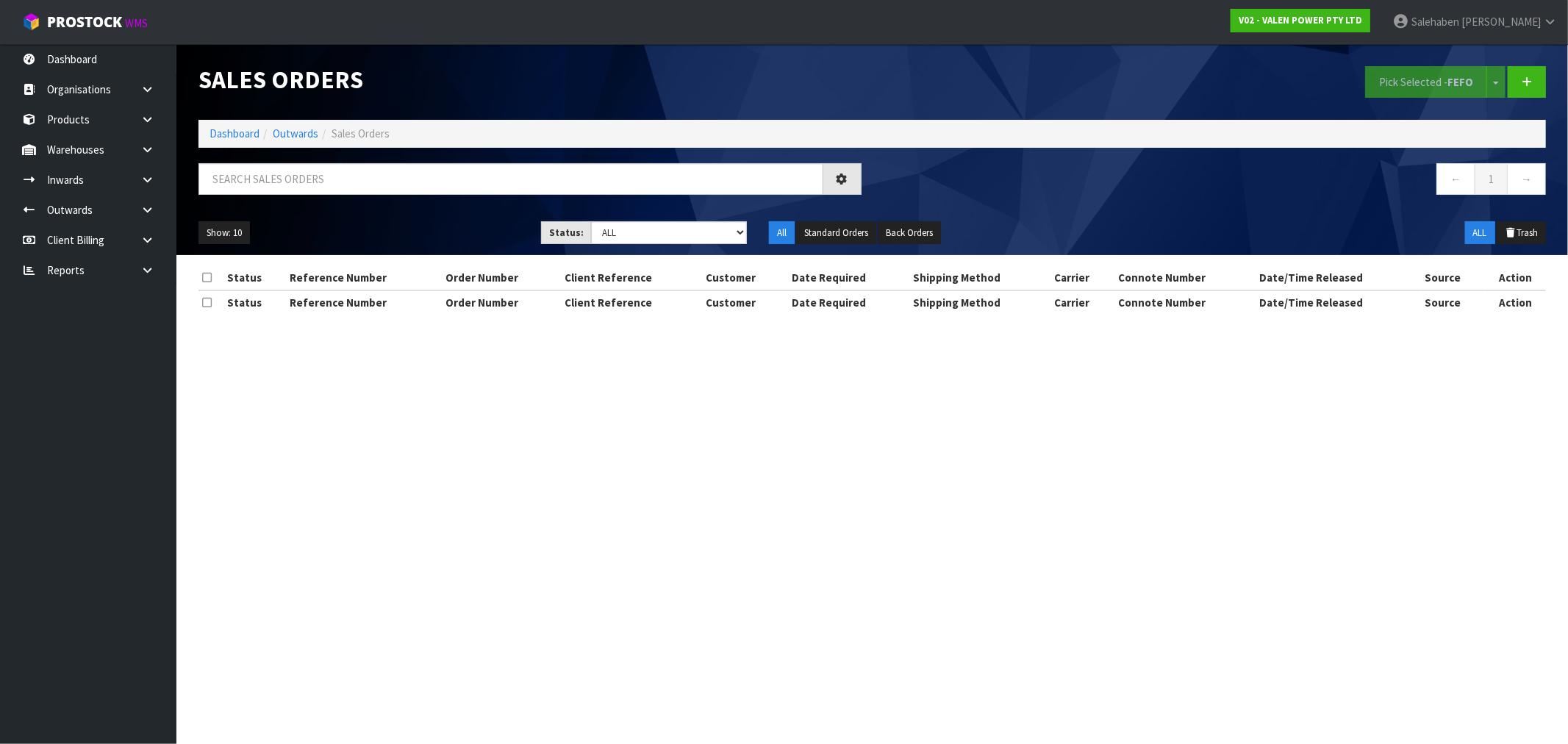
click at [353, 164] on div "Sales Orders Pick Selected - FEFO Split button! FIFO - First In First Out FEFO …" at bounding box center [872, 149] width 1369 height 211
click at [349, 175] on input "text" at bounding box center [511, 179] width 625 height 32
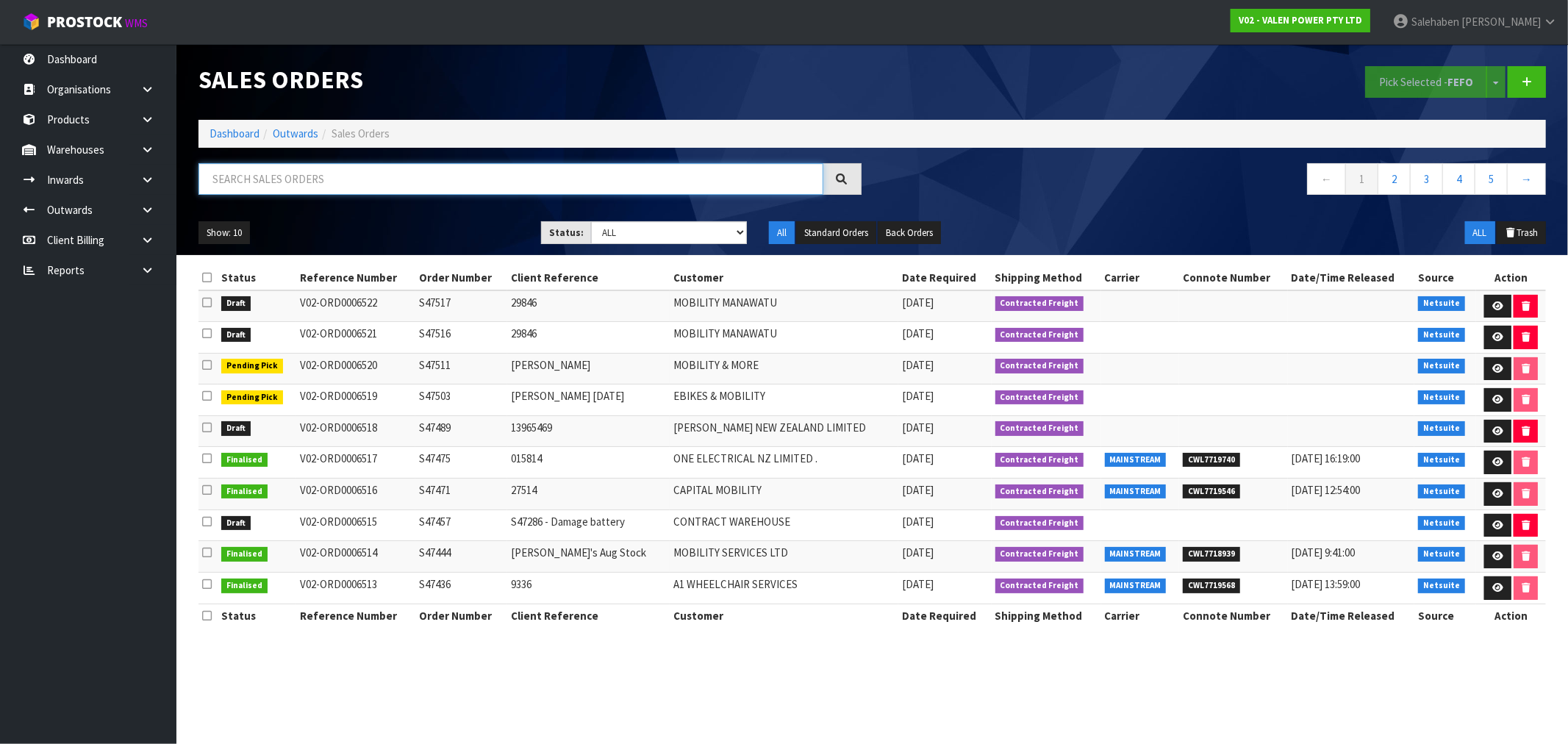
paste input "CWL7718475"
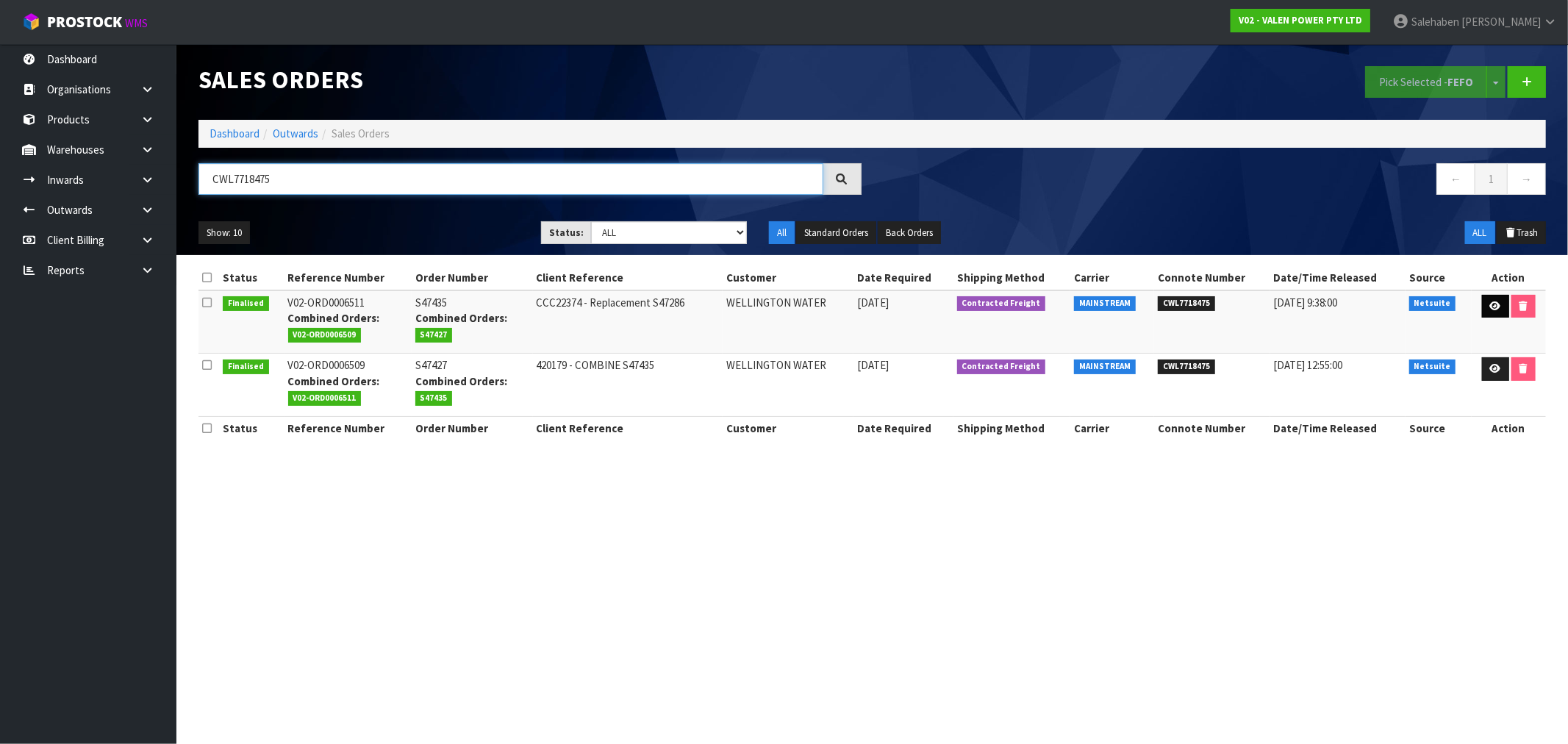
type input "CWL7718475"
click at [1491, 309] on icon at bounding box center [1496, 306] width 11 height 9
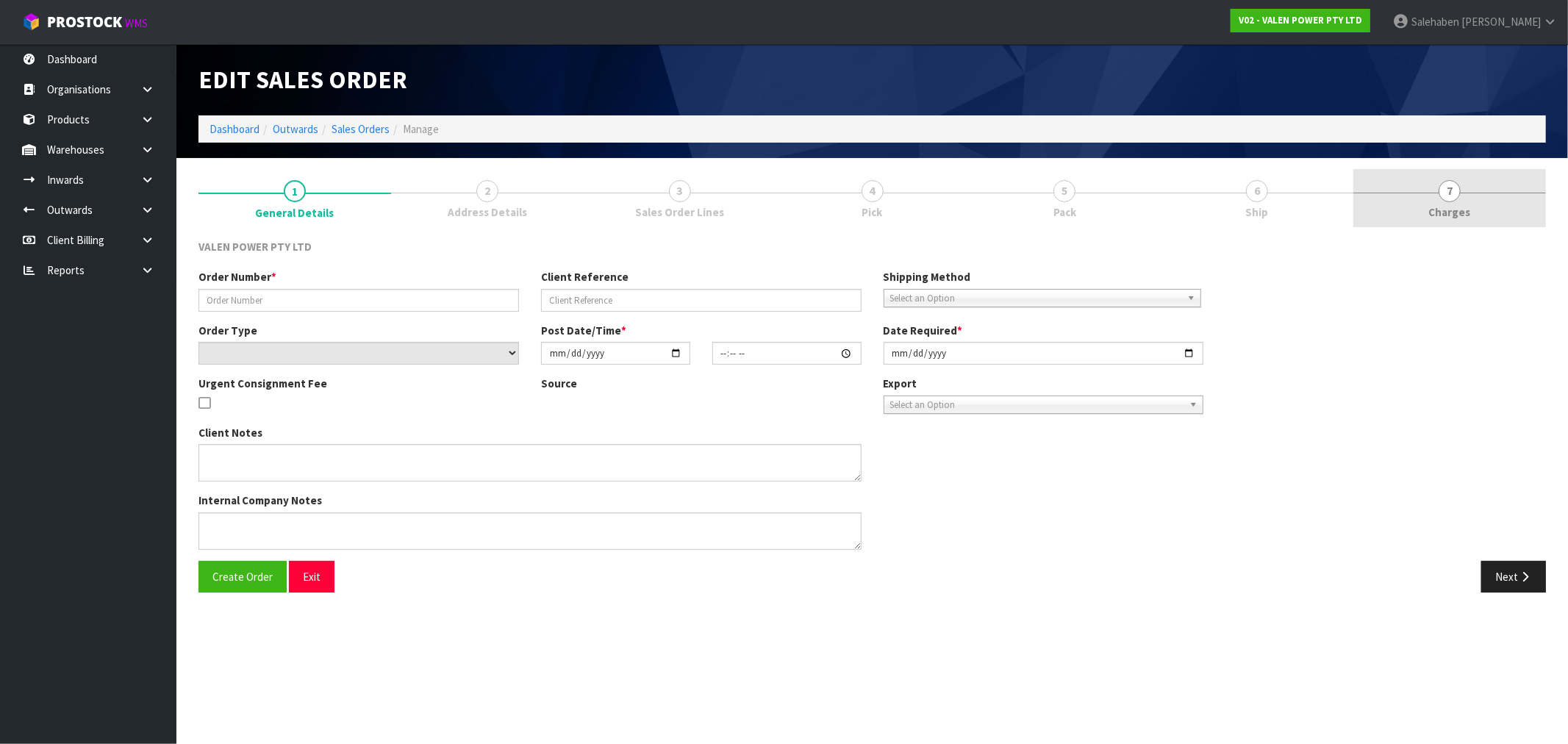
click at [1450, 210] on span "Charges" at bounding box center [1450, 212] width 42 height 16
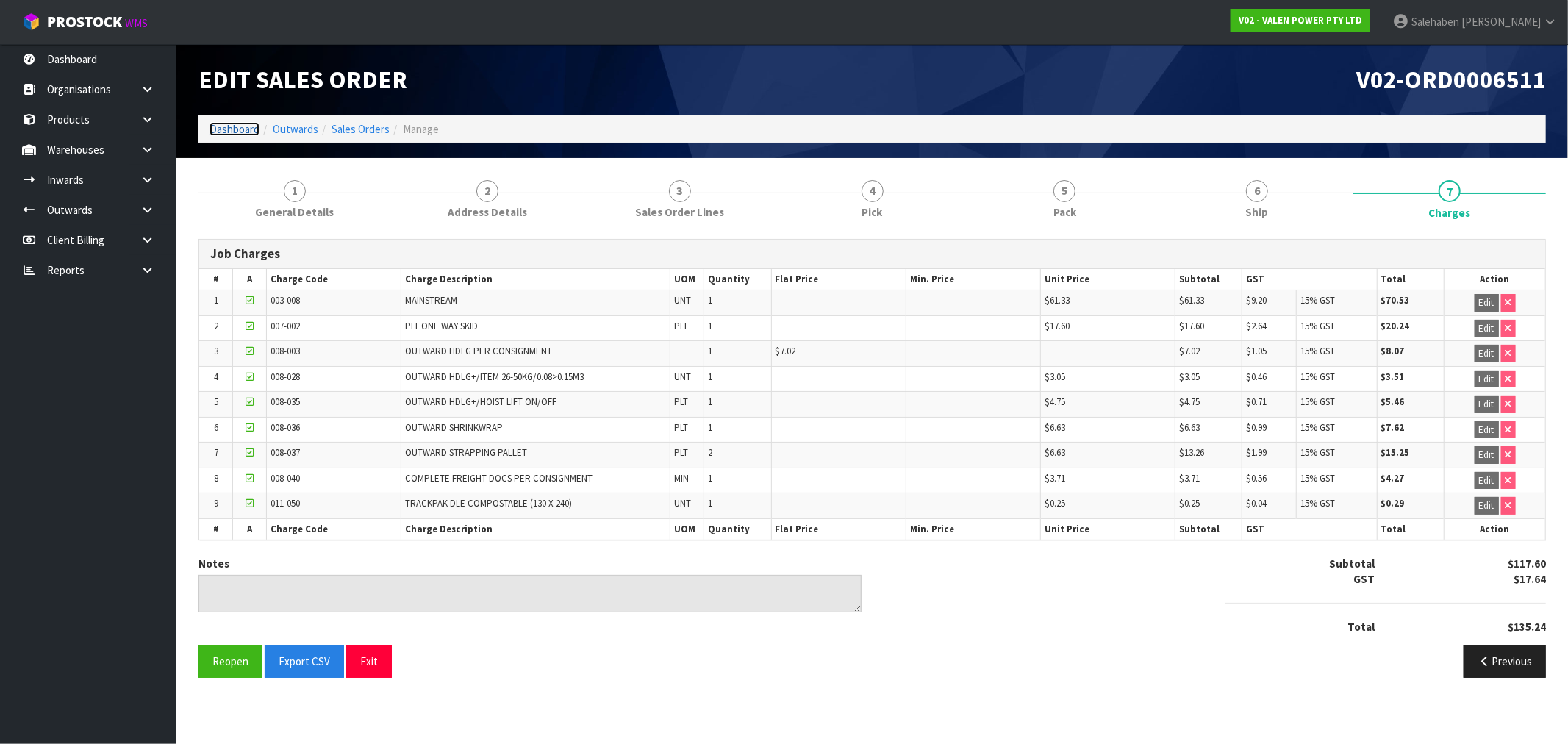
click at [236, 128] on link "Dashboard" at bounding box center [234, 129] width 50 height 14
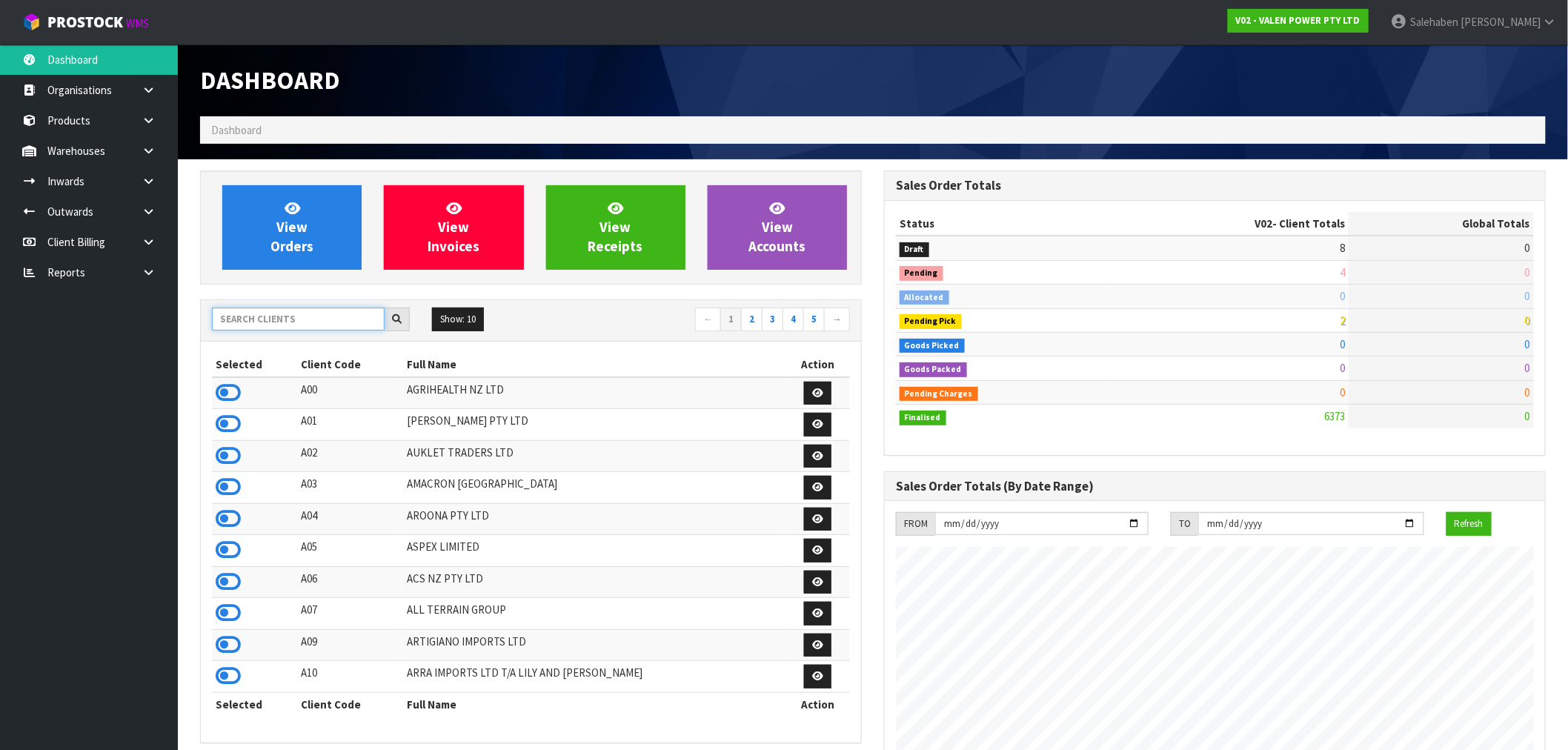
click at [269, 319] on input "text" at bounding box center [298, 319] width 173 height 23
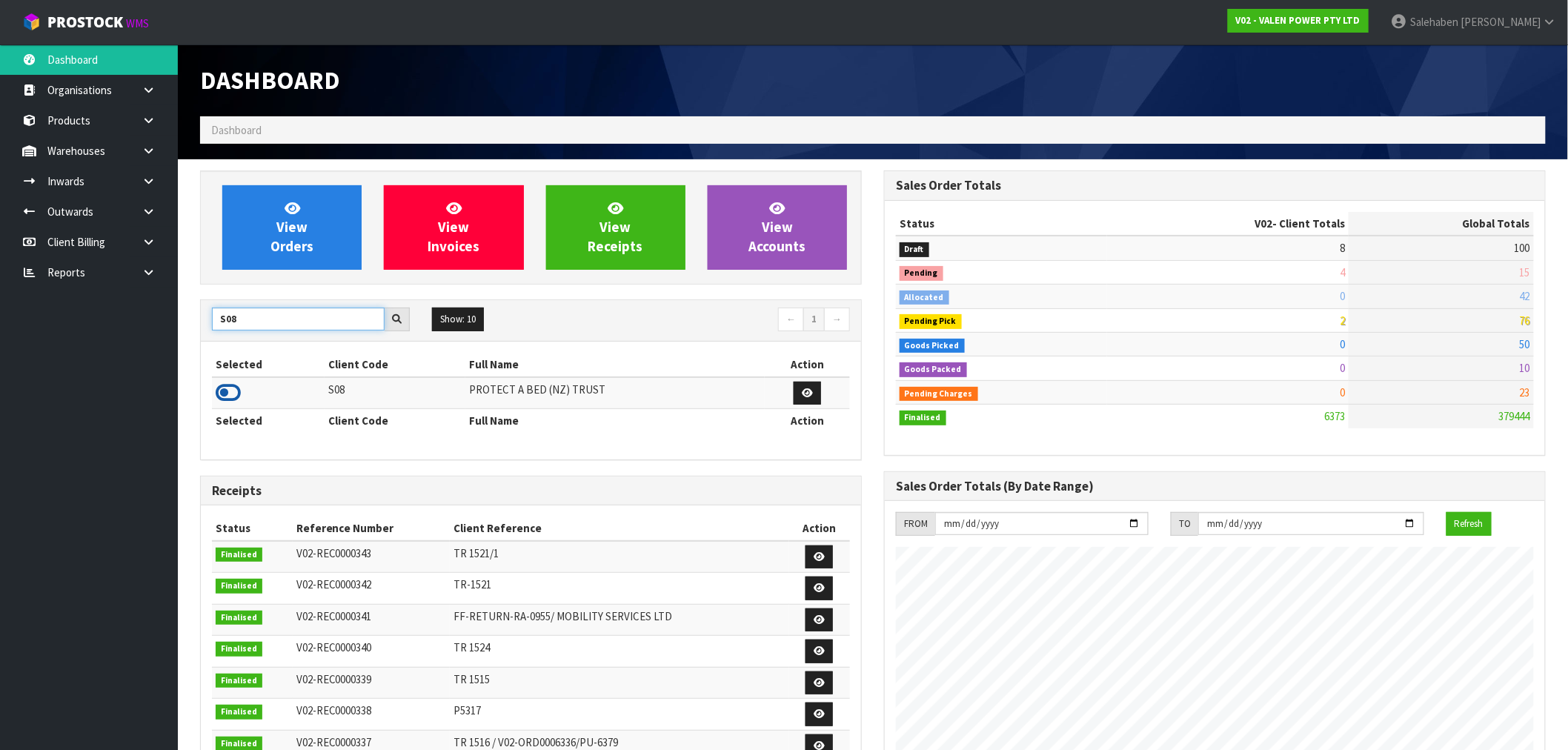
type input "S08"
click at [227, 391] on icon at bounding box center [227, 393] width 25 height 23
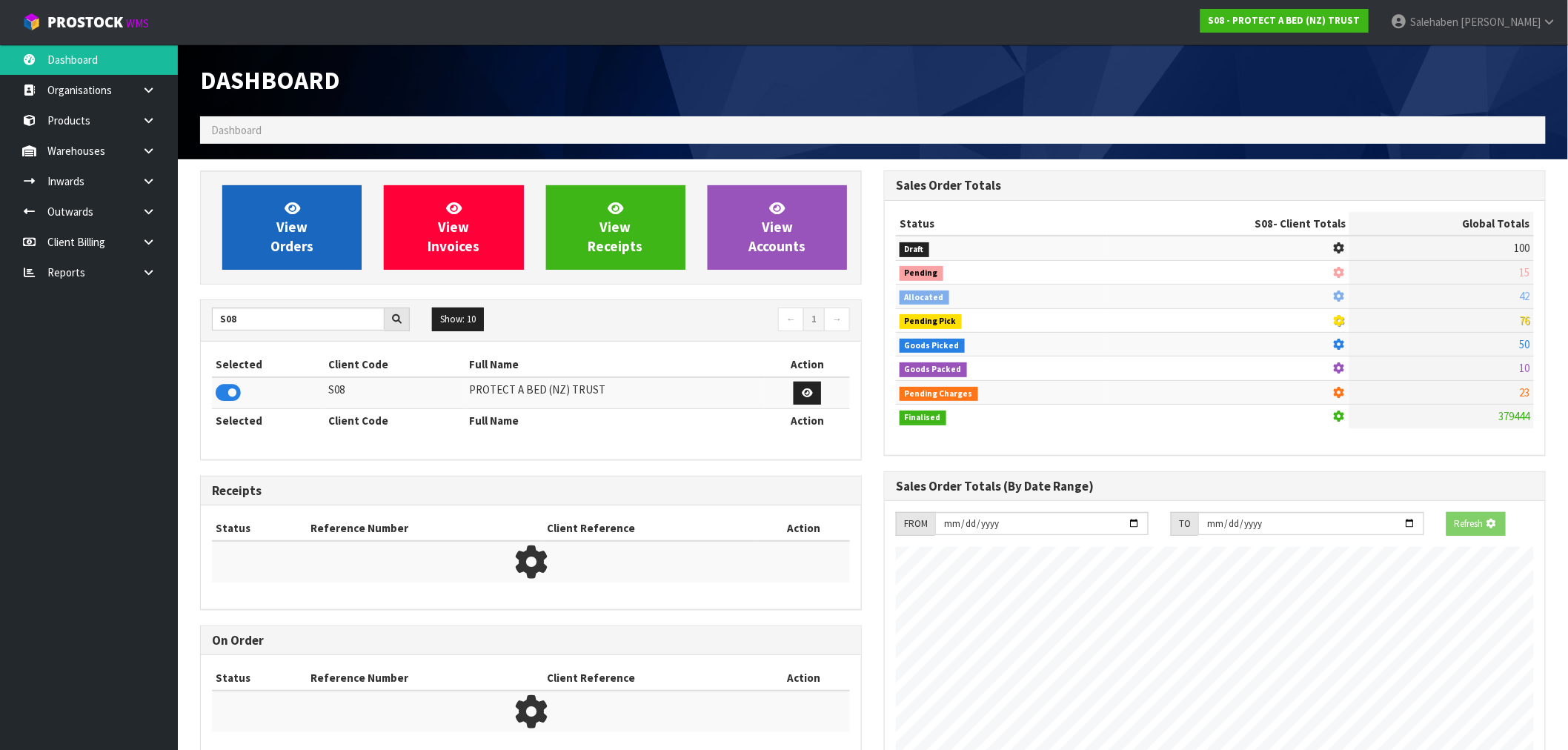
scroll to position [740158, 740535]
click at [315, 204] on link "View Orders" at bounding box center [292, 227] width 140 height 84
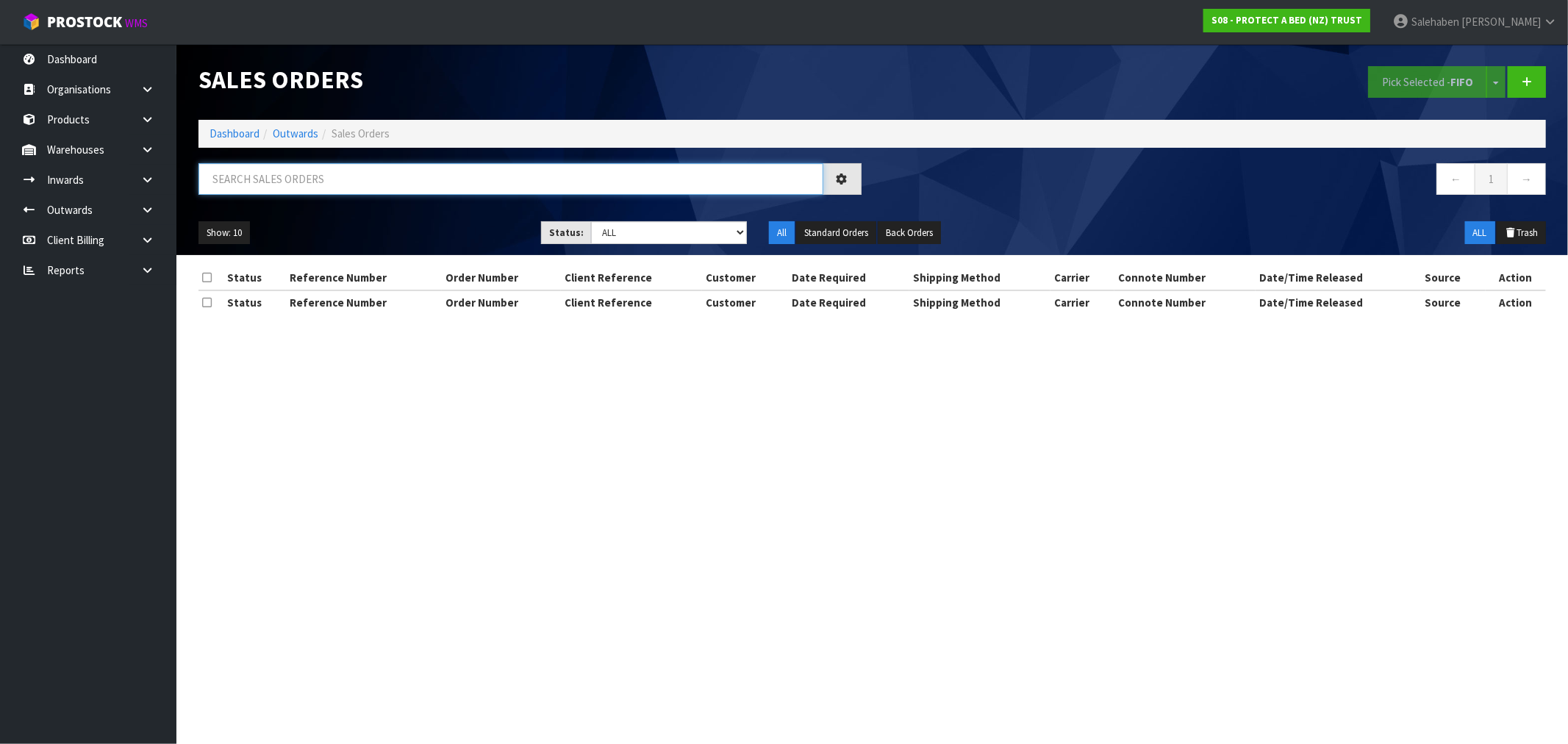
click at [351, 182] on input "text" at bounding box center [511, 179] width 625 height 32
paste input "CWL7718531"
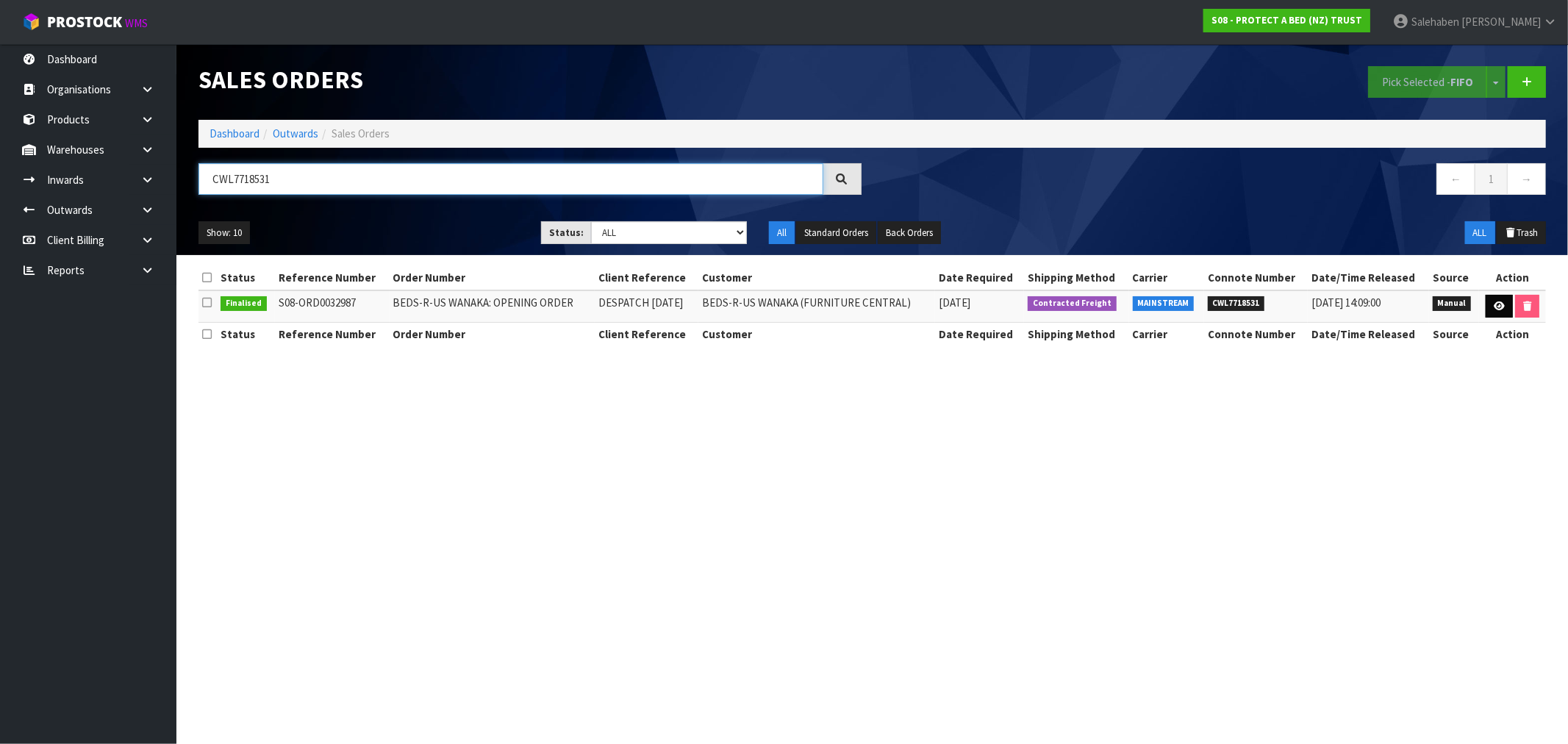
type input "CWL7718531"
click at [1501, 305] on icon at bounding box center [1499, 306] width 11 height 9
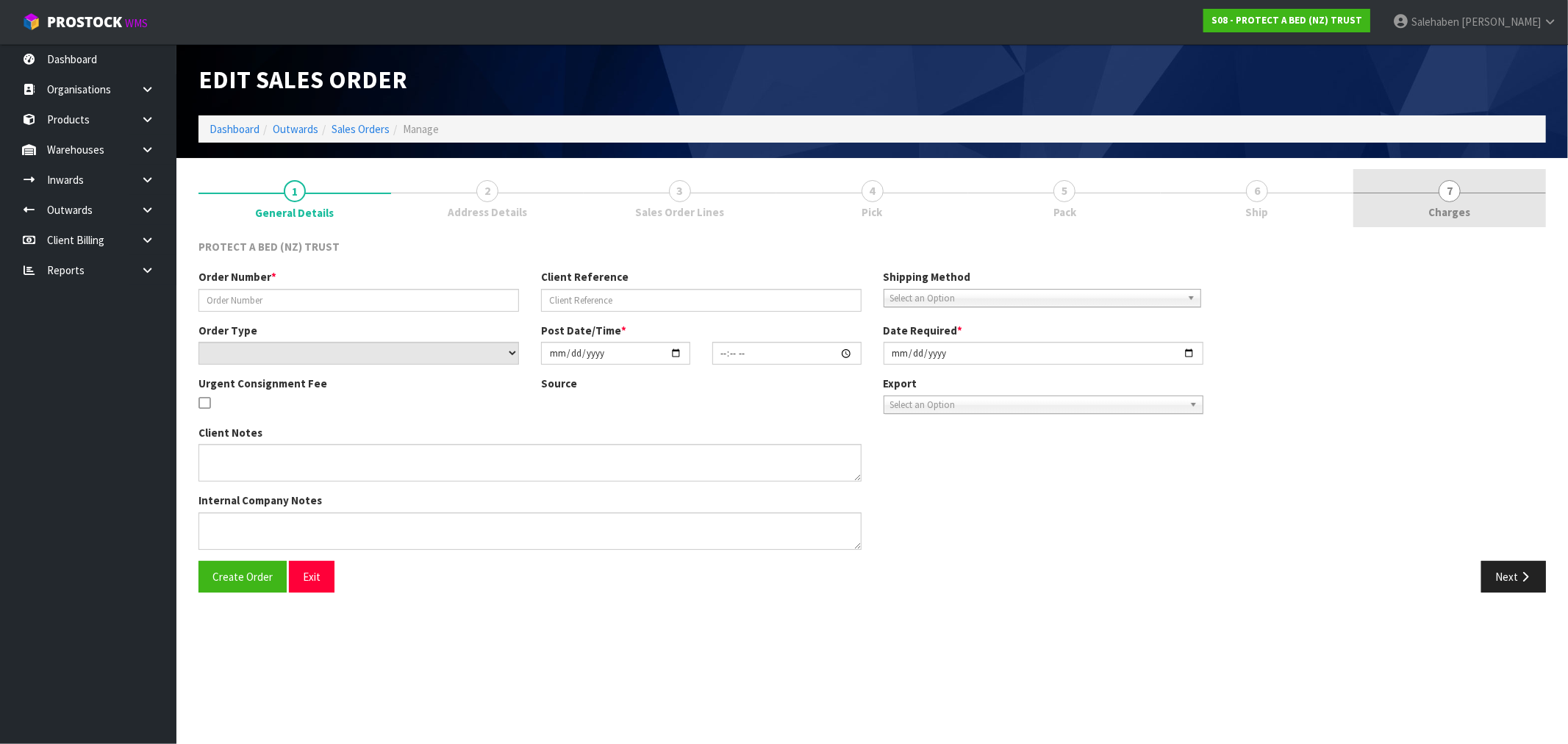
type input "BEDS-R-US WANAKA: OPENING ORDER"
type input "DESPATCH [DATE]"
select select "number:0"
type input "[DATE]"
type input "10:12:00.000"
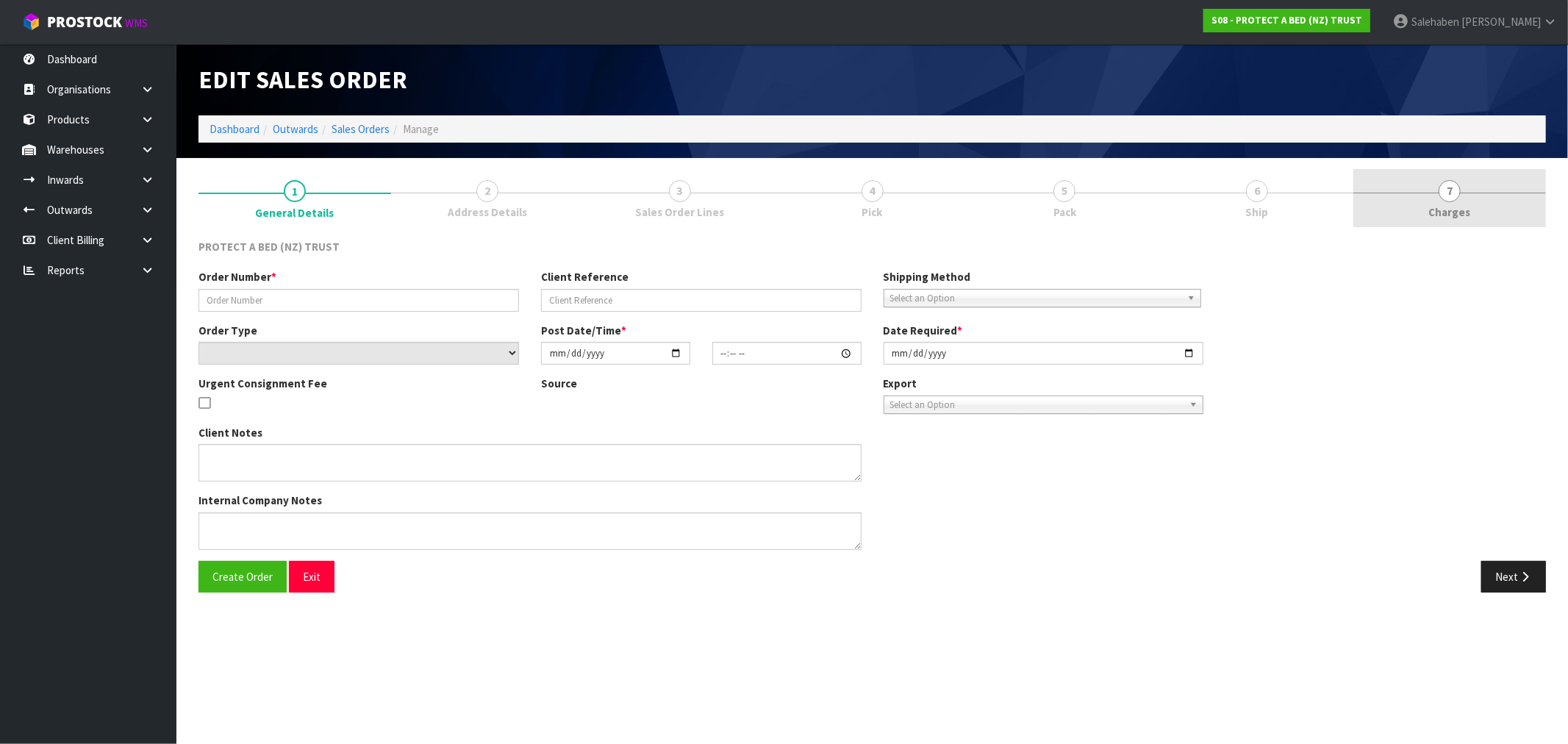
type input "[DATE]"
type textarea "[DATE][DATE] PLEASE DESPATCH THE FOLLOWING ORDER TO BEDS-R-US WANAKA:"
type textarea "THIS STORE TO BE INCLUDED IN THE BEDS-R-US PRICING AND DISCOUNT STRUCTURE. AT N…"
click at [1448, 218] on span "Charges" at bounding box center [1450, 212] width 42 height 16
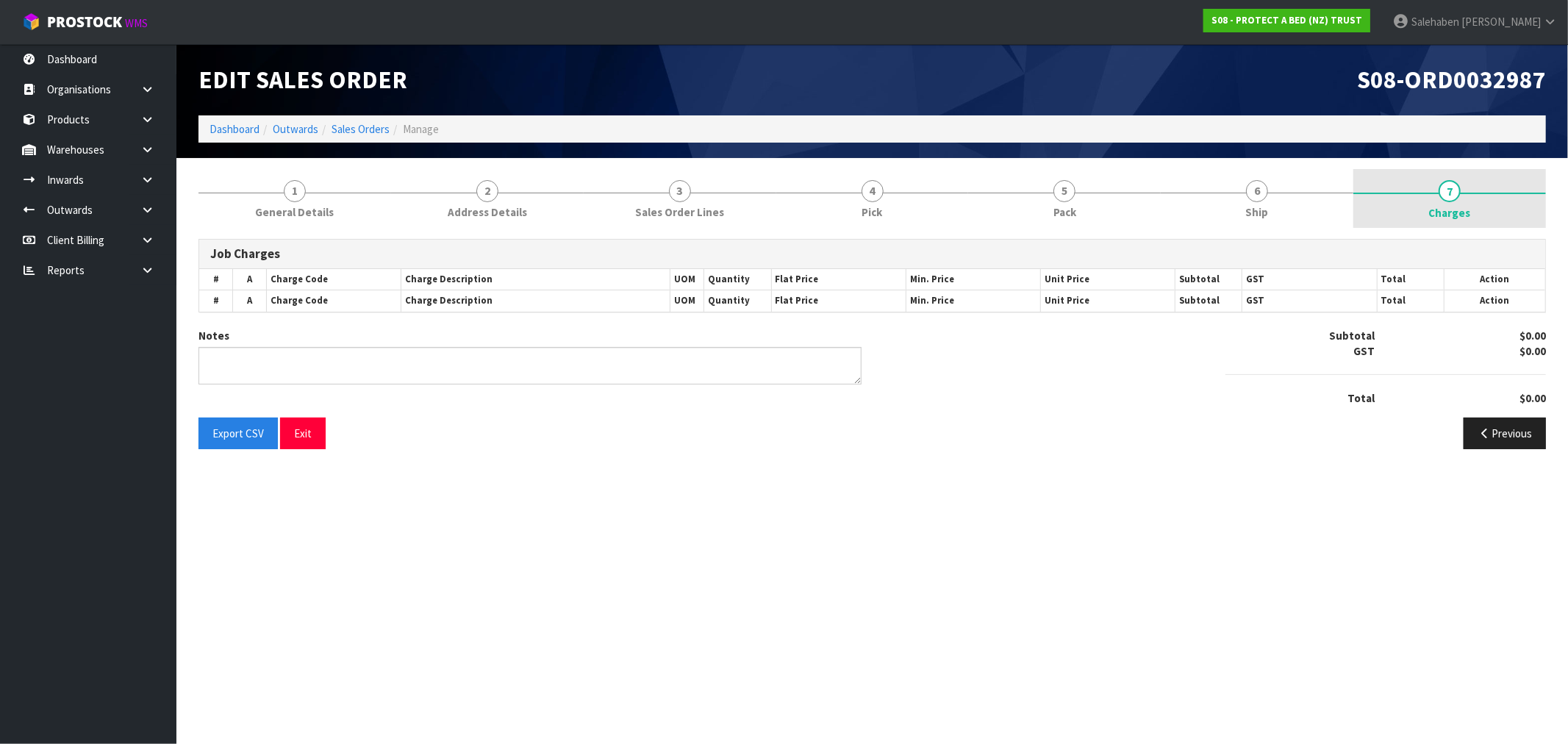
click at [1448, 214] on span "Charges" at bounding box center [1450, 213] width 42 height 16
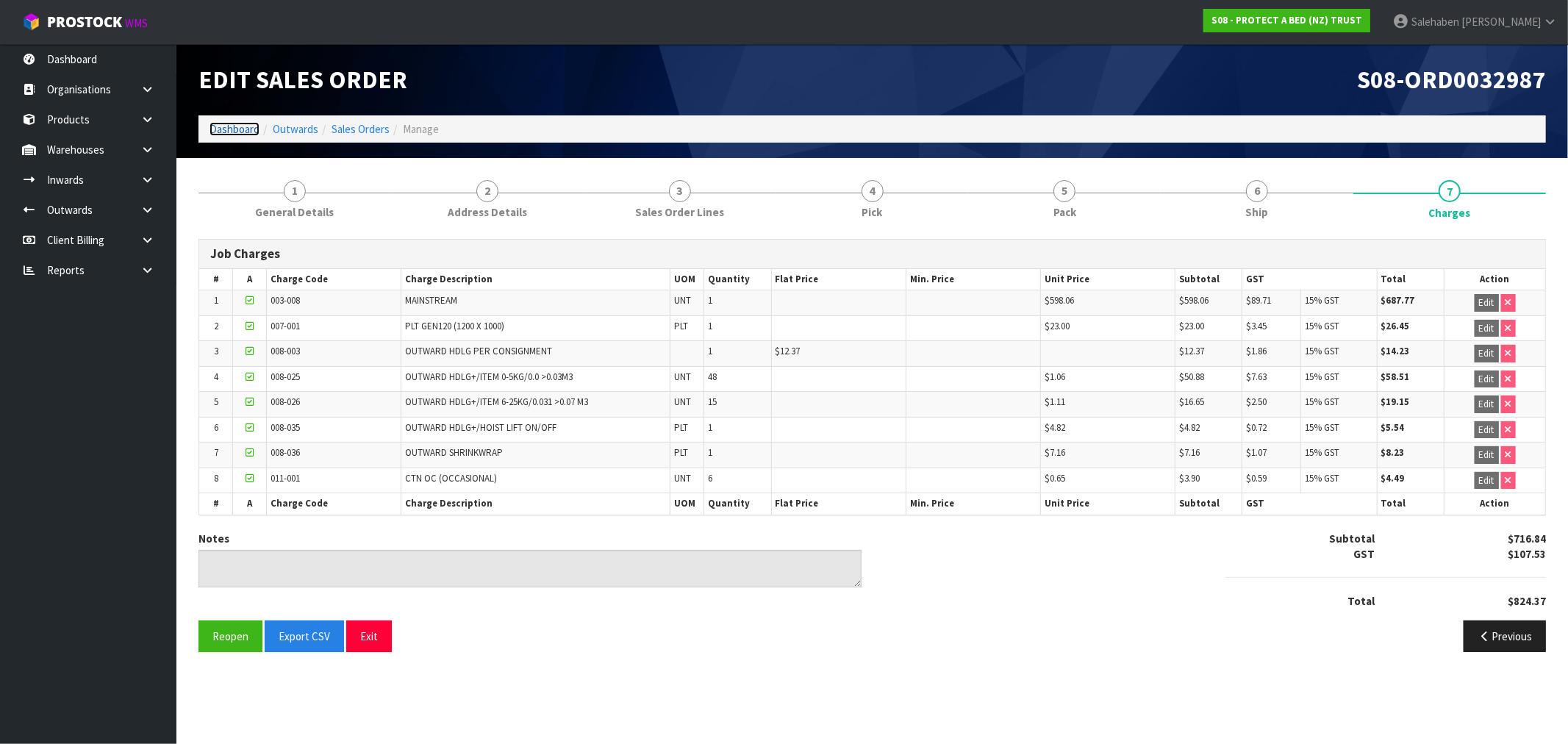
click at [232, 130] on link "Dashboard" at bounding box center [234, 129] width 50 height 14
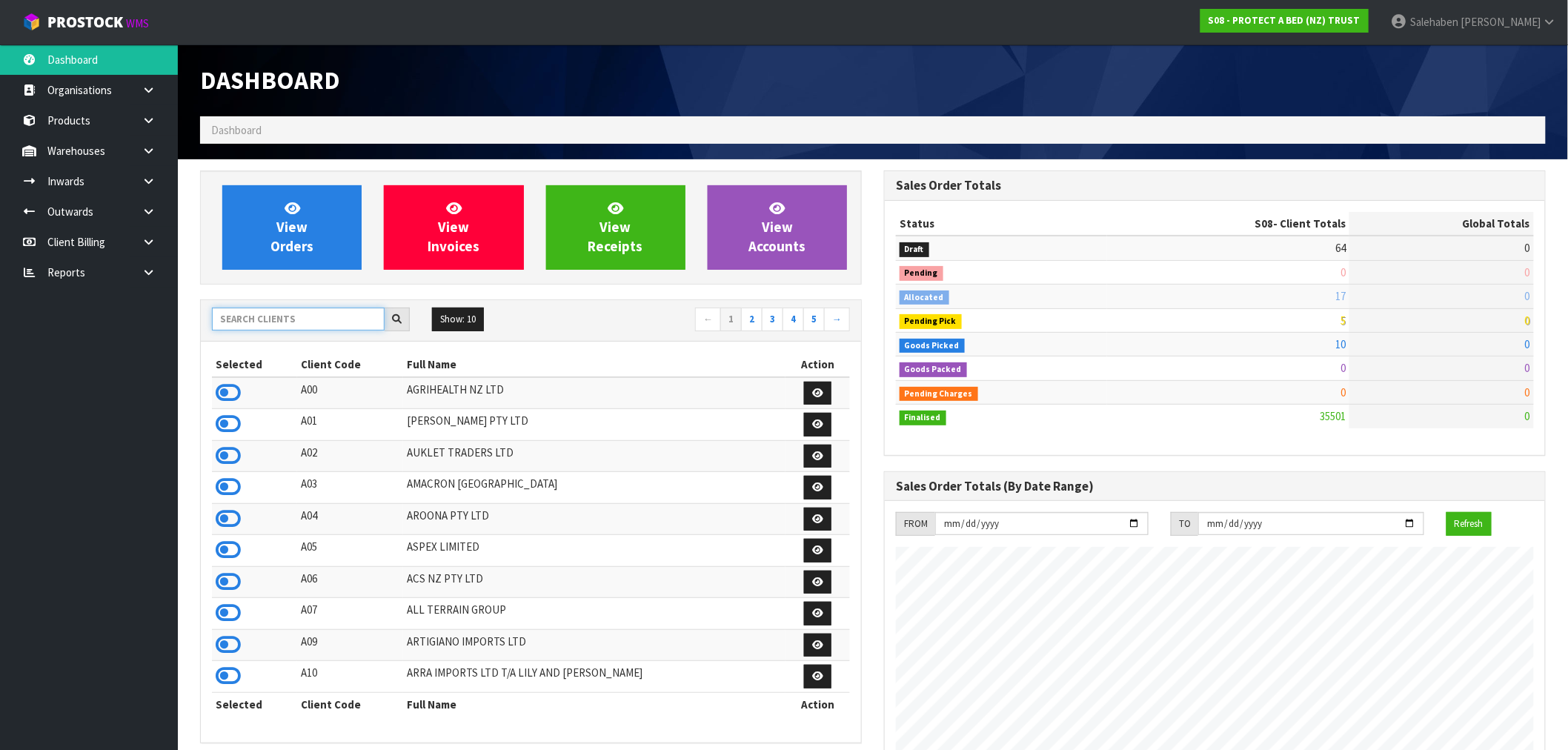
scroll to position [924, 684]
click at [231, 317] on input "text" at bounding box center [298, 319] width 173 height 23
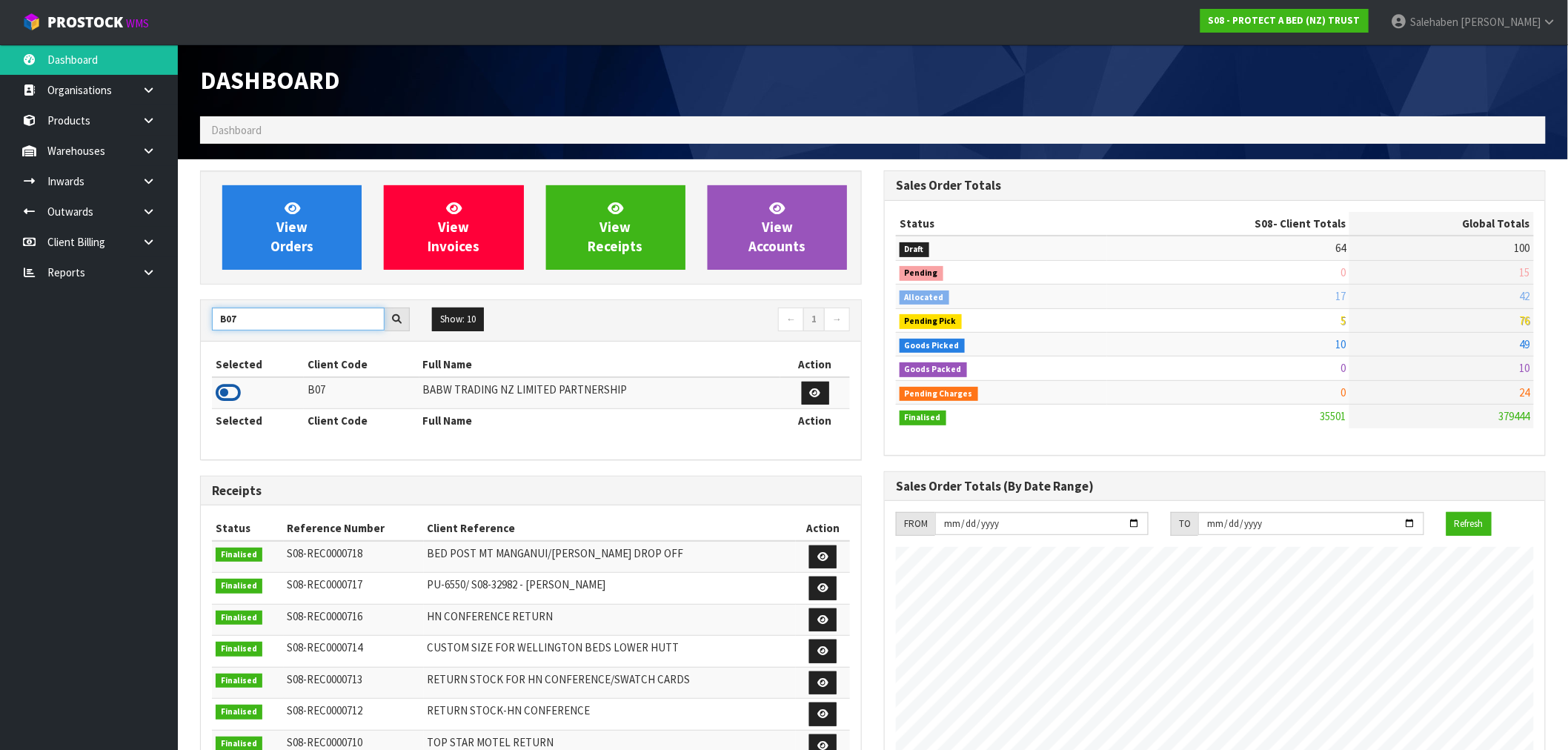
type input "B07"
click at [225, 401] on icon at bounding box center [227, 393] width 25 height 23
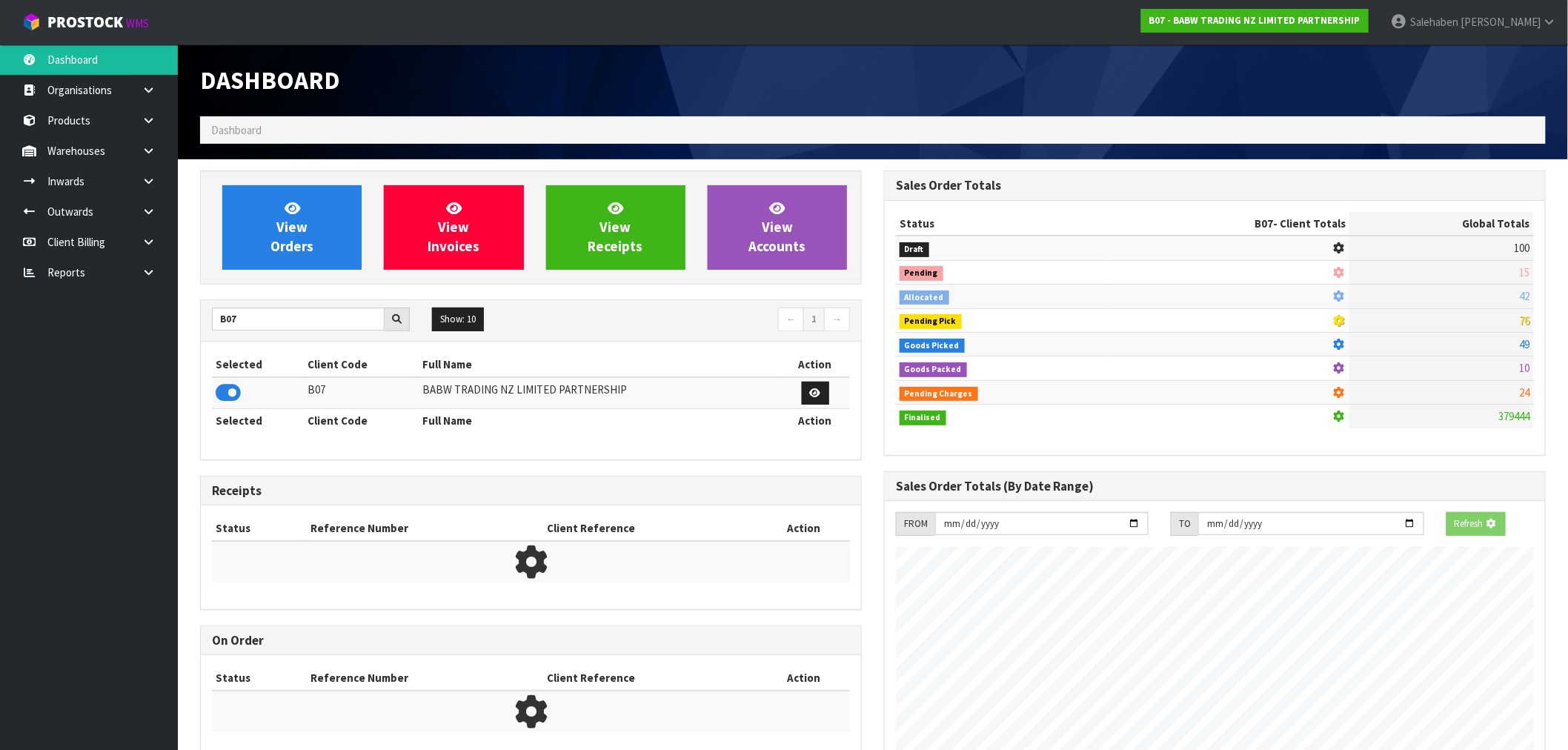
scroll to position [924, 684]
click at [300, 266] on link "View Orders" at bounding box center [292, 227] width 140 height 84
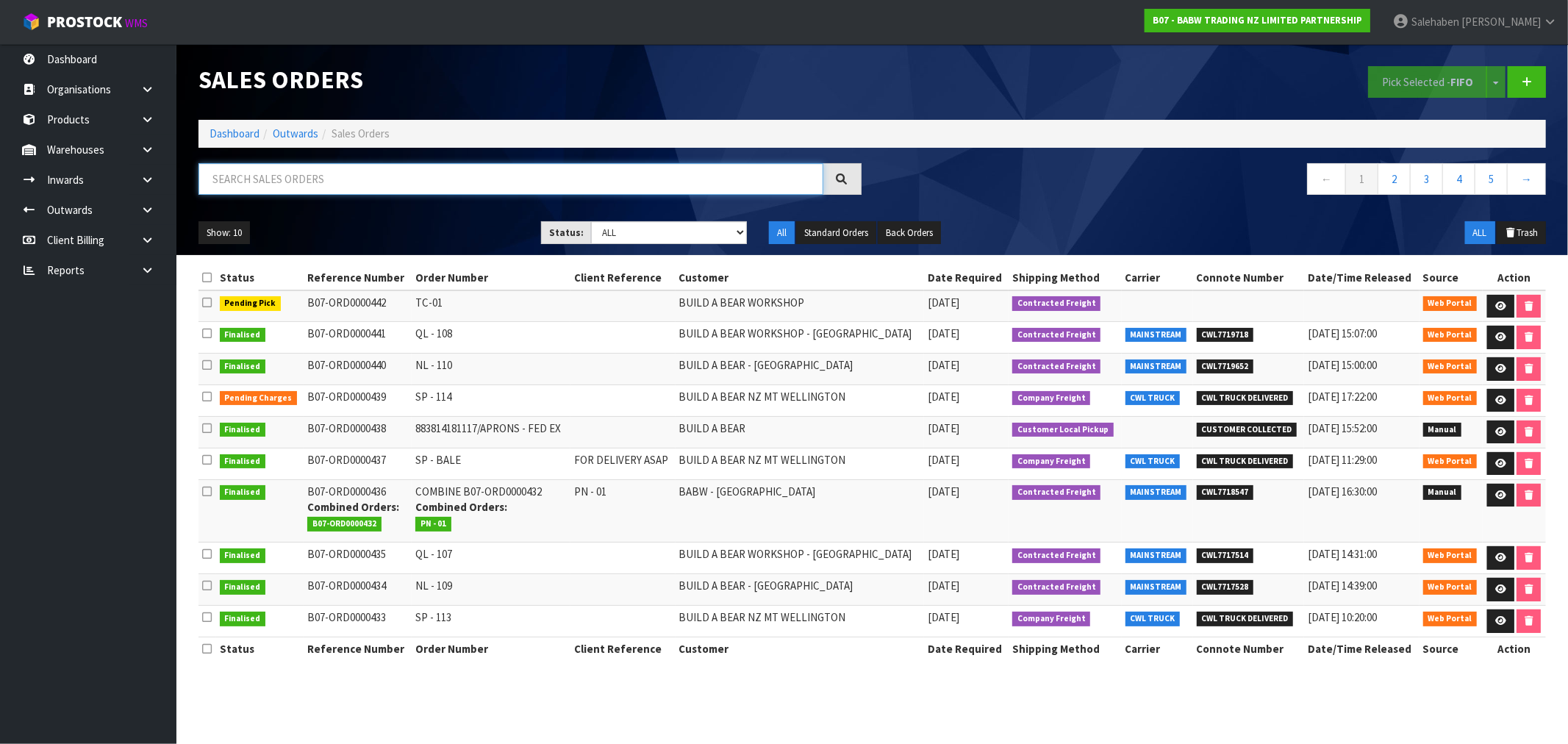
click at [360, 180] on input "text" at bounding box center [511, 179] width 625 height 32
paste input "CWL7718547"
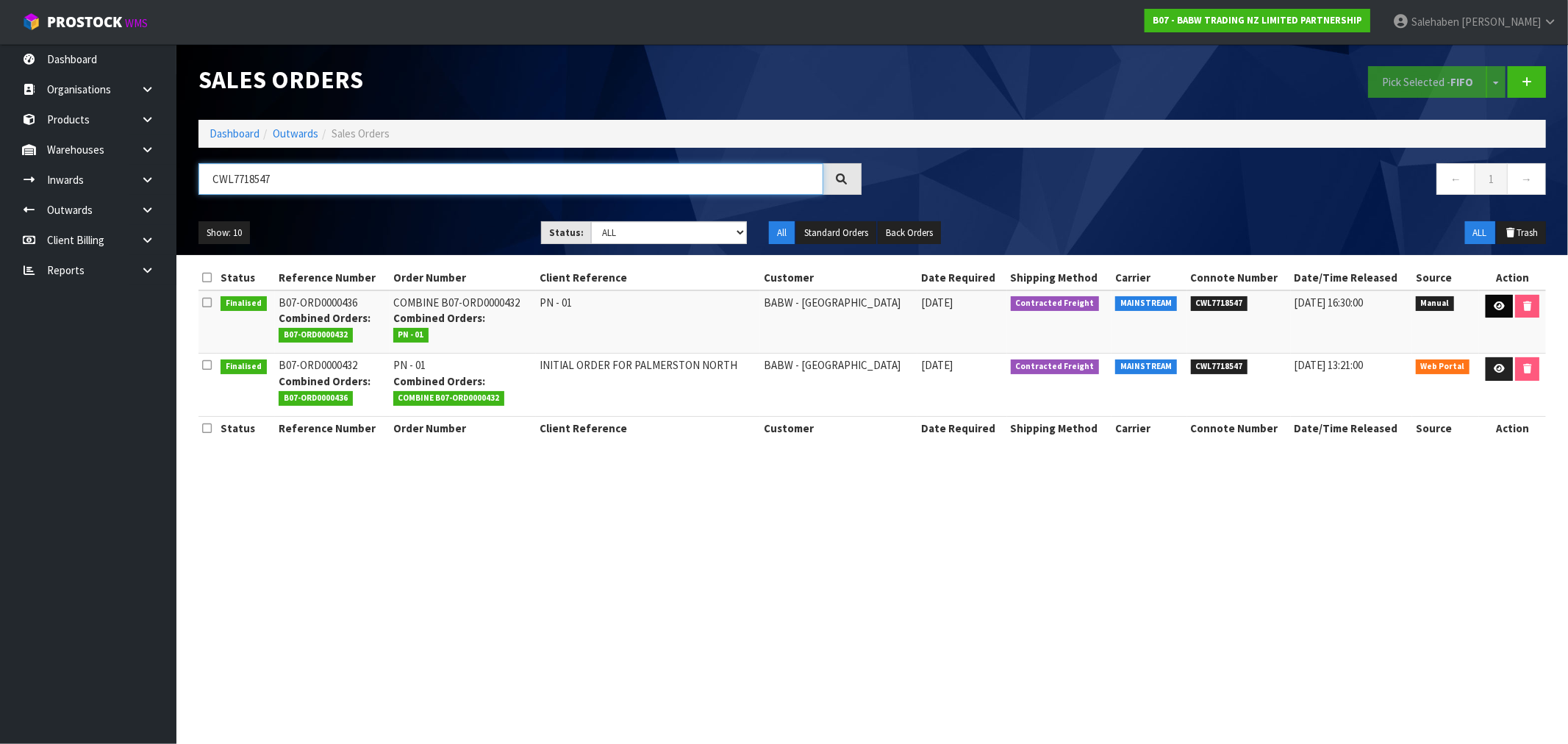
type input "CWL7718547"
click at [1502, 303] on icon at bounding box center [1499, 306] width 11 height 9
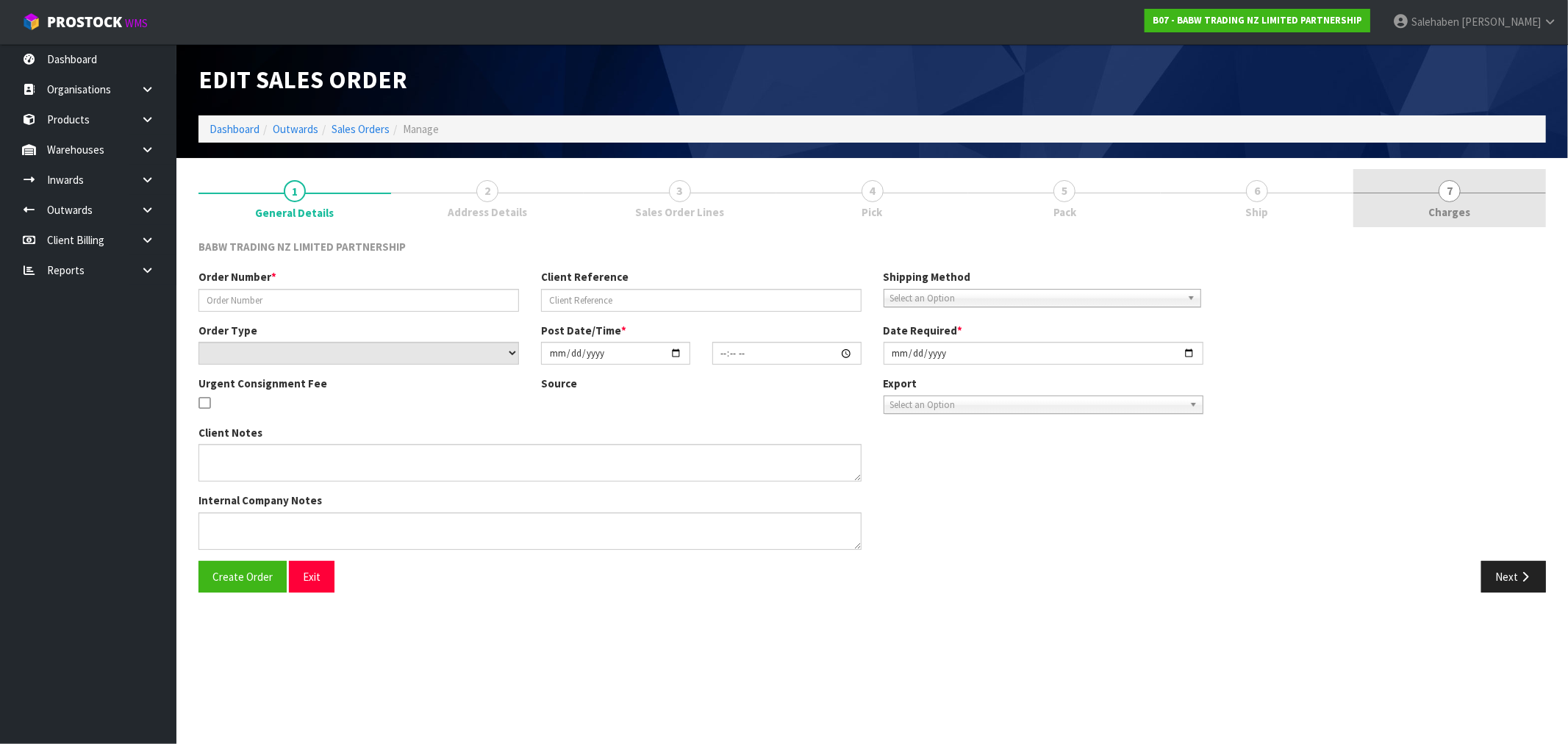
click at [1448, 218] on span "Charges" at bounding box center [1450, 212] width 42 height 16
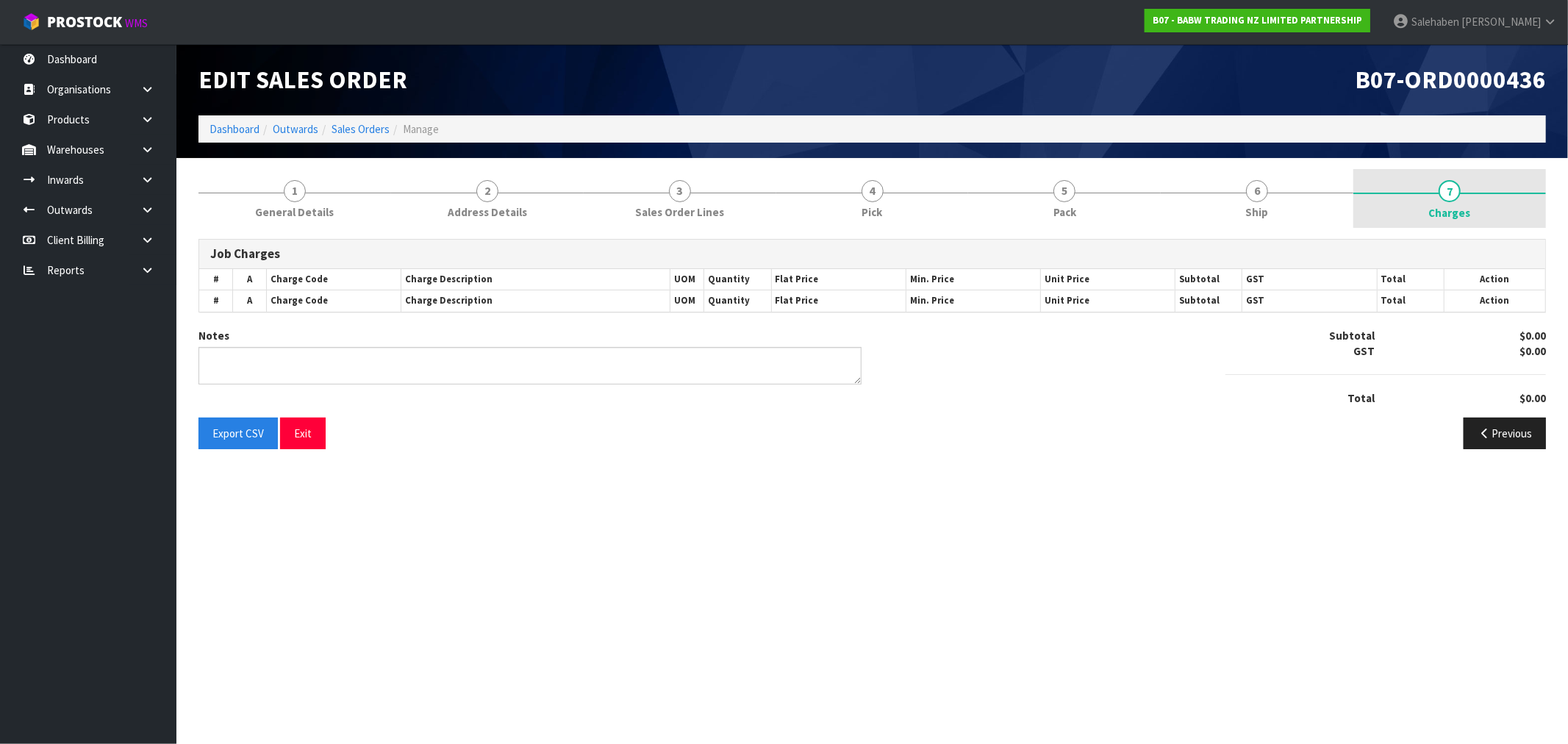
click at [1449, 216] on span "Charges" at bounding box center [1450, 213] width 42 height 16
click at [1453, 209] on span "Charges" at bounding box center [1450, 213] width 42 height 16
type textarea "COMBINE ORDER"
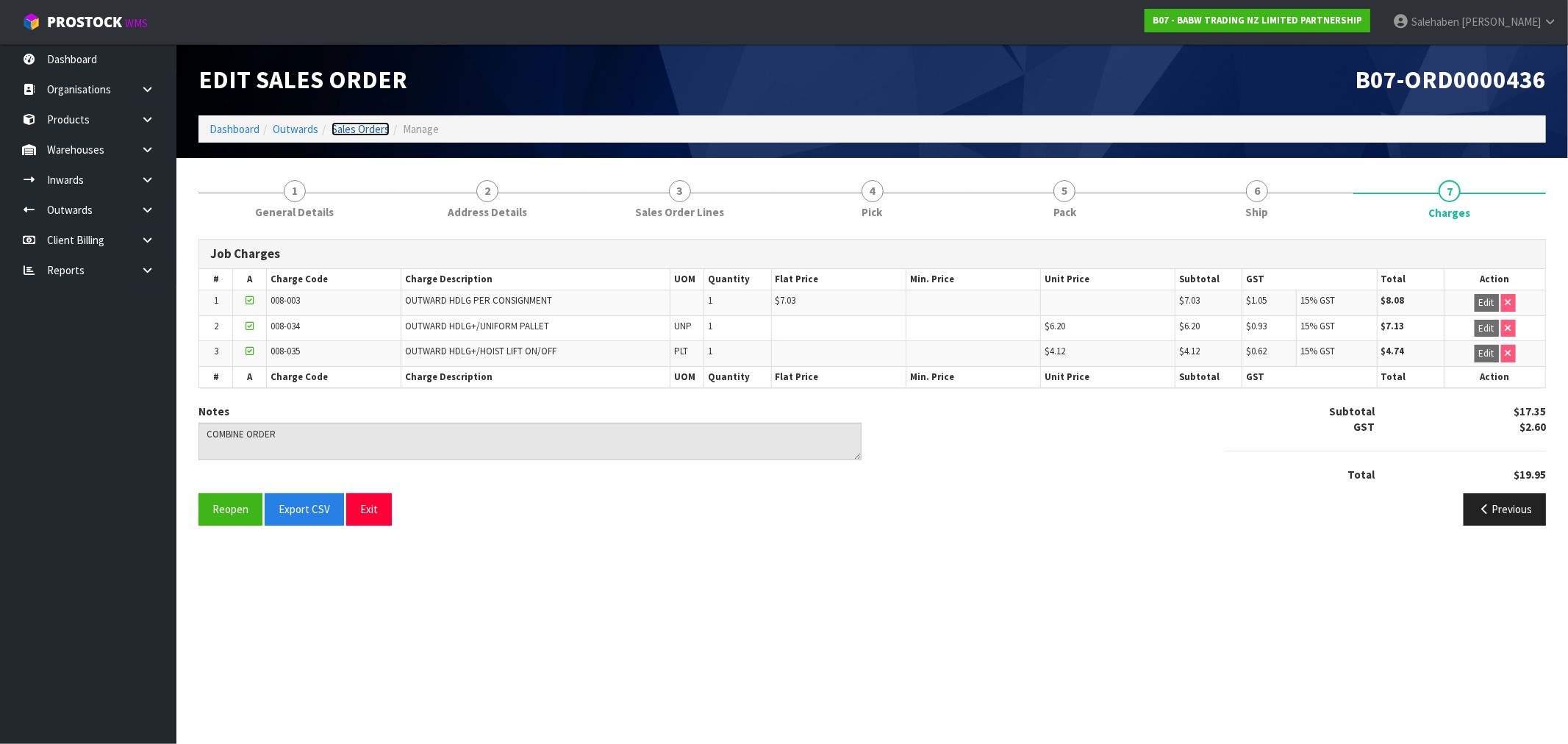
click at [354, 129] on link "Sales Orders" at bounding box center [360, 129] width 58 height 14
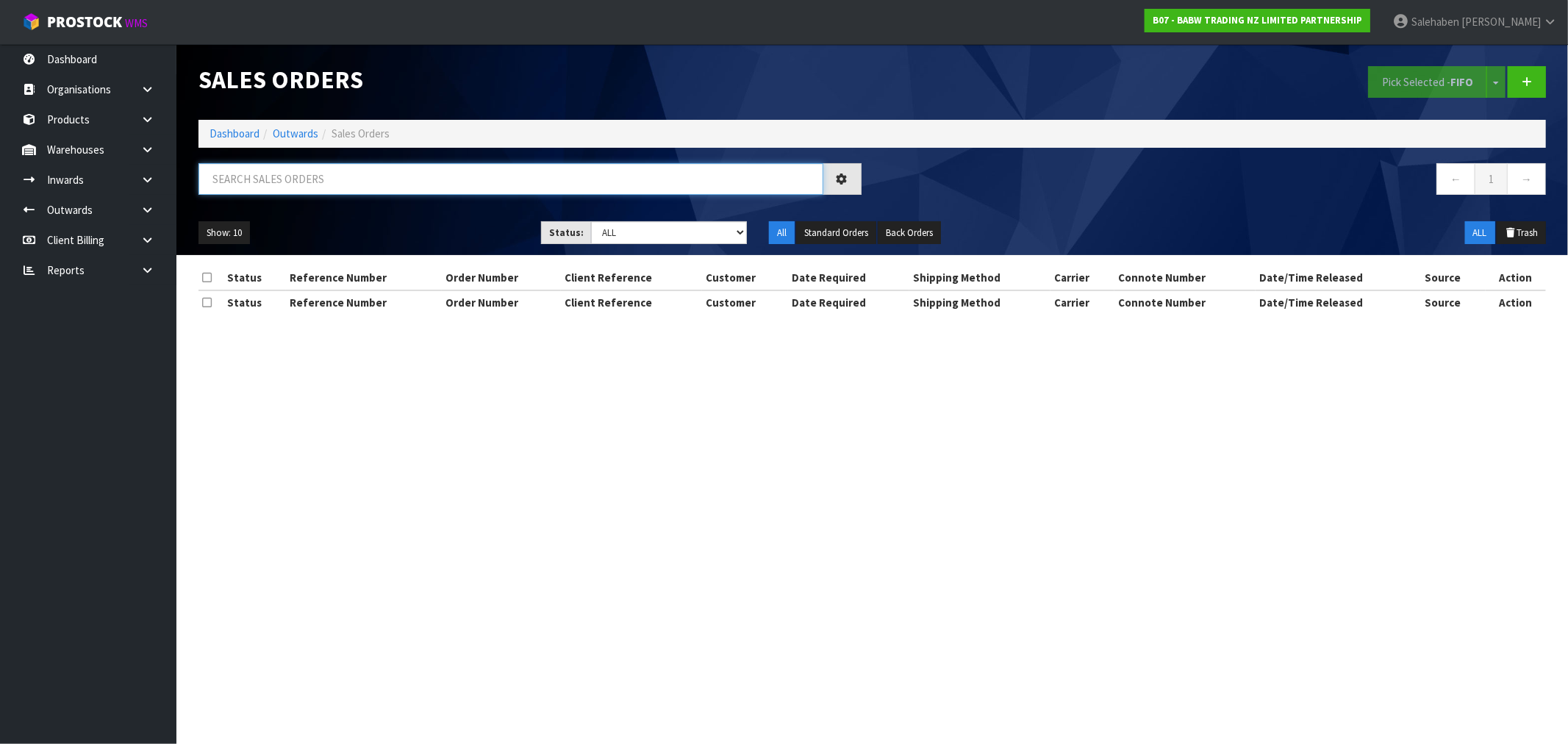
click at [387, 185] on input "text" at bounding box center [511, 179] width 625 height 32
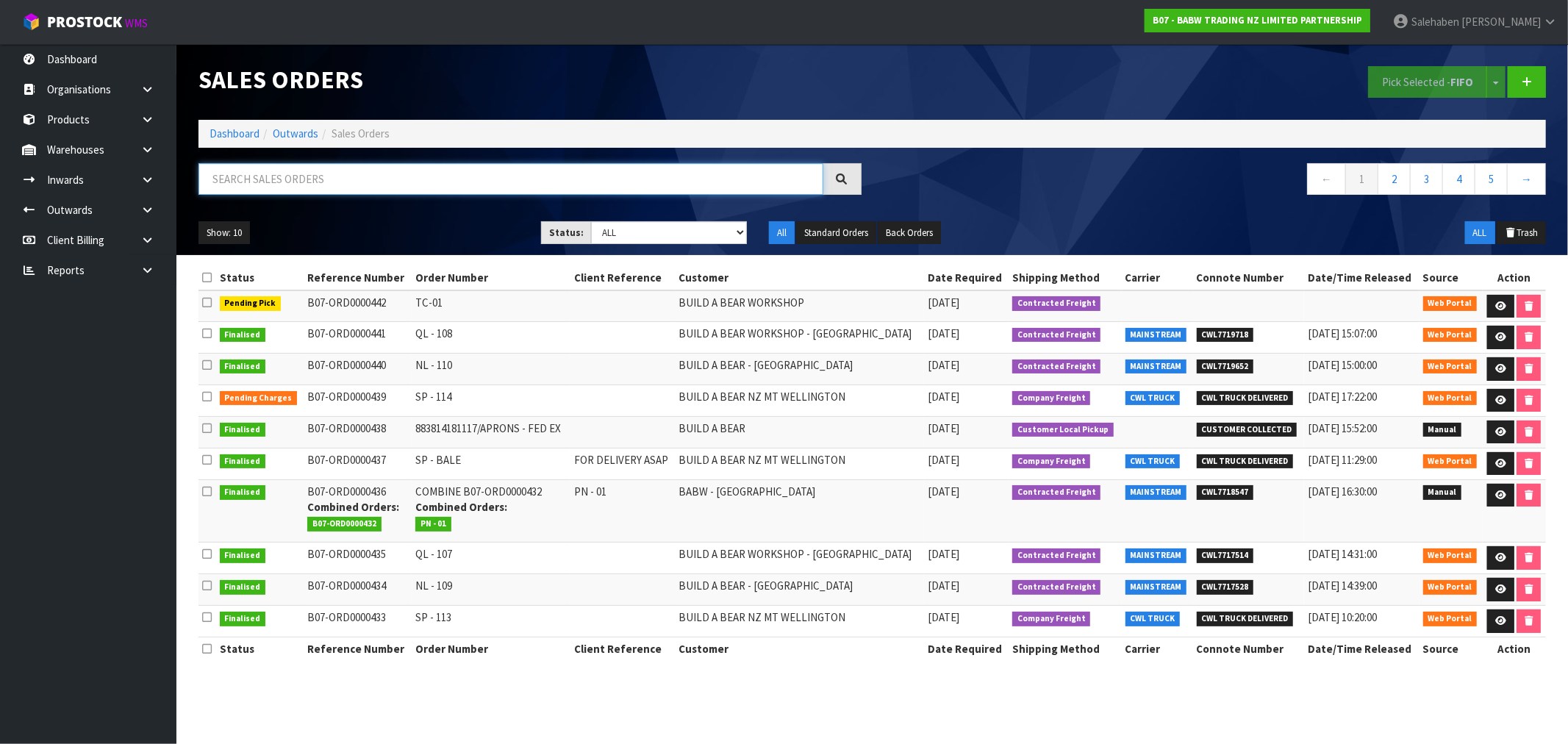
paste input "CWL7718547"
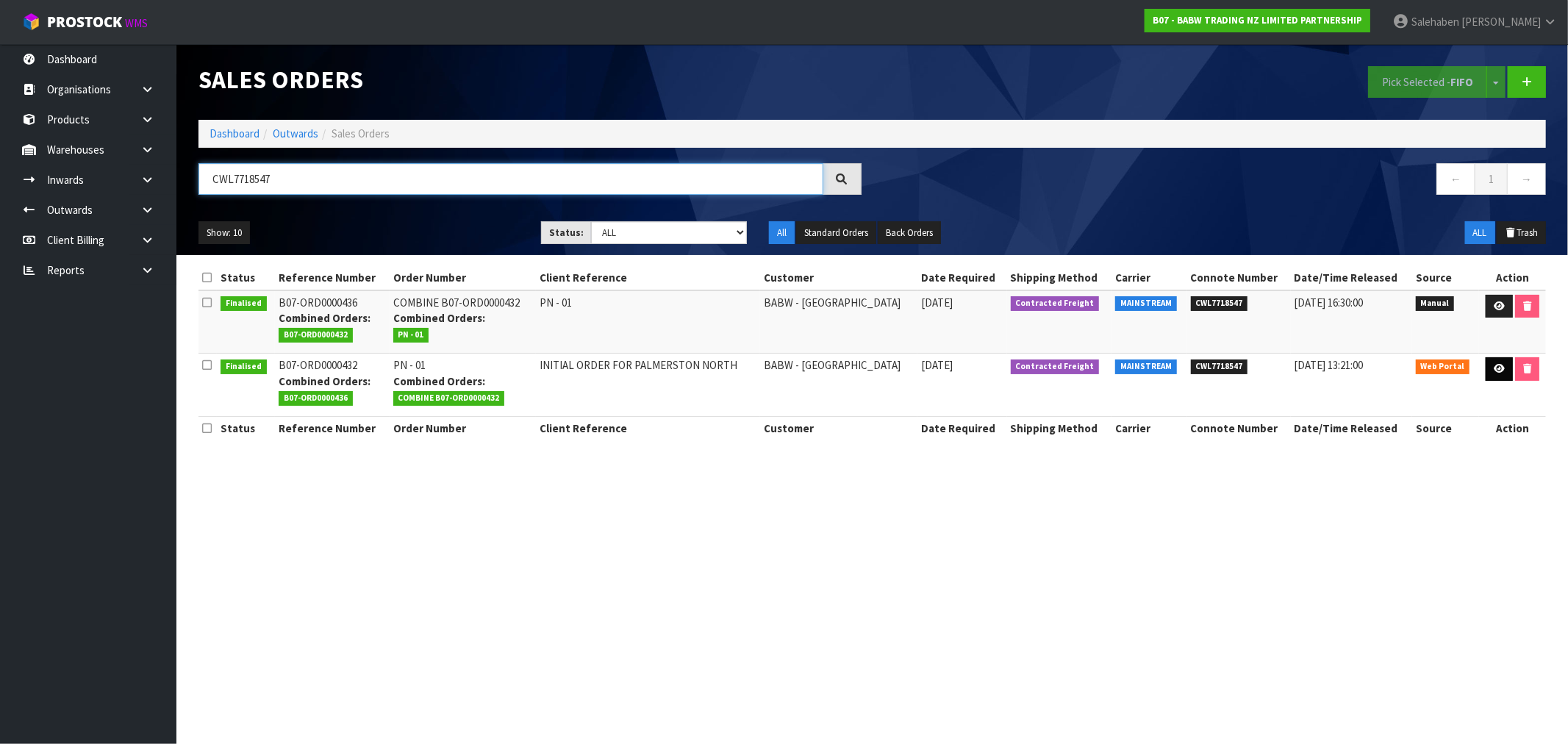
type input "CWL7718547"
click at [1504, 369] on link at bounding box center [1499, 369] width 28 height 23
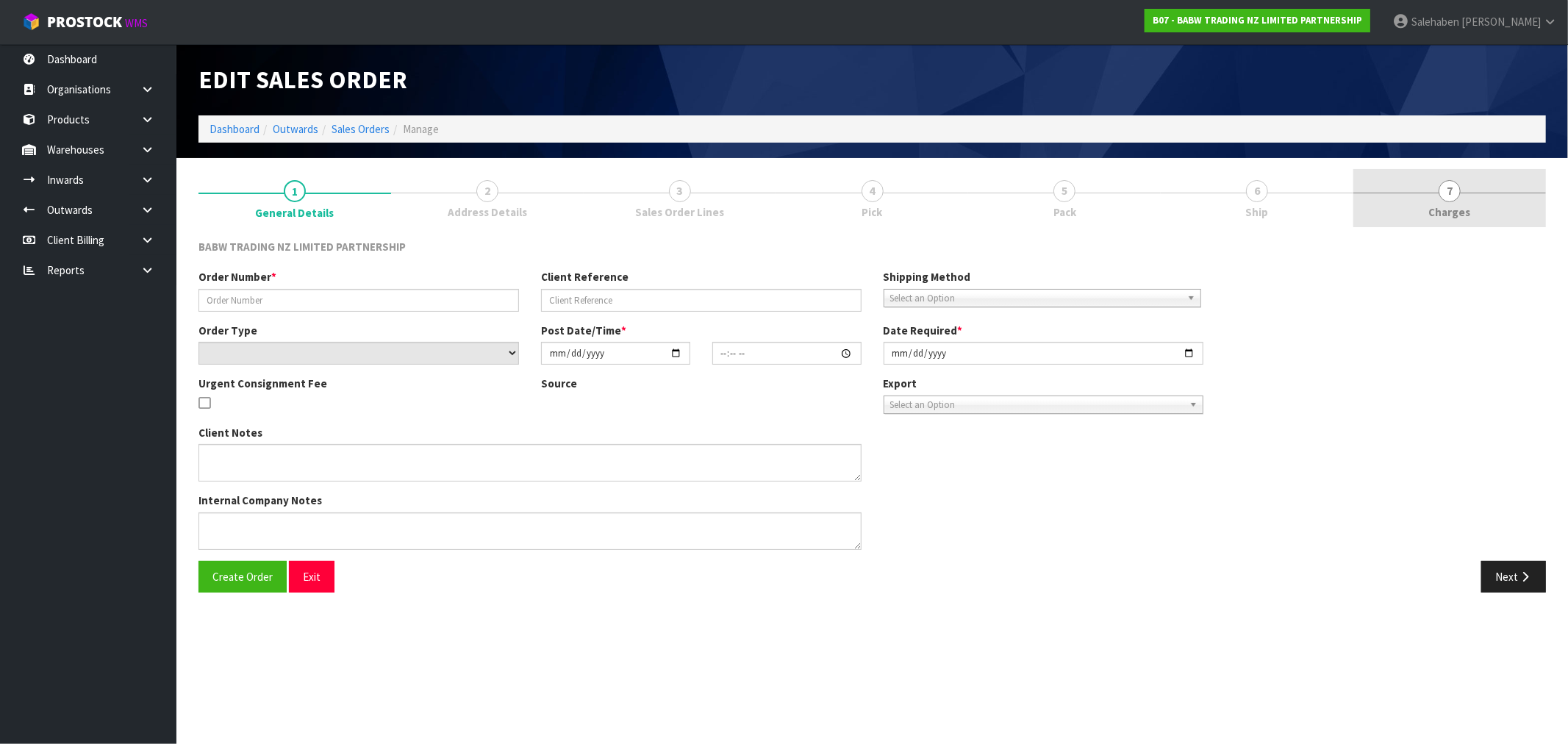
click at [1453, 209] on span "Charges" at bounding box center [1450, 212] width 42 height 16
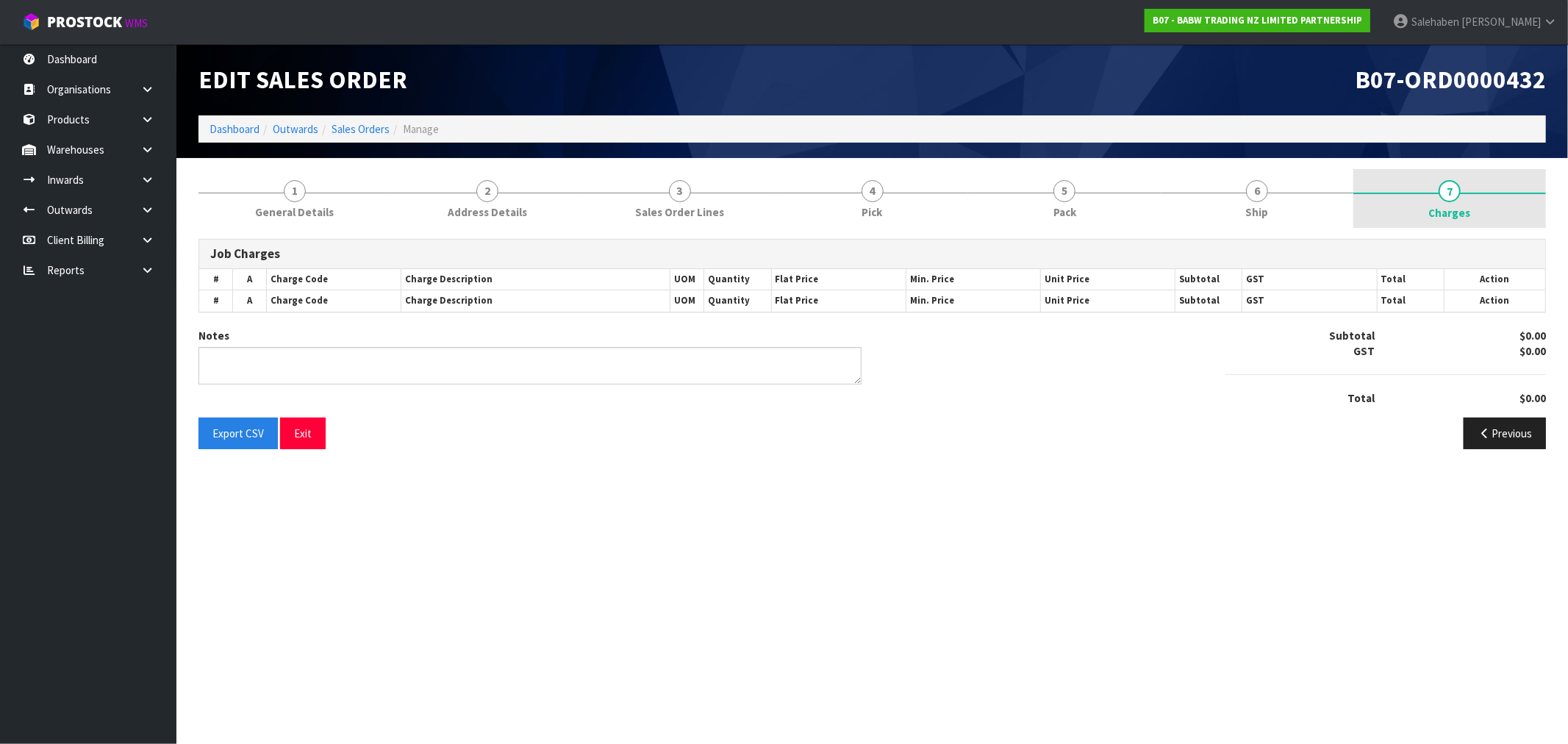
type textarea "TE ARAWA AKURANGI PH. [PHONE_NUMBER]"
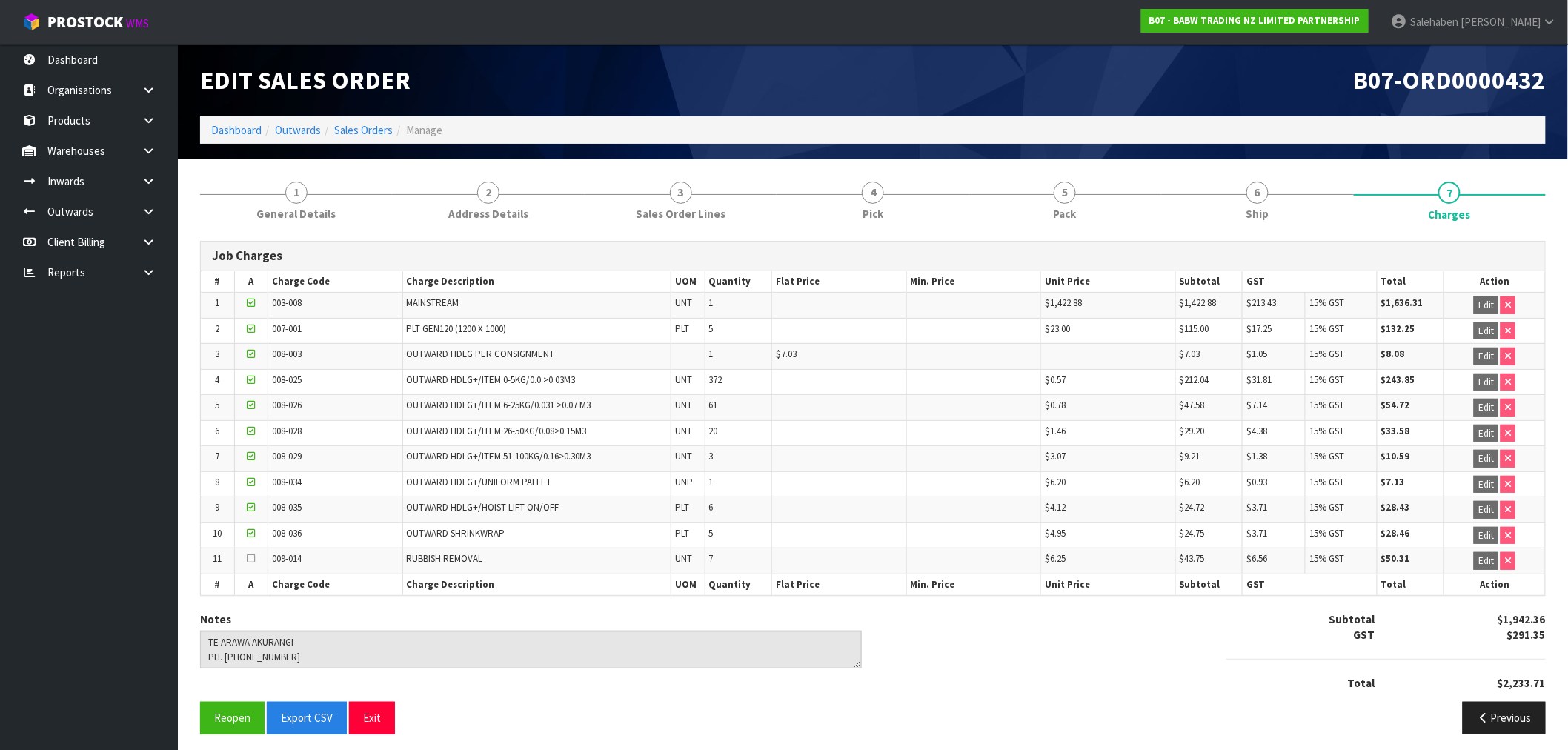
click at [238, 119] on ol "Dashboard Outwards Sales Orders Manage" at bounding box center [873, 130] width 1346 height 28
click at [240, 129] on link "Dashboard" at bounding box center [236, 130] width 50 height 14
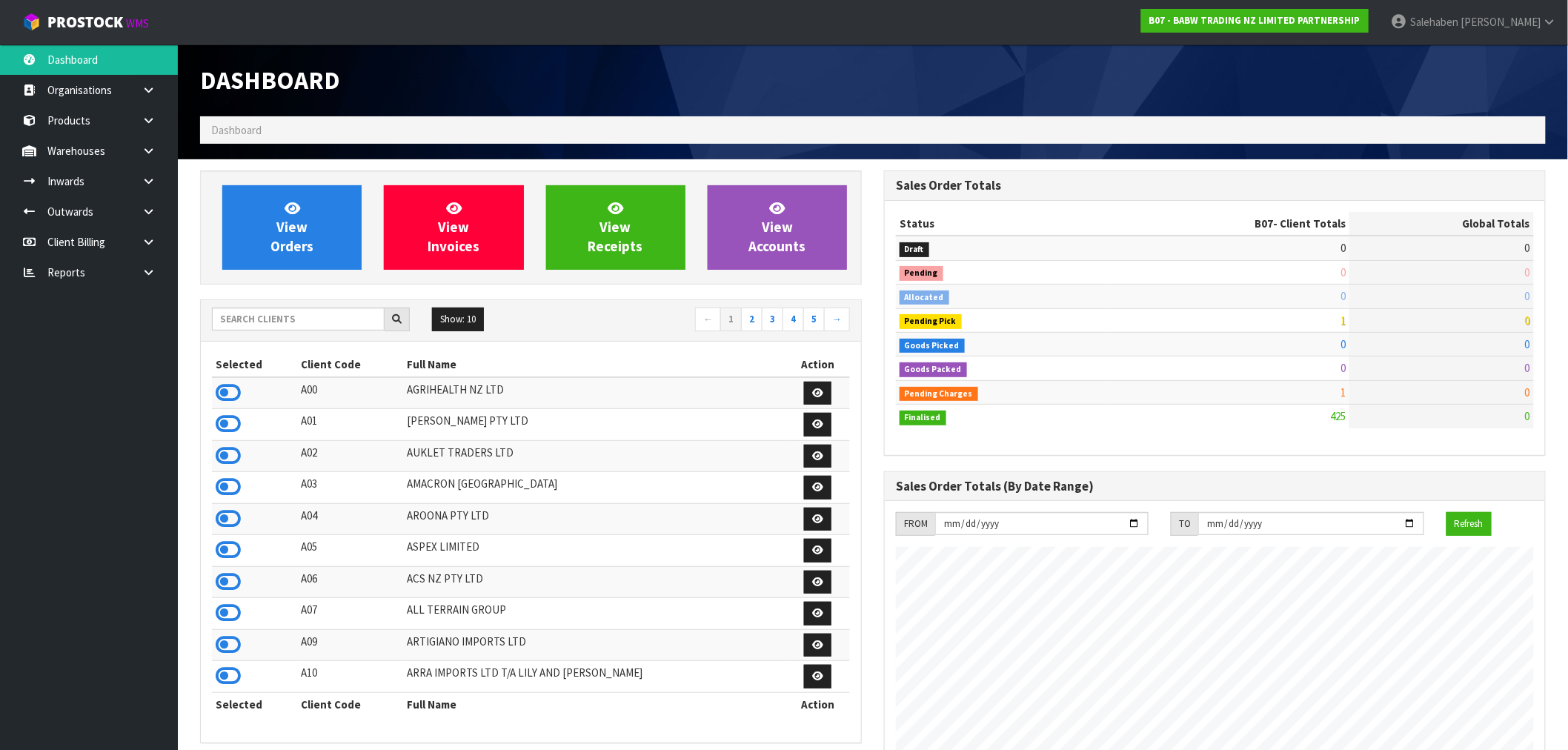
scroll to position [1122, 684]
click at [287, 320] on input "text" at bounding box center [298, 319] width 173 height 23
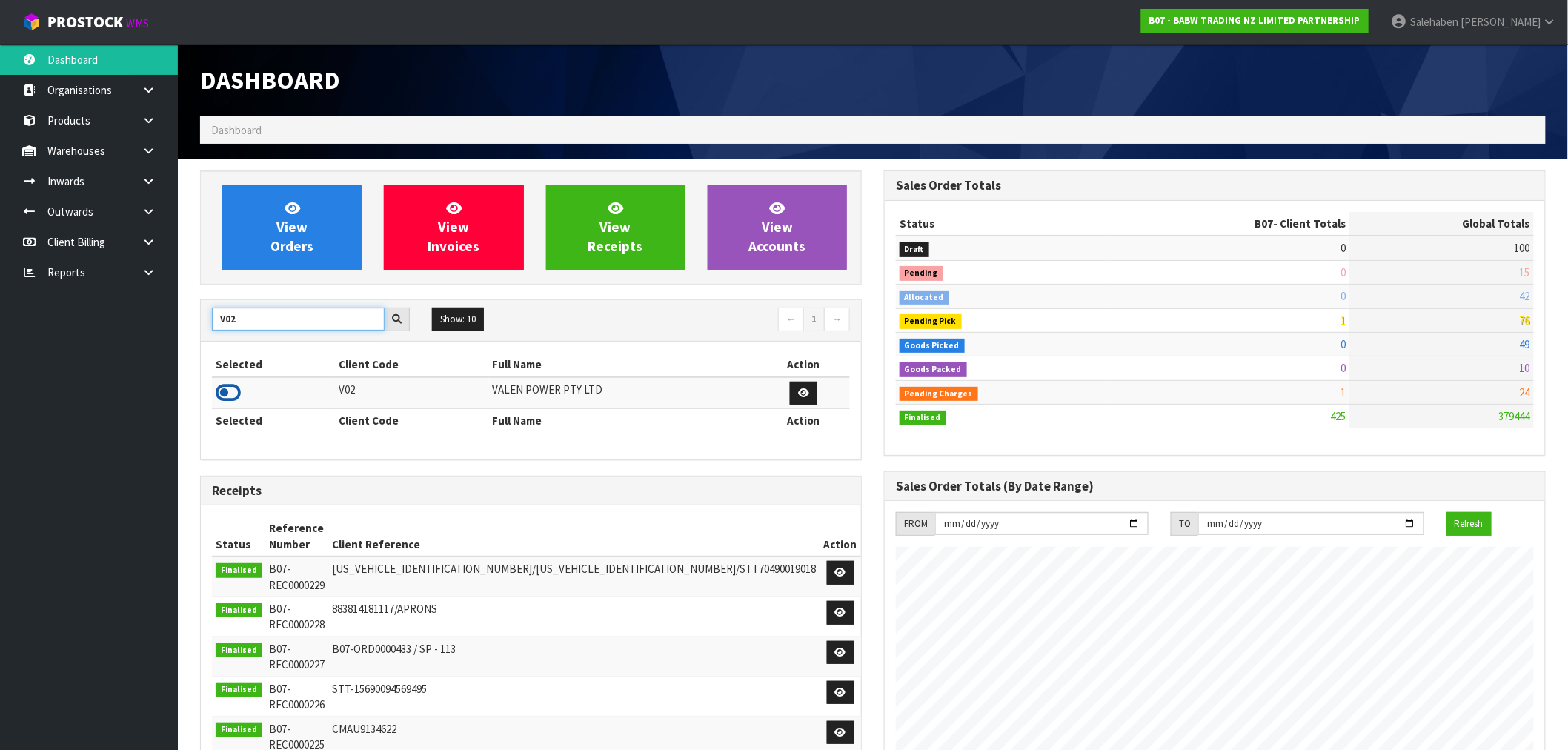
type input "V02"
click at [225, 391] on icon at bounding box center [227, 393] width 25 height 23
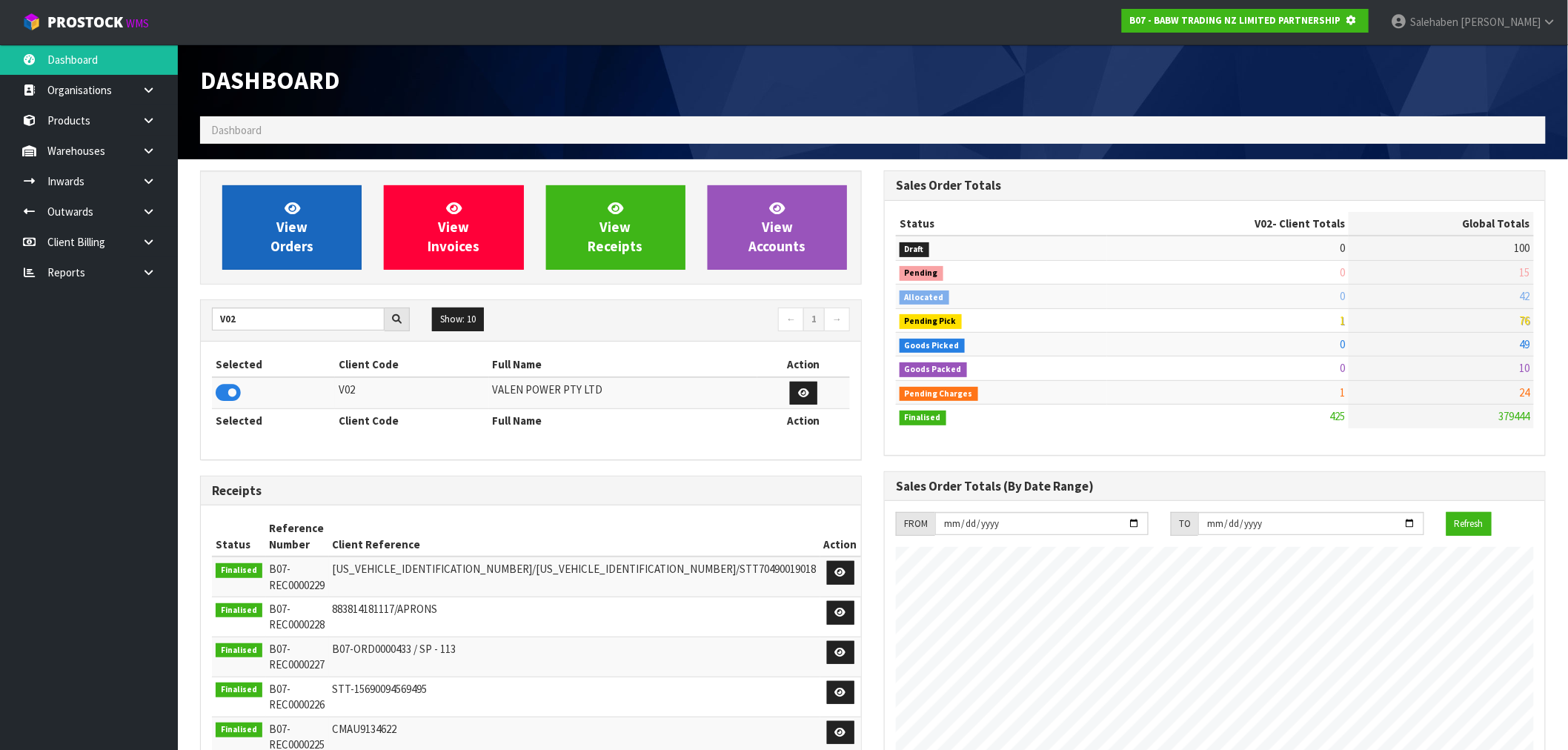
scroll to position [740158, 740535]
click at [280, 247] on span "View Orders" at bounding box center [293, 227] width 43 height 56
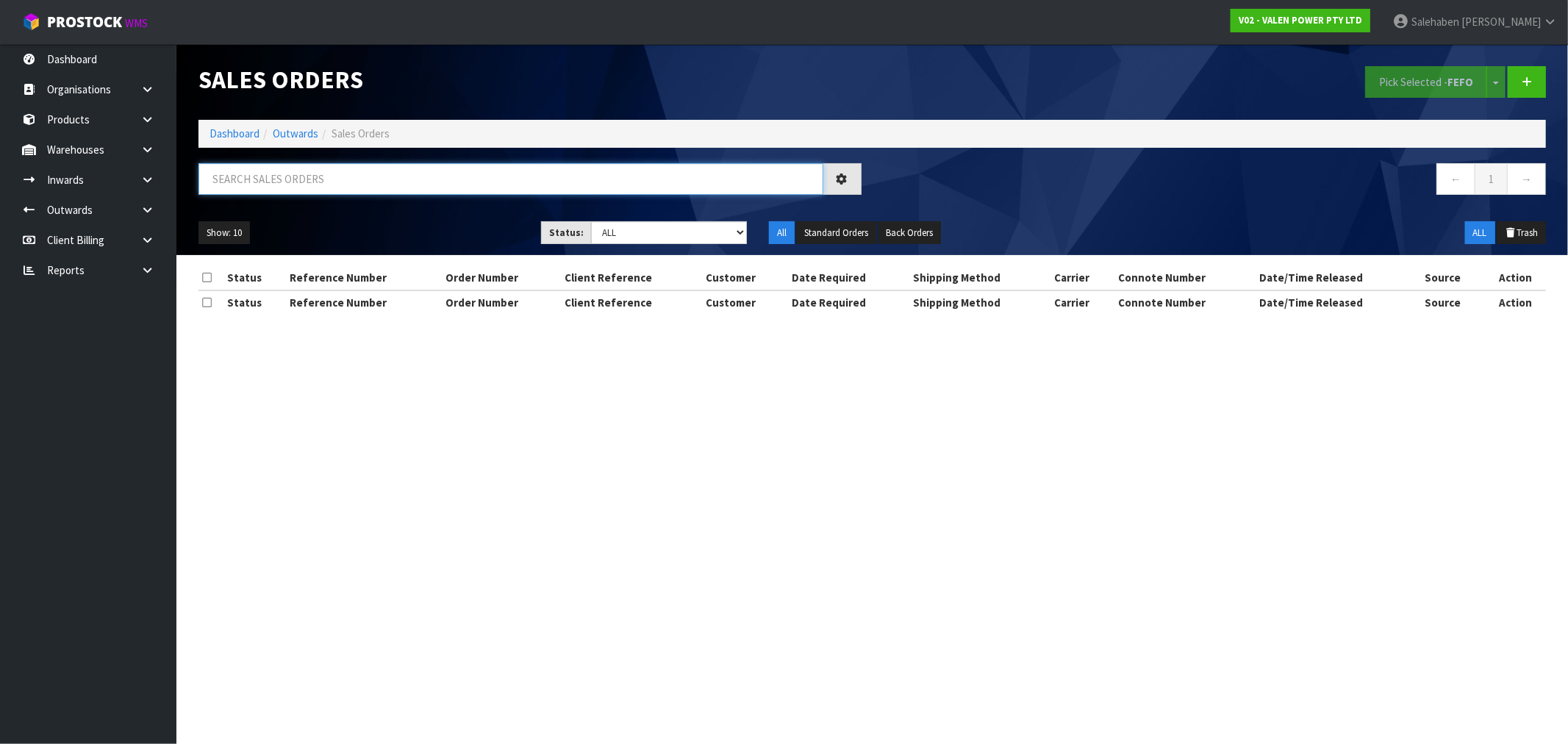
click at [360, 173] on input "text" at bounding box center [511, 179] width 625 height 32
paste input "CWL7718939"
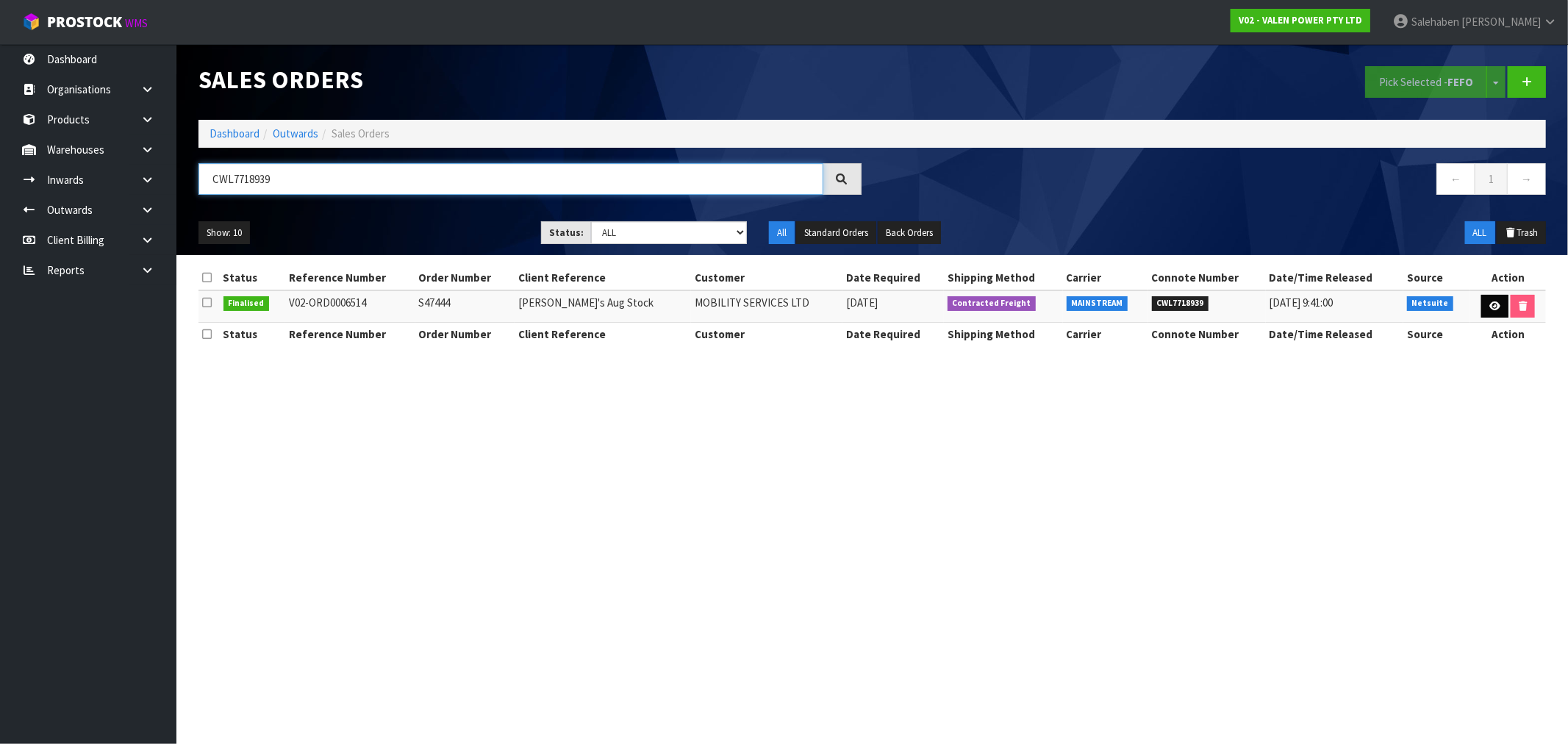
type input "CWL7718939"
click at [1497, 304] on link at bounding box center [1495, 306] width 28 height 23
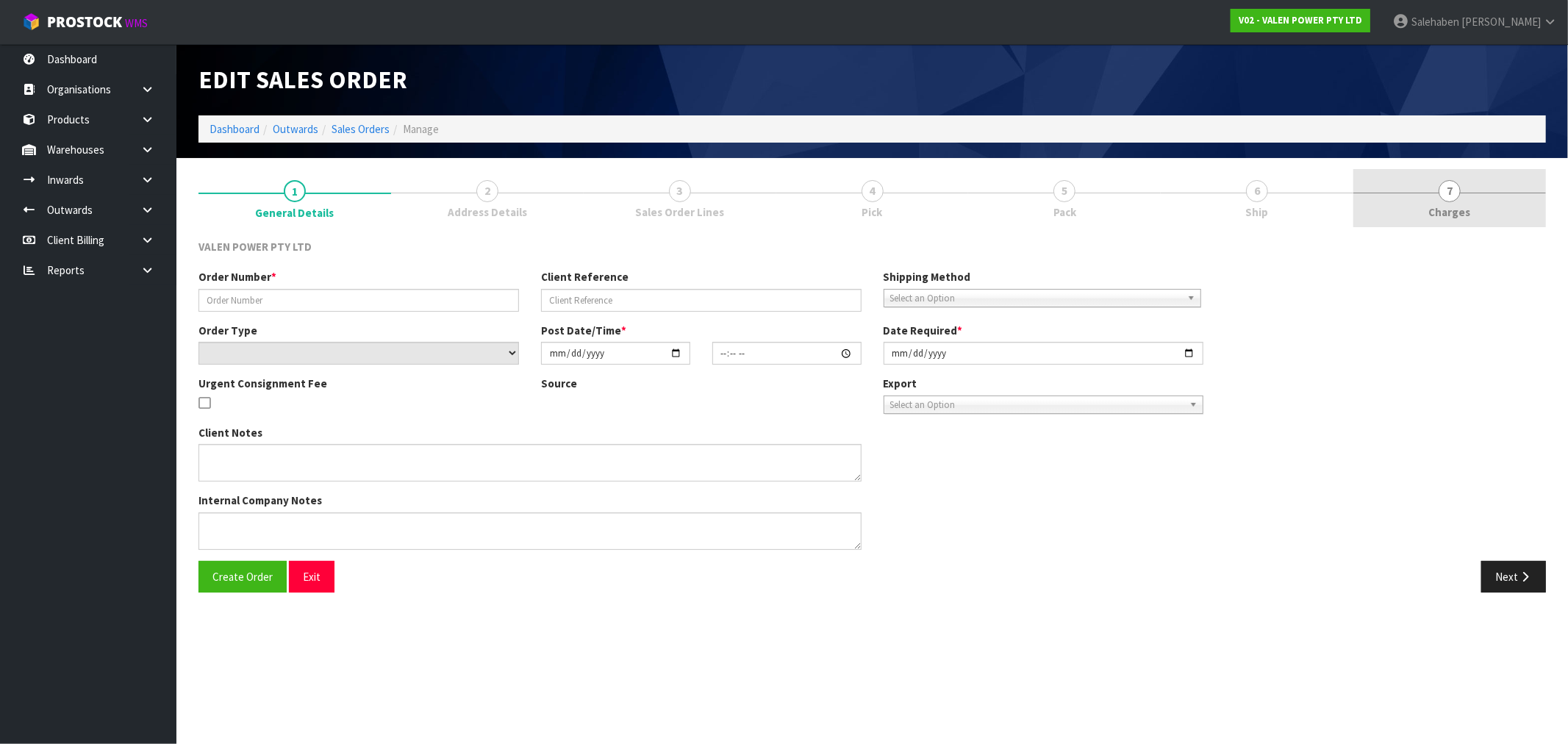
type input "S47444"
type input "[PERSON_NAME]'s Aug Stock"
select select "number:0"
type input "[DATE]"
type input "12:30:08.000"
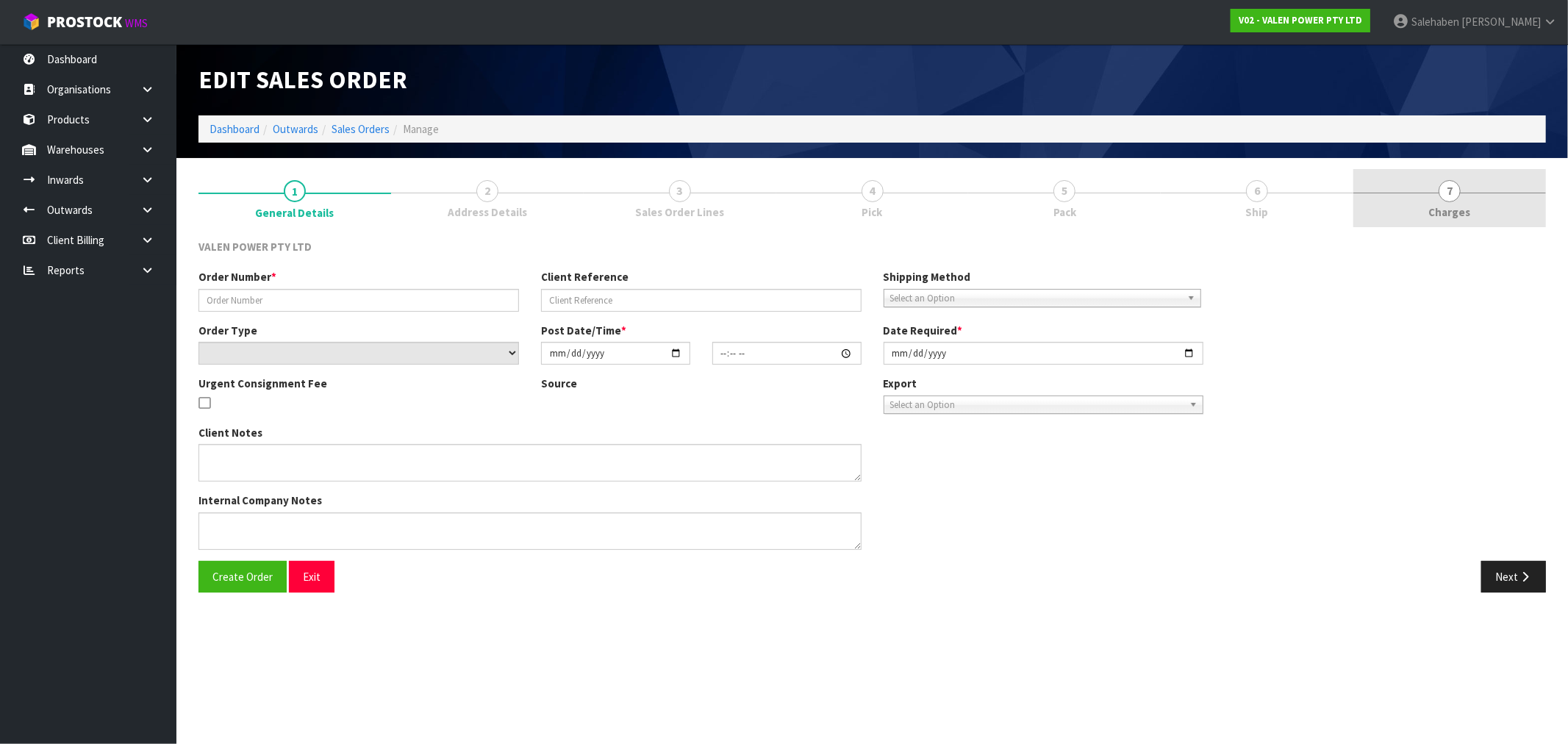
type input "[DATE]"
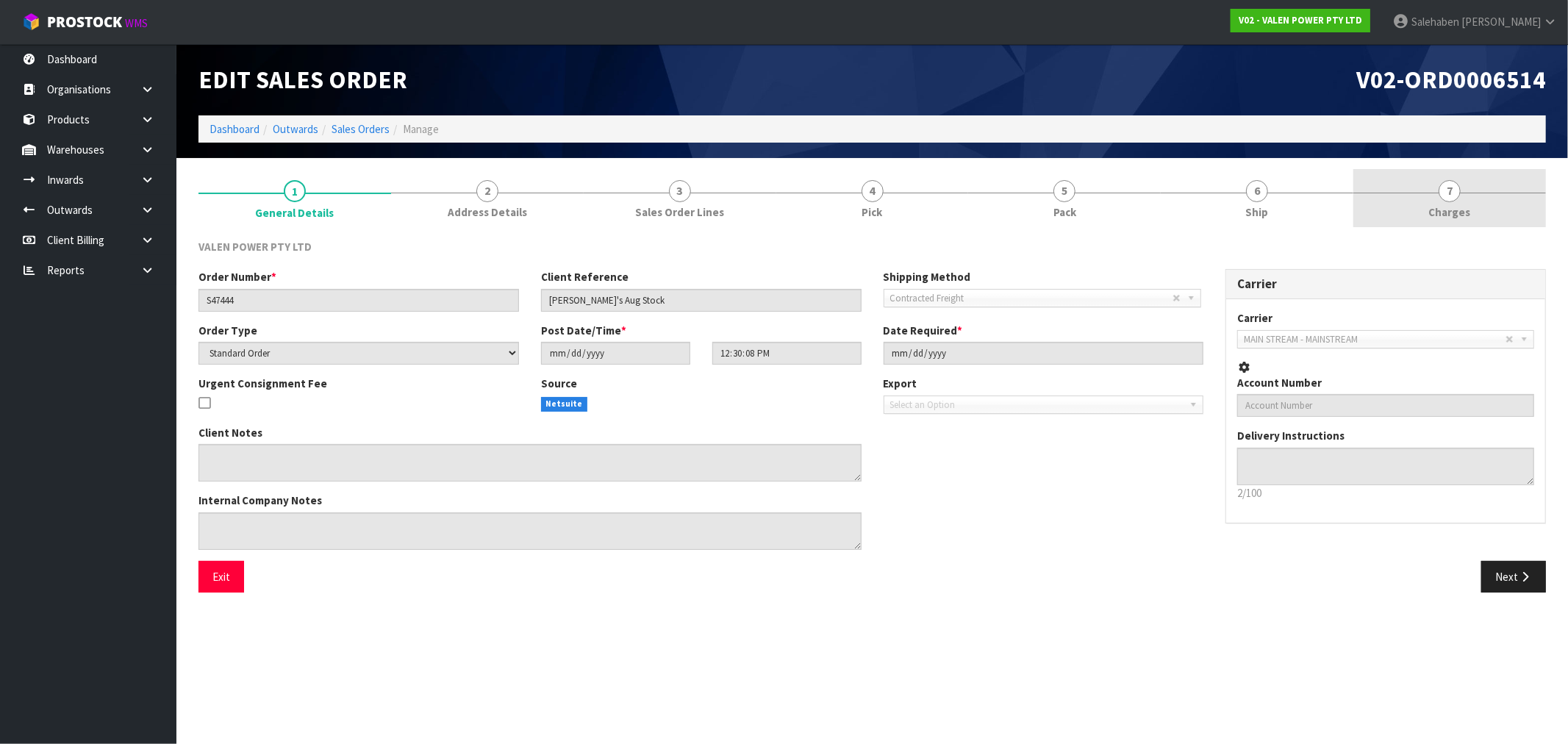
click at [1449, 211] on span "Charges" at bounding box center [1450, 212] width 42 height 16
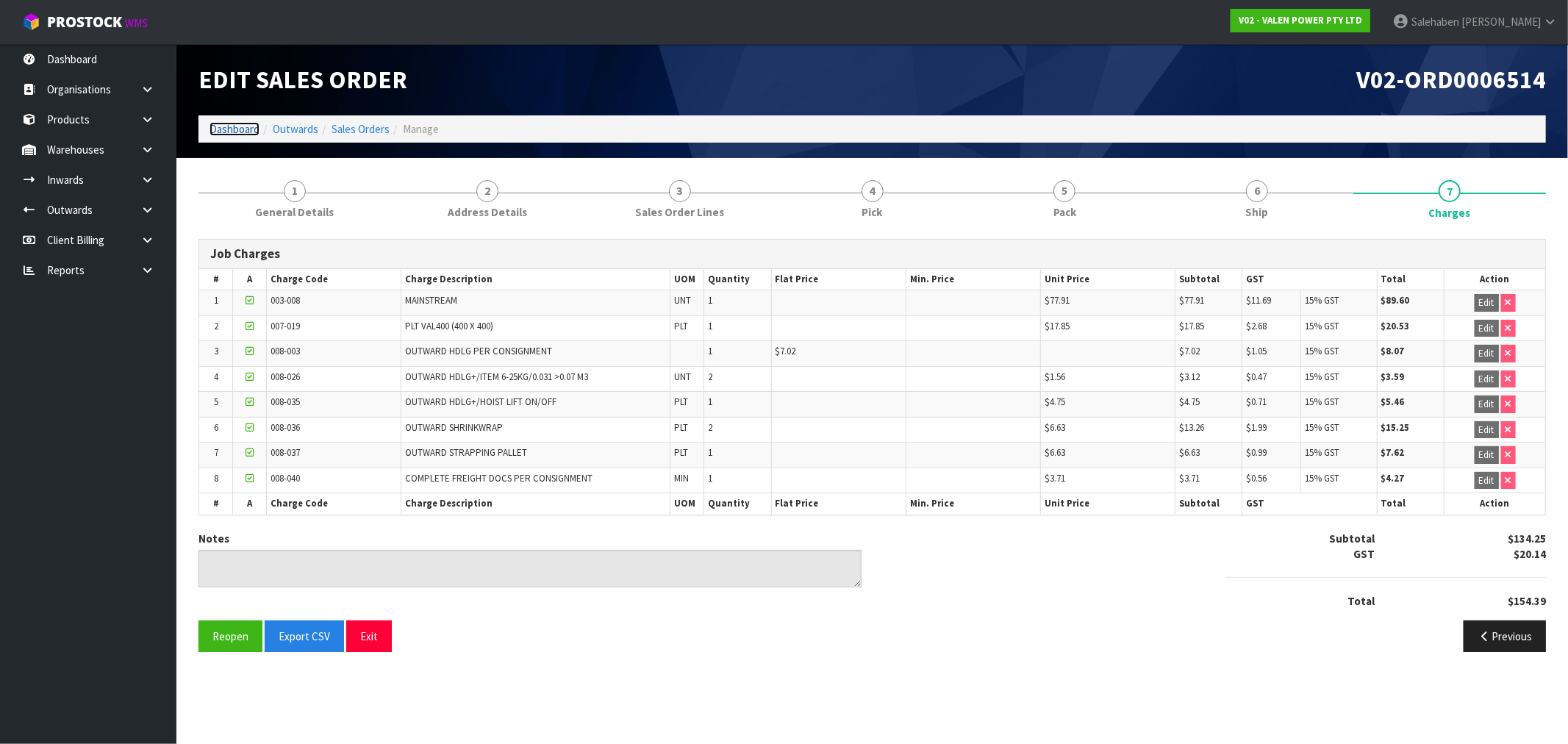
click at [232, 122] on link "Dashboard" at bounding box center [234, 129] width 50 height 14
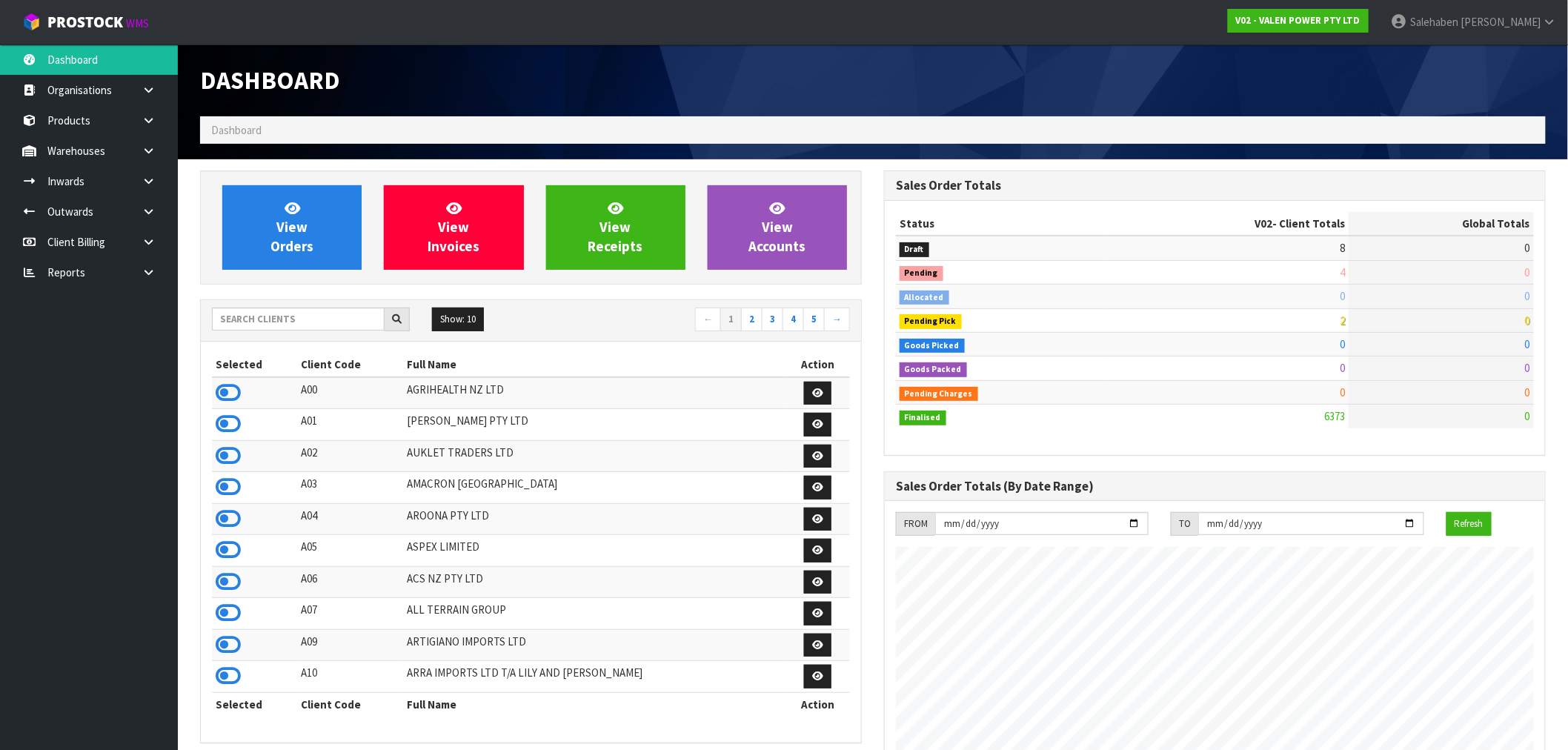
scroll to position [1122, 684]
click at [234, 319] on input "text" at bounding box center [298, 319] width 173 height 23
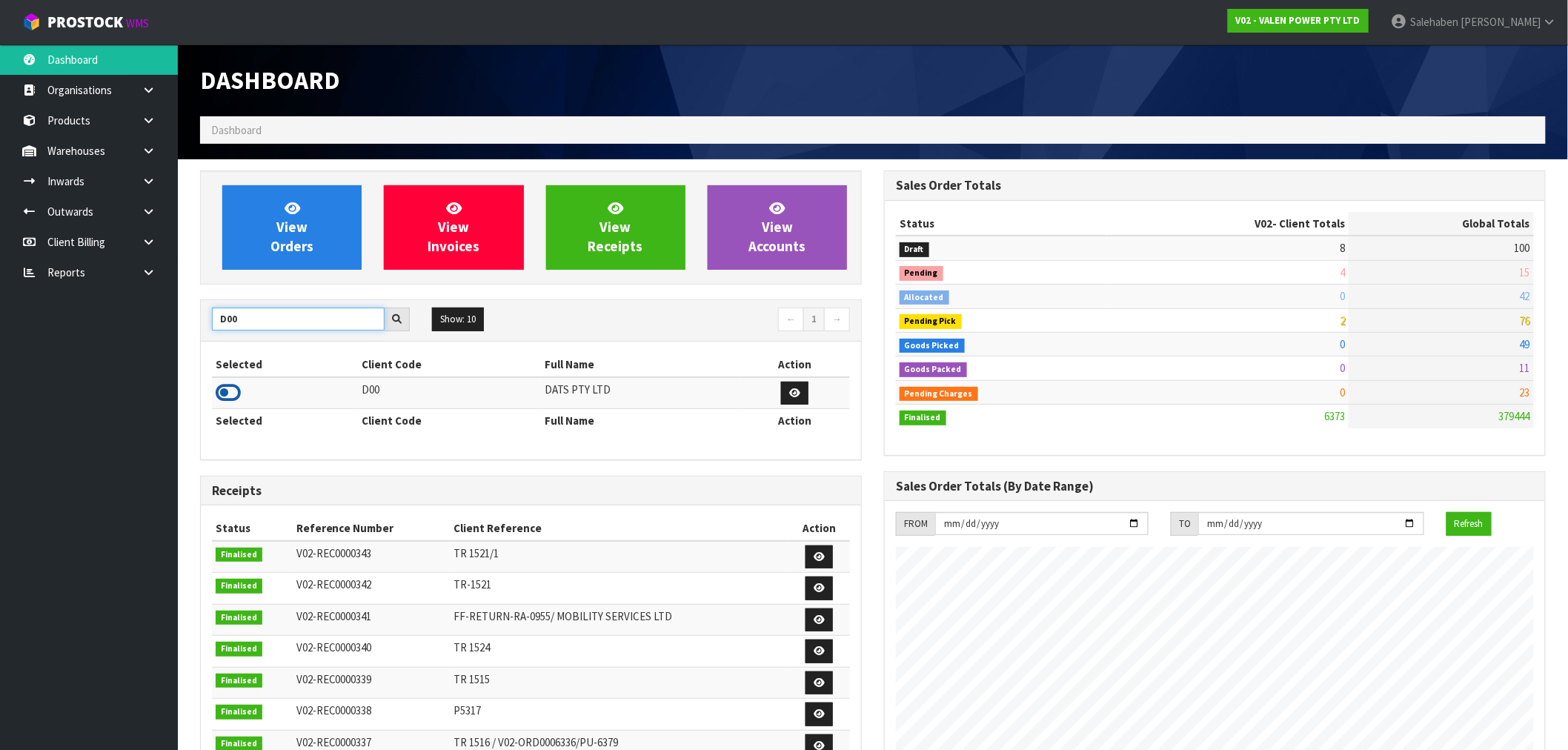
type input "D00"
drag, startPoint x: 235, startPoint y: 390, endPoint x: 271, endPoint y: 286, distance: 110.1
click at [235, 390] on icon at bounding box center [227, 393] width 25 height 23
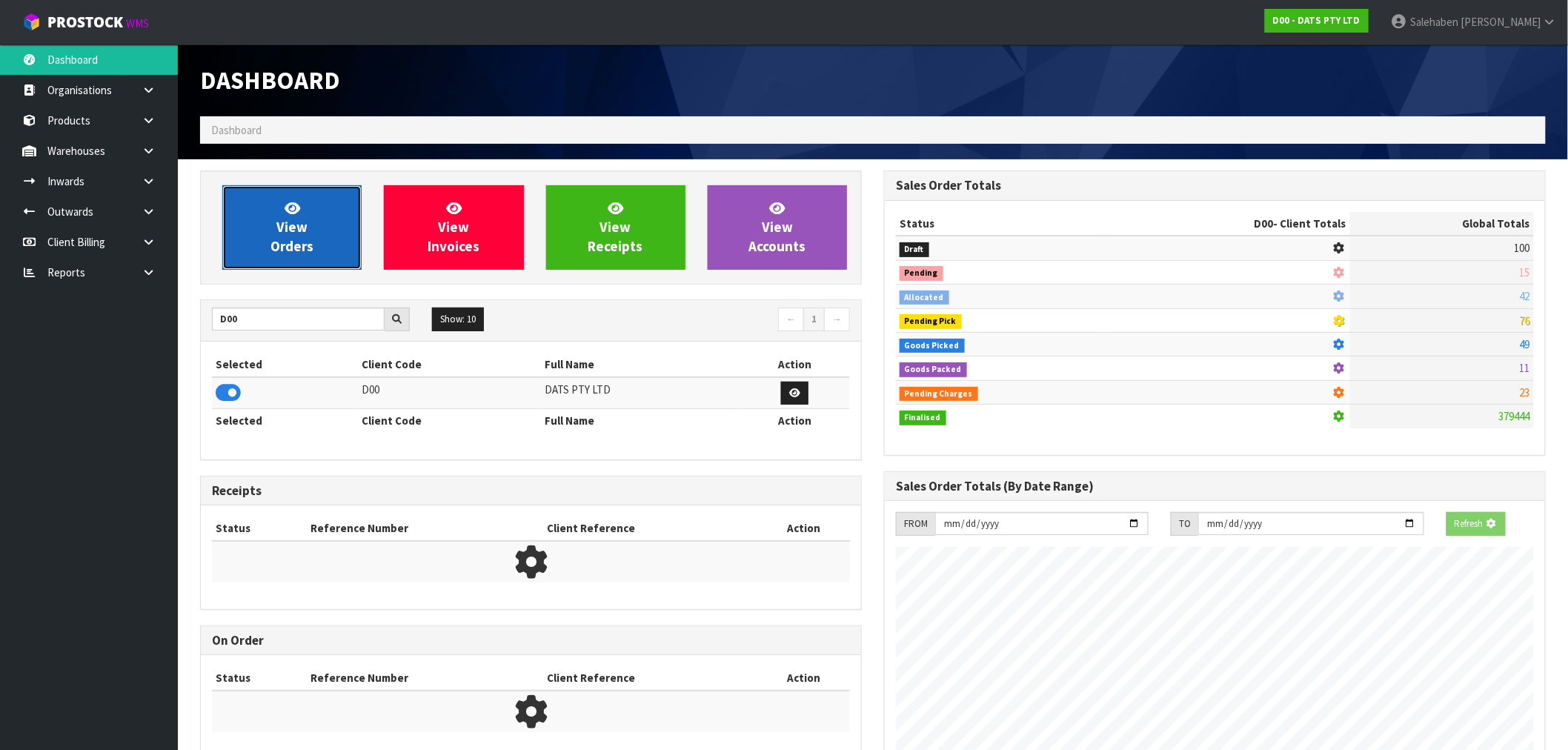
scroll to position [740158, 740535]
click at [289, 245] on span "View Orders" at bounding box center [293, 227] width 43 height 56
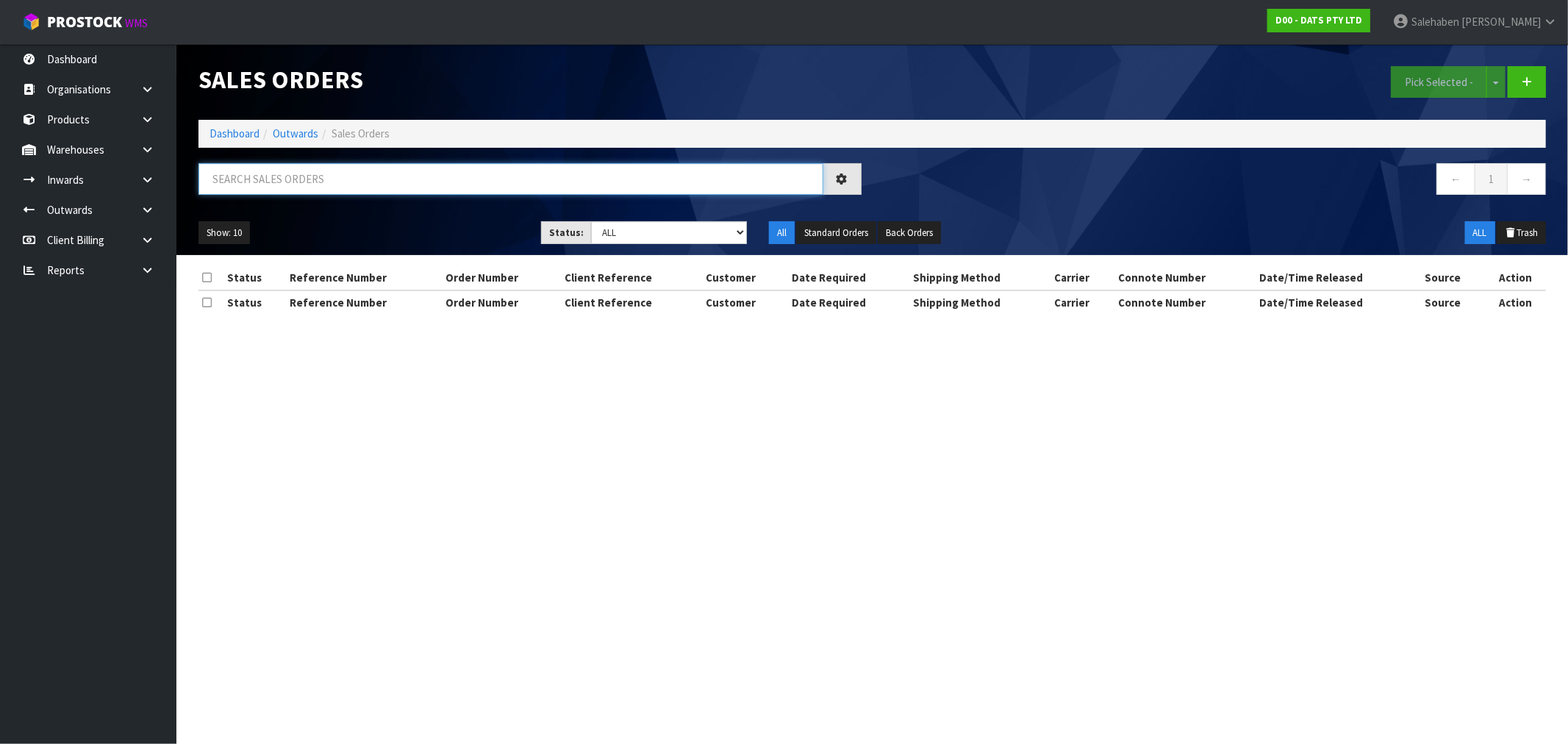
click at [407, 178] on input "text" at bounding box center [511, 179] width 625 height 32
paste input "CWL7718952"
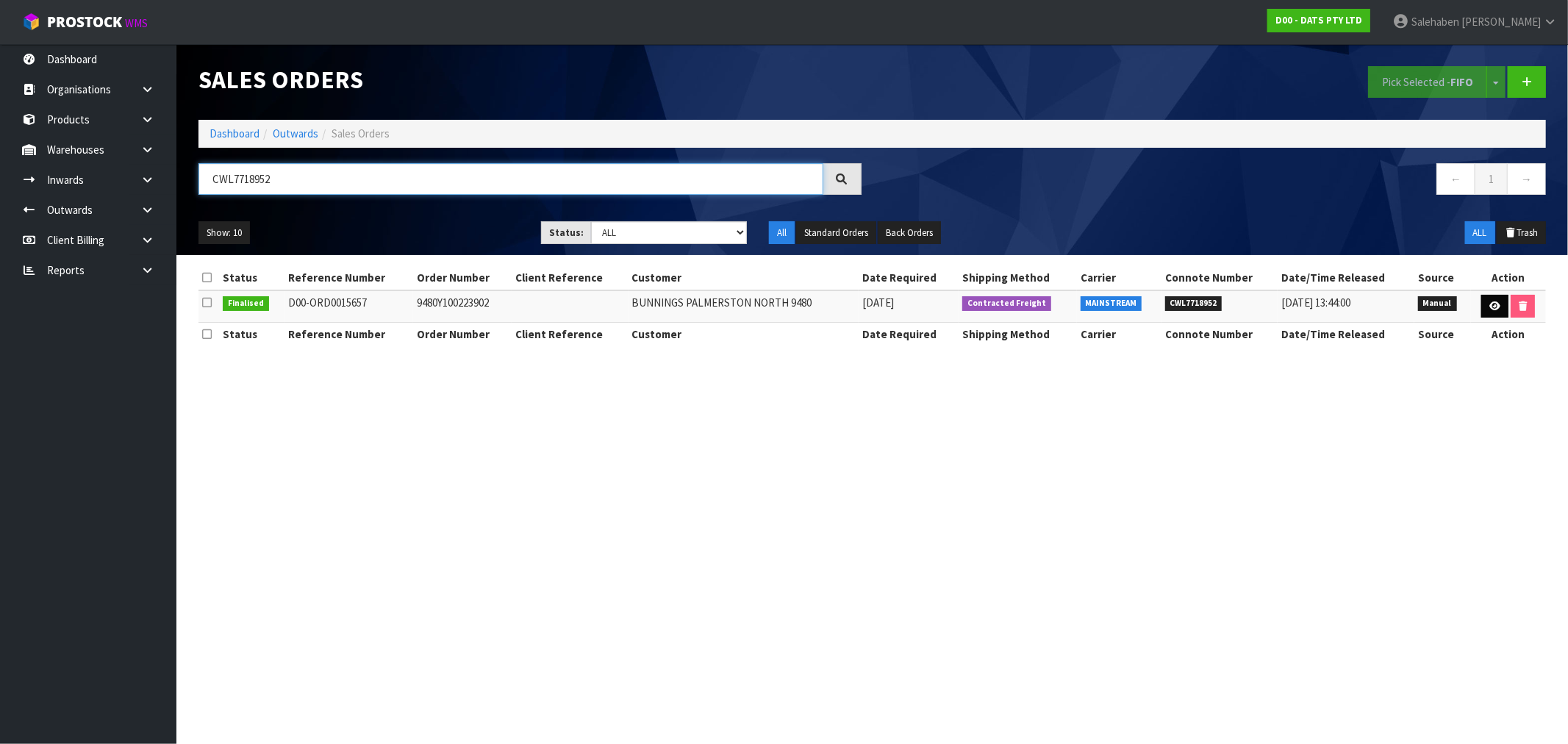
type input "CWL7718952"
click at [1496, 304] on icon at bounding box center [1495, 306] width 11 height 9
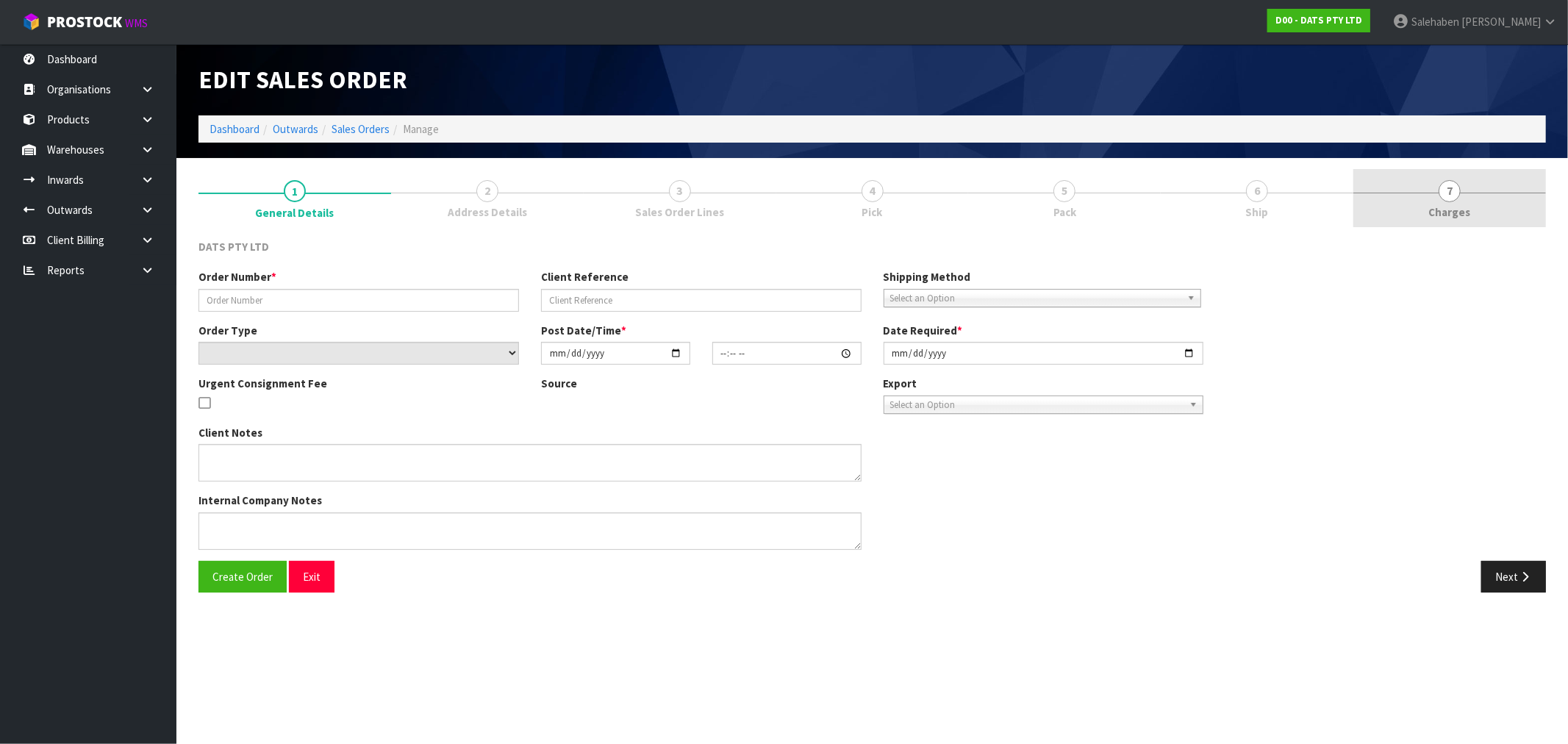
click at [1441, 199] on link "7 [GEOGRAPHIC_DATA]" at bounding box center [1450, 197] width 193 height 58
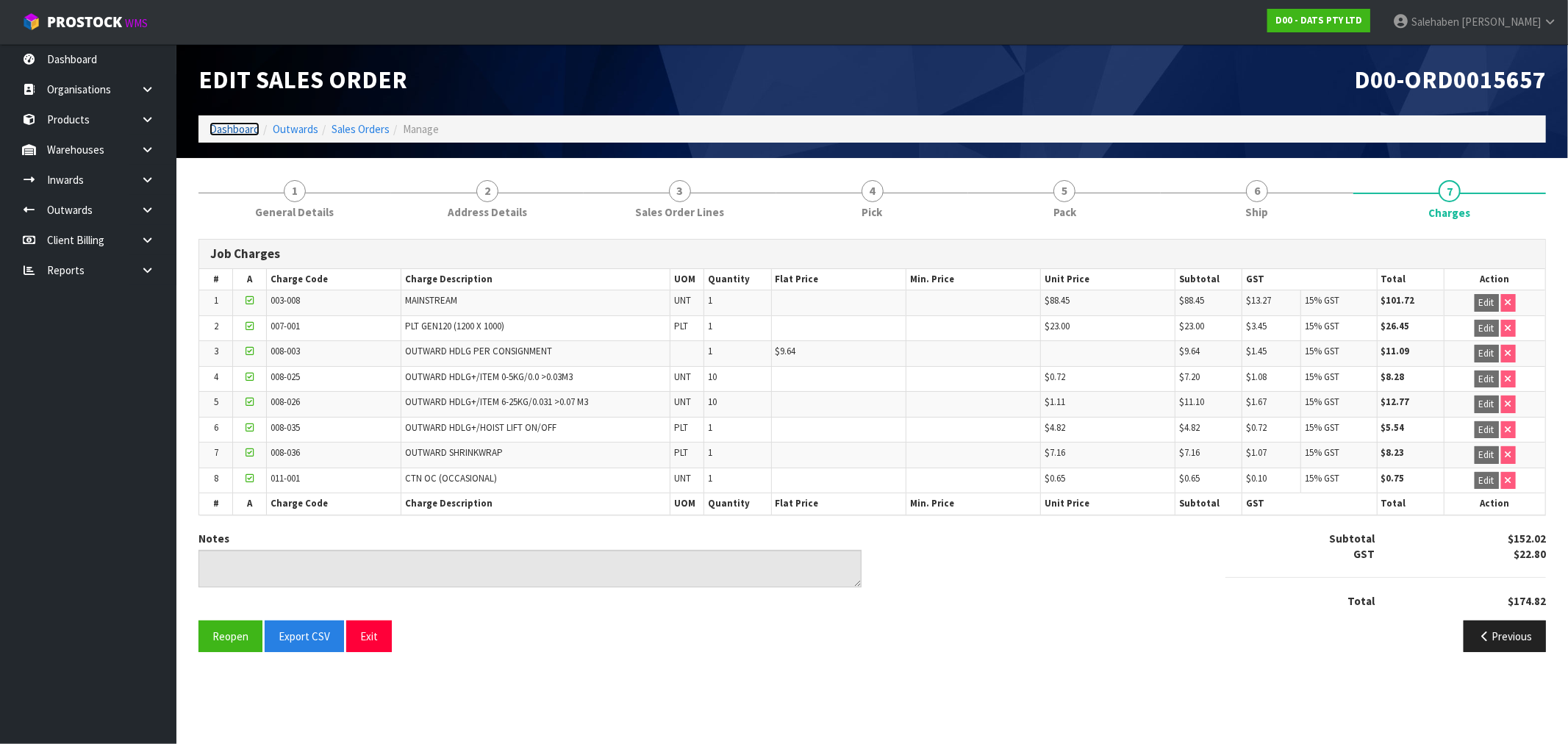
click at [219, 128] on link "Dashboard" at bounding box center [234, 129] width 50 height 14
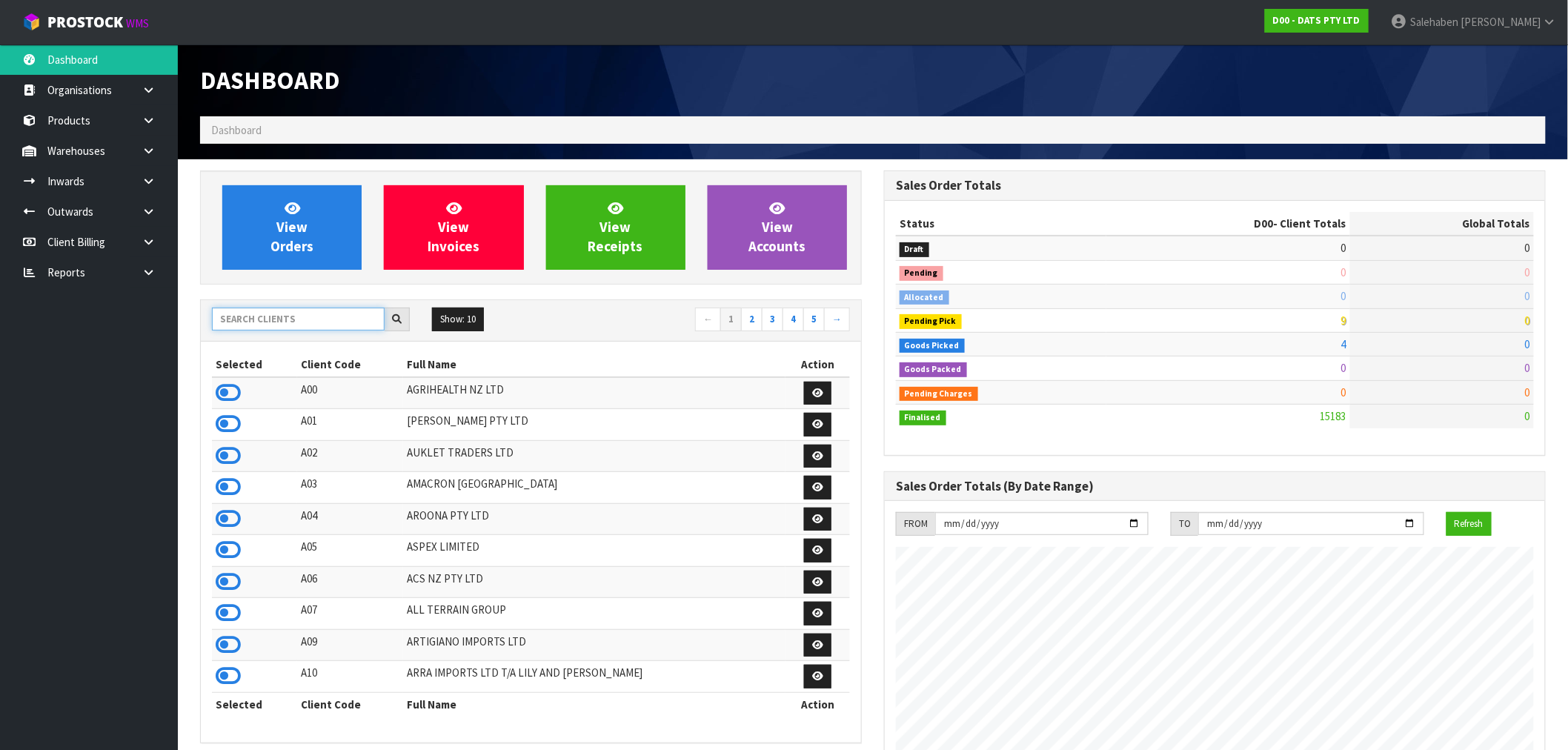
scroll to position [924, 684]
click at [235, 312] on input "text" at bounding box center [298, 319] width 173 height 23
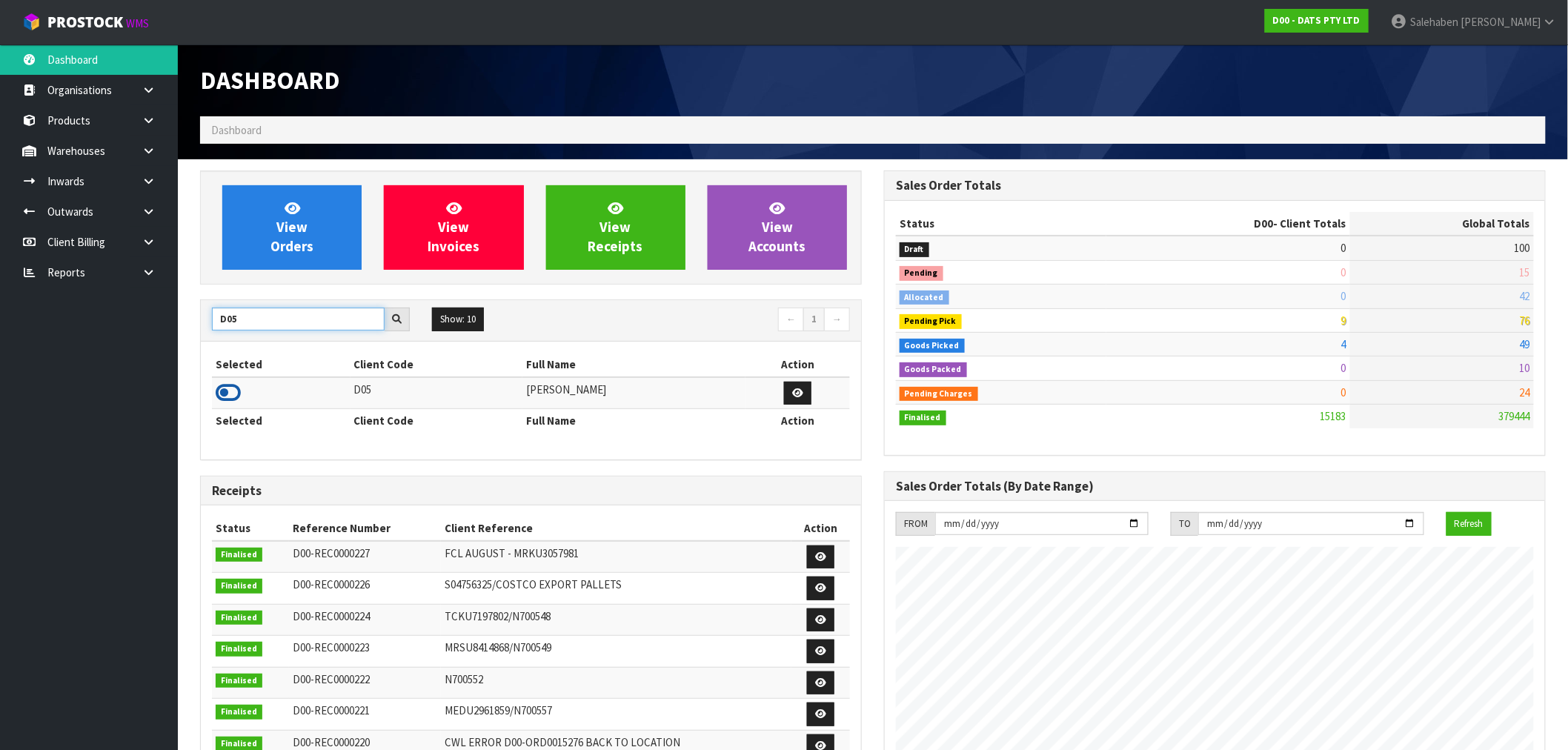
type input "D05"
click at [222, 384] on icon at bounding box center [227, 393] width 25 height 23
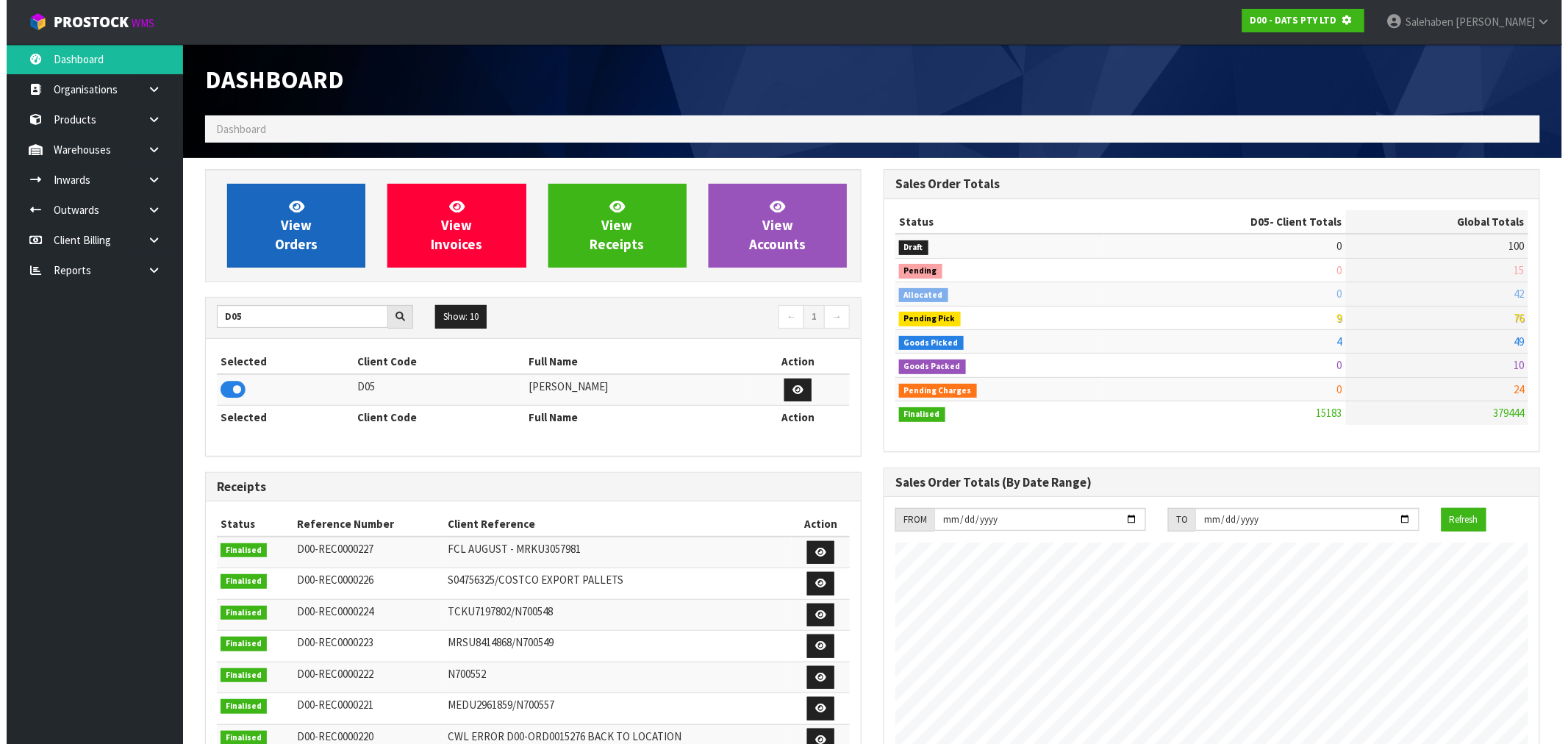
scroll to position [734237, 734435]
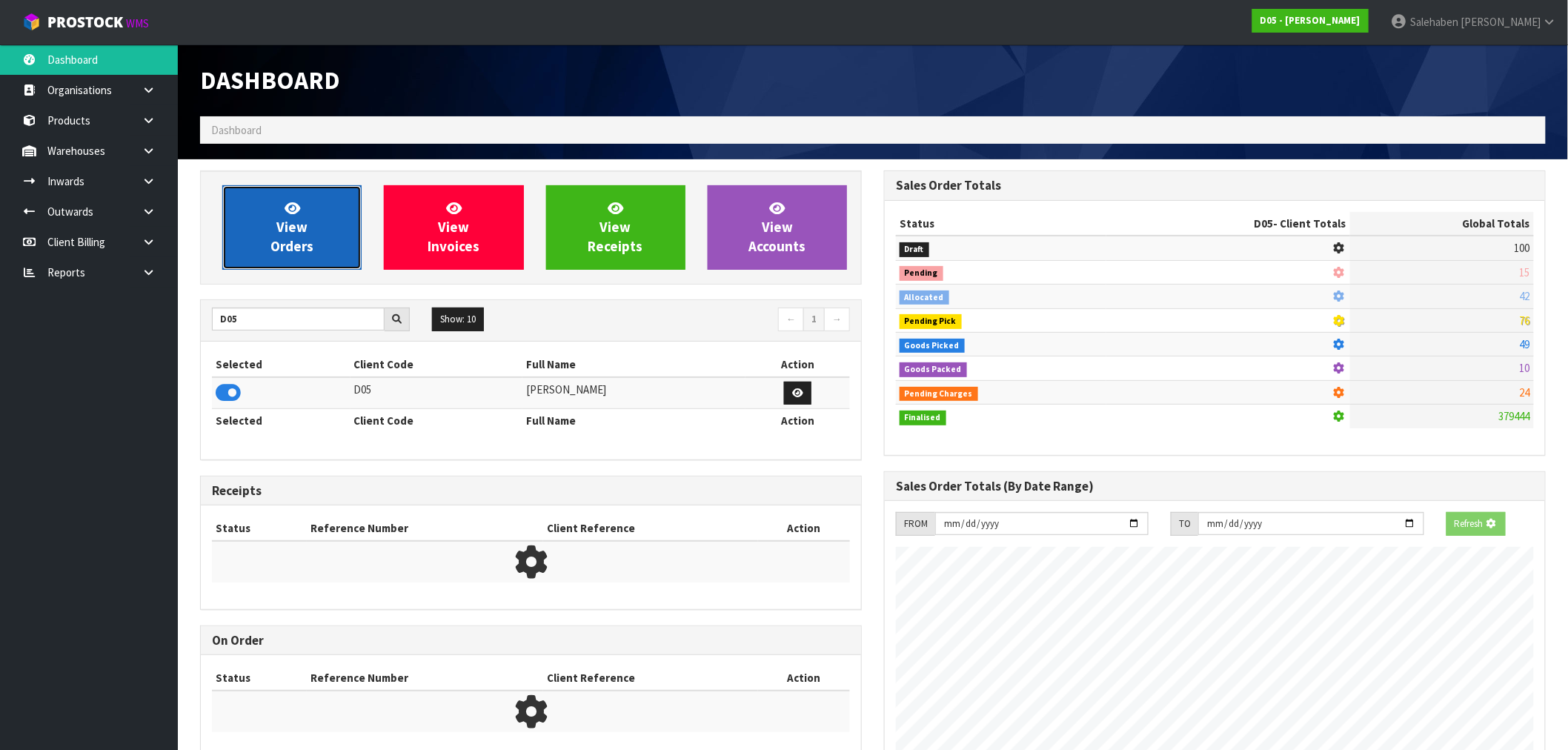
click at [300, 243] on span "View Orders" at bounding box center [293, 227] width 43 height 56
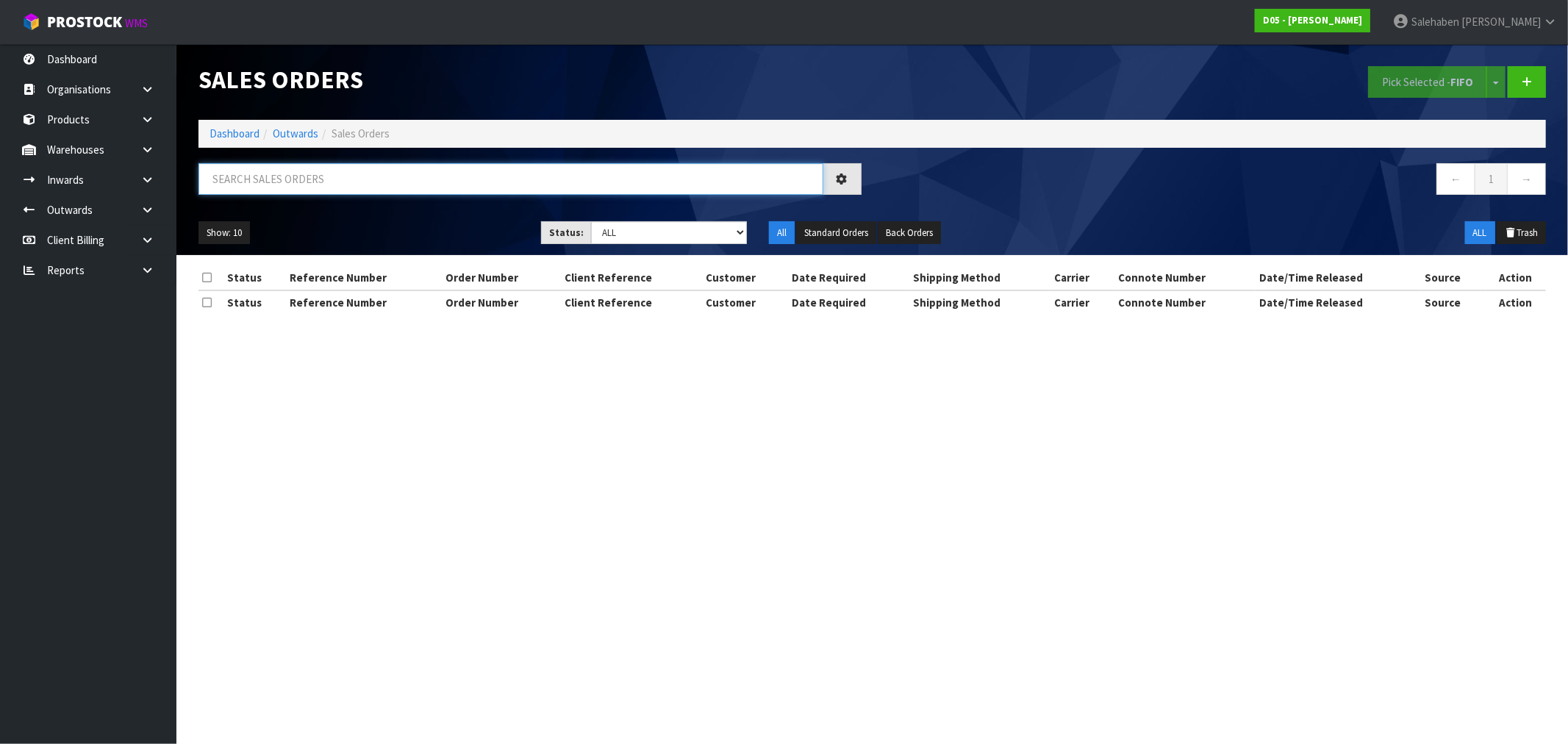
click at [392, 179] on input "text" at bounding box center [511, 179] width 625 height 32
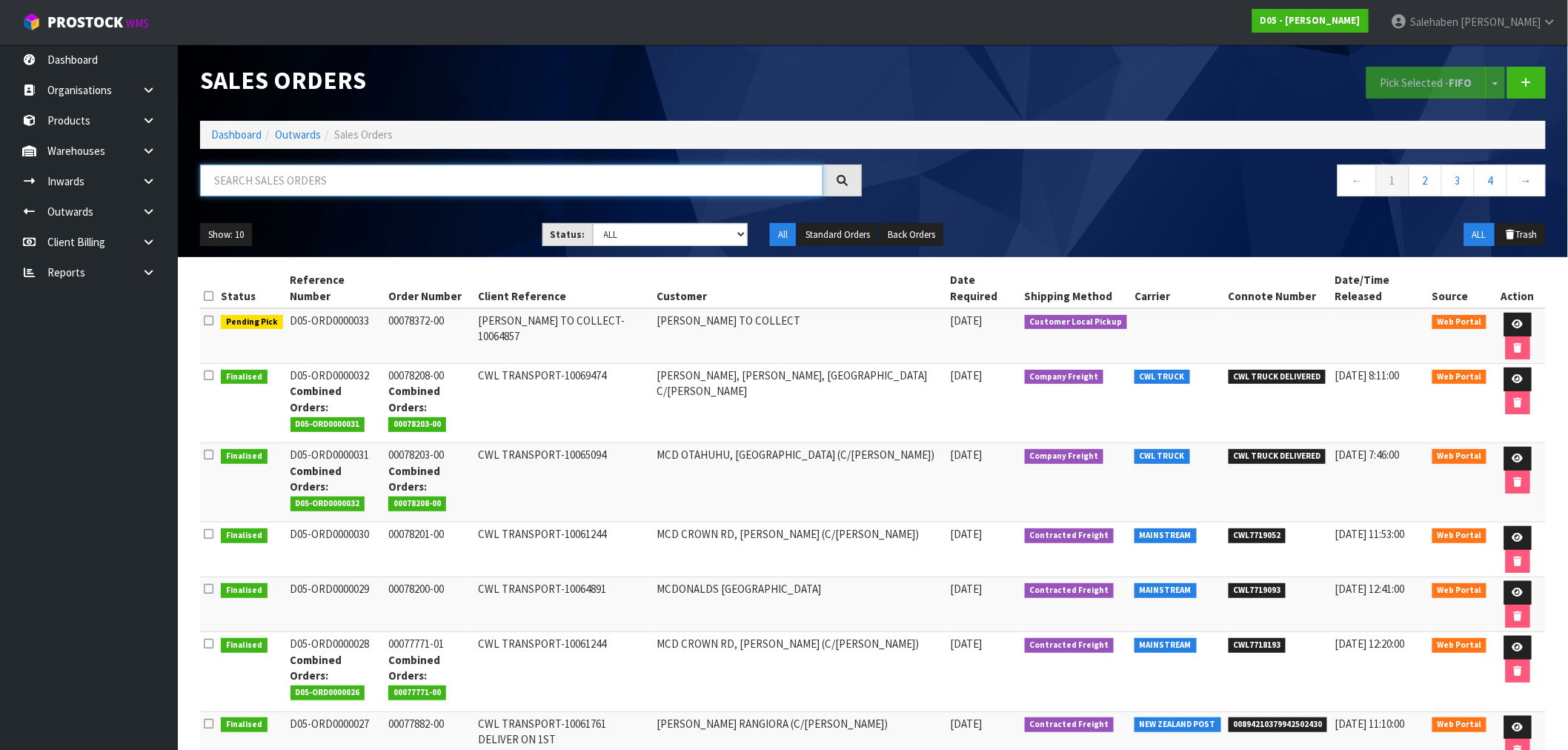
paste input "CWL7719052"
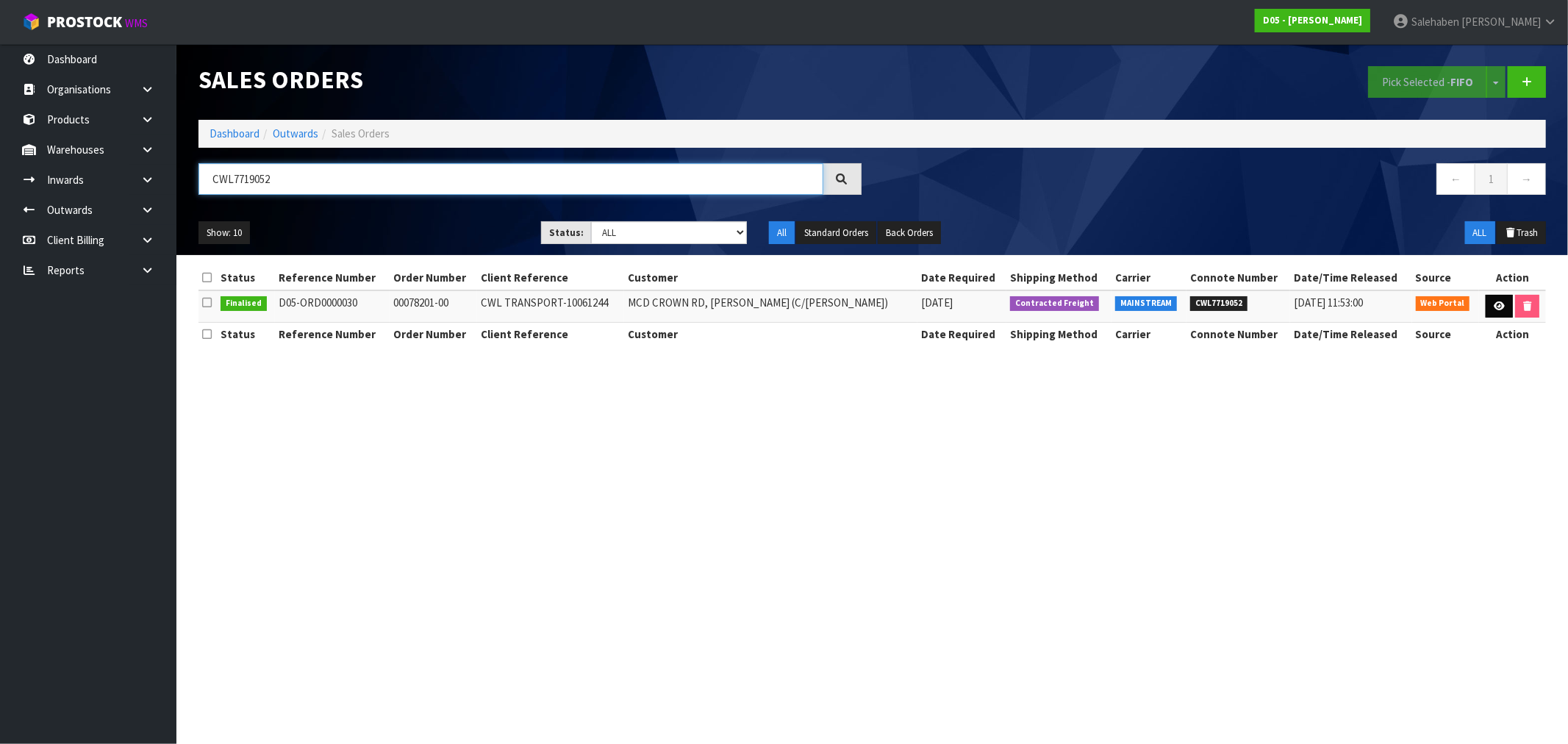
type input "CWL7719052"
click at [1494, 303] on icon at bounding box center [1499, 306] width 11 height 9
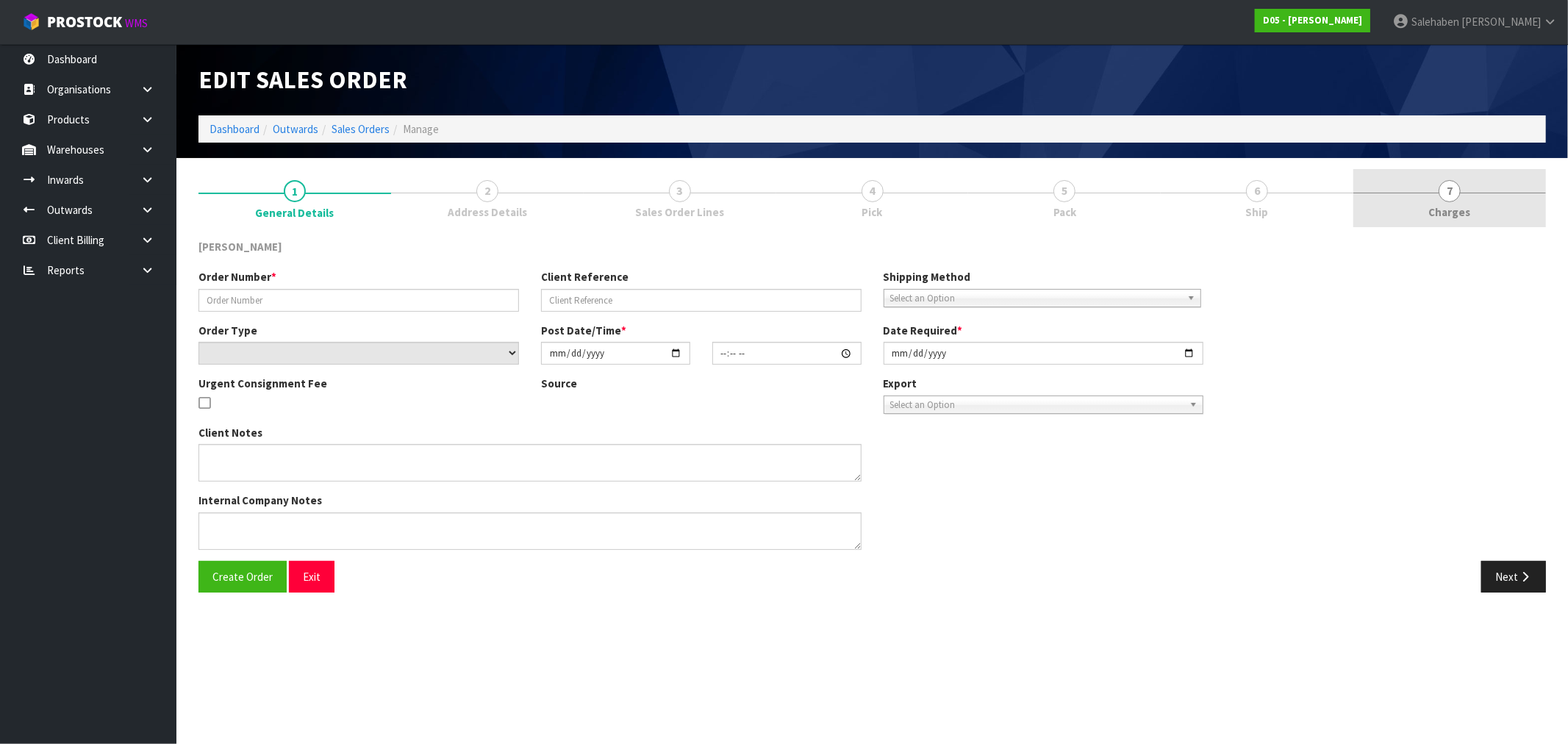
type input "00078201-00"
type input "CWL TRANSPORT-10061244"
select select "number:0"
type input "[DATE]"
type input "17:00:00.000"
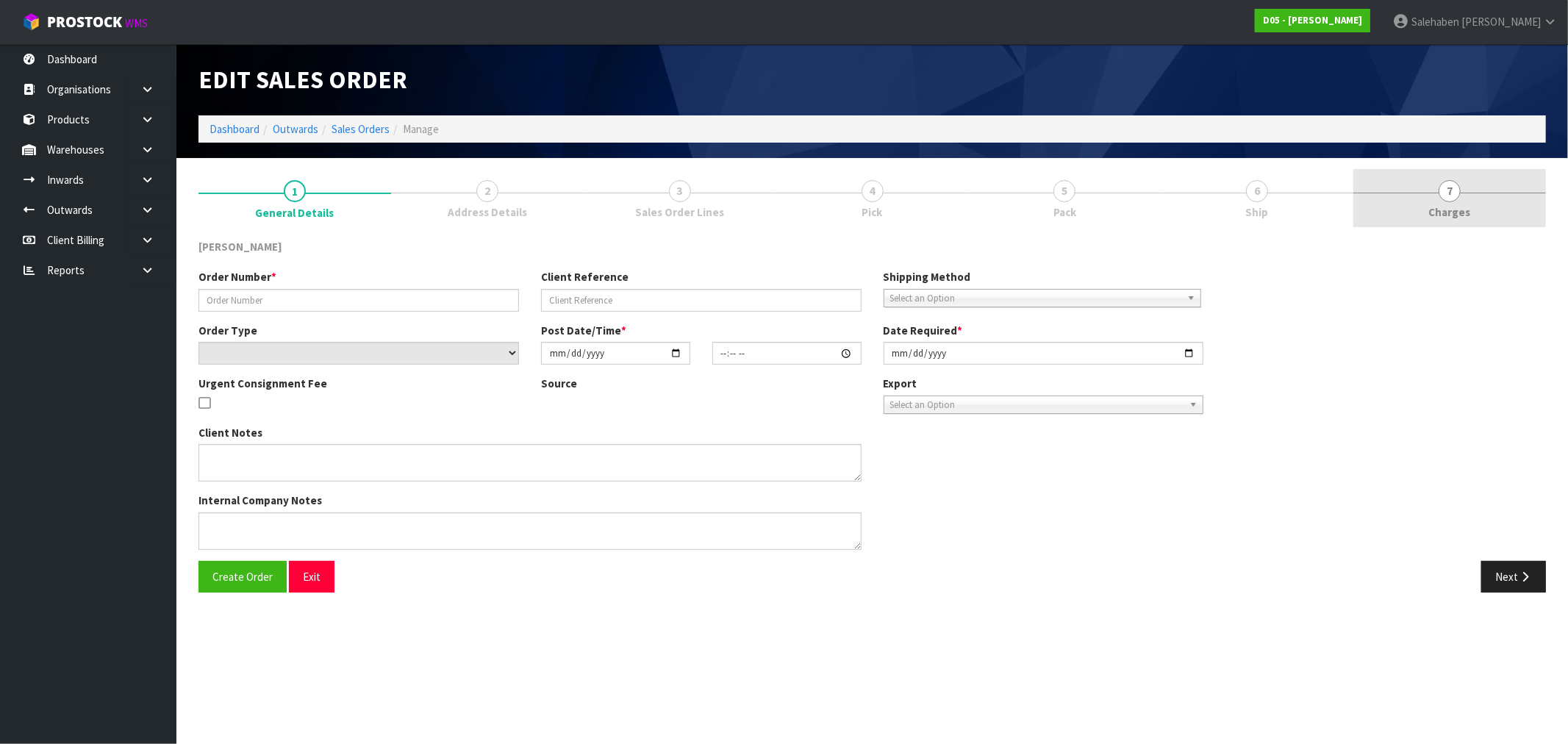
type input "[DATE]"
type textarea "PLEASE SHIP TO SITE ASAP"
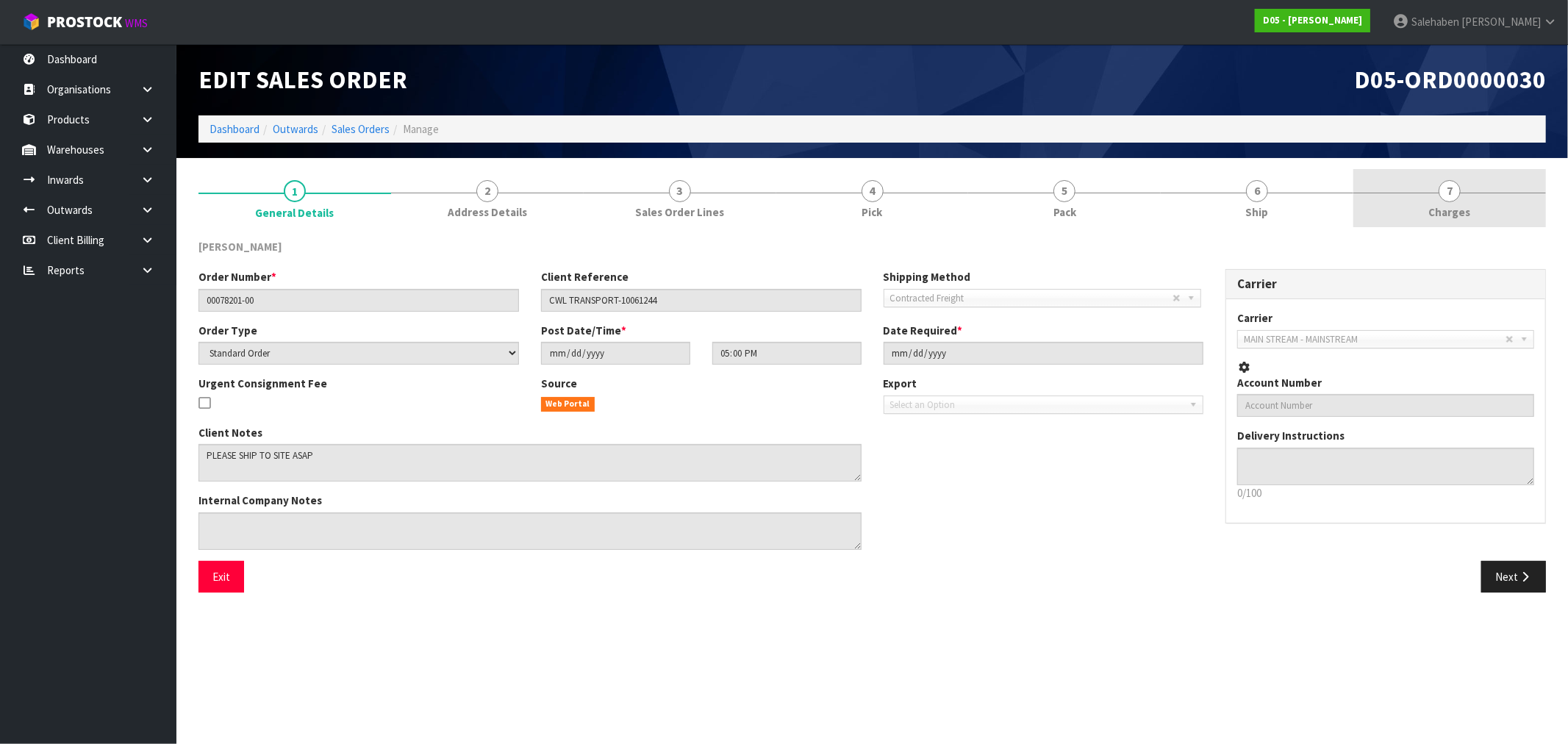
click at [1459, 214] on span "Charges" at bounding box center [1450, 212] width 42 height 16
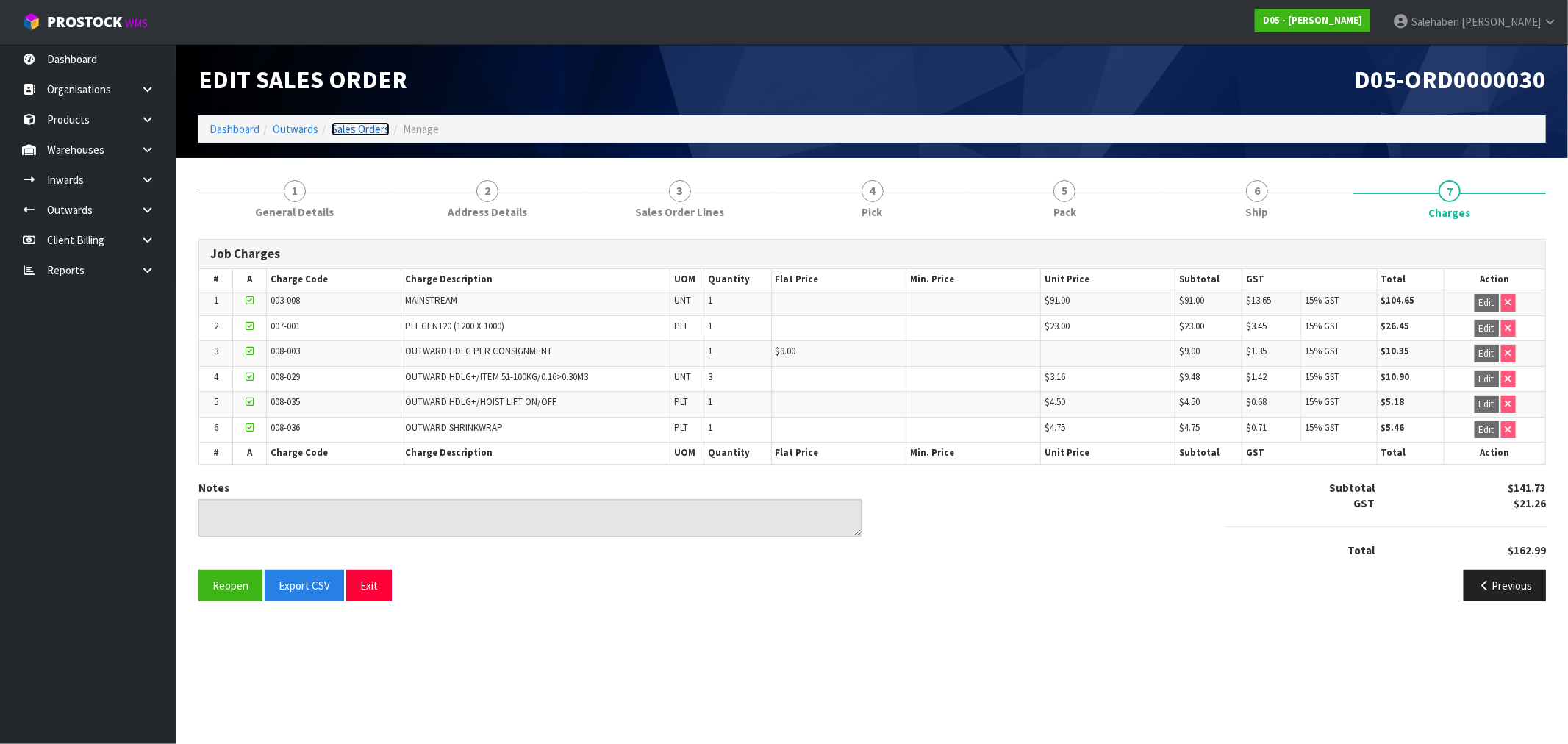
drag, startPoint x: 351, startPoint y: 128, endPoint x: 342, endPoint y: 141, distance: 15.8
click at [351, 128] on link "Sales Orders" at bounding box center [360, 129] width 58 height 14
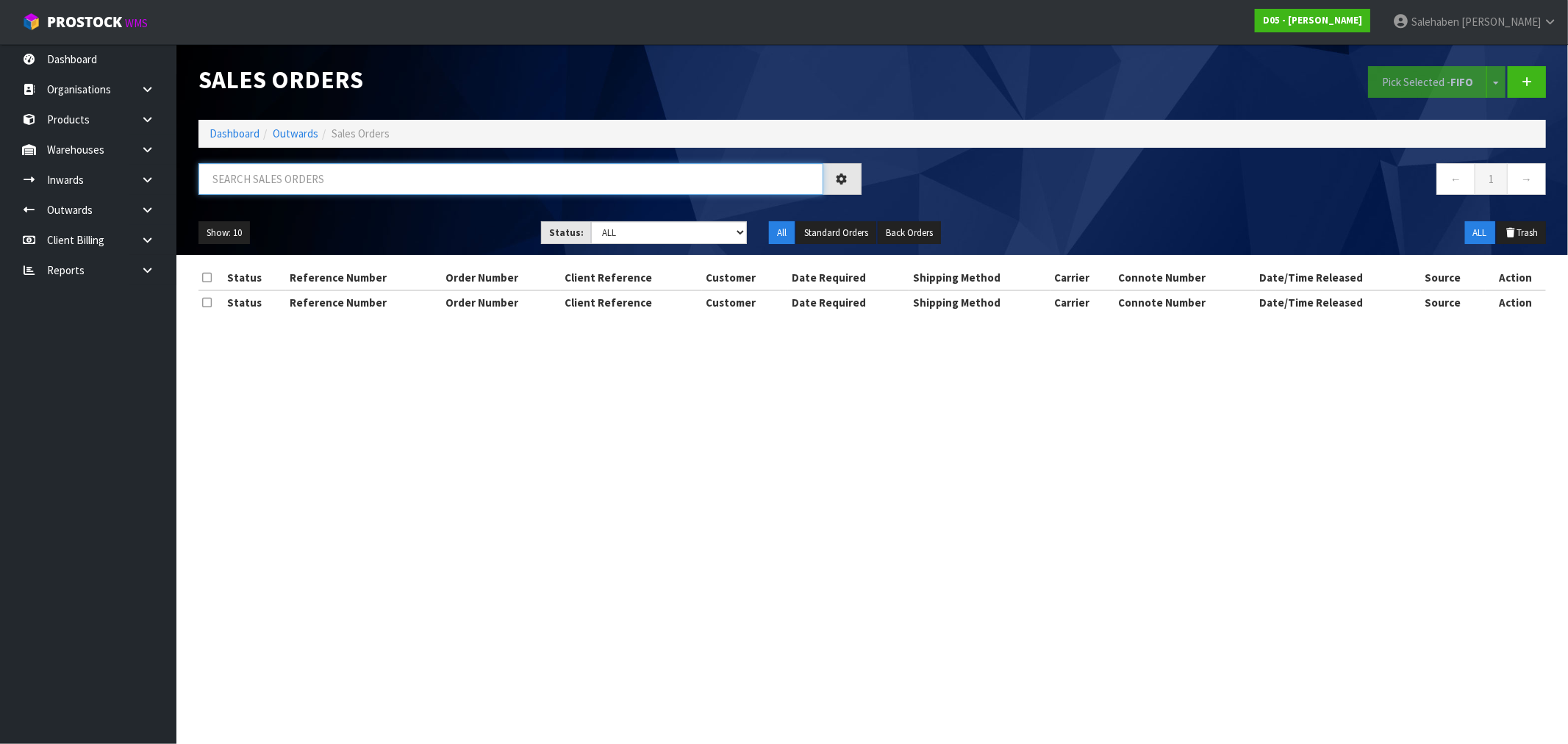
click at [258, 181] on input "text" at bounding box center [511, 179] width 625 height 32
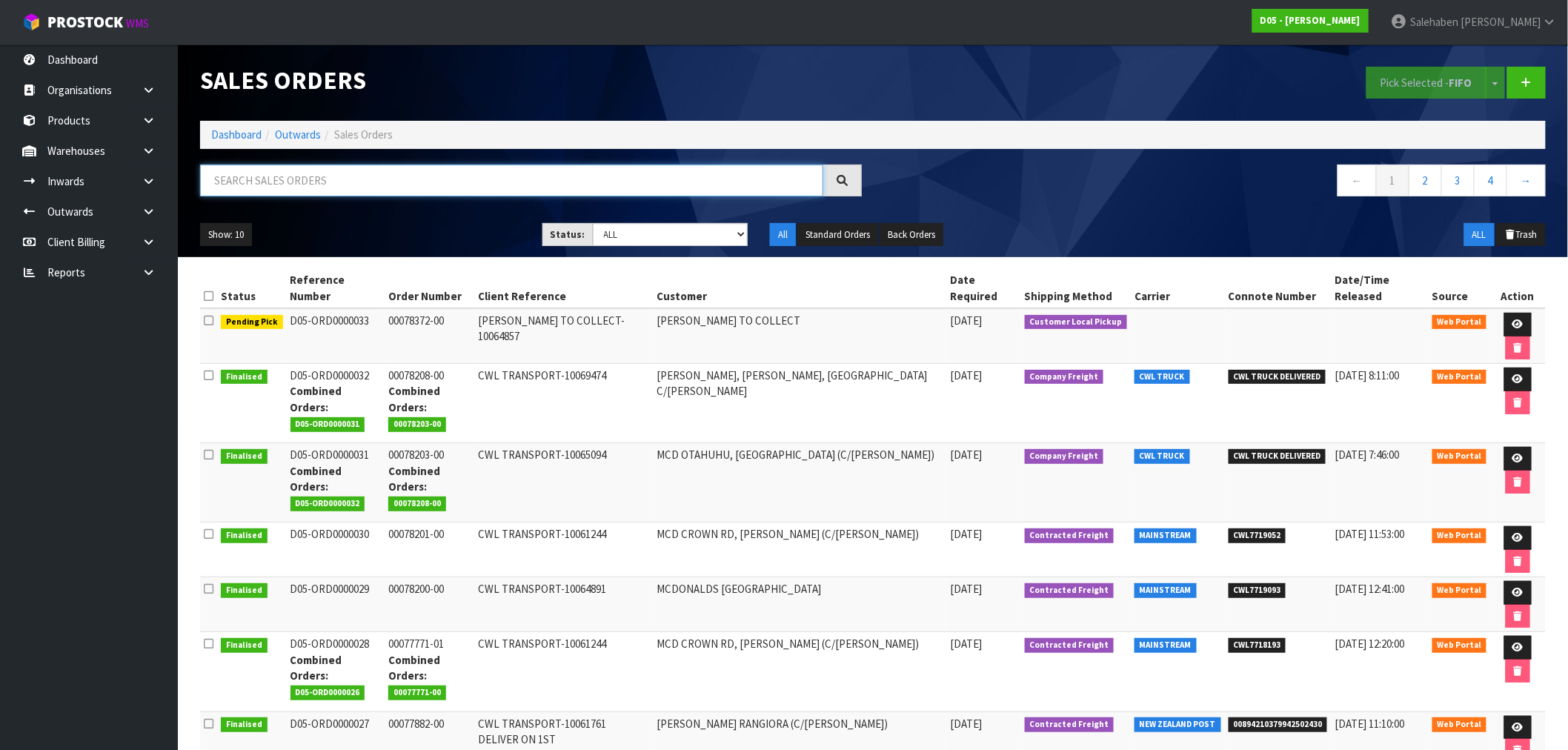
paste input "CWL7719093"
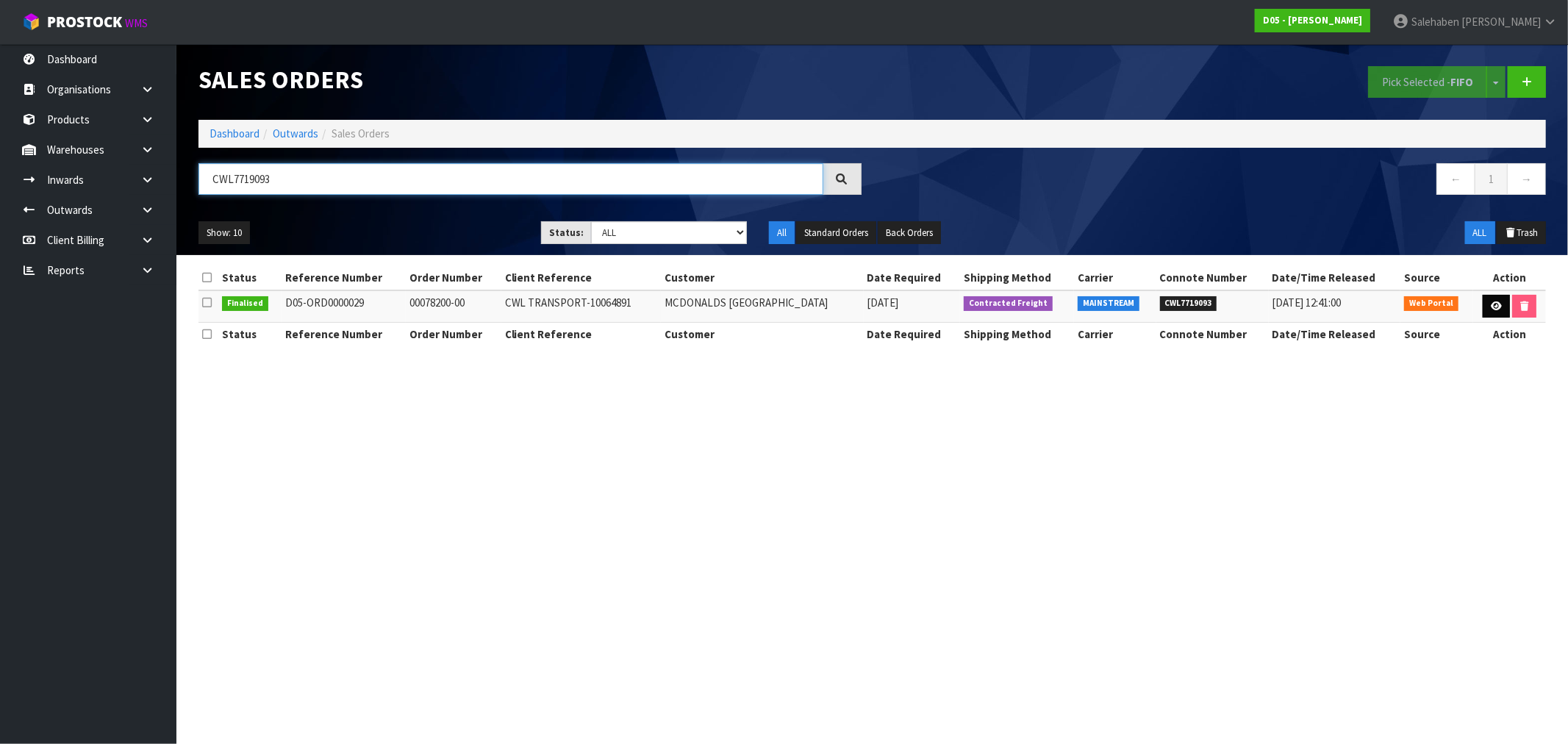
type input "CWL7719093"
click at [1493, 304] on icon at bounding box center [1496, 306] width 11 height 9
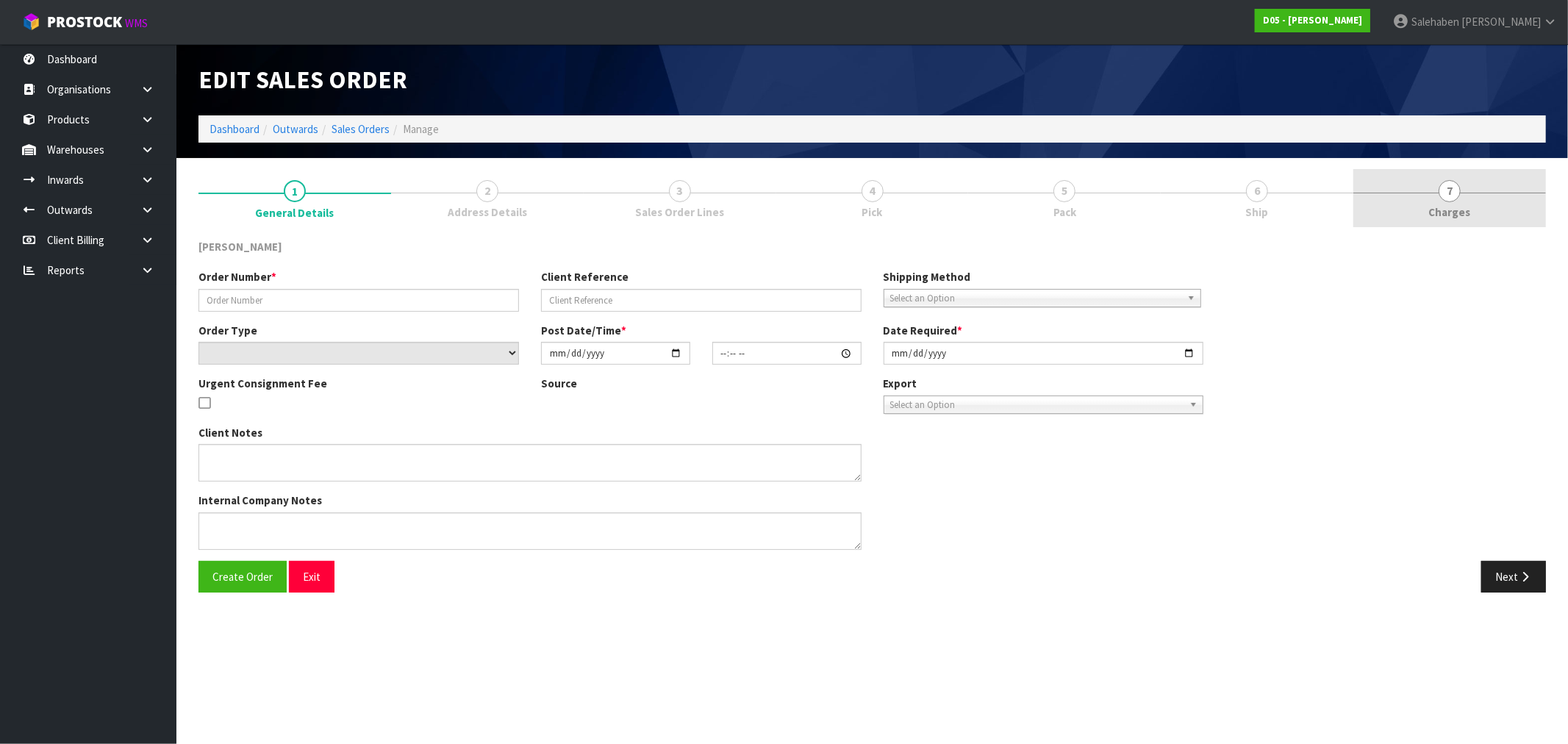
type input "00078200-00"
type input "CWL TRANSPORT-10064891"
select select "number:0"
type input "[DATE]"
type input "16:55:00.000"
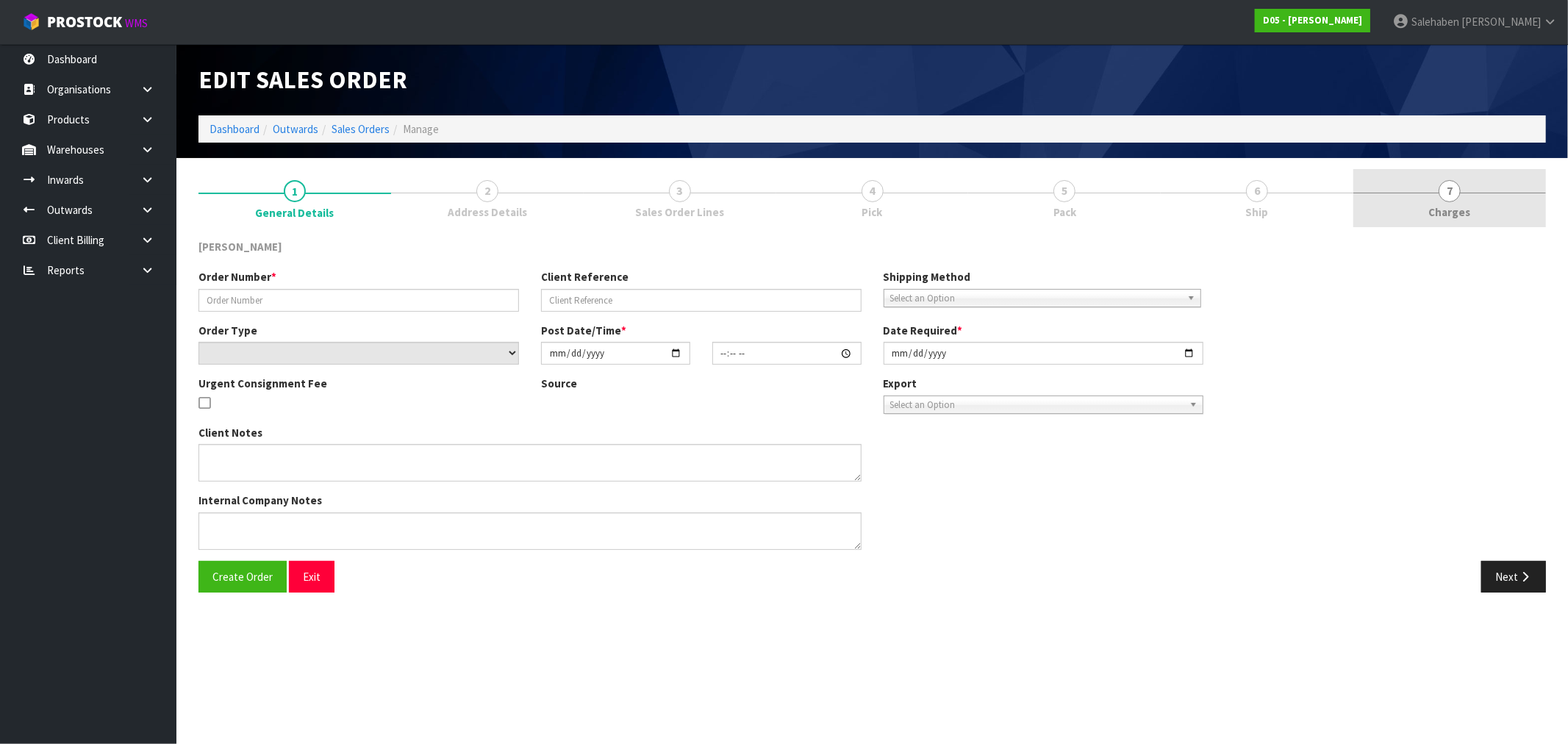
type input "[DATE]"
type textarea "PLEASE DELIVER DIRECT TO STORE NO FORKLIFT - DDD ASAP"
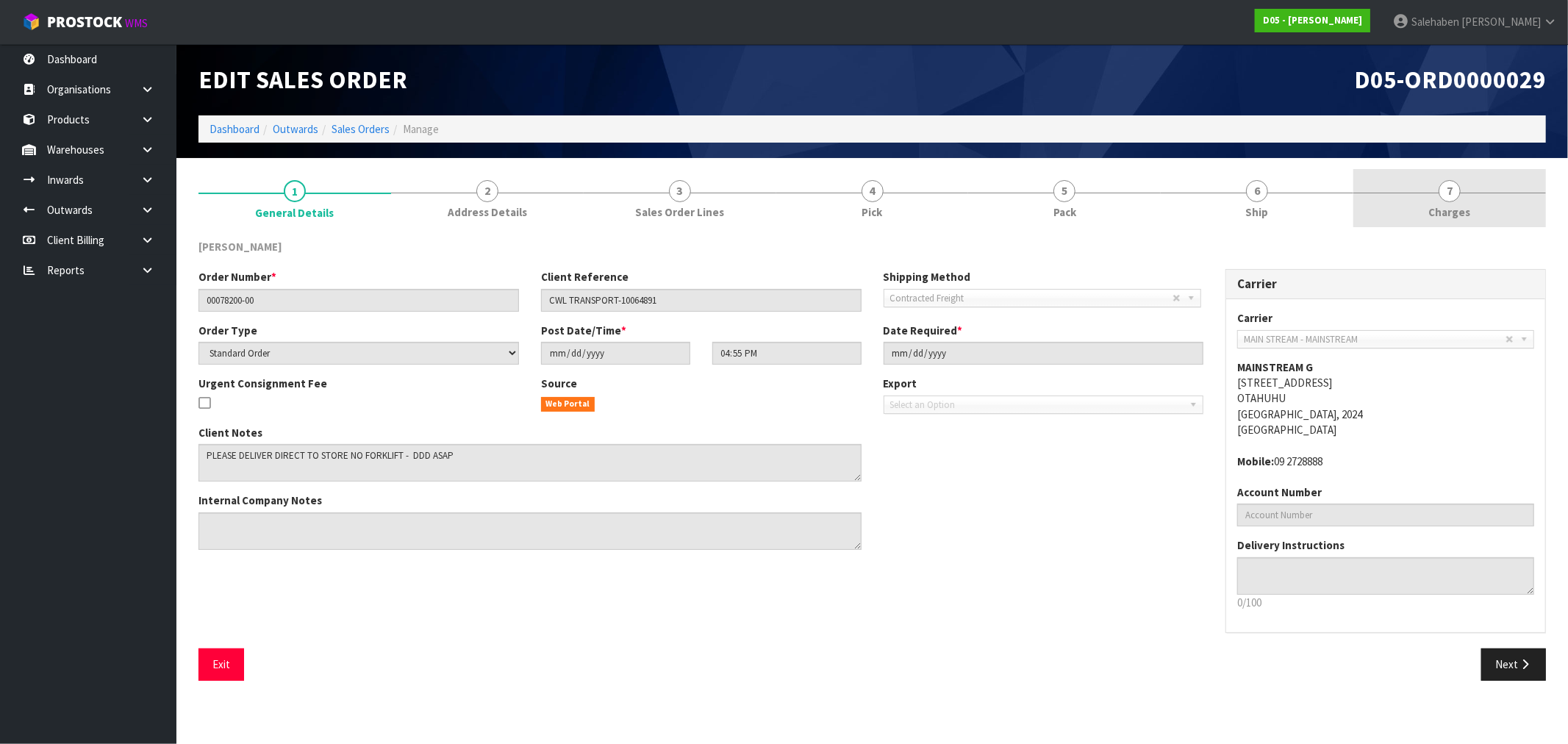
click at [1450, 207] on span "Charges" at bounding box center [1450, 212] width 42 height 16
